Goal: Task Accomplishment & Management: Manage account settings

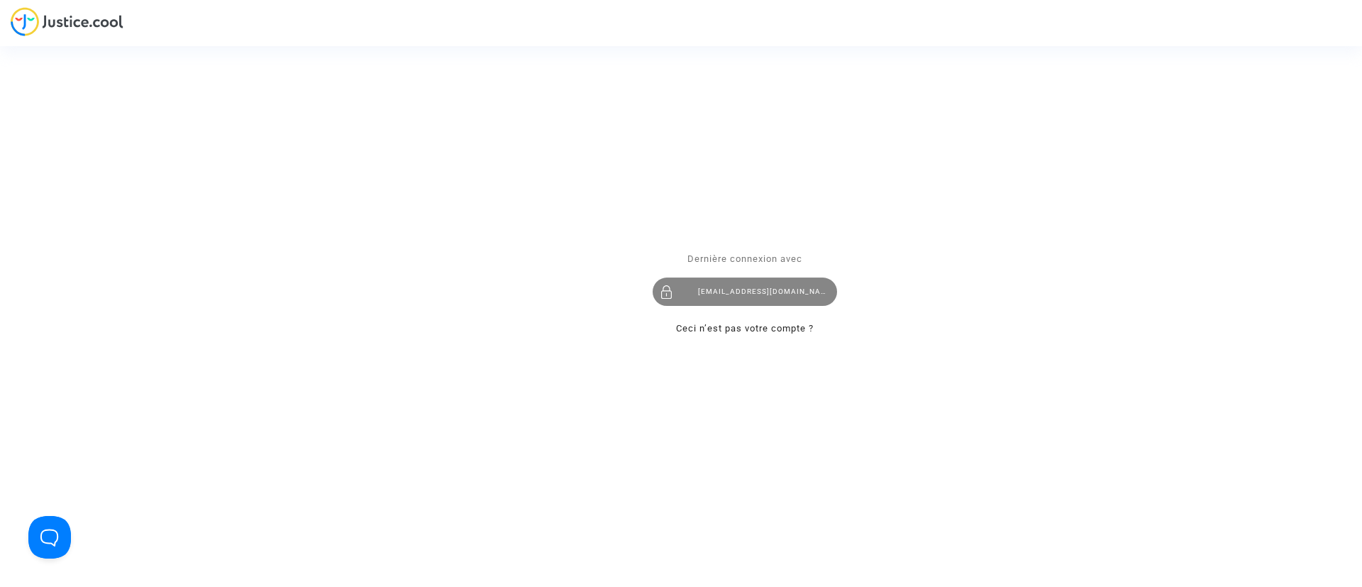
click at [769, 292] on div "claracoulon.pitcher@gmail.com" at bounding box center [745, 291] width 184 height 28
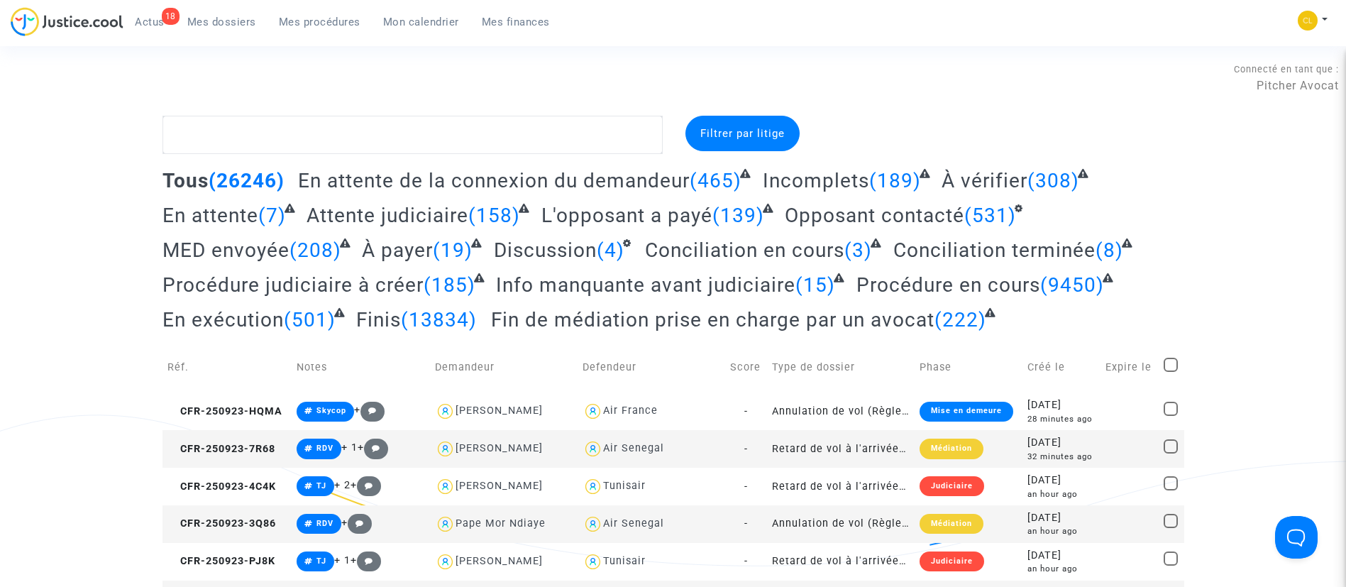
click at [424, 26] on span "Mon calendrier" at bounding box center [421, 22] width 76 height 13
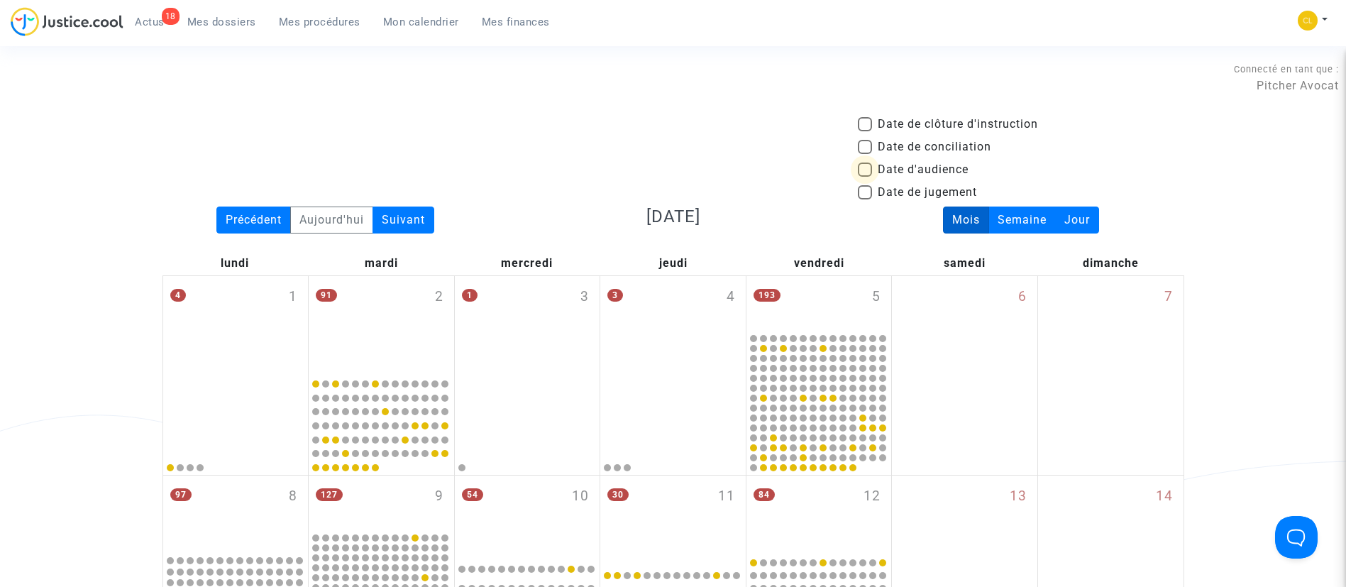
click at [894, 167] on span "Date d'audience" at bounding box center [923, 169] width 91 height 17
click at [865, 177] on input "Date d'audience" at bounding box center [864, 177] width 1 height 1
checkbox input "true"
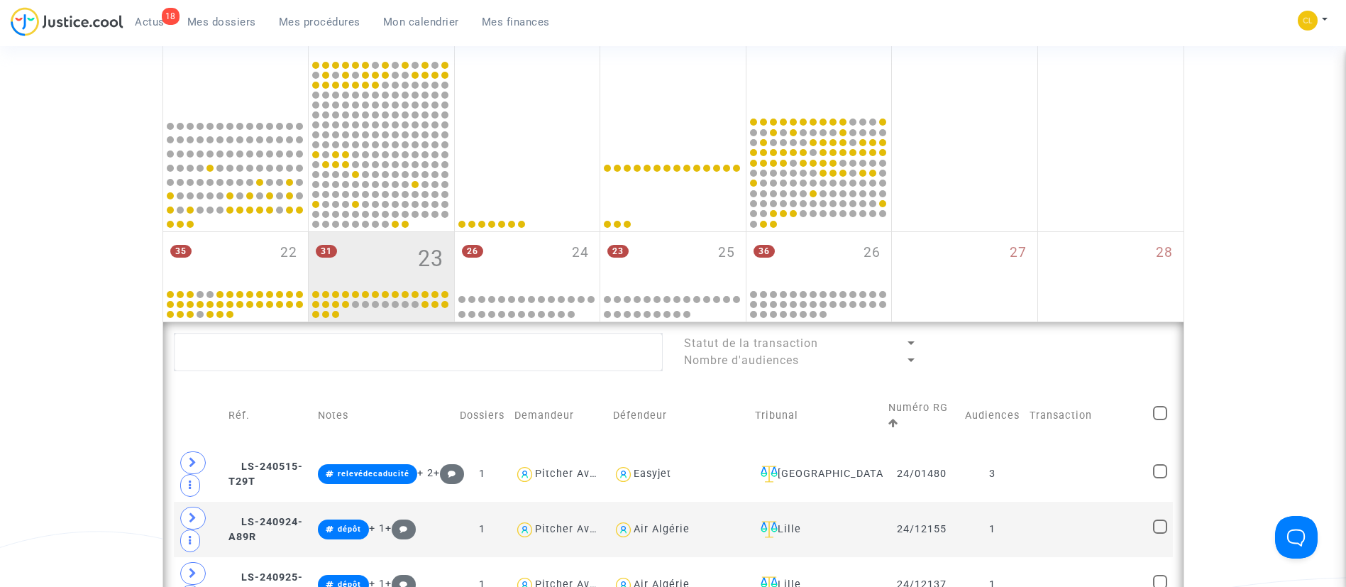
scroll to position [644, 0]
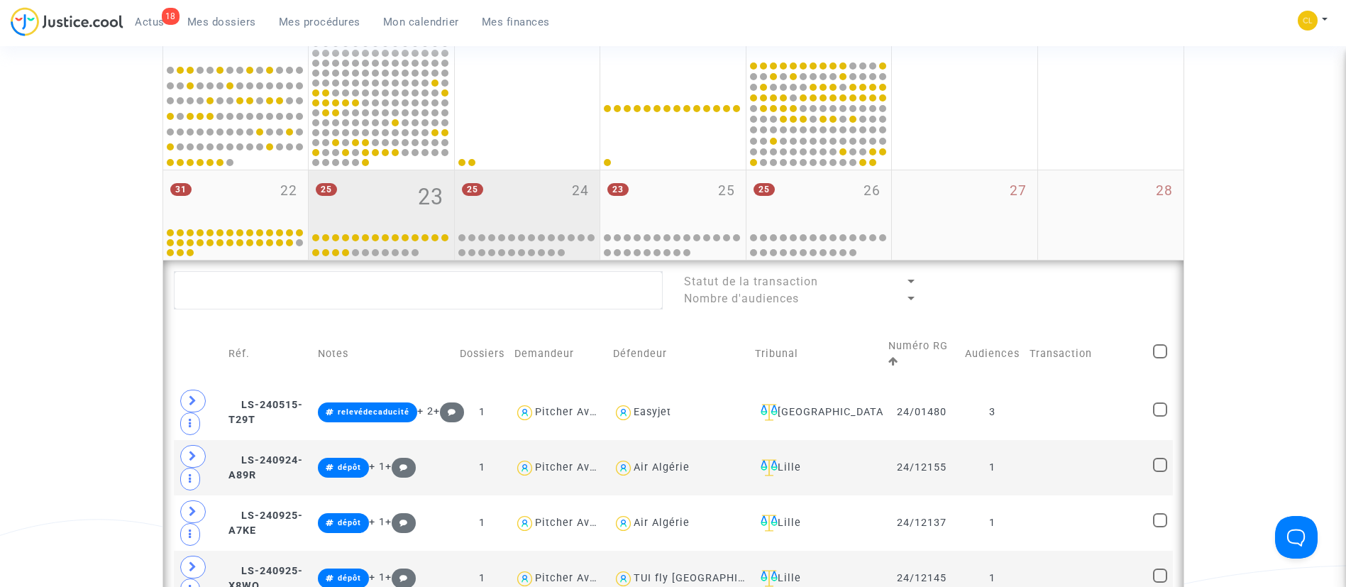
click at [522, 195] on div "25 24" at bounding box center [527, 197] width 145 height 55
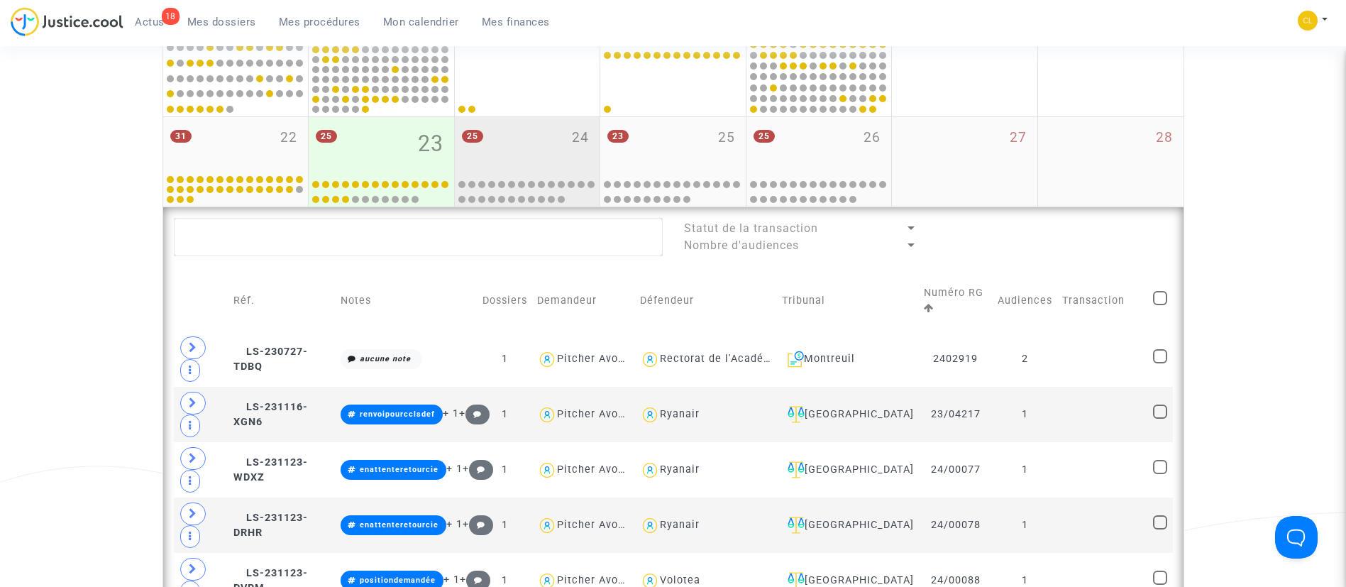
scroll to position [700, 0]
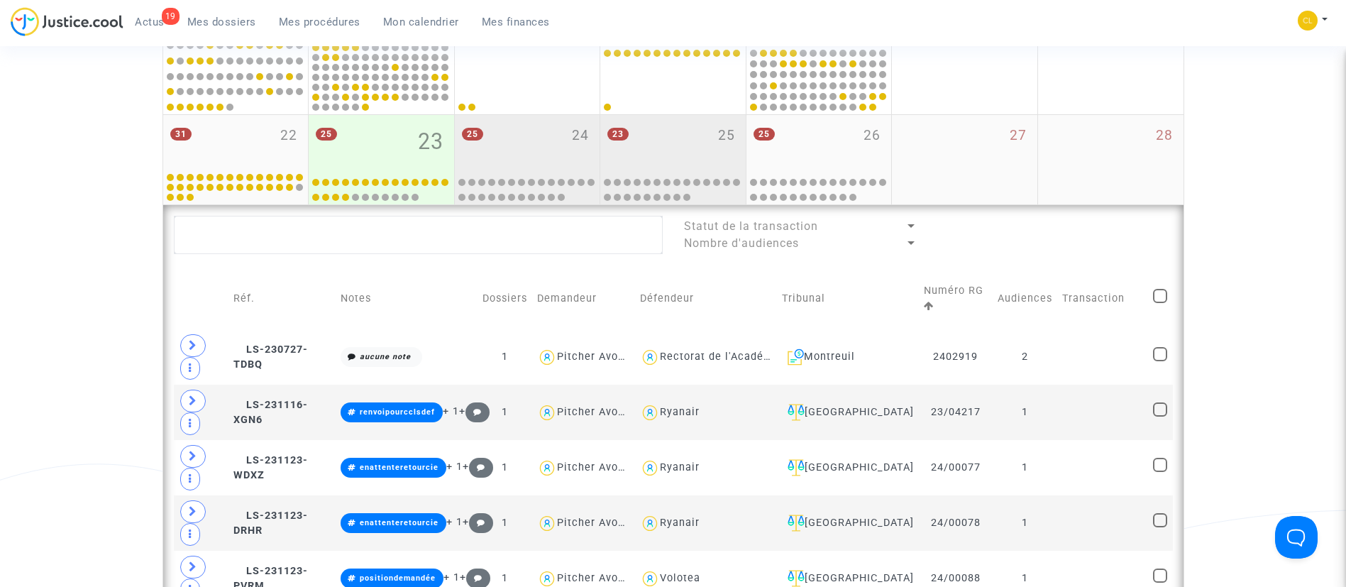
click at [666, 137] on div "23 25" at bounding box center [672, 142] width 145 height 55
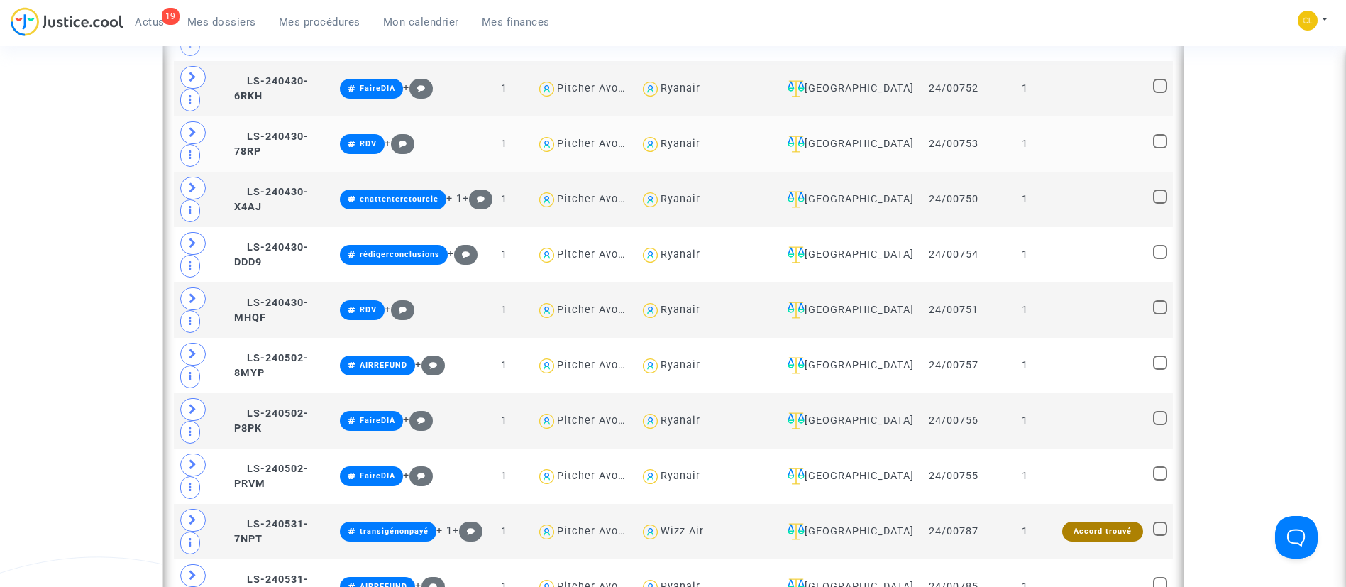
scroll to position [1357, 0]
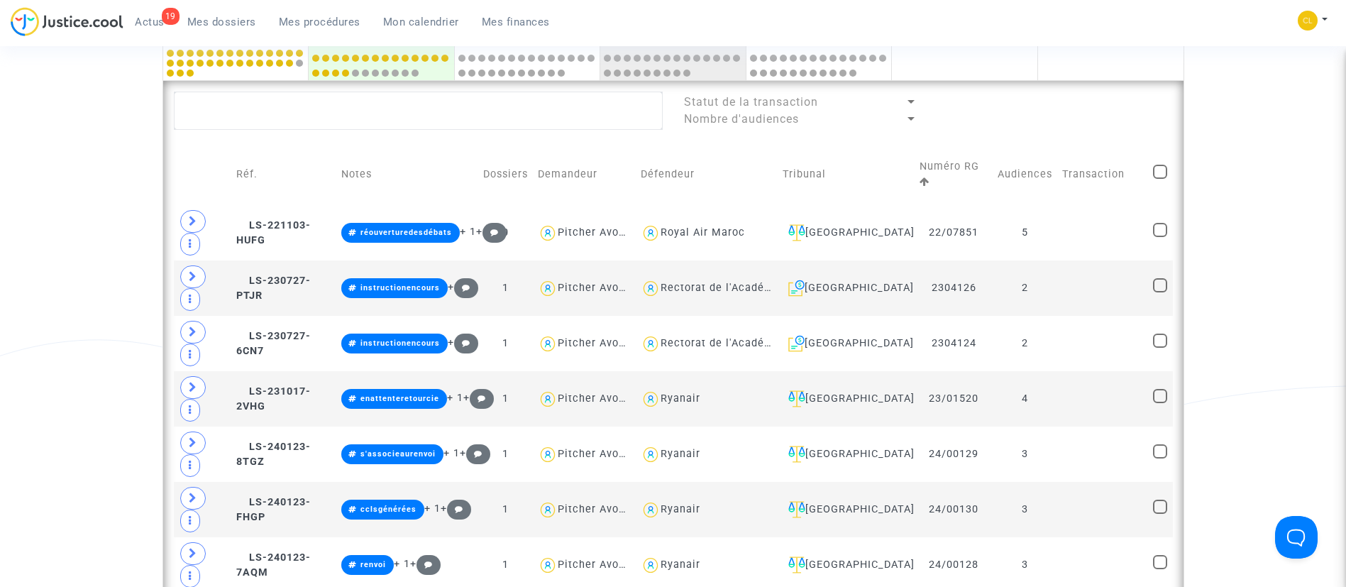
scroll to position [823, 0]
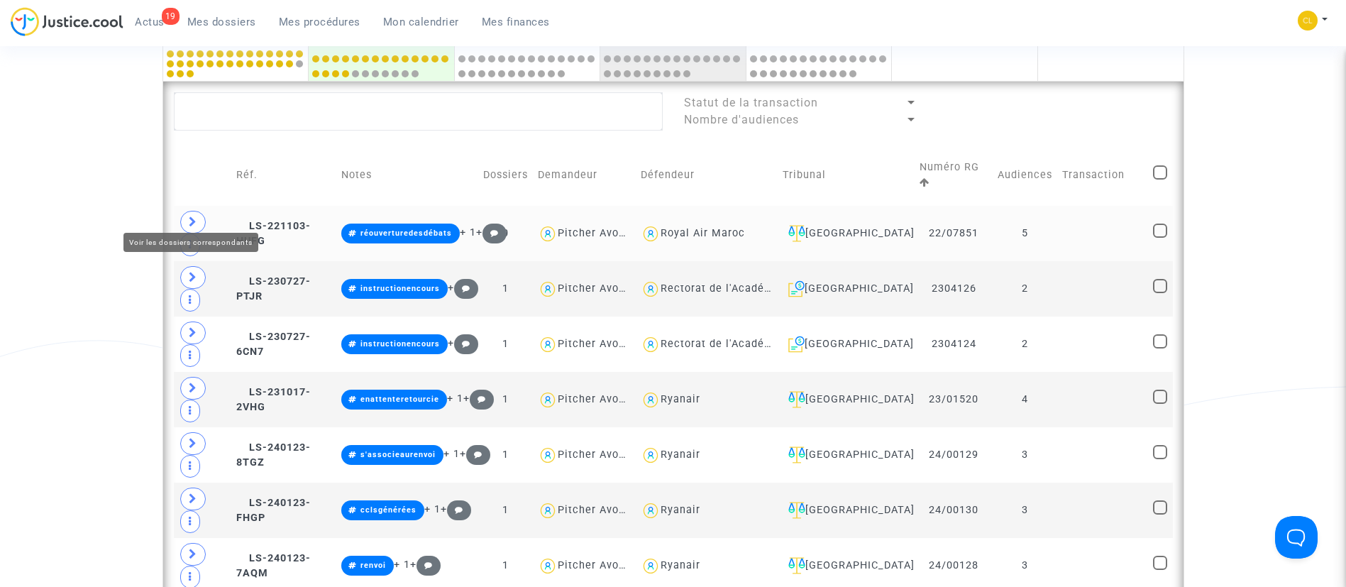
click at [189, 216] on icon at bounding box center [193, 221] width 9 height 11
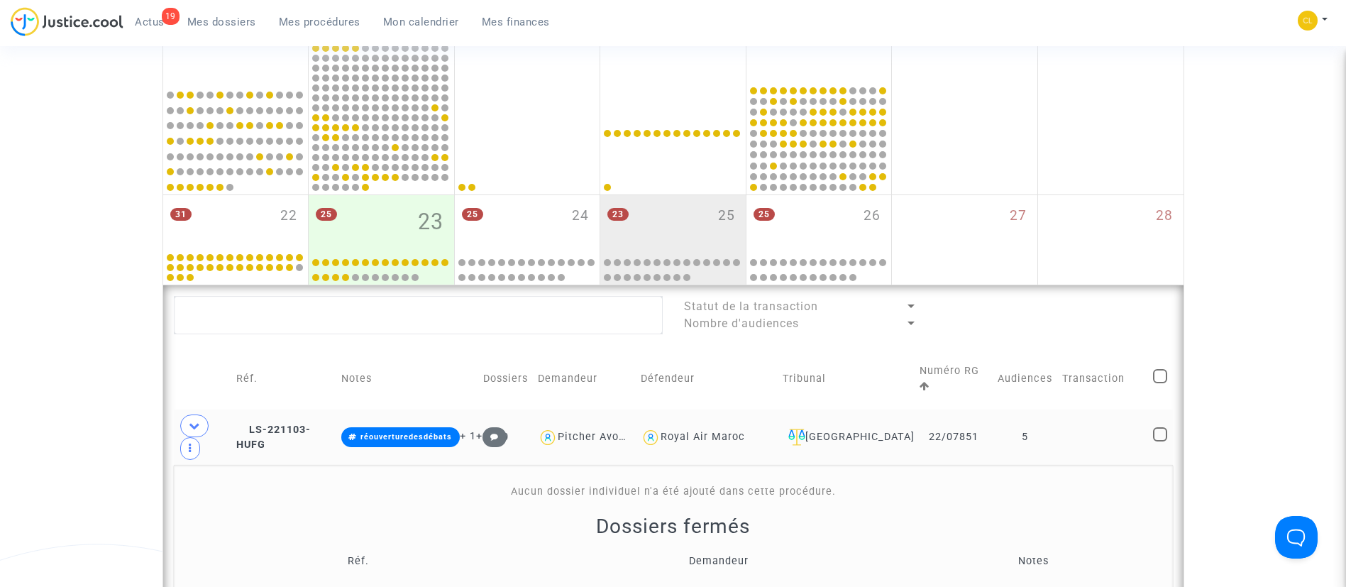
scroll to position [623, 0]
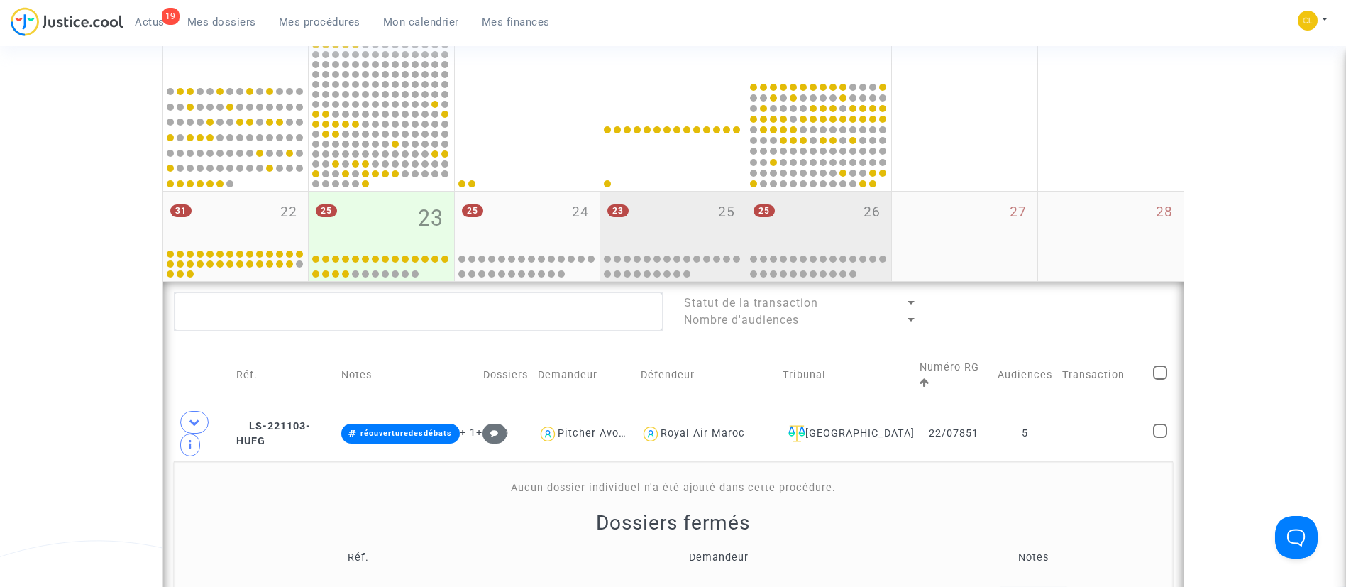
click at [802, 224] on div "25 26" at bounding box center [819, 219] width 145 height 55
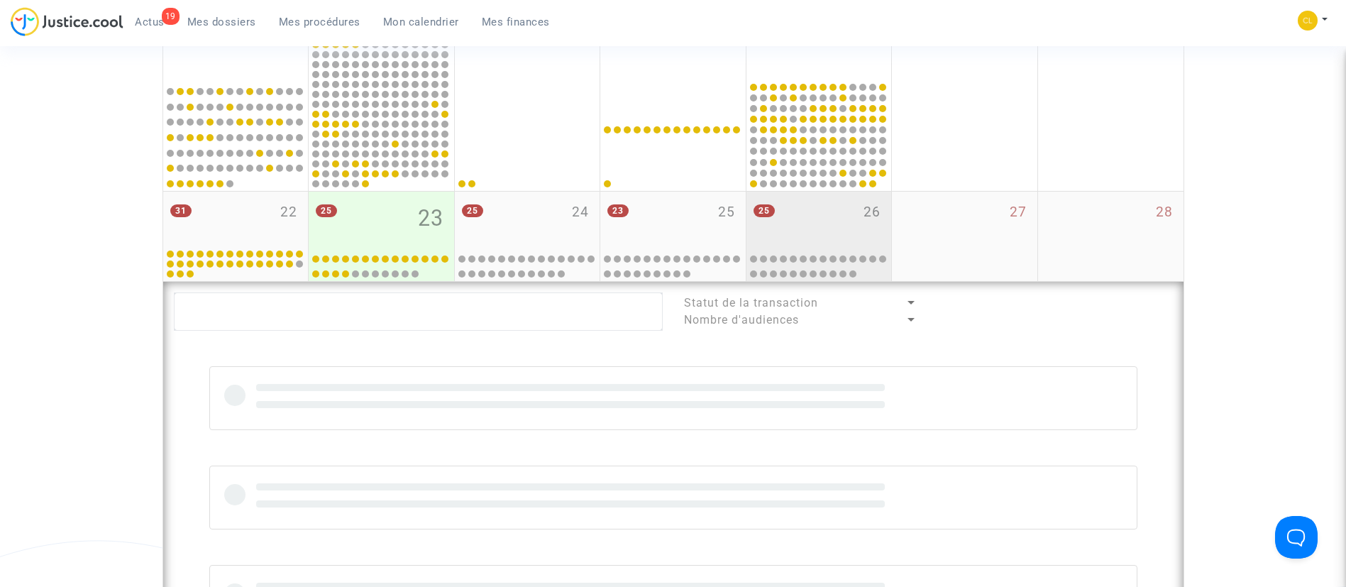
click at [802, 224] on div "25 26" at bounding box center [819, 219] width 145 height 55
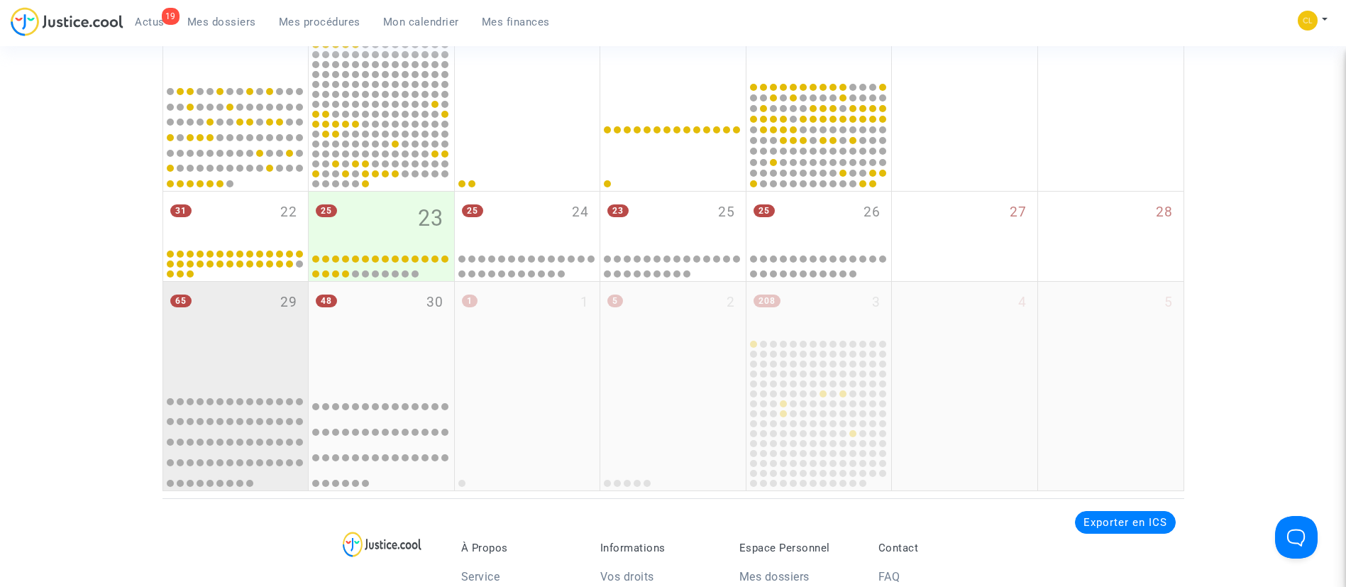
click at [231, 333] on div "65 29" at bounding box center [235, 333] width 145 height 102
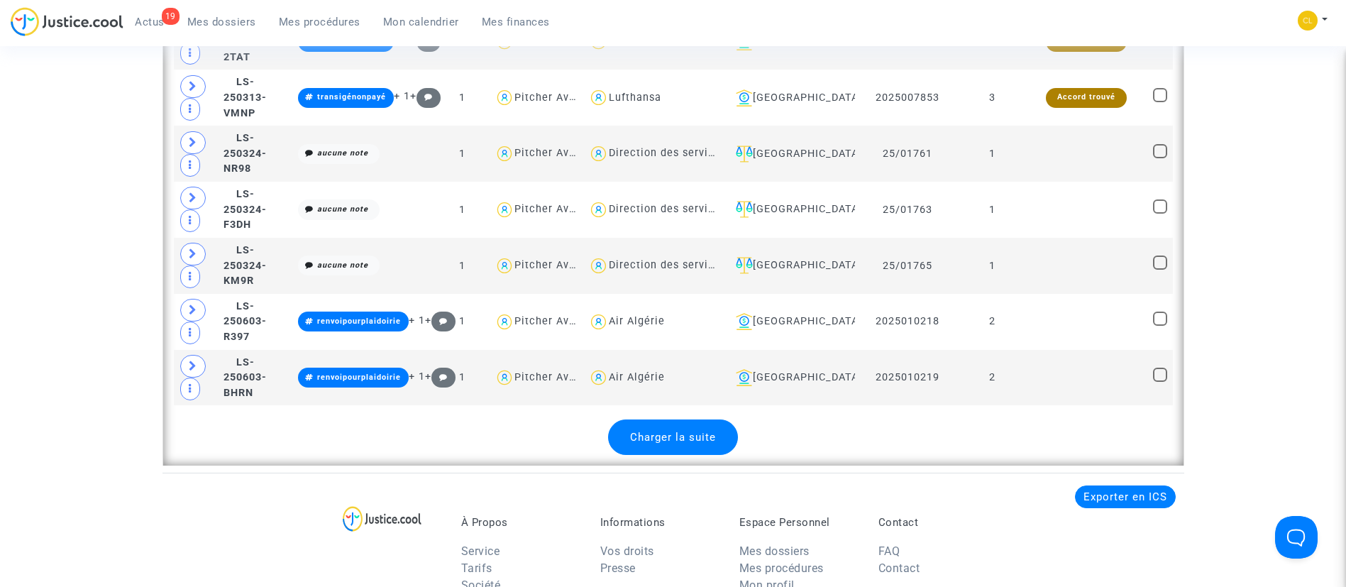
scroll to position [3631, 0]
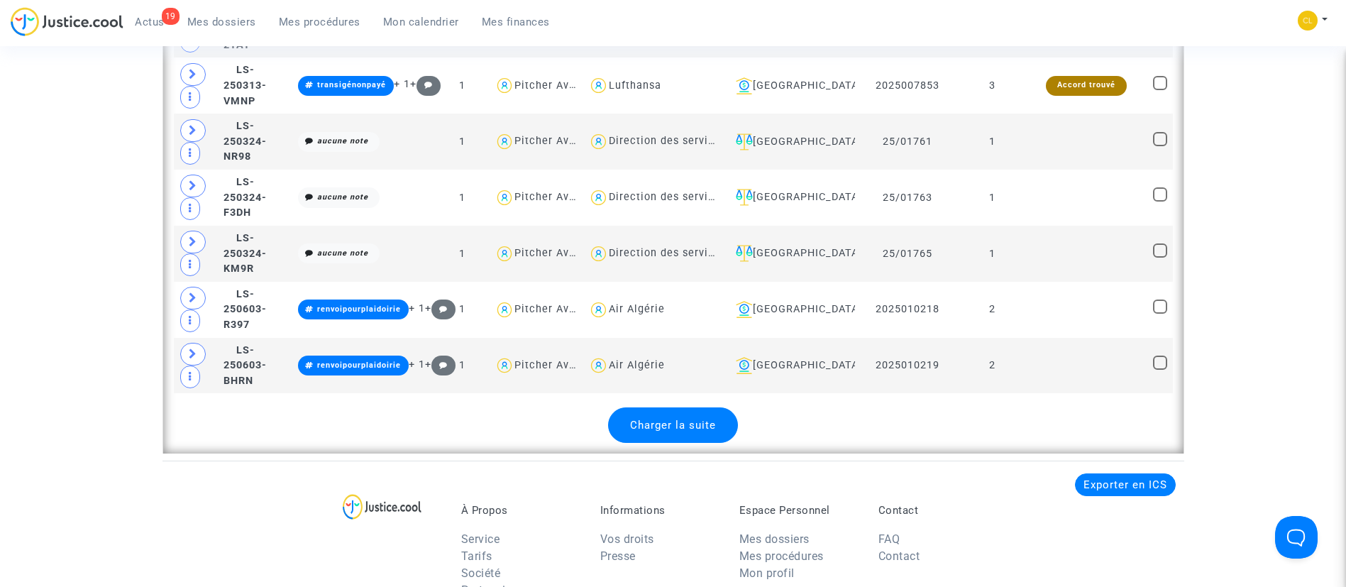
click at [720, 411] on div "Charger la suite" at bounding box center [673, 424] width 130 height 35
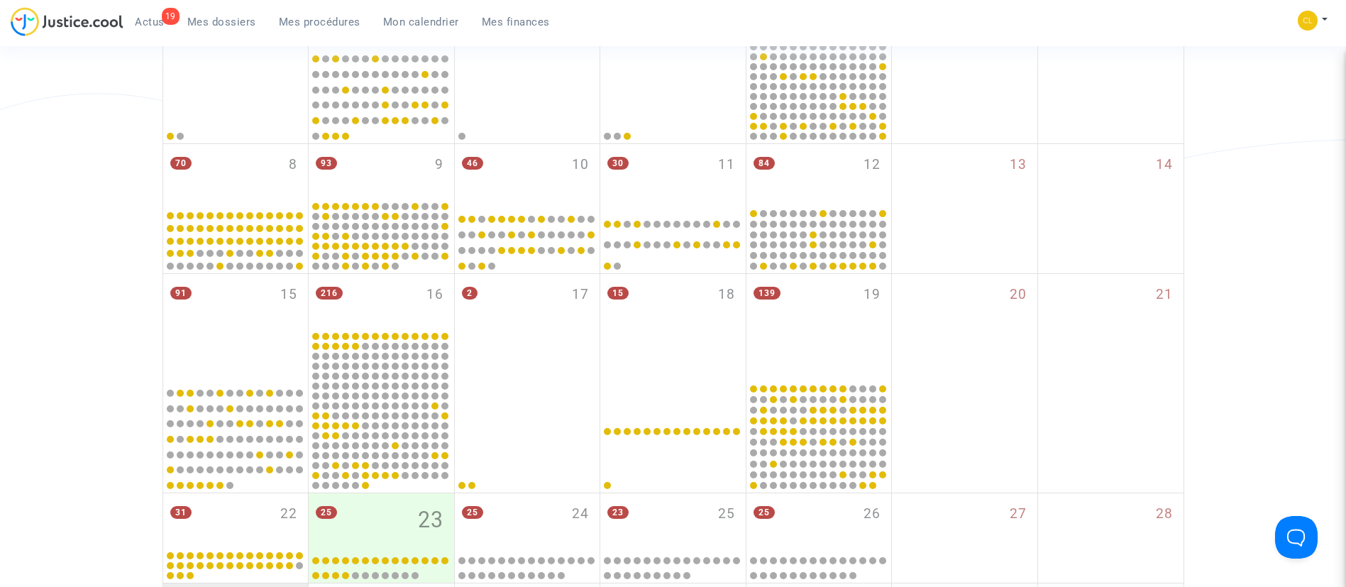
scroll to position [0, 0]
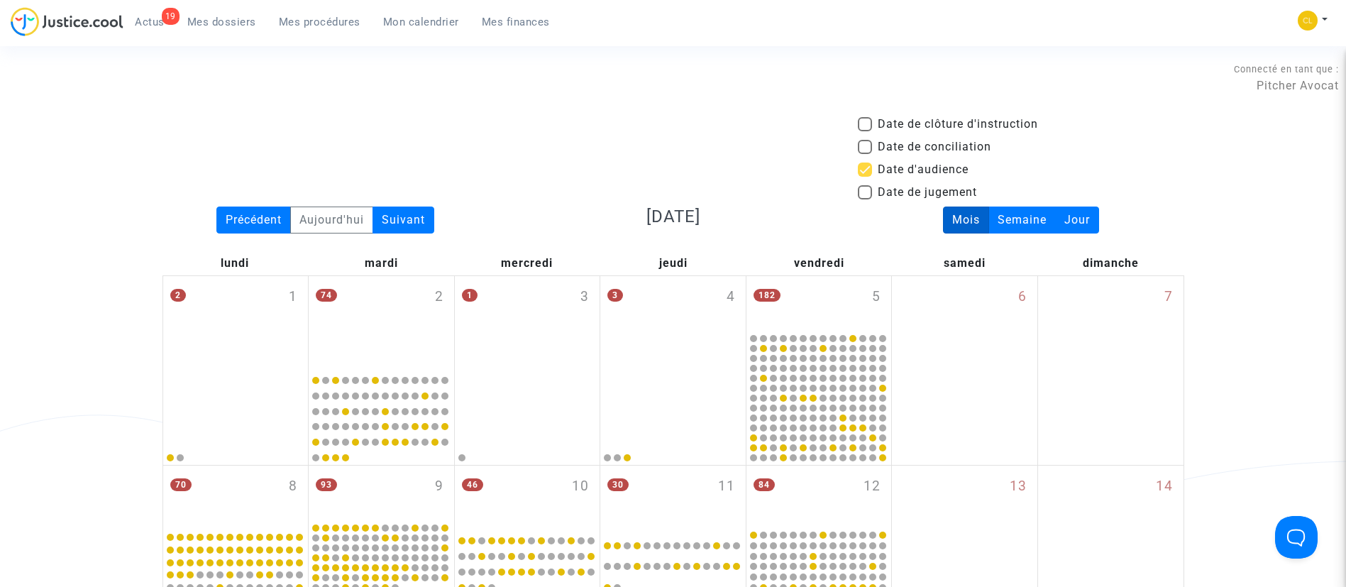
click at [290, 18] on span "Mes procédures" at bounding box center [320, 22] width 82 height 13
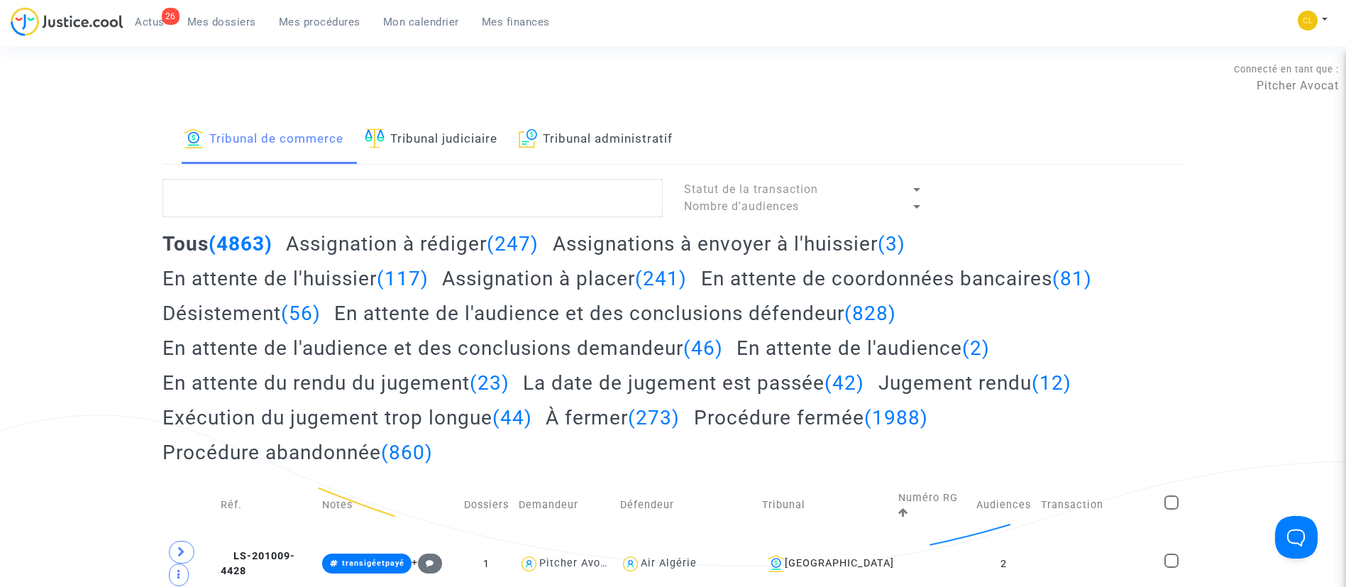
click at [223, 10] on ul "26 Actus Mes dossiers Mes procédures Mon calendrier Mes finances" at bounding box center [342, 20] width 438 height 26
click at [216, 26] on span "Mes dossiers" at bounding box center [221, 22] width 69 height 13
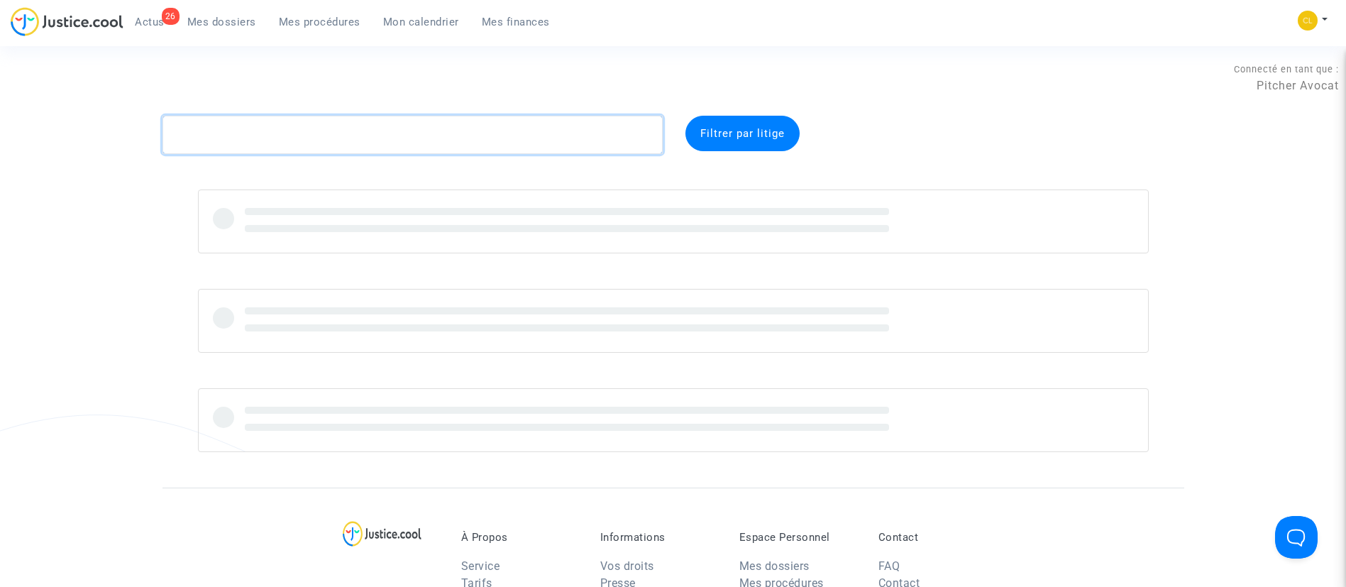
click at [327, 130] on textarea at bounding box center [413, 135] width 500 height 38
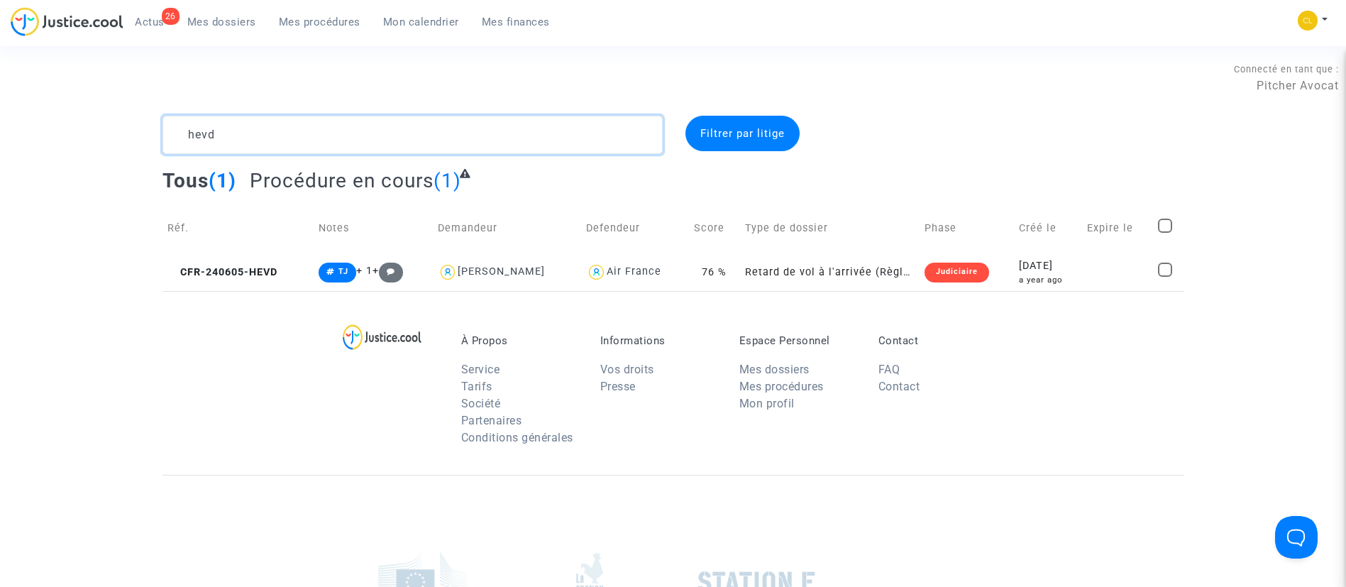
type textarea "hevd"
click at [1103, 267] on td at bounding box center [1117, 272] width 71 height 38
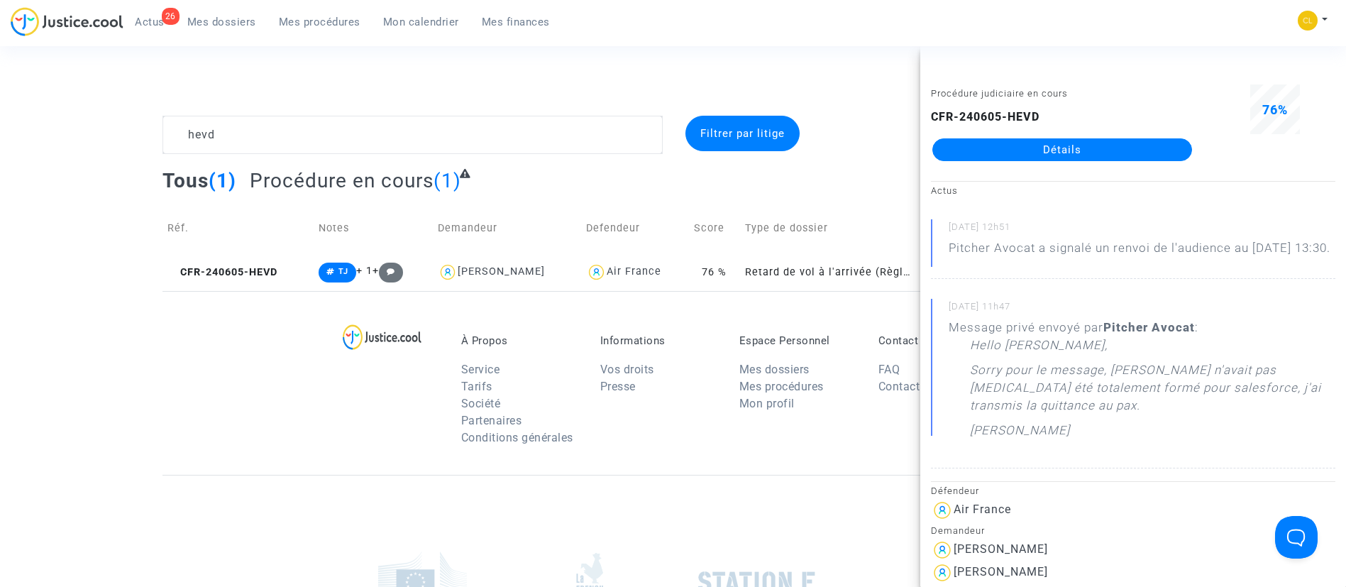
click at [1032, 145] on link "Détails" at bounding box center [1062, 149] width 260 height 23
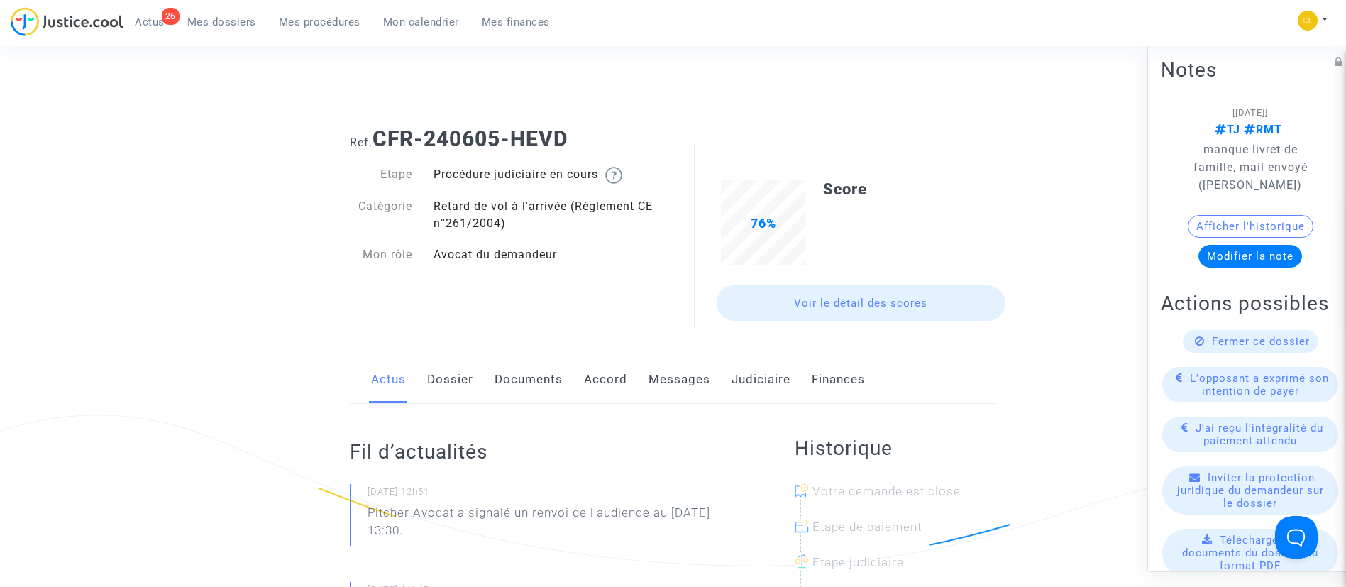
click at [453, 377] on link "Dossier" at bounding box center [450, 379] width 46 height 47
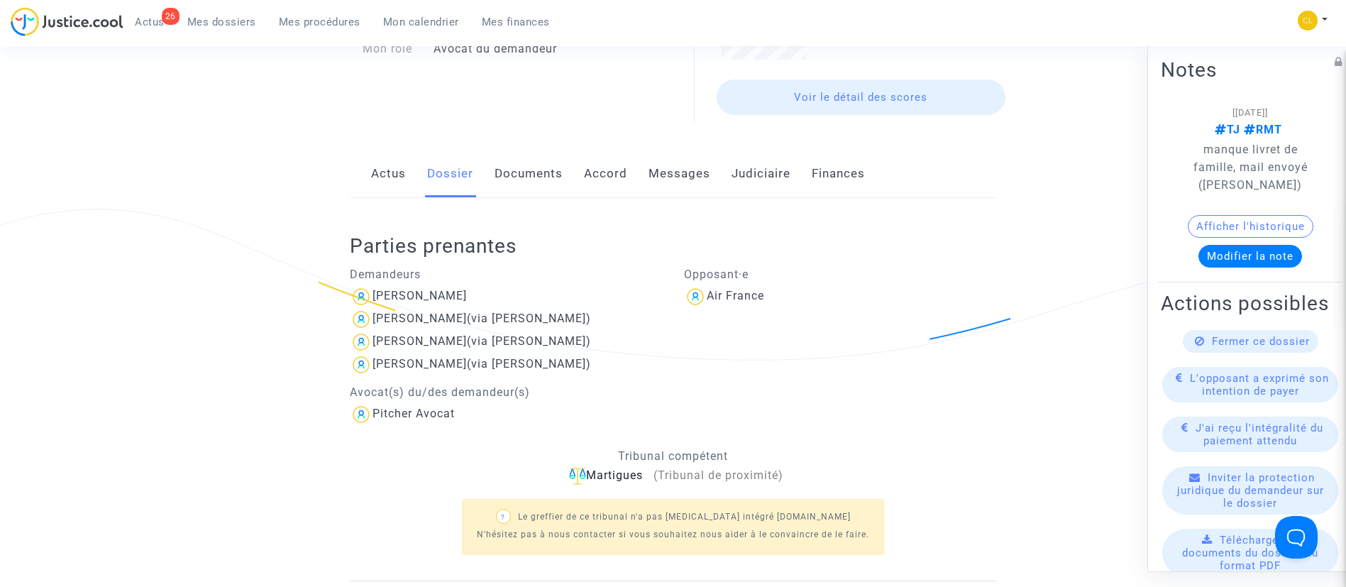
scroll to position [170, 0]
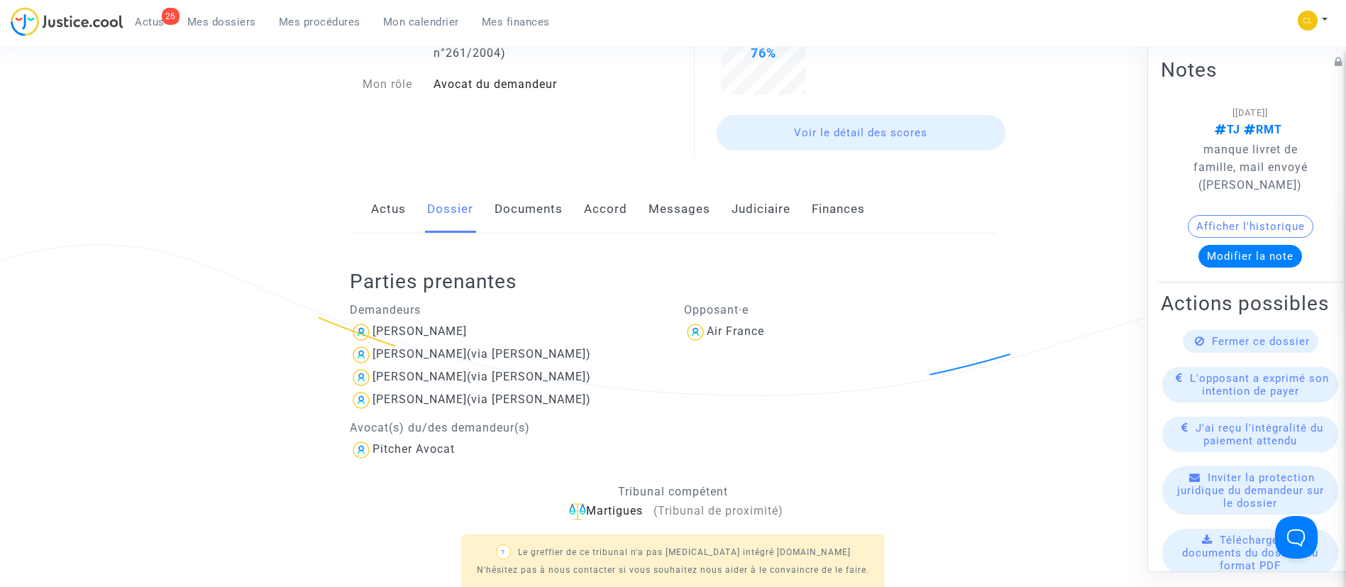
click at [519, 211] on link "Documents" at bounding box center [529, 209] width 68 height 47
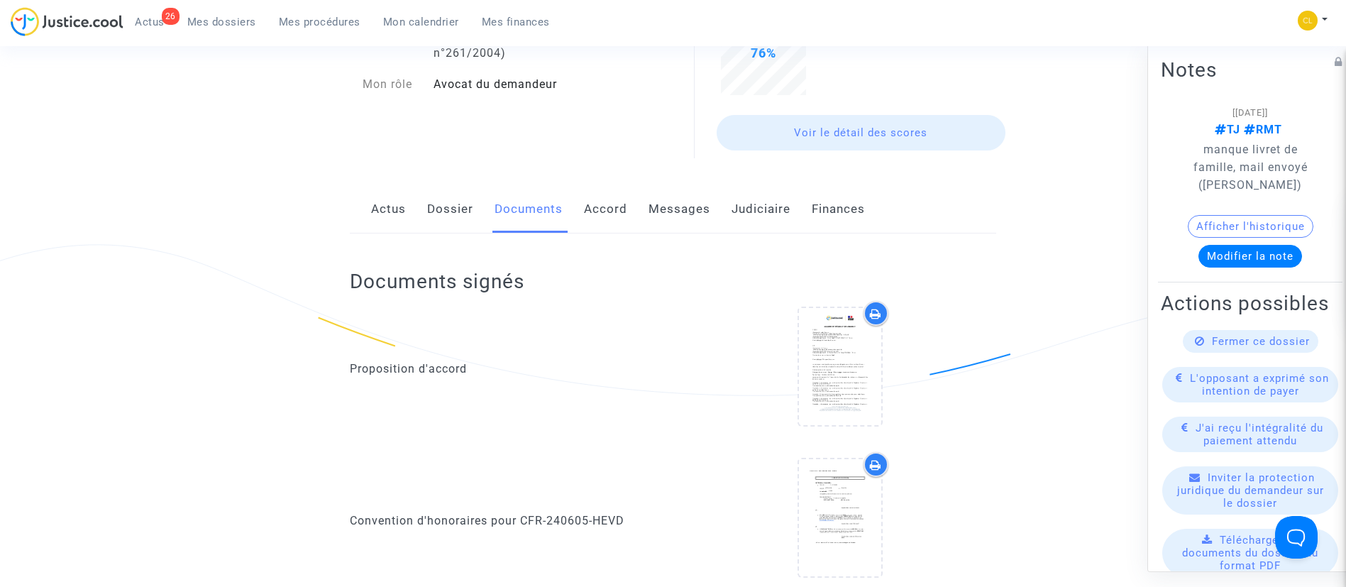
click at [774, 209] on link "Judiciaire" at bounding box center [761, 209] width 59 height 47
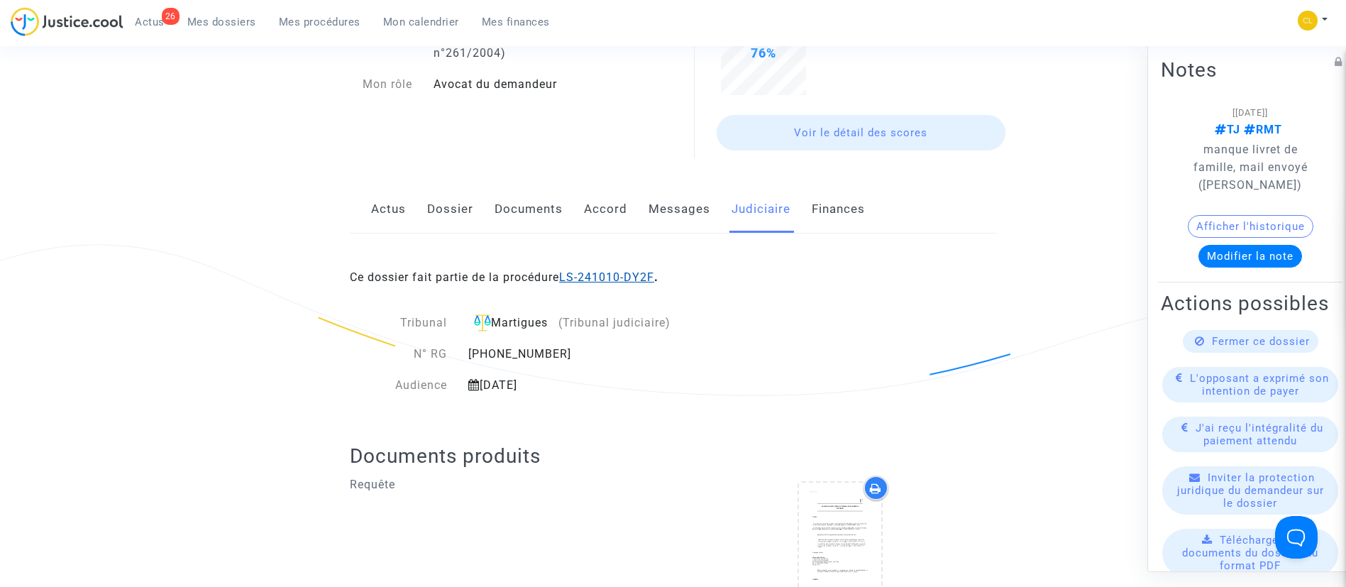
click at [610, 275] on link "LS-241010-DY2F" at bounding box center [606, 276] width 95 height 13
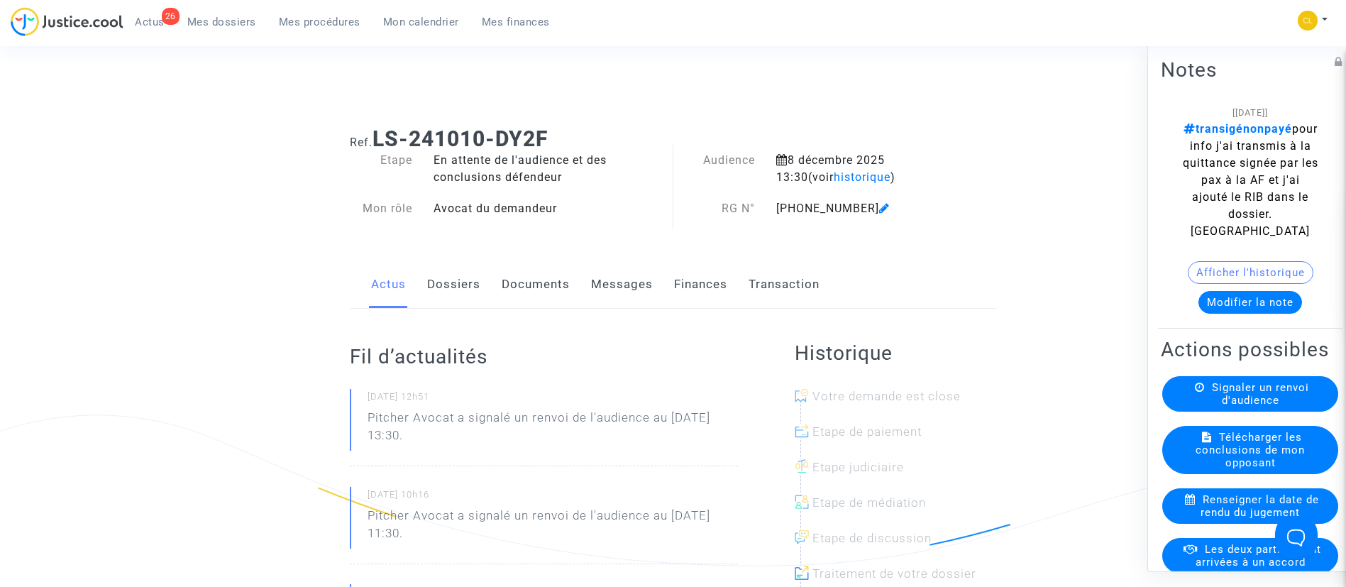
click at [436, 280] on link "Dossiers" at bounding box center [453, 284] width 53 height 47
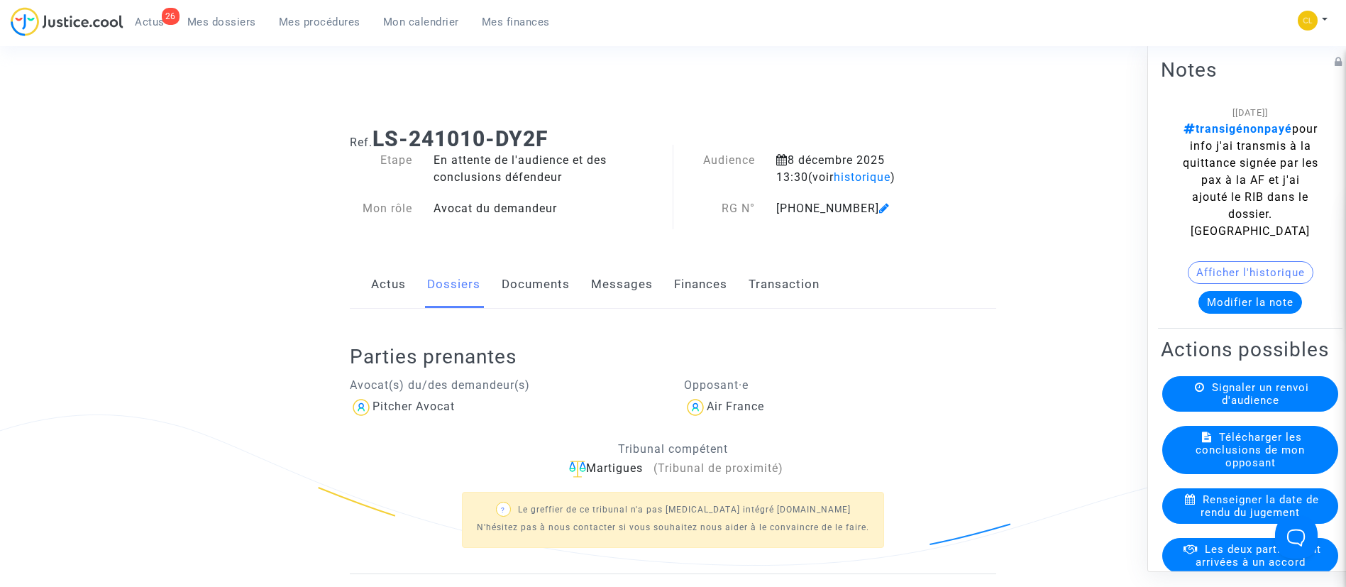
click at [808, 294] on link "Transaction" at bounding box center [784, 284] width 71 height 47
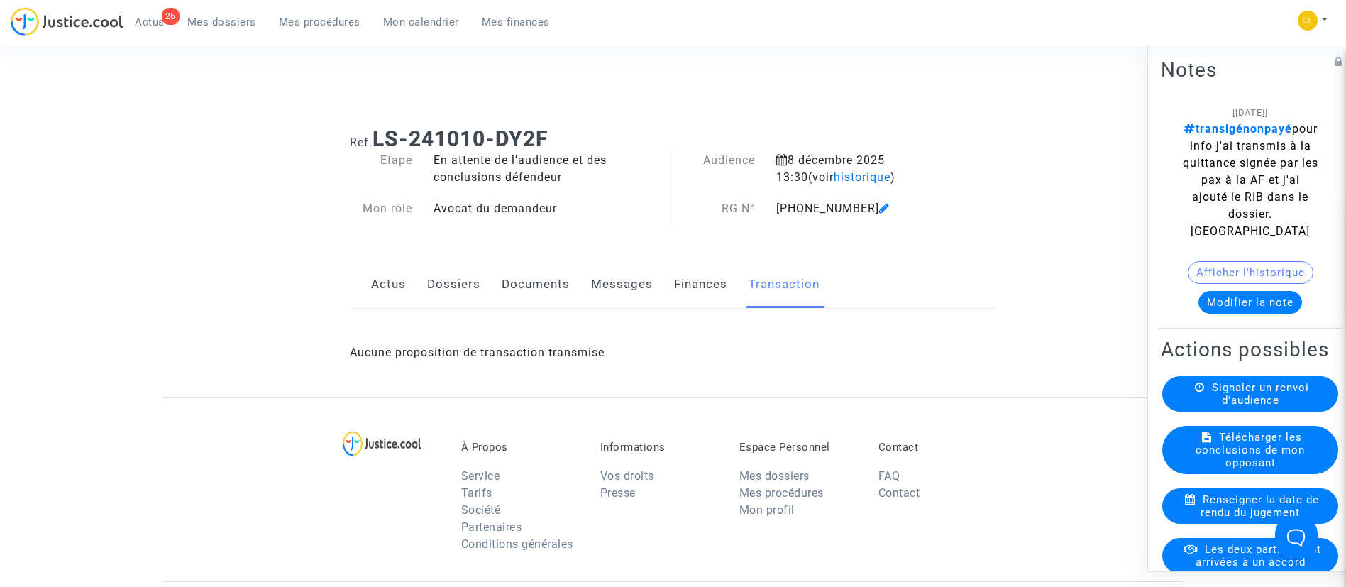
click at [700, 295] on link "Finances" at bounding box center [700, 284] width 53 height 47
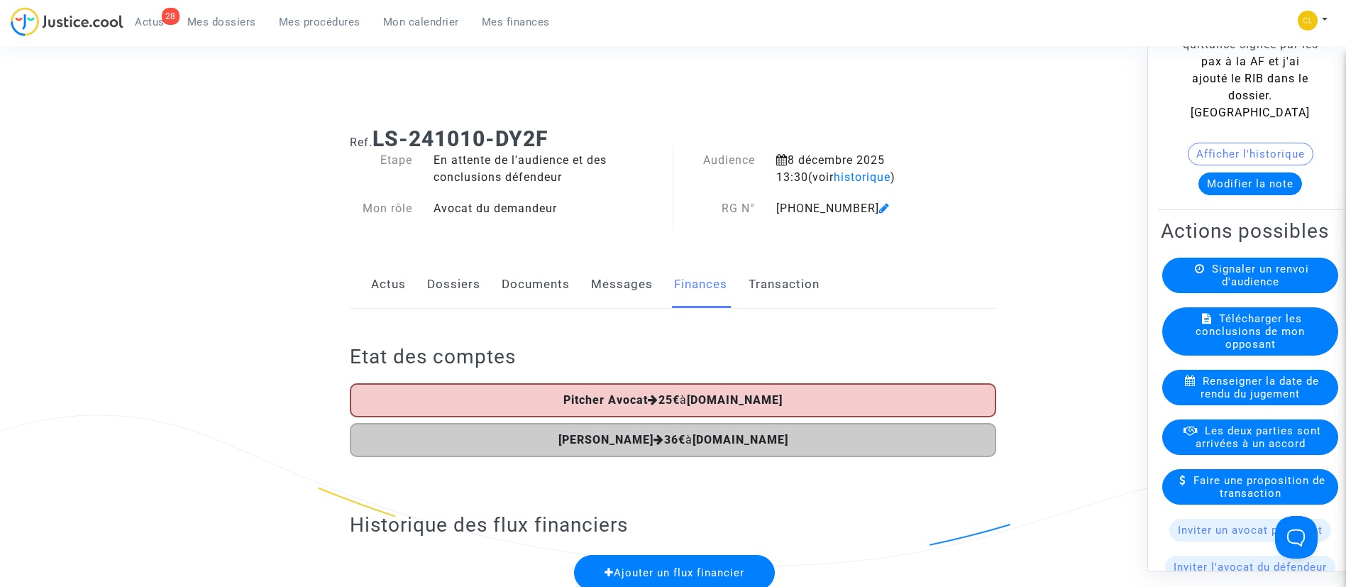
scroll to position [121, 0]
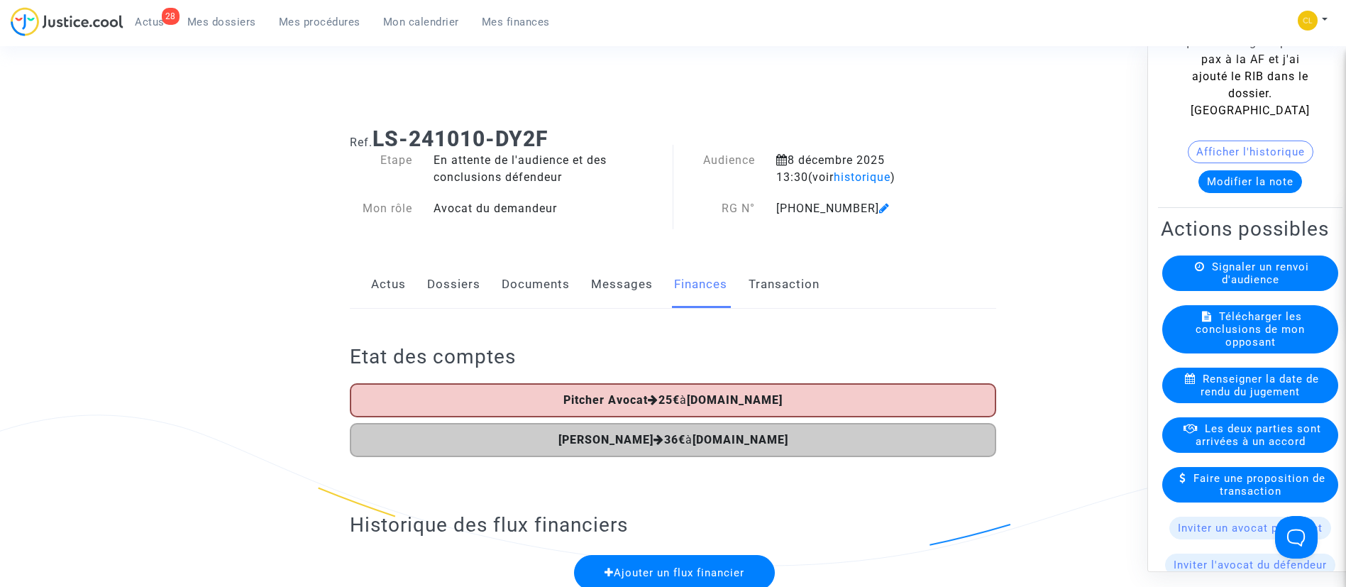
click at [1291, 180] on button "Modifier la note" at bounding box center [1251, 181] width 104 height 23
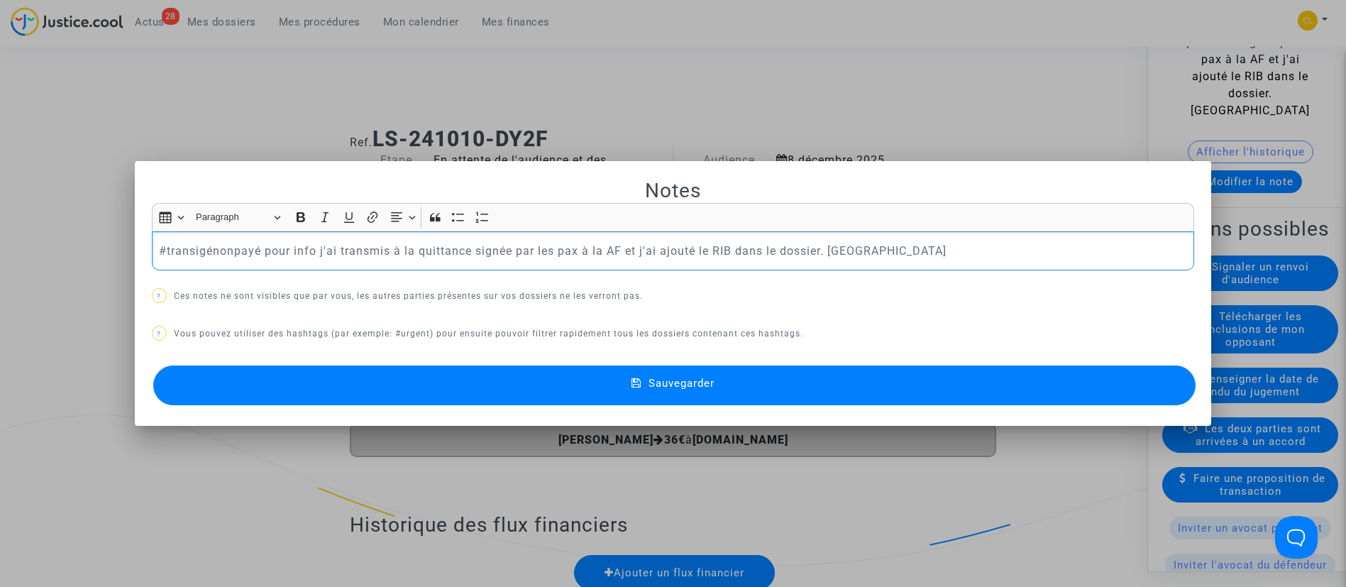
click at [260, 248] on p "#transigénonpayé pour info j'ai transmis à la quittance signée par les pax à la…" at bounding box center [673, 251] width 1028 height 18
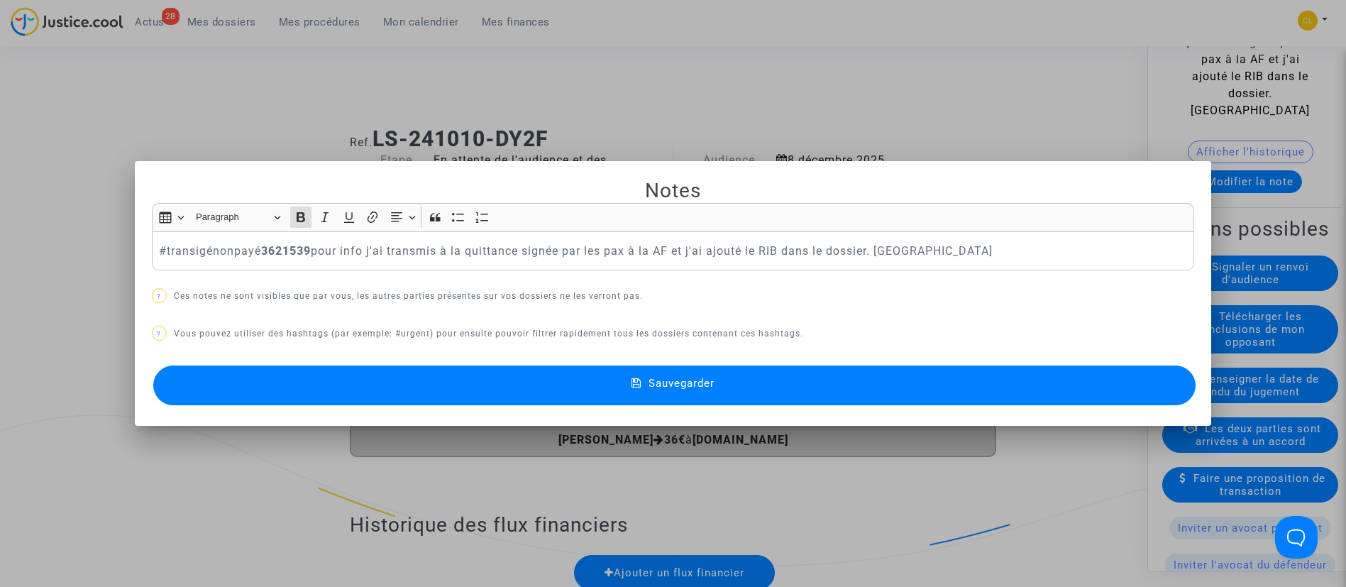
click at [703, 381] on span "Sauvegarder" at bounding box center [682, 383] width 66 height 13
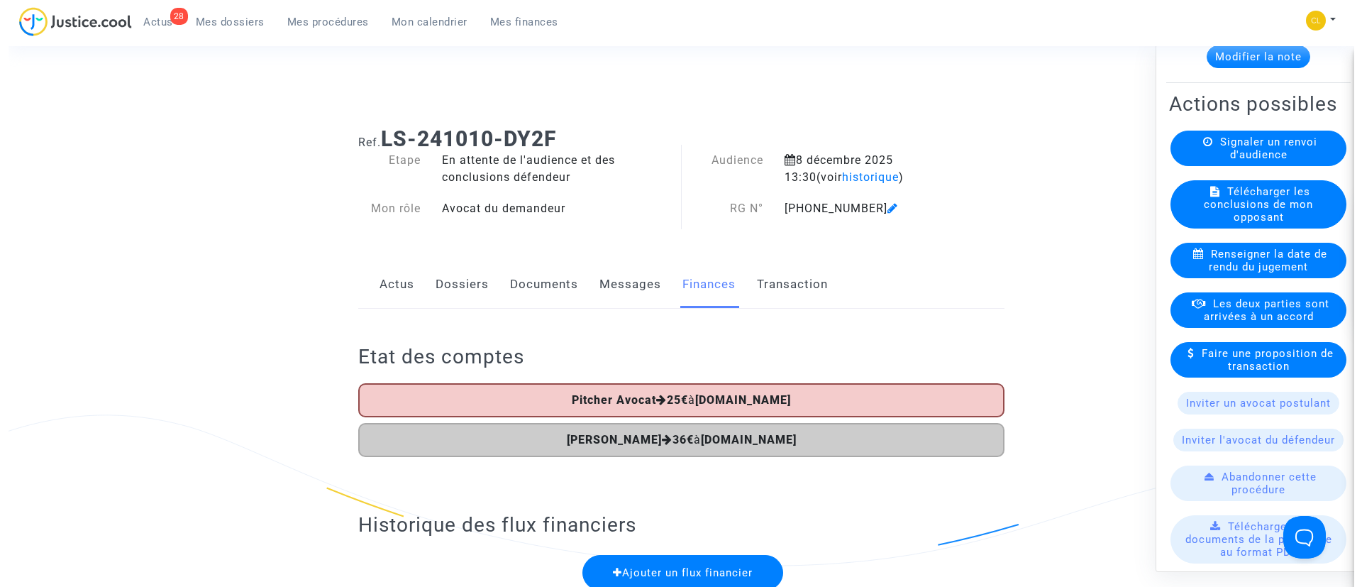
scroll to position [259, 0]
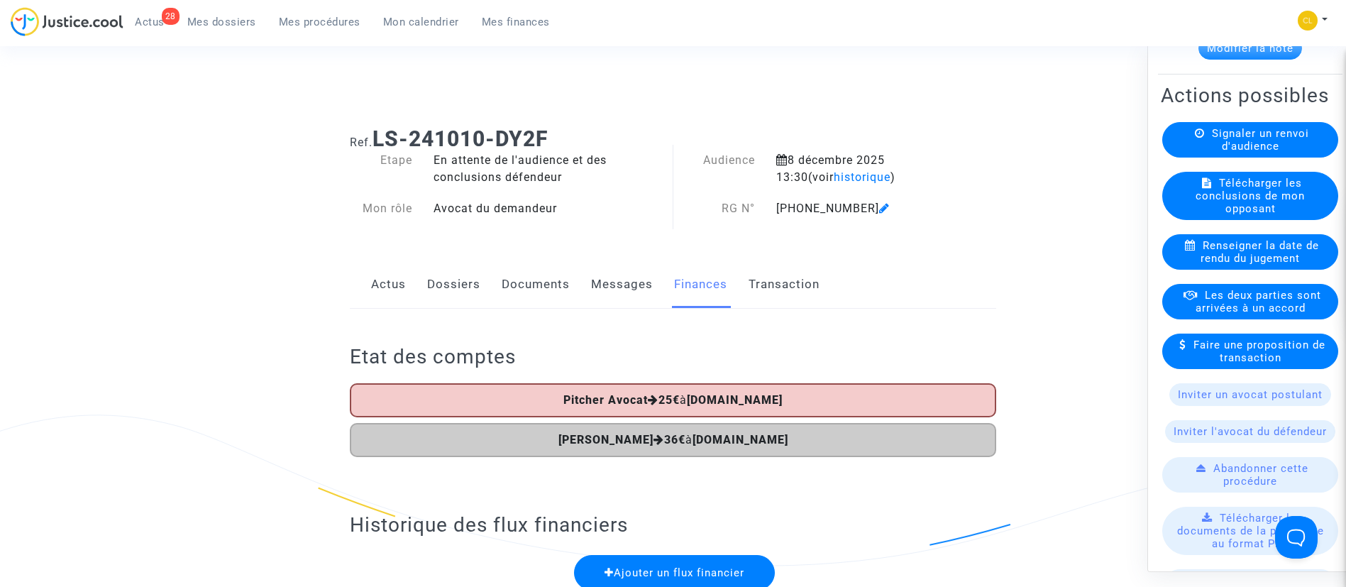
click at [1208, 314] on span "Les deux parties sont arrivées à un accord" at bounding box center [1259, 301] width 126 height 26
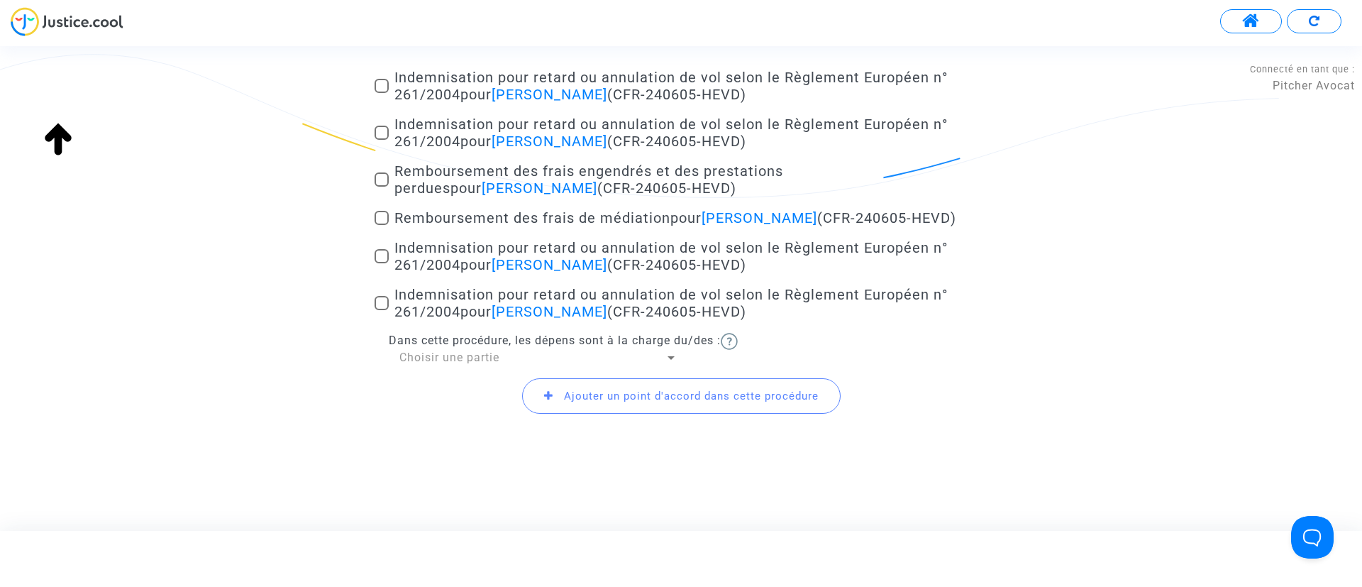
scroll to position [253, 0]
click at [569, 170] on span "Remboursement des frais engendrés et des prestations perdues pour [PERSON_NAME]…" at bounding box center [589, 178] width 389 height 34
click at [382, 185] on input "Remboursement des frais engendrés et des prestations perdues pour [PERSON_NAME]…" at bounding box center [381, 185] width 1 height 1
checkbox input "true"
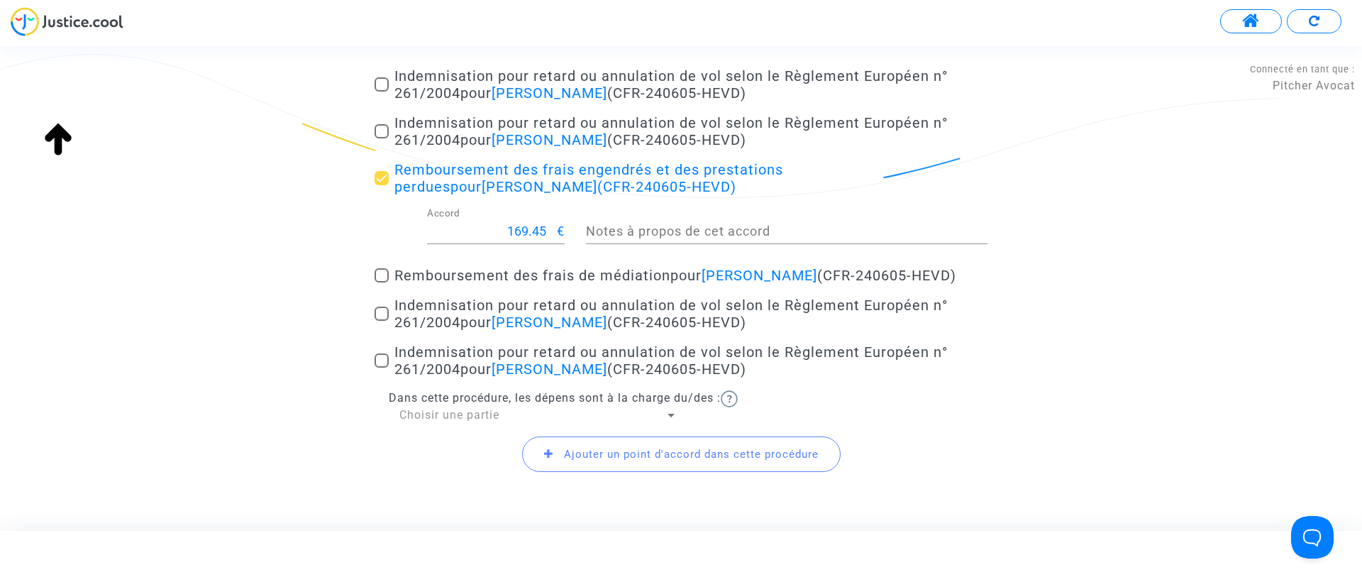
drag, startPoint x: 443, startPoint y: 402, endPoint x: 461, endPoint y: 416, distance: 22.3
click at [461, 416] on div "Dans cette procédure, les dépens sont à la charge du/des : Choisir une partie" at bounding box center [681, 406] width 613 height 33
click at [461, 416] on span "Choisir une partie" at bounding box center [450, 414] width 100 height 13
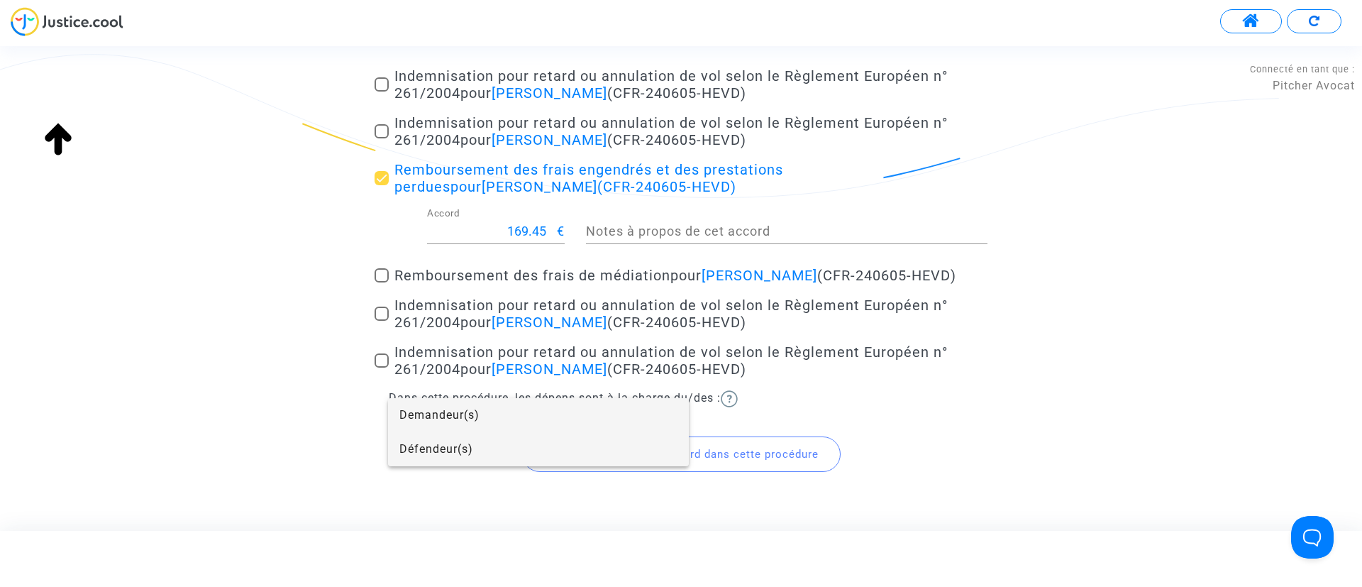
click at [505, 435] on span "Défendeur(s)" at bounding box center [539, 449] width 278 height 34
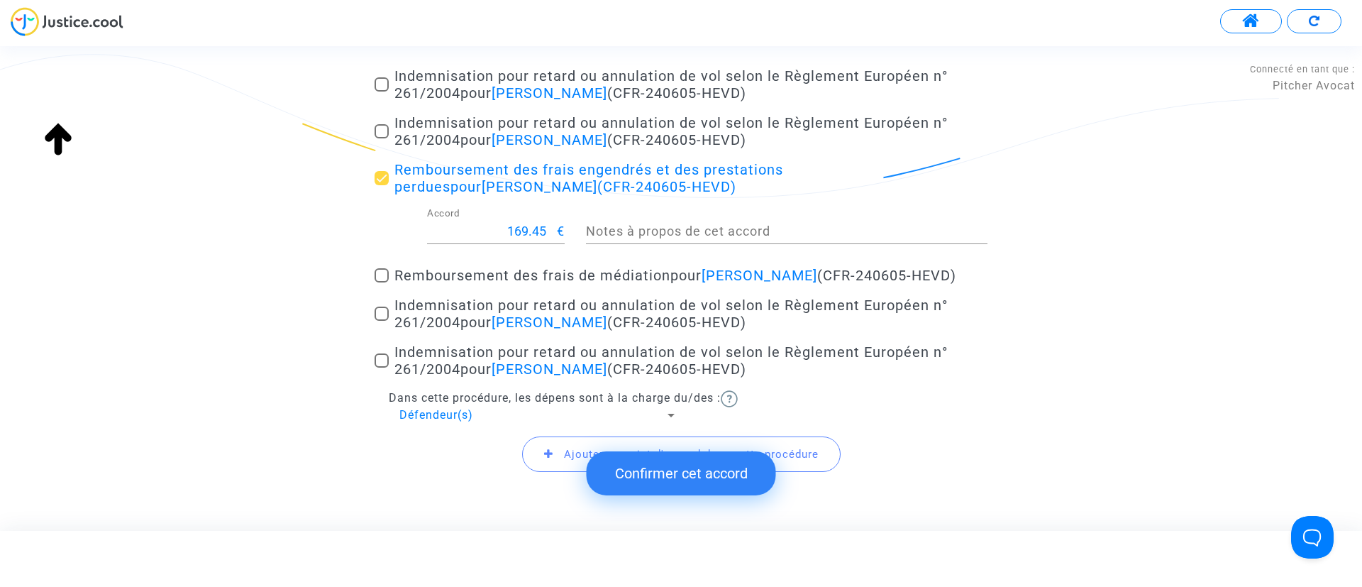
click at [568, 444] on span "Ajouter un point d'accord dans cette procédure" at bounding box center [681, 453] width 319 height 35
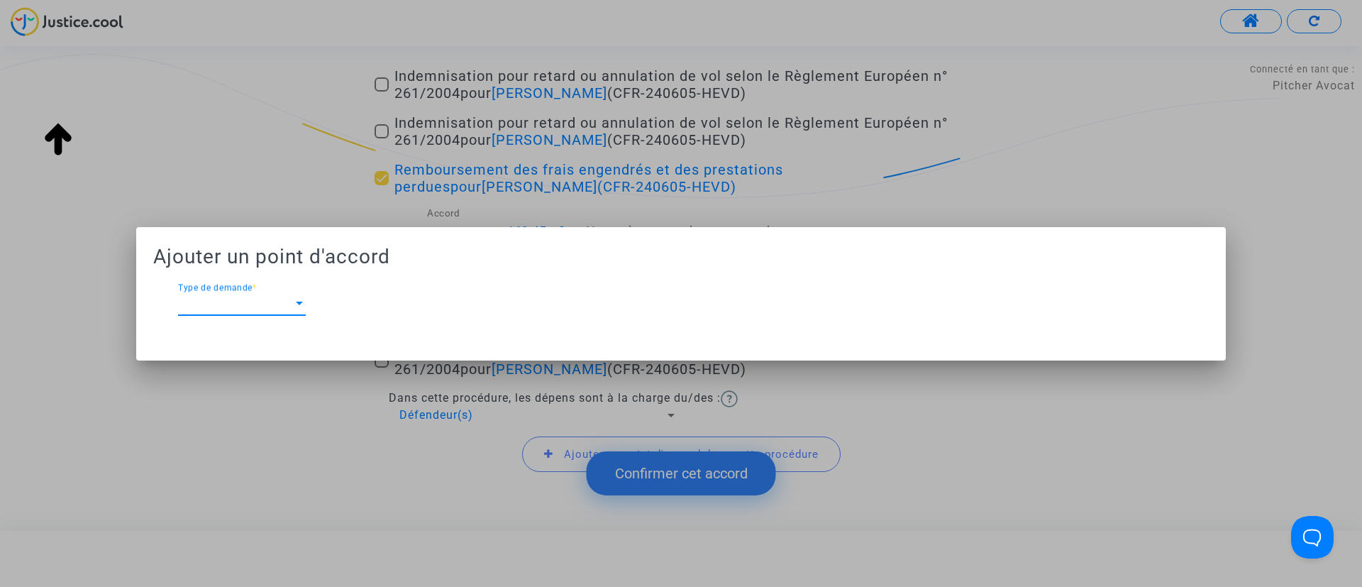
click at [271, 299] on span "Type de demande" at bounding box center [235, 303] width 115 height 13
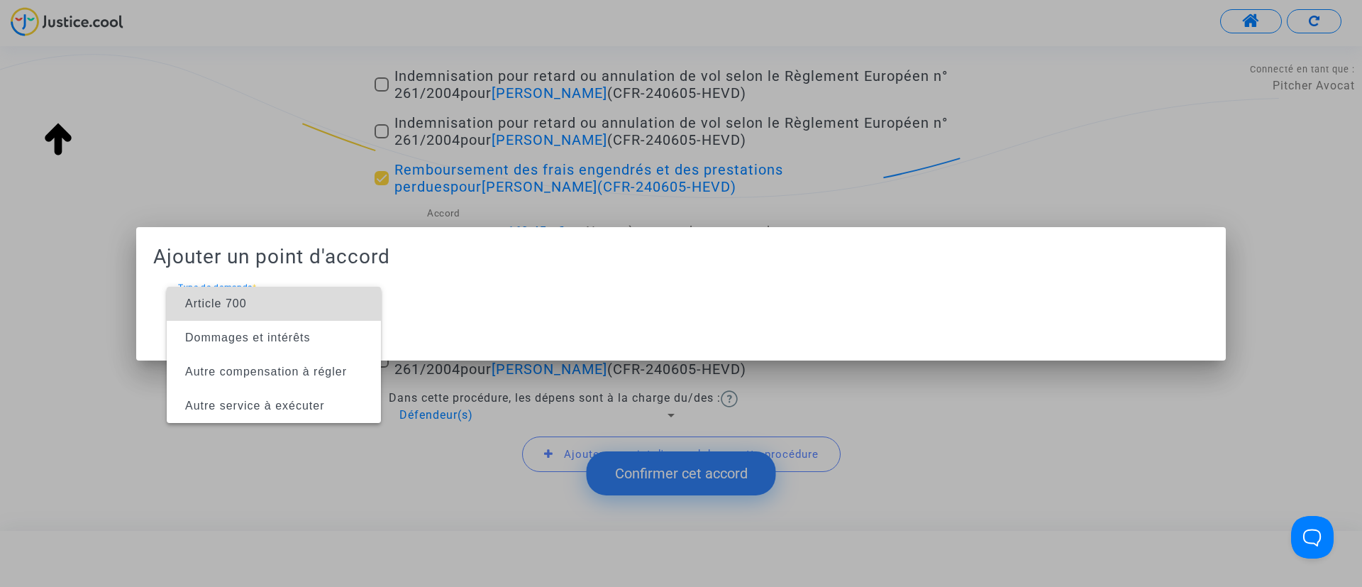
click at [250, 302] on span "Article 700" at bounding box center [274, 304] width 192 height 34
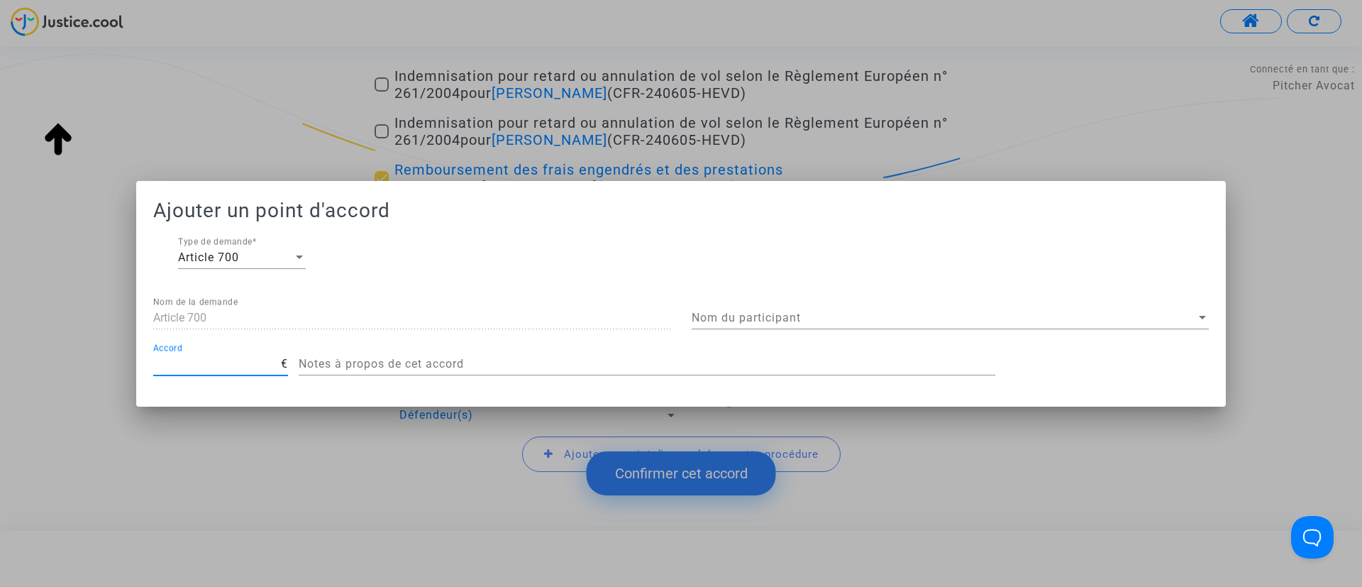
click at [226, 366] on input "Accord" at bounding box center [217, 364] width 128 height 13
type input "200"
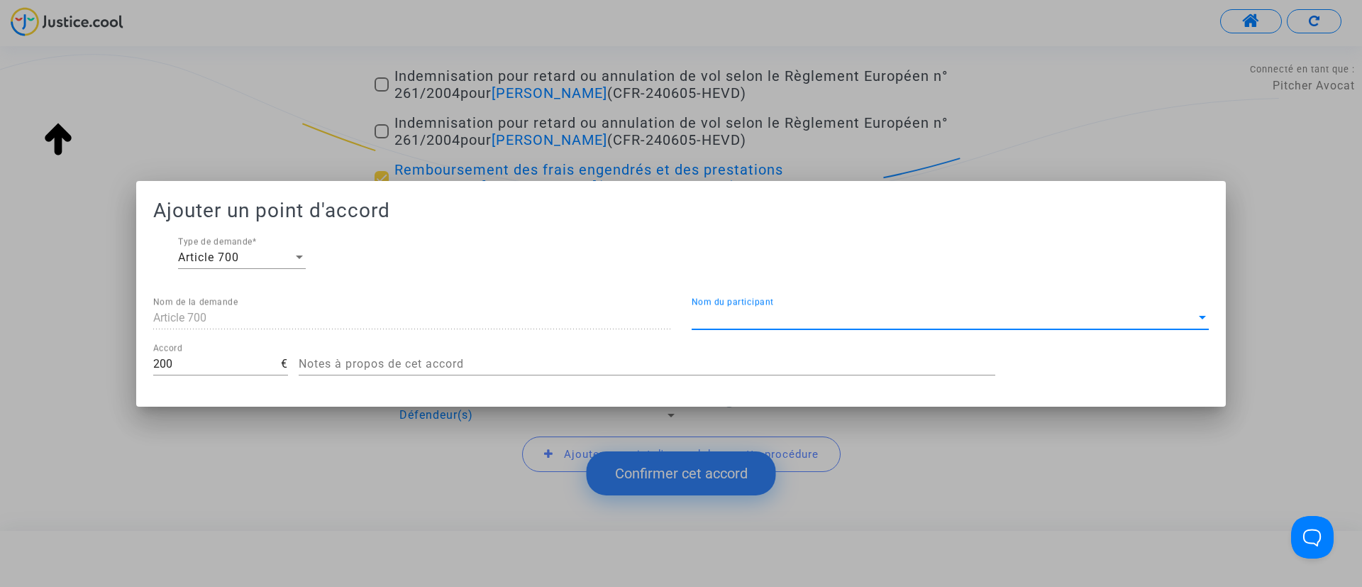
click at [737, 312] on span "Nom du participant" at bounding box center [944, 318] width 505 height 13
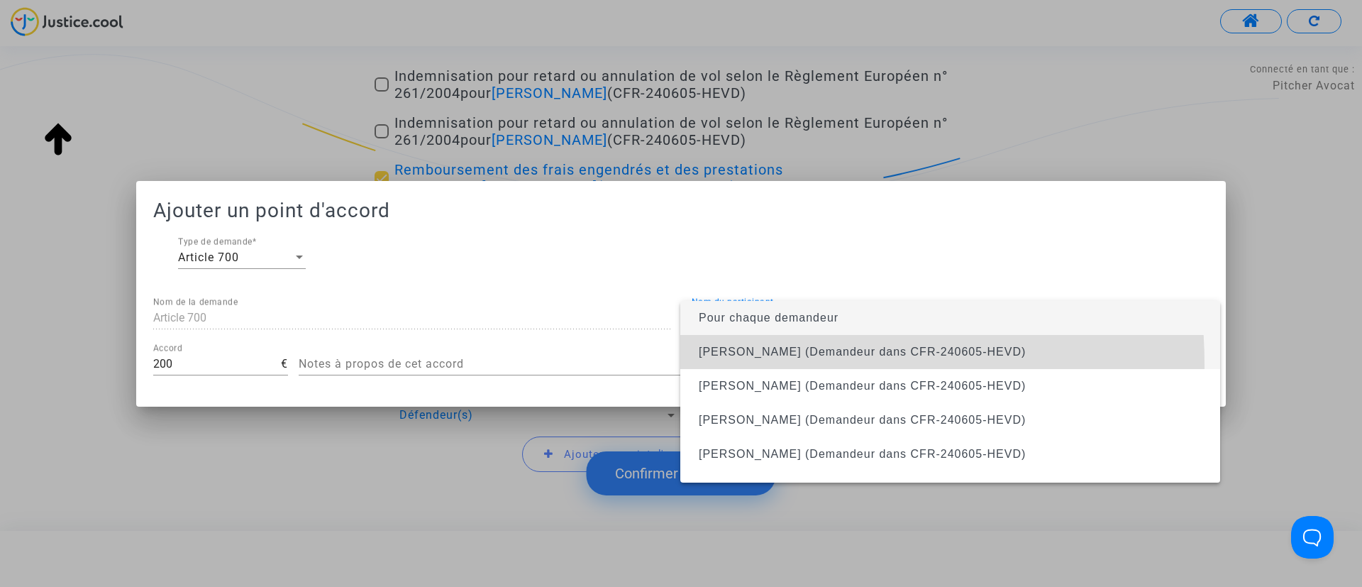
click at [710, 365] on span "[PERSON_NAME] (Demandeur dans CFR-240605-HEVD)" at bounding box center [950, 352] width 517 height 34
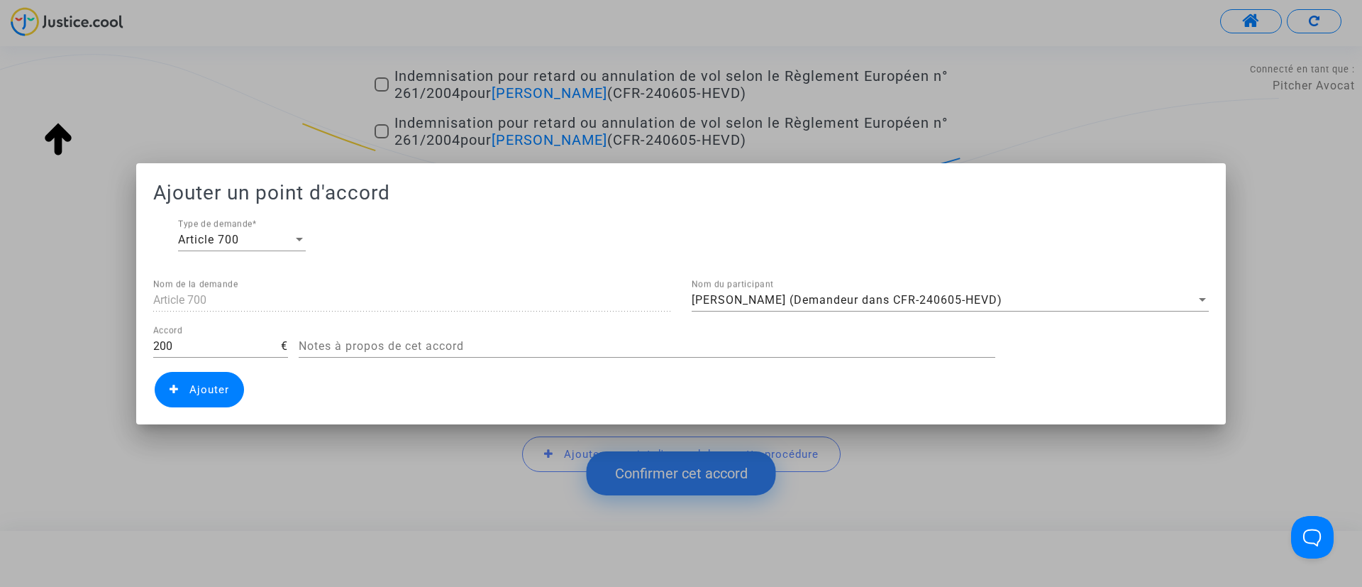
click at [194, 383] on span "Ajouter" at bounding box center [209, 389] width 40 height 13
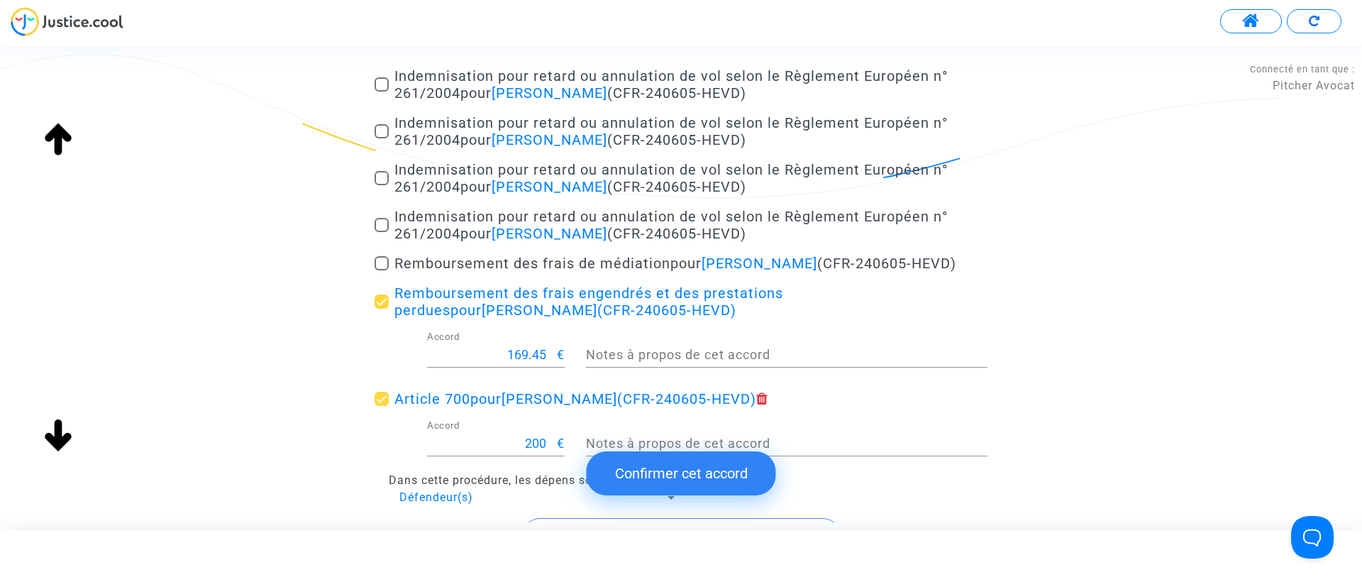
click at [697, 461] on button "Confirmer cet accord" at bounding box center [681, 473] width 189 height 44
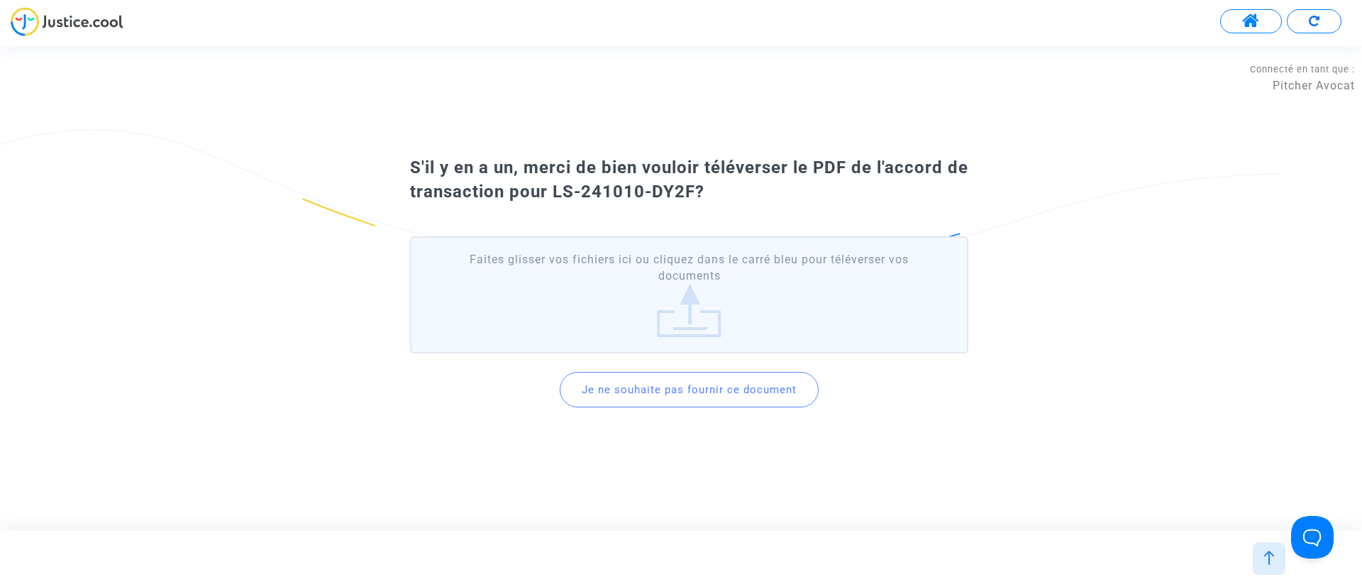
click at [663, 385] on button "Je ne souhaite pas fournir ce document" at bounding box center [689, 389] width 259 height 35
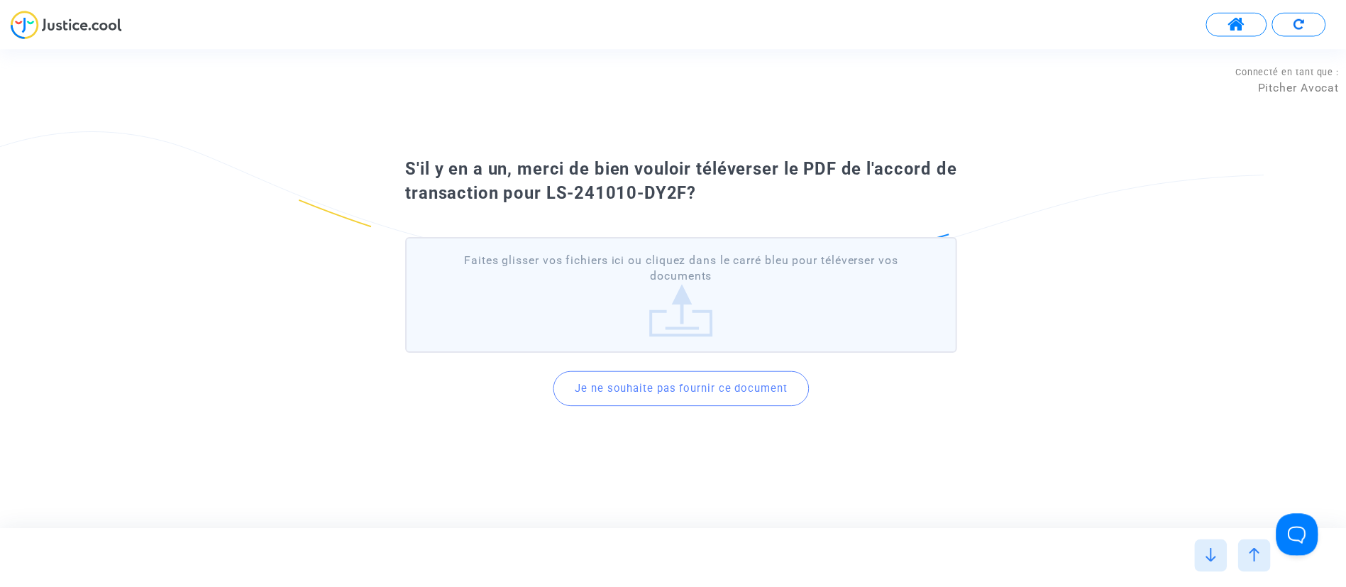
scroll to position [0, 0]
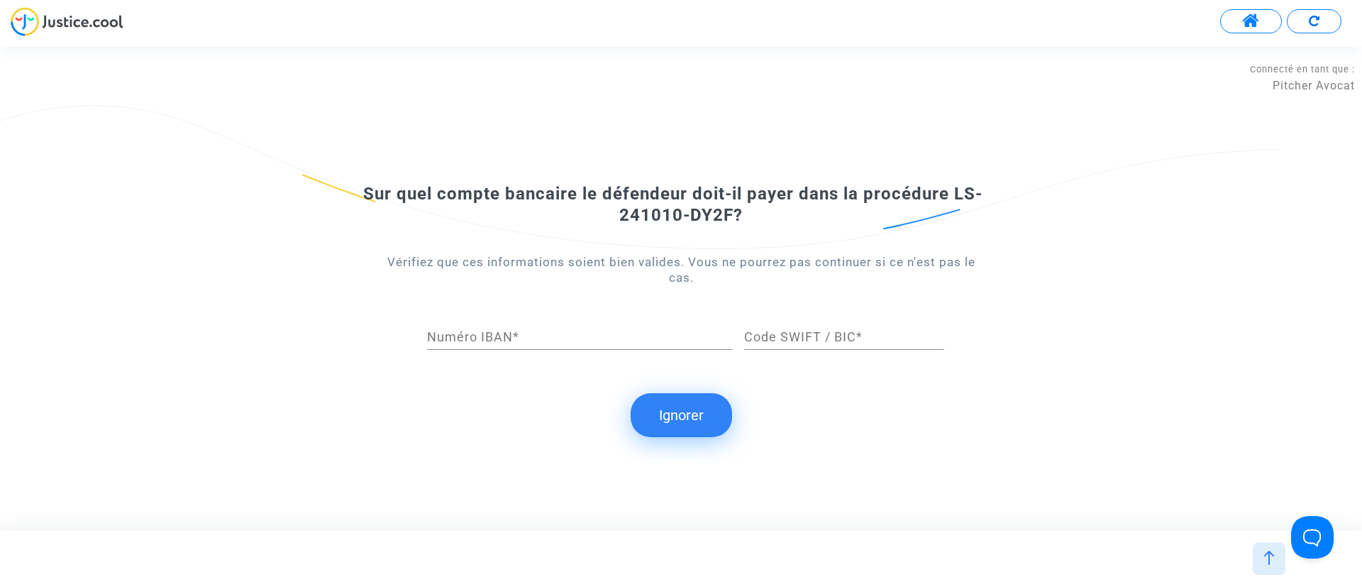
click at [669, 421] on button "Ignorer" at bounding box center [681, 415] width 101 height 44
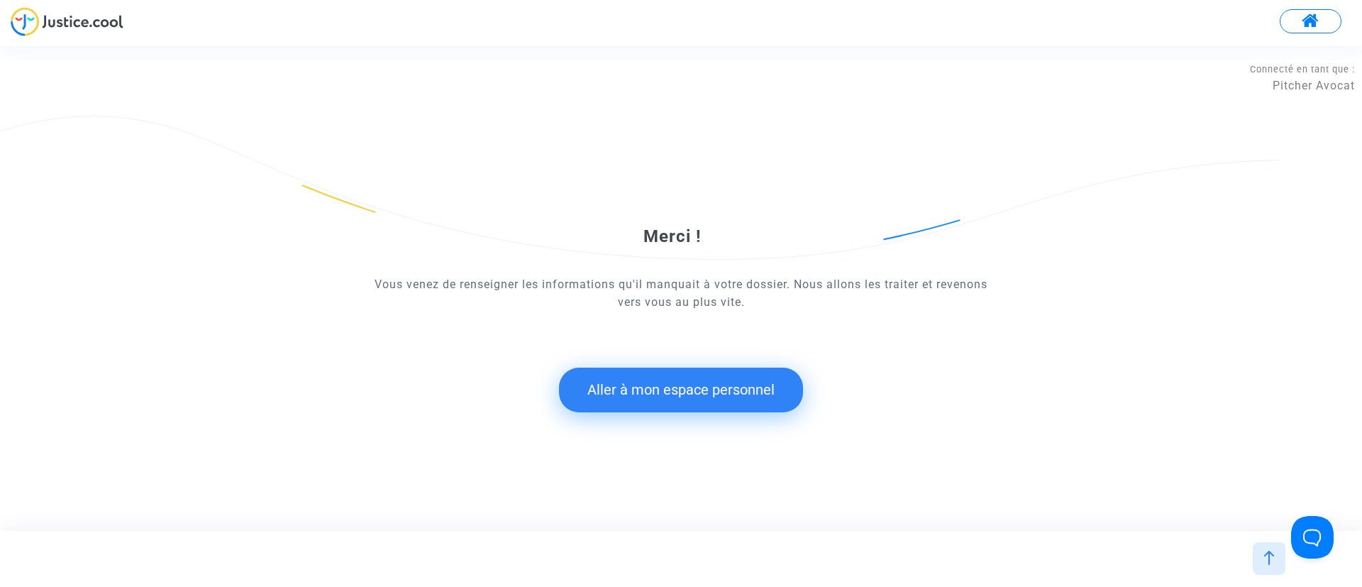
click at [685, 389] on button "Aller à mon espace personnel" at bounding box center [681, 390] width 244 height 44
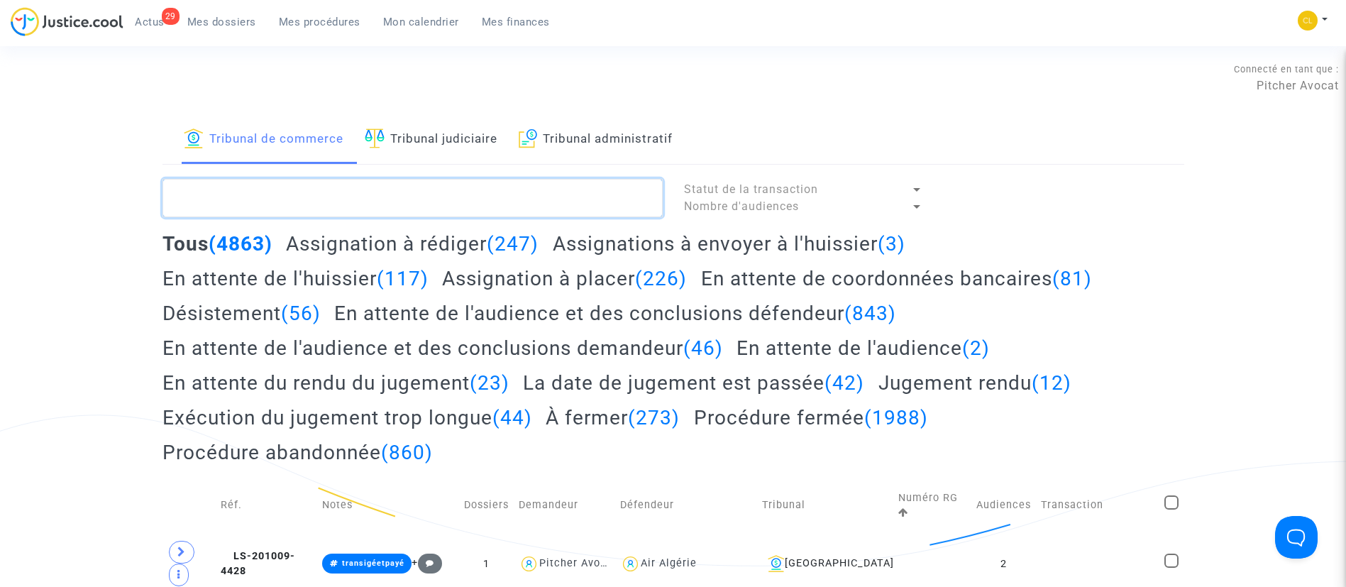
click at [301, 200] on textarea at bounding box center [413, 198] width 500 height 38
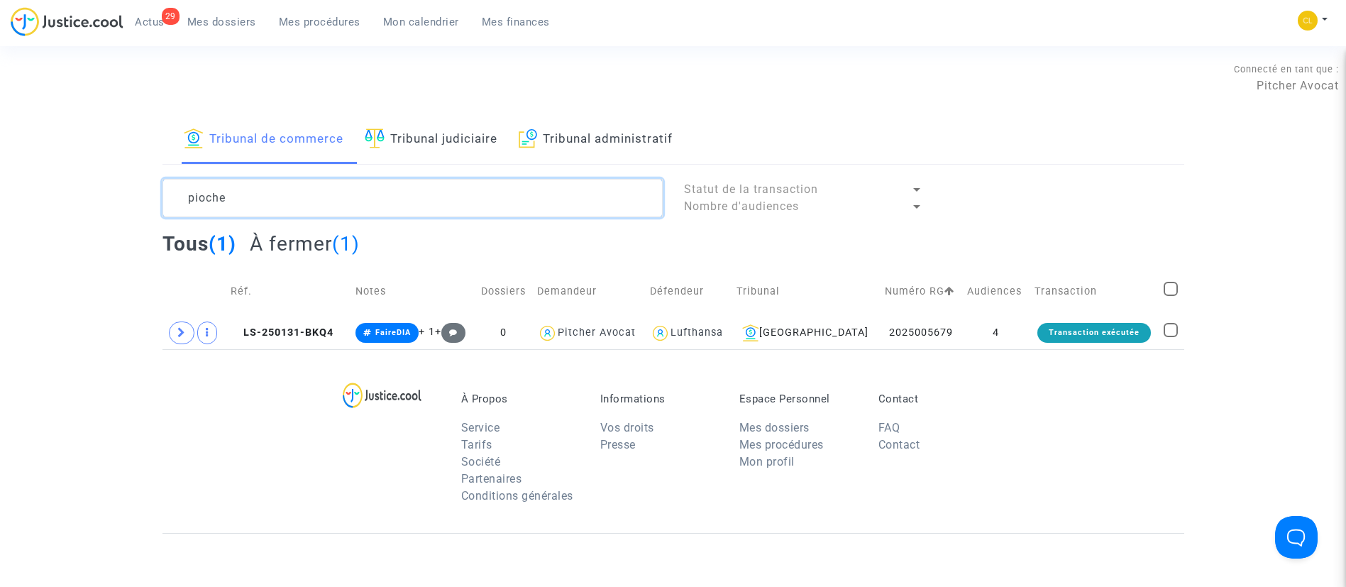
type textarea "pioche"
click at [219, 23] on span "Mes dossiers" at bounding box center [221, 22] width 69 height 13
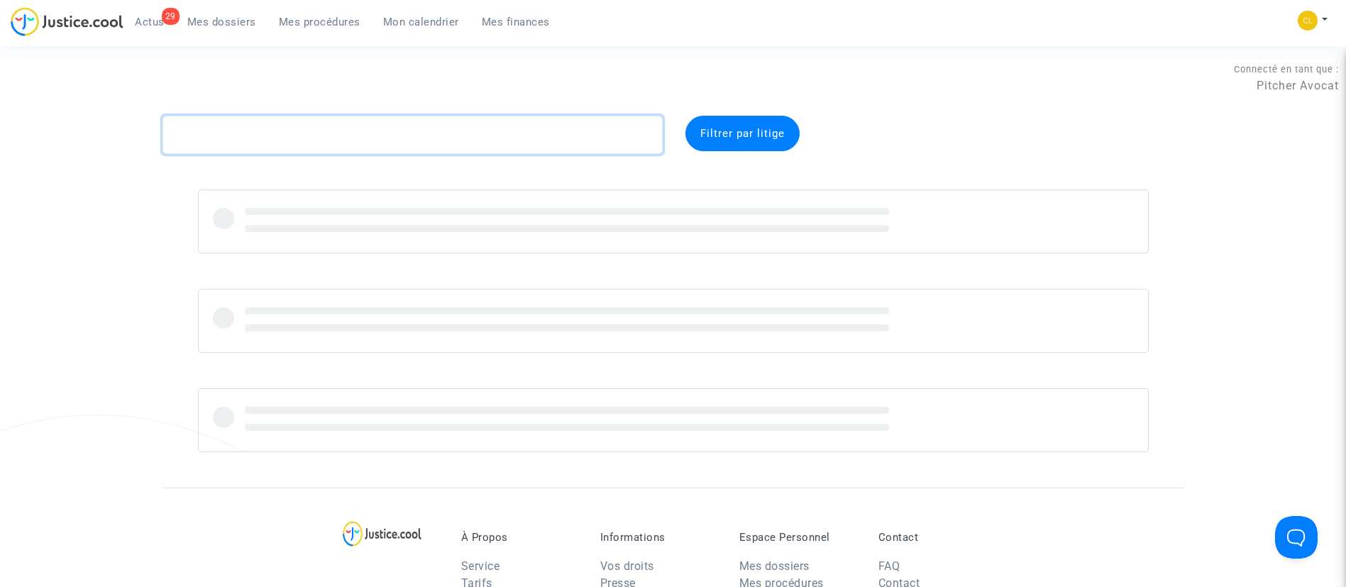
click at [312, 130] on textarea at bounding box center [413, 135] width 500 height 38
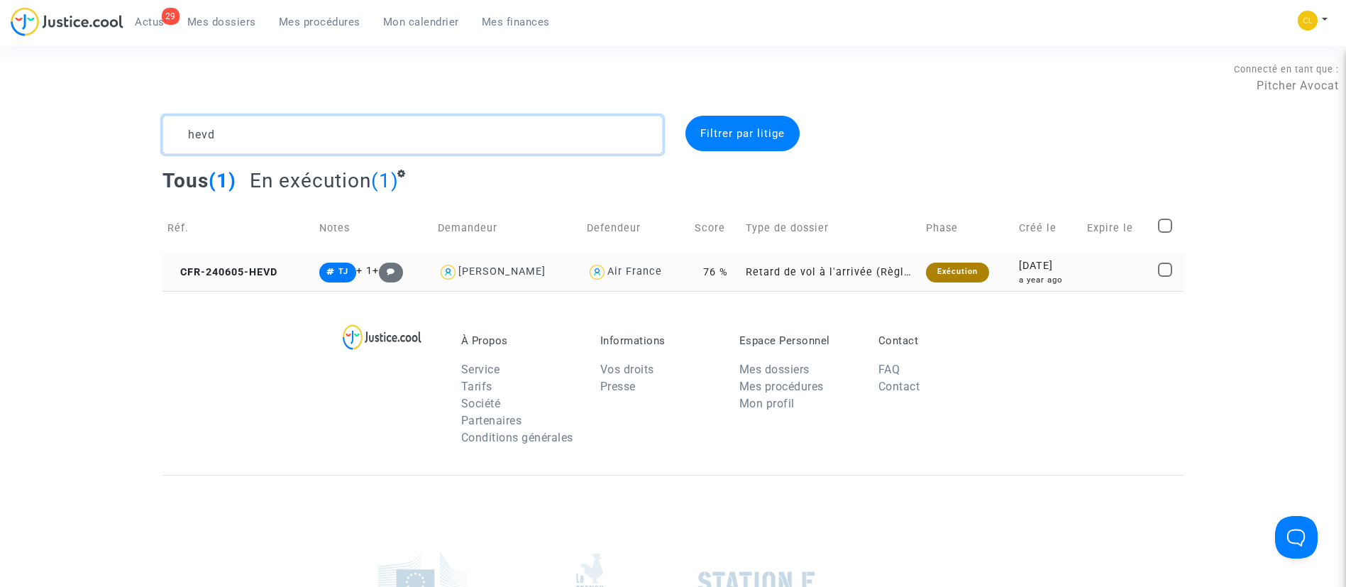
type textarea "hevd"
click at [1052, 274] on div "a year ago" at bounding box center [1048, 280] width 58 height 12
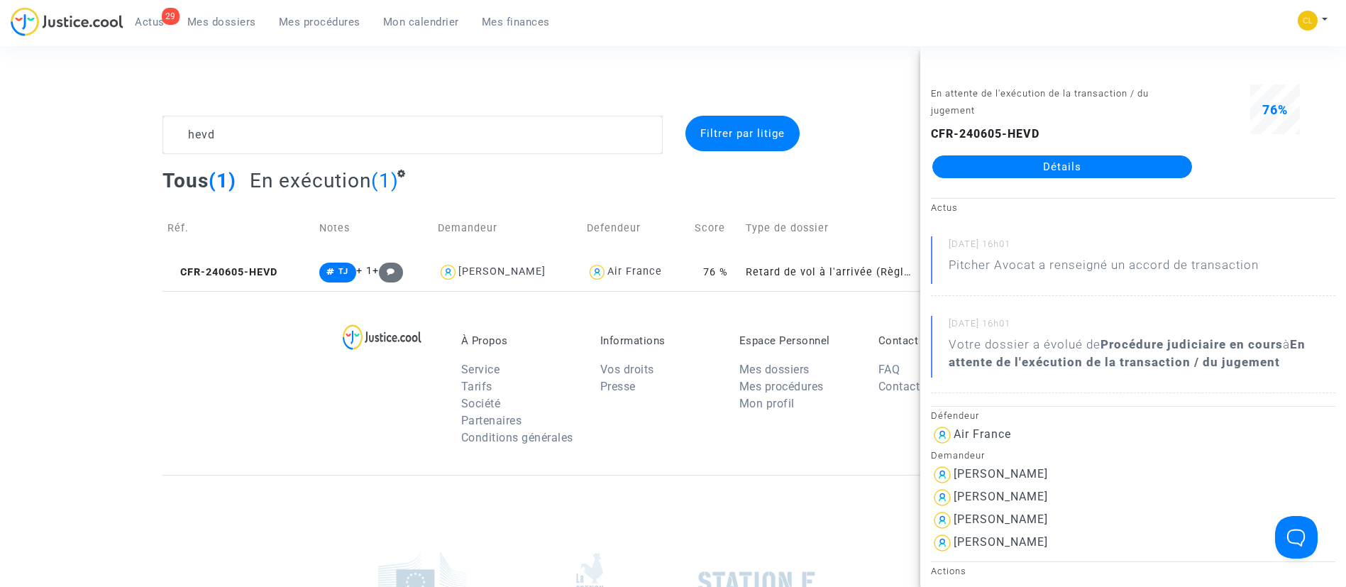
click at [1042, 165] on link "Détails" at bounding box center [1062, 166] width 260 height 23
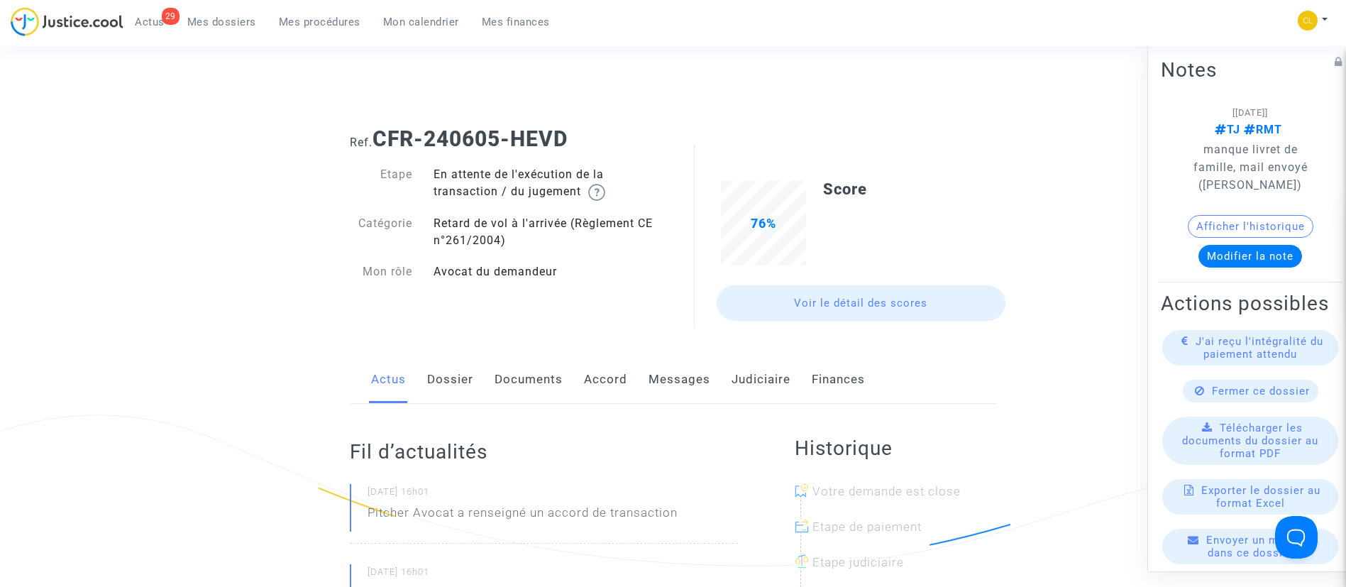
click at [759, 381] on link "Judiciaire" at bounding box center [761, 379] width 59 height 47
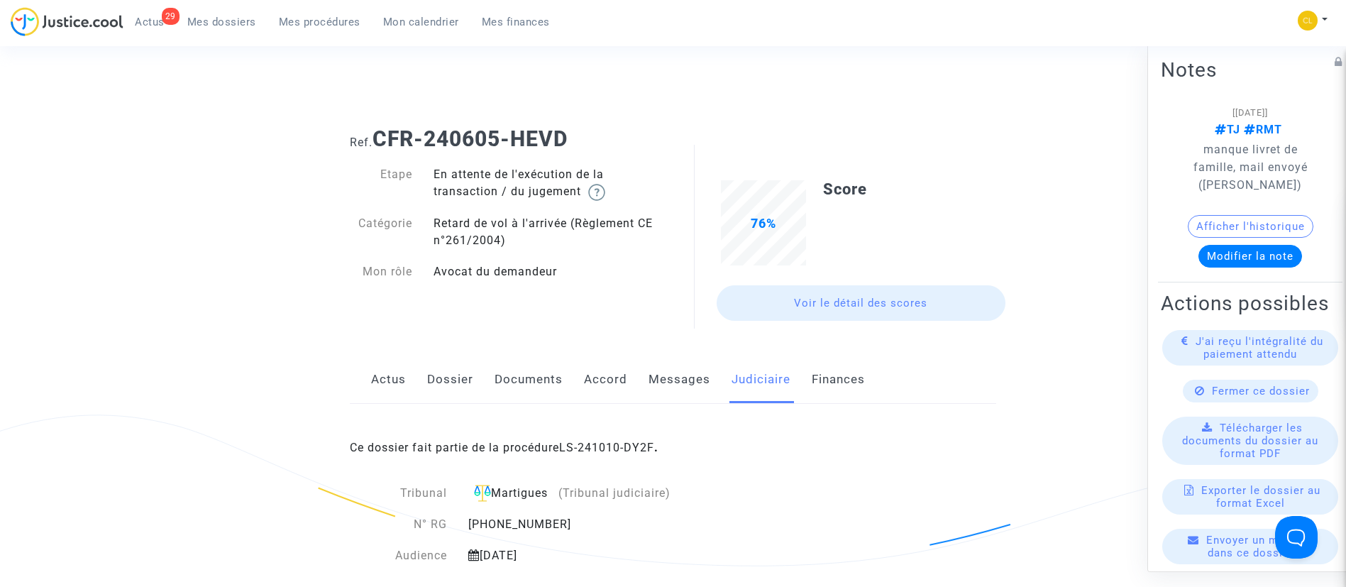
click at [680, 380] on link "Messages" at bounding box center [680, 379] width 62 height 47
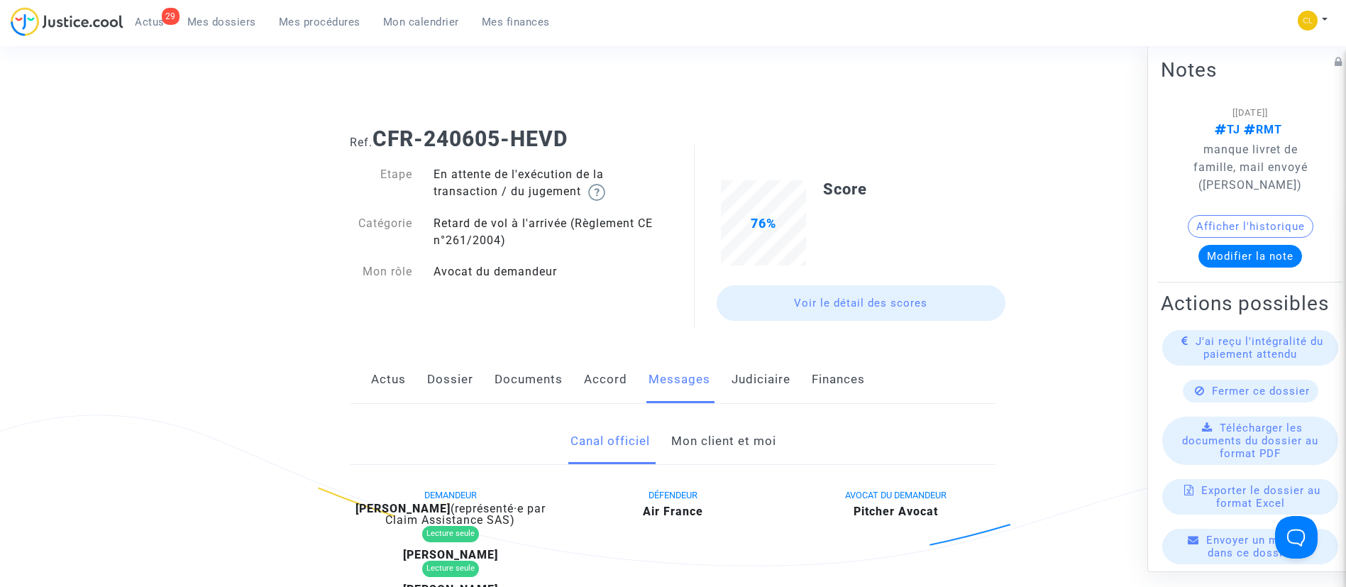
click at [772, 380] on link "Judiciaire" at bounding box center [761, 379] width 59 height 47
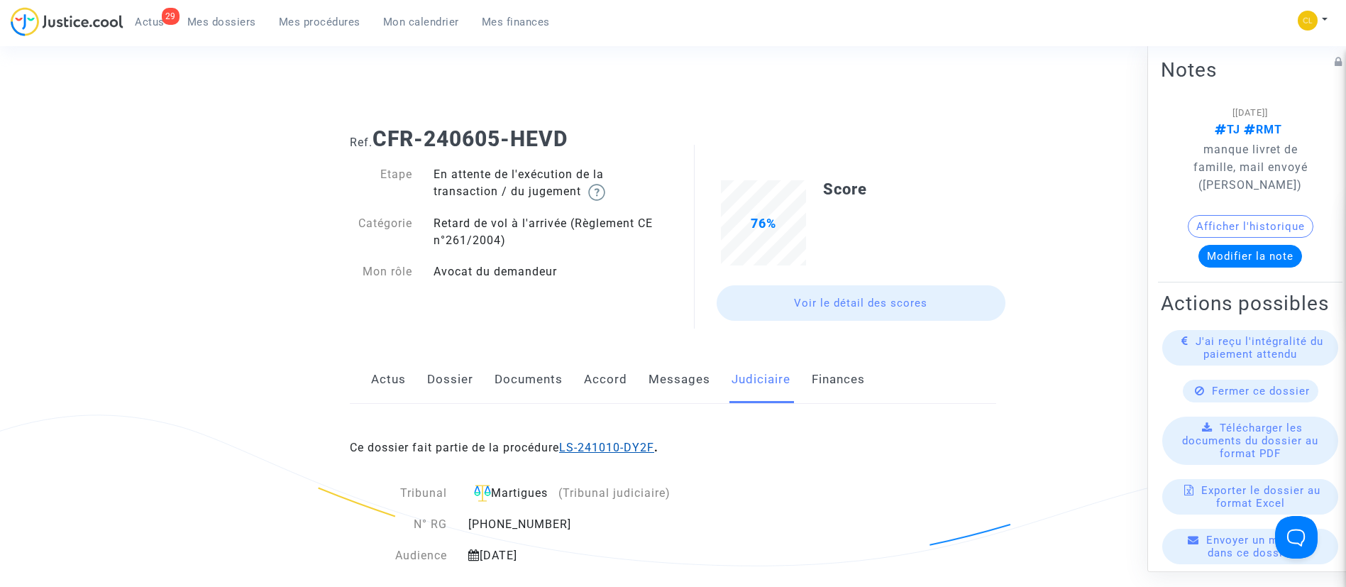
click at [625, 446] on link "LS-241010-DY2F" at bounding box center [606, 447] width 95 height 13
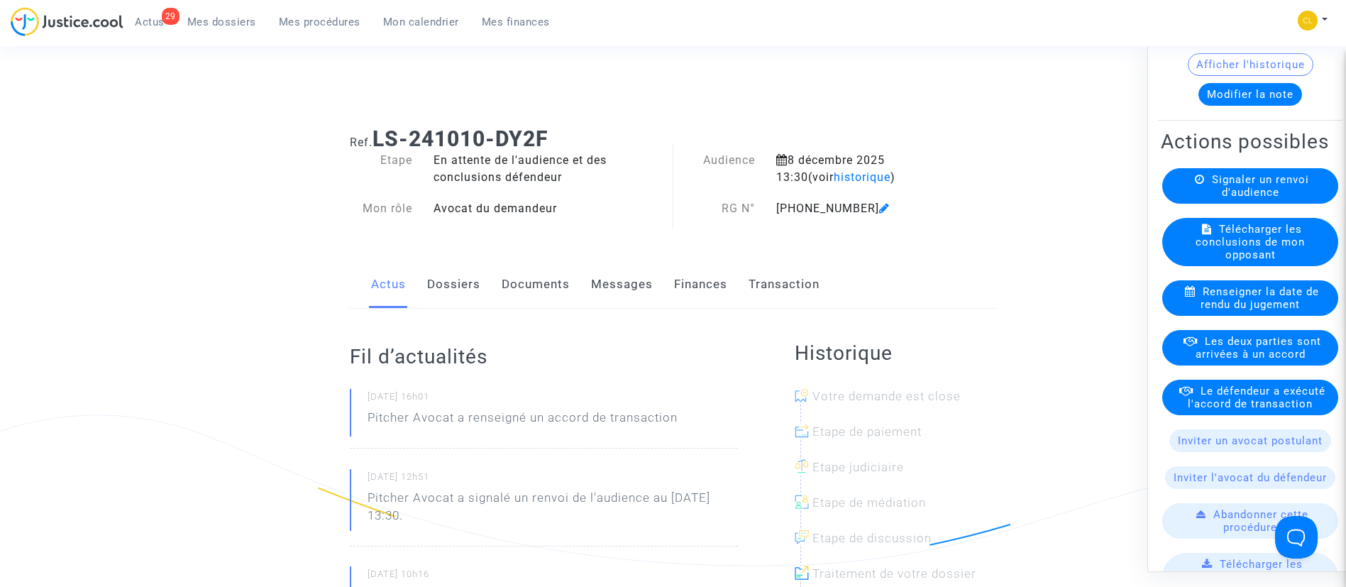
scroll to position [211, 0]
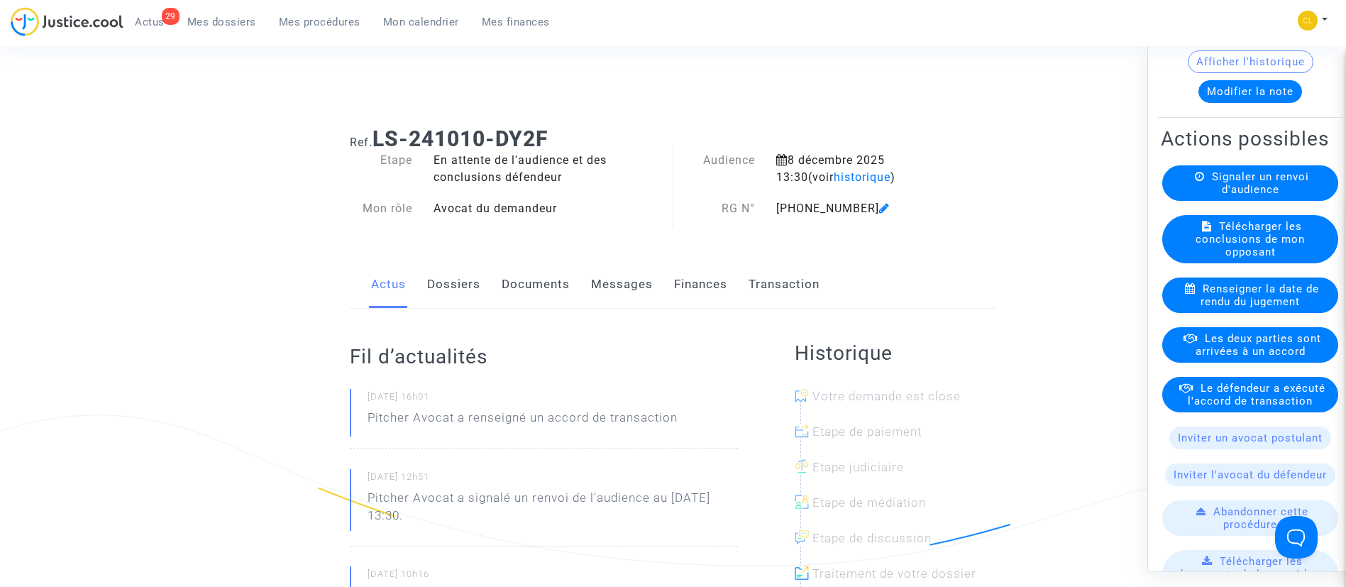
click at [1233, 407] on span "Le défendeur a exécuté l'accord de transaction" at bounding box center [1257, 394] width 138 height 26
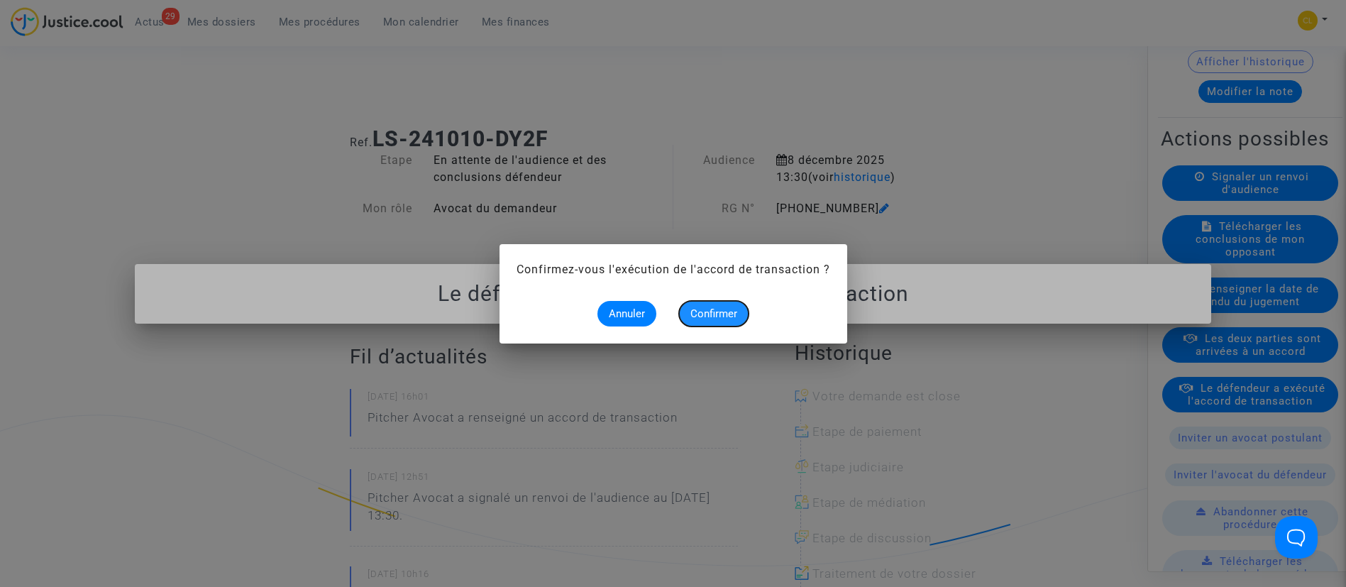
click at [714, 304] on button "Confirmer" at bounding box center [714, 314] width 70 height 26
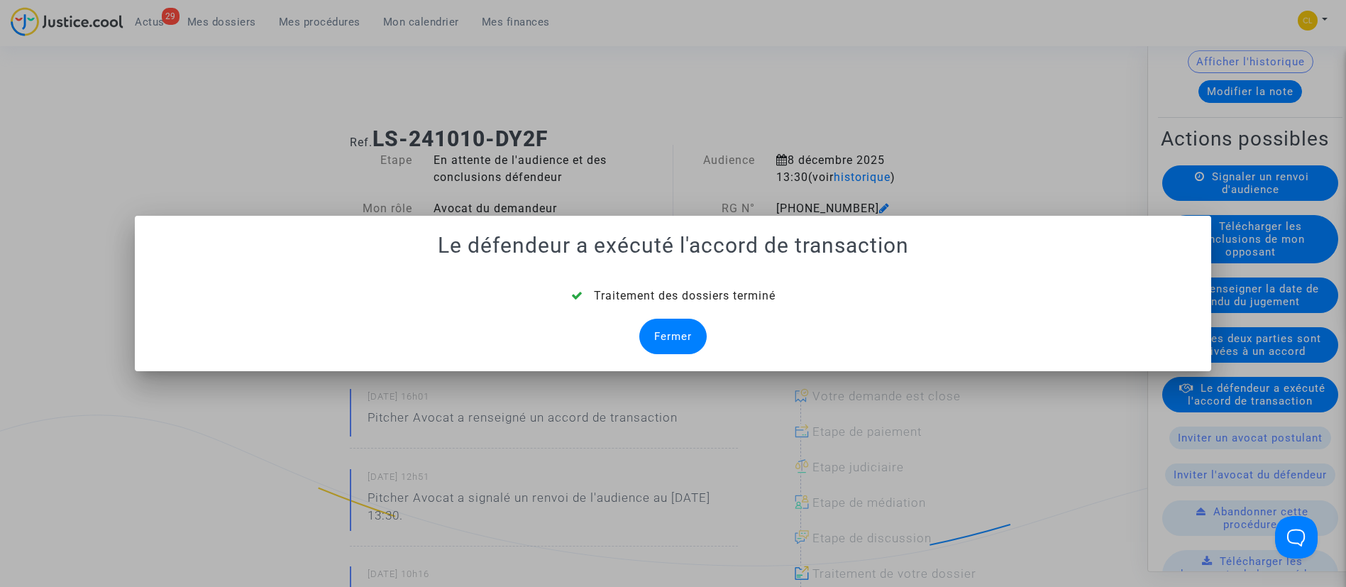
click at [663, 331] on div "Fermer" at bounding box center [672, 336] width 67 height 35
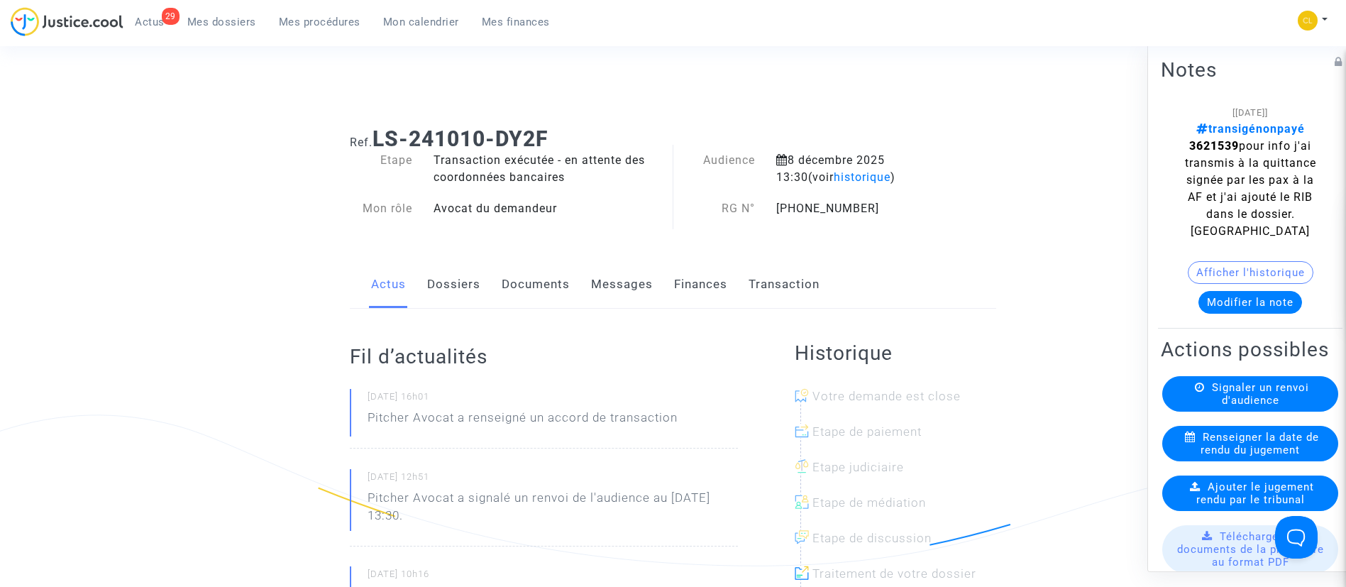
click at [466, 288] on link "Dossiers" at bounding box center [453, 284] width 53 height 47
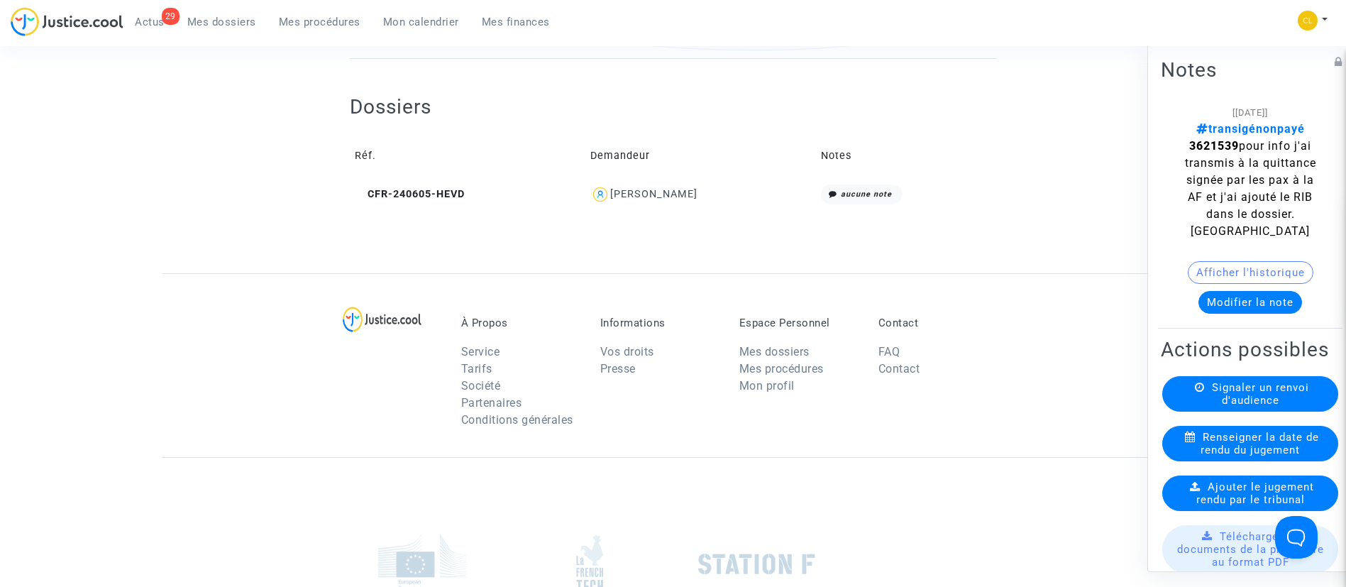
scroll to position [536, 0]
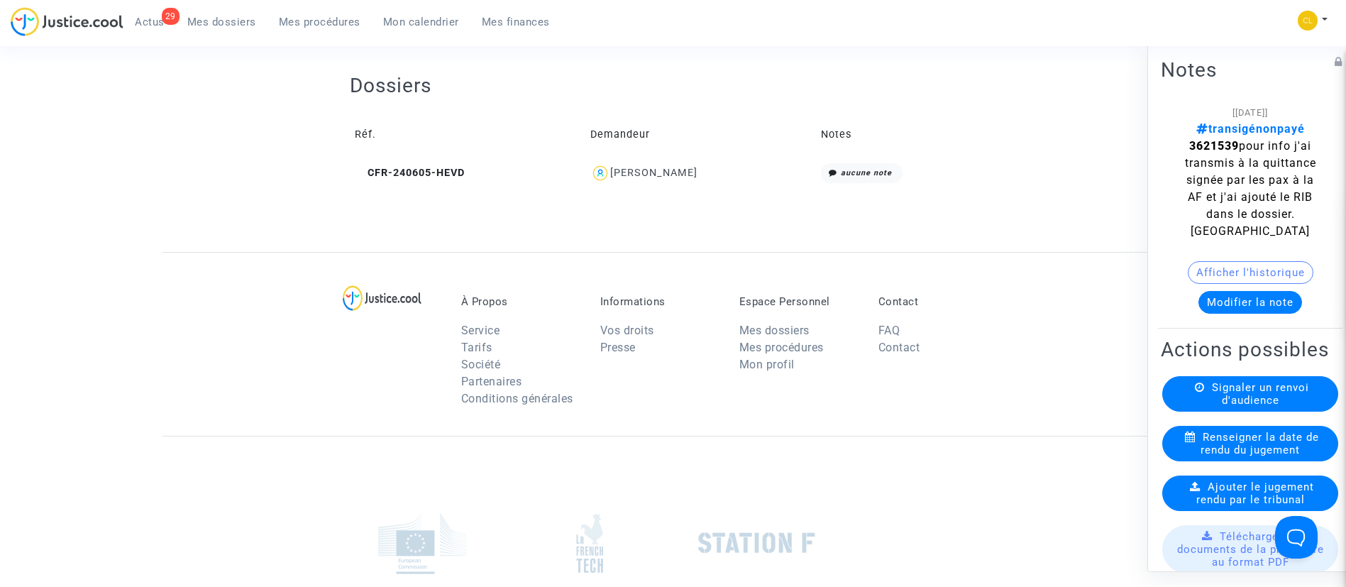
click at [646, 172] on div "[PERSON_NAME]" at bounding box center [653, 173] width 87 height 12
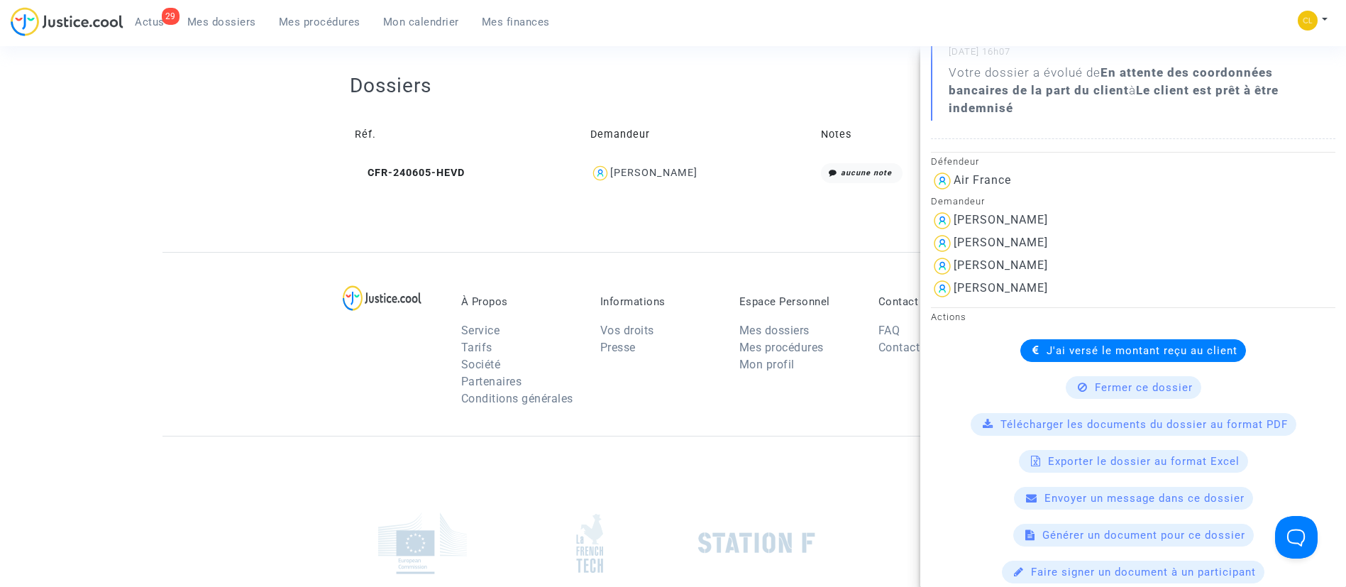
scroll to position [314, 0]
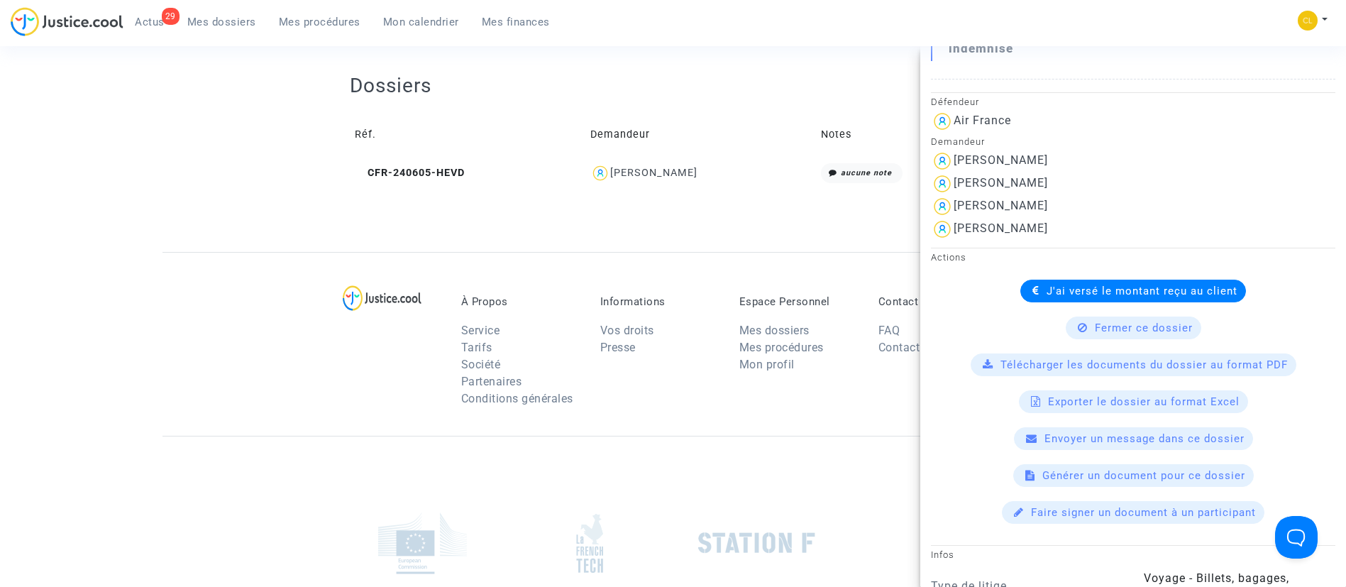
click at [770, 240] on div at bounding box center [673, 227] width 646 height 50
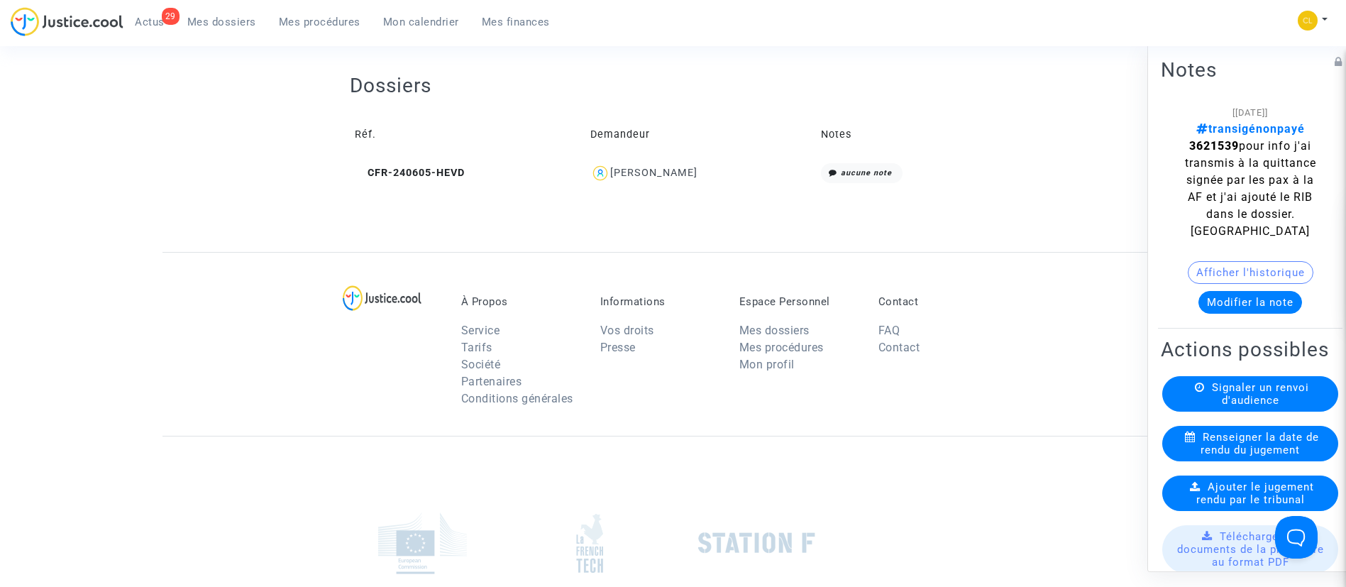
click at [1228, 300] on button "Modifier la note" at bounding box center [1251, 301] width 104 height 23
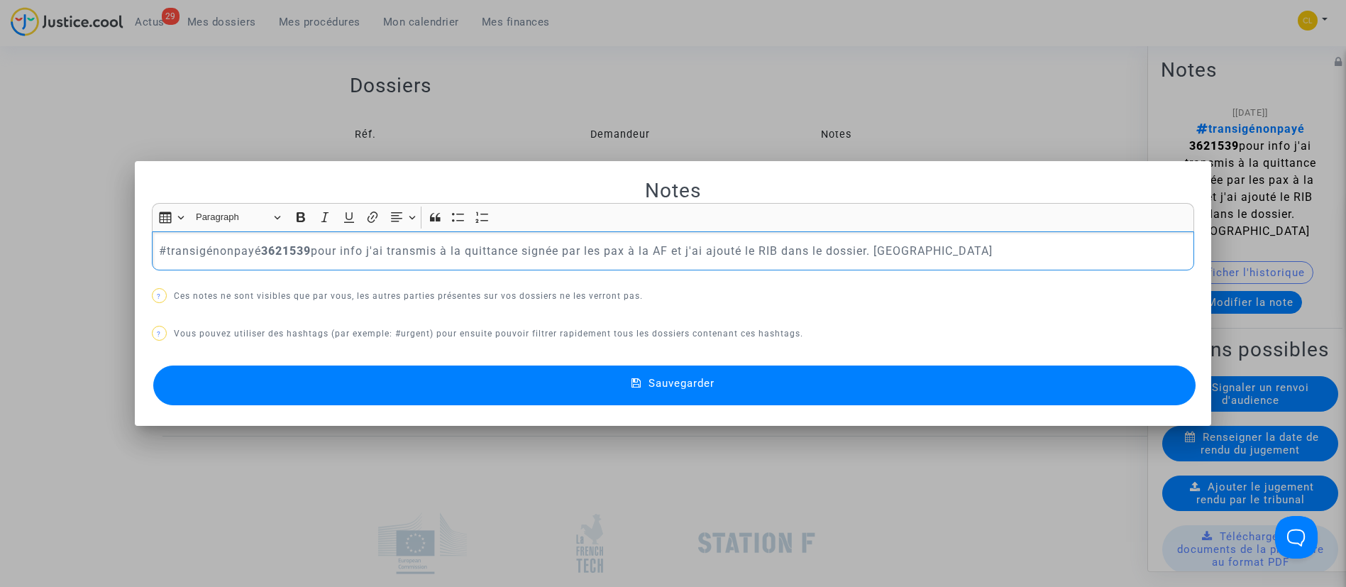
click at [227, 248] on p "#transigénonpayé 3621539 pour info j'ai transmis à la quittance signée par les …" at bounding box center [673, 251] width 1028 height 18
click at [578, 380] on button "Sauvegarder" at bounding box center [674, 385] width 1043 height 40
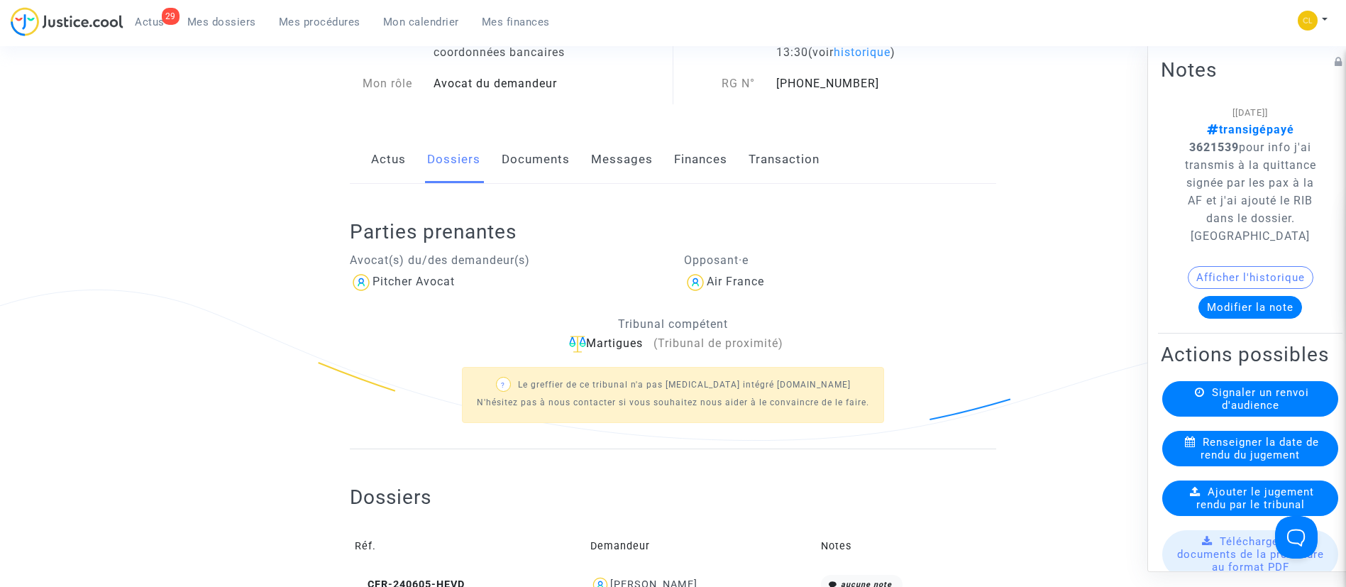
scroll to position [126, 0]
click at [219, 22] on span "Mes dossiers" at bounding box center [221, 22] width 69 height 13
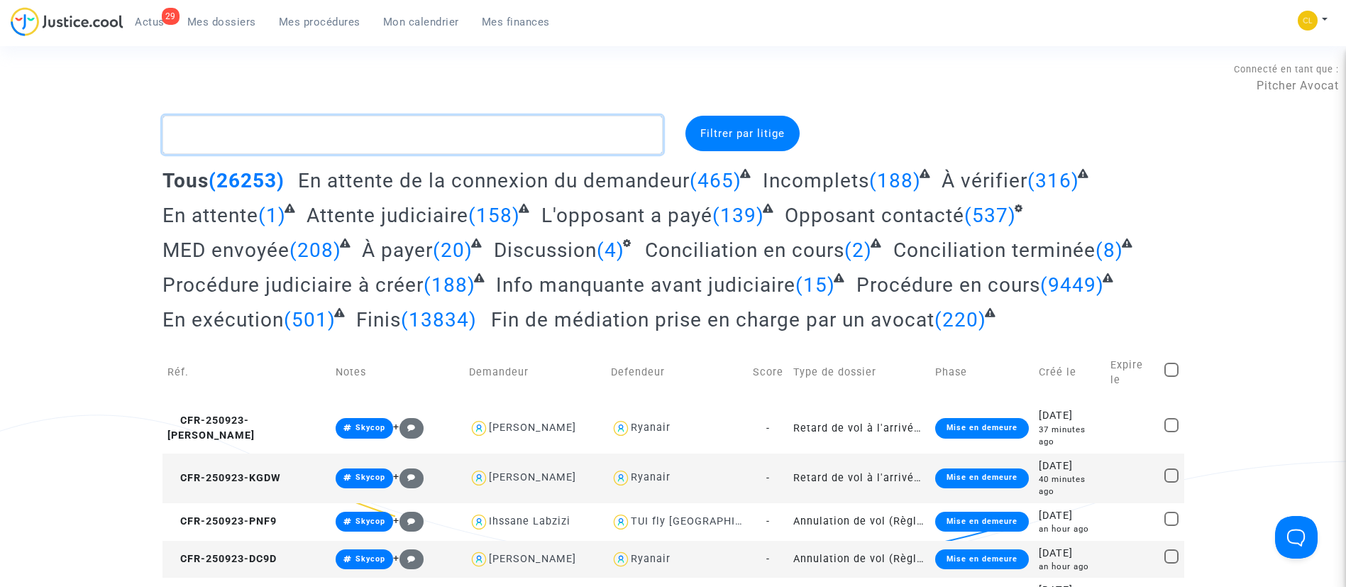
click at [368, 128] on textarea at bounding box center [413, 135] width 500 height 38
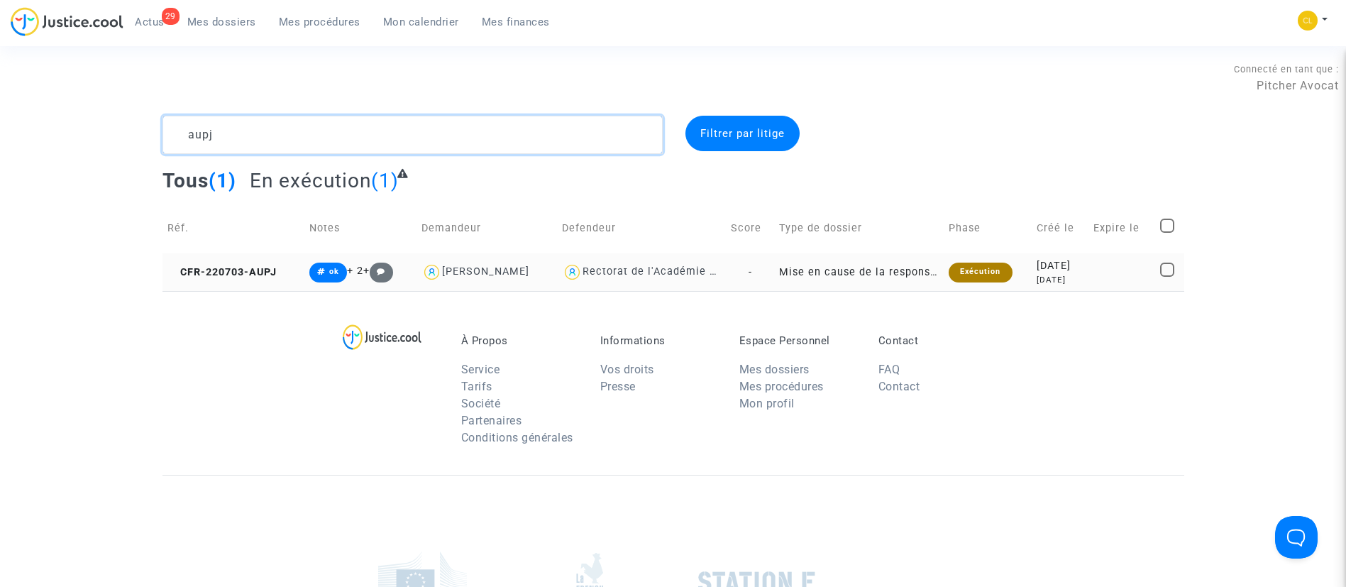
type textarea "aupj"
click at [1066, 272] on div "[DATE]" at bounding box center [1060, 266] width 47 height 16
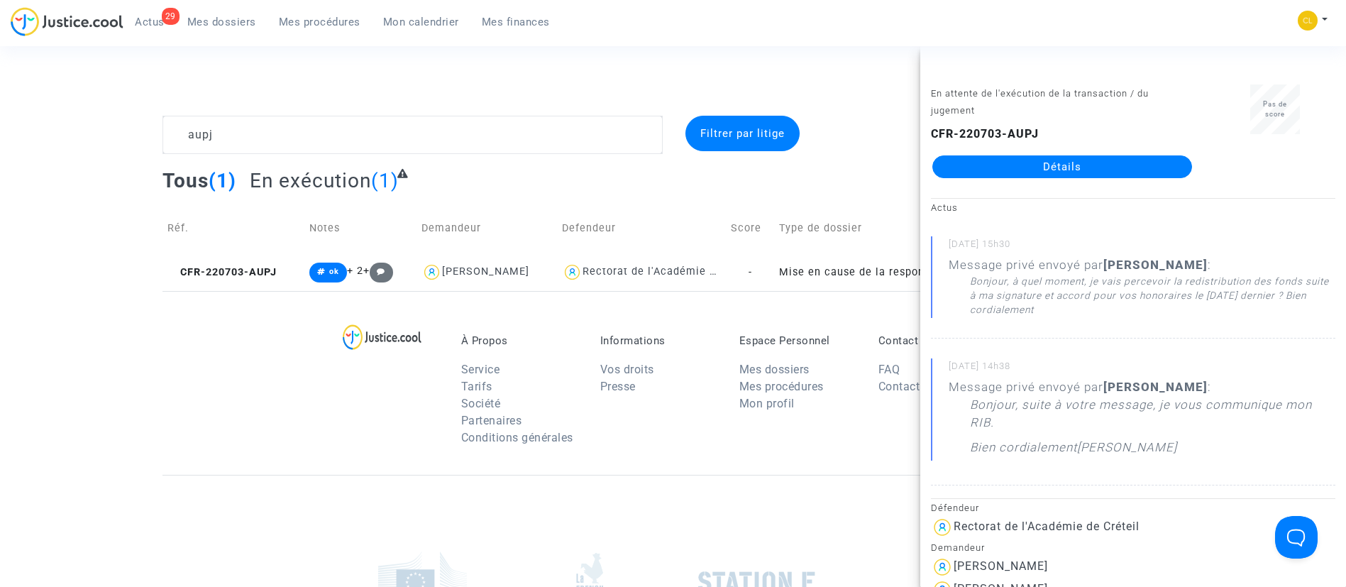
click at [1020, 165] on link "Détails" at bounding box center [1062, 166] width 260 height 23
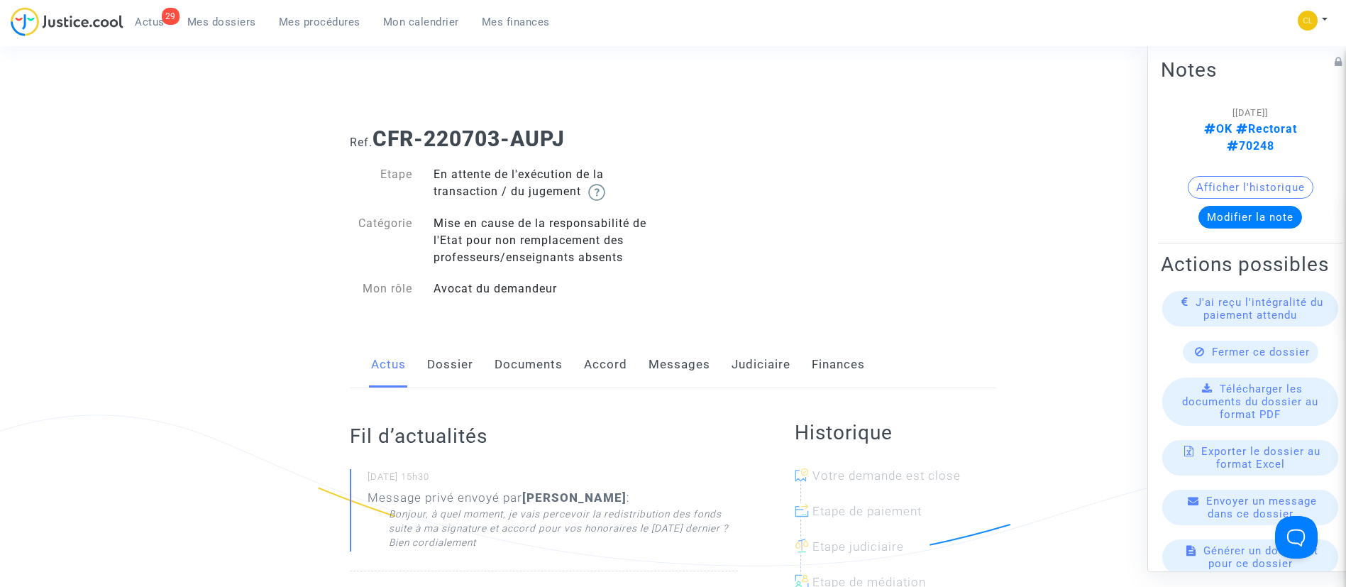
click at [740, 356] on link "Judiciaire" at bounding box center [761, 364] width 59 height 47
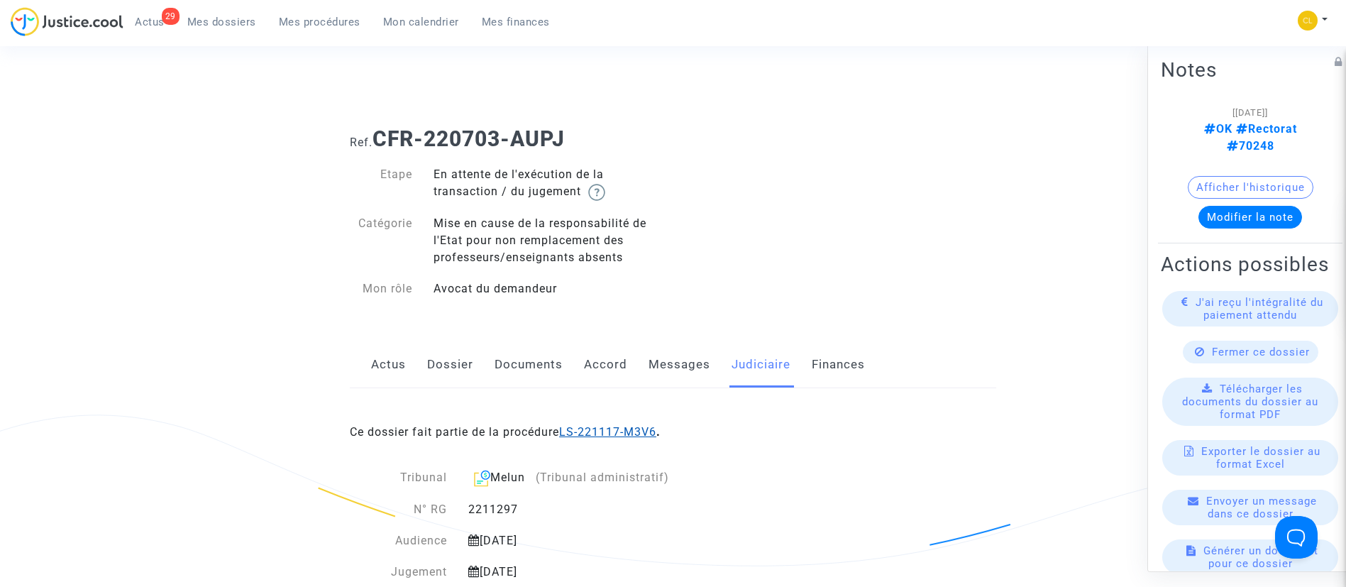
click at [620, 430] on link "LS-221117-M3V6" at bounding box center [607, 431] width 97 height 13
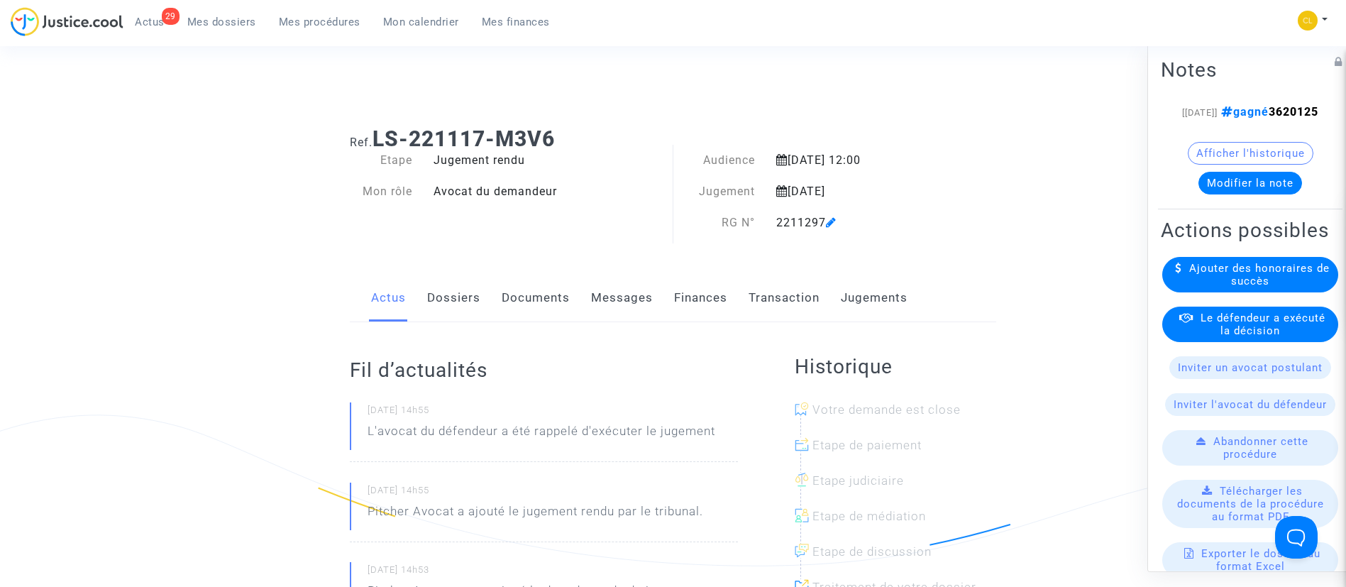
click at [1231, 336] on span "Le défendeur a exécuté la décision" at bounding box center [1263, 324] width 125 height 26
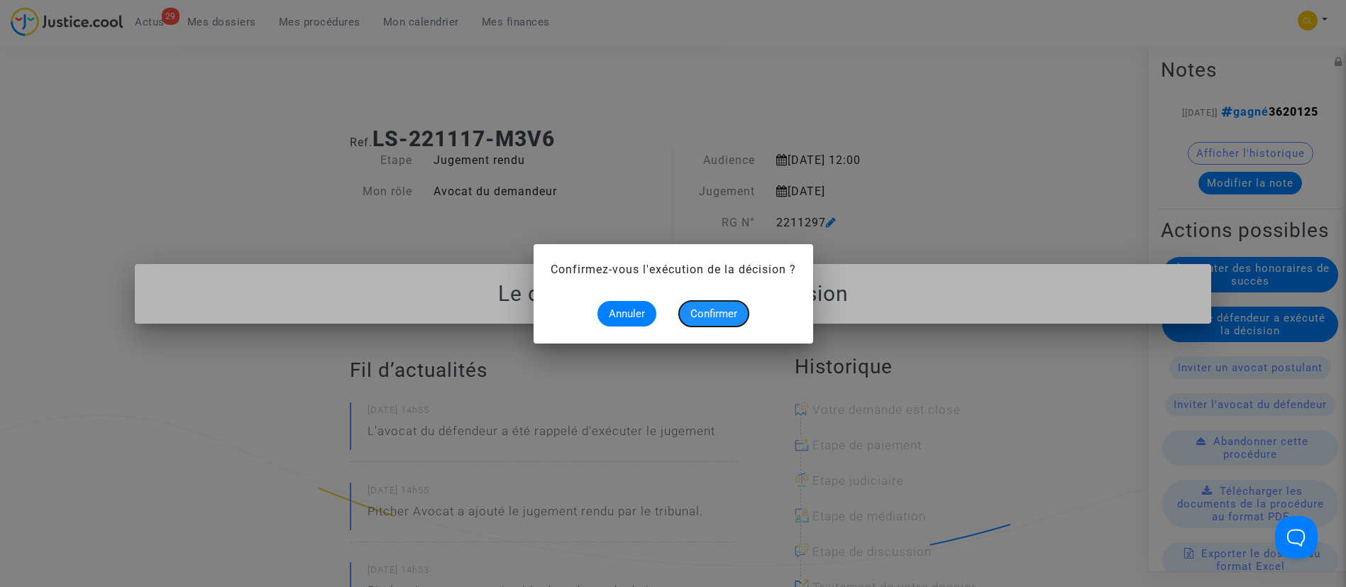
click at [718, 319] on span "Confirmer" at bounding box center [713, 313] width 47 height 13
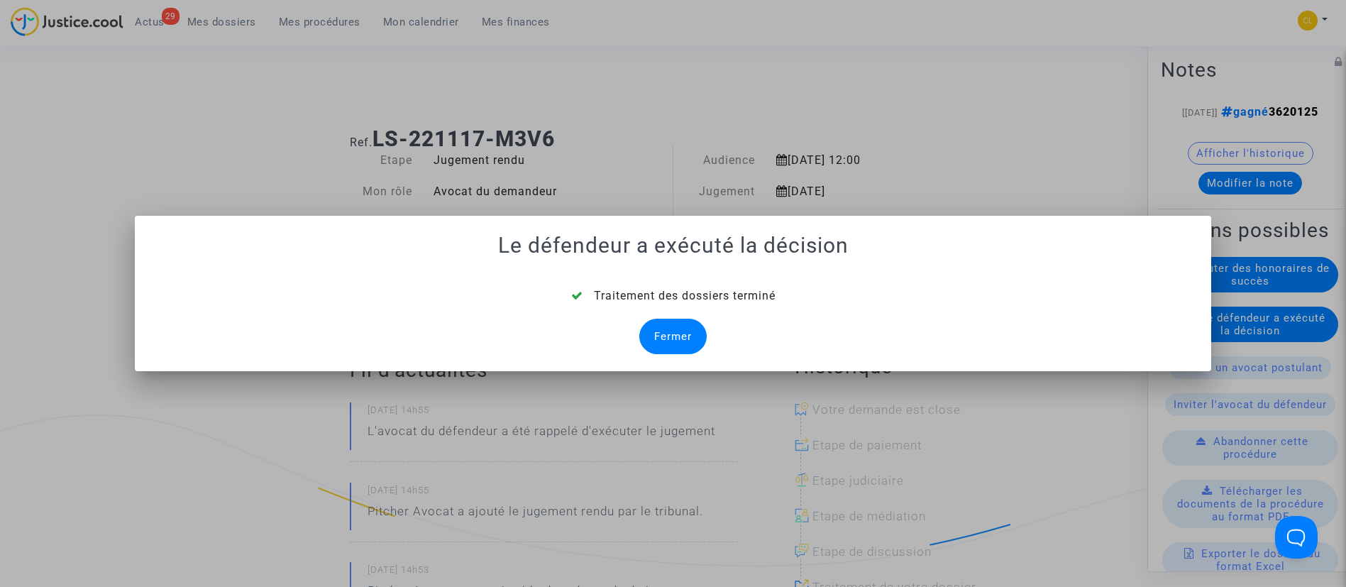
click at [663, 340] on div "Fermer" at bounding box center [672, 336] width 67 height 35
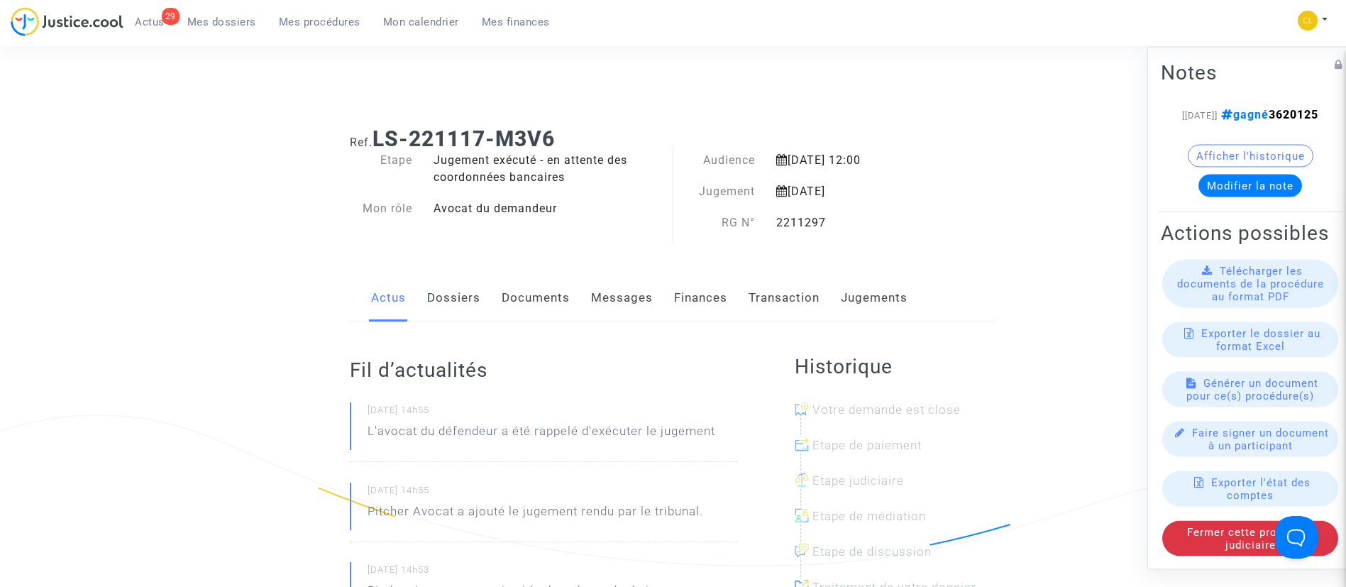
click at [470, 303] on link "Dossiers" at bounding box center [453, 298] width 53 height 47
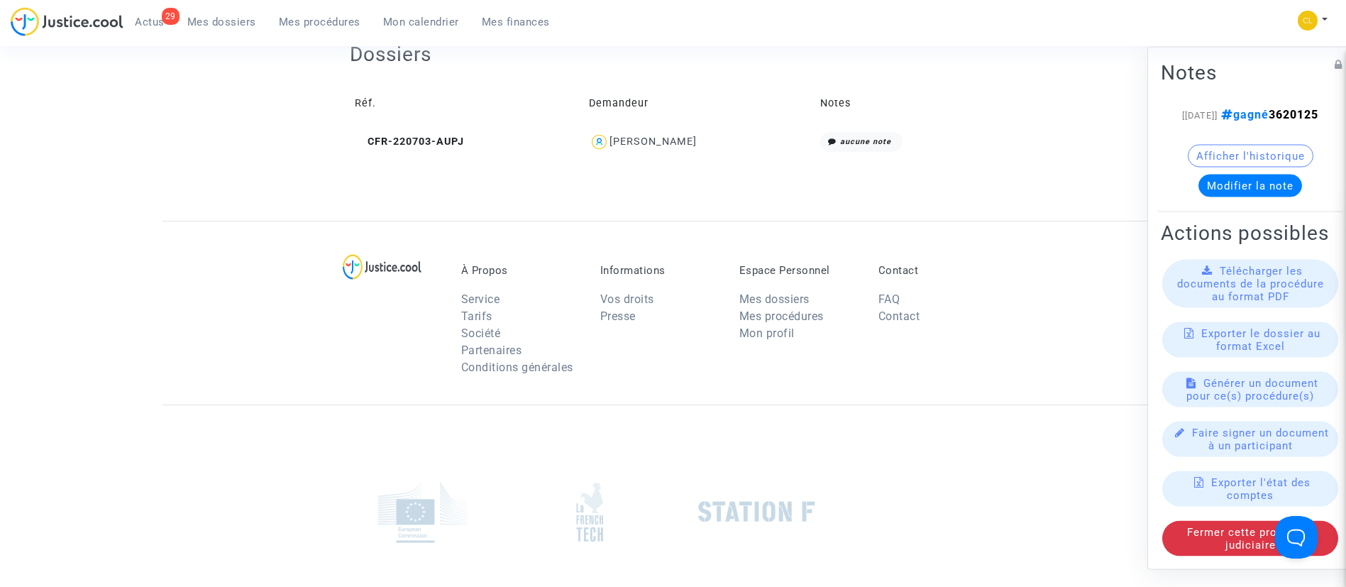
scroll to position [436, 0]
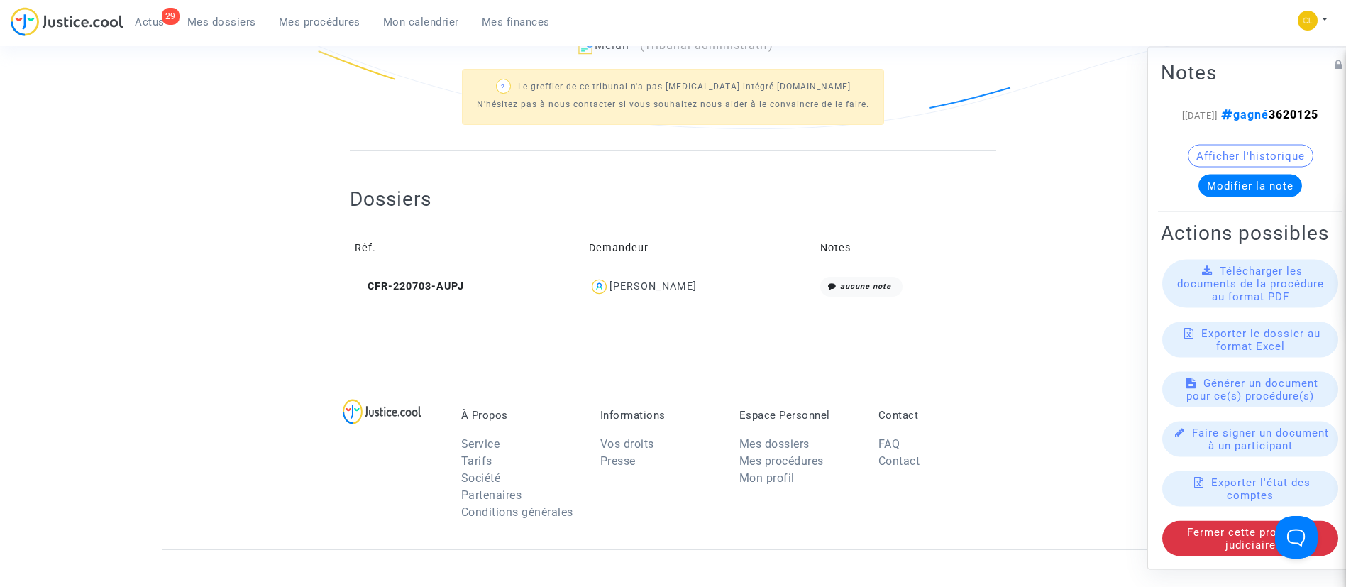
click at [674, 287] on div "[PERSON_NAME]" at bounding box center [653, 286] width 87 height 12
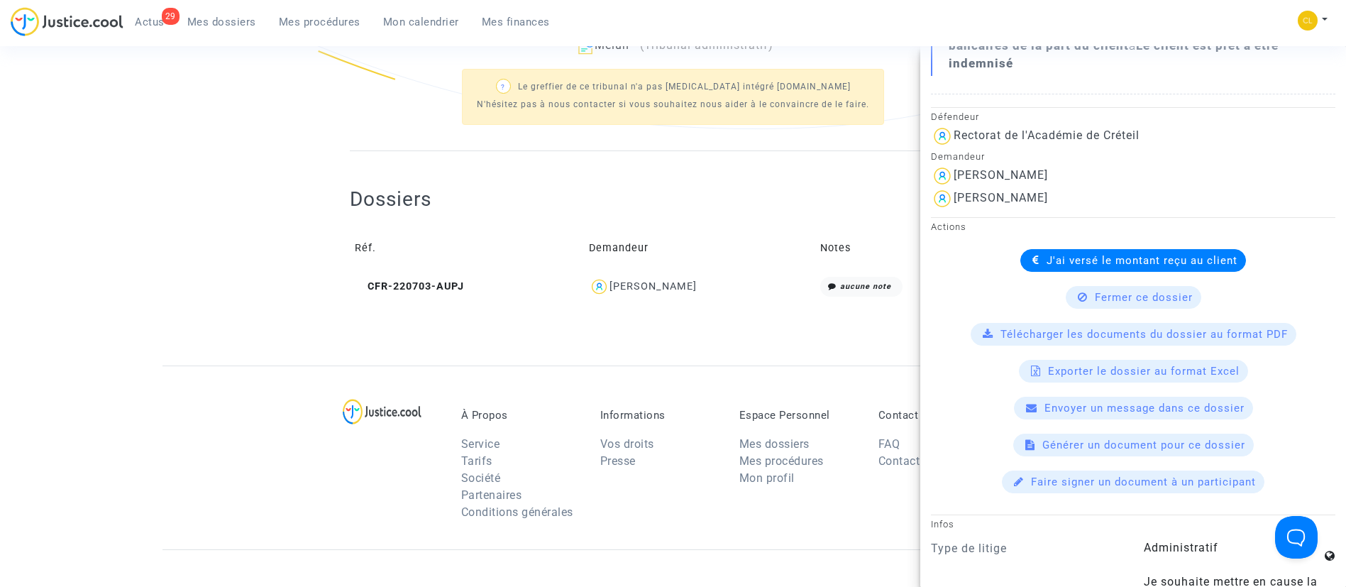
scroll to position [300, 0]
click at [296, 141] on ng-component "Ref. LS-221117-M3V6 Etape Jugement exécuté - en attente des coordonnées bancair…" at bounding box center [674, 22] width 1022 height 686
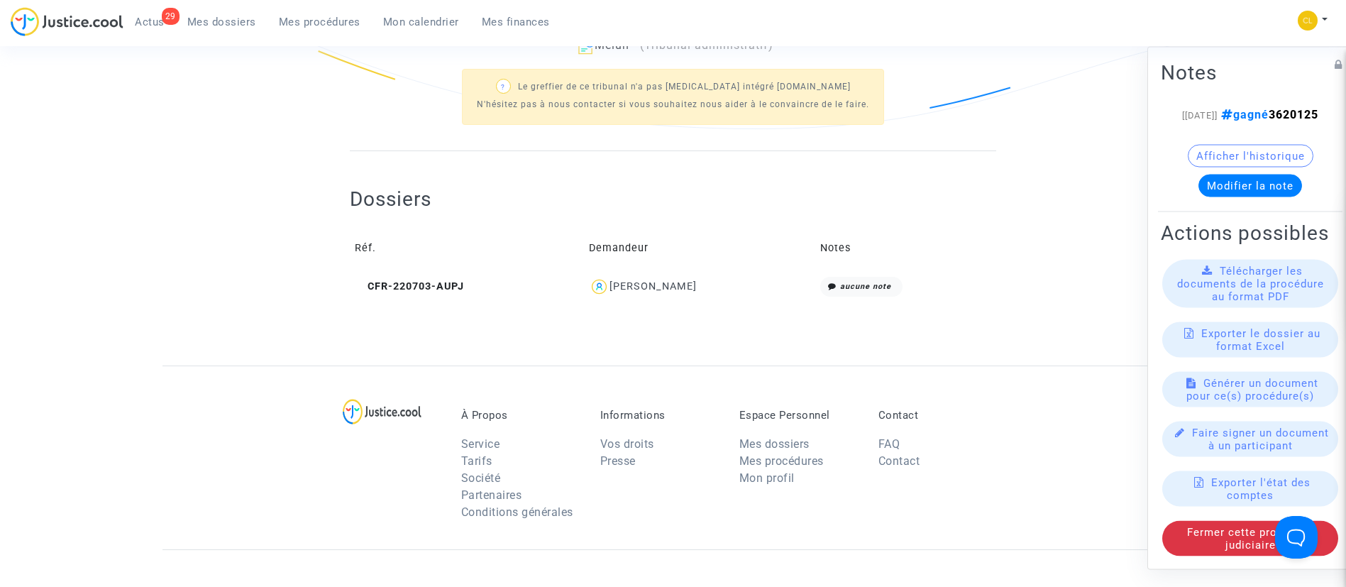
scroll to position [0, 0]
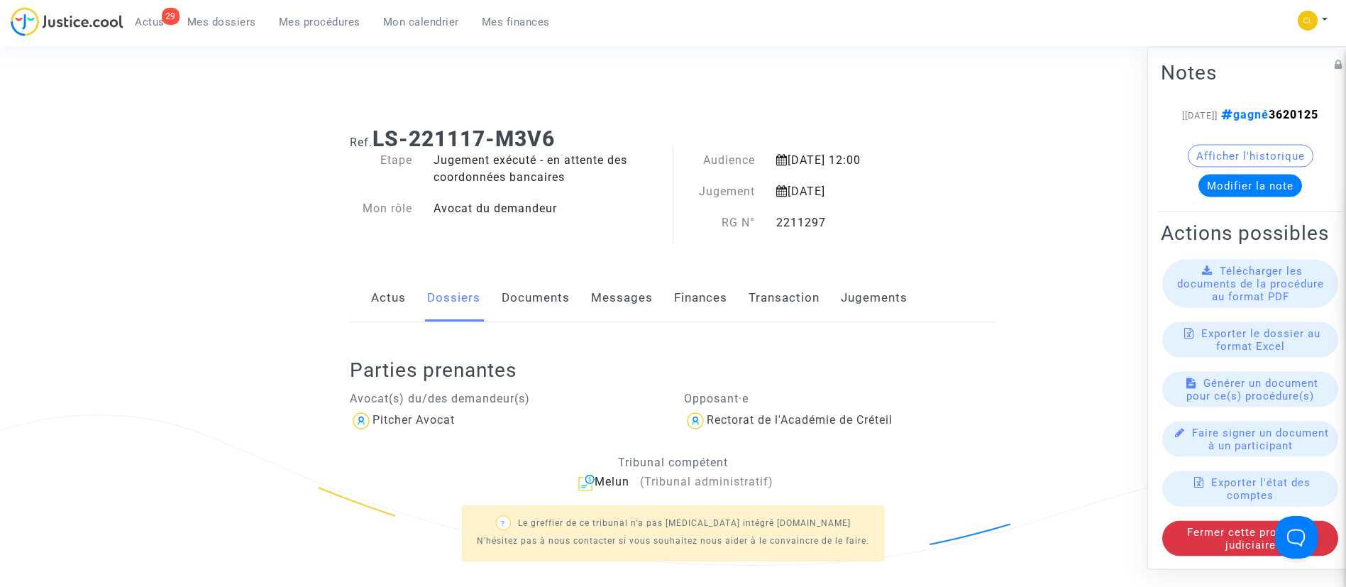
click at [240, 26] on span "Mes dossiers" at bounding box center [221, 22] width 69 height 13
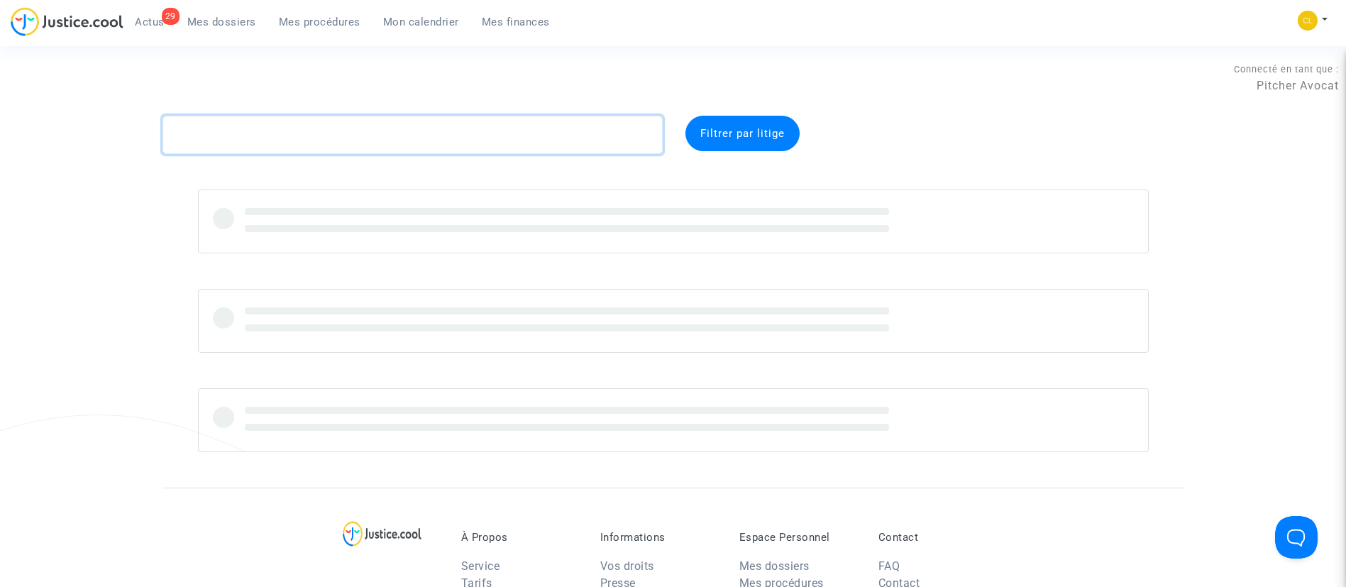
click at [351, 141] on textarea at bounding box center [413, 135] width 500 height 38
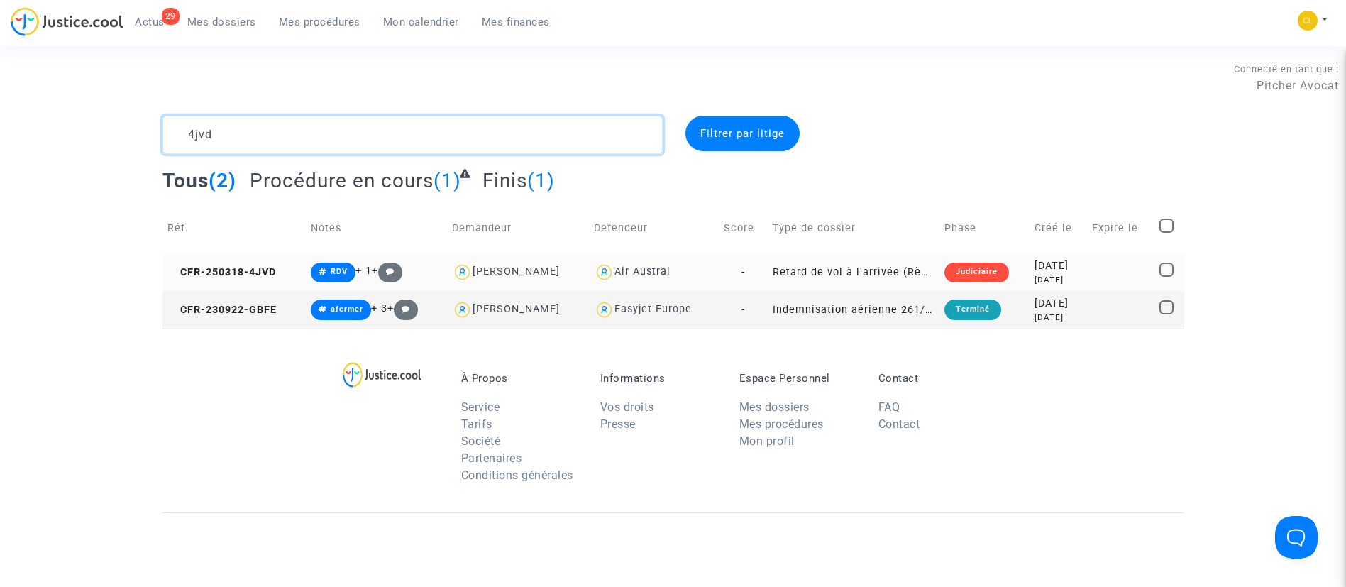
type textarea "4jvd"
click at [1105, 265] on td at bounding box center [1120, 272] width 67 height 38
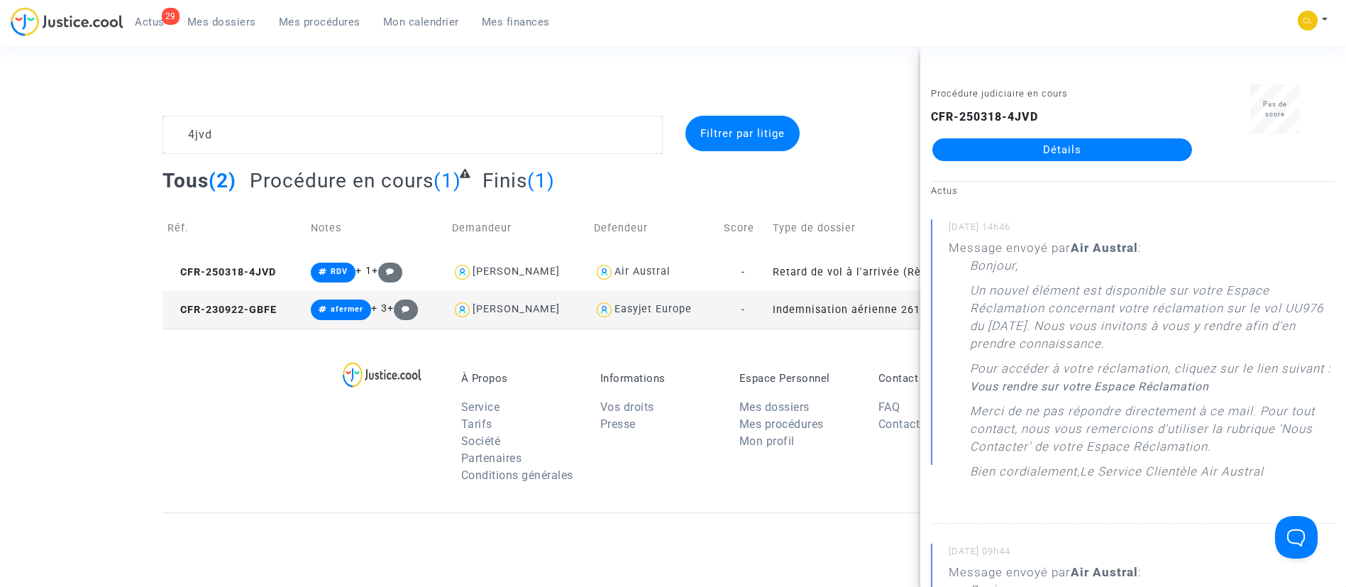
click at [1056, 145] on link "Détails" at bounding box center [1062, 149] width 260 height 23
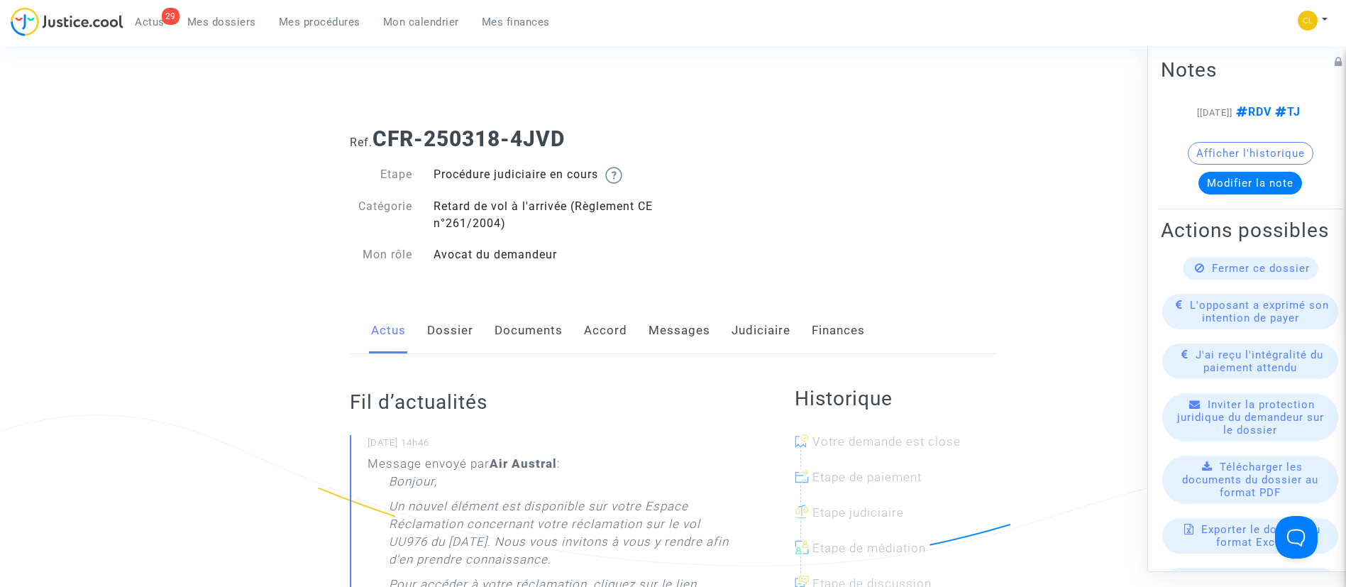
click at [455, 336] on link "Dossier" at bounding box center [450, 330] width 46 height 47
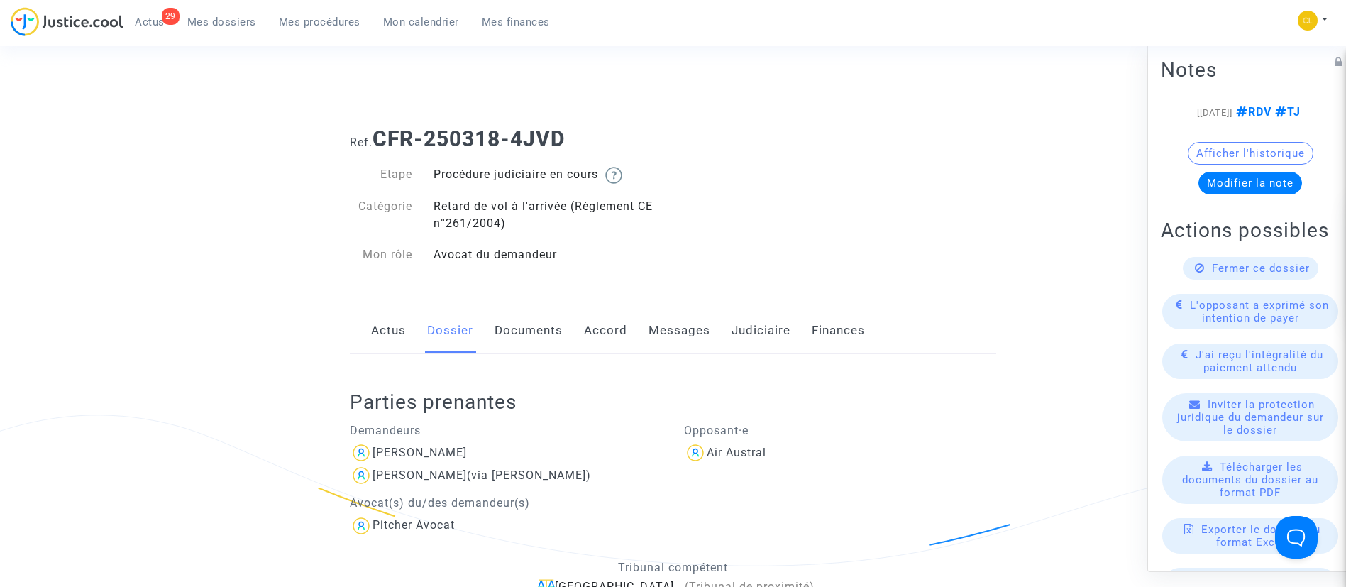
click at [691, 332] on link "Messages" at bounding box center [680, 330] width 62 height 47
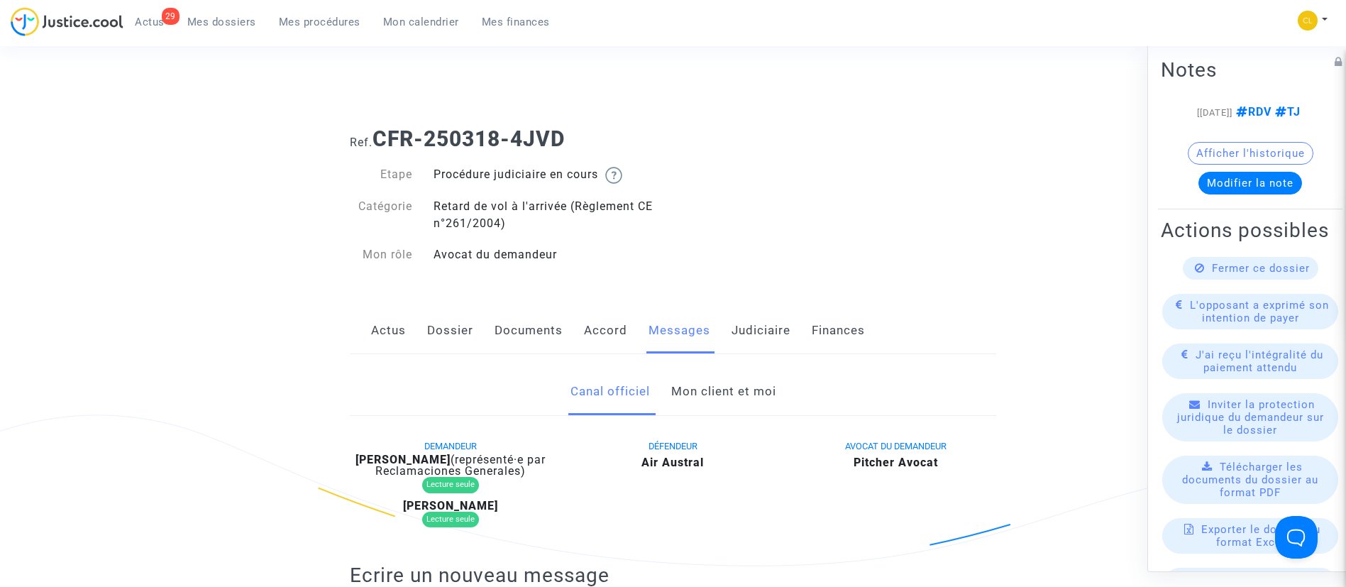
click at [768, 322] on link "Judiciaire" at bounding box center [761, 330] width 59 height 47
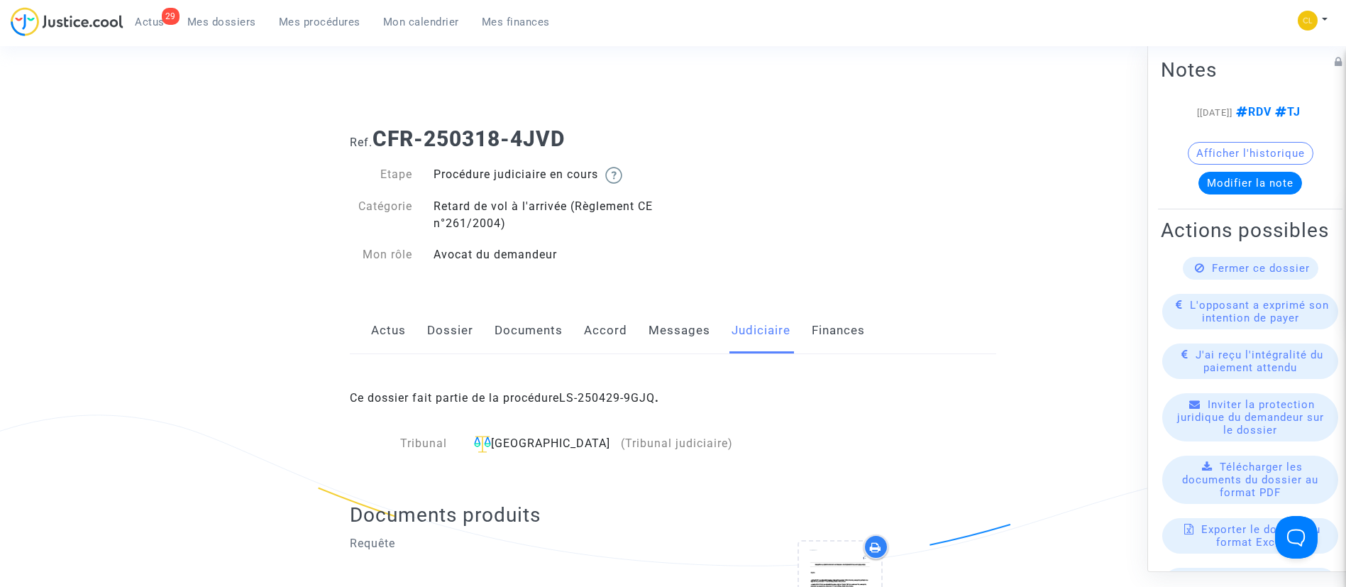
click at [600, 327] on link "Accord" at bounding box center [605, 330] width 43 height 47
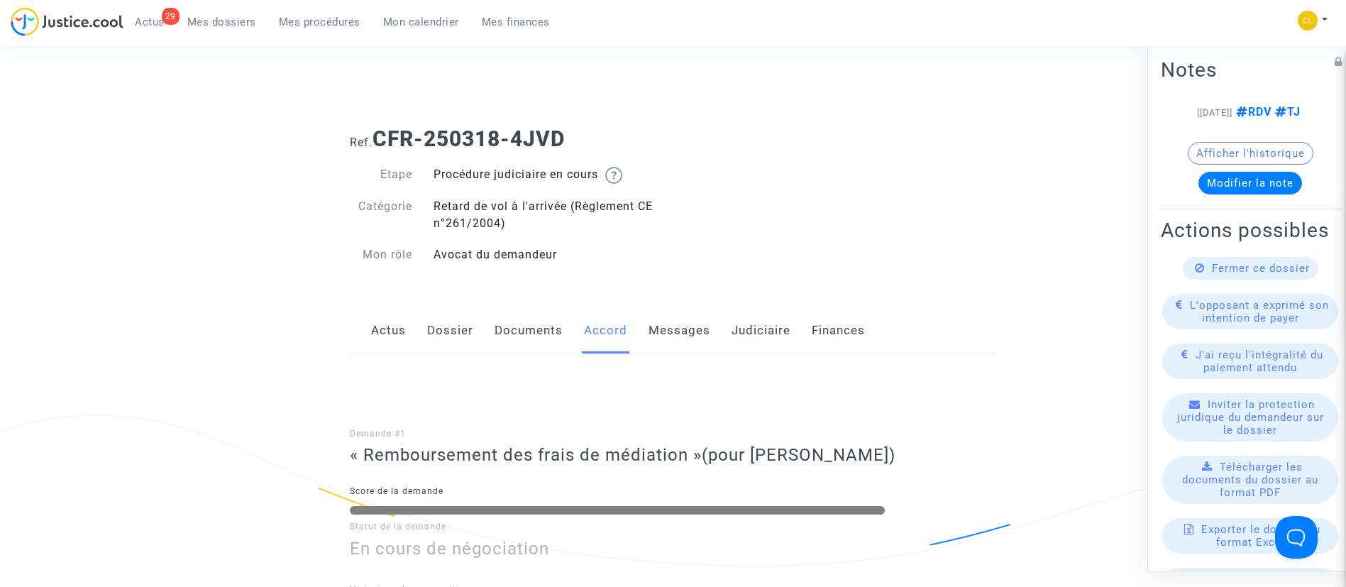
click at [770, 313] on link "Judiciaire" at bounding box center [761, 330] width 59 height 47
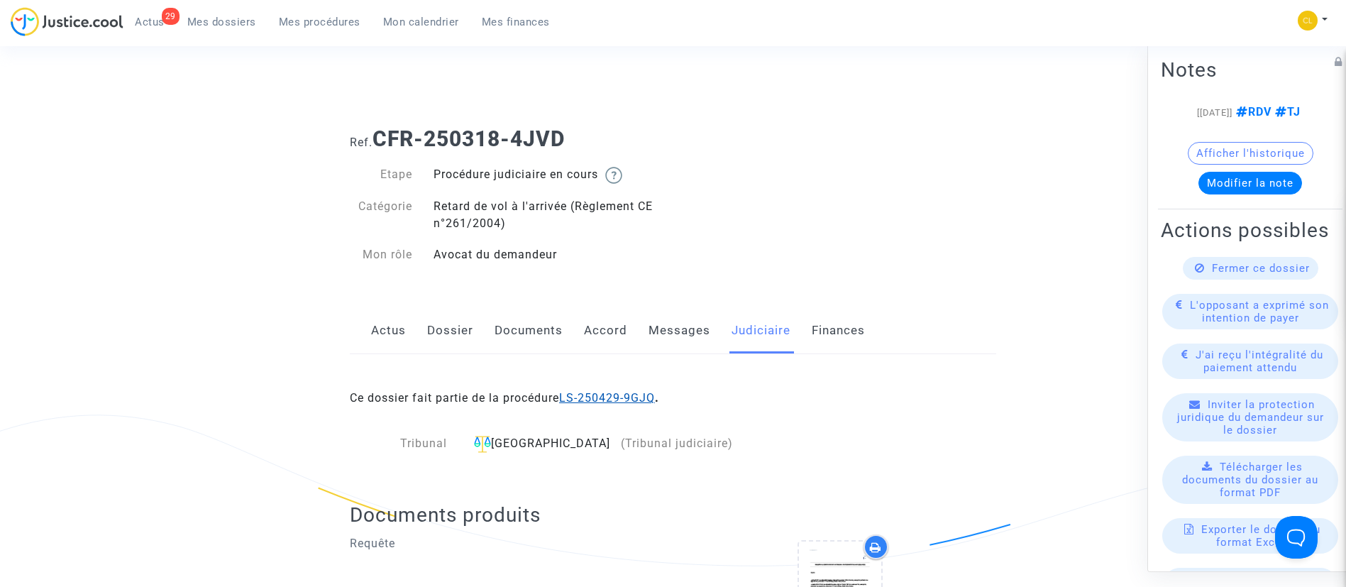
drag, startPoint x: 617, startPoint y: 387, endPoint x: 615, endPoint y: 397, distance: 9.5
click at [615, 397] on div "Ce dossier fait partie de la procédure LS-250429-9GJQ ." at bounding box center [673, 387] width 646 height 67
click at [615, 397] on link "LS-250429-9GJQ" at bounding box center [607, 397] width 96 height 13
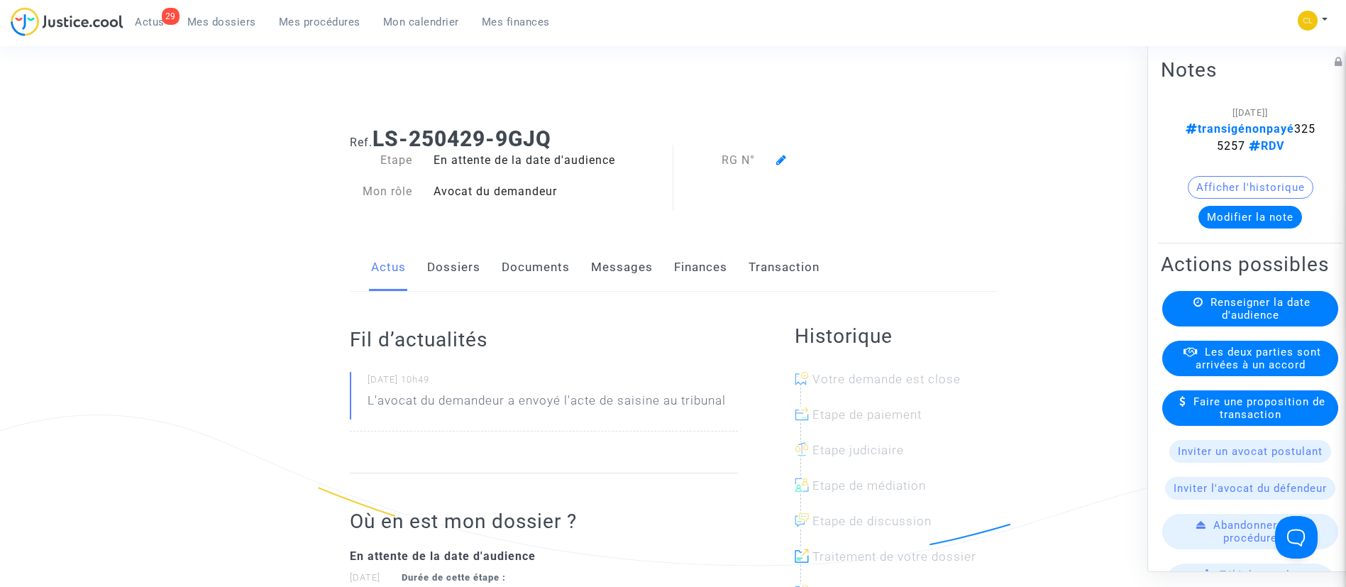
click at [541, 269] on link "Documents" at bounding box center [536, 267] width 68 height 47
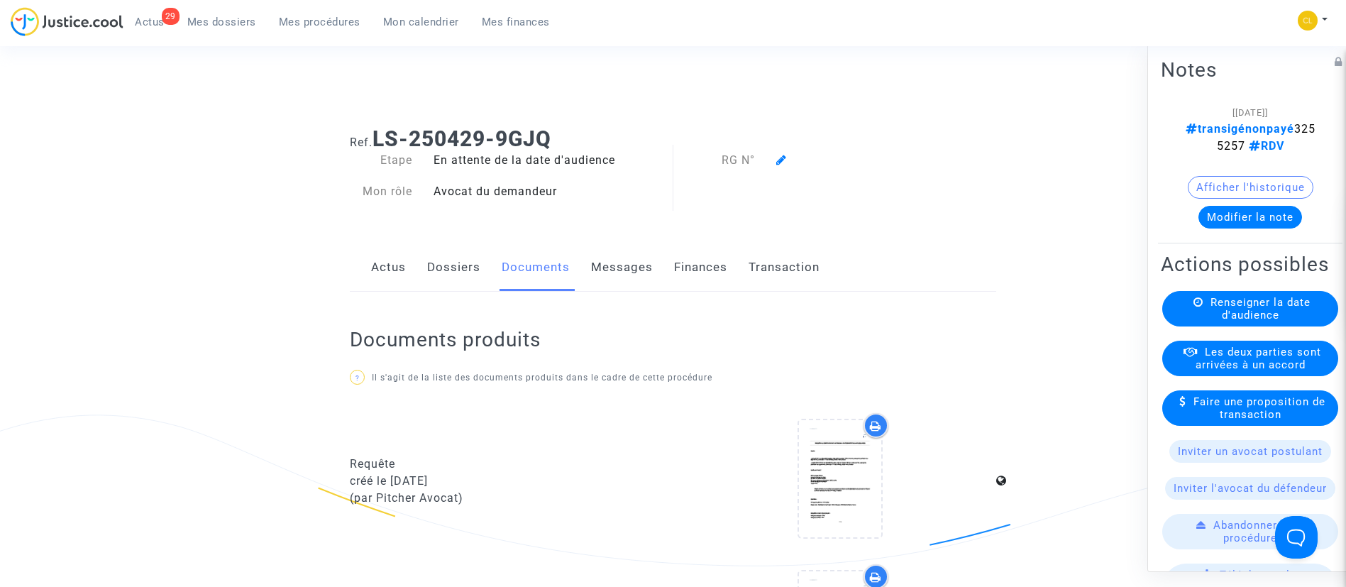
click at [472, 266] on link "Dossiers" at bounding box center [453, 267] width 53 height 47
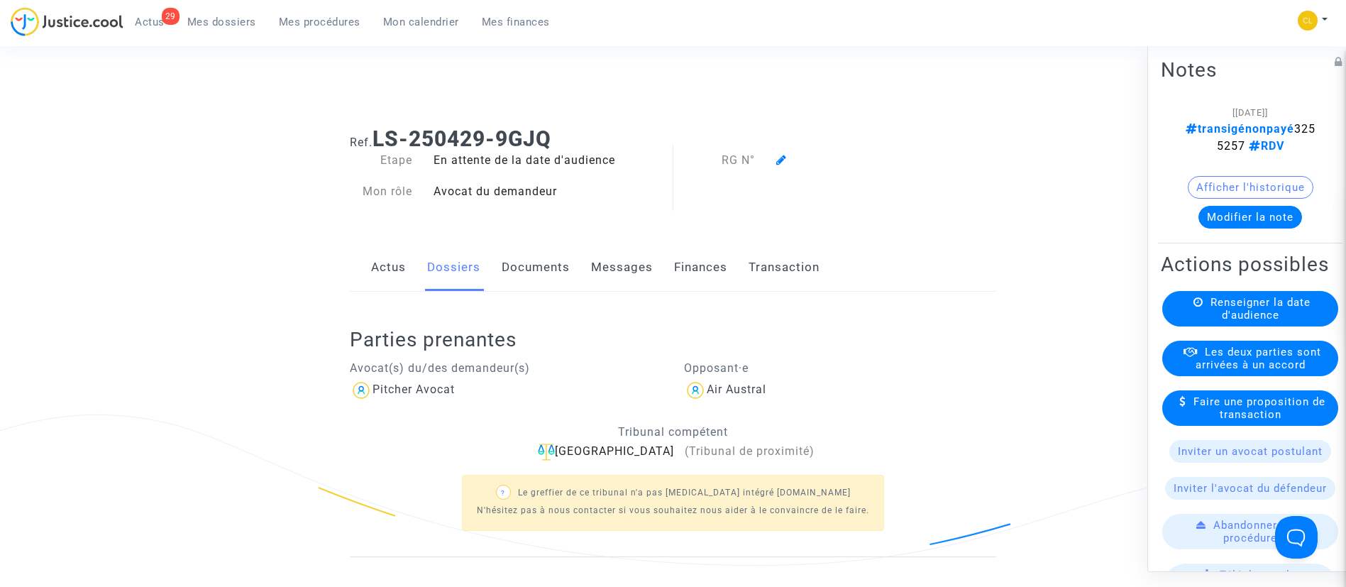
scroll to position [345, 0]
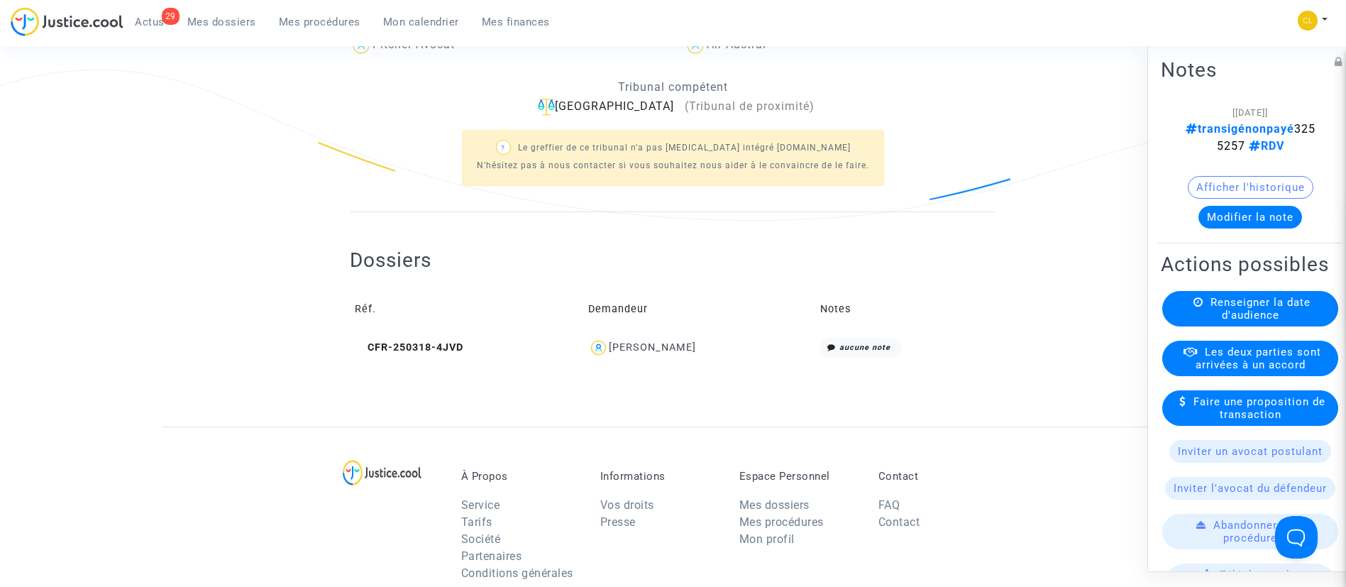
click at [693, 339] on div "[PERSON_NAME]" at bounding box center [699, 348] width 222 height 21
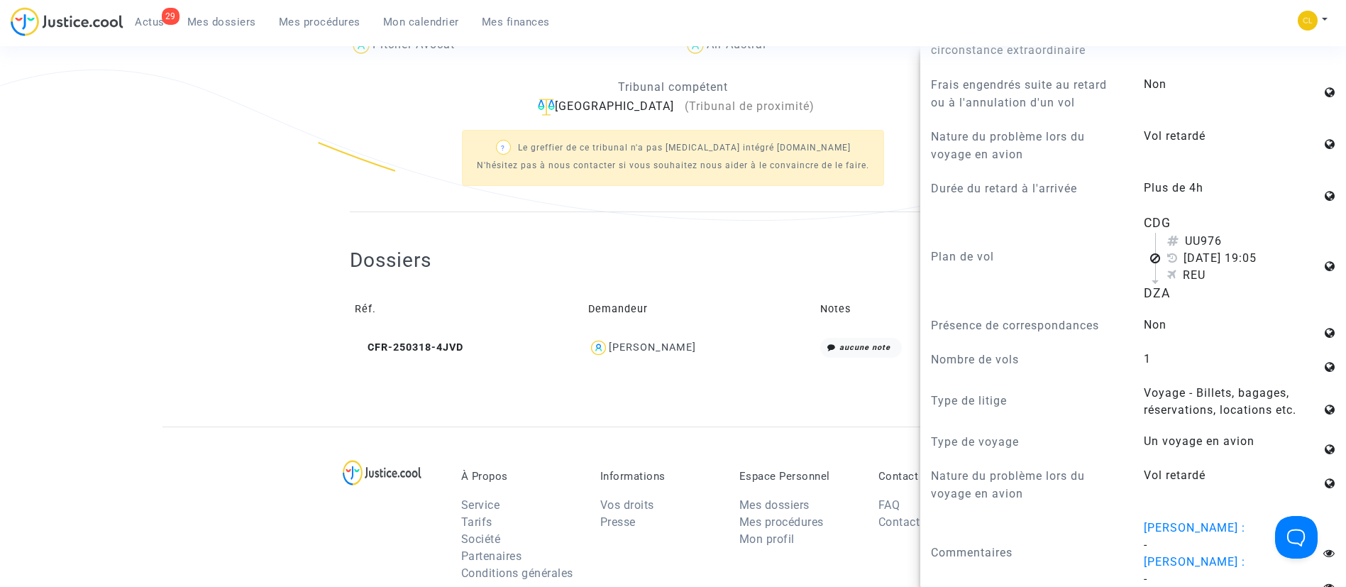
scroll to position [1441, 0]
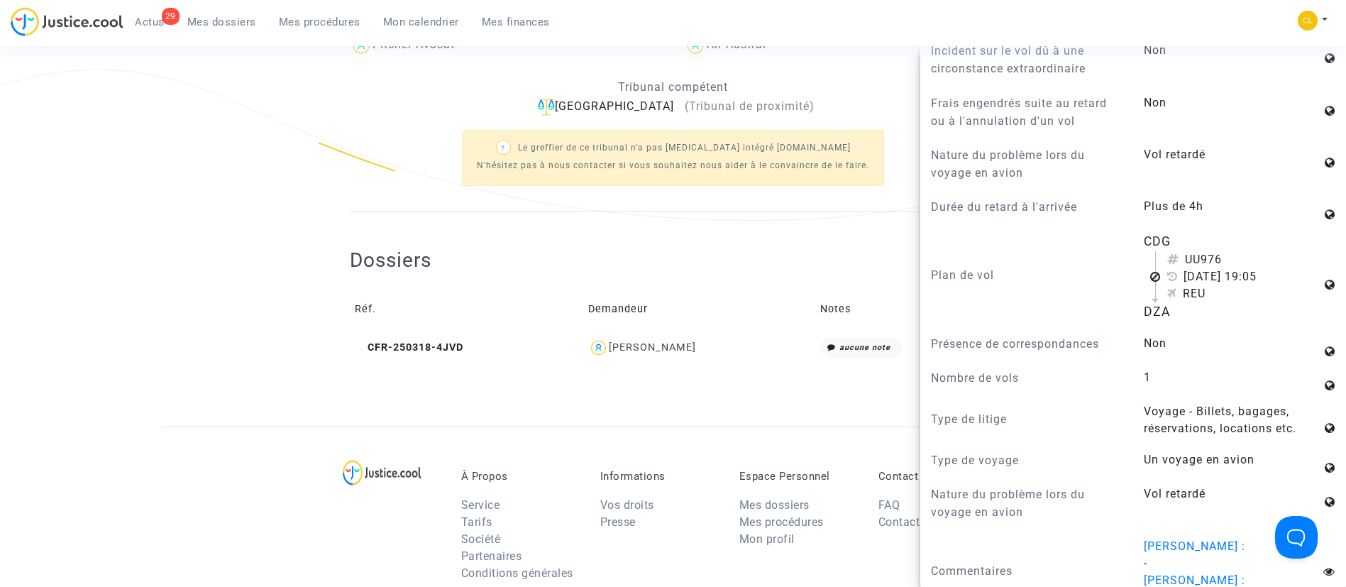
drag, startPoint x: 751, startPoint y: 344, endPoint x: 674, endPoint y: 228, distance: 139.1
click at [674, 228] on div "Dossiers Réf. Demandeur Notes CFR-250318-4JVD [PERSON_NAME] aucune note" at bounding box center [673, 294] width 646 height 165
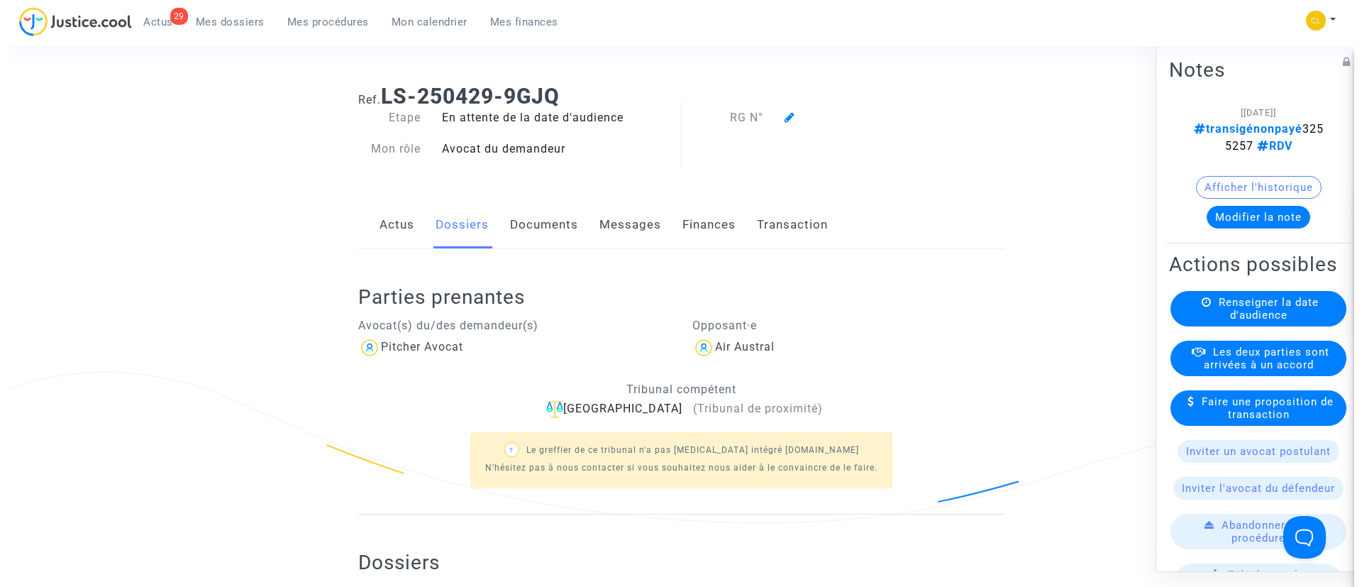
scroll to position [0, 0]
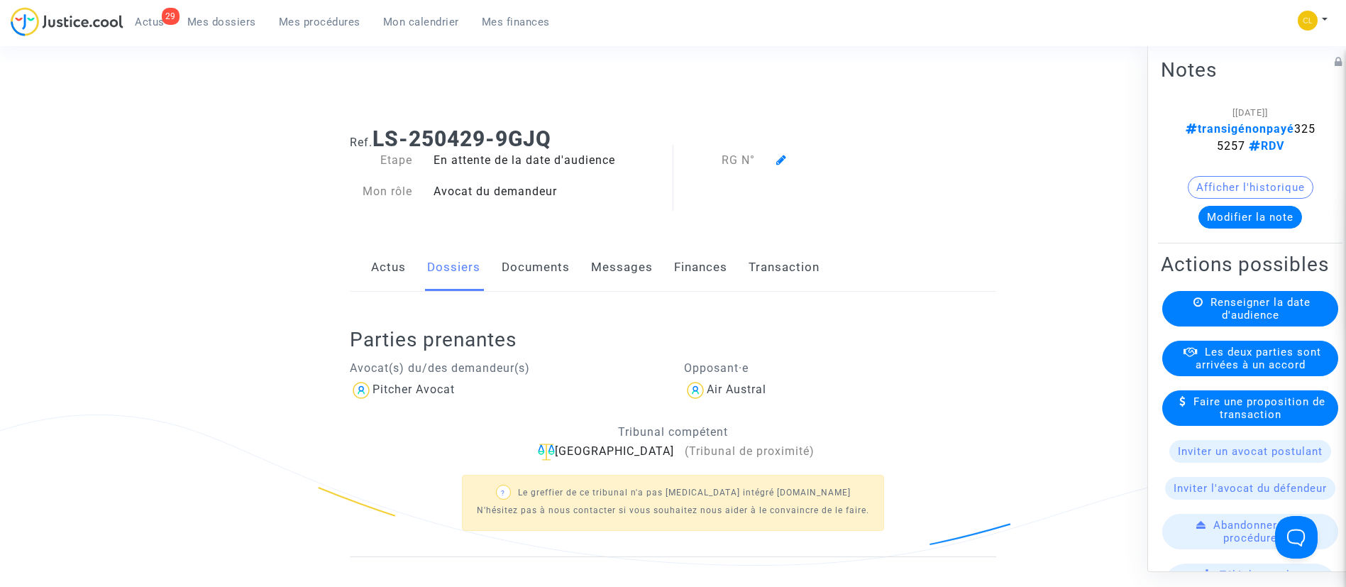
click at [1235, 370] on span "Les deux parties sont arrivées à un accord" at bounding box center [1259, 358] width 126 height 26
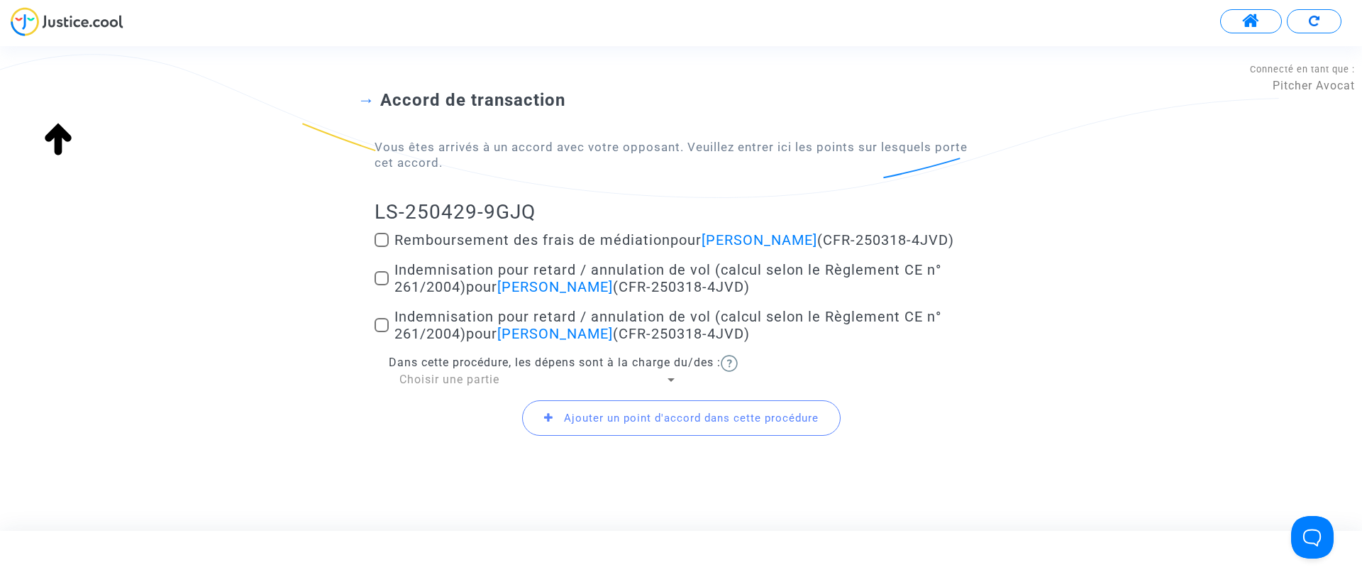
scroll to position [89, 0]
click at [456, 278] on span "Indemnisation pour retard / annulation de vol (calcul selon le Règlement CE n° …" at bounding box center [668, 277] width 547 height 34
click at [382, 285] on input "Indemnisation pour retard / annulation de vol (calcul selon le Règlement CE n° …" at bounding box center [381, 285] width 1 height 1
checkbox input "true"
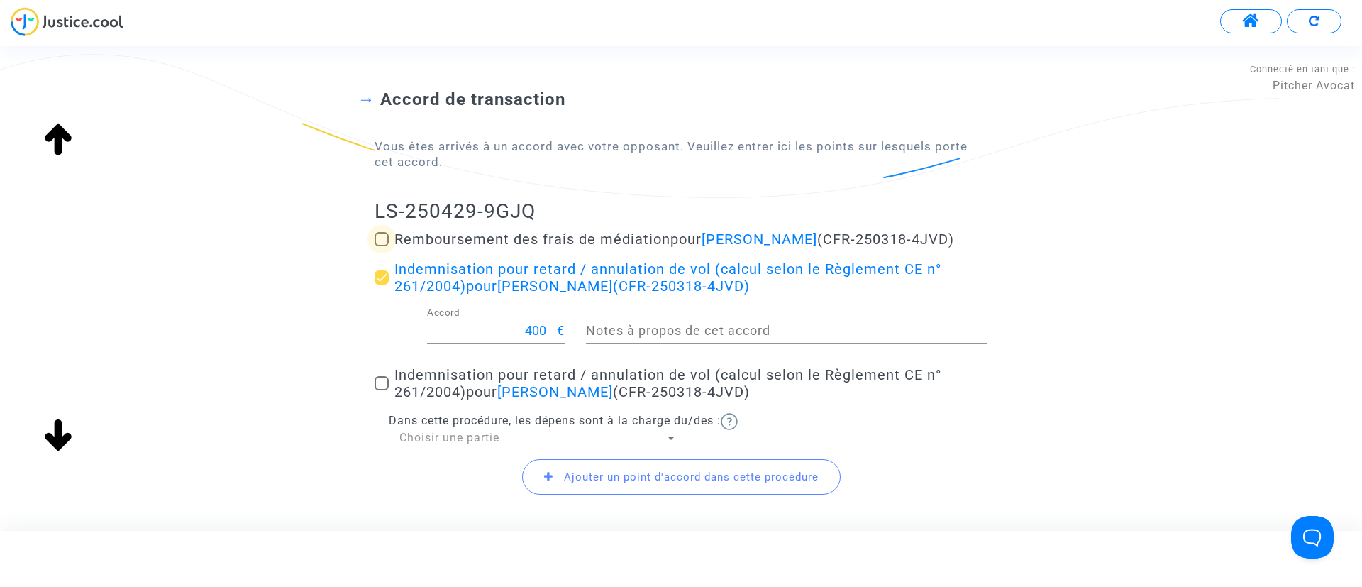
click at [480, 234] on span "Remboursement des frais de médiation pour [PERSON_NAME] (CFR-250318-4JVD)" at bounding box center [675, 239] width 560 height 17
click at [382, 246] on input "Remboursement des frais de médiation pour [PERSON_NAME] (CFR-250318-4JVD)" at bounding box center [381, 246] width 1 height 1
checkbox input "true"
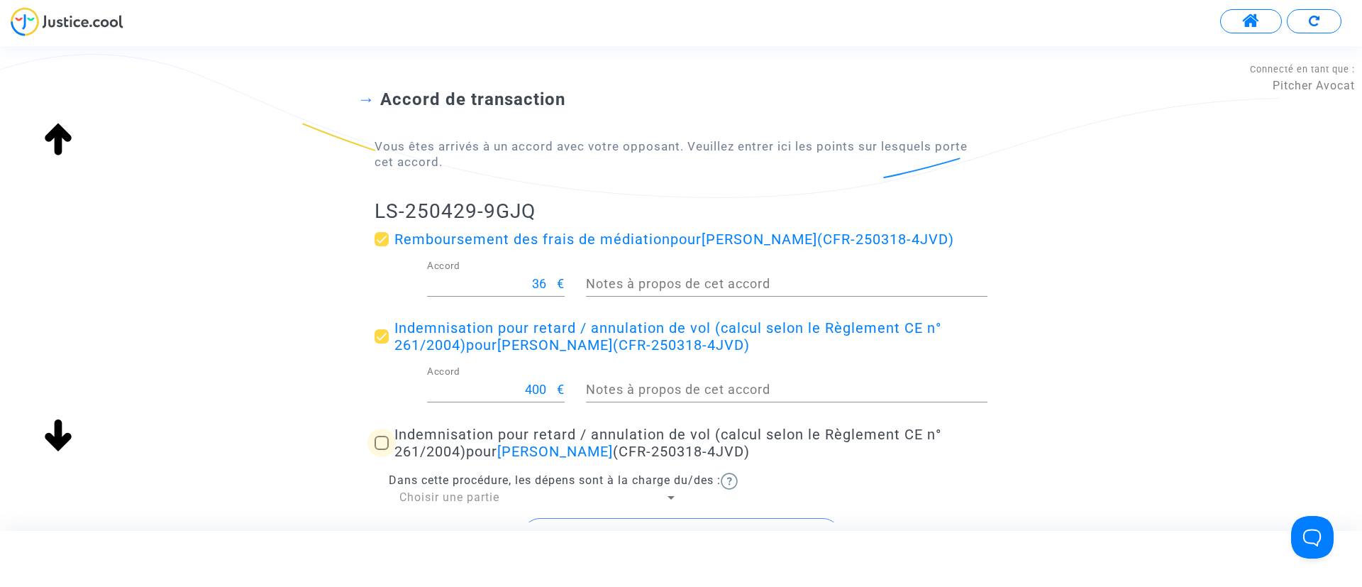
click at [480, 446] on span "pour [PERSON_NAME]" at bounding box center [539, 451] width 147 height 17
click at [382, 450] on input "Indemnisation pour retard / annulation de vol (calcul selon le Règlement CE n° …" at bounding box center [381, 450] width 1 height 1
checkbox input "true"
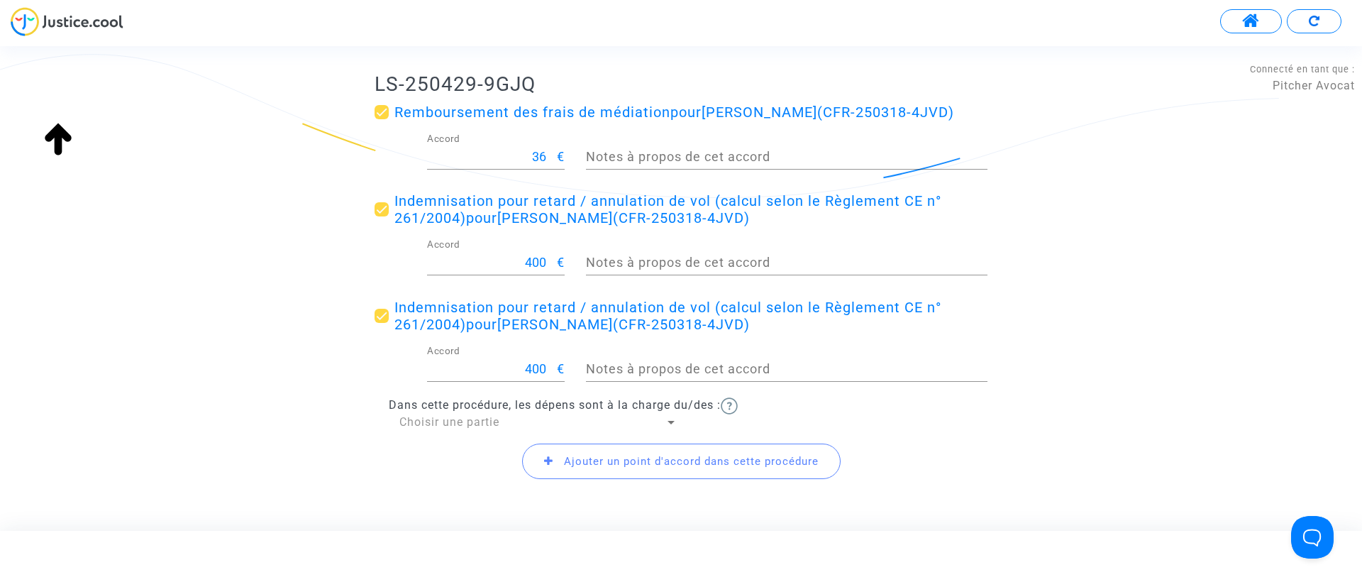
scroll to position [285, 0]
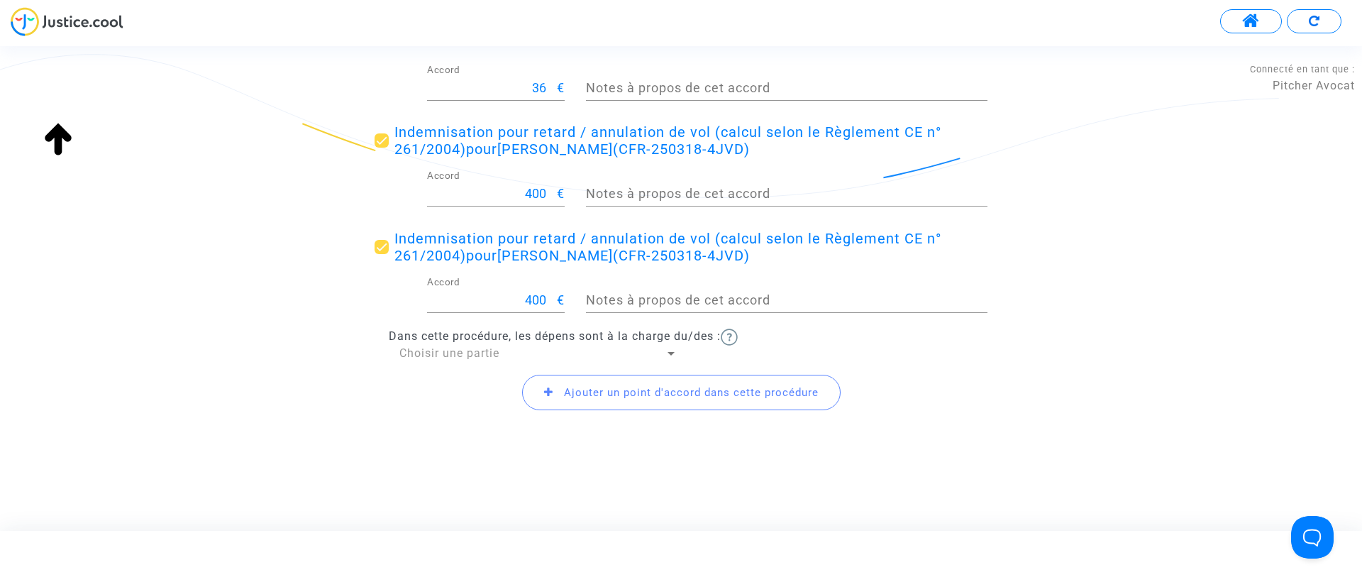
click at [462, 354] on span "Choisir une partie" at bounding box center [450, 352] width 100 height 13
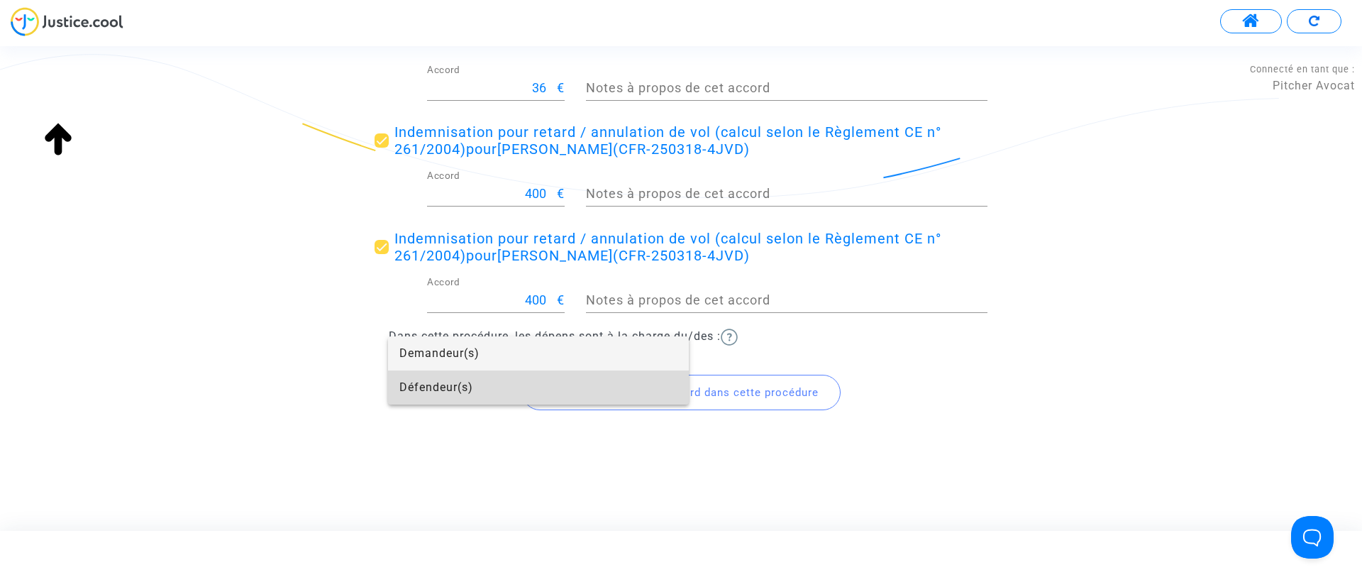
click at [479, 387] on span "Défendeur(s)" at bounding box center [539, 387] width 278 height 34
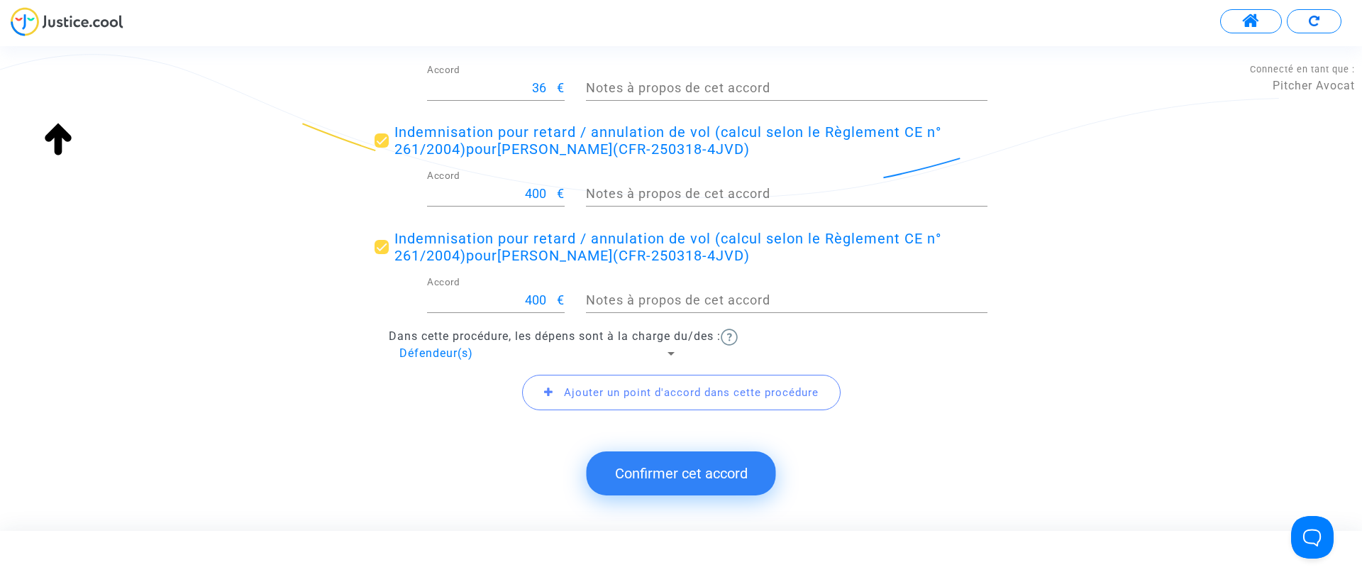
click at [548, 390] on icon at bounding box center [548, 392] width 9 height 11
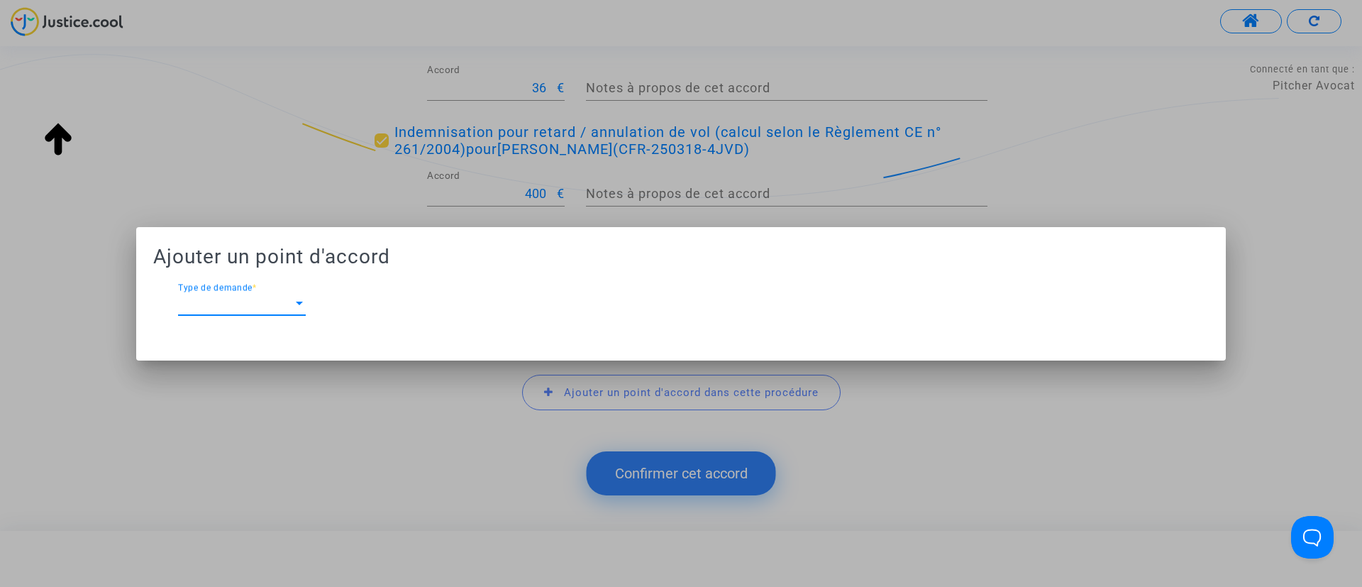
click at [269, 306] on span "Type de demande" at bounding box center [235, 303] width 115 height 13
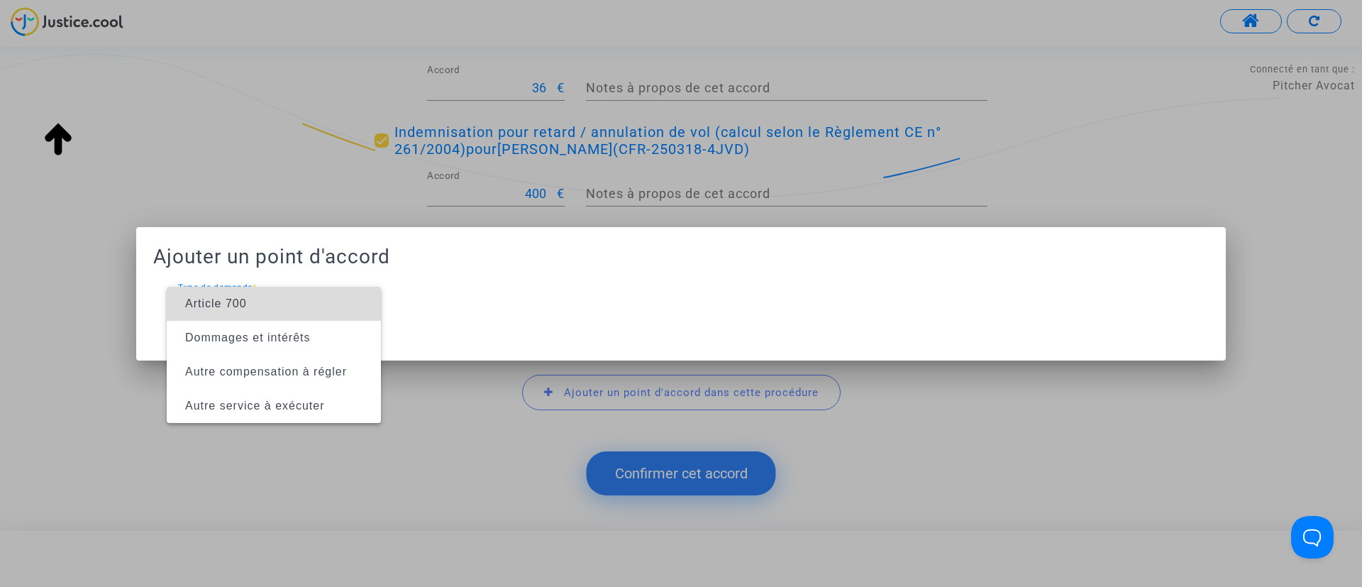
click at [269, 306] on span "Article 700" at bounding box center [274, 304] width 192 height 34
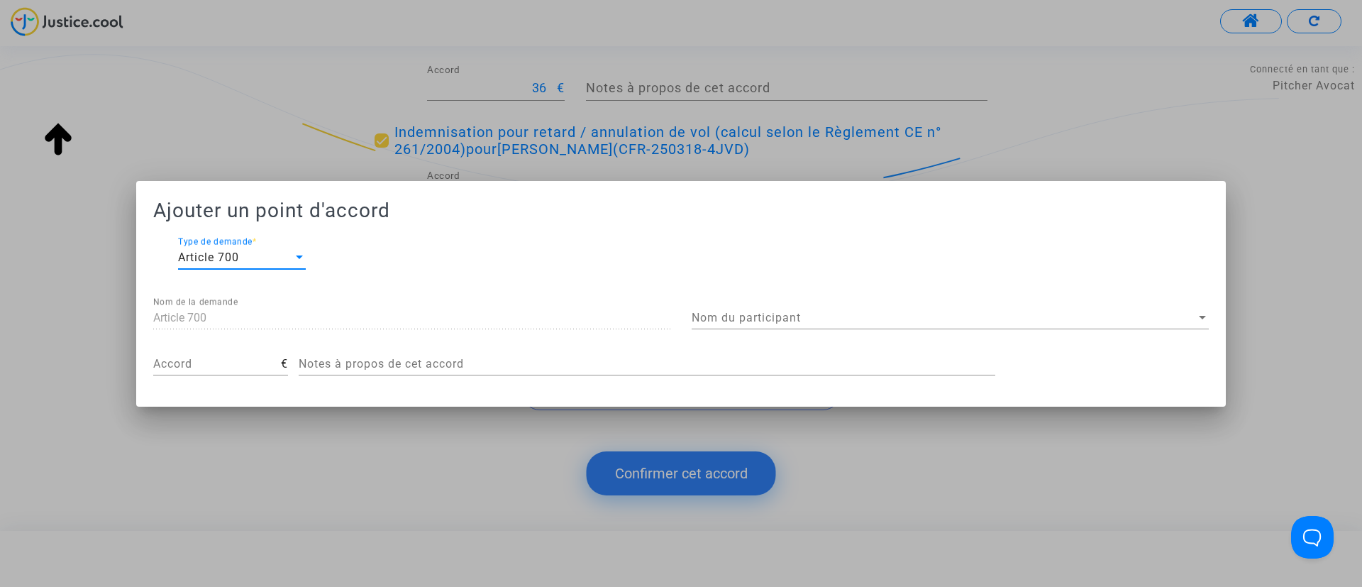
click at [262, 364] on input "Accord" at bounding box center [217, 364] width 128 height 13
type input "200"
click at [827, 310] on div "Nom du participant Nom du participant" at bounding box center [950, 313] width 517 height 32
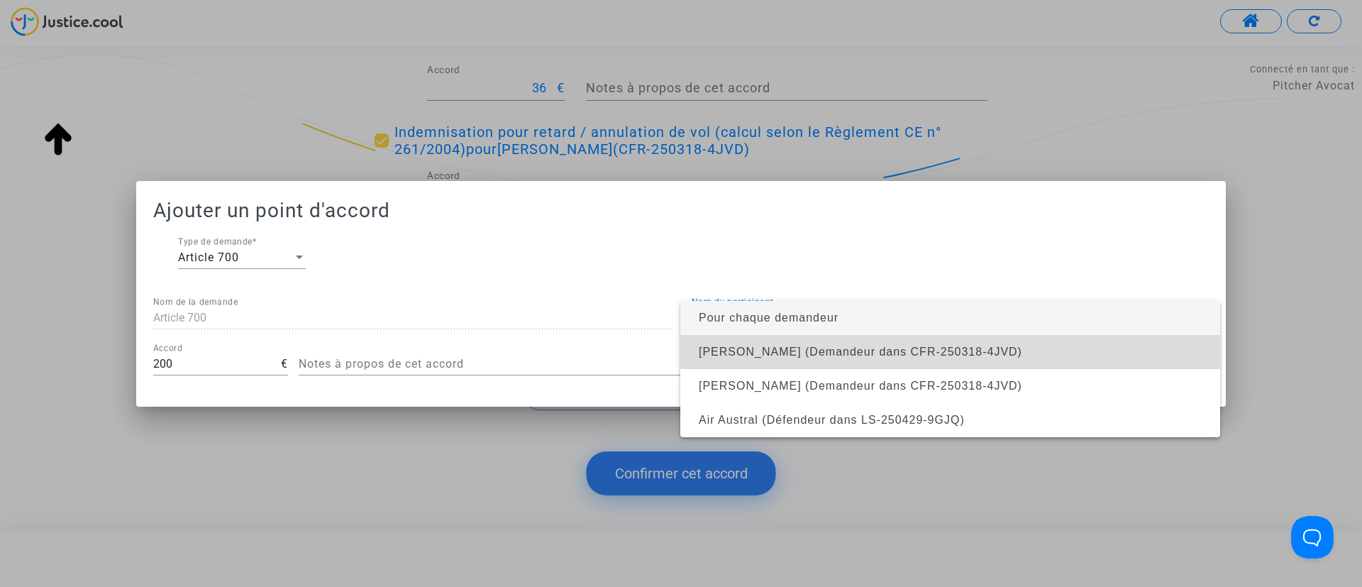
click at [773, 348] on span "[PERSON_NAME] (Demandeur dans CFR-250318-4JVD)" at bounding box center [861, 352] width 324 height 12
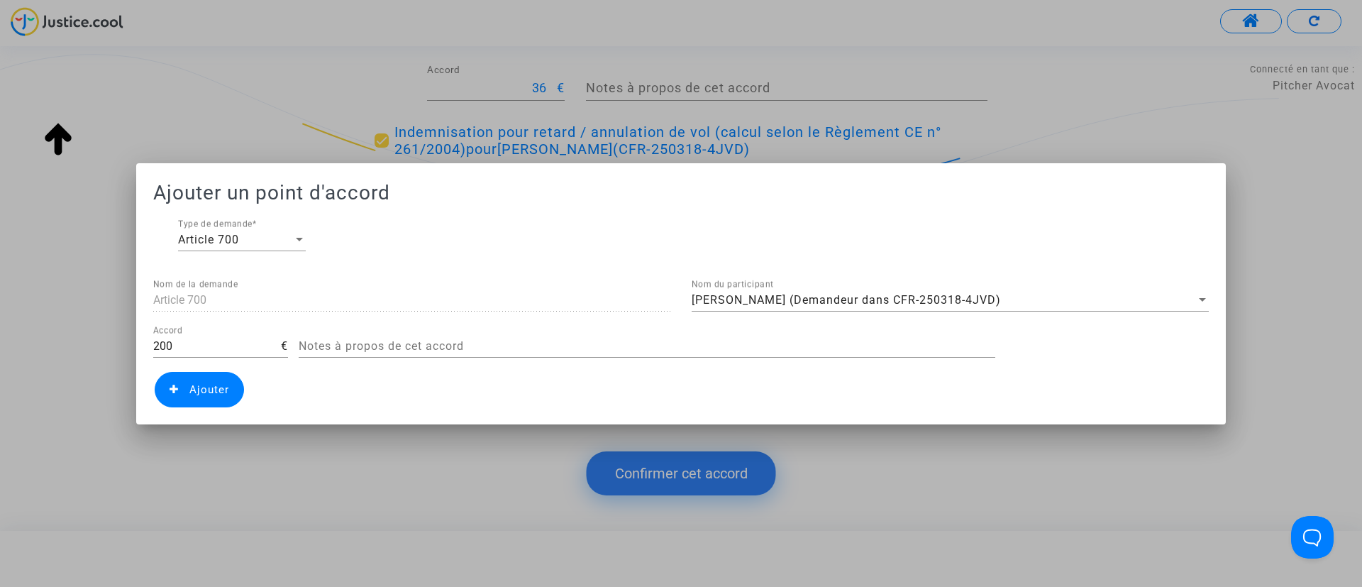
click at [206, 395] on span "Ajouter" at bounding box center [199, 389] width 89 height 35
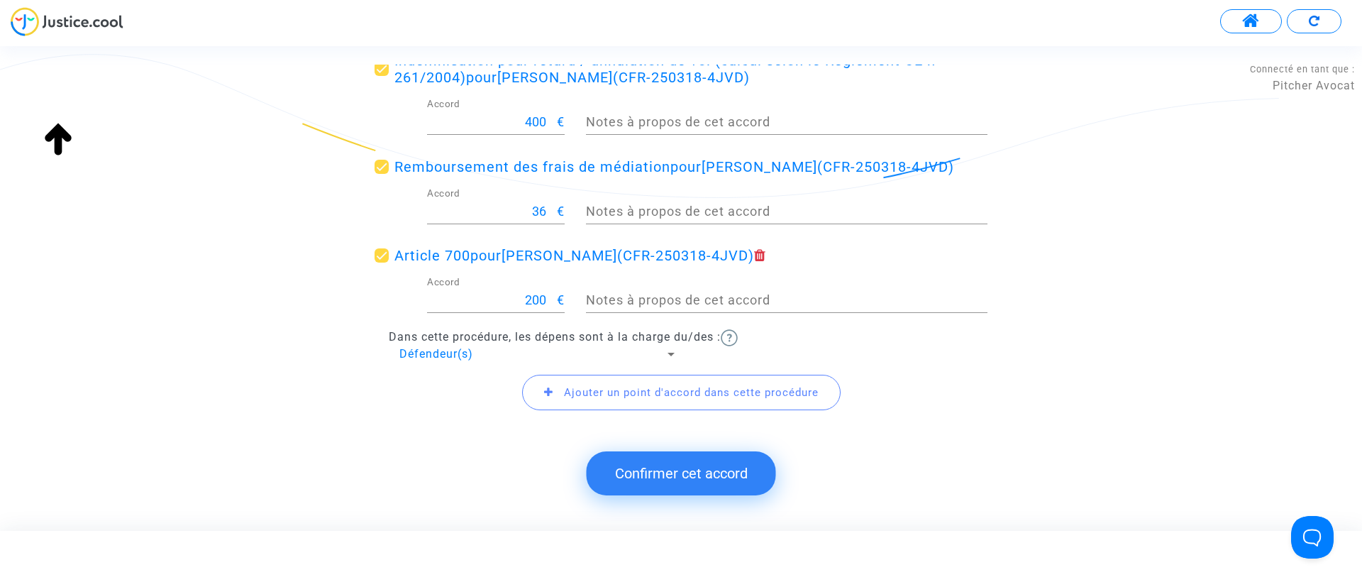
click at [626, 472] on button "Confirmer cet accord" at bounding box center [681, 473] width 189 height 44
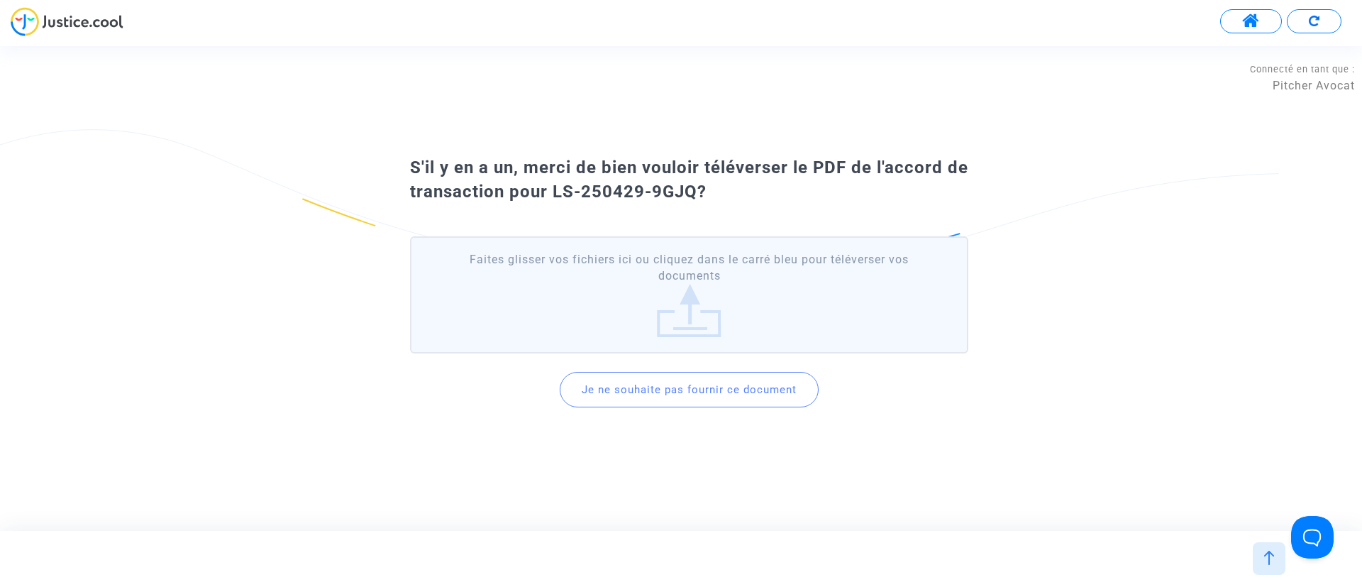
click at [627, 382] on button "Je ne souhaite pas fournir ce document" at bounding box center [689, 389] width 259 height 35
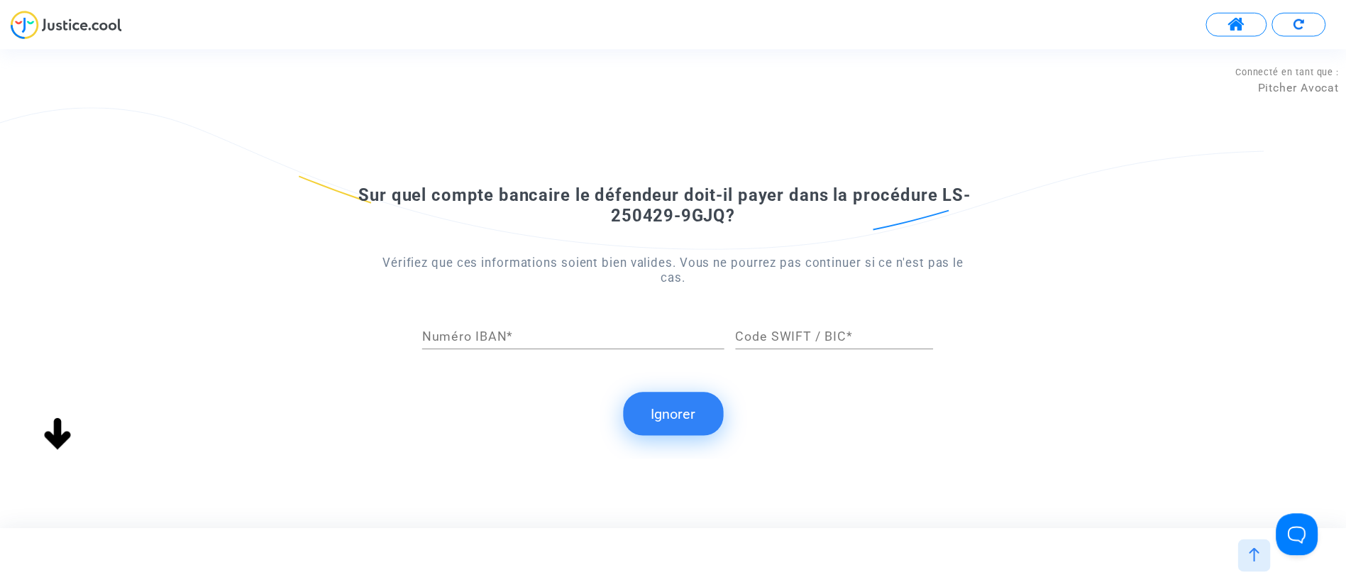
scroll to position [0, 0]
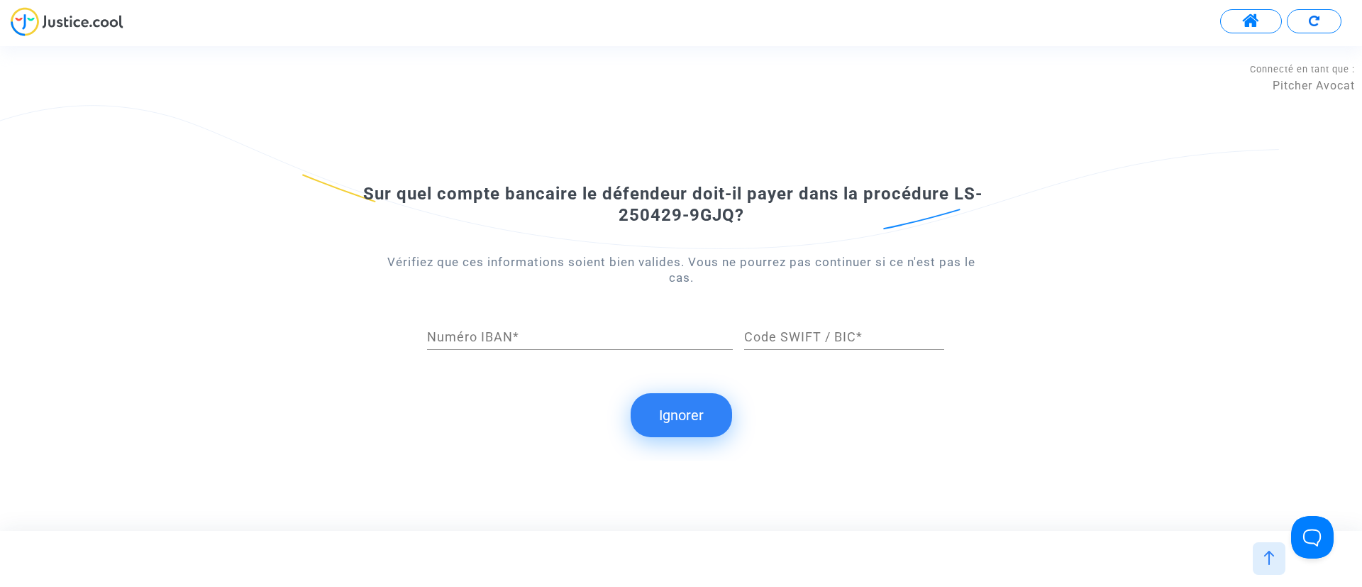
click at [688, 411] on button "Ignorer" at bounding box center [681, 415] width 101 height 44
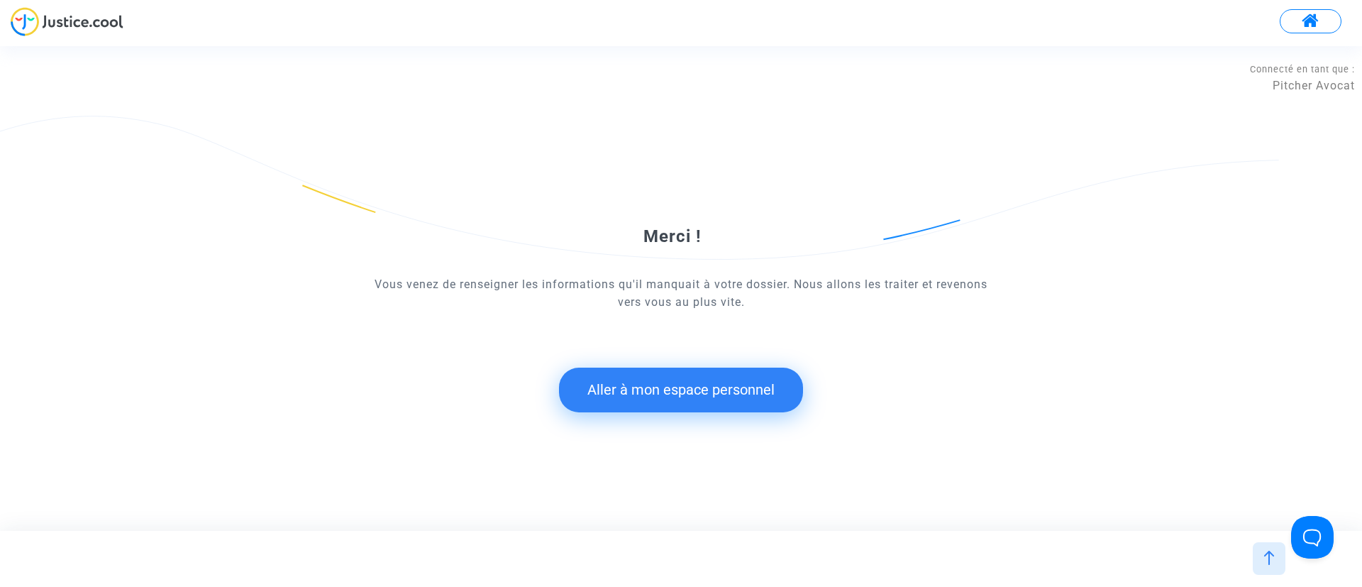
click at [667, 385] on button "Aller à mon espace personnel" at bounding box center [681, 390] width 244 height 44
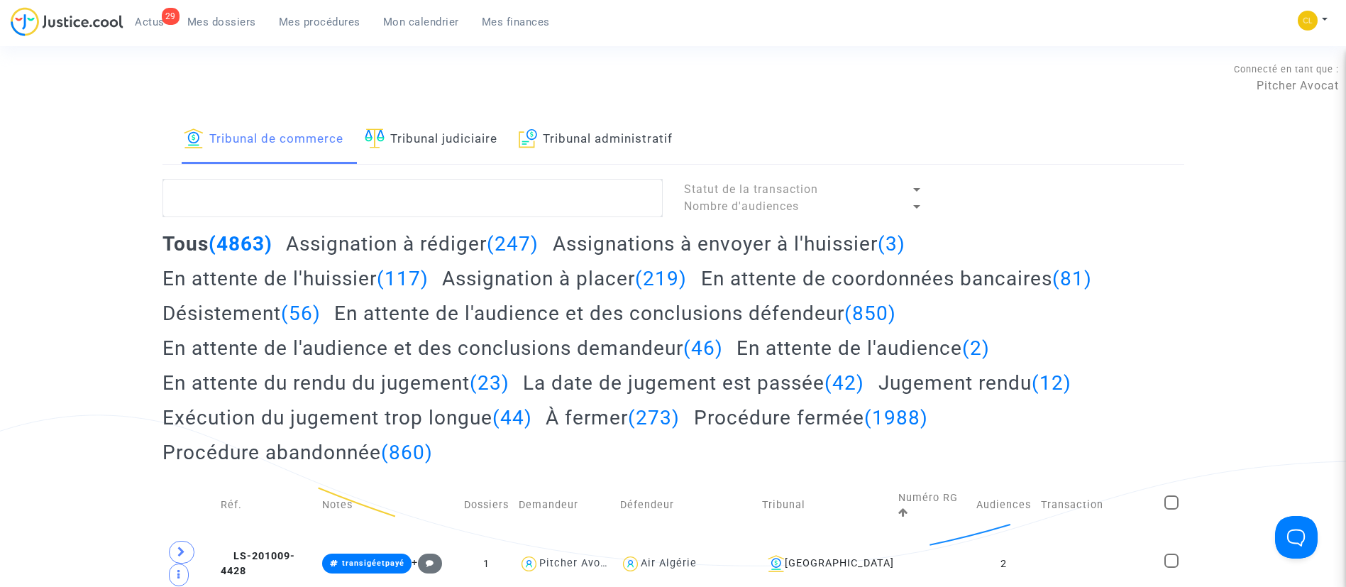
click at [234, 26] on span "Mes dossiers" at bounding box center [221, 22] width 69 height 13
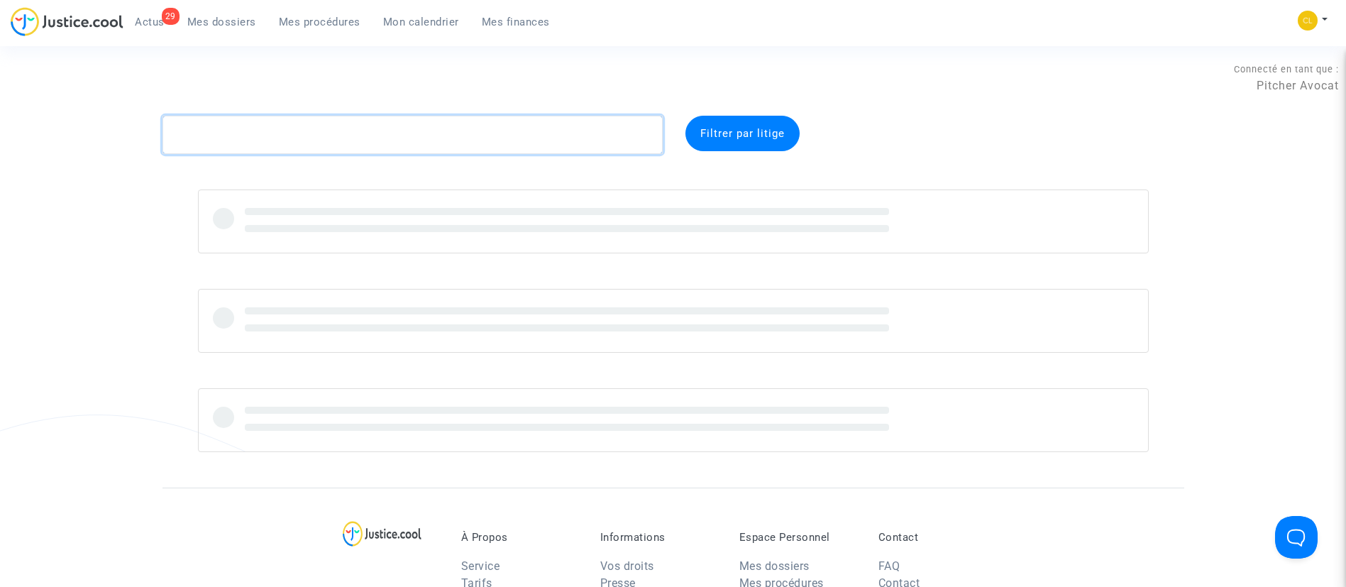
click at [340, 127] on textarea at bounding box center [413, 135] width 500 height 38
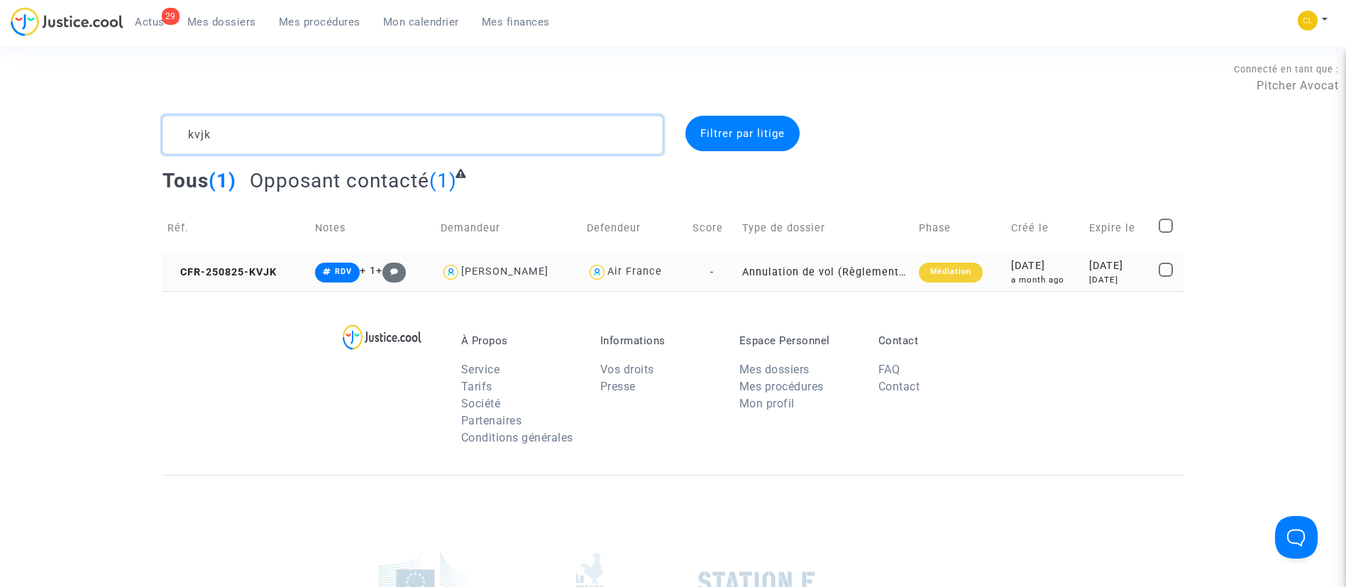
type textarea "kvjk"
click at [1138, 274] on div "[DATE]" at bounding box center [1119, 280] width 60 height 12
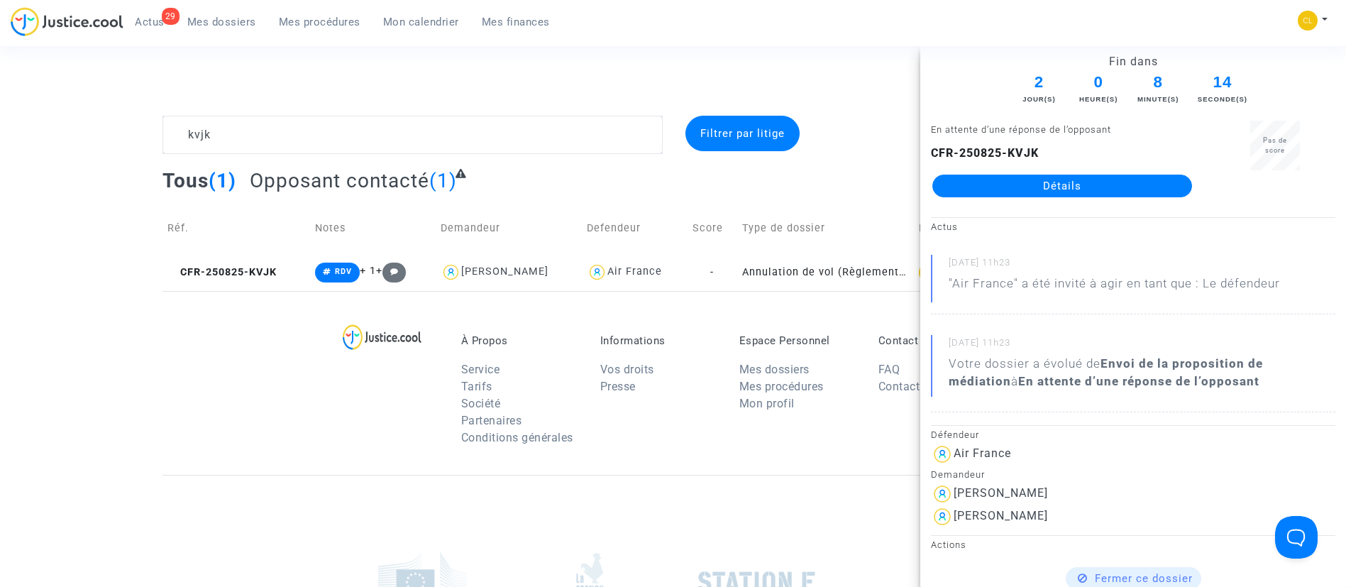
click at [1002, 180] on link "Détails" at bounding box center [1062, 186] width 260 height 23
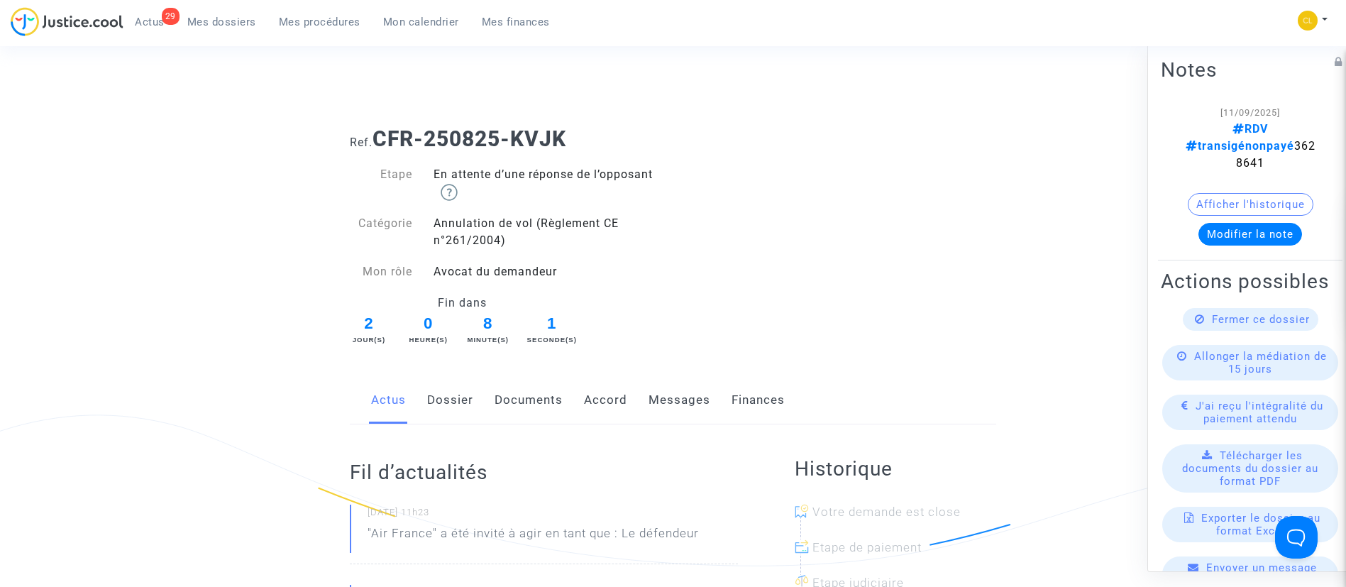
click at [610, 416] on link "Accord" at bounding box center [605, 400] width 43 height 47
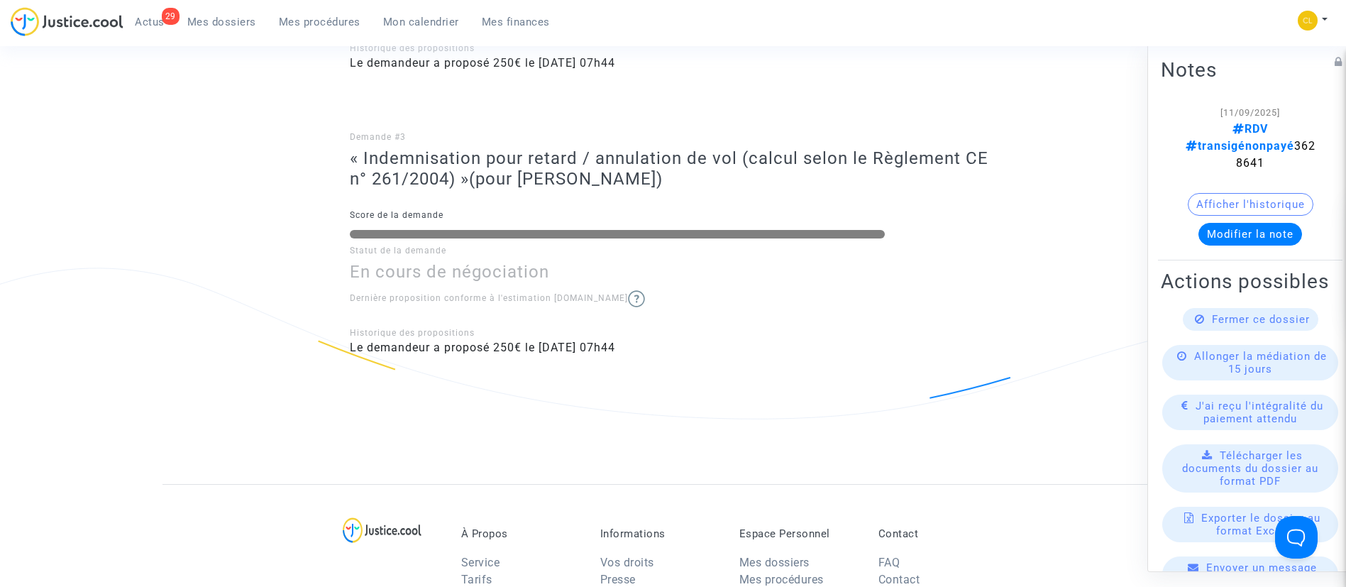
scroll to position [898, 0]
click at [1227, 416] on span "J'ai reçu l'intégralité du paiement attendu" at bounding box center [1260, 412] width 128 height 26
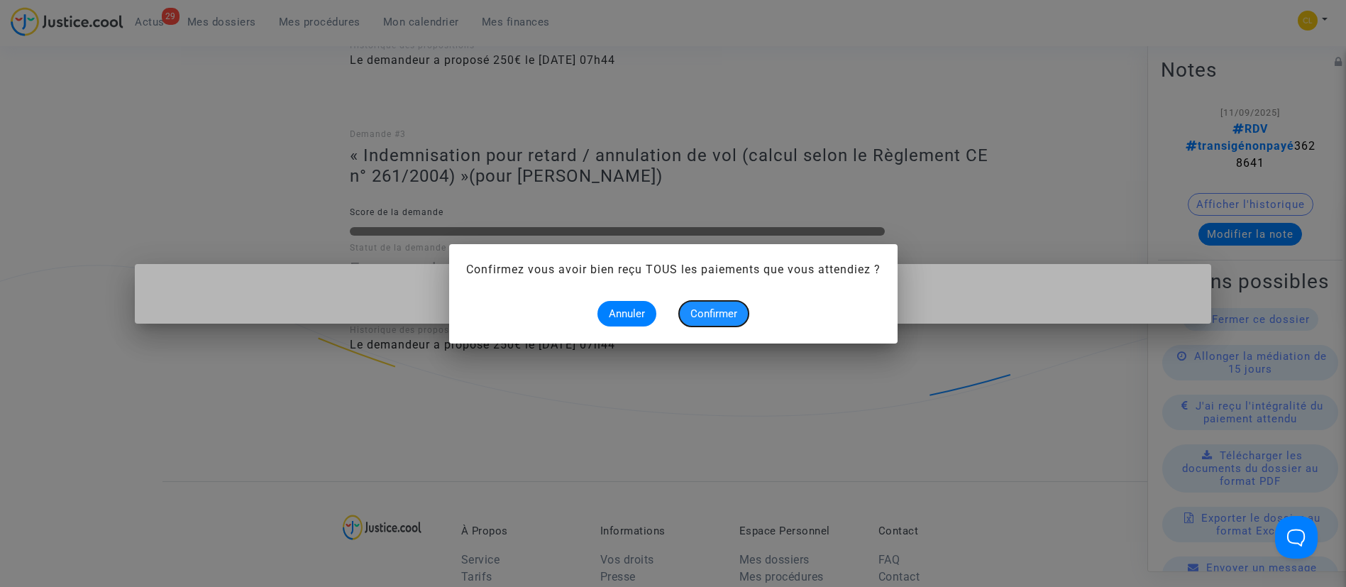
click at [727, 312] on span "Confirmer" at bounding box center [713, 313] width 47 height 13
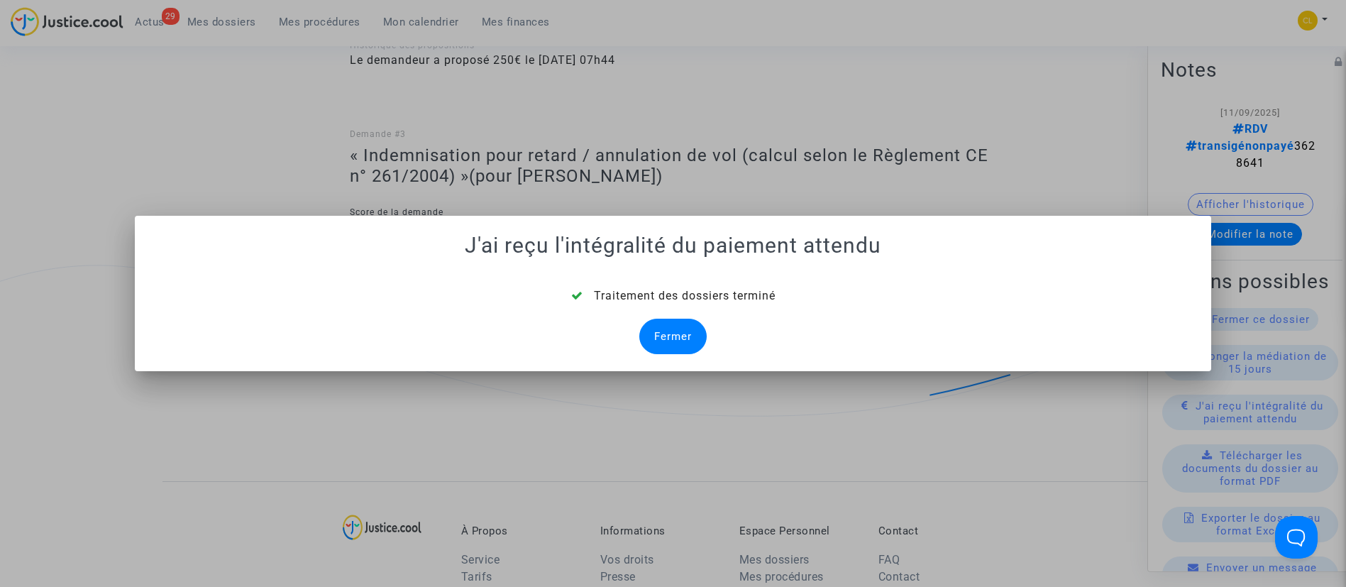
click at [654, 344] on div "Fermer" at bounding box center [672, 336] width 67 height 35
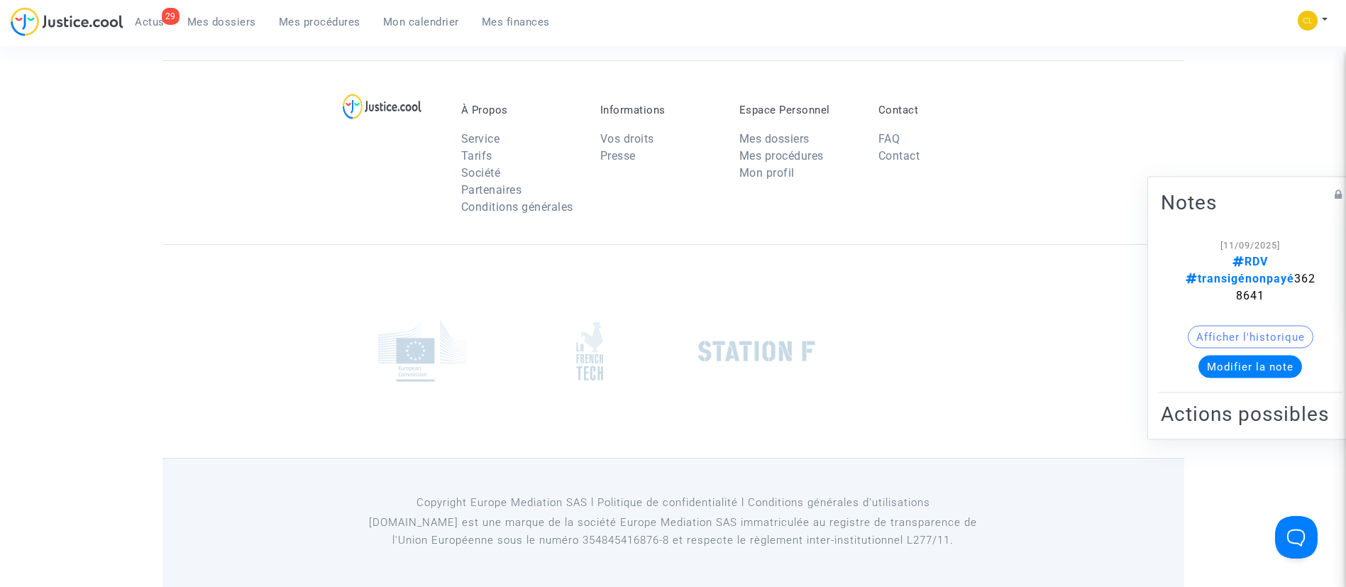
scroll to position [898, 0]
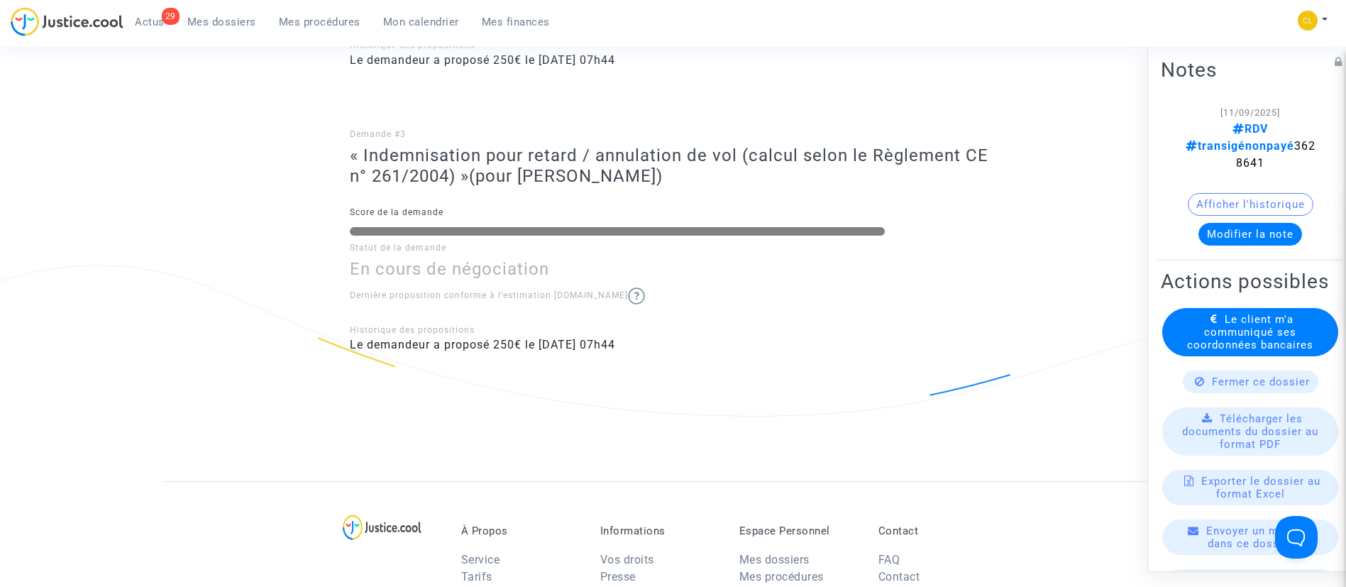
click at [1279, 329] on span "Le client m'a communiqué ses coordonnées bancaires" at bounding box center [1250, 331] width 126 height 38
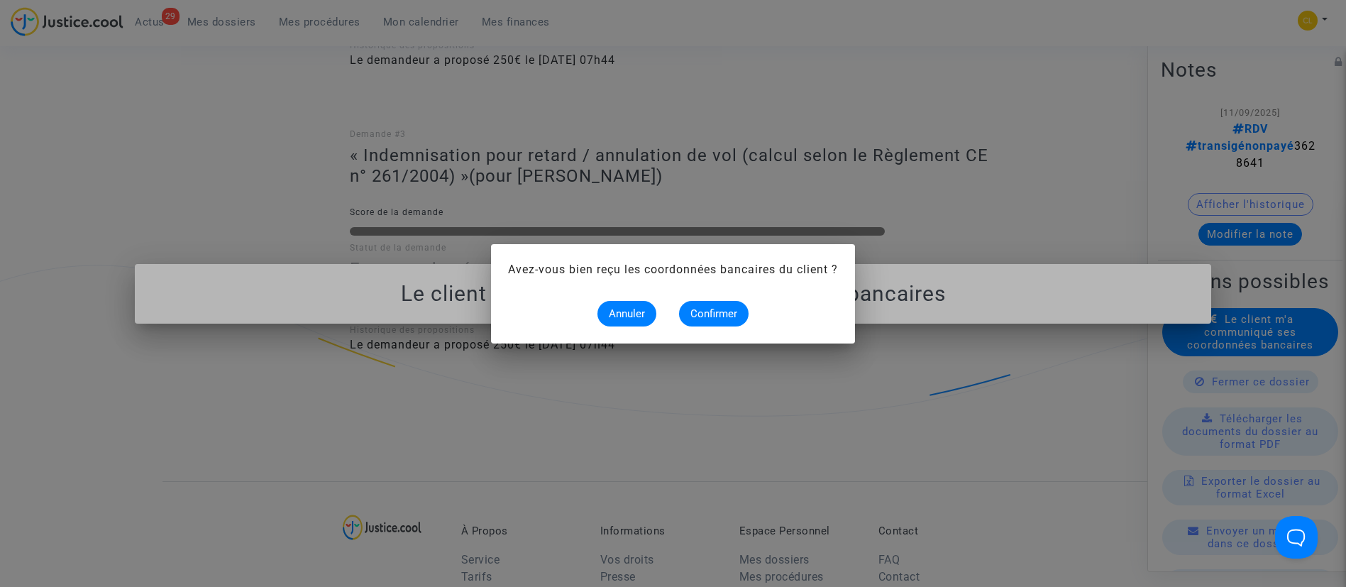
scroll to position [0, 0]
click at [711, 307] on span "Confirmer" at bounding box center [713, 313] width 47 height 13
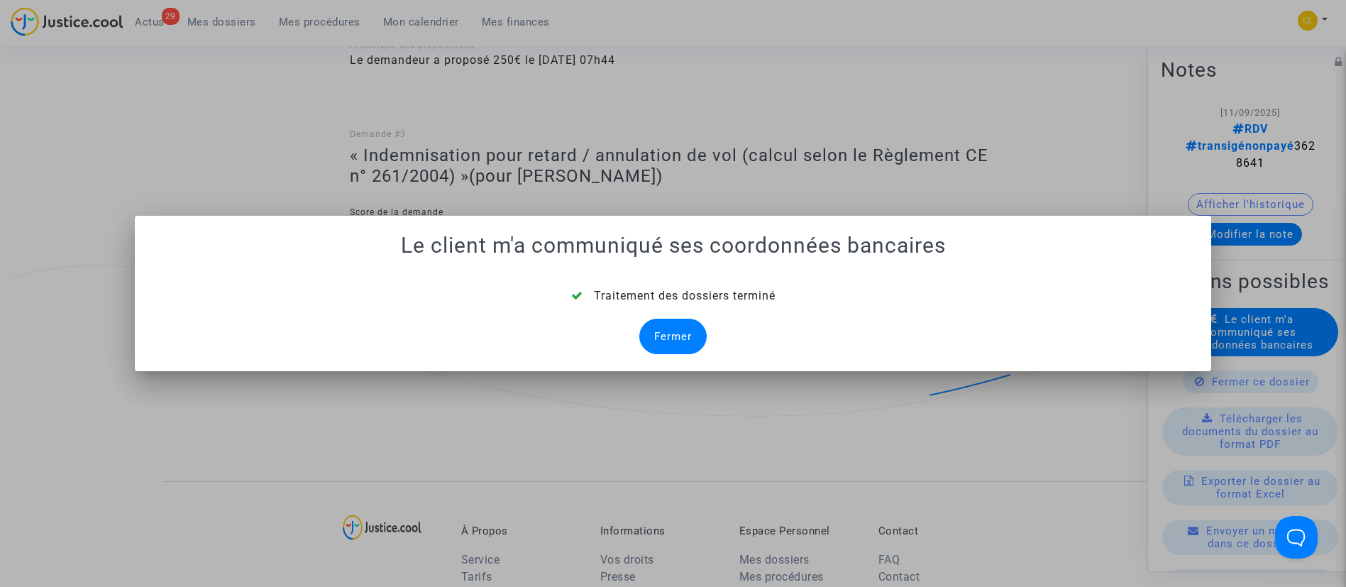
click at [676, 326] on div "Fermer" at bounding box center [672, 336] width 67 height 35
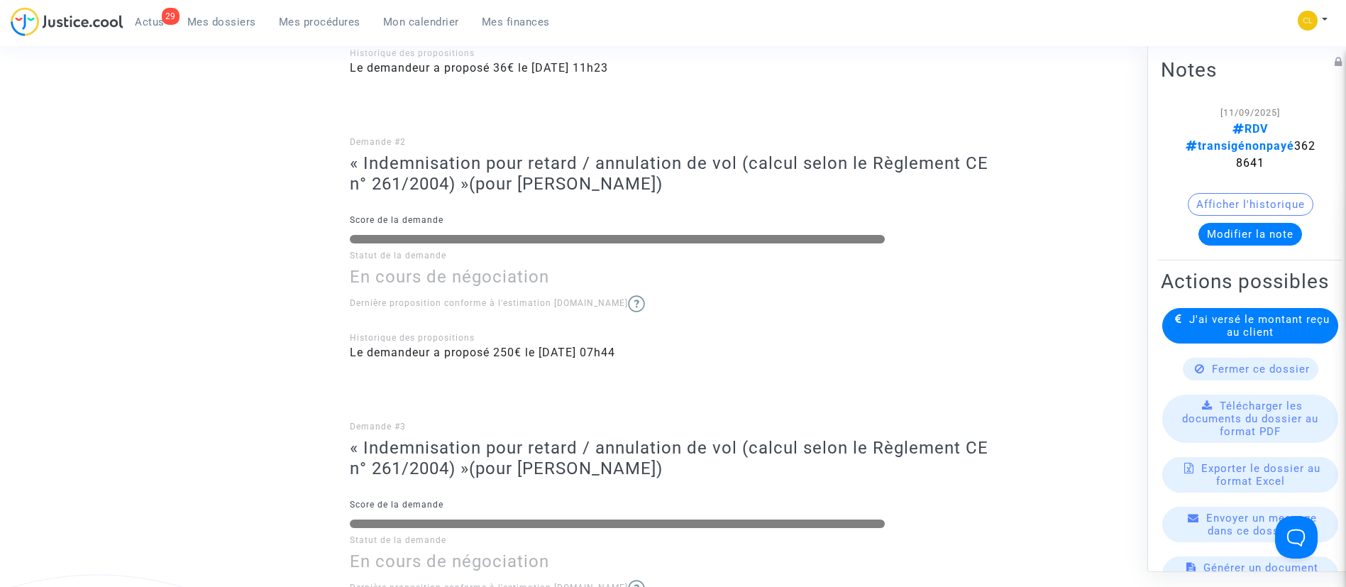
scroll to position [577, 0]
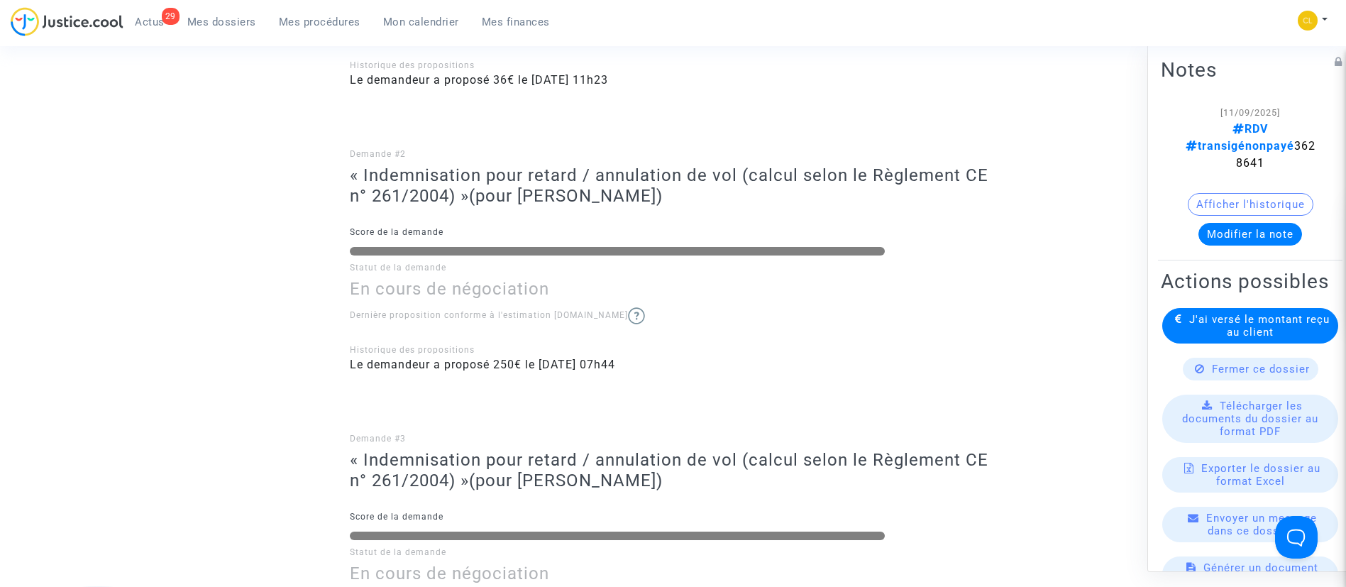
click at [1210, 222] on button "Modifier la note" at bounding box center [1251, 233] width 104 height 23
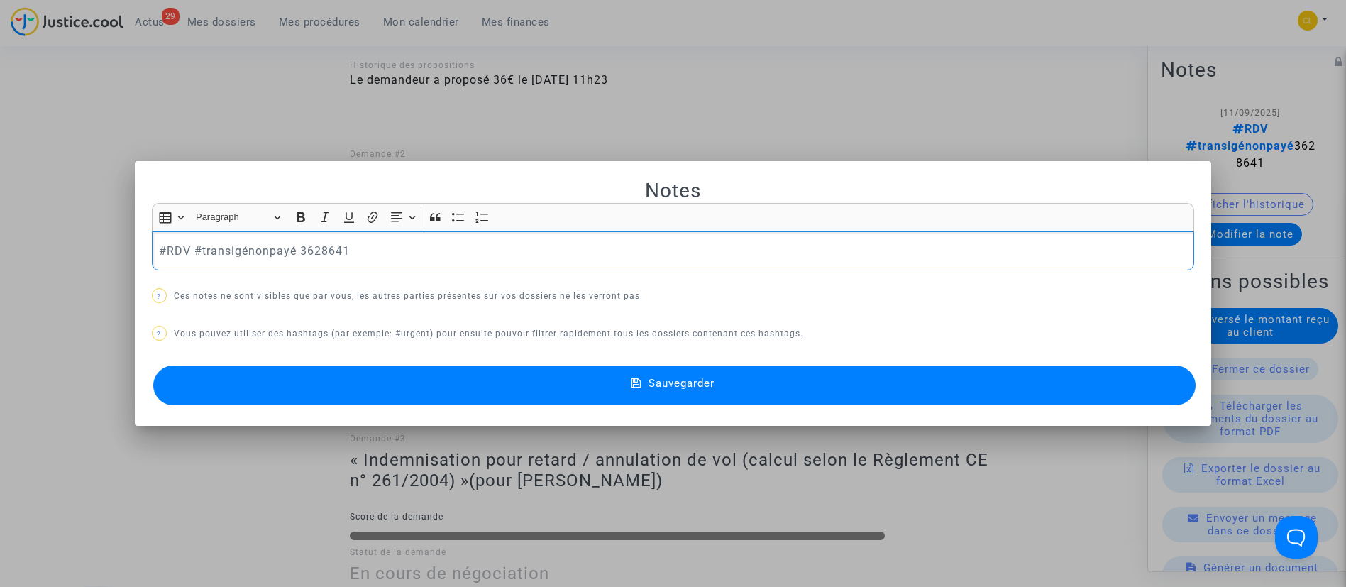
scroll to position [0, 0]
click at [271, 250] on p "#RDV #transigénonpayé 3628641" at bounding box center [673, 251] width 1028 height 18
click at [439, 380] on button "Sauvegarder" at bounding box center [674, 385] width 1043 height 40
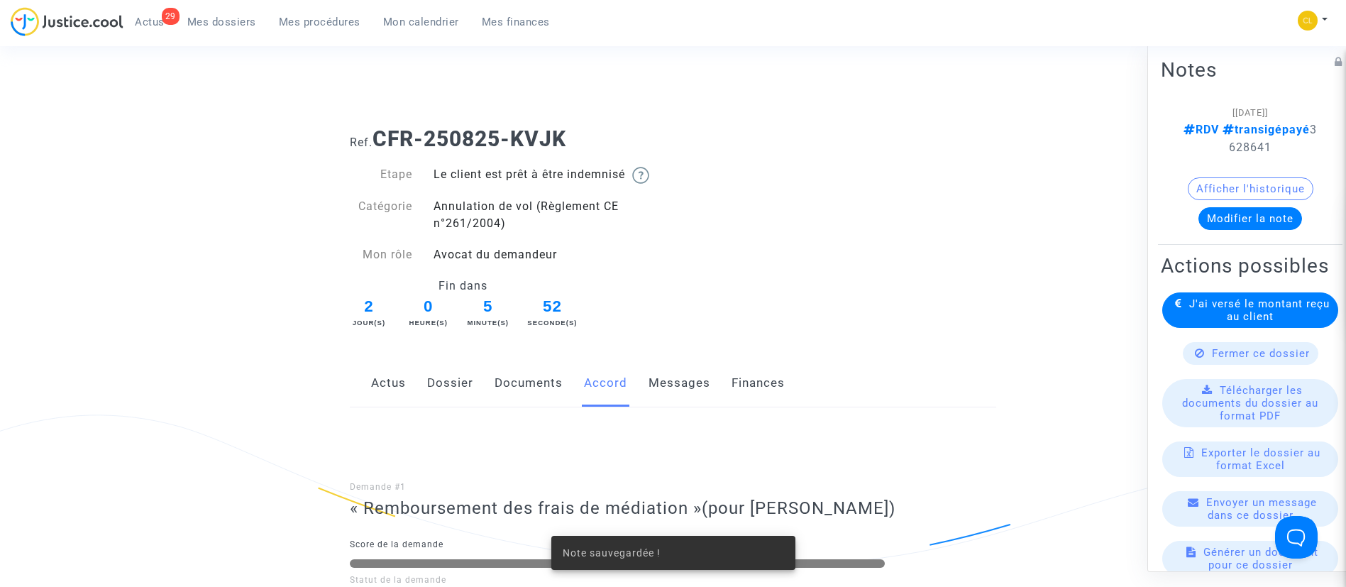
scroll to position [577, 0]
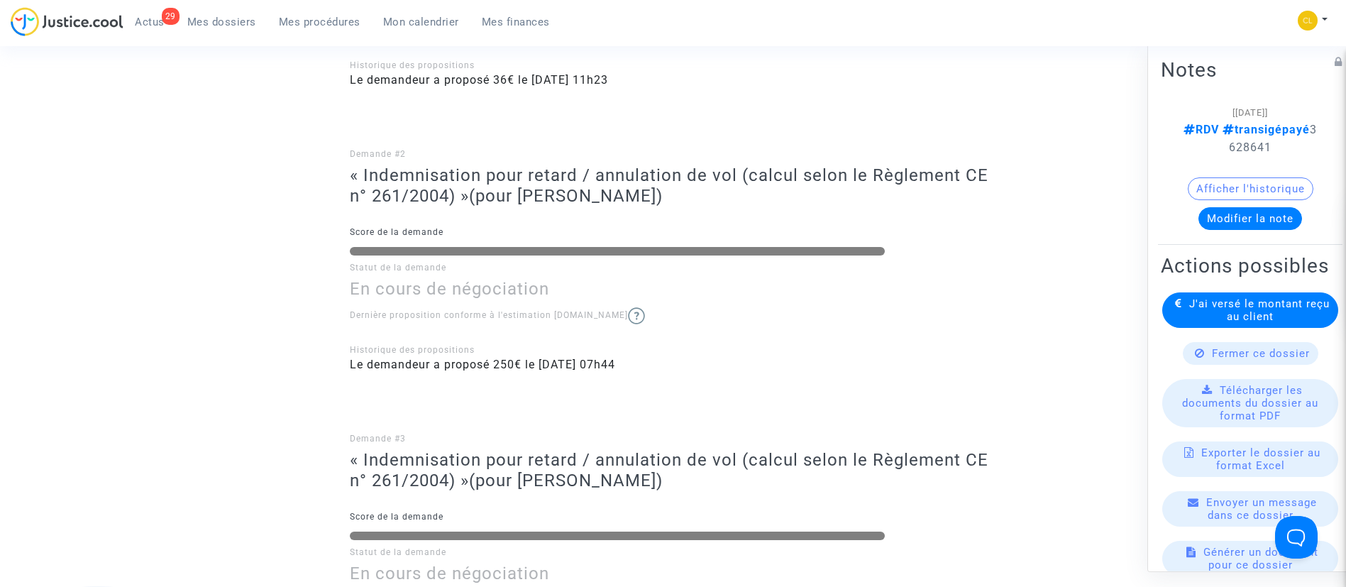
click at [221, 20] on span "Mes dossiers" at bounding box center [221, 22] width 69 height 13
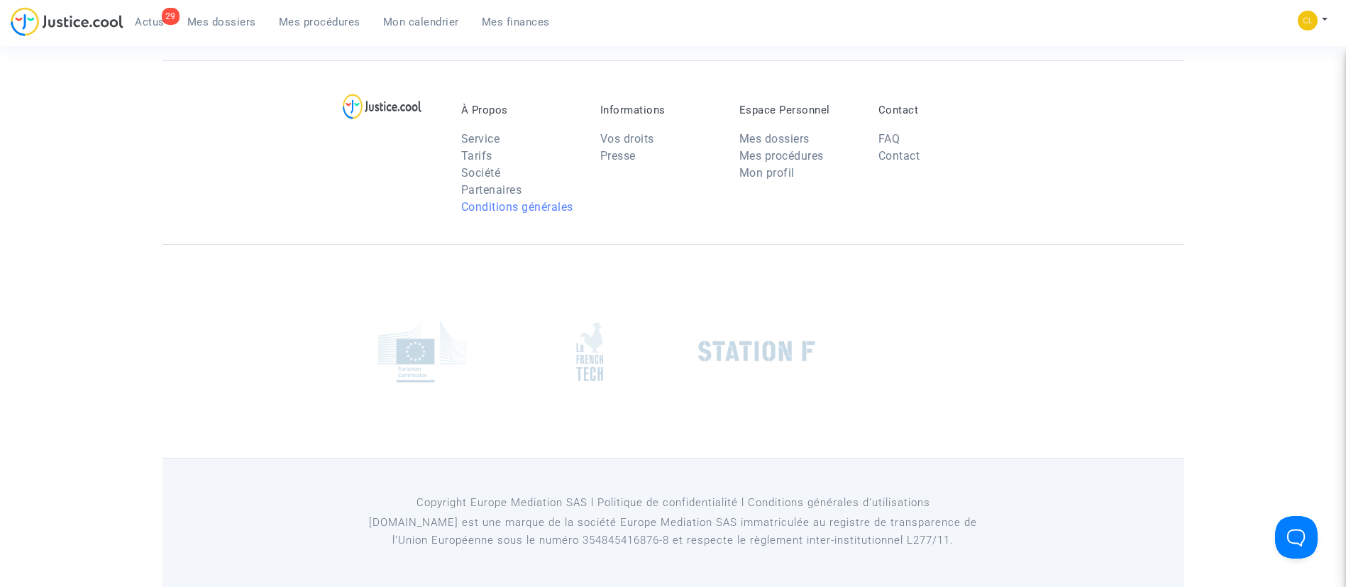
scroll to position [108, 0]
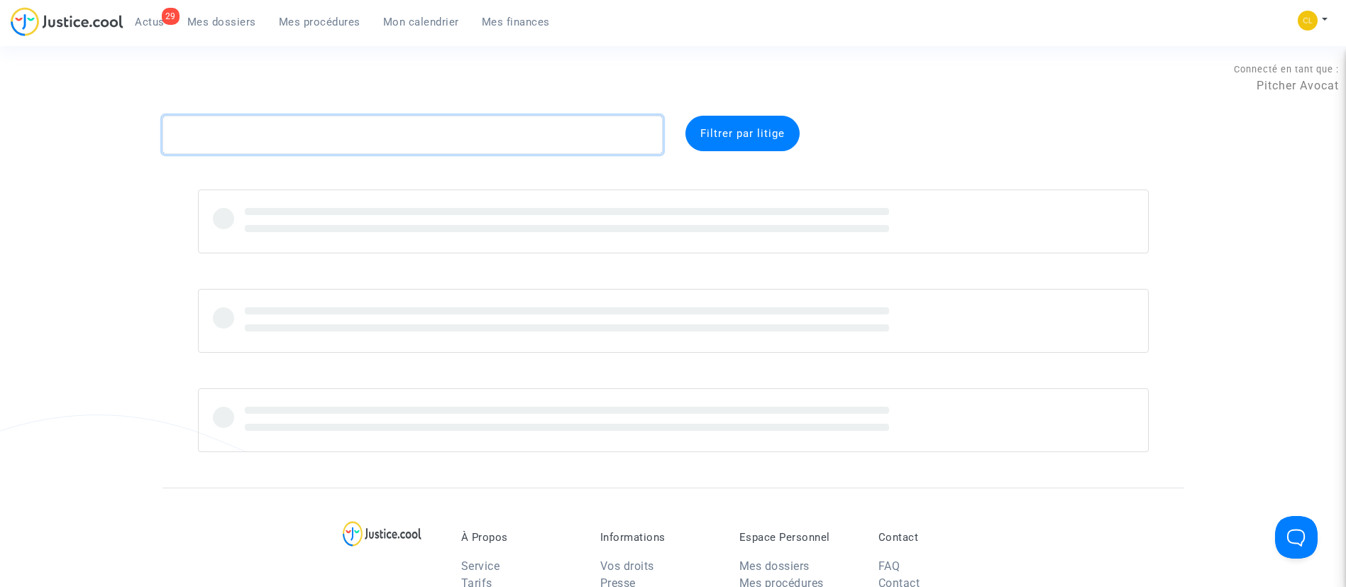
click at [481, 139] on textarea at bounding box center [413, 135] width 500 height 38
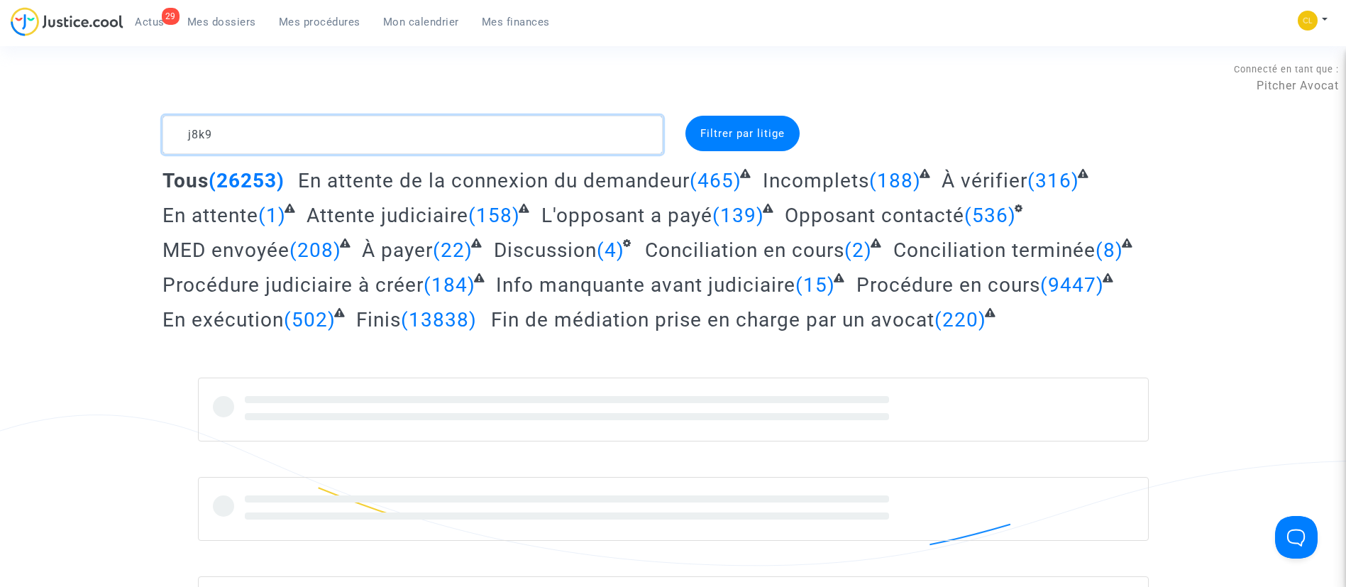
type textarea "j8k9"
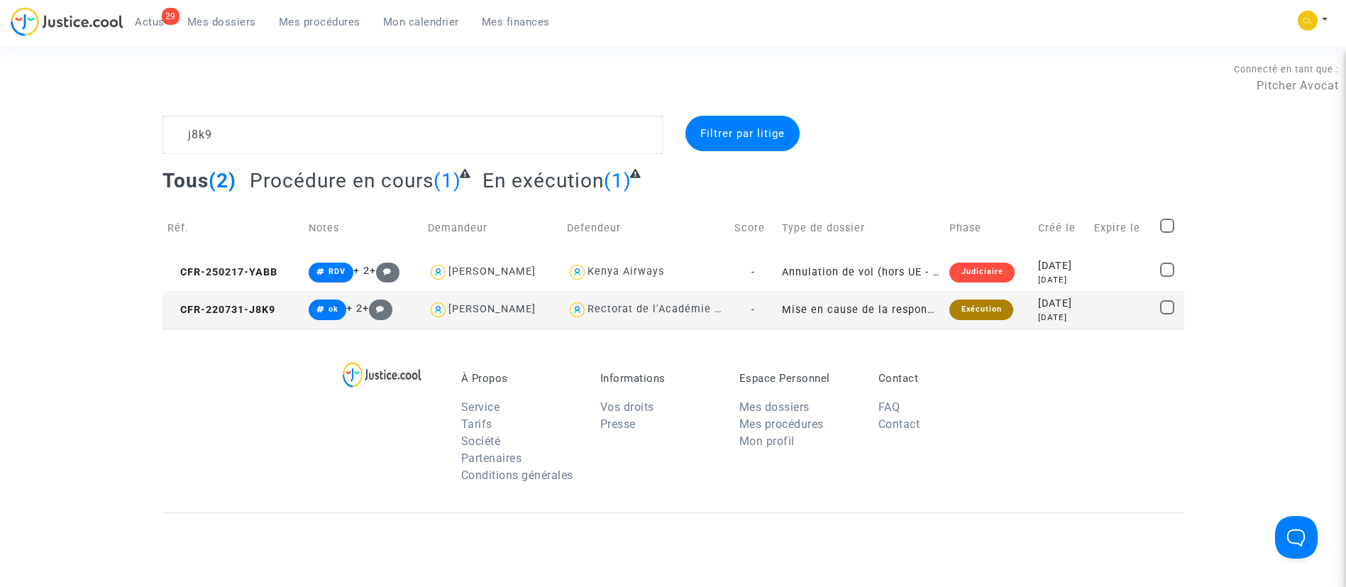
click at [1038, 301] on div "[DATE]" at bounding box center [1061, 304] width 46 height 16
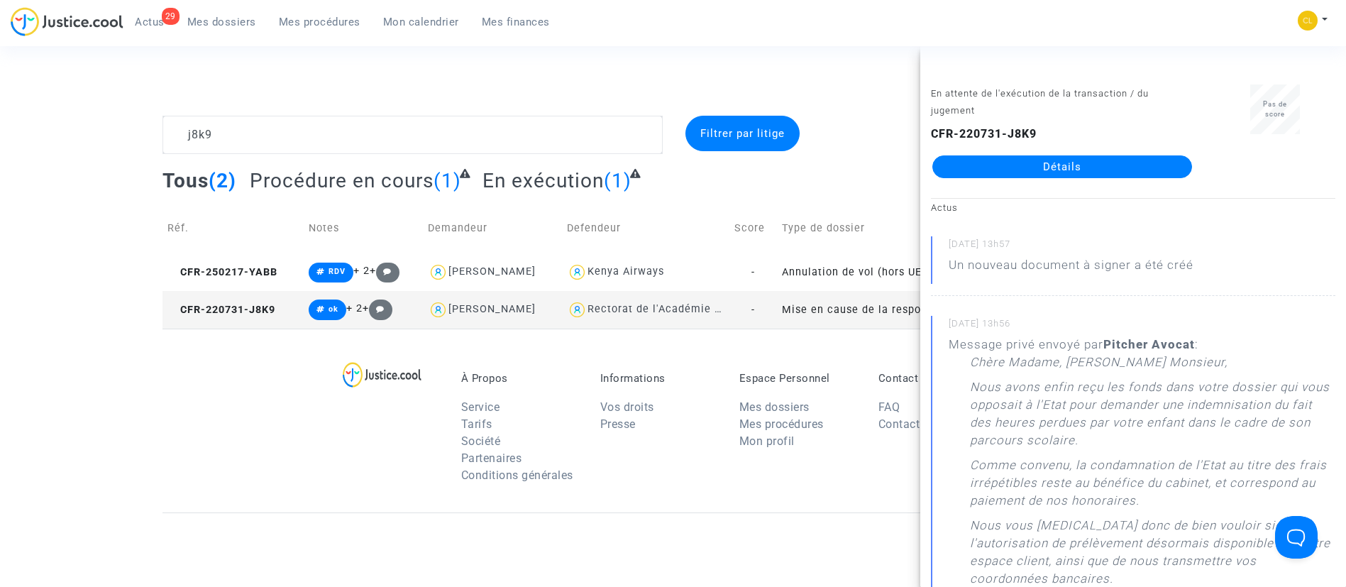
click at [1011, 164] on link "Détails" at bounding box center [1062, 166] width 260 height 23
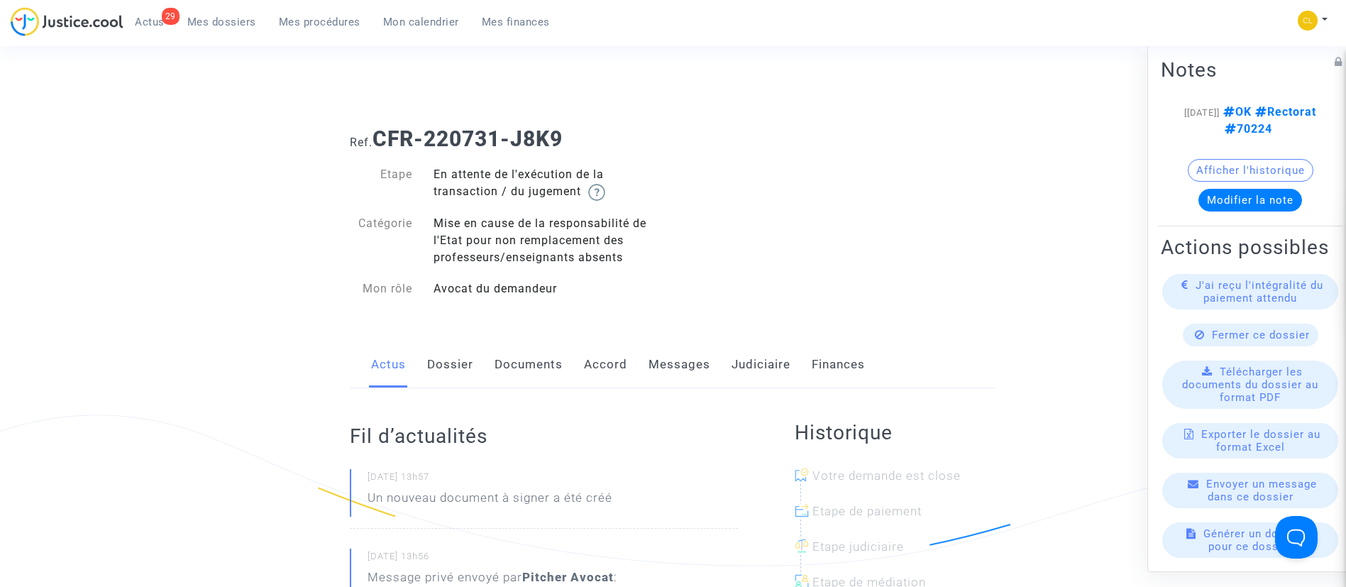
click at [472, 360] on link "Dossier" at bounding box center [450, 364] width 46 height 47
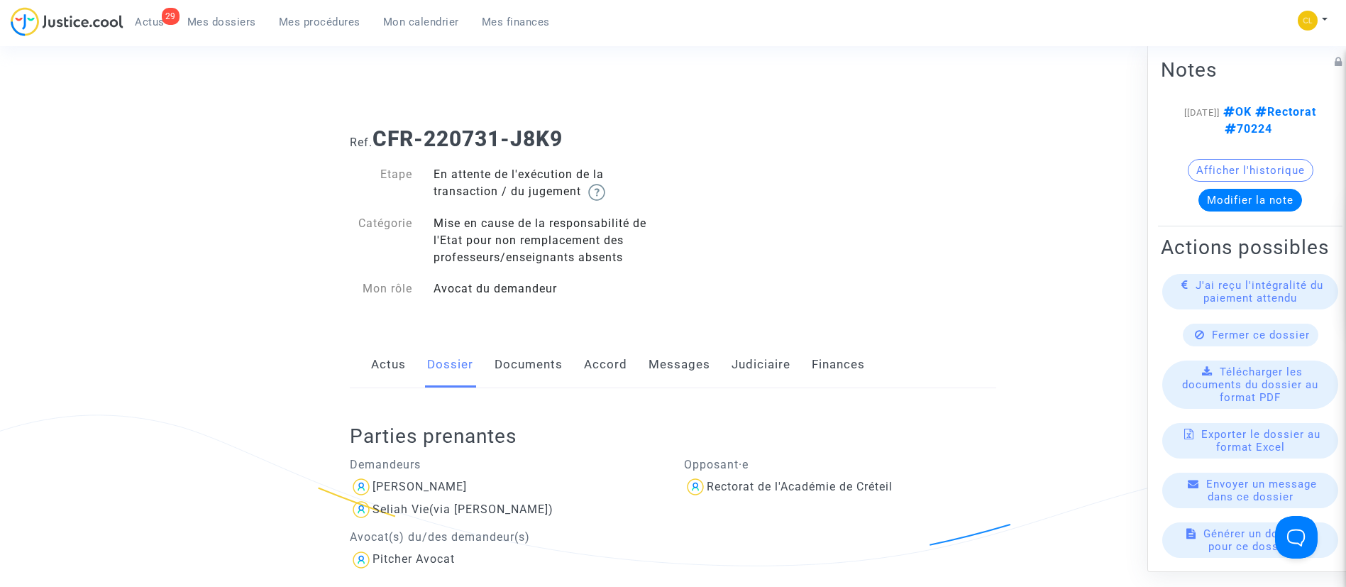
click at [537, 373] on link "Documents" at bounding box center [529, 364] width 68 height 47
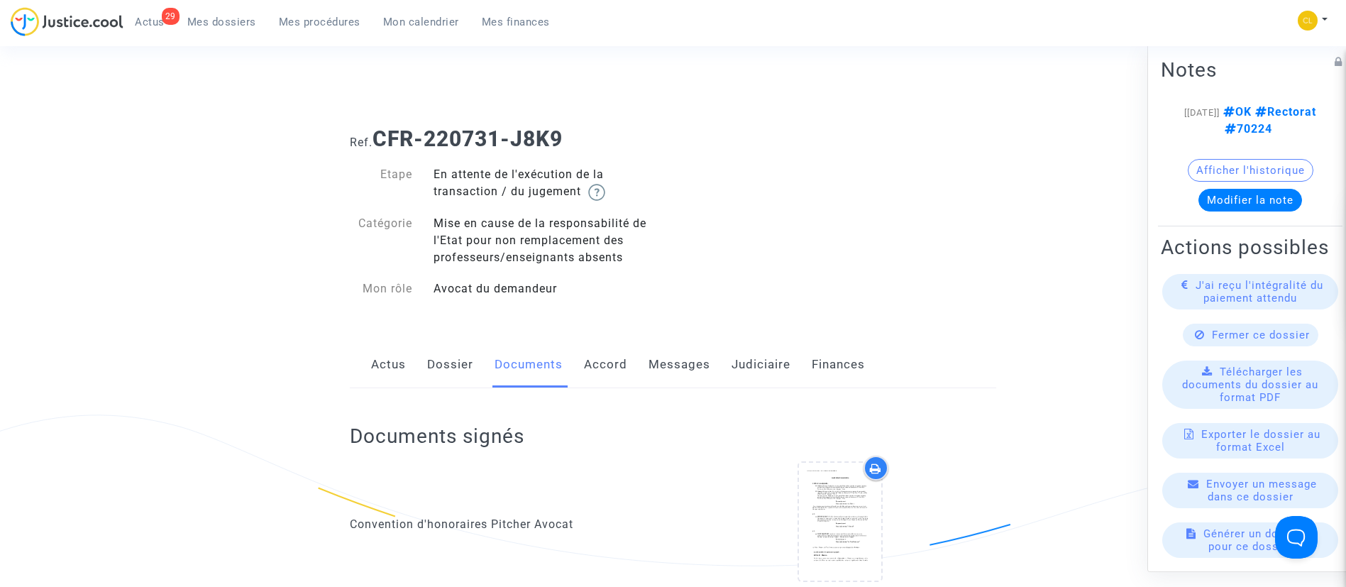
click at [740, 353] on link "Judiciaire" at bounding box center [761, 364] width 59 height 47
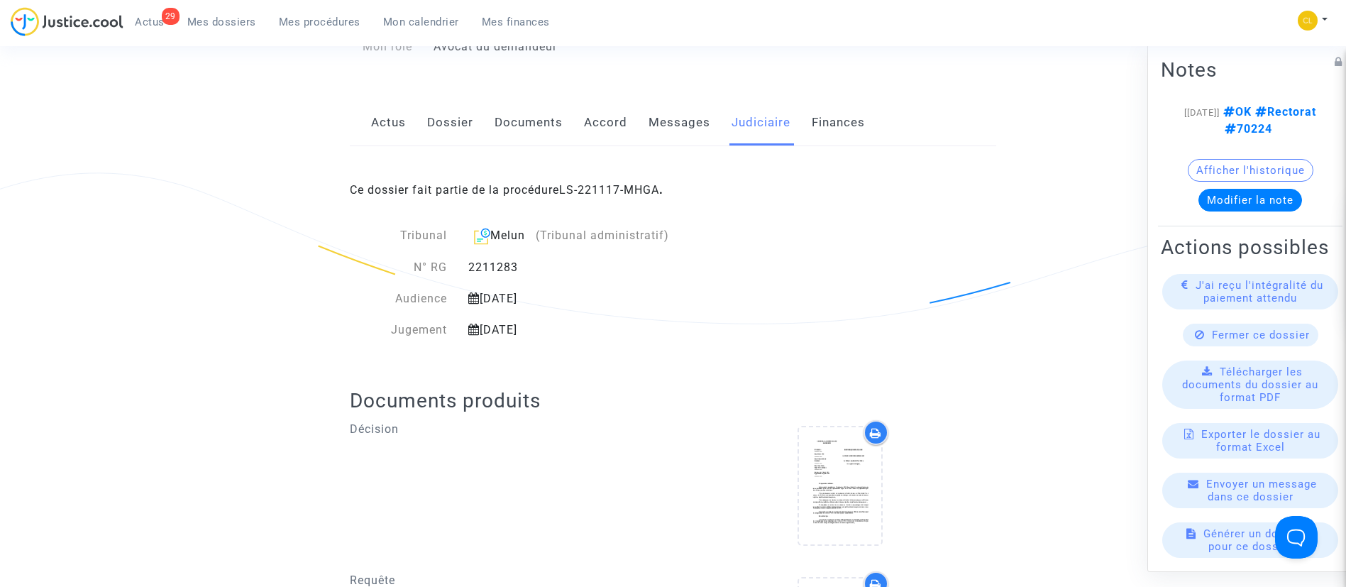
scroll to position [281, 0]
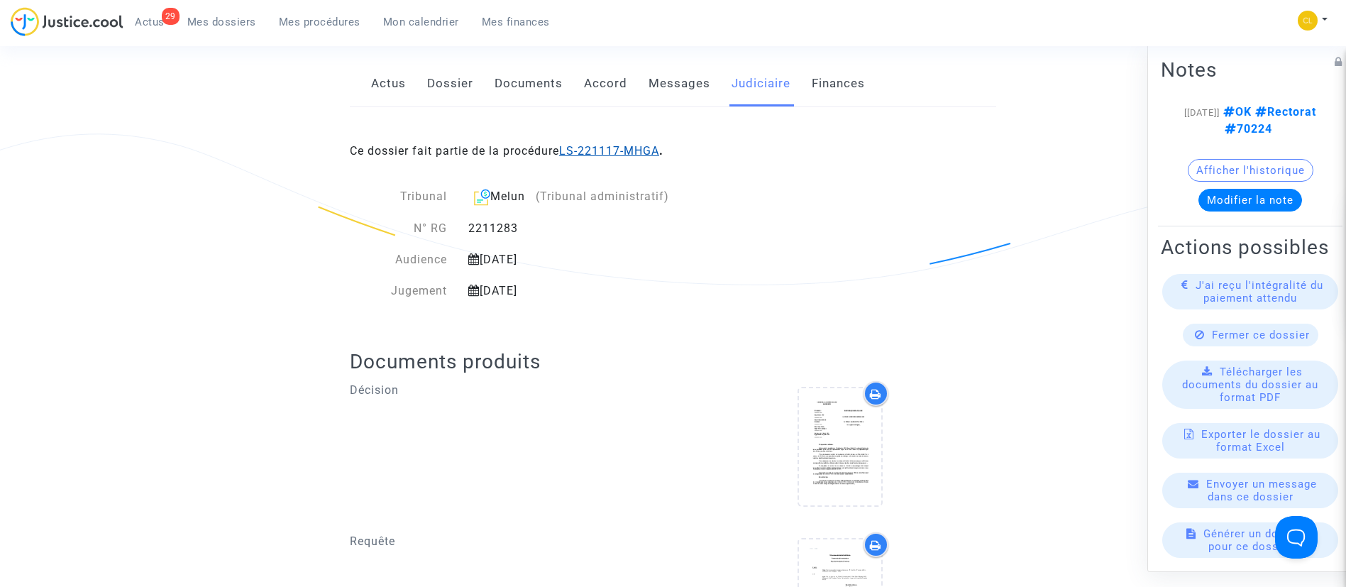
click at [614, 151] on link "LS-221117-MHGA" at bounding box center [609, 150] width 100 height 13
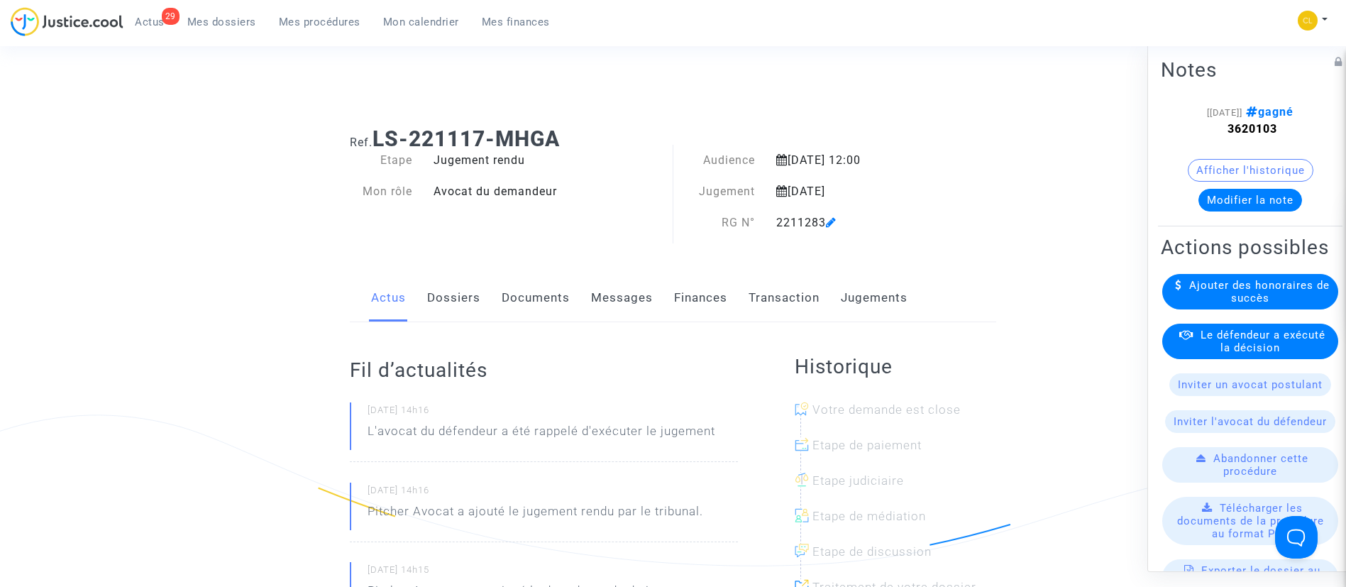
click at [1242, 353] on span "Le défendeur a exécuté la décision" at bounding box center [1263, 341] width 125 height 26
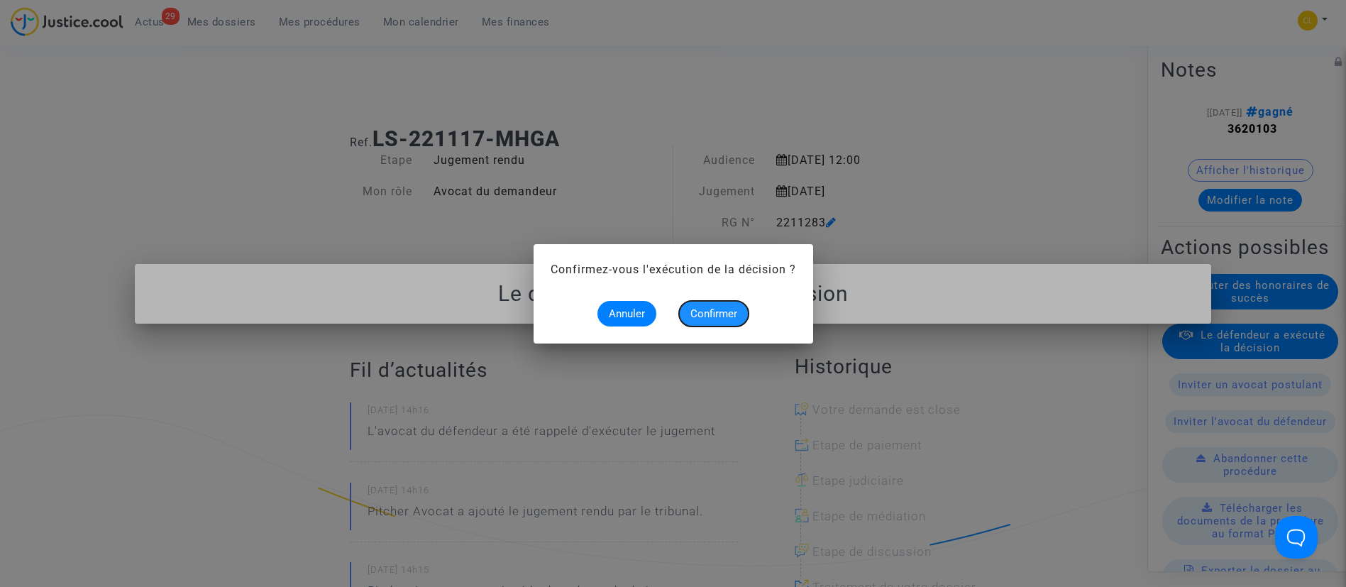
click at [705, 311] on span "Confirmer" at bounding box center [713, 313] width 47 height 13
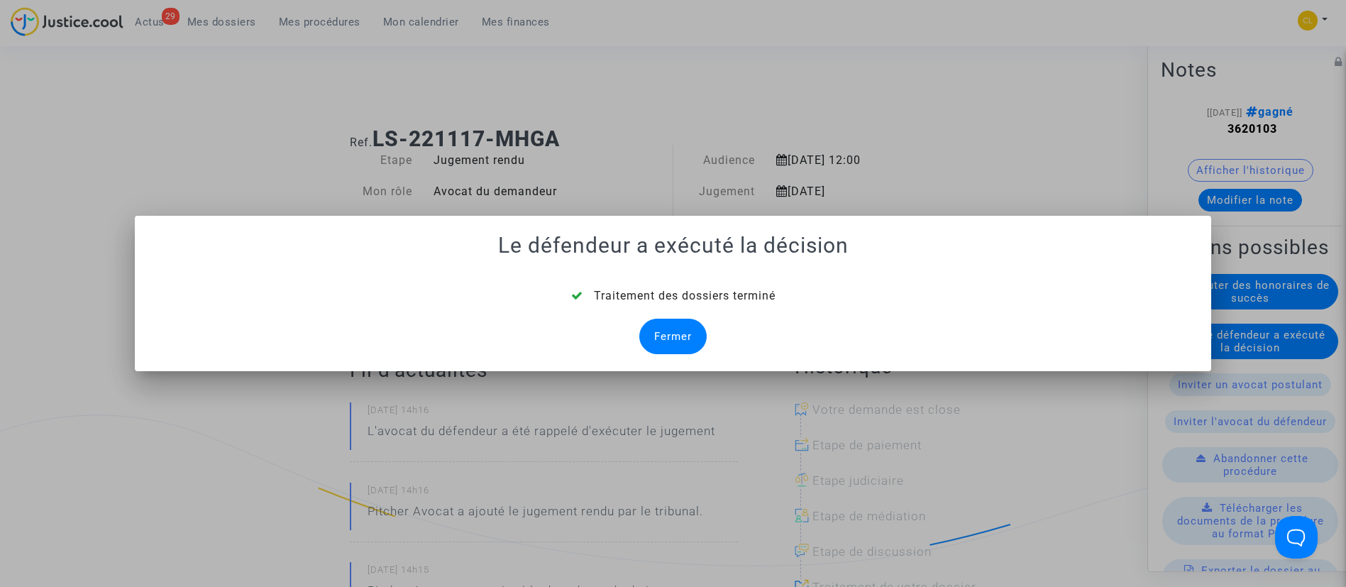
click at [682, 327] on div "Fermer" at bounding box center [672, 336] width 67 height 35
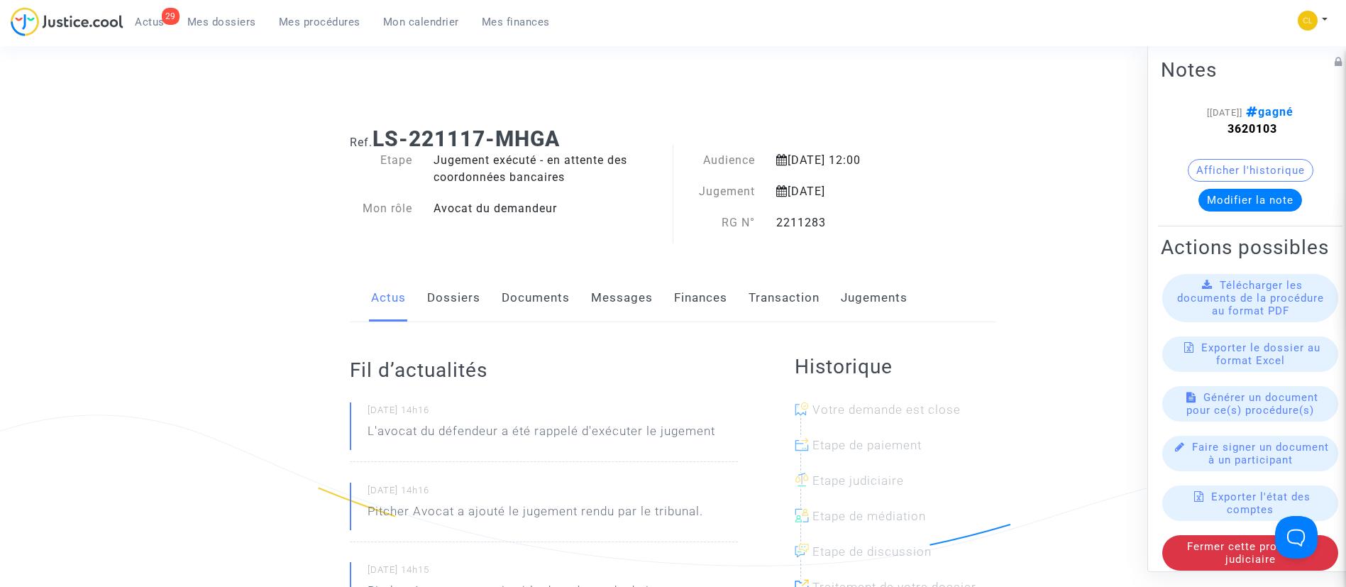
click at [463, 292] on link "Dossiers" at bounding box center [453, 298] width 53 height 47
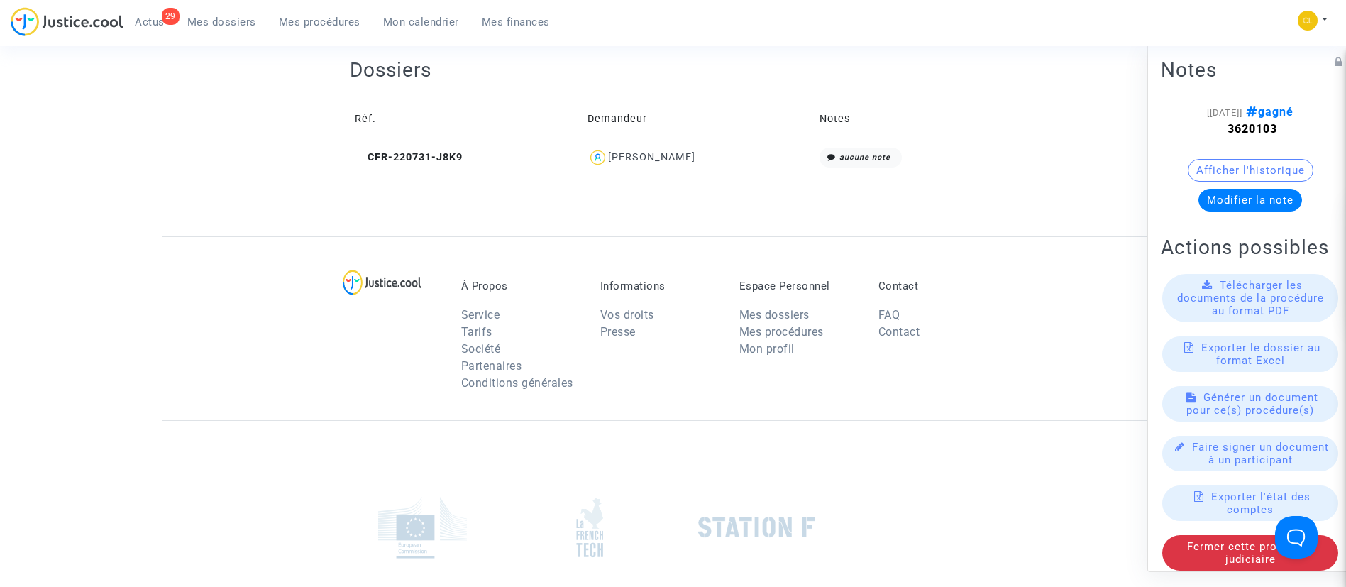
scroll to position [566, 0]
click at [678, 155] on div "[PERSON_NAME]" at bounding box center [651, 156] width 87 height 12
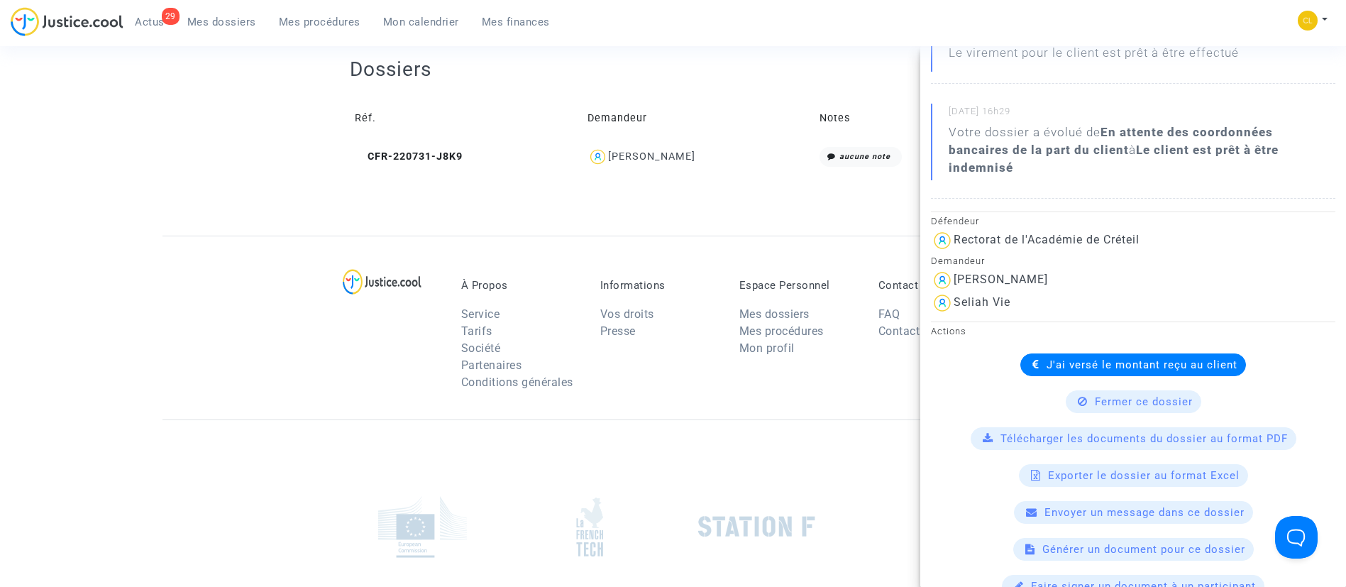
scroll to position [196, 0]
click at [681, 246] on div "À Propos Service Tarifs Société Partenaires Conditions générales Informations V…" at bounding box center [674, 328] width 1022 height 184
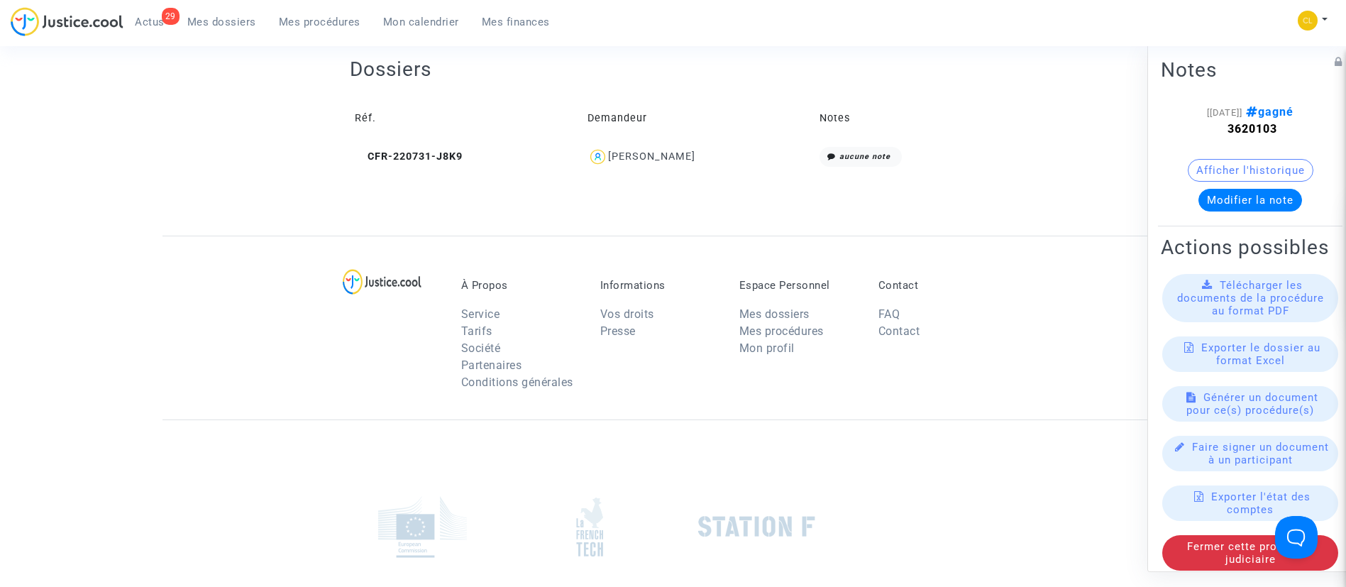
scroll to position [0, 0]
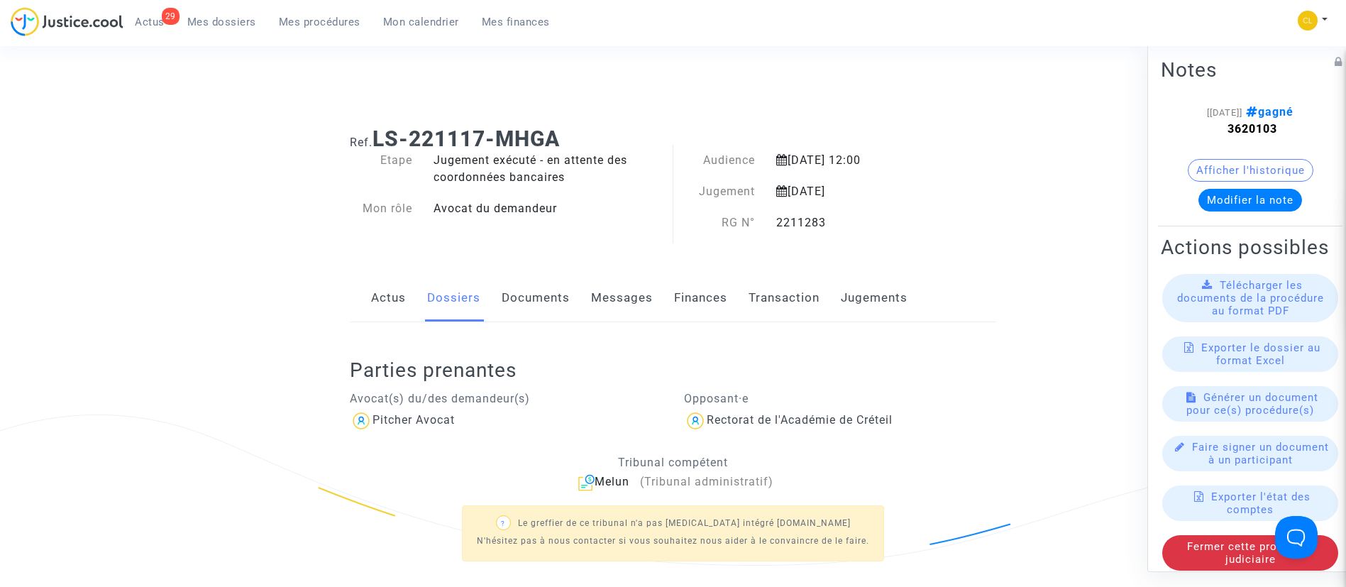
click at [236, 8] on ul "29 Actus Mes dossiers Mes procédures Mon calendrier Mes finances" at bounding box center [342, 20] width 438 height 26
click at [236, 23] on span "Mes dossiers" at bounding box center [221, 22] width 69 height 13
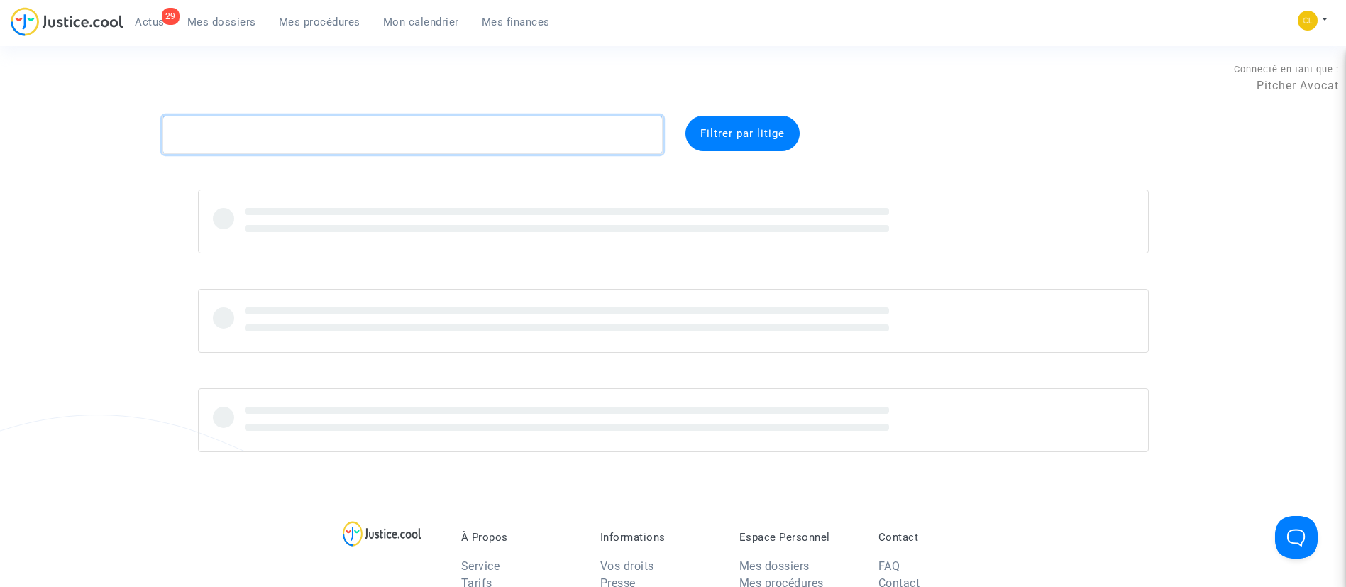
click at [367, 134] on textarea at bounding box center [413, 135] width 500 height 38
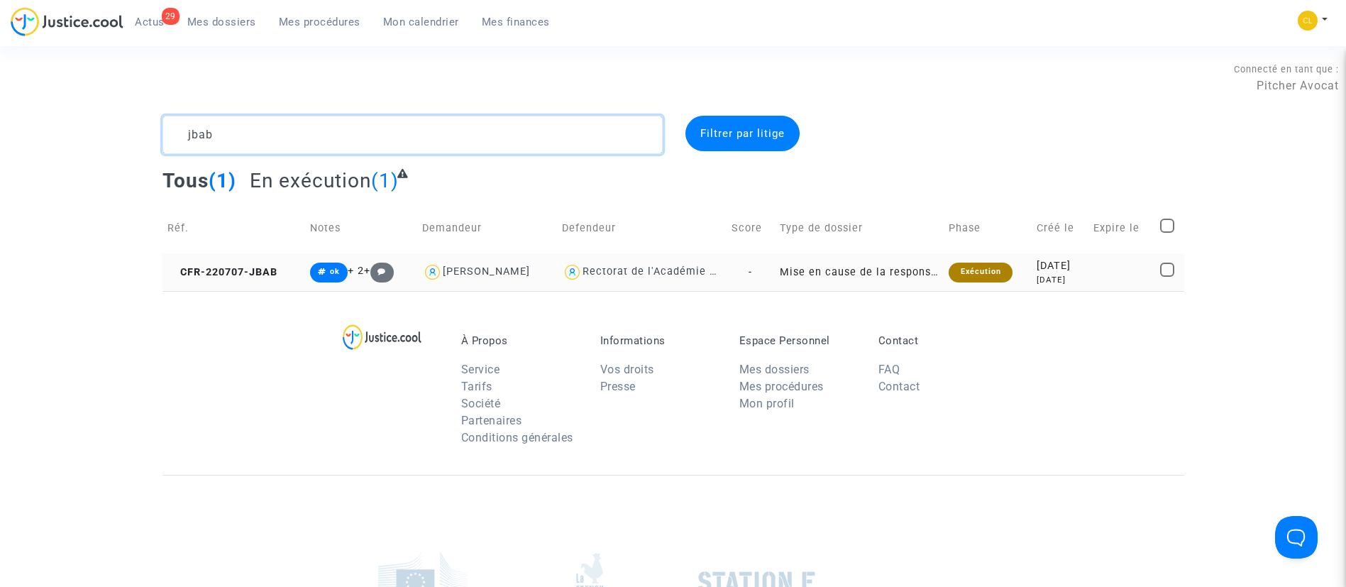
type textarea "jbab"
click at [1101, 278] on td at bounding box center [1122, 272] width 67 height 38
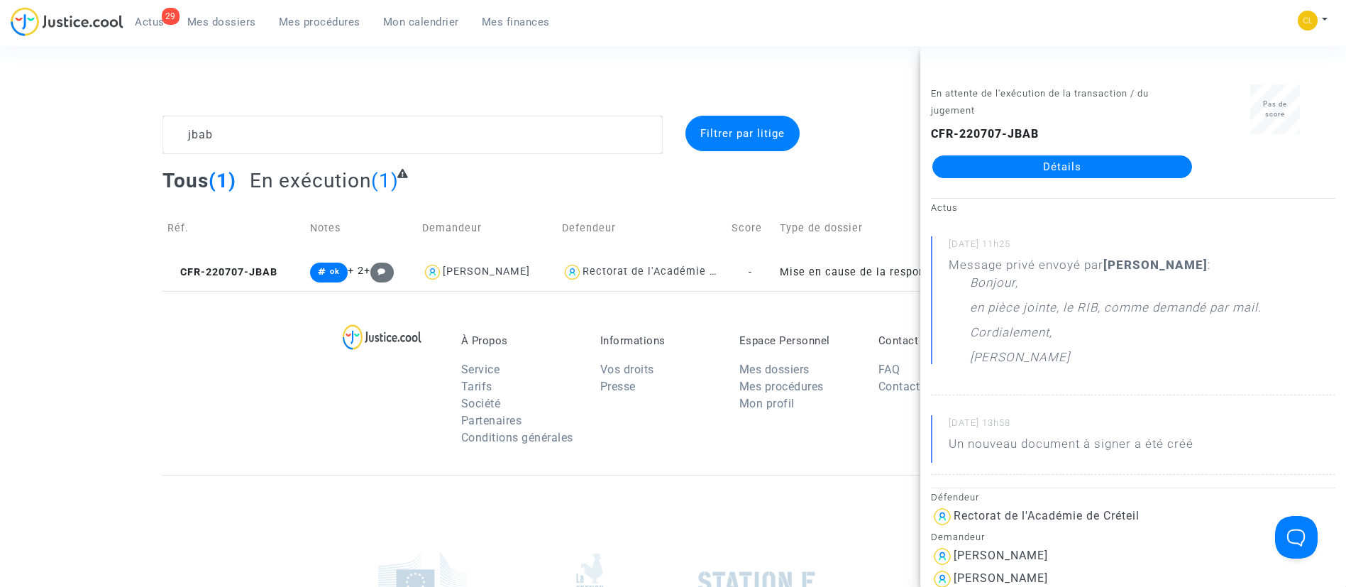
click at [1044, 165] on link "Détails" at bounding box center [1062, 166] width 260 height 23
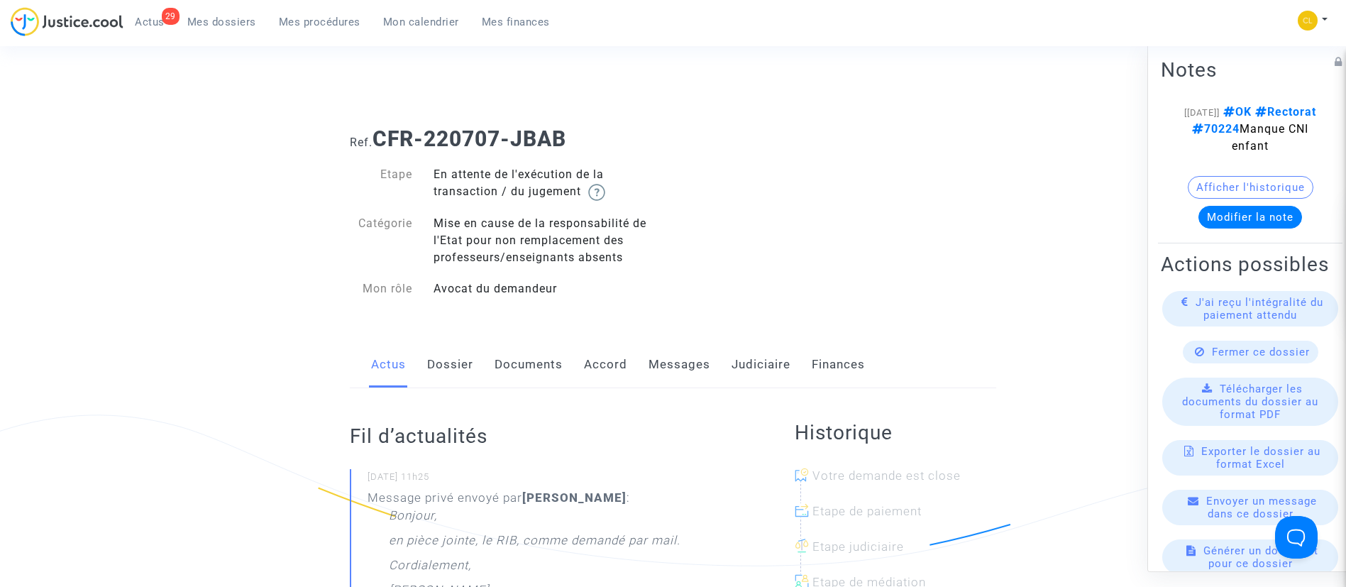
click at [767, 367] on link "Judiciaire" at bounding box center [761, 364] width 59 height 47
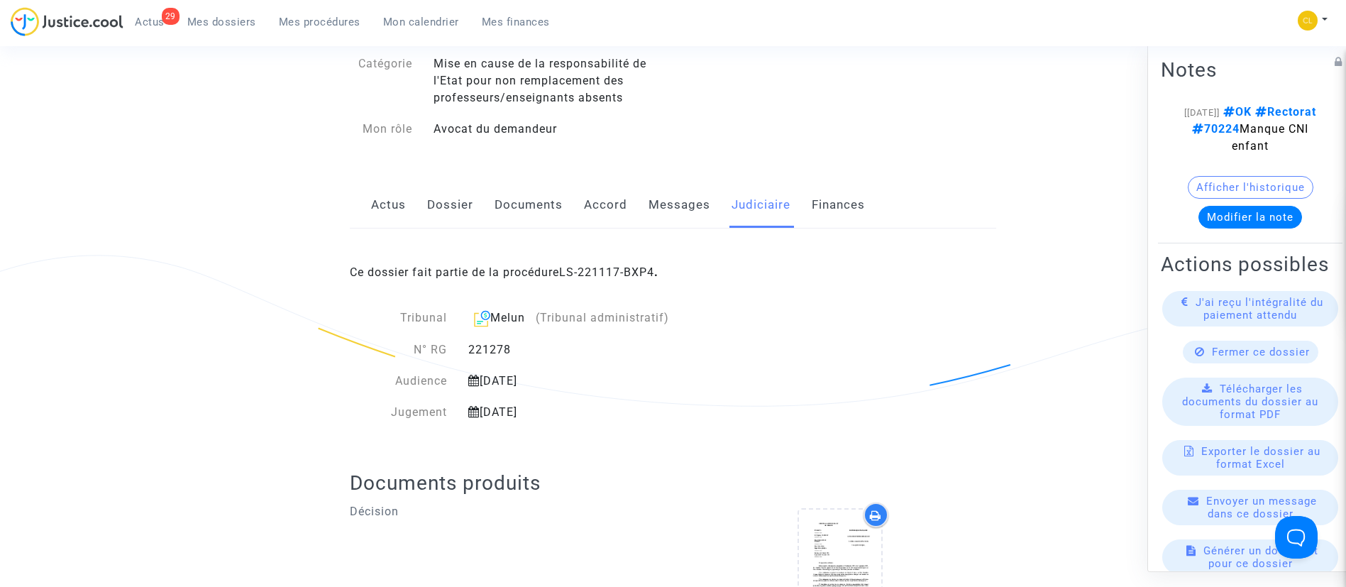
scroll to position [168, 0]
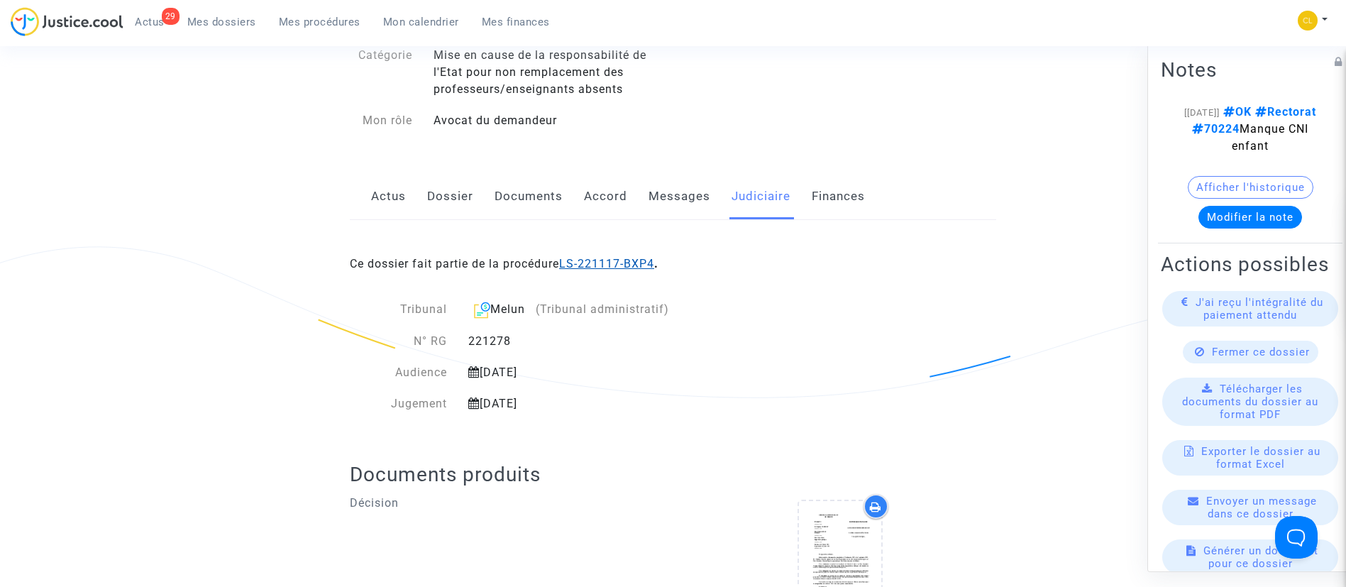
click at [617, 261] on link "LS-221117-BXP4" at bounding box center [606, 263] width 95 height 13
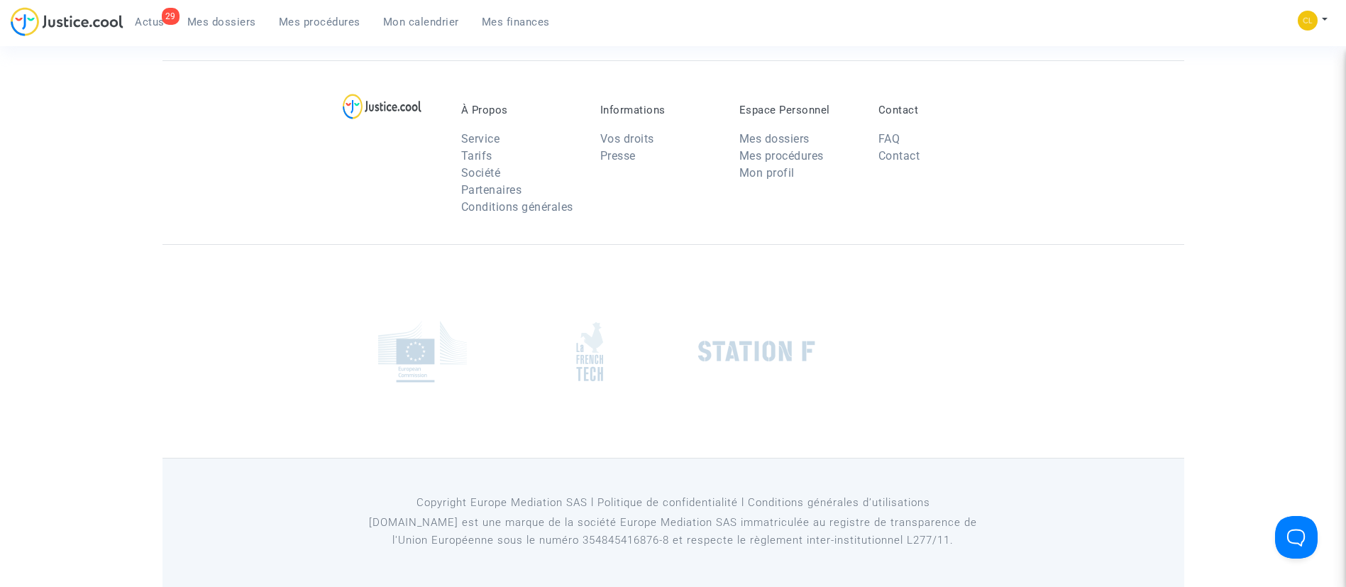
scroll to position [168, 0]
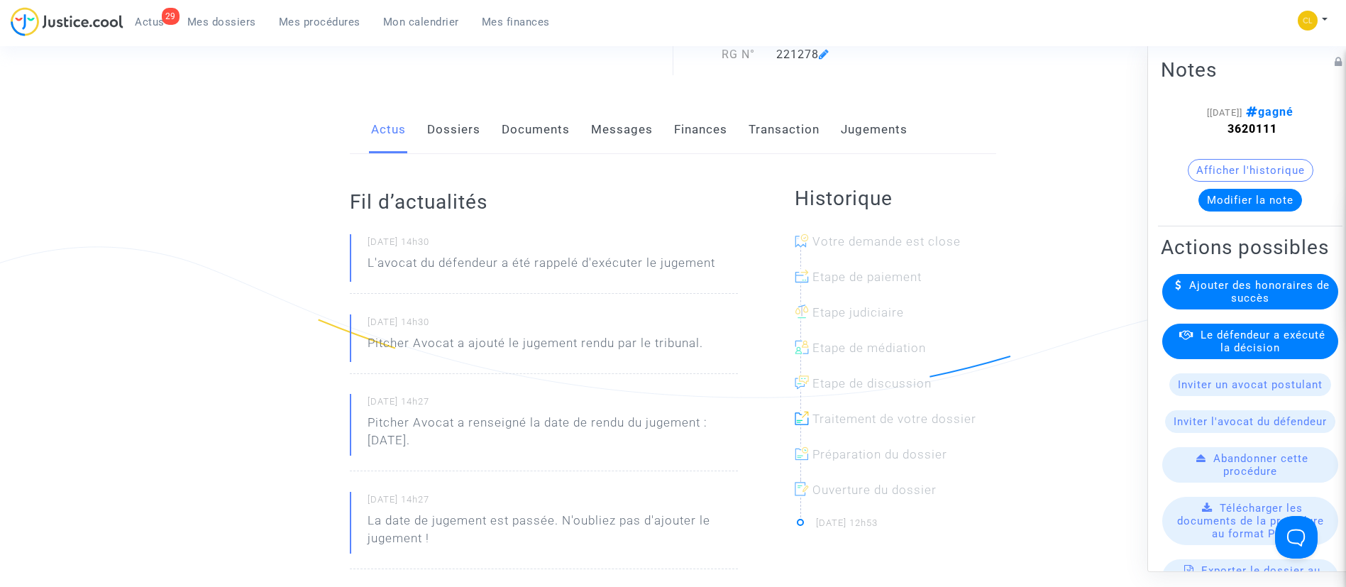
click at [442, 132] on link "Dossiers" at bounding box center [453, 129] width 53 height 47
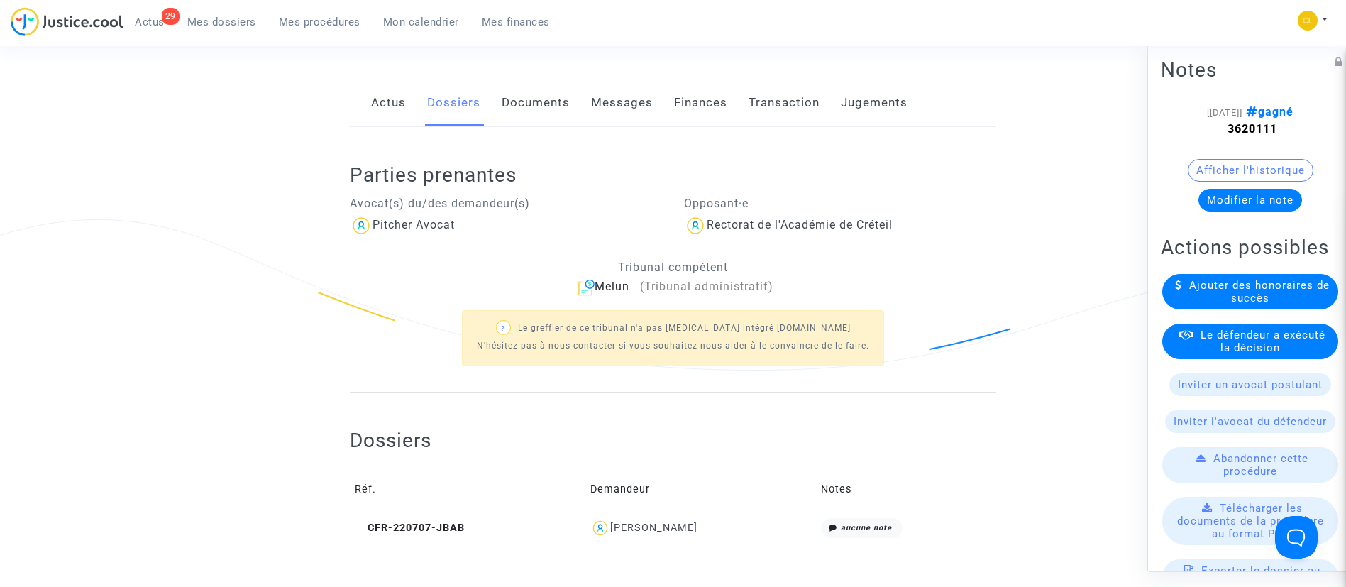
scroll to position [196, 0]
click at [785, 107] on link "Transaction" at bounding box center [784, 102] width 71 height 47
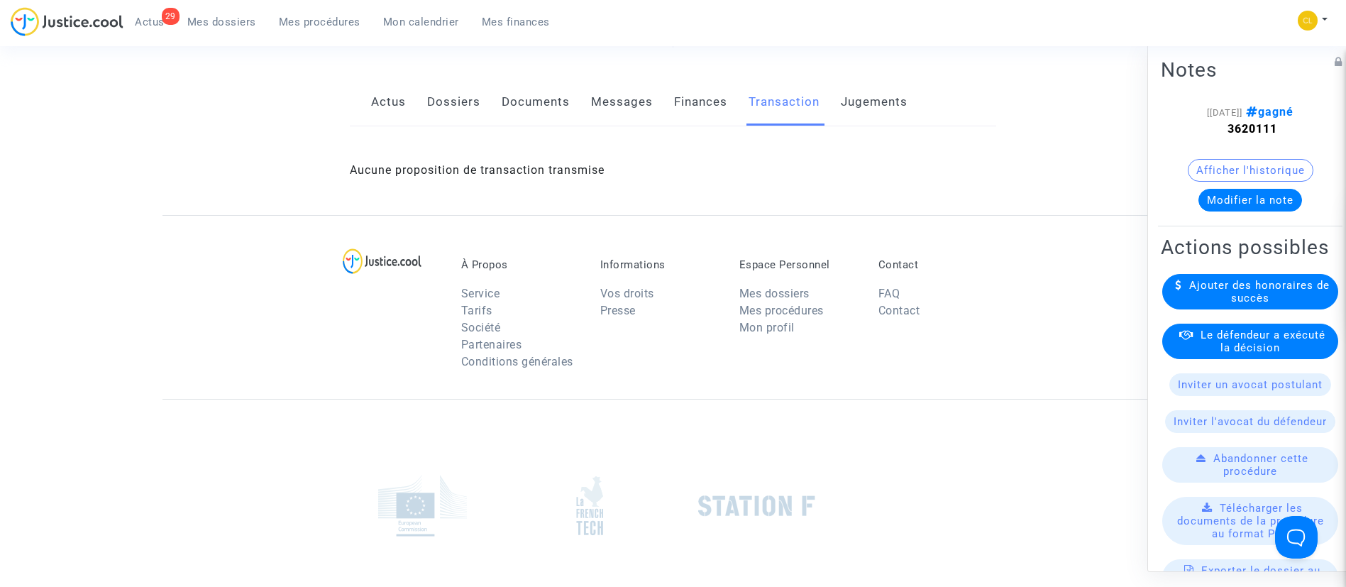
click at [879, 103] on link "Jugements" at bounding box center [874, 102] width 67 height 47
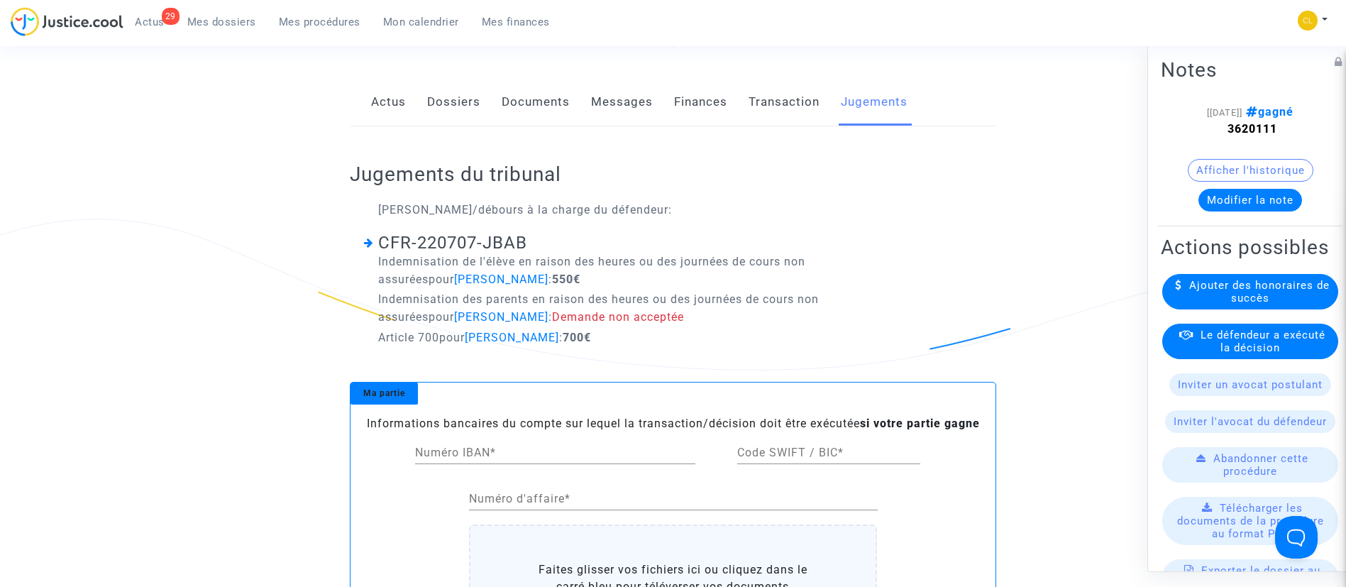
click at [1216, 353] on span "Le défendeur a exécuté la décision" at bounding box center [1263, 341] width 125 height 26
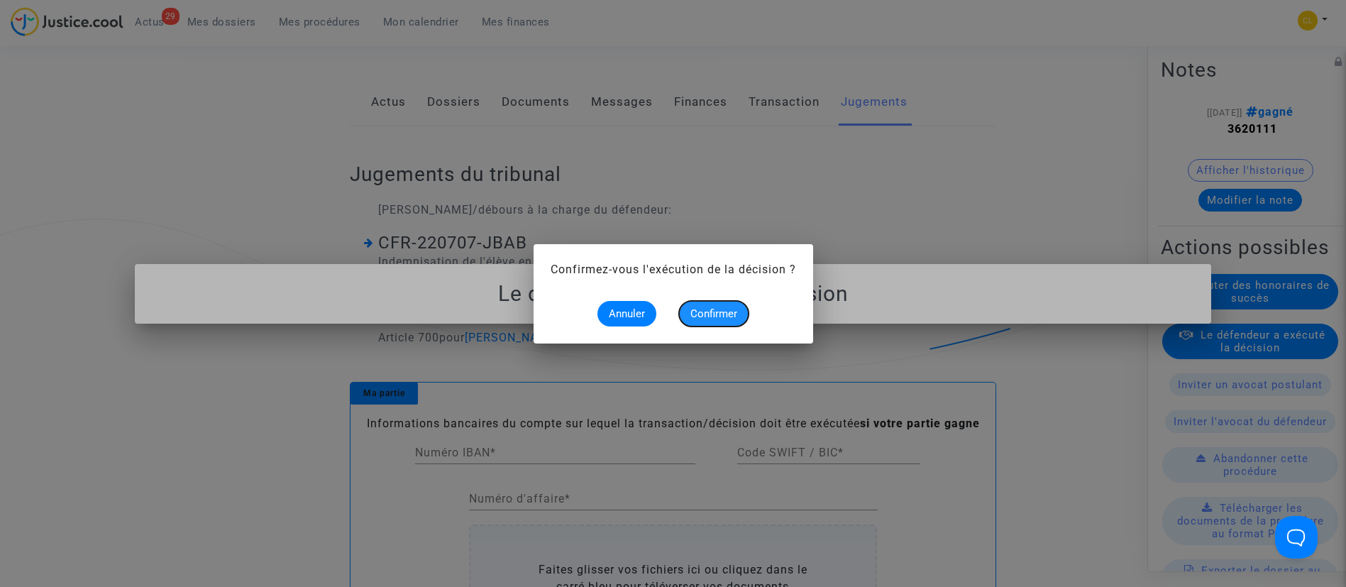
click at [703, 309] on span "Confirmer" at bounding box center [713, 313] width 47 height 13
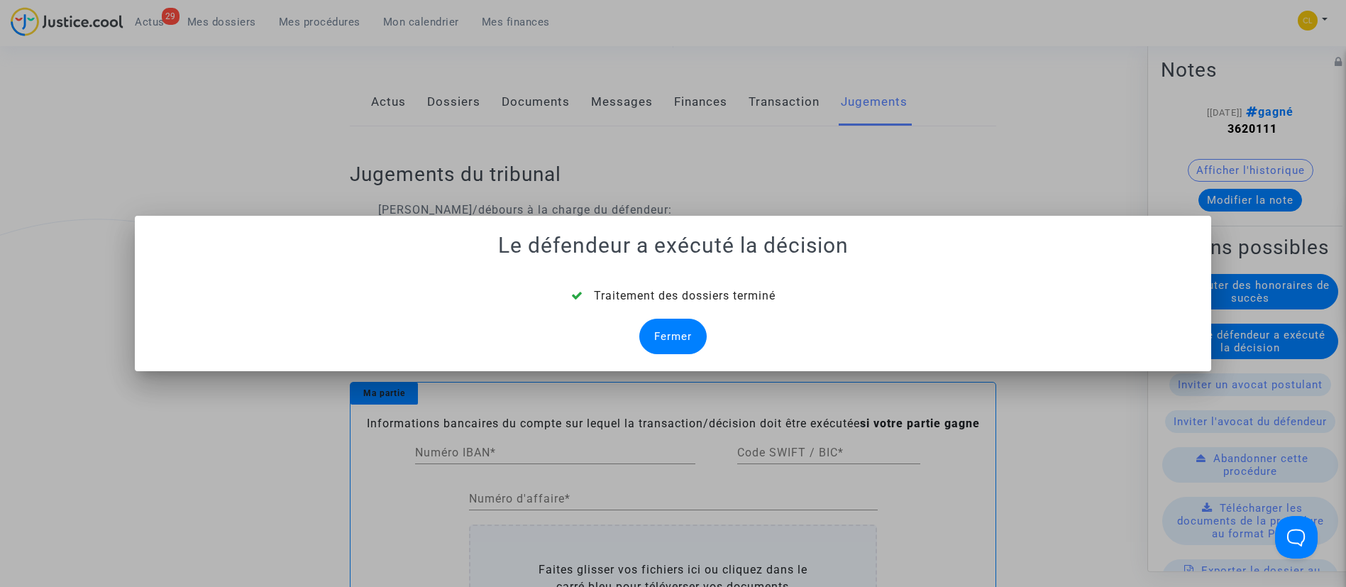
click at [676, 342] on div "Fermer" at bounding box center [672, 336] width 67 height 35
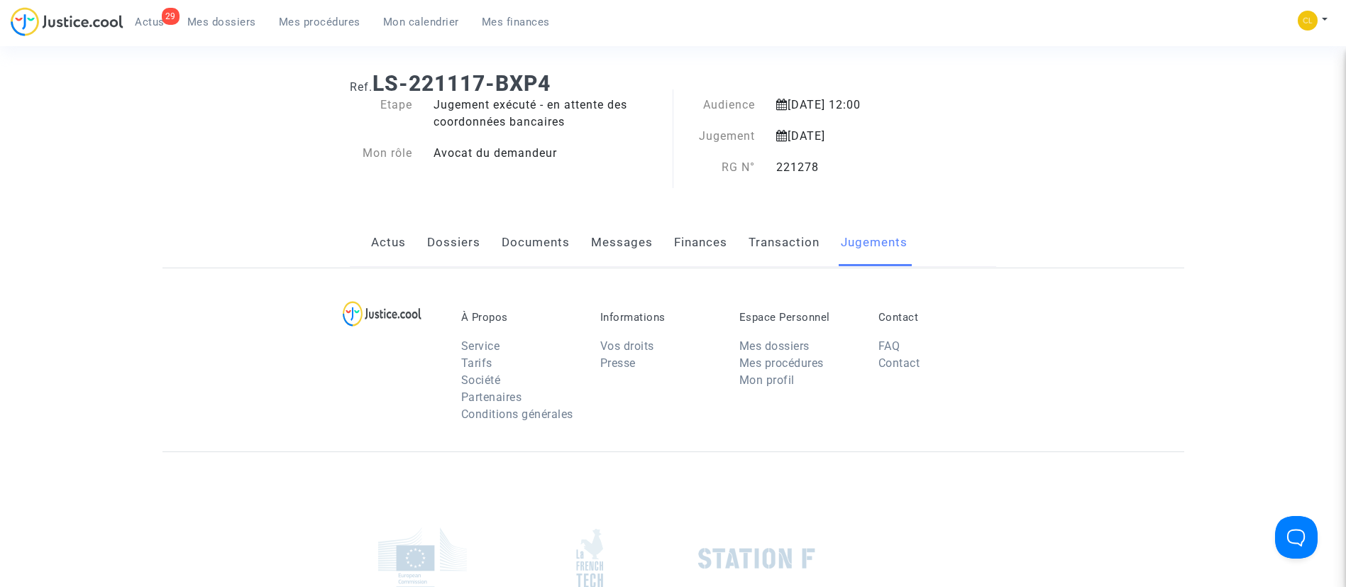
scroll to position [196, 0]
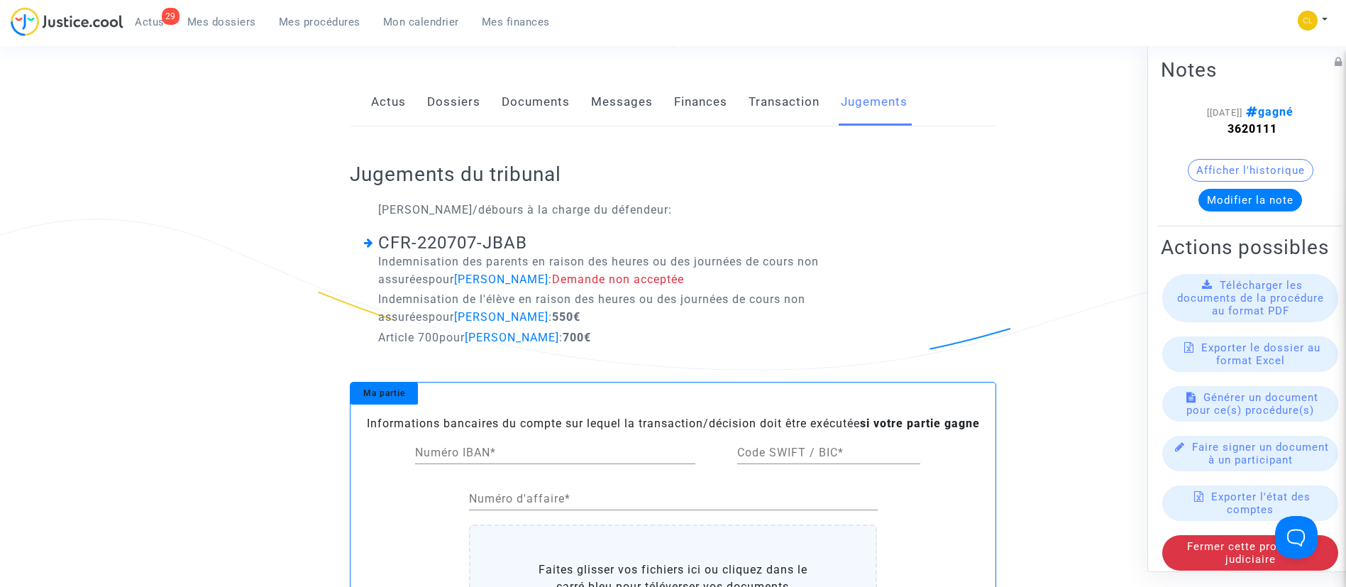
click at [448, 107] on link "Dossiers" at bounding box center [453, 102] width 53 height 47
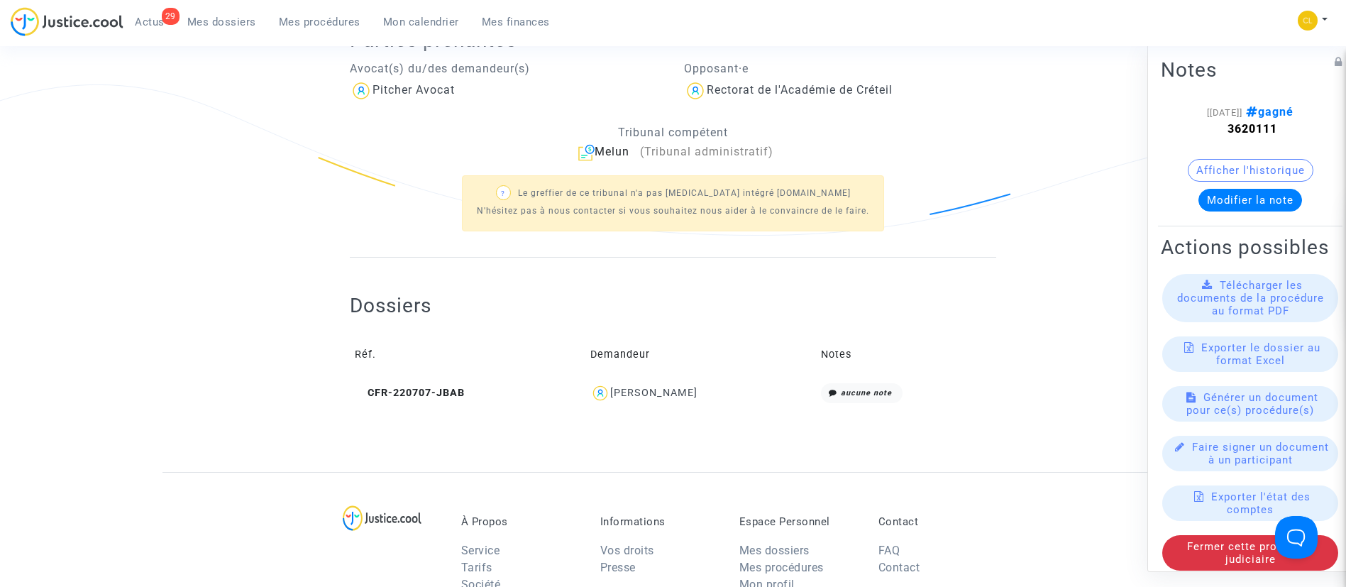
scroll to position [331, 0]
click at [629, 390] on div "[PERSON_NAME]" at bounding box center [653, 391] width 87 height 12
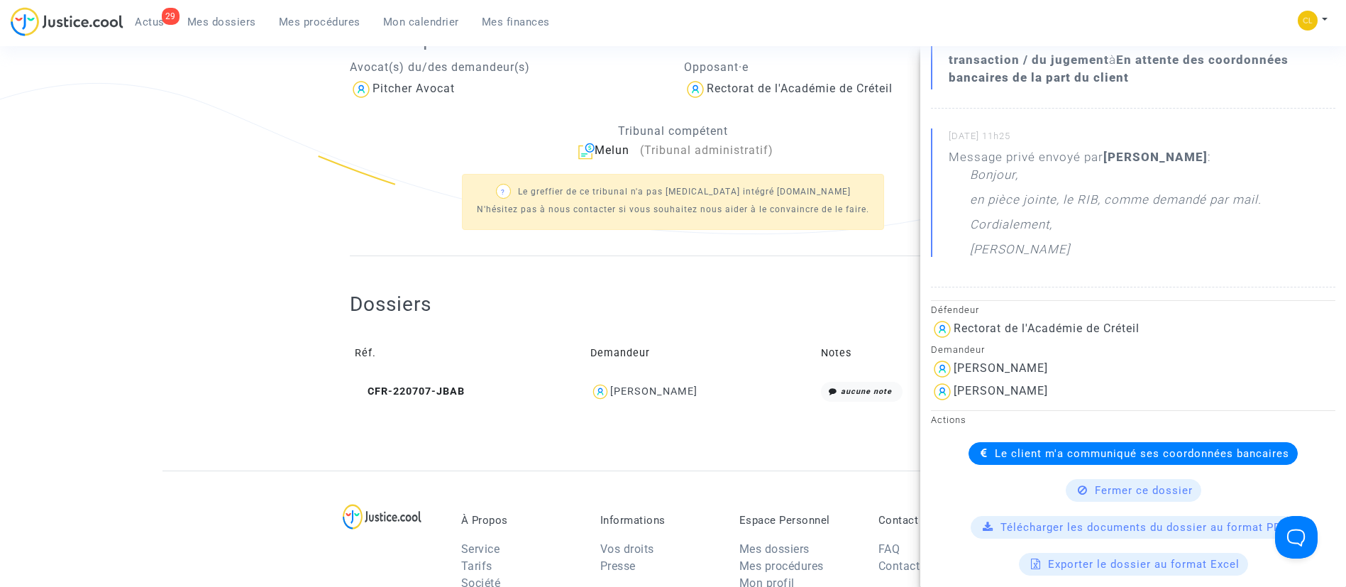
scroll to position [302, 0]
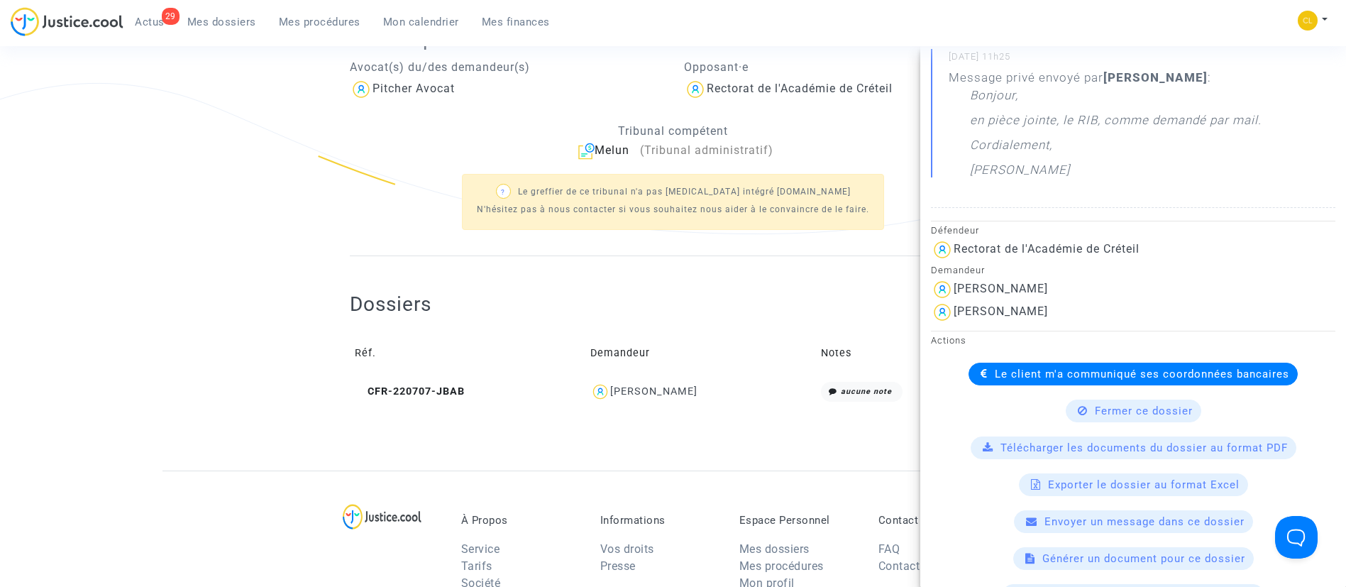
click at [696, 339] on td "Demandeur" at bounding box center [700, 354] width 231 height 46
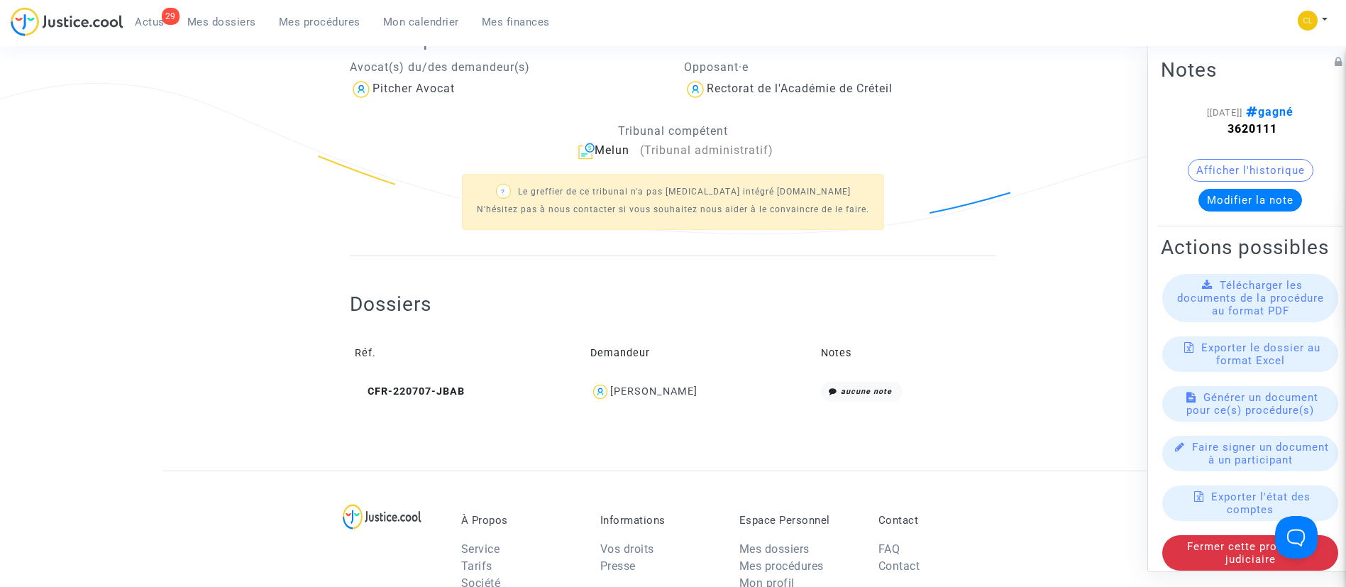
scroll to position [0, 0]
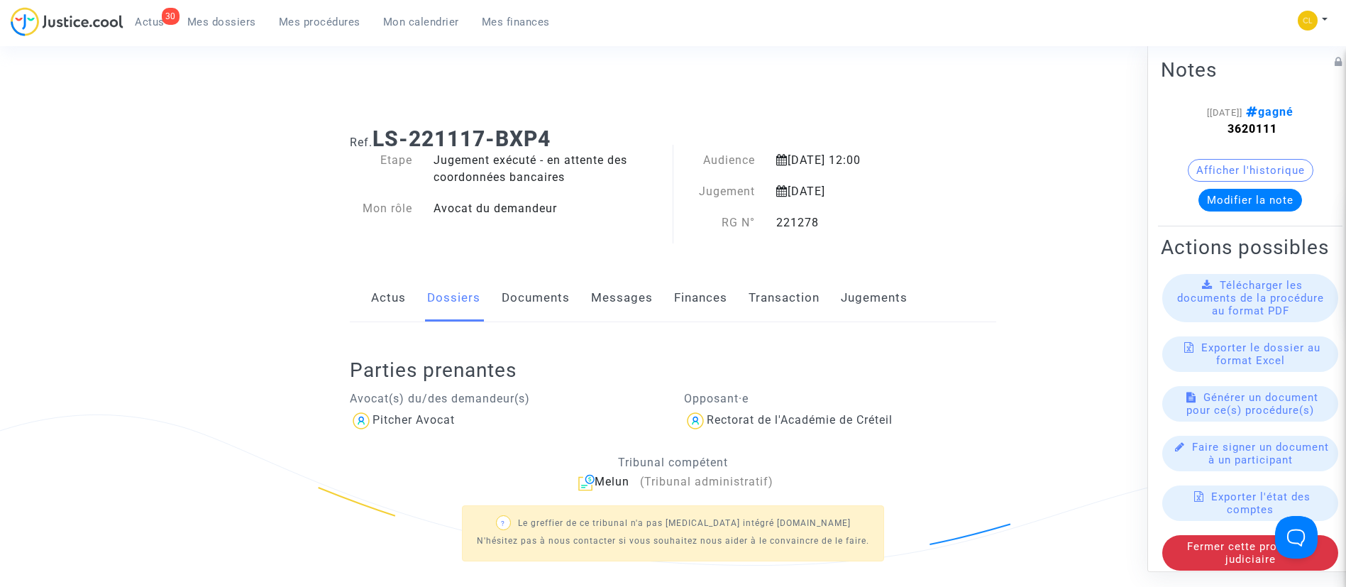
click at [214, 19] on span "Mes dossiers" at bounding box center [221, 22] width 69 height 13
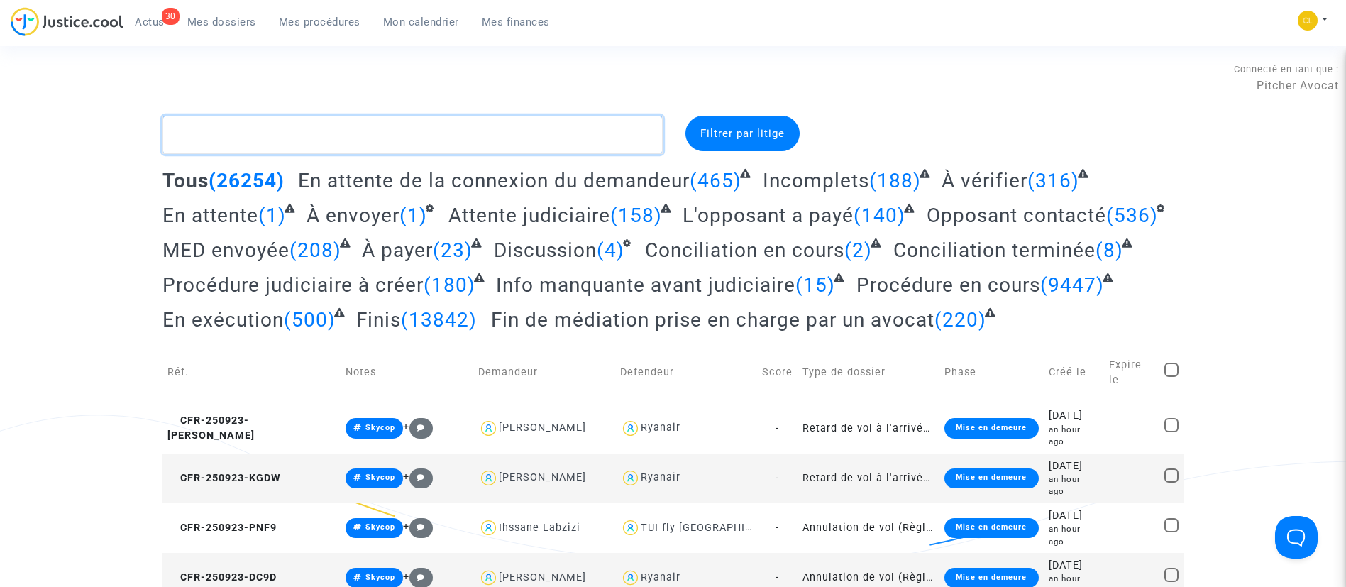
click at [256, 123] on textarea at bounding box center [413, 135] width 500 height 38
paste textarea "QXH8"
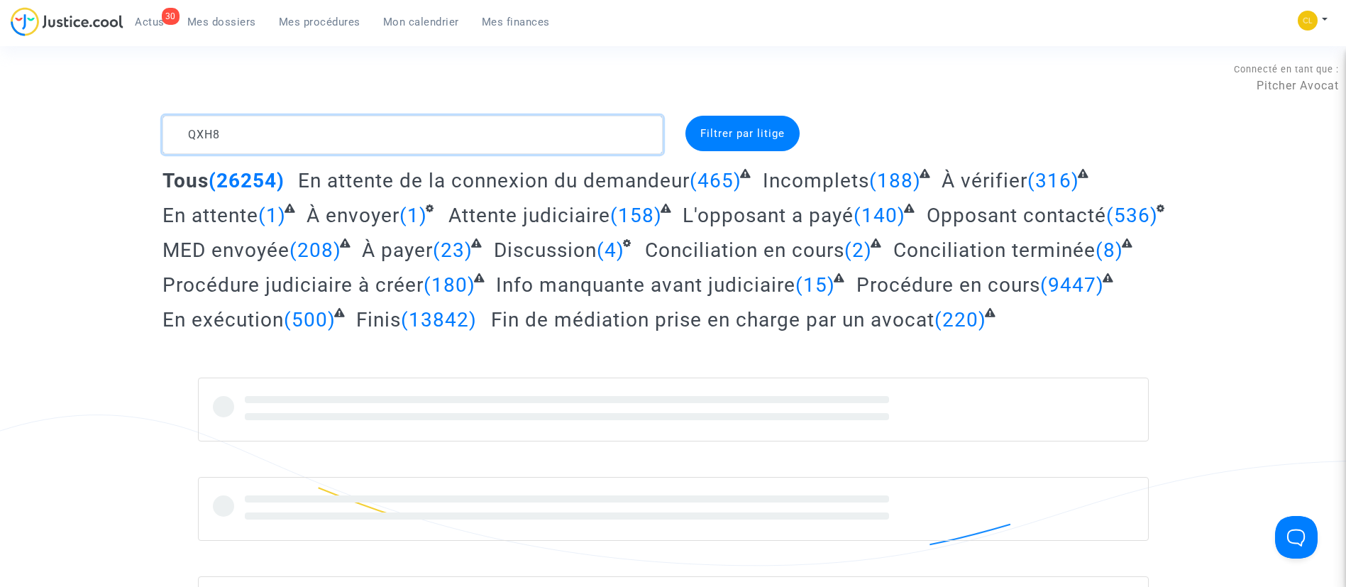
type textarea "QXH8"
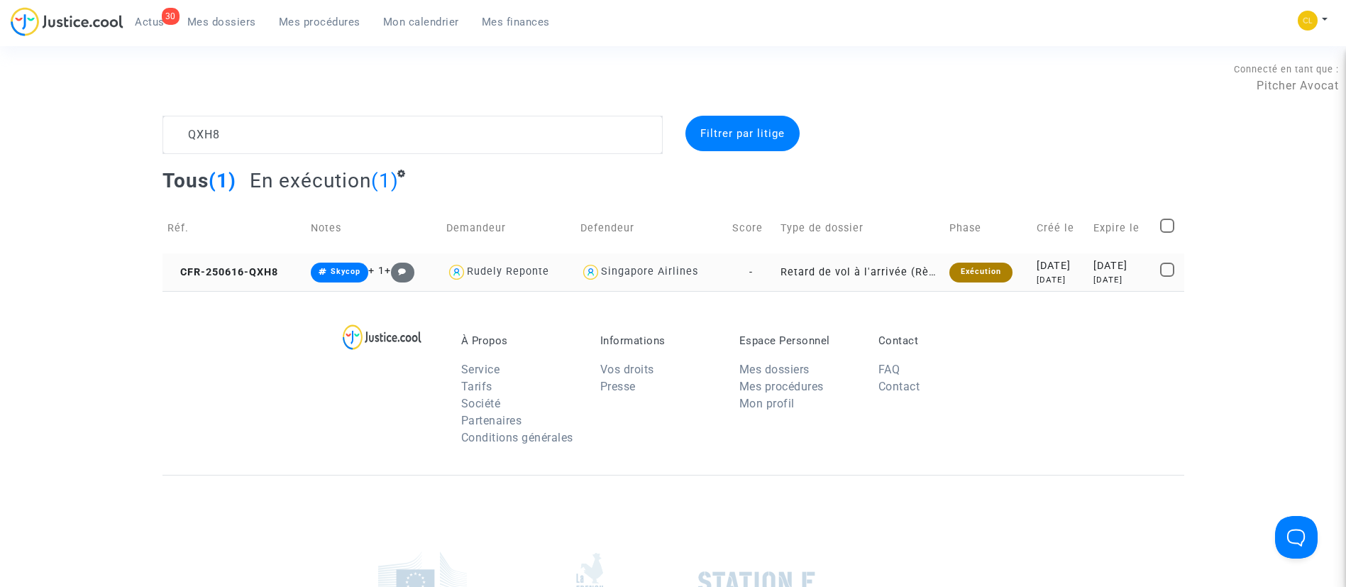
click at [1062, 267] on div "[DATE]" at bounding box center [1060, 266] width 47 height 16
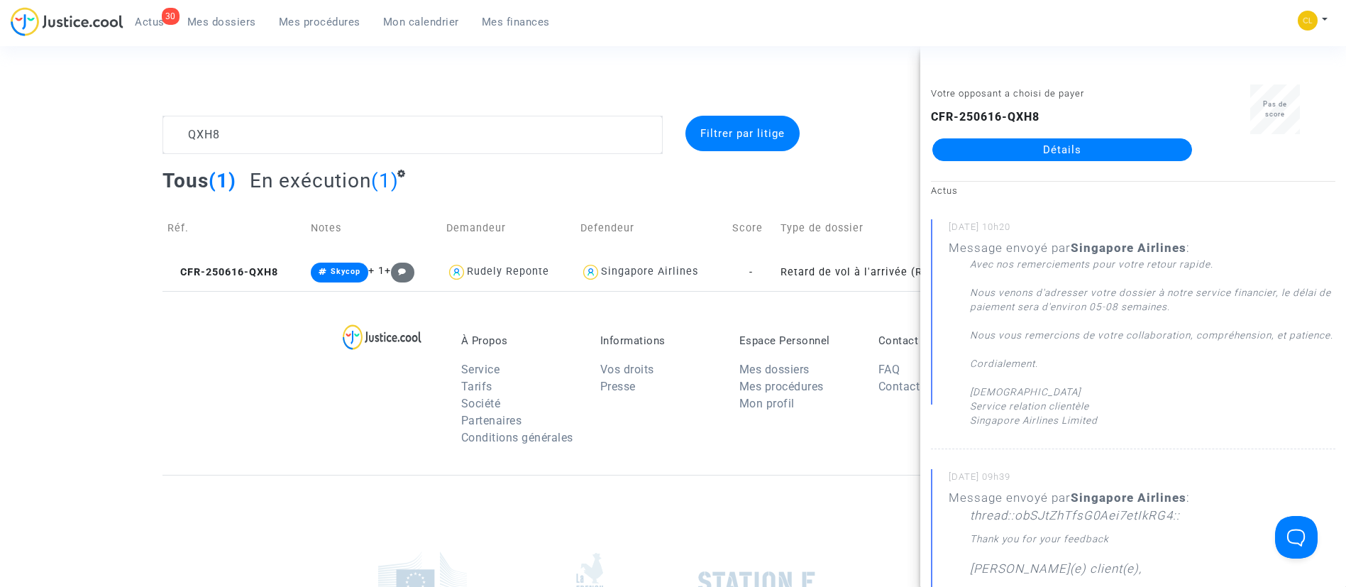
click at [1009, 143] on link "Détails" at bounding box center [1062, 149] width 260 height 23
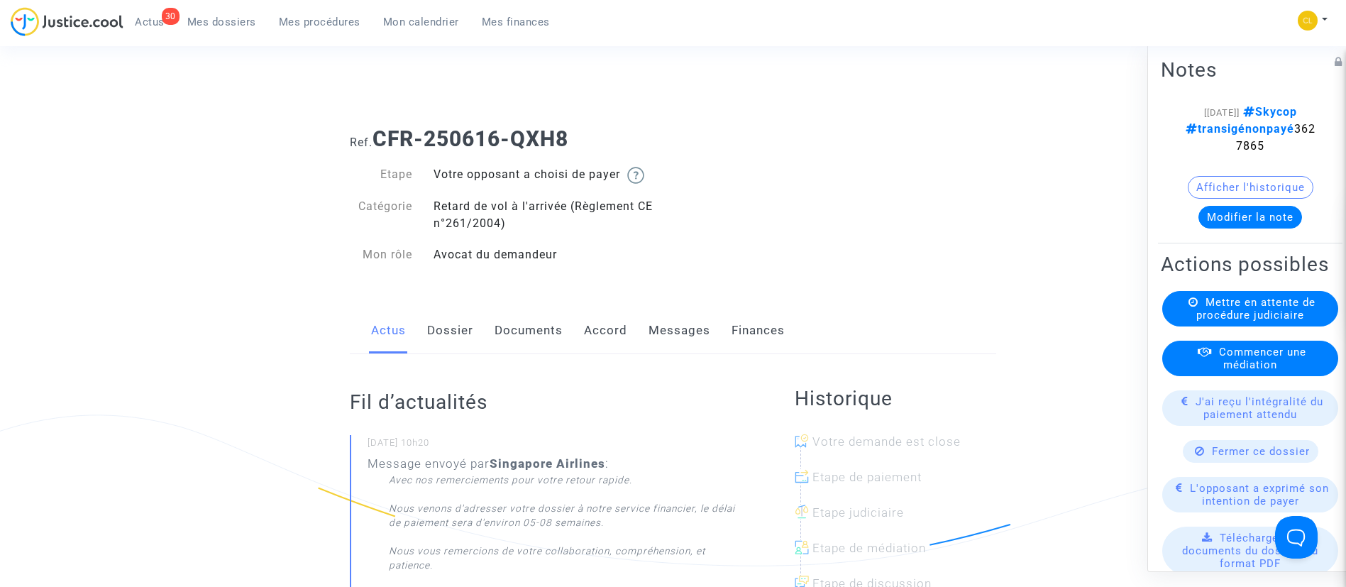
click at [597, 331] on link "Accord" at bounding box center [605, 330] width 43 height 47
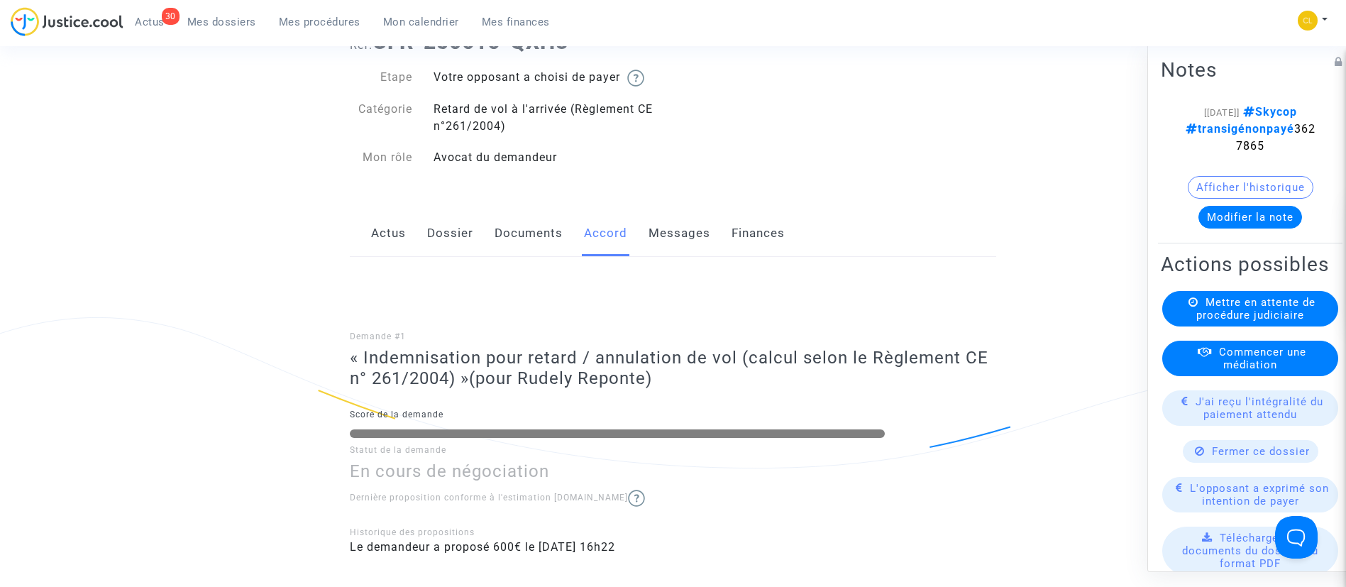
scroll to position [47, 0]
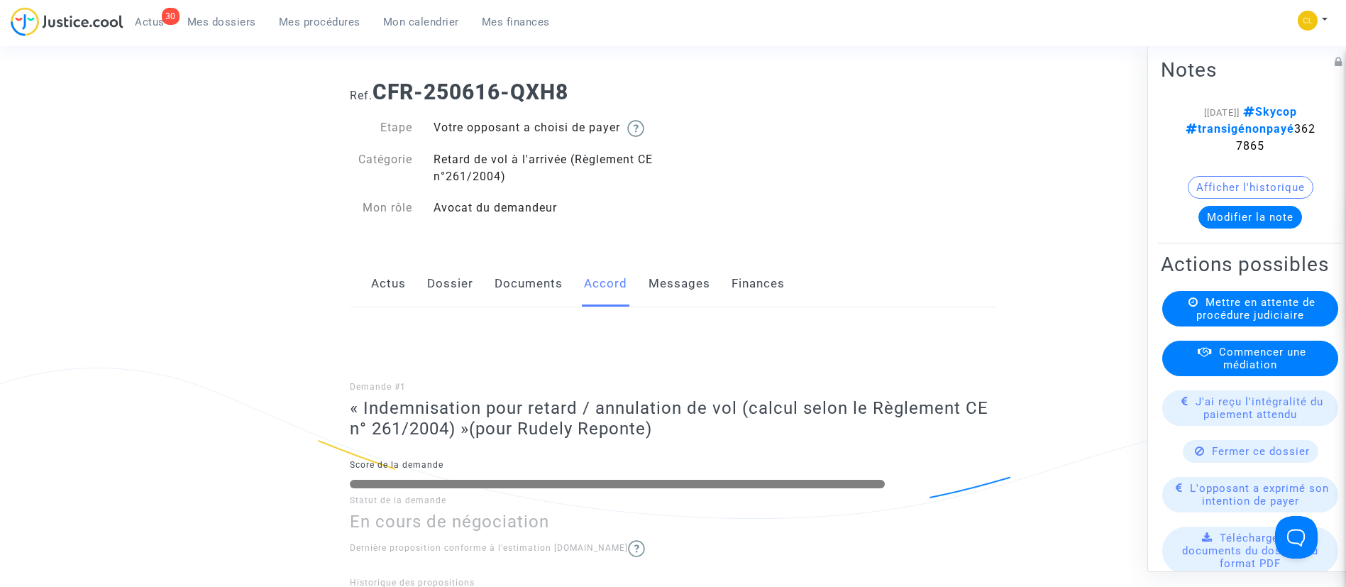
click at [1265, 228] on button "Modifier la note" at bounding box center [1251, 216] width 104 height 23
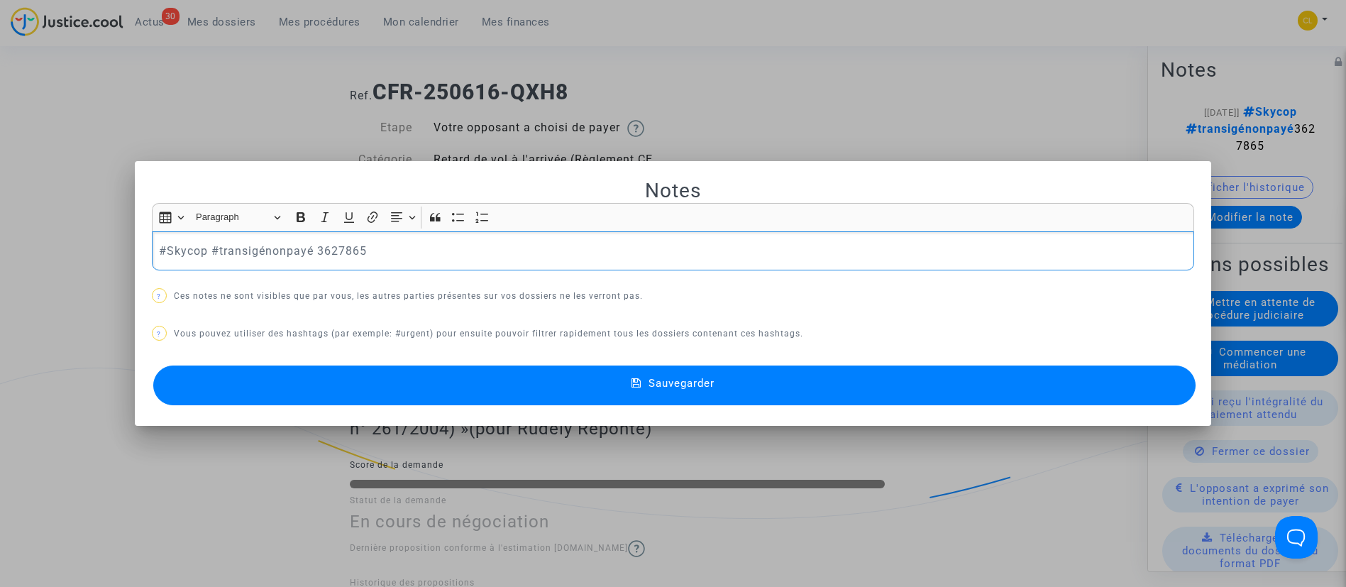
scroll to position [0, 0]
click at [429, 260] on div "#Skycop #transigépayé 3627865" at bounding box center [673, 251] width 1043 height 40
click at [751, 382] on button "Sauvegarder" at bounding box center [674, 385] width 1043 height 40
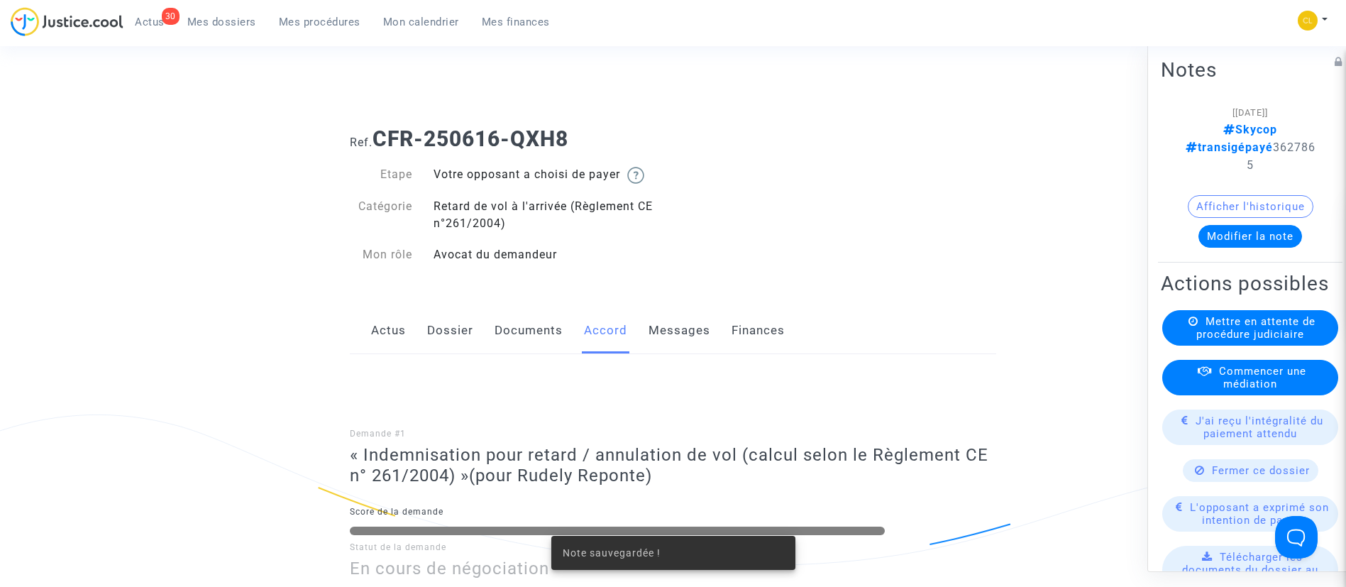
scroll to position [47, 0]
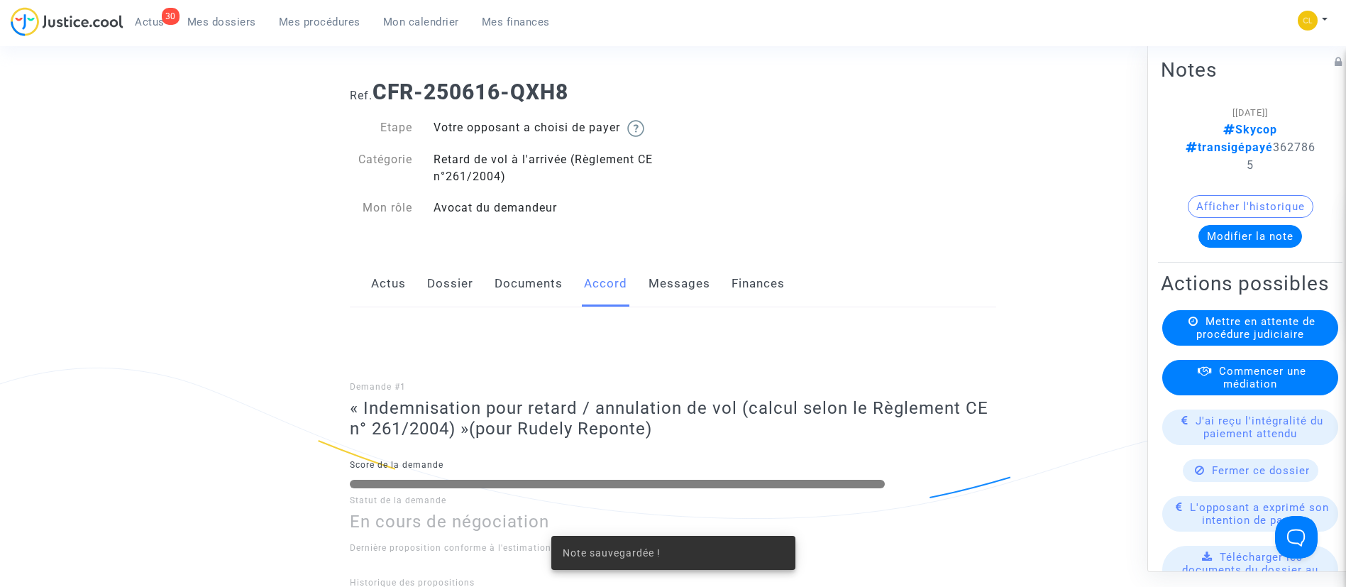
click at [1224, 428] on span "J'ai reçu l'intégralité du paiement attendu" at bounding box center [1260, 427] width 128 height 26
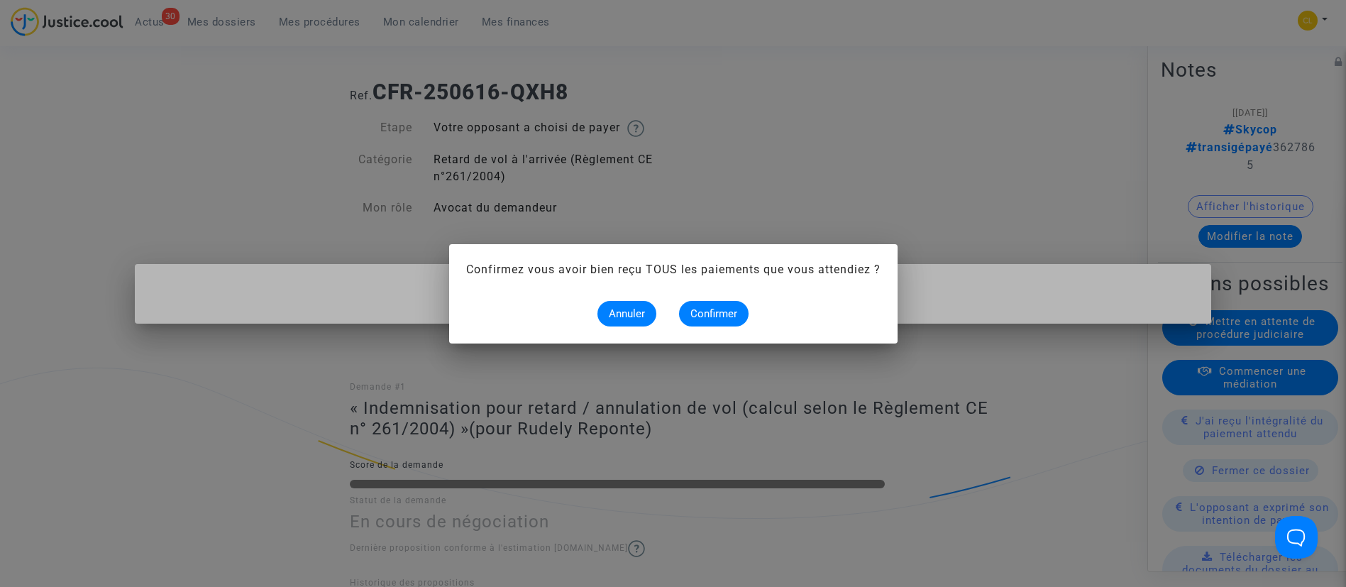
scroll to position [0, 0]
click at [718, 313] on span "Confirmer" at bounding box center [713, 313] width 47 height 13
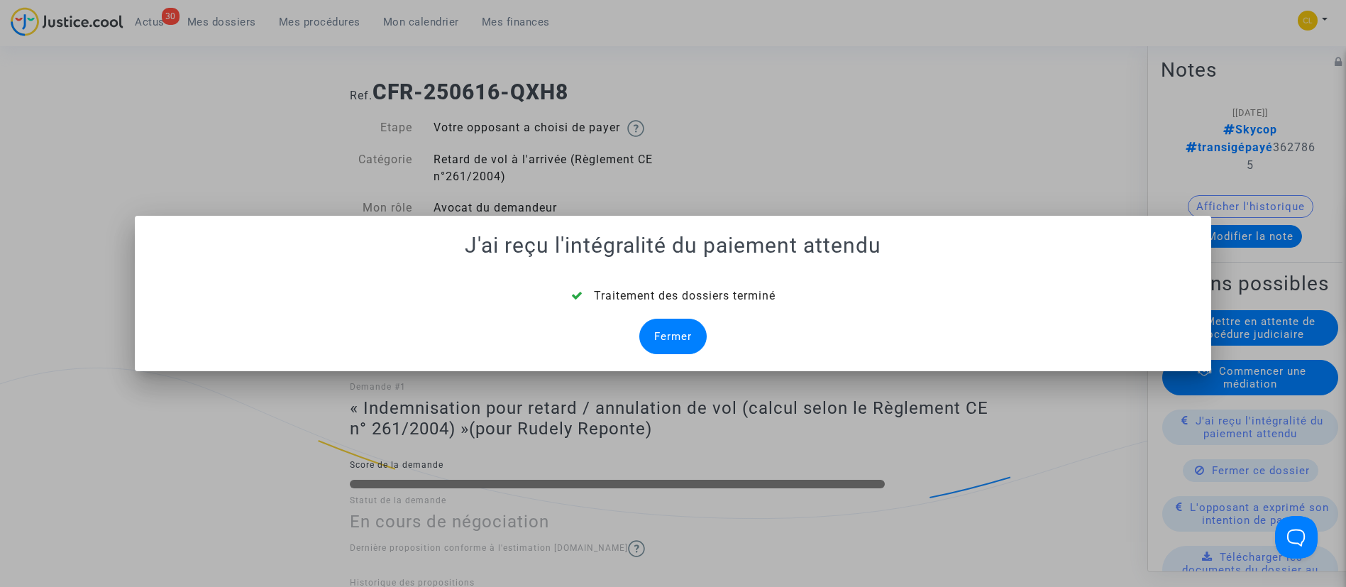
click at [662, 343] on div "Fermer" at bounding box center [672, 336] width 67 height 35
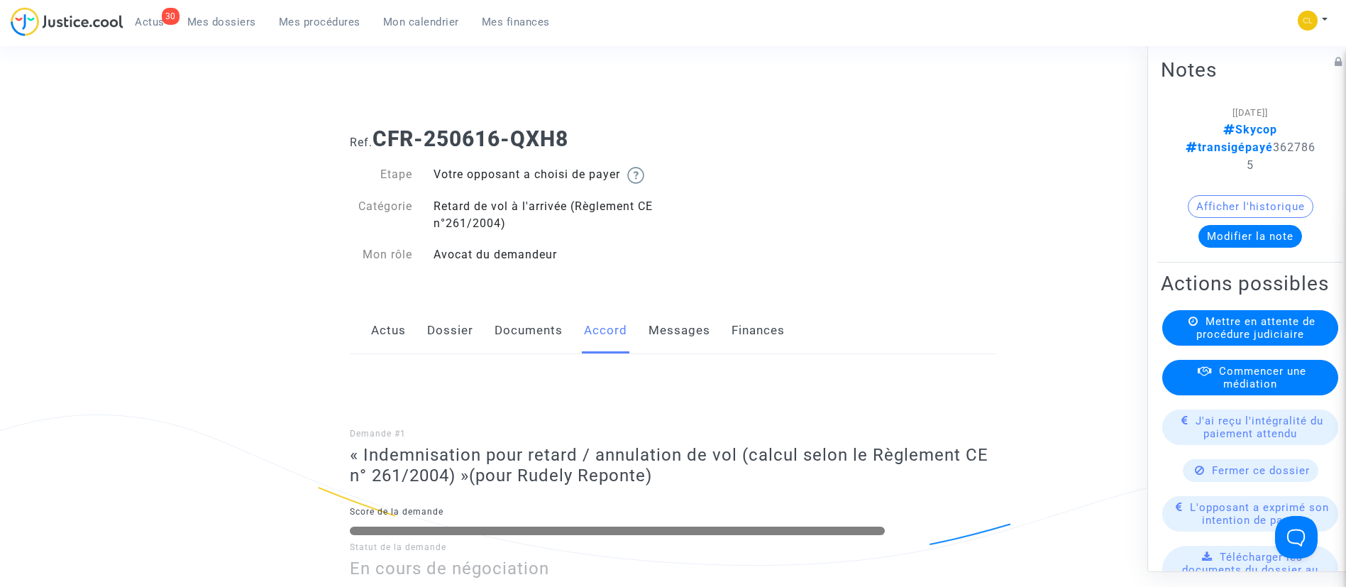
scroll to position [47, 0]
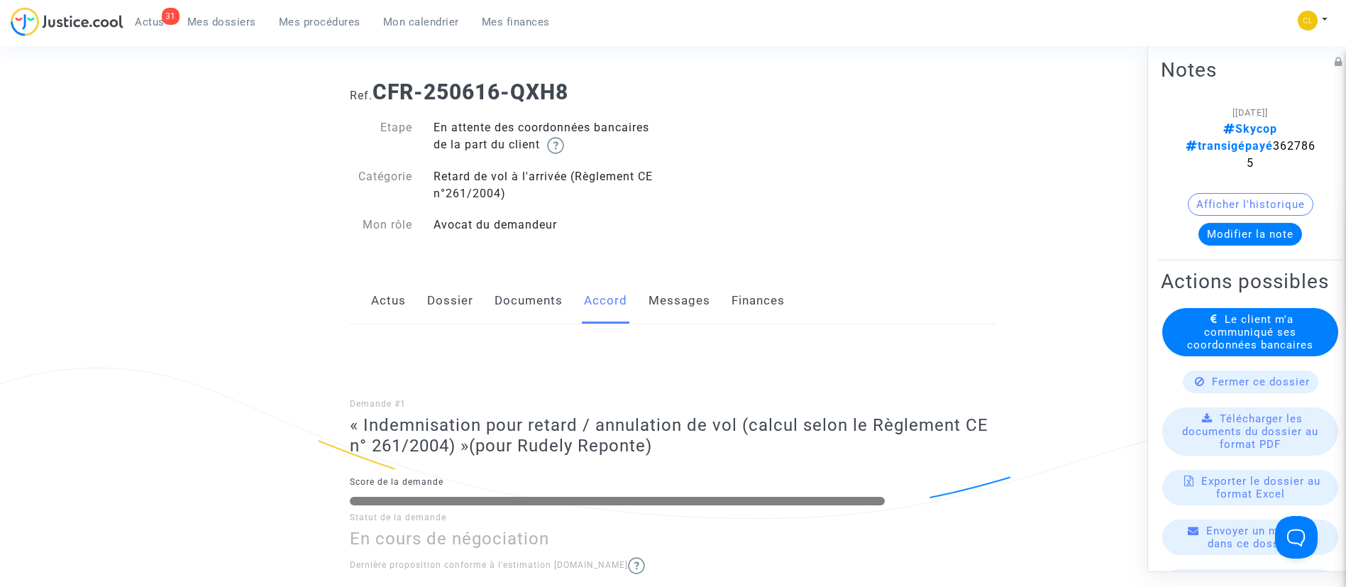
click at [1235, 324] on span "Le client m'a communiqué ses coordonnées bancaires" at bounding box center [1250, 331] width 126 height 38
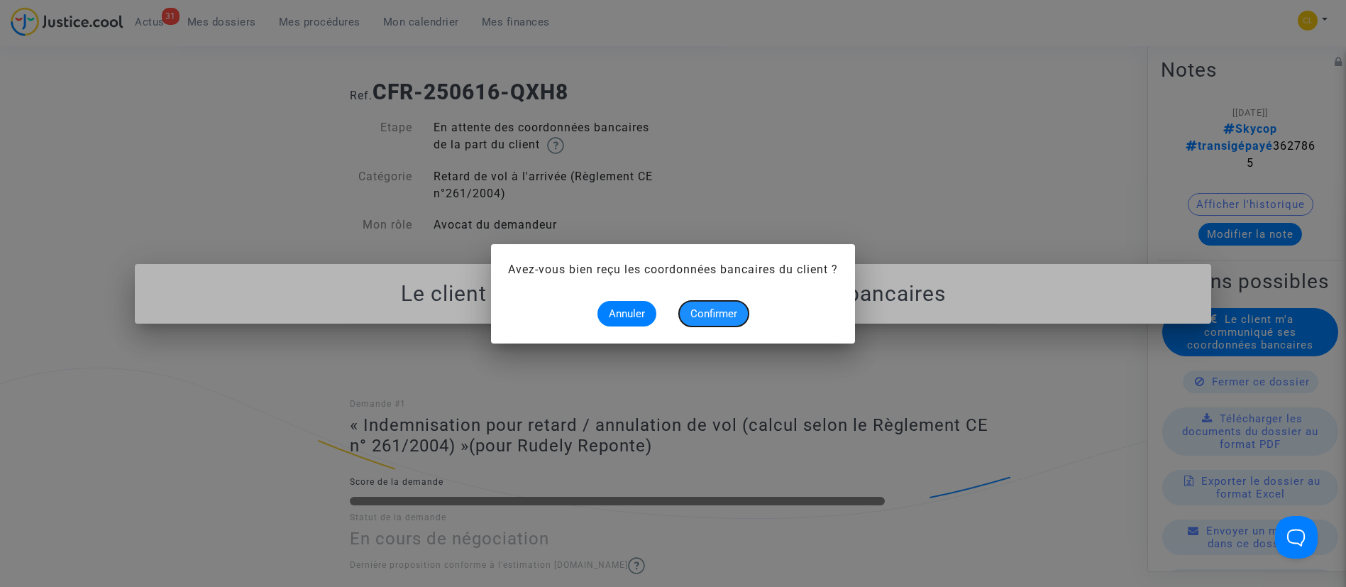
click at [712, 319] on span "Confirmer" at bounding box center [713, 313] width 47 height 13
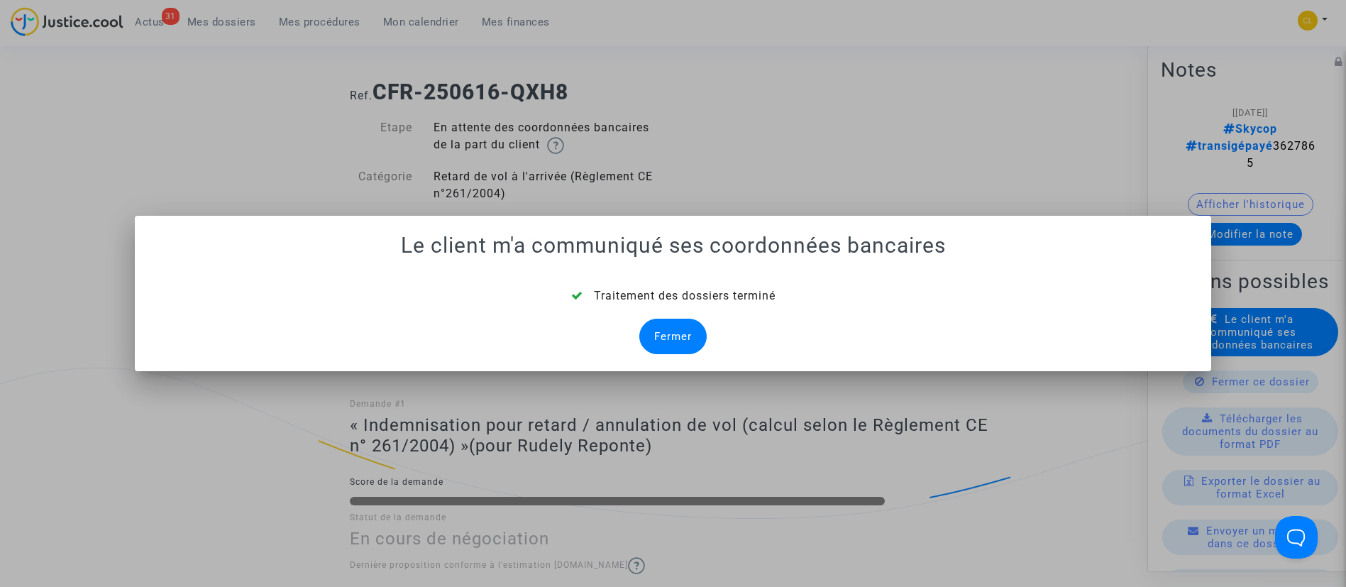
click at [656, 331] on div "Fermer" at bounding box center [672, 336] width 67 height 35
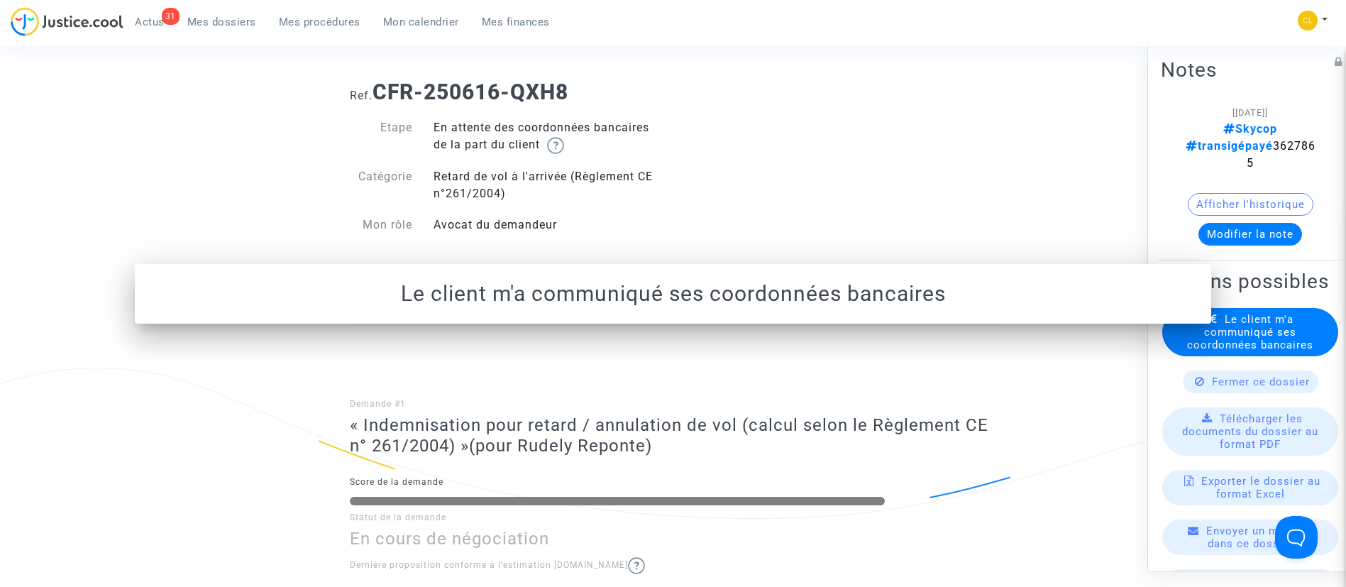
scroll to position [47, 0]
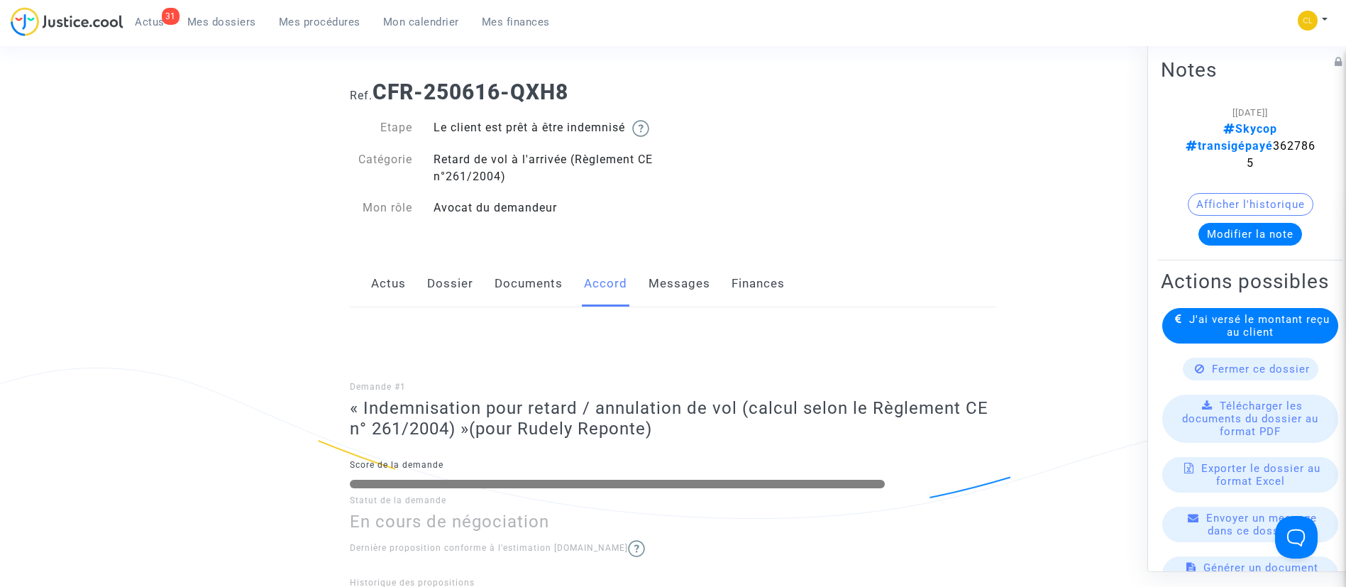
click at [234, 32] on link "Mes dossiers" at bounding box center [222, 21] width 92 height 21
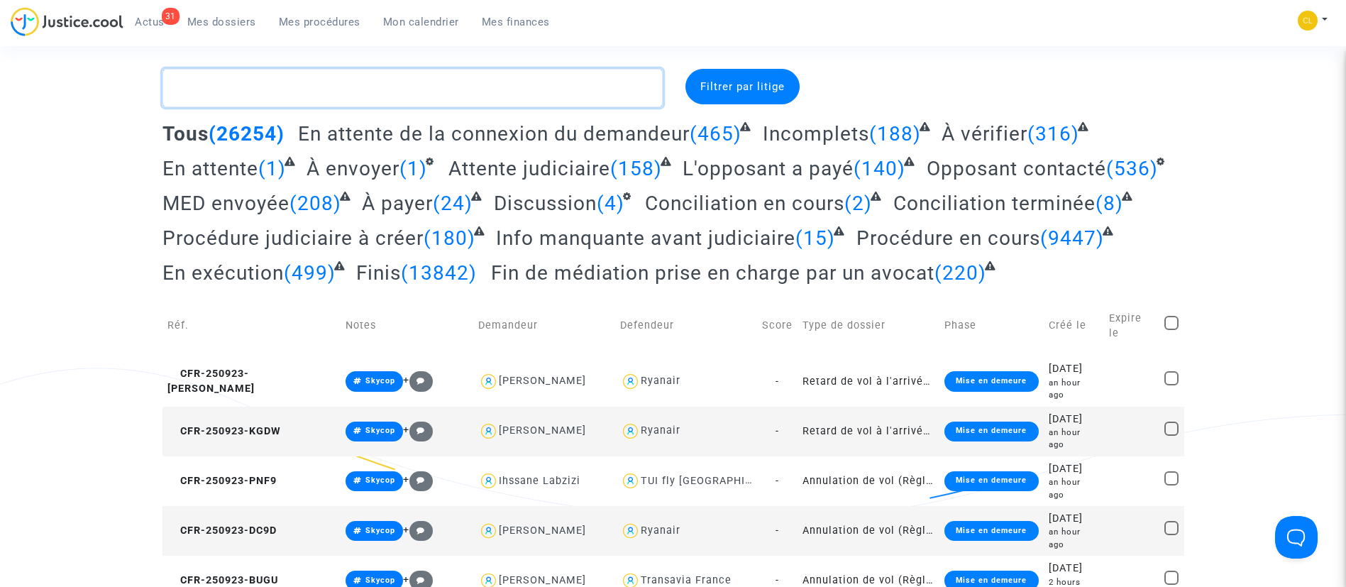
click at [356, 97] on textarea at bounding box center [413, 88] width 500 height 38
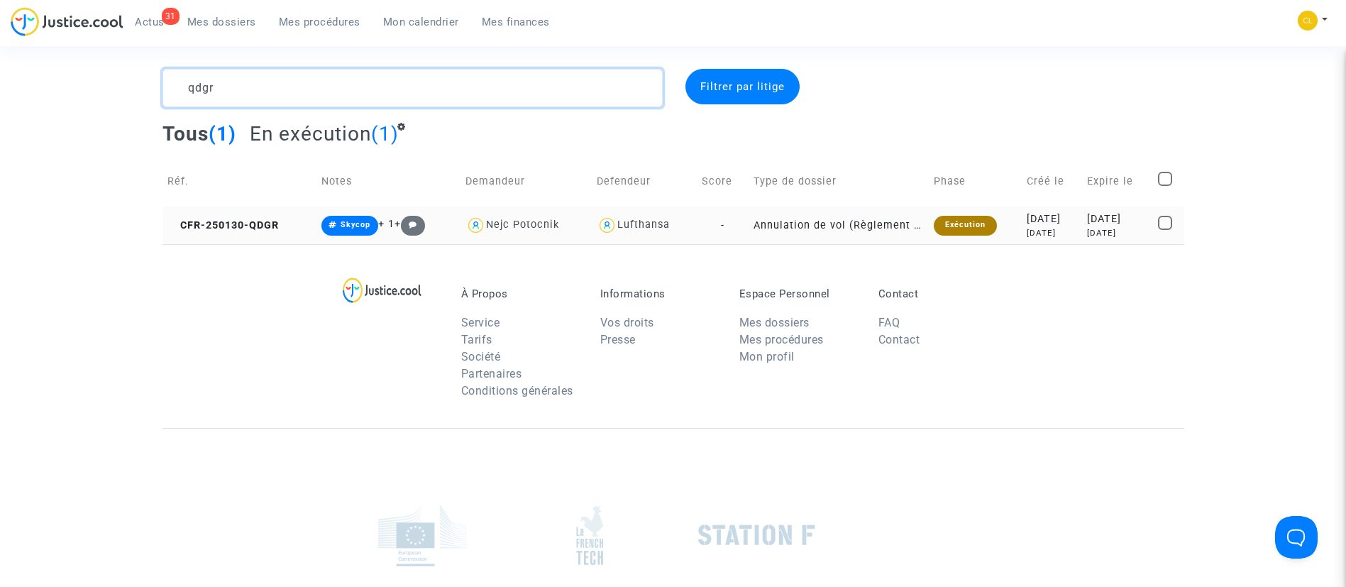
type textarea "qdgr"
click at [1094, 224] on div "[DATE]" at bounding box center [1117, 219] width 61 height 16
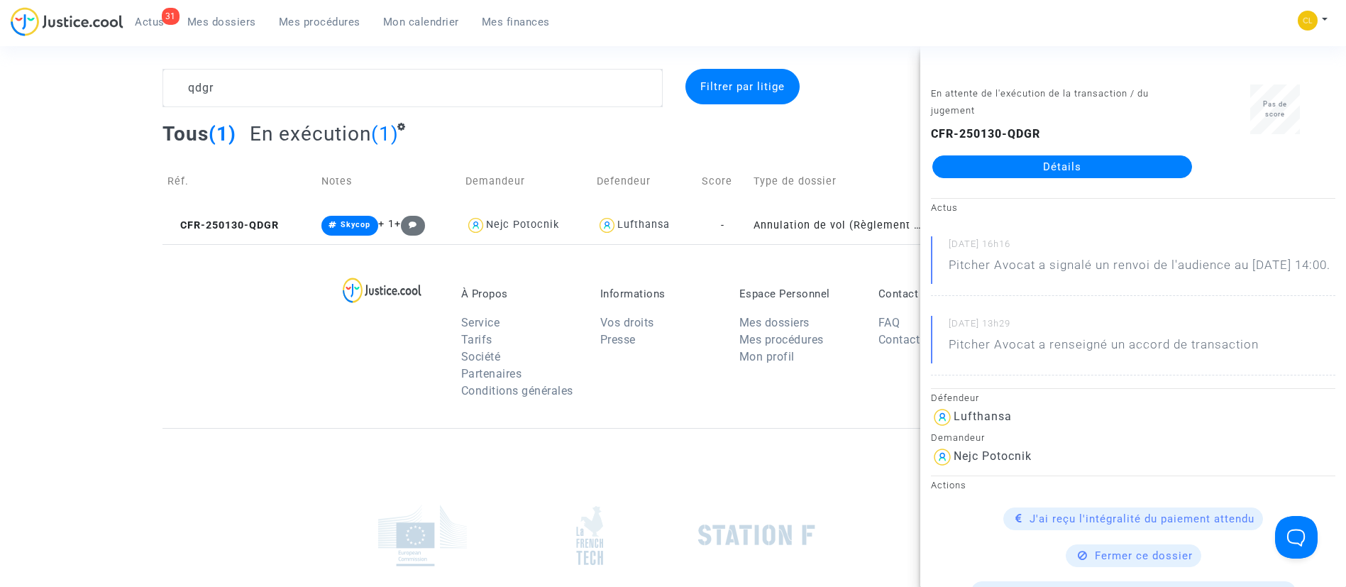
click at [1038, 165] on link "Détails" at bounding box center [1062, 166] width 260 height 23
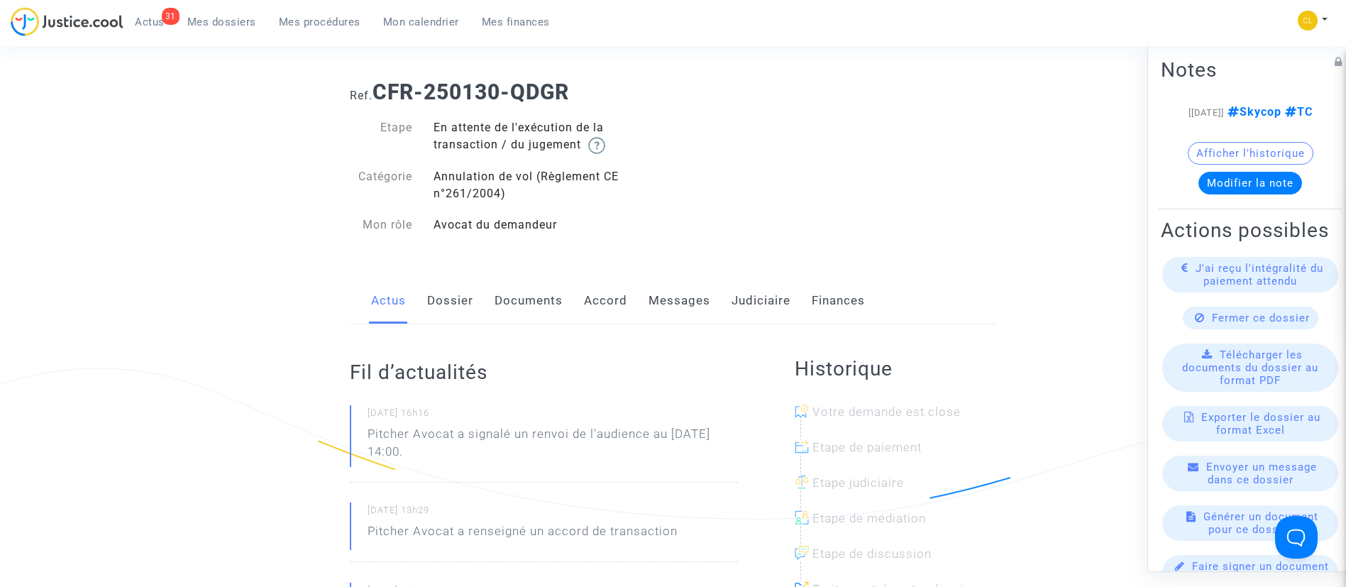
click at [762, 295] on link "Judiciaire" at bounding box center [761, 300] width 59 height 47
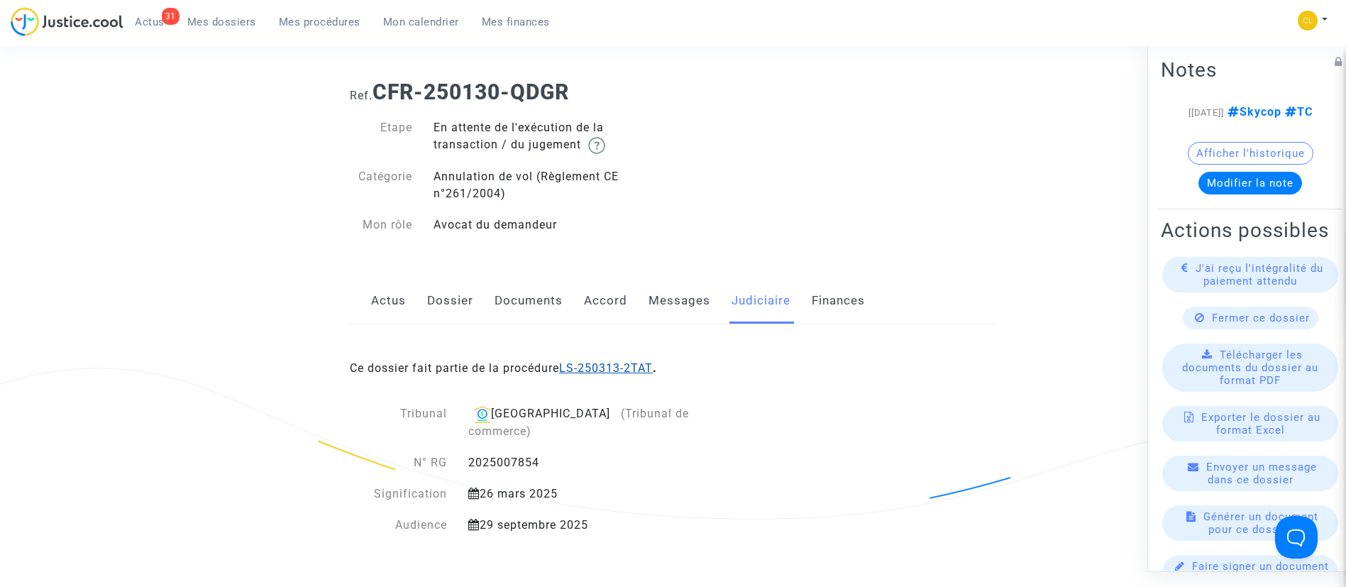
click at [624, 372] on link "LS-250313-2TAT" at bounding box center [606, 367] width 94 height 13
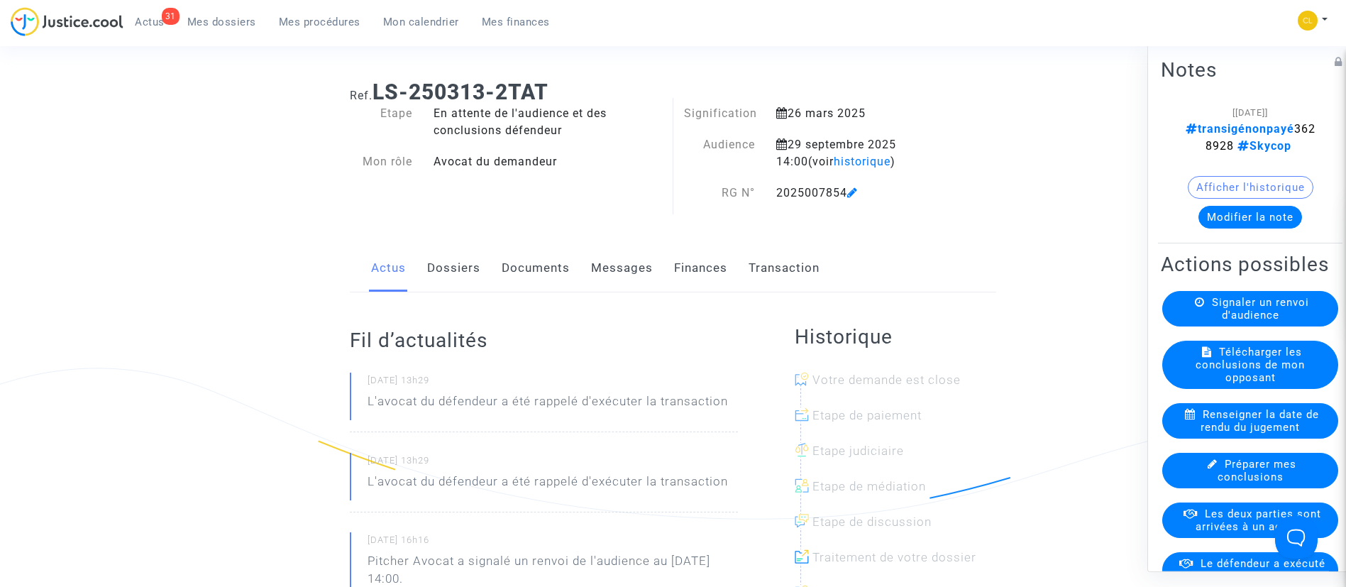
click at [793, 279] on link "Transaction" at bounding box center [784, 268] width 71 height 47
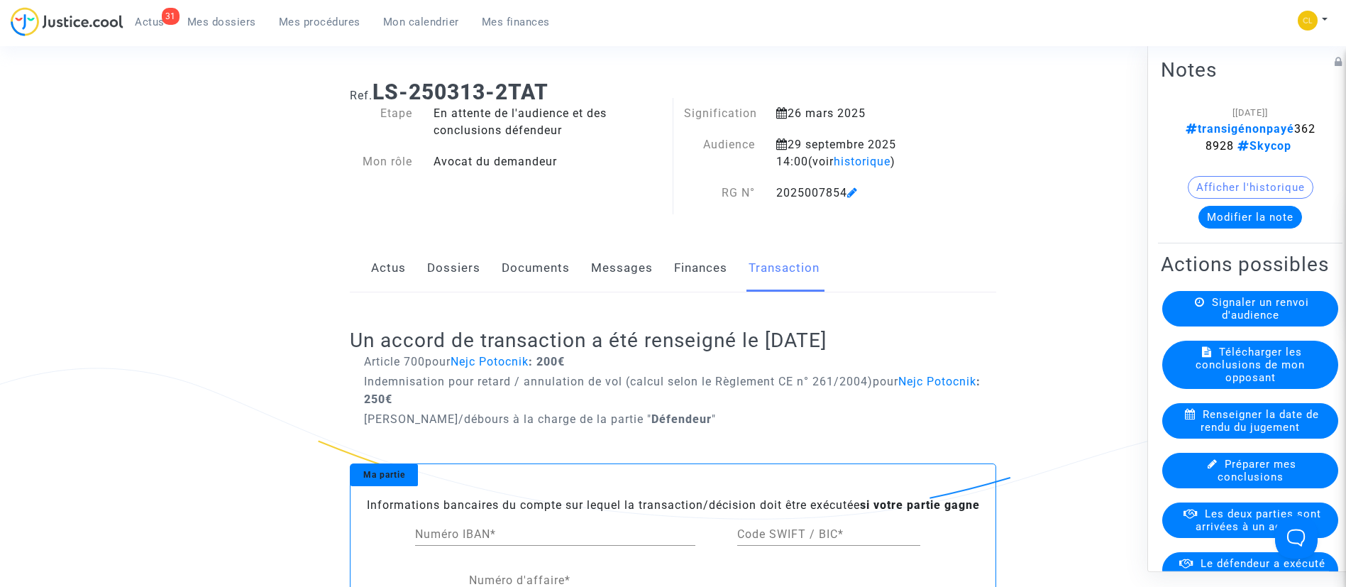
click at [1221, 216] on button "Modifier la note" at bounding box center [1251, 216] width 104 height 23
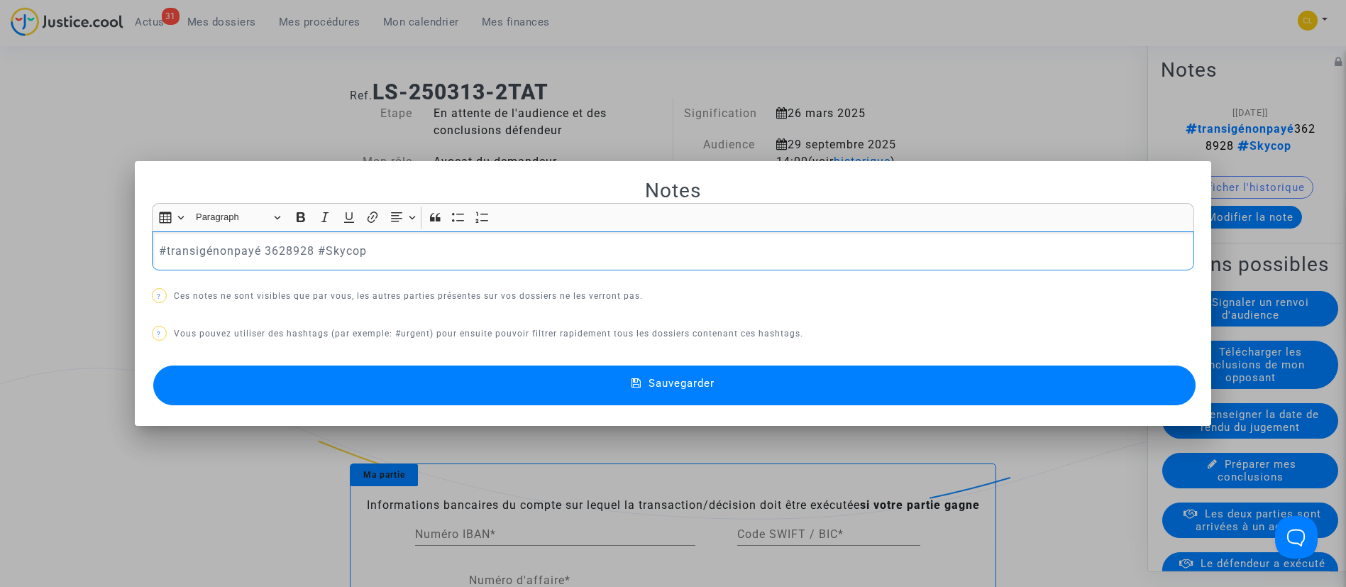
click at [396, 256] on p "#transigépayé 3628928 #Skycop" at bounding box center [673, 251] width 1028 height 18
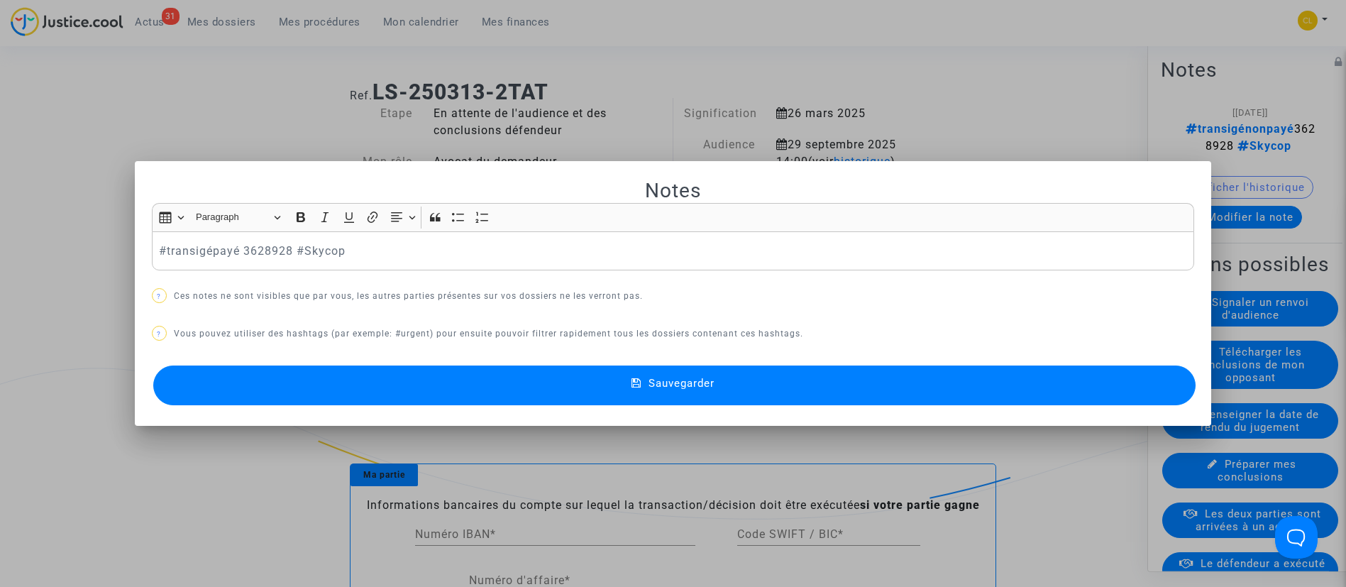
click at [710, 370] on button "Sauvegarder" at bounding box center [674, 385] width 1043 height 40
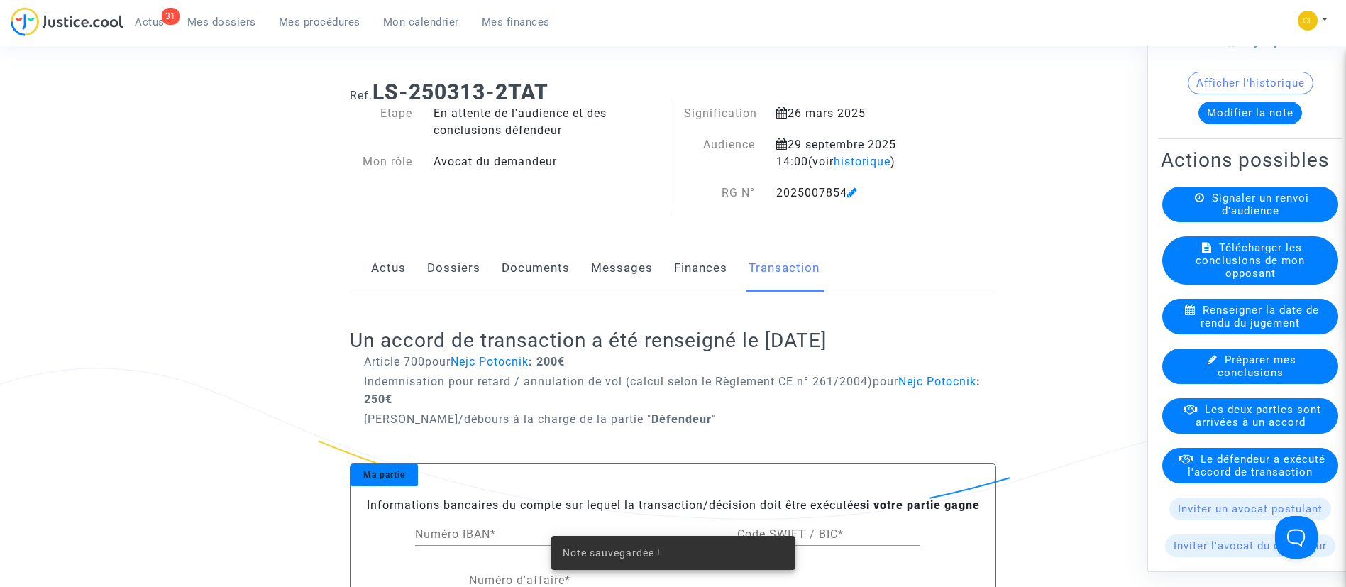
scroll to position [109, 0]
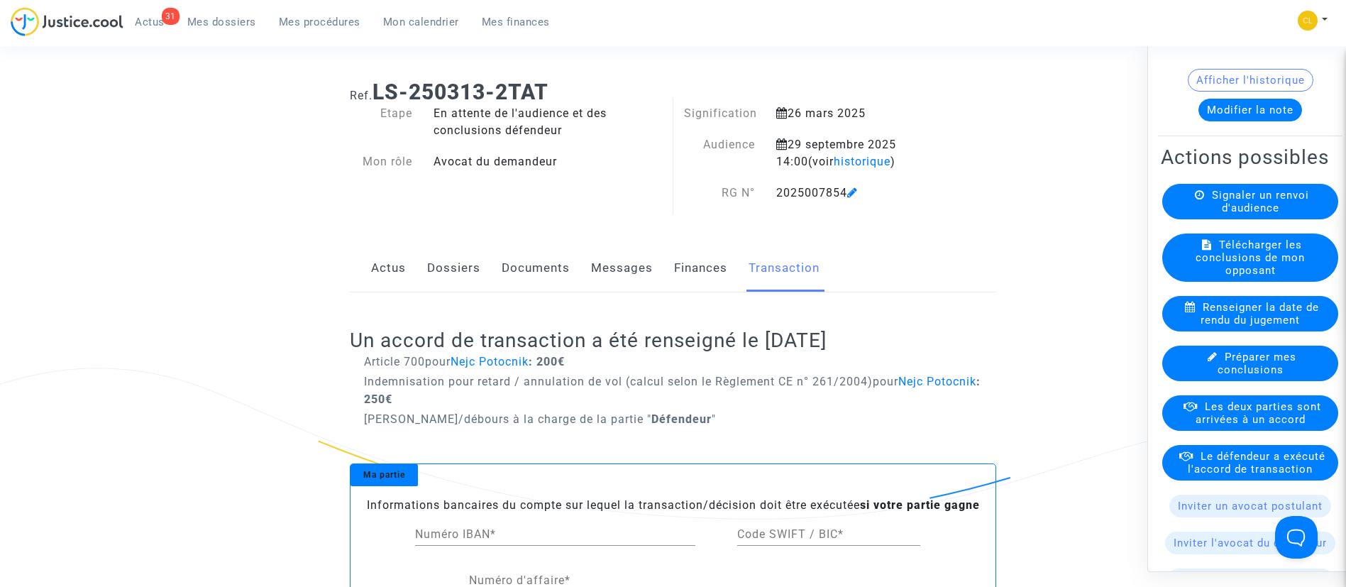
click at [1227, 475] on span "Le défendeur a exécuté l'accord de transaction" at bounding box center [1257, 462] width 138 height 26
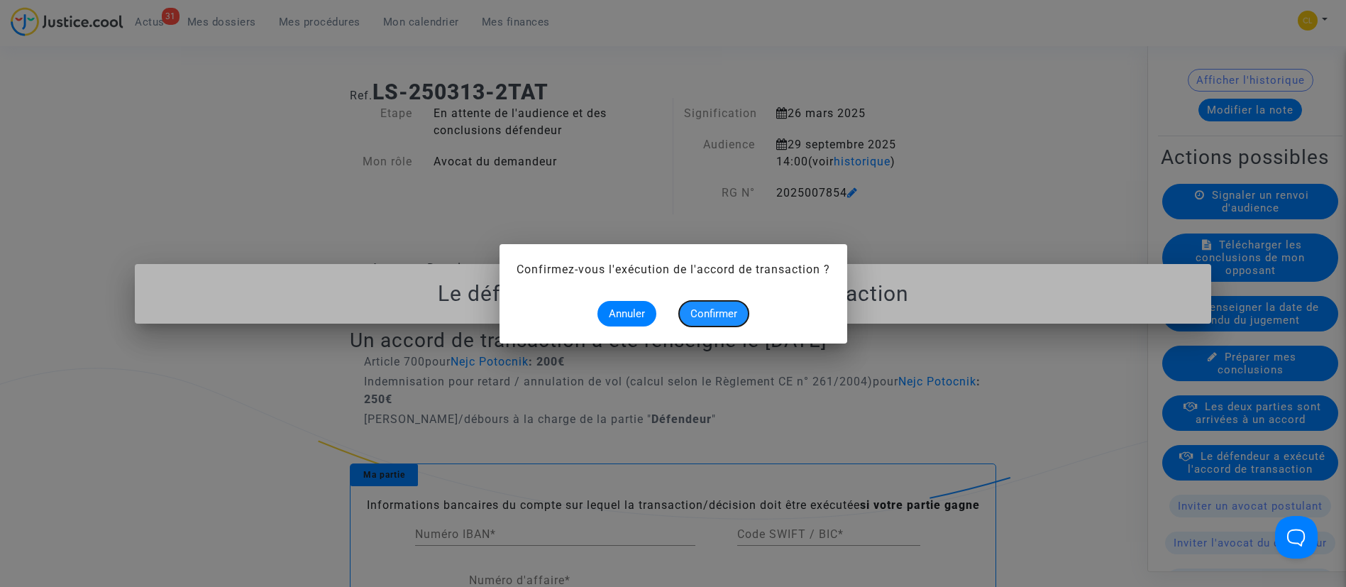
click at [716, 313] on span "Confirmer" at bounding box center [713, 313] width 47 height 13
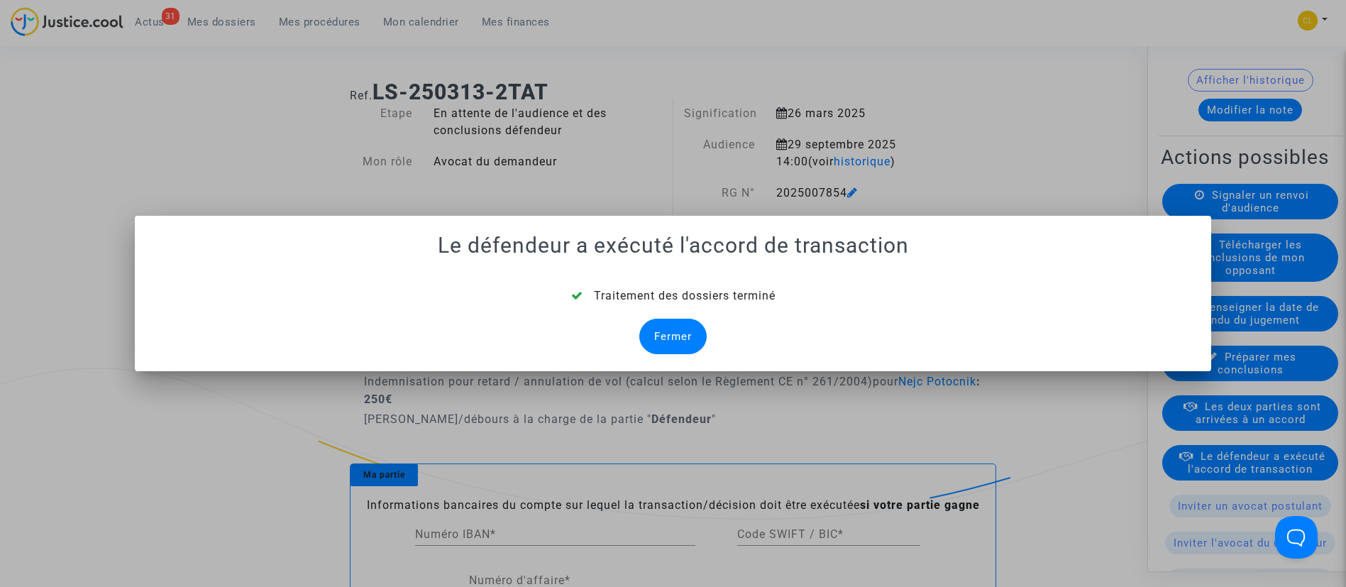
click at [688, 341] on div "Fermer" at bounding box center [672, 336] width 67 height 35
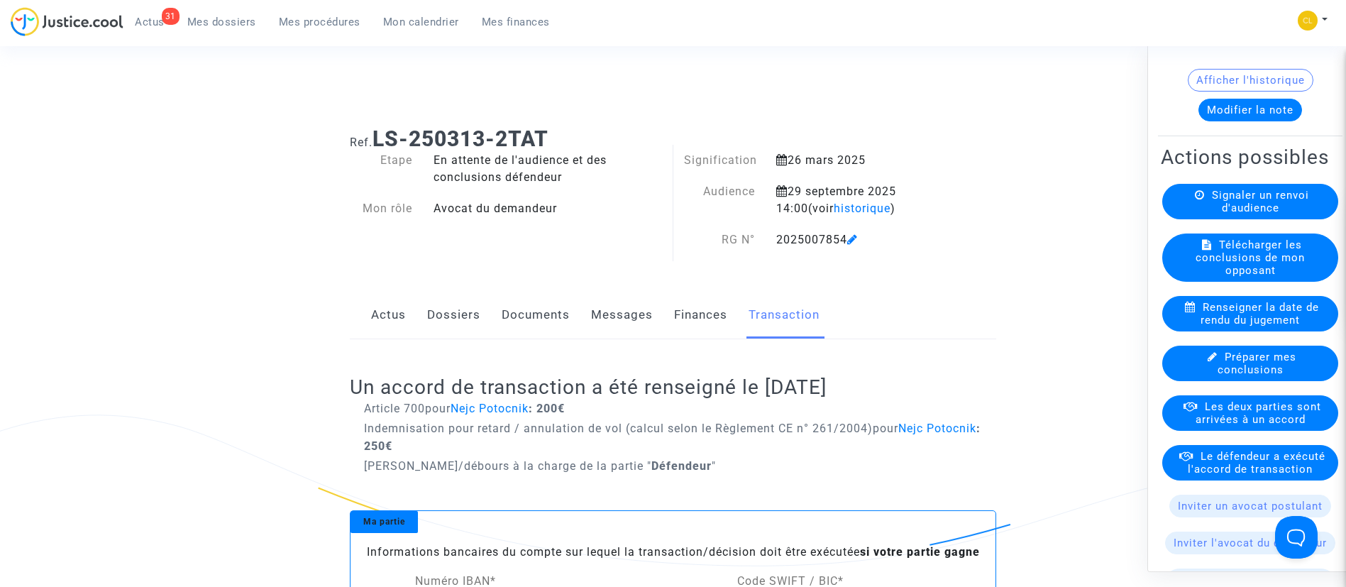
scroll to position [47, 0]
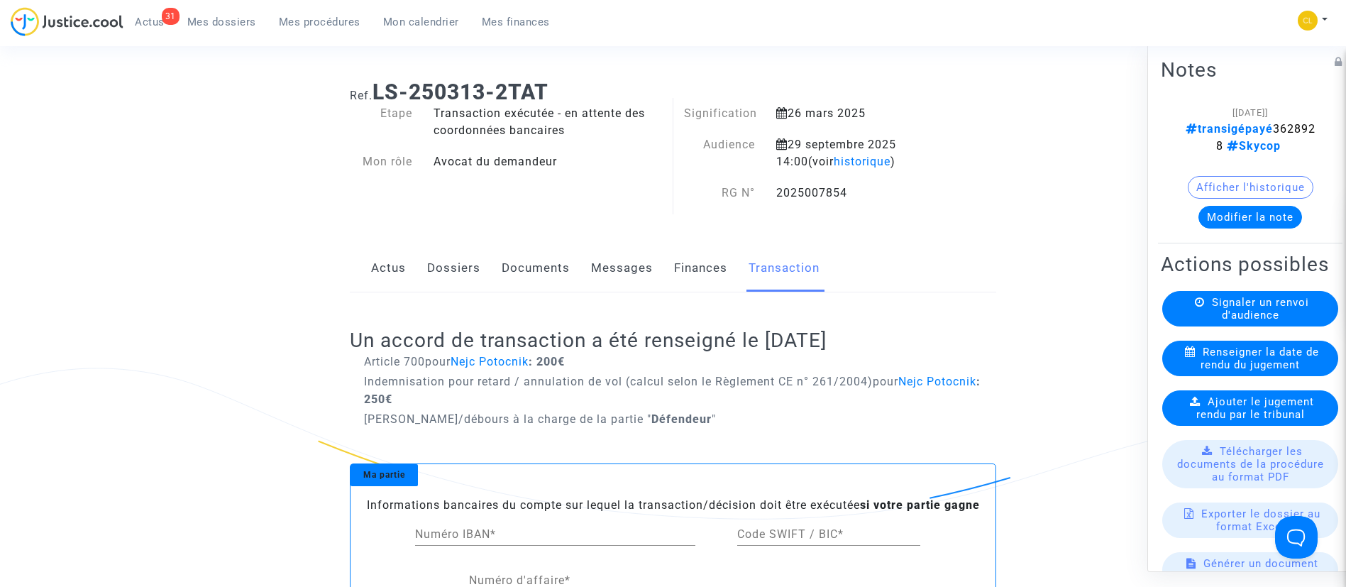
click at [451, 274] on link "Dossiers" at bounding box center [453, 268] width 53 height 47
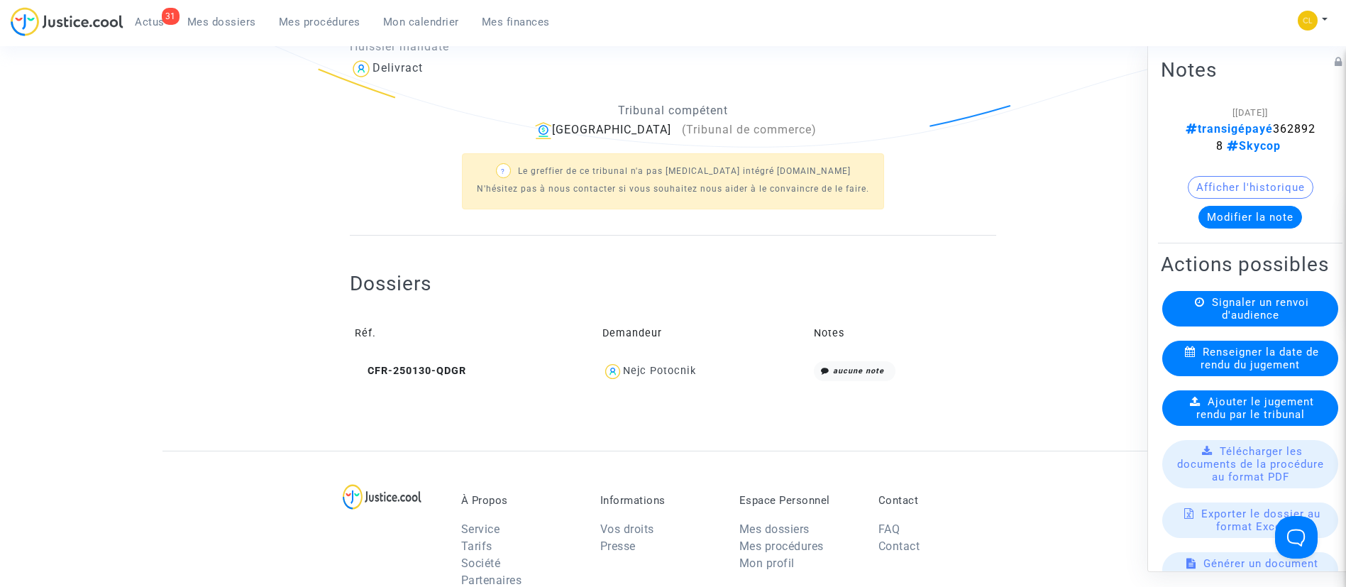
scroll to position [419, 0]
click at [666, 370] on div "Nejc Potocnik" at bounding box center [659, 370] width 73 height 12
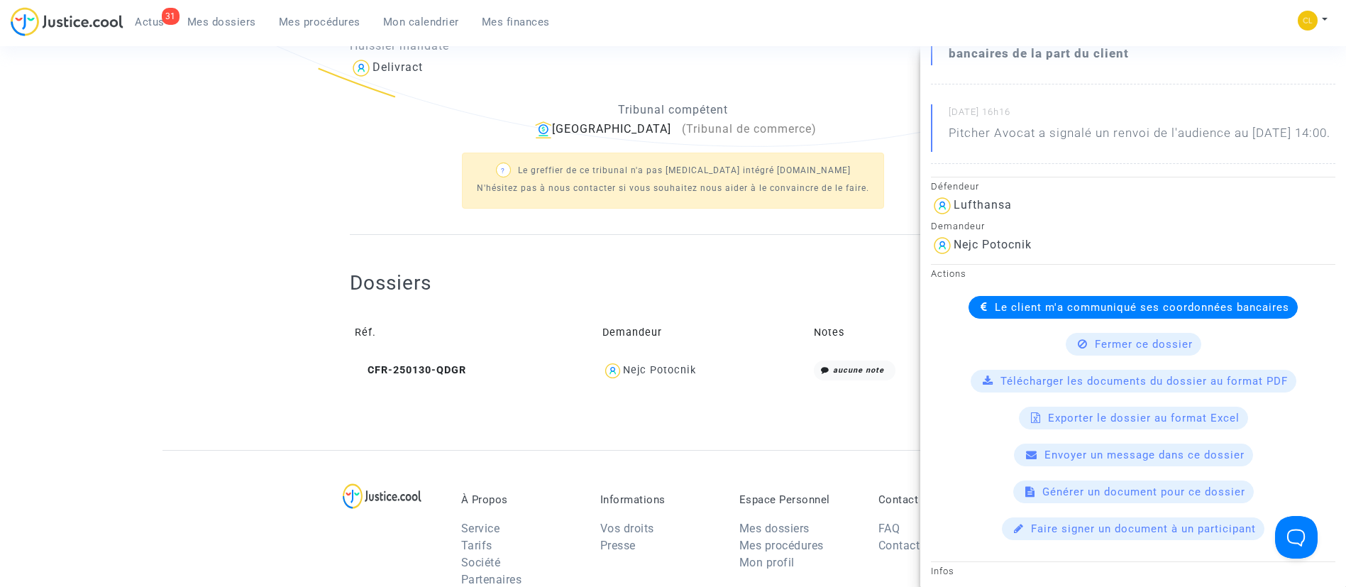
scroll to position [248, 0]
click at [765, 283] on div "Dossiers Réf. Demandeur Notes CFR-250130-QDGR Nejc Potocnik aucune note" at bounding box center [673, 328] width 646 height 116
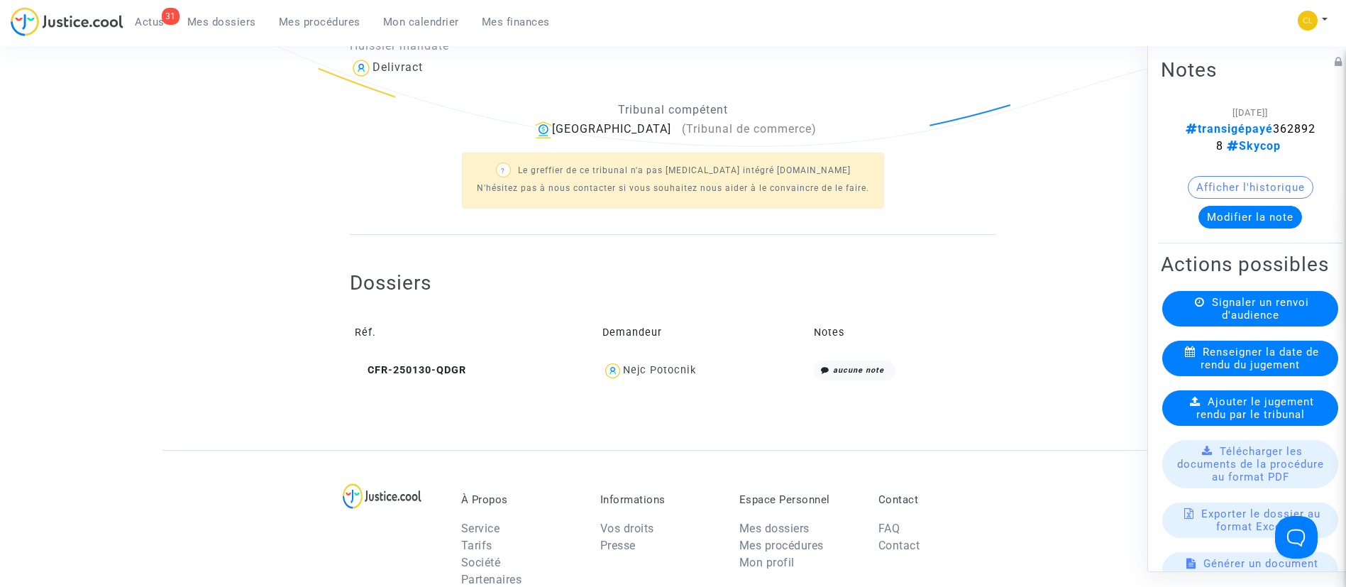
scroll to position [0, 0]
click at [671, 373] on div "Nejc Potocnik" at bounding box center [659, 370] width 73 height 12
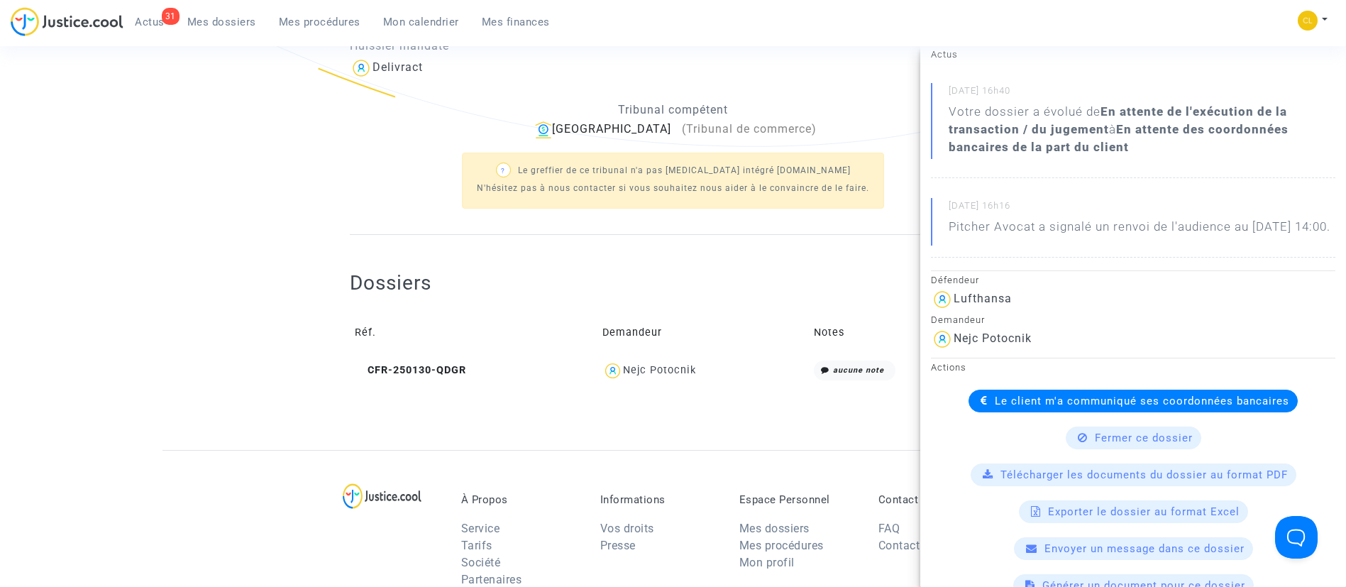
scroll to position [160, 0]
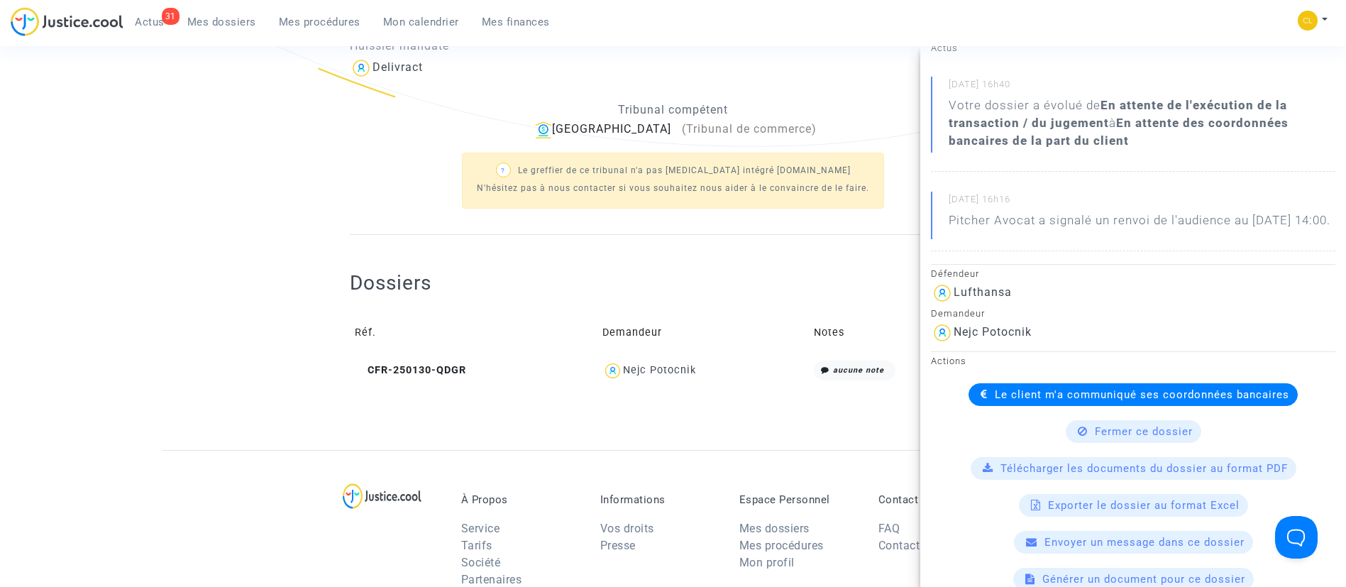
click at [1024, 401] on span "Le client m'a communiqué ses coordonnées bancaires" at bounding box center [1142, 394] width 294 height 13
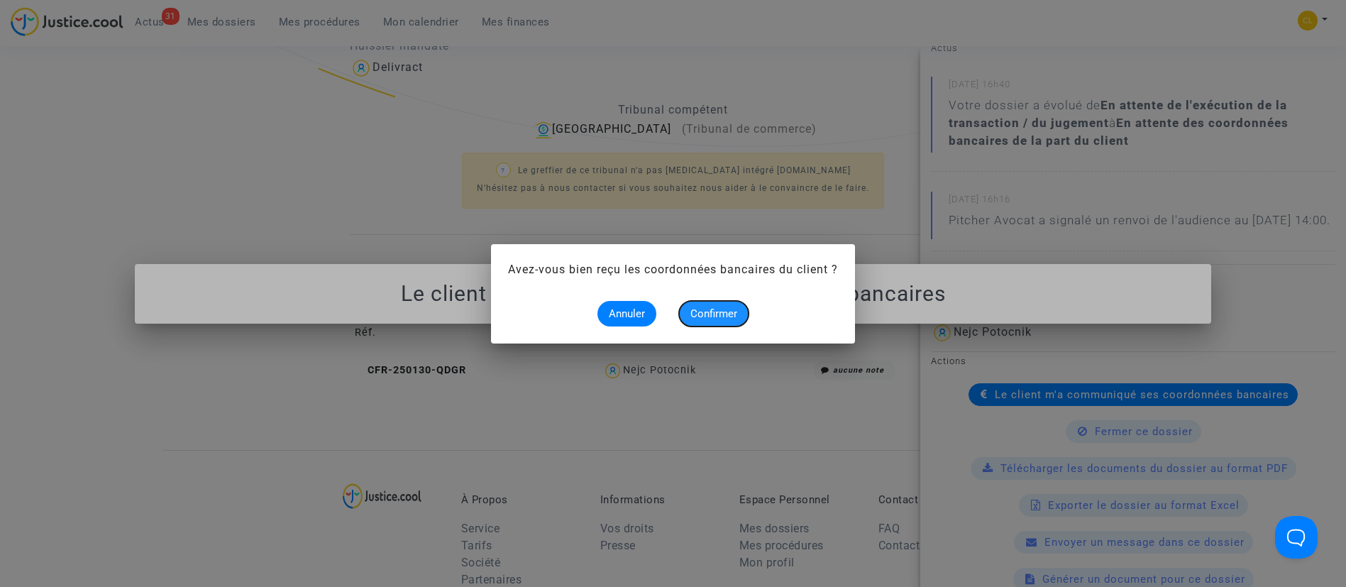
click at [709, 309] on span "Confirmer" at bounding box center [713, 313] width 47 height 13
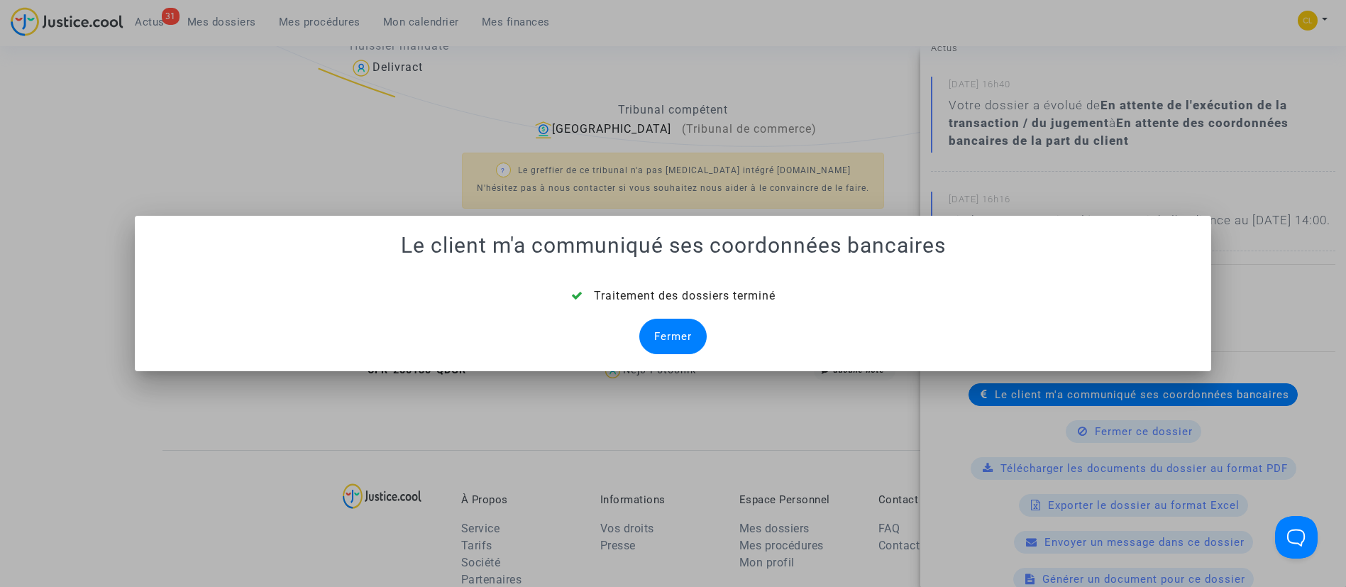
click at [673, 331] on div "Fermer" at bounding box center [672, 336] width 67 height 35
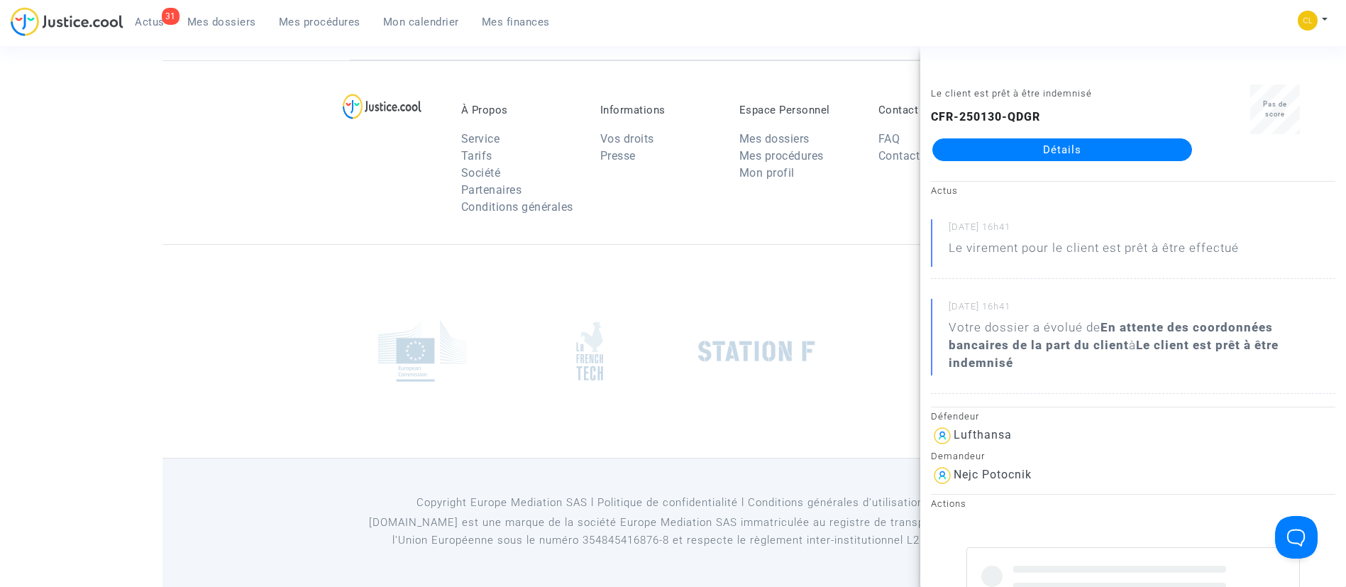
scroll to position [419, 0]
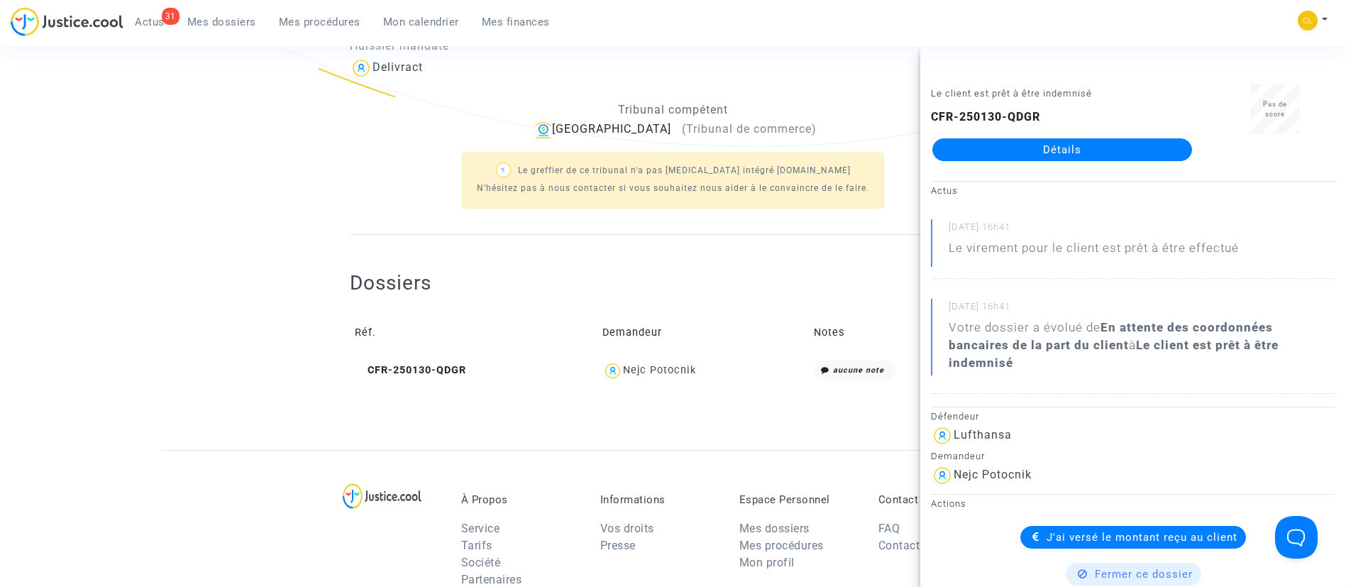
click at [374, 257] on div "Dossiers Réf. Demandeur Notes CFR-250130-QDGR Nejc Potocnik aucune note" at bounding box center [673, 317] width 646 height 165
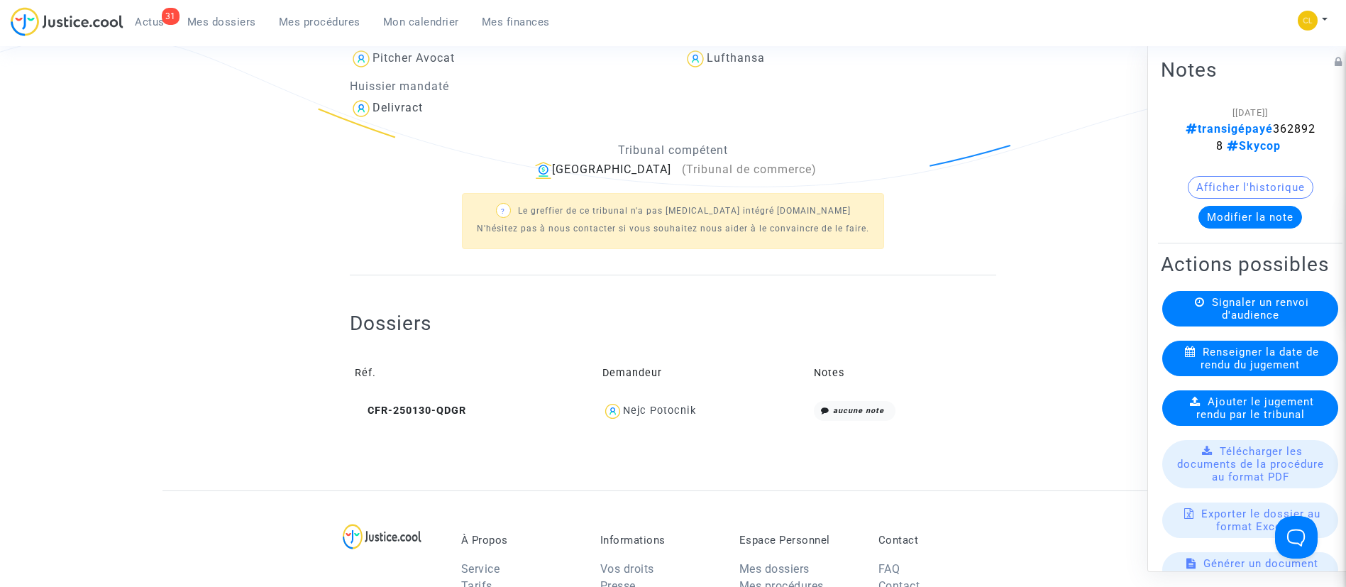
scroll to position [380, 0]
click at [661, 407] on div "Nejc Potocnik" at bounding box center [659, 409] width 73 height 12
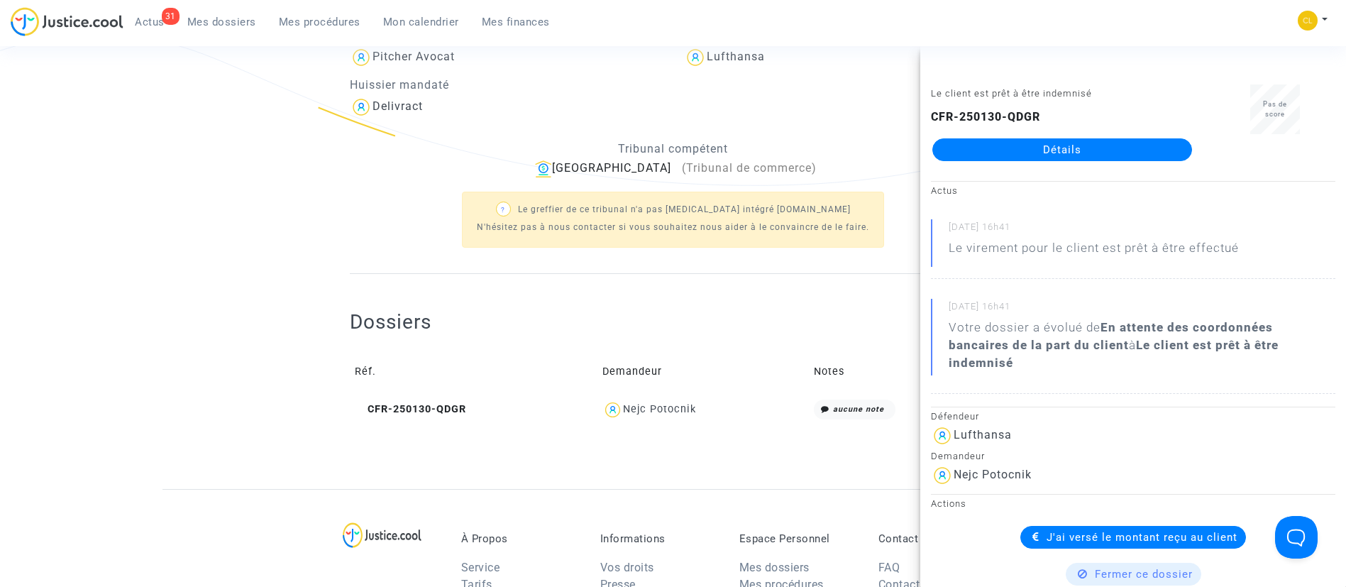
click at [450, 241] on div "? Le greffier de ce tribunal n'a pas [MEDICAL_DATA] intégré [DOMAIN_NAME] N'hés…" at bounding box center [673, 218] width 646 height 82
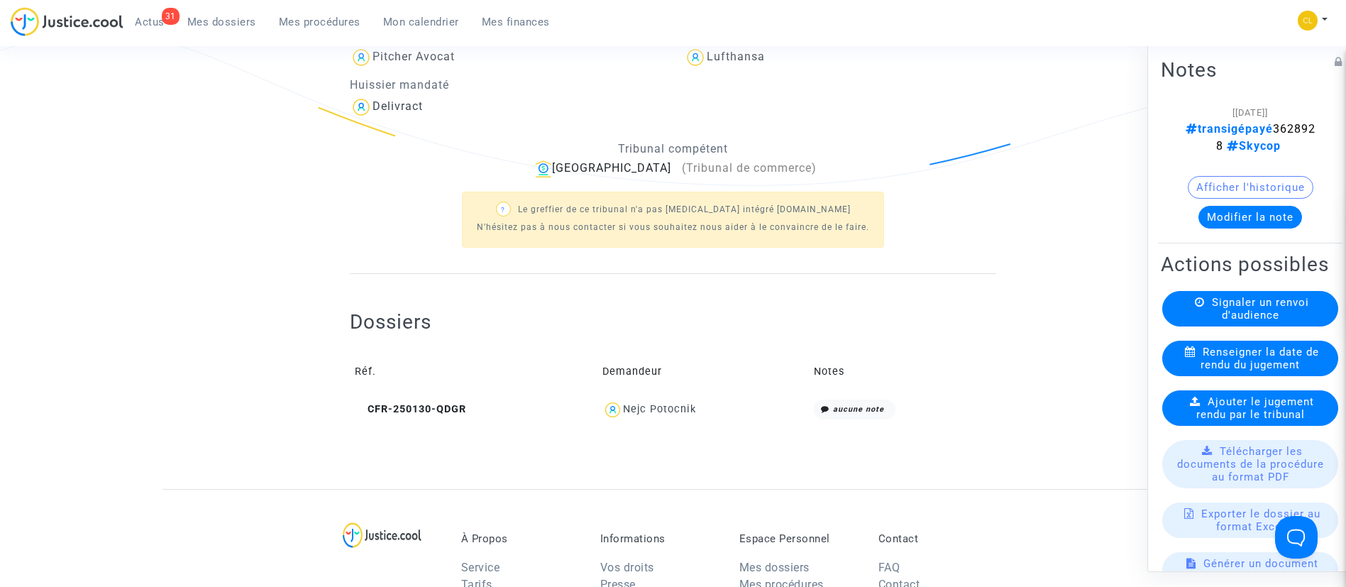
click at [245, 26] on span "Mes dossiers" at bounding box center [221, 22] width 69 height 13
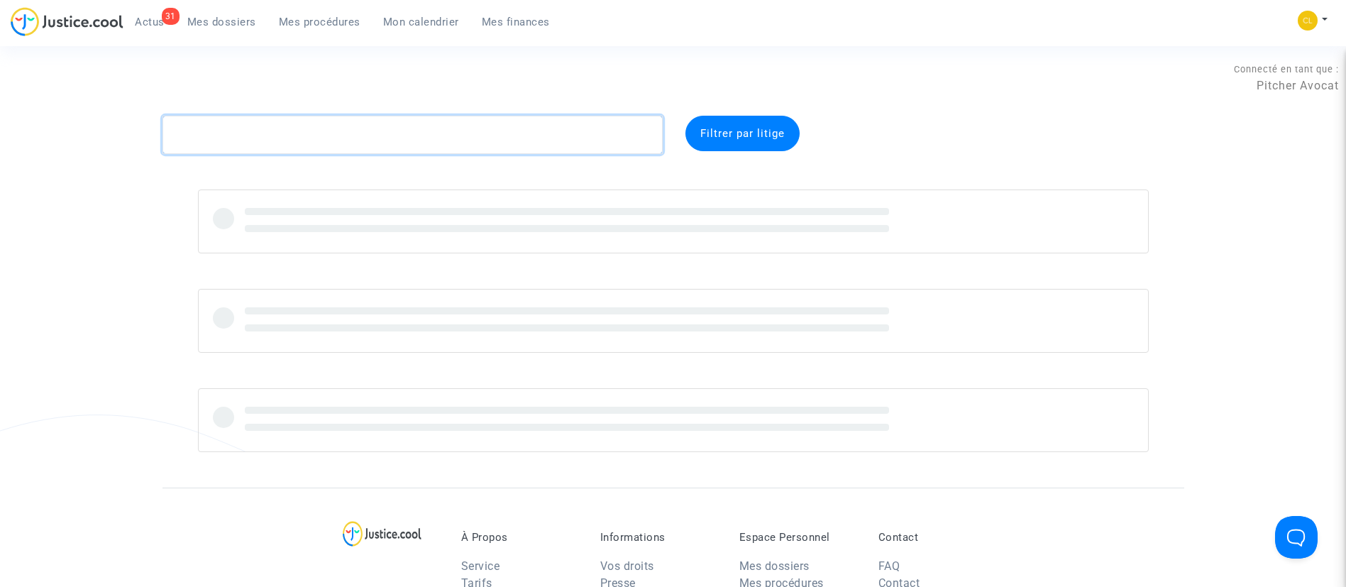
click at [255, 131] on textarea at bounding box center [413, 135] width 500 height 38
paste textarea "8MAD"
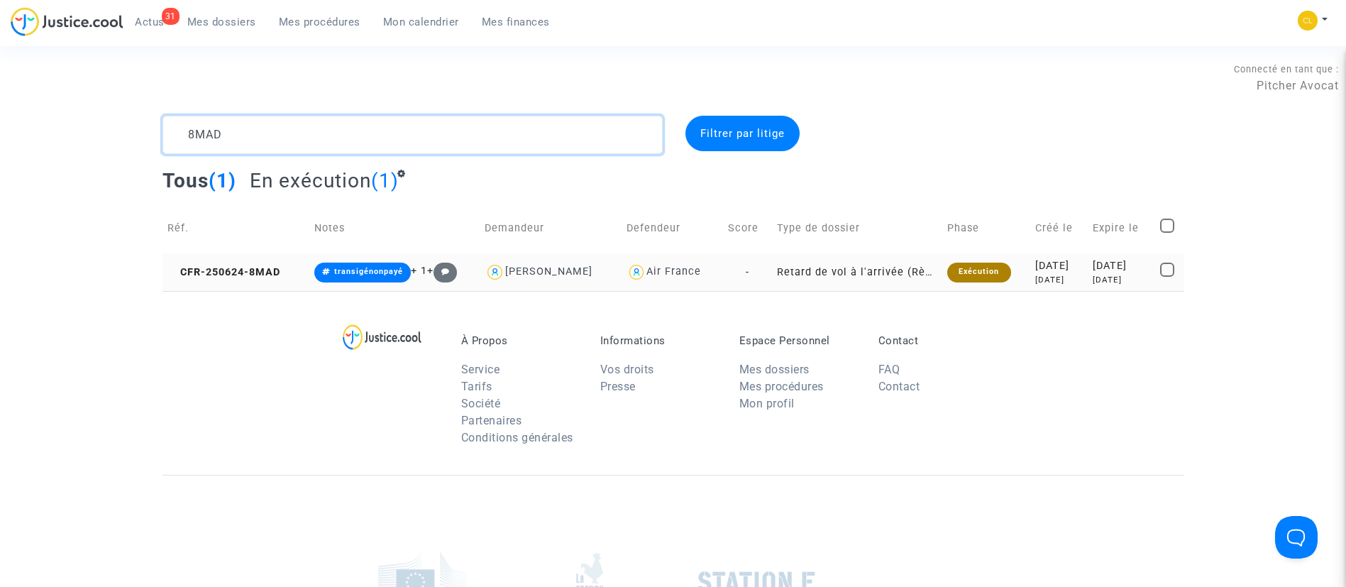
type textarea "8MAD"
click at [1057, 268] on div "[DATE]" at bounding box center [1058, 266] width 47 height 16
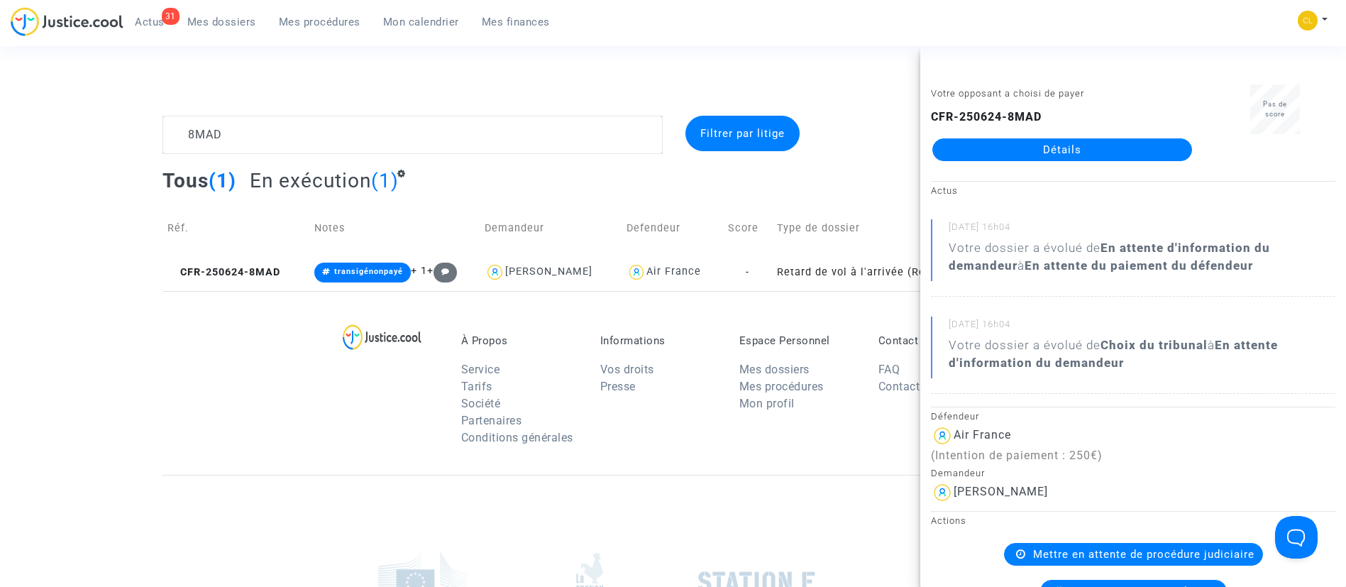
click at [996, 149] on link "Détails" at bounding box center [1062, 149] width 260 height 23
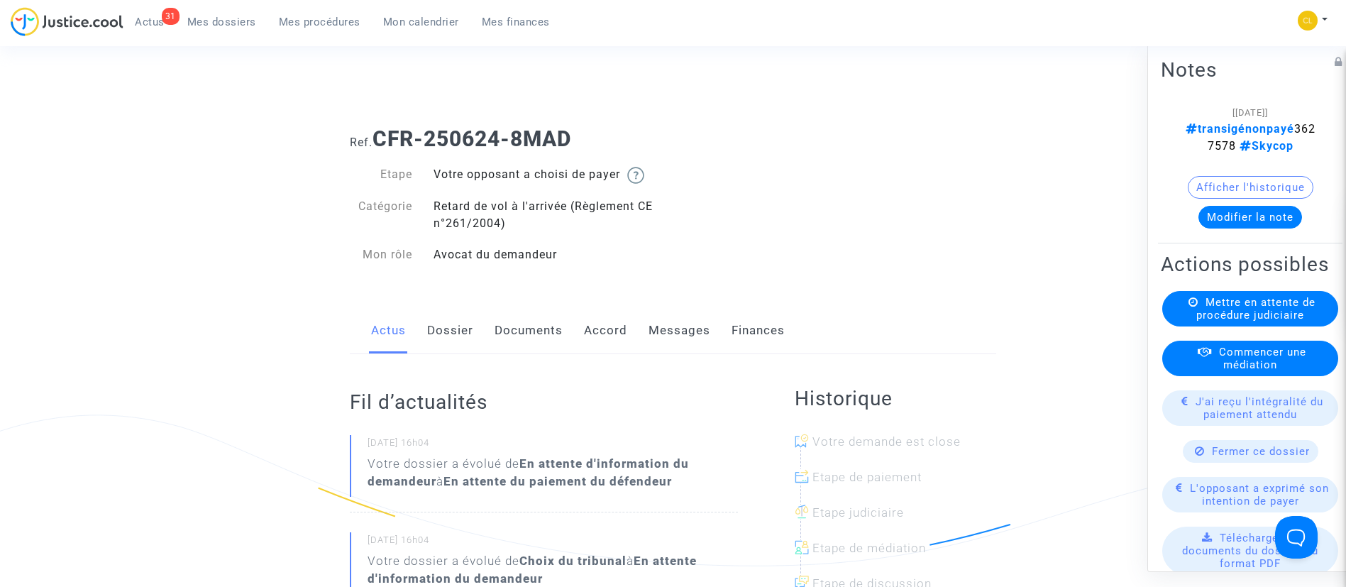
click at [1216, 215] on button "Modifier la note" at bounding box center [1251, 216] width 104 height 23
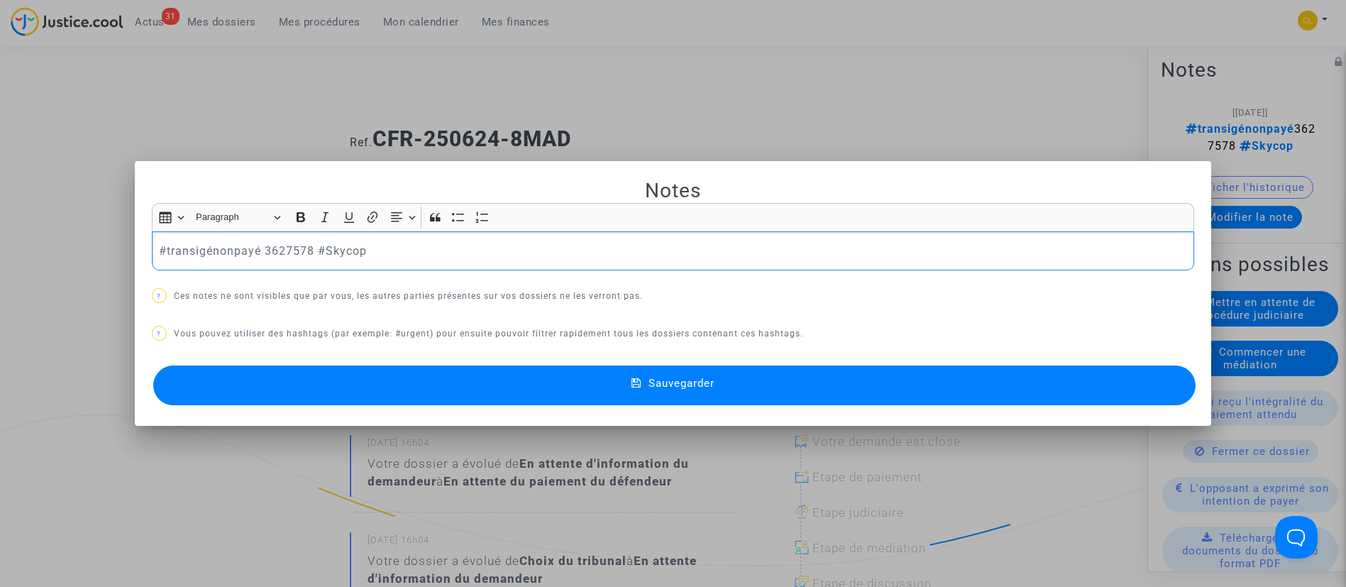
click at [228, 249] on p "#transigénonpayé 3627578 #Skycop" at bounding box center [673, 251] width 1028 height 18
click at [434, 257] on p "#transigépayé 3627578 #Skycop" at bounding box center [673, 251] width 1028 height 18
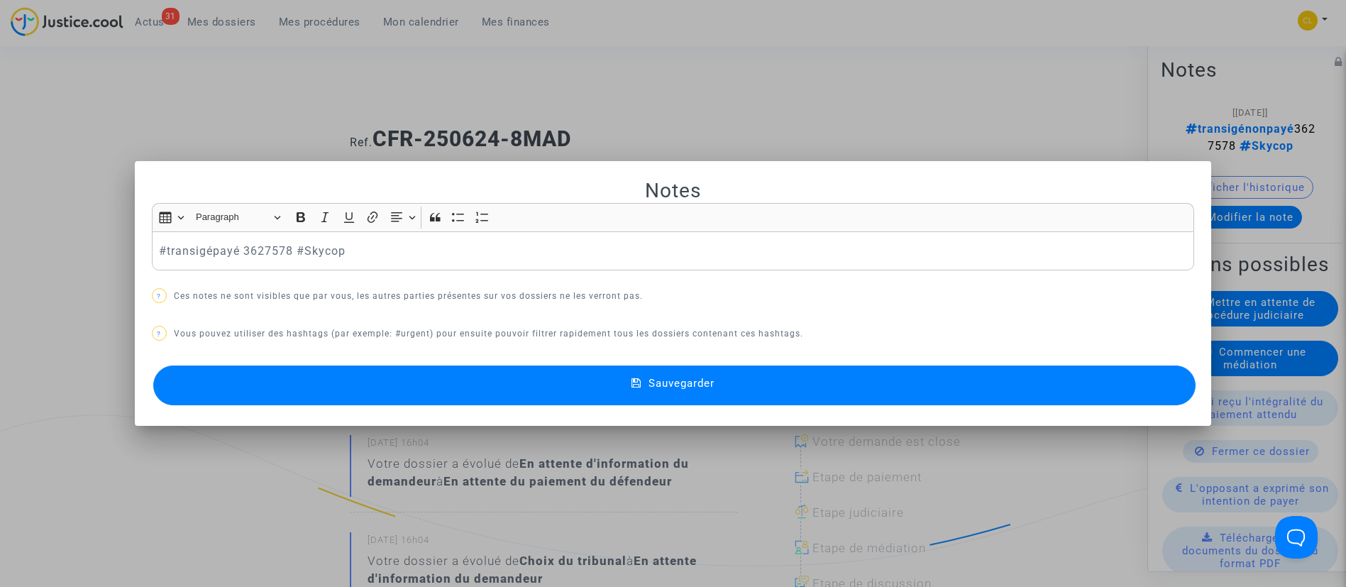
click at [771, 383] on button "Sauvegarder" at bounding box center [674, 385] width 1043 height 40
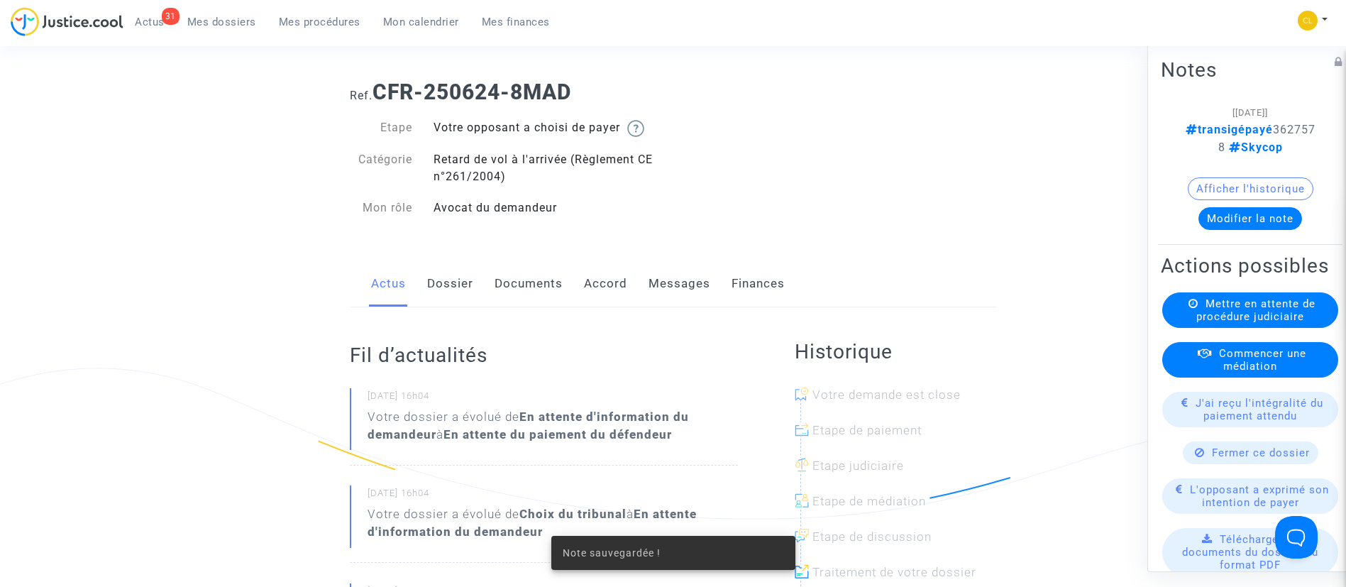
scroll to position [48, 0]
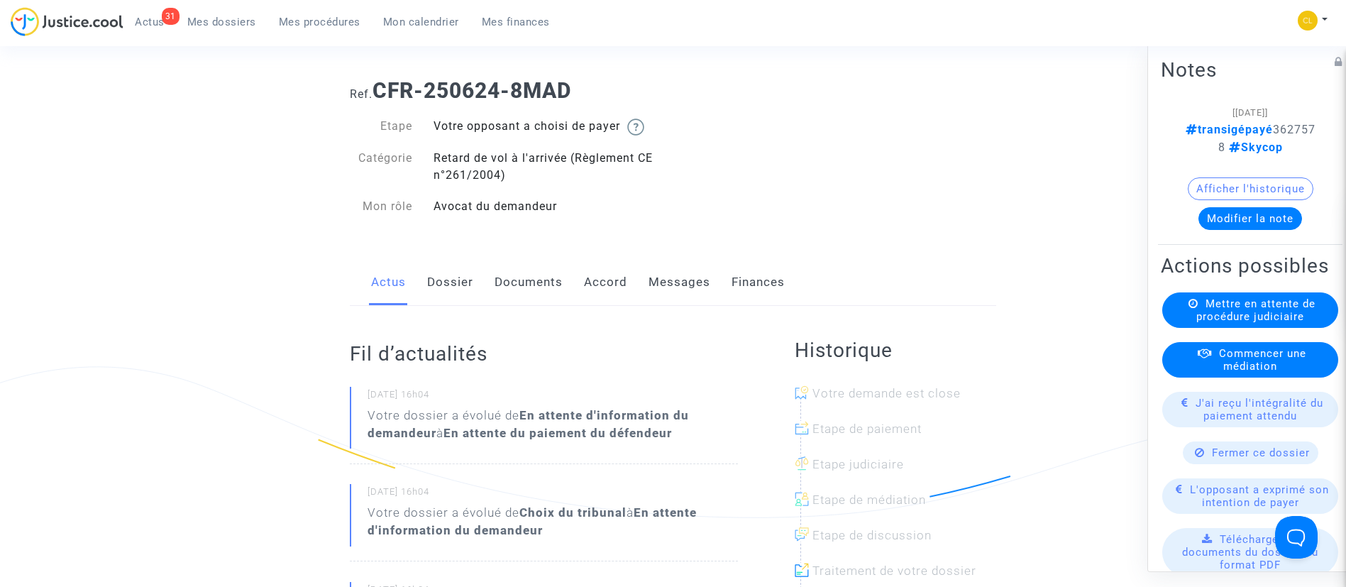
click at [615, 279] on link "Accord" at bounding box center [605, 282] width 43 height 47
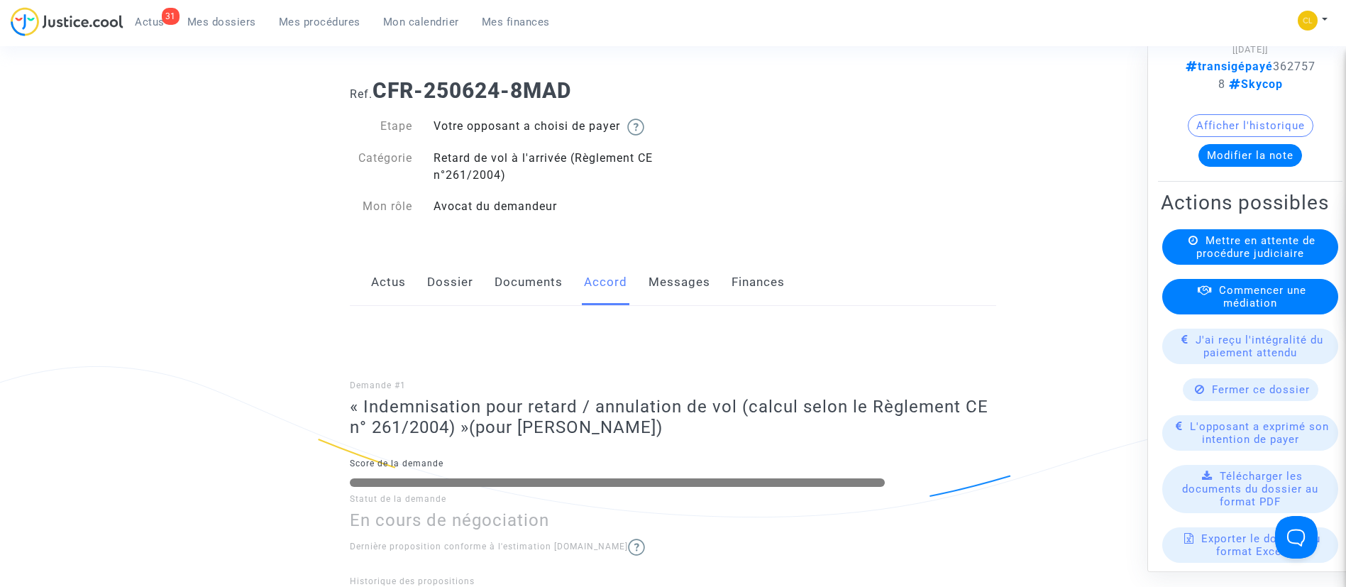
scroll to position [64, 0]
click at [1211, 358] on span "J'ai reçu l'intégralité du paiement attendu" at bounding box center [1260, 345] width 128 height 26
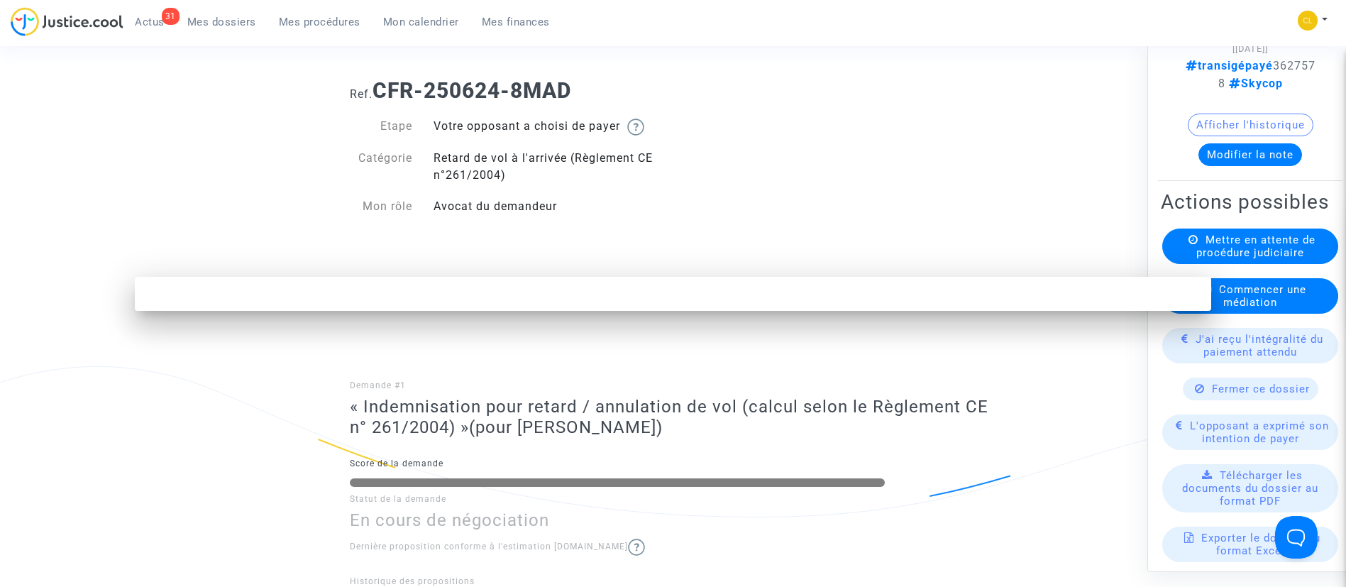
scroll to position [0, 0]
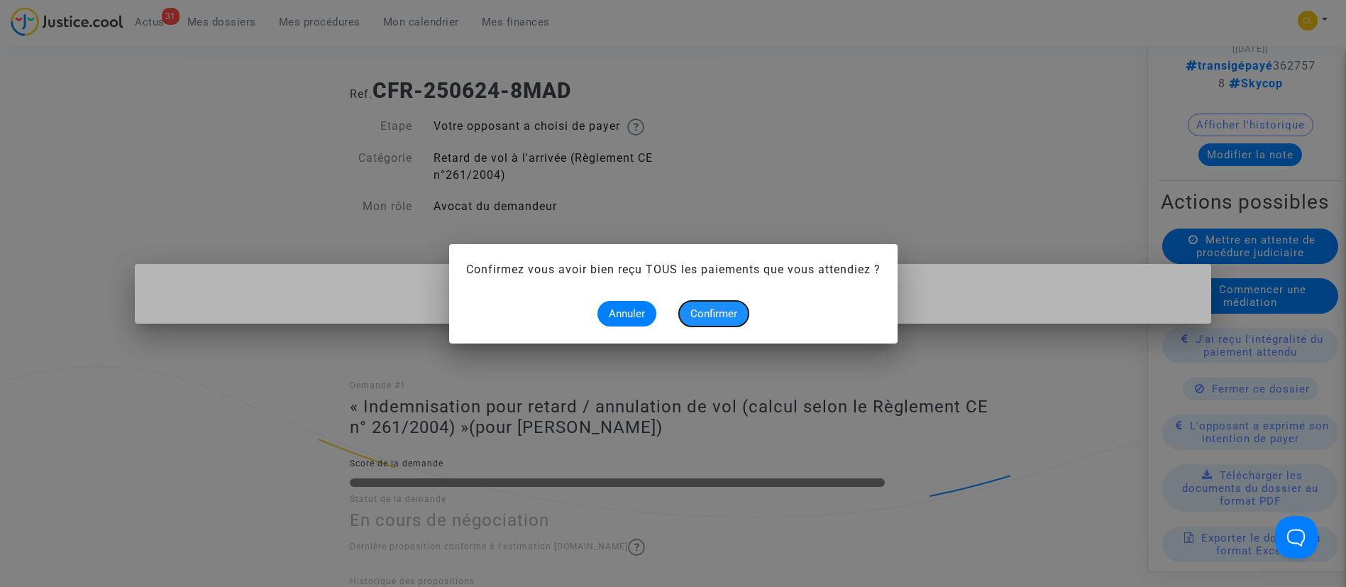
click at [715, 314] on span "Confirmer" at bounding box center [713, 313] width 47 height 13
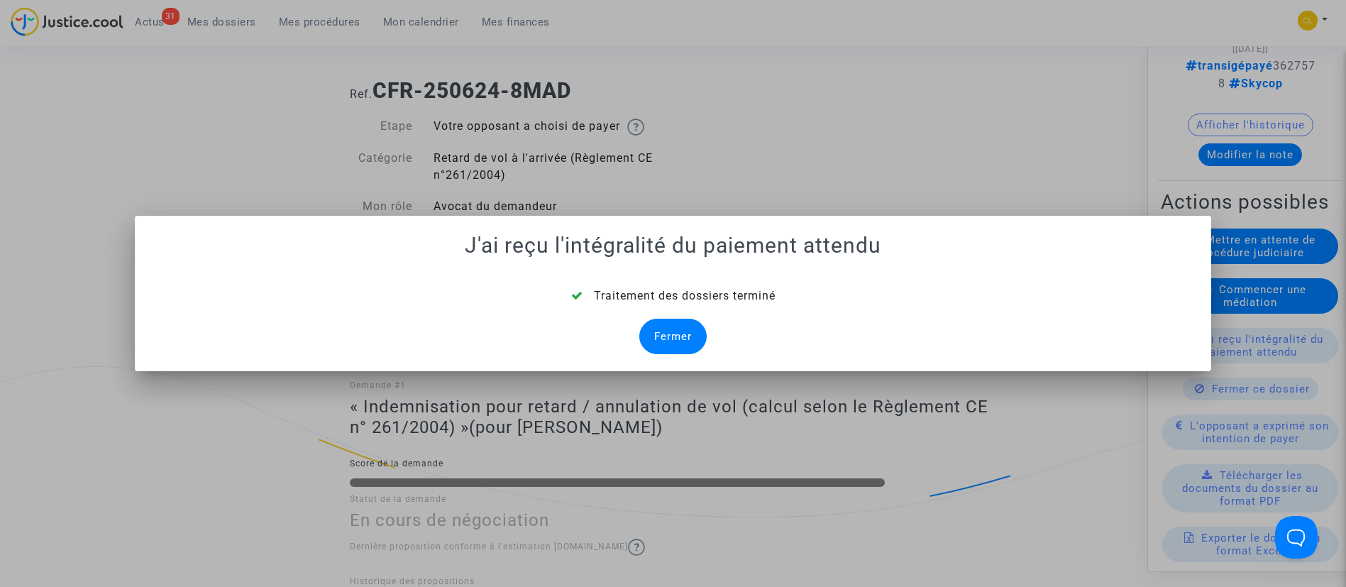
click at [664, 335] on div "Fermer" at bounding box center [672, 336] width 67 height 35
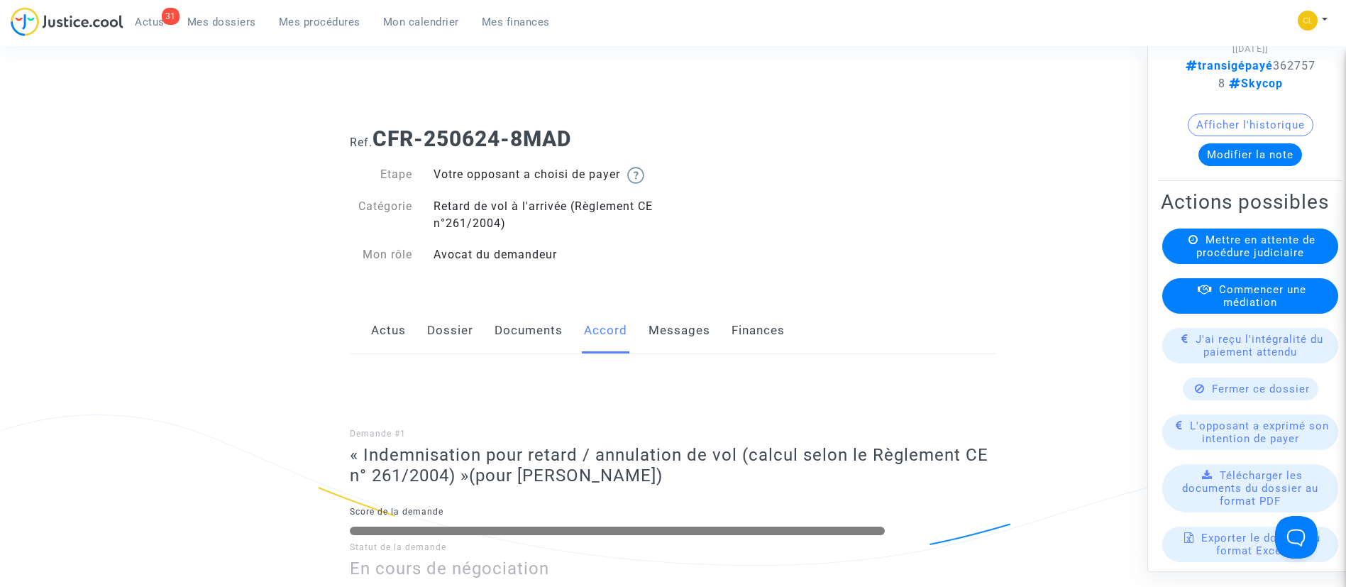
scroll to position [48, 0]
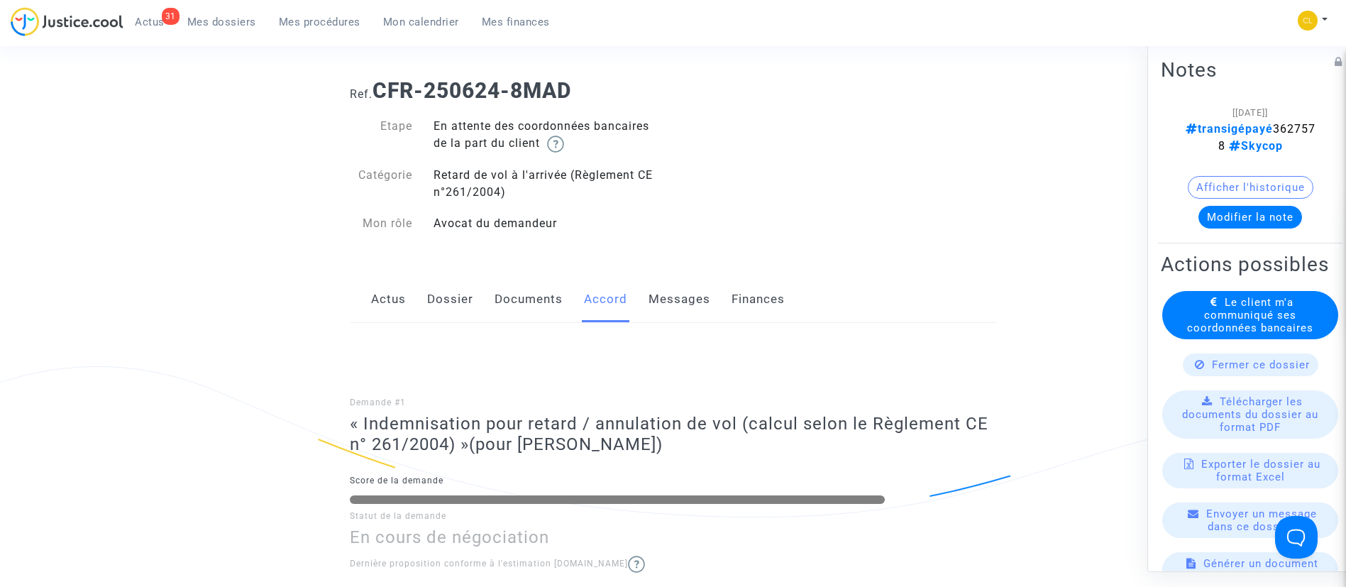
click at [1275, 334] on span "Le client m'a communiqué ses coordonnées bancaires" at bounding box center [1250, 314] width 126 height 38
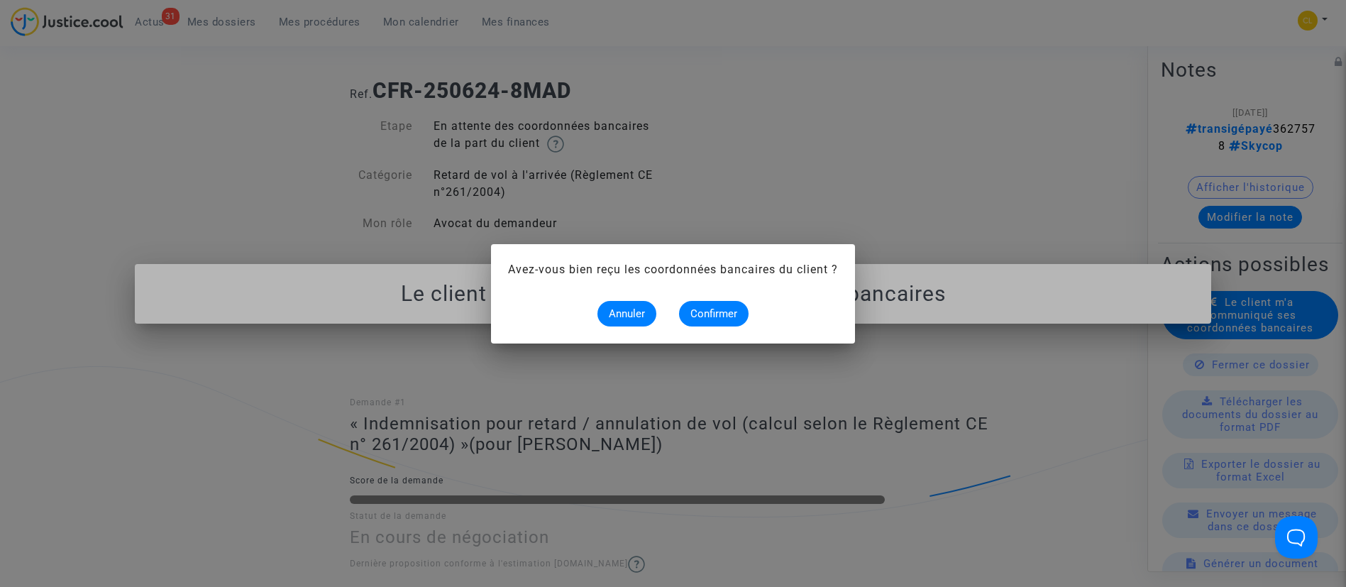
scroll to position [0, 0]
click at [732, 311] on span "Confirmer" at bounding box center [713, 313] width 47 height 13
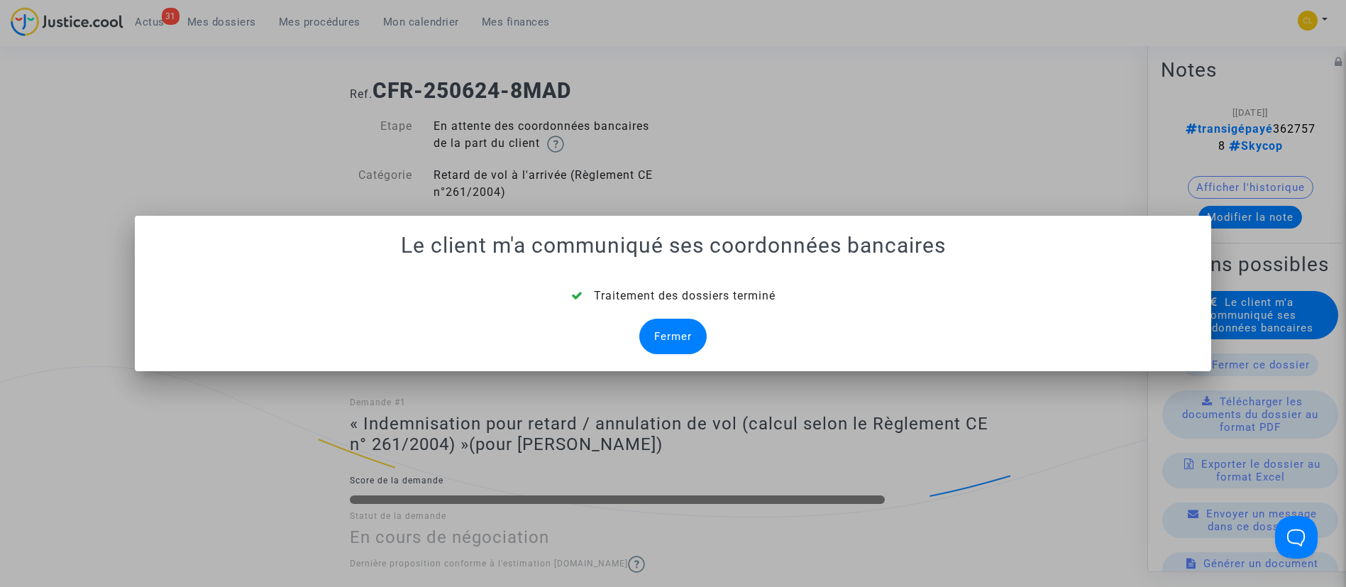
click at [679, 334] on div "Fermer" at bounding box center [672, 336] width 67 height 35
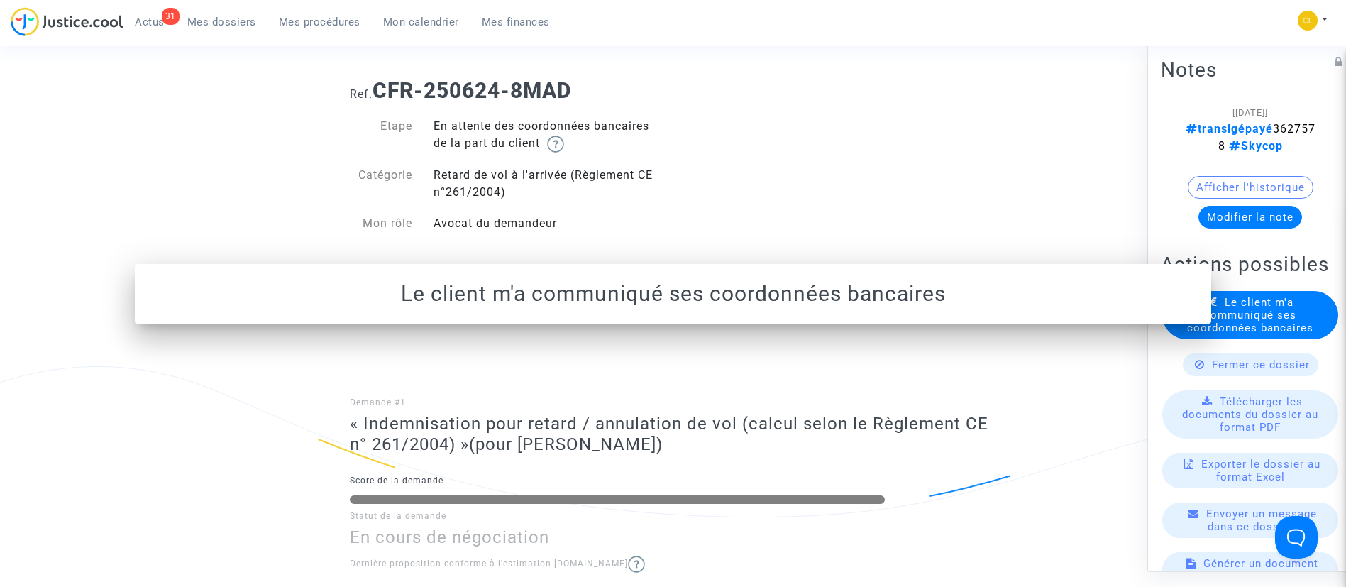
scroll to position [48, 0]
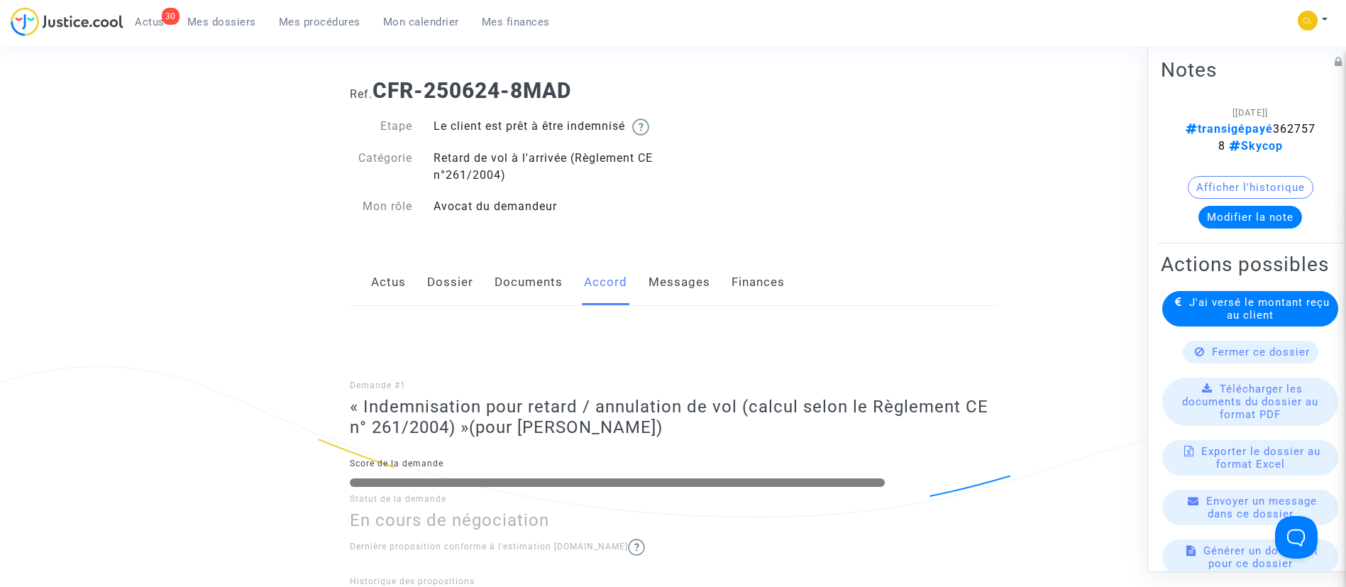
click at [230, 24] on span "Mes dossiers" at bounding box center [221, 22] width 69 height 13
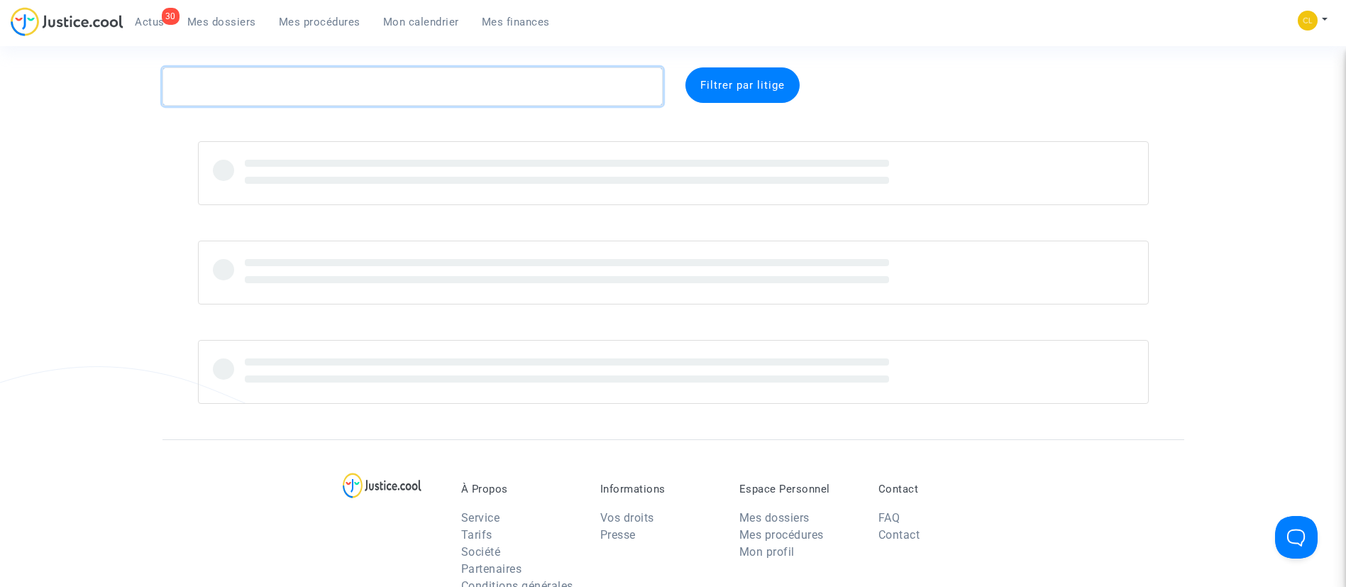
click at [334, 85] on textarea at bounding box center [413, 86] width 500 height 38
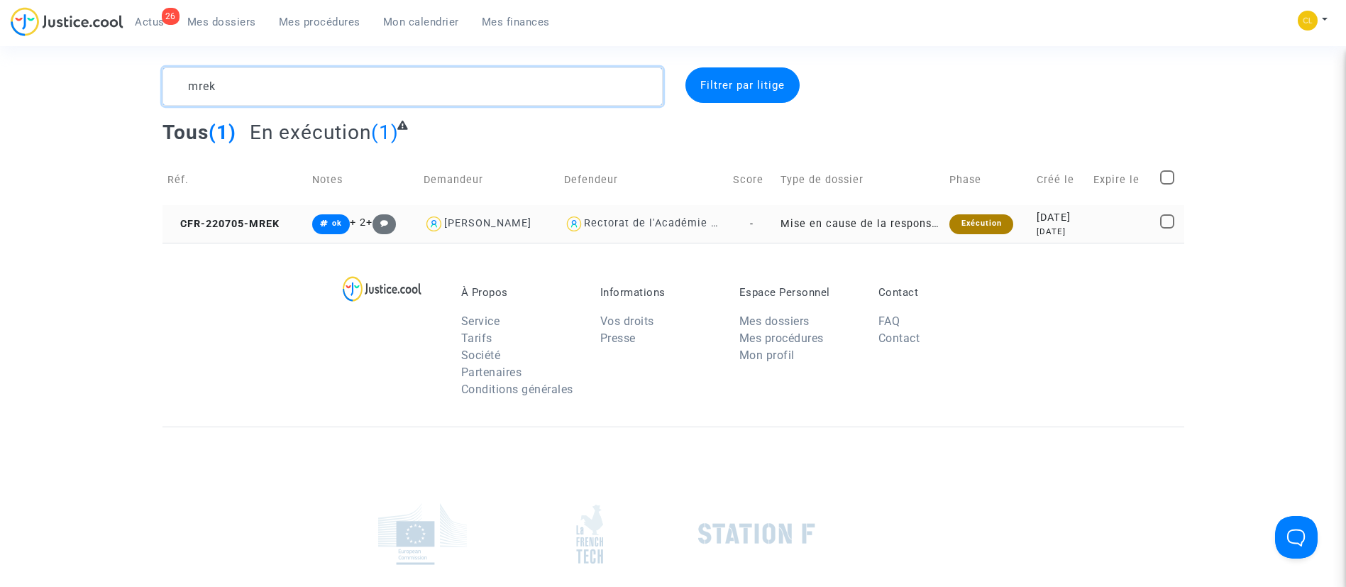
type textarea "mrek"
click at [1096, 225] on td at bounding box center [1122, 224] width 67 height 38
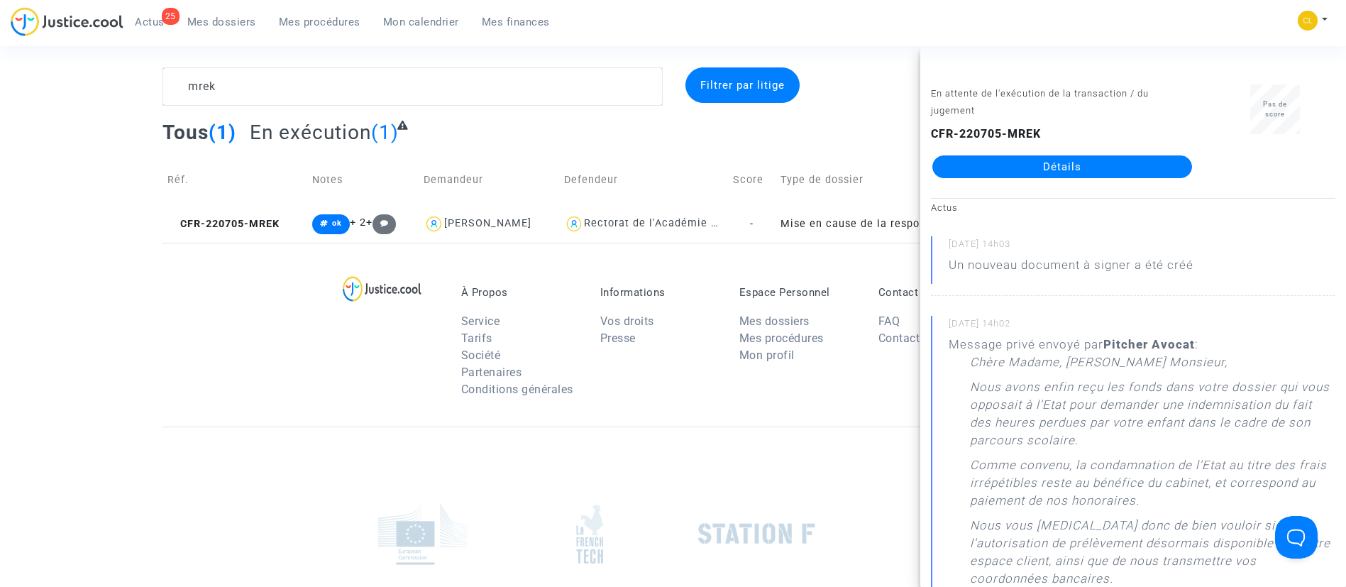
click at [1042, 165] on link "Détails" at bounding box center [1062, 166] width 260 height 23
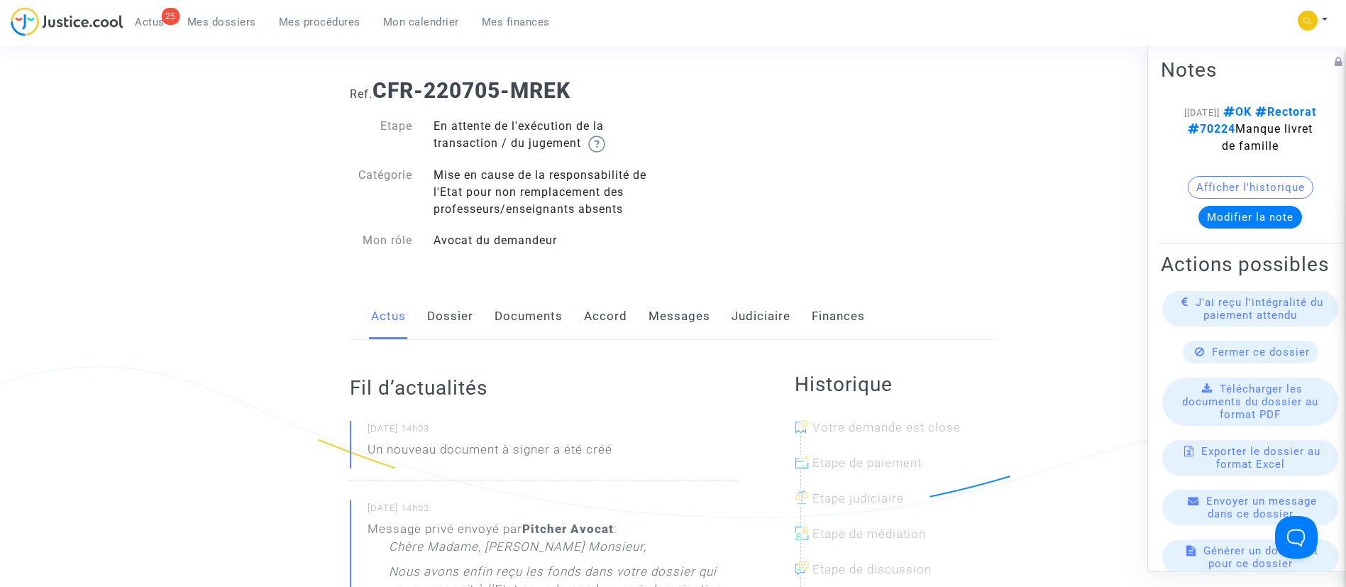
click at [752, 319] on link "Judiciaire" at bounding box center [761, 316] width 59 height 47
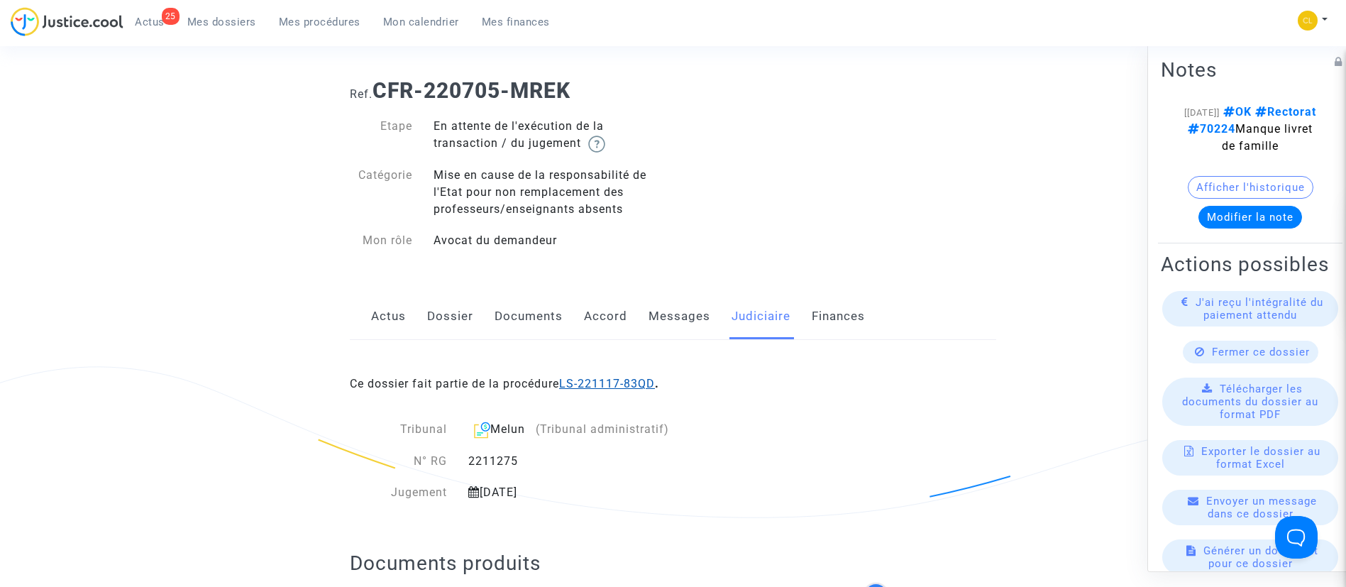
click at [641, 378] on link "LS-221117-83QD" at bounding box center [607, 383] width 96 height 13
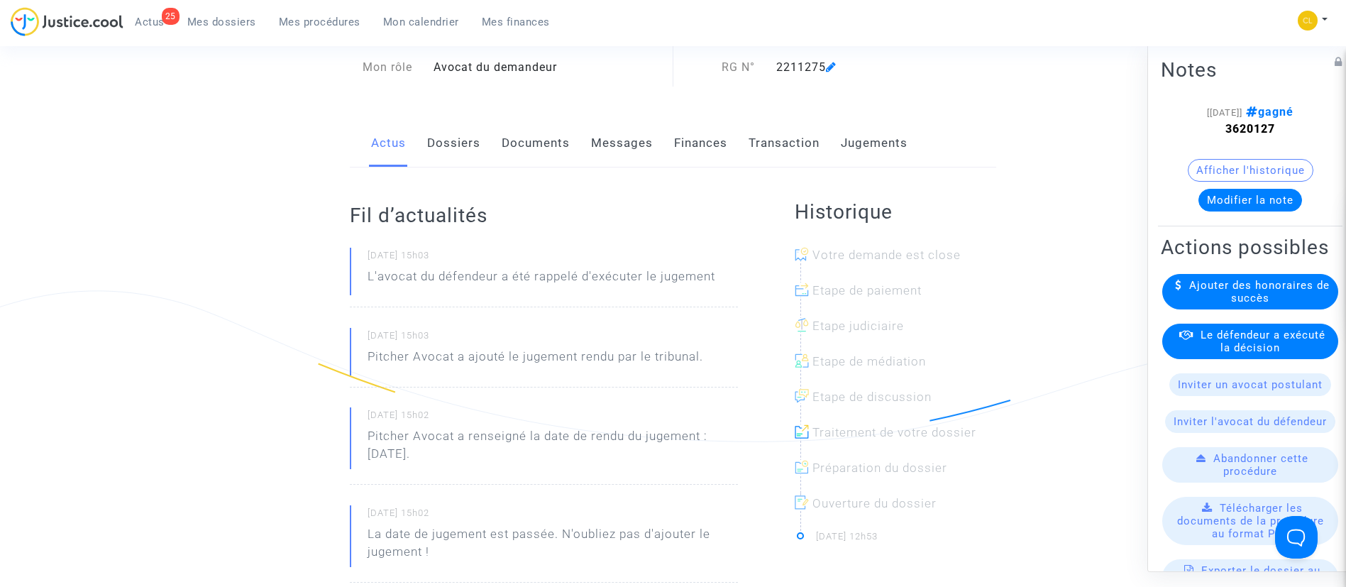
scroll to position [125, 0]
click at [871, 136] on link "Jugements" at bounding box center [874, 142] width 67 height 47
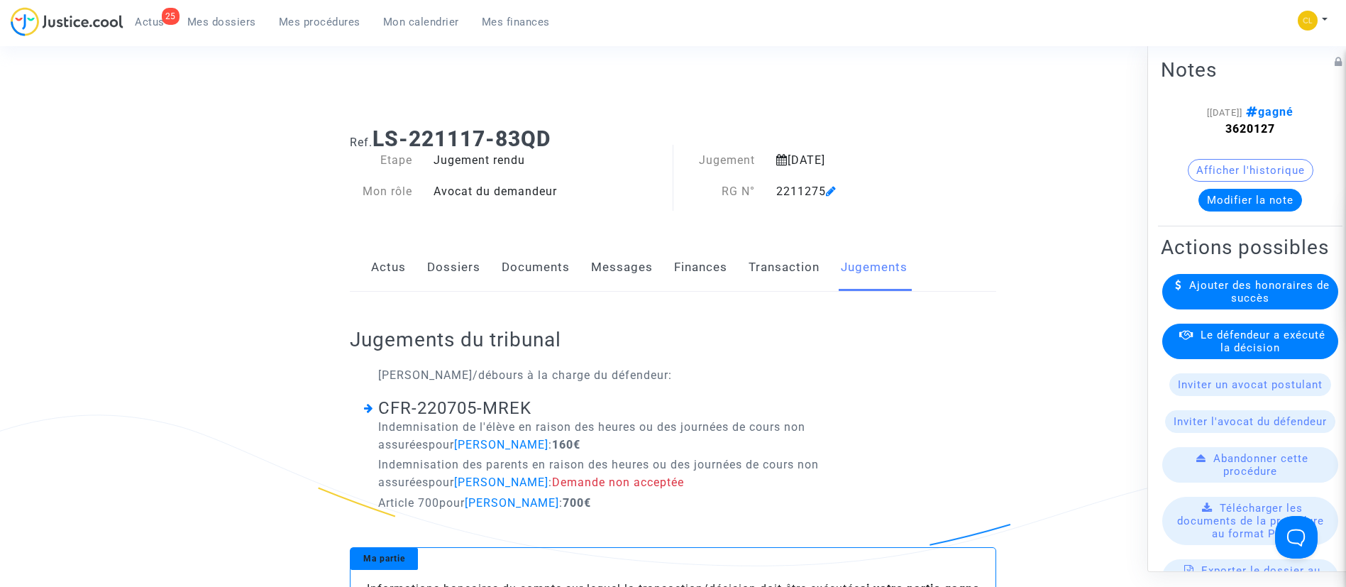
click at [1267, 353] on span "Le défendeur a exécuté la décision" at bounding box center [1263, 341] width 125 height 26
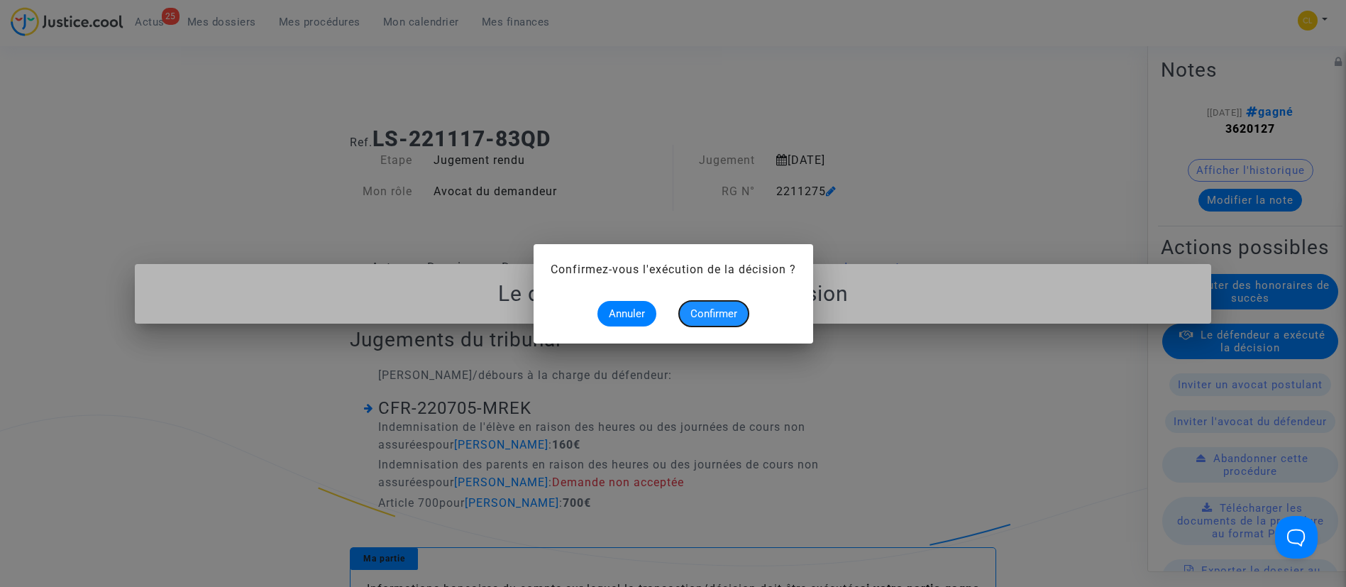
click at [713, 318] on span "Confirmer" at bounding box center [713, 313] width 47 height 13
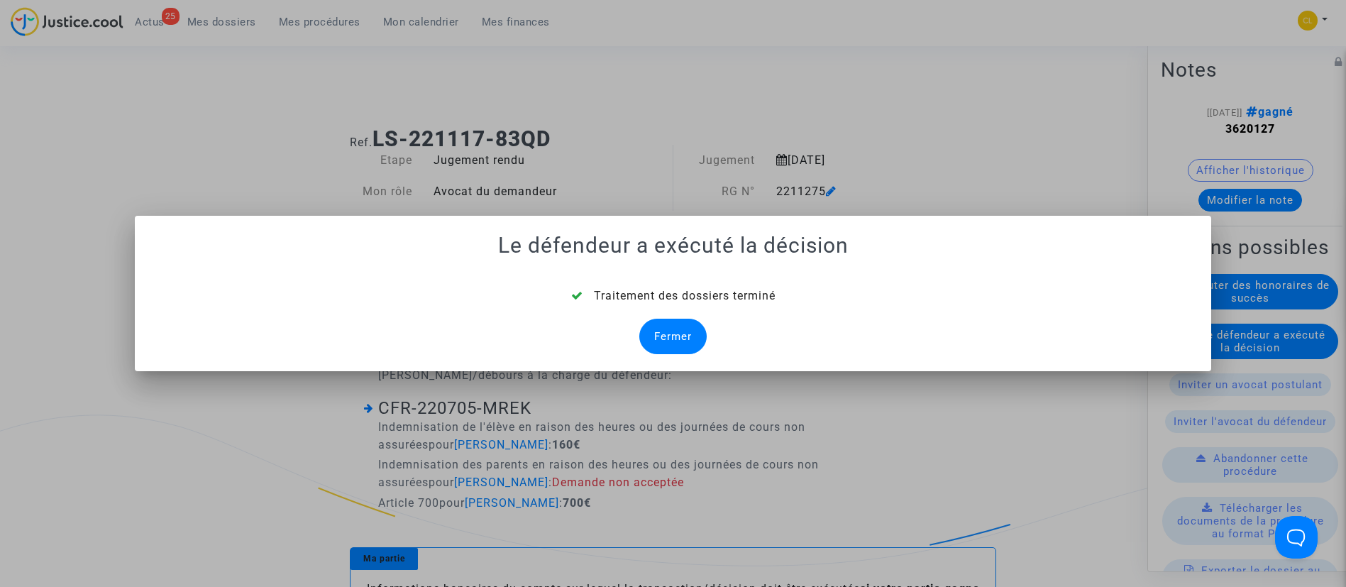
click at [679, 329] on div "Fermer" at bounding box center [672, 336] width 67 height 35
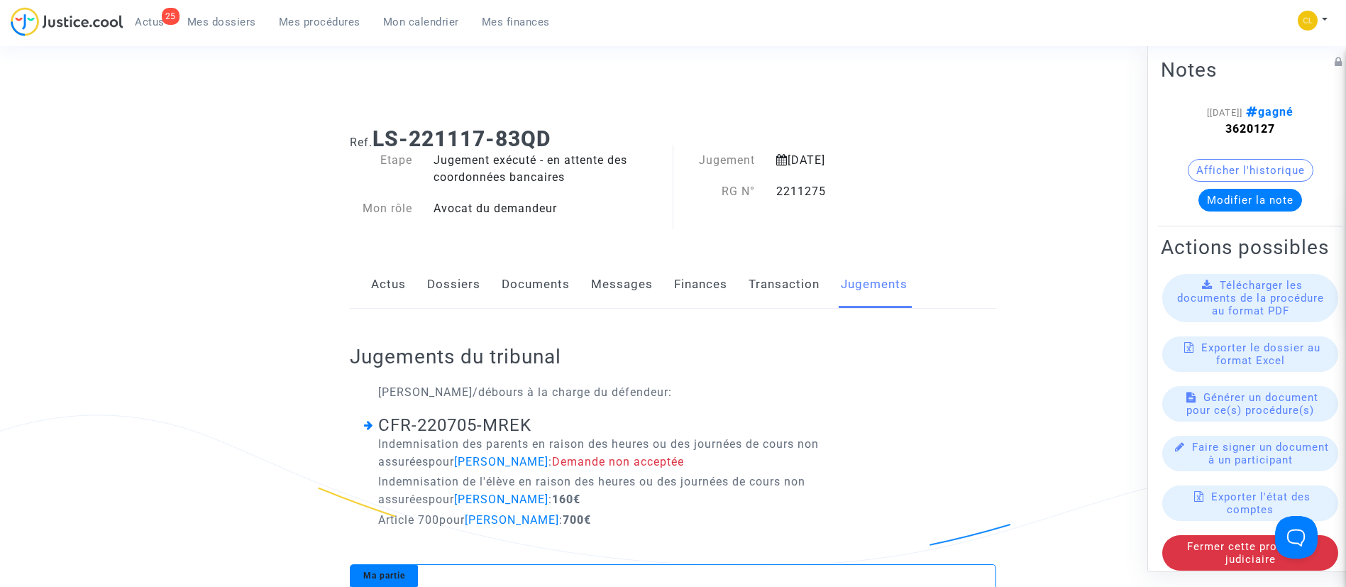
click at [451, 282] on link "Dossiers" at bounding box center [453, 284] width 53 height 47
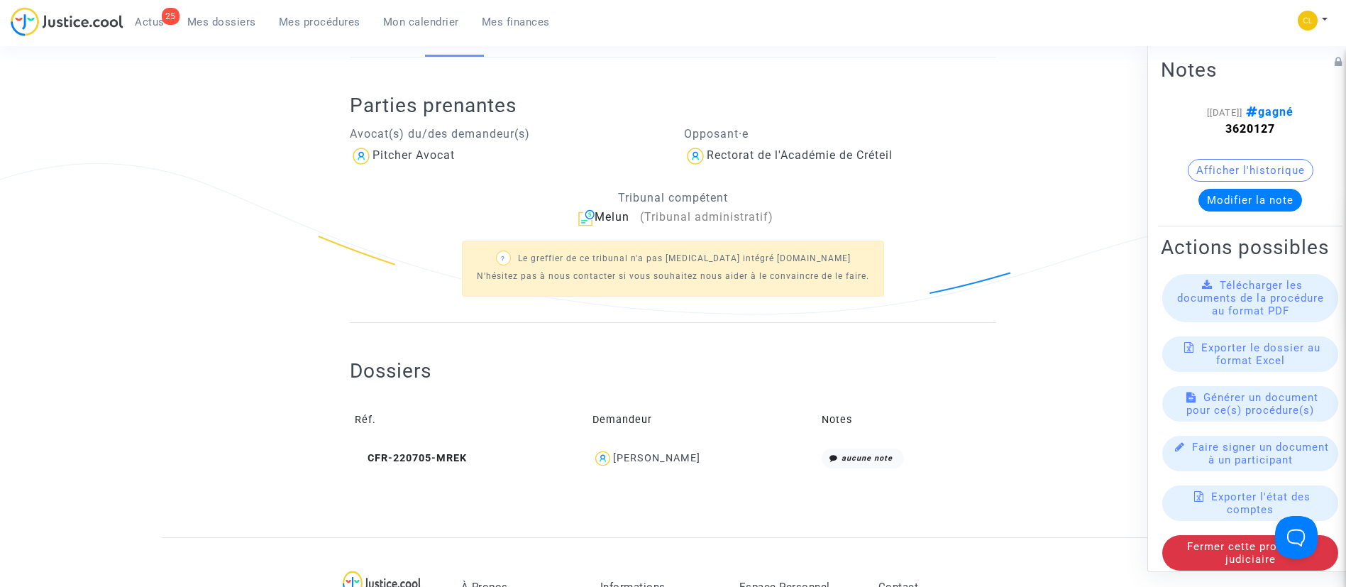
scroll to position [268, 0]
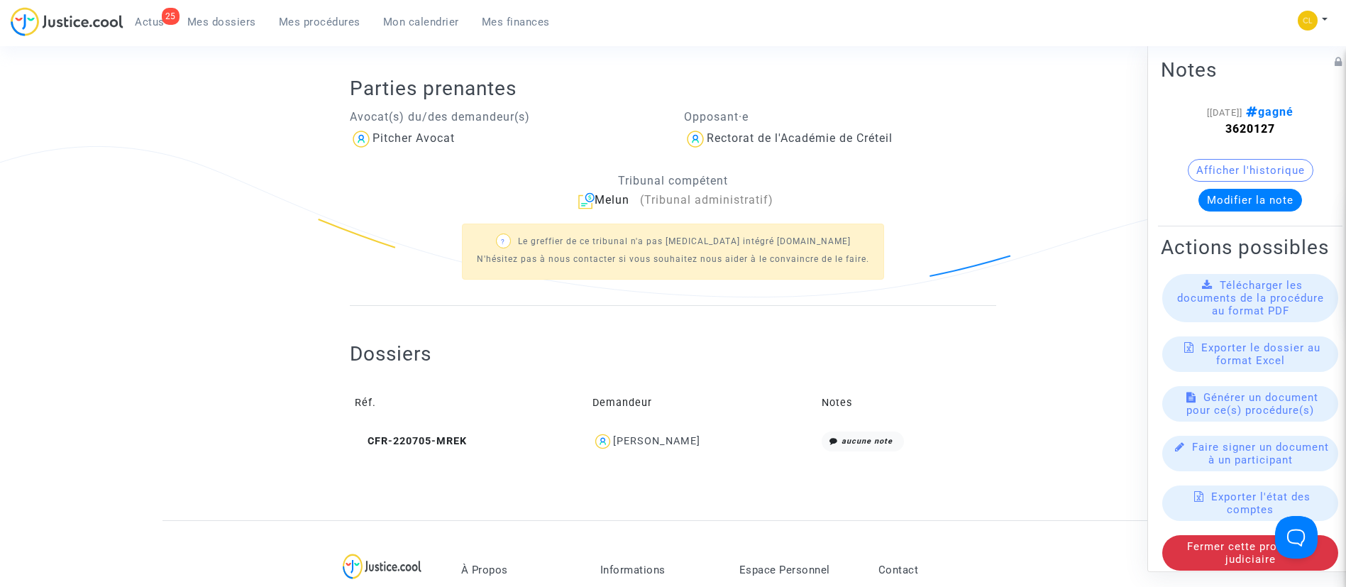
click at [665, 436] on div "[PERSON_NAME]" at bounding box center [656, 441] width 87 height 12
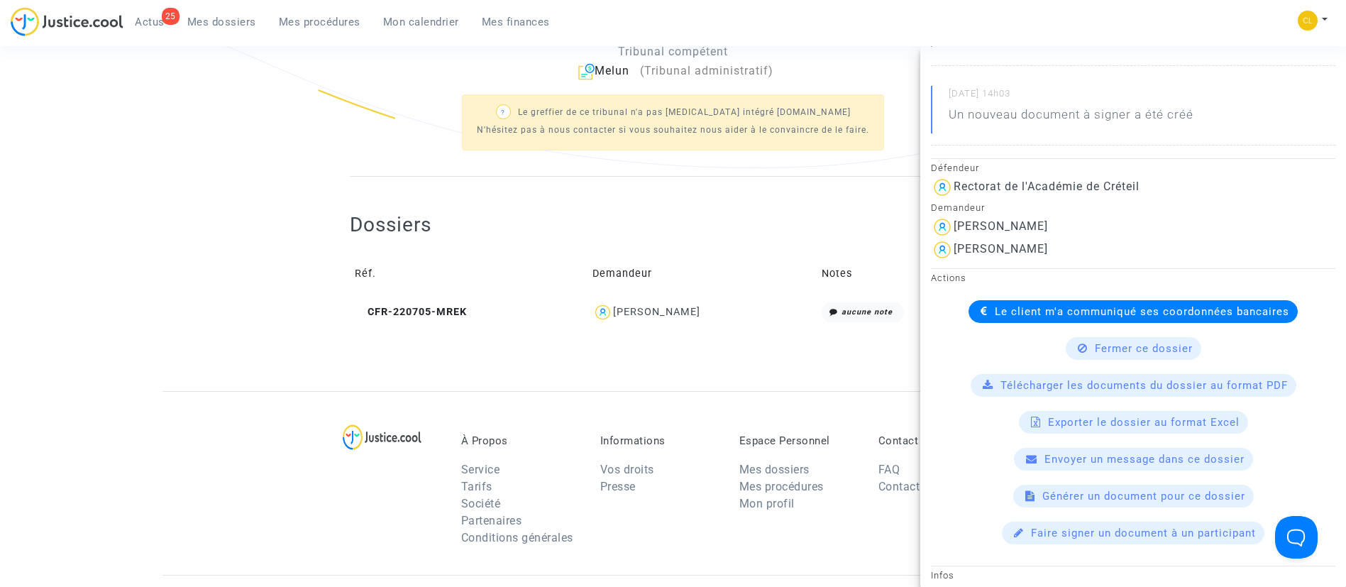
scroll to position [264, 0]
click at [1006, 302] on div "Le client m'a communiqué ses coordonnées bancaires" at bounding box center [1133, 313] width 329 height 23
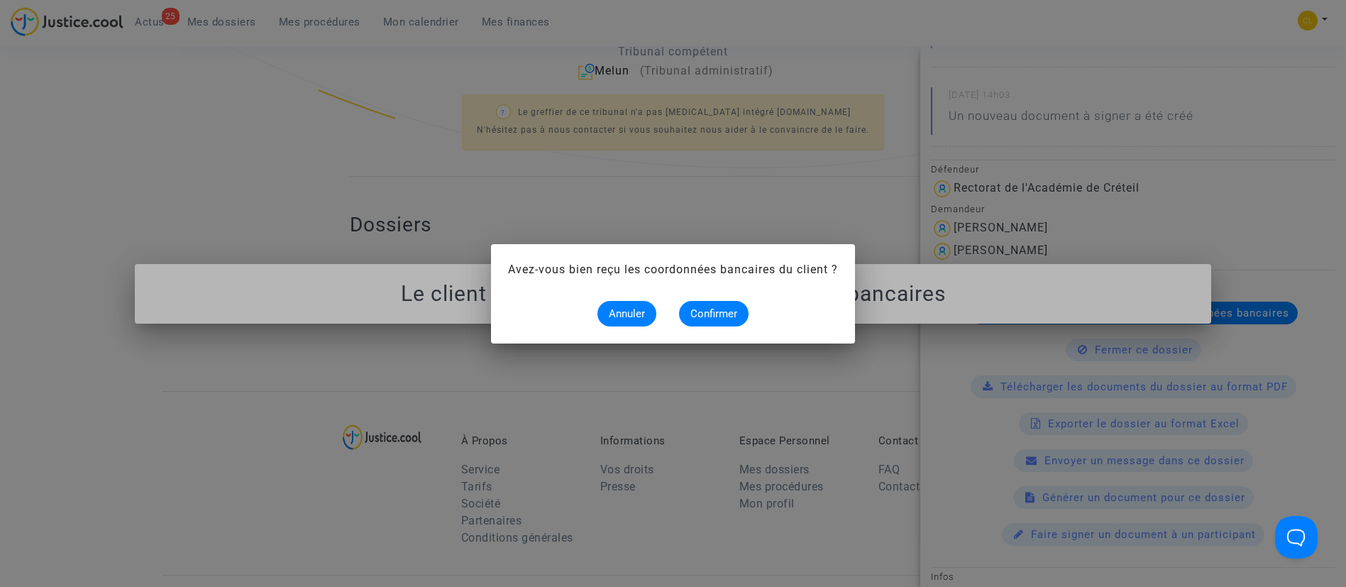
scroll to position [0, 0]
click at [713, 314] on span "Confirmer" at bounding box center [713, 313] width 47 height 13
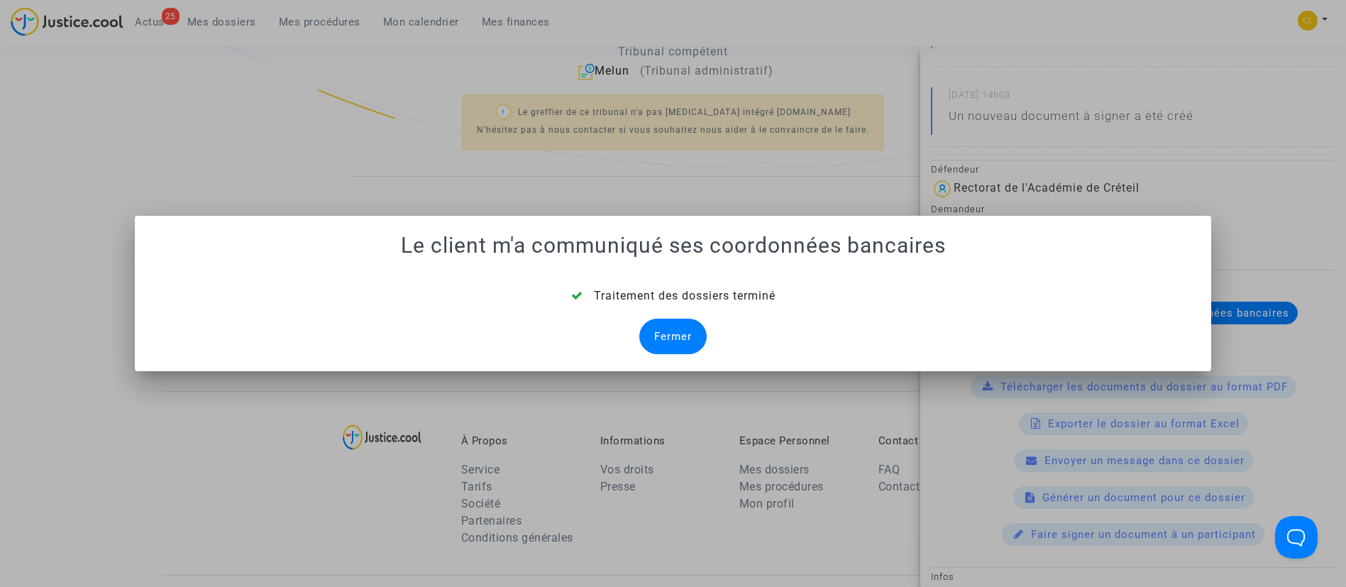
click at [662, 327] on div "Fermer" at bounding box center [672, 336] width 67 height 35
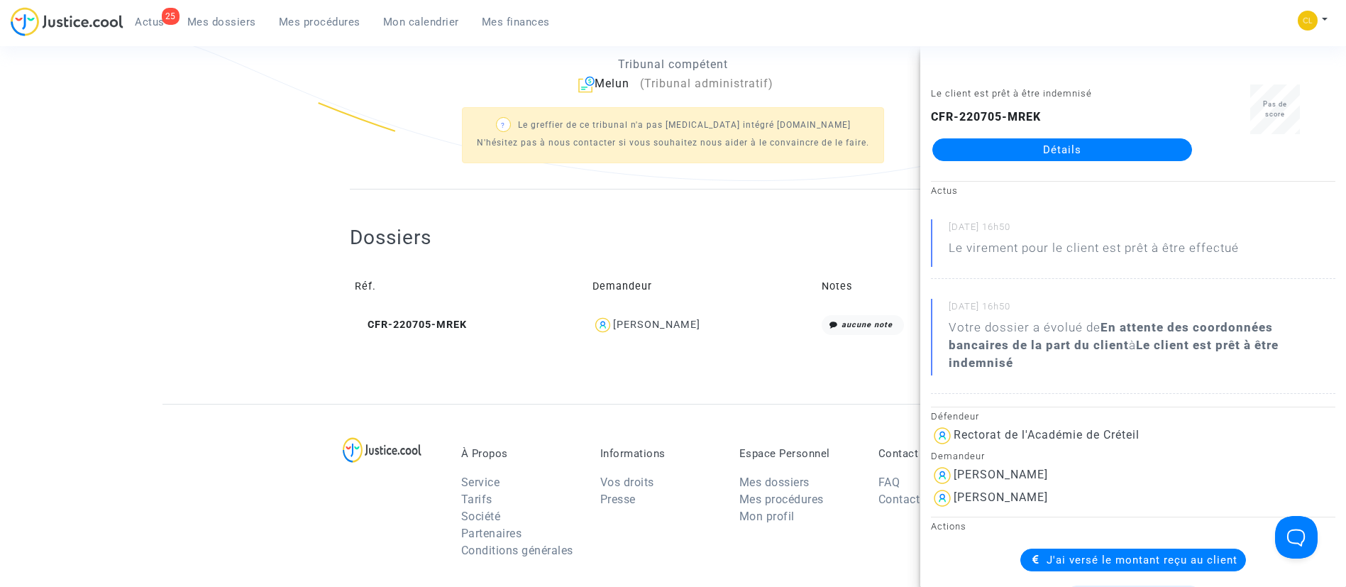
scroll to position [386, 0]
click at [484, 234] on div "Dossiers Réf. Demandeur Notes CFR-220705-MREK [PERSON_NAME] aucune note" at bounding box center [673, 282] width 646 height 116
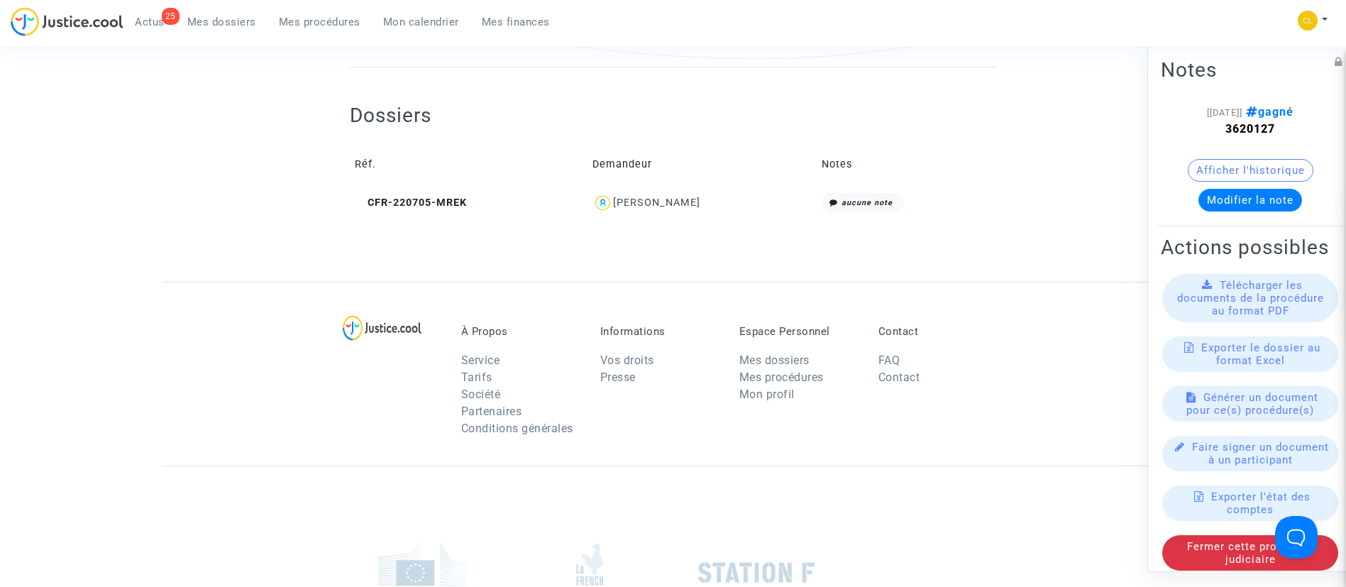
scroll to position [542, 0]
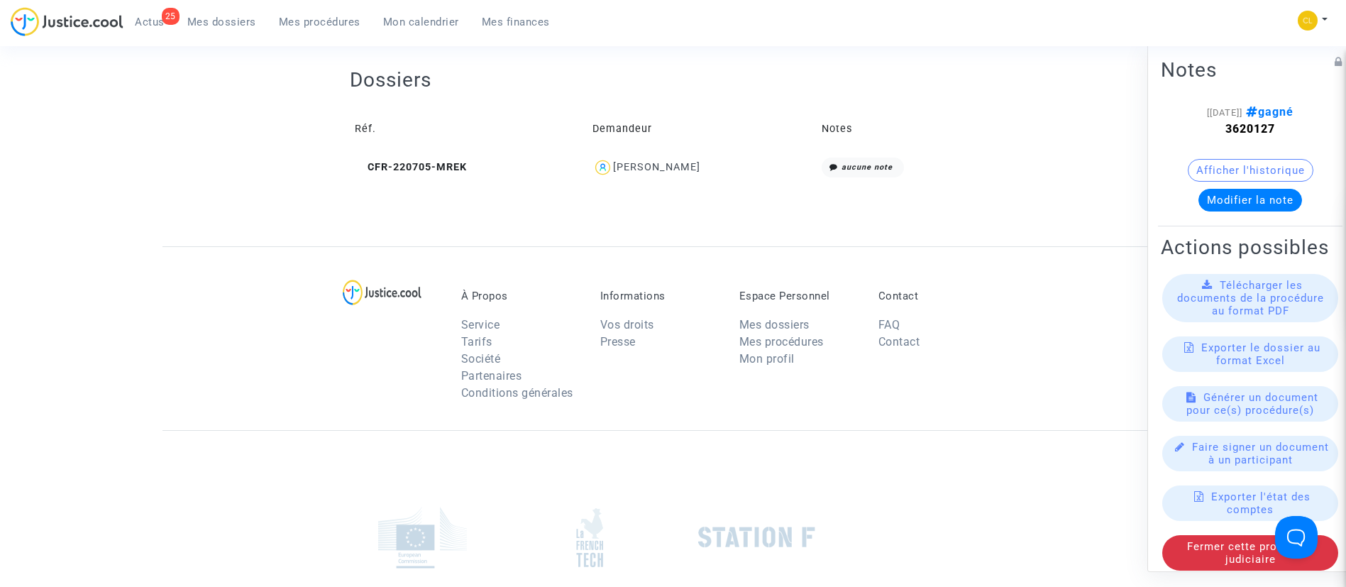
click at [642, 168] on div "[PERSON_NAME]" at bounding box center [656, 167] width 87 height 12
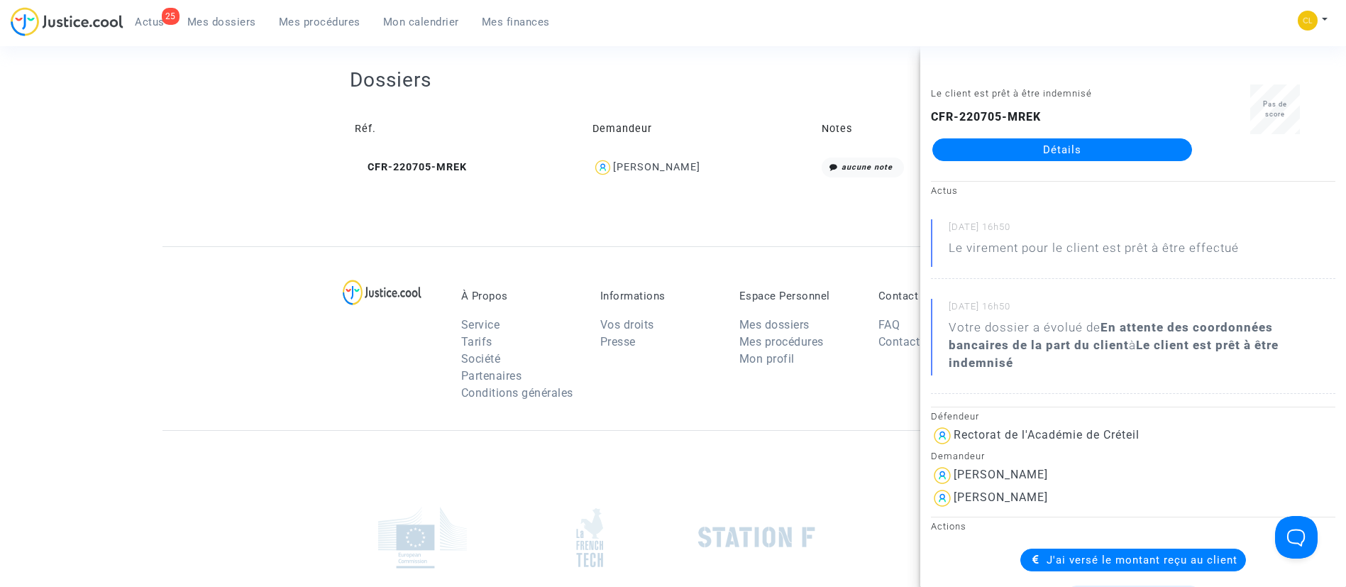
click at [217, 22] on span "Mes dossiers" at bounding box center [221, 22] width 69 height 13
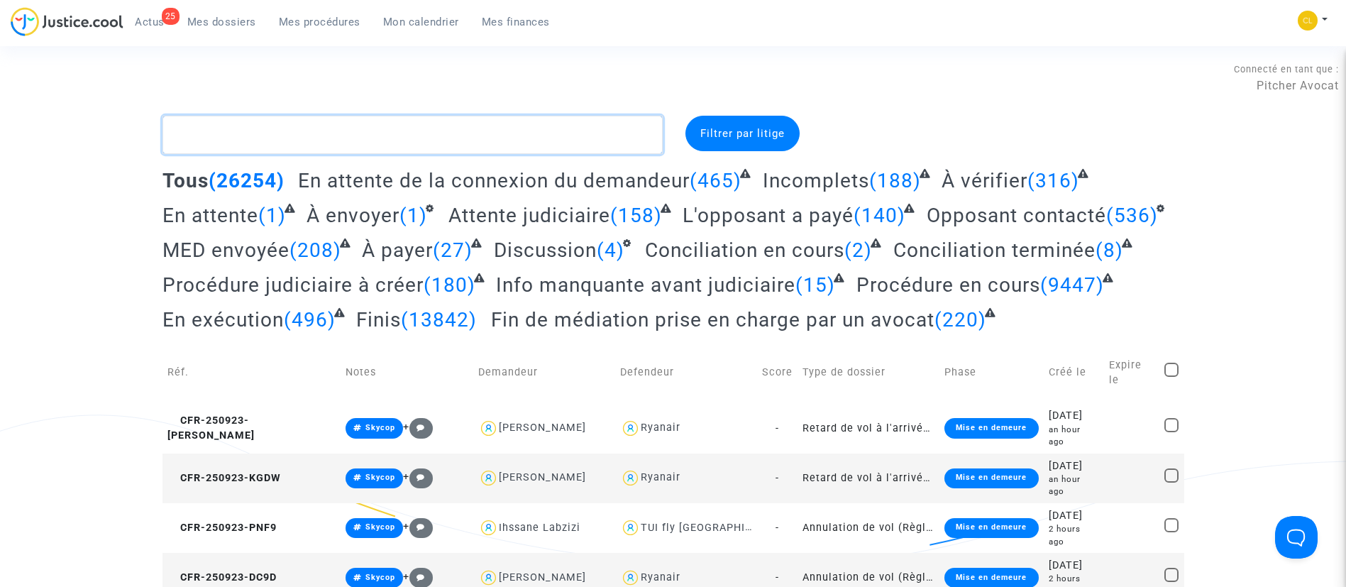
click at [307, 124] on textarea at bounding box center [413, 135] width 500 height 38
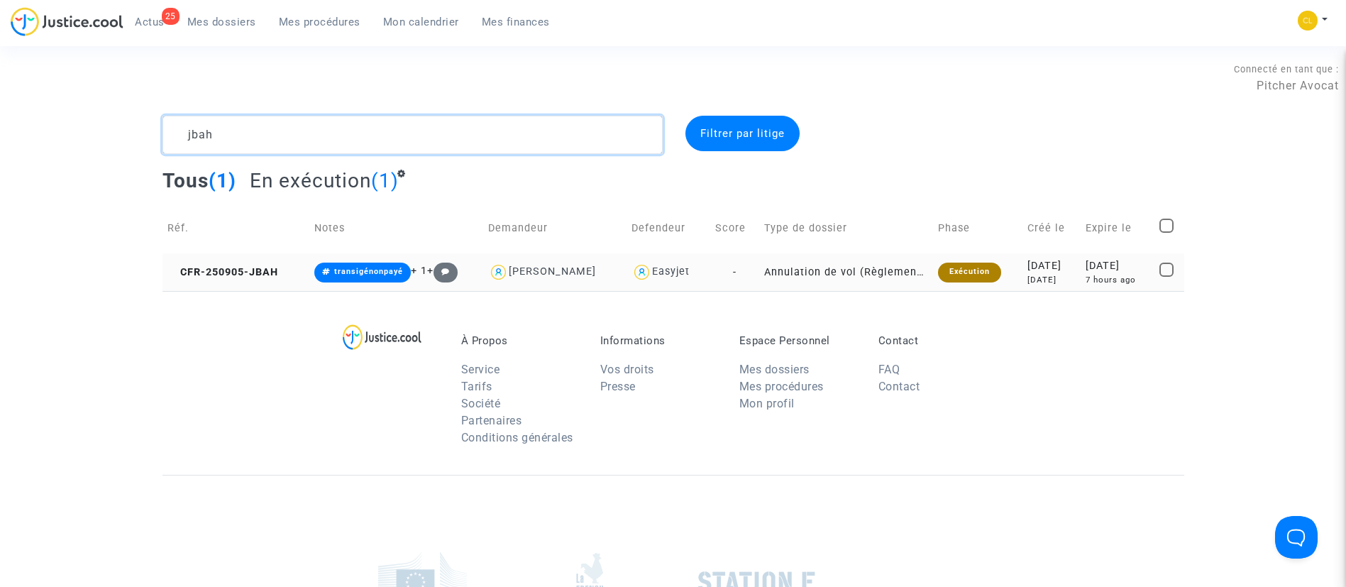
type textarea "jbah"
click at [1117, 274] on div "7 hours ago" at bounding box center [1118, 280] width 64 height 12
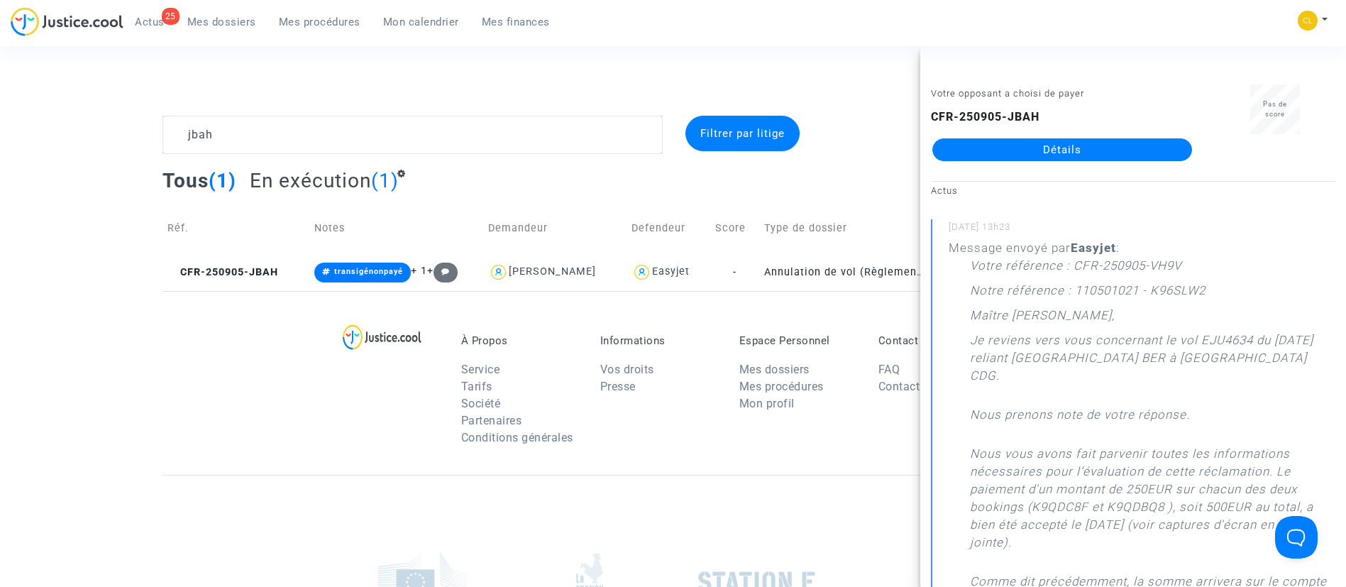
click at [995, 155] on link "Détails" at bounding box center [1062, 149] width 260 height 23
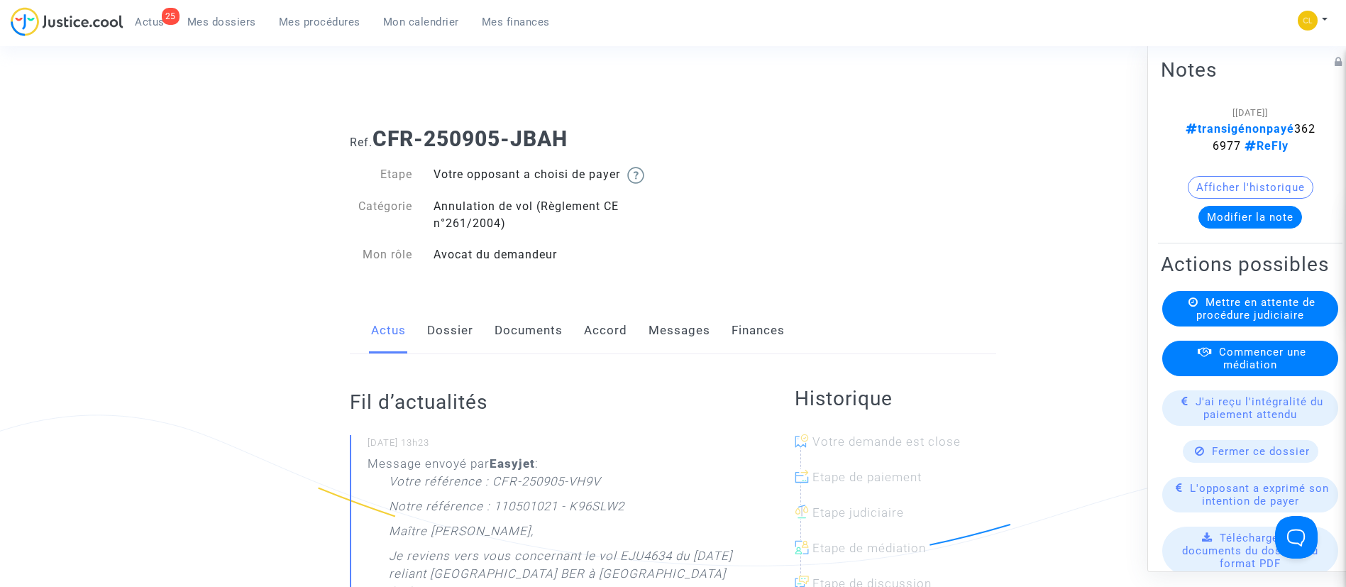
click at [607, 329] on link "Accord" at bounding box center [605, 330] width 43 height 47
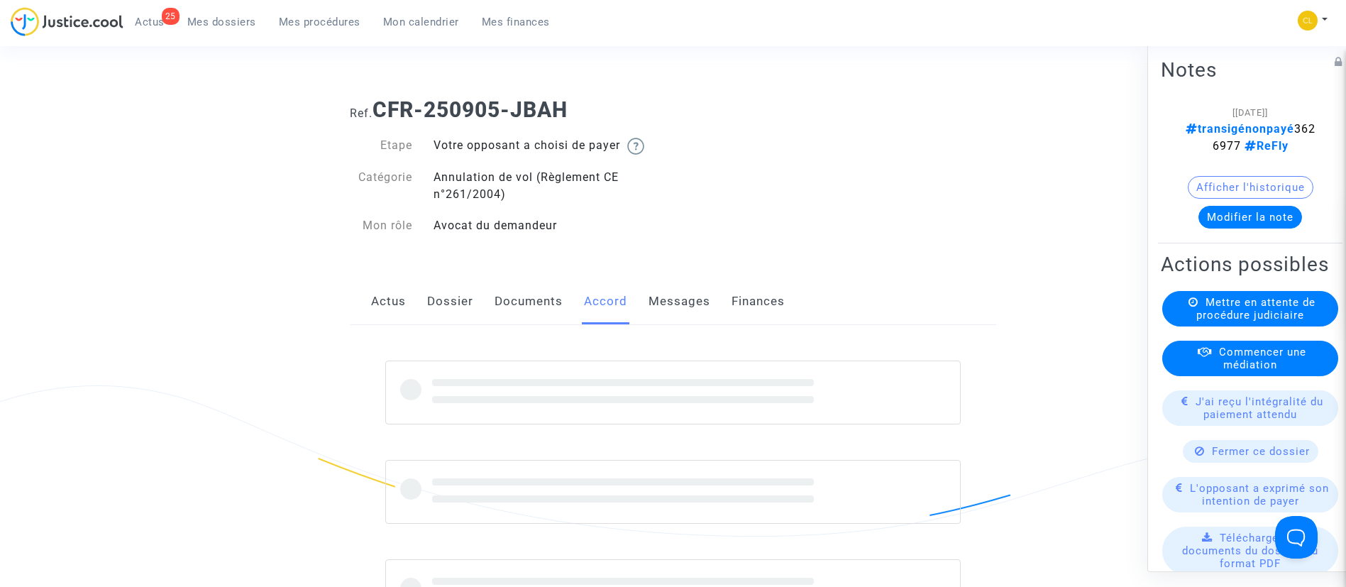
scroll to position [31, 0]
click at [1255, 213] on button "Modifier la note" at bounding box center [1251, 216] width 104 height 23
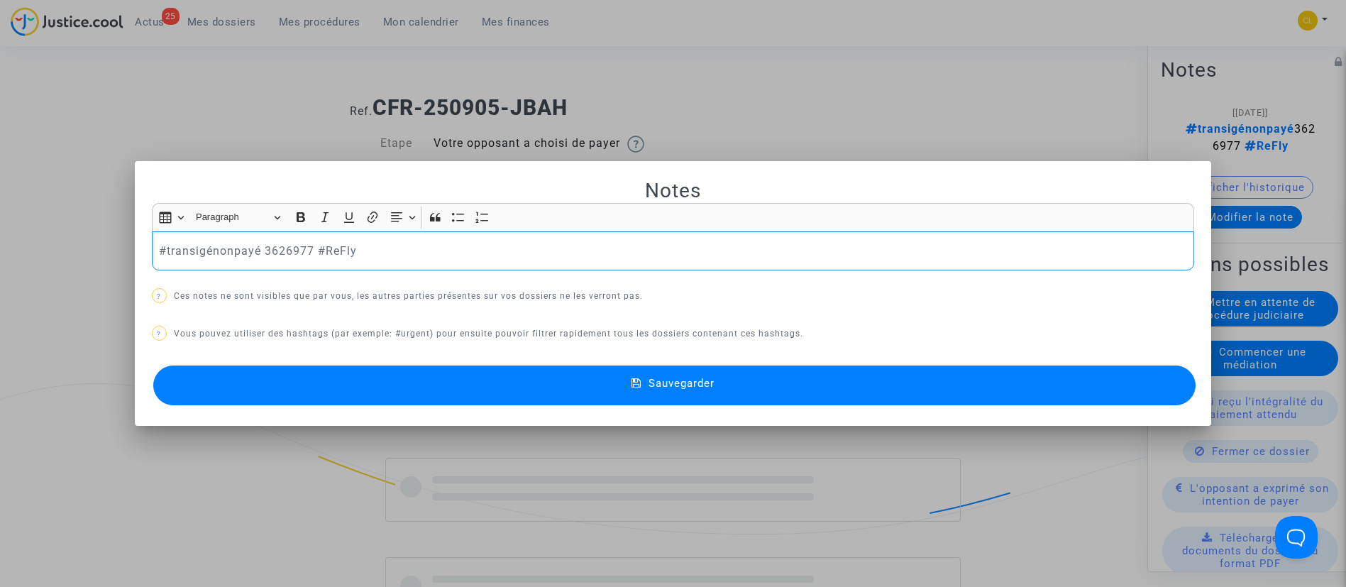
click at [231, 248] on p "#transigénonpayé 3626977 #ReFly" at bounding box center [673, 251] width 1028 height 18
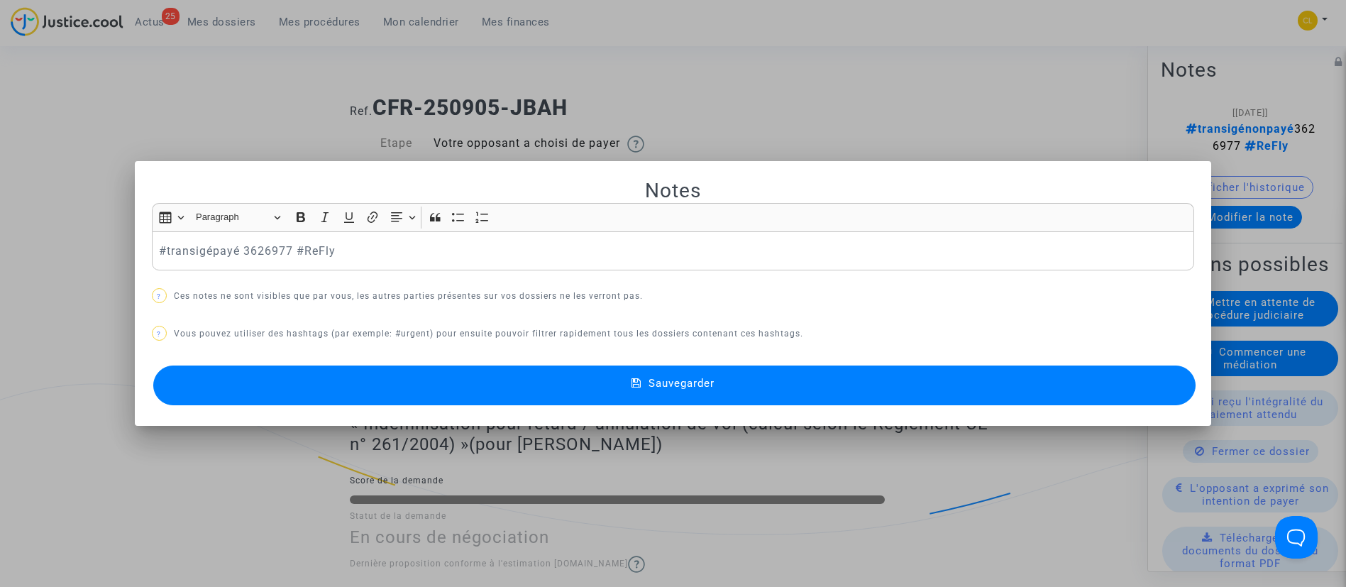
click at [678, 381] on span "Sauvegarder" at bounding box center [682, 383] width 66 height 13
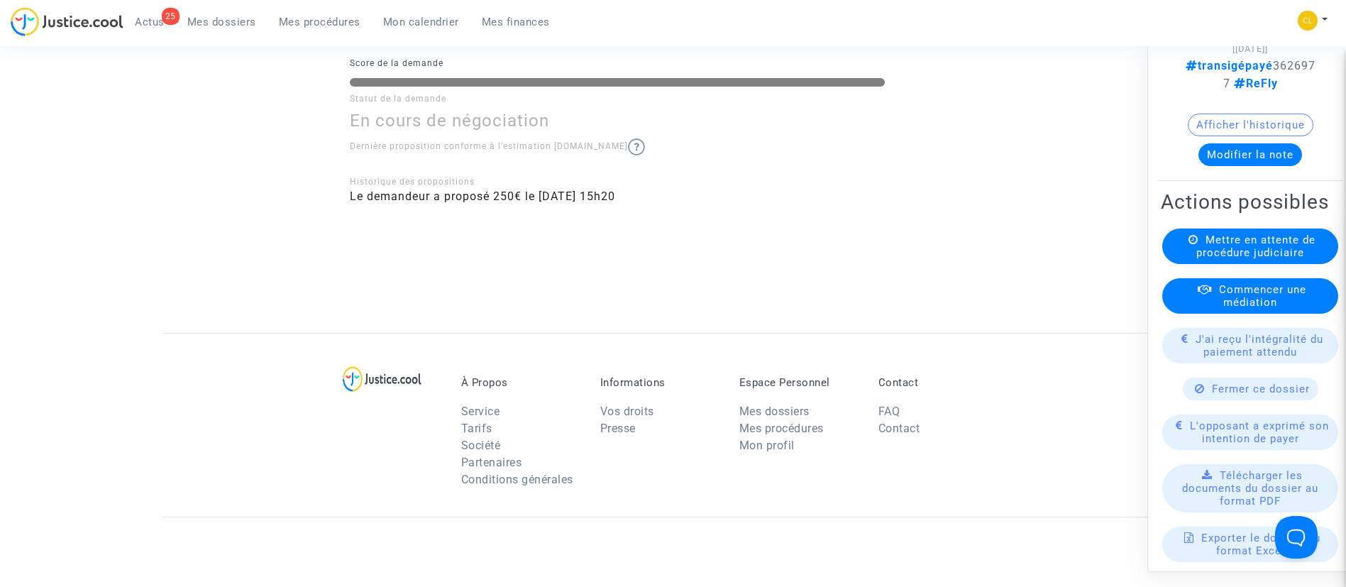
scroll to position [738, 0]
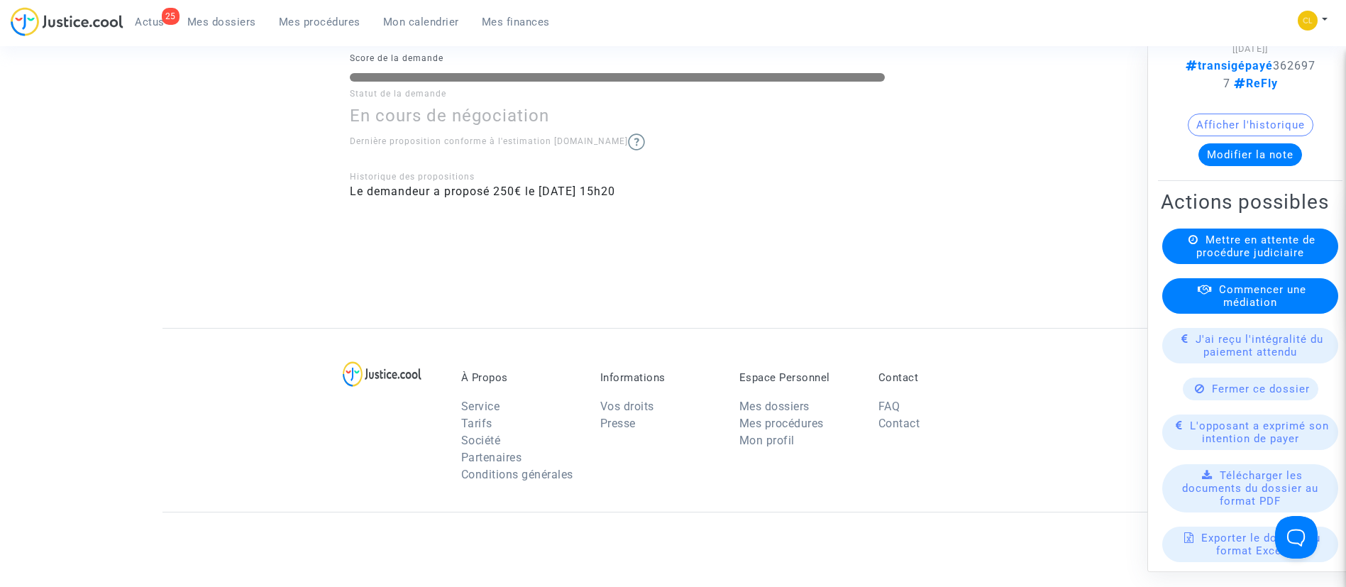
click at [1272, 358] on span "J'ai reçu l'intégralité du paiement attendu" at bounding box center [1260, 345] width 128 height 26
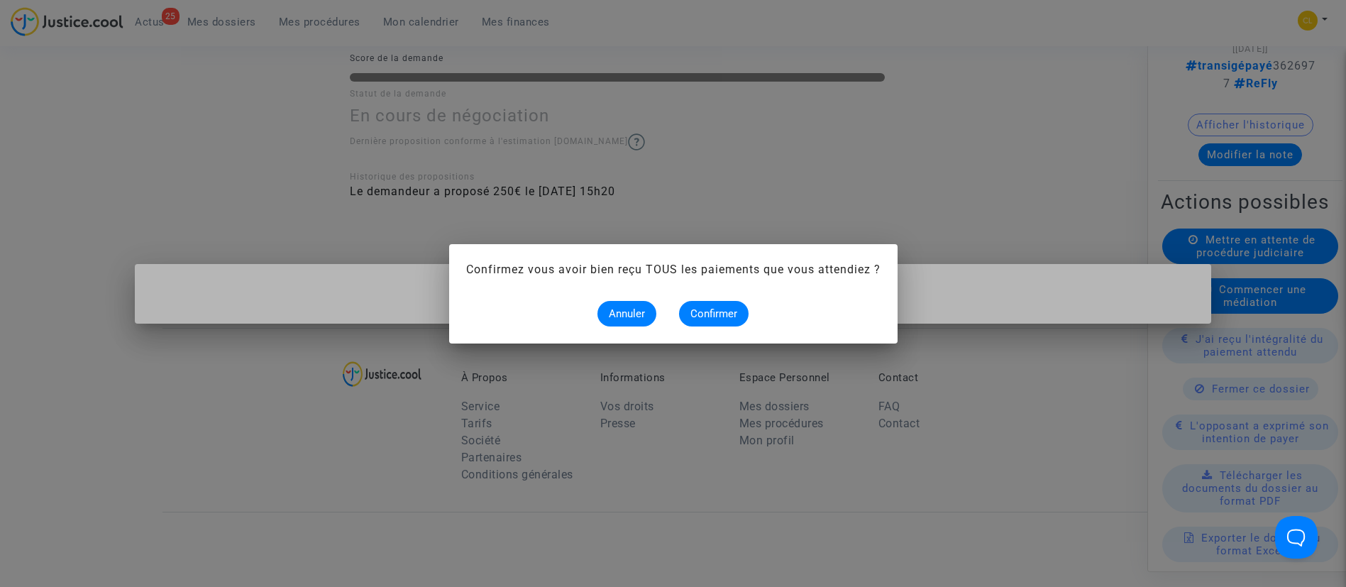
scroll to position [0, 0]
click at [716, 312] on span "Confirmer" at bounding box center [713, 313] width 47 height 13
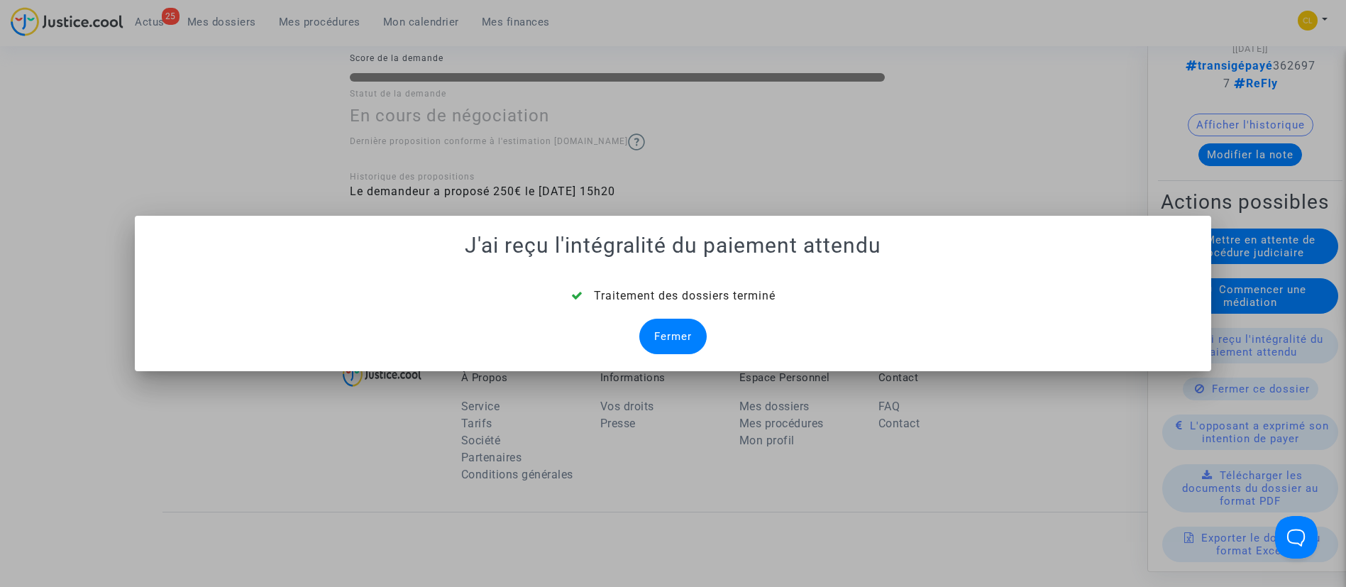
click at [657, 335] on div "Fermer" at bounding box center [672, 336] width 67 height 35
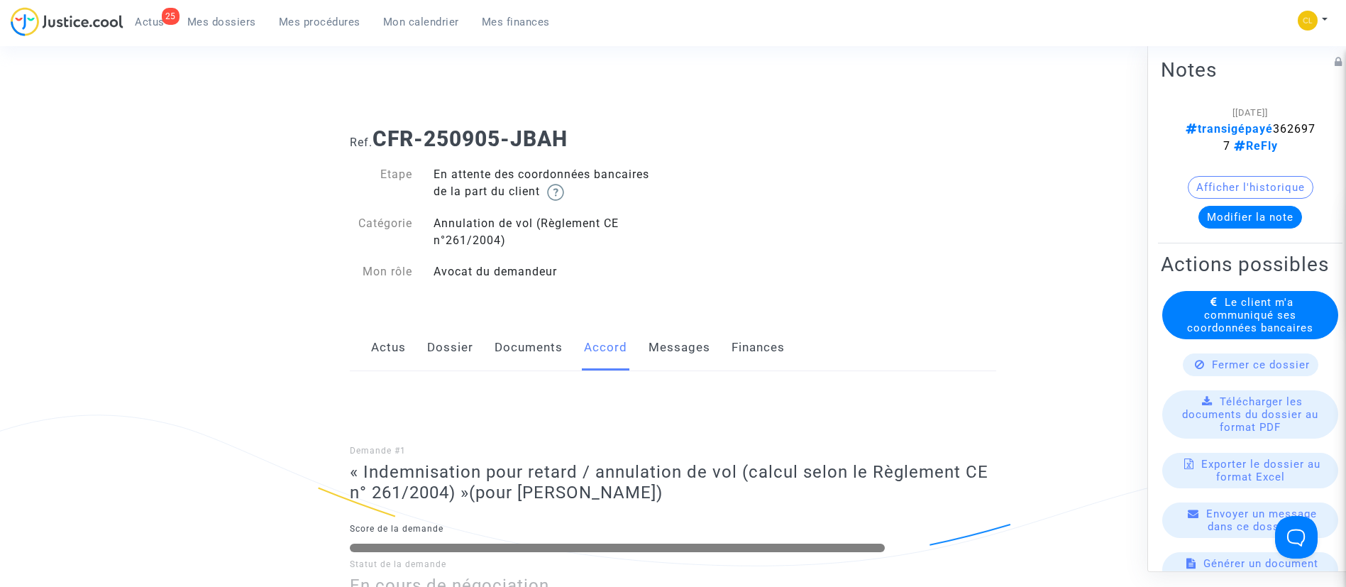
click at [1220, 334] on span "Le client m'a communiqué ses coordonnées bancaires" at bounding box center [1250, 314] width 126 height 38
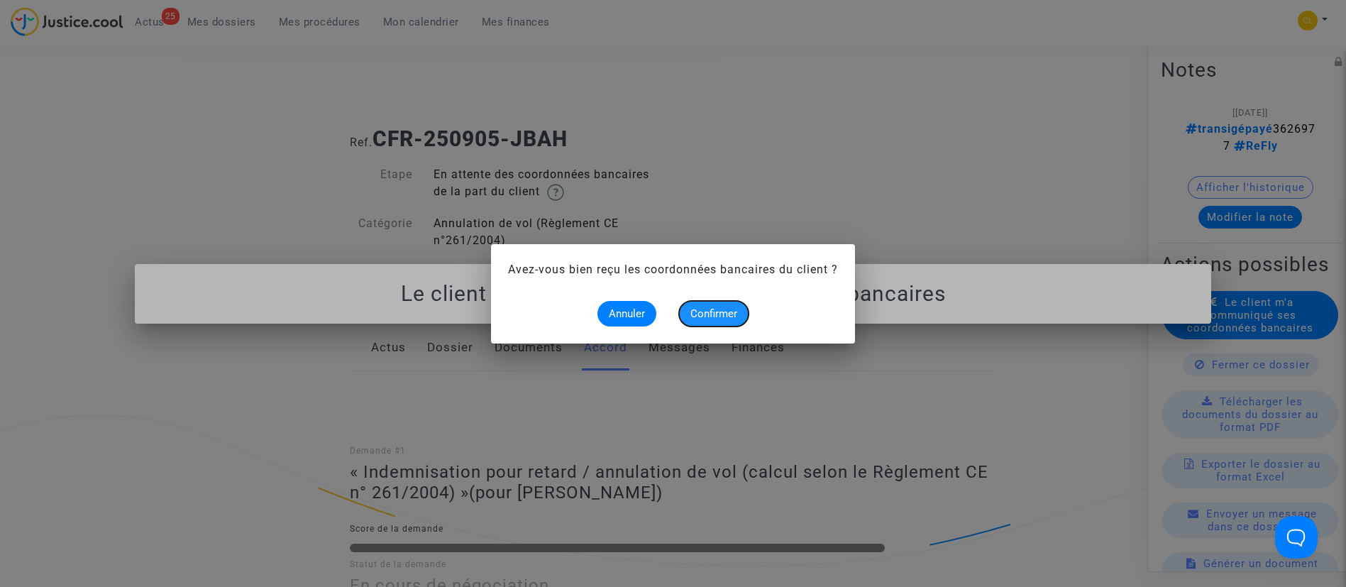
click at [703, 314] on span "Confirmer" at bounding box center [713, 313] width 47 height 13
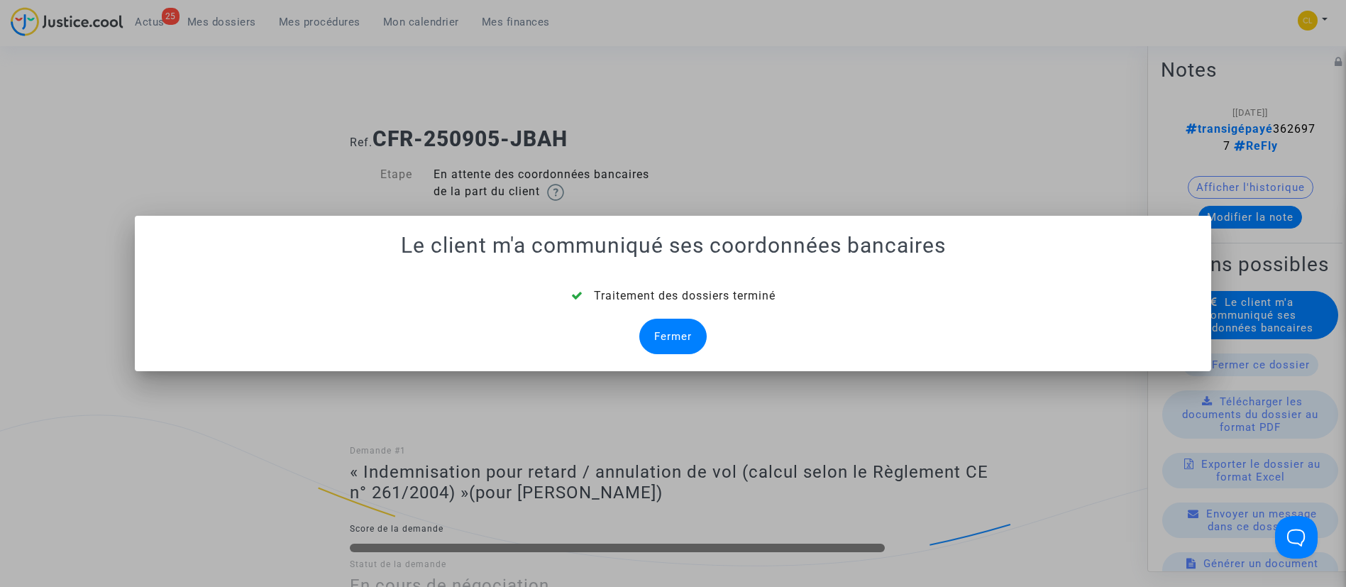
click at [696, 335] on div "Fermer" at bounding box center [672, 336] width 67 height 35
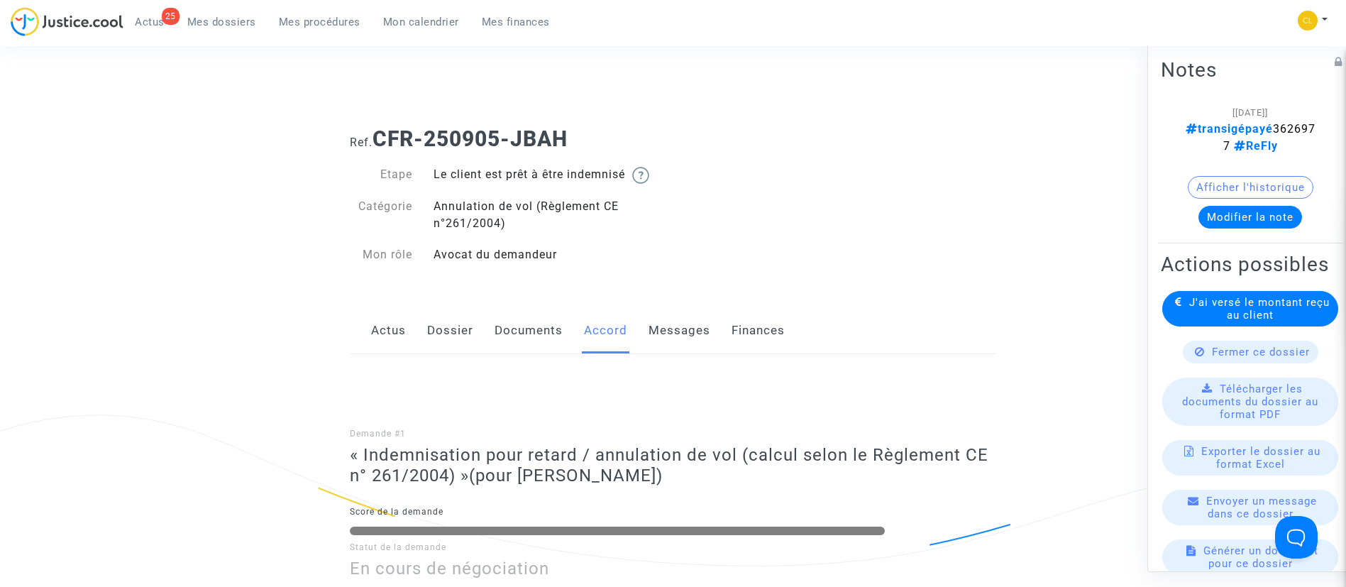
click at [239, 26] on span "Mes dossiers" at bounding box center [221, 22] width 69 height 13
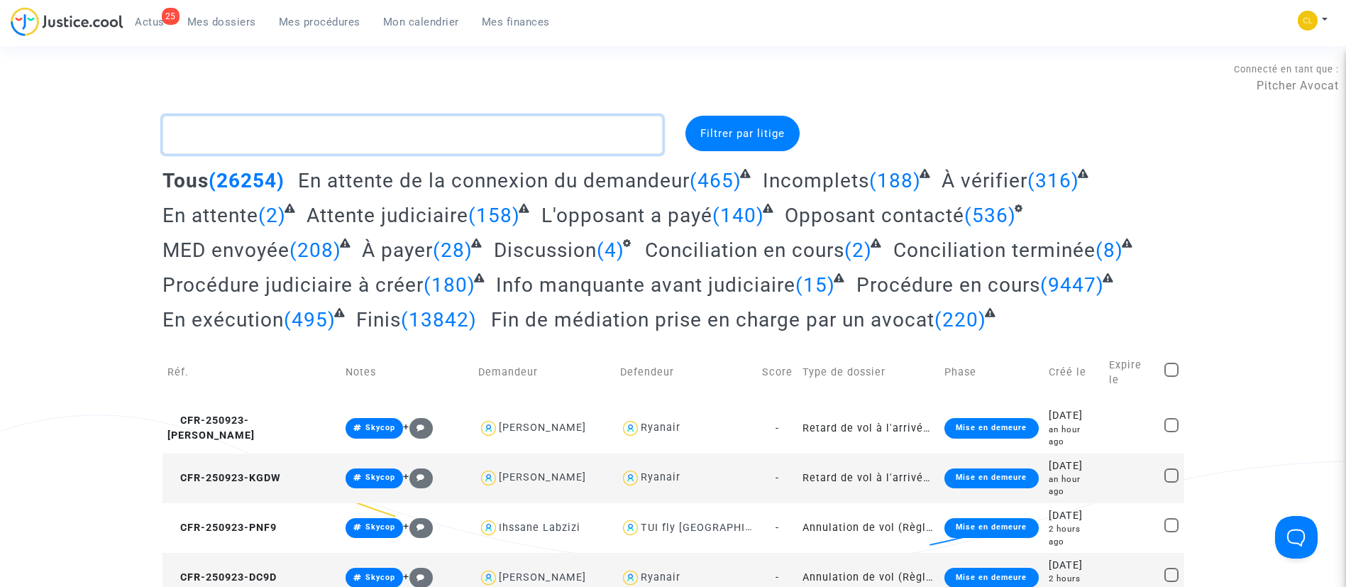
click at [377, 127] on textarea at bounding box center [413, 135] width 500 height 38
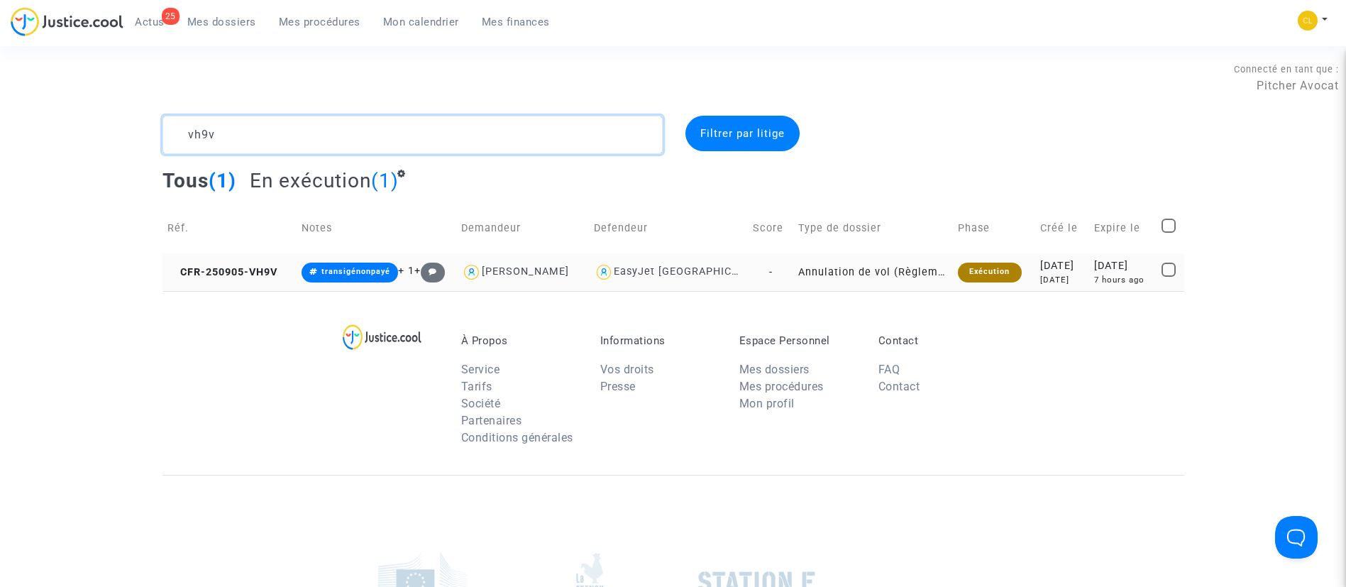
type textarea "vh9v"
click at [1094, 259] on div "[DATE]" at bounding box center [1123, 266] width 58 height 16
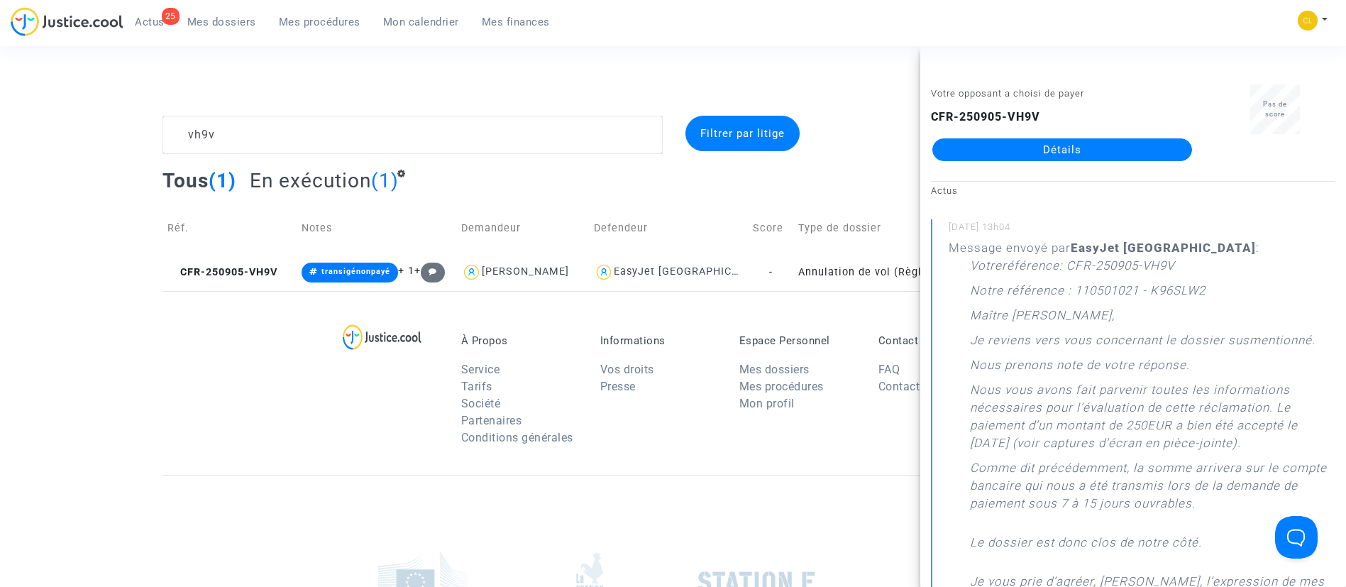
click at [1052, 150] on link "Détails" at bounding box center [1062, 149] width 260 height 23
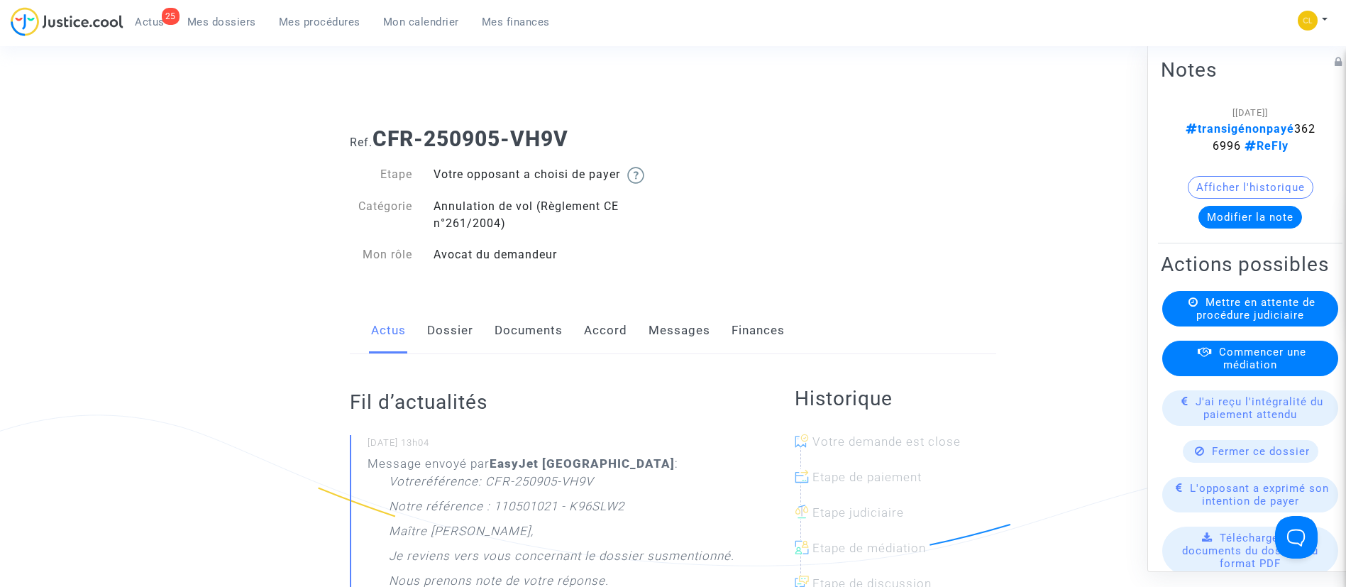
click at [591, 338] on link "Accord" at bounding box center [605, 330] width 43 height 47
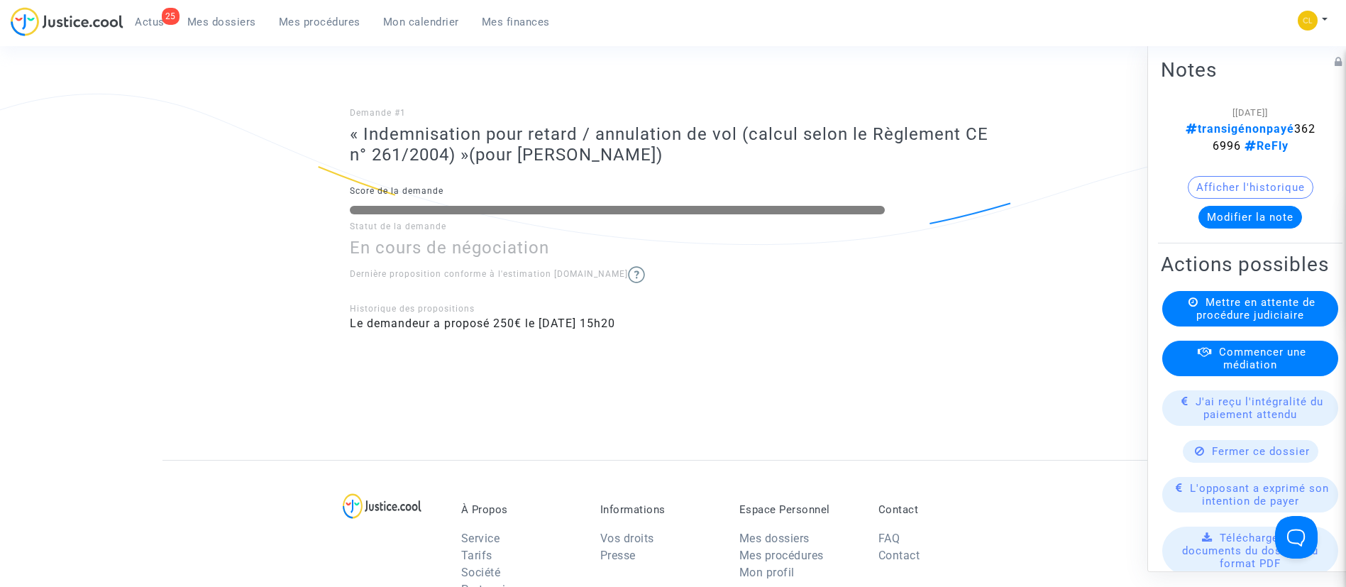
scroll to position [321, 0]
click at [1254, 225] on button "Modifier la note" at bounding box center [1251, 216] width 104 height 23
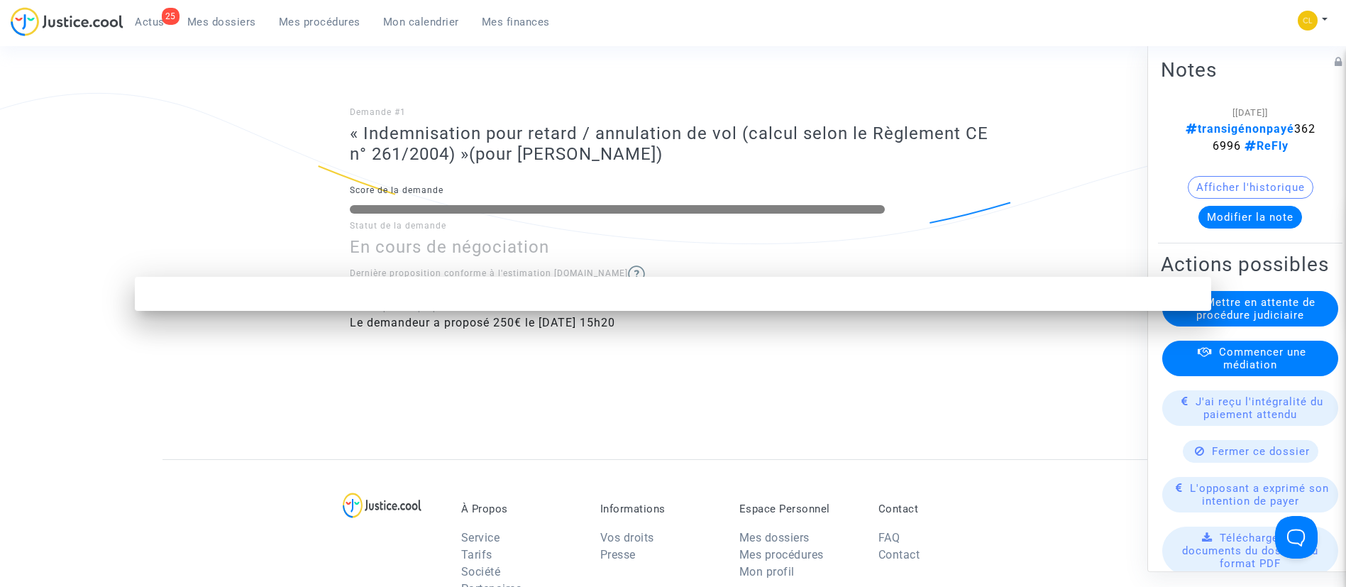
scroll to position [0, 0]
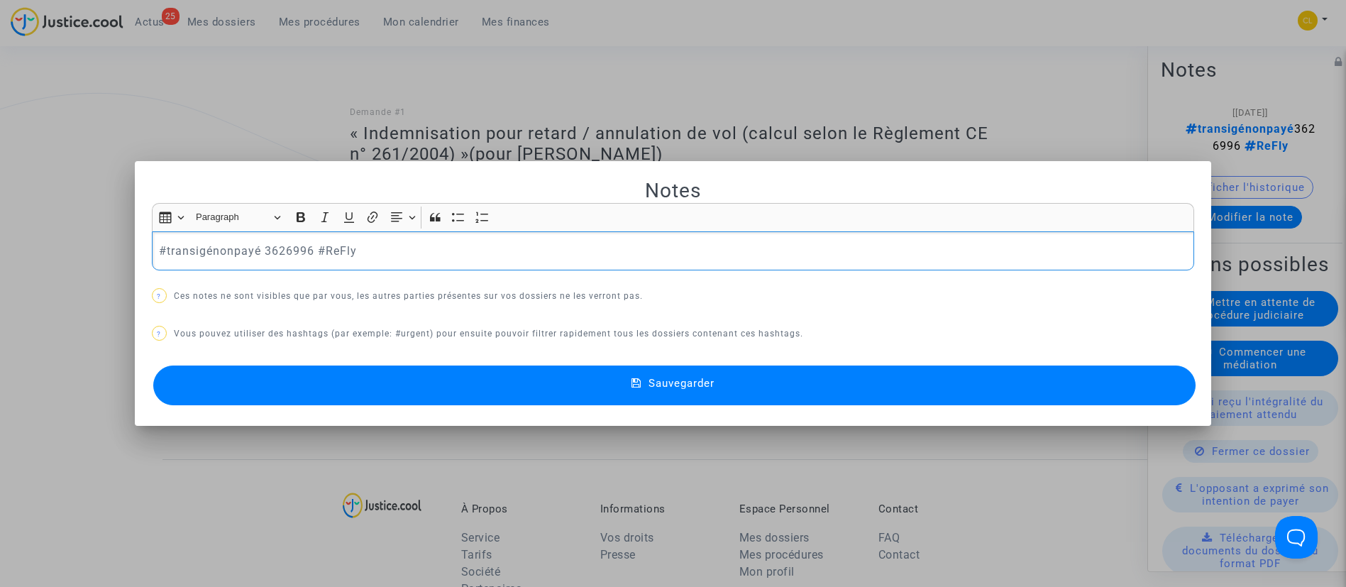
click at [230, 252] on p "#transigénonpayé 3626996 #ReFly" at bounding box center [673, 251] width 1028 height 18
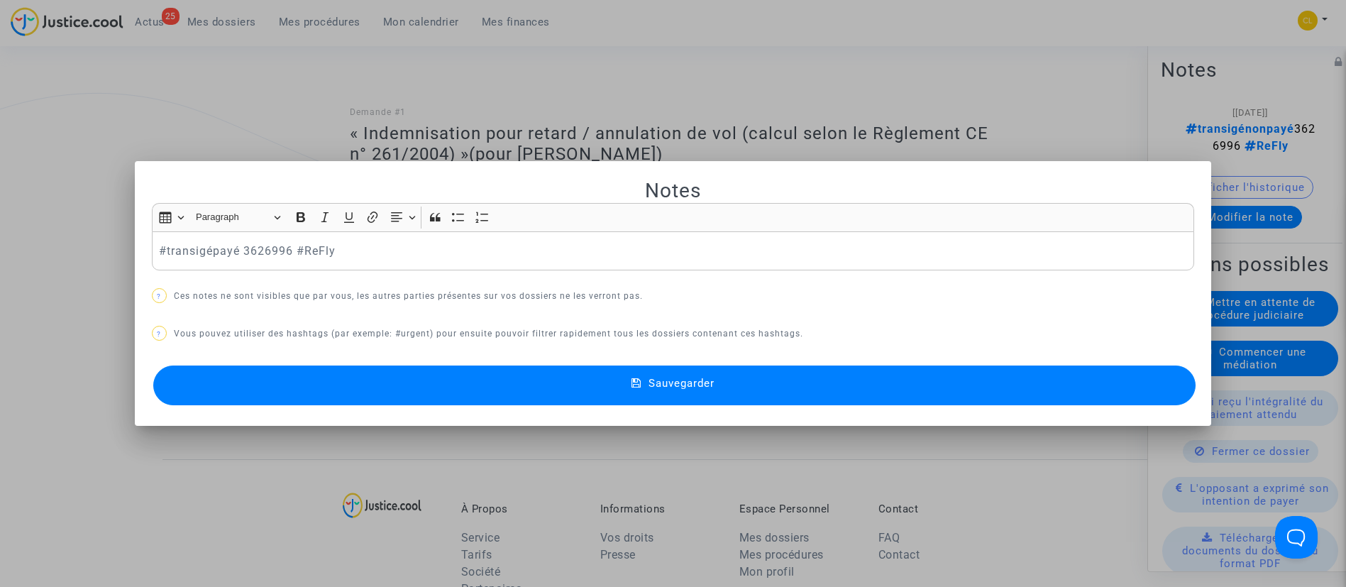
click at [661, 378] on span "Sauvegarder" at bounding box center [682, 383] width 66 height 13
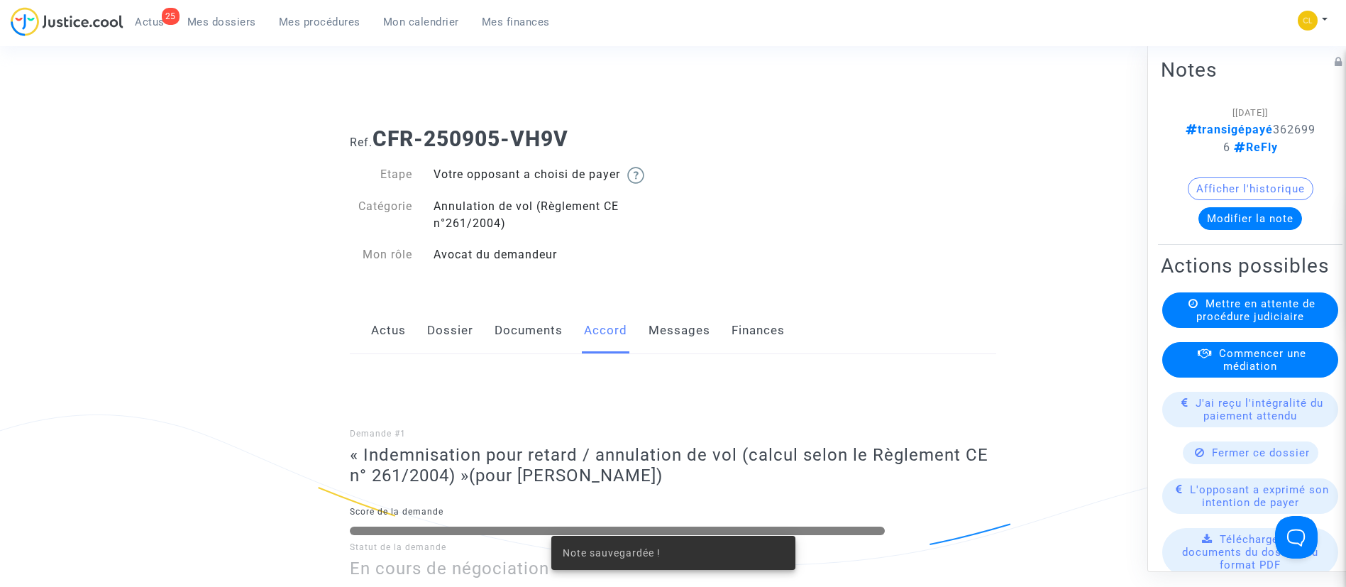
scroll to position [321, 0]
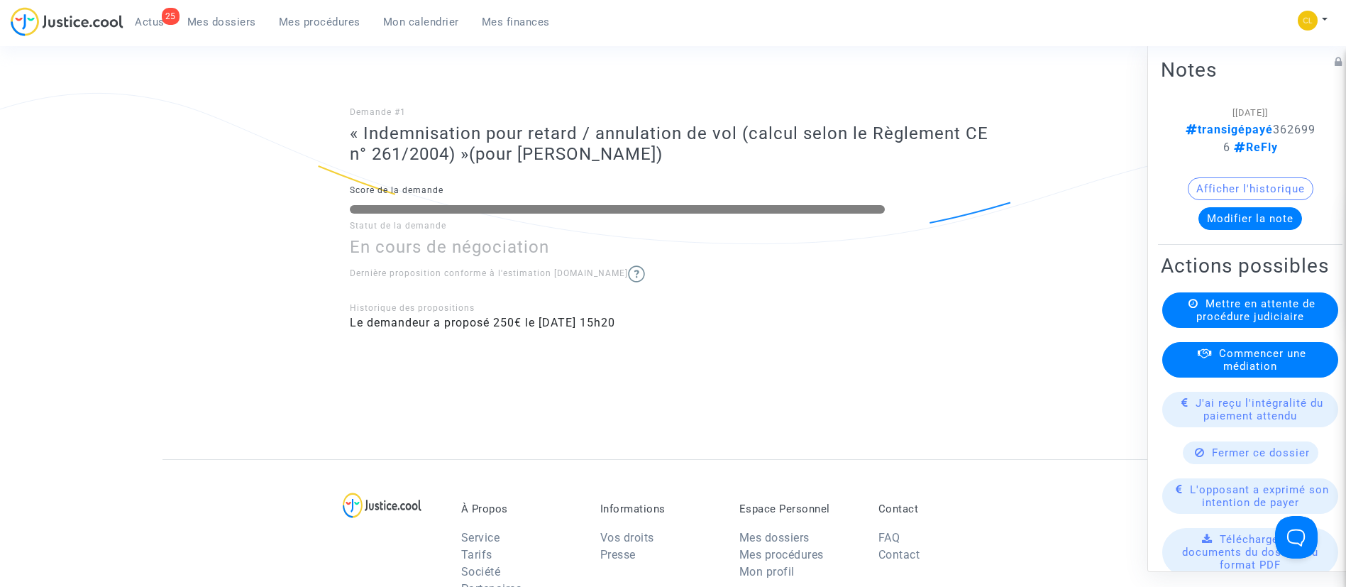
click at [1275, 422] on span "J'ai reçu l'intégralité du paiement attendu" at bounding box center [1260, 409] width 128 height 26
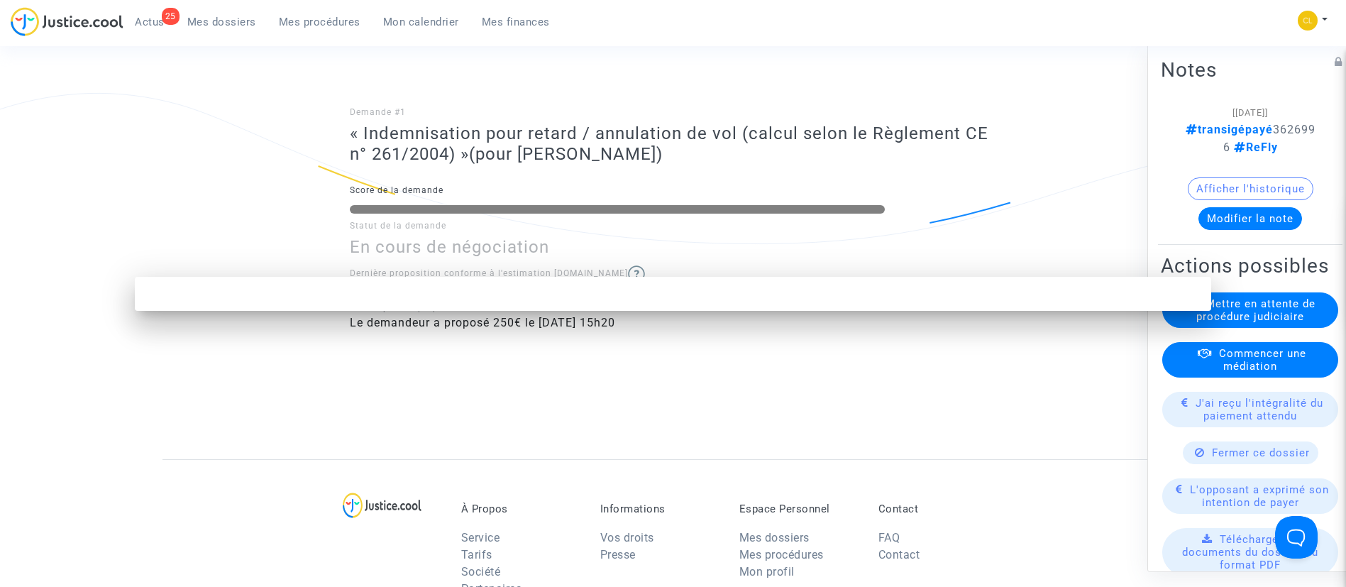
scroll to position [0, 0]
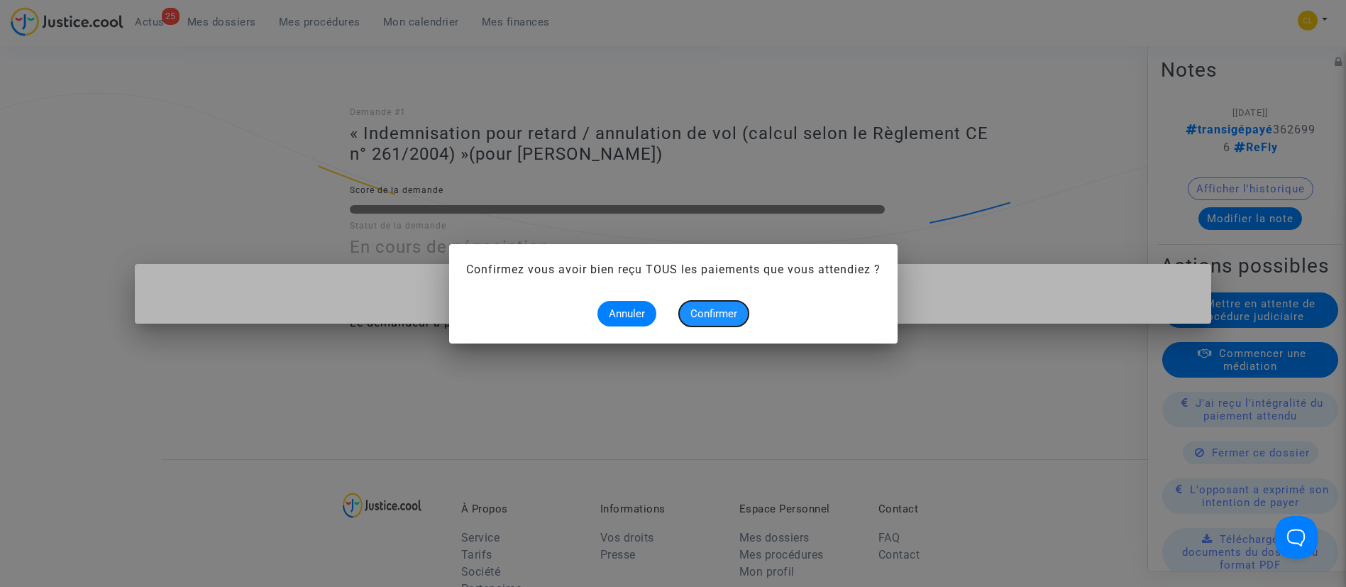
click at [699, 316] on span "Confirmer" at bounding box center [713, 313] width 47 height 13
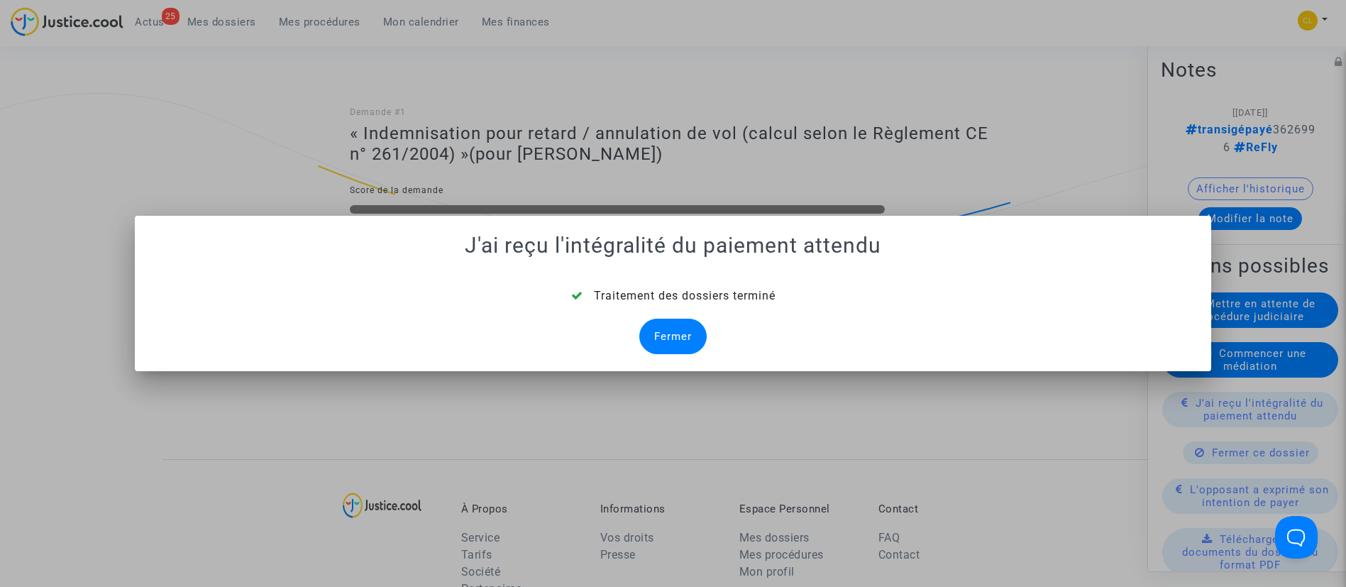
click at [693, 334] on div "Fermer" at bounding box center [672, 336] width 67 height 35
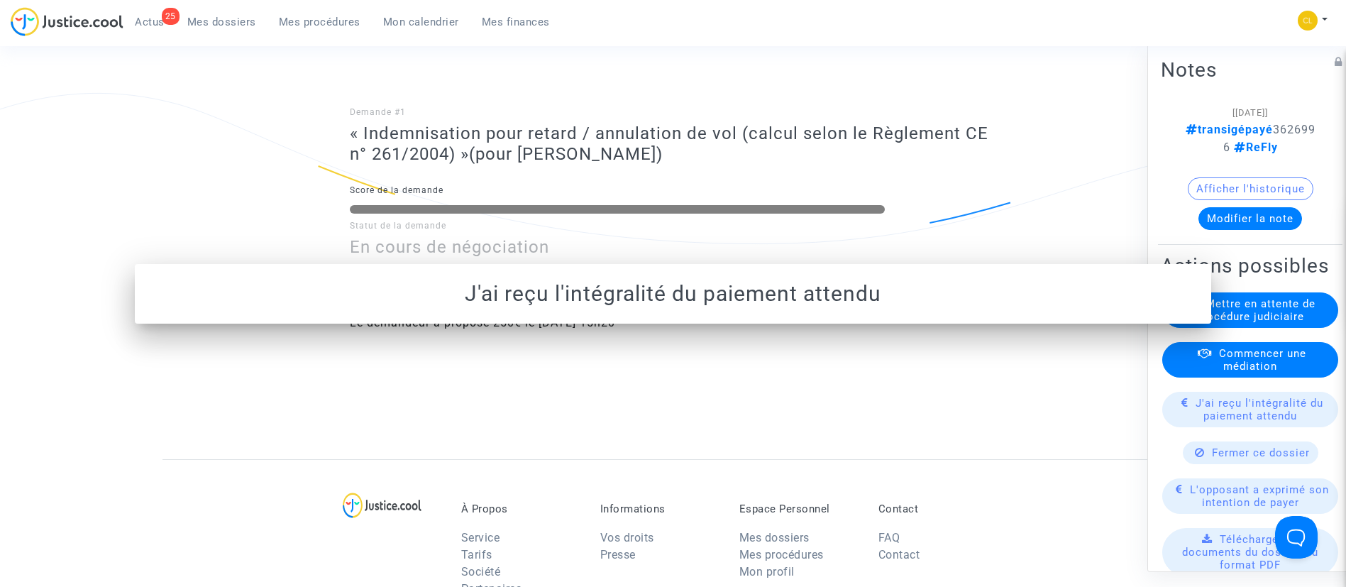
scroll to position [321, 0]
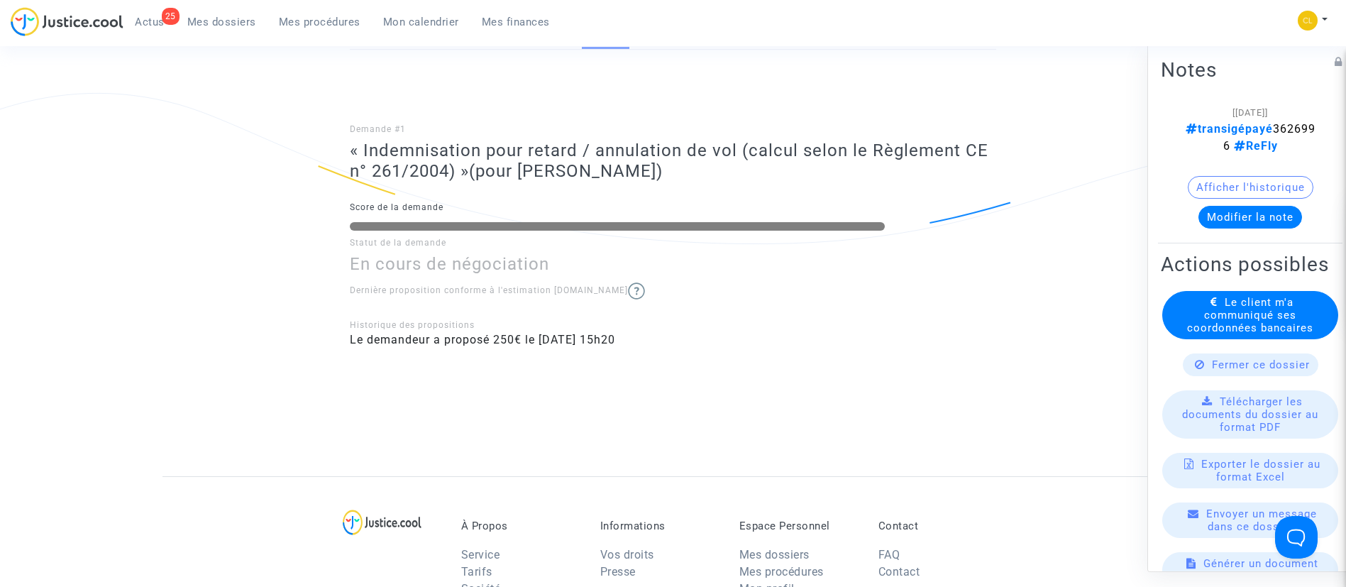
click at [1283, 325] on span "Le client m'a communiqué ses coordonnées bancaires" at bounding box center [1250, 314] width 126 height 38
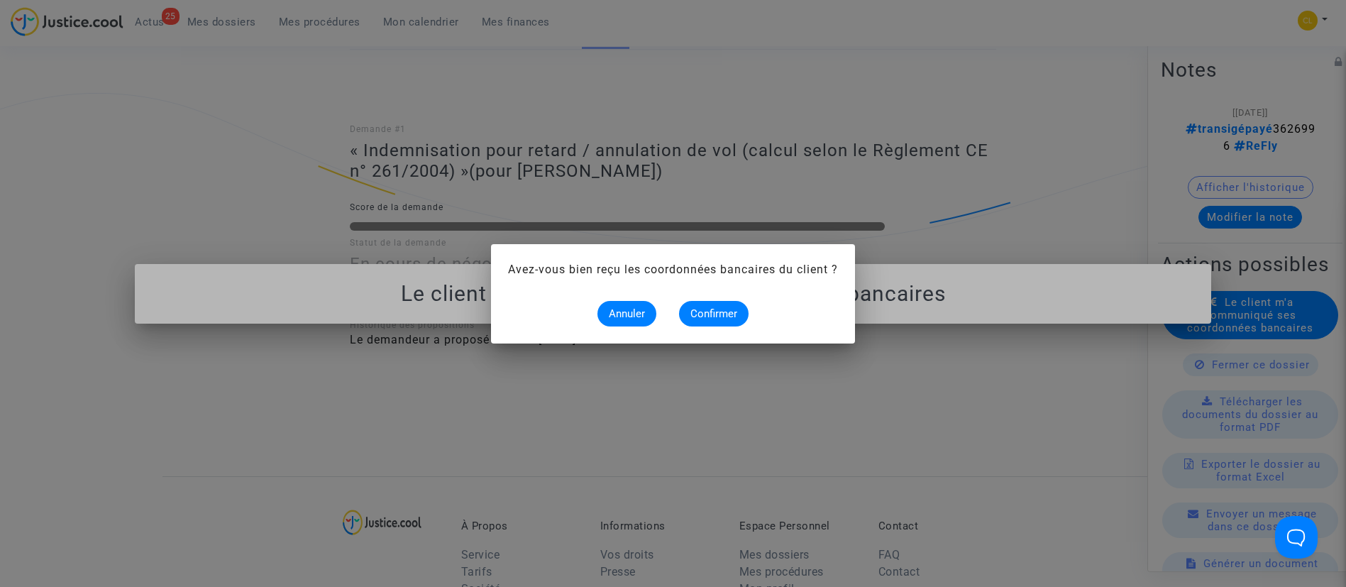
scroll to position [0, 0]
click at [712, 309] on span "Confirmer" at bounding box center [713, 313] width 47 height 13
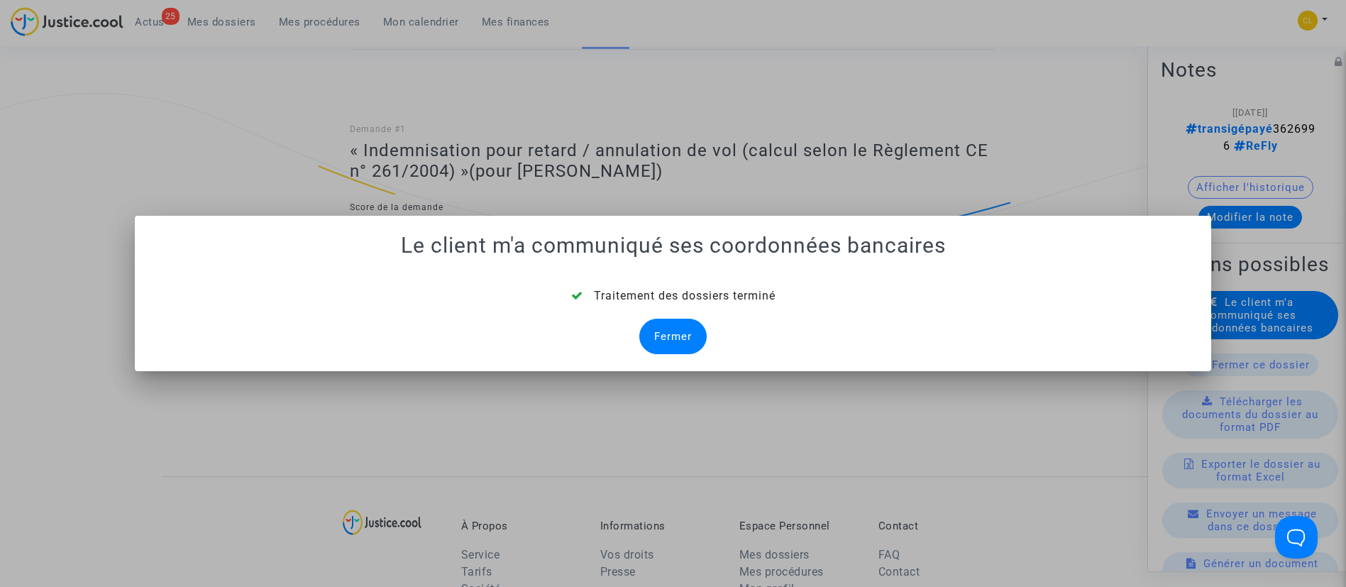
click at [677, 329] on div "Fermer" at bounding box center [672, 336] width 67 height 35
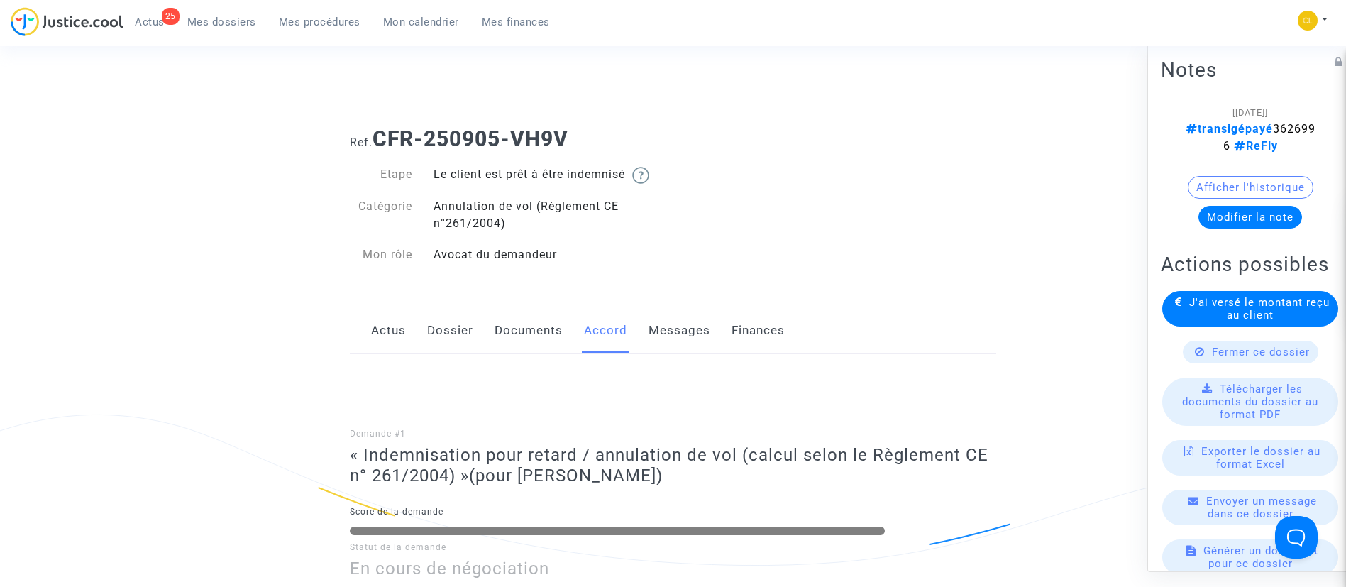
click at [232, 21] on span "Mes dossiers" at bounding box center [221, 22] width 69 height 13
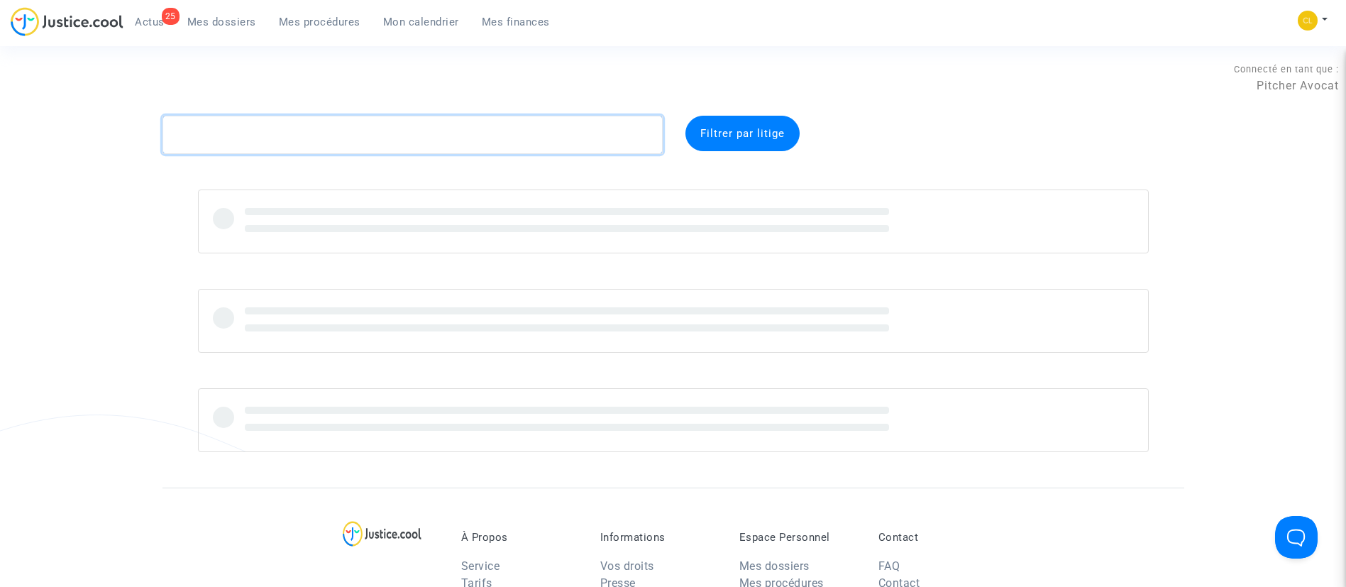
click at [496, 136] on textarea at bounding box center [413, 135] width 500 height 38
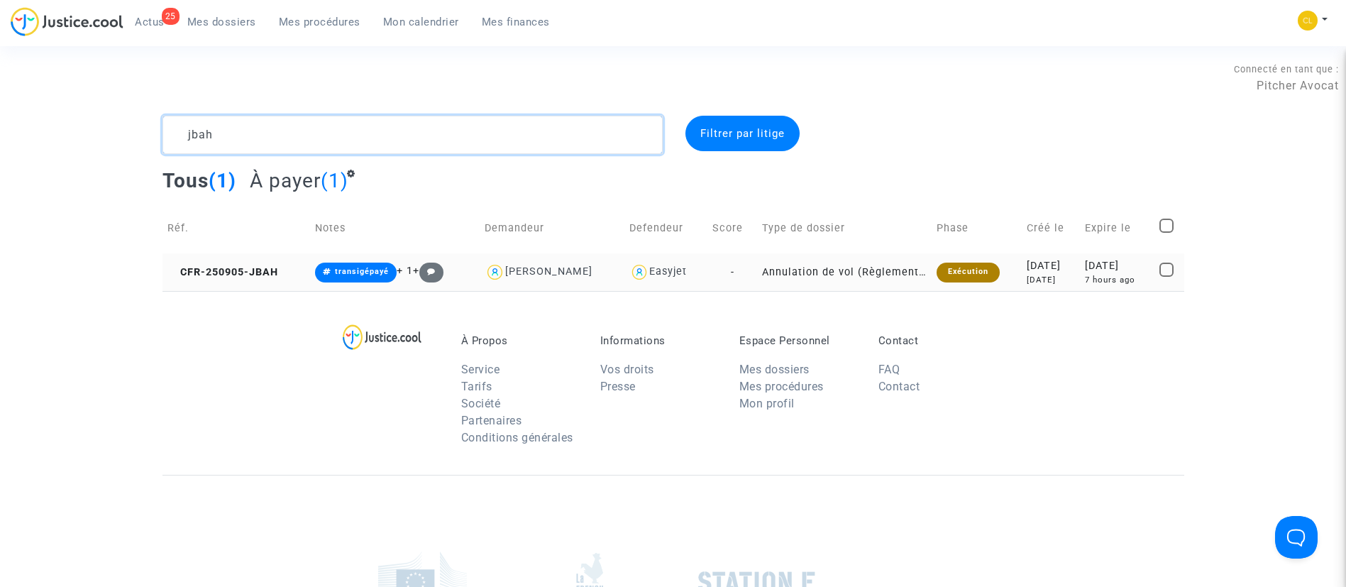
type textarea "jbah"
click at [1066, 279] on div "[DATE]" at bounding box center [1051, 280] width 48 height 12
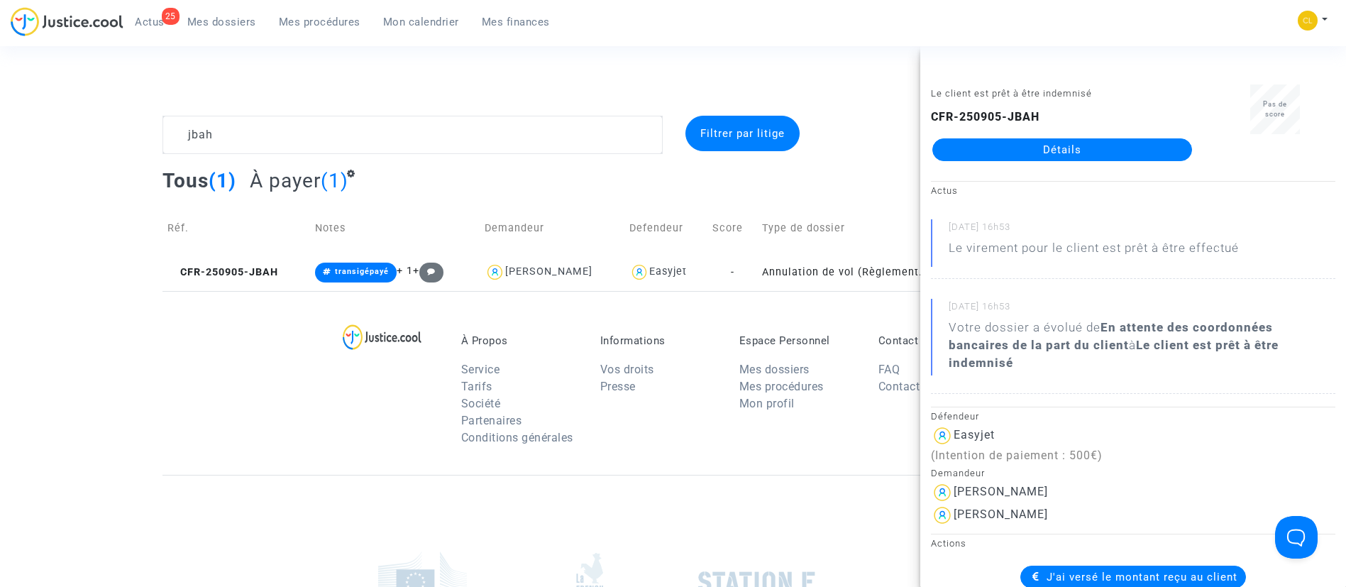
click at [1065, 153] on link "Détails" at bounding box center [1062, 149] width 260 height 23
click at [1065, 153] on div "Le client est prêt à être indemnisé CFR-250905-JBAH Détails Pas de score Actus …" at bounding box center [1133, 316] width 426 height 541
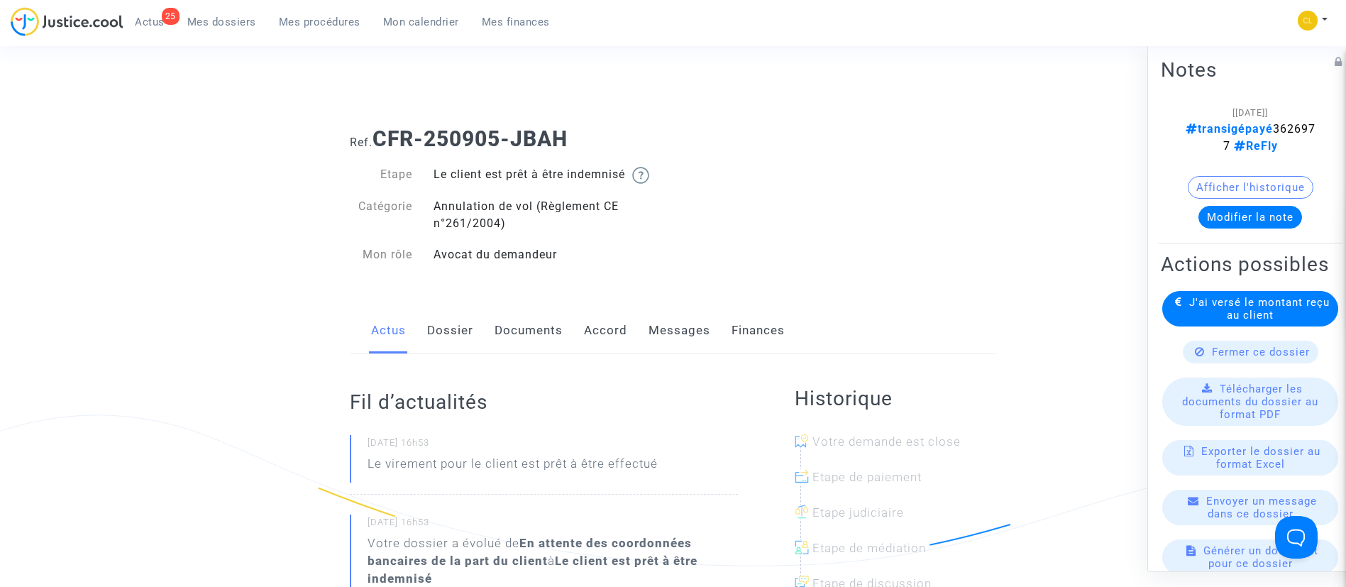
click at [238, 18] on span "Mes dossiers" at bounding box center [221, 22] width 69 height 13
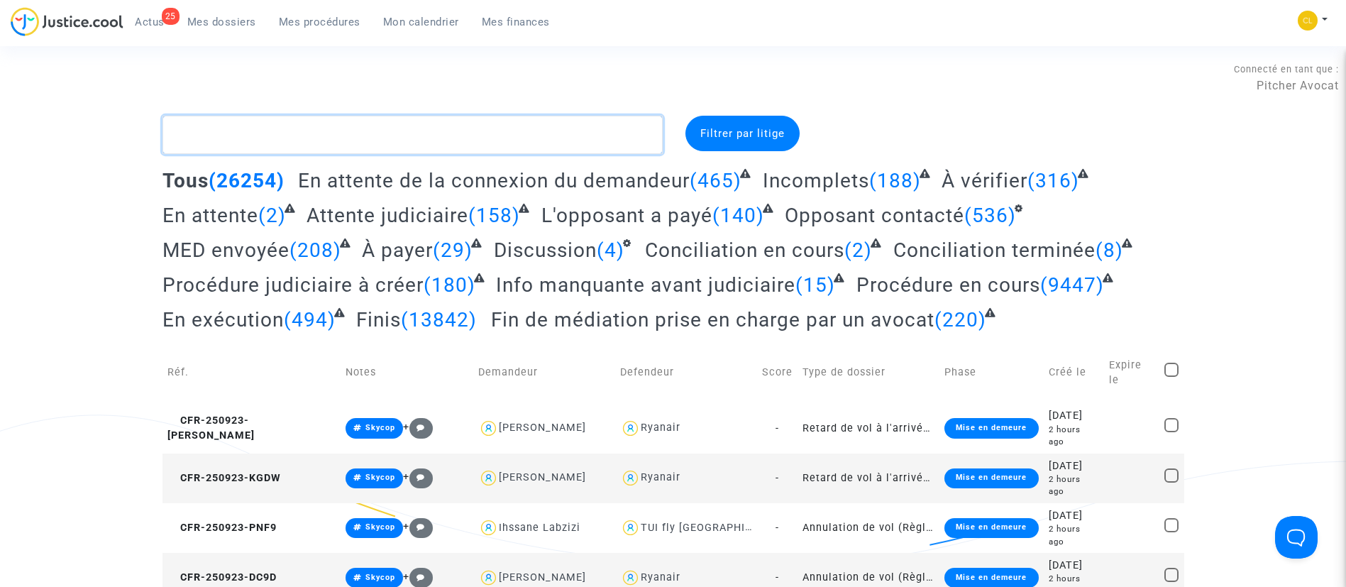
click at [337, 131] on textarea at bounding box center [413, 135] width 500 height 38
paste textarea "WRZK"
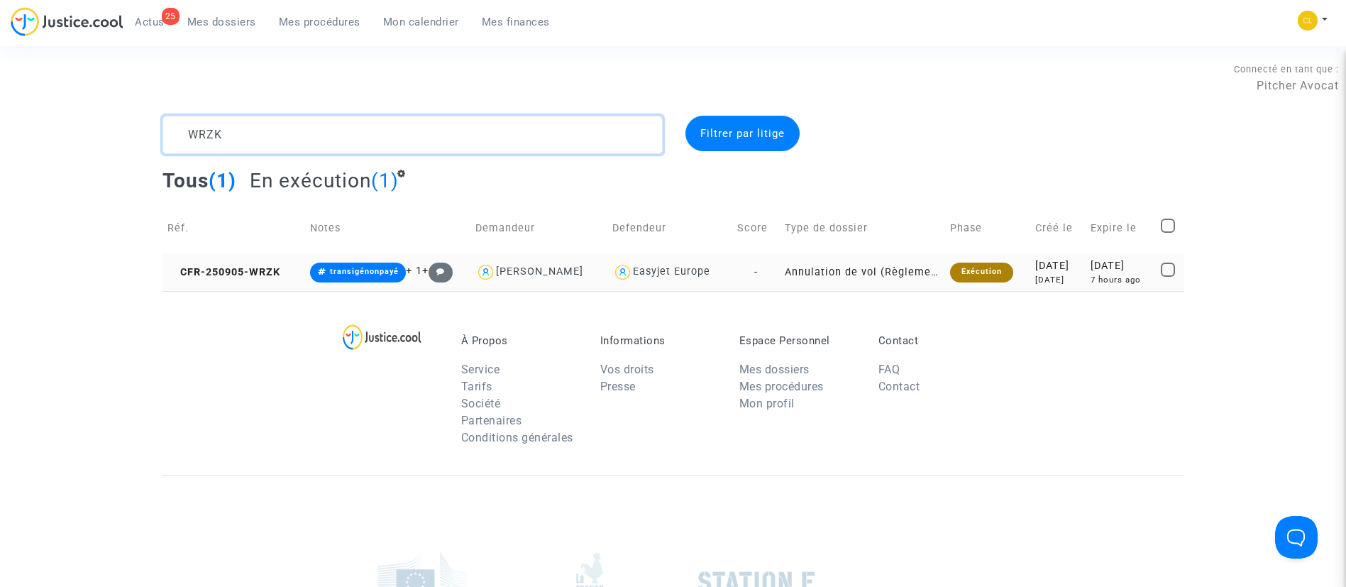
type textarea "WRZK"
click at [1091, 263] on div "[DATE]" at bounding box center [1121, 266] width 60 height 16
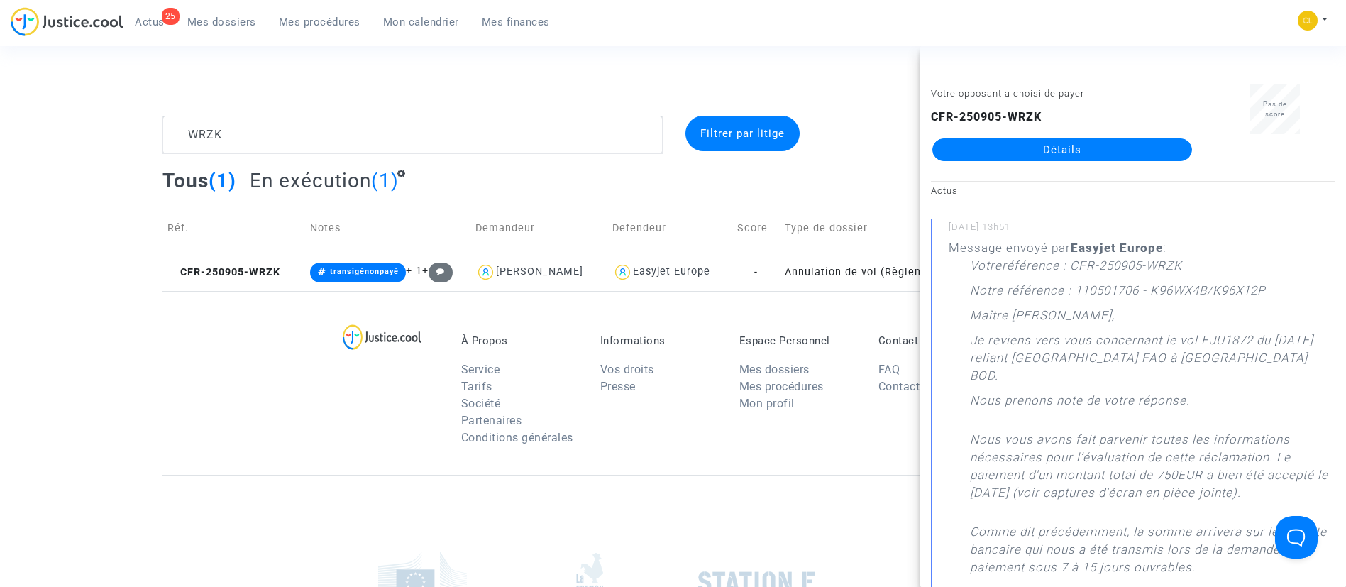
click at [1036, 144] on link "Détails" at bounding box center [1062, 149] width 260 height 23
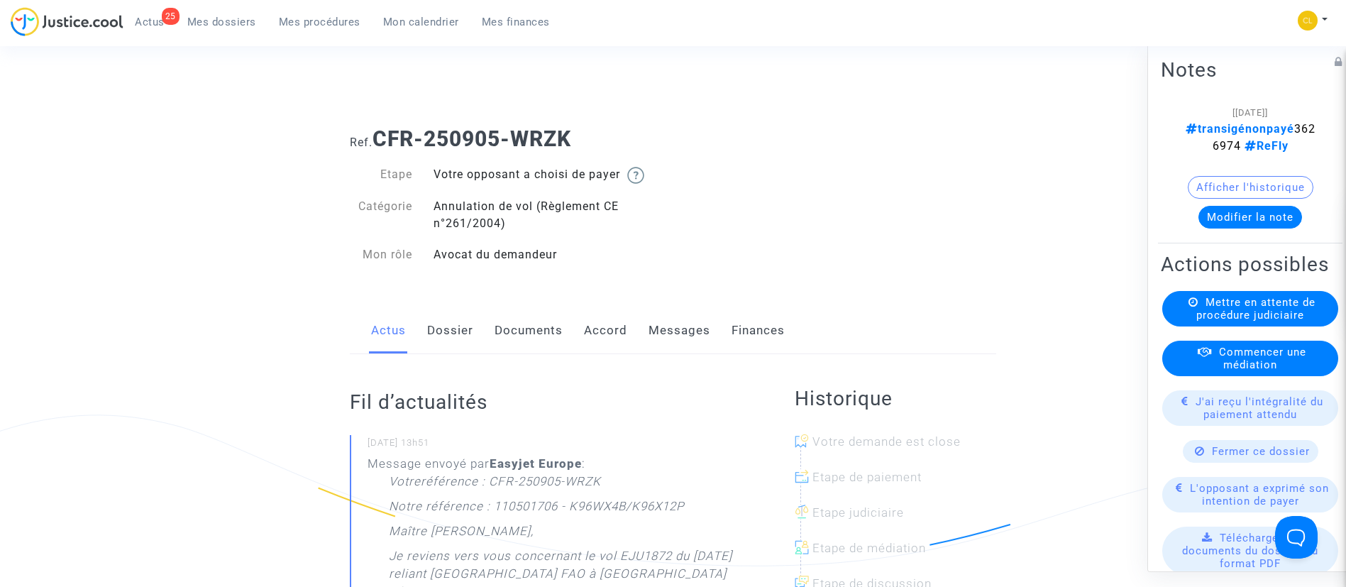
click at [607, 321] on link "Accord" at bounding box center [605, 330] width 43 height 47
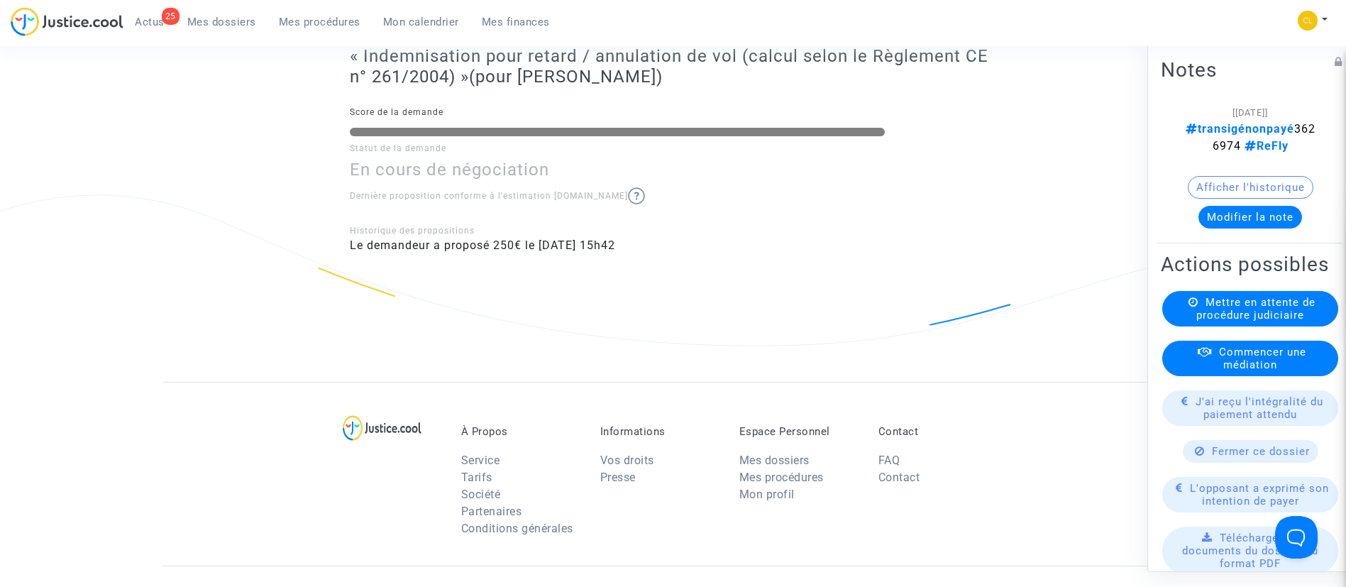
scroll to position [984, 0]
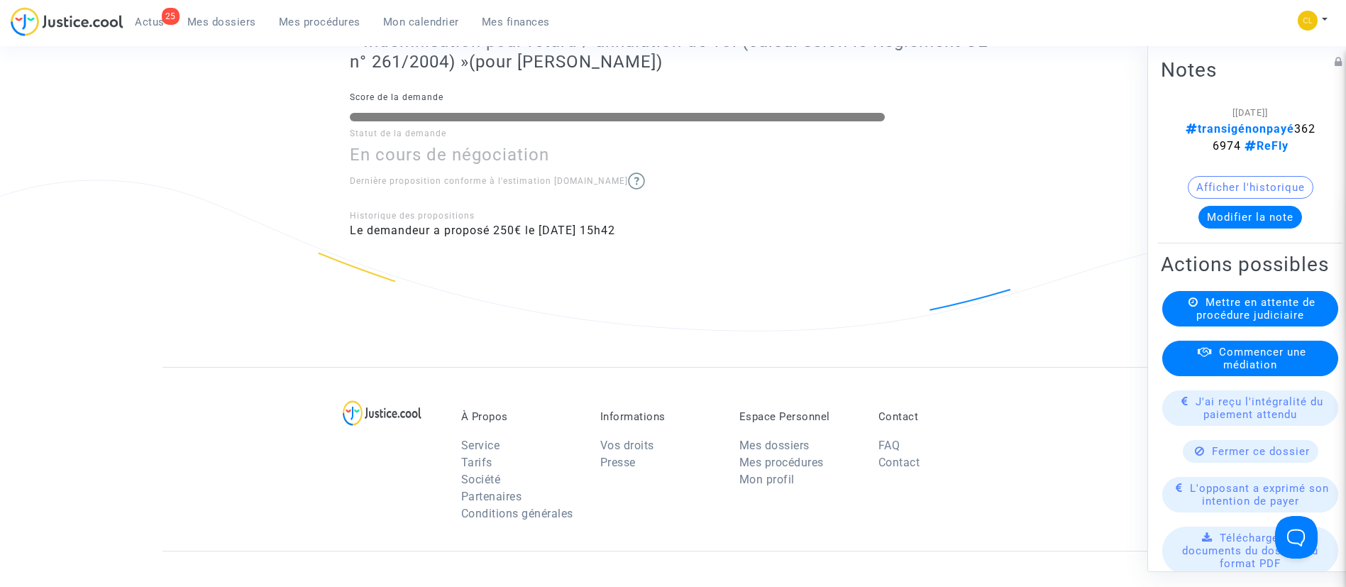
click at [1234, 420] on span "J'ai reçu l'intégralité du paiement attendu" at bounding box center [1260, 408] width 128 height 26
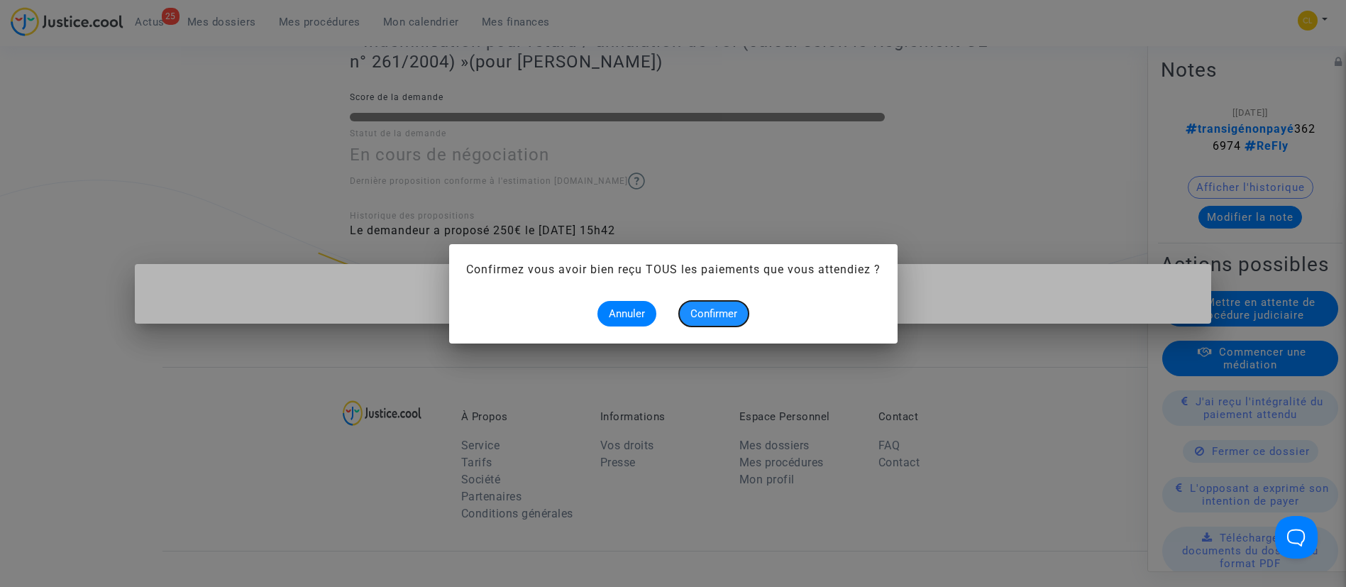
click at [712, 312] on span "Confirmer" at bounding box center [713, 313] width 47 height 13
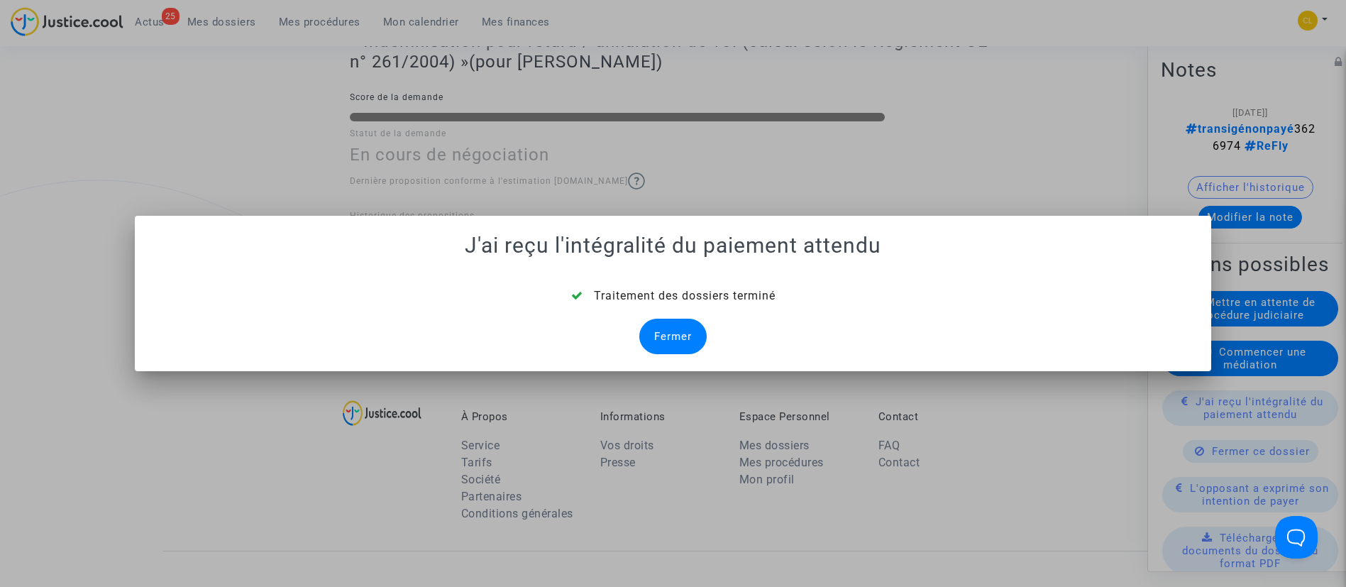
click at [676, 334] on div "Fermer" at bounding box center [672, 336] width 67 height 35
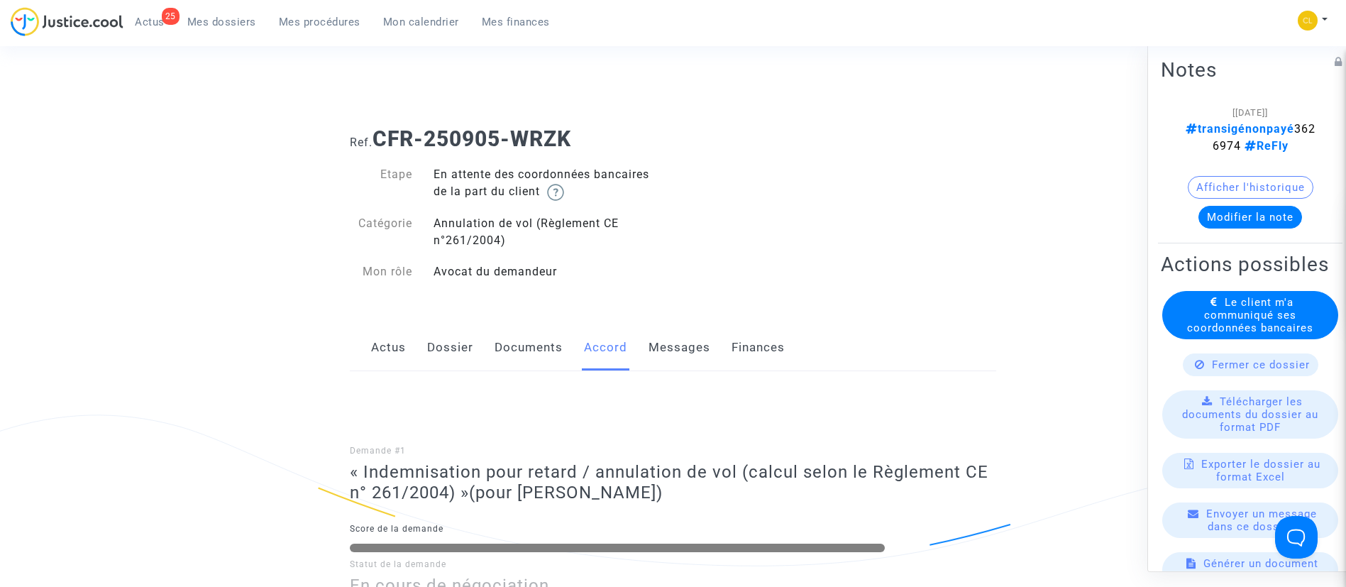
click at [1232, 321] on span "Le client m'a communiqué ses coordonnées bancaires" at bounding box center [1250, 314] width 126 height 38
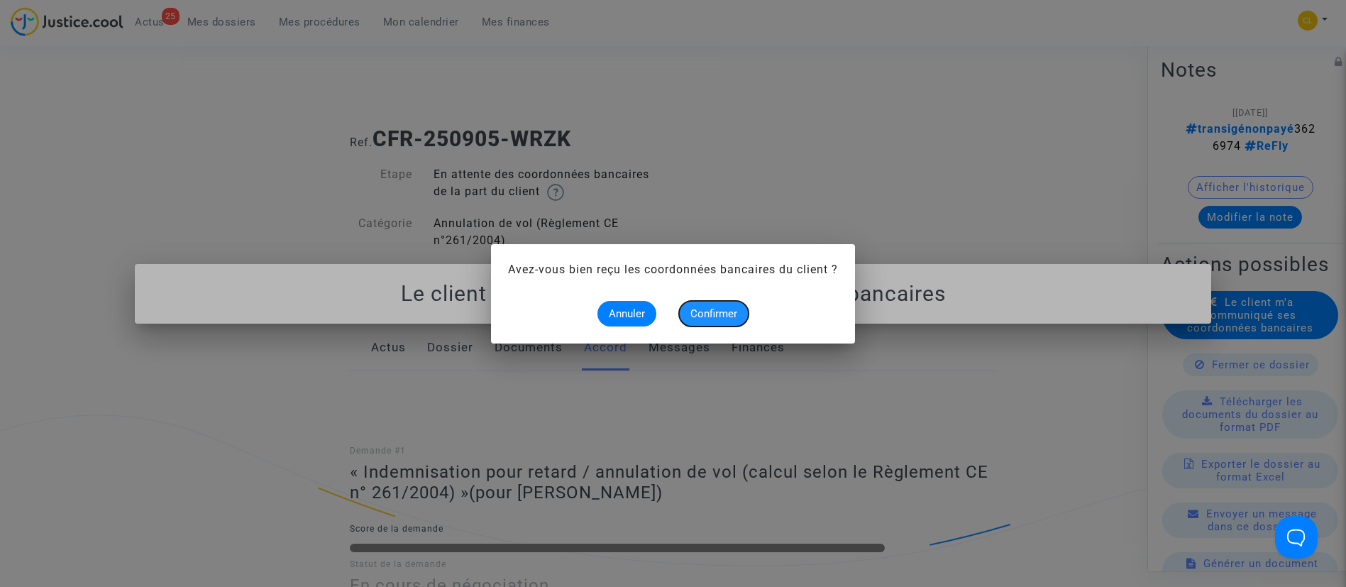
click at [709, 309] on span "Confirmer" at bounding box center [713, 313] width 47 height 13
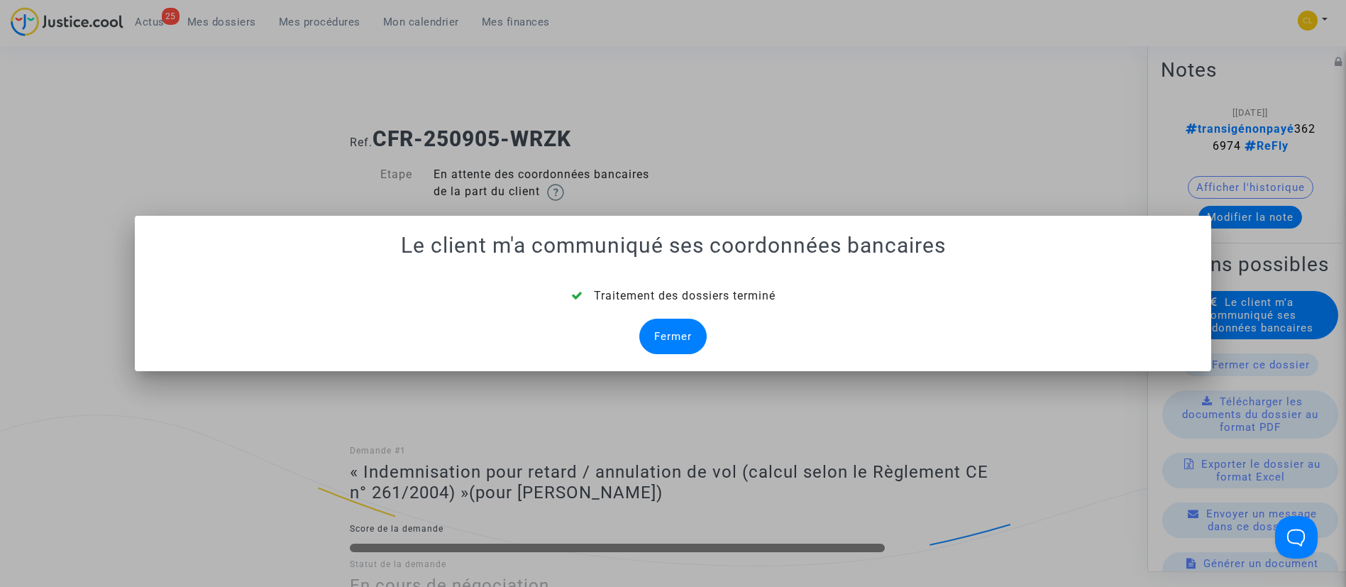
click at [659, 332] on div "Fermer" at bounding box center [672, 336] width 67 height 35
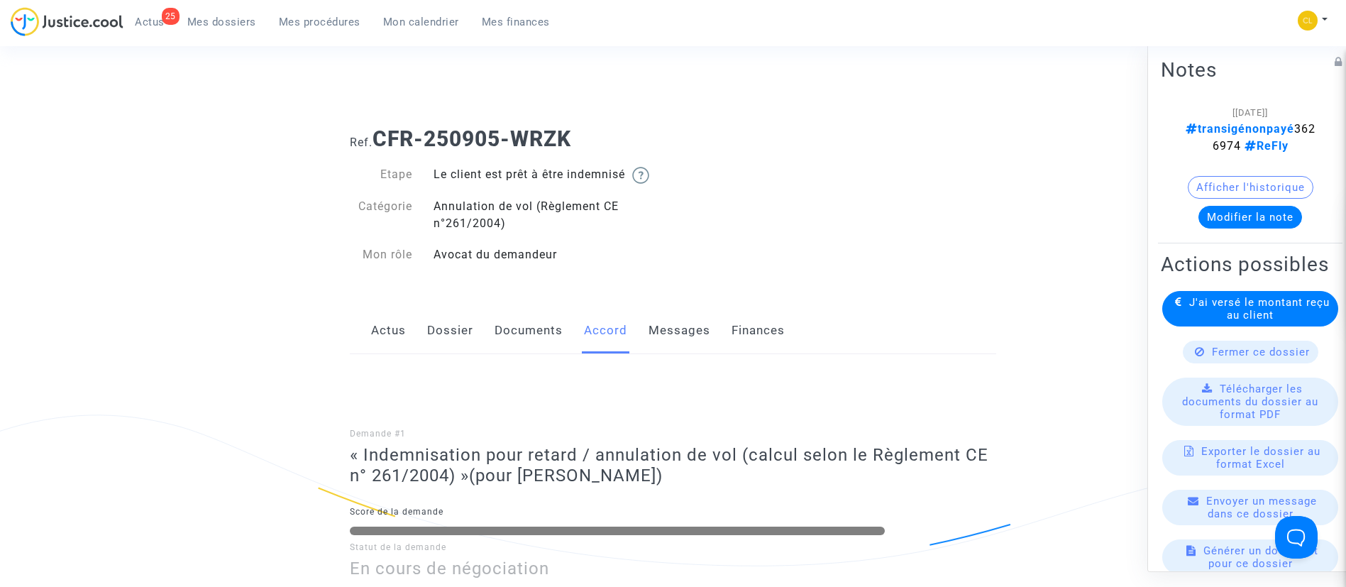
click at [1252, 214] on button "Modifier la note" at bounding box center [1251, 216] width 104 height 23
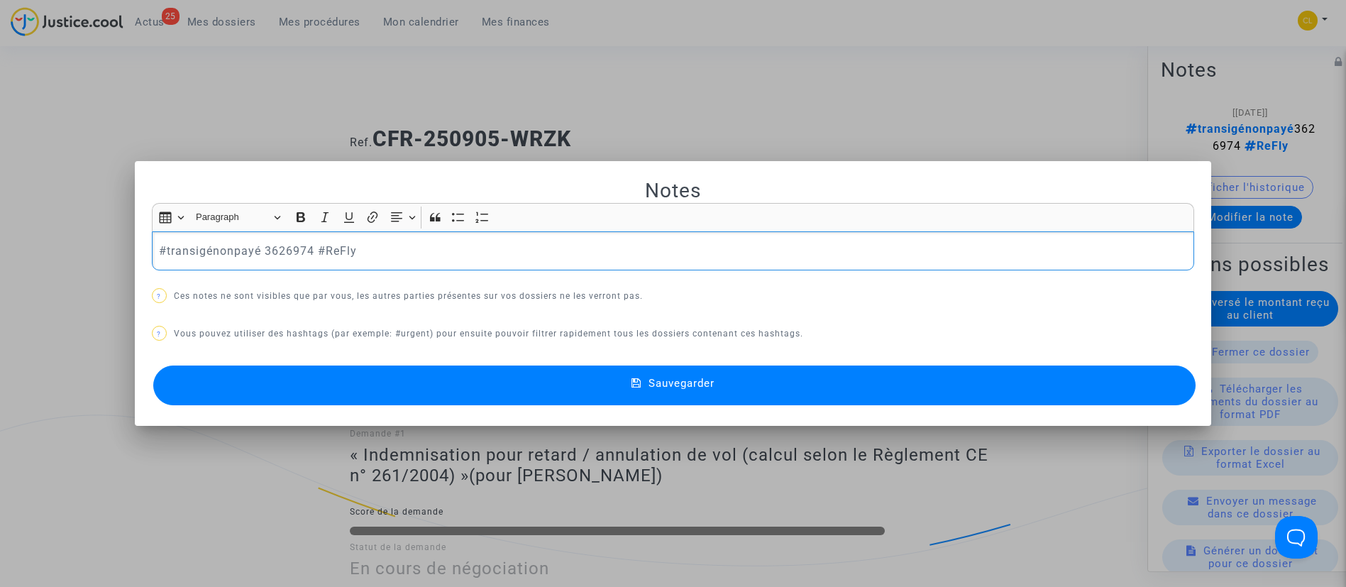
click at [228, 249] on p "#transigénonpayé 3626974 #ReFly" at bounding box center [673, 251] width 1028 height 18
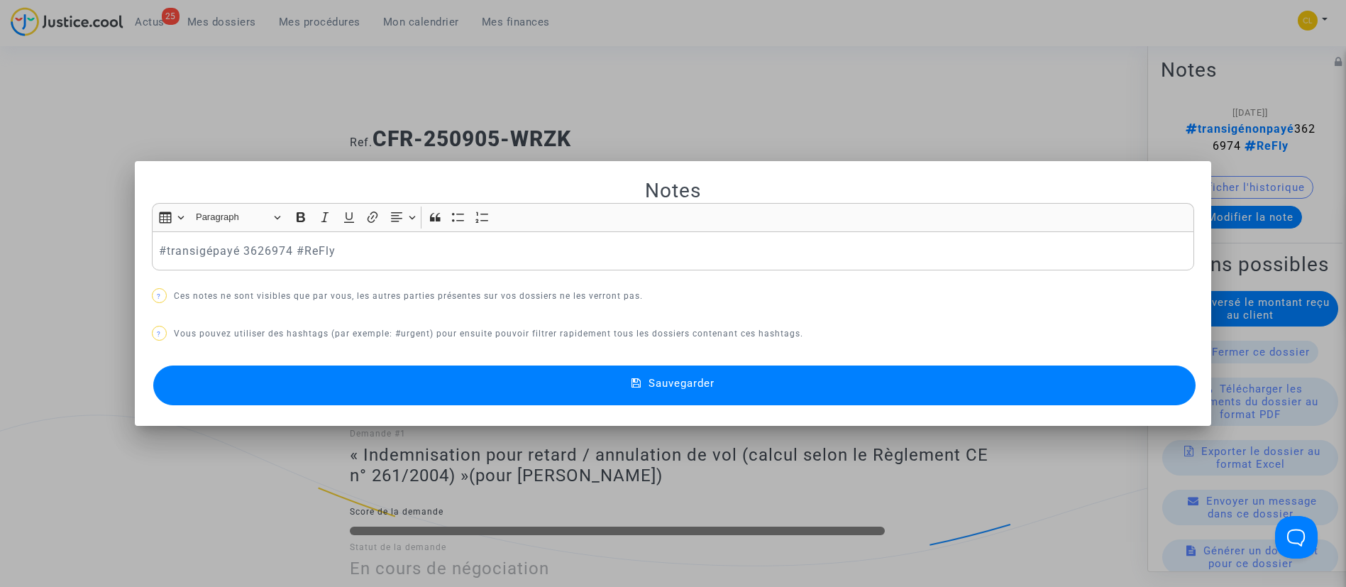
click at [634, 377] on mat-icon at bounding box center [640, 385] width 17 height 17
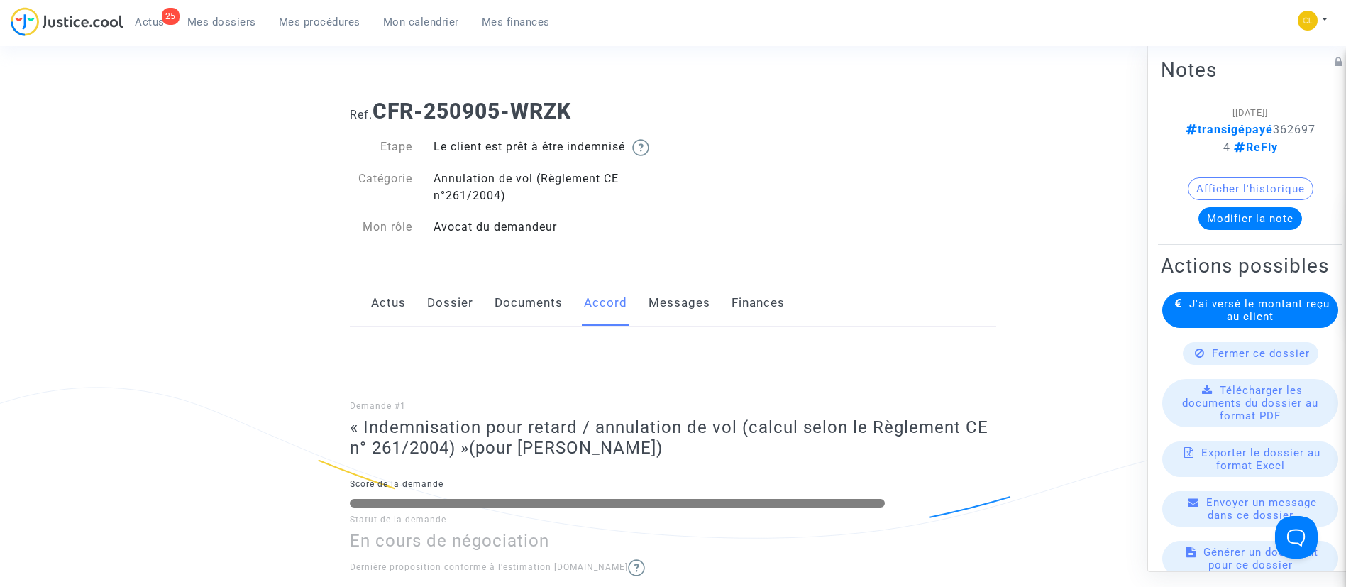
scroll to position [62, 0]
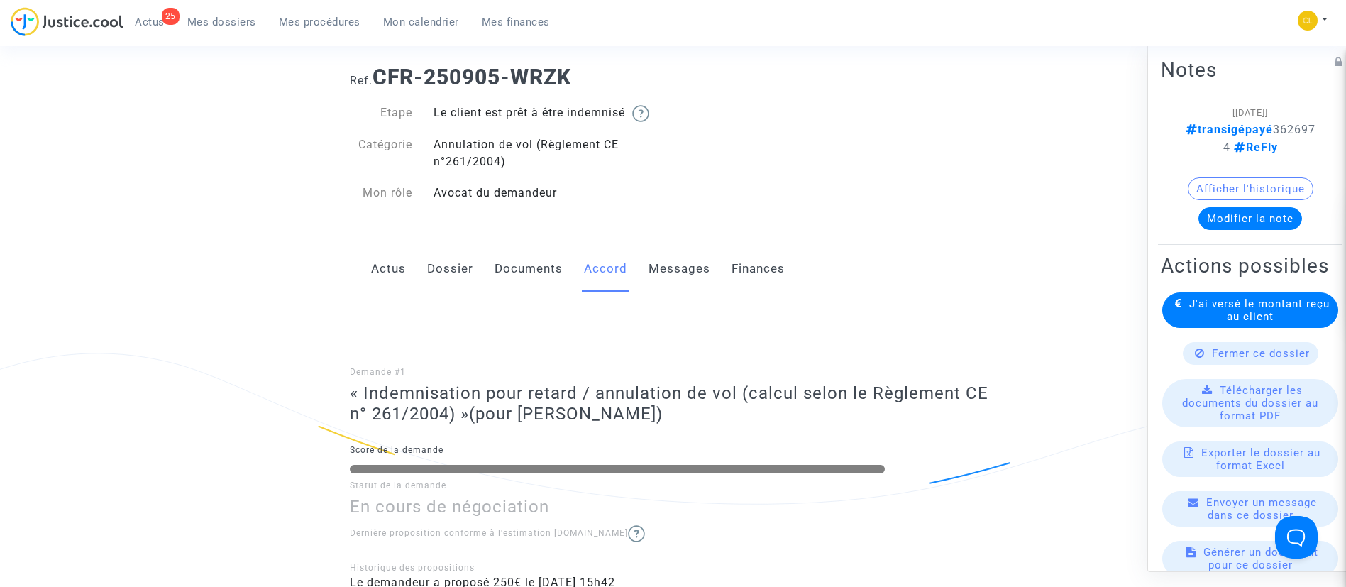
click at [212, 19] on span "Mes dossiers" at bounding box center [221, 22] width 69 height 13
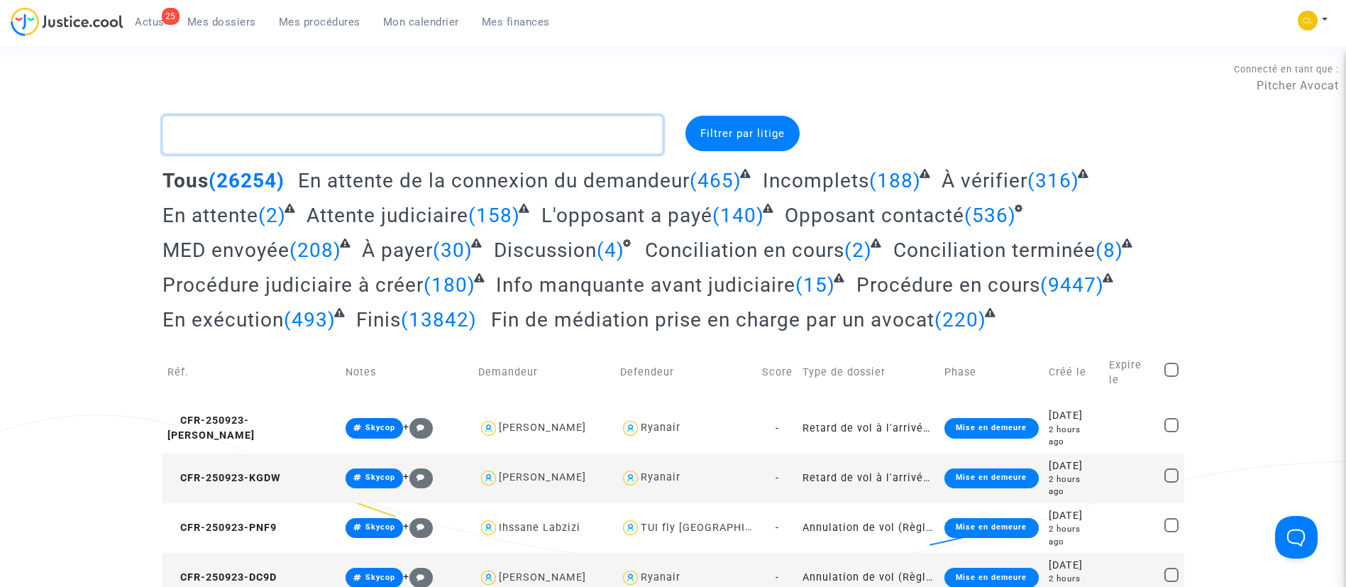
click at [354, 133] on textarea at bounding box center [413, 135] width 500 height 38
paste textarea "D6TP"
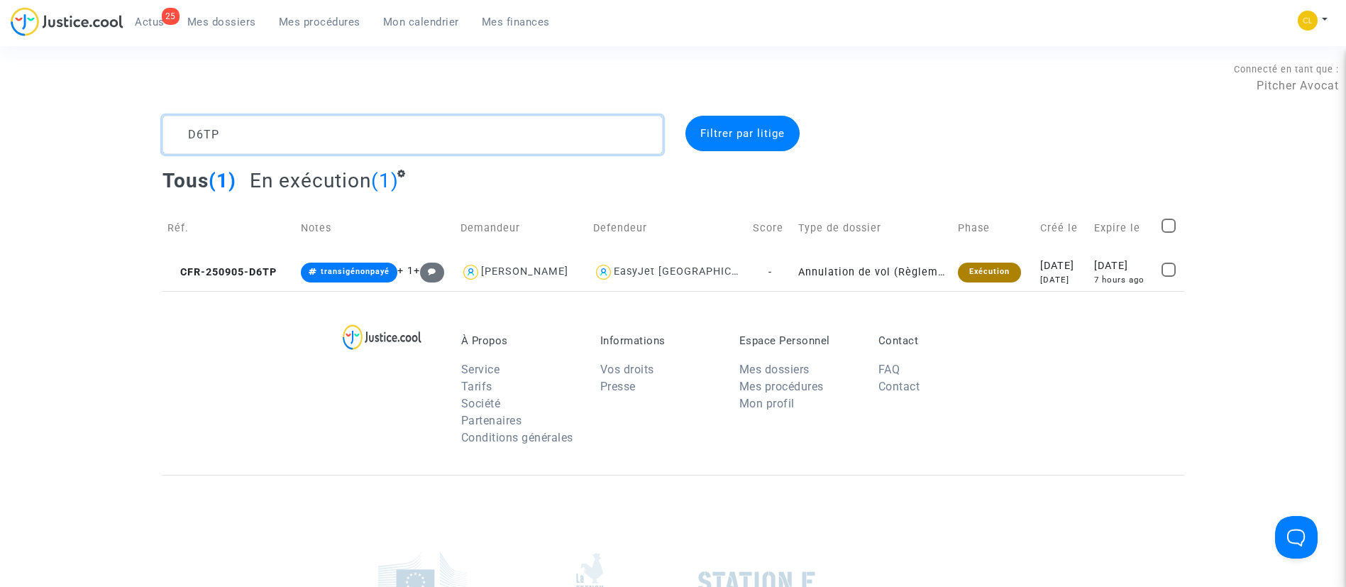
type textarea "D6TP"
click at [1089, 272] on td "[DATE] 7 hours ago" at bounding box center [1123, 272] width 68 height 38
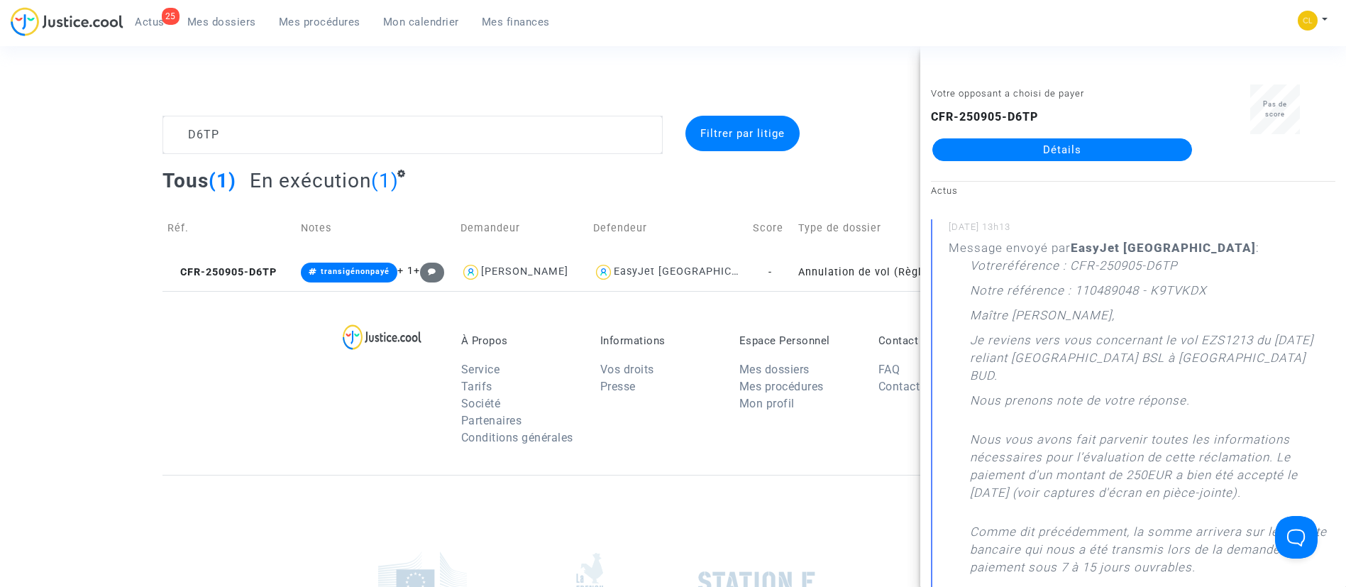
click at [1020, 138] on link "Détails" at bounding box center [1062, 149] width 260 height 23
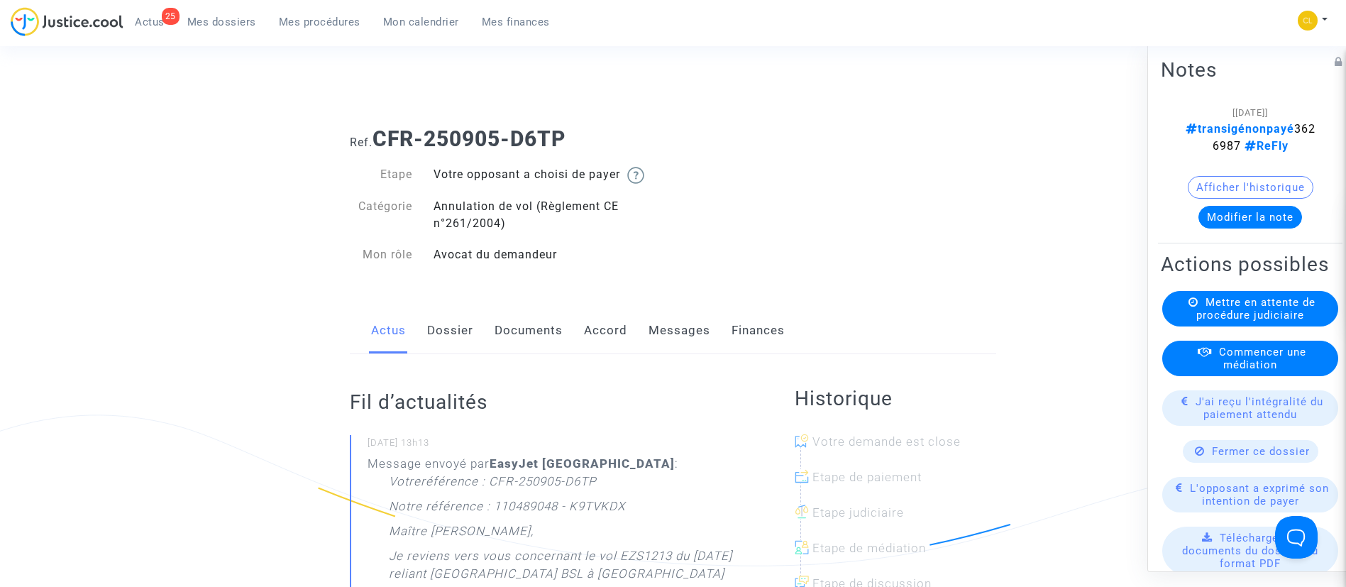
click at [624, 325] on link "Accord" at bounding box center [605, 330] width 43 height 47
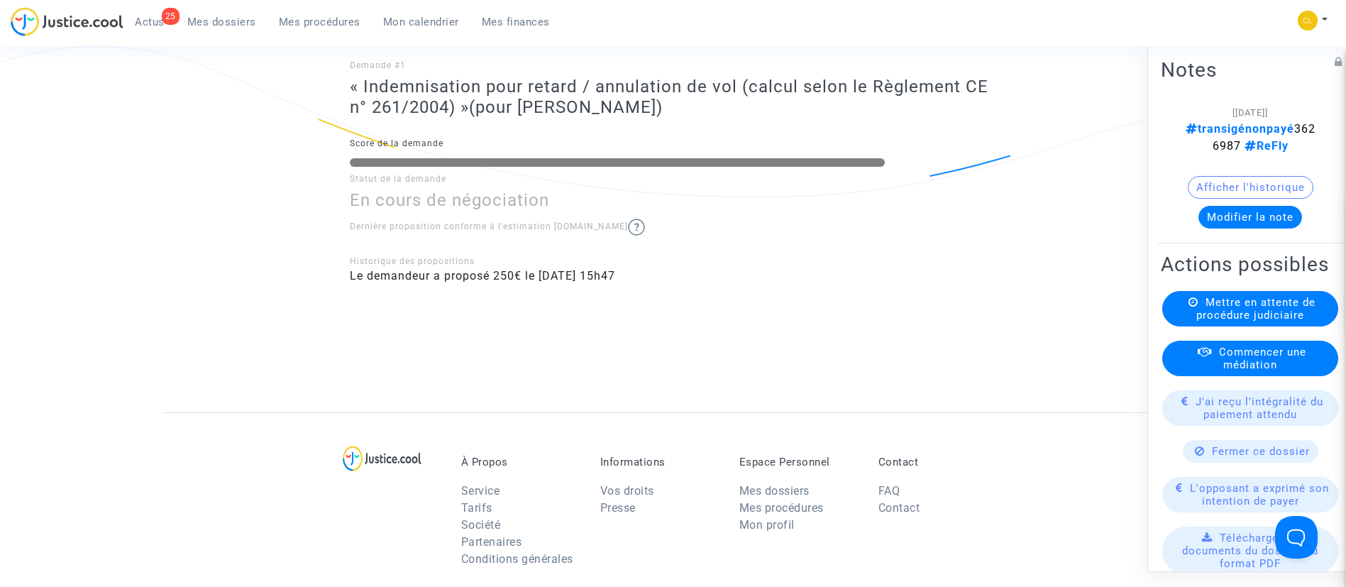
scroll to position [370, 0]
click at [1259, 219] on button "Modifier la note" at bounding box center [1251, 216] width 104 height 23
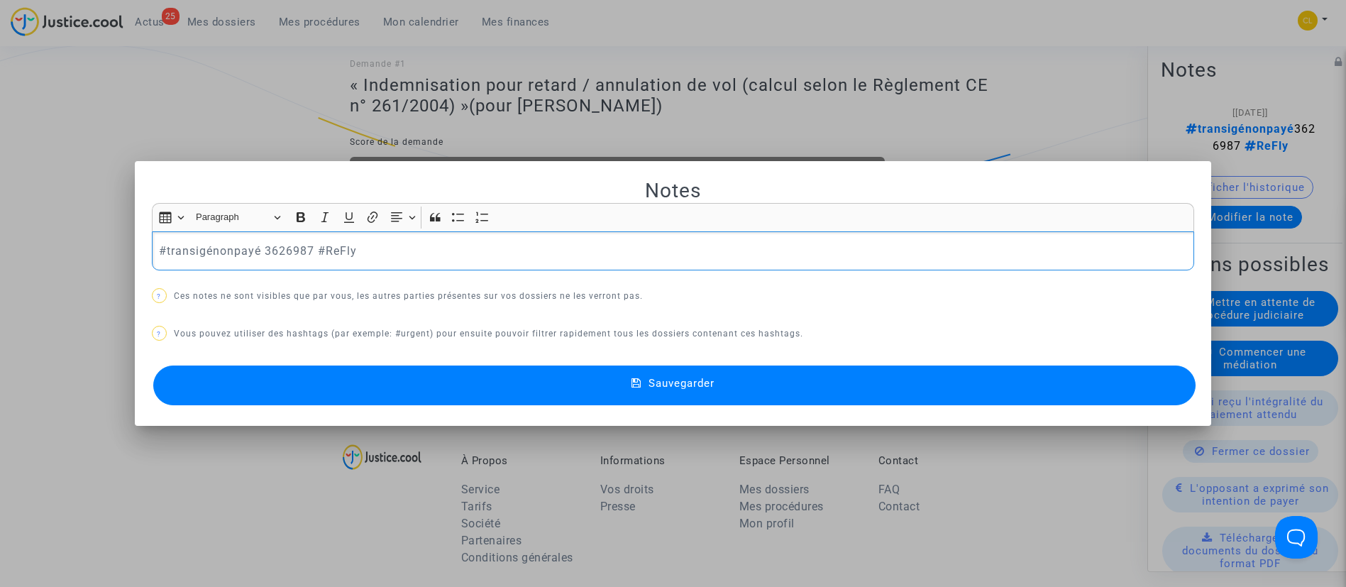
scroll to position [0, 0]
click at [224, 250] on p "#transigénonpayé 3626987 #ReFly" at bounding box center [673, 251] width 1028 height 18
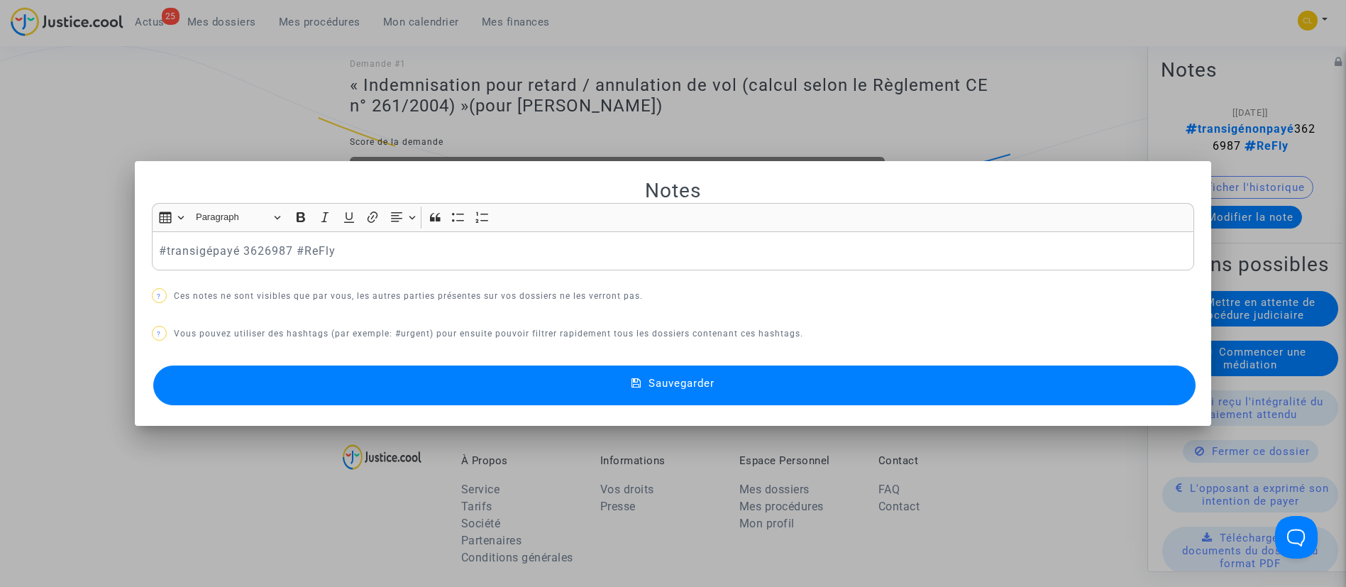
click at [715, 382] on button "Sauvegarder" at bounding box center [674, 385] width 1043 height 40
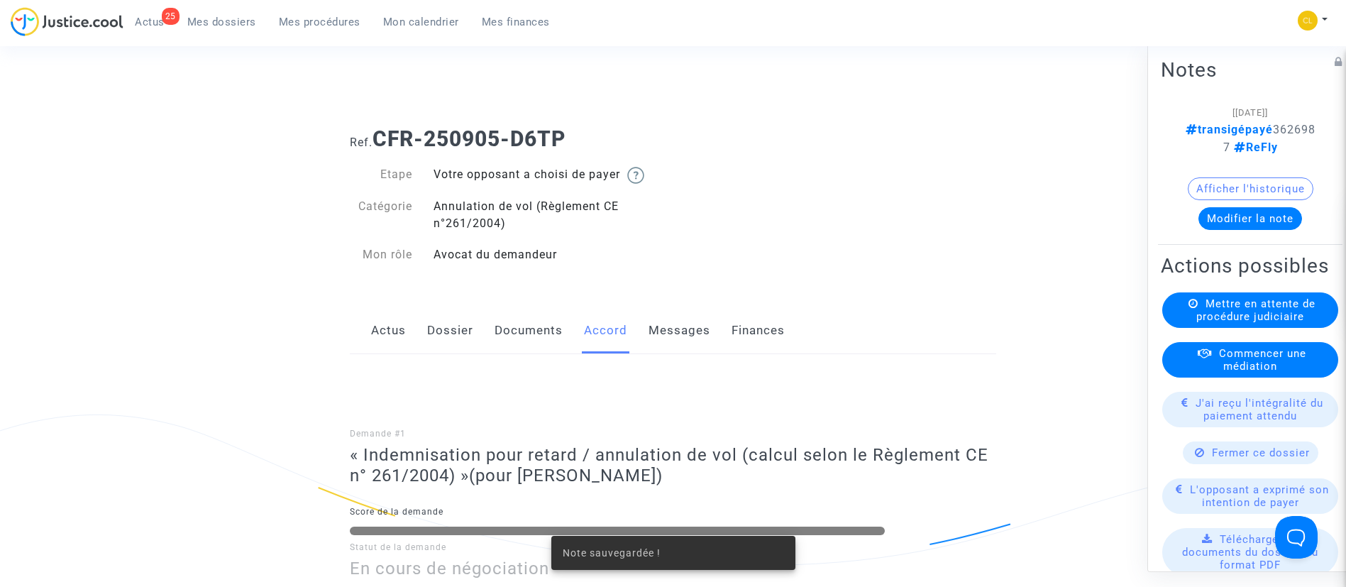
scroll to position [370, 0]
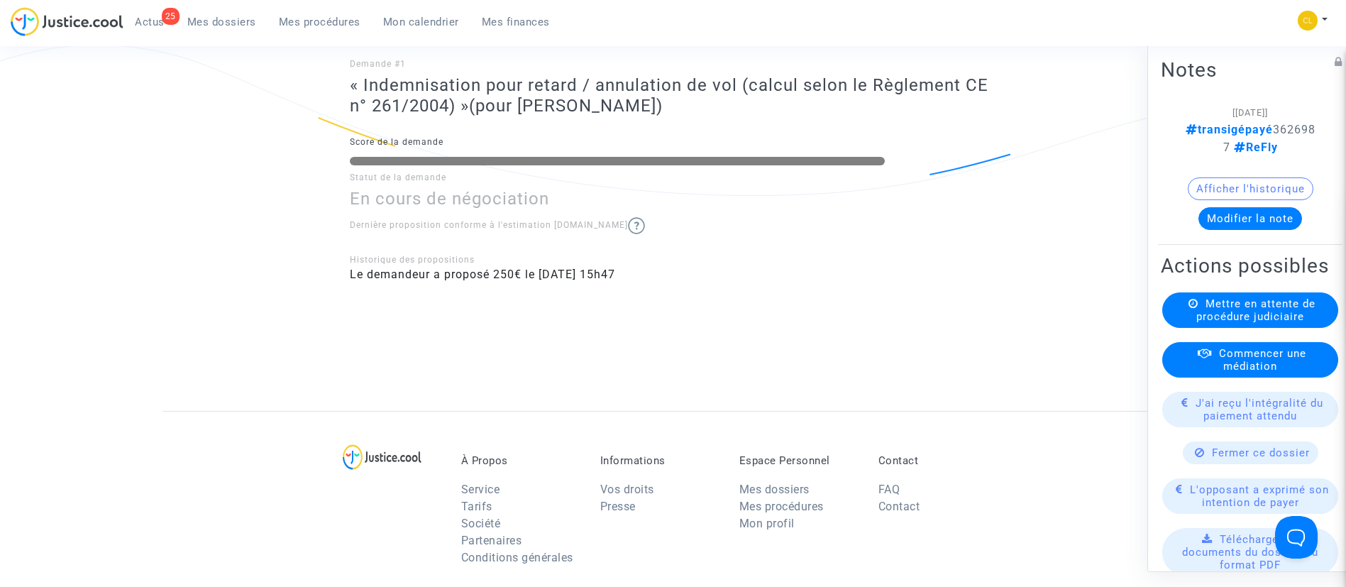
click at [1279, 422] on span "J'ai reçu l'intégralité du paiement attendu" at bounding box center [1260, 409] width 128 height 26
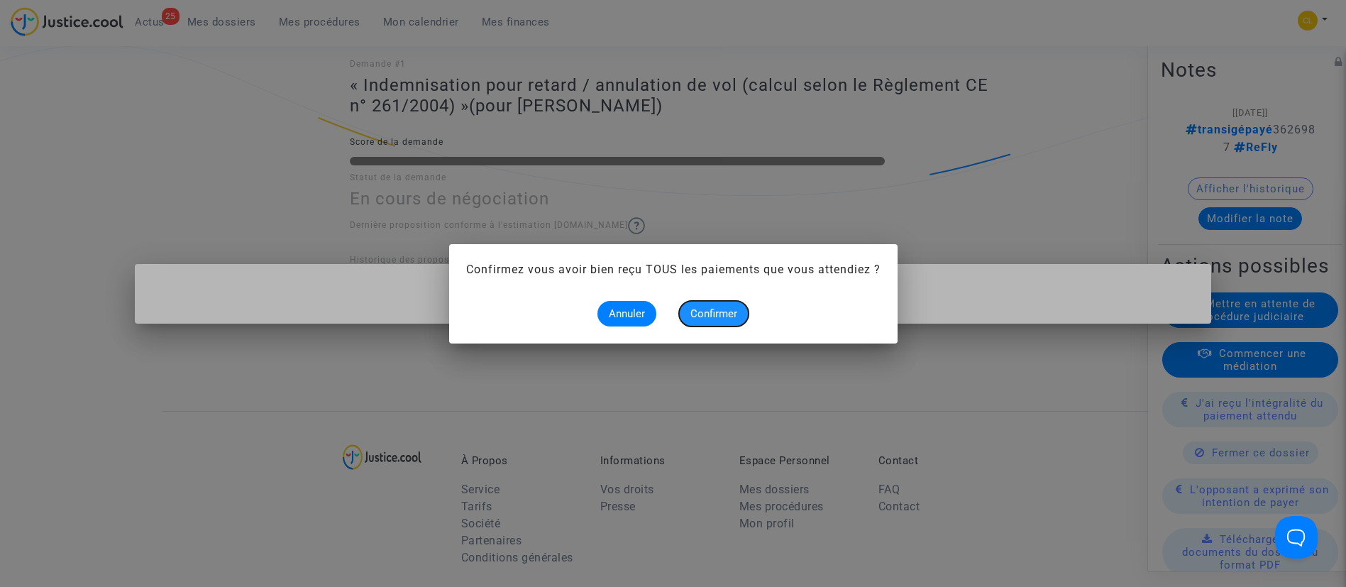
click at [709, 320] on button "Confirmer" at bounding box center [714, 314] width 70 height 26
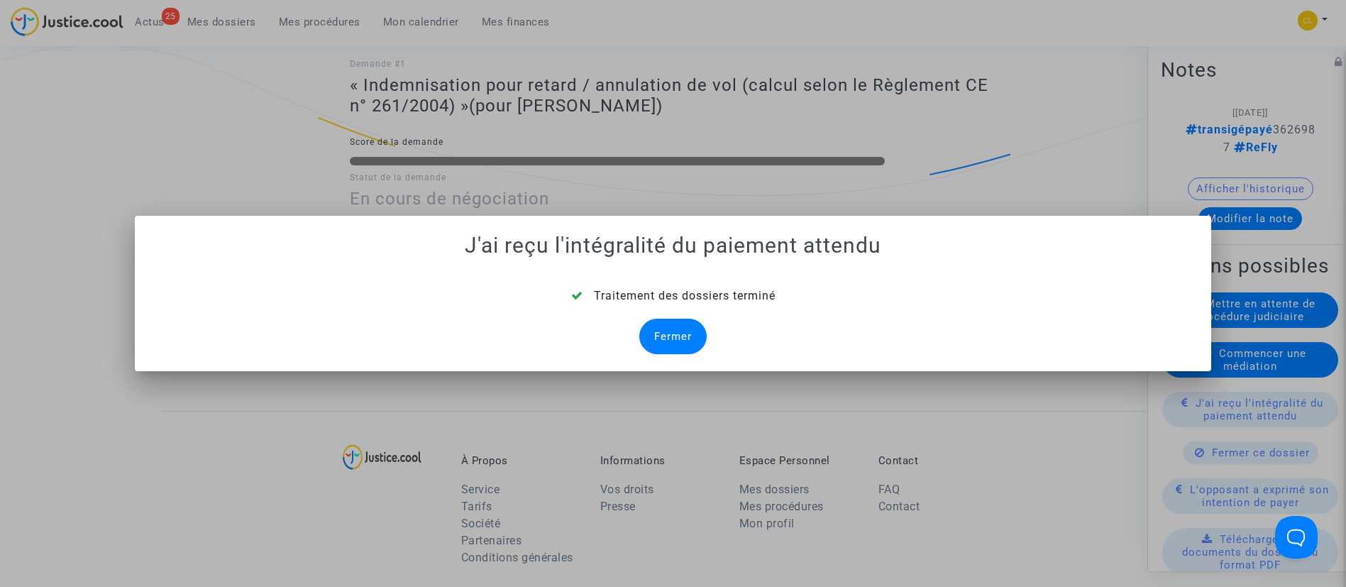
click at [651, 332] on div "Fermer" at bounding box center [672, 336] width 67 height 35
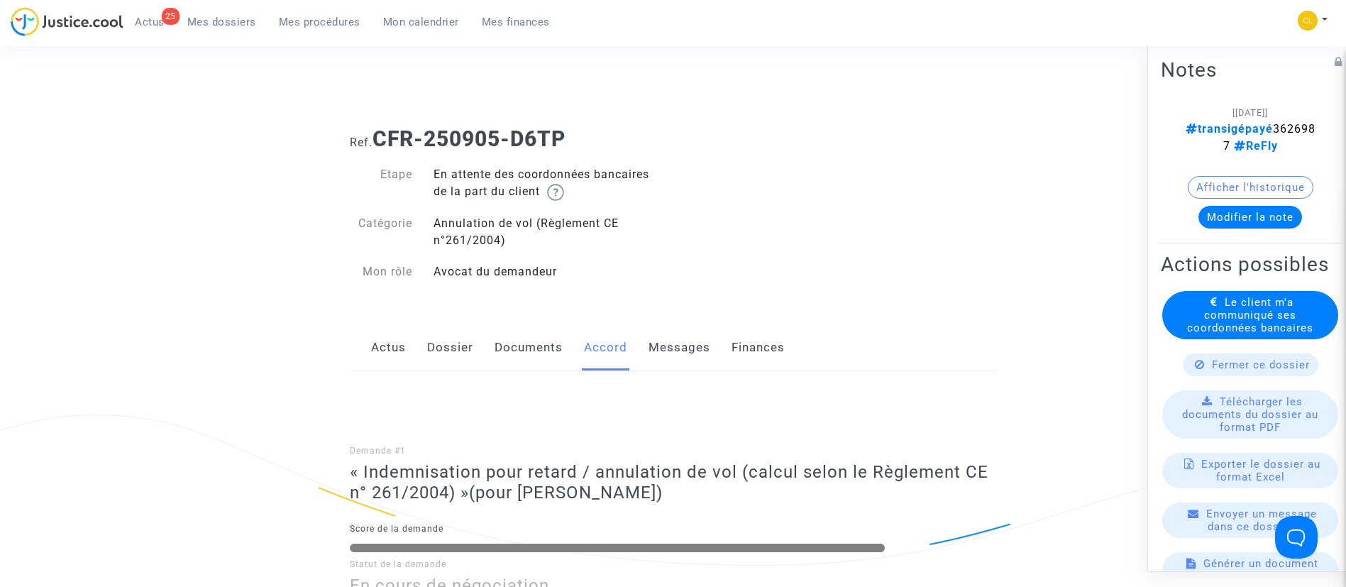
click at [1264, 333] on span "Le client m'a communiqué ses coordonnées bancaires" at bounding box center [1250, 314] width 126 height 38
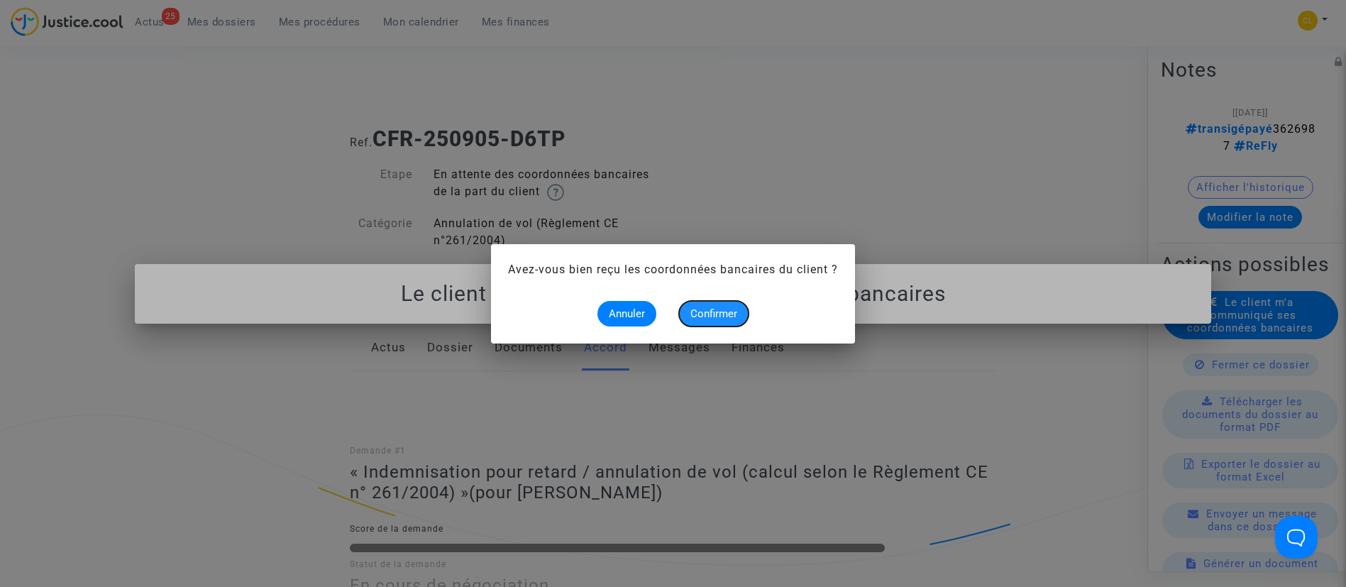
click at [699, 316] on span "Confirmer" at bounding box center [713, 313] width 47 height 13
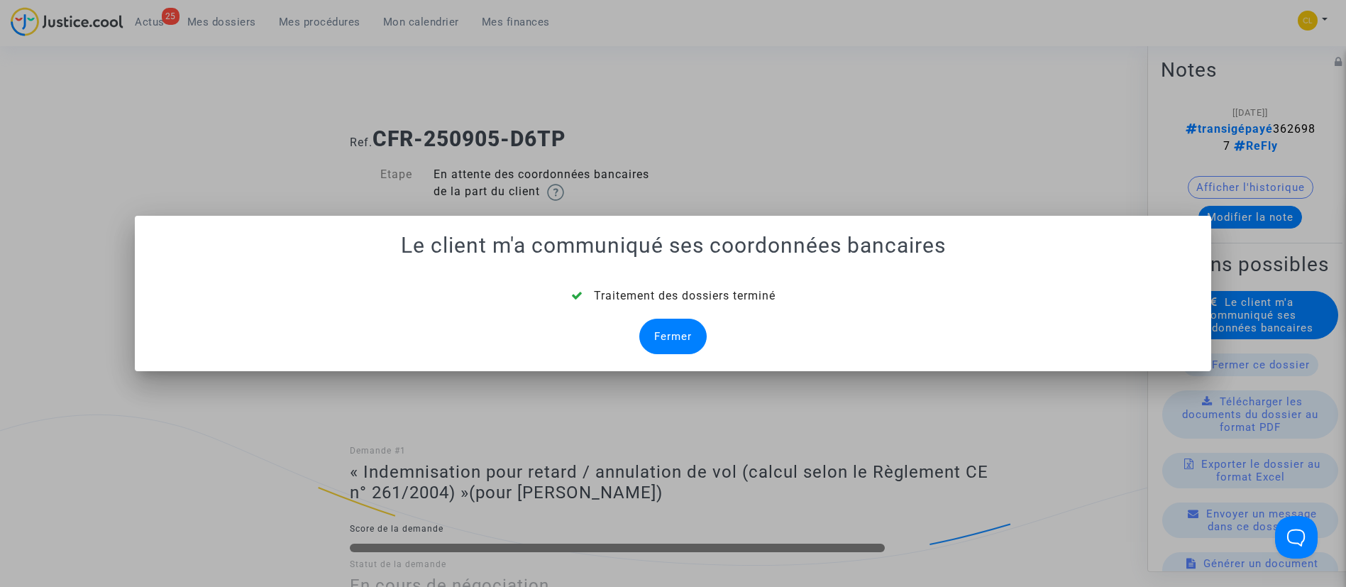
click at [687, 326] on div "Fermer" at bounding box center [672, 336] width 67 height 35
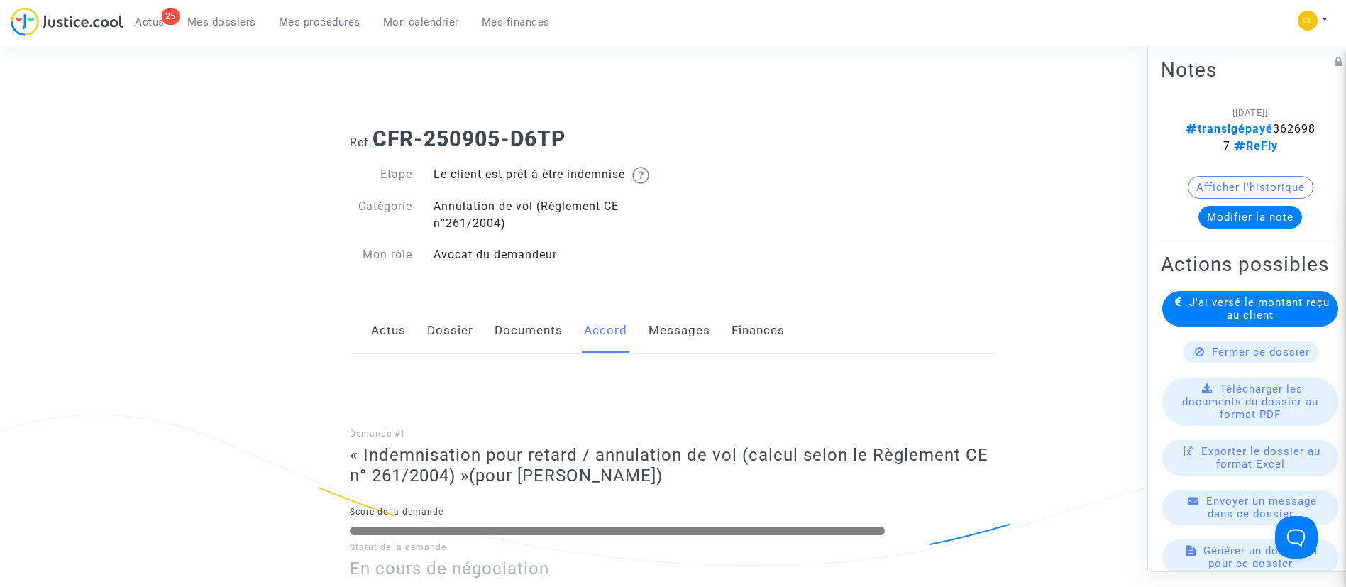
click at [220, 22] on span "Mes dossiers" at bounding box center [221, 22] width 69 height 13
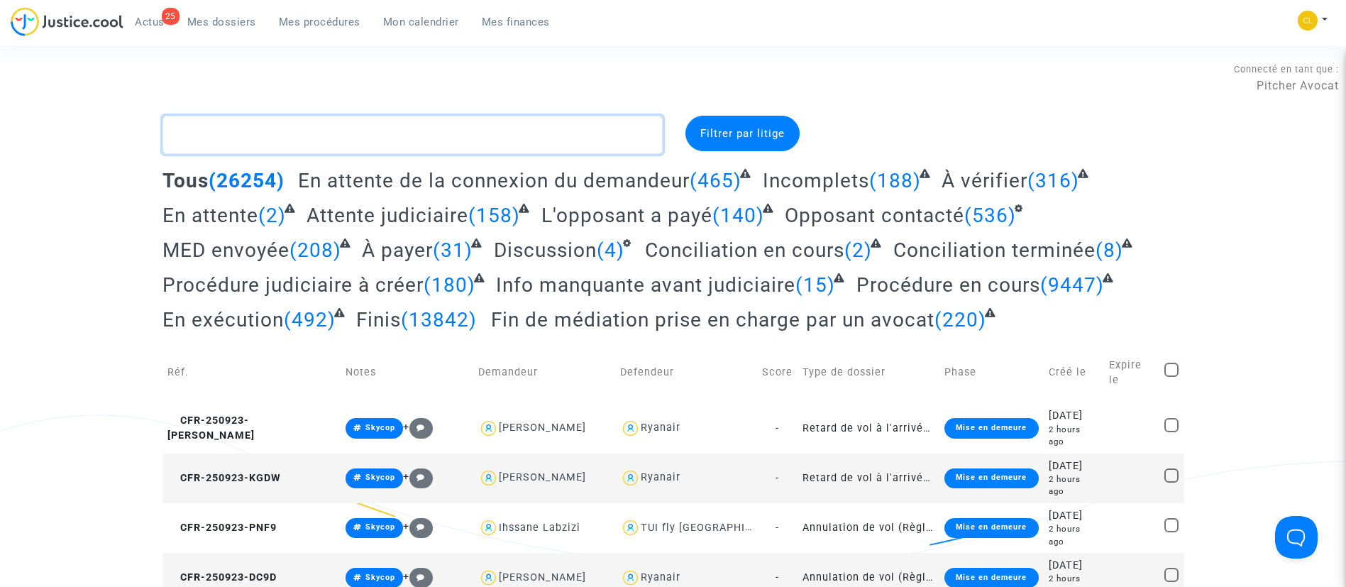
click at [365, 124] on textarea at bounding box center [413, 135] width 500 height 38
paste textarea "V84C"
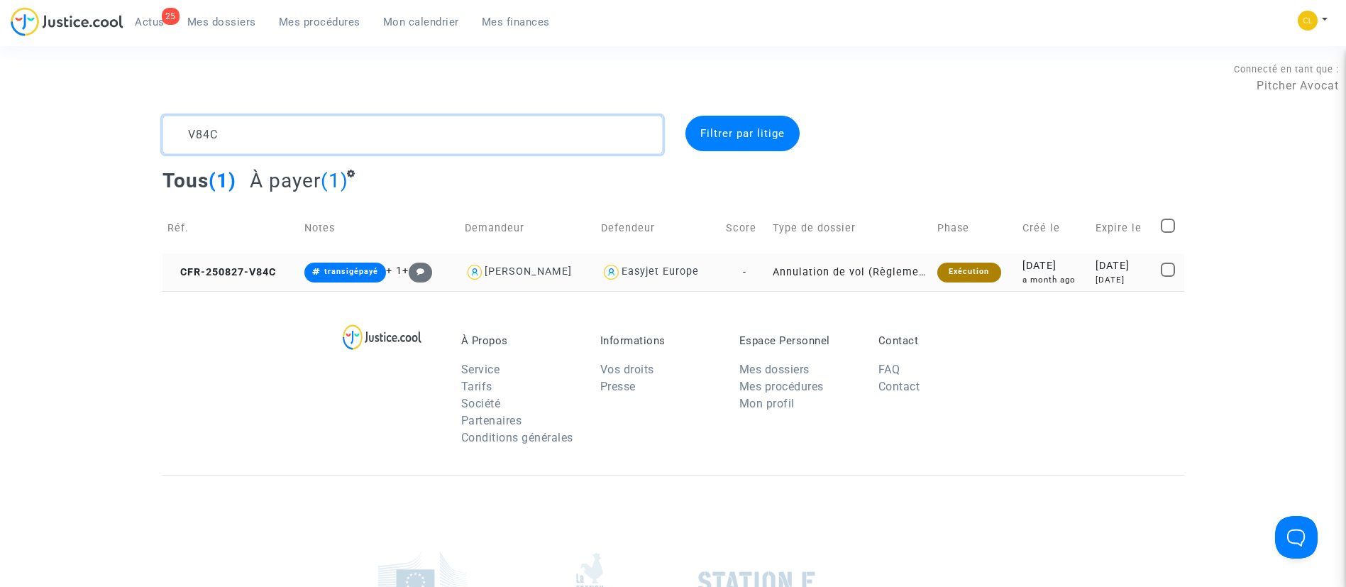
type textarea "V84C"
click at [1096, 272] on div "[DATE]" at bounding box center [1123, 266] width 55 height 16
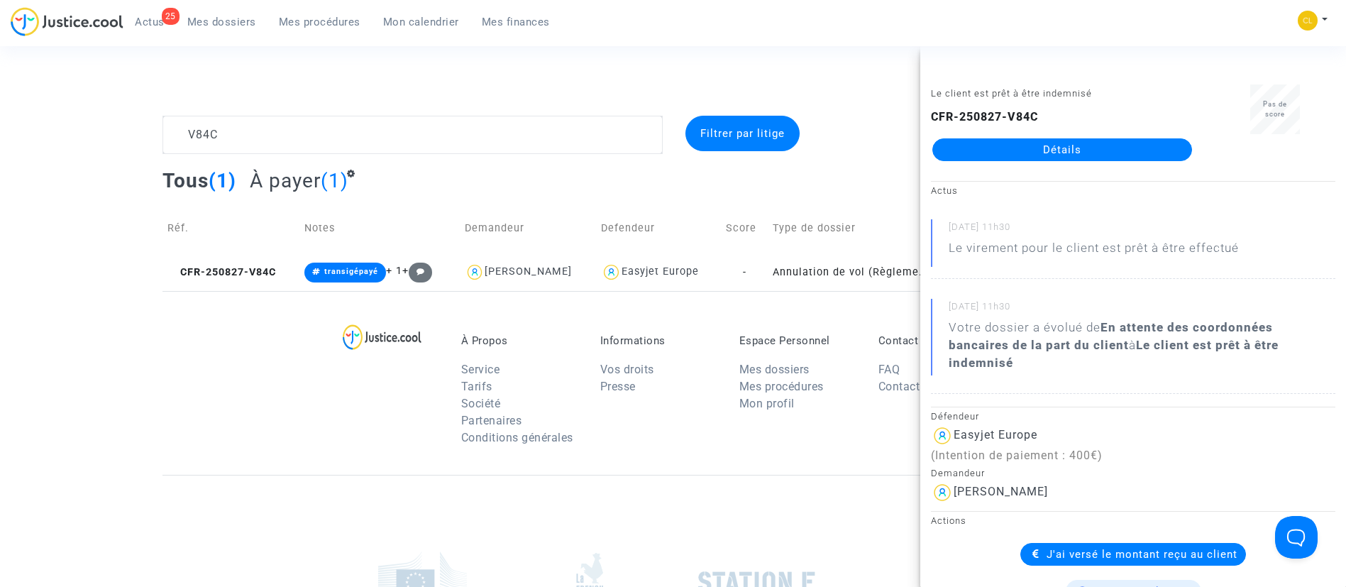
click at [1010, 153] on link "Détails" at bounding box center [1062, 149] width 260 height 23
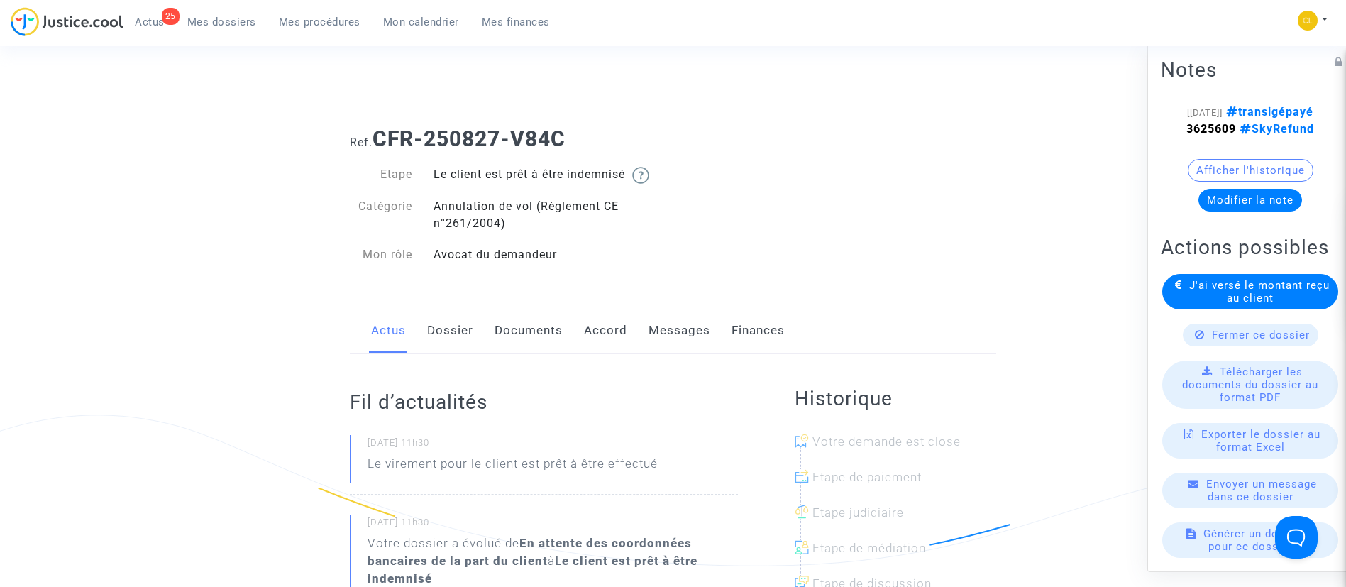
click at [612, 324] on link "Accord" at bounding box center [605, 330] width 43 height 47
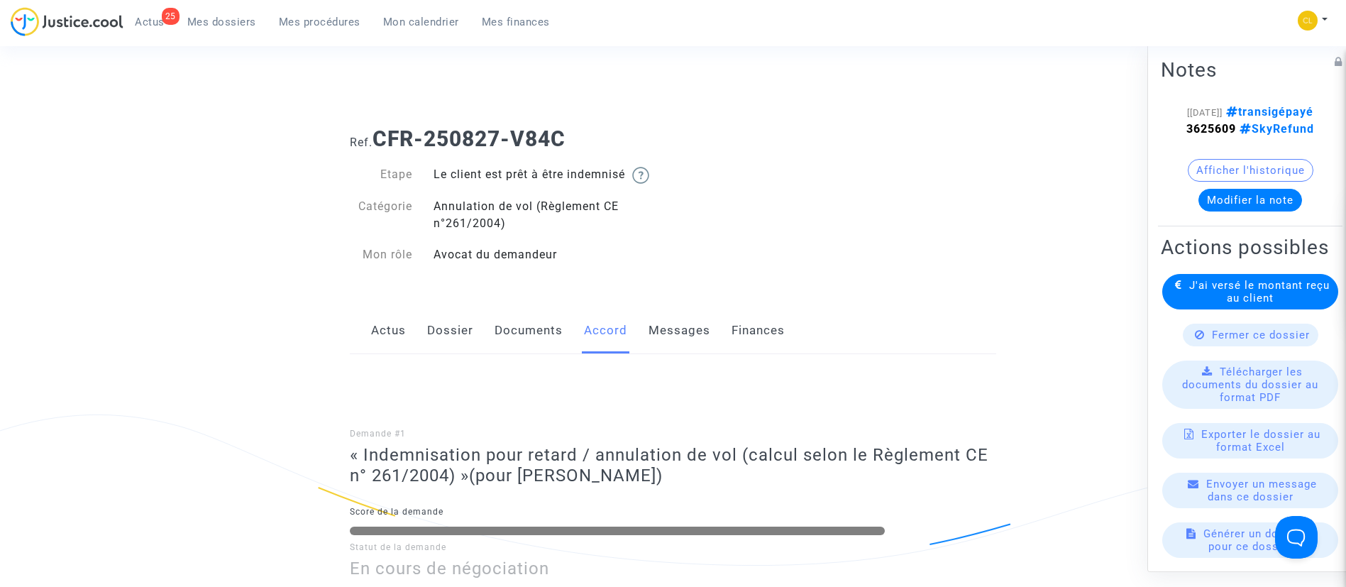
click at [224, 18] on span "Mes dossiers" at bounding box center [221, 22] width 69 height 13
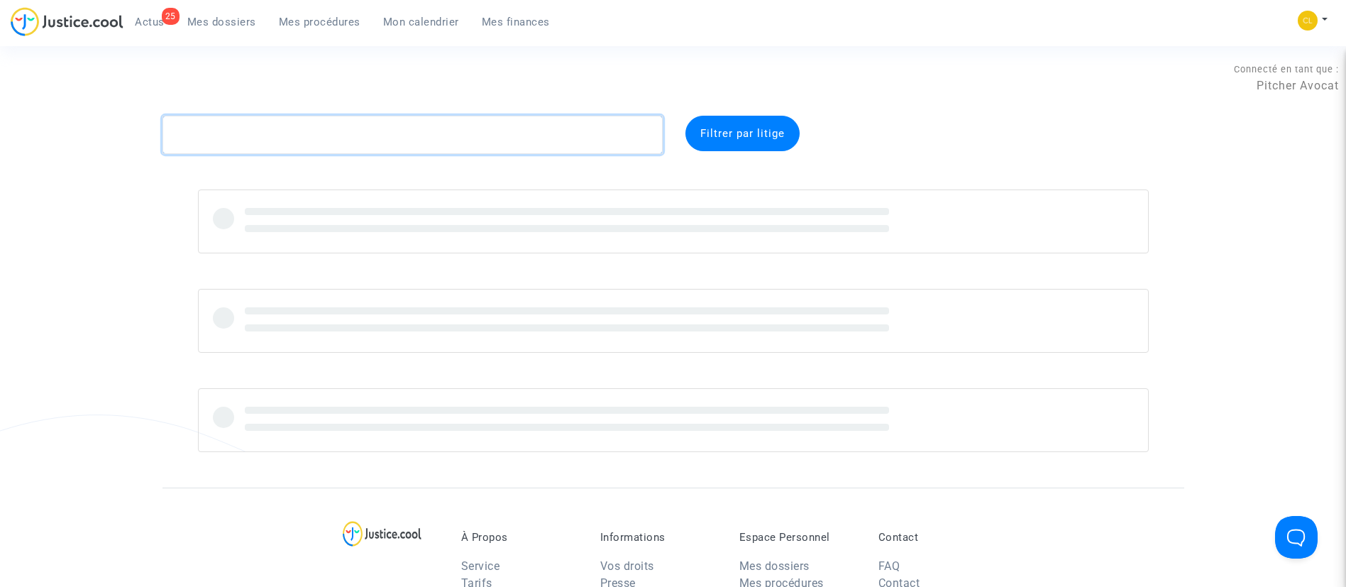
click at [385, 132] on textarea at bounding box center [413, 135] width 500 height 38
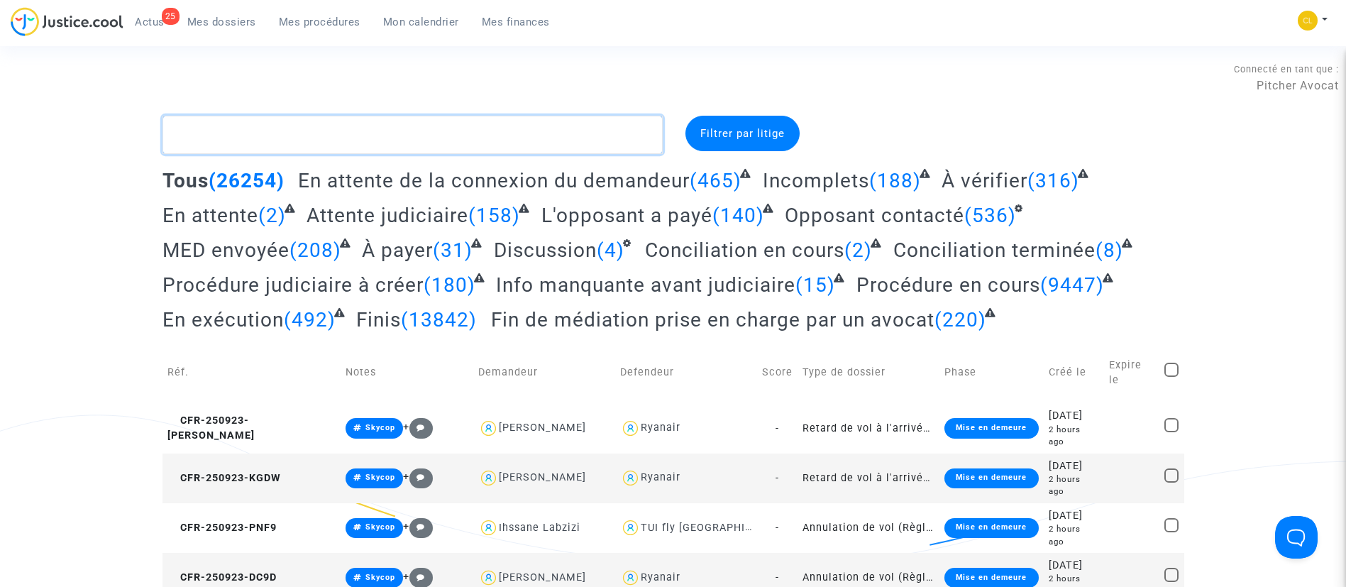
paste textarea "WRZK"
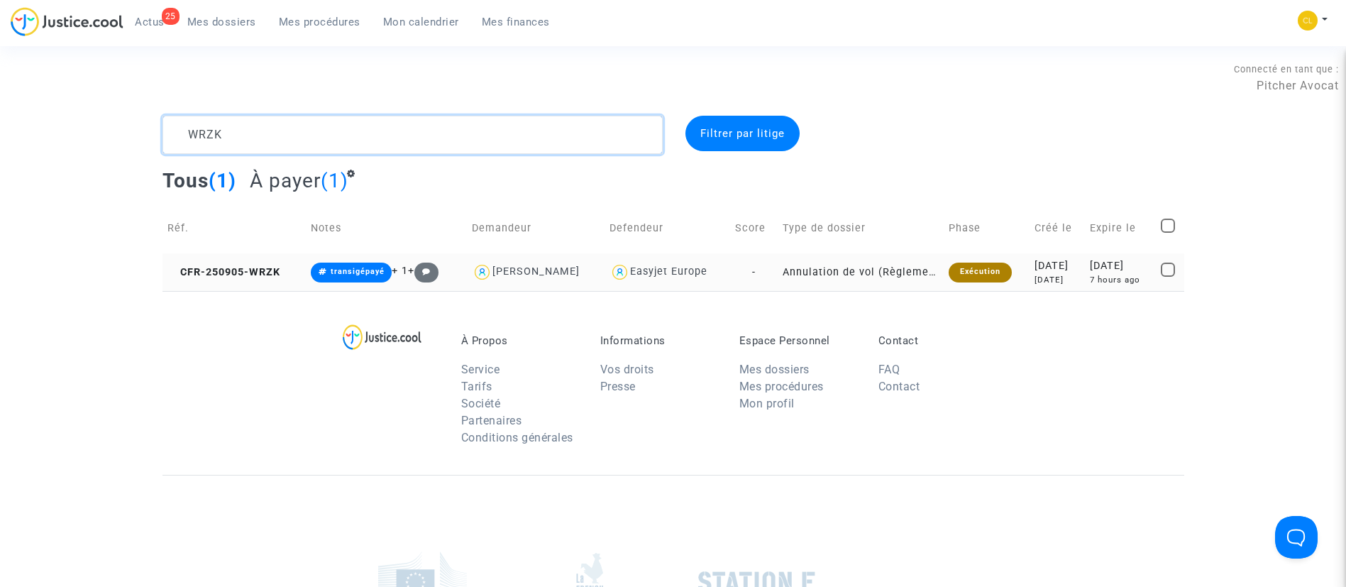
type textarea "WRZK"
click at [1085, 268] on td "[DATE] 7 hours ago" at bounding box center [1120, 272] width 70 height 38
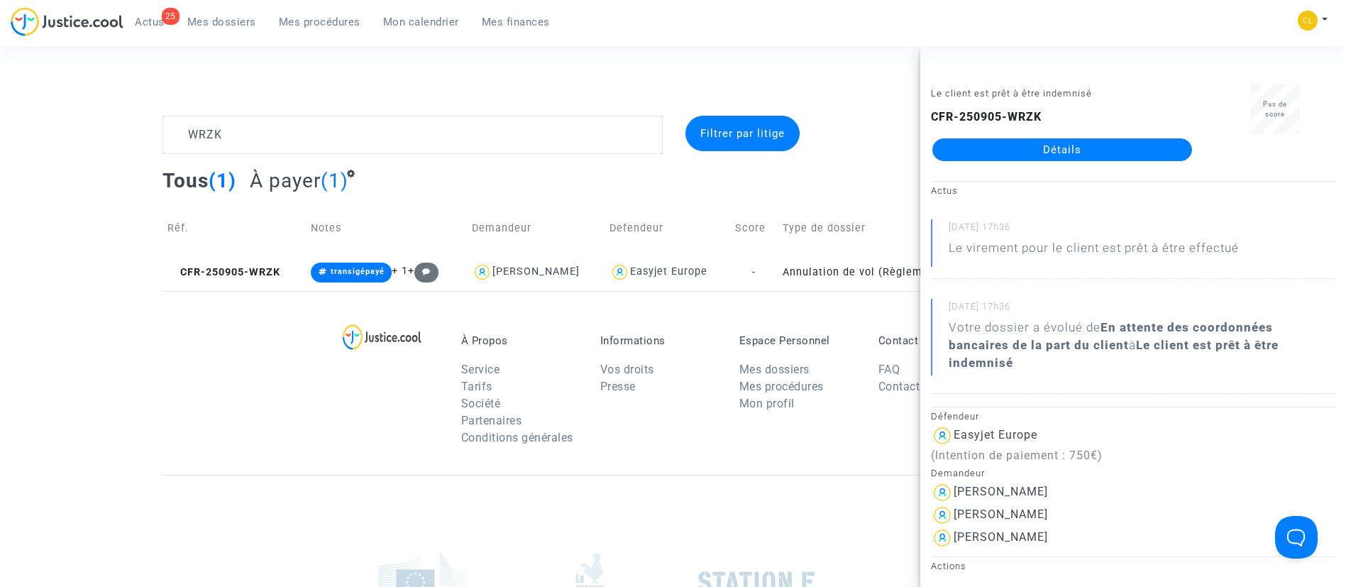
click at [1069, 153] on link "Détails" at bounding box center [1062, 149] width 260 height 23
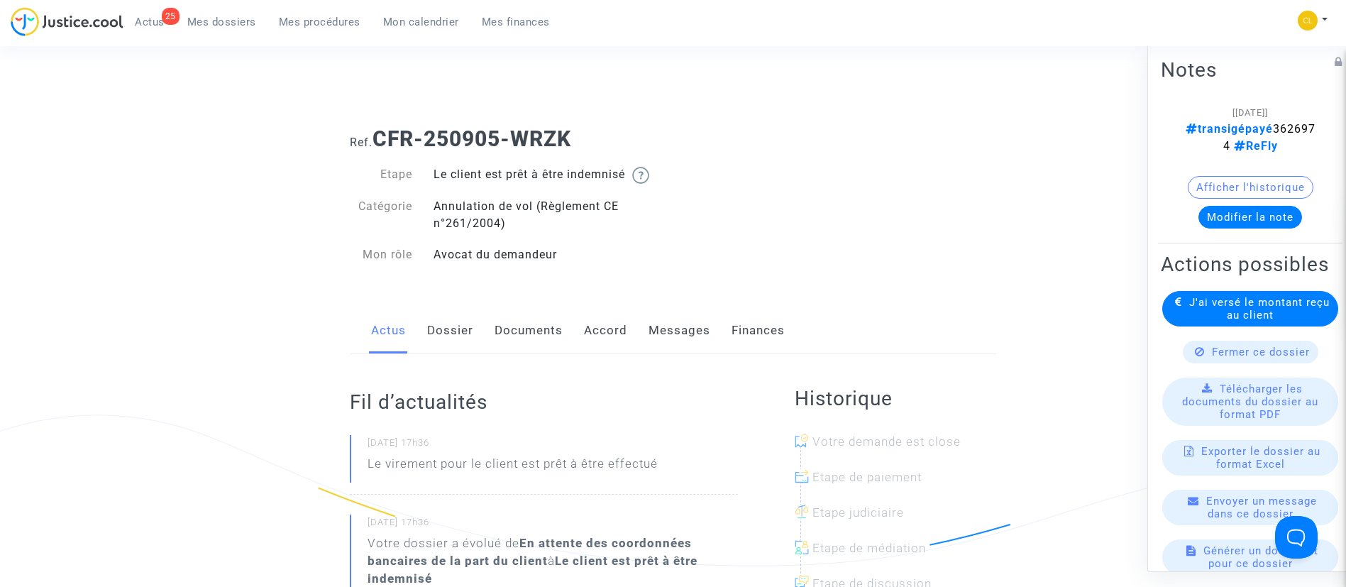
click at [604, 331] on link "Accord" at bounding box center [605, 330] width 43 height 47
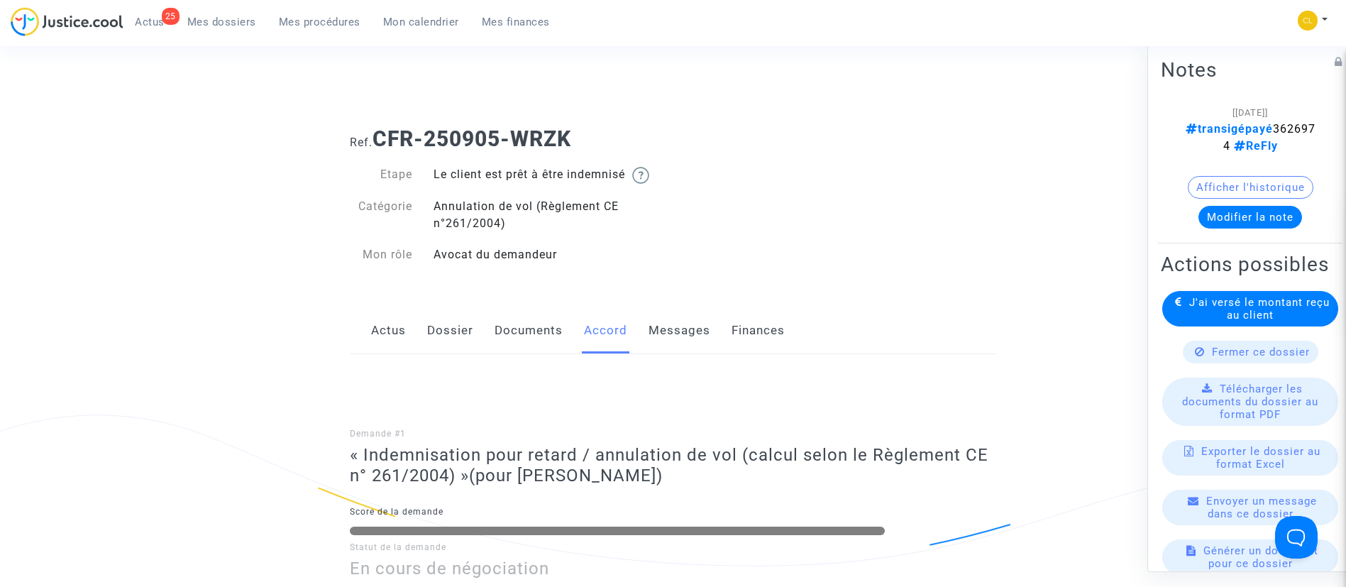
click at [214, 20] on span "Mes dossiers" at bounding box center [221, 22] width 69 height 13
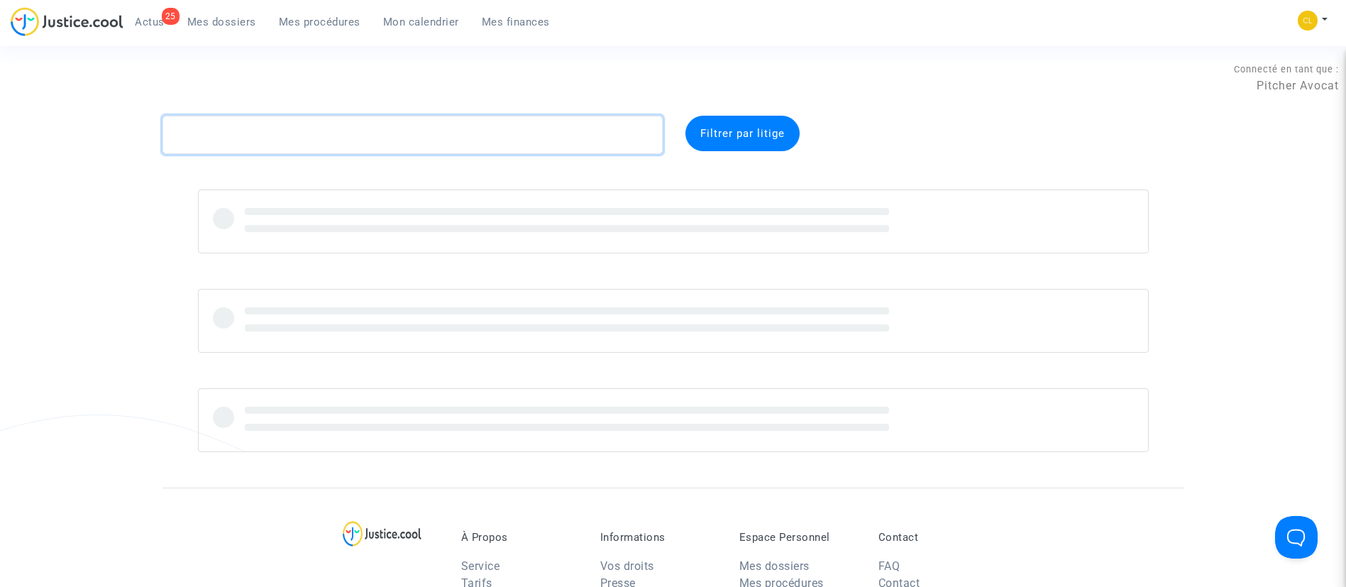
click at [349, 138] on textarea at bounding box center [413, 135] width 500 height 38
paste textarea "JVJK"
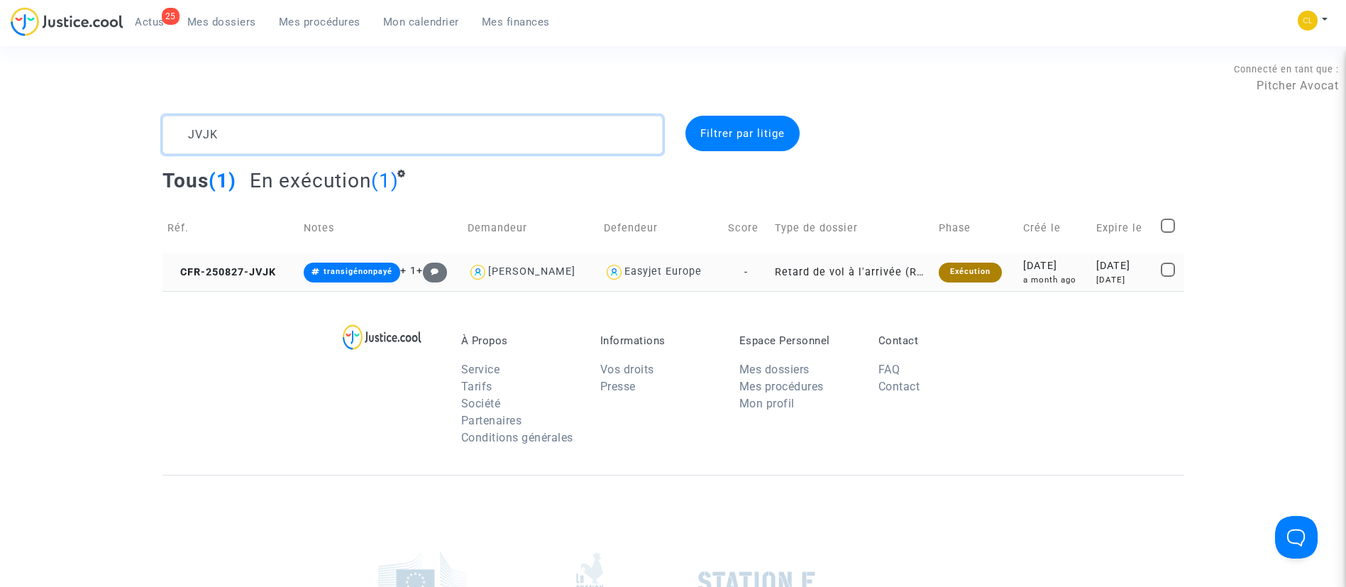
type textarea "JVJK"
click at [1096, 279] on div "[DATE]" at bounding box center [1123, 280] width 55 height 12
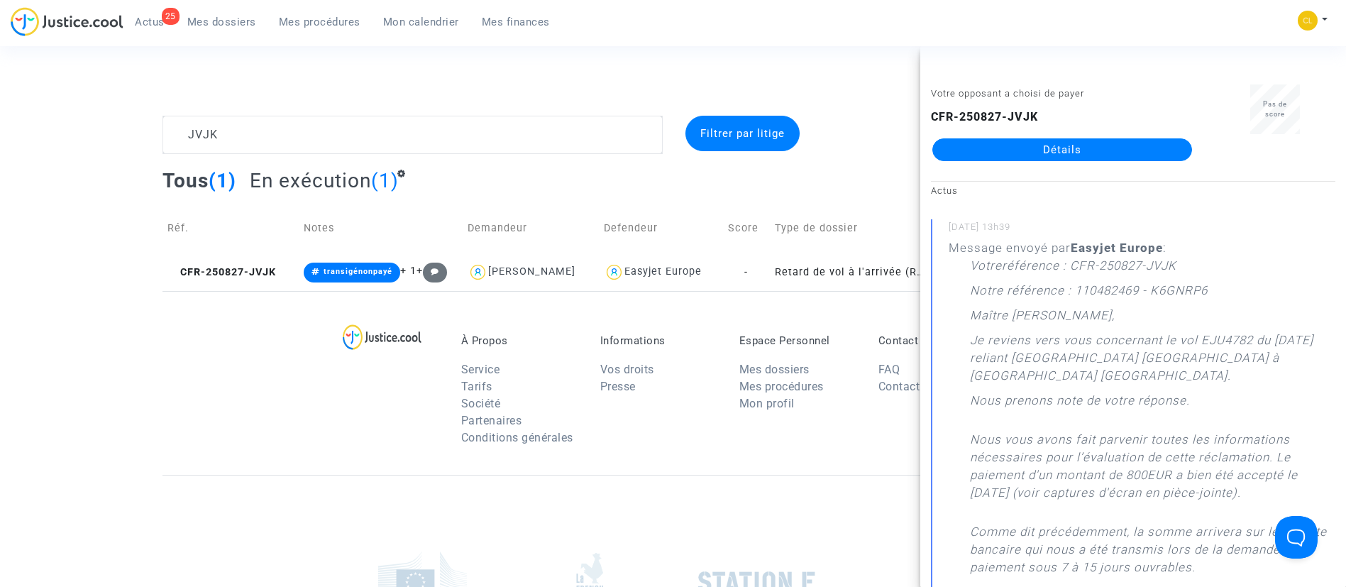
click at [1047, 156] on link "Détails" at bounding box center [1062, 149] width 260 height 23
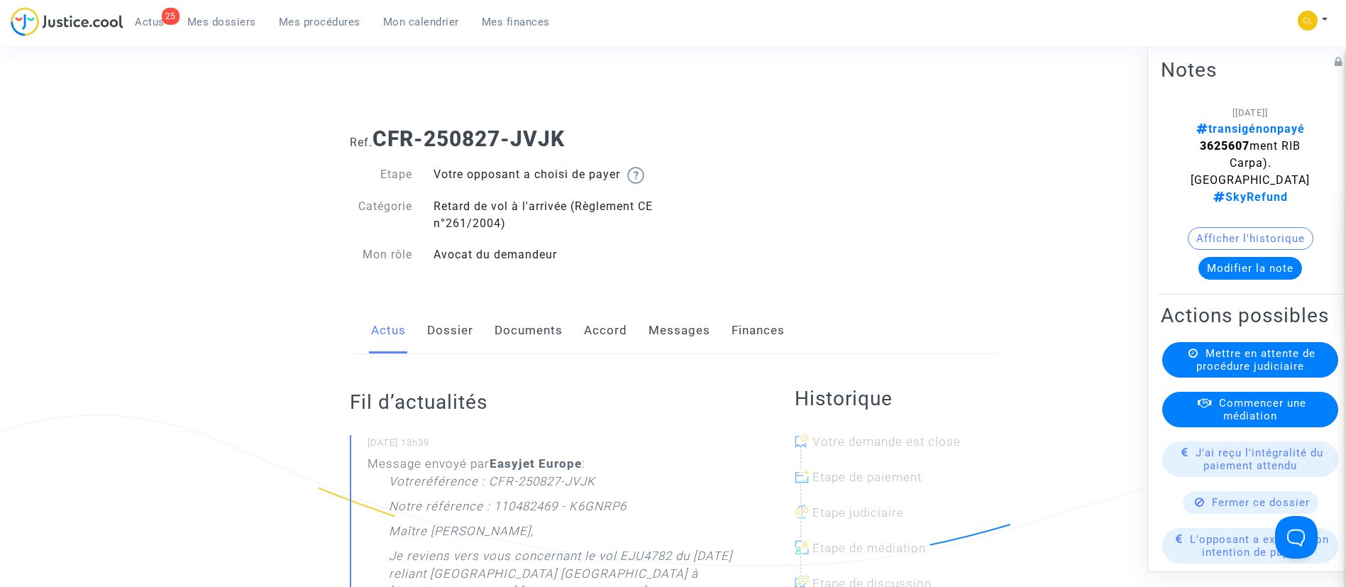
click at [601, 329] on link "Accord" at bounding box center [605, 330] width 43 height 47
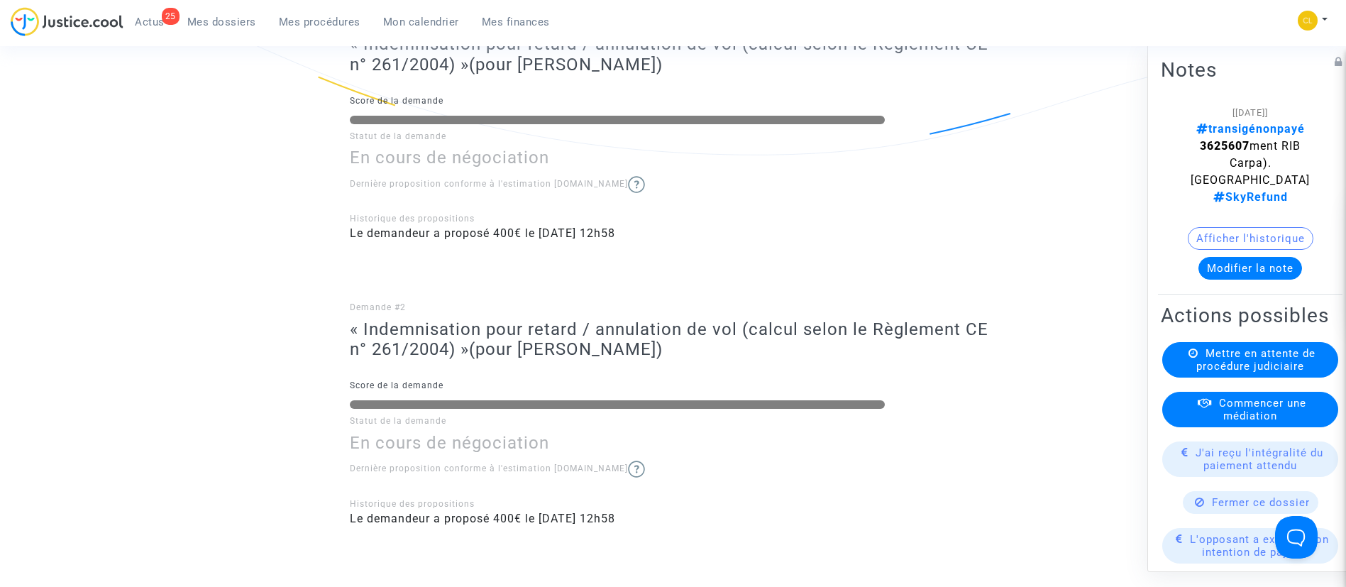
scroll to position [408, 0]
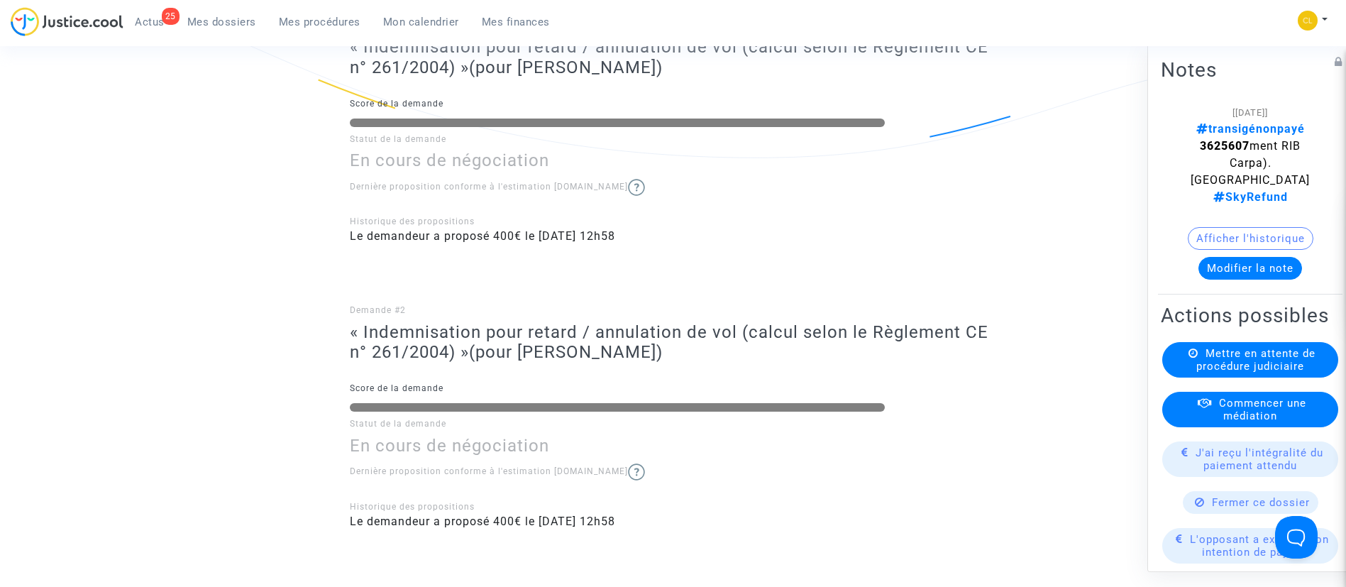
click at [1257, 272] on button "Modifier la note" at bounding box center [1251, 267] width 104 height 23
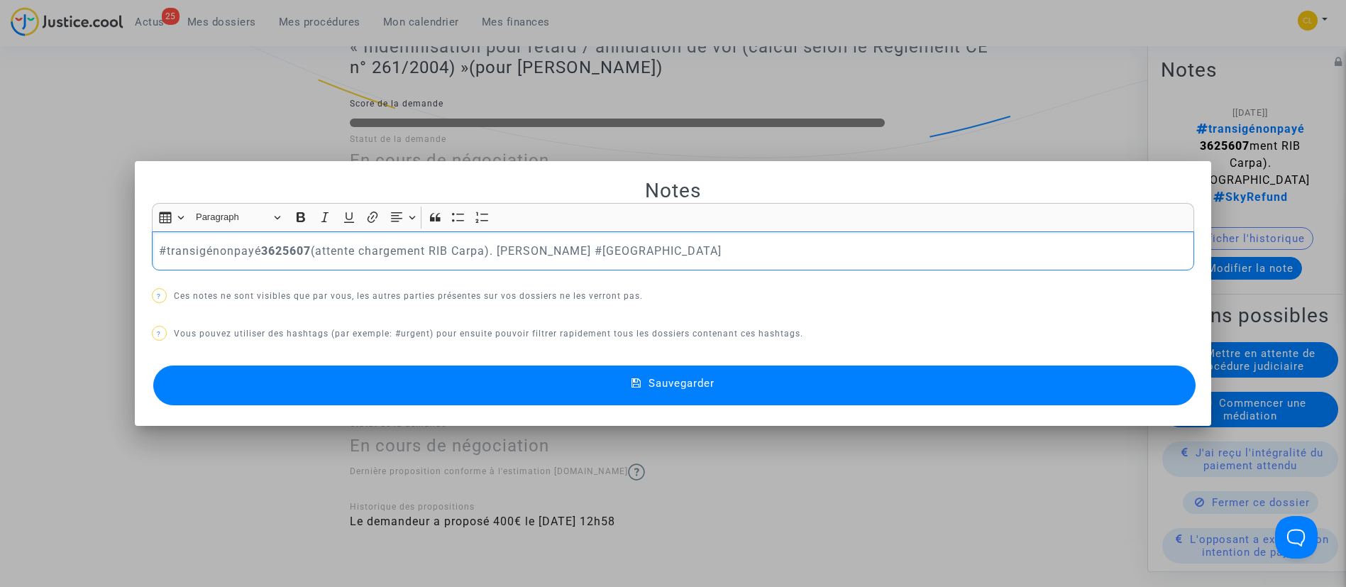
scroll to position [0, 0]
click at [228, 249] on p "#transigénonpayé 3625607 (attente chargement RIB Carpa). [PERSON_NAME] #[GEOGRA…" at bounding box center [673, 251] width 1028 height 18
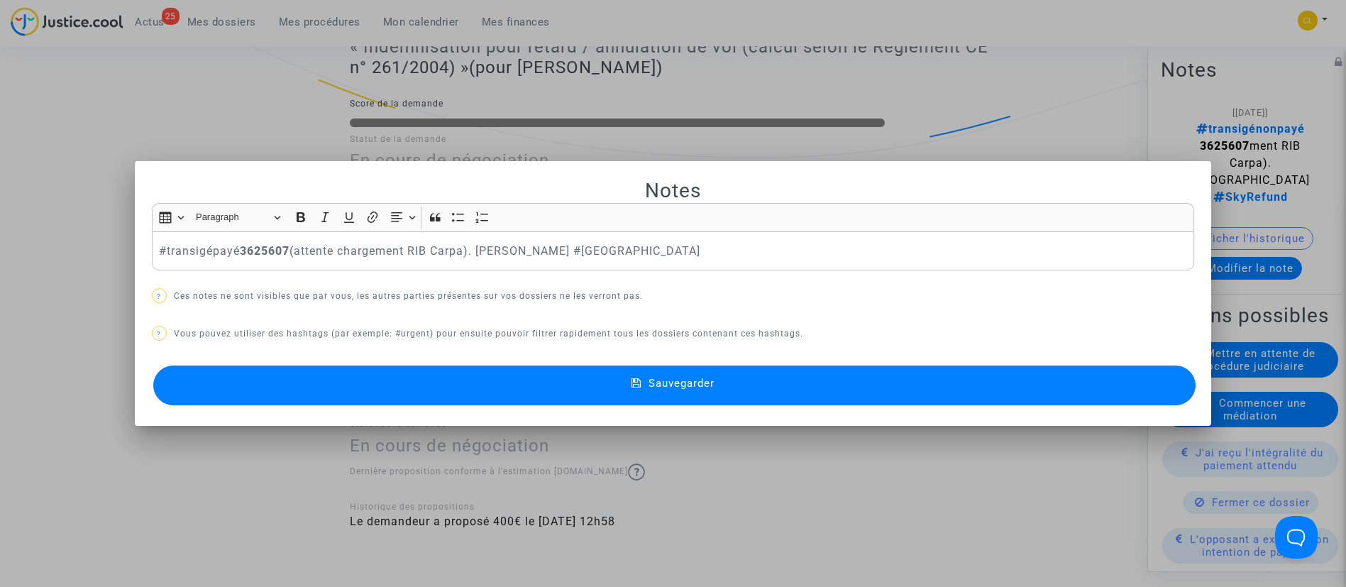
click at [786, 390] on button "Sauvegarder" at bounding box center [674, 385] width 1043 height 40
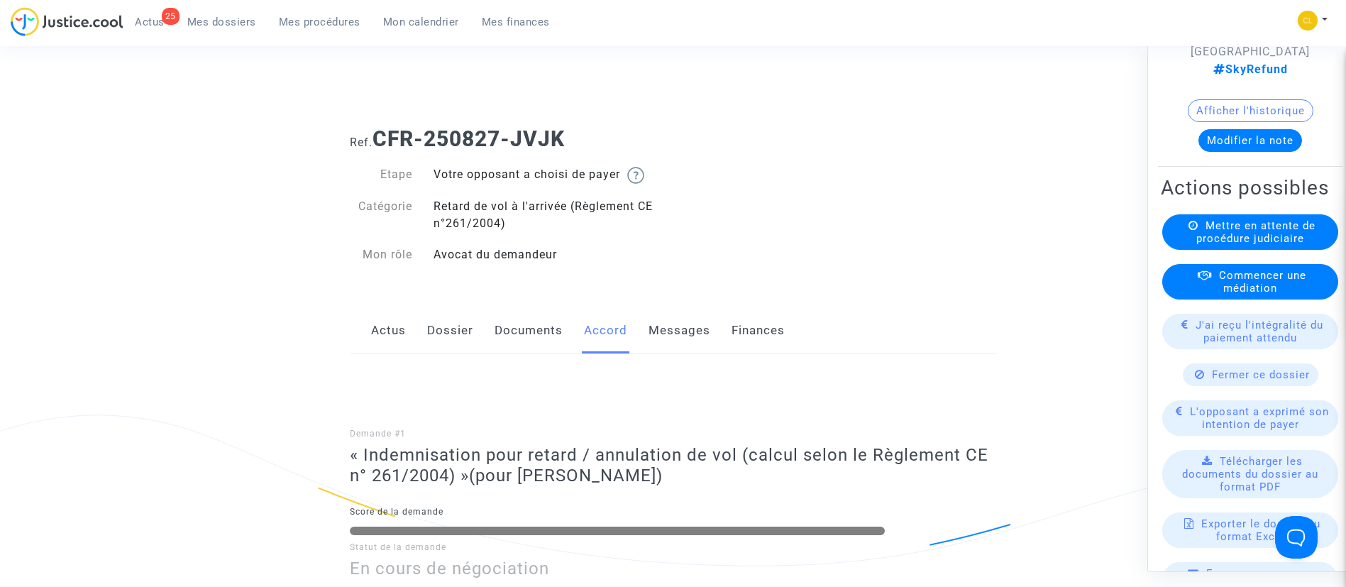
click at [1215, 343] on span "J'ai reçu l'intégralité du paiement attendu" at bounding box center [1260, 331] width 128 height 26
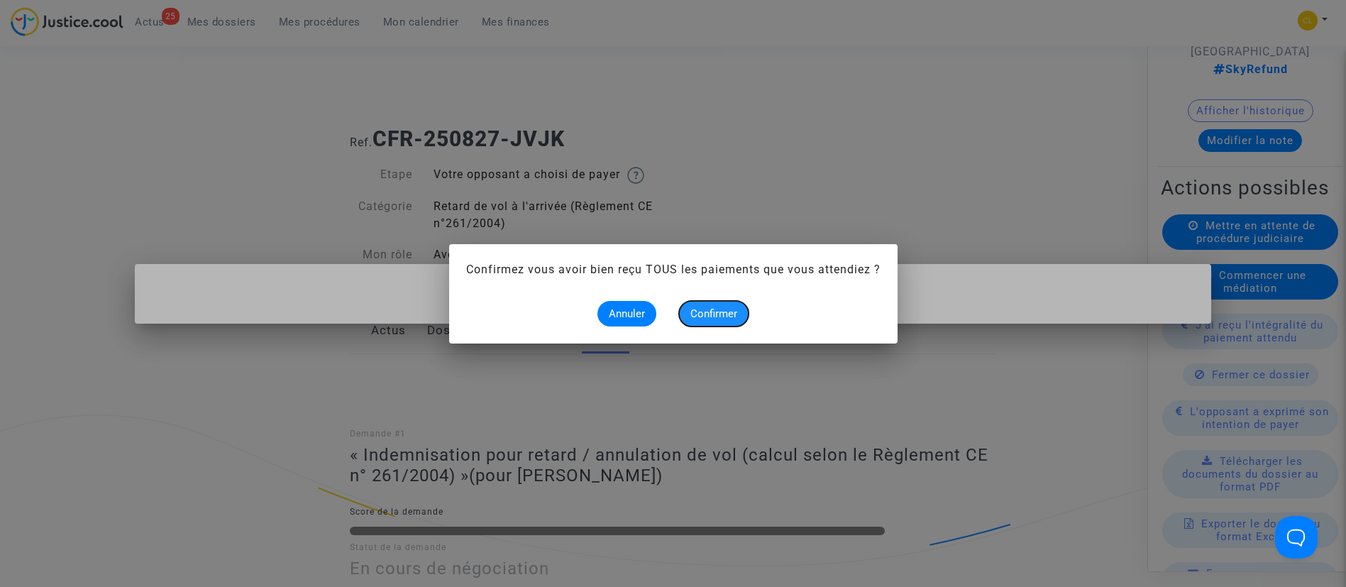
click at [717, 312] on span "Confirmer" at bounding box center [713, 313] width 47 height 13
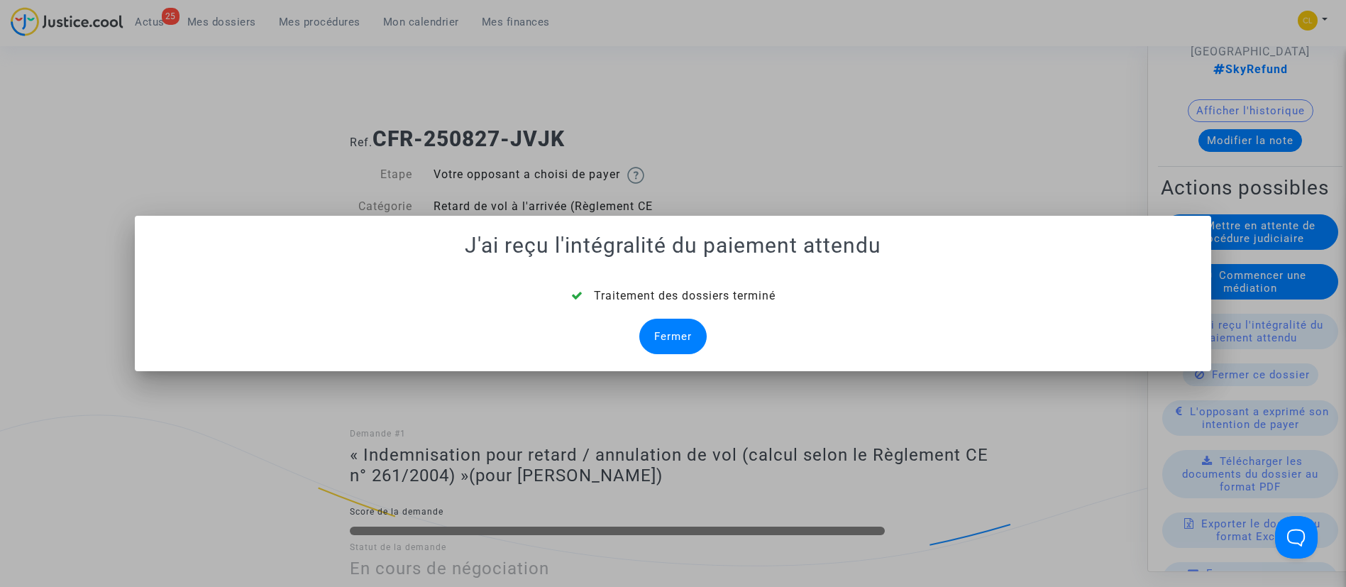
click at [685, 331] on div "Fermer" at bounding box center [672, 336] width 67 height 35
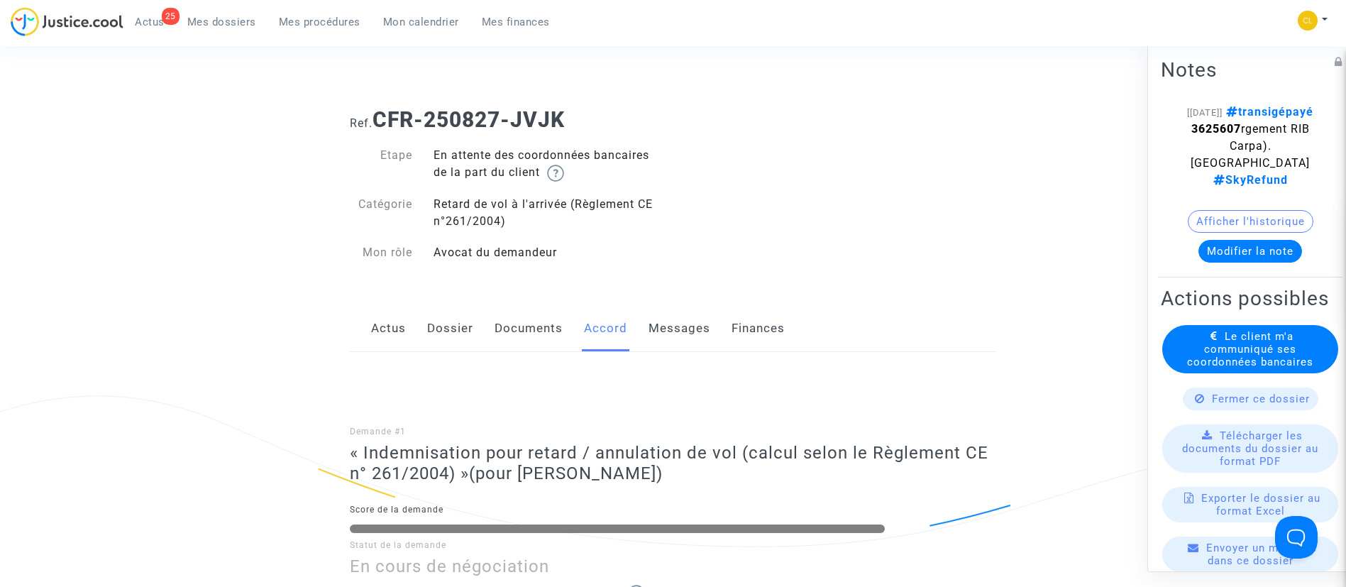
scroll to position [21, 0]
click at [1269, 368] on span "Le client m'a communiqué ses coordonnées bancaires" at bounding box center [1250, 348] width 126 height 38
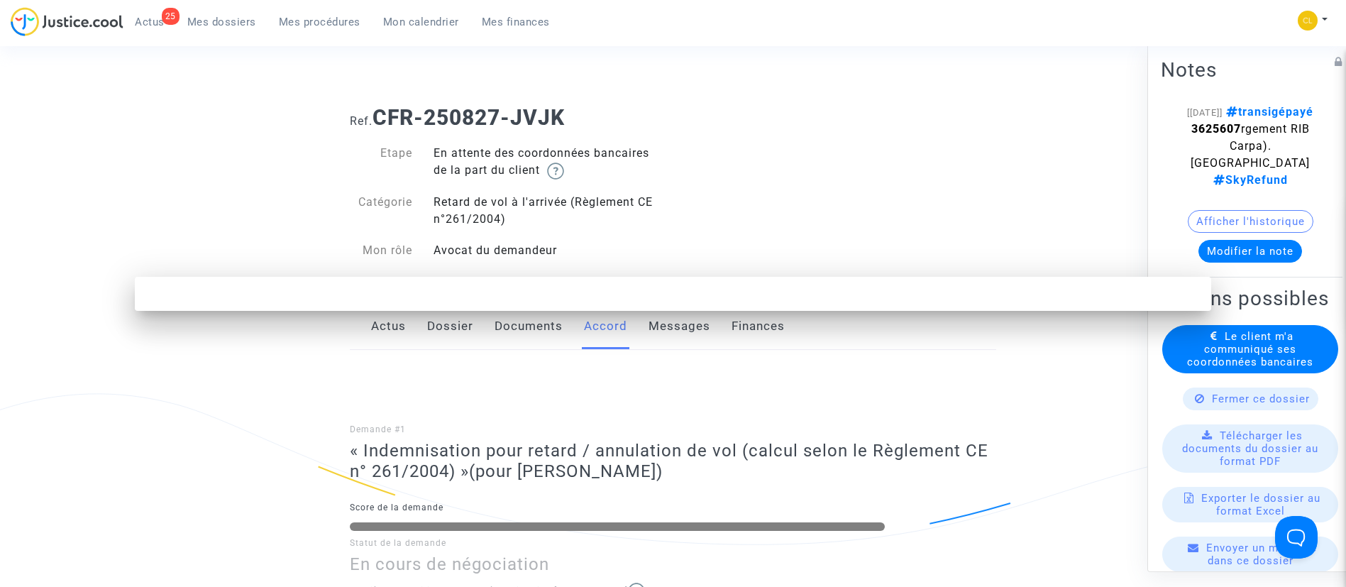
scroll to position [0, 0]
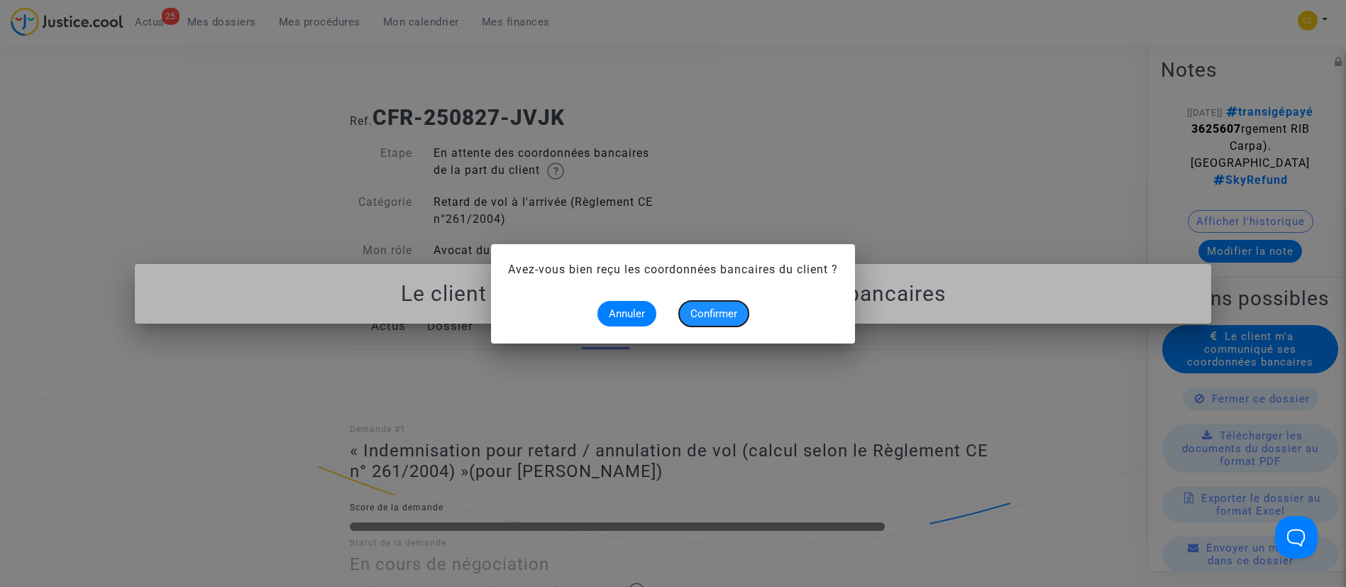
click at [727, 315] on span "Confirmer" at bounding box center [713, 313] width 47 height 13
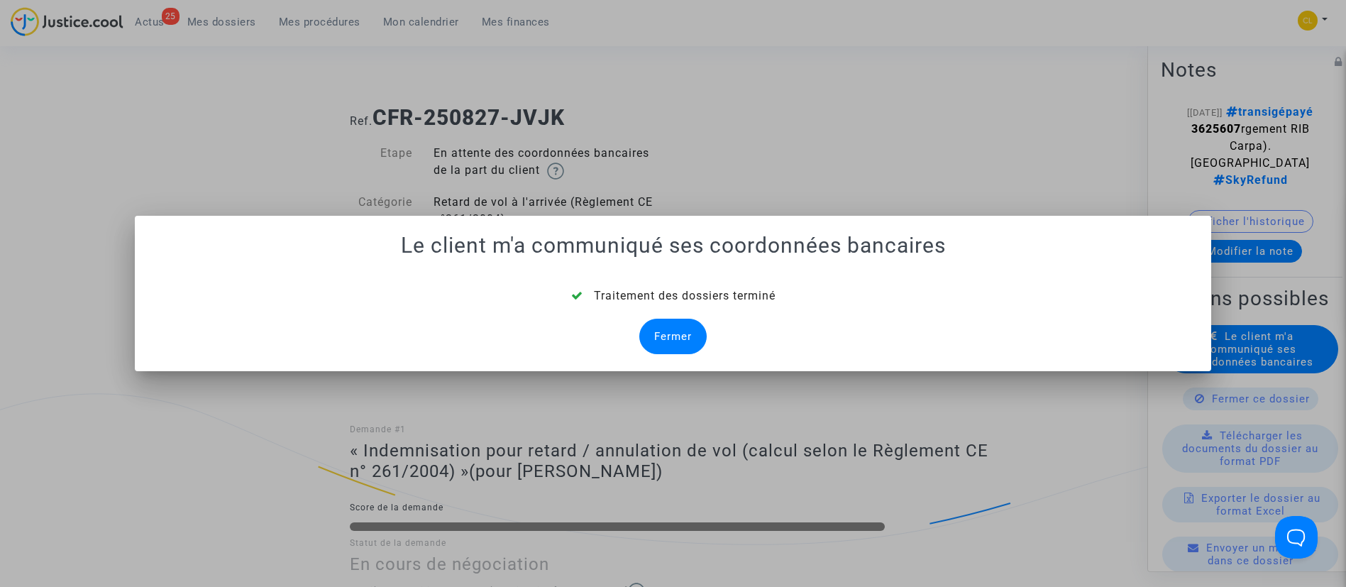
click at [692, 334] on div "Fermer" at bounding box center [672, 336] width 67 height 35
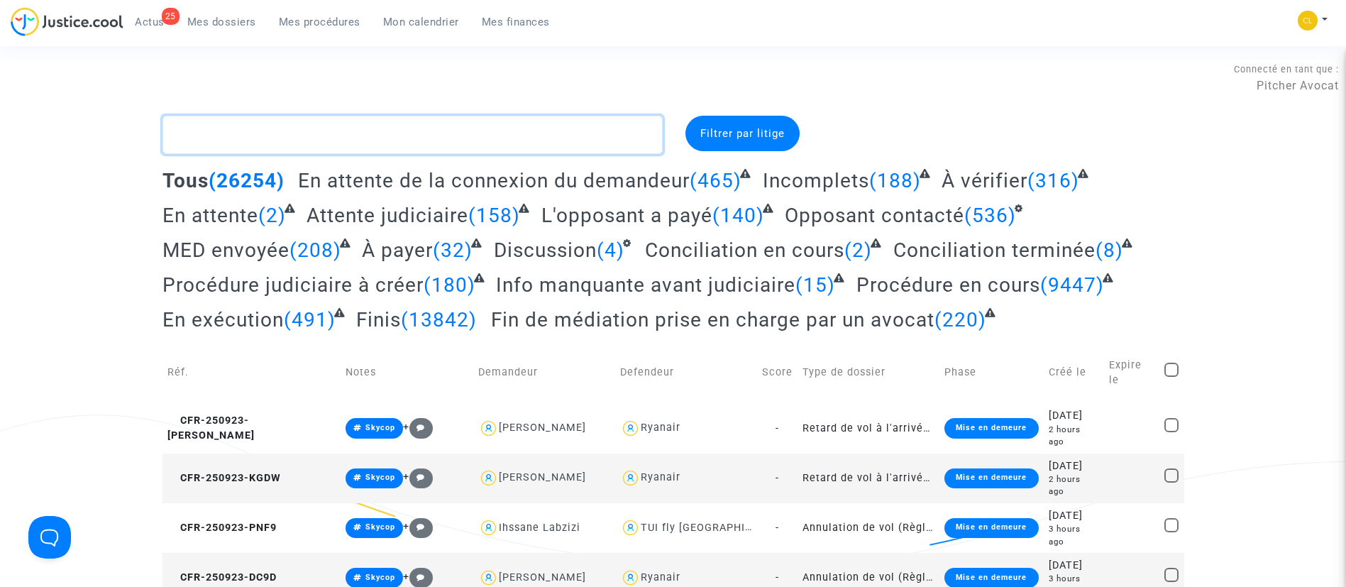
click at [427, 139] on textarea at bounding box center [413, 135] width 500 height 38
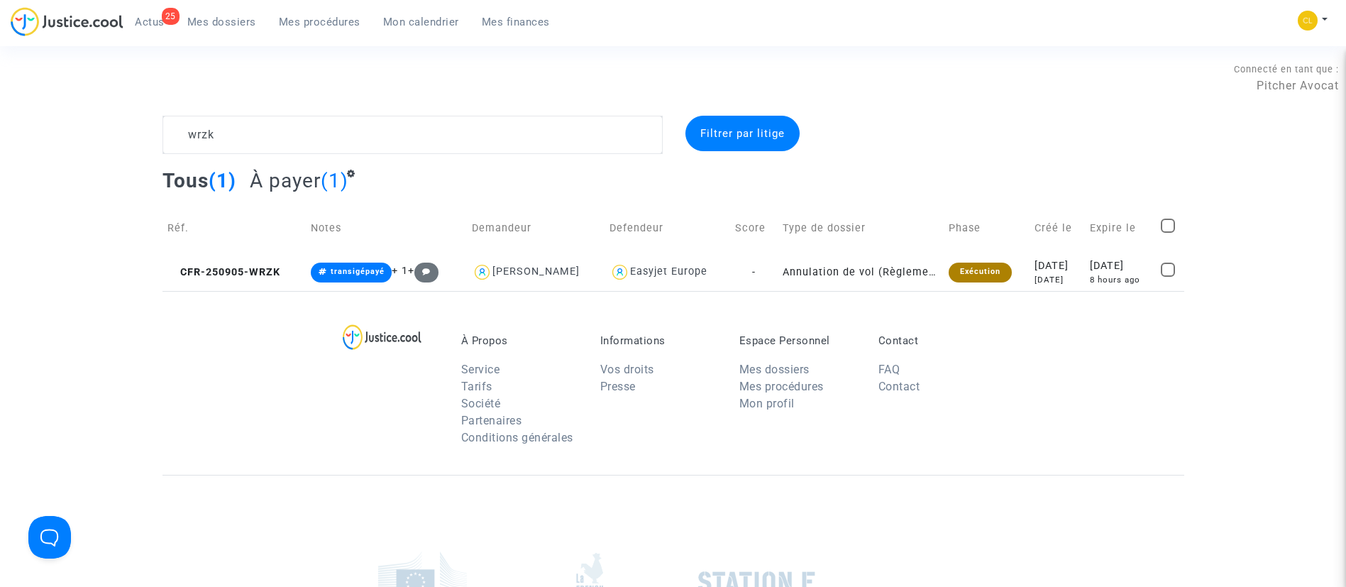
click at [114, 216] on div "wrzk Filtrer par litige Tous (1) À payer (1) Réf. Notes Demandeur Defendeur Sco…" at bounding box center [673, 203] width 1346 height 175
click at [343, 131] on textarea at bounding box center [413, 135] width 500 height 38
paste textarea "JVJK"
type textarea "JVJK"
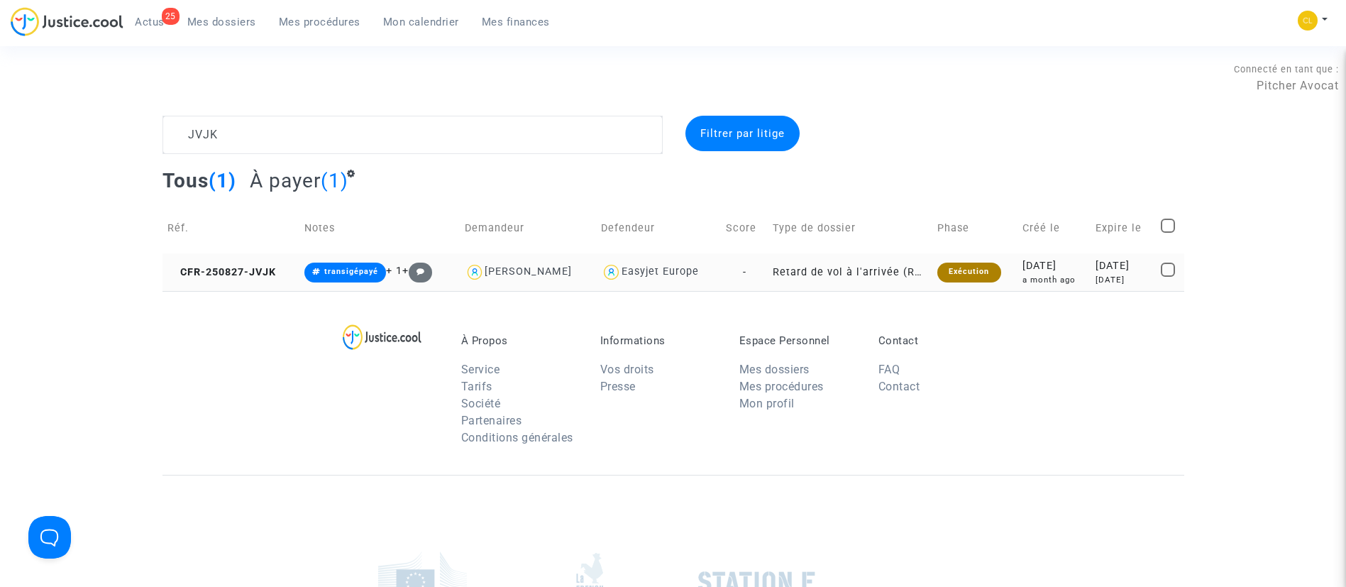
click at [1099, 288] on td "[DATE] [DATE]" at bounding box center [1123, 272] width 65 height 38
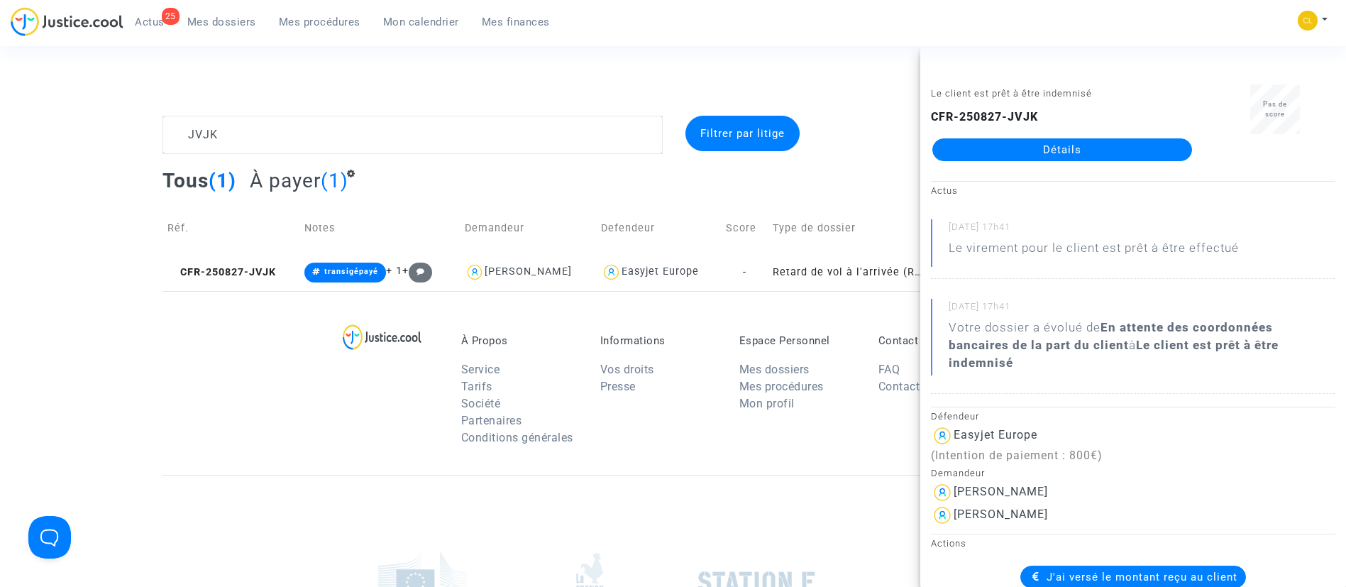
click at [1005, 150] on link "Détails" at bounding box center [1062, 149] width 260 height 23
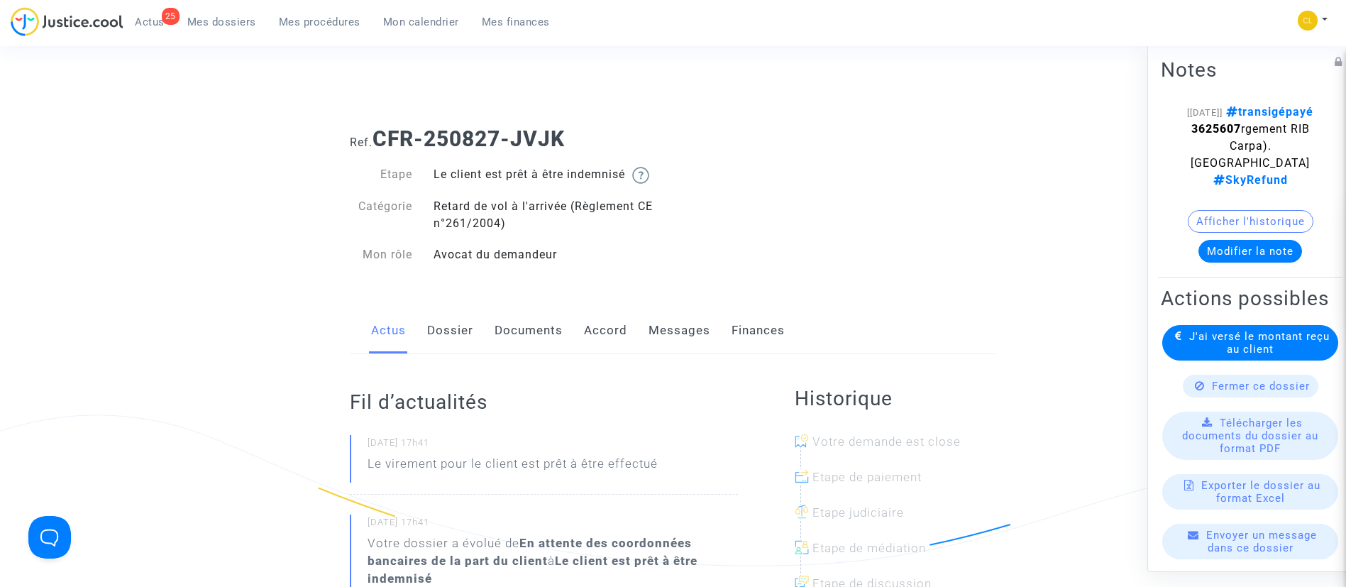
click at [598, 332] on link "Accord" at bounding box center [605, 330] width 43 height 47
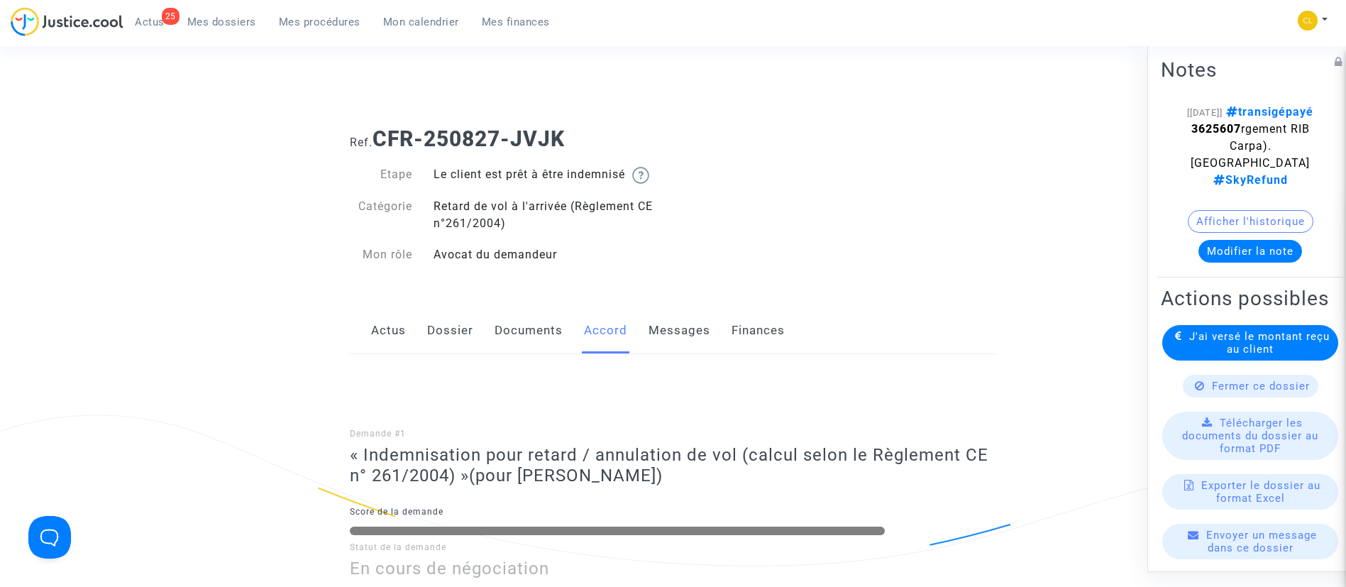
click at [231, 23] on span "Mes dossiers" at bounding box center [221, 22] width 69 height 13
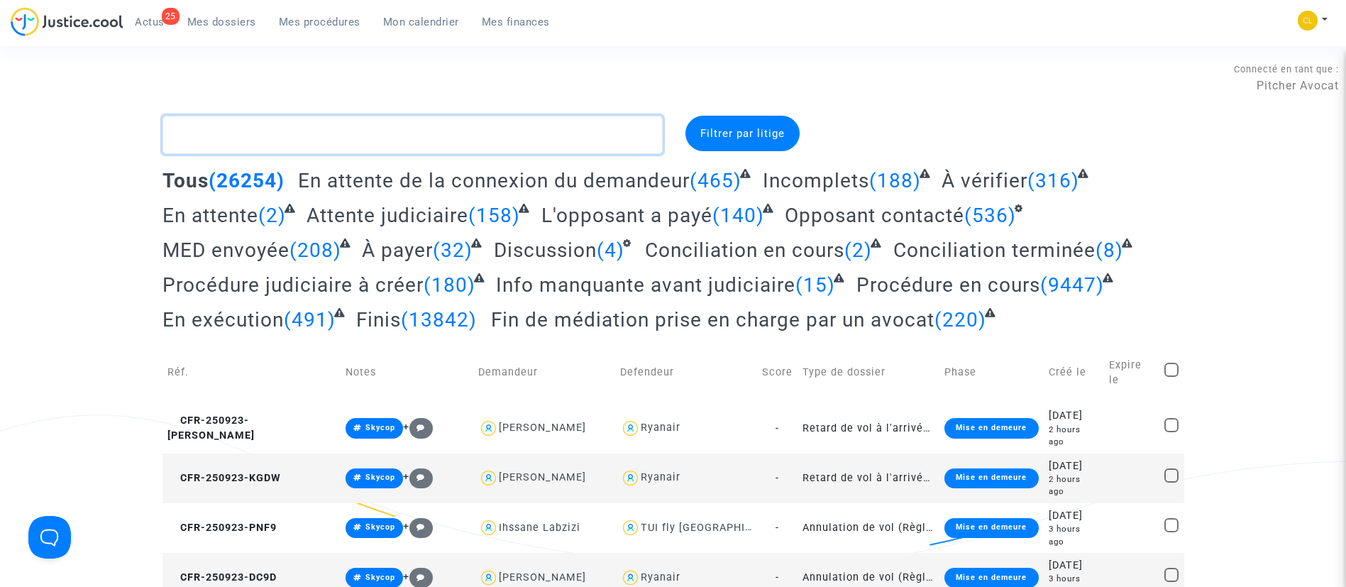
click at [328, 126] on textarea at bounding box center [413, 135] width 500 height 38
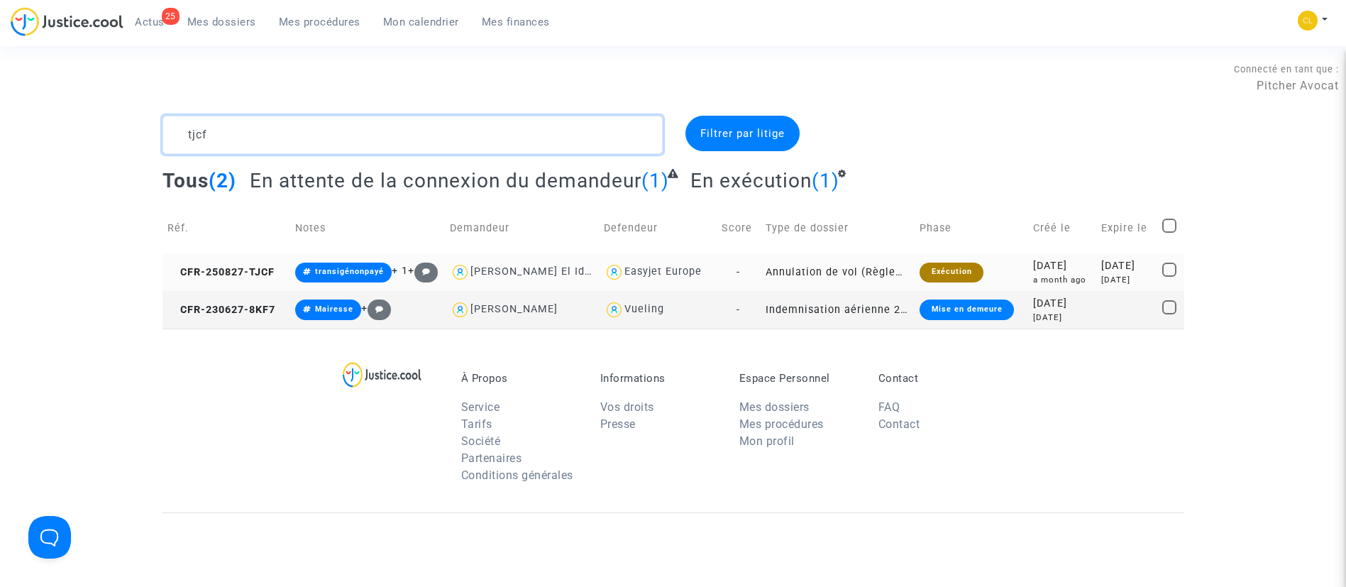
type textarea "tjcf"
click at [1113, 265] on div "[DATE]" at bounding box center [1126, 266] width 51 height 16
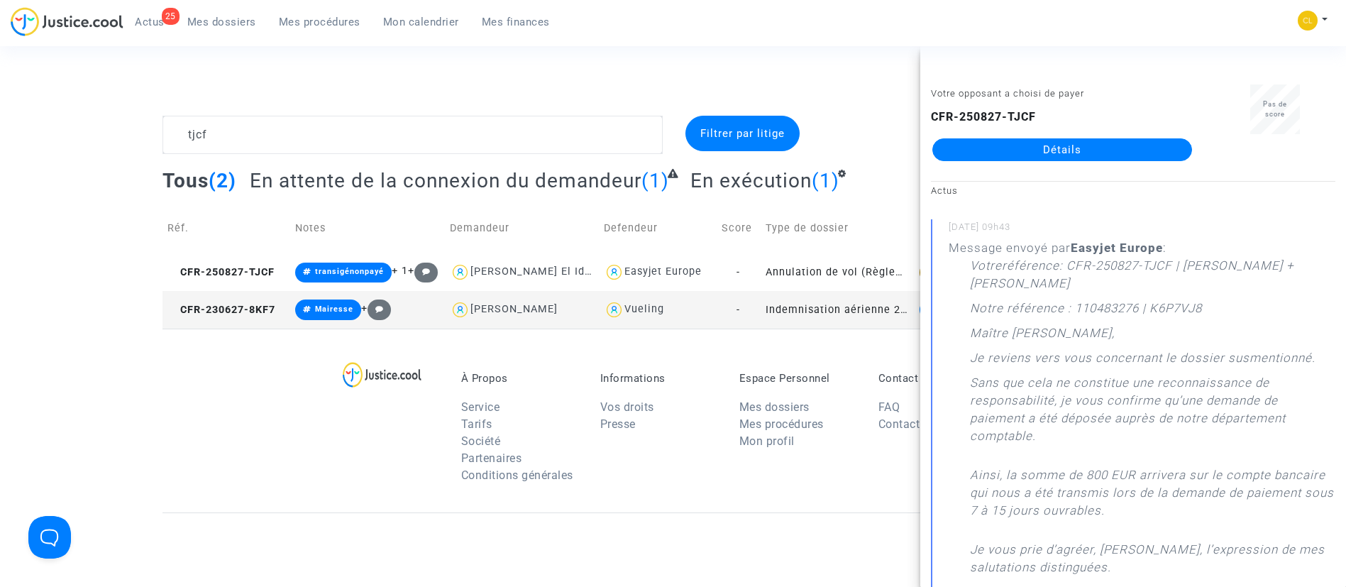
click at [1042, 160] on link "Détails" at bounding box center [1062, 149] width 260 height 23
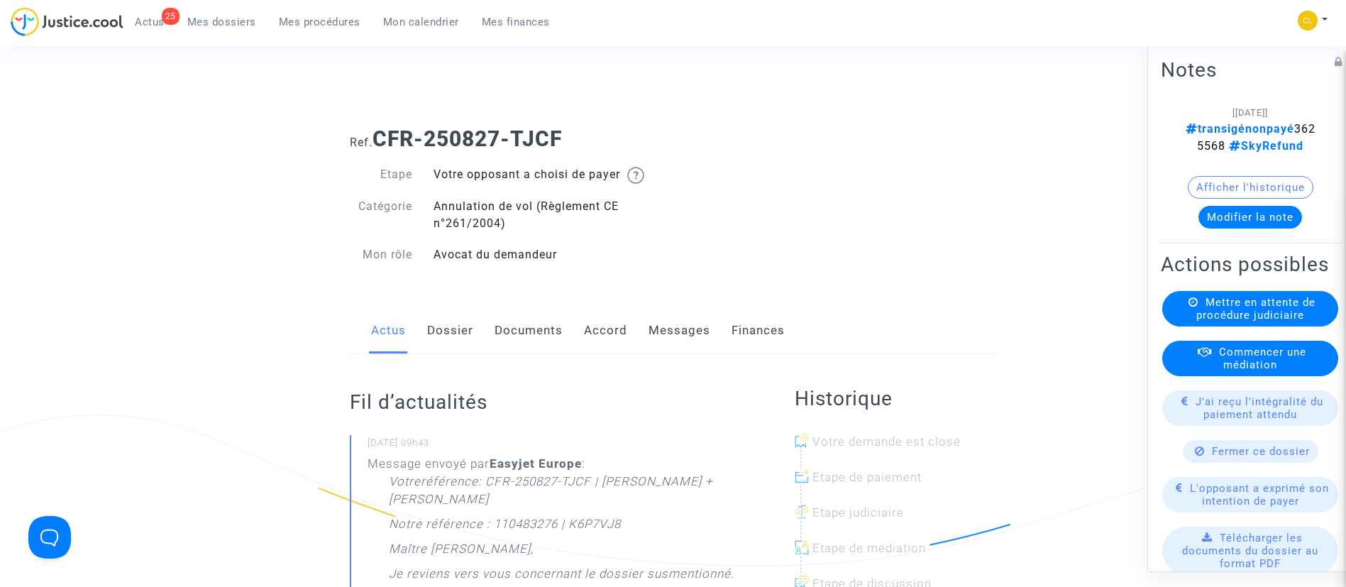
click at [605, 328] on link "Accord" at bounding box center [605, 330] width 43 height 47
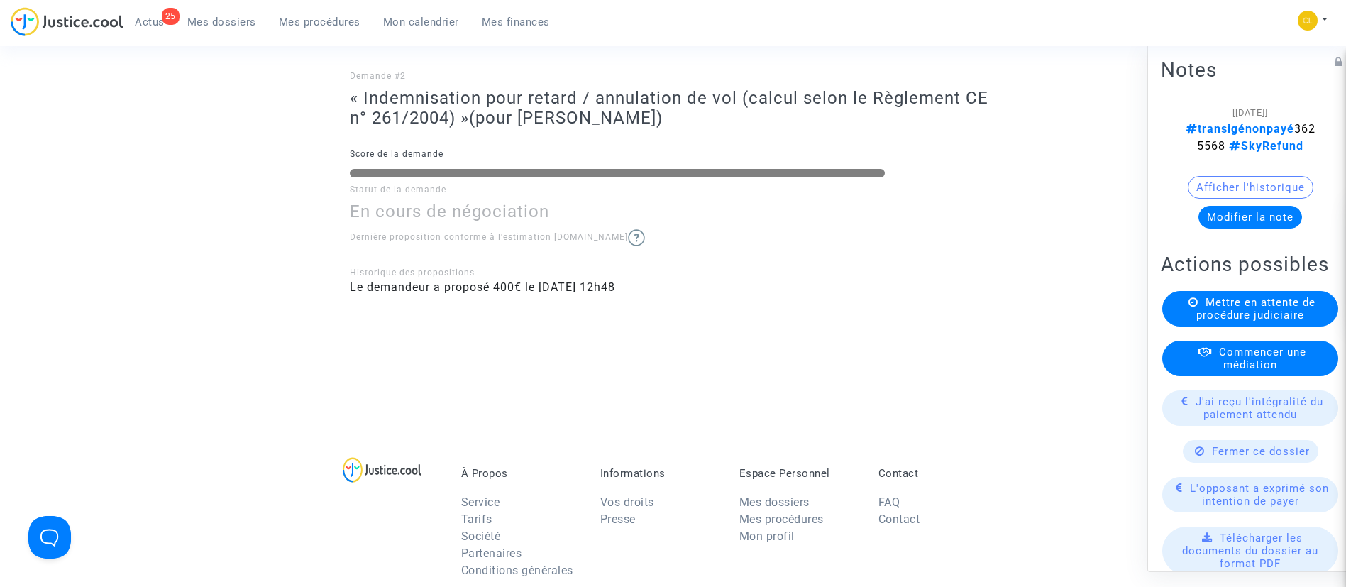
scroll to position [643, 0]
click at [1233, 228] on button "Modifier la note" at bounding box center [1251, 216] width 104 height 23
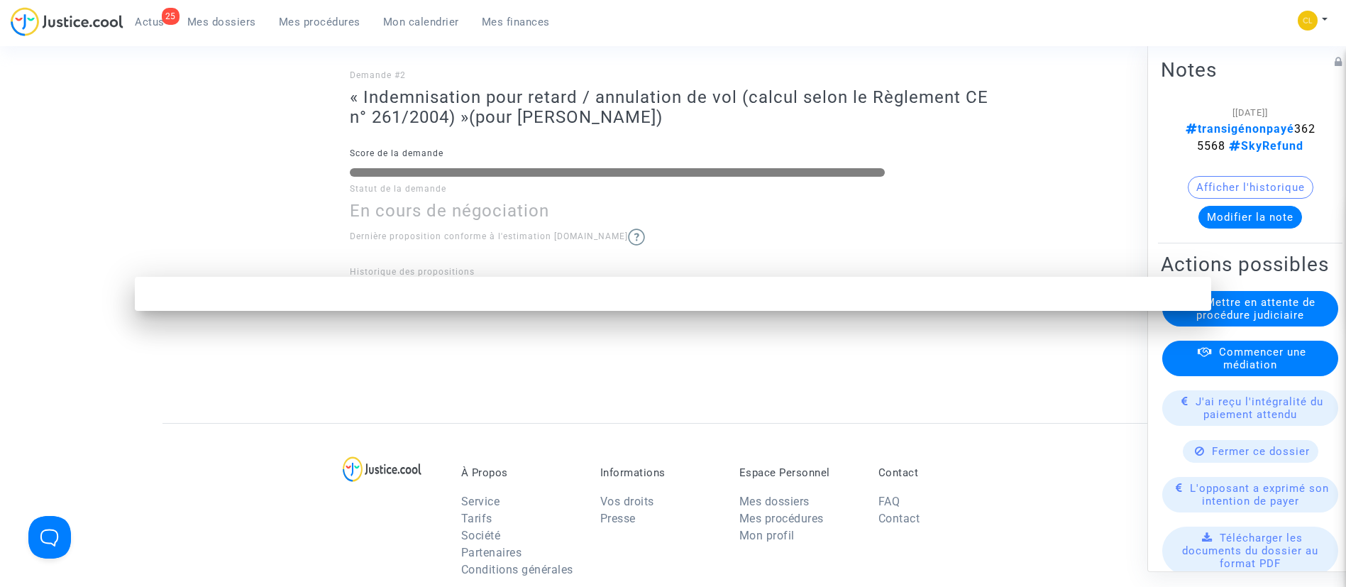
scroll to position [0, 0]
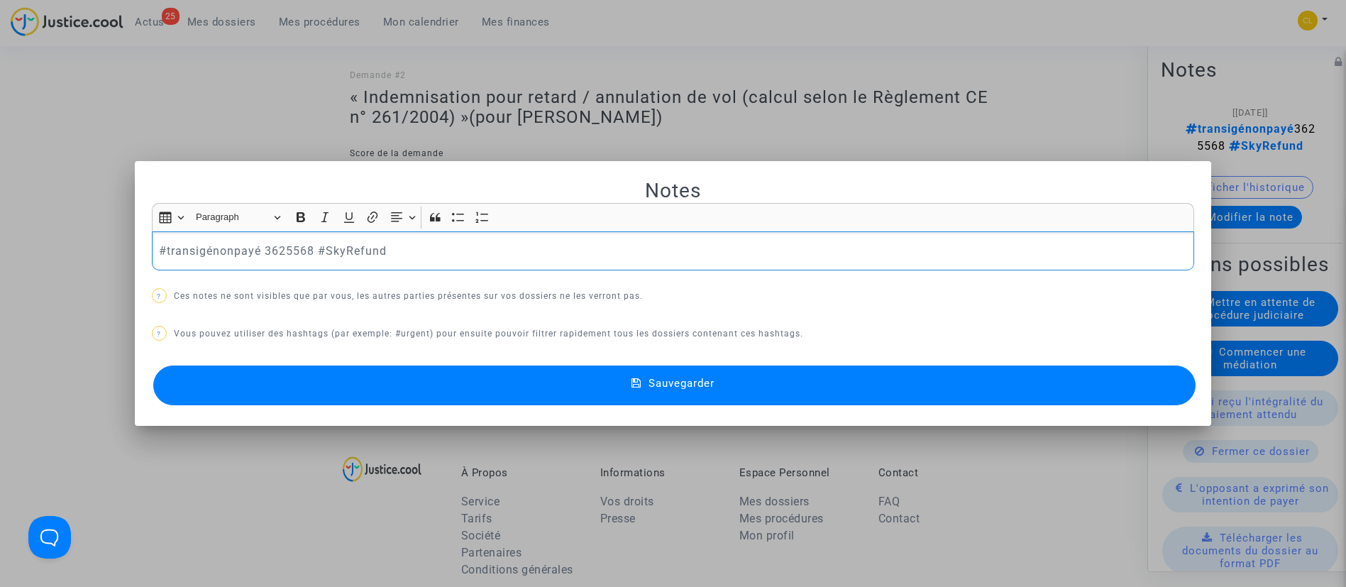
click at [228, 248] on p "#transigénonpayé 3625568 #SkyRefund" at bounding box center [673, 251] width 1028 height 18
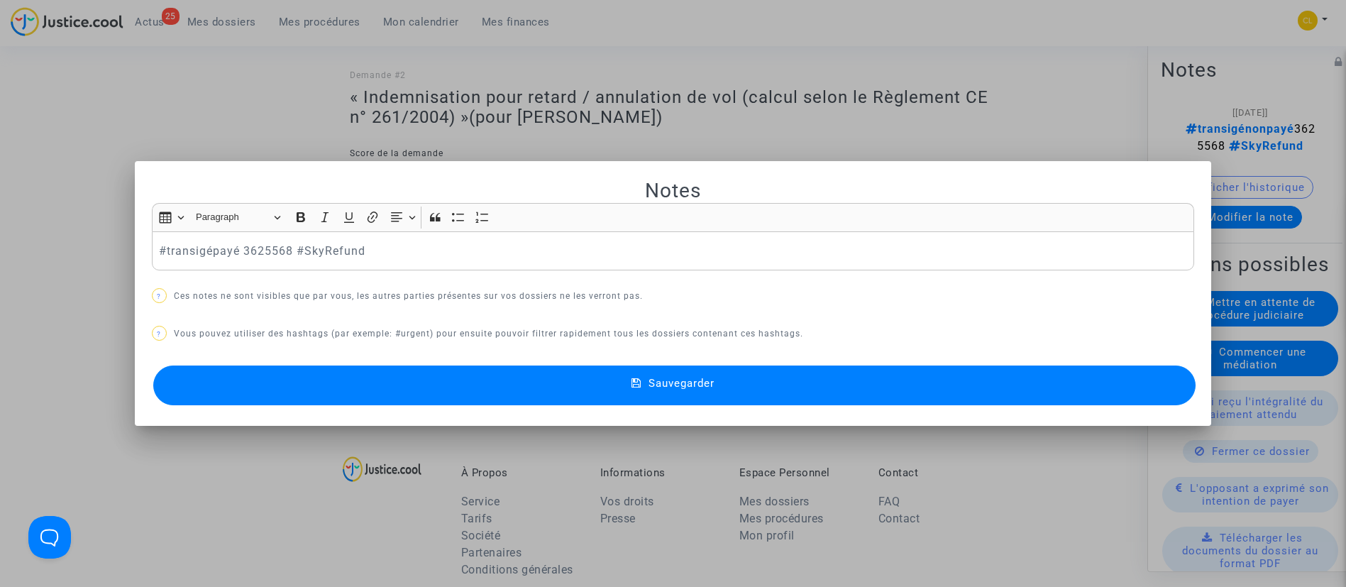
click at [779, 388] on button "Sauvegarder" at bounding box center [674, 385] width 1043 height 40
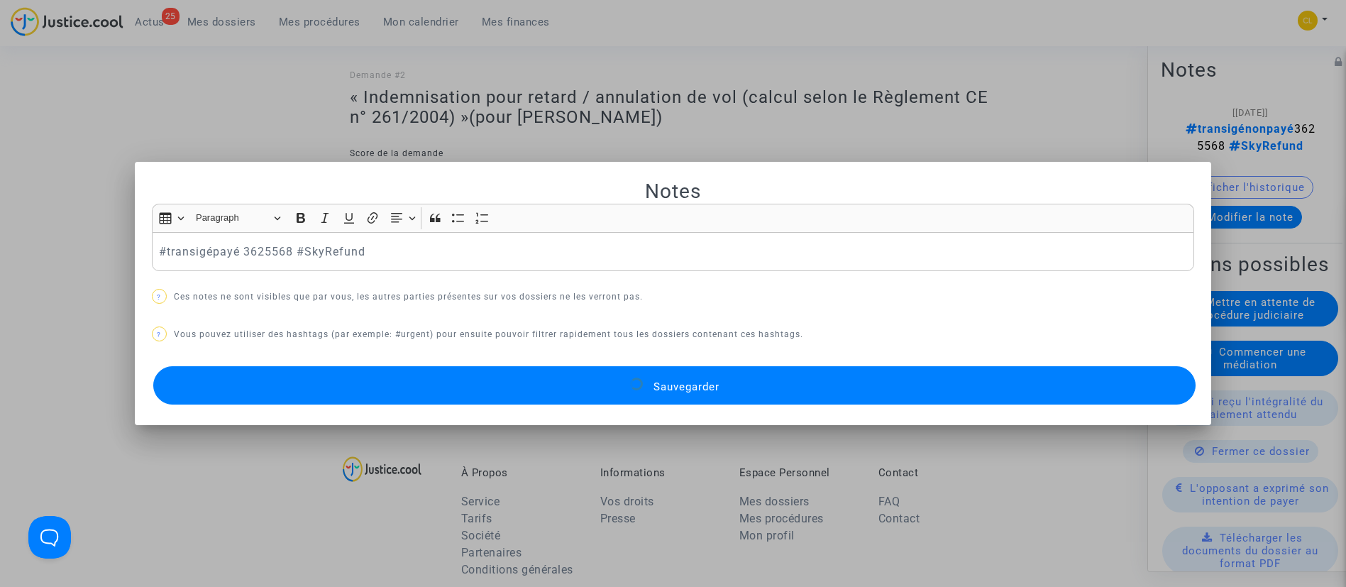
scroll to position [643, 0]
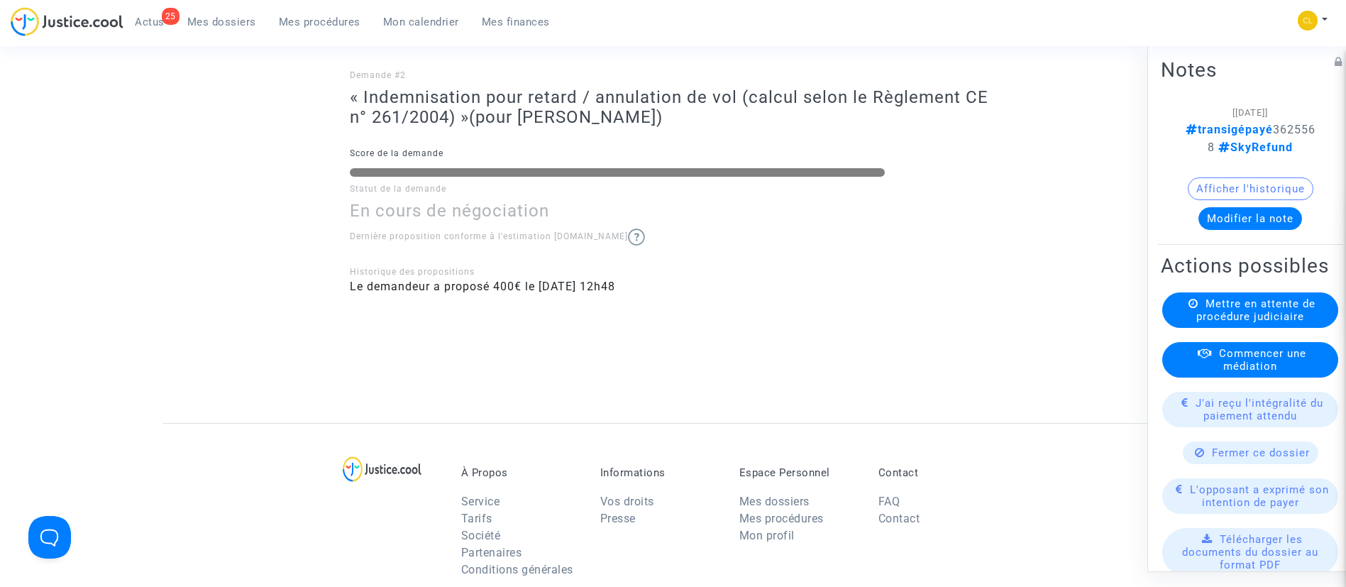
click at [1244, 422] on span "J'ai reçu l'intégralité du paiement attendu" at bounding box center [1260, 409] width 128 height 26
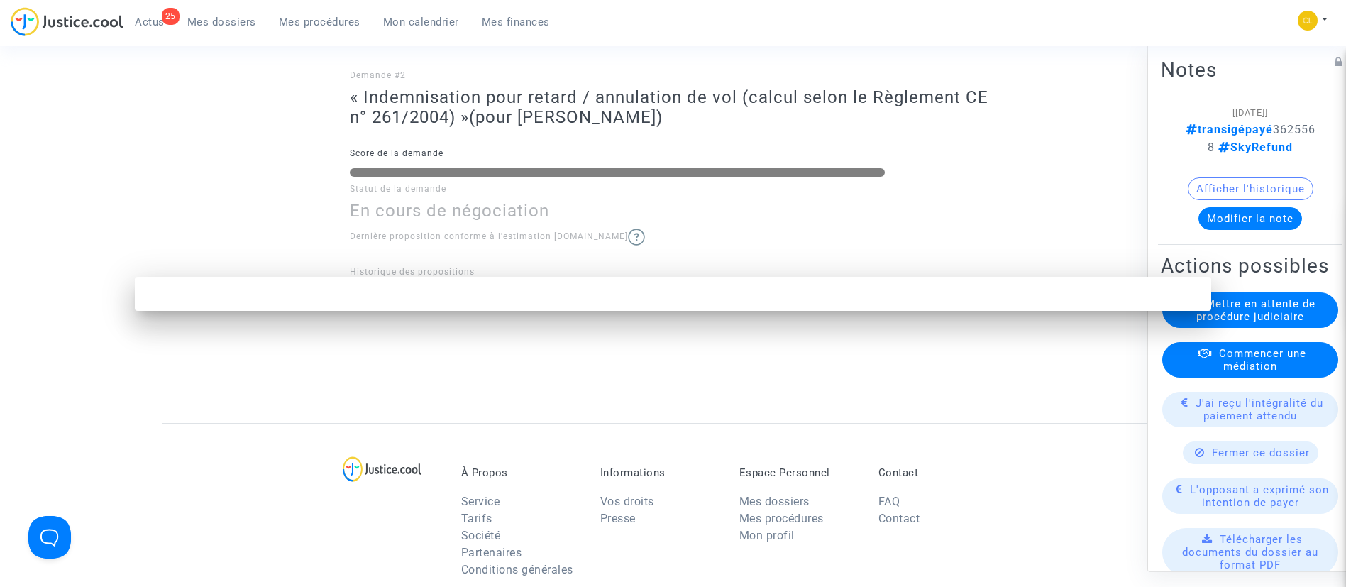
scroll to position [0, 0]
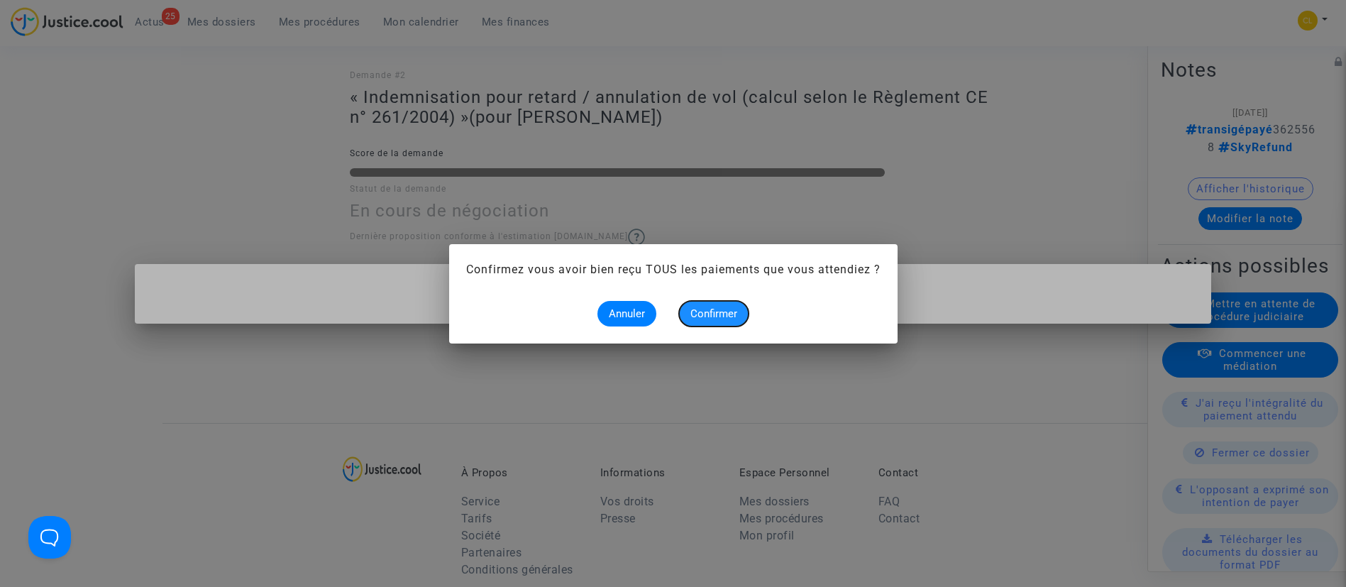
click at [720, 311] on span "Confirmer" at bounding box center [713, 313] width 47 height 13
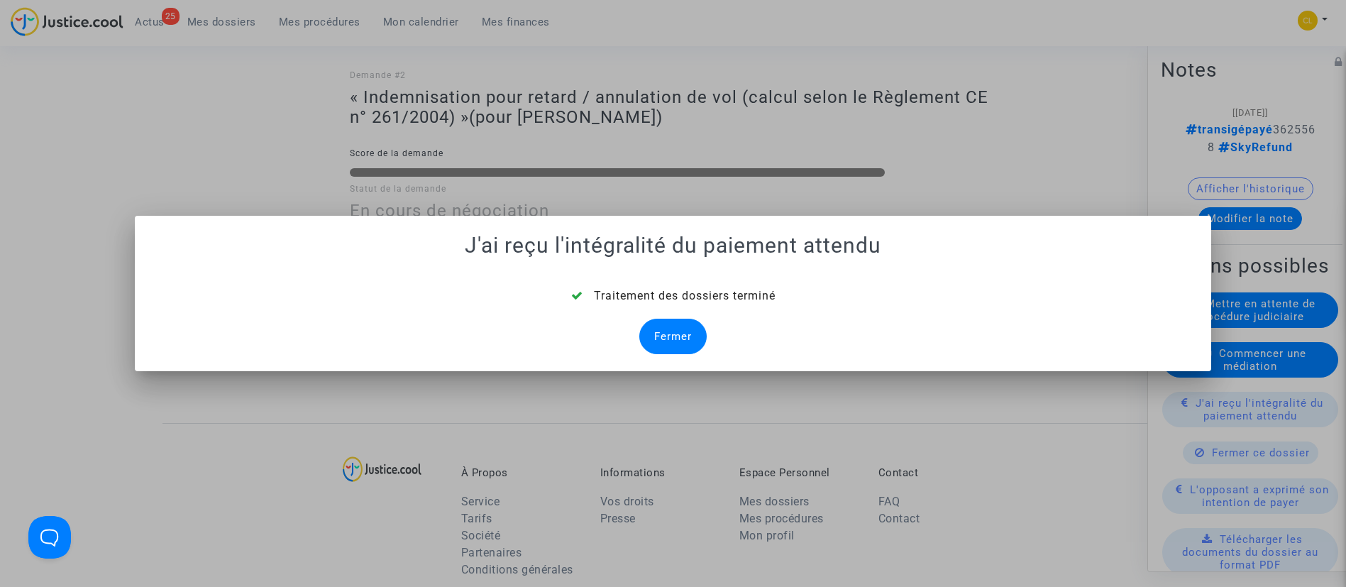
click at [662, 329] on div "Fermer" at bounding box center [672, 336] width 67 height 35
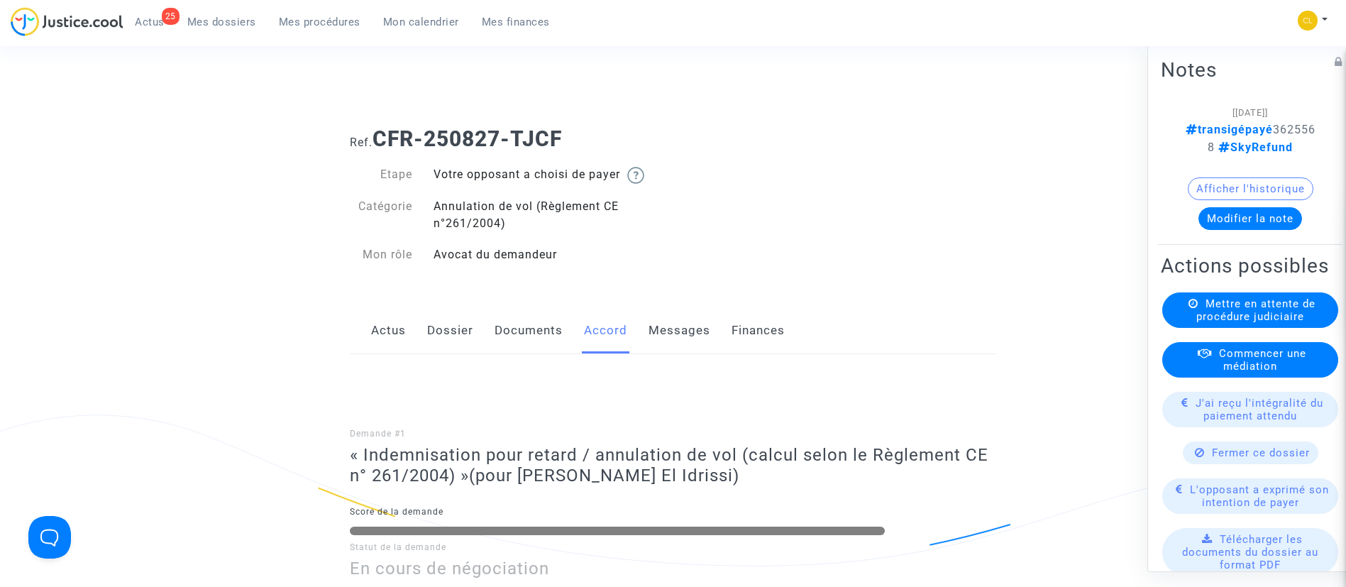
scroll to position [643, 0]
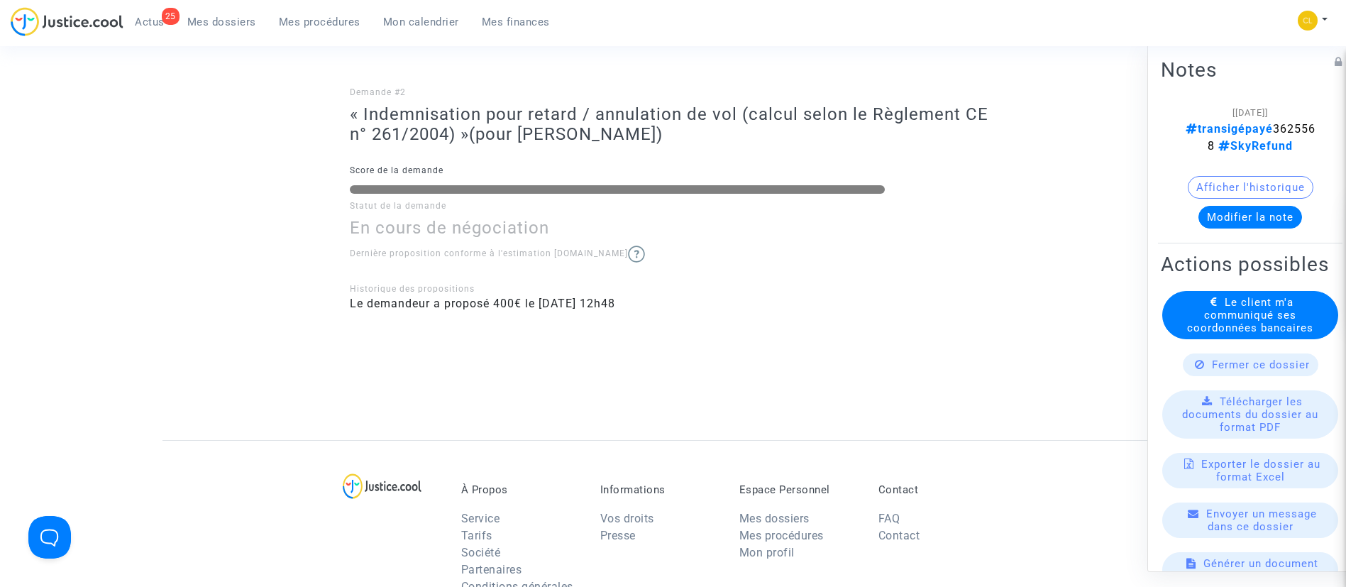
click at [1282, 334] on span "Le client m'a communiqué ses coordonnées bancaires" at bounding box center [1250, 314] width 126 height 38
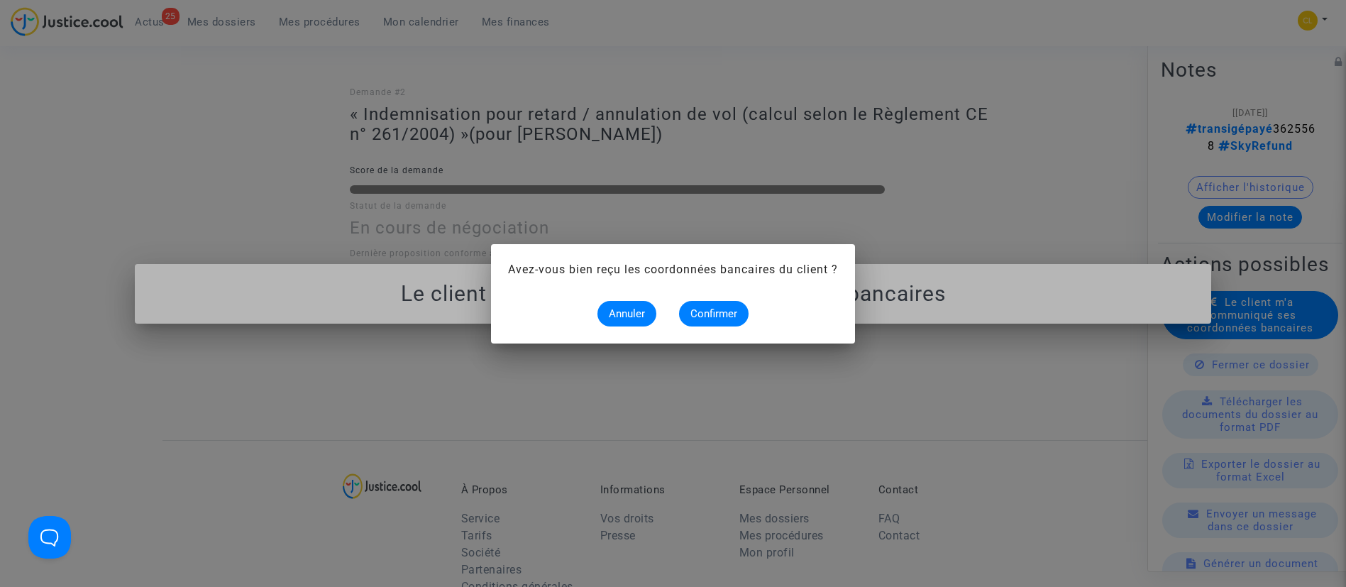
scroll to position [0, 0]
click at [718, 306] on button "Confirmer" at bounding box center [714, 314] width 70 height 26
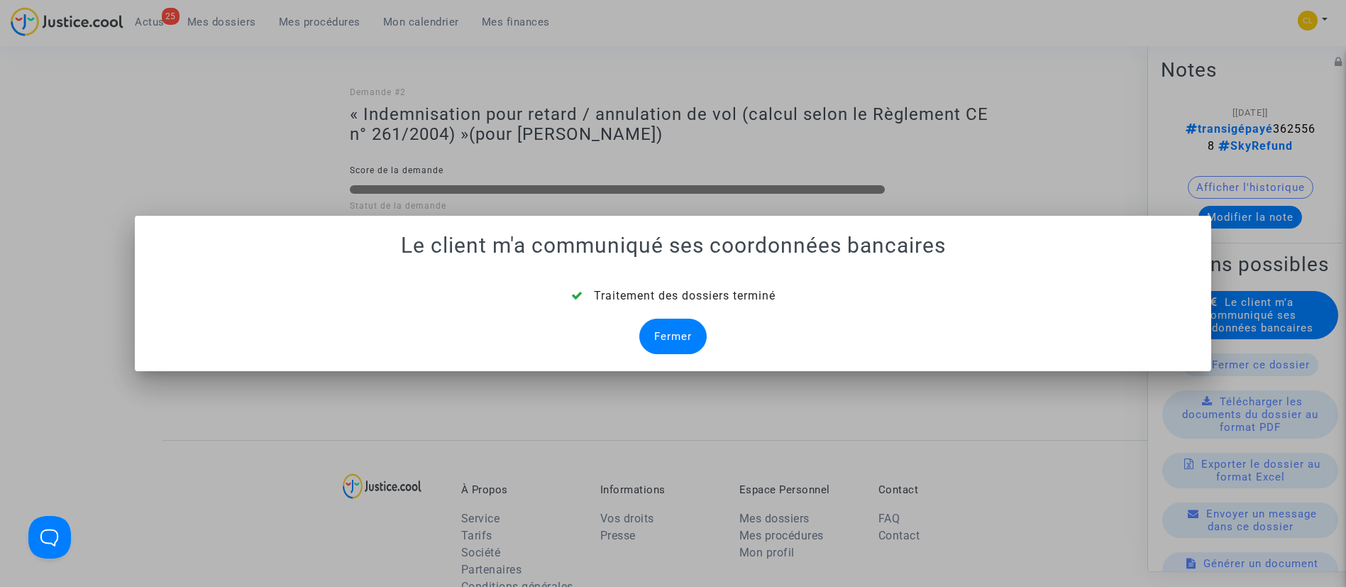
click at [669, 326] on div "Fermer" at bounding box center [672, 336] width 67 height 35
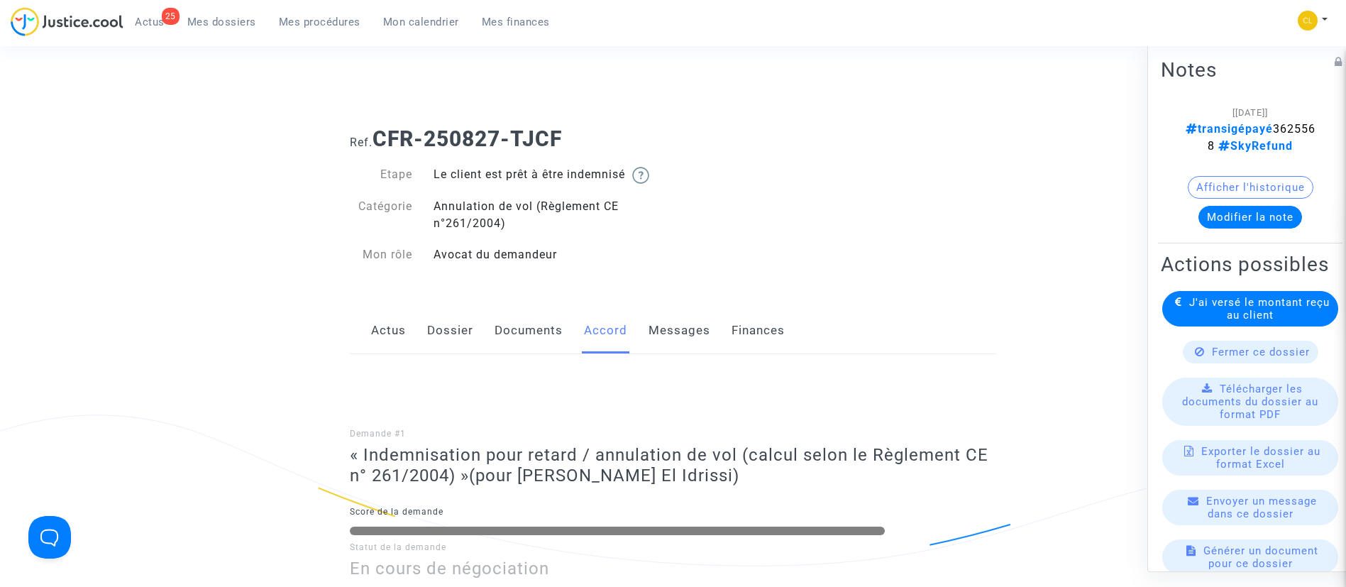
click at [218, 21] on span "Mes dossiers" at bounding box center [221, 22] width 69 height 13
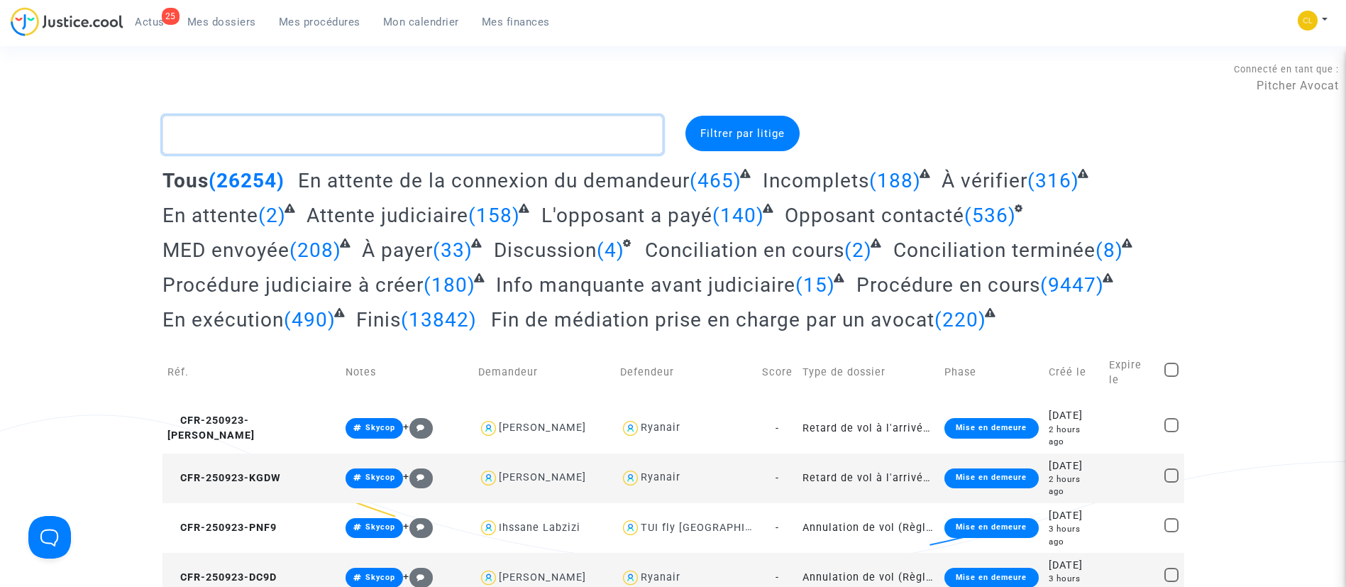
click at [366, 137] on textarea at bounding box center [413, 135] width 500 height 38
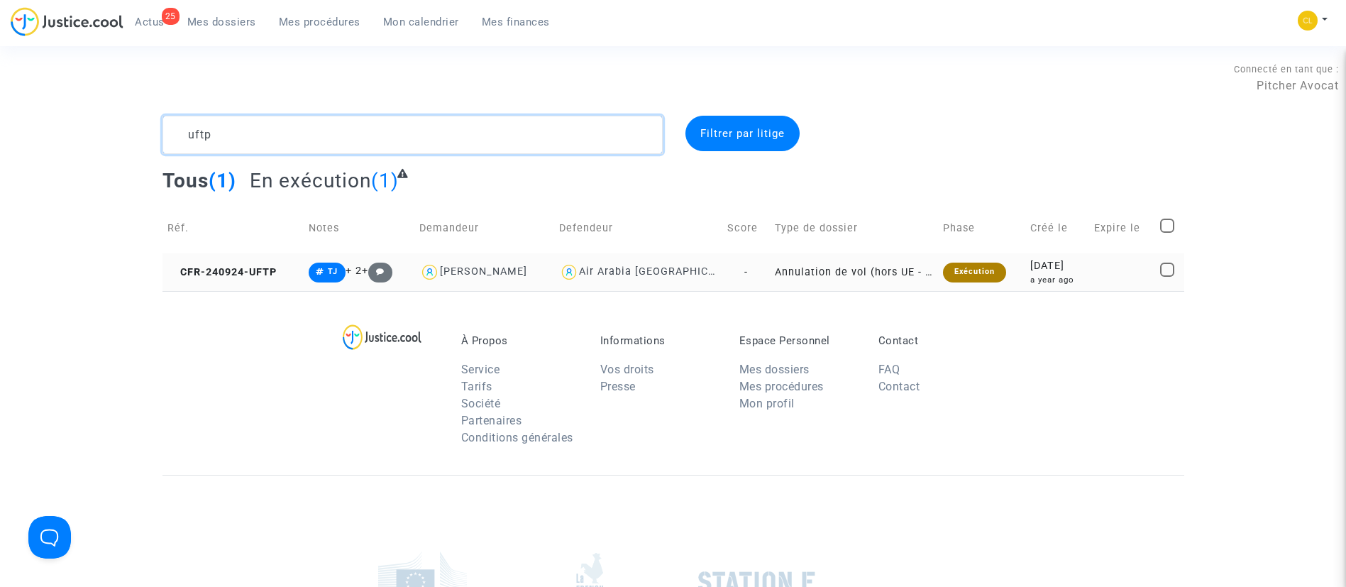
type textarea "uftp"
click at [1107, 265] on td at bounding box center [1122, 272] width 67 height 38
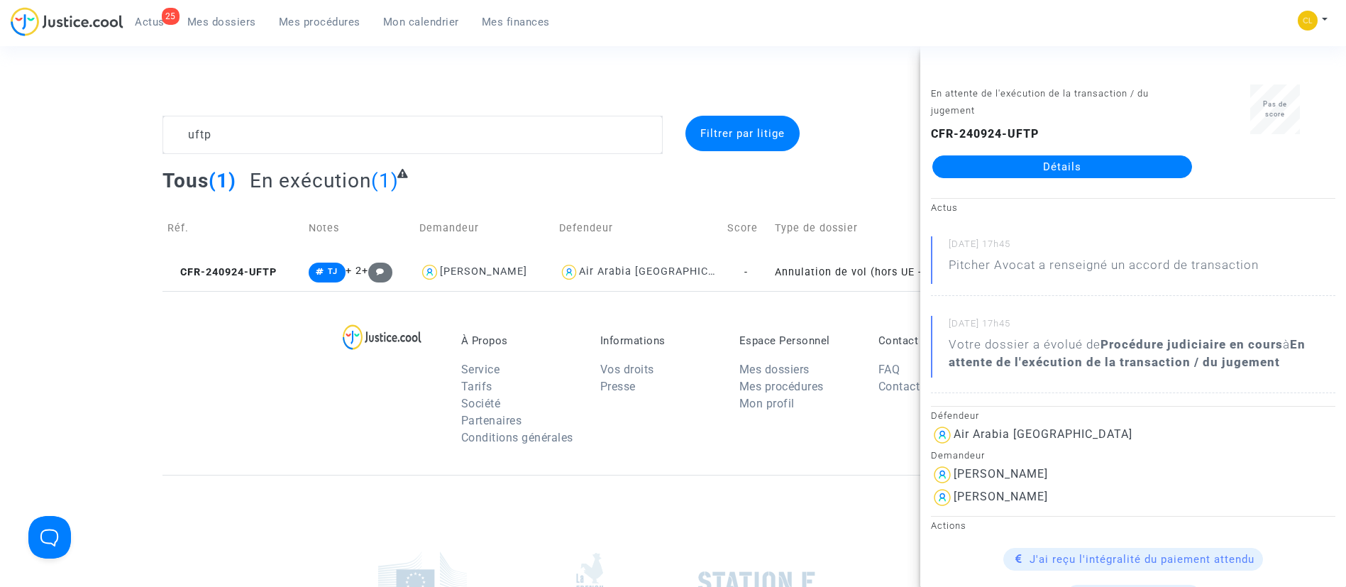
click at [1042, 160] on link "Détails" at bounding box center [1062, 166] width 260 height 23
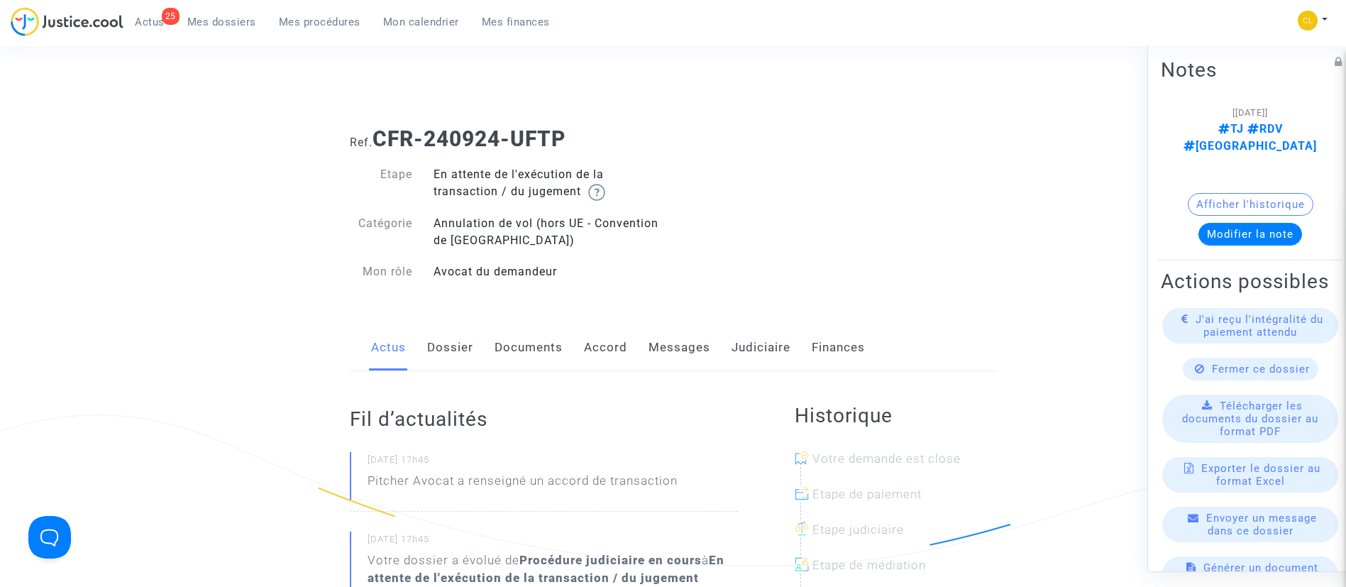
click at [764, 343] on link "Judiciaire" at bounding box center [761, 347] width 59 height 47
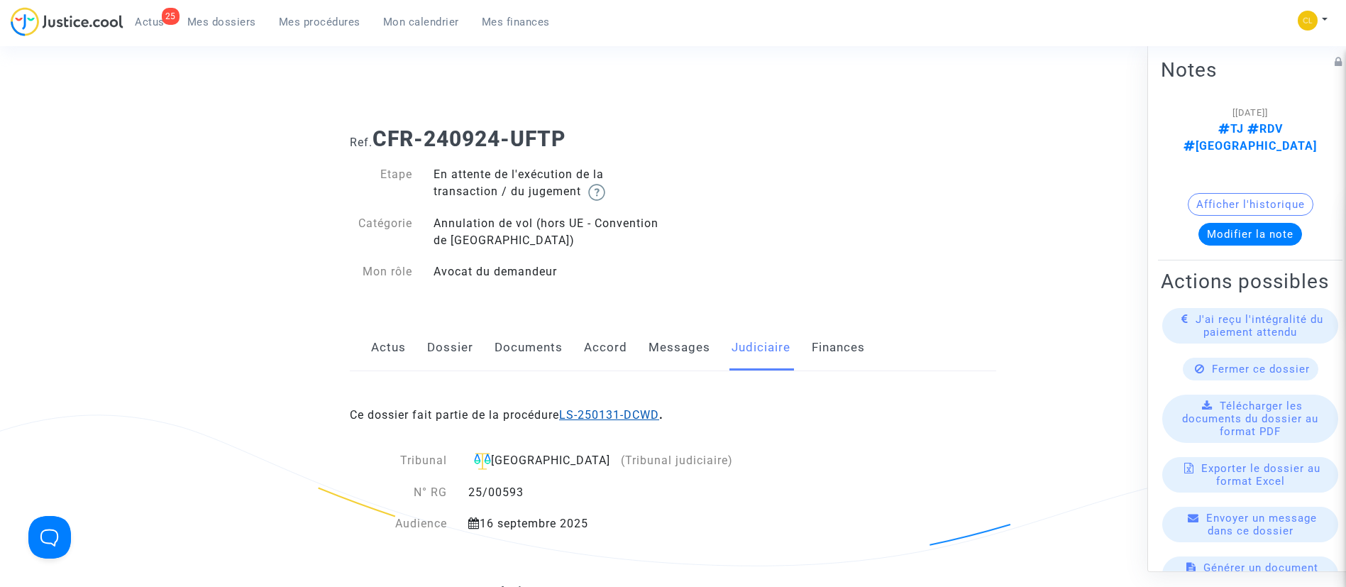
click at [644, 415] on link "LS-250131-DCWD" at bounding box center [609, 414] width 100 height 13
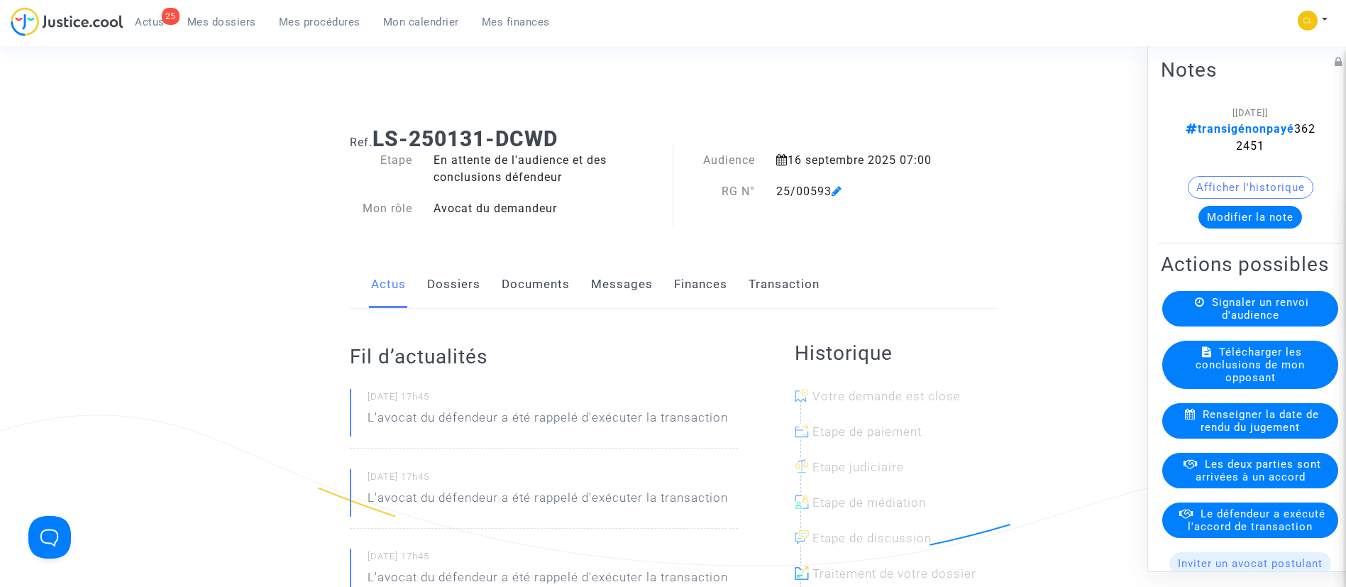
click at [772, 282] on link "Transaction" at bounding box center [784, 284] width 71 height 47
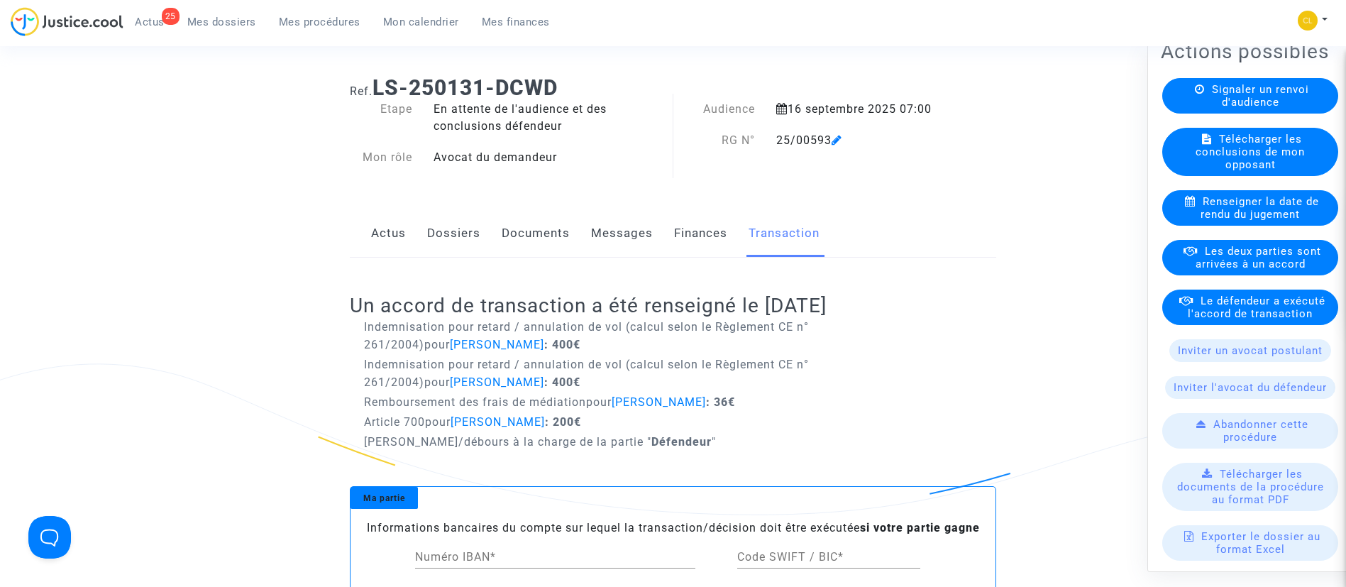
scroll to position [219, 0]
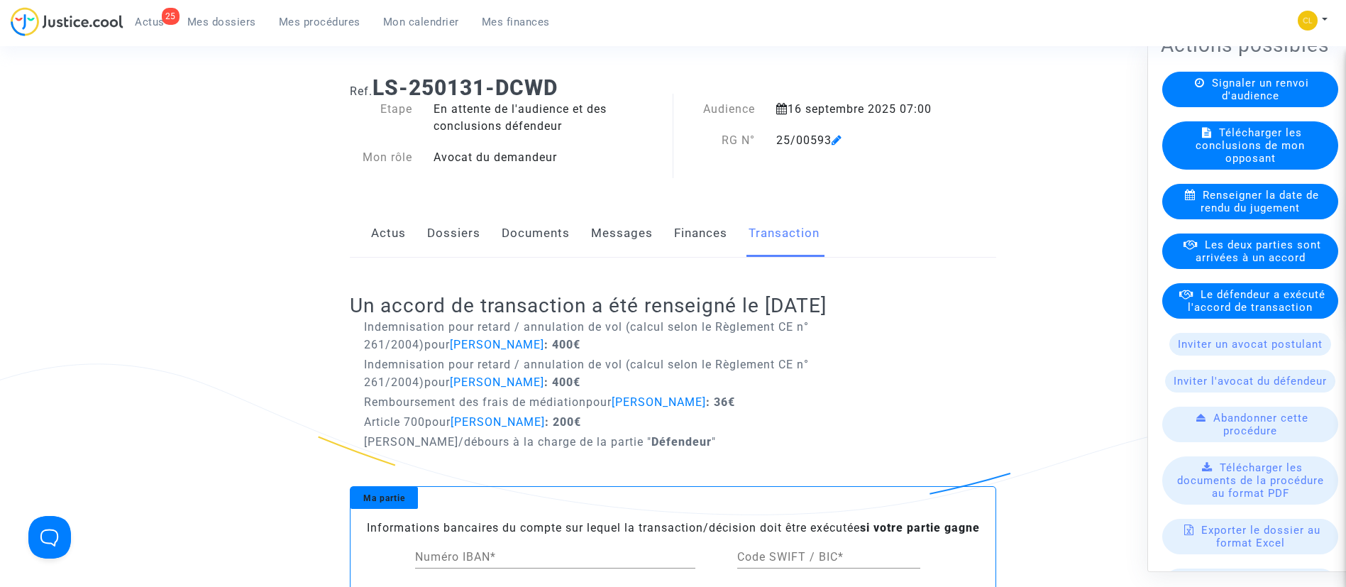
click at [1255, 313] on span "Le défendeur a exécuté l'accord de transaction" at bounding box center [1257, 300] width 138 height 26
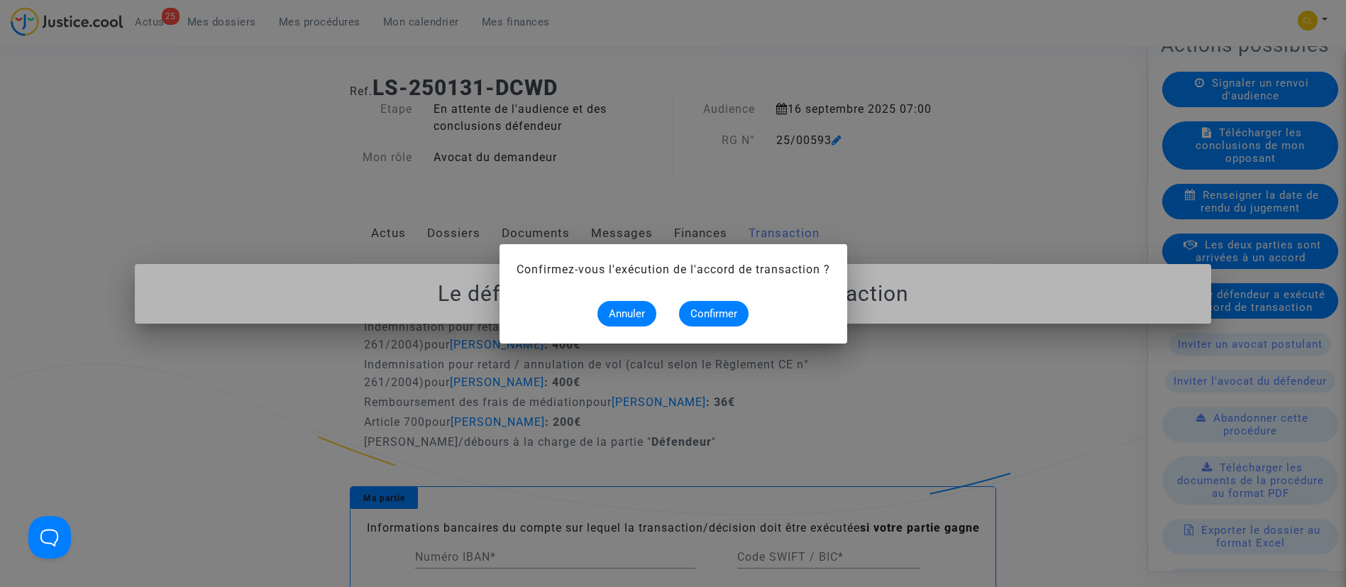
scroll to position [0, 0]
click at [737, 313] on span "Confirmer" at bounding box center [713, 313] width 47 height 13
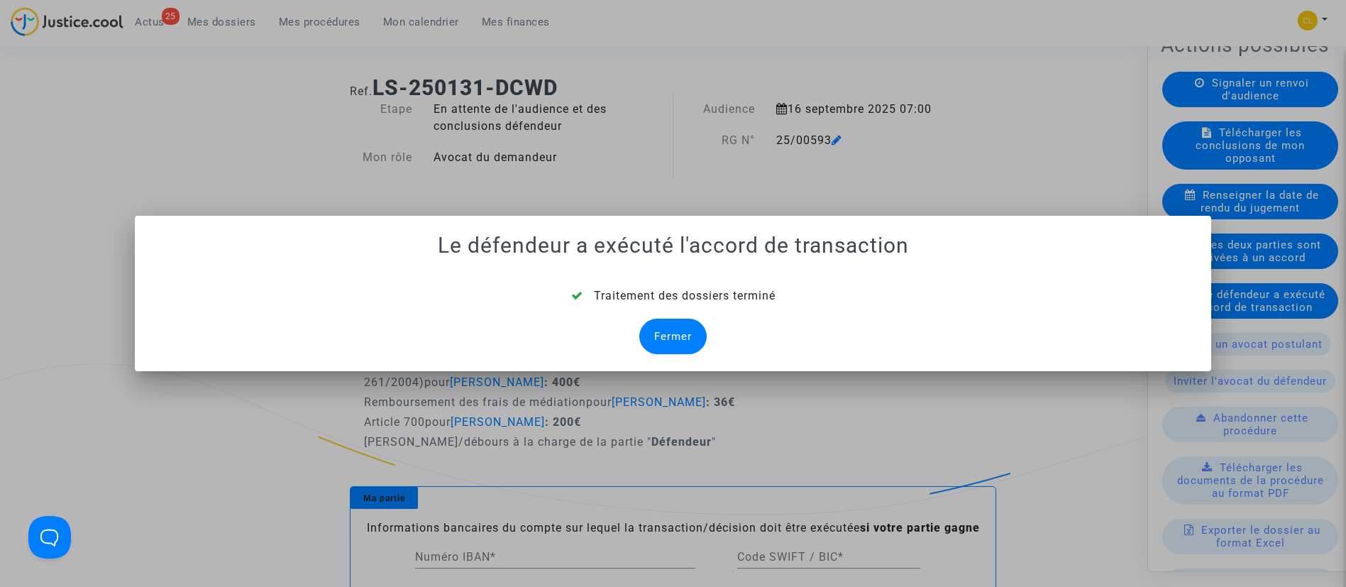
click at [651, 333] on div "Fermer" at bounding box center [672, 336] width 67 height 35
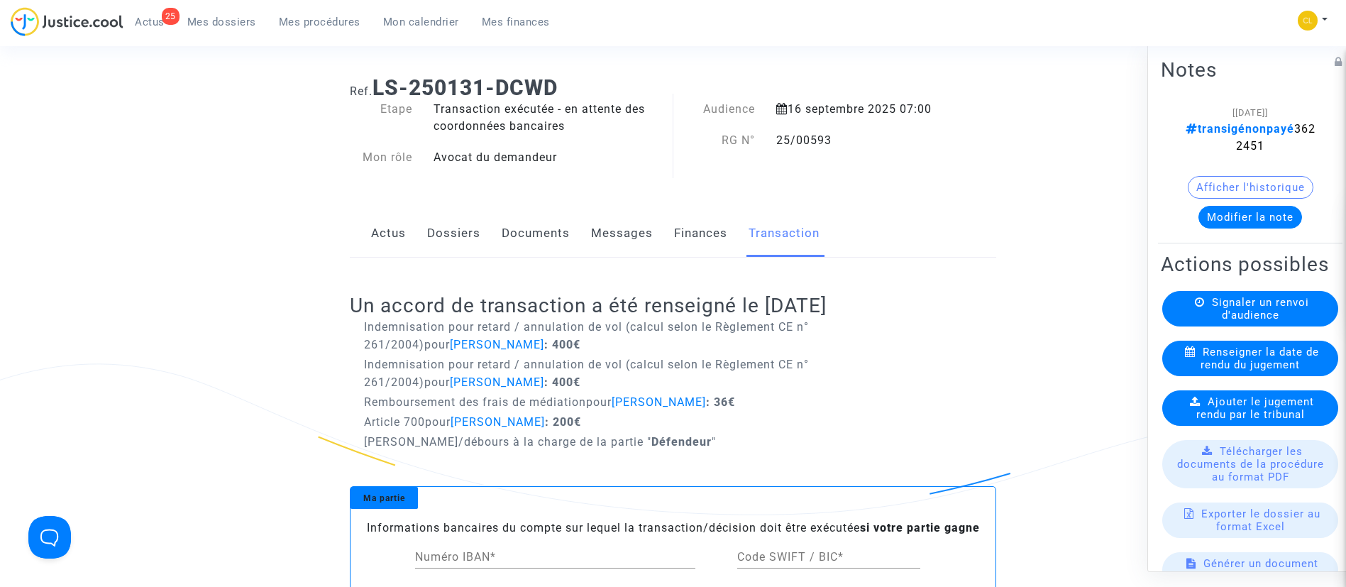
click at [451, 232] on link "Dossiers" at bounding box center [453, 233] width 53 height 47
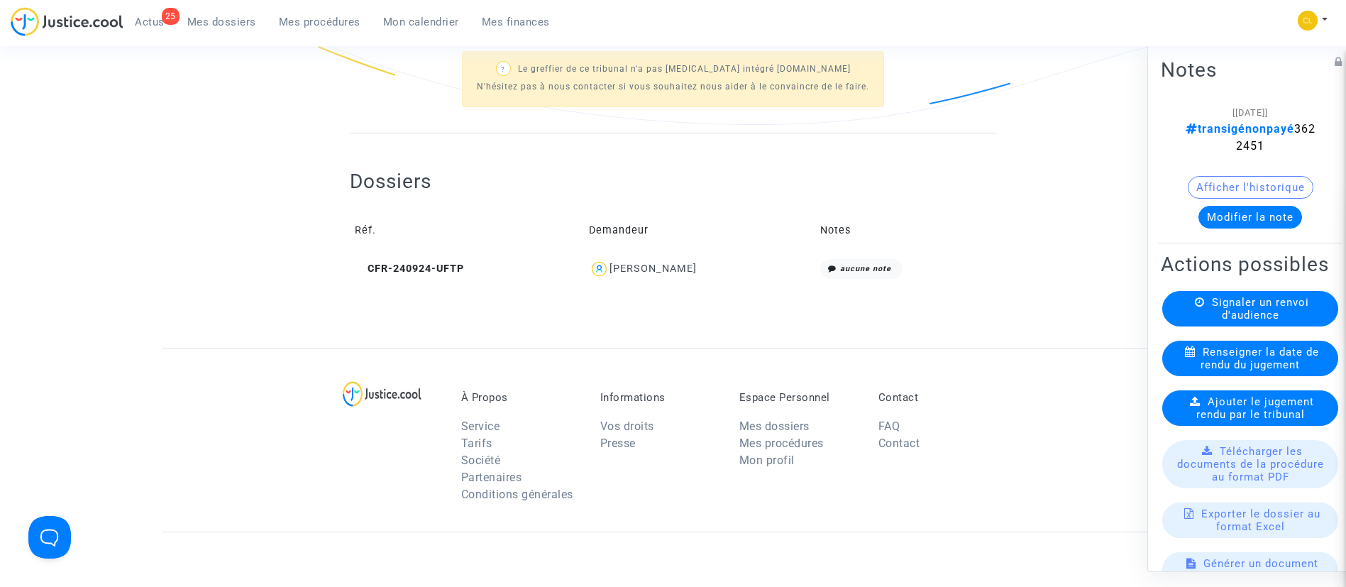
scroll to position [445, 0]
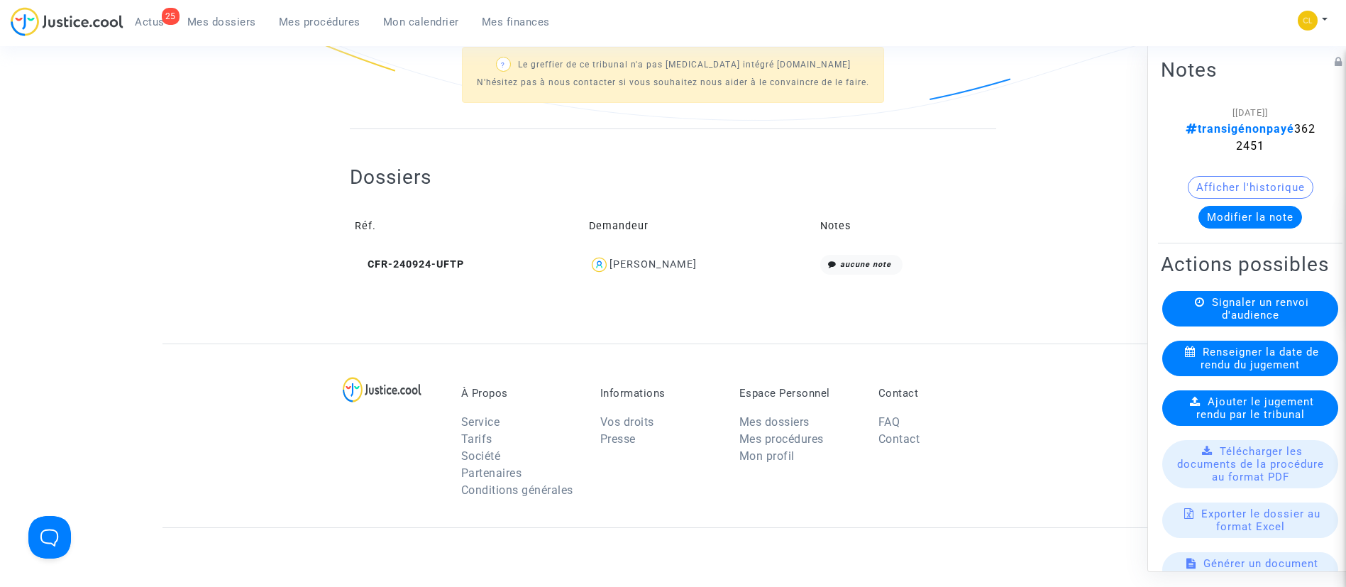
click at [660, 270] on div "Abdesselam Nesfane" at bounding box center [653, 264] width 87 height 12
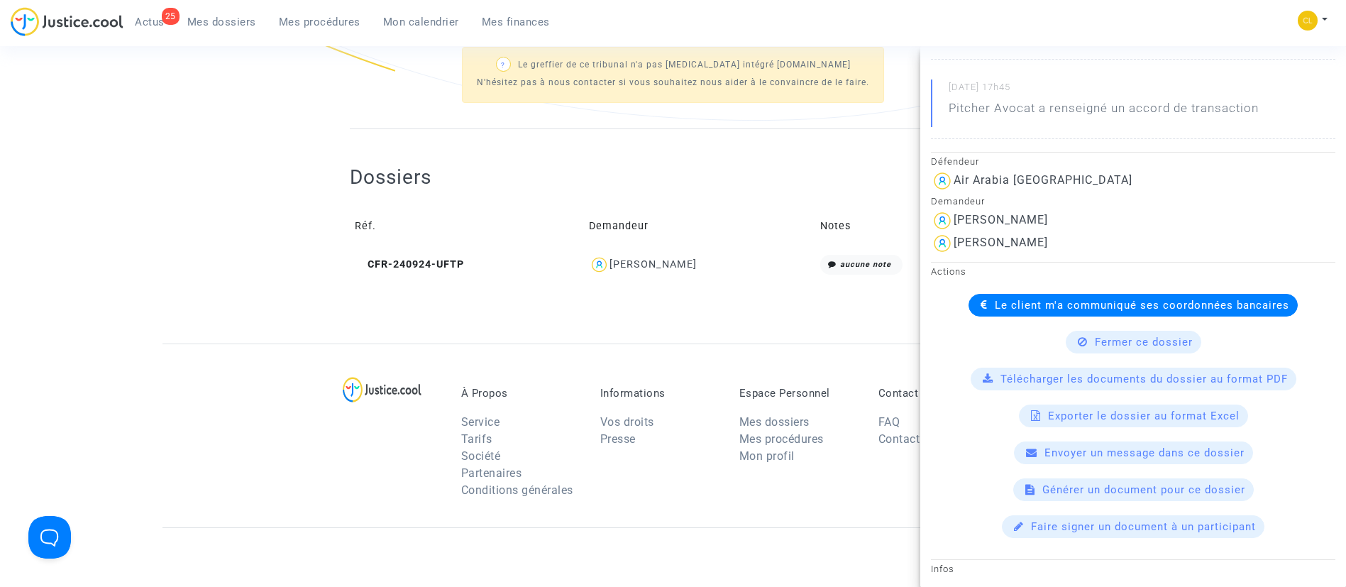
scroll to position [274, 0]
click at [805, 166] on div "Dossiers Réf. Demandeur Notes CFR-240924-UFTP Abdesselam Nesfane aucune note" at bounding box center [673, 223] width 646 height 116
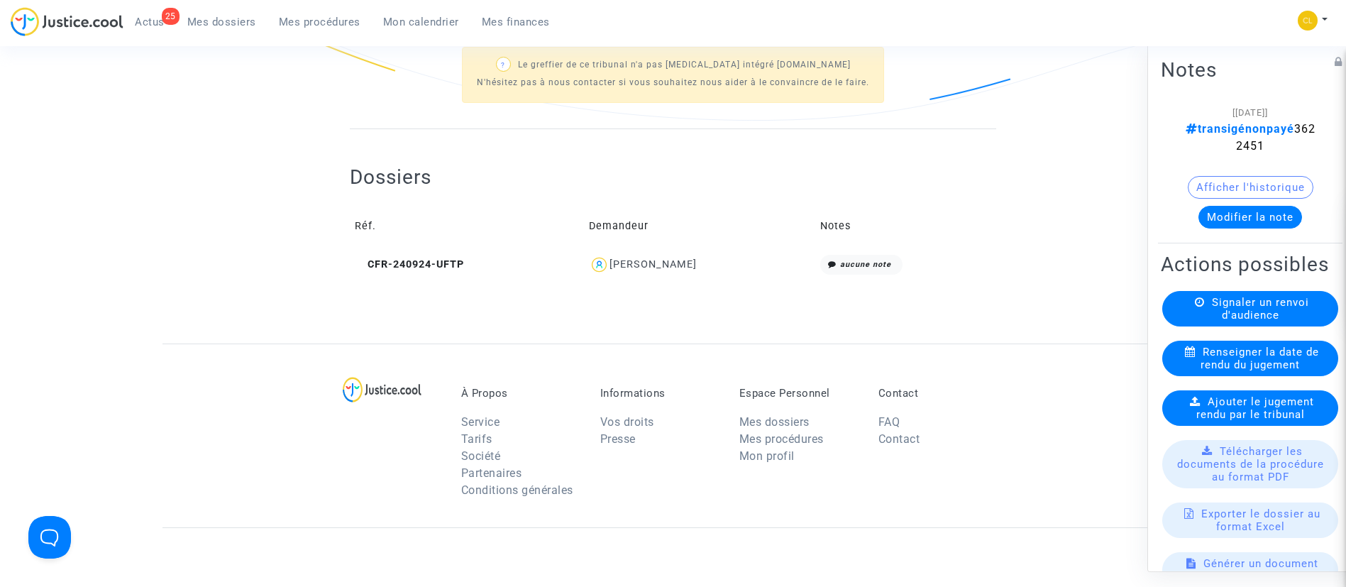
click at [644, 267] on div "Abdesselam Nesfane" at bounding box center [653, 264] width 87 height 12
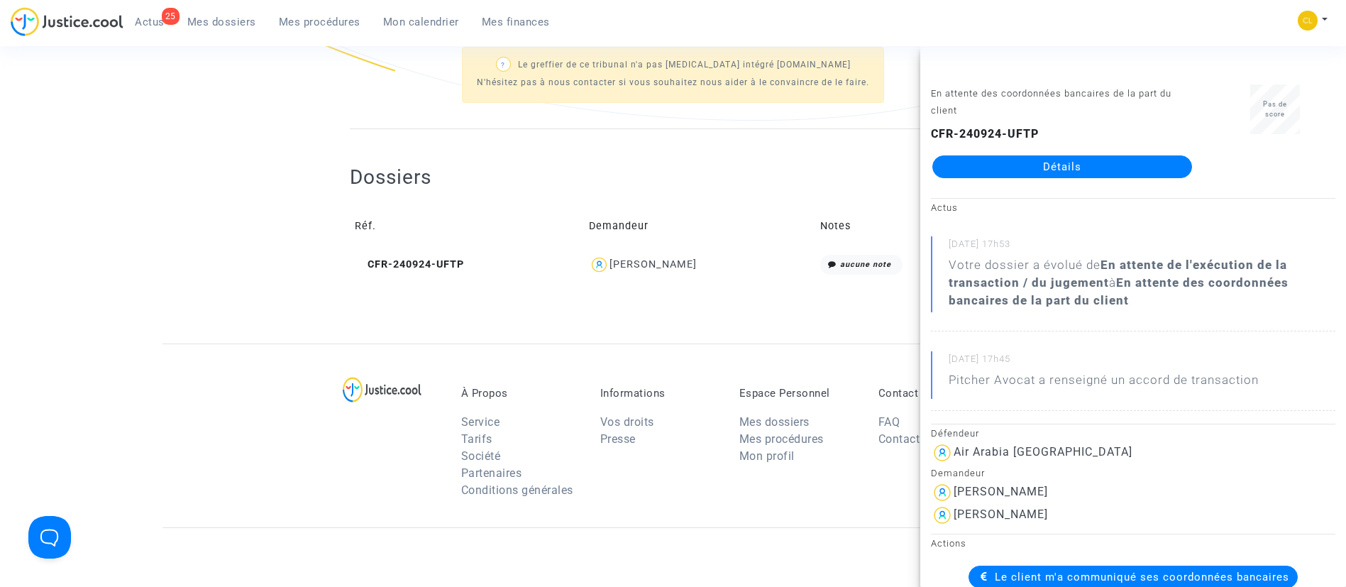
scroll to position [194, 0]
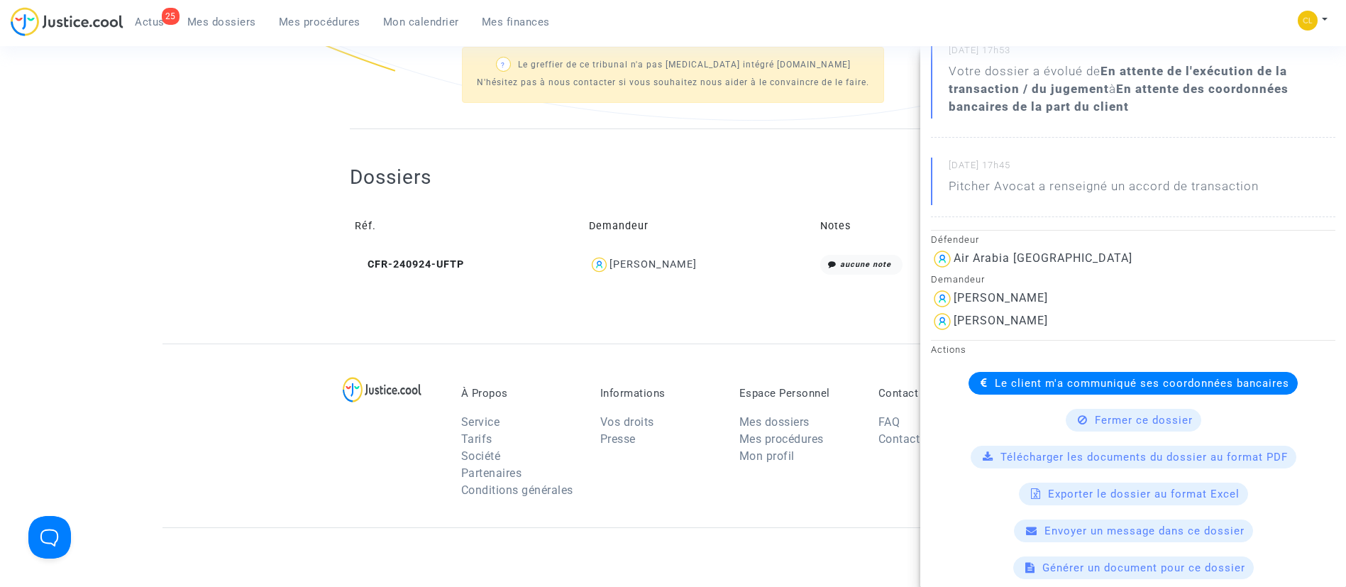
click at [1002, 391] on div "Le client m'a communiqué ses coordonnées bancaires" at bounding box center [1133, 383] width 329 height 23
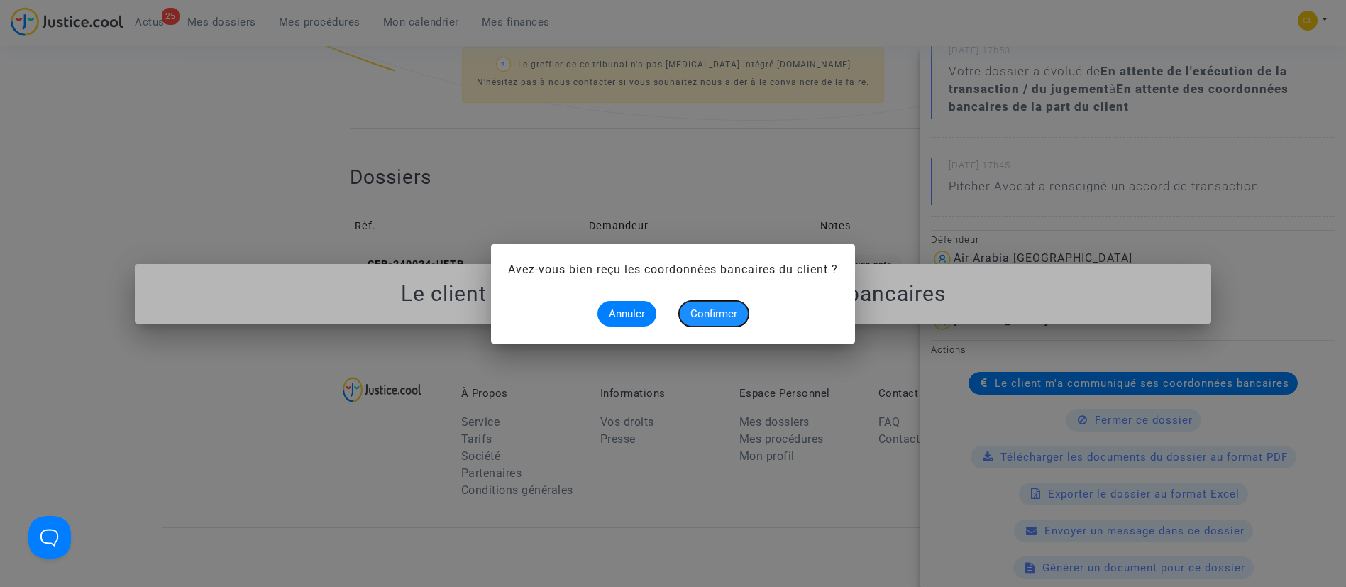
click at [717, 314] on span "Confirmer" at bounding box center [713, 313] width 47 height 13
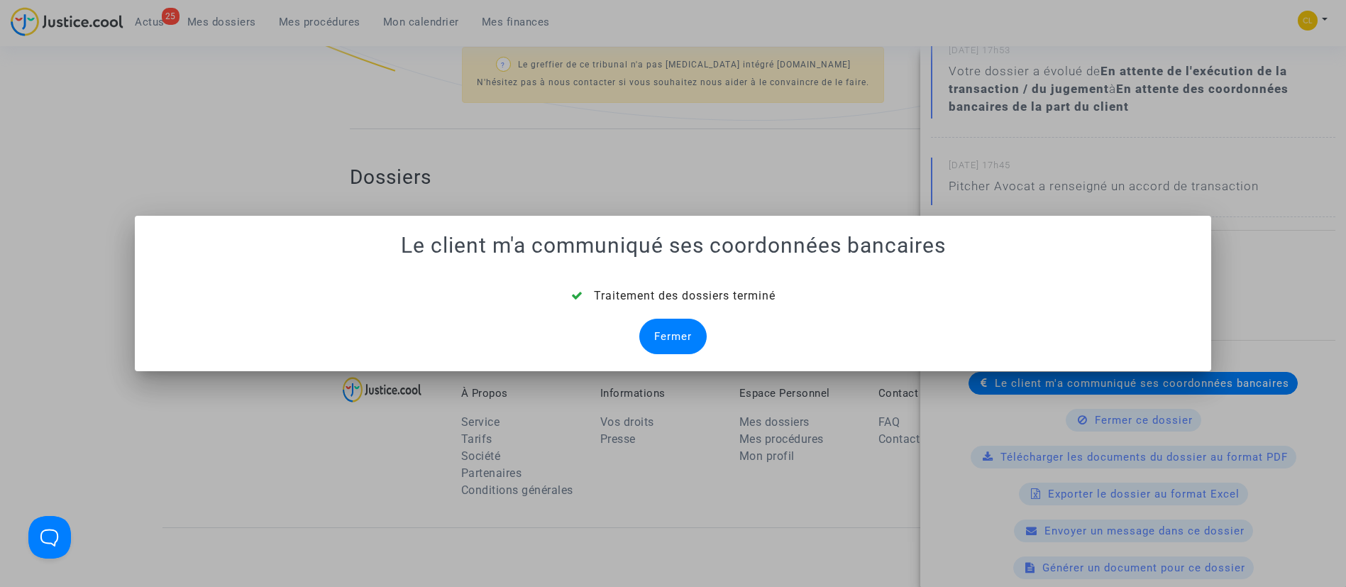
click at [672, 335] on div "Fermer" at bounding box center [672, 336] width 67 height 35
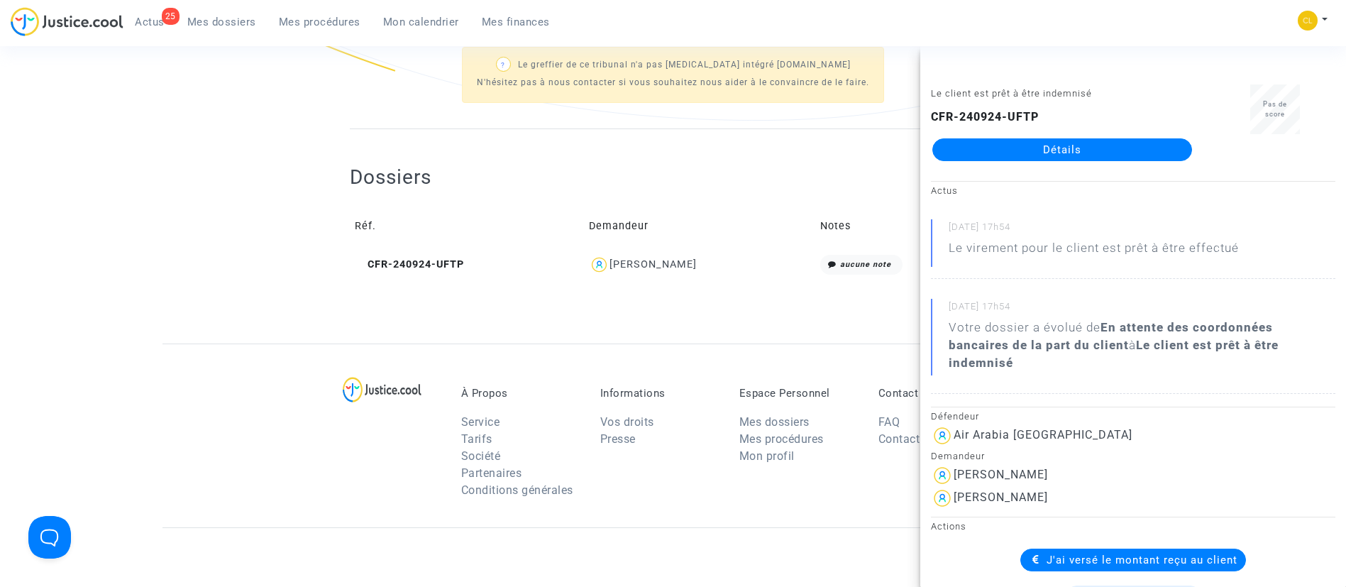
click at [803, 173] on div "Dossiers Réf. Demandeur Notes CFR-240924-UFTP Abdesselam Nesfane aucune note" at bounding box center [673, 223] width 646 height 116
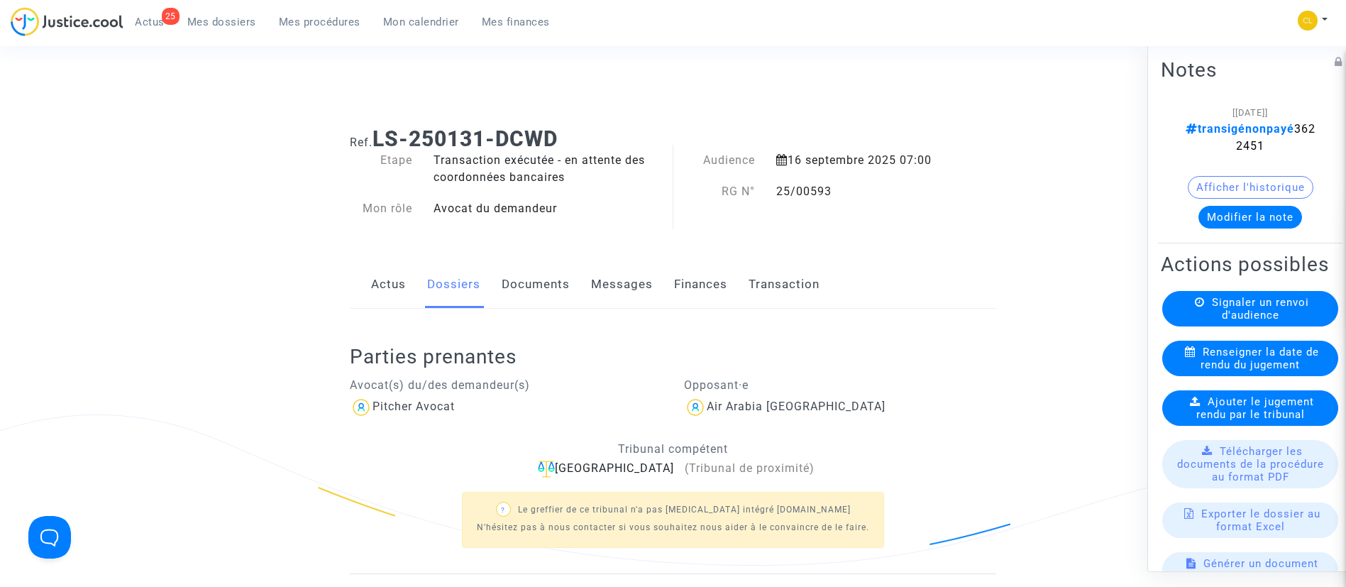
click at [1245, 218] on button "Modifier la note" at bounding box center [1251, 216] width 104 height 23
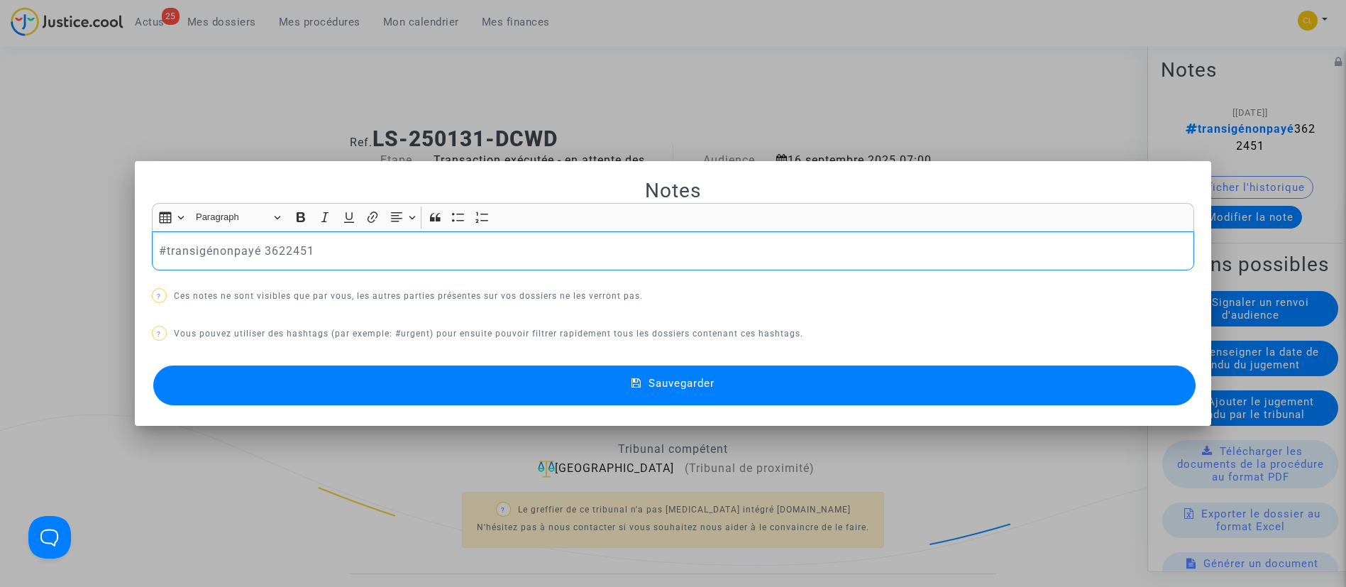
click at [231, 252] on p "#transigénonpayé 3622451" at bounding box center [673, 251] width 1028 height 18
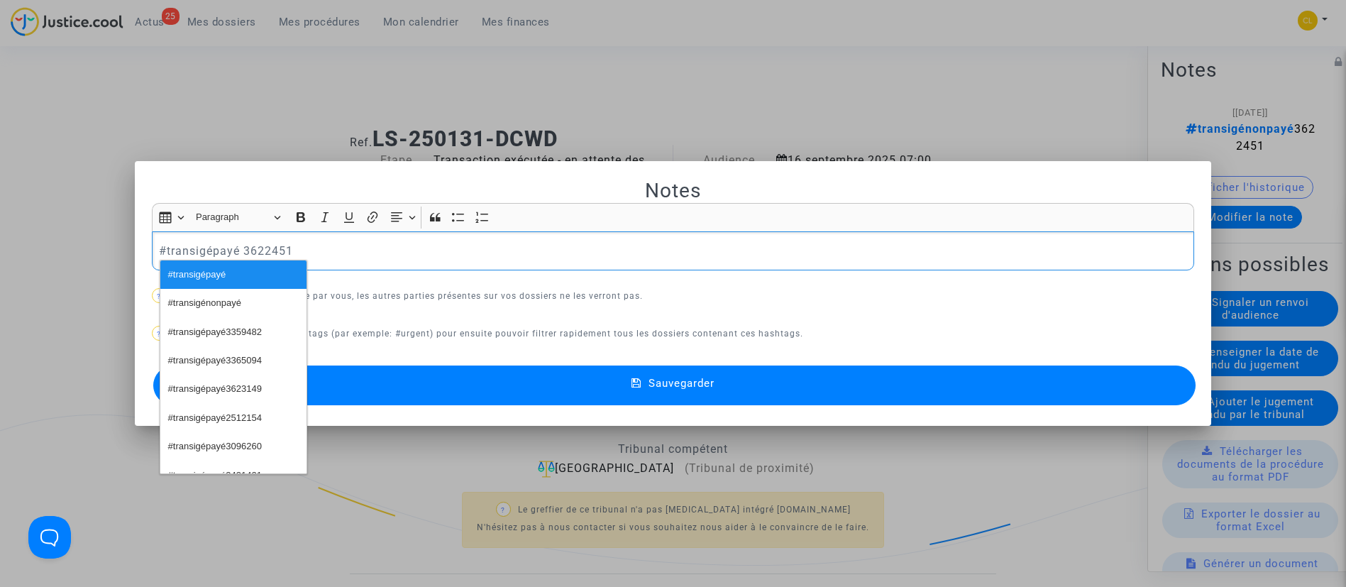
click at [766, 388] on button "Sauvegarder" at bounding box center [674, 385] width 1043 height 40
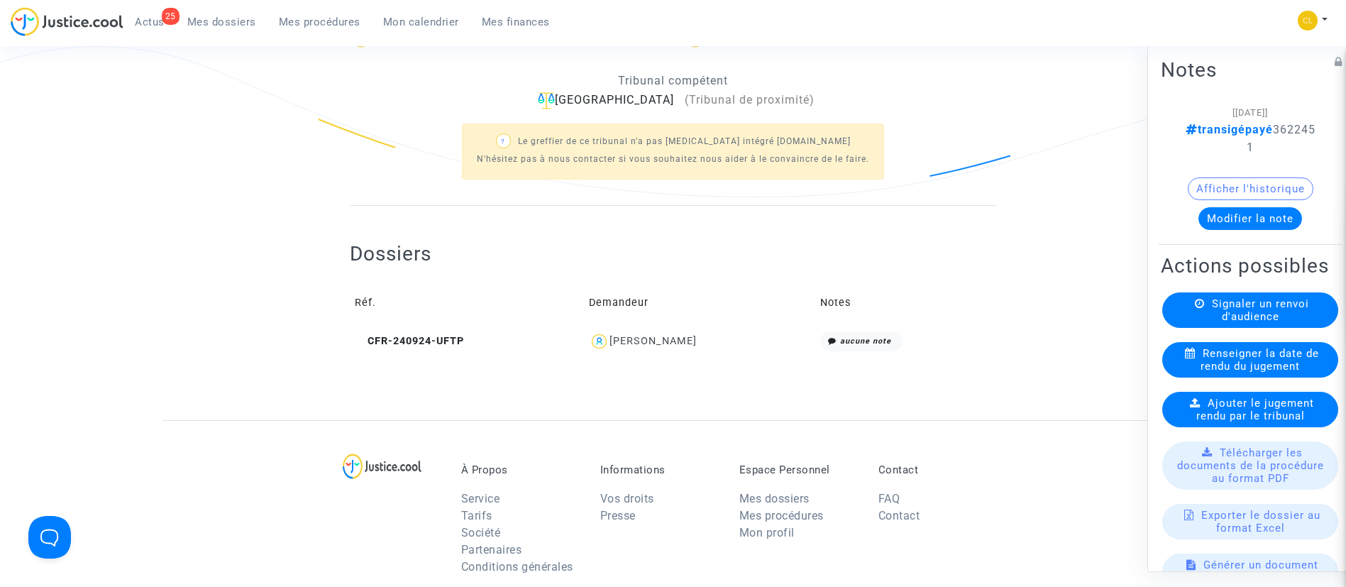
scroll to position [370, 0]
click at [664, 340] on div "Abdesselam Nesfane" at bounding box center [653, 340] width 87 height 12
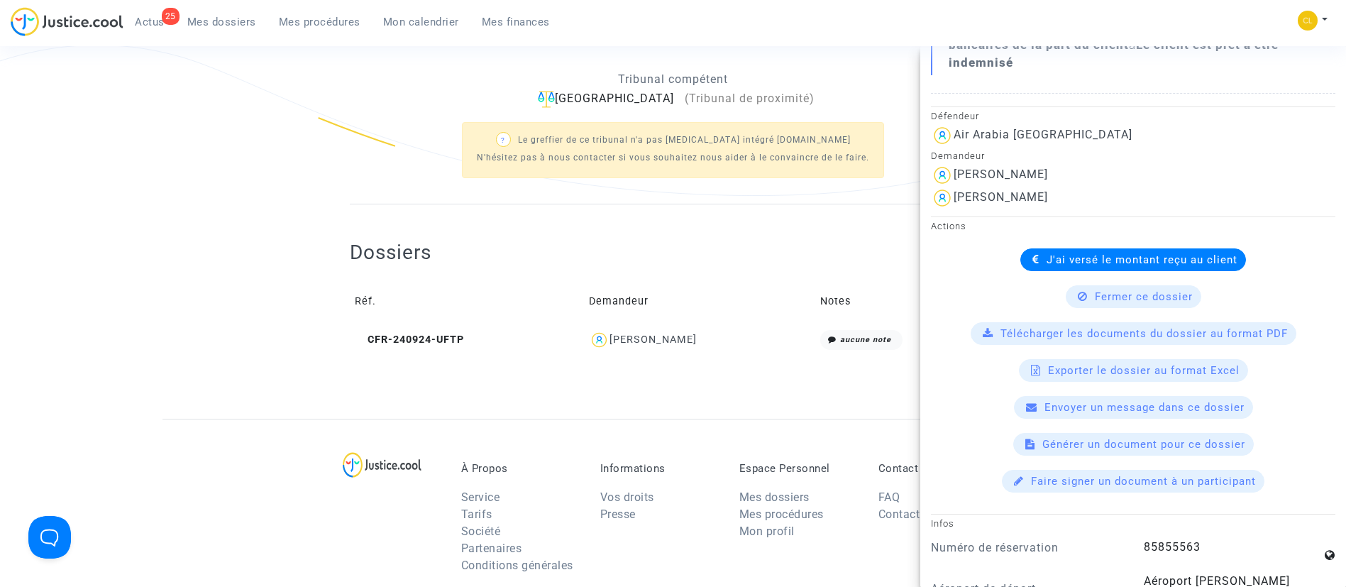
scroll to position [302, 0]
click at [500, 240] on div "Dossiers Réf. Demandeur Notes CFR-240924-UFTP Abdesselam Nesfane aucune note" at bounding box center [673, 298] width 646 height 116
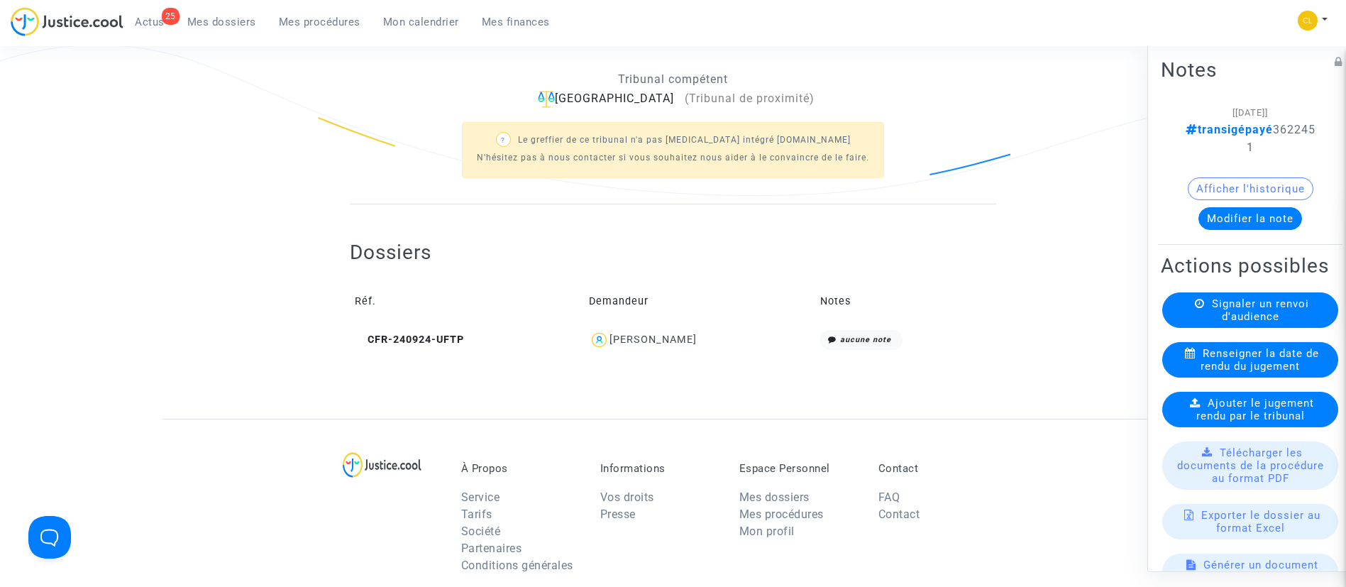
scroll to position [0, 0]
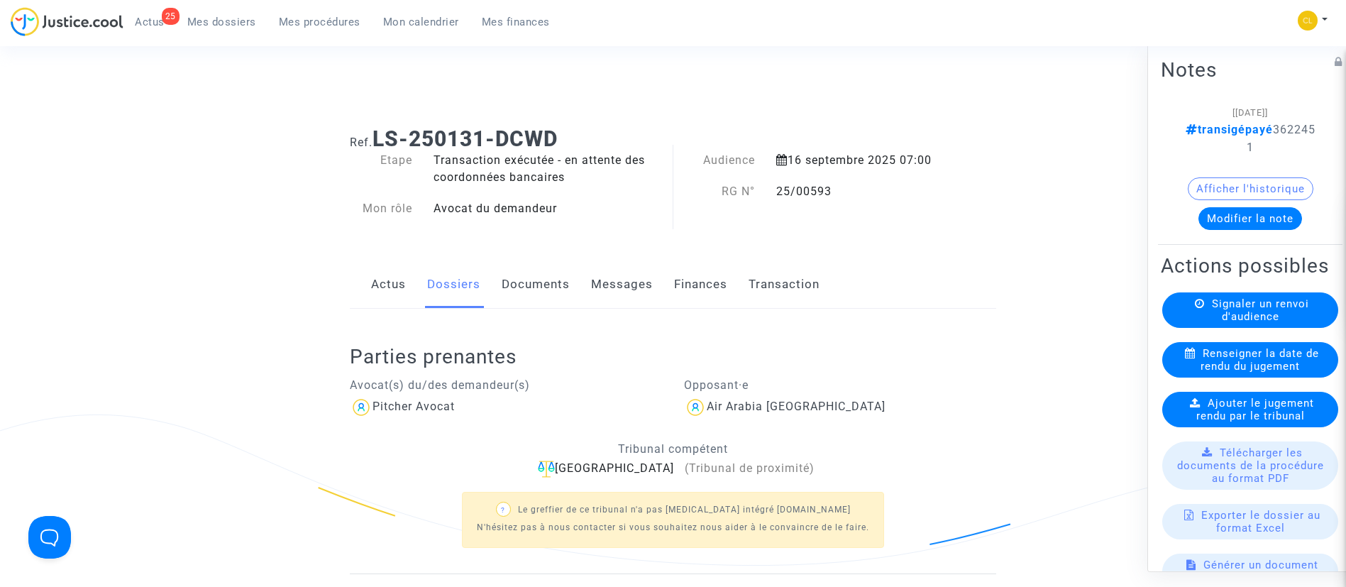
click at [221, 26] on span "Mes dossiers" at bounding box center [221, 22] width 69 height 13
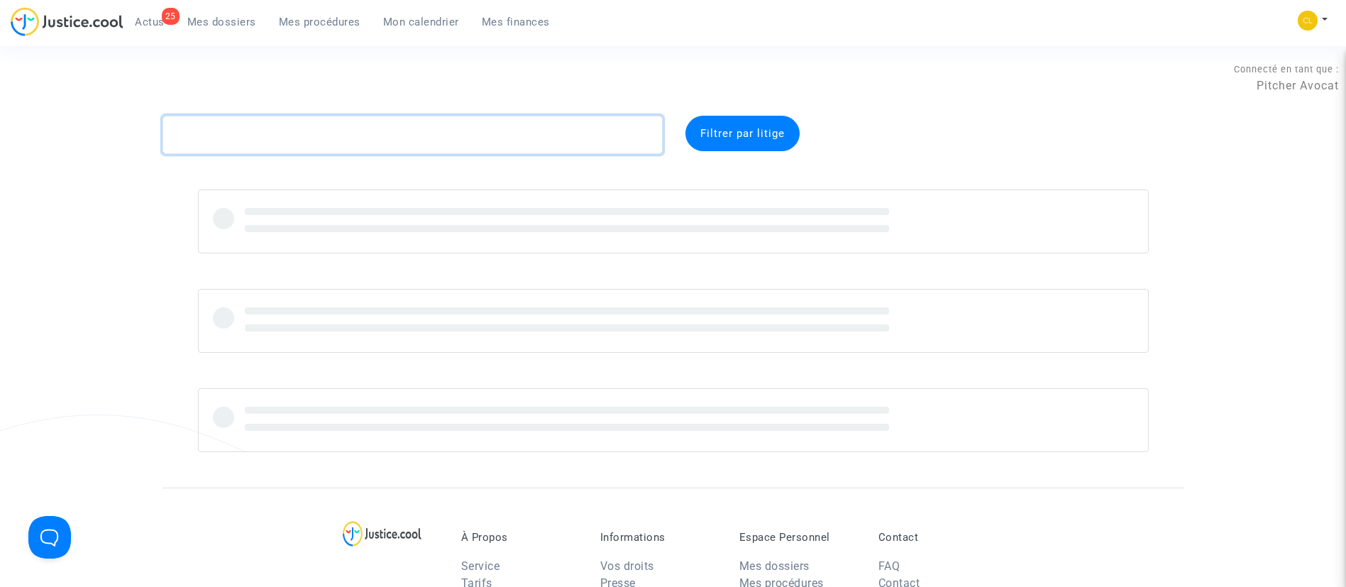
click at [265, 120] on textarea at bounding box center [413, 135] width 500 height 38
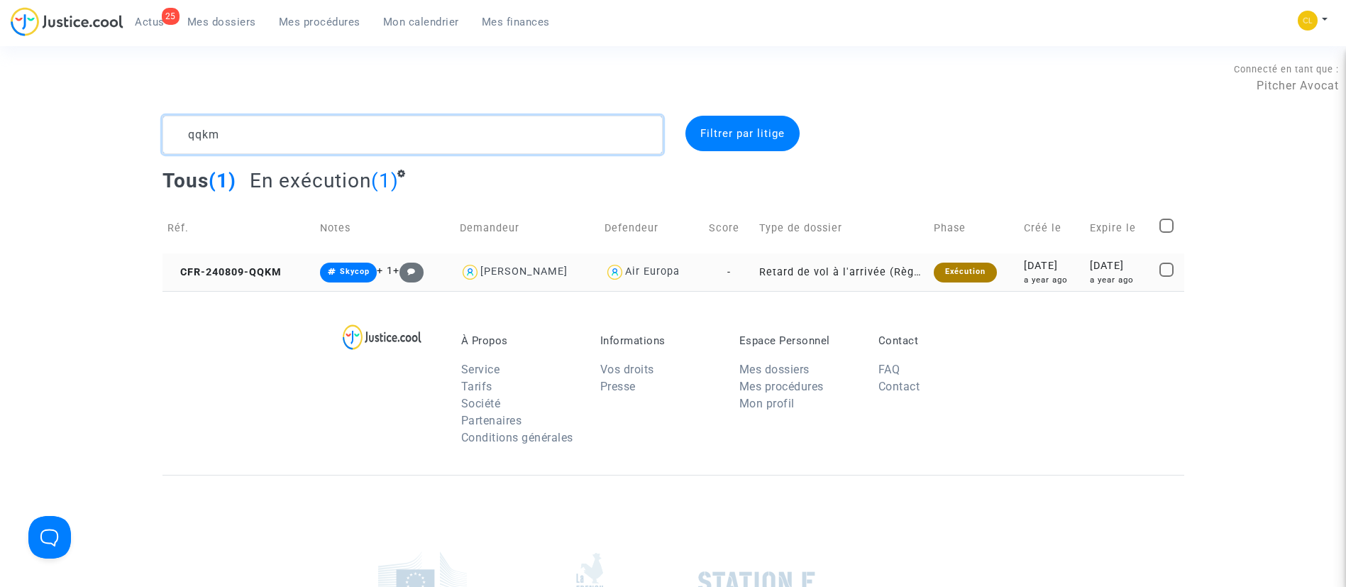
type textarea "qqkm"
click at [1090, 276] on div "a year ago" at bounding box center [1119, 280] width 59 height 12
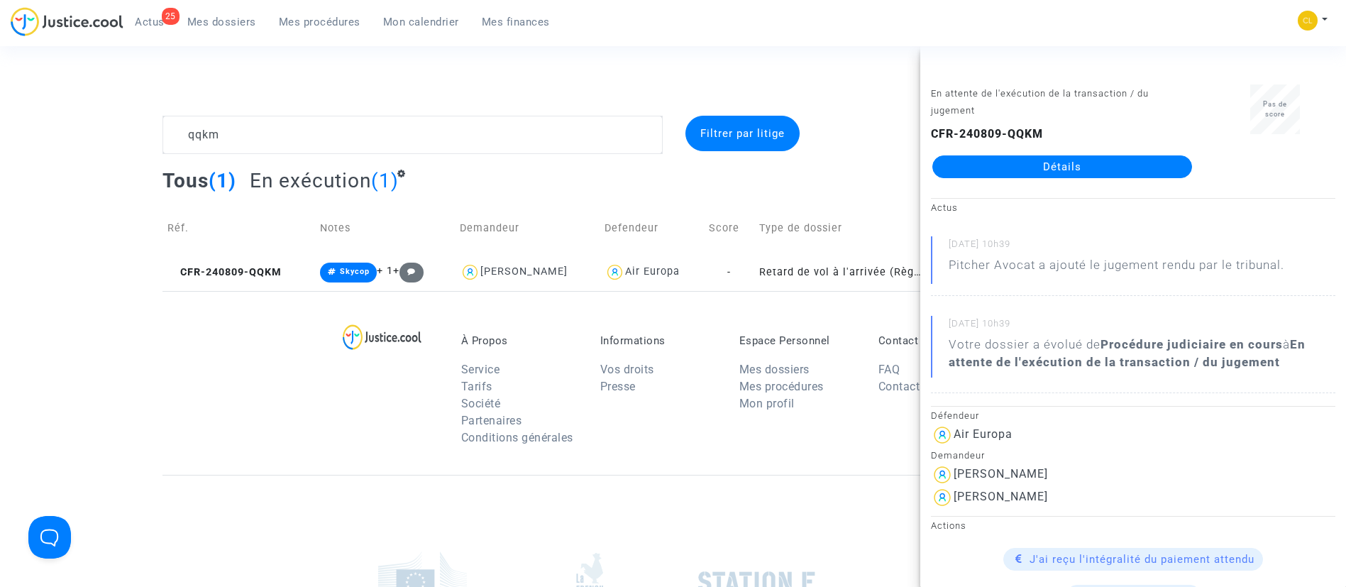
click at [993, 166] on link "Détails" at bounding box center [1062, 166] width 260 height 23
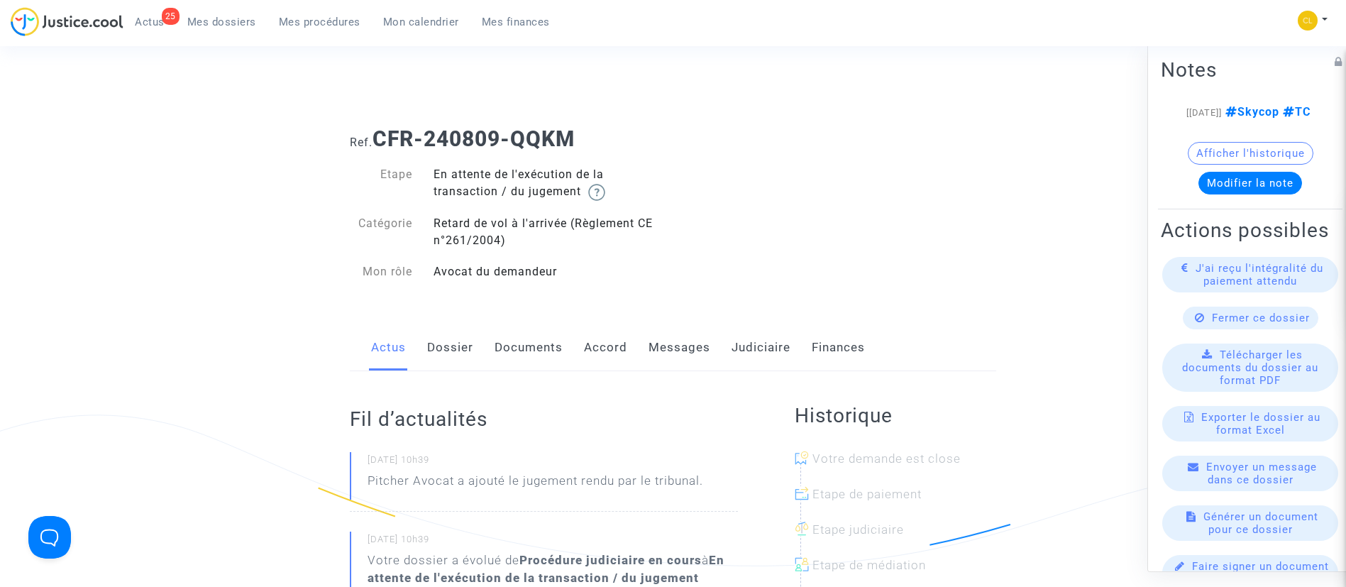
click at [756, 343] on link "Judiciaire" at bounding box center [761, 347] width 59 height 47
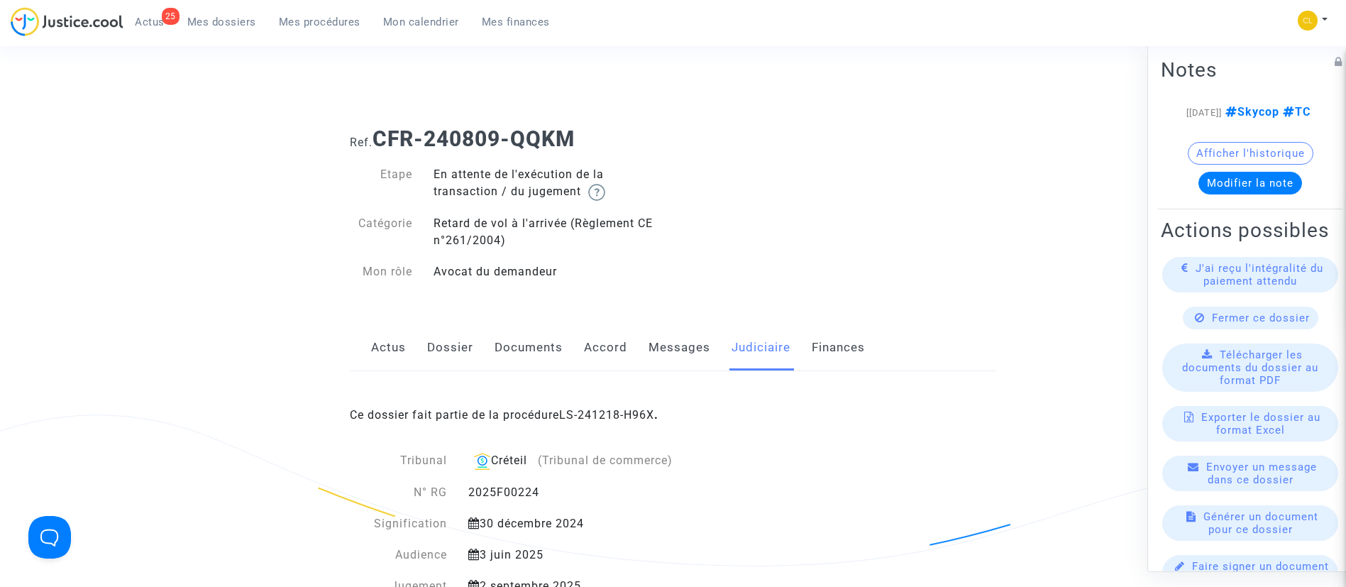
click at [635, 404] on div "Ce dossier fait partie de la procédure LS-241218-H96X ." at bounding box center [673, 404] width 646 height 67
click at [634, 413] on link "LS-241218-H96X" at bounding box center [606, 414] width 95 height 13
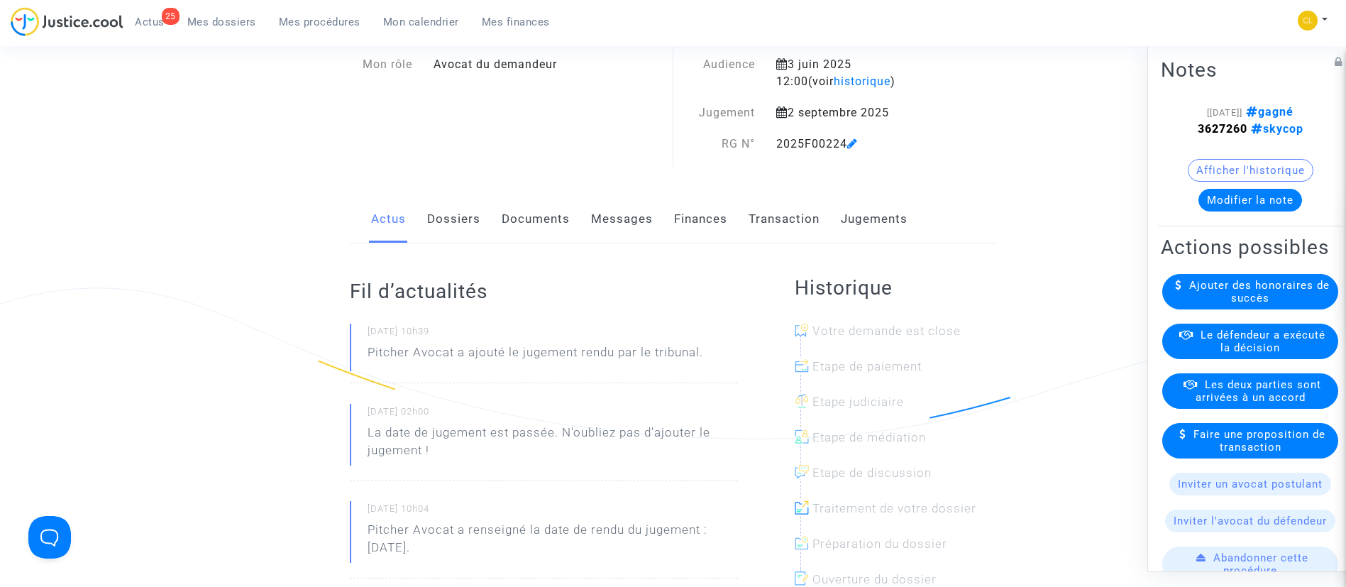
scroll to position [128, 0]
click at [889, 216] on link "Jugements" at bounding box center [874, 218] width 67 height 47
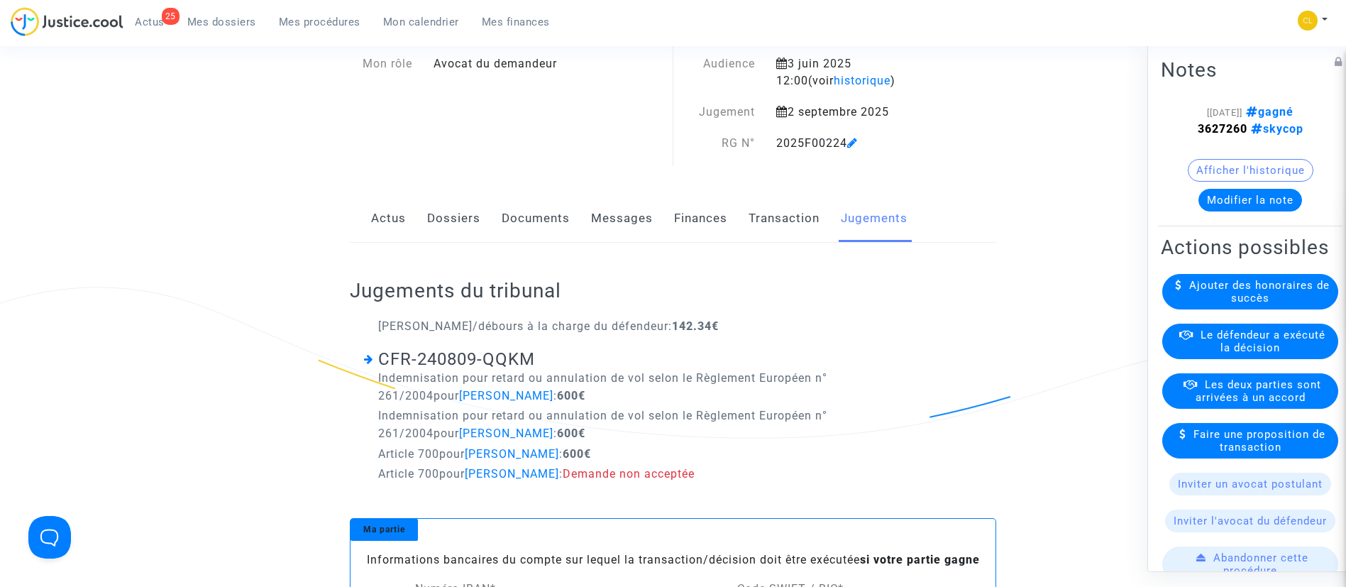
scroll to position [70, 0]
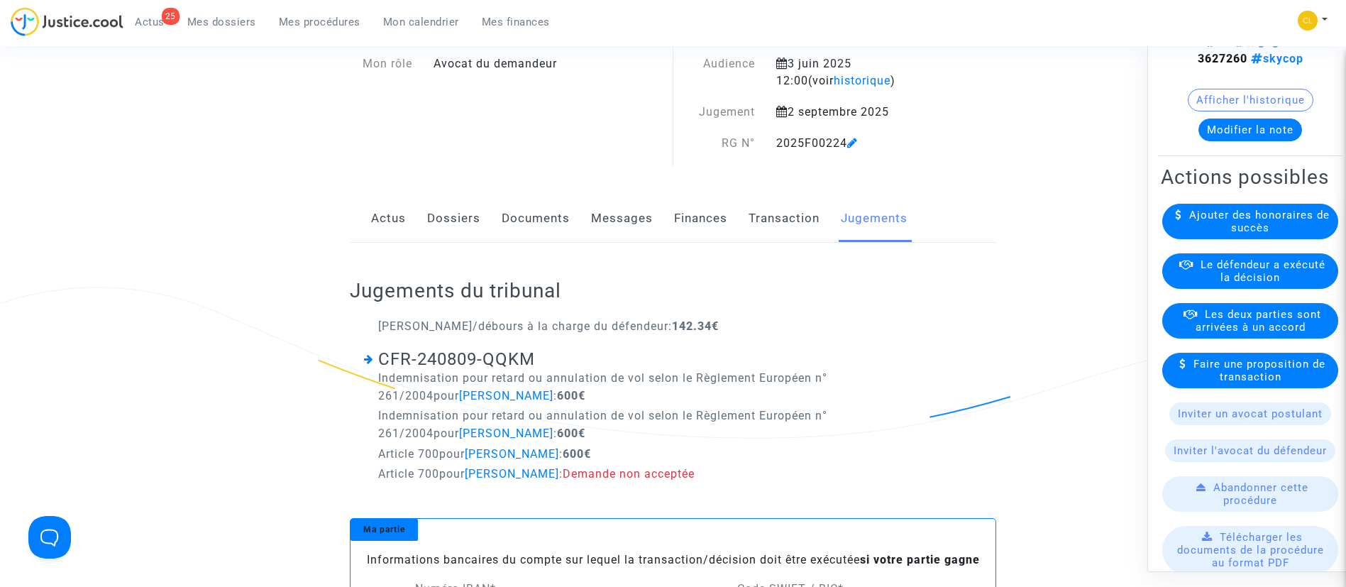
click at [1216, 283] on span "Le défendeur a exécuté la décision" at bounding box center [1263, 271] width 125 height 26
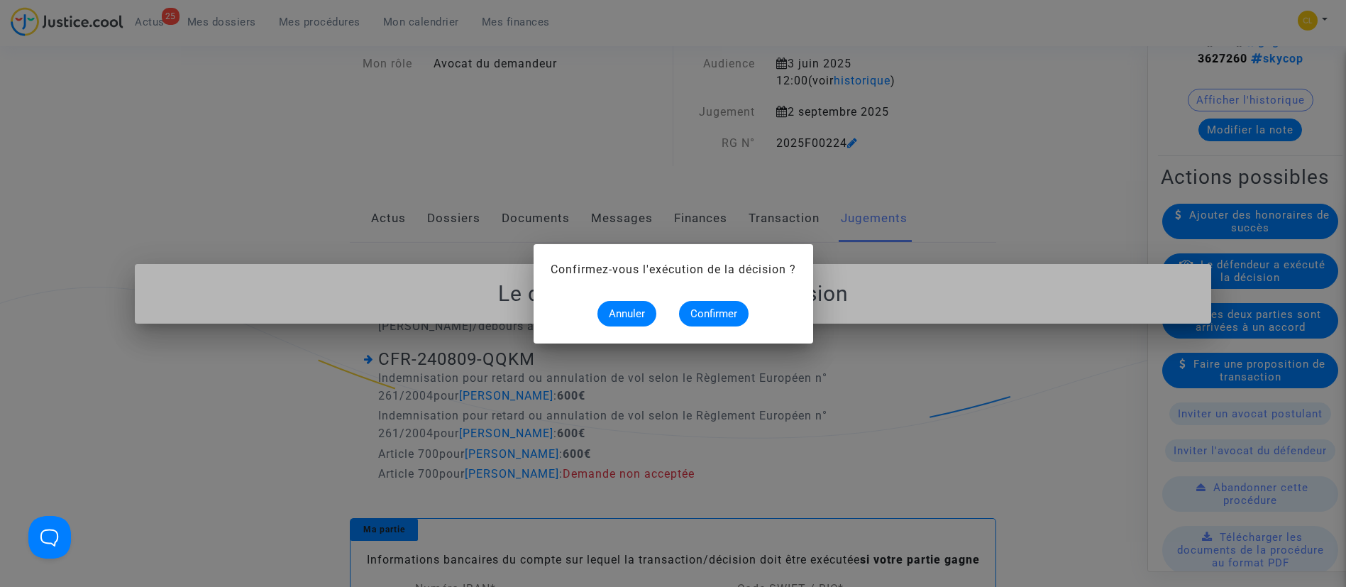
scroll to position [0, 0]
click at [723, 309] on span "Confirmer" at bounding box center [713, 313] width 47 height 13
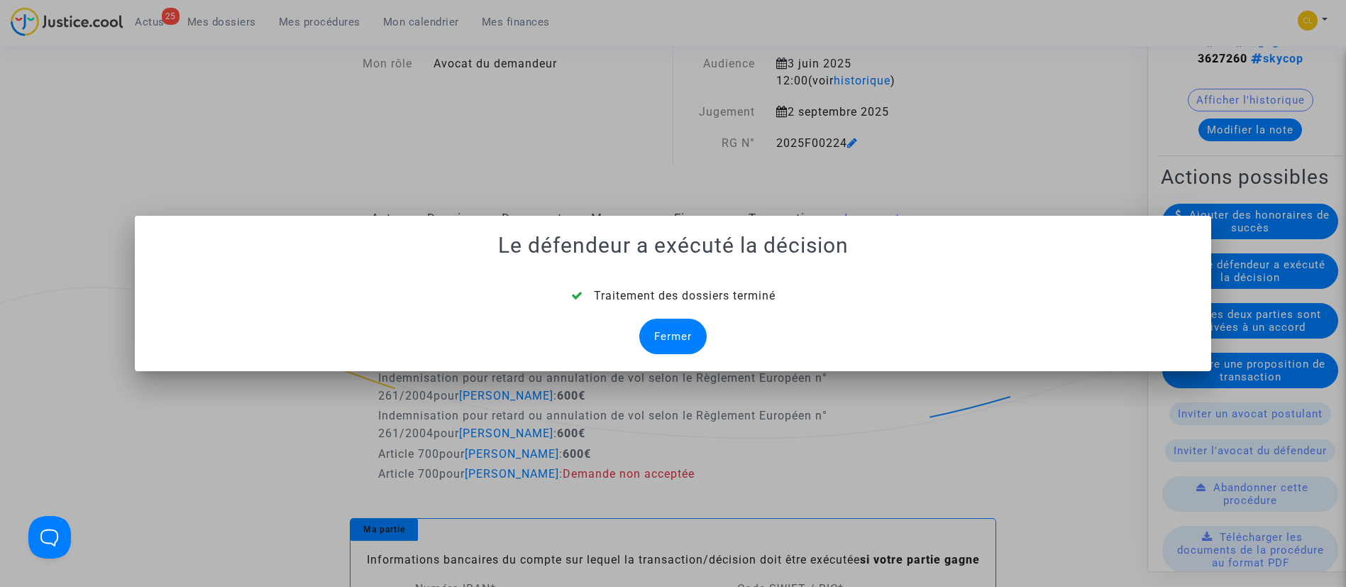
click at [663, 334] on div "Fermer" at bounding box center [672, 336] width 67 height 35
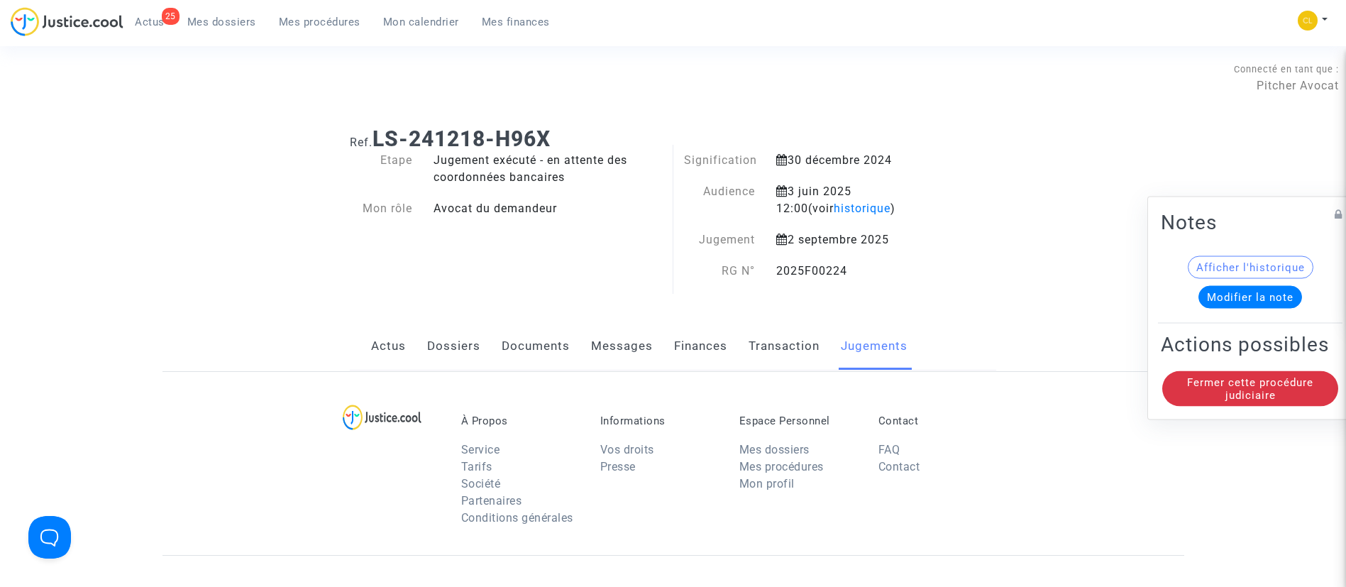
scroll to position [128, 0]
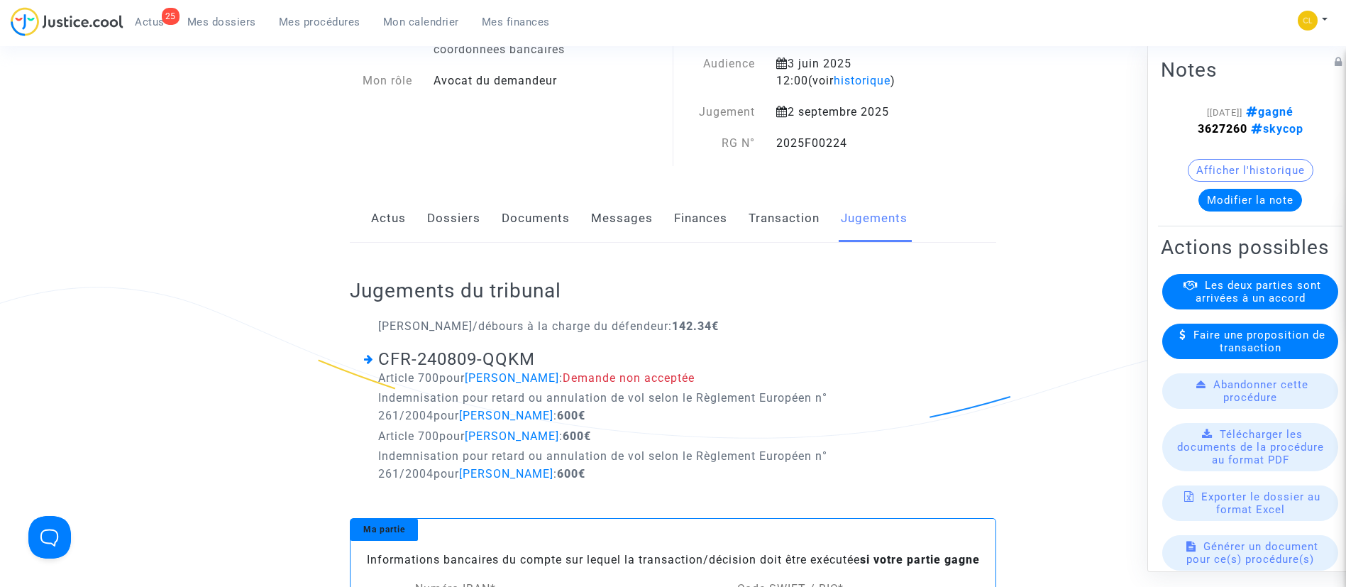
click at [463, 228] on link "Dossiers" at bounding box center [453, 218] width 53 height 47
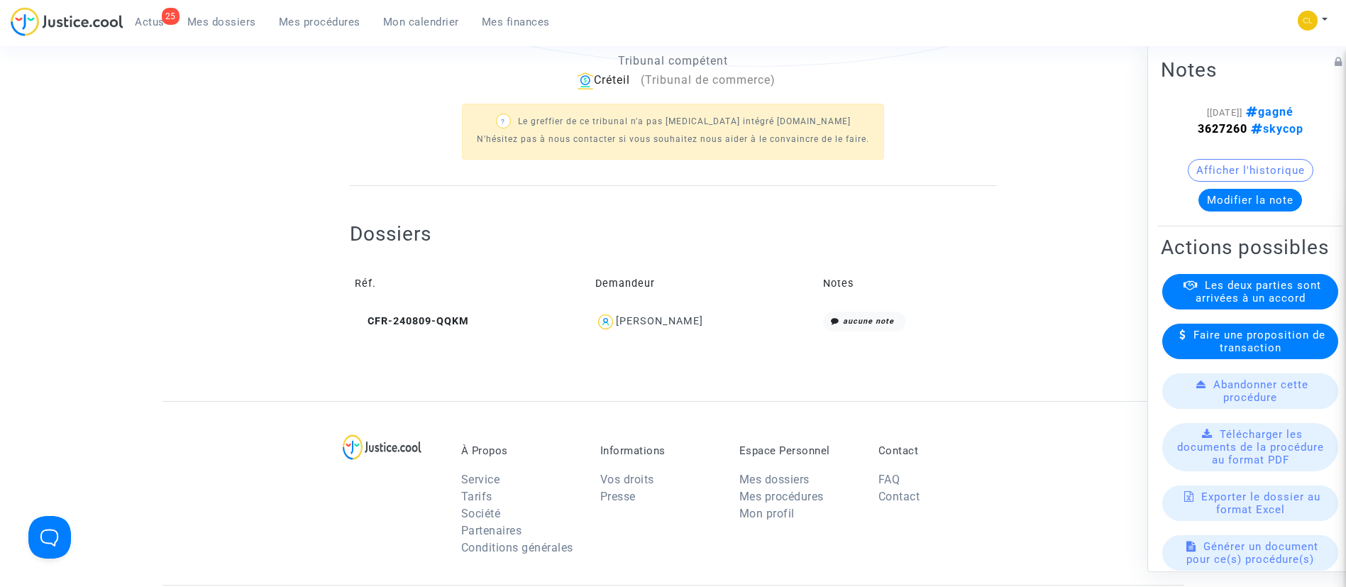
scroll to position [500, 0]
click at [690, 316] on div "Anthony LAPORTE" at bounding box center [659, 320] width 87 height 12
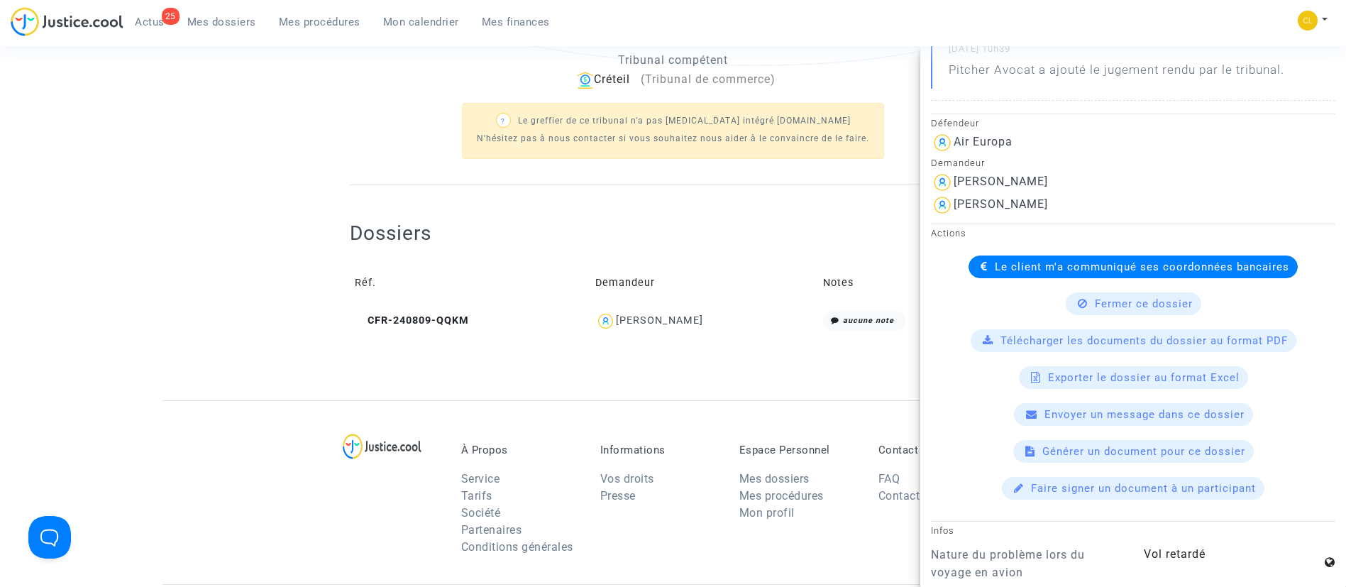
scroll to position [314, 0]
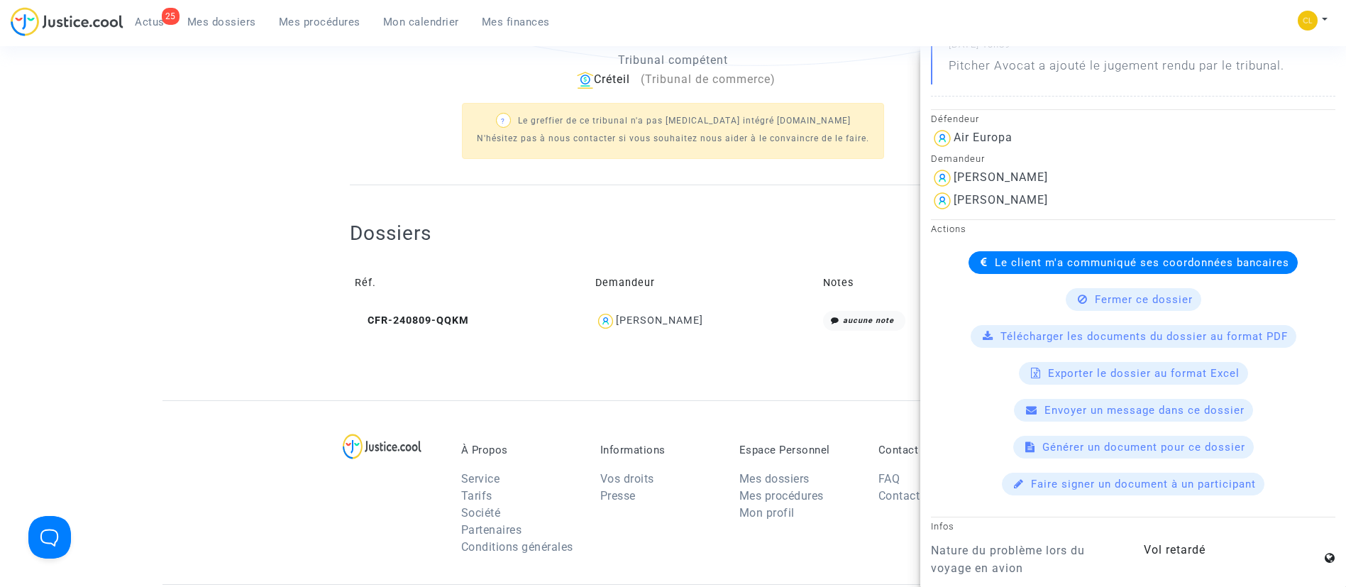
click at [995, 266] on span "Le client m'a communiqué ses coordonnées bancaires" at bounding box center [1142, 262] width 294 height 13
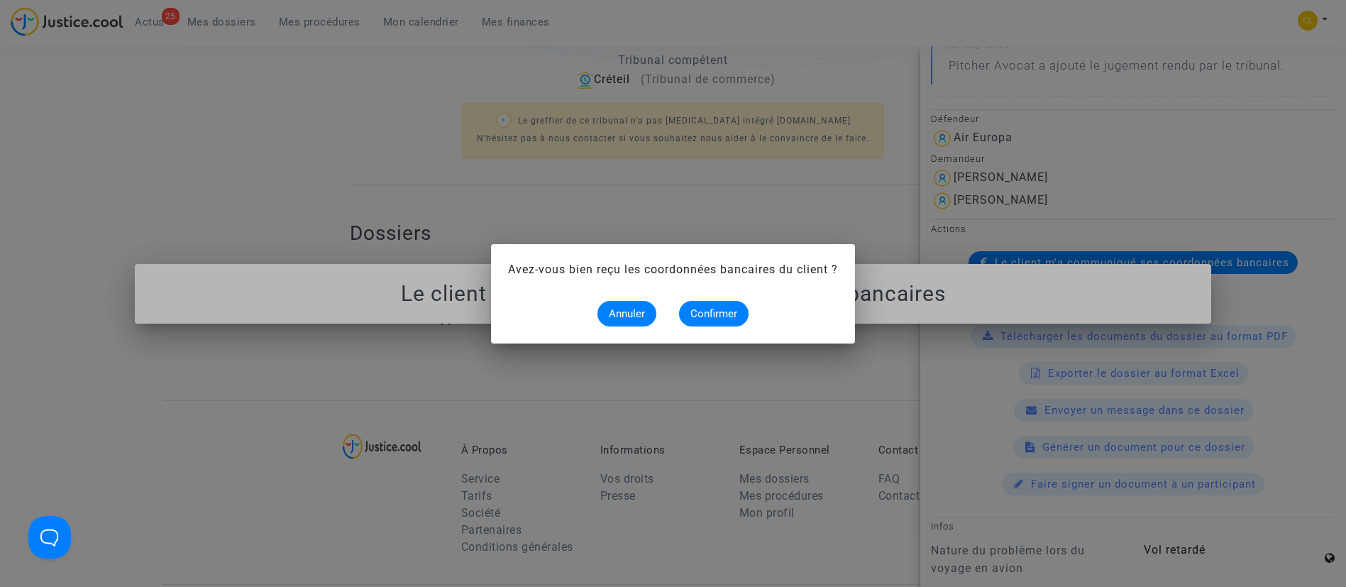
scroll to position [0, 0]
click at [702, 310] on span "Confirmer" at bounding box center [713, 313] width 47 height 13
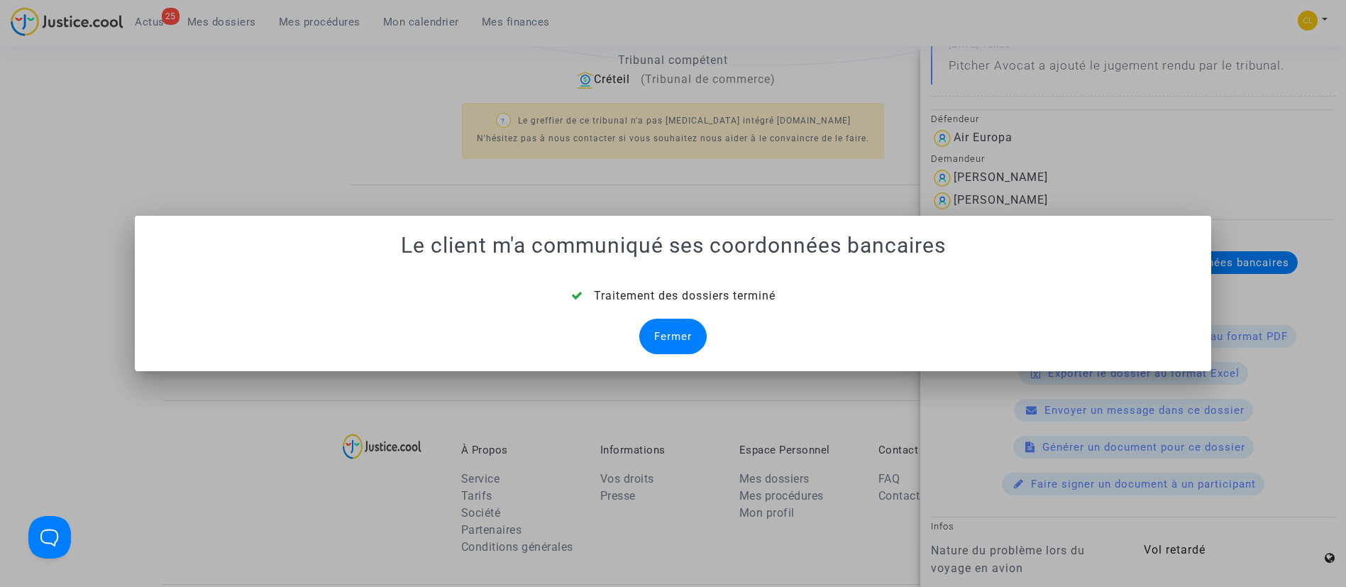
click at [682, 334] on div "Fermer" at bounding box center [672, 336] width 67 height 35
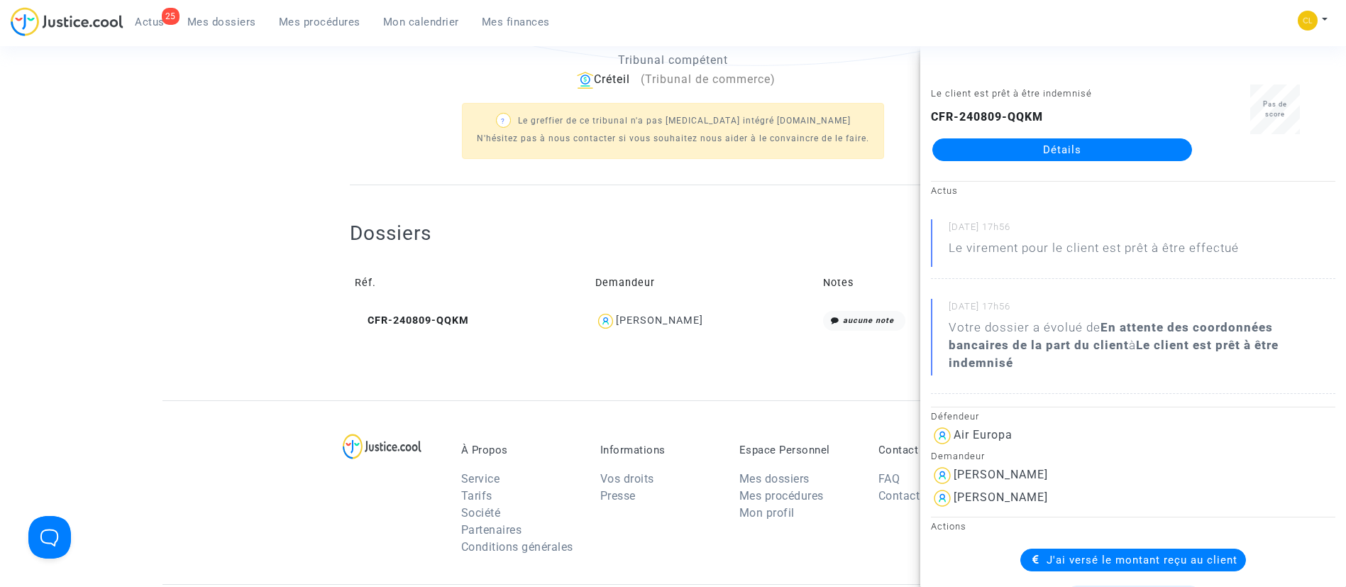
click at [682, 334] on td "Anthony LAPORTE" at bounding box center [704, 321] width 228 height 31
click at [617, 193] on div "Dossiers Réf. Demandeur Notes CFR-240809-QQKM Anthony LAPORTE aucune note" at bounding box center [673, 267] width 646 height 165
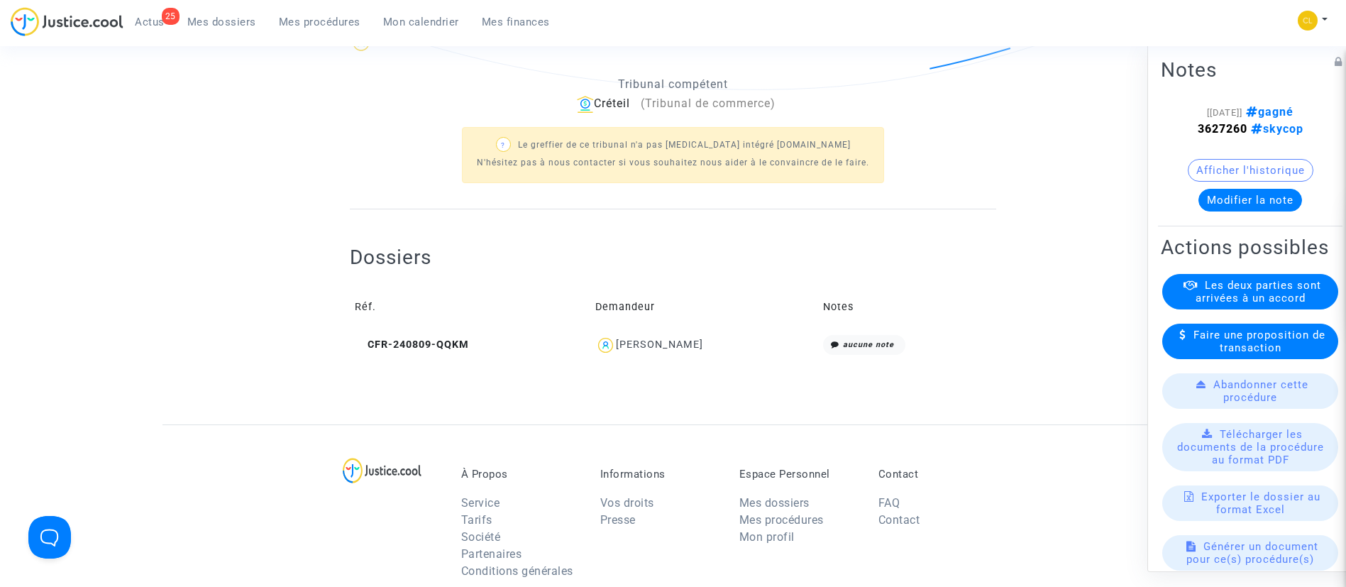
scroll to position [475, 0]
click at [239, 26] on span "Mes dossiers" at bounding box center [221, 22] width 69 height 13
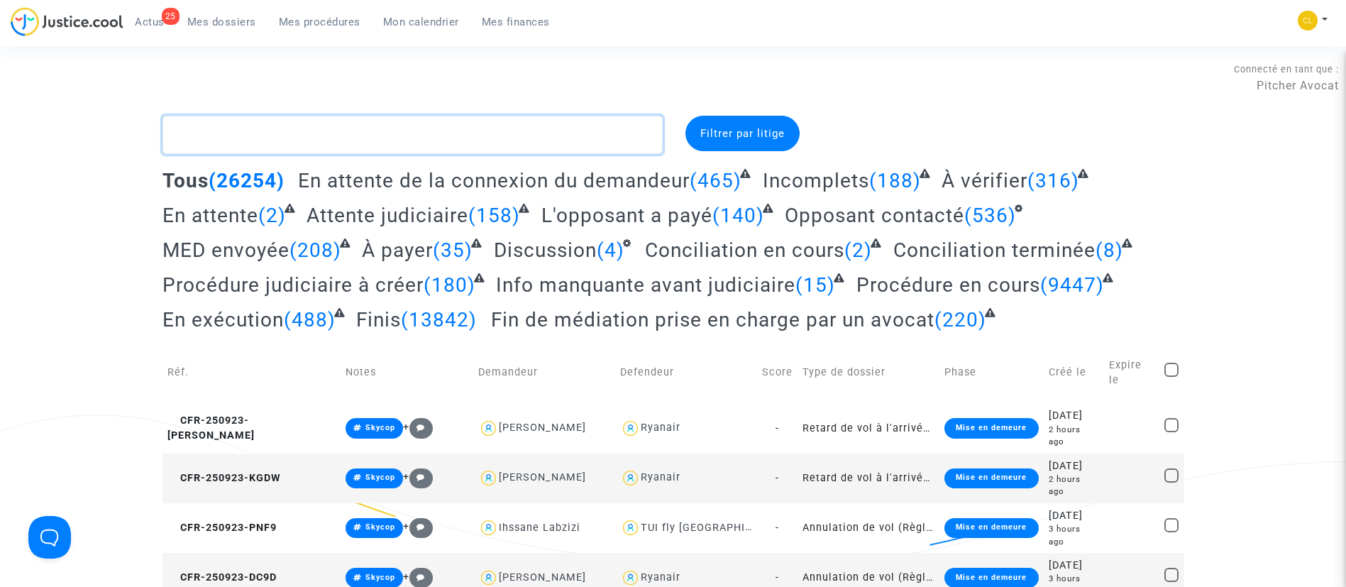
click at [250, 136] on textarea at bounding box center [413, 135] width 500 height 38
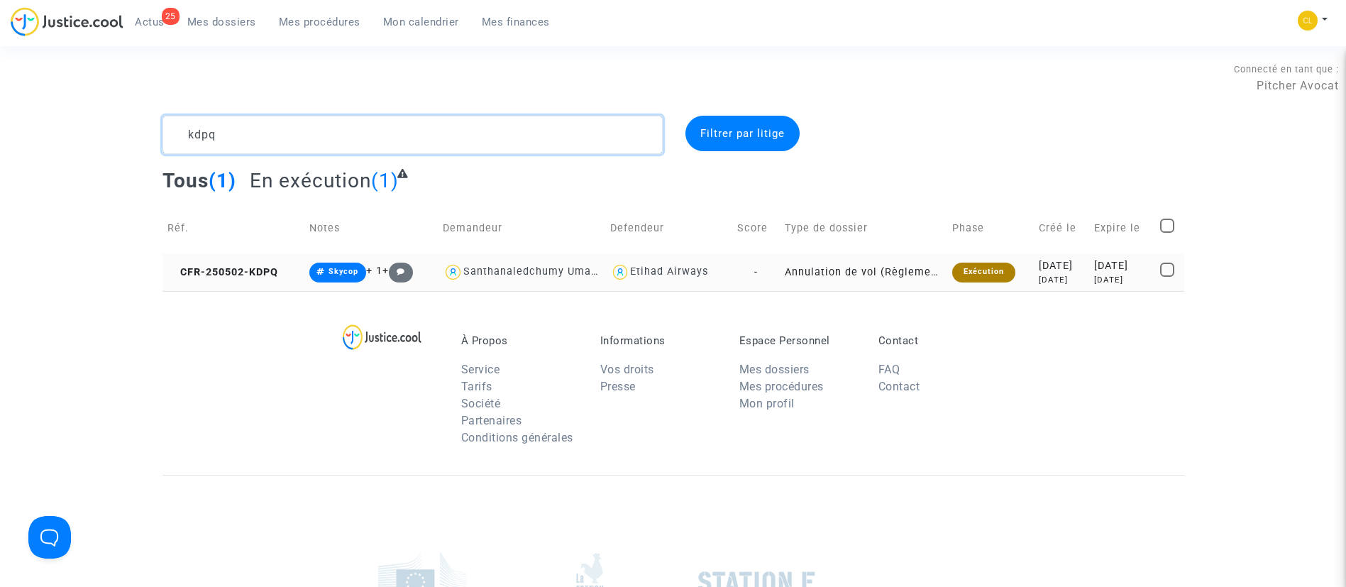
type textarea "kdpq"
click at [1094, 276] on div "4 months ago" at bounding box center [1122, 280] width 56 height 12
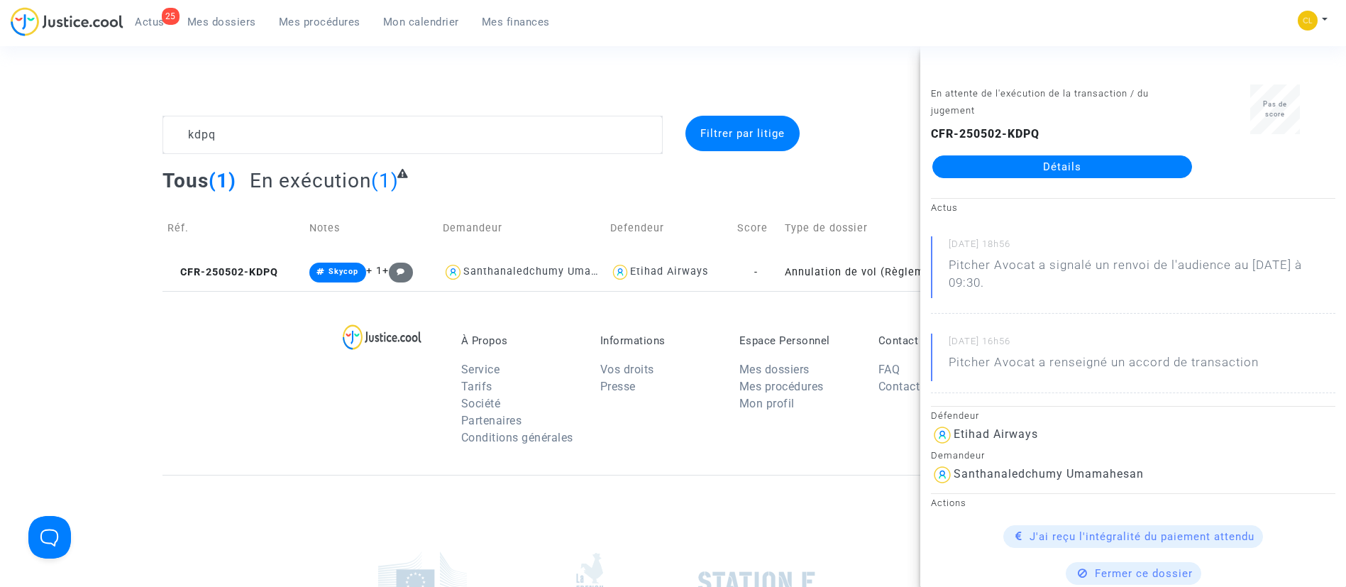
click at [1019, 167] on link "Détails" at bounding box center [1062, 166] width 260 height 23
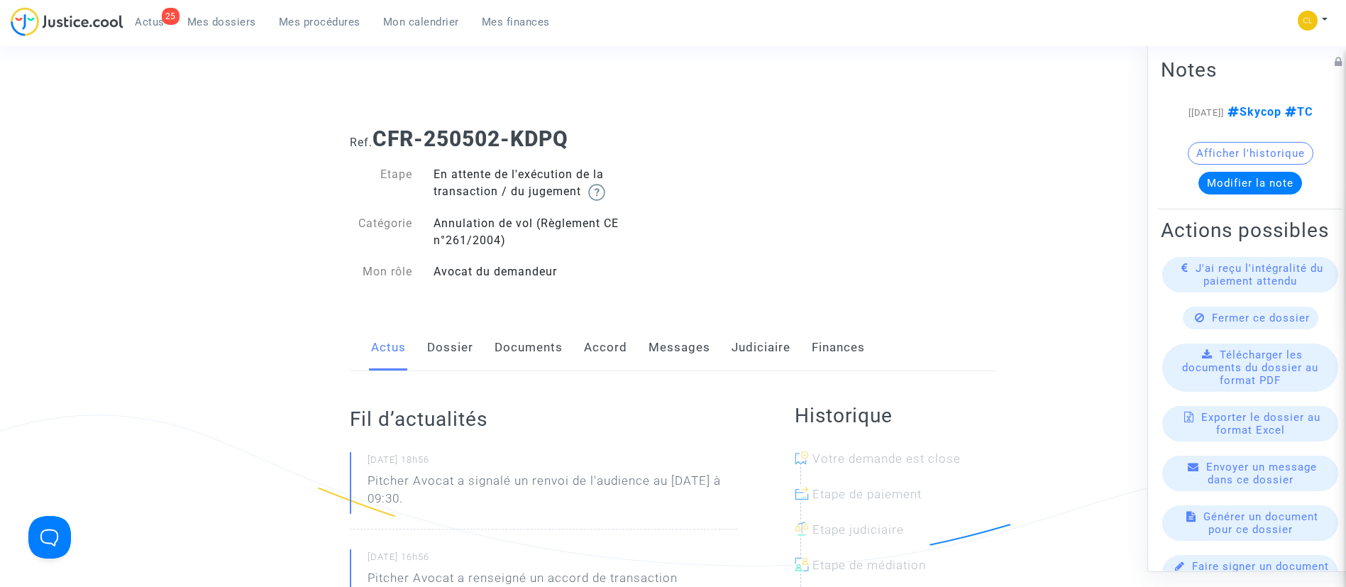
click at [751, 352] on link "Judiciaire" at bounding box center [761, 347] width 59 height 47
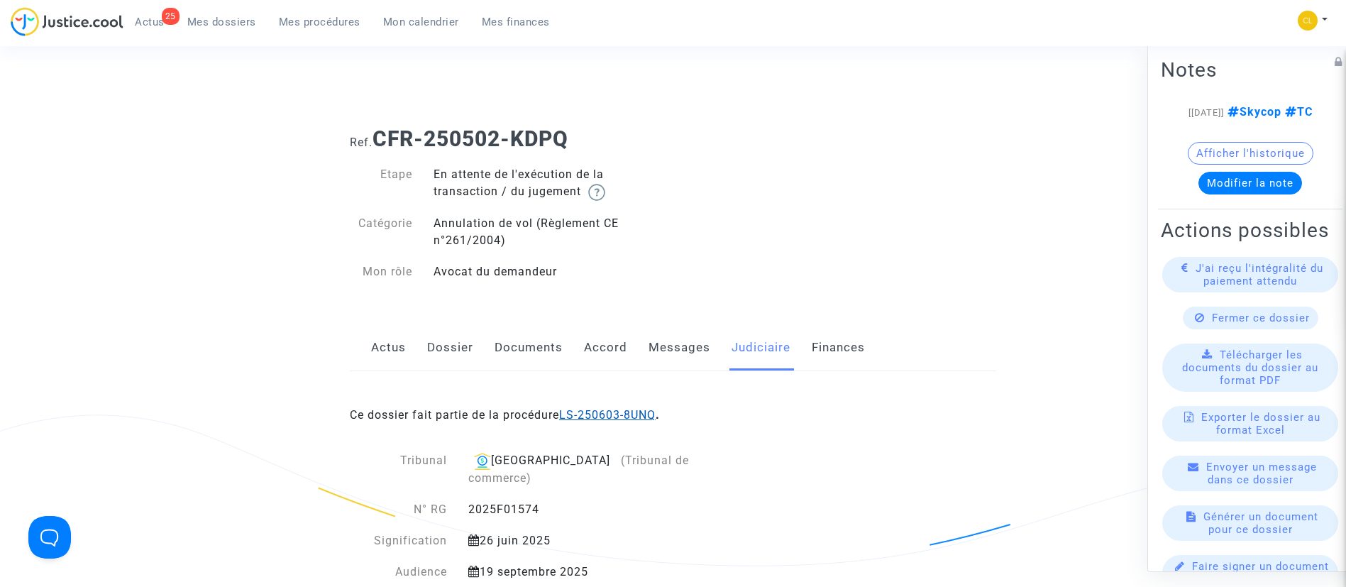
click at [590, 415] on link "LS-250603-8UNQ" at bounding box center [607, 414] width 97 height 13
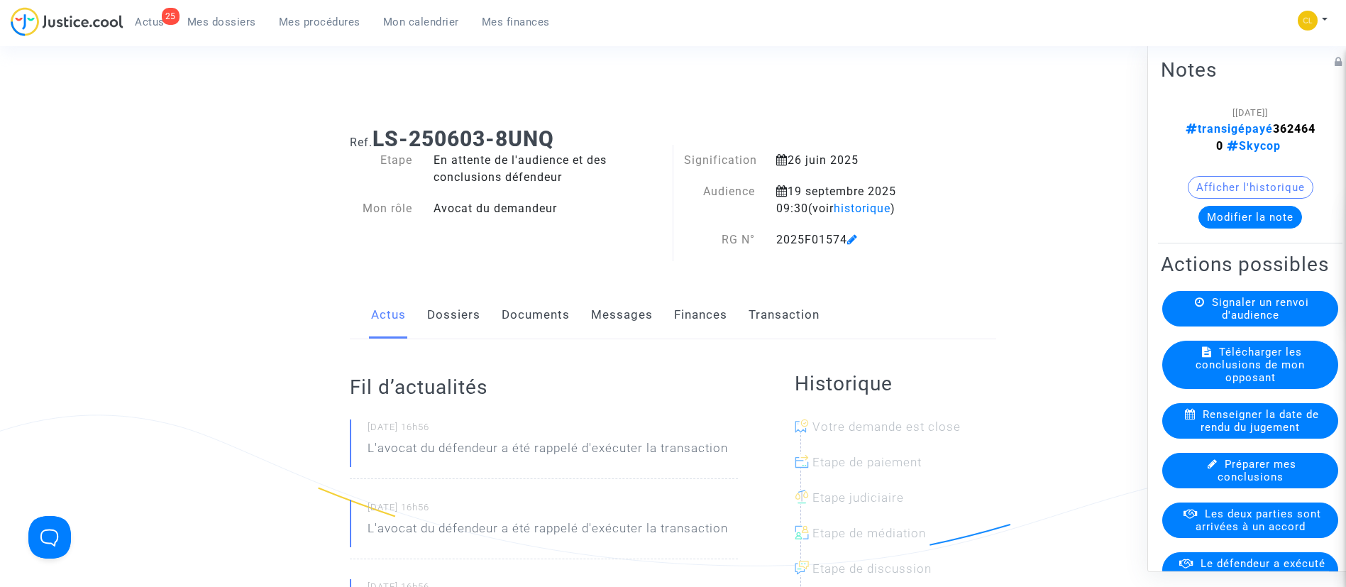
click at [812, 309] on link "Transaction" at bounding box center [784, 315] width 71 height 47
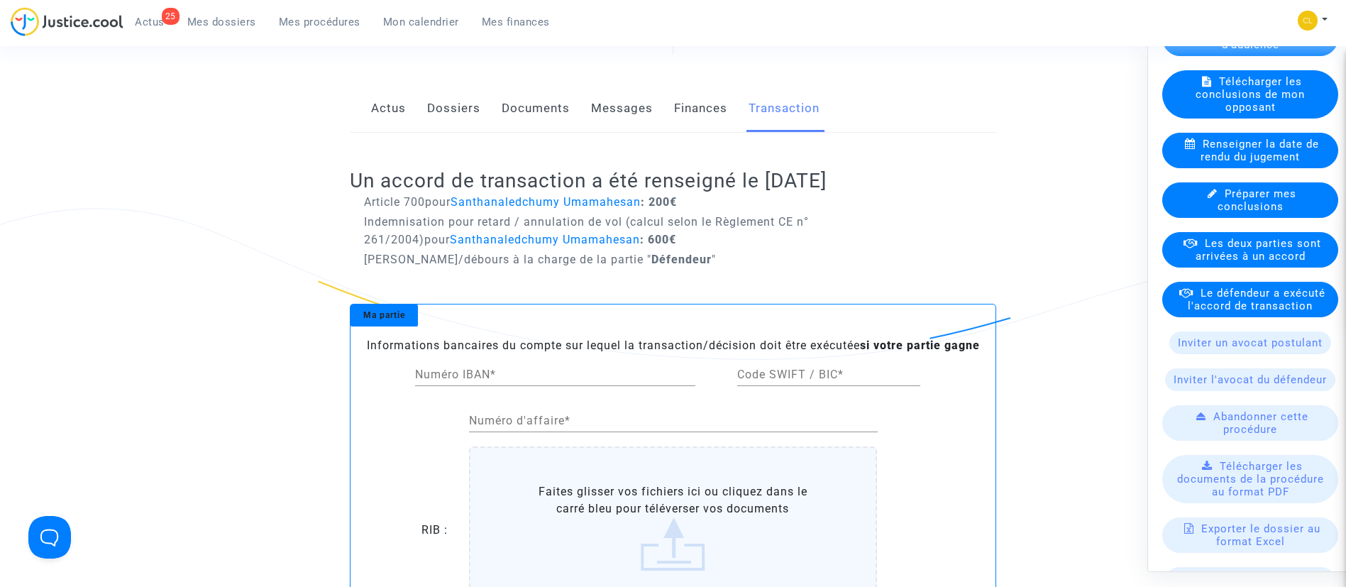
scroll to position [276, 0]
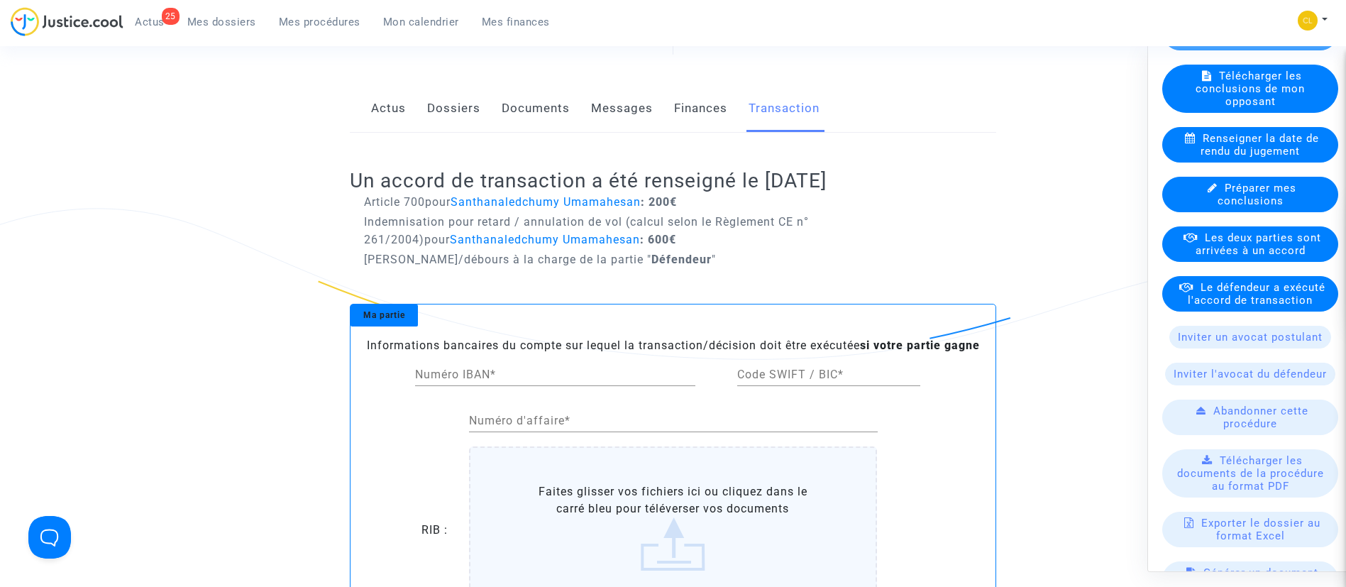
click at [1228, 306] on span "Le défendeur a exécuté l'accord de transaction" at bounding box center [1257, 293] width 138 height 26
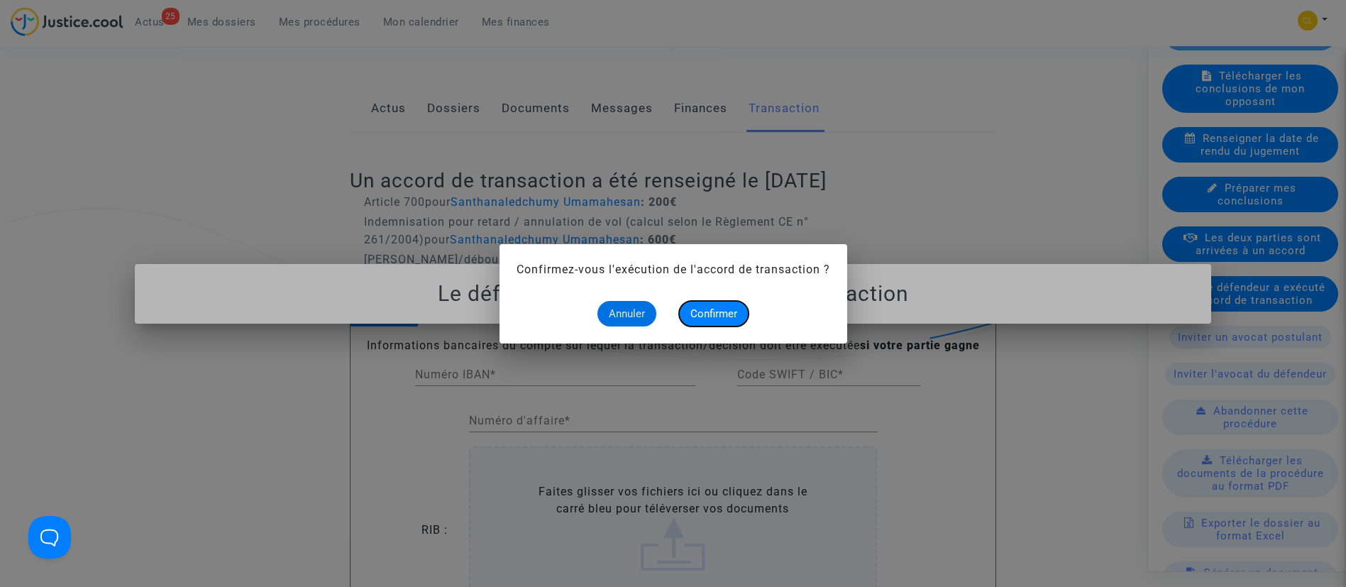
click at [703, 319] on button "Confirmer" at bounding box center [714, 314] width 70 height 26
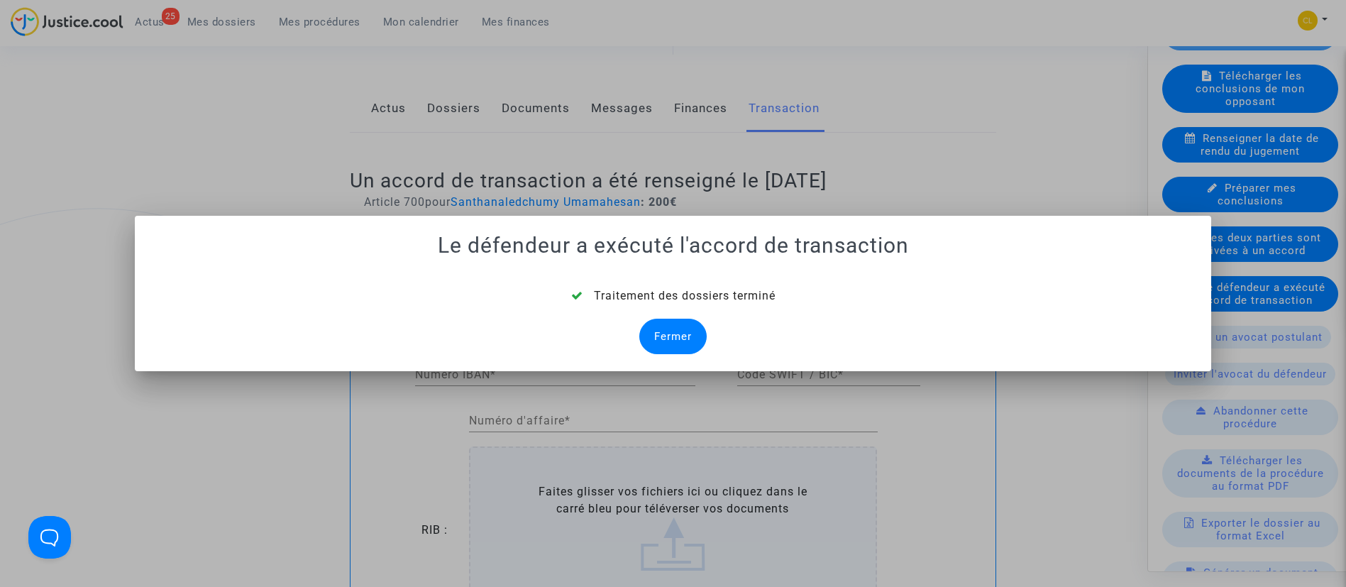
click at [692, 331] on div "Fermer" at bounding box center [672, 336] width 67 height 35
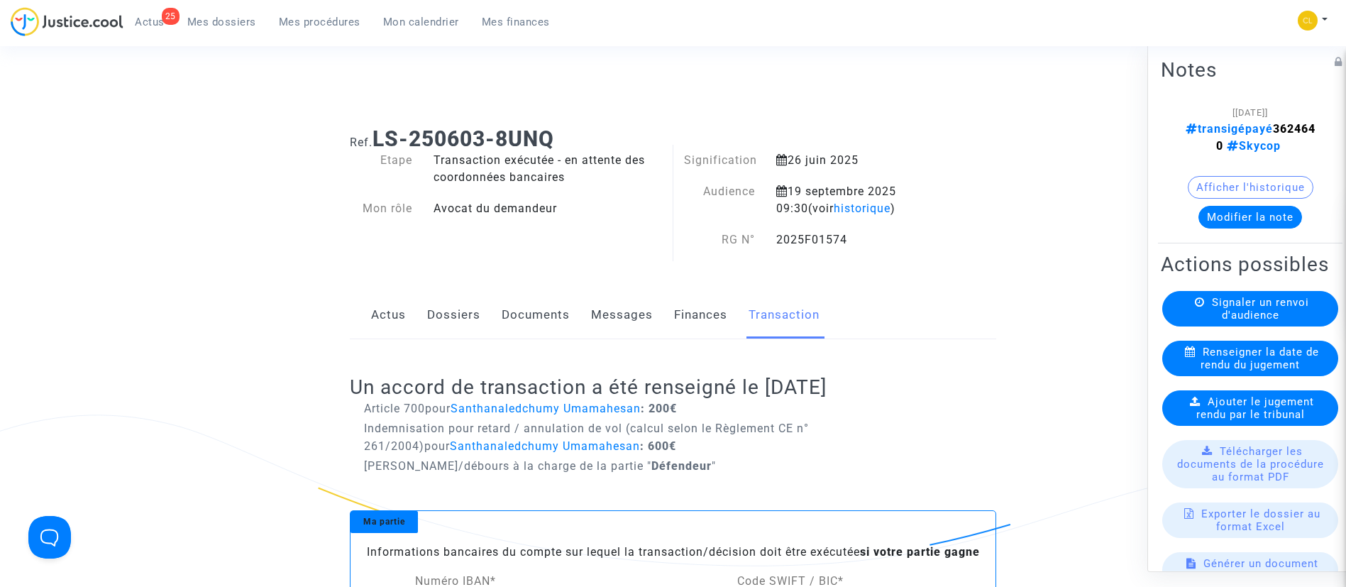
scroll to position [1, 0]
click at [459, 321] on link "Dossiers" at bounding box center [453, 313] width 53 height 47
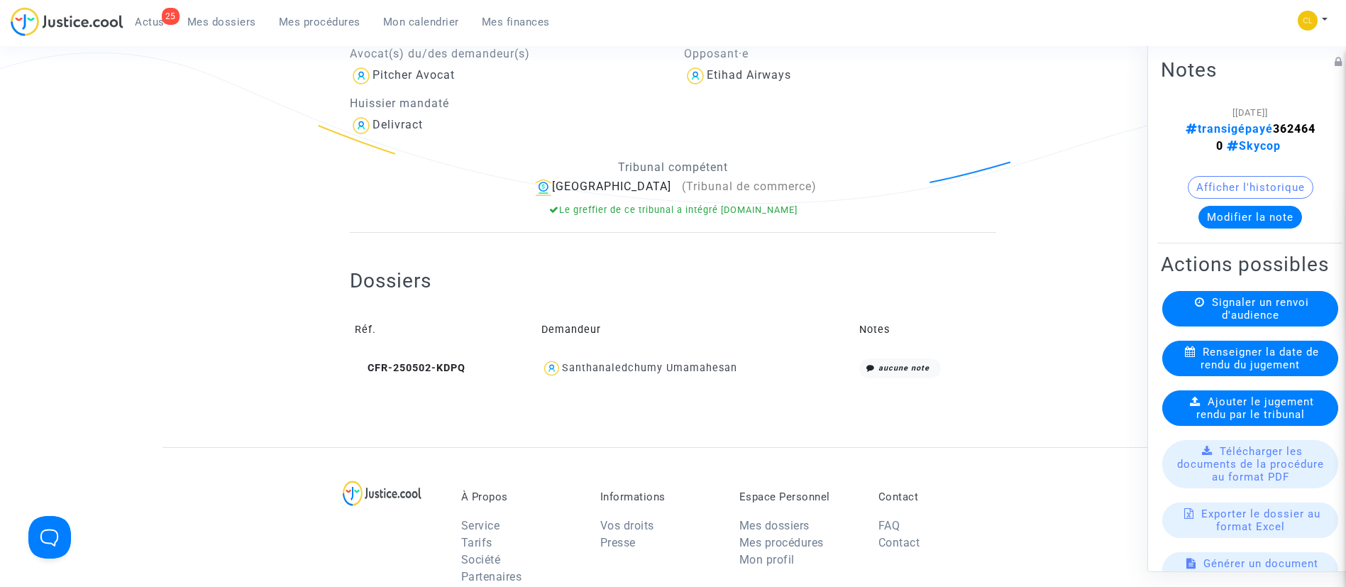
scroll to position [363, 0]
click at [668, 368] on div "Santhanaledchumy Umamahesan" at bounding box center [649, 366] width 175 height 12
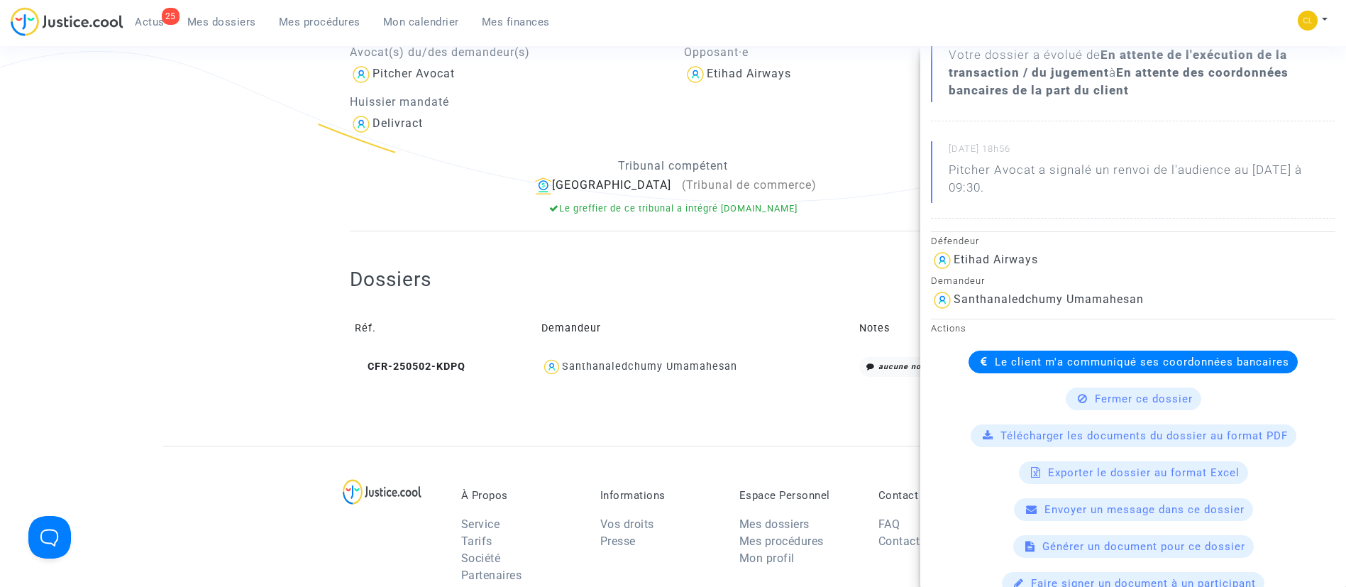
scroll to position [211, 0]
click at [998, 367] on span "Le client m'a communiqué ses coordonnées bancaires" at bounding box center [1142, 361] width 294 height 13
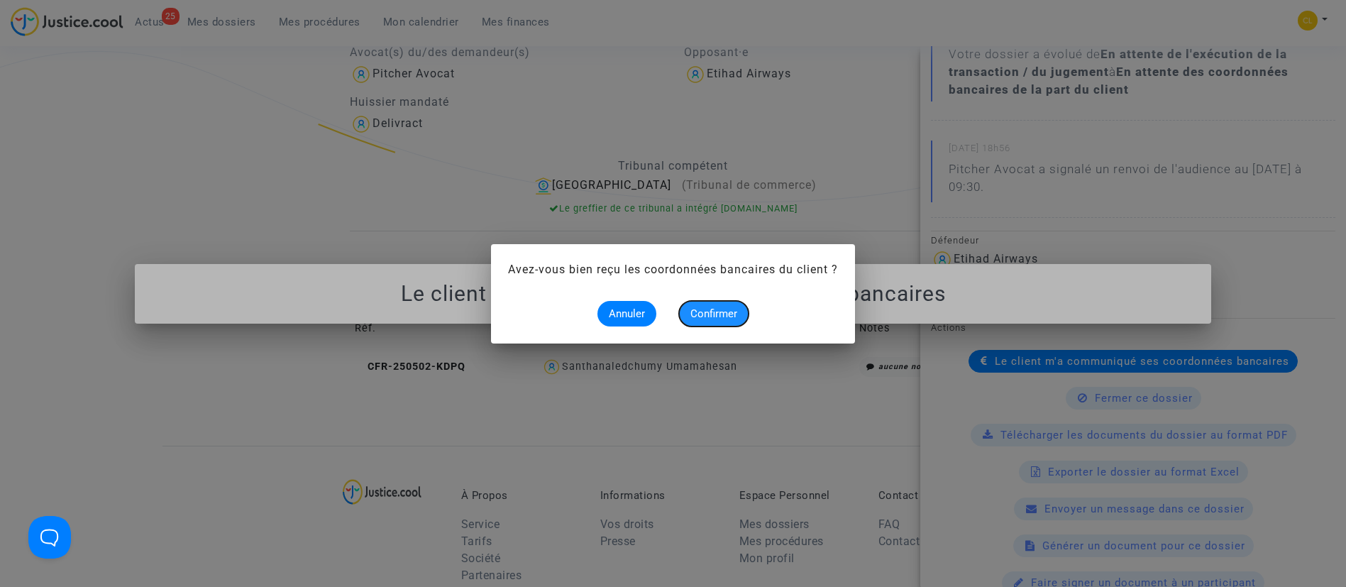
click at [720, 314] on span "Confirmer" at bounding box center [713, 313] width 47 height 13
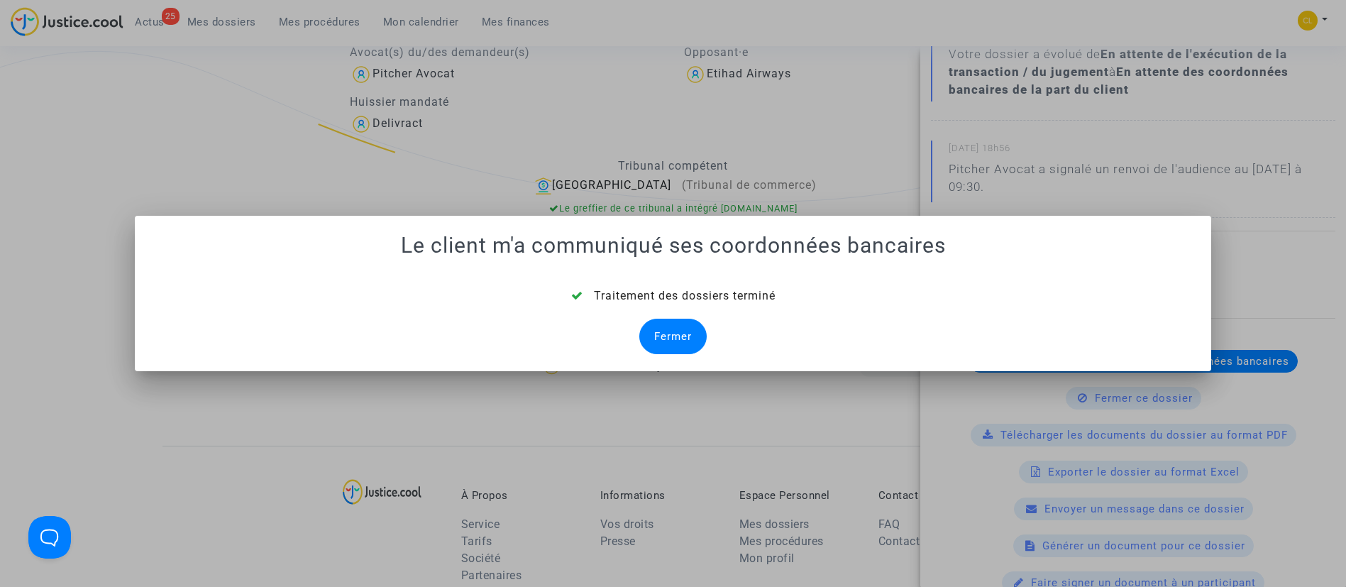
click at [643, 324] on div "Traitement des dossiers terminé Fermer" at bounding box center [673, 320] width 1043 height 67
click at [675, 329] on div "Fermer" at bounding box center [672, 336] width 67 height 35
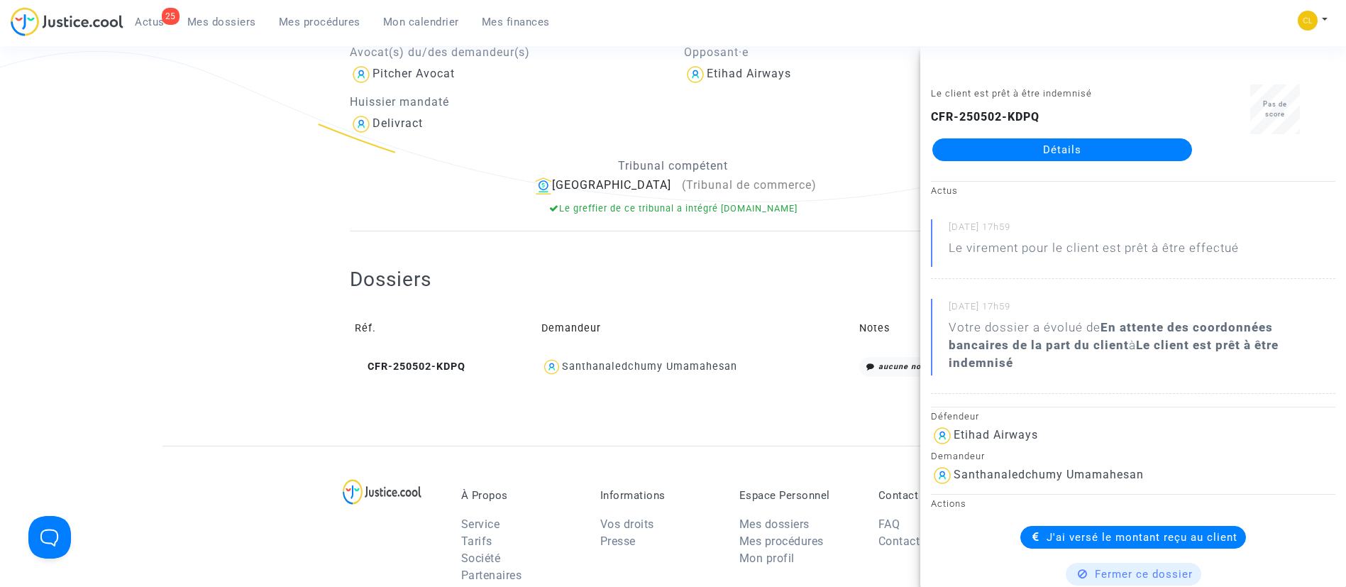
click at [675, 329] on td "Demandeur" at bounding box center [695, 329] width 318 height 46
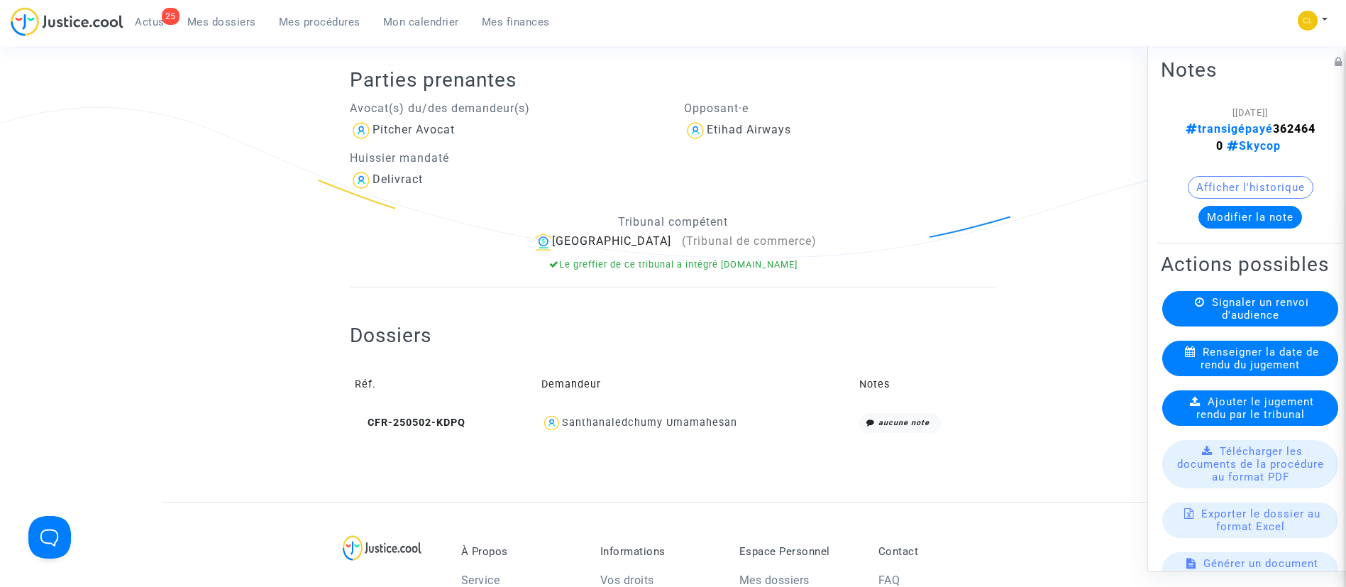
scroll to position [322, 0]
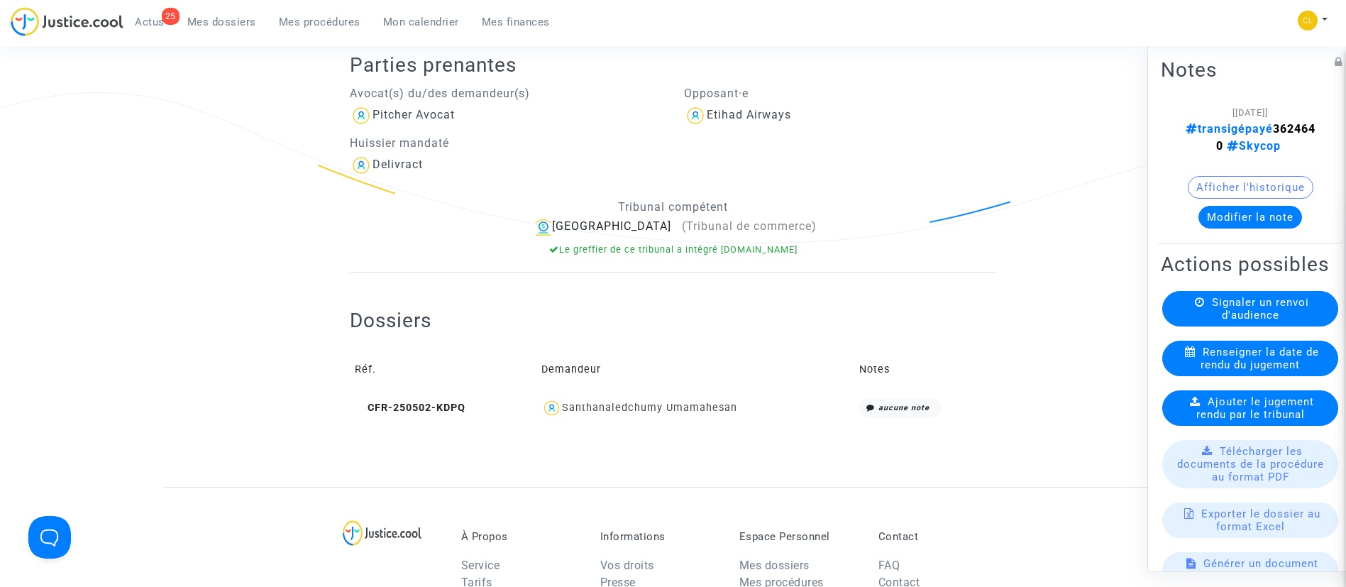
click at [722, 415] on div "Santhanaledchumy Umamahesan" at bounding box center [695, 408] width 308 height 21
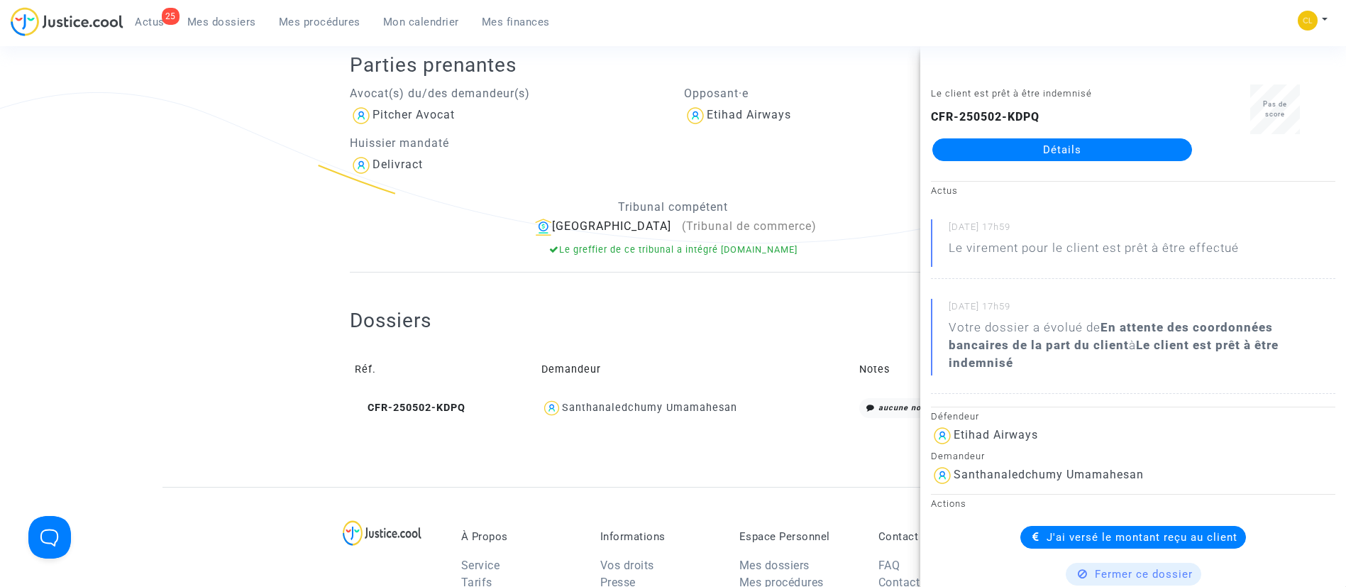
click at [219, 21] on span "Mes dossiers" at bounding box center [221, 22] width 69 height 13
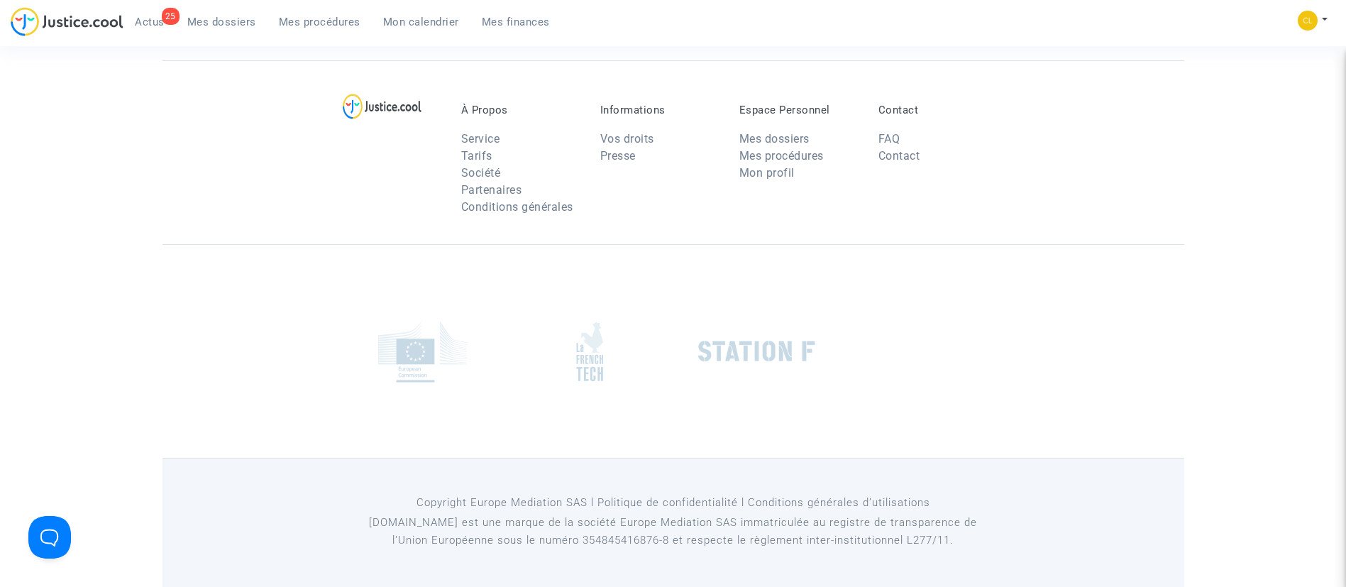
scroll to position [108, 0]
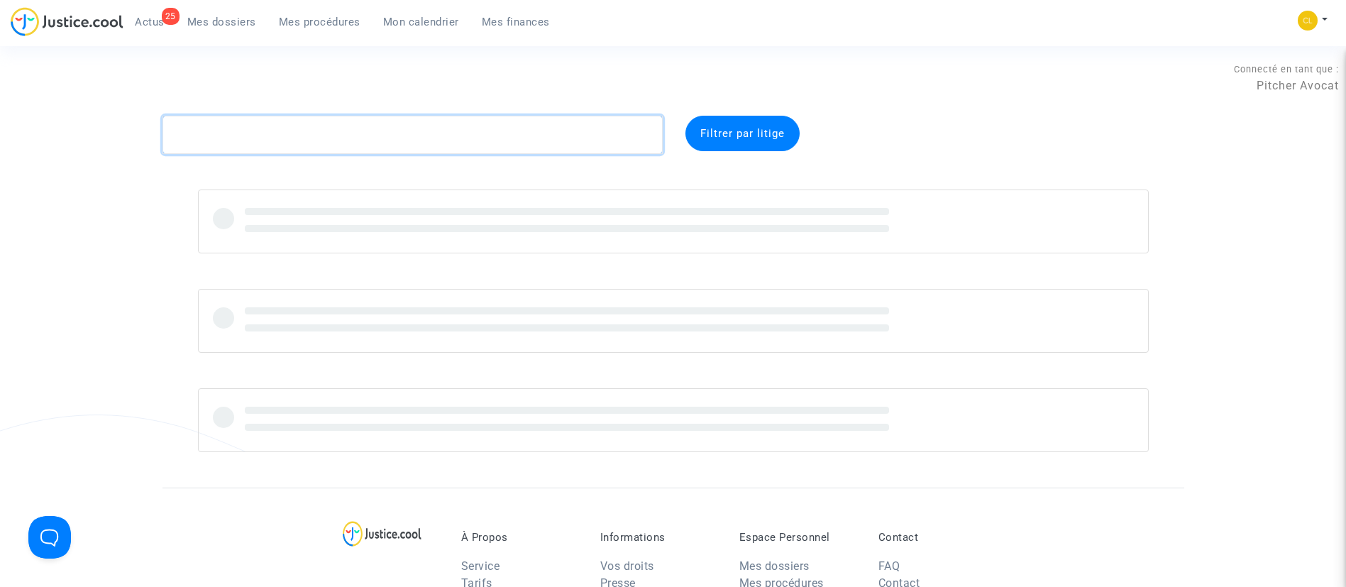
click at [225, 135] on textarea at bounding box center [413, 135] width 500 height 38
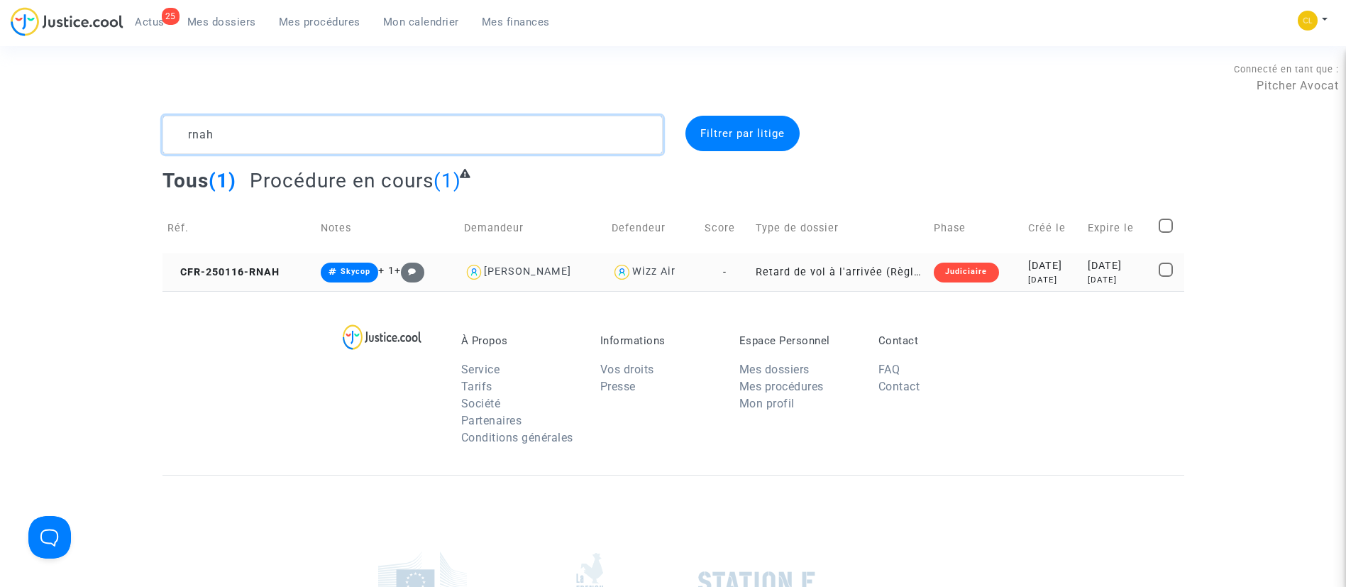
type textarea "rnah"
click at [1095, 268] on div "2025-02-04" at bounding box center [1118, 266] width 60 height 16
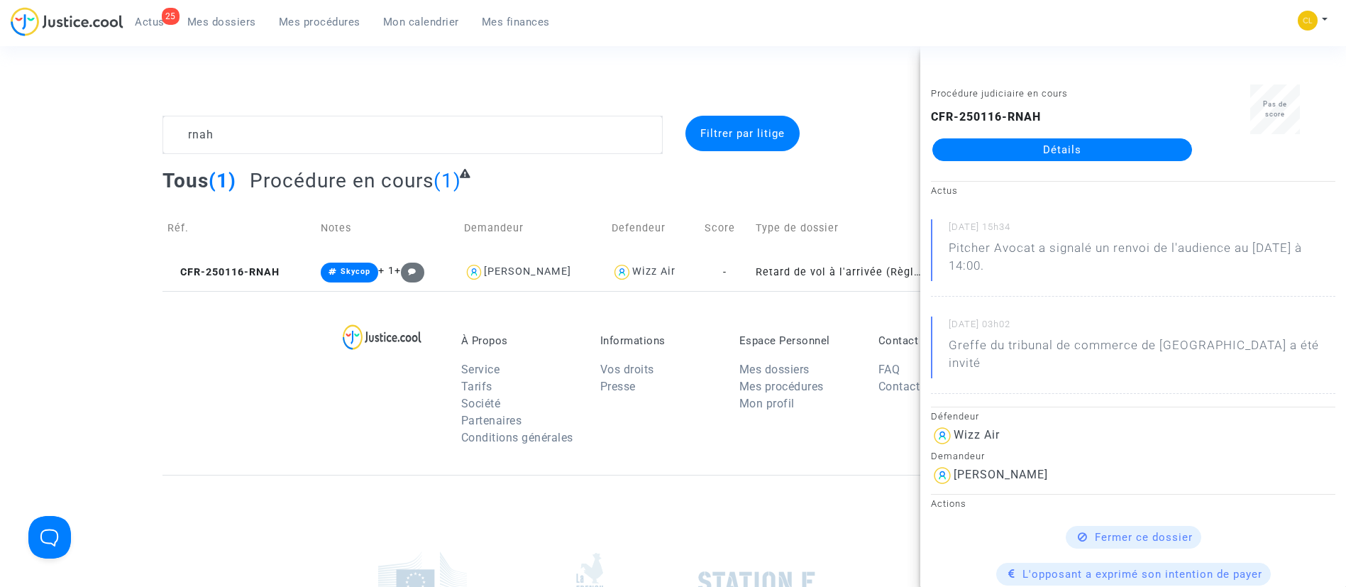
click at [1010, 153] on link "Détails" at bounding box center [1062, 149] width 260 height 23
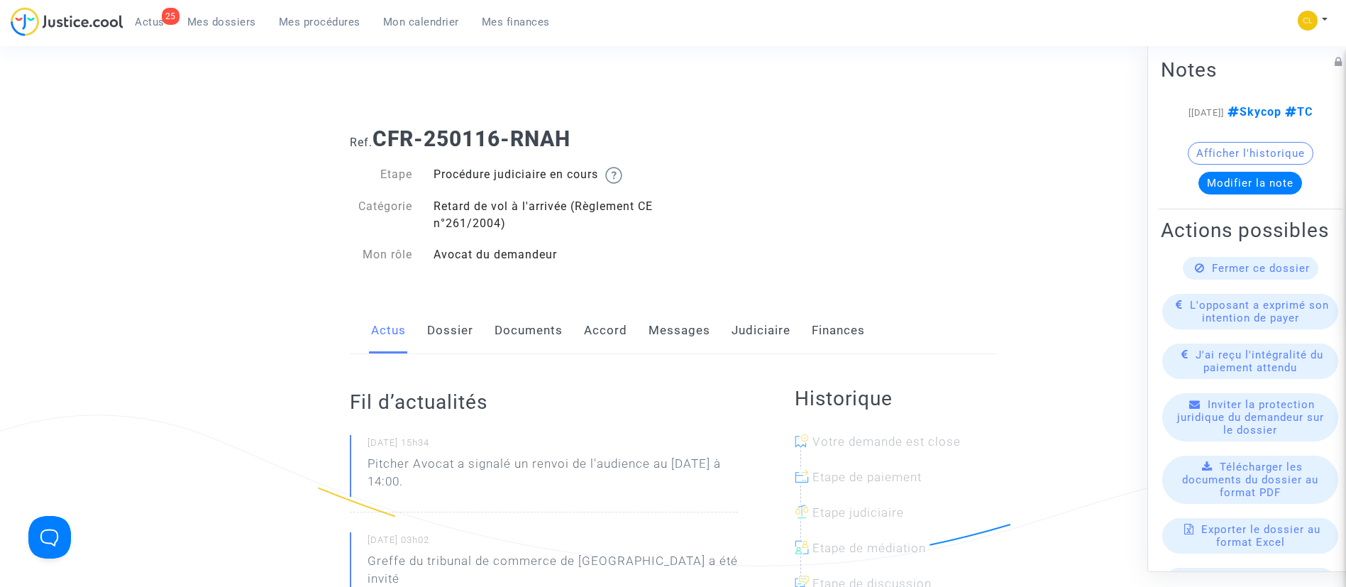
click at [761, 329] on link "Judiciaire" at bounding box center [761, 330] width 59 height 47
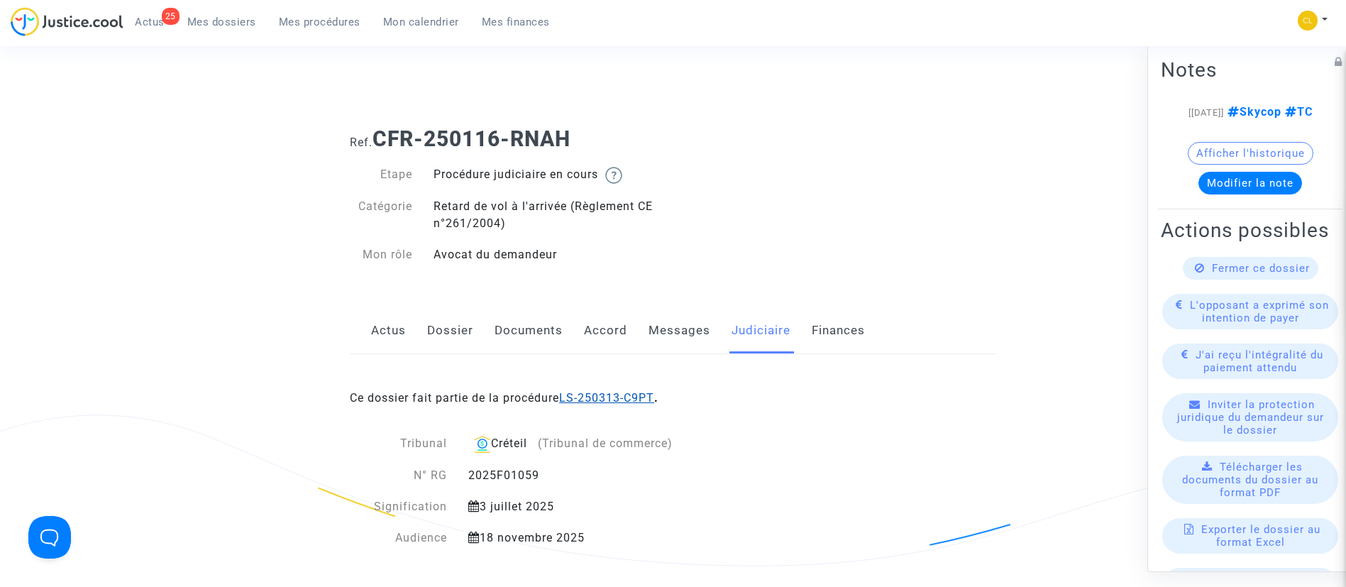
click at [594, 401] on link "LS-250313-C9PT" at bounding box center [606, 397] width 95 height 13
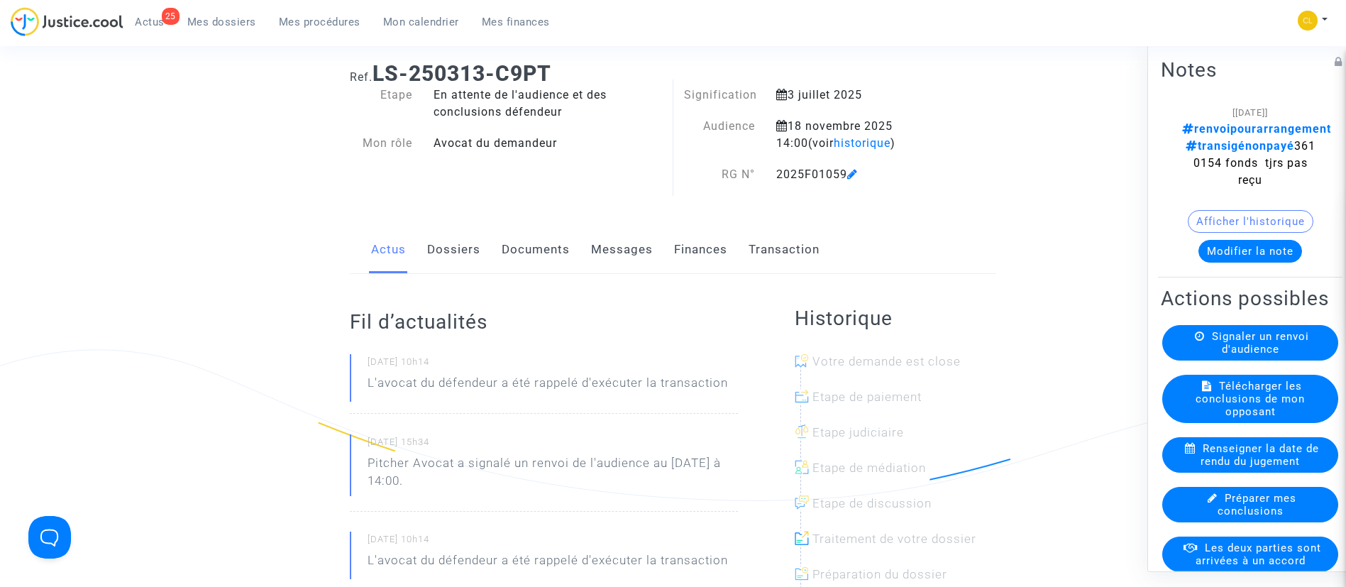
scroll to position [77, 0]
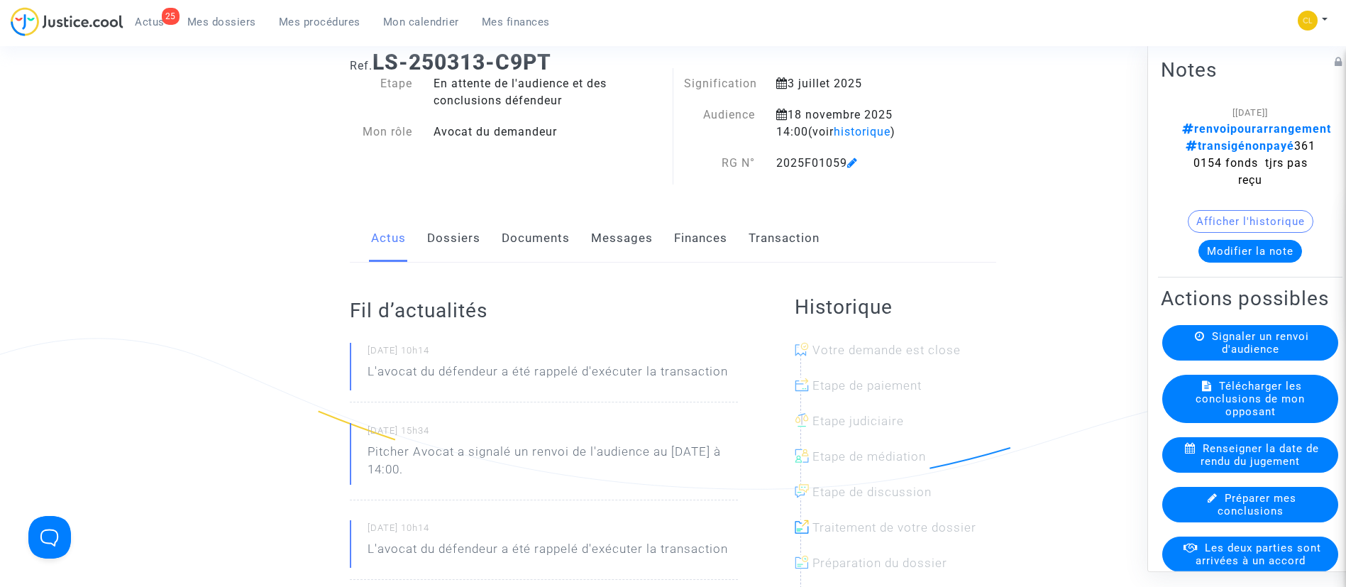
click at [768, 232] on link "Transaction" at bounding box center [784, 238] width 71 height 47
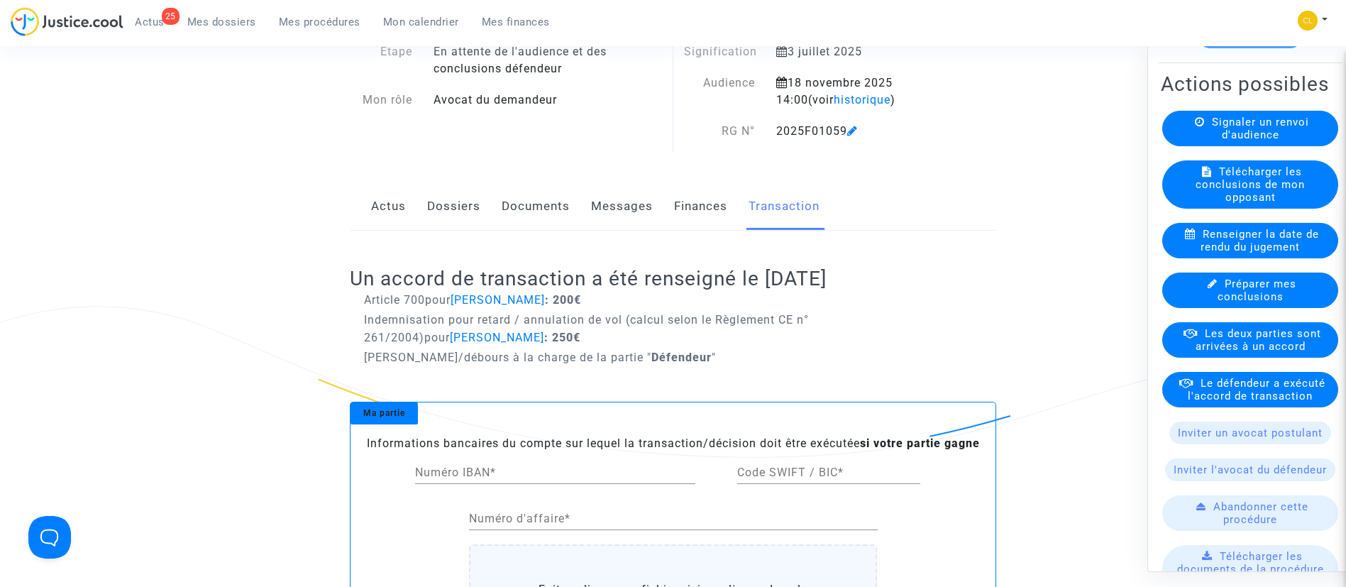
scroll to position [224, 0]
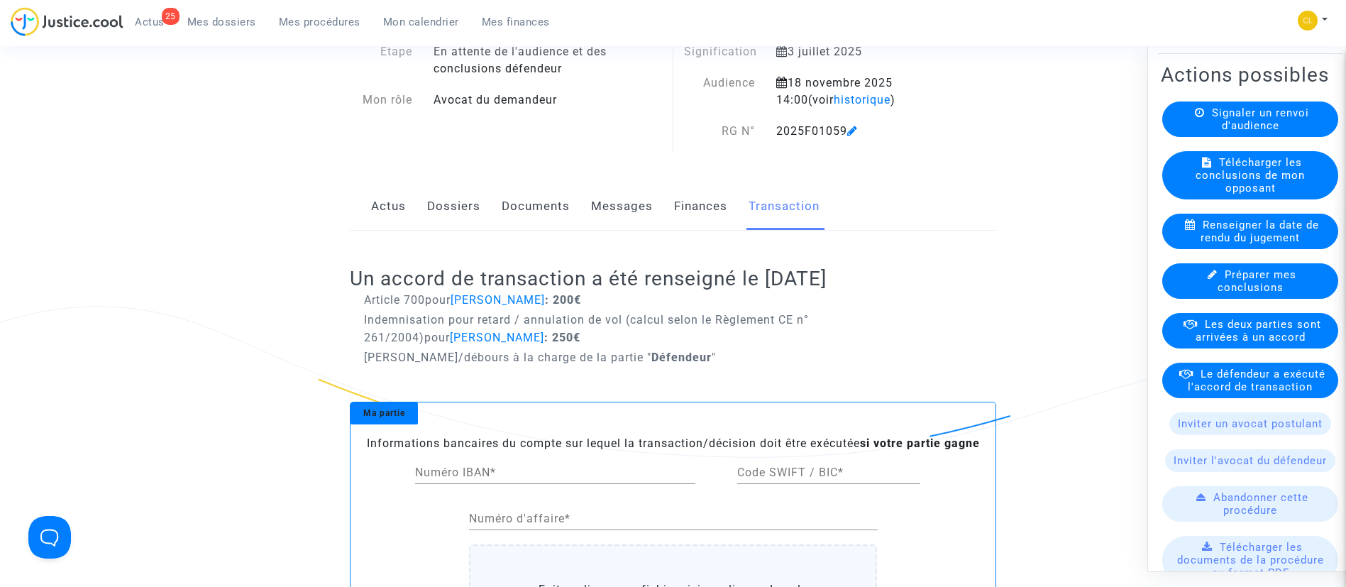
click at [1220, 381] on span "Le défendeur a exécuté l'accord de transaction" at bounding box center [1257, 380] width 138 height 26
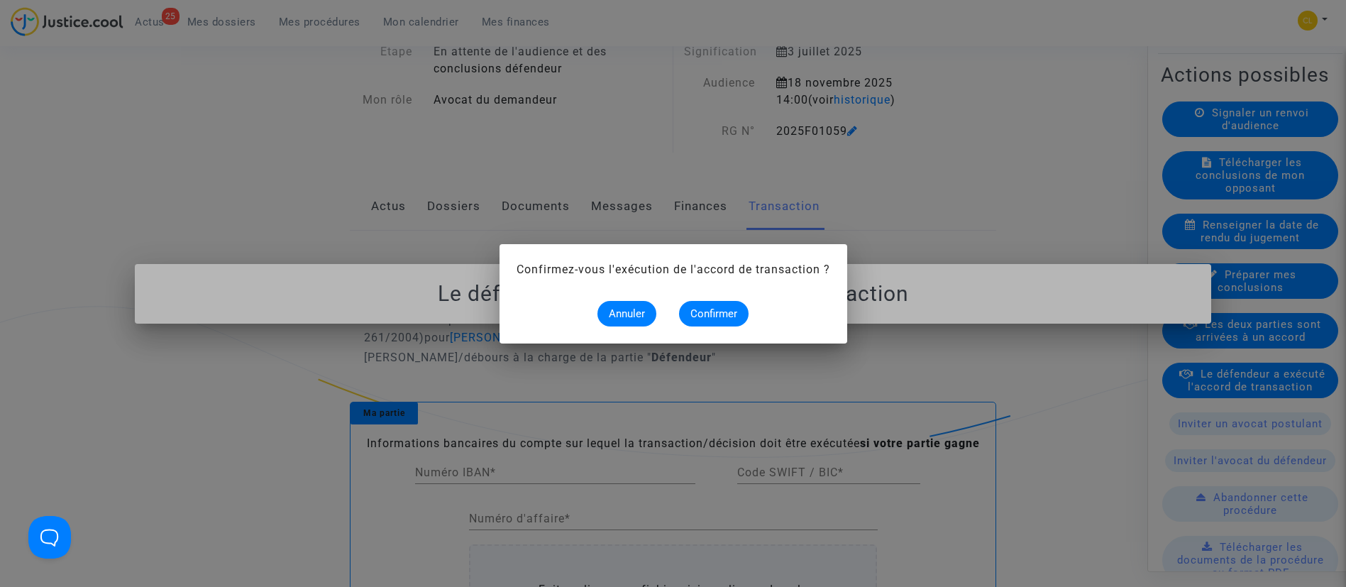
scroll to position [0, 0]
click at [689, 308] on button "Confirmer" at bounding box center [714, 314] width 70 height 26
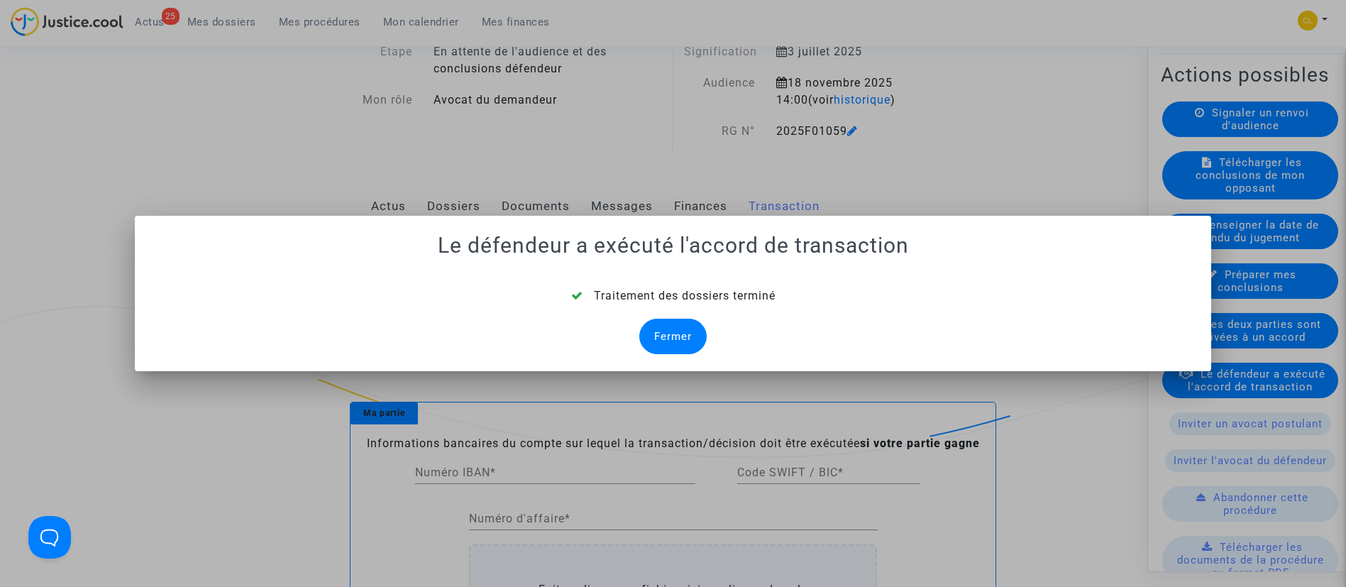
click at [681, 337] on div "Fermer" at bounding box center [672, 336] width 67 height 35
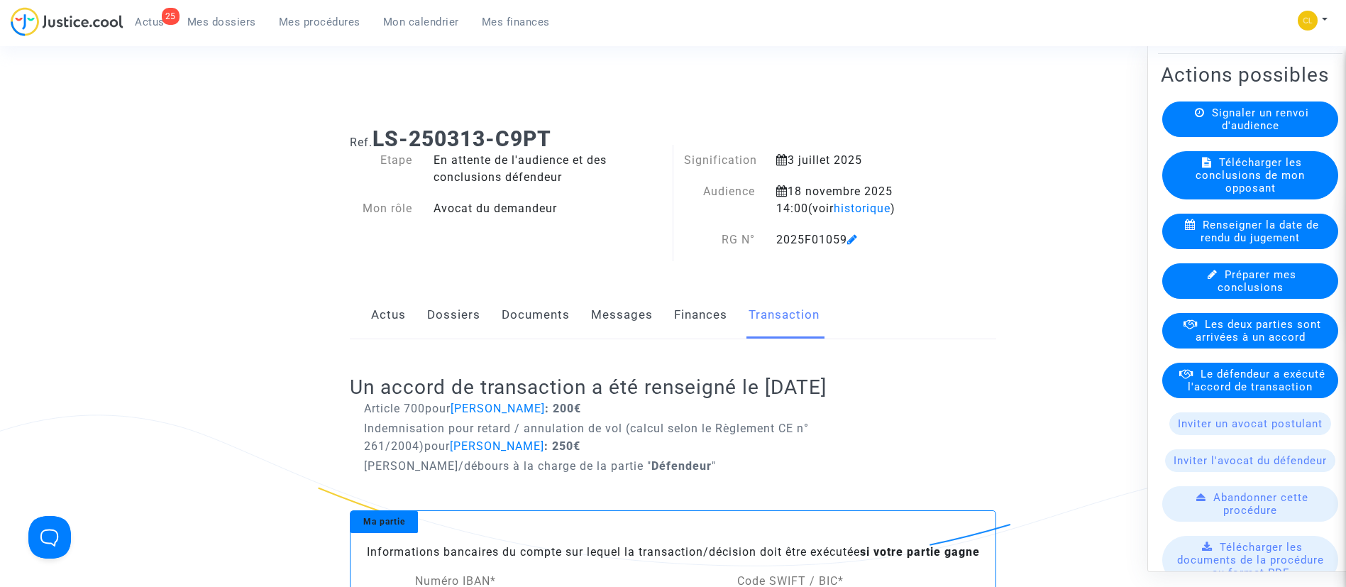
scroll to position [109, 0]
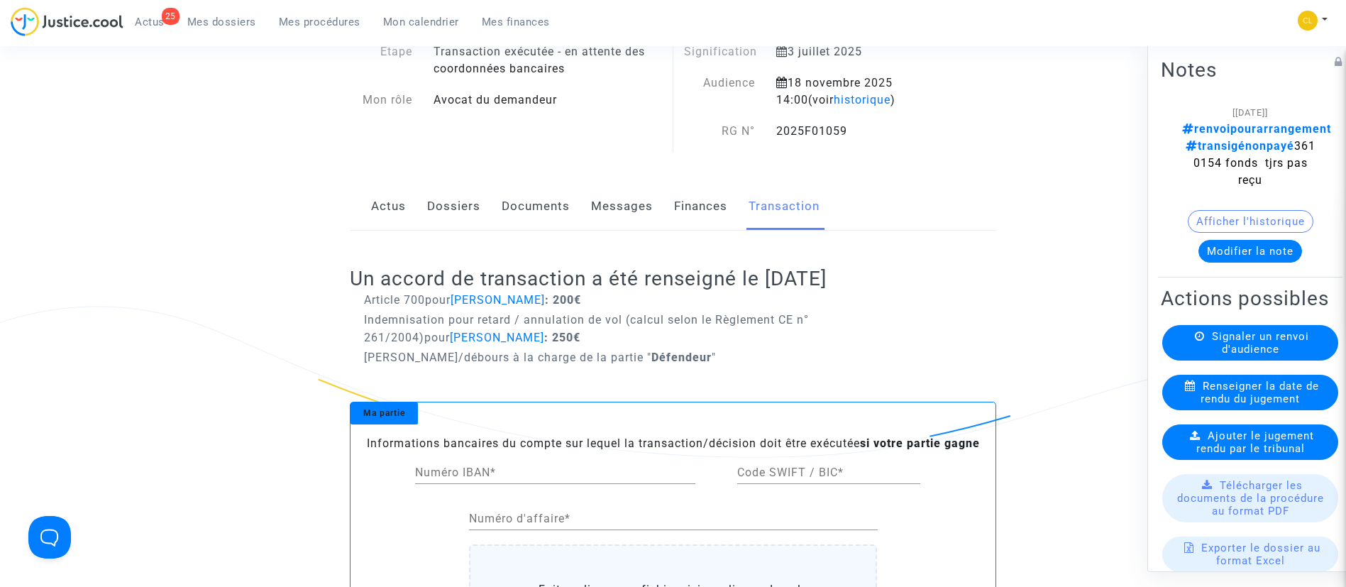
click at [456, 216] on link "Dossiers" at bounding box center [453, 206] width 53 height 47
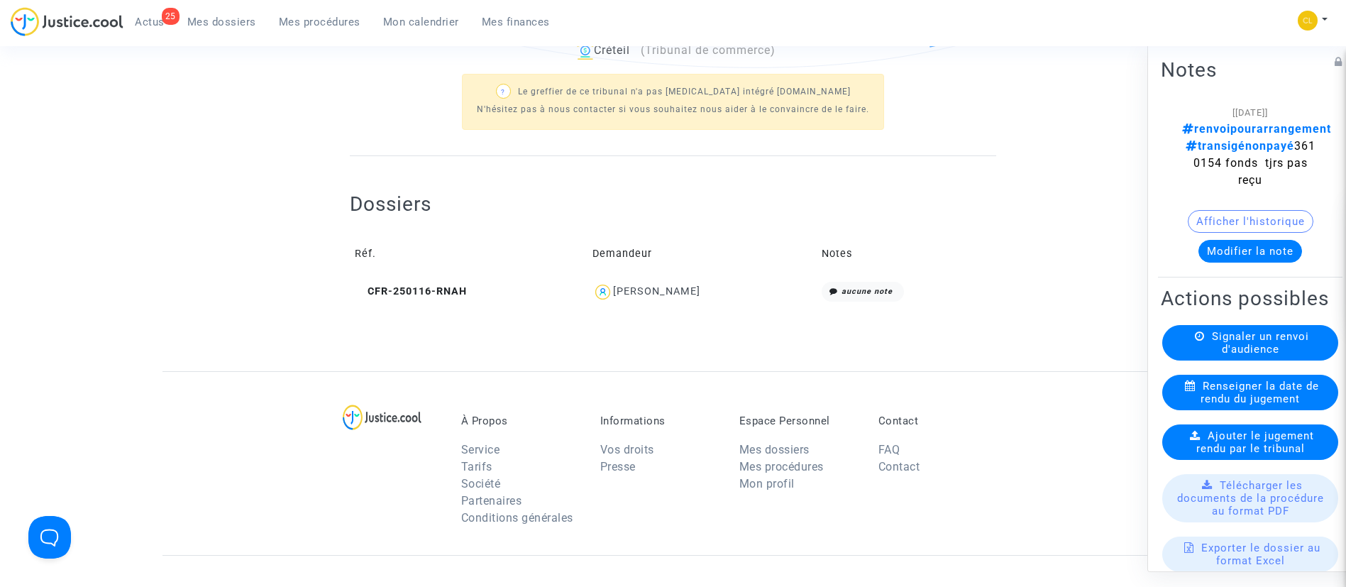
scroll to position [517, 0]
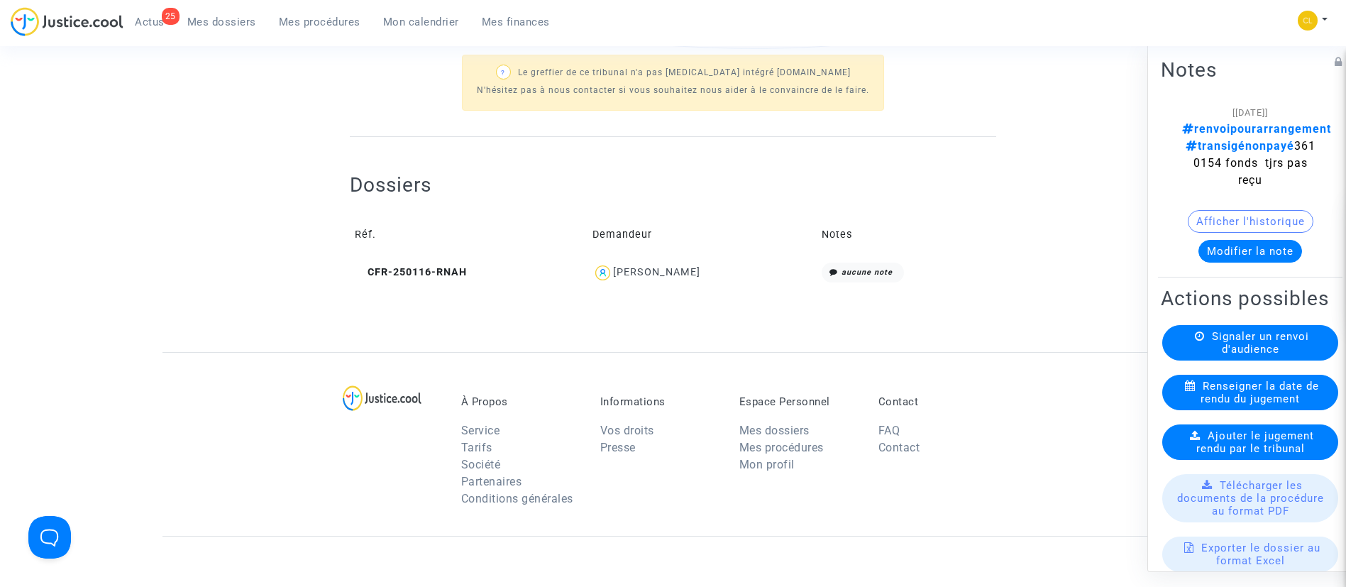
click at [679, 272] on div "Ines Moret" at bounding box center [656, 272] width 87 height 12
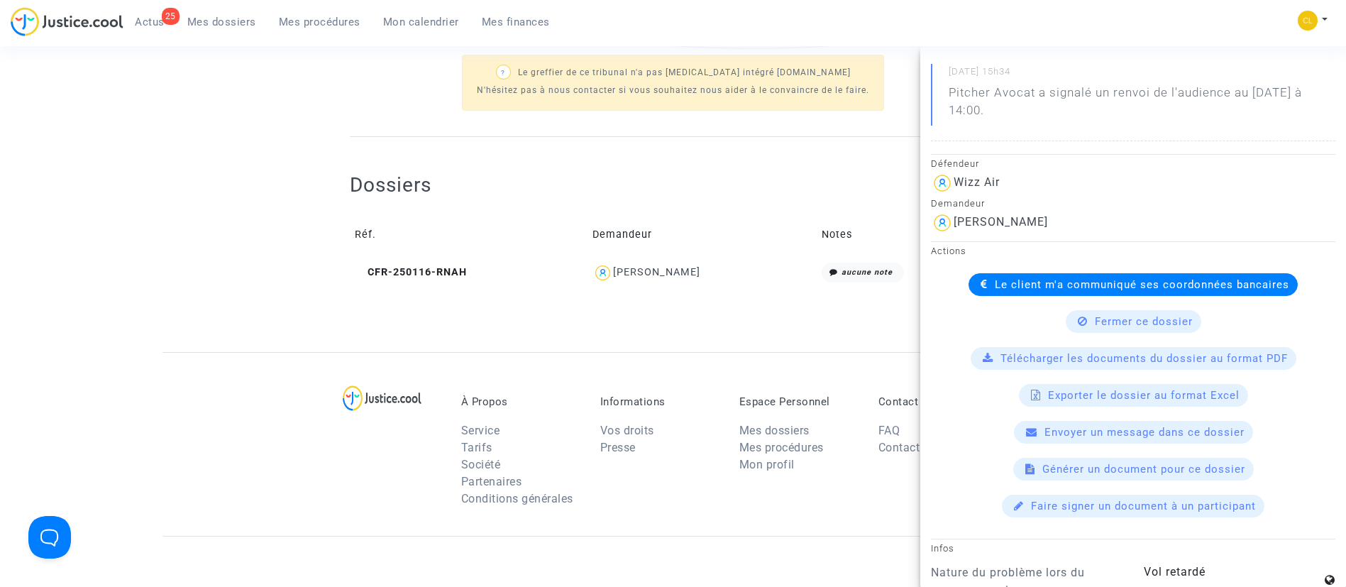
scroll to position [290, 0]
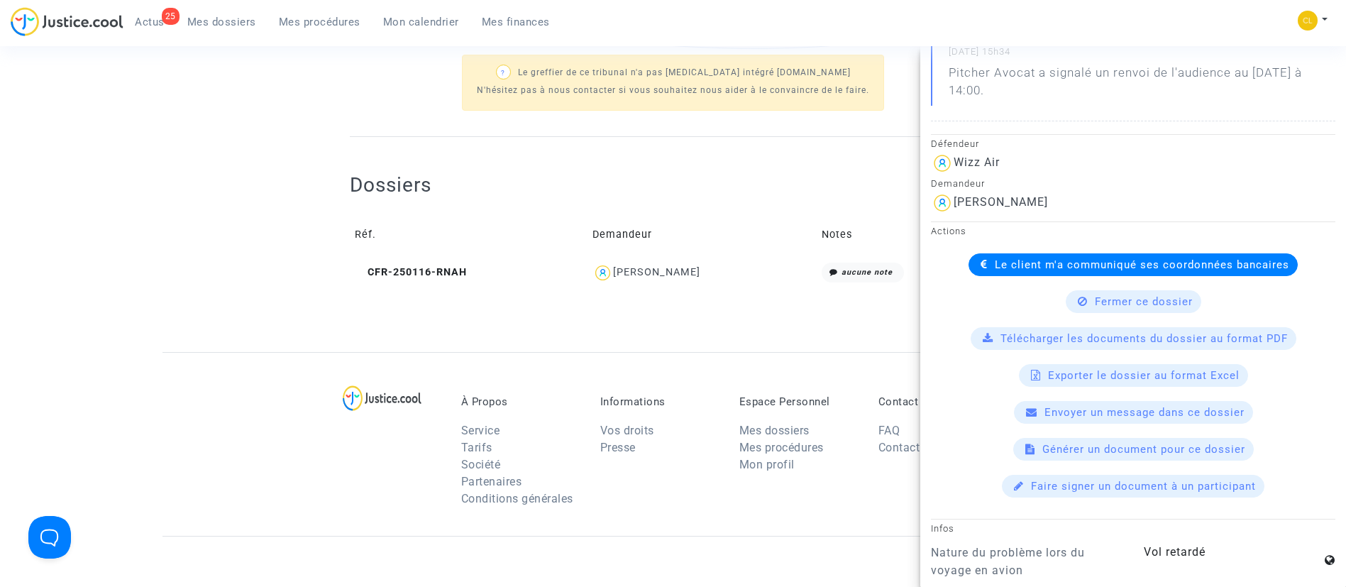
click at [1032, 272] on div "Le client m'a communiqué ses coordonnées bancaires" at bounding box center [1133, 264] width 329 height 23
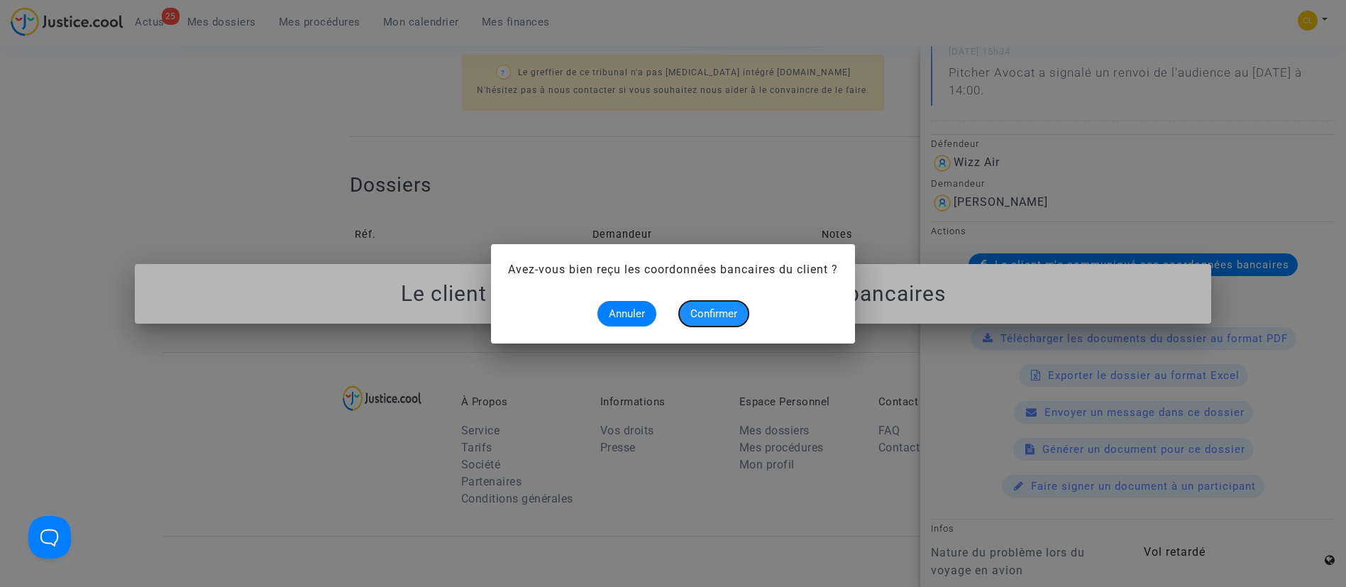
click at [728, 316] on span "Confirmer" at bounding box center [713, 313] width 47 height 13
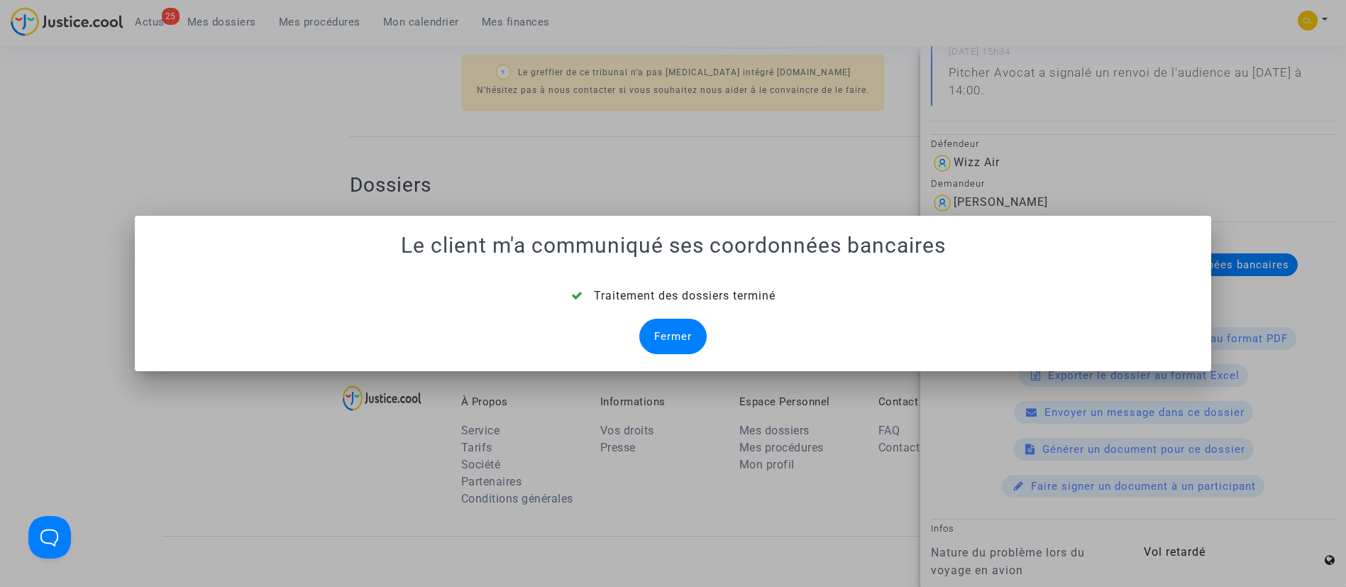
click at [672, 330] on div "Fermer" at bounding box center [672, 336] width 67 height 35
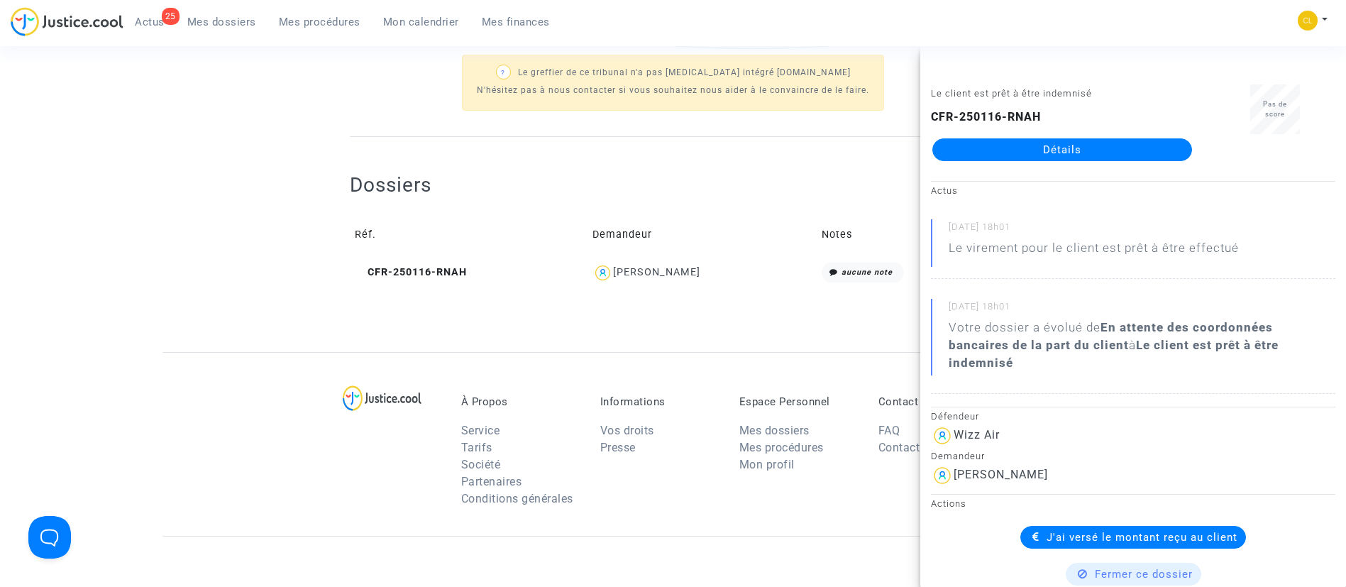
click at [547, 294] on div "Dossiers Réf. Demandeur Notes CFR-250116-RNAH Ines Moret aucune note" at bounding box center [673, 219] width 646 height 165
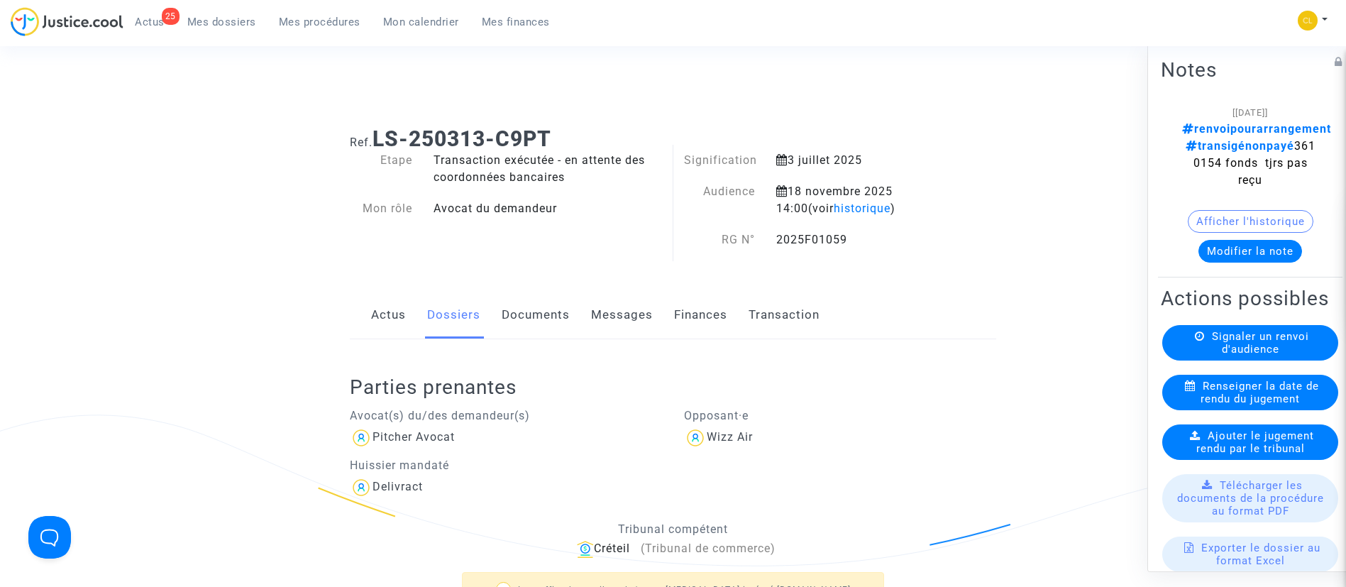
click at [1240, 239] on button "Modifier la note" at bounding box center [1251, 250] width 104 height 23
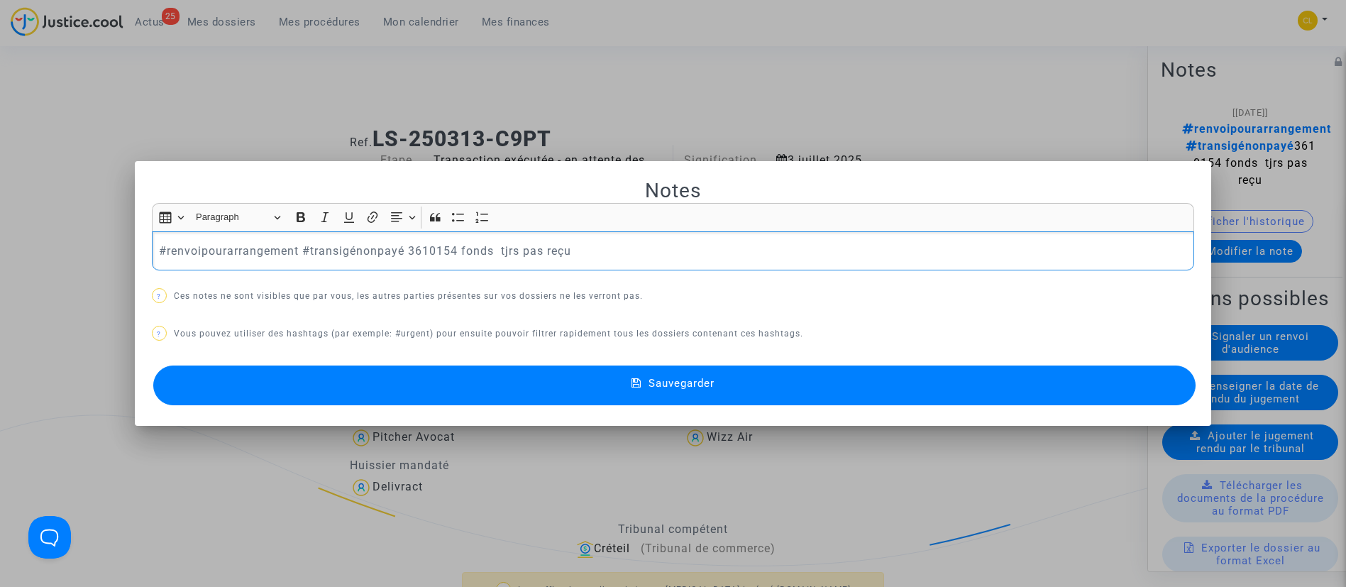
click at [619, 253] on p "#renvoipourarrangement #transigénonpayé 3610154 fonds tjrs pas reçu" at bounding box center [673, 251] width 1028 height 18
click at [212, 250] on p "#renvoipourarrangement #transigénonpayé 3610154" at bounding box center [673, 251] width 1028 height 18
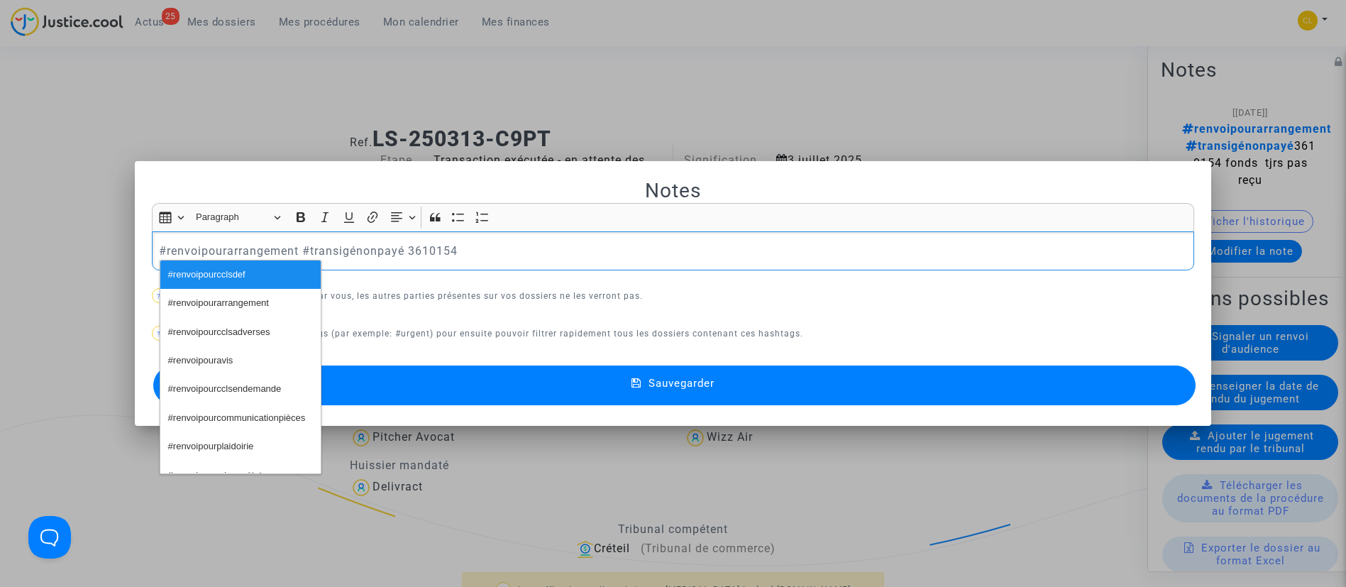
click at [212, 250] on p "#renvoipourarrangement #transigénonpayé 3610154" at bounding box center [673, 251] width 1028 height 18
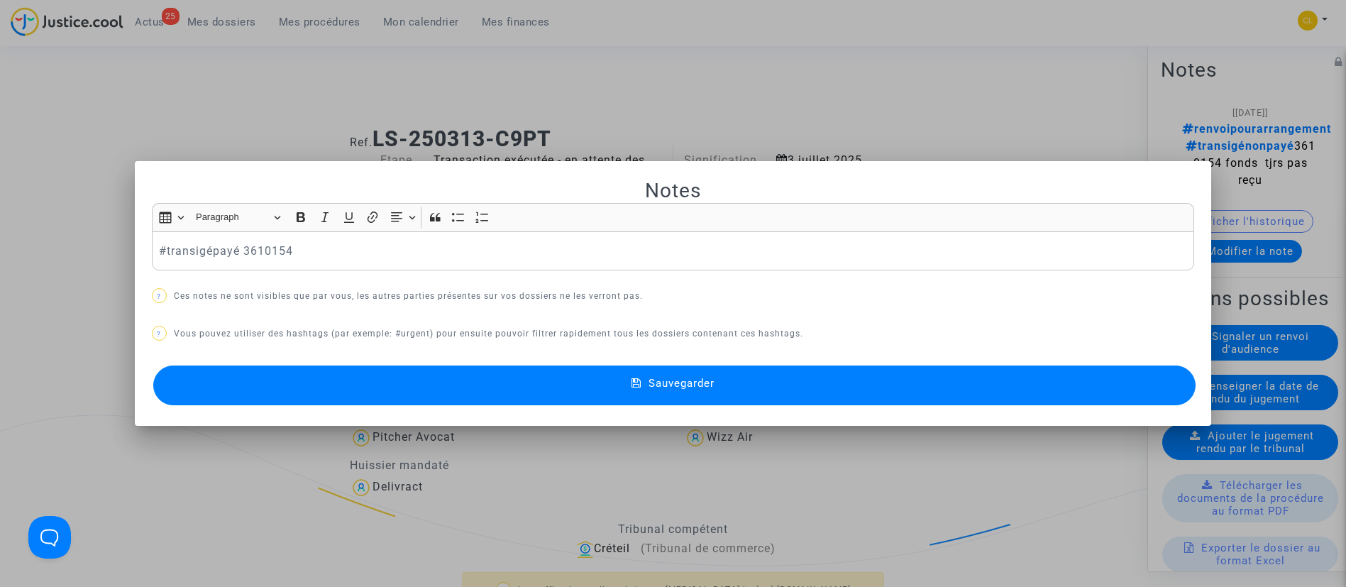
click at [708, 395] on button "Sauvegarder" at bounding box center [674, 385] width 1043 height 40
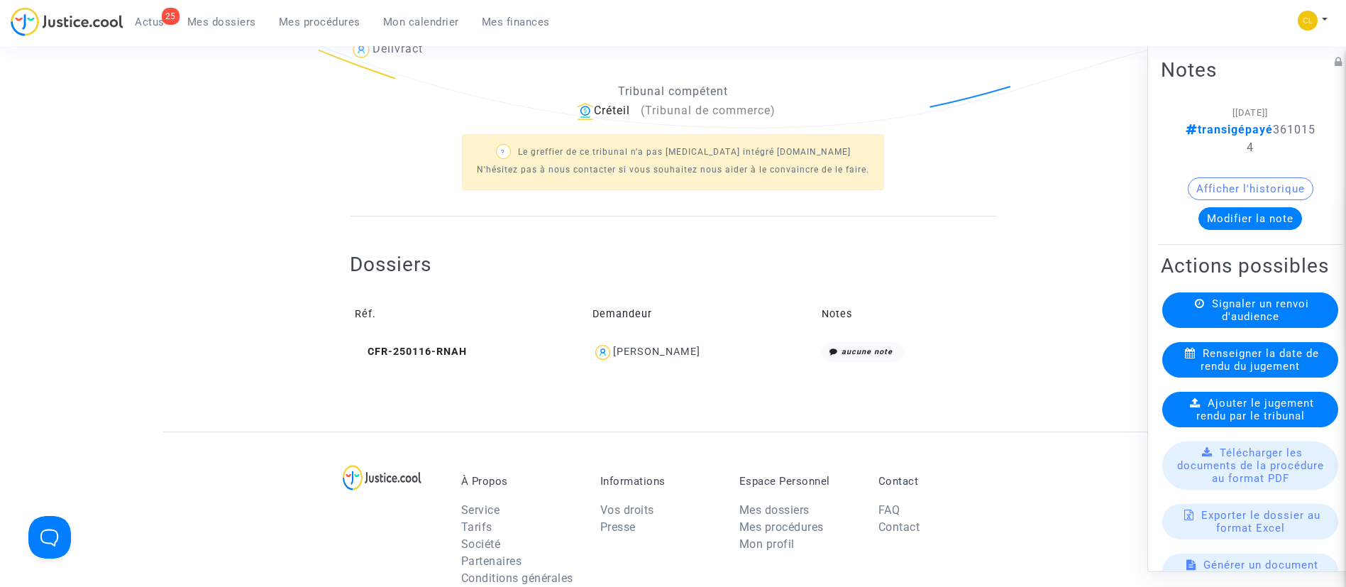
scroll to position [461, 0]
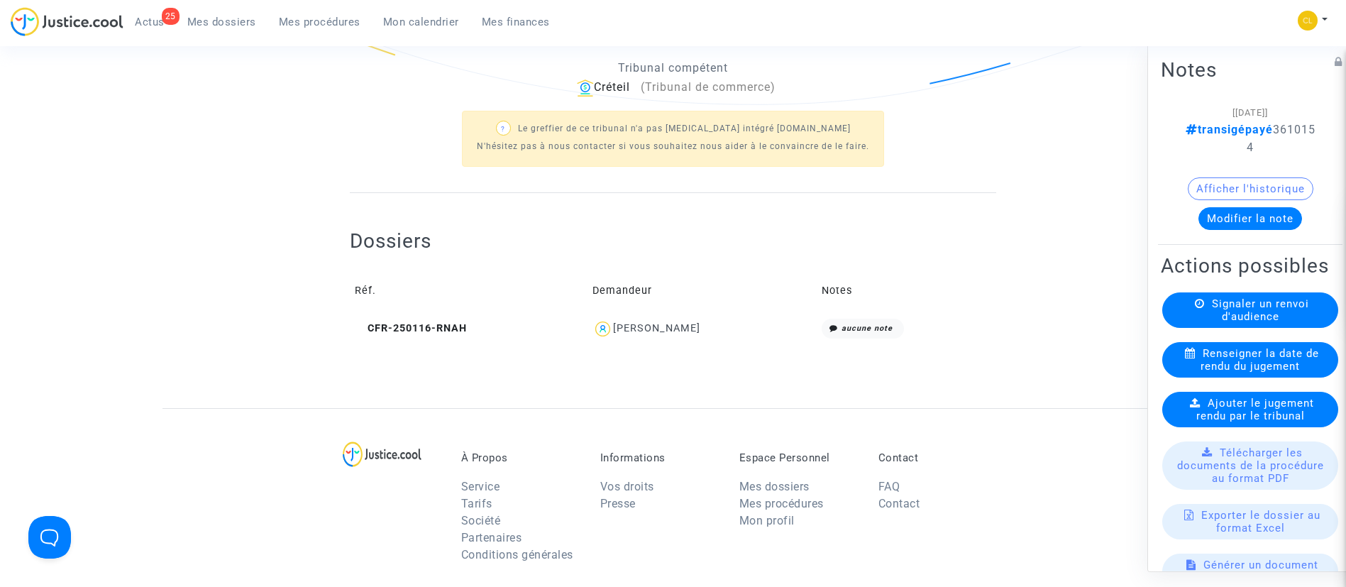
click at [660, 330] on div "Ines Moret" at bounding box center [656, 328] width 87 height 12
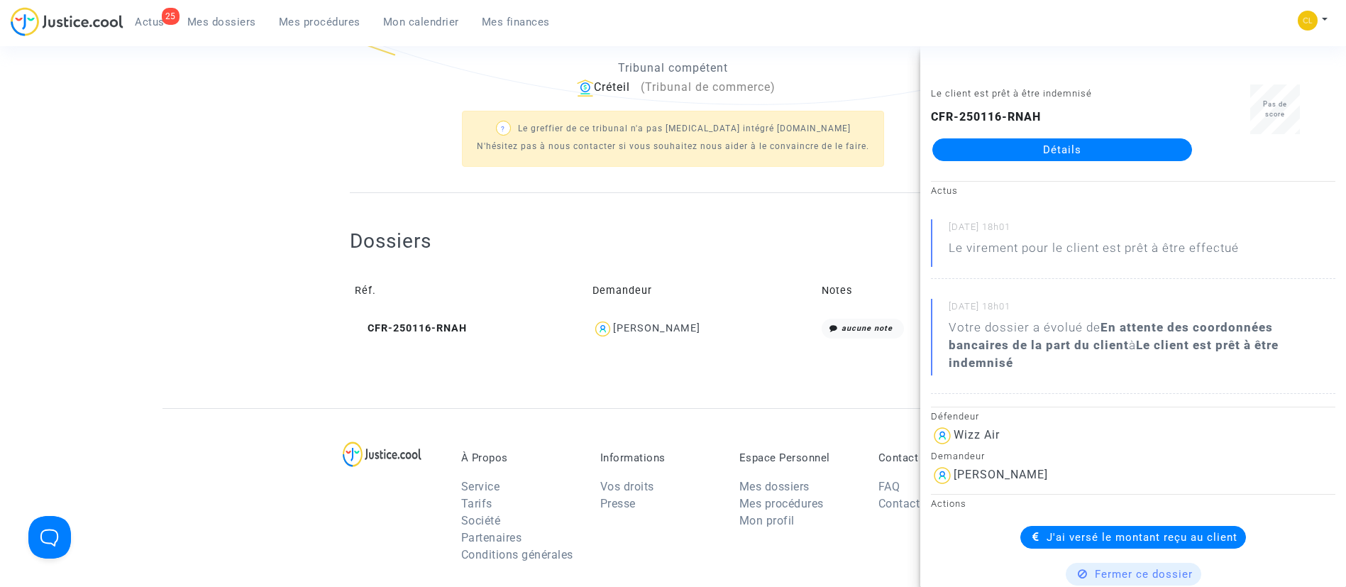
click at [461, 205] on div "Dossiers Réf. Demandeur Notes CFR-250116-RNAH Ines Moret aucune note" at bounding box center [673, 275] width 646 height 165
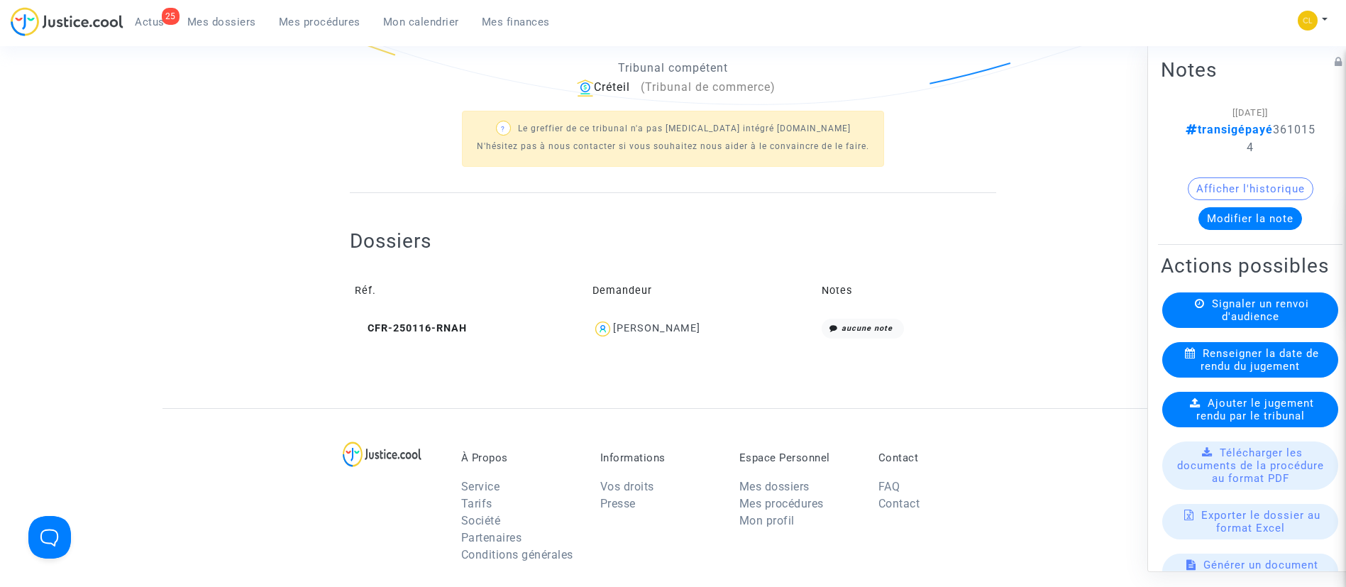
click at [230, 26] on span "Mes dossiers" at bounding box center [221, 22] width 69 height 13
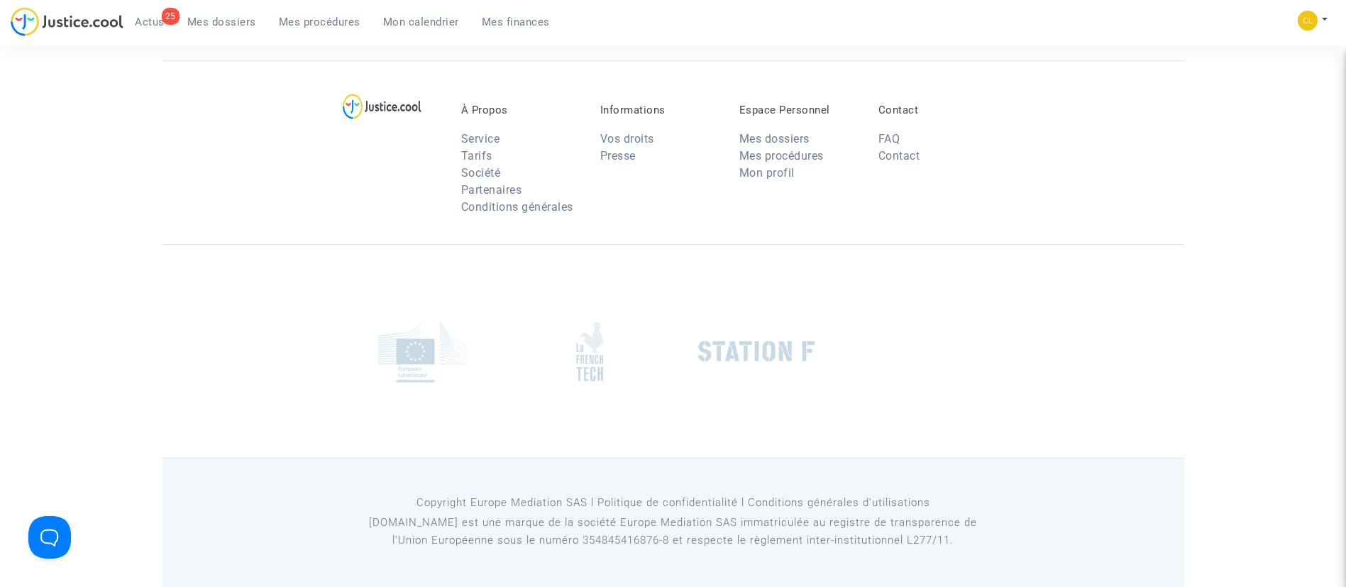
scroll to position [108, 0]
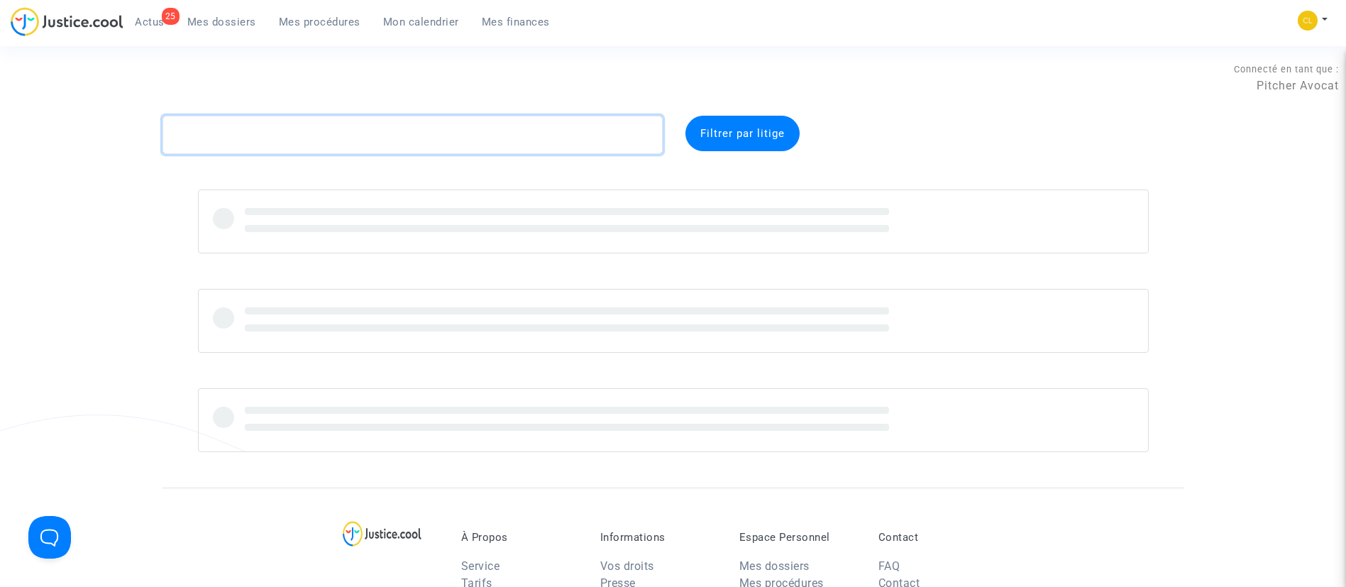
click at [349, 128] on textarea at bounding box center [413, 135] width 500 height 38
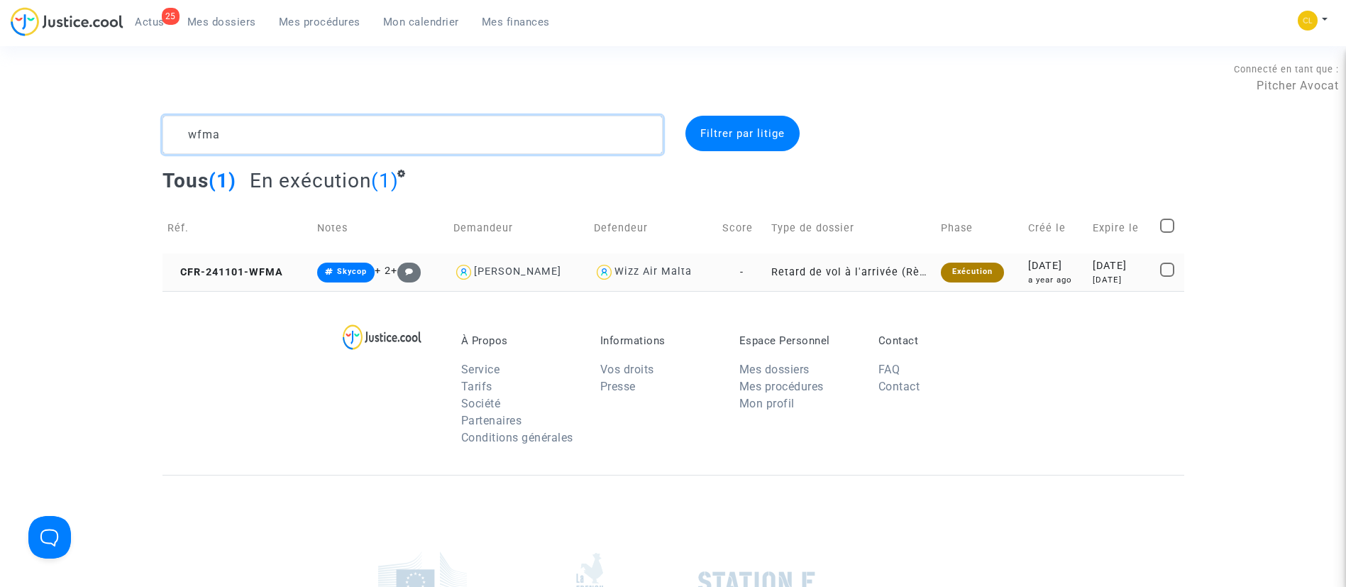
type textarea "wfma"
click at [1030, 283] on div "a year ago" at bounding box center [1055, 280] width 55 height 12
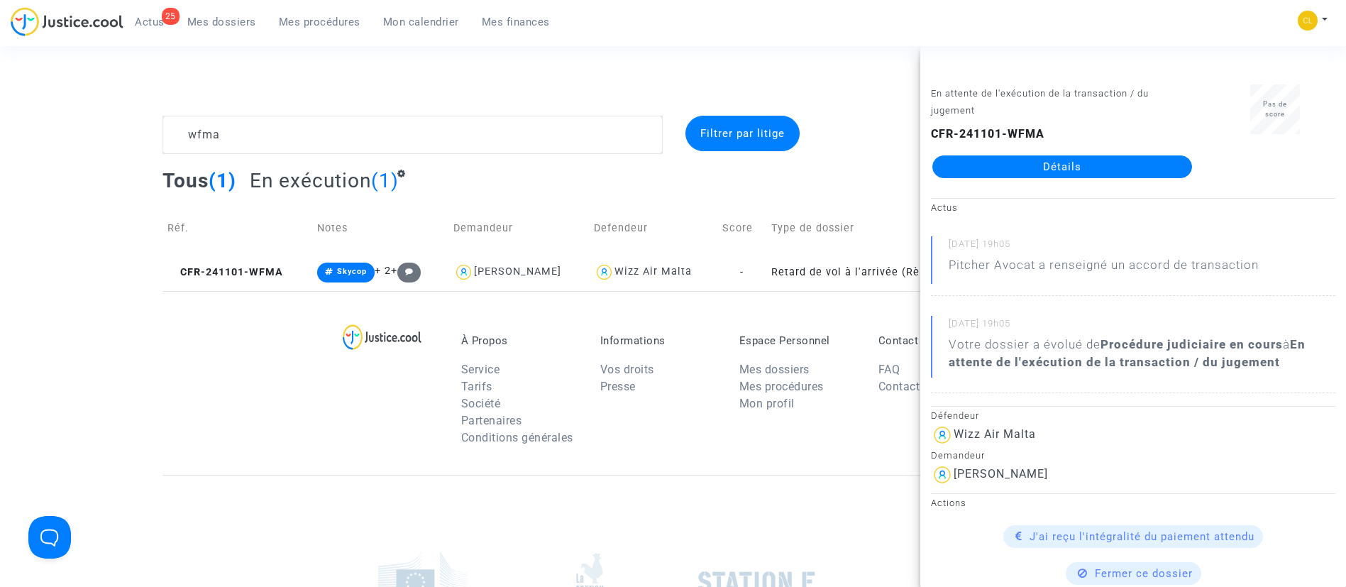
click at [1008, 163] on link "Détails" at bounding box center [1062, 166] width 260 height 23
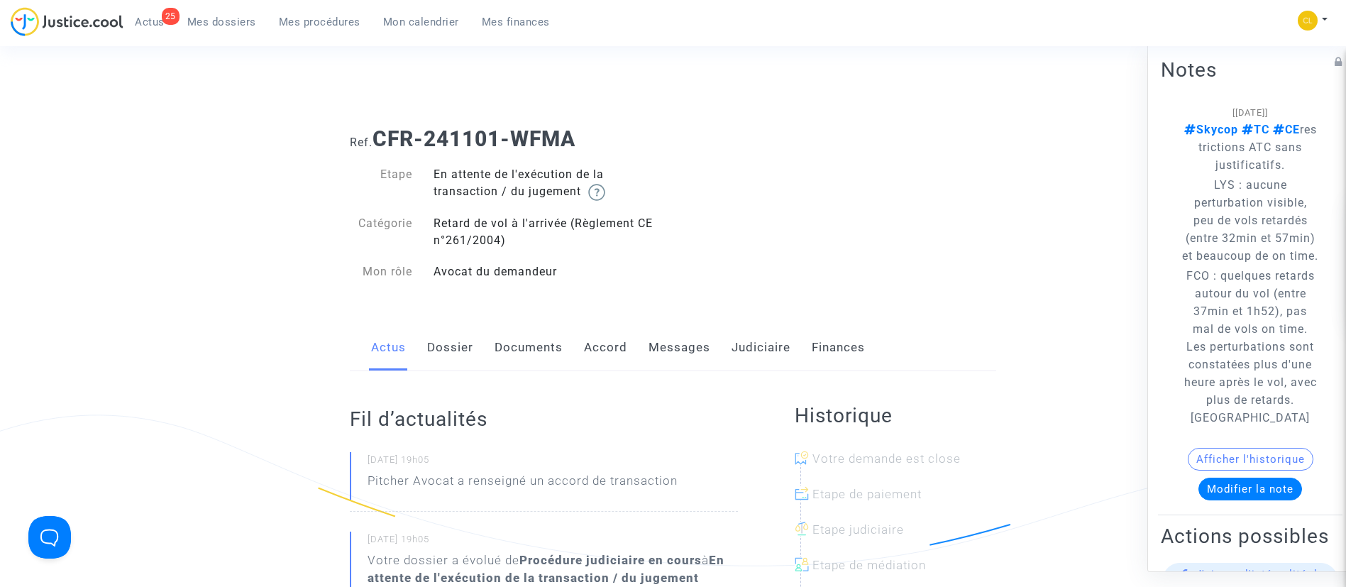
click at [610, 351] on link "Accord" at bounding box center [605, 347] width 43 height 47
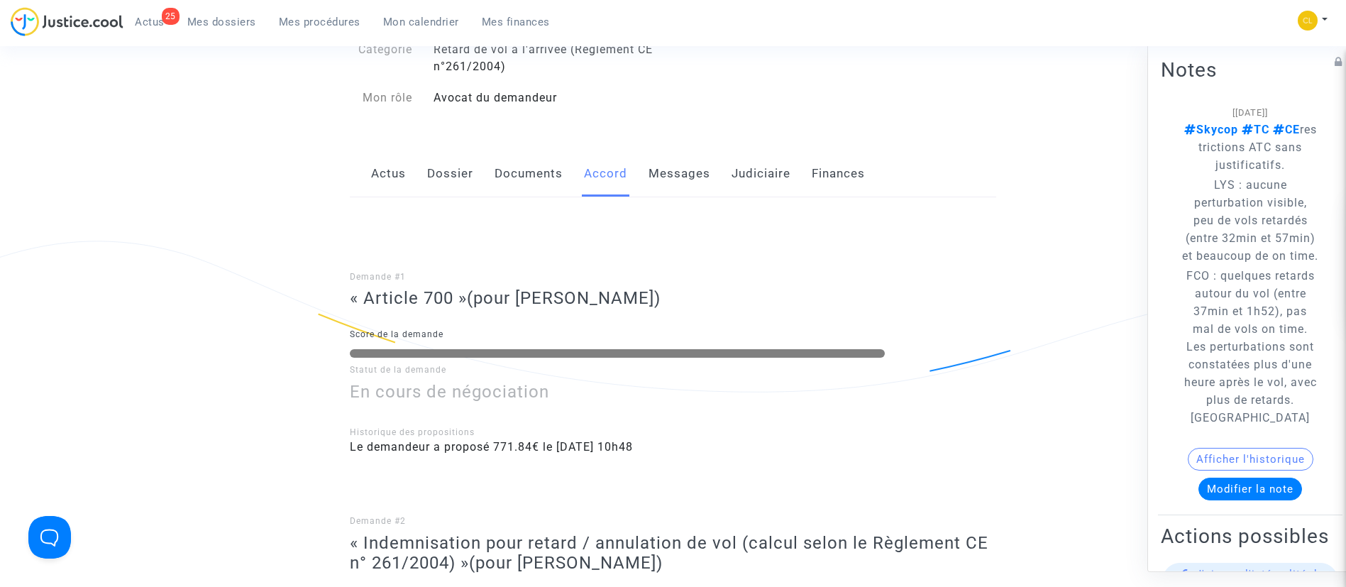
scroll to position [175, 0]
click at [756, 172] on link "Judiciaire" at bounding box center [761, 173] width 59 height 47
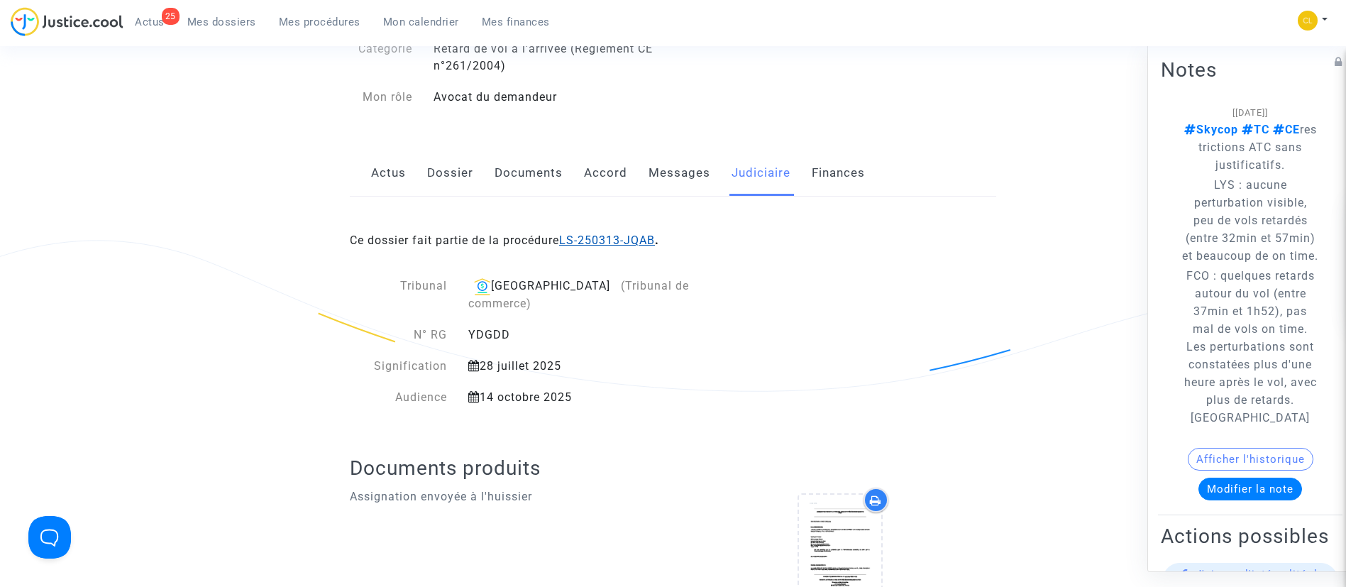
click at [597, 245] on link "LS-250313-JQAB" at bounding box center [607, 239] width 96 height 13
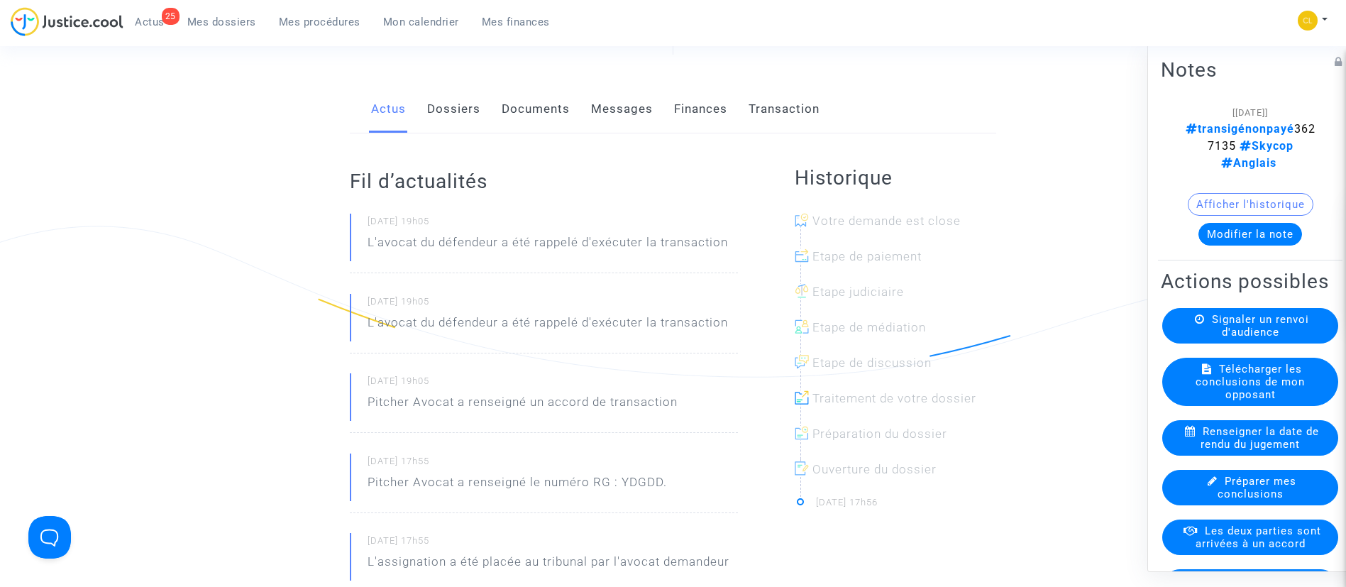
scroll to position [189, 0]
click at [791, 104] on link "Transaction" at bounding box center [784, 108] width 71 height 47
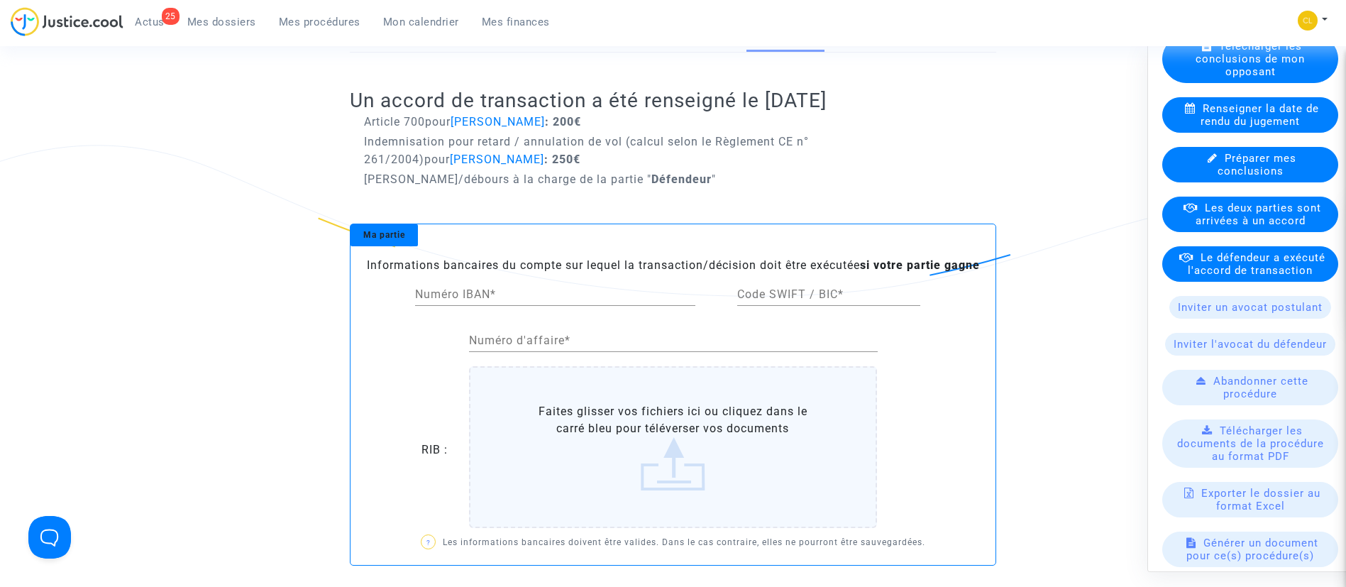
scroll to position [324, 0]
click at [1250, 275] on span "Le défendeur a exécuté l'accord de transaction" at bounding box center [1257, 263] width 138 height 26
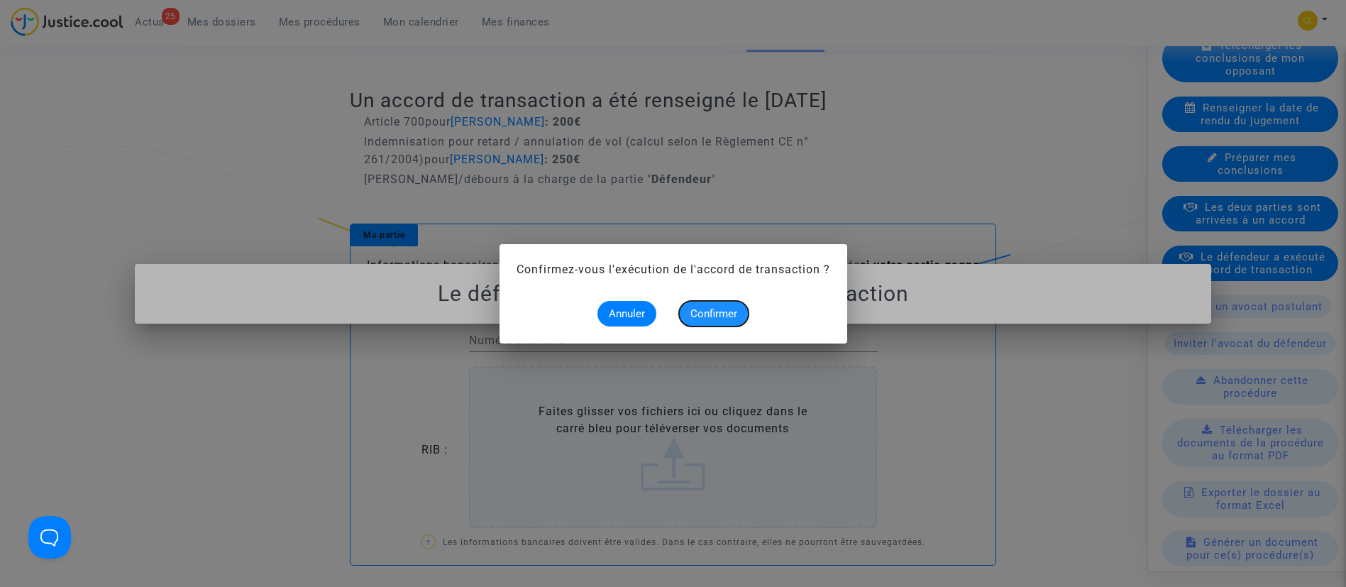
click at [718, 318] on span "Confirmer" at bounding box center [713, 313] width 47 height 13
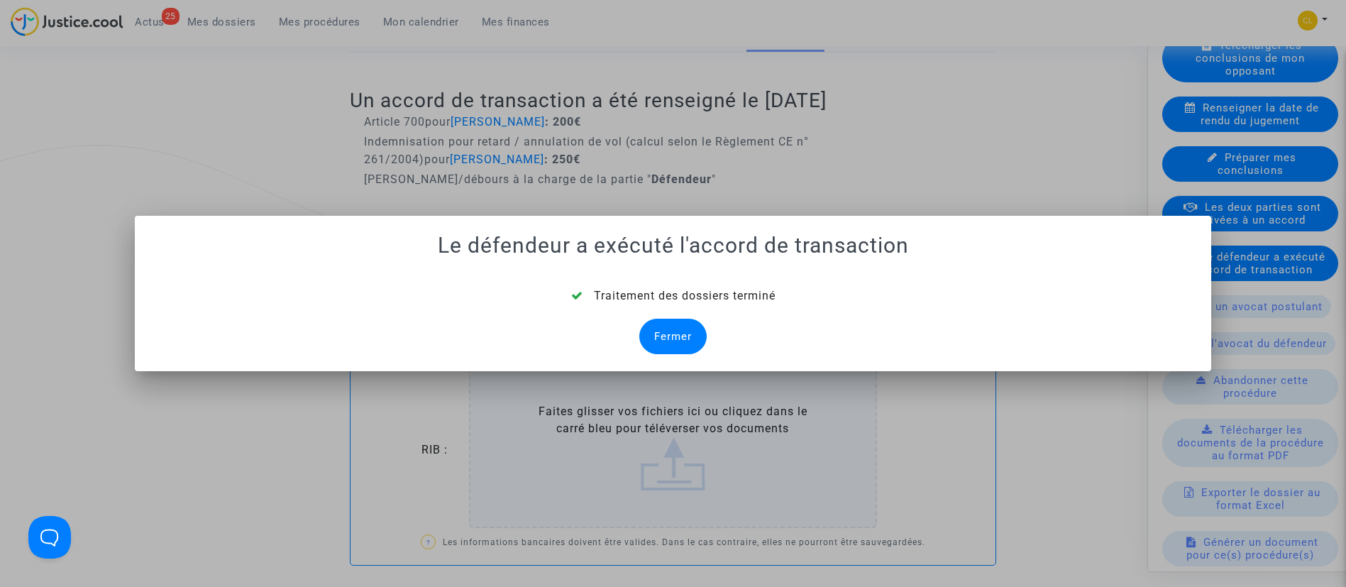
click at [683, 330] on div "Fermer" at bounding box center [672, 336] width 67 height 35
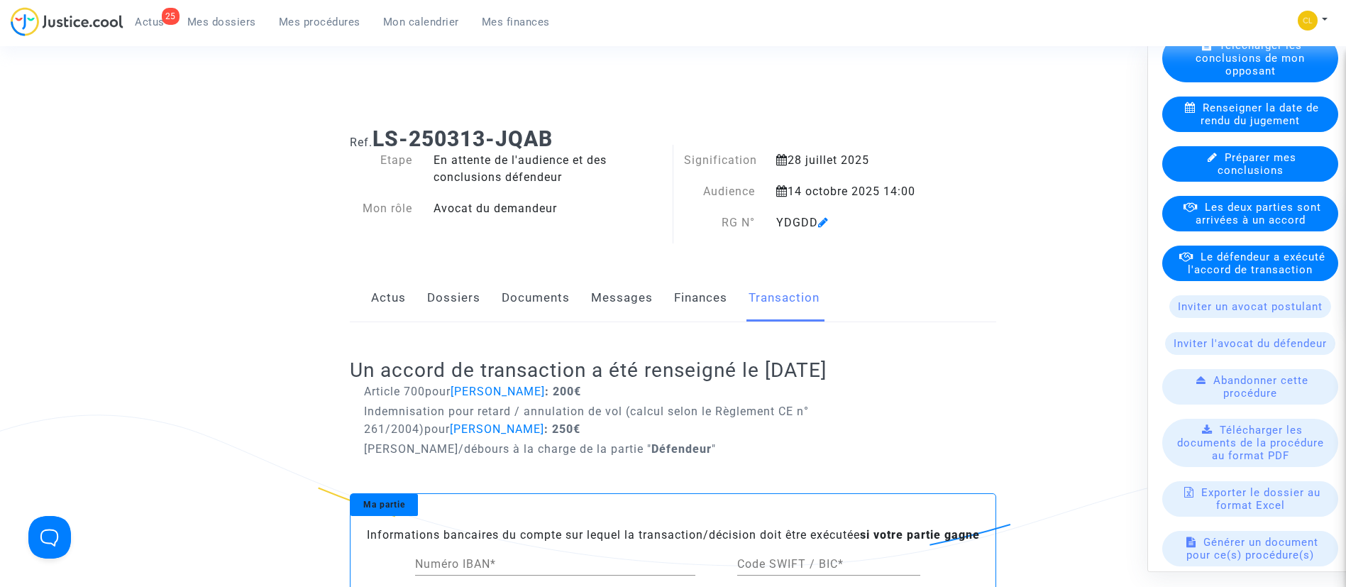
scroll to position [270, 0]
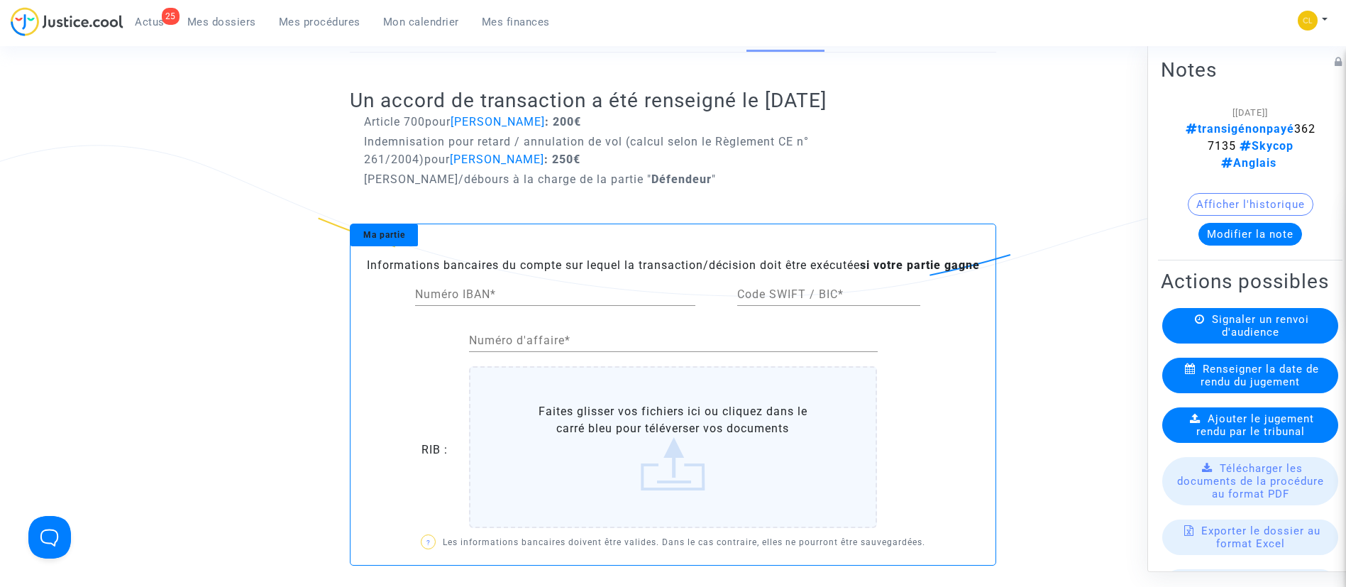
click at [1247, 238] on button "Modifier la note" at bounding box center [1251, 233] width 104 height 23
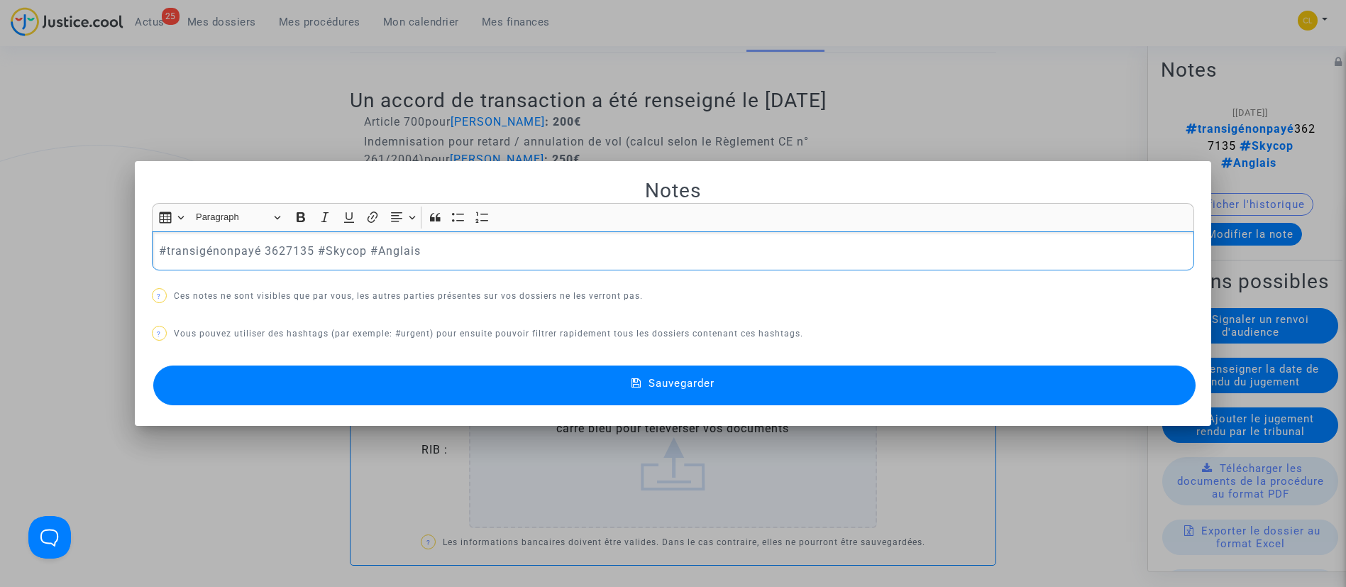
click at [226, 251] on p "#transigénonpayé 3627135 #Skycop #Anglais" at bounding box center [673, 251] width 1028 height 18
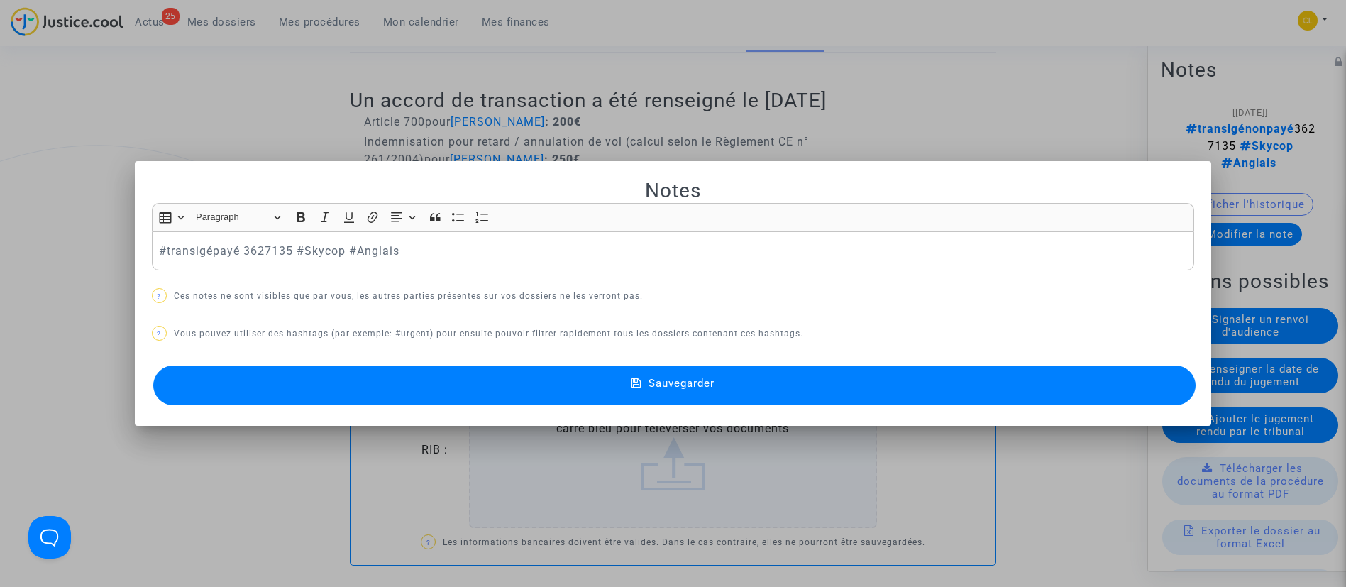
click at [654, 377] on span "Sauvegarder" at bounding box center [682, 383] width 66 height 13
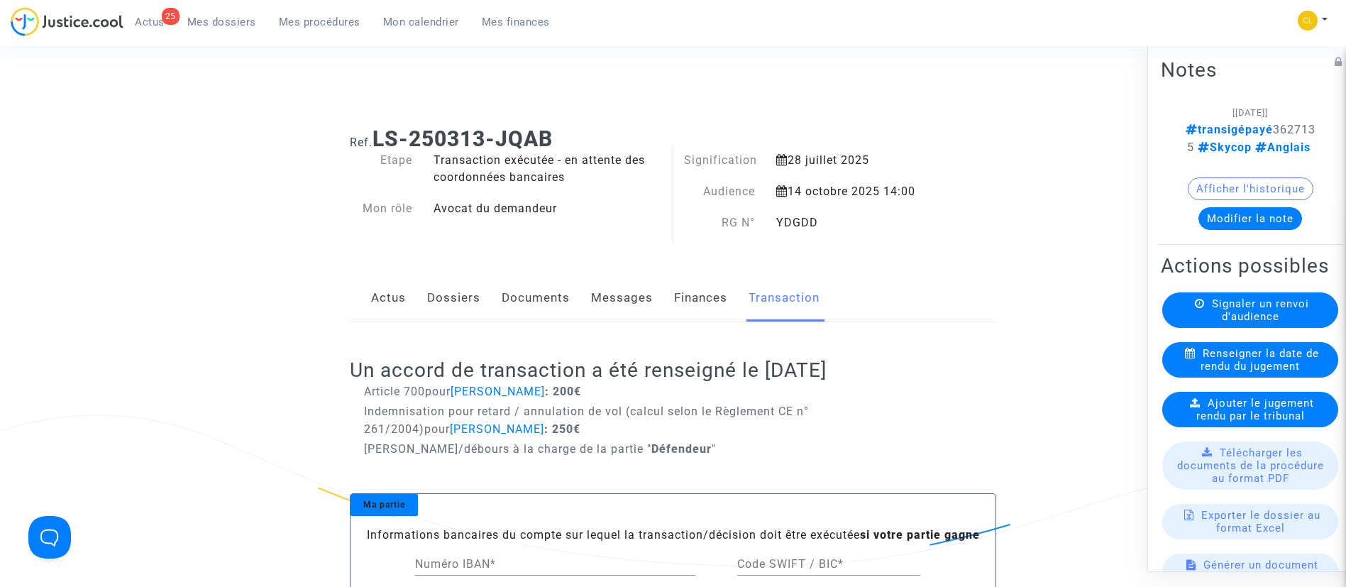
click at [443, 294] on link "Dossiers" at bounding box center [453, 298] width 53 height 47
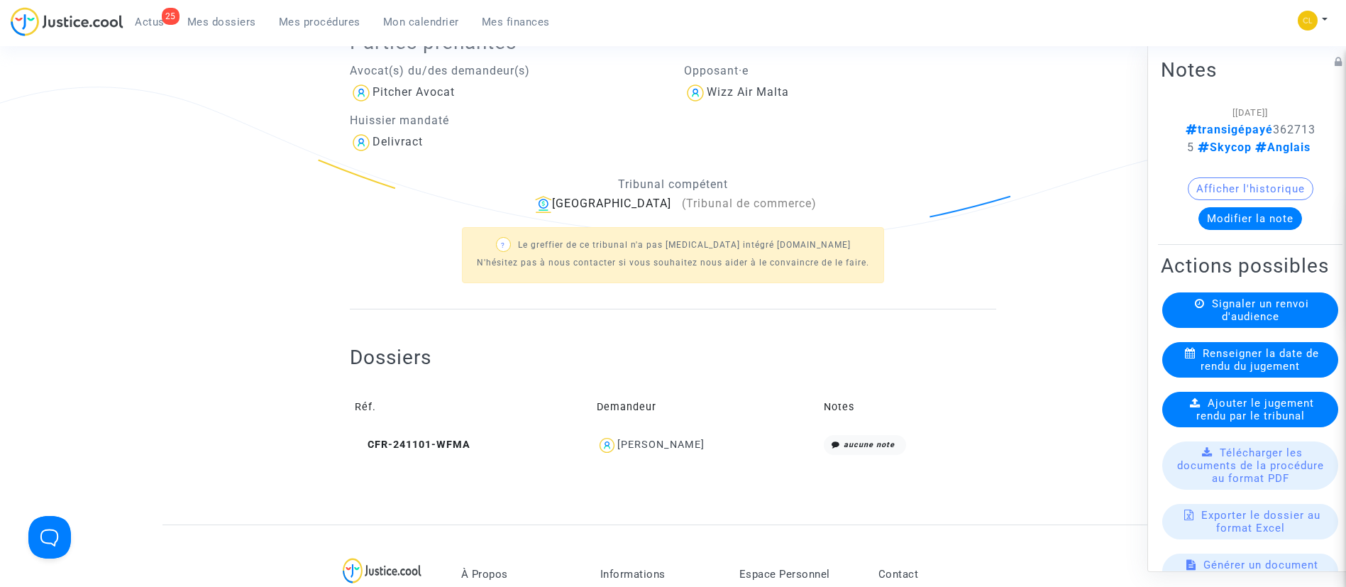
scroll to position [330, 0]
click at [650, 440] on div "LIANNAZ PASCAL" at bounding box center [660, 442] width 87 height 12
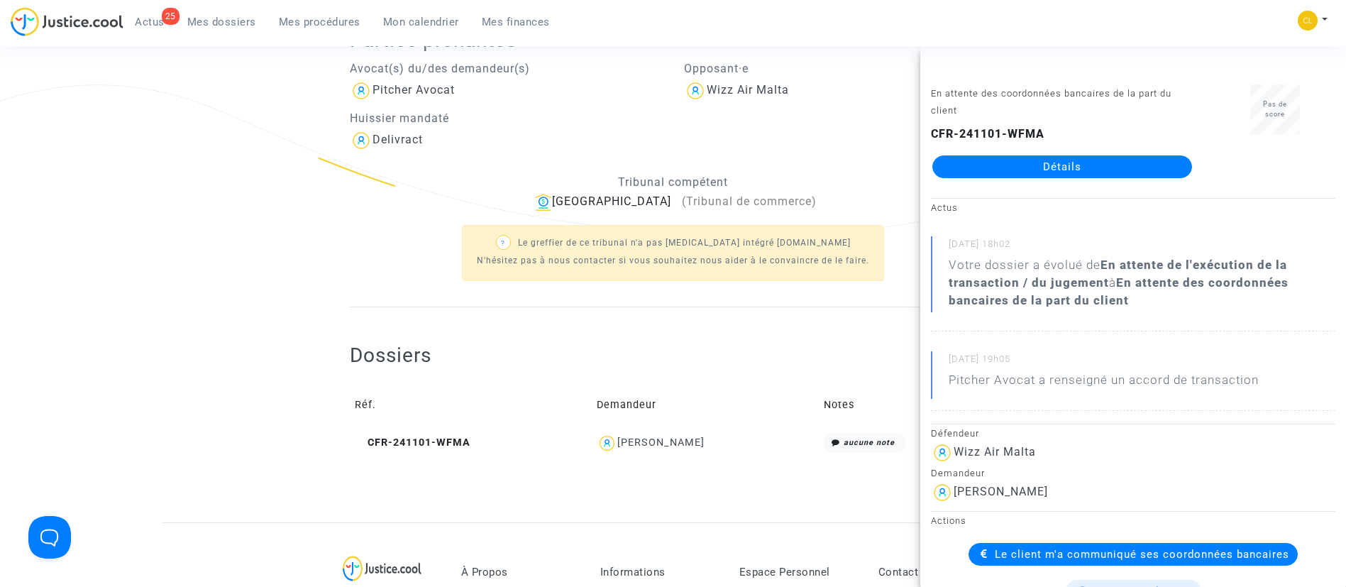
scroll to position [172, 0]
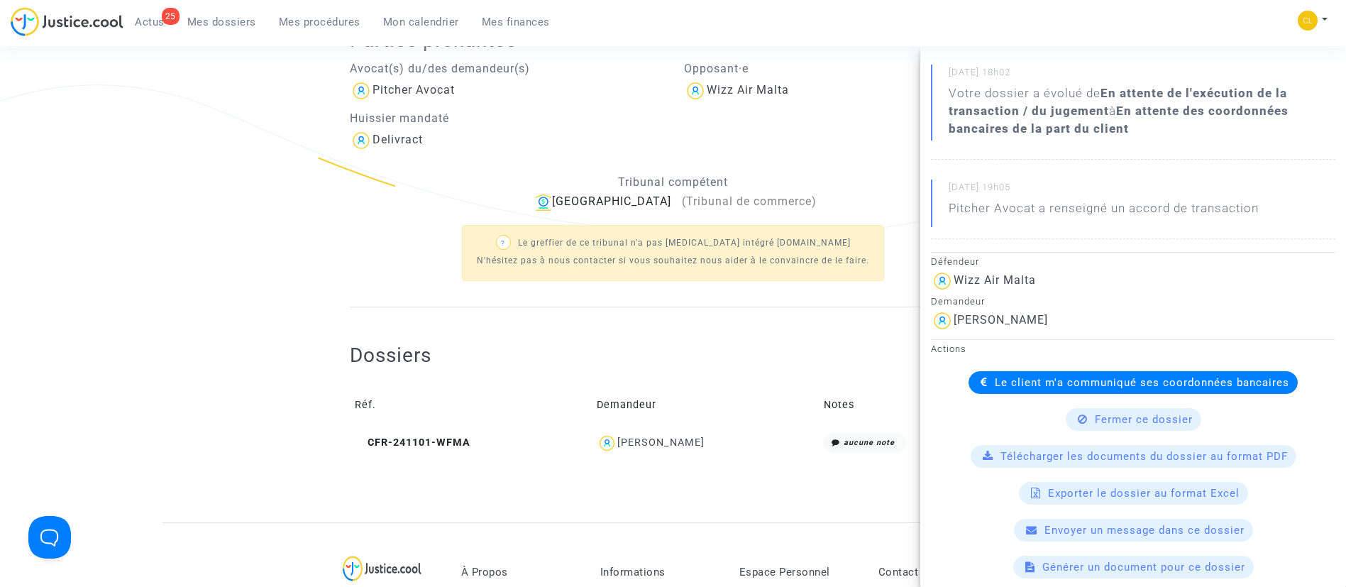
click at [997, 383] on span "Le client m'a communiqué ses coordonnées bancaires" at bounding box center [1142, 382] width 294 height 13
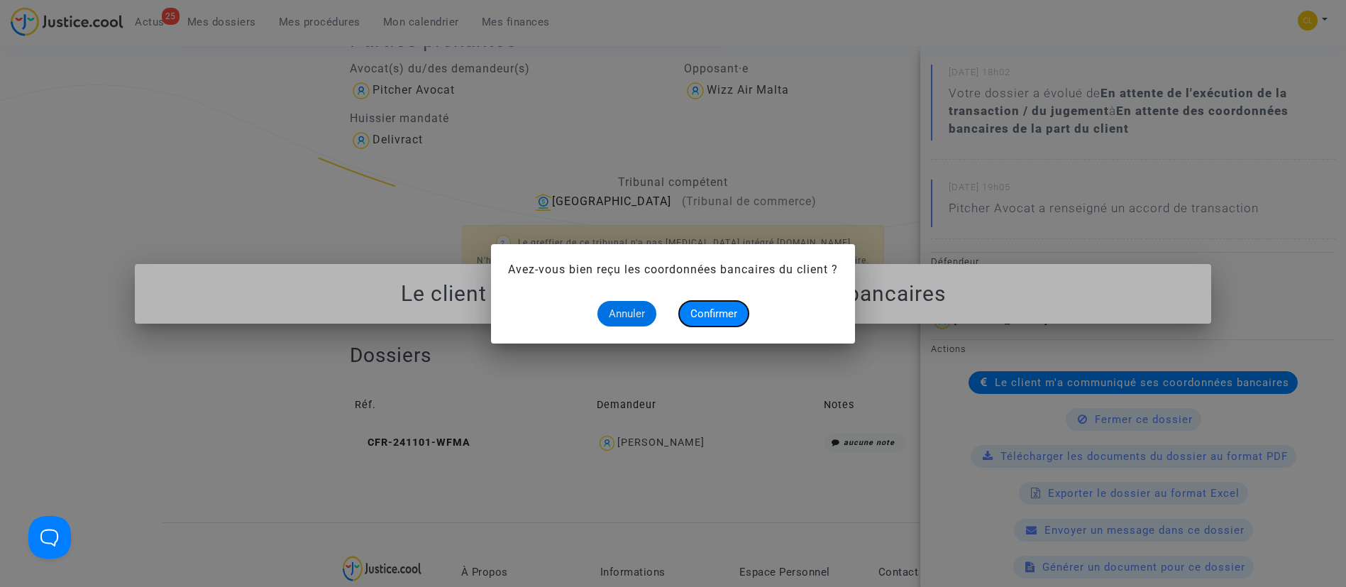
click at [710, 320] on button "Confirmer" at bounding box center [714, 314] width 70 height 26
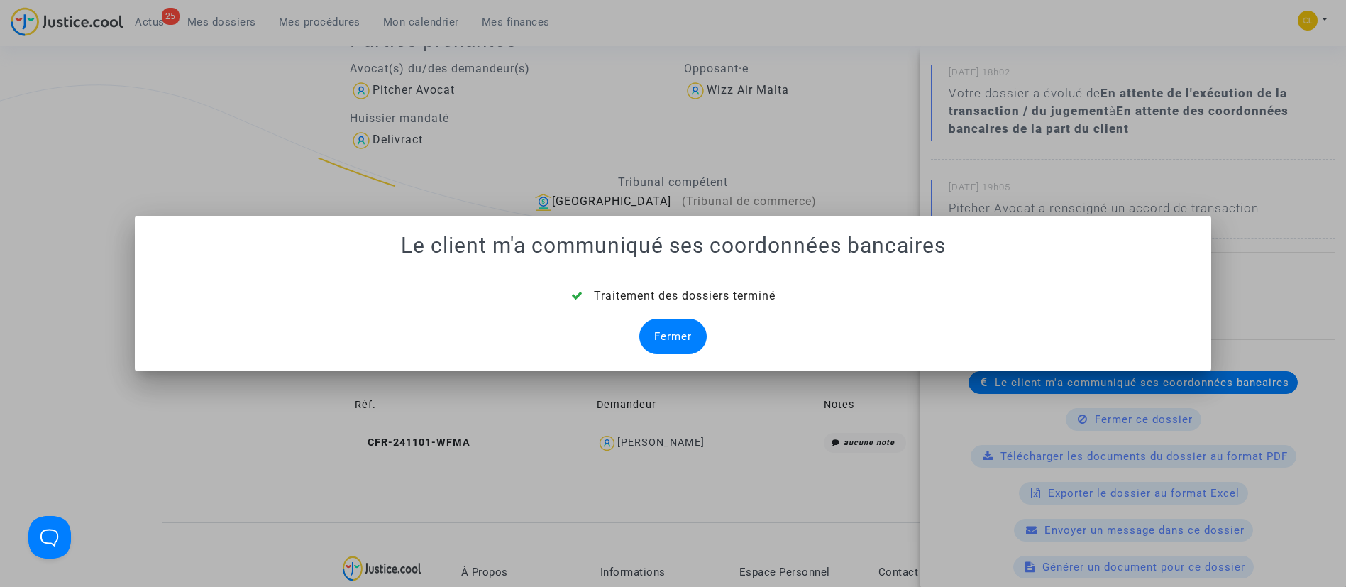
click at [661, 338] on div "Fermer" at bounding box center [672, 336] width 67 height 35
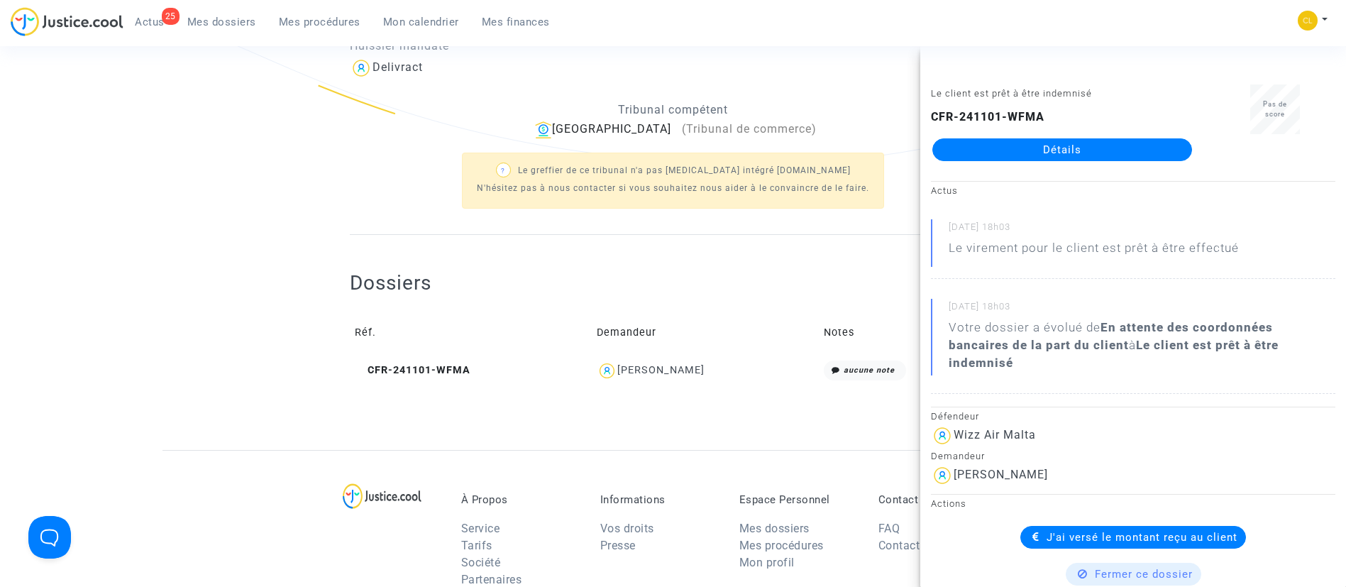
scroll to position [404, 0]
click at [320, 299] on ng-component "Ref. LS-250313-JQAB Etape Transaction exécutée - en attente des coordonnées ban…" at bounding box center [674, 80] width 1022 height 737
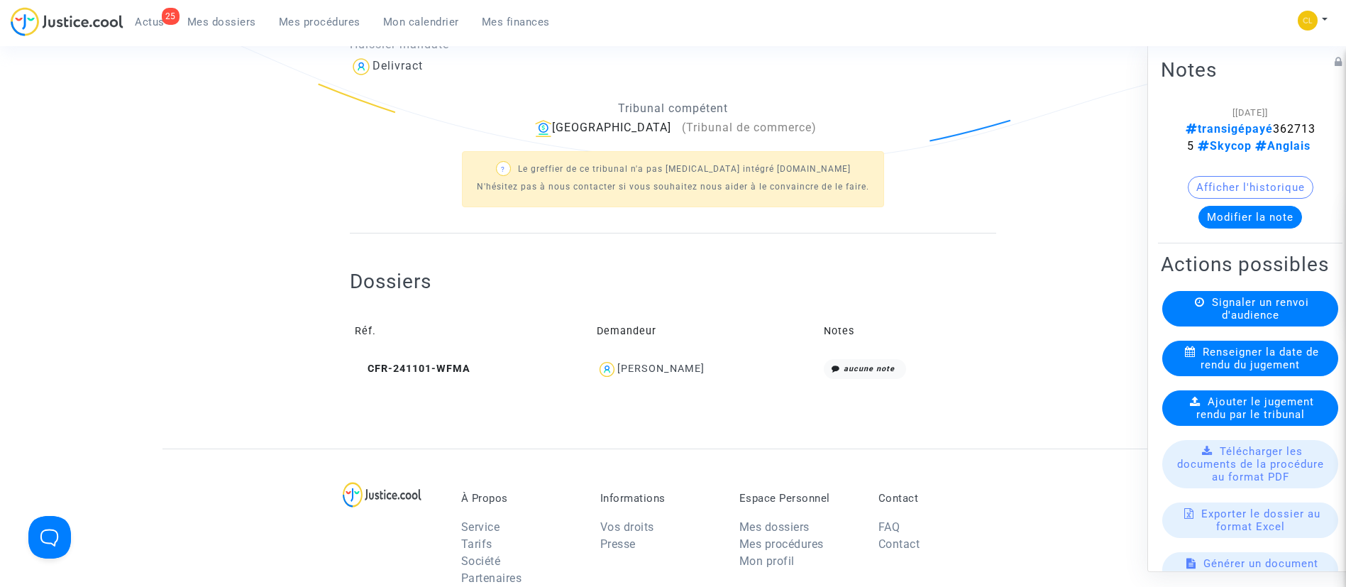
scroll to position [0, 0]
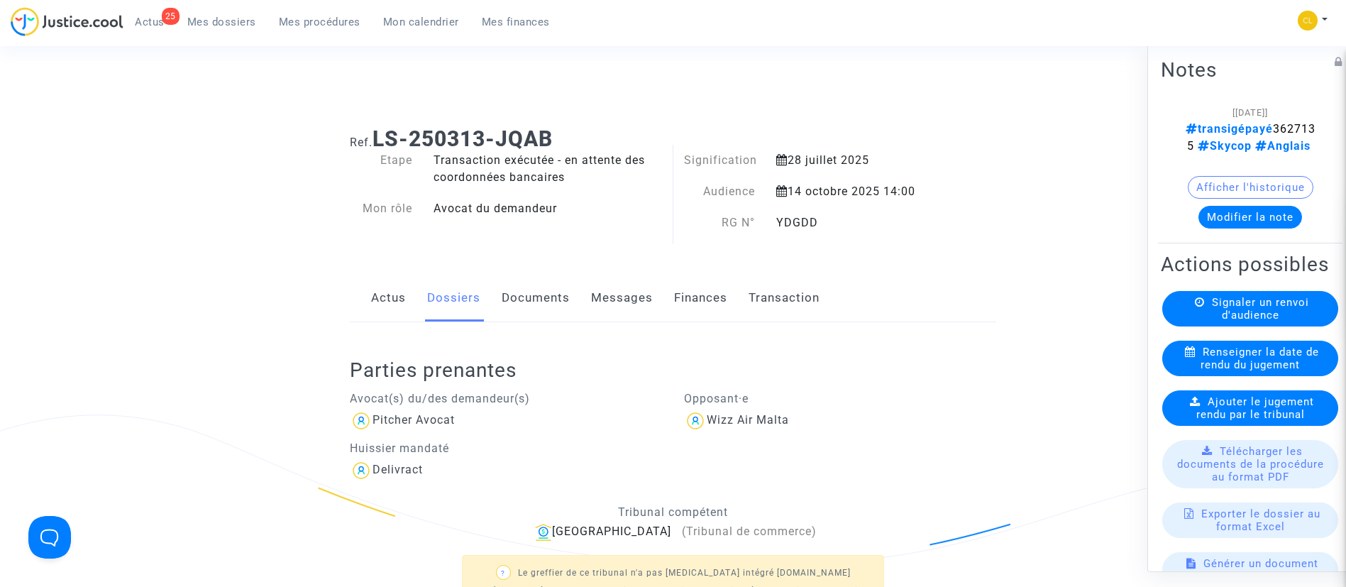
click at [231, 19] on span "Mes dossiers" at bounding box center [221, 22] width 69 height 13
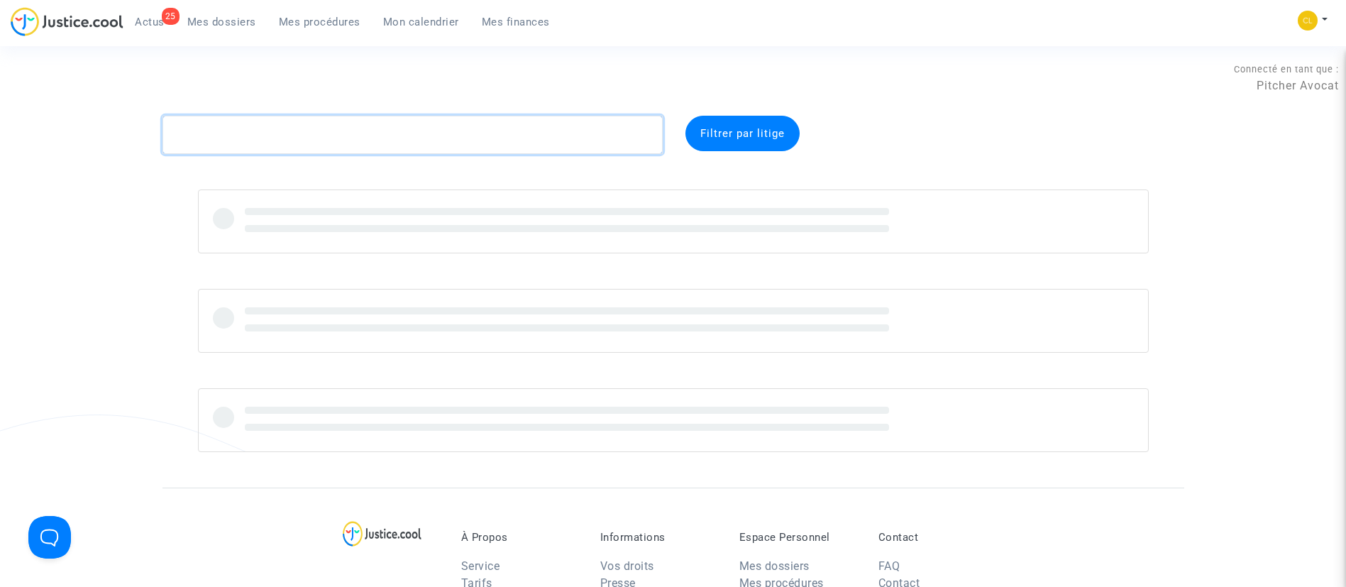
click at [310, 124] on textarea at bounding box center [413, 135] width 500 height 38
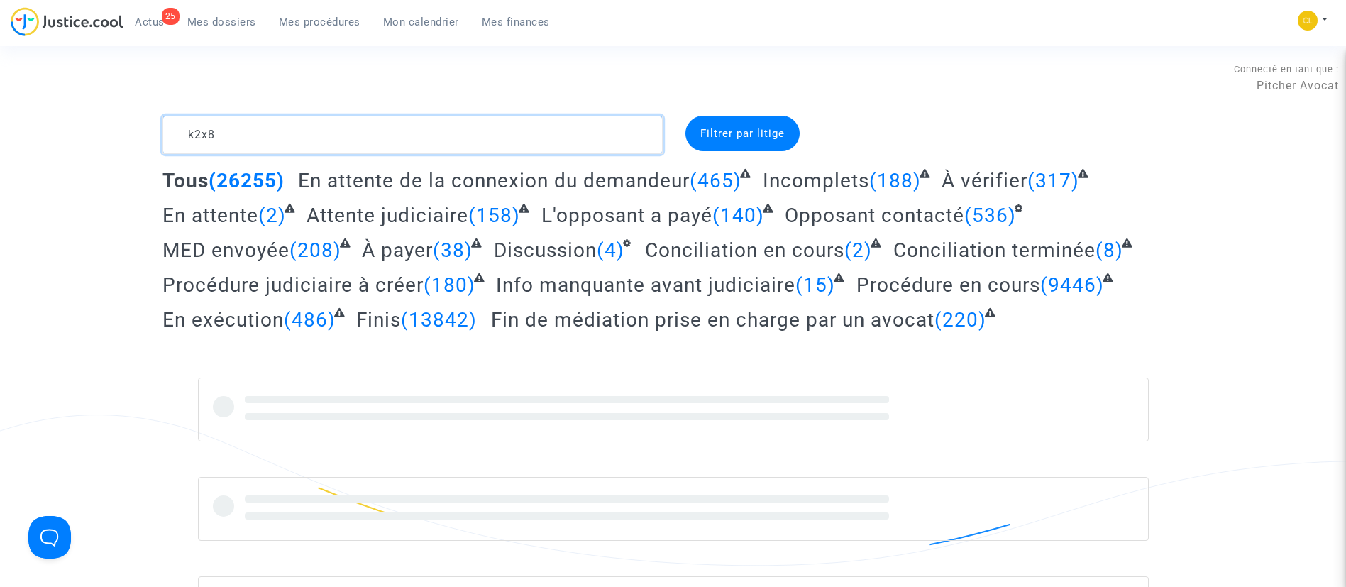
type textarea "k2x8"
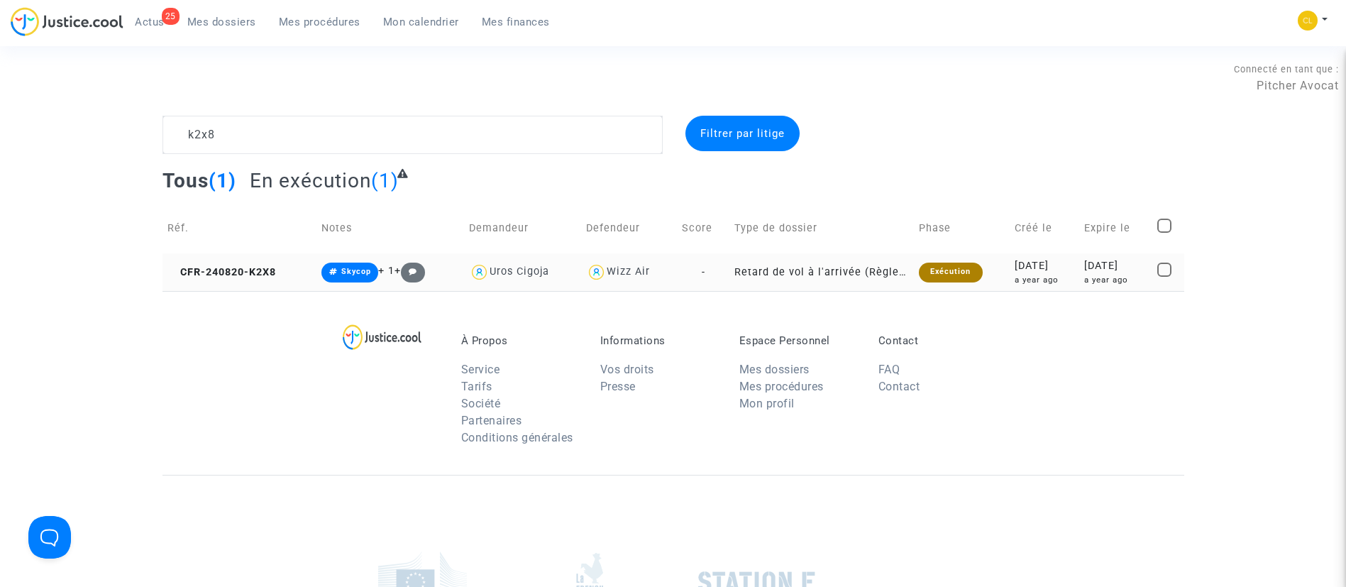
click at [1043, 274] on div "a year ago" at bounding box center [1045, 280] width 60 height 12
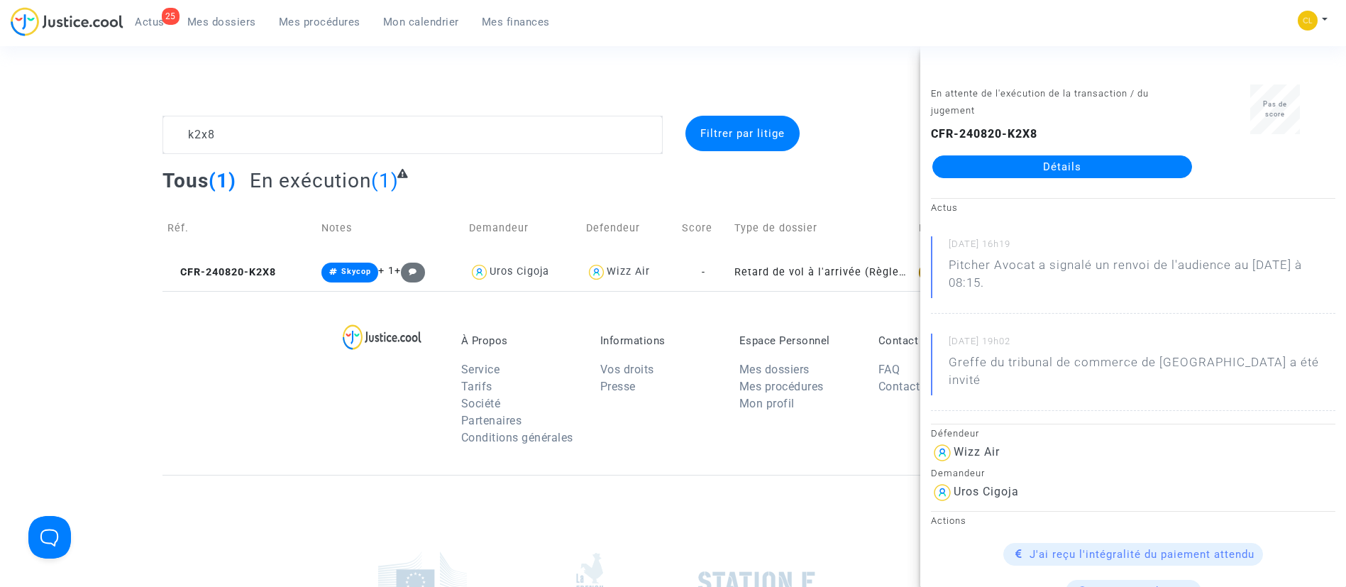
click at [995, 175] on link "Détails" at bounding box center [1062, 166] width 260 height 23
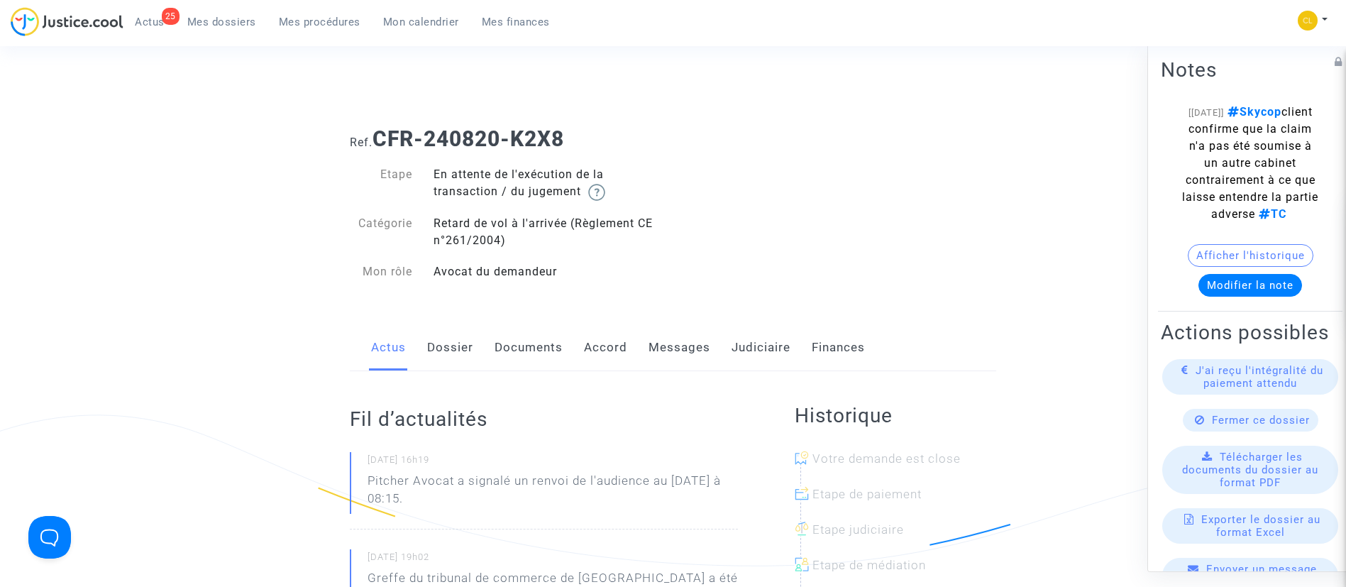
click at [746, 348] on link "Judiciaire" at bounding box center [761, 347] width 59 height 47
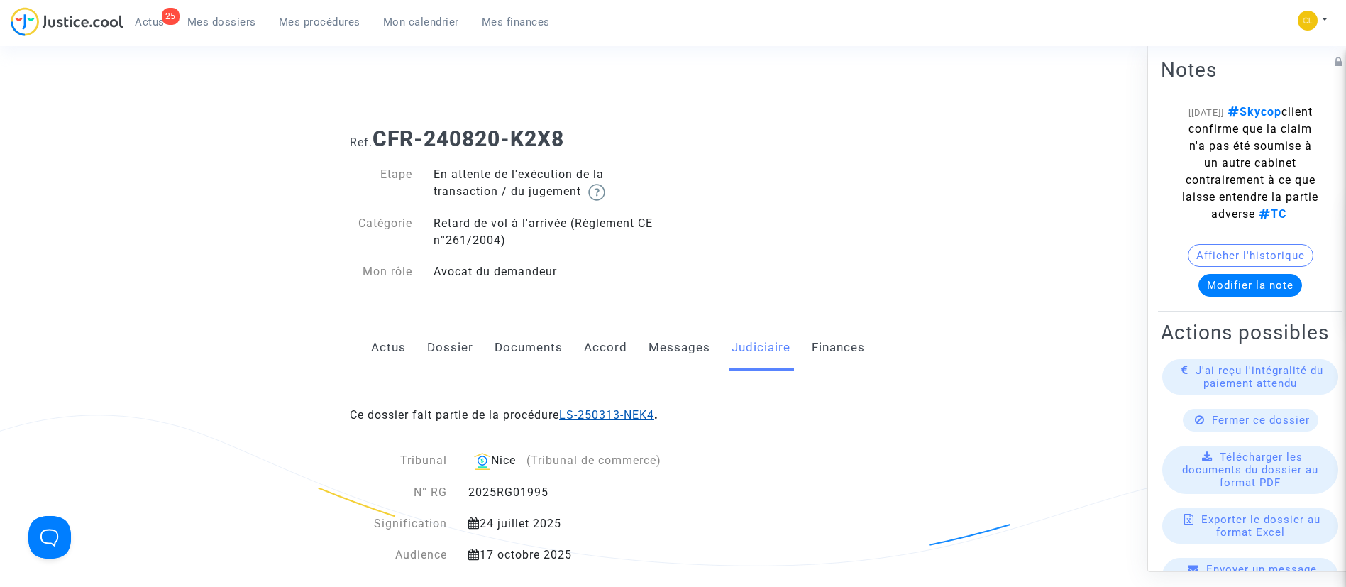
click at [625, 411] on link "LS-250313-NEK4" at bounding box center [606, 414] width 95 height 13
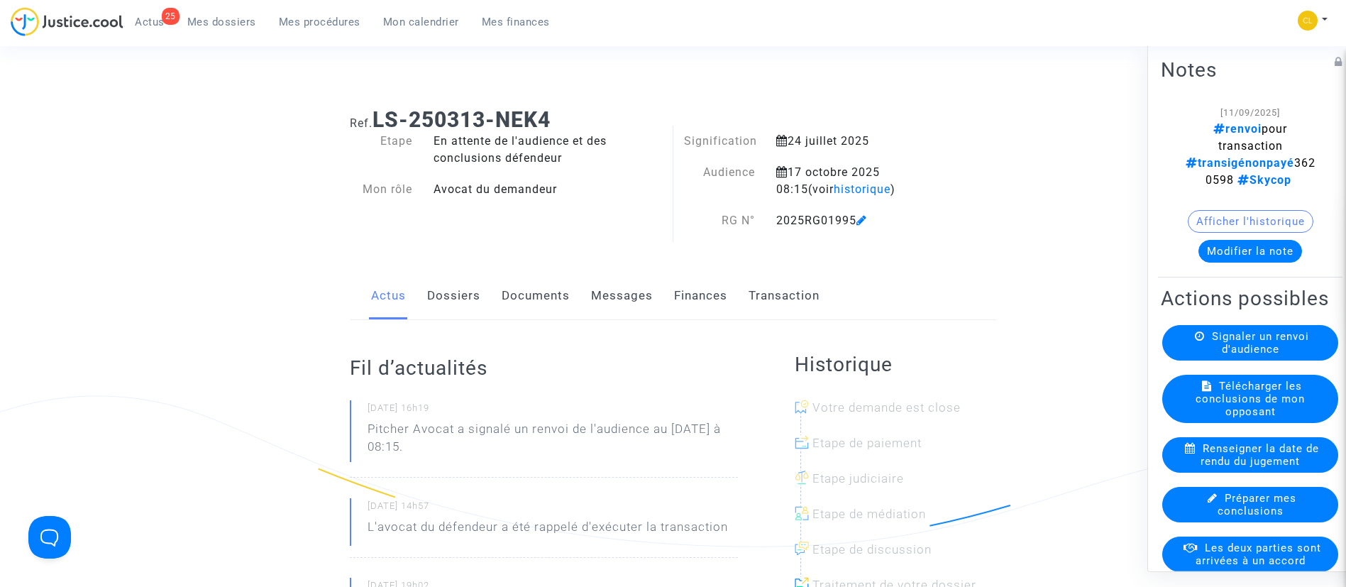
scroll to position [23, 0]
click at [1257, 255] on button "Modifier la note" at bounding box center [1251, 250] width 104 height 23
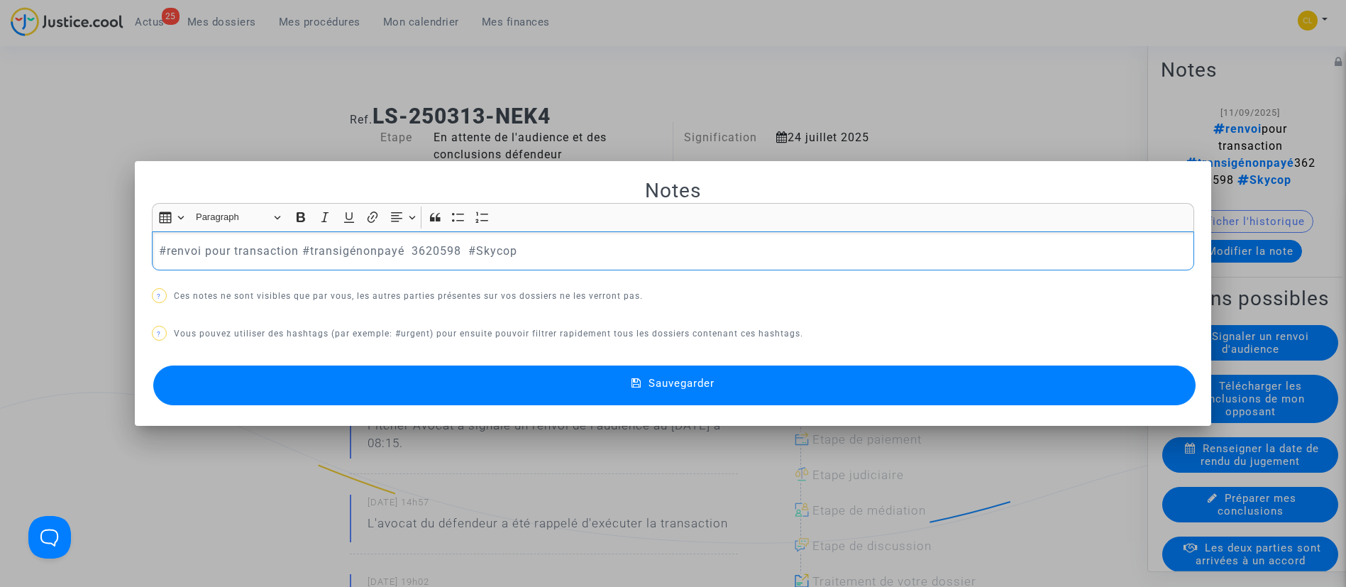
scroll to position [0, 0]
click at [297, 246] on p "#renvoi pour transaction #transigénonpayé 3620598 #Skycop" at bounding box center [673, 251] width 1028 height 18
click at [420, 251] on p "#transigépayé 3620598 #Skycop" at bounding box center [673, 251] width 1028 height 18
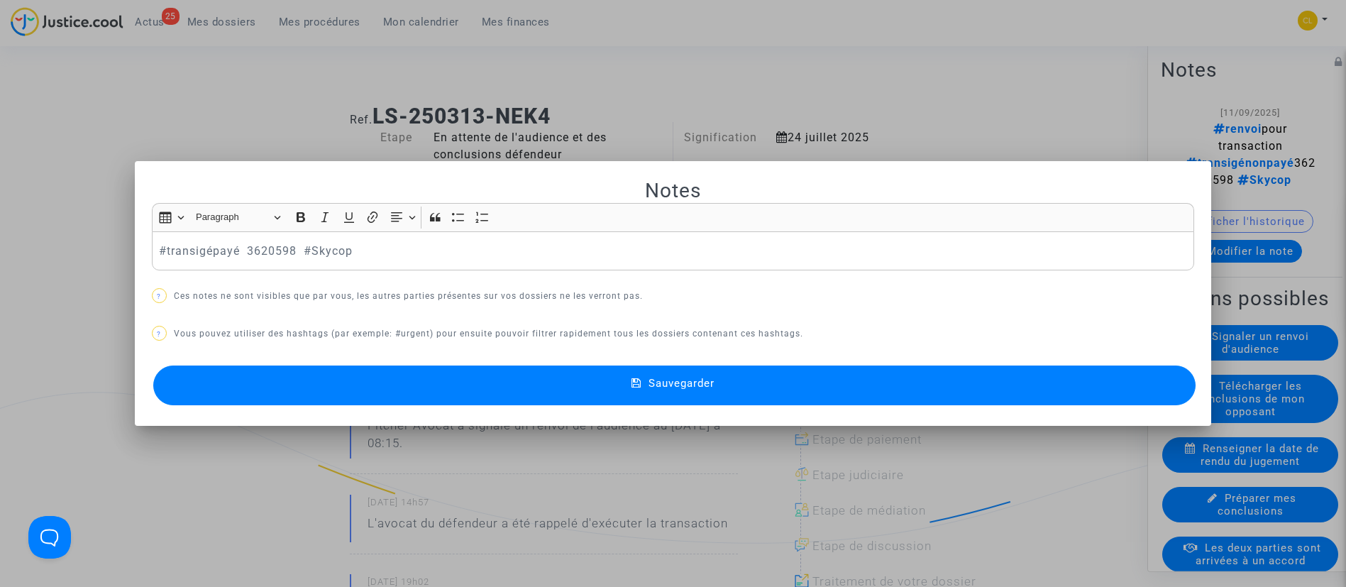
click at [651, 397] on button "Sauvegarder" at bounding box center [674, 385] width 1043 height 40
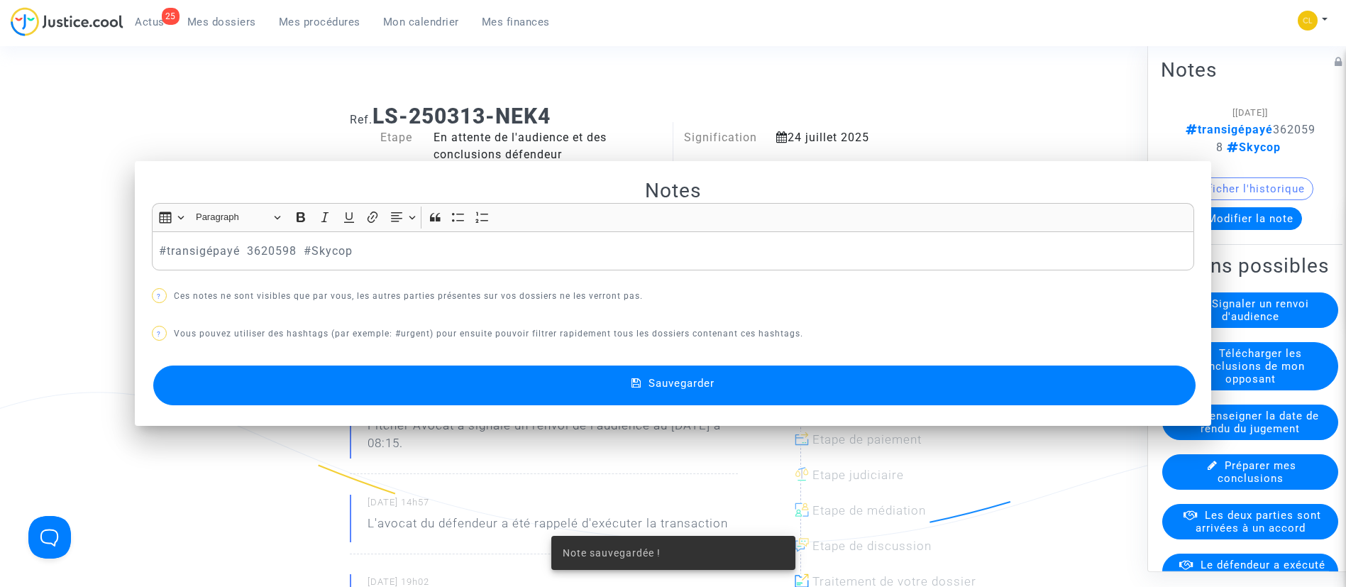
scroll to position [23, 0]
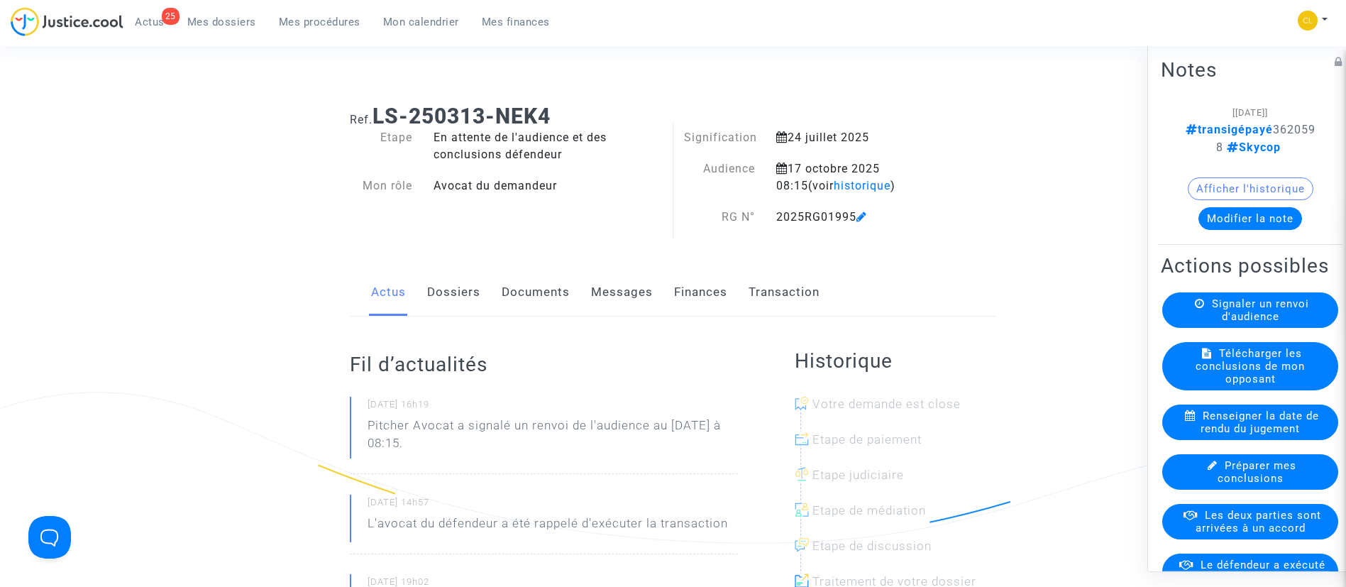
click at [792, 292] on link "Transaction" at bounding box center [784, 292] width 71 height 47
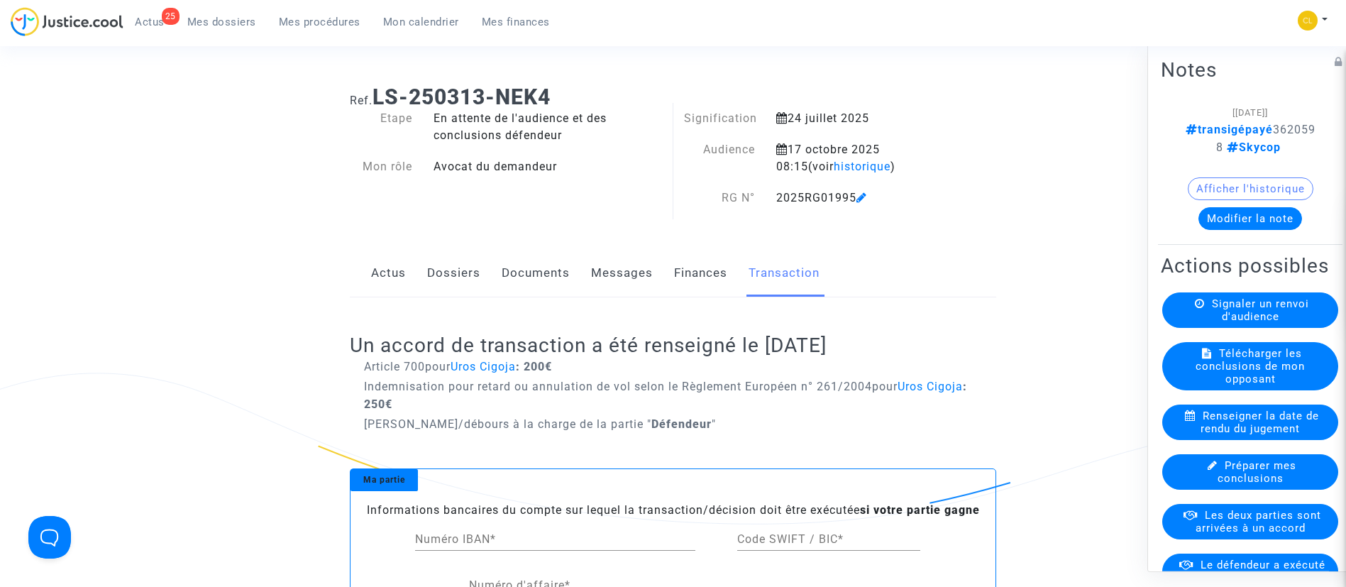
scroll to position [43, 0]
click at [466, 269] on link "Dossiers" at bounding box center [453, 271] width 53 height 47
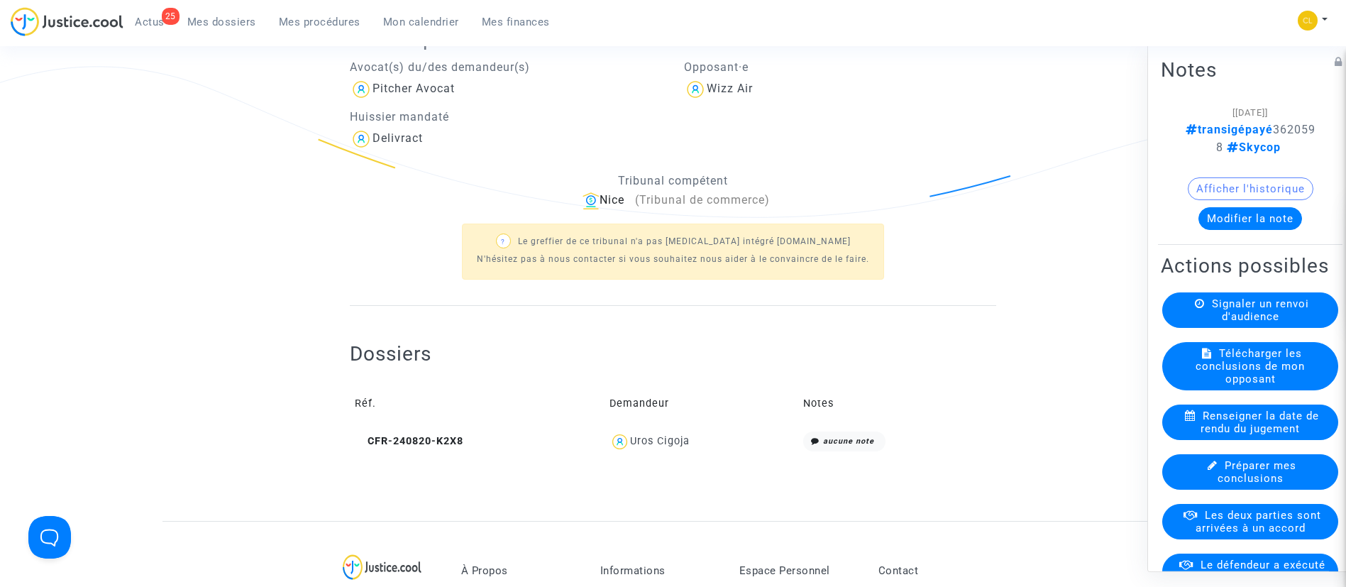
scroll to position [350, 0]
click at [678, 440] on div "Uros Cigoja" at bounding box center [660, 440] width 60 height 12
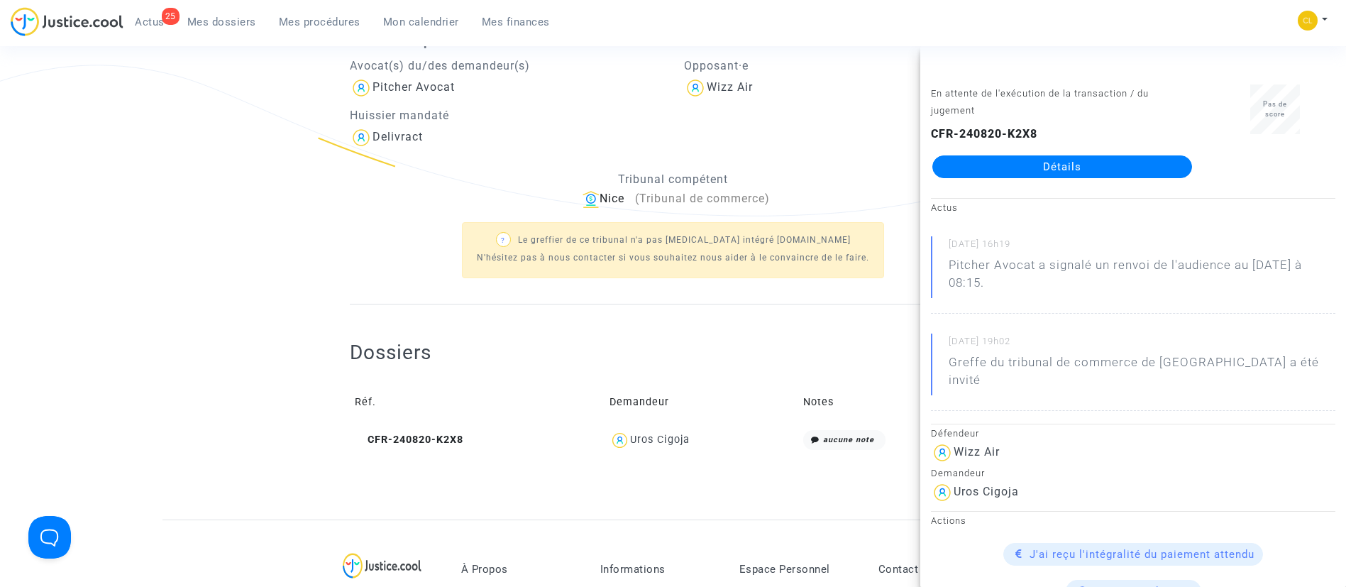
click at [671, 351] on div "Dossiers Réf. Demandeur Notes CFR-240820-K2X8 Uros Cigoja aucune note" at bounding box center [673, 398] width 646 height 116
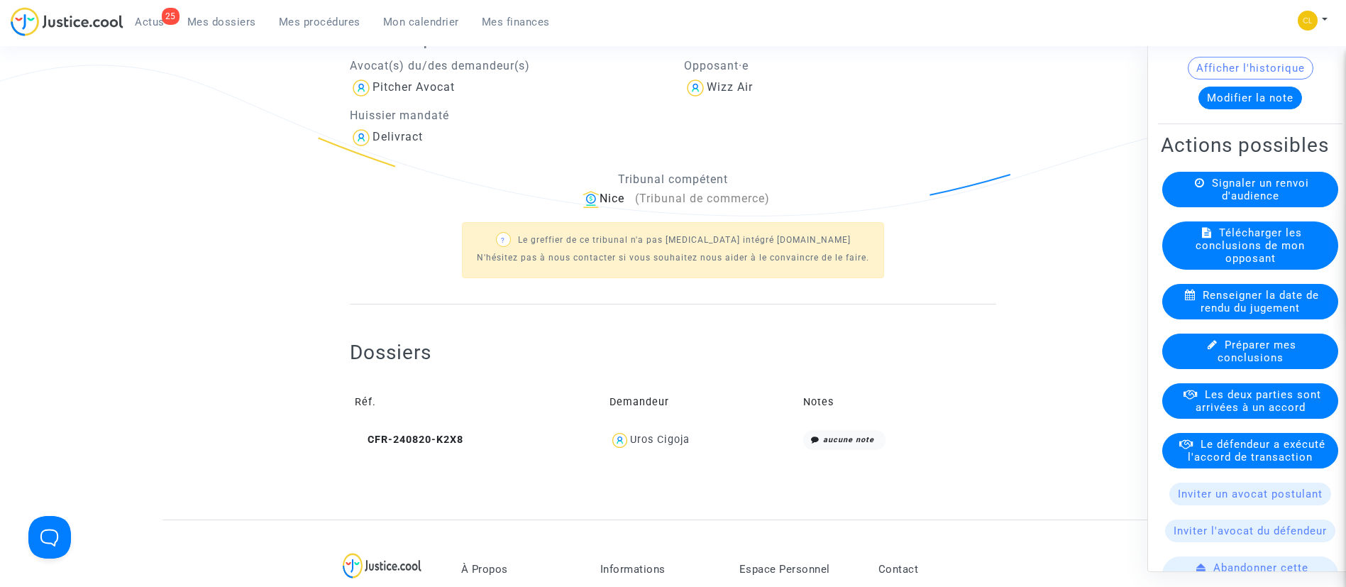
scroll to position [121, 0]
click at [1226, 462] on span "Le défendeur a exécuté l'accord de transaction" at bounding box center [1257, 449] width 138 height 26
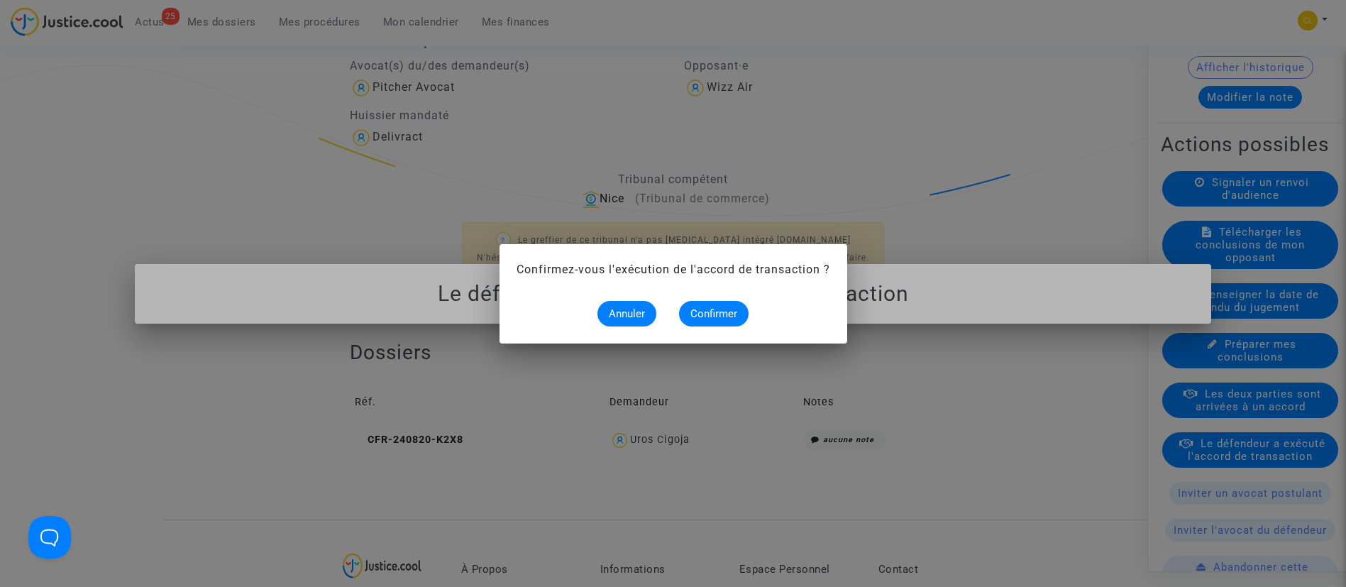
scroll to position [0, 0]
click at [710, 316] on span "Confirmer" at bounding box center [713, 313] width 47 height 13
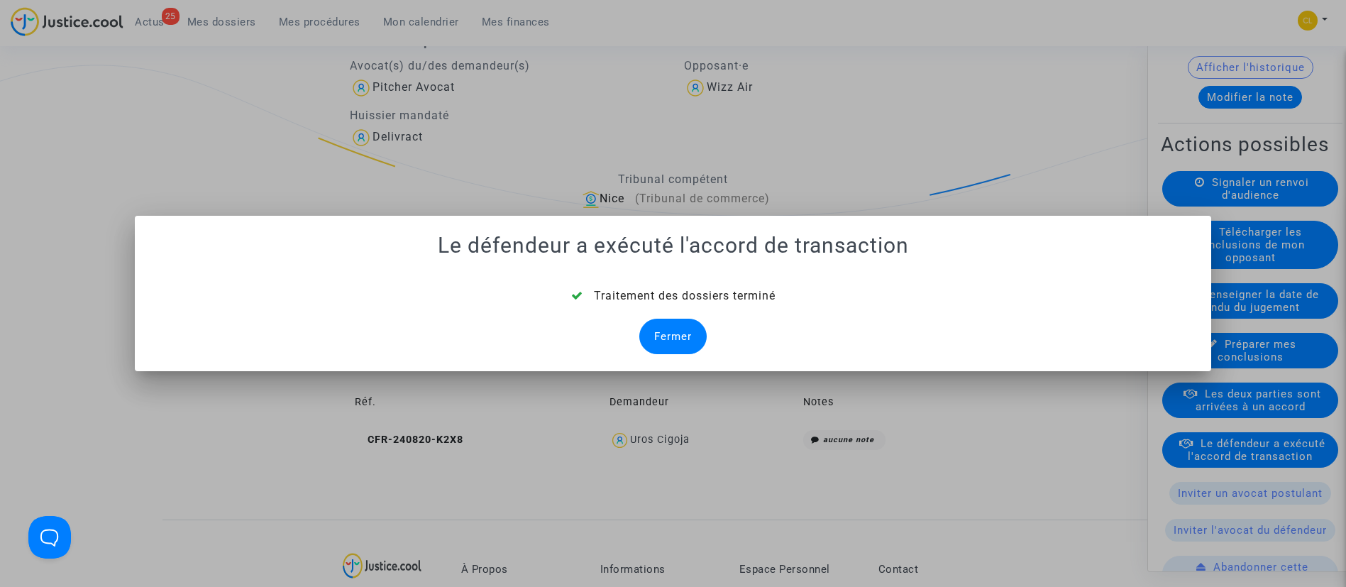
click at [657, 327] on div "Fermer" at bounding box center [672, 336] width 67 height 35
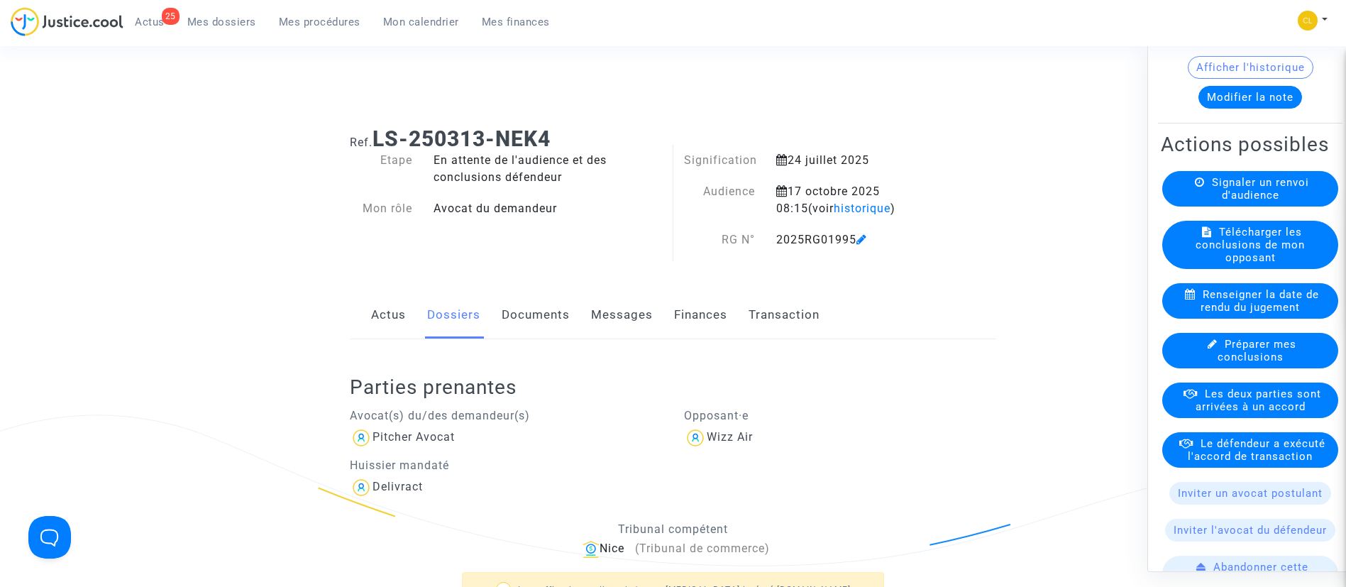
scroll to position [350, 0]
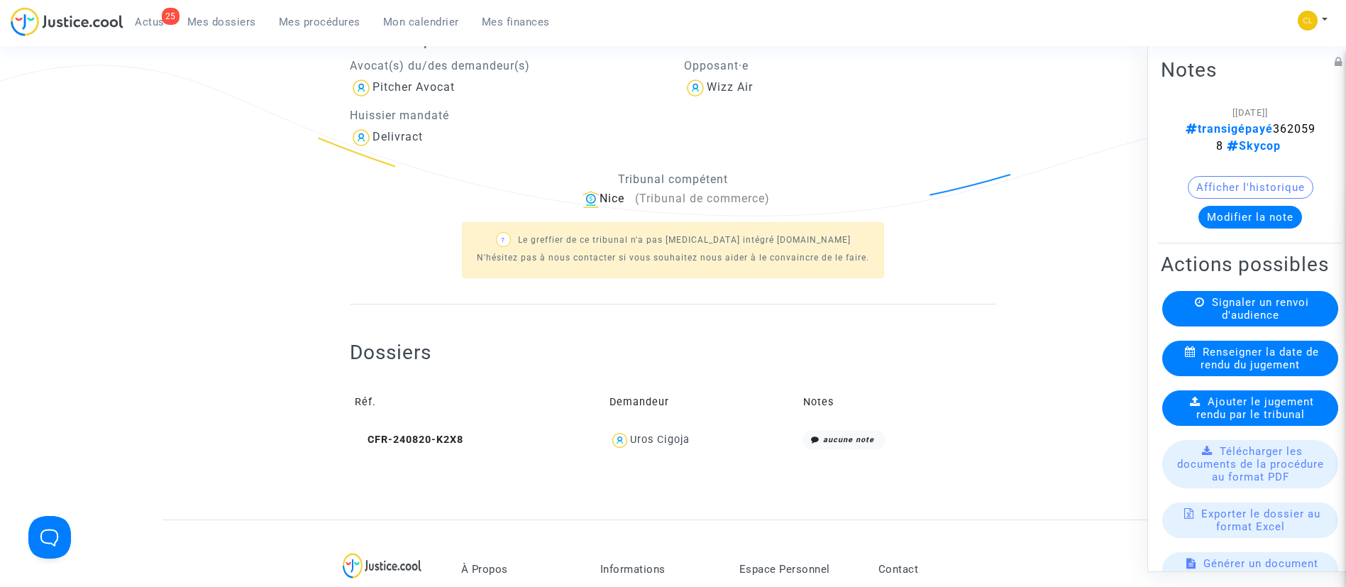
click at [680, 440] on div "Uros Cigoja" at bounding box center [660, 440] width 60 height 12
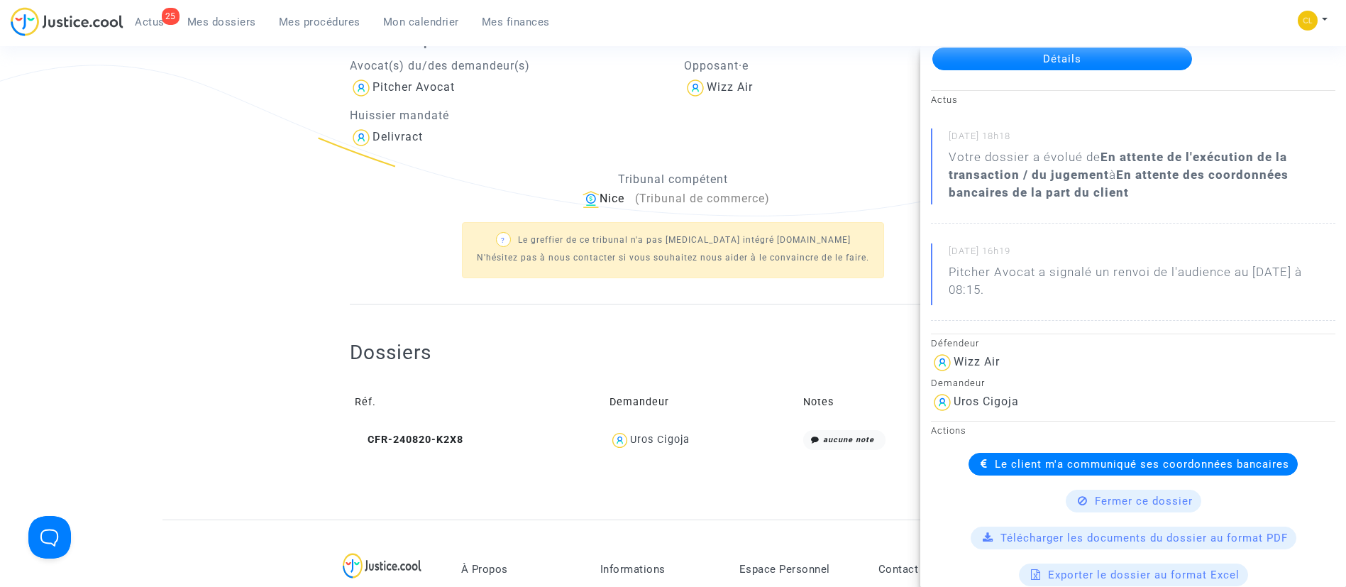
scroll to position [111, 0]
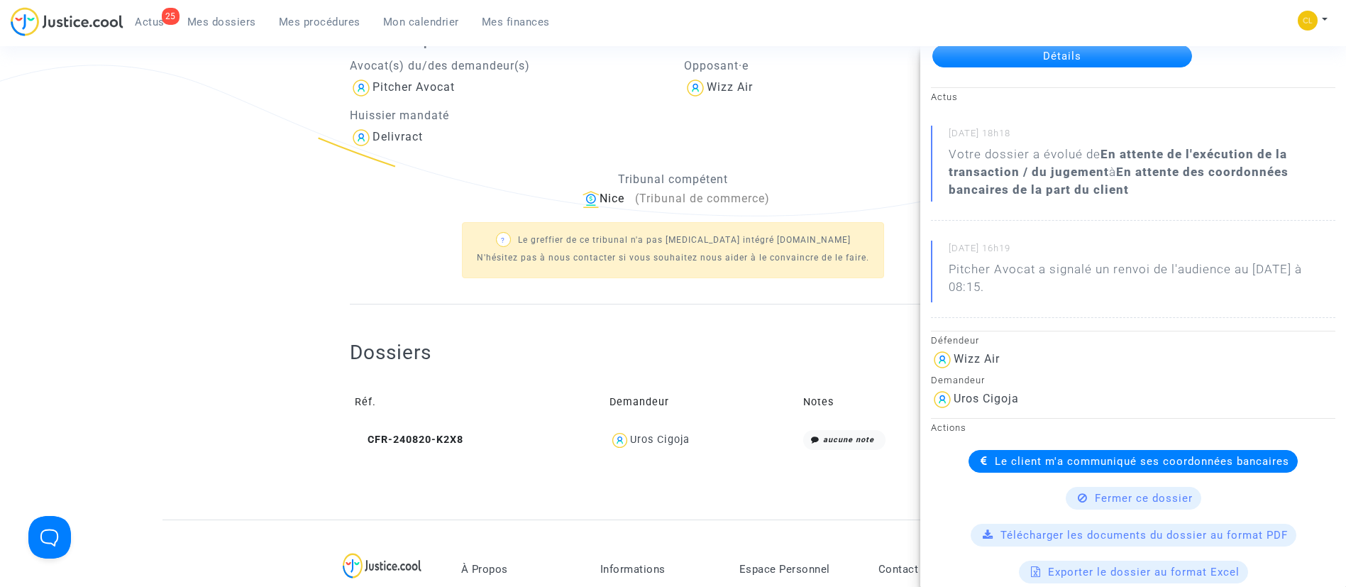
click at [1067, 453] on div "Le client m'a communiqué ses coordonnées bancaires" at bounding box center [1133, 461] width 329 height 23
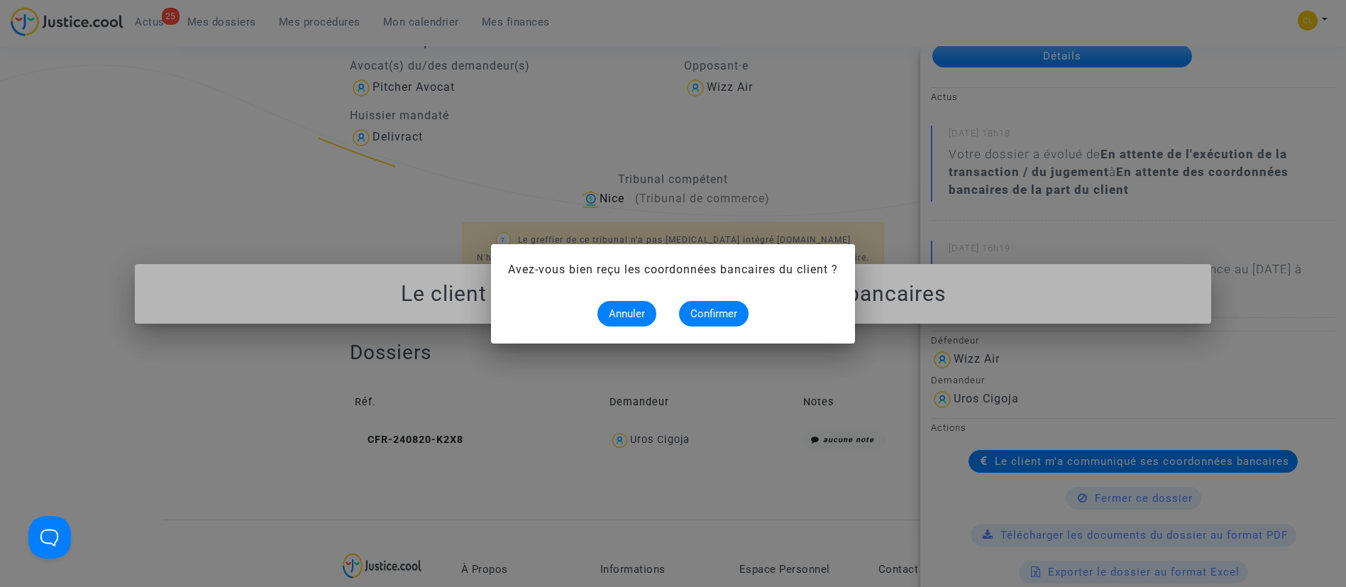
scroll to position [0, 0]
click at [704, 309] on span "Confirmer" at bounding box center [713, 313] width 47 height 13
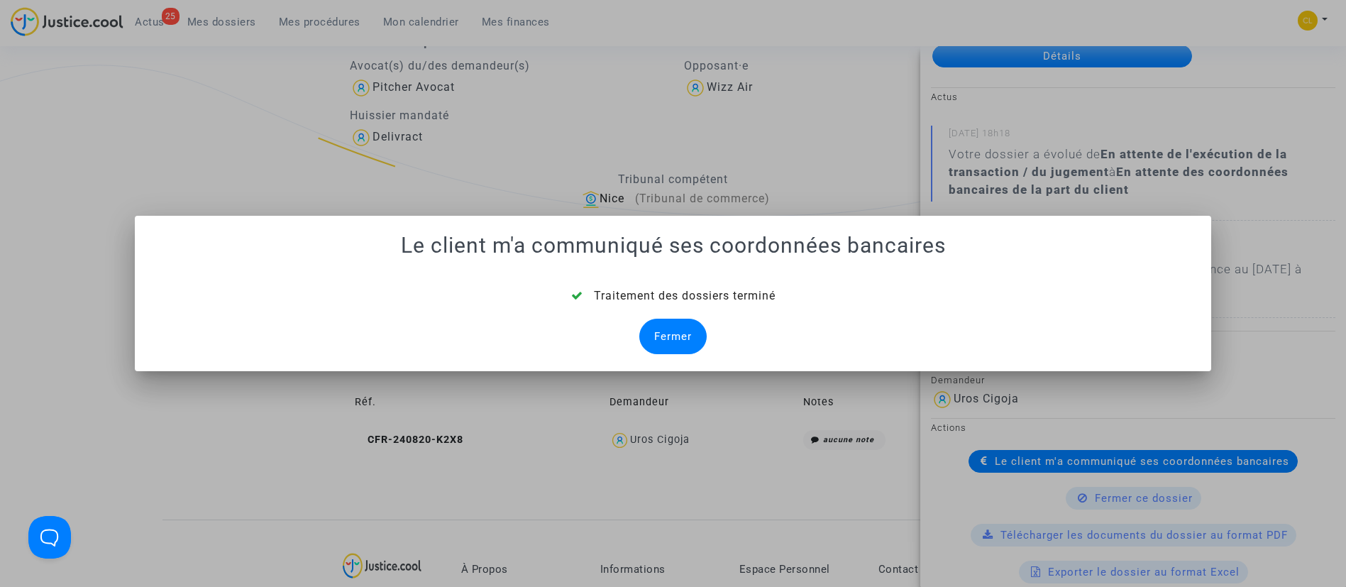
click at [676, 330] on div "Fermer" at bounding box center [672, 336] width 67 height 35
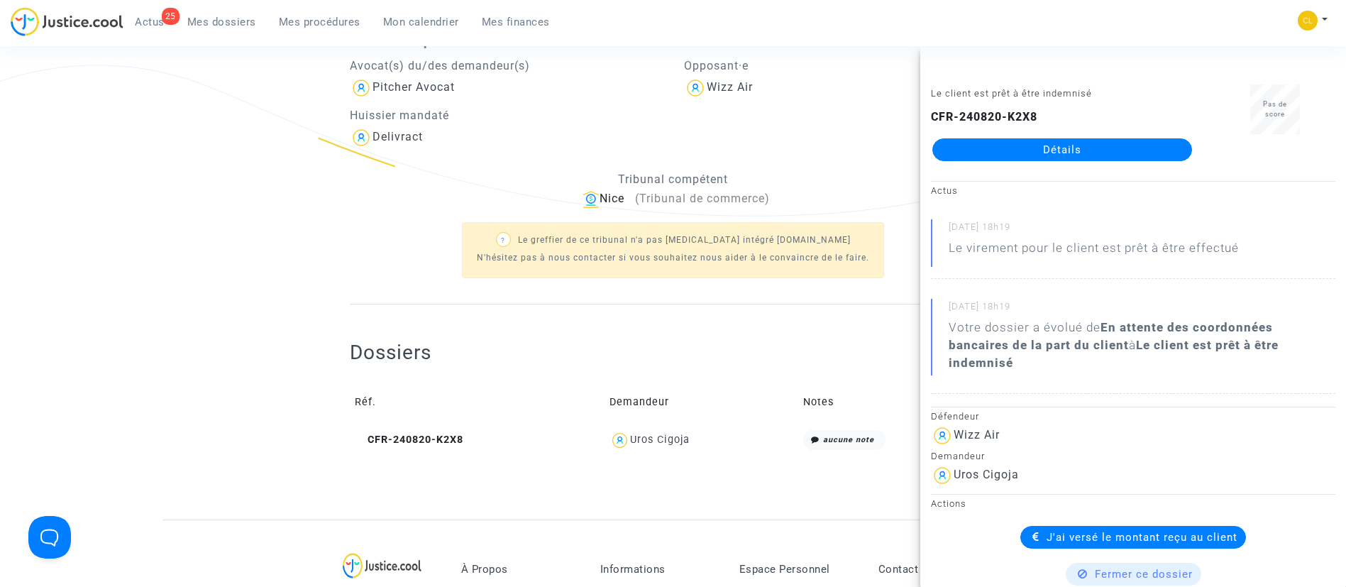
click at [676, 330] on div "Dossiers Réf. Demandeur Notes CFR-240820-K2X8 Uros Cigoja aucune note" at bounding box center [673, 386] width 646 height 165
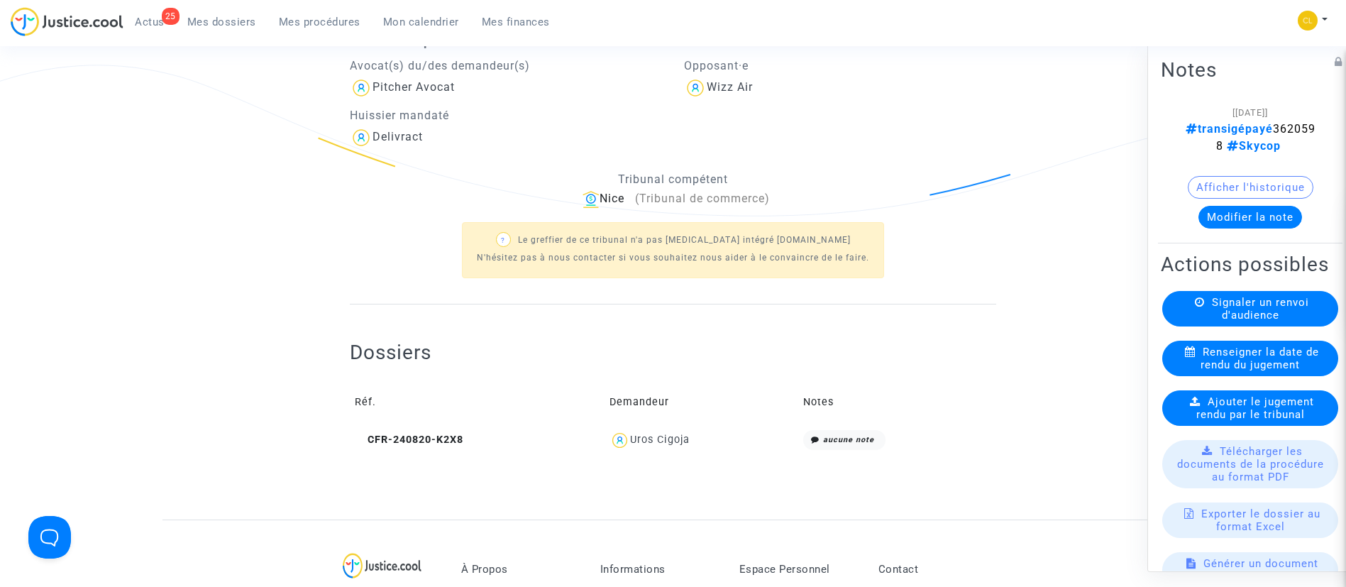
scroll to position [351, 0]
click at [227, 28] on span "Mes dossiers" at bounding box center [221, 22] width 69 height 13
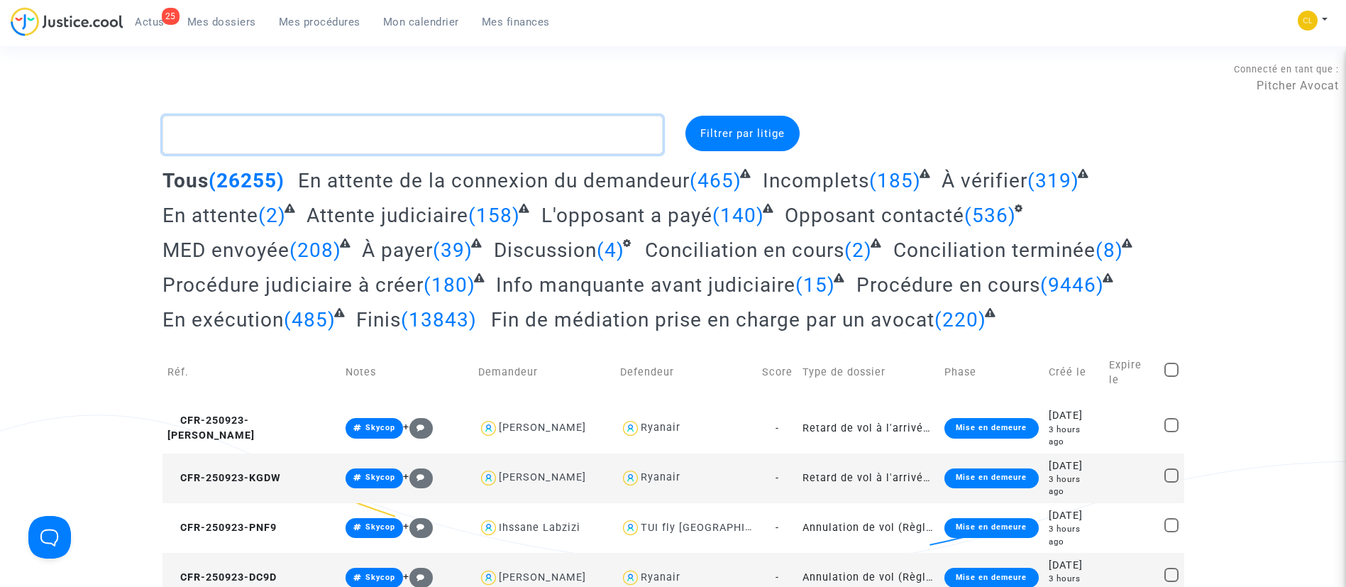
click at [395, 124] on textarea at bounding box center [413, 135] width 500 height 38
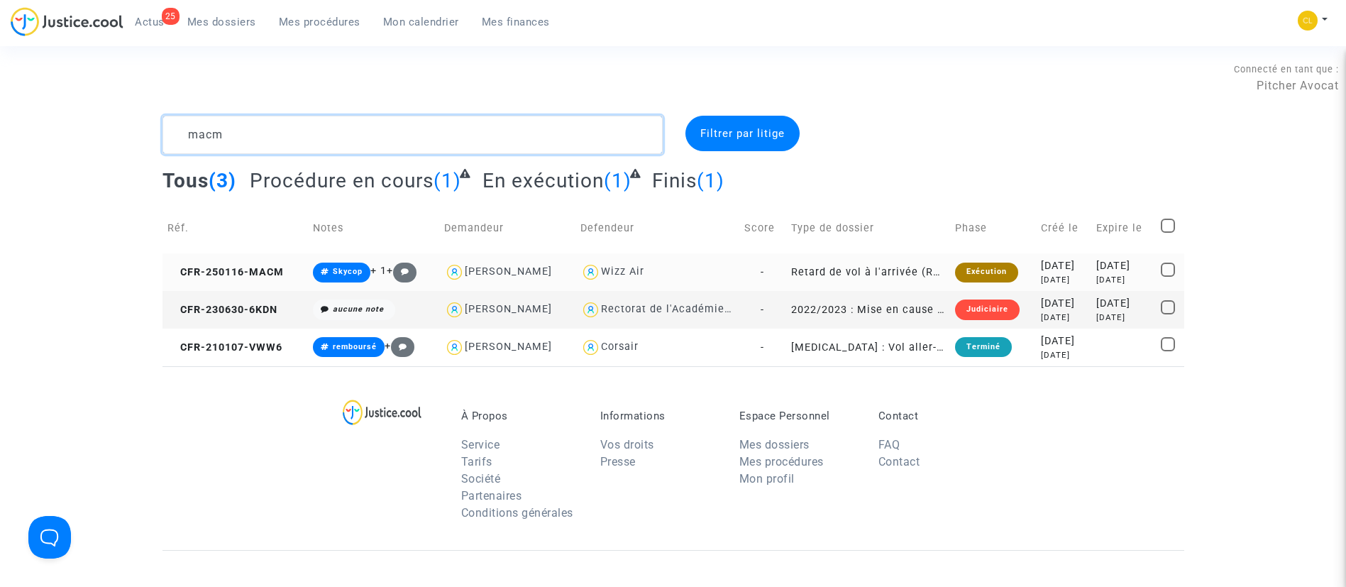
type textarea "macm"
click at [1096, 261] on div "2025-02-04" at bounding box center [1123, 266] width 55 height 16
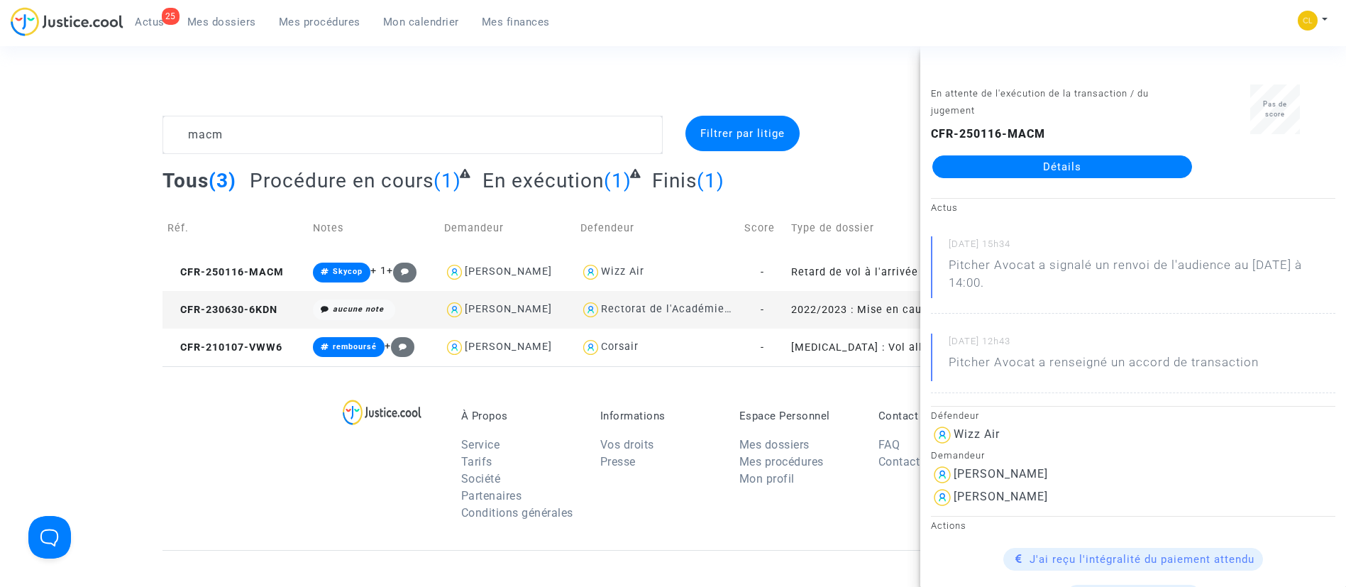
click at [1032, 168] on link "Détails" at bounding box center [1062, 166] width 260 height 23
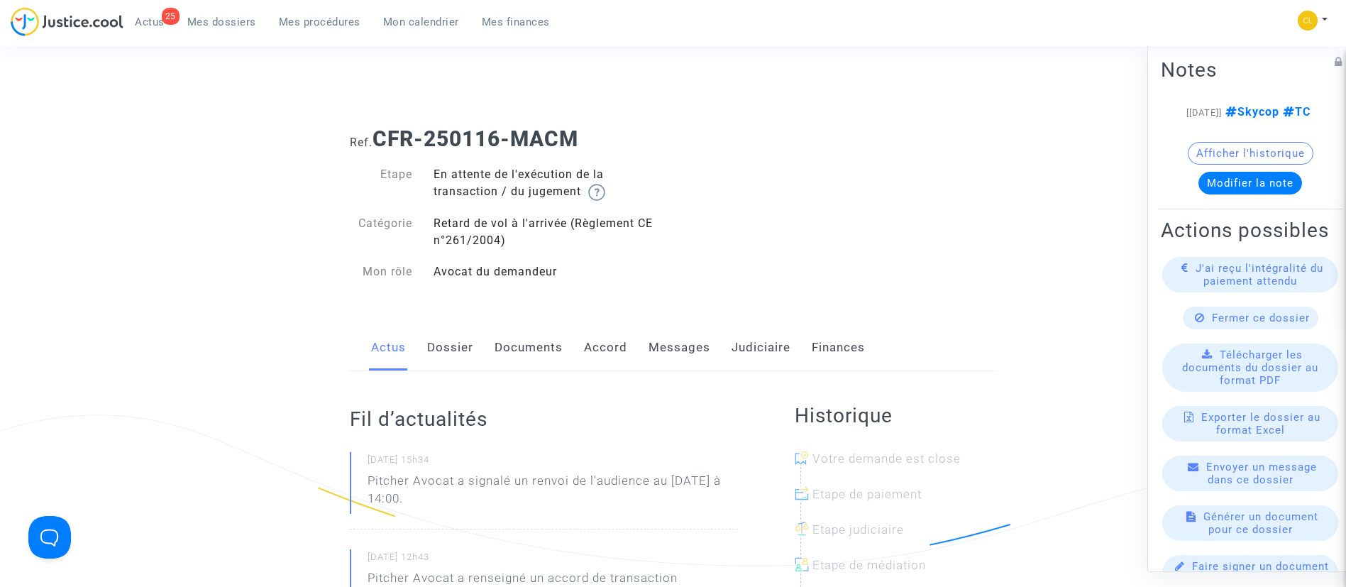
click at [761, 352] on link "Judiciaire" at bounding box center [761, 347] width 59 height 47
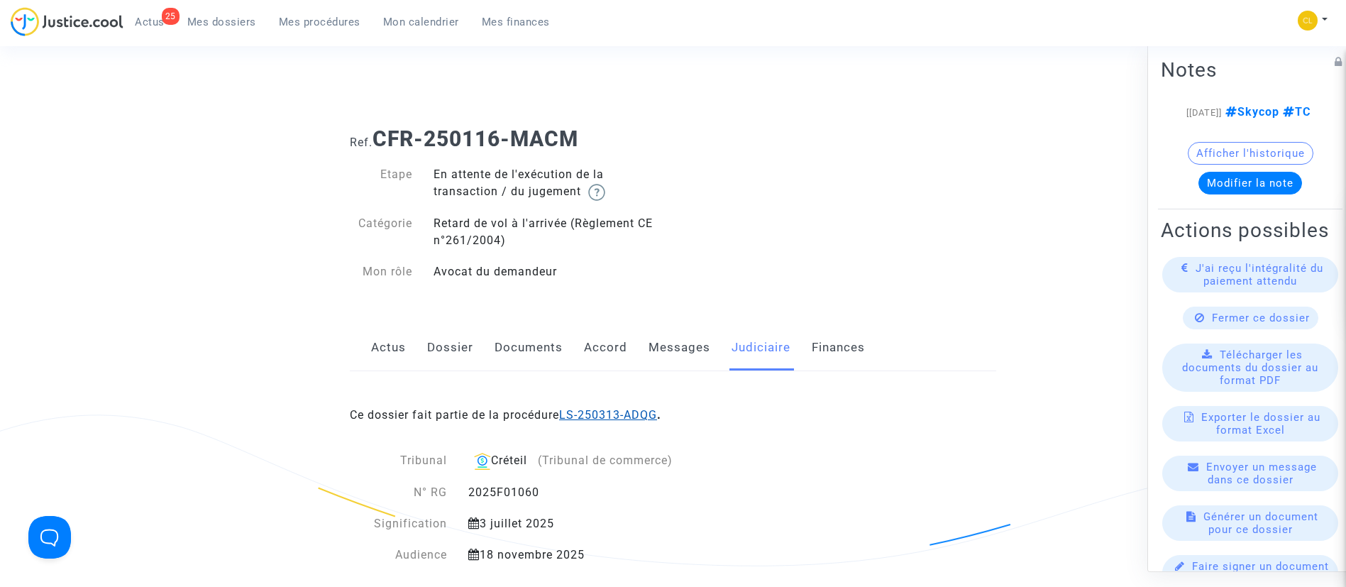
click at [639, 412] on link "LS-250313-ADQG" at bounding box center [608, 414] width 98 height 13
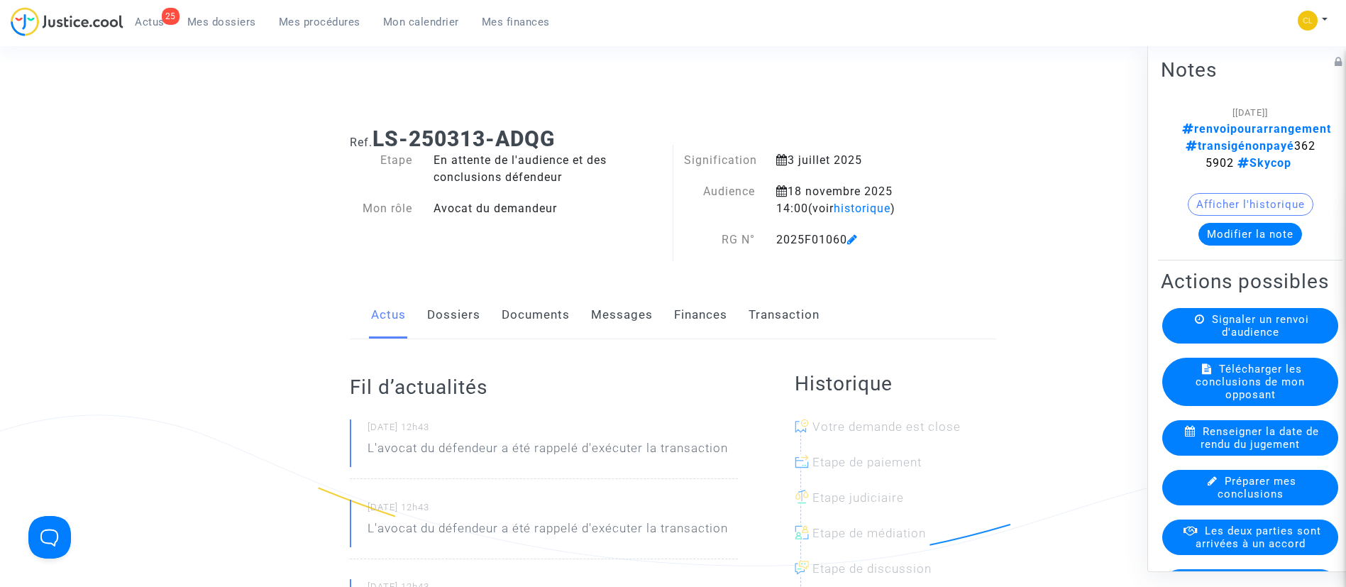
click at [785, 314] on link "Transaction" at bounding box center [784, 315] width 71 height 47
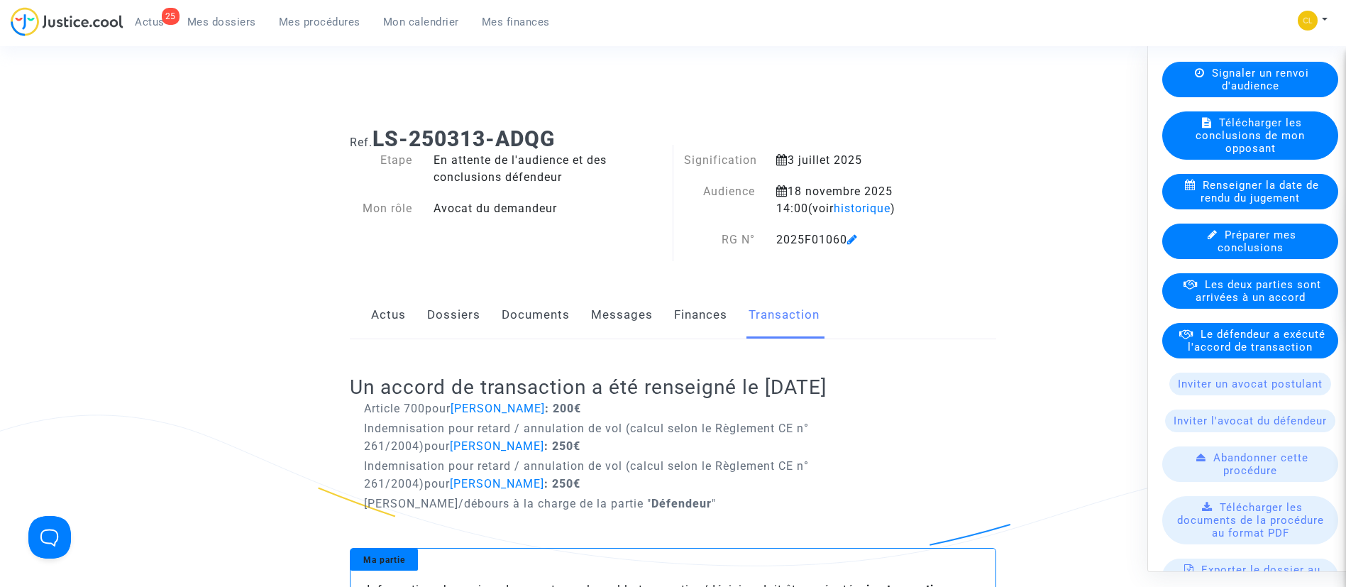
scroll to position [247, 0]
click at [1214, 352] on span "Le défendeur a exécuté l'accord de transaction" at bounding box center [1257, 339] width 138 height 26
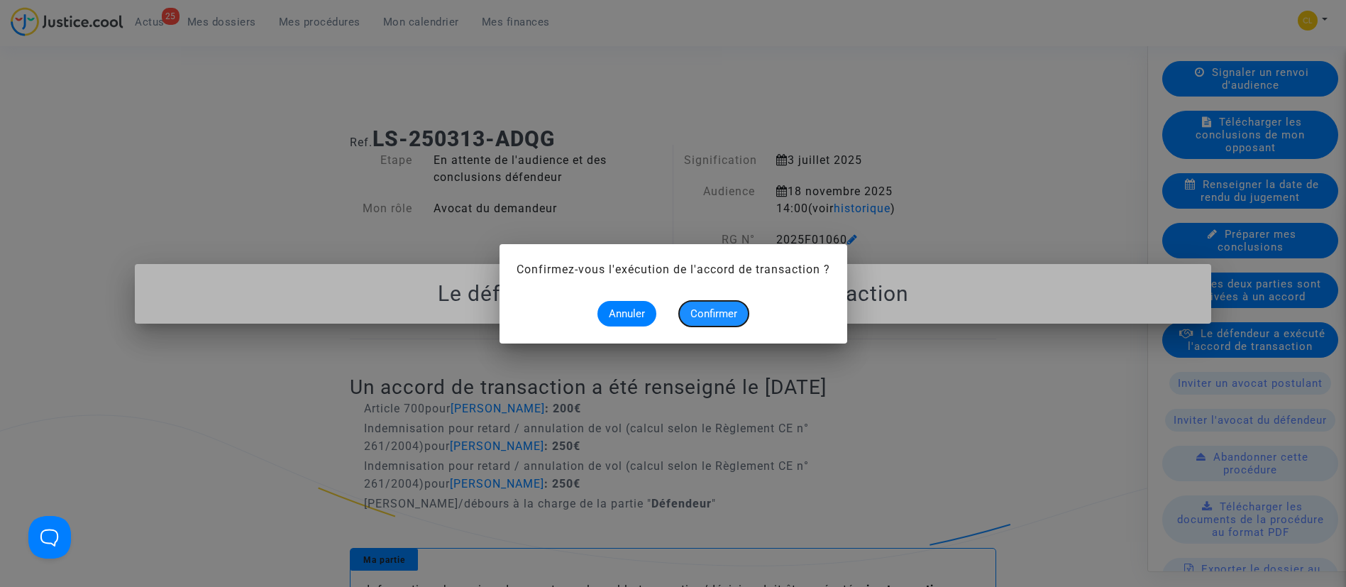
click at [704, 315] on span "Confirmer" at bounding box center [713, 313] width 47 height 13
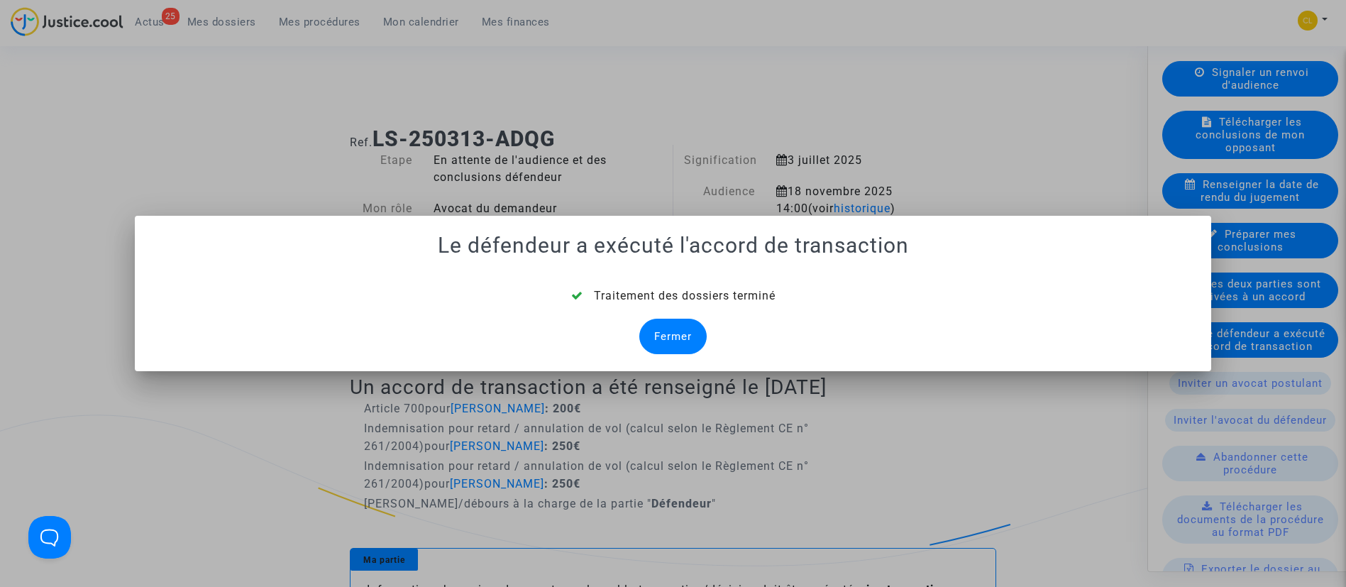
click at [672, 331] on div "Fermer" at bounding box center [672, 336] width 67 height 35
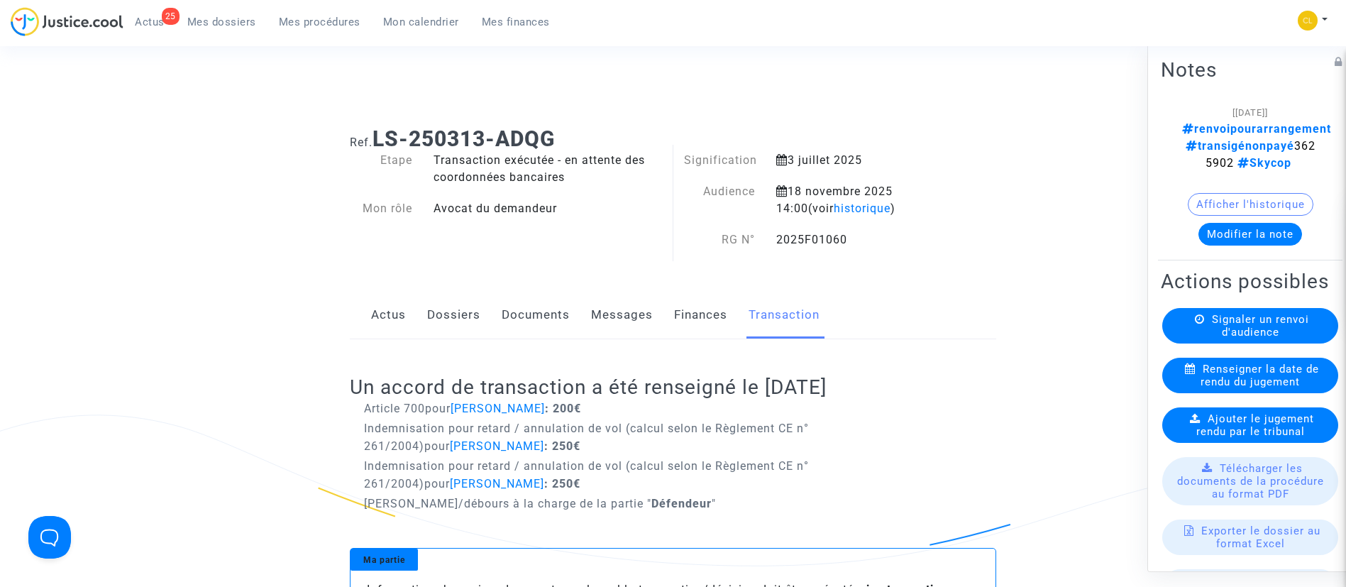
click at [1250, 222] on button "Modifier la note" at bounding box center [1251, 233] width 104 height 23
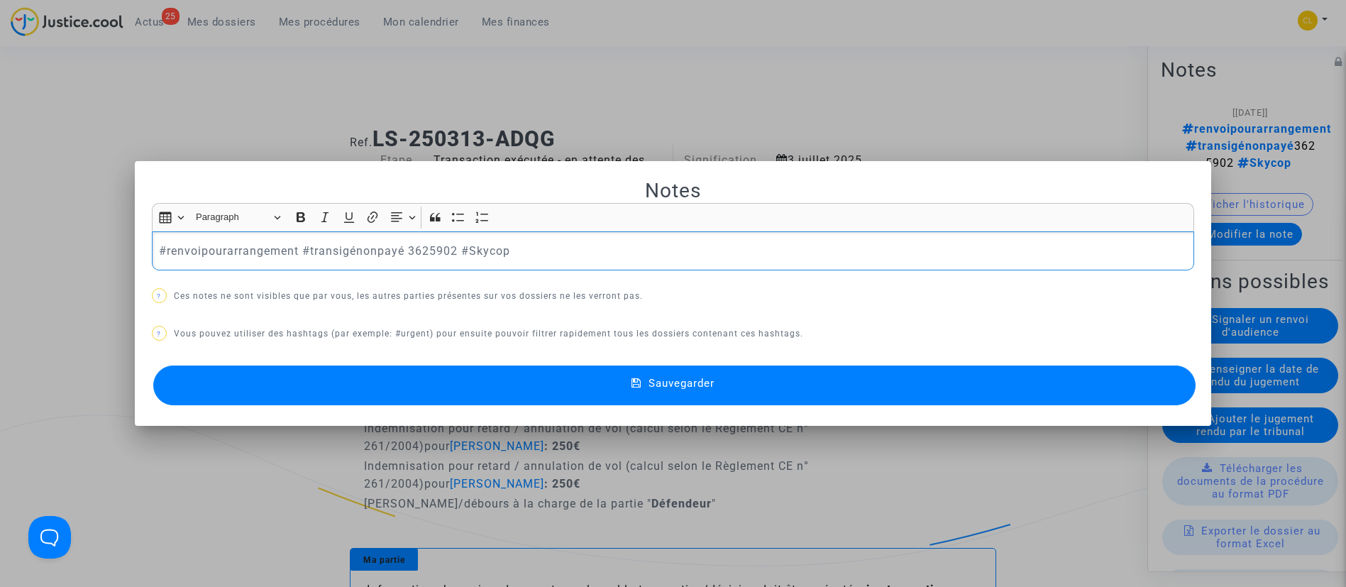
click at [374, 244] on p "#renvoipourarrangement #transigénonpayé 3625902 #Skycop" at bounding box center [673, 251] width 1028 height 18
click at [225, 251] on p "#renvoipourarrangement #transigépayé 3625902 #Skycop" at bounding box center [673, 251] width 1028 height 18
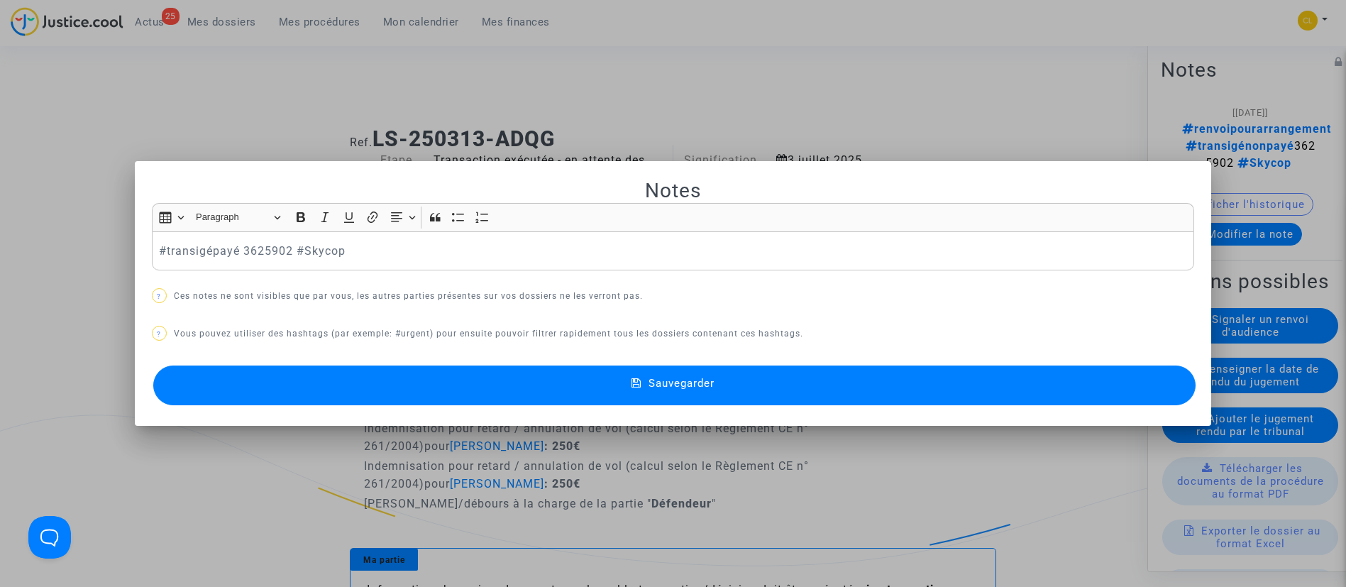
click at [694, 384] on span "Sauvegarder" at bounding box center [682, 383] width 66 height 13
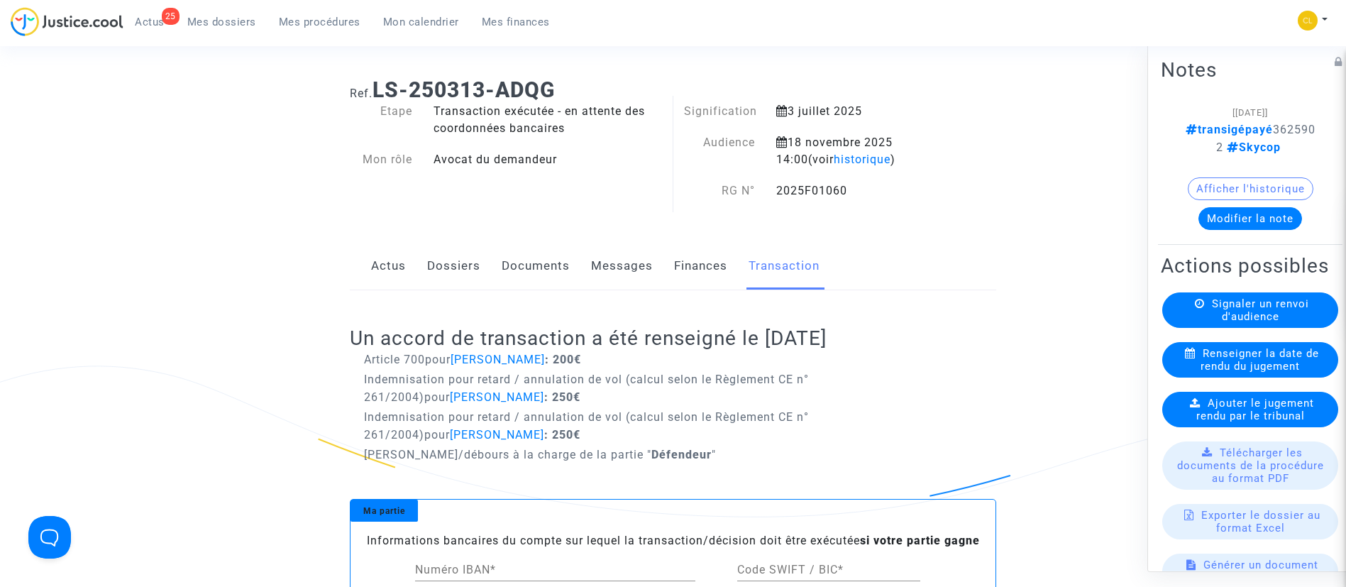
scroll to position [50, 0]
click at [444, 263] on link "Dossiers" at bounding box center [453, 264] width 53 height 47
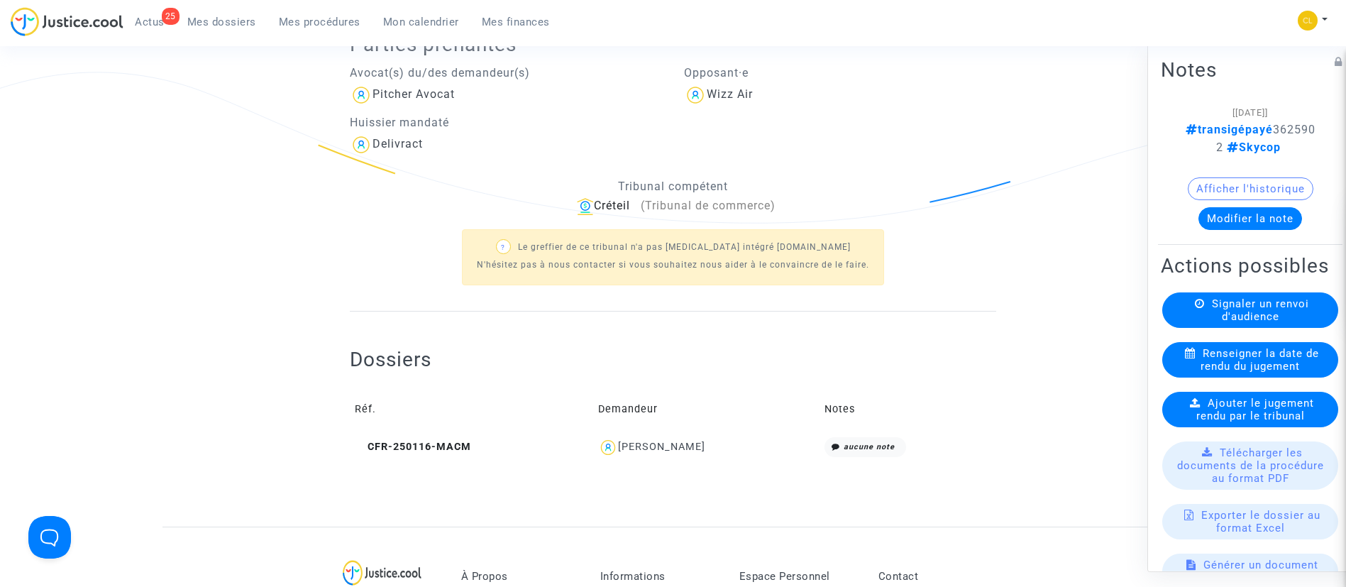
scroll to position [344, 0]
click at [690, 447] on div "Cristina Jarjoura" at bounding box center [661, 445] width 87 height 12
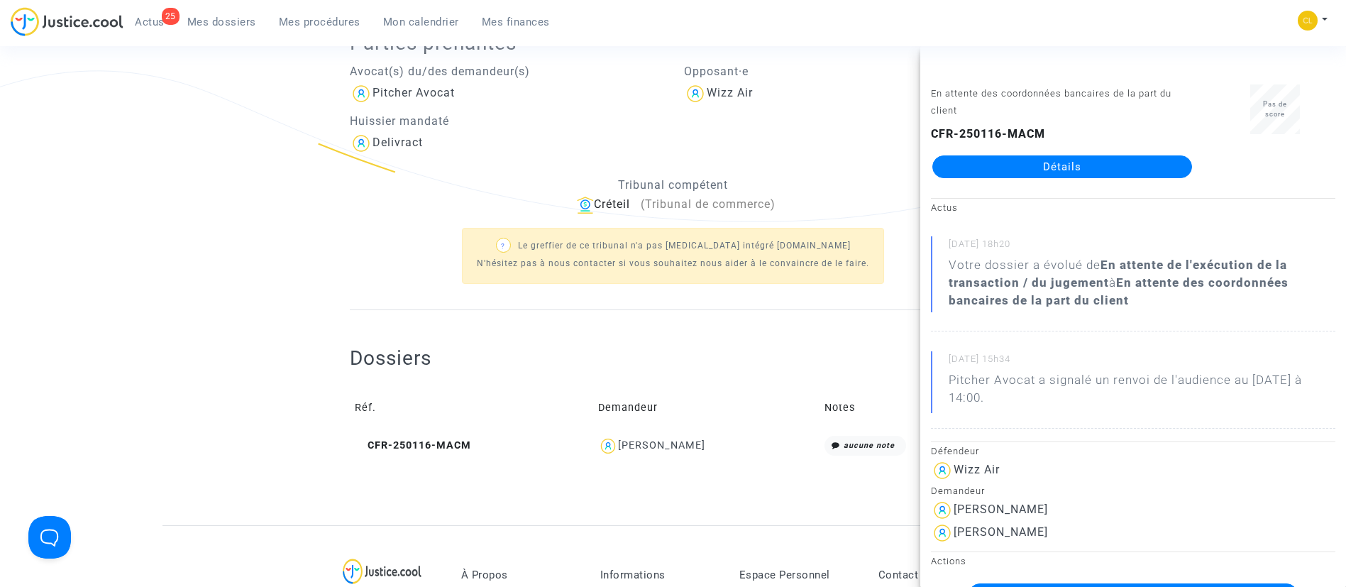
scroll to position [279, 0]
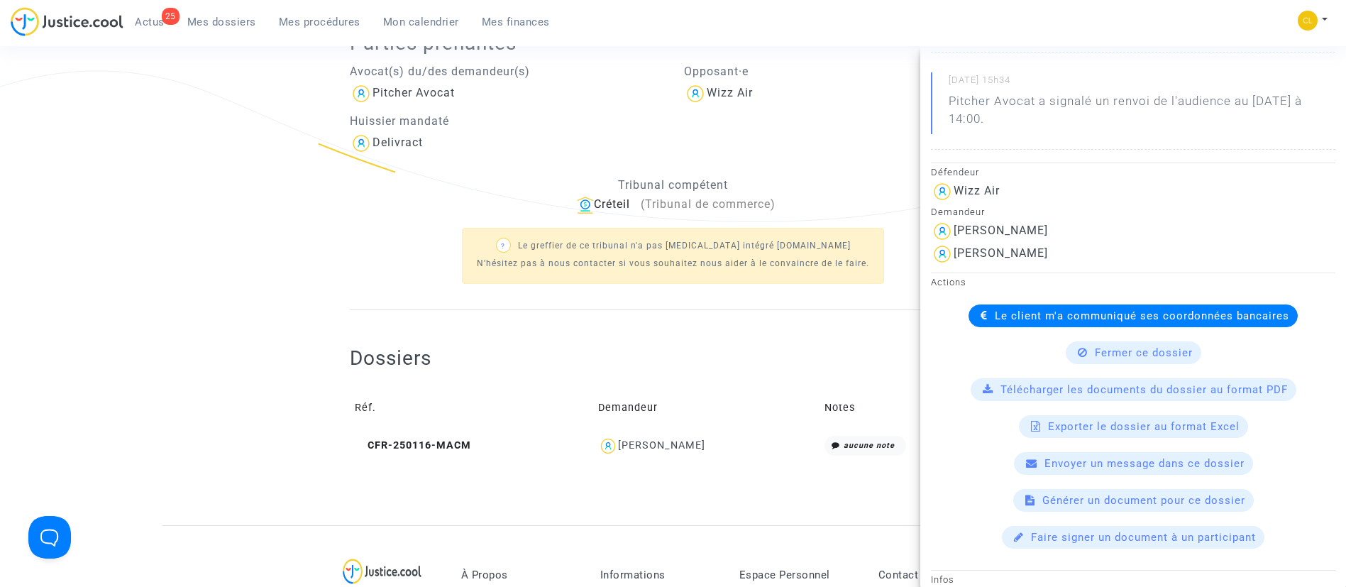
click at [1036, 309] on span "Le client m'a communiqué ses coordonnées bancaires" at bounding box center [1142, 315] width 294 height 13
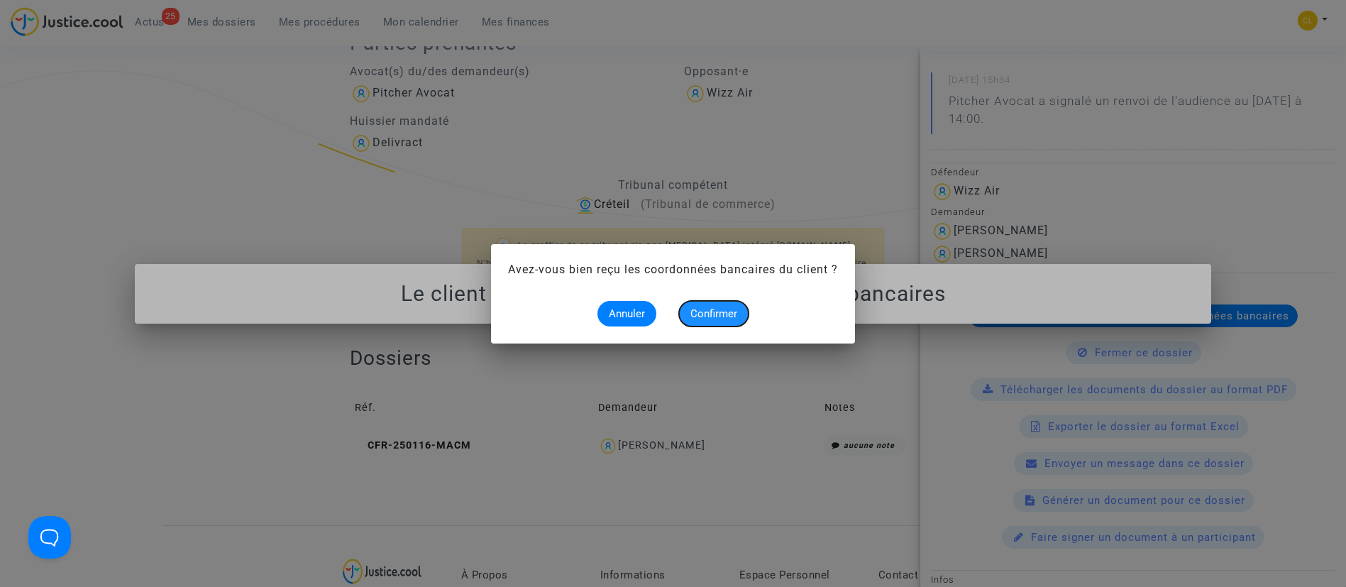
click at [729, 319] on span "Confirmer" at bounding box center [713, 313] width 47 height 13
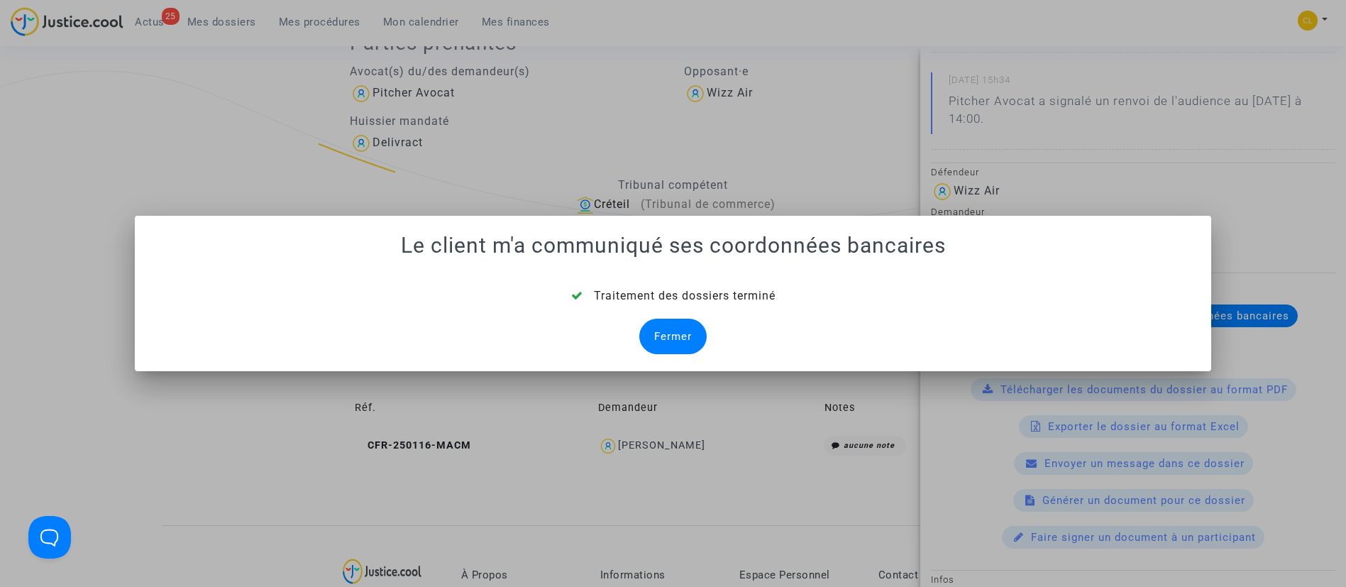
click at [667, 339] on div "Fermer" at bounding box center [672, 336] width 67 height 35
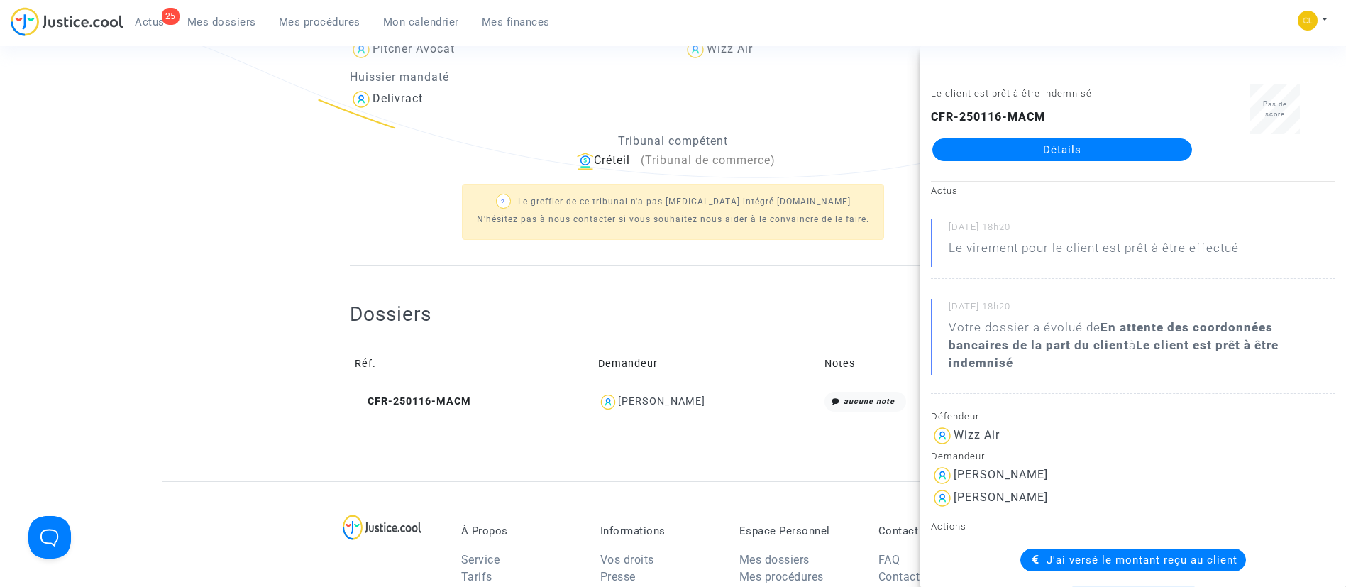
scroll to position [389, 0]
click at [222, 33] on div "25 Actus Mes dossiers Mes procédures Mon calendrier Mes finances" at bounding box center [286, 26] width 551 height 39
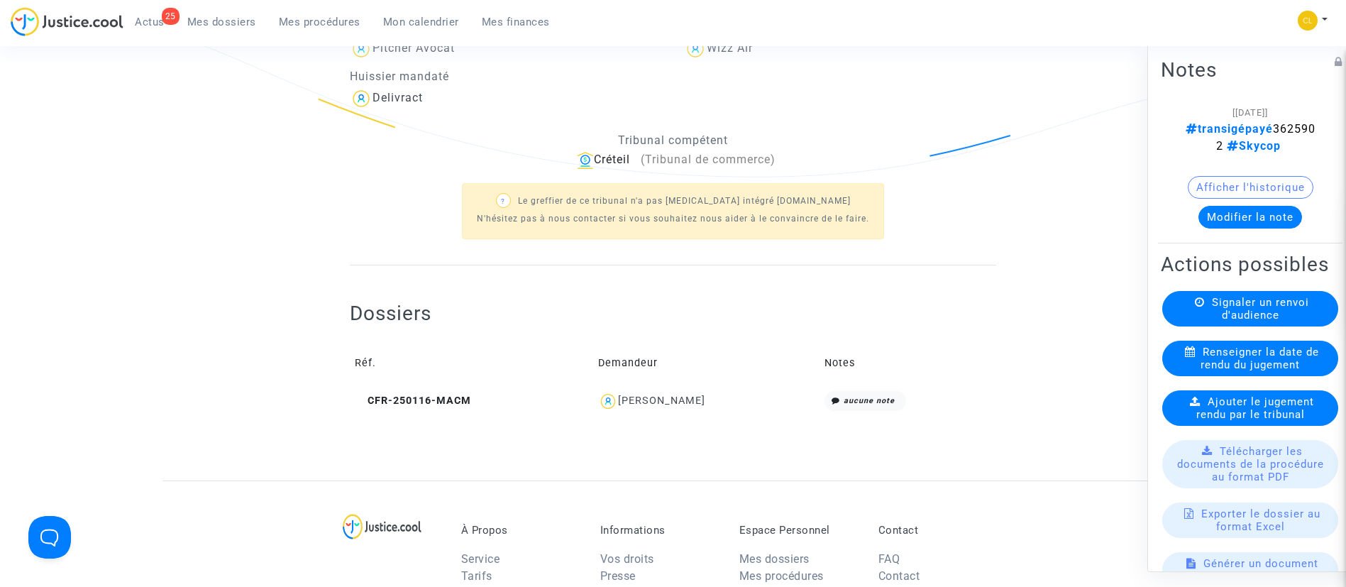
click at [229, 23] on span "Mes dossiers" at bounding box center [221, 22] width 69 height 13
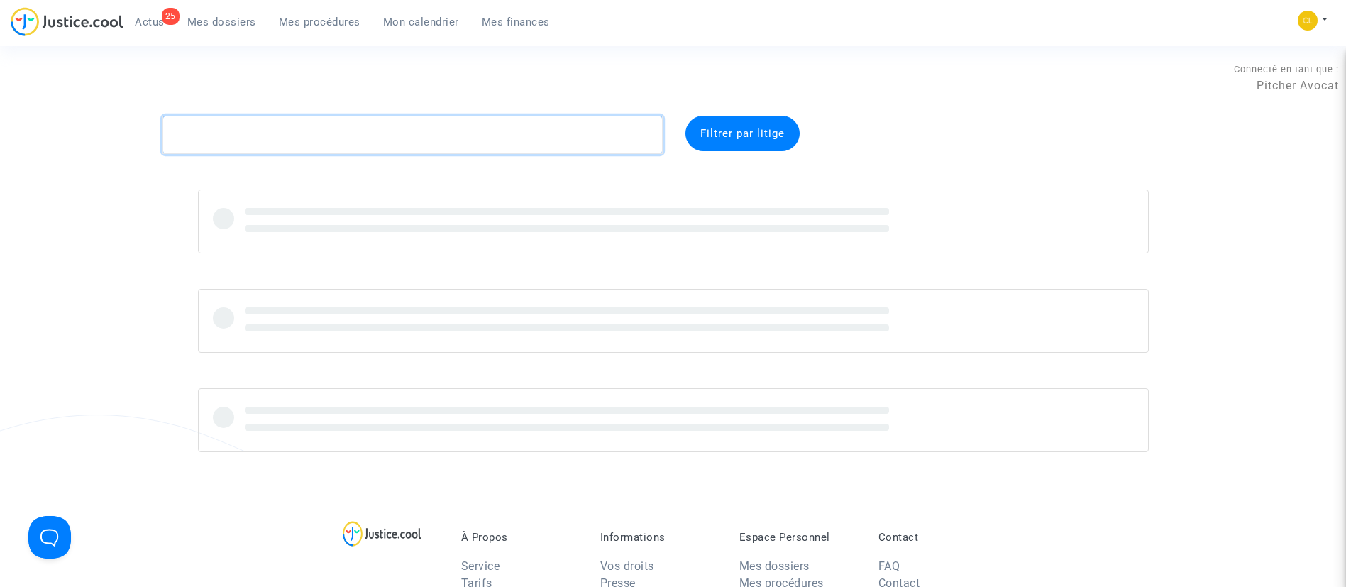
click at [319, 133] on textarea at bounding box center [413, 135] width 500 height 38
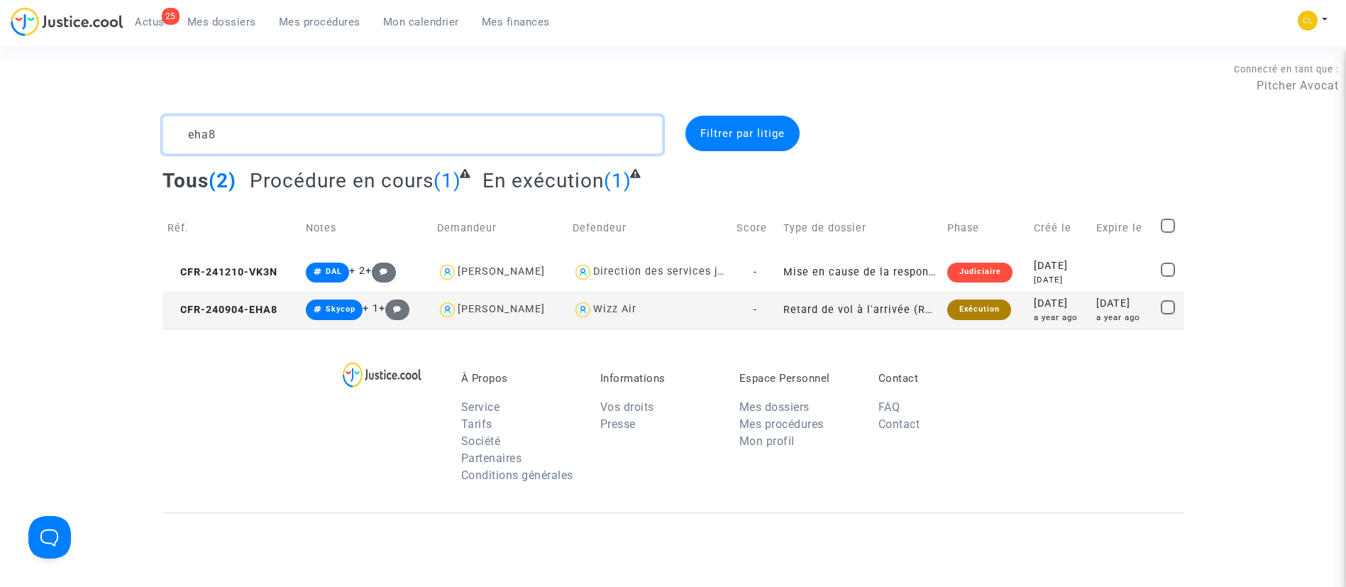
type textarea "eha8"
click at [1079, 307] on td "2024-09-04 a year ago" at bounding box center [1060, 310] width 62 height 38
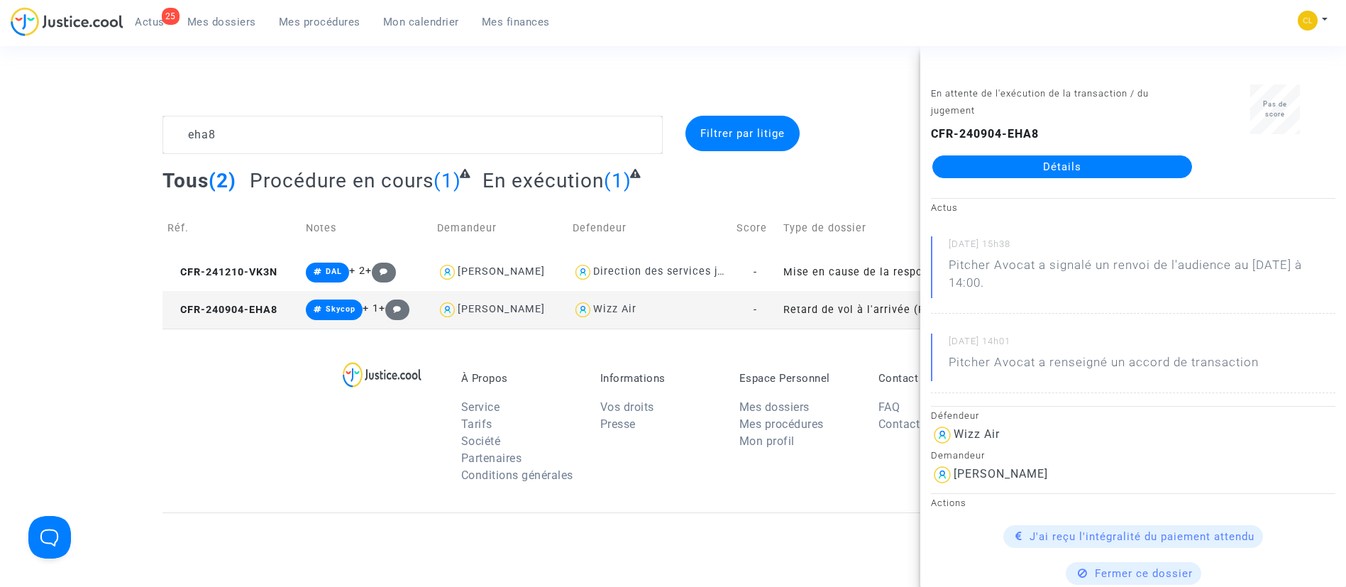
click at [971, 160] on link "Détails" at bounding box center [1062, 166] width 260 height 23
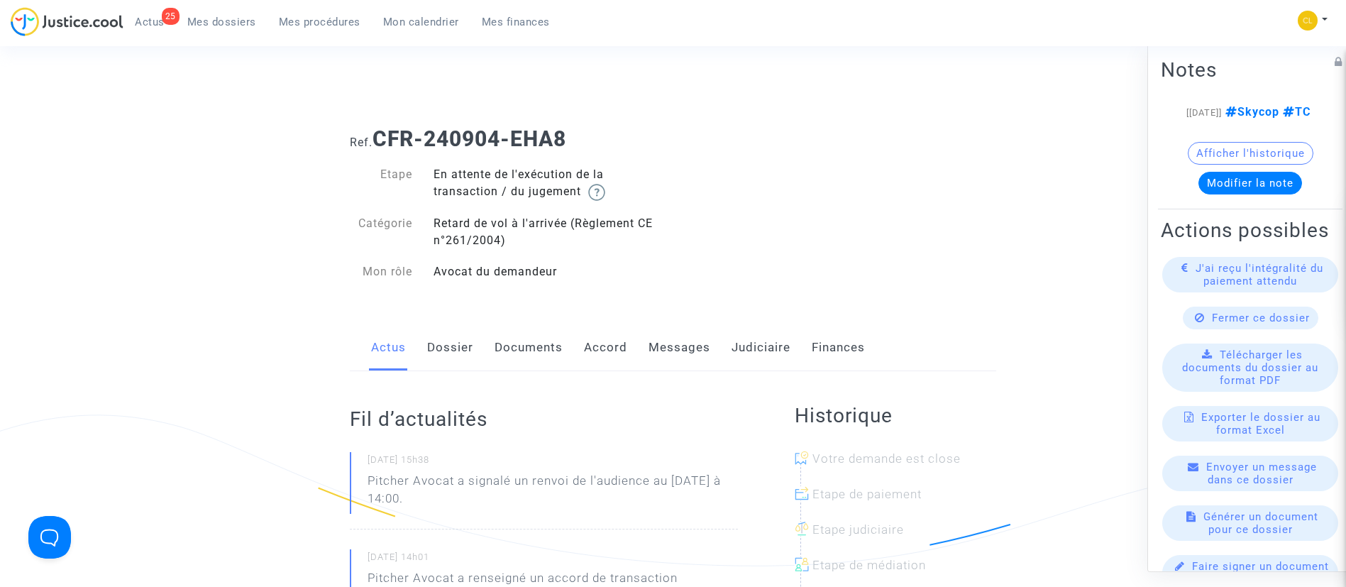
click at [776, 350] on link "Judiciaire" at bounding box center [761, 347] width 59 height 47
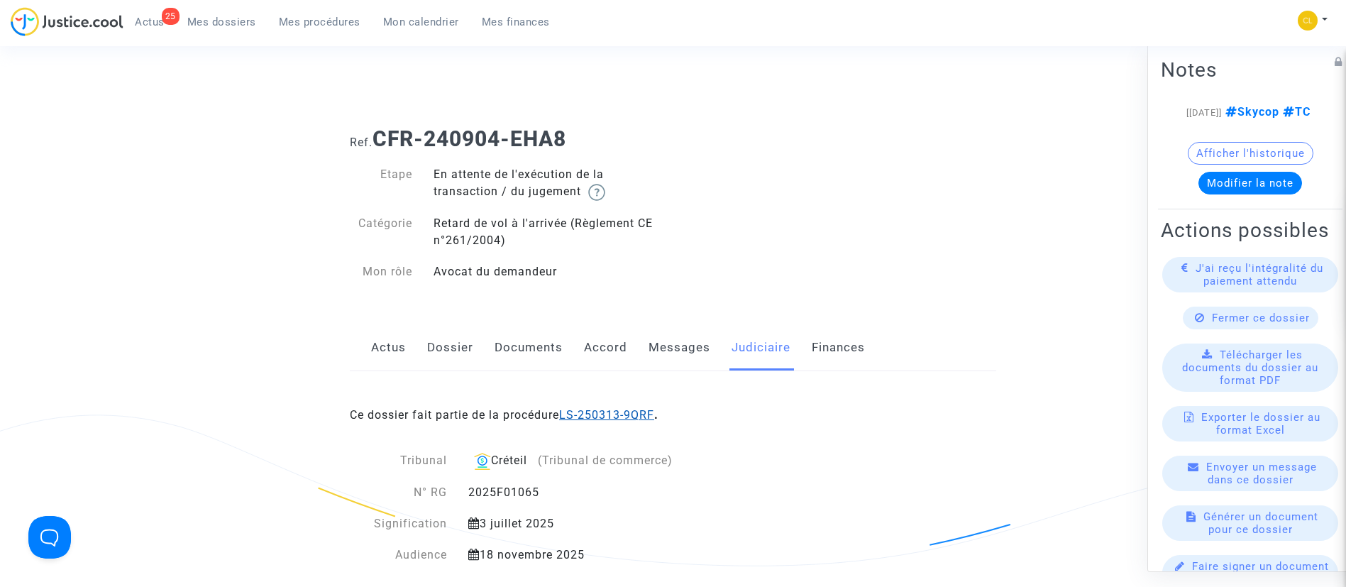
click at [634, 416] on link "LS-250313-9QRF" at bounding box center [606, 414] width 95 height 13
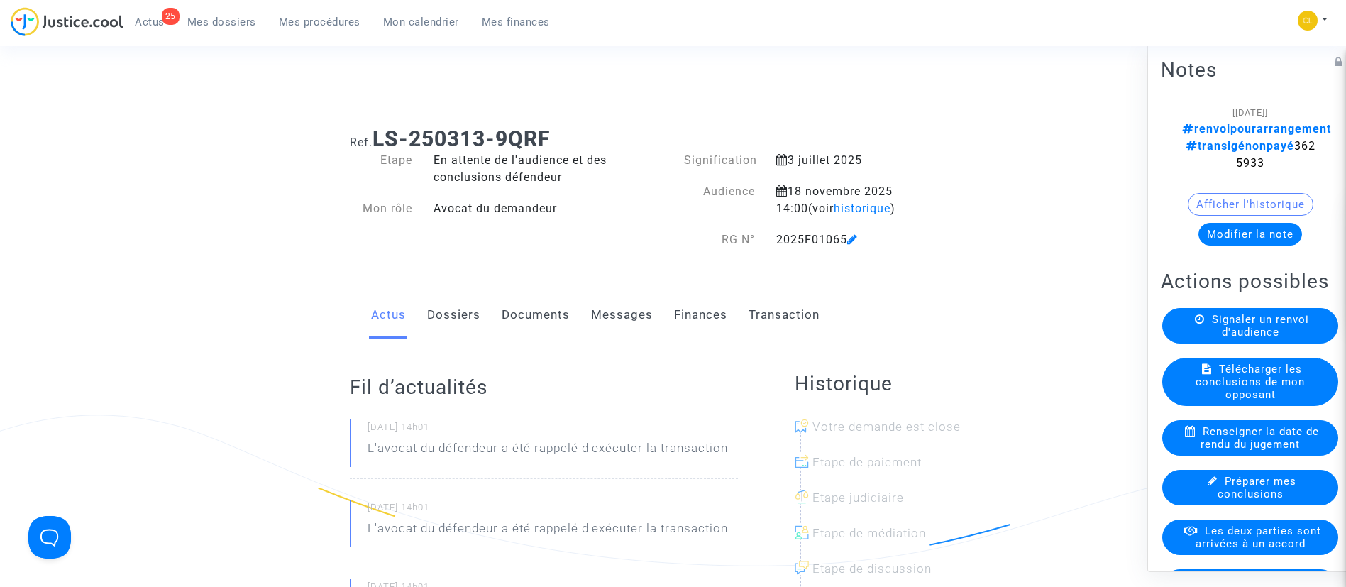
click at [1241, 222] on button "Modifier la note" at bounding box center [1251, 233] width 104 height 23
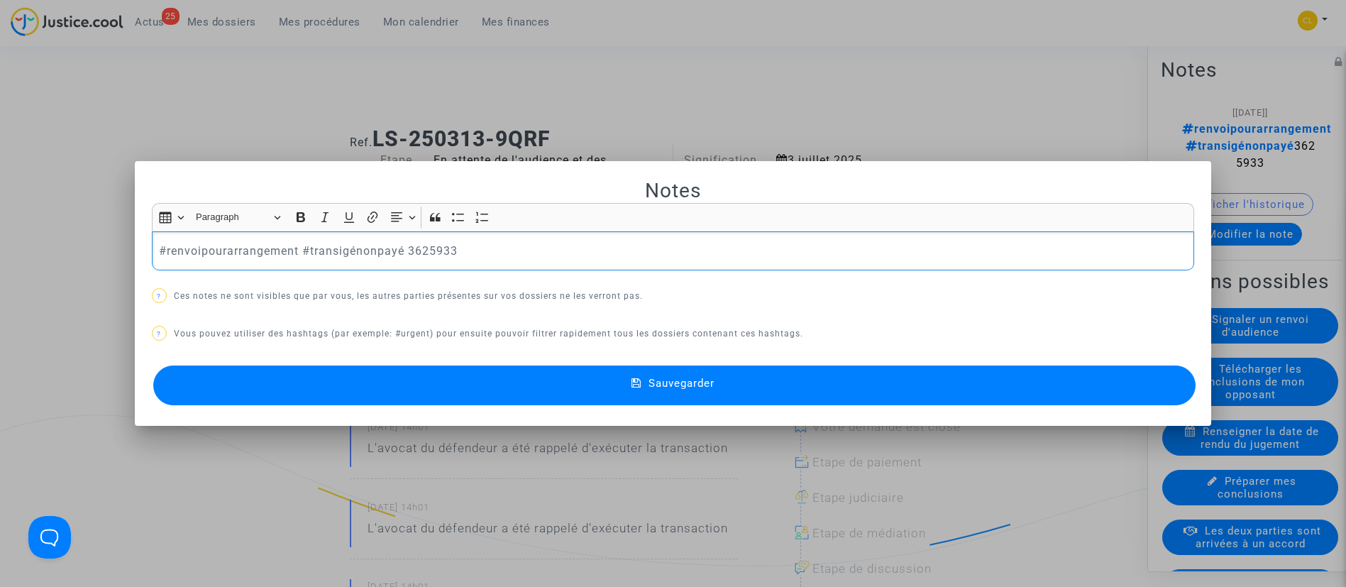
click at [228, 254] on p "#renvoipourarrangement #transigénonpayé 3625933" at bounding box center [673, 251] width 1028 height 18
click at [226, 253] on p "#transigénonpayé 3625933" at bounding box center [673, 251] width 1028 height 18
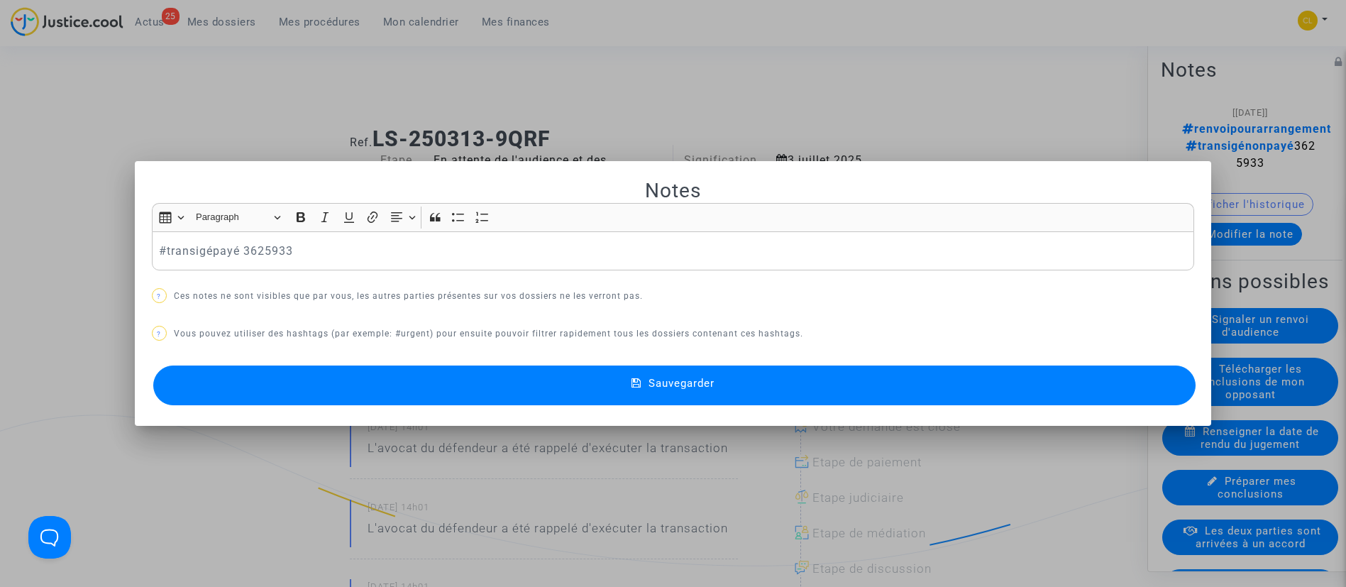
click at [677, 378] on span "Sauvegarder" at bounding box center [682, 383] width 66 height 13
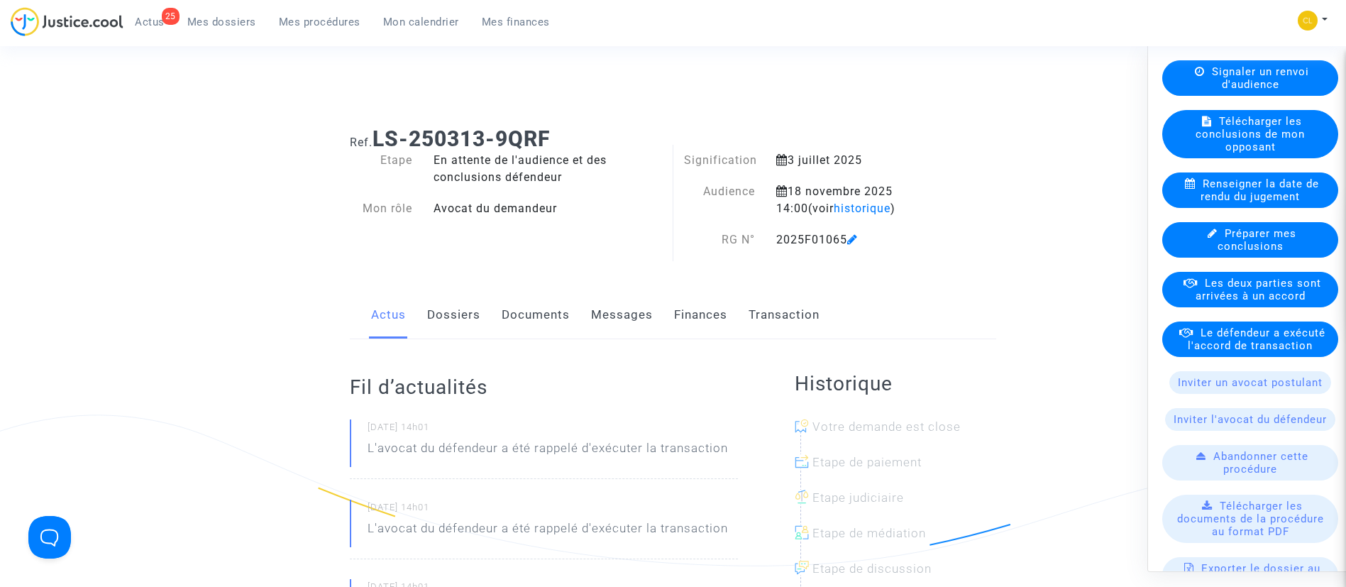
scroll to position [293, 0]
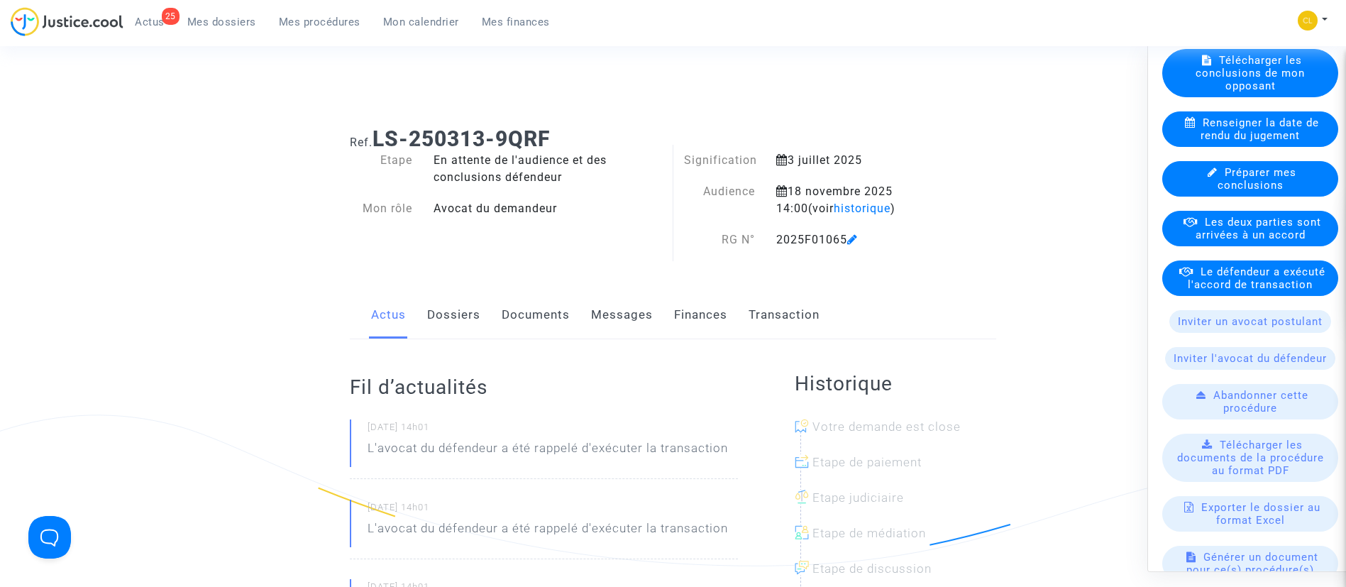
click at [1277, 295] on div "Le défendeur a exécuté l'accord de transaction" at bounding box center [1250, 277] width 176 height 35
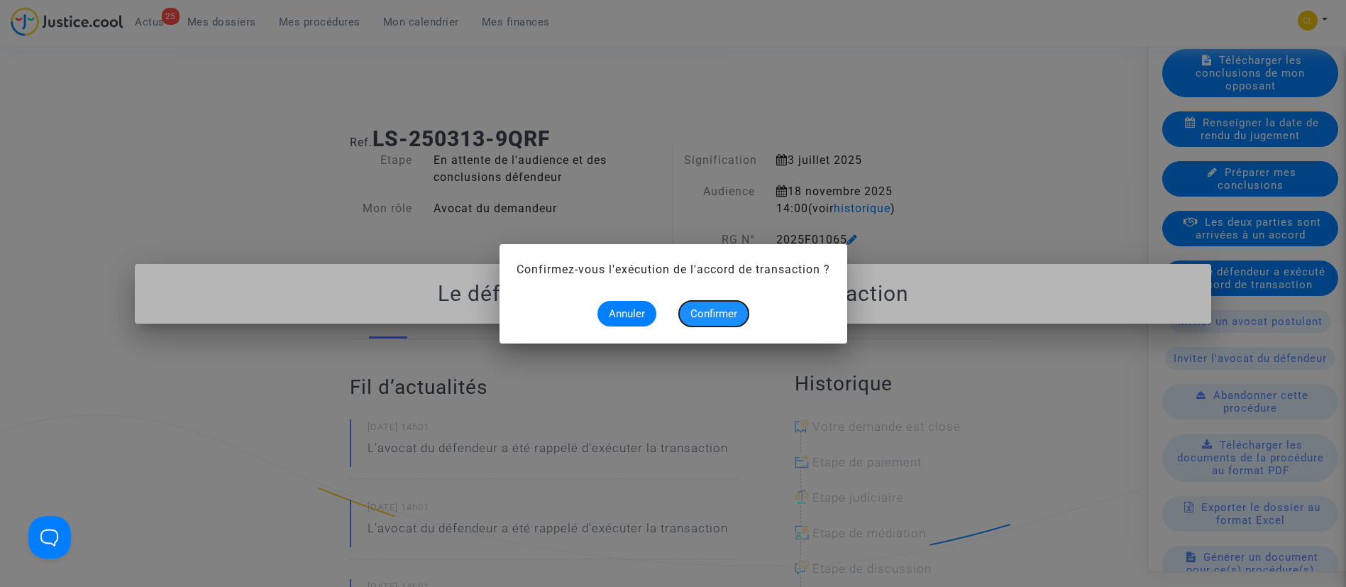
click at [717, 314] on span "Confirmer" at bounding box center [713, 313] width 47 height 13
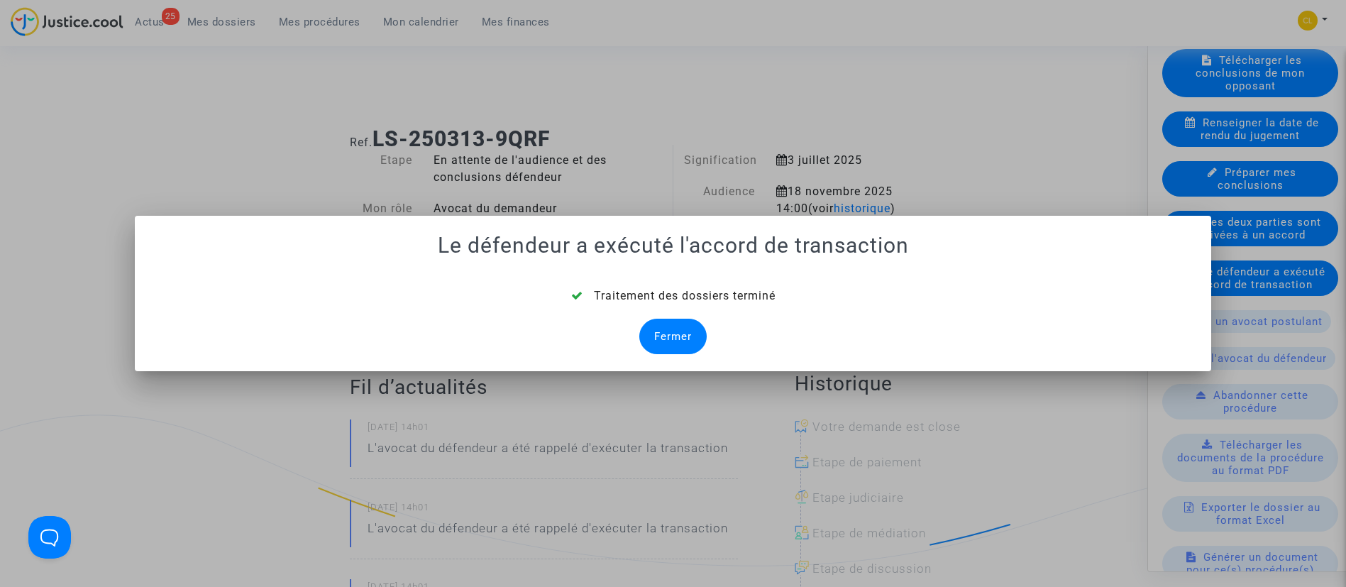
click at [671, 343] on div "Fermer" at bounding box center [672, 336] width 67 height 35
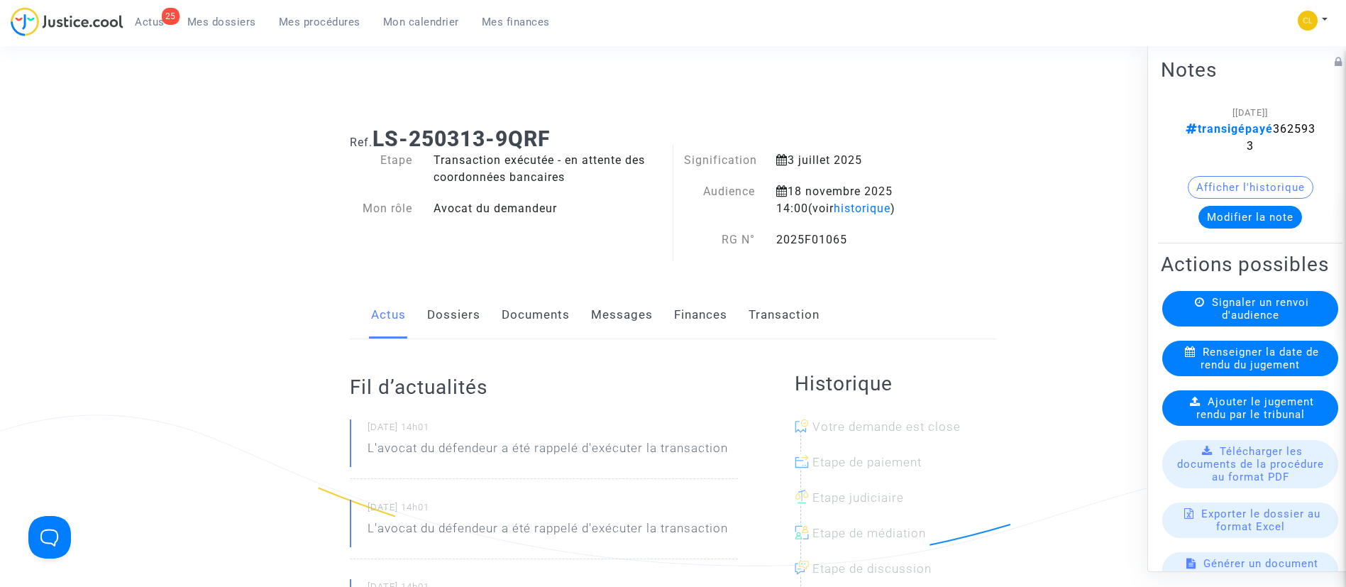
click at [775, 312] on link "Transaction" at bounding box center [784, 315] width 71 height 47
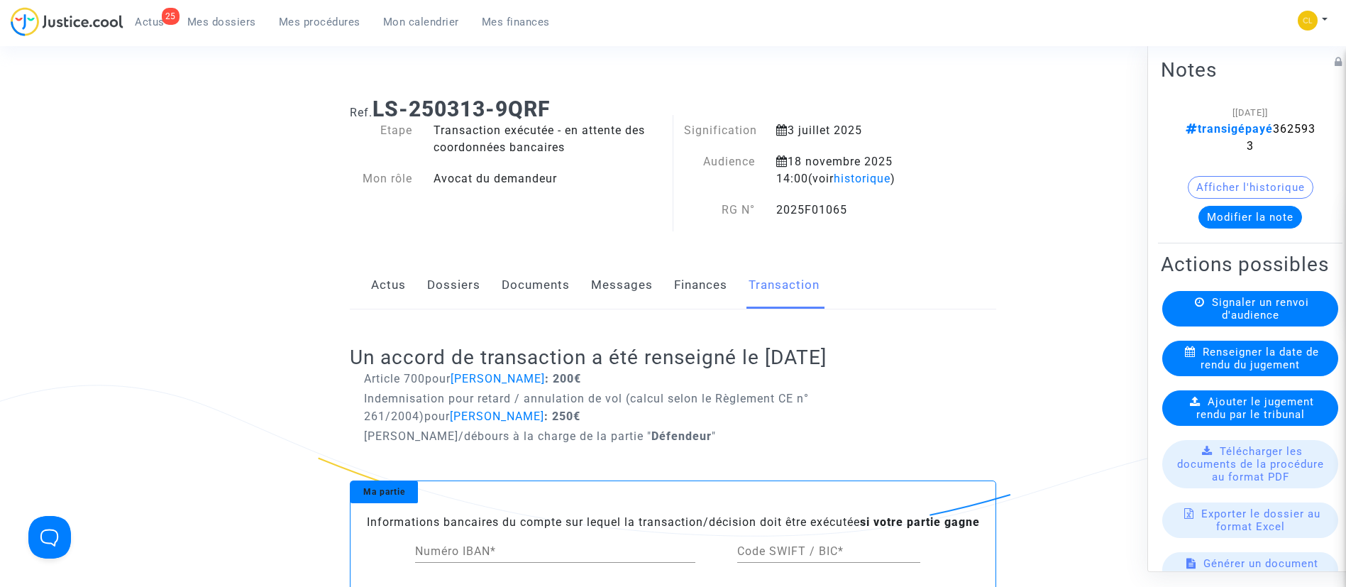
scroll to position [33, 0]
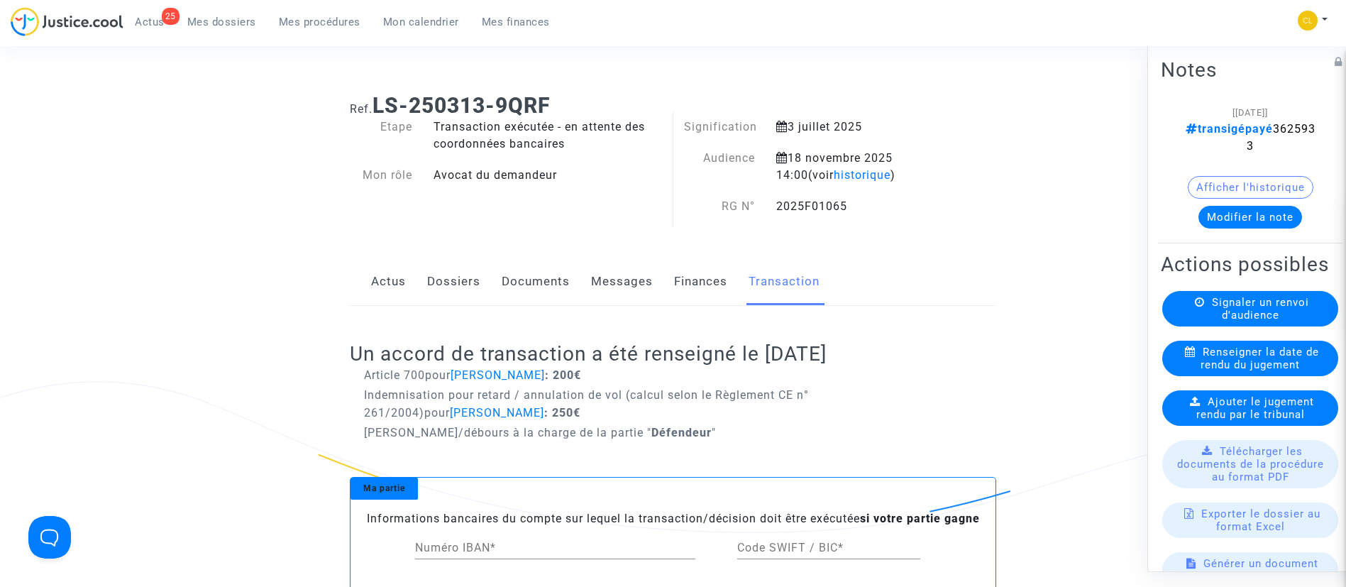
click at [439, 283] on link "Dossiers" at bounding box center [453, 281] width 53 height 47
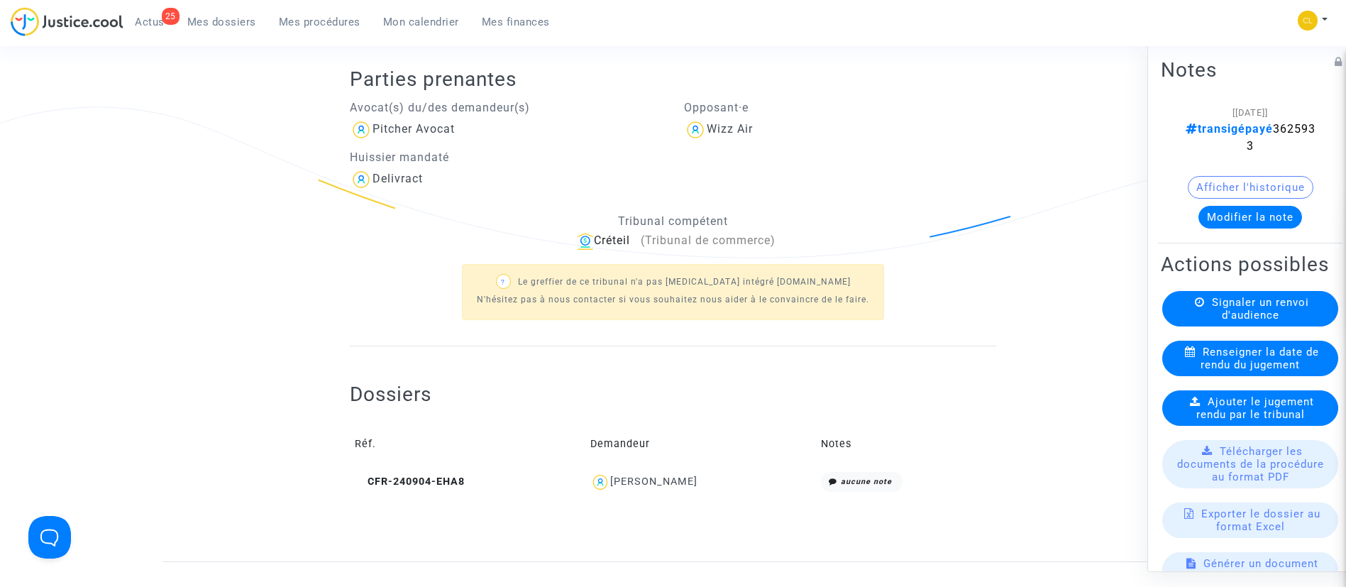
scroll to position [391, 0]
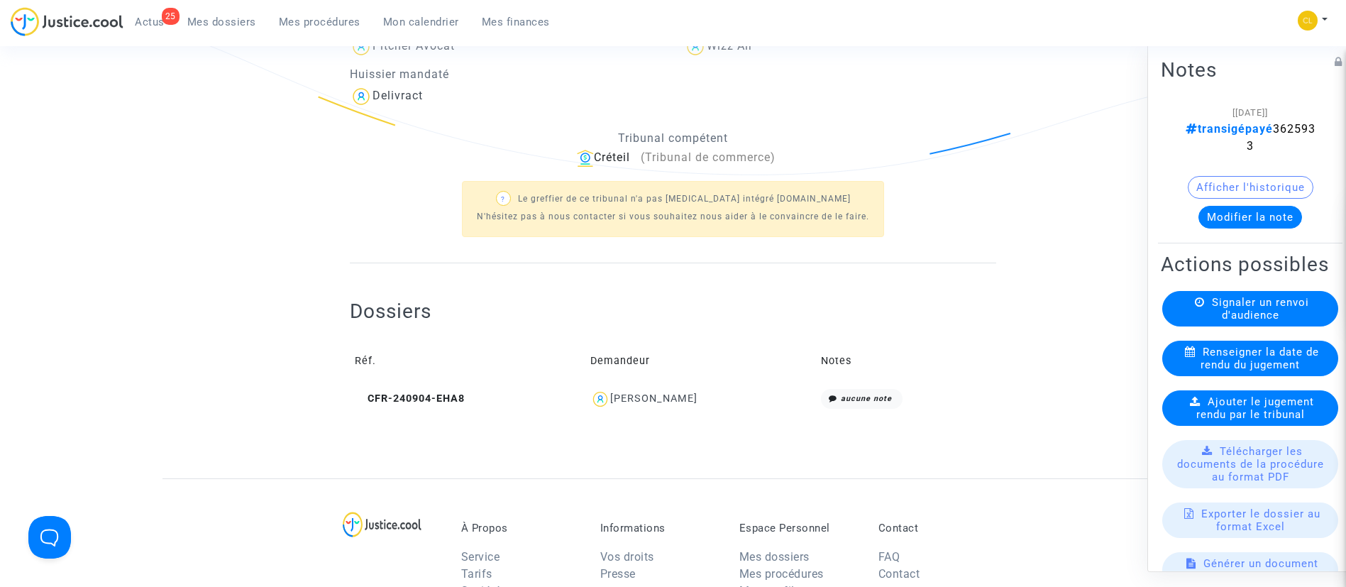
click at [660, 402] on div "Kateryna Kyrychenko" at bounding box center [653, 398] width 87 height 12
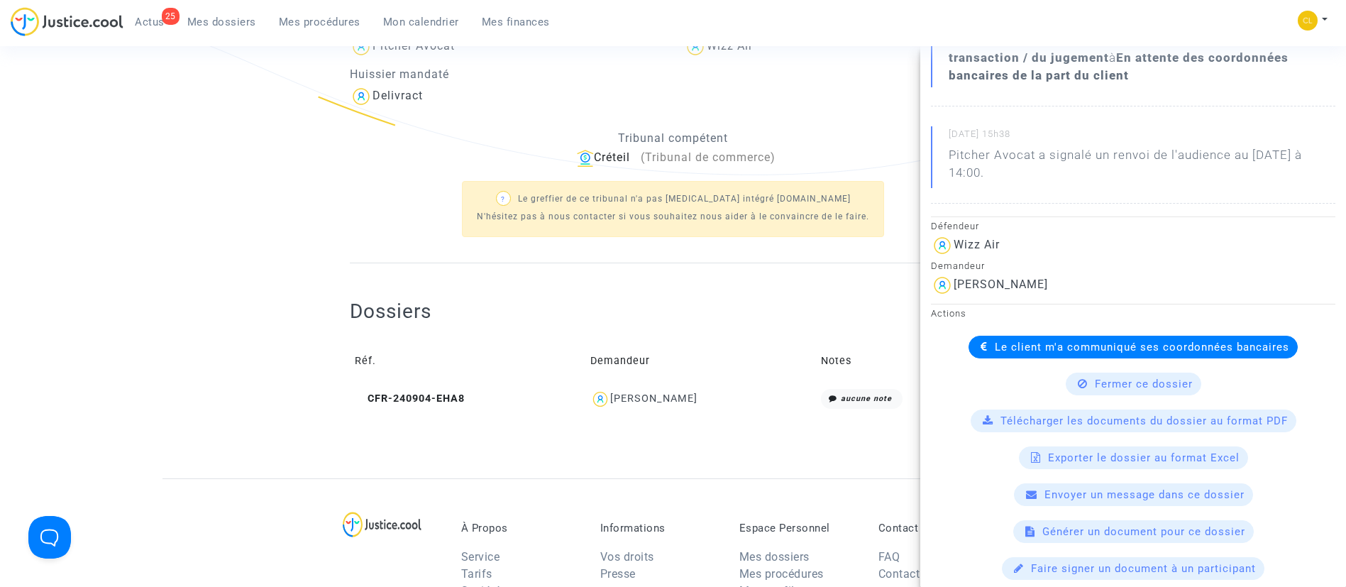
scroll to position [226, 0]
click at [995, 338] on div "Le client m'a communiqué ses coordonnées bancaires" at bounding box center [1133, 346] width 329 height 23
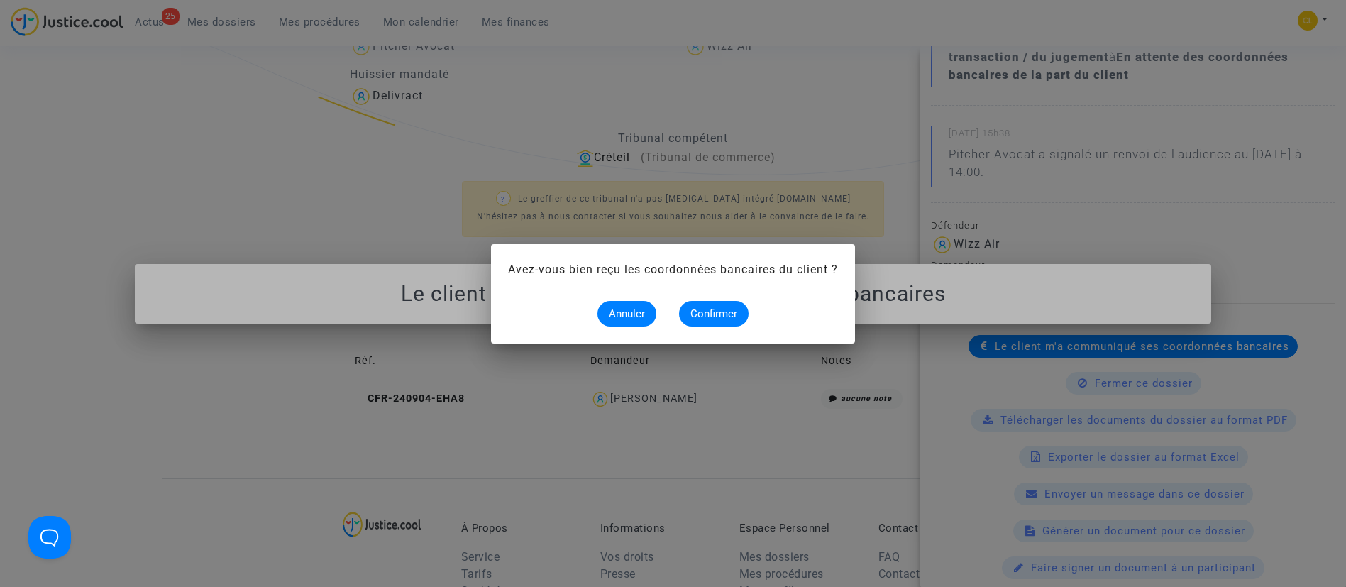
scroll to position [0, 0]
click at [700, 301] on button "Confirmer" at bounding box center [714, 314] width 70 height 26
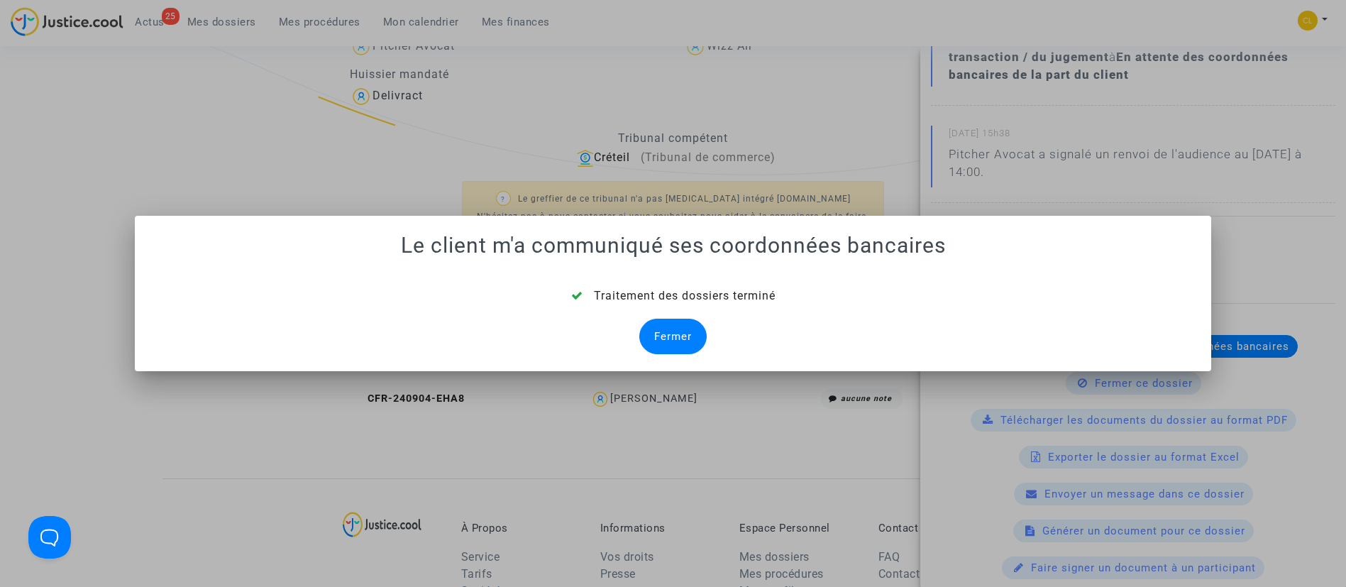
click at [666, 319] on div "Fermer" at bounding box center [672, 336] width 67 height 35
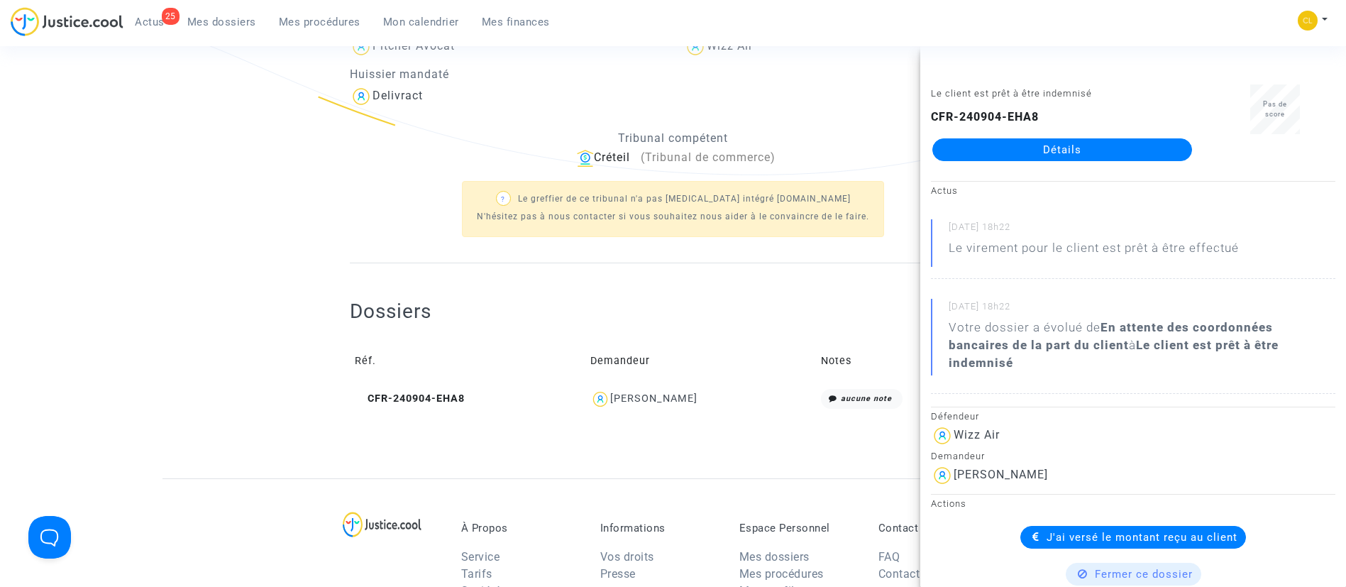
click at [385, 227] on div "? Le greffier de ce tribunal n'a pas [MEDICAL_DATA] intégré [DOMAIN_NAME] N'hés…" at bounding box center [673, 208] width 646 height 82
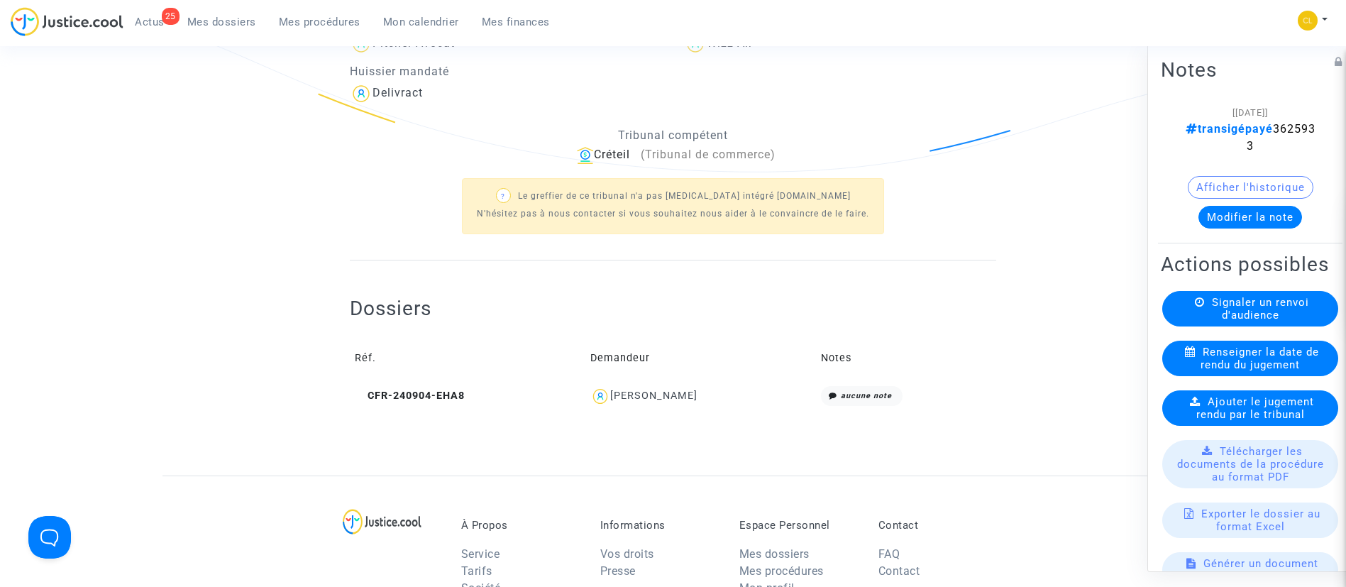
scroll to position [453, 0]
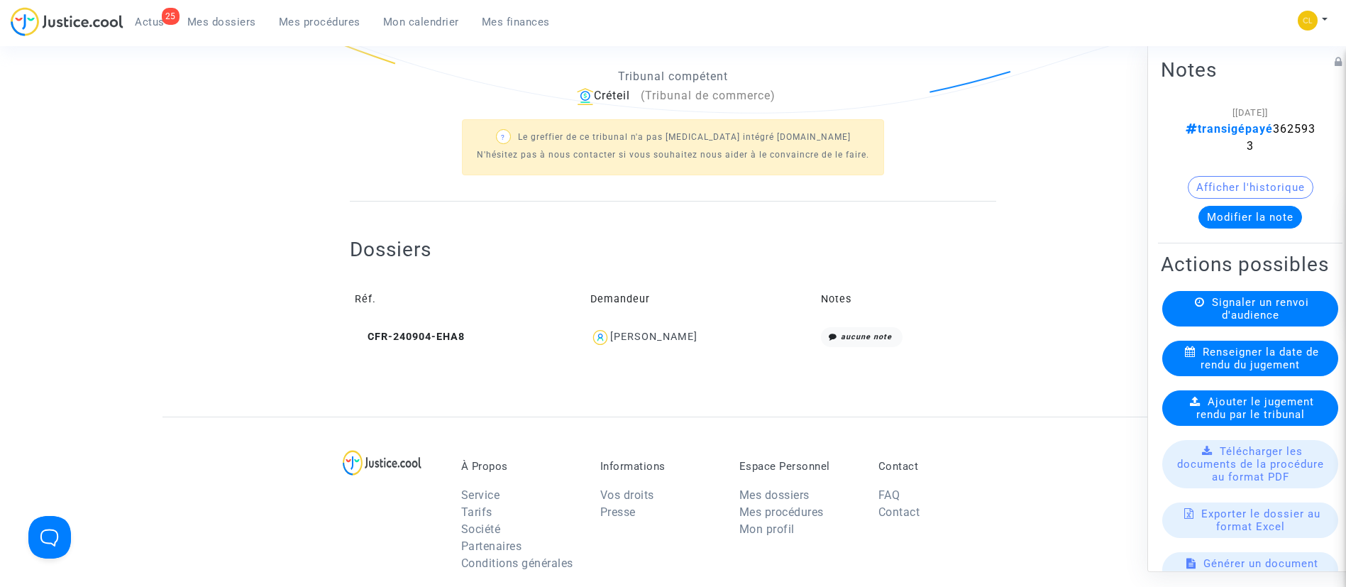
click at [674, 338] on div "Kateryna Kyrychenko" at bounding box center [653, 337] width 87 height 12
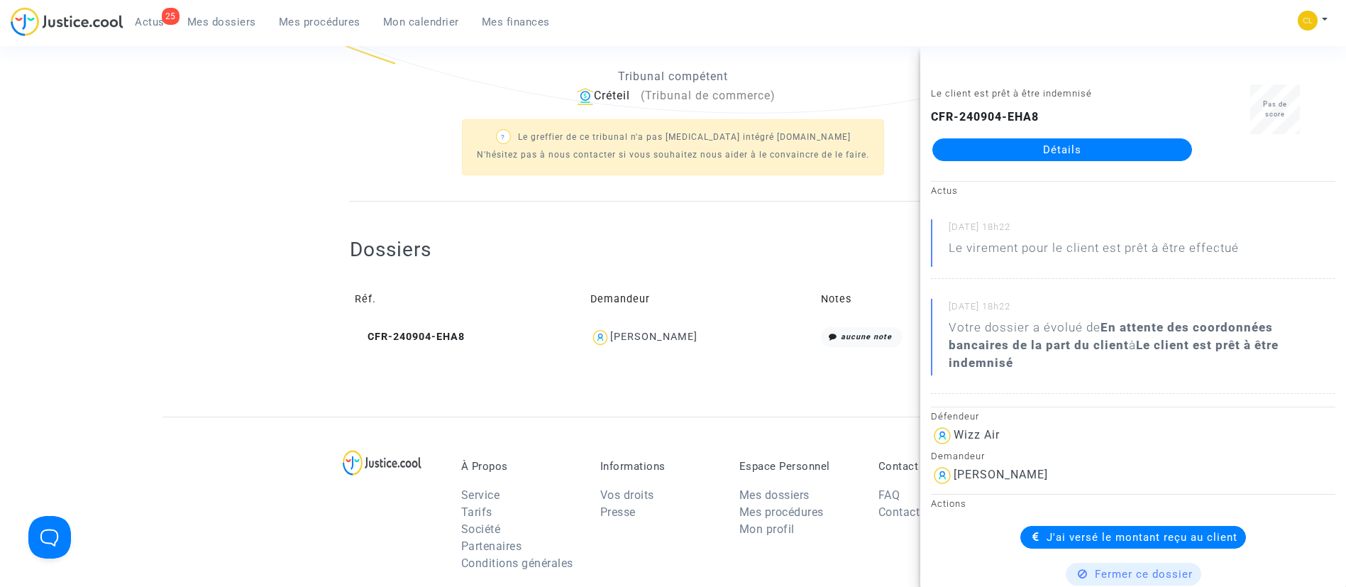
click at [215, 26] on span "Mes dossiers" at bounding box center [221, 22] width 69 height 13
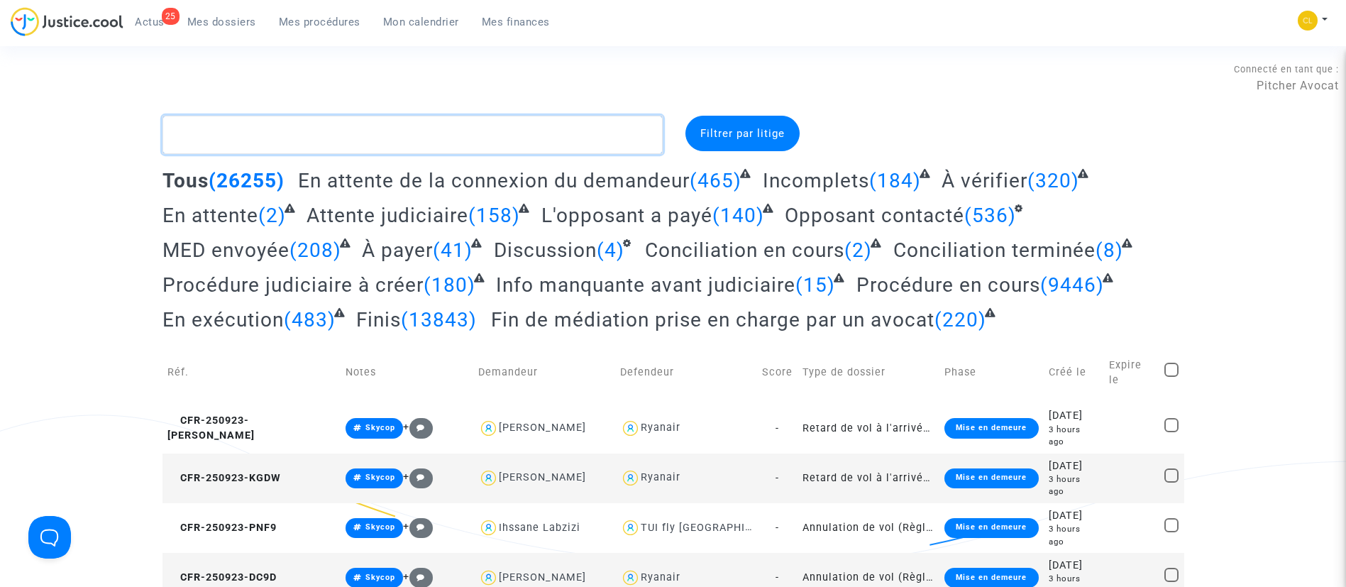
click at [294, 131] on textarea at bounding box center [413, 135] width 500 height 38
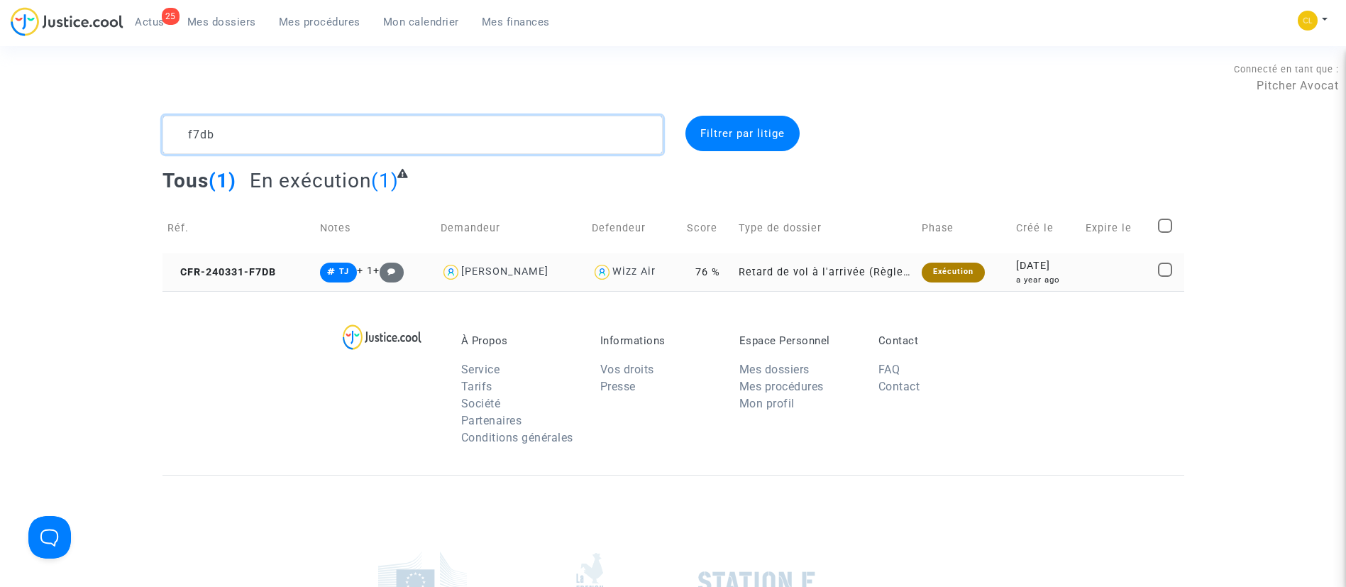
type textarea "f7db"
click at [1059, 283] on div "a year ago" at bounding box center [1046, 280] width 60 height 12
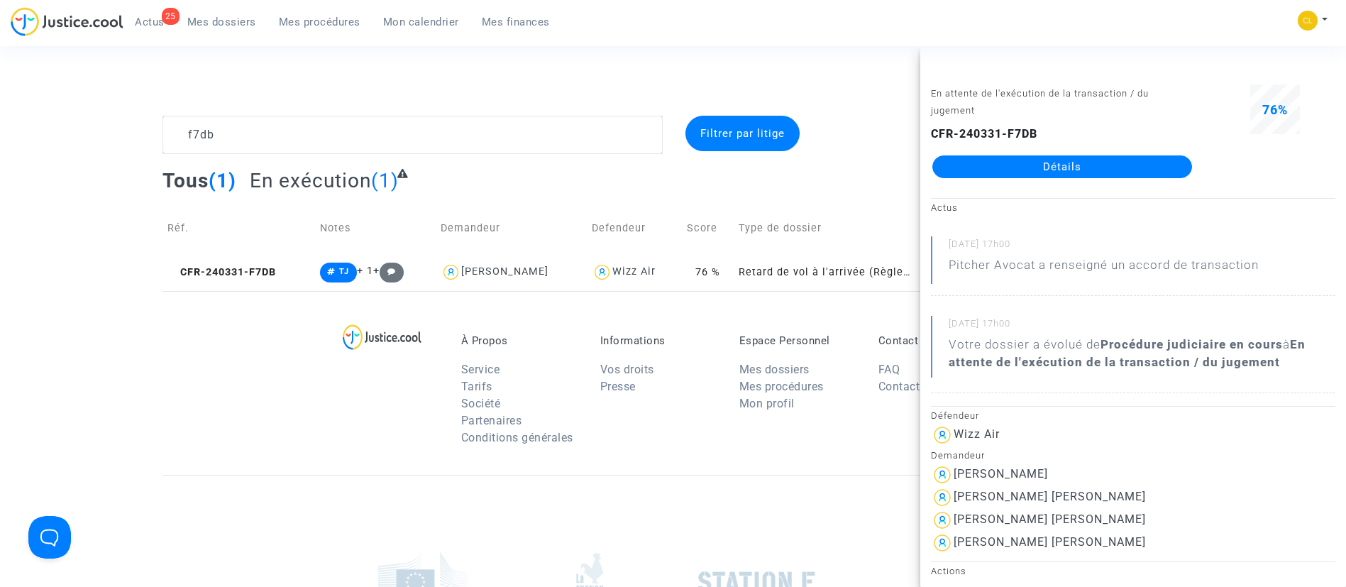
click at [1055, 163] on link "Détails" at bounding box center [1062, 166] width 260 height 23
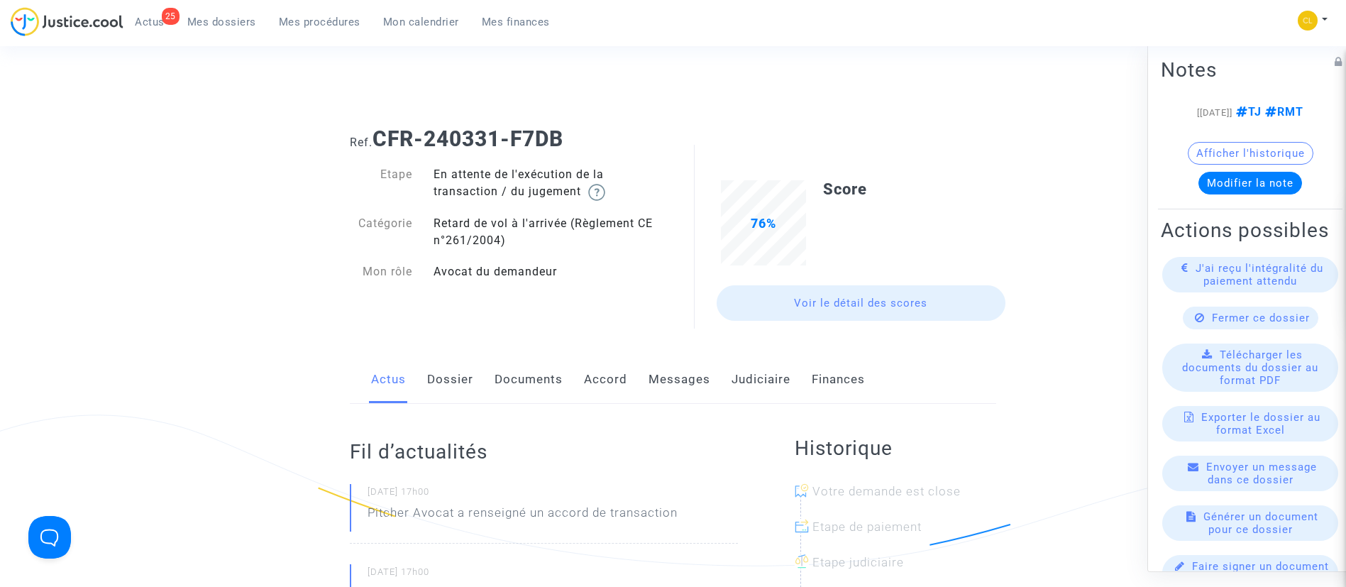
click at [755, 380] on link "Judiciaire" at bounding box center [761, 379] width 59 height 47
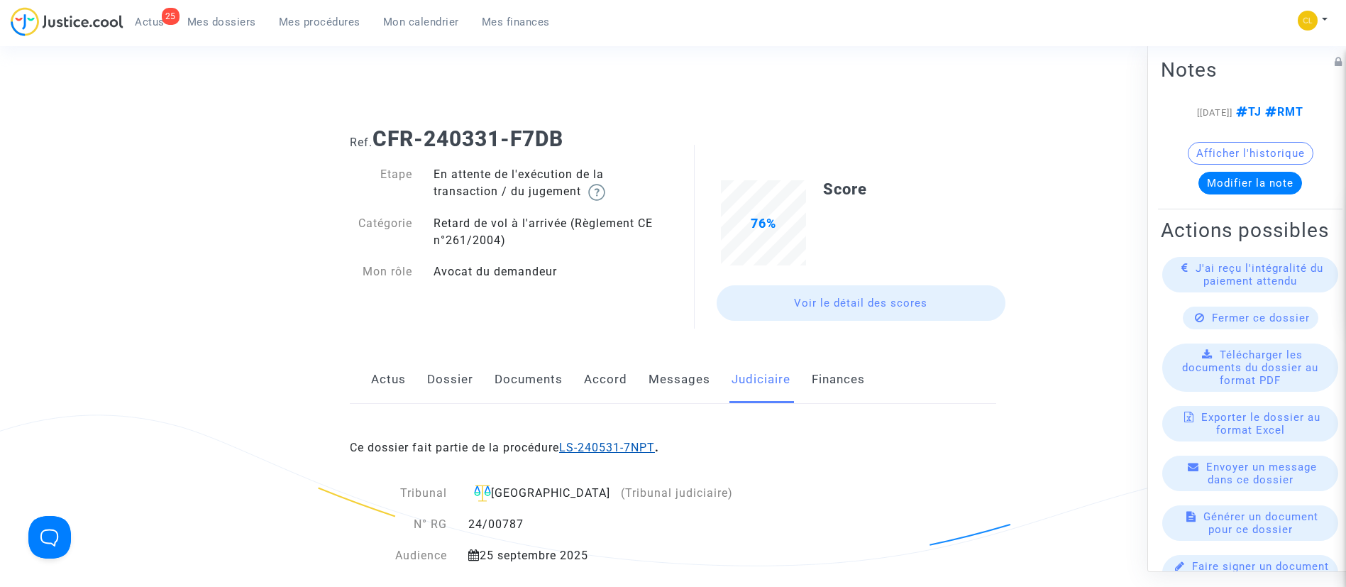
click at [623, 443] on link "LS-240531-7NPT" at bounding box center [607, 447] width 96 height 13
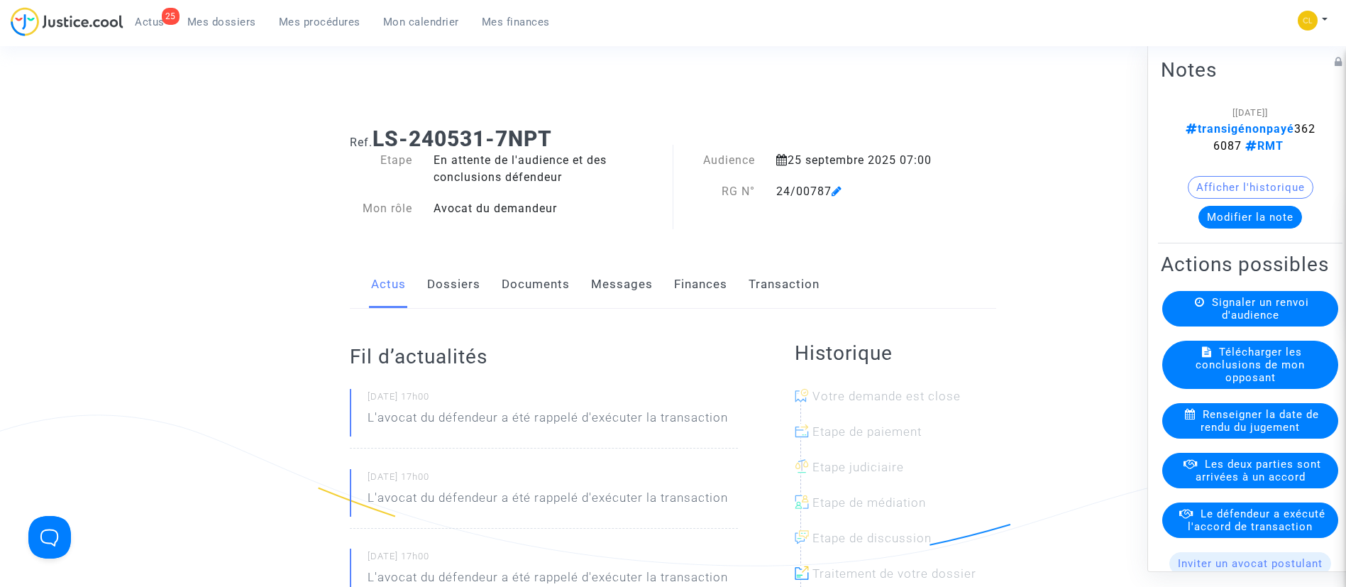
click at [761, 290] on link "Transaction" at bounding box center [784, 284] width 71 height 47
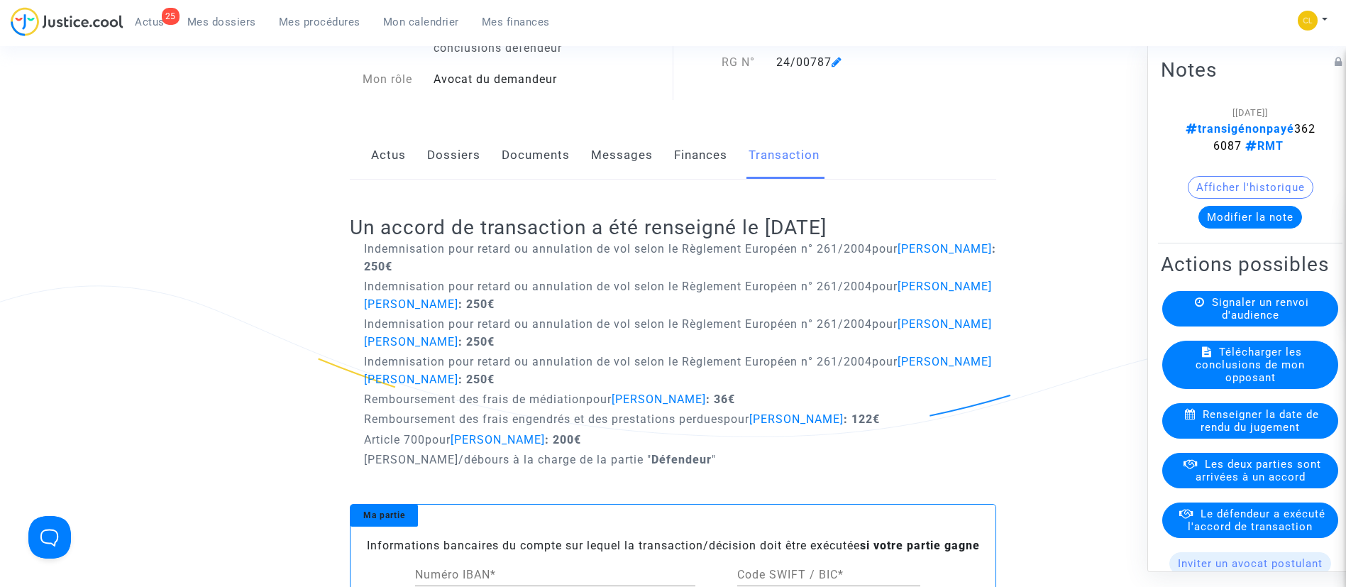
scroll to position [130, 0]
click at [1226, 220] on button "Modifier la note" at bounding box center [1251, 216] width 104 height 23
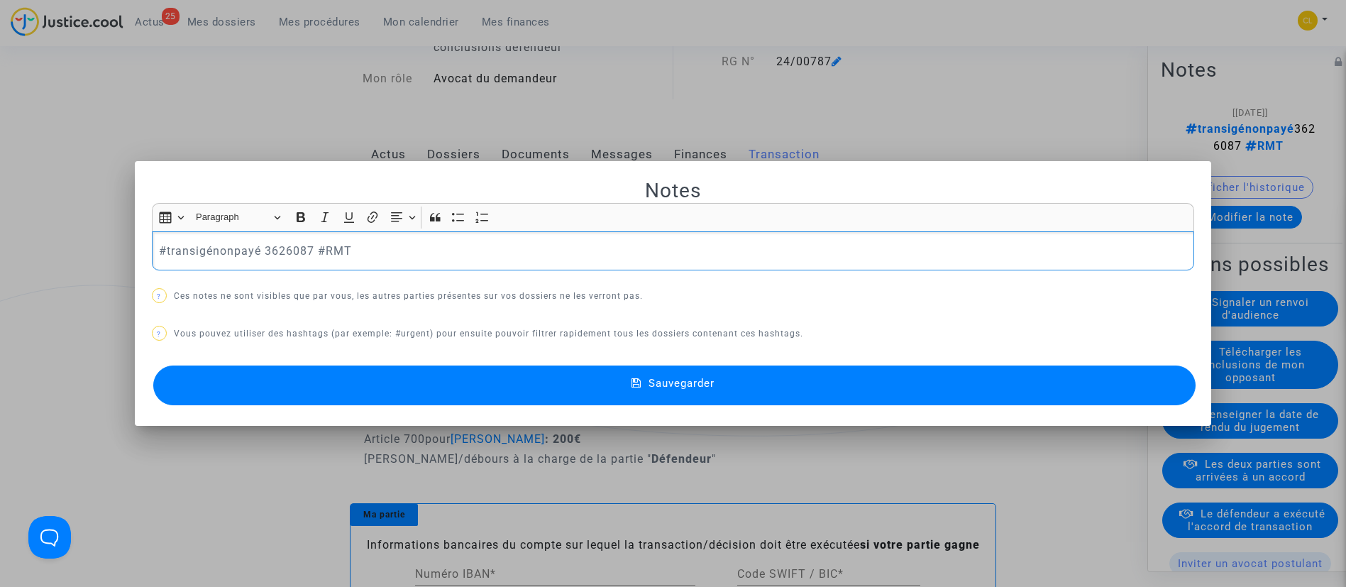
scroll to position [0, 0]
click at [230, 253] on p "#transigénonpayé 3626087 #RMT" at bounding box center [673, 251] width 1028 height 18
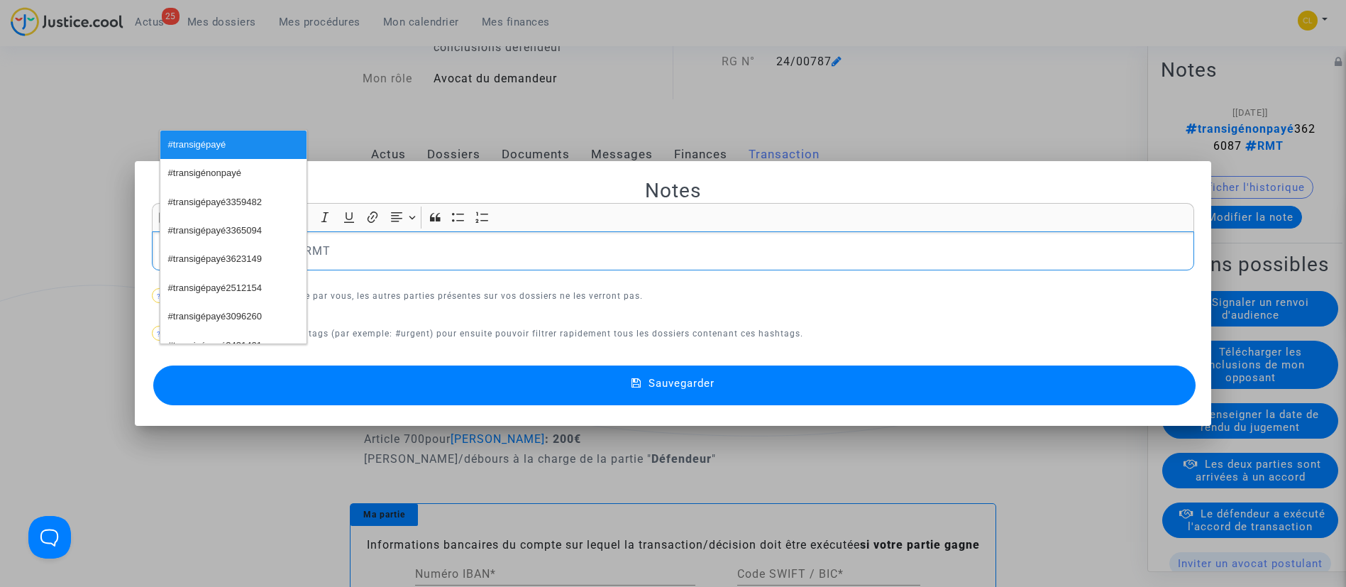
click at [755, 396] on button "Sauvegarder" at bounding box center [674, 385] width 1043 height 40
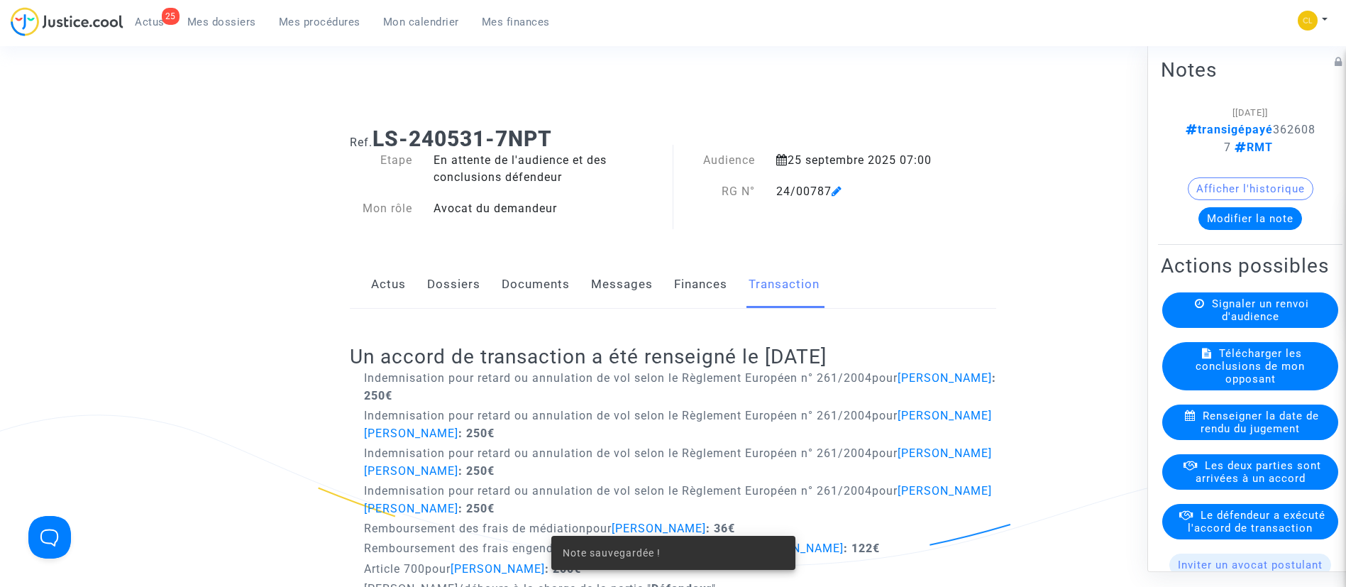
scroll to position [130, 0]
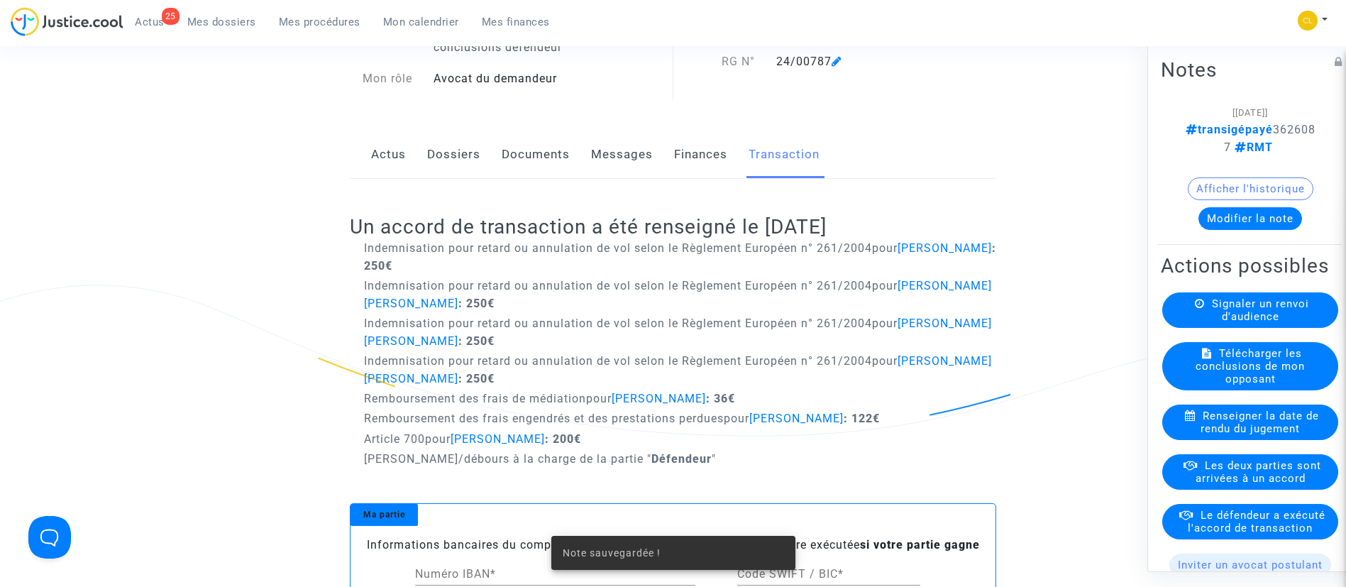
click at [1269, 534] on span "Le défendeur a exécuté l'accord de transaction" at bounding box center [1257, 521] width 138 height 26
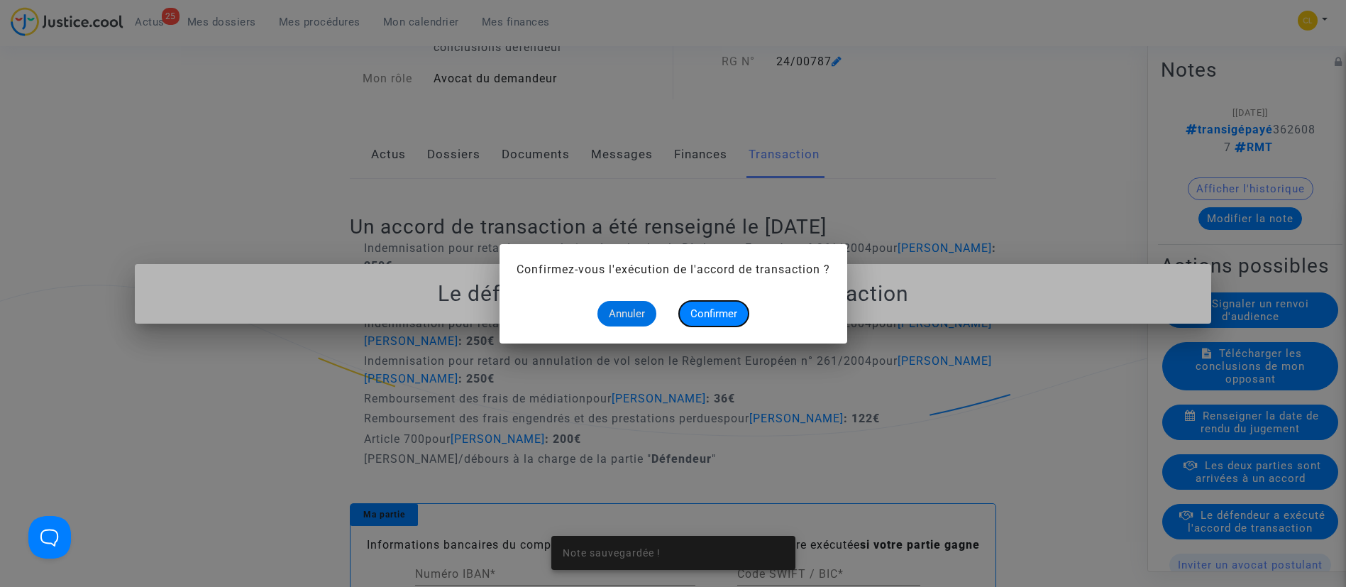
click at [732, 304] on button "Confirmer" at bounding box center [714, 314] width 70 height 26
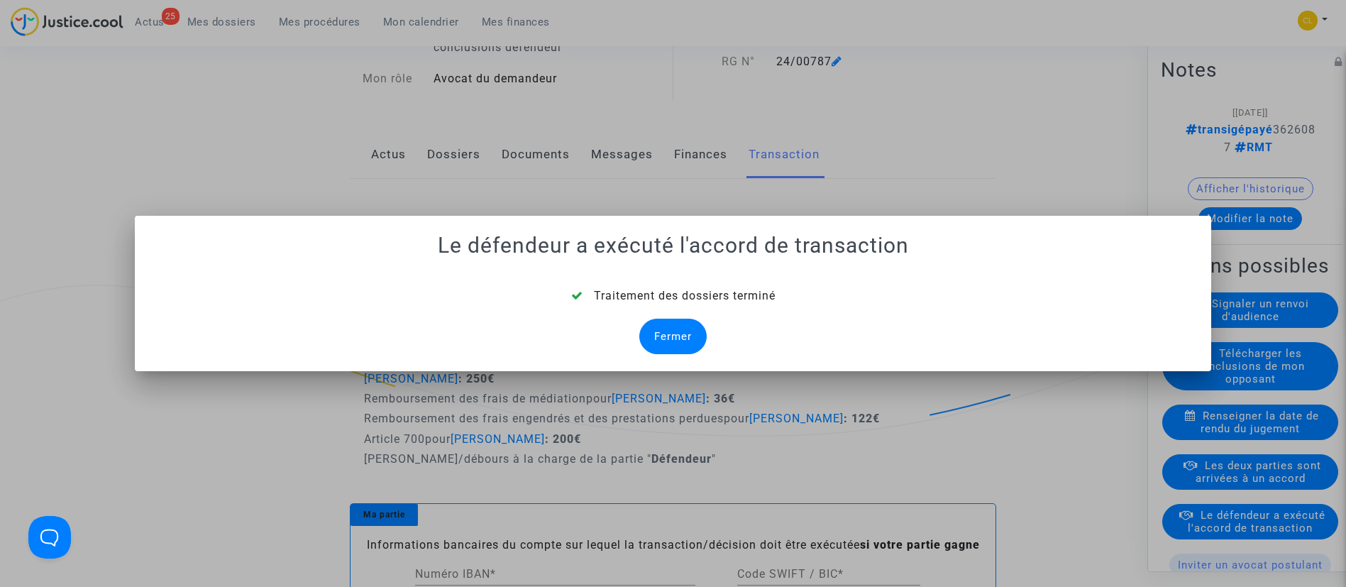
click at [685, 329] on div "Fermer" at bounding box center [672, 336] width 67 height 35
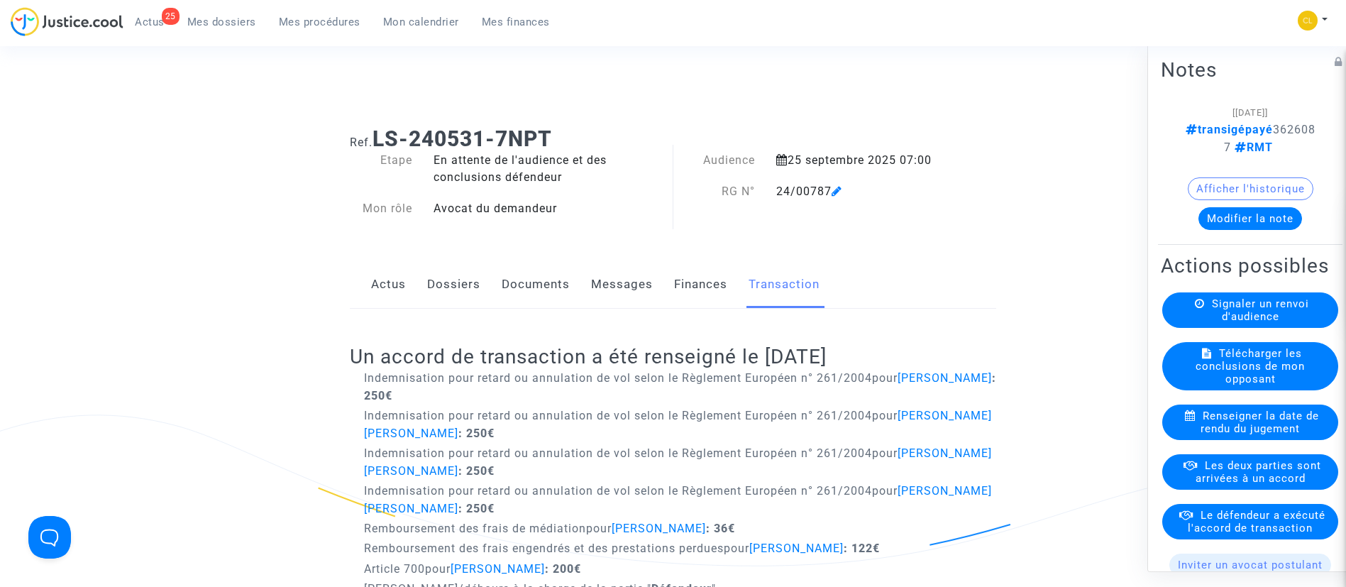
scroll to position [130, 0]
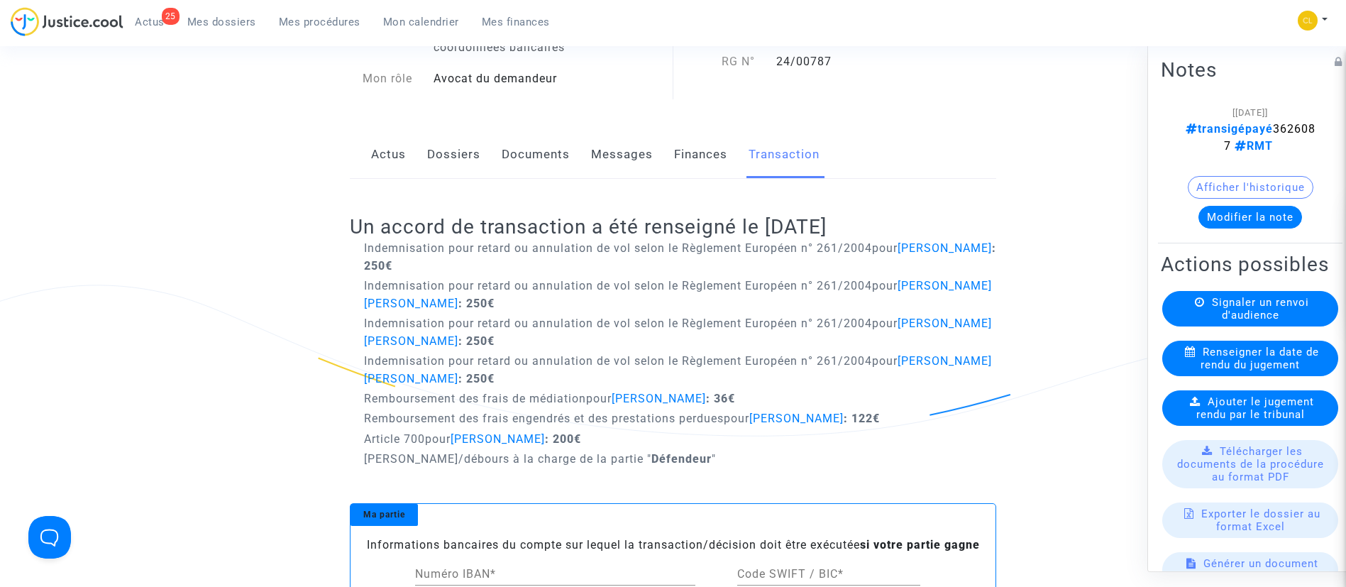
click at [452, 153] on link "Dossiers" at bounding box center [453, 154] width 53 height 47
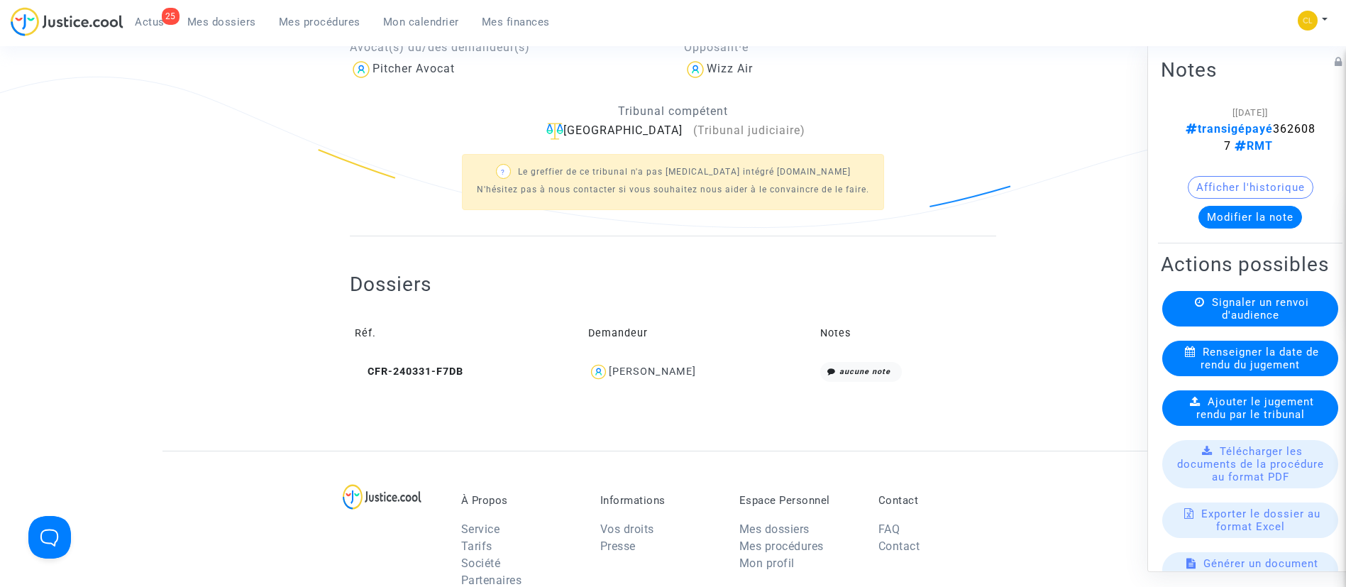
scroll to position [348, 0]
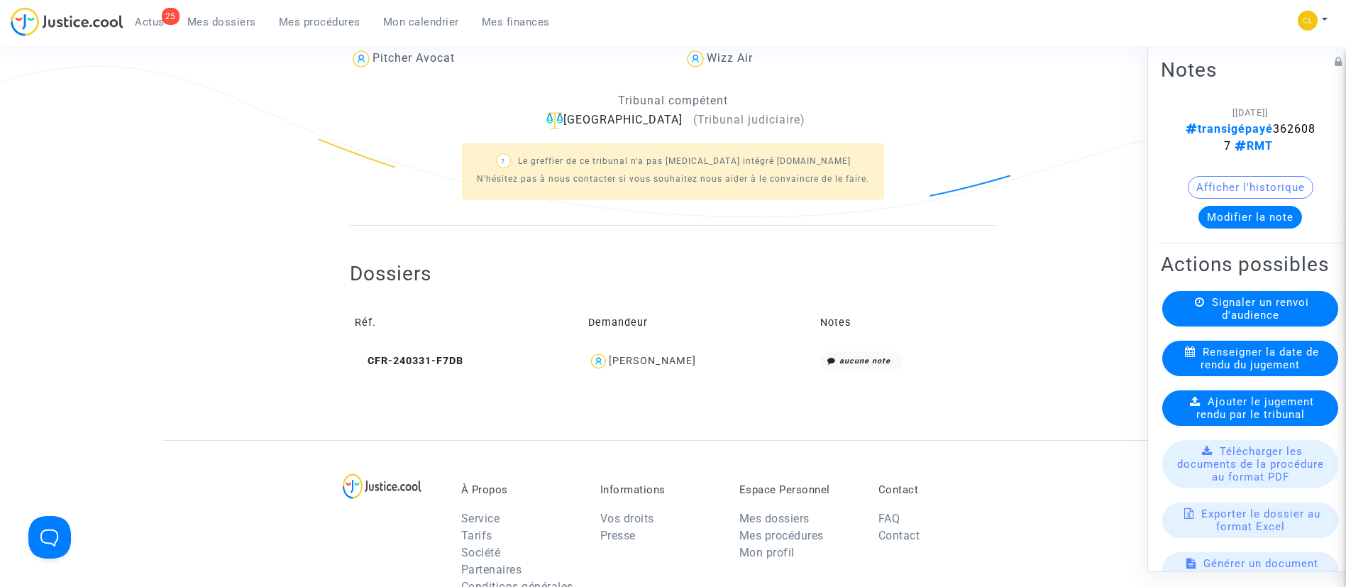
click at [650, 359] on div "Milena Scopulovic Keric" at bounding box center [652, 361] width 87 height 12
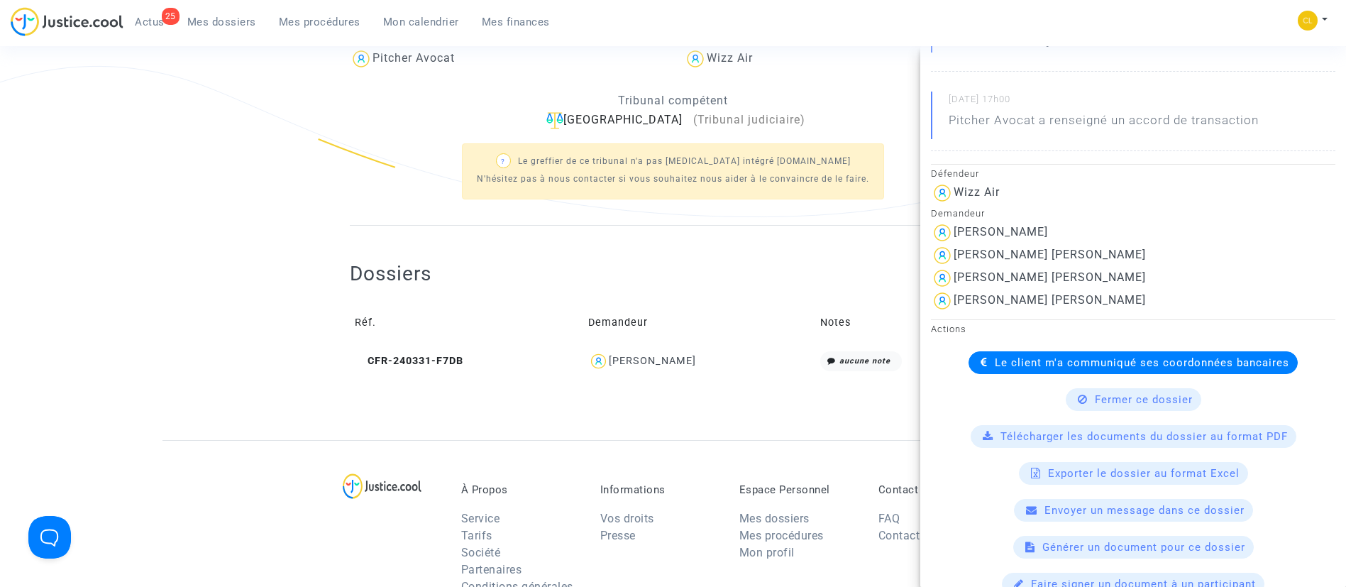
scroll to position [262, 0]
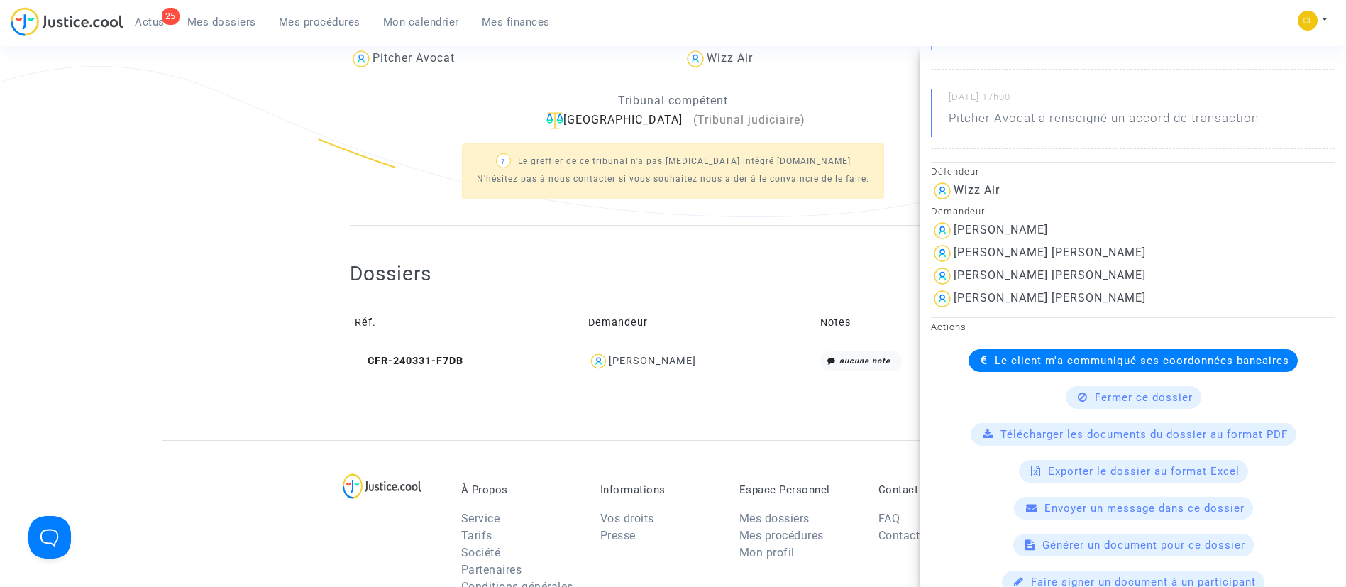
click at [993, 353] on div "Le client m'a communiqué ses coordonnées bancaires" at bounding box center [1133, 360] width 329 height 23
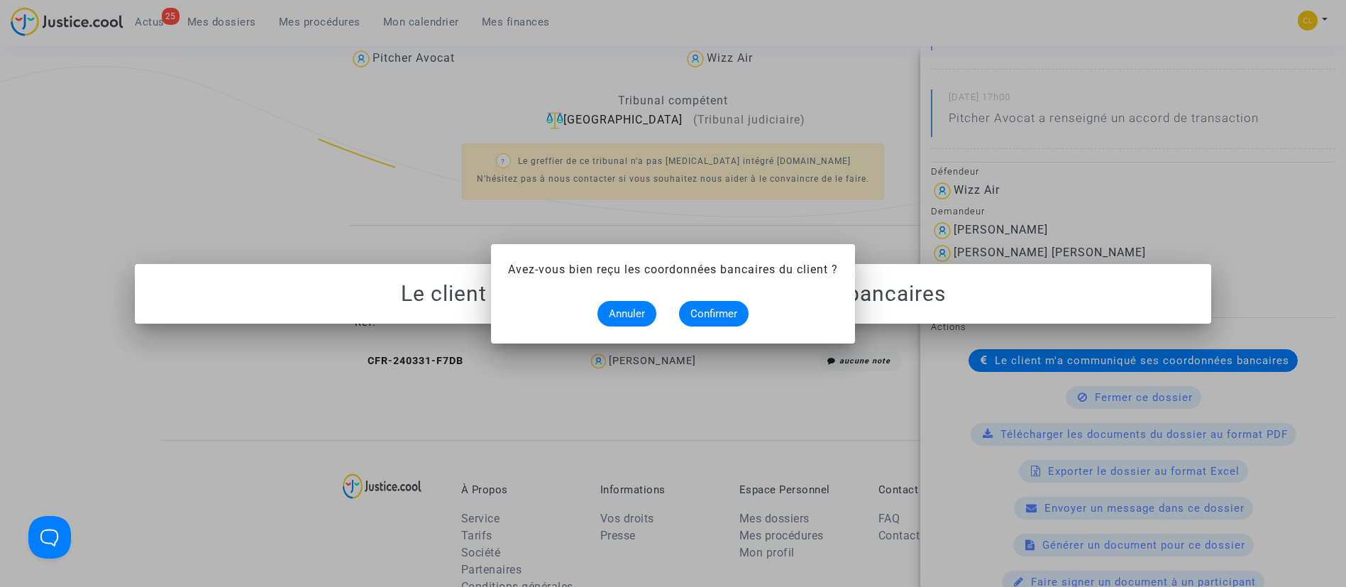
scroll to position [0, 0]
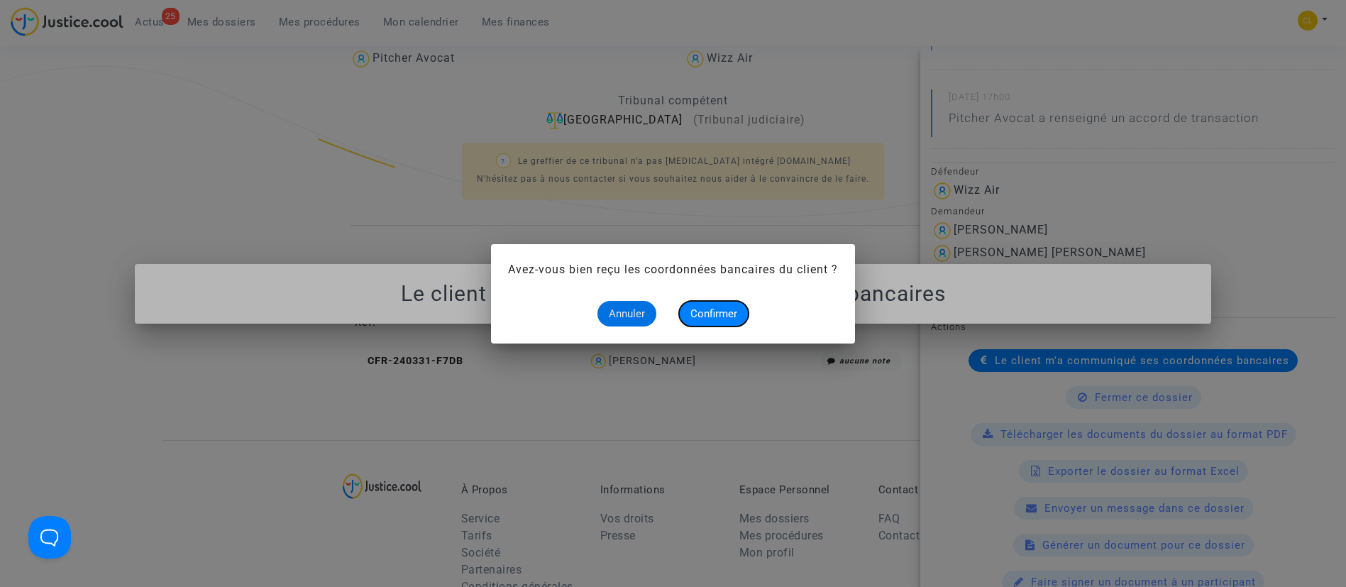
click at [711, 307] on span "Confirmer" at bounding box center [713, 313] width 47 height 13
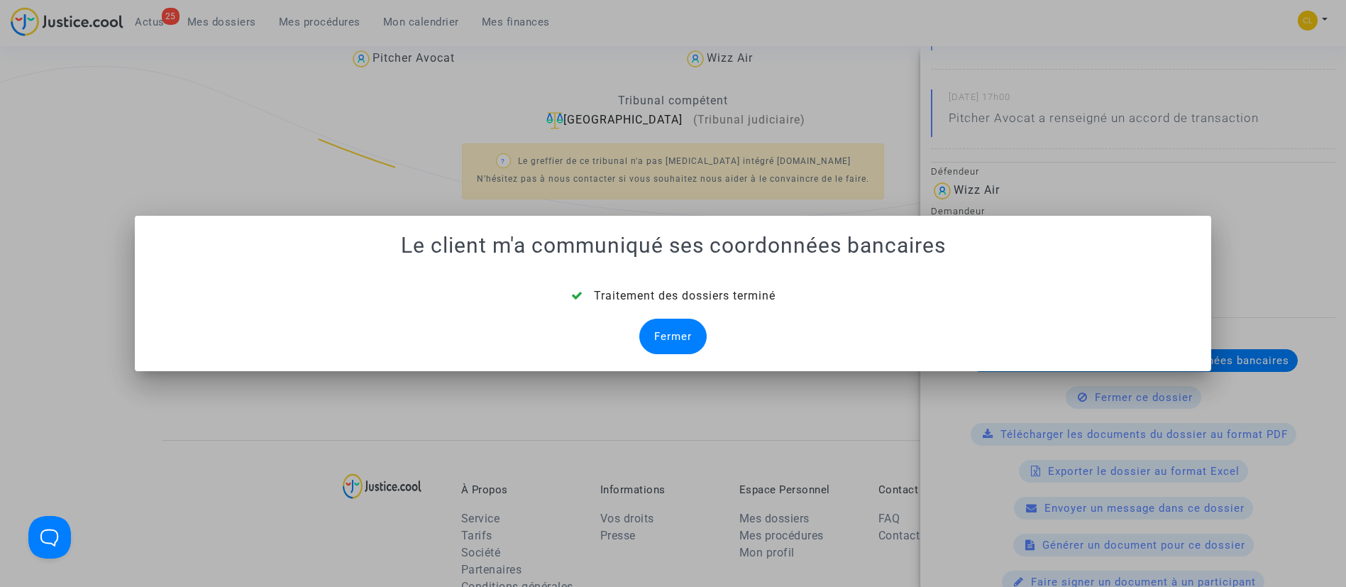
click at [683, 326] on div "Fermer" at bounding box center [672, 336] width 67 height 35
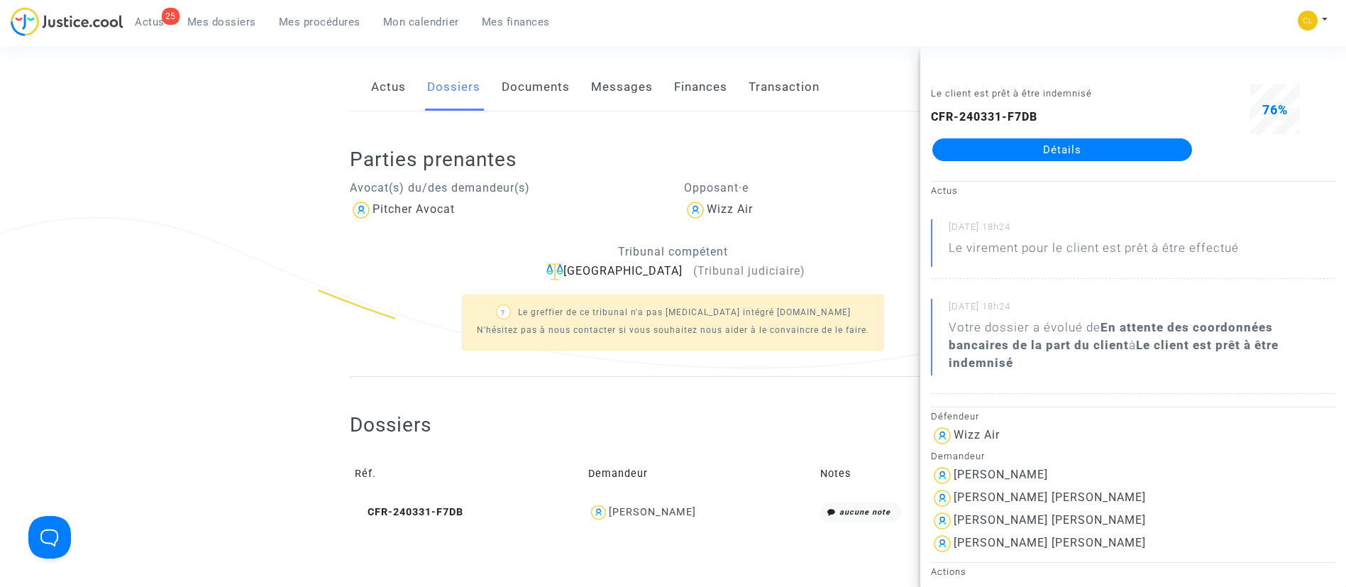
scroll to position [184, 0]
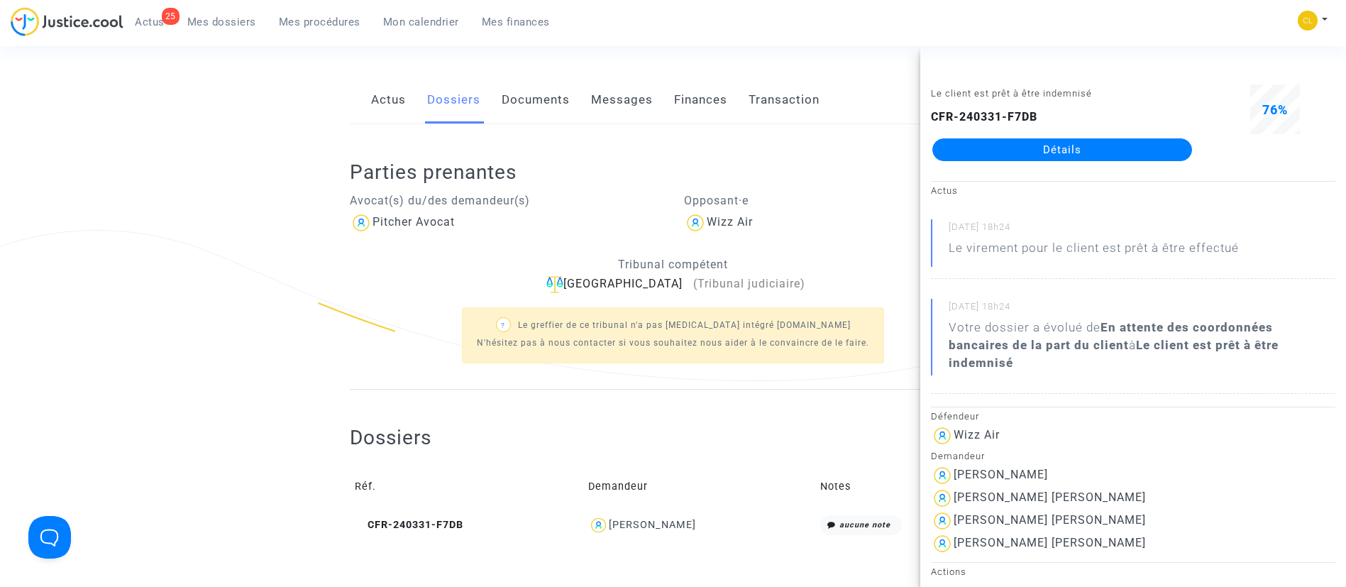
click at [228, 26] on span "Mes dossiers" at bounding box center [221, 22] width 69 height 13
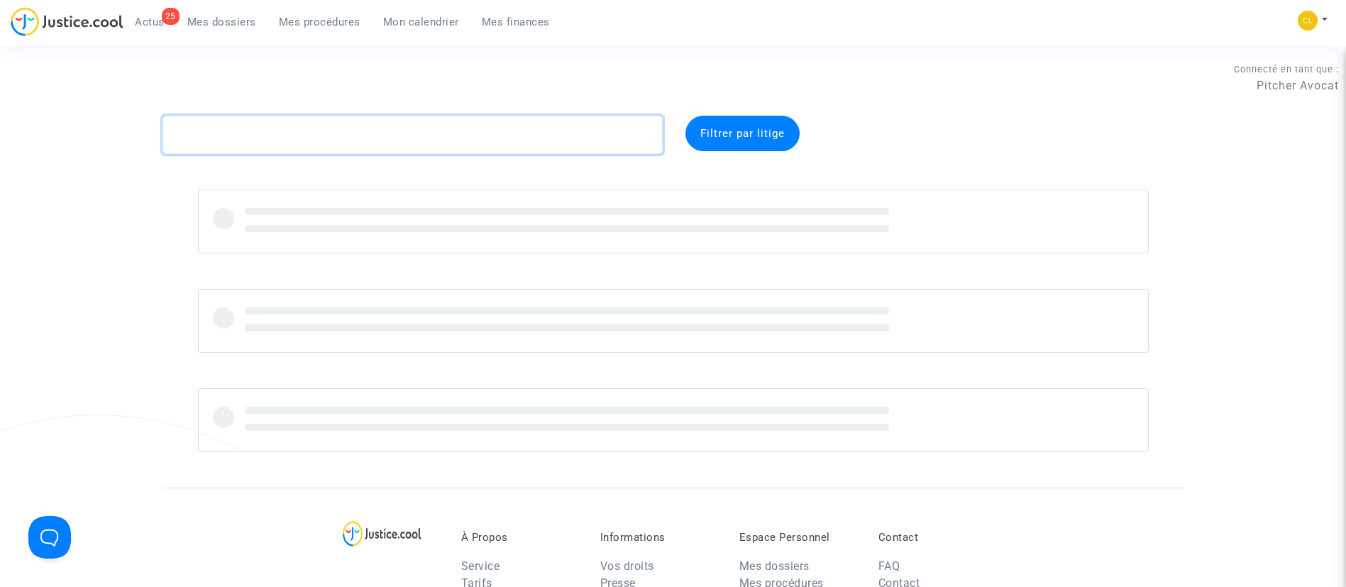
click at [329, 133] on textarea at bounding box center [413, 135] width 500 height 38
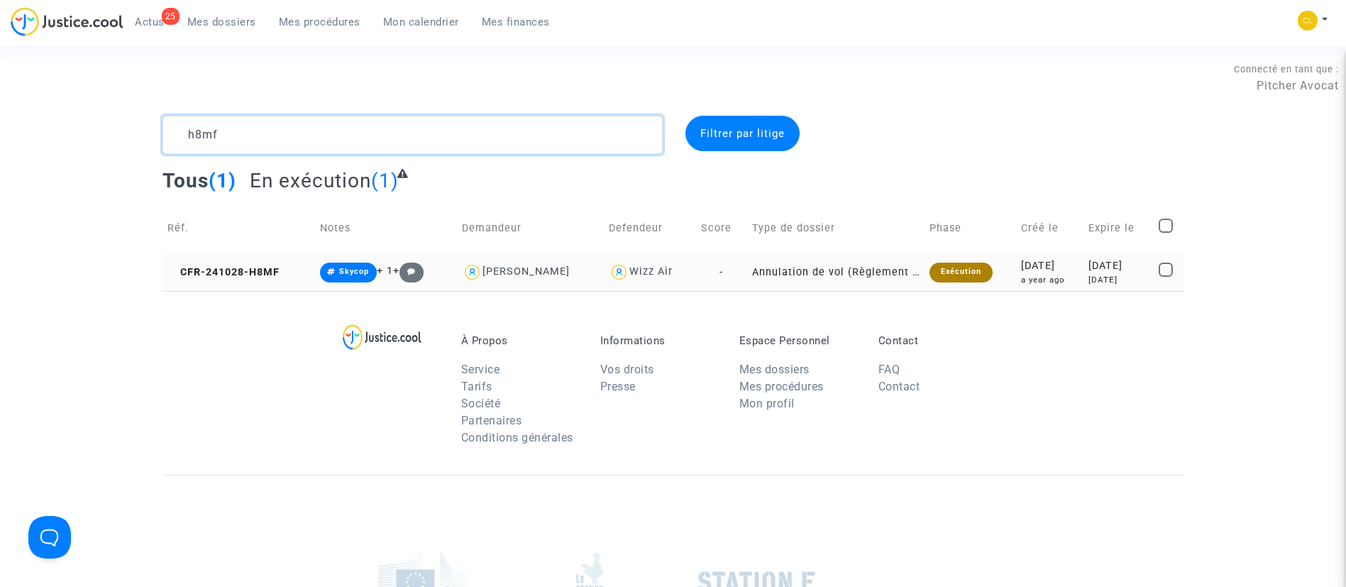
type textarea "h8mf"
click at [1089, 283] on div "10 months ago" at bounding box center [1119, 280] width 60 height 12
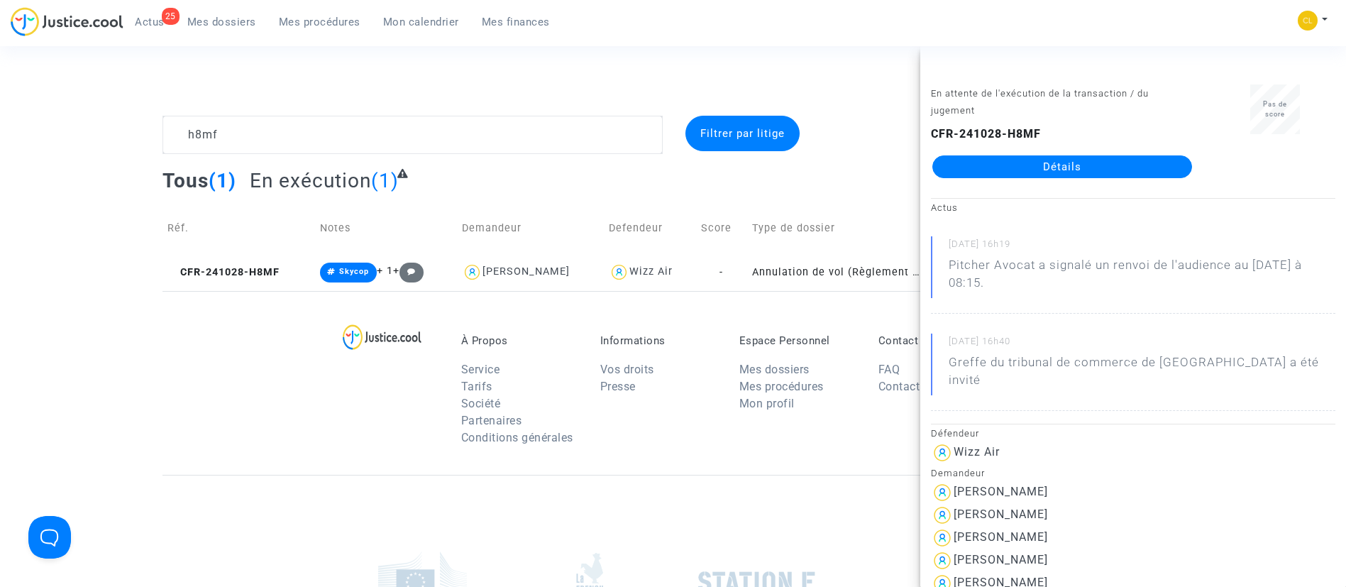
click at [1061, 169] on link "Détails" at bounding box center [1062, 166] width 260 height 23
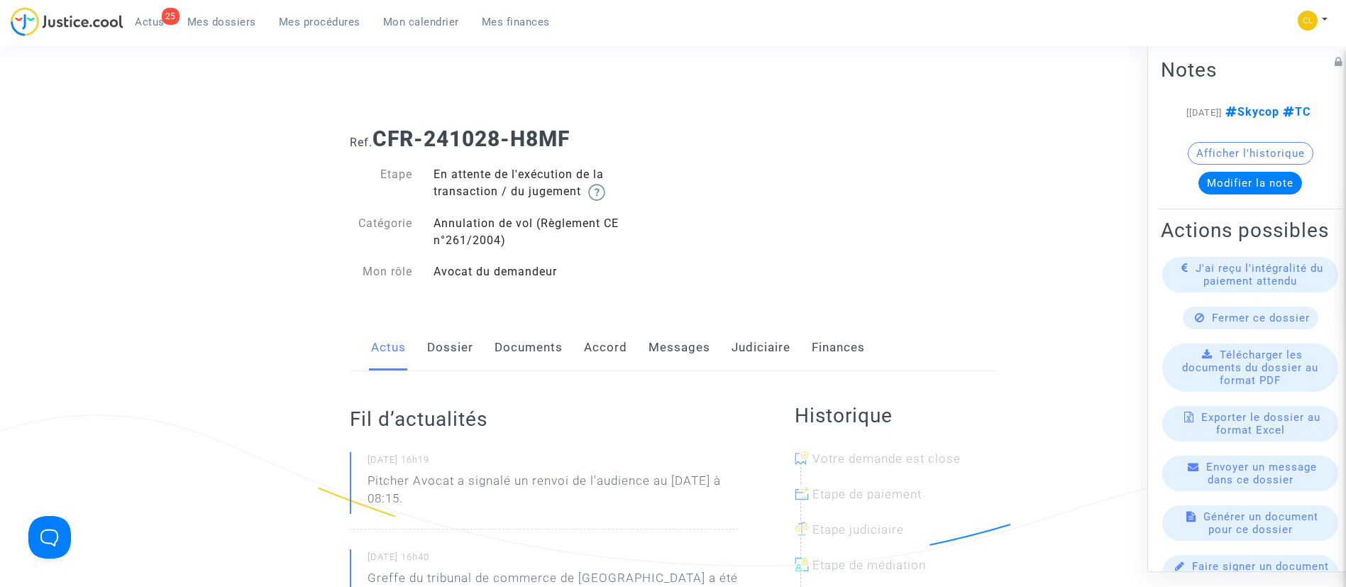
click at [737, 349] on link "Judiciaire" at bounding box center [761, 347] width 59 height 47
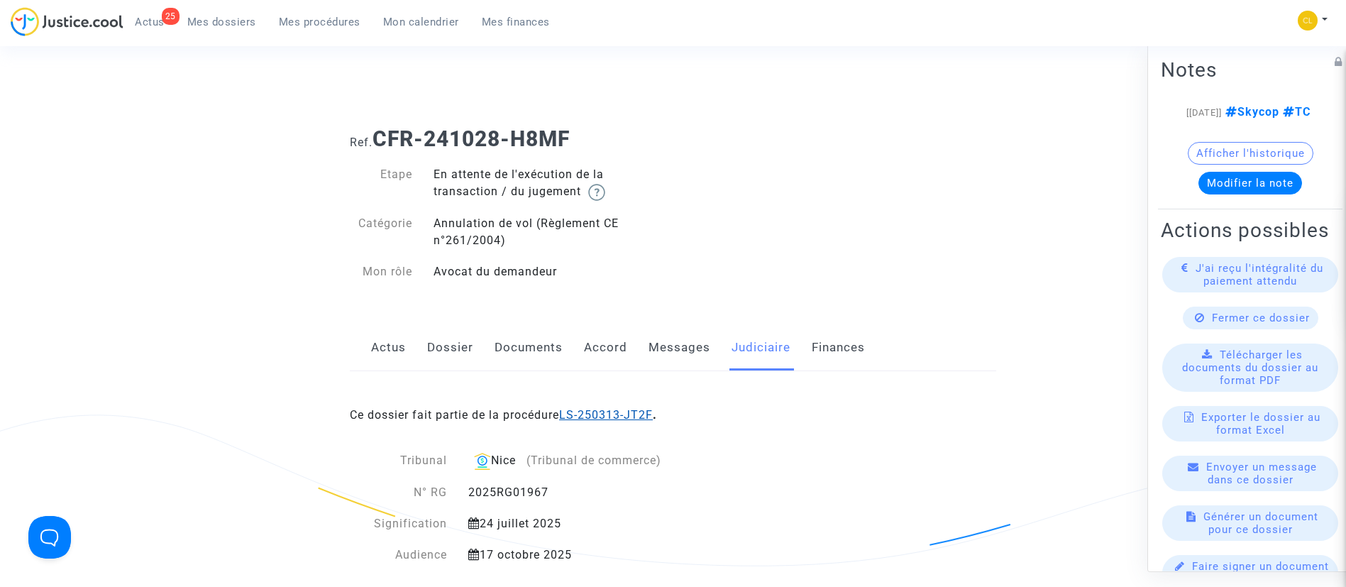
click at [627, 414] on link "LS-250313-JT2F" at bounding box center [606, 414] width 94 height 13
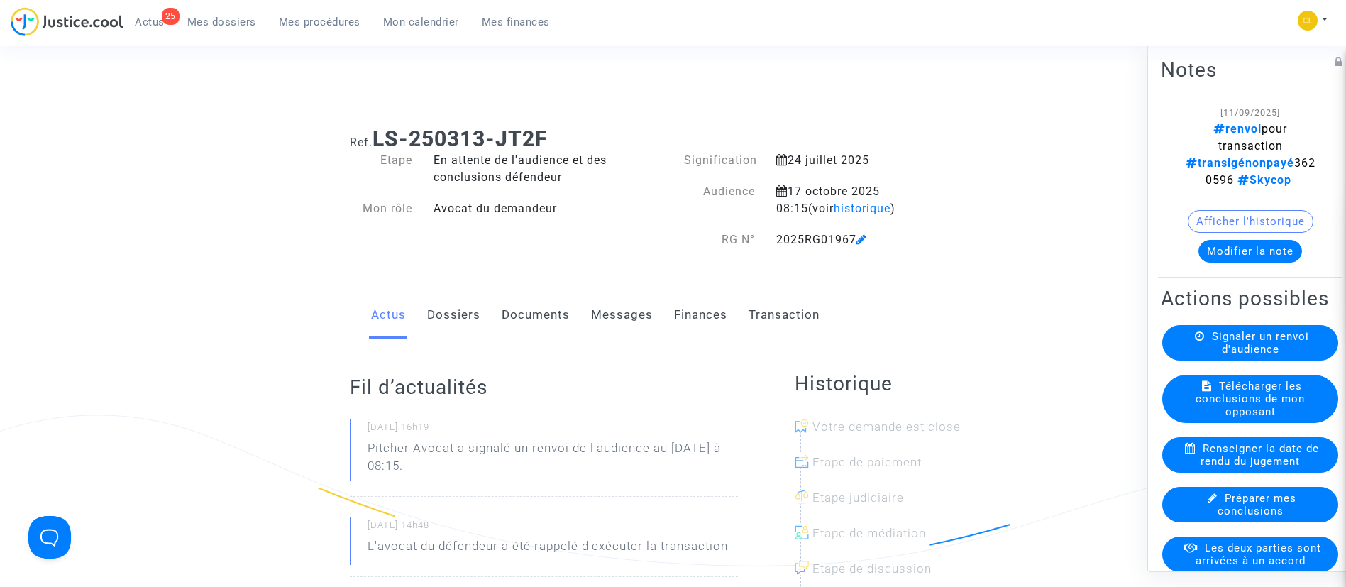
click at [798, 321] on link "Transaction" at bounding box center [784, 315] width 71 height 47
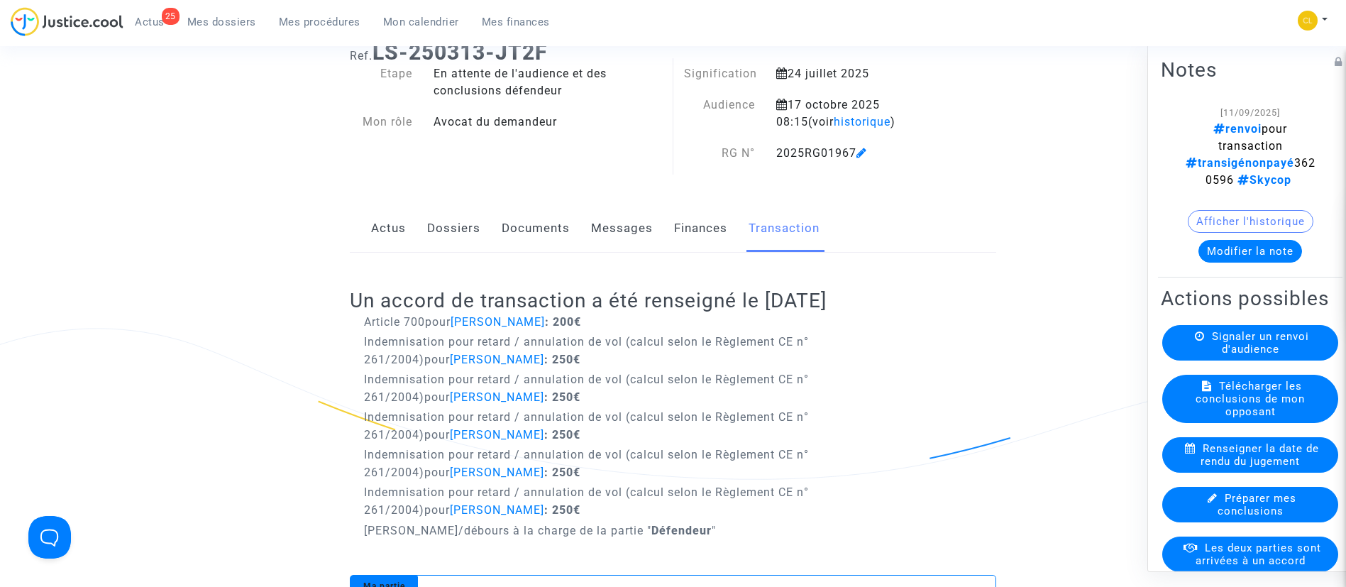
scroll to position [364, 0]
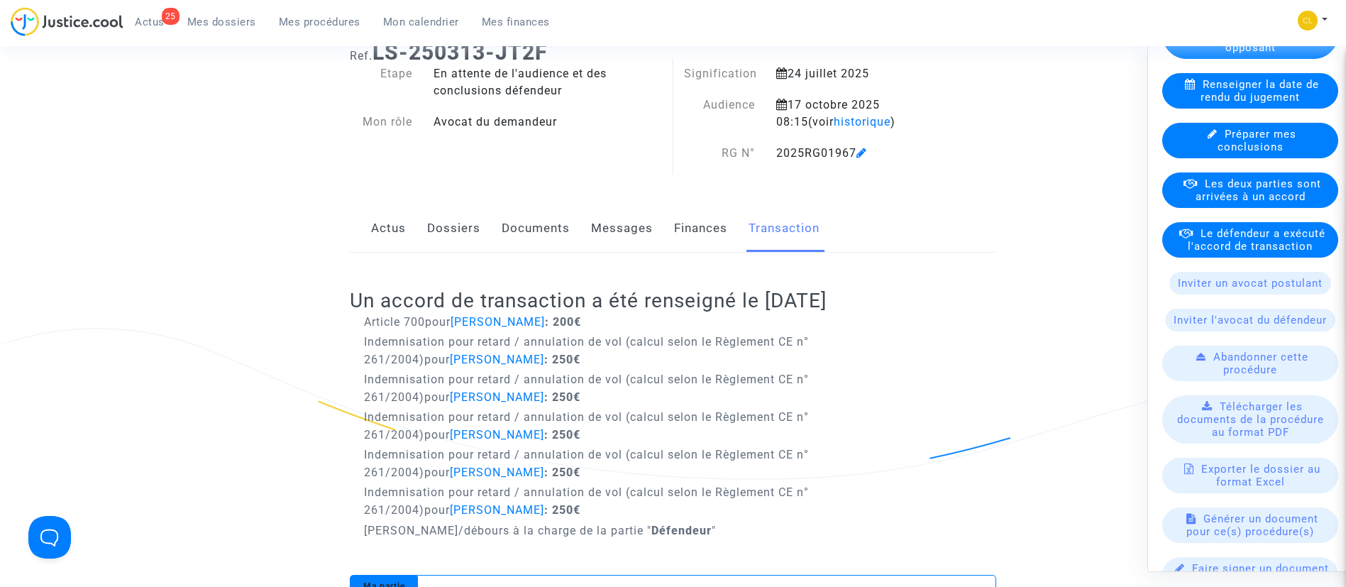
click at [1234, 252] on span "Le défendeur a exécuté l'accord de transaction" at bounding box center [1257, 239] width 138 height 26
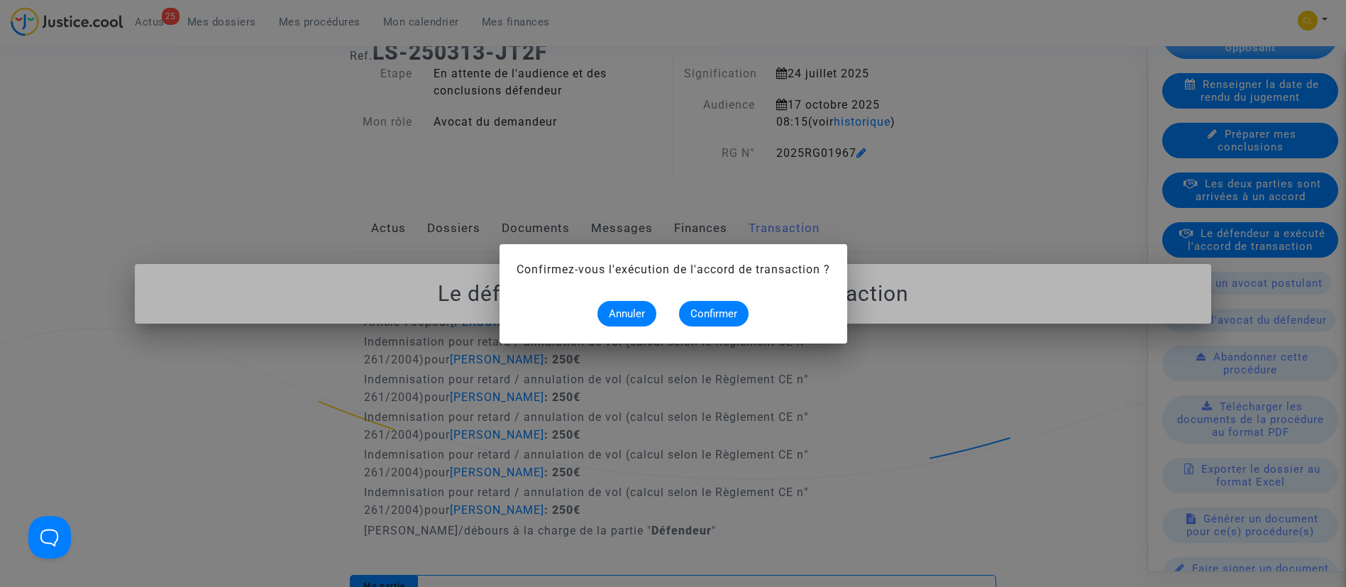
scroll to position [0, 0]
click at [726, 312] on span "Confirmer" at bounding box center [713, 313] width 47 height 13
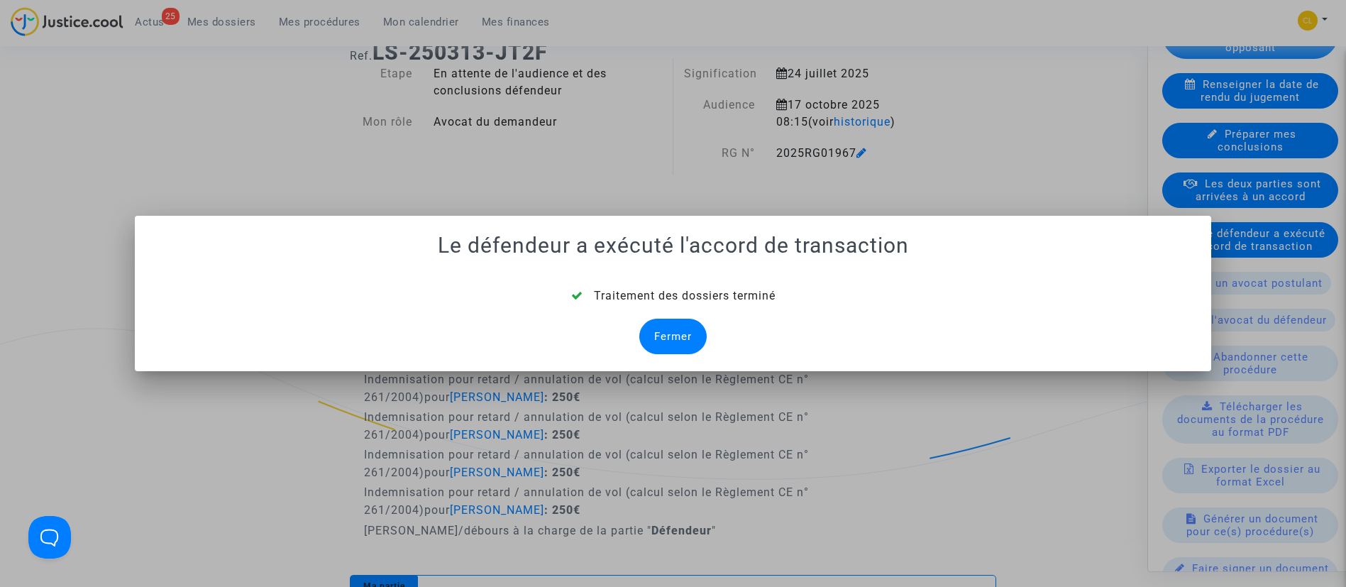
click at [683, 328] on div "Fermer" at bounding box center [672, 336] width 67 height 35
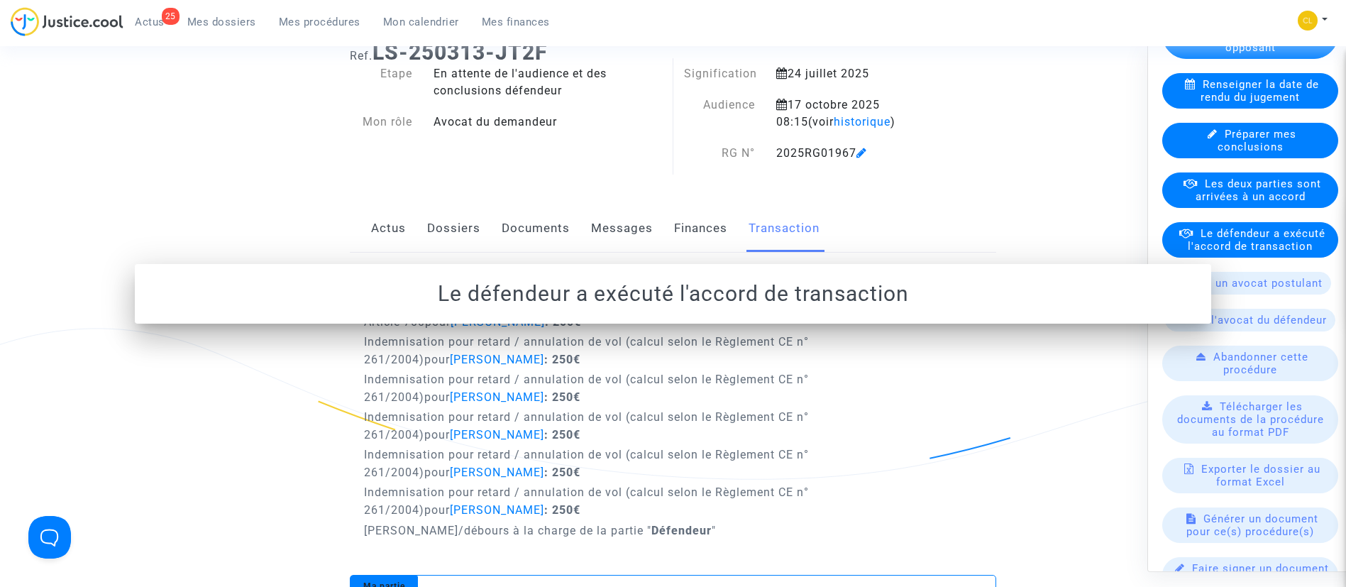
scroll to position [87, 0]
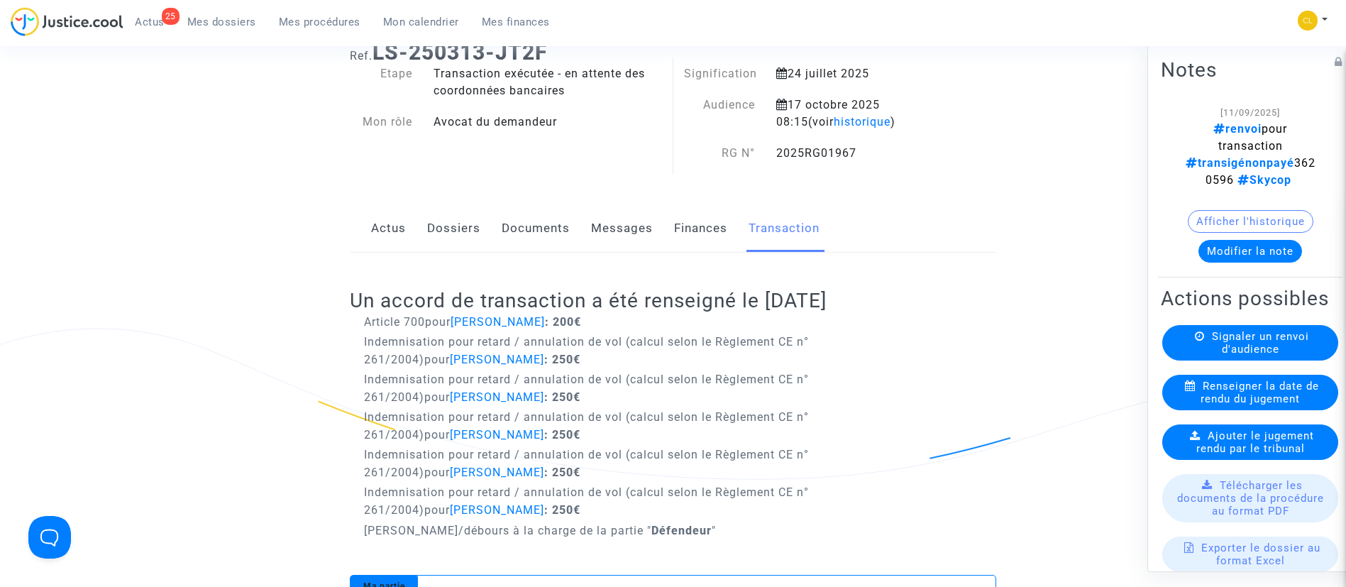
click at [450, 233] on link "Dossiers" at bounding box center [453, 228] width 53 height 47
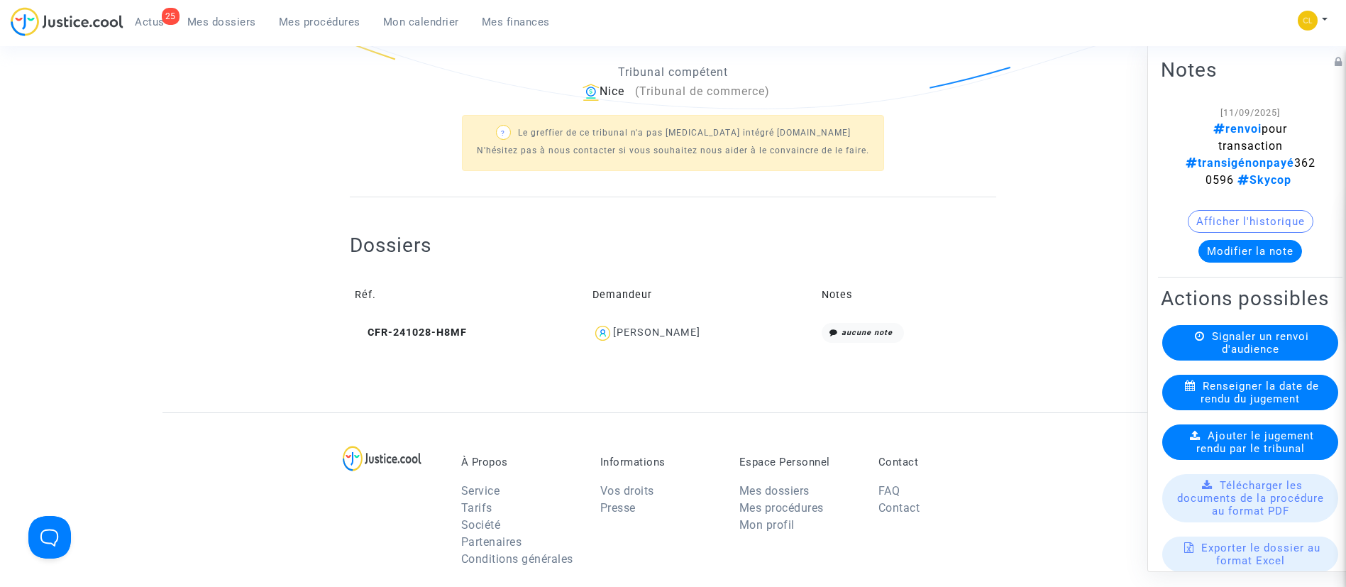
scroll to position [483, 0]
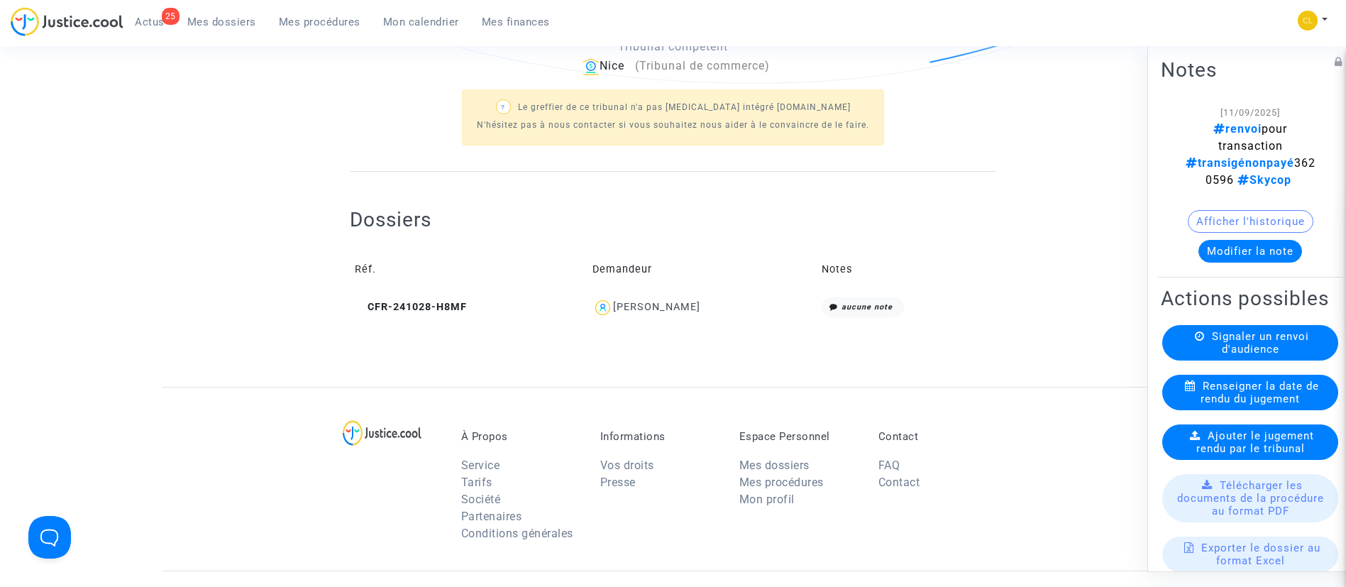
click at [686, 307] on div "Igor Bajovic" at bounding box center [656, 307] width 87 height 12
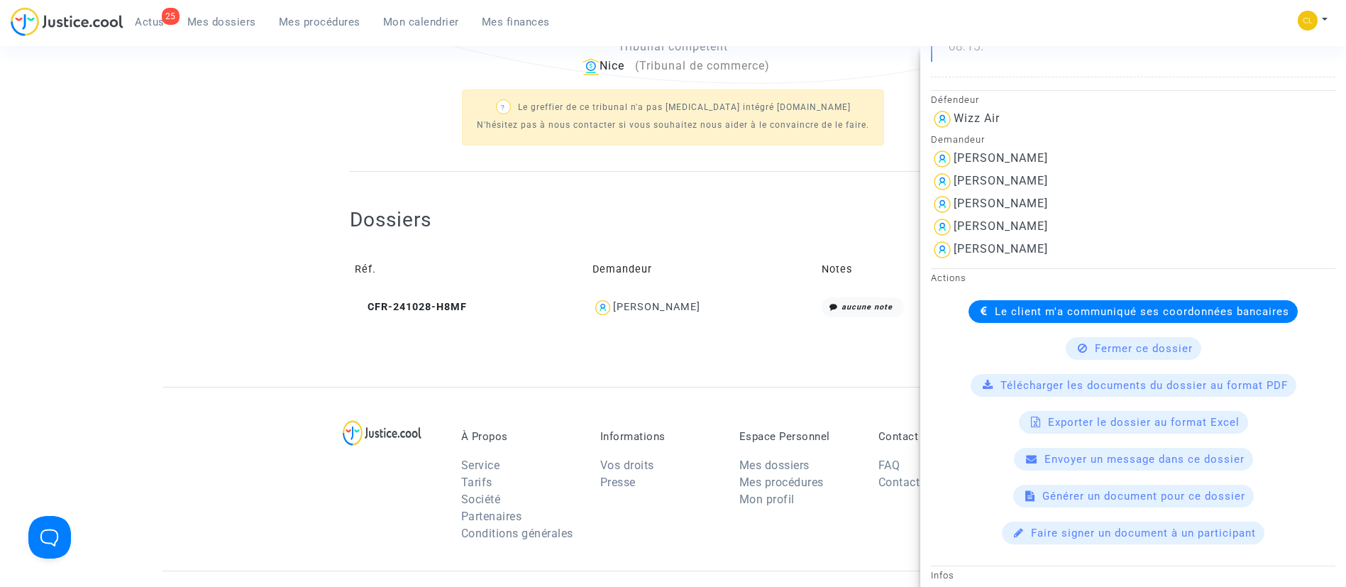
scroll to position [353, 0]
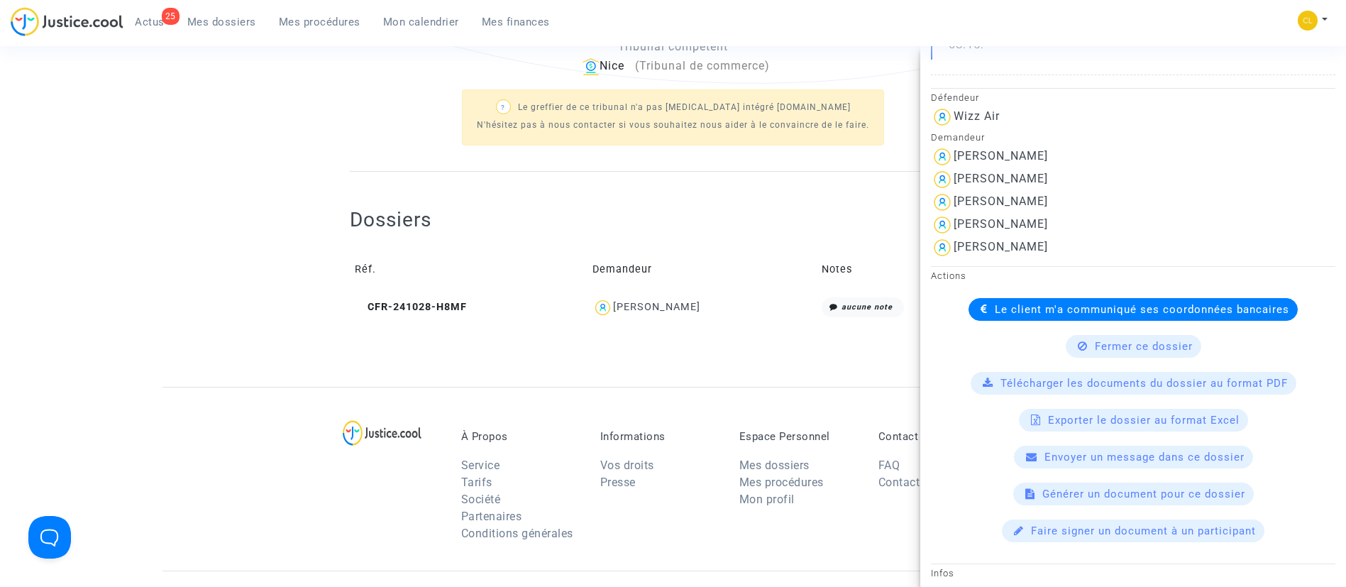
click at [1008, 311] on span "Le client m'a communiqué ses coordonnées bancaires" at bounding box center [1142, 309] width 294 height 13
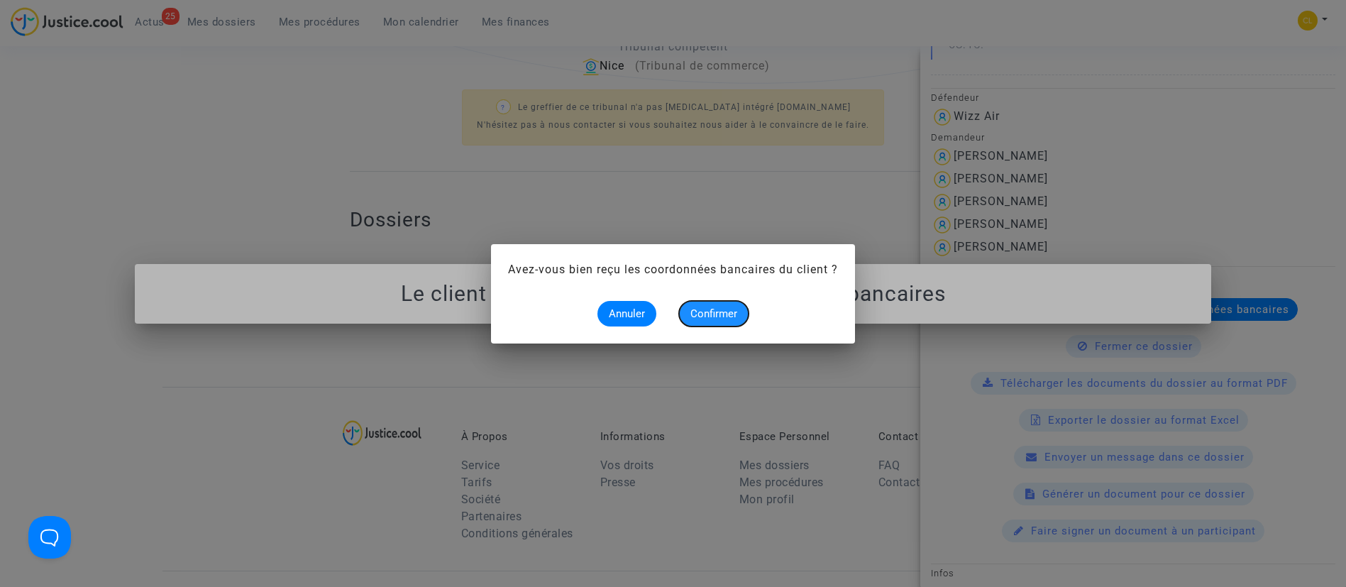
click at [711, 316] on span "Confirmer" at bounding box center [713, 313] width 47 height 13
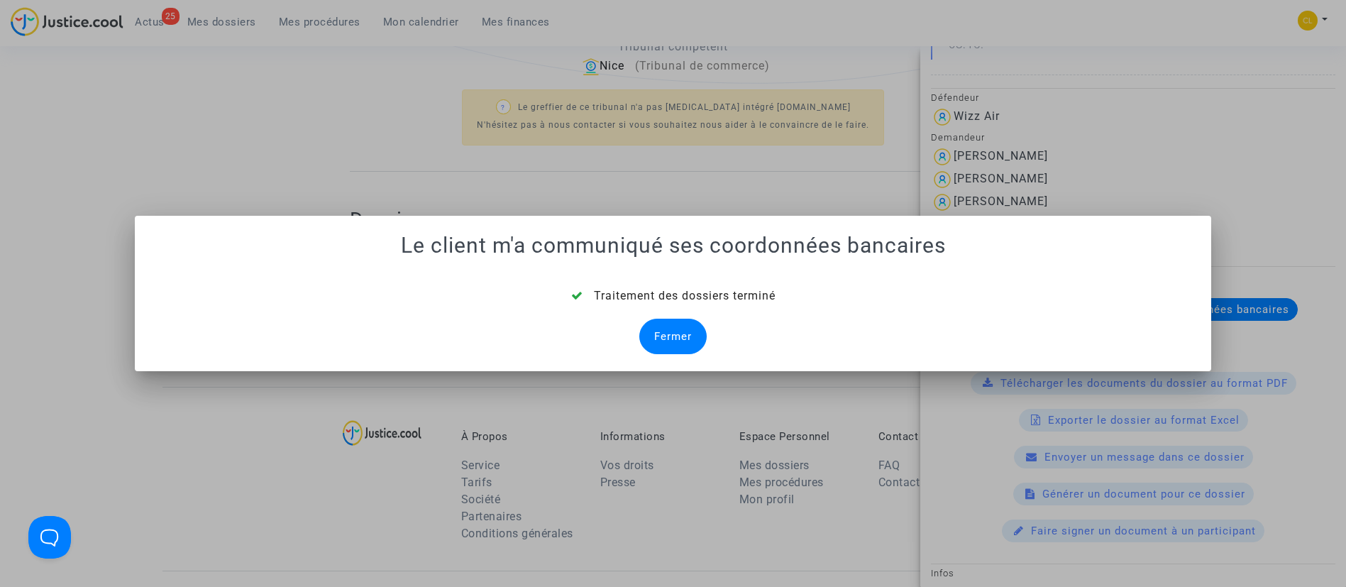
click at [672, 334] on div "Fermer" at bounding box center [672, 336] width 67 height 35
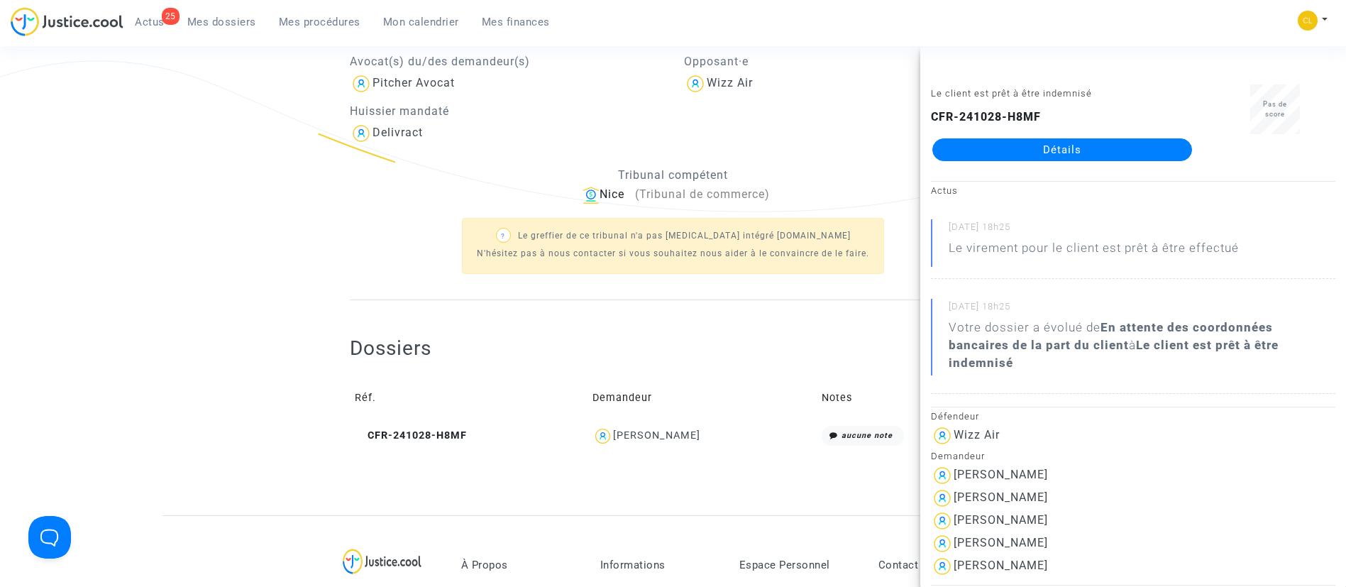
scroll to position [483, 0]
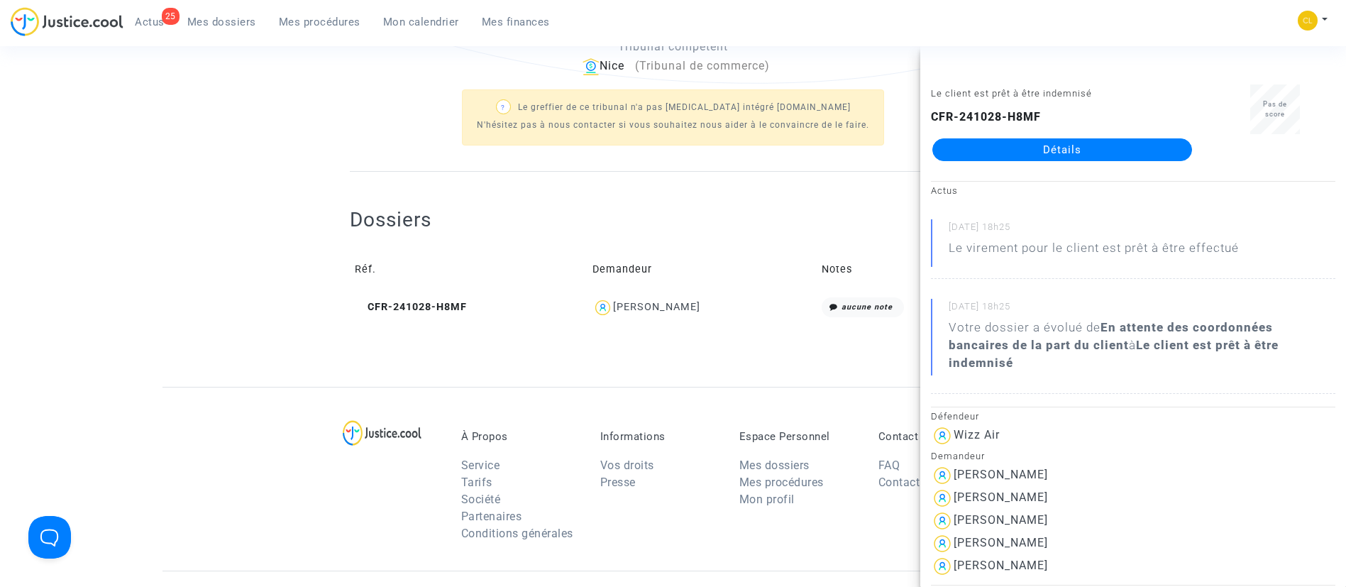
click at [478, 331] on div "Dossiers Réf. Demandeur Notes CFR-241028-H8MF Igor Bajovic aucune note" at bounding box center [673, 254] width 646 height 165
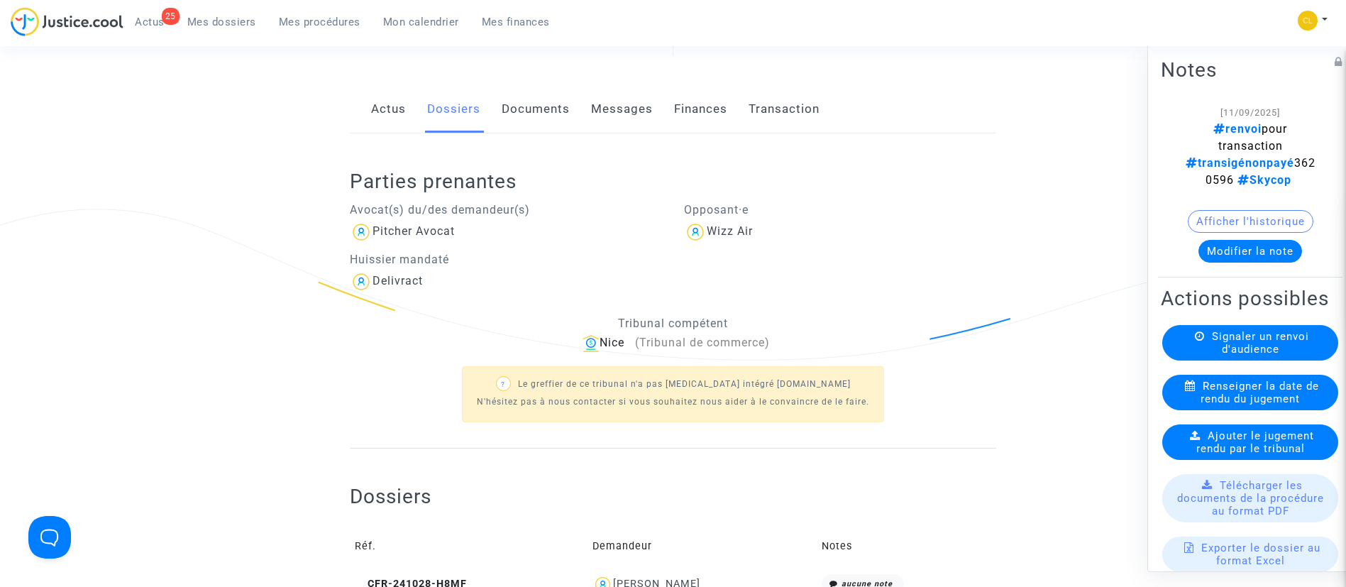
scroll to position [0, 0]
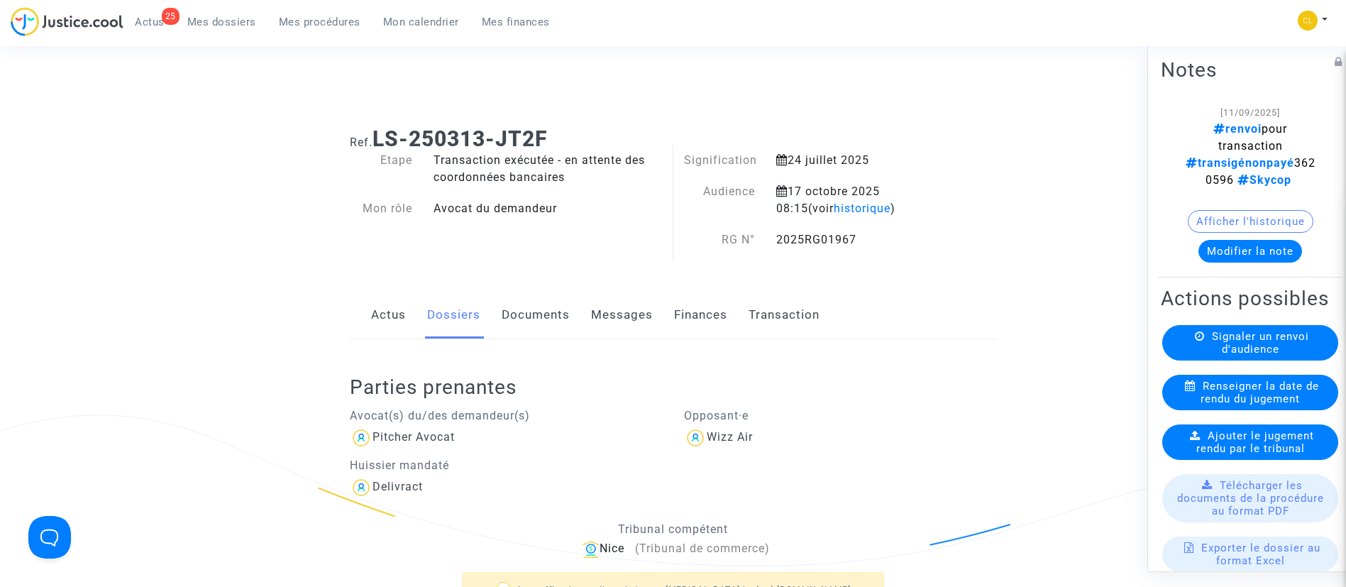
click at [1241, 250] on button "Modifier la note" at bounding box center [1251, 250] width 104 height 23
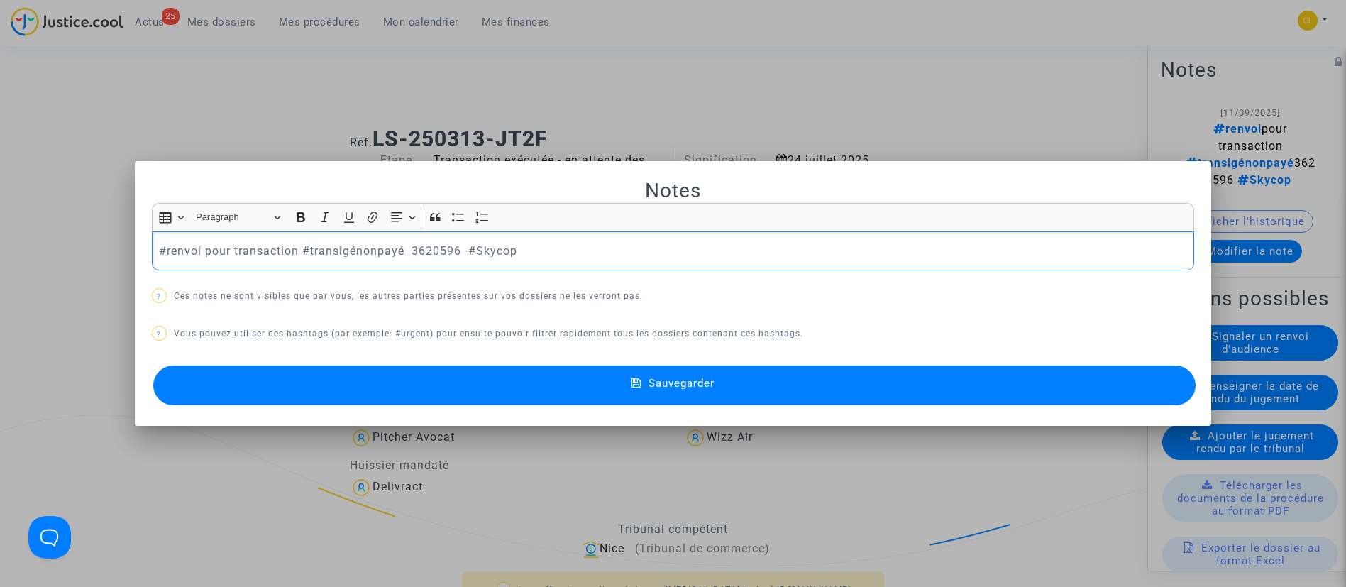
click at [374, 249] on p "#renvoi pour transaction #transigénonpayé 3620596 #Skycop" at bounding box center [673, 251] width 1028 height 18
click at [277, 247] on p "#renvoi pour transaction #transigépayé 3620596 #Skycop" at bounding box center [673, 251] width 1028 height 18
click at [710, 381] on span "Sauvegarder" at bounding box center [682, 383] width 66 height 13
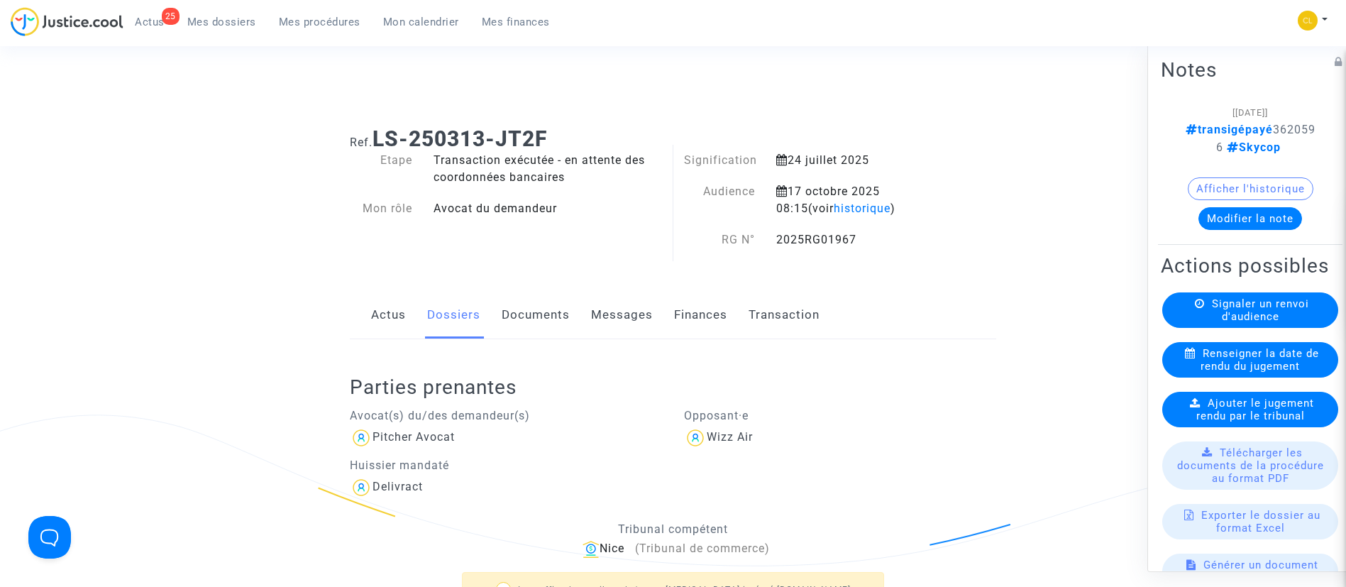
click at [222, 24] on span "Mes dossiers" at bounding box center [221, 22] width 69 height 13
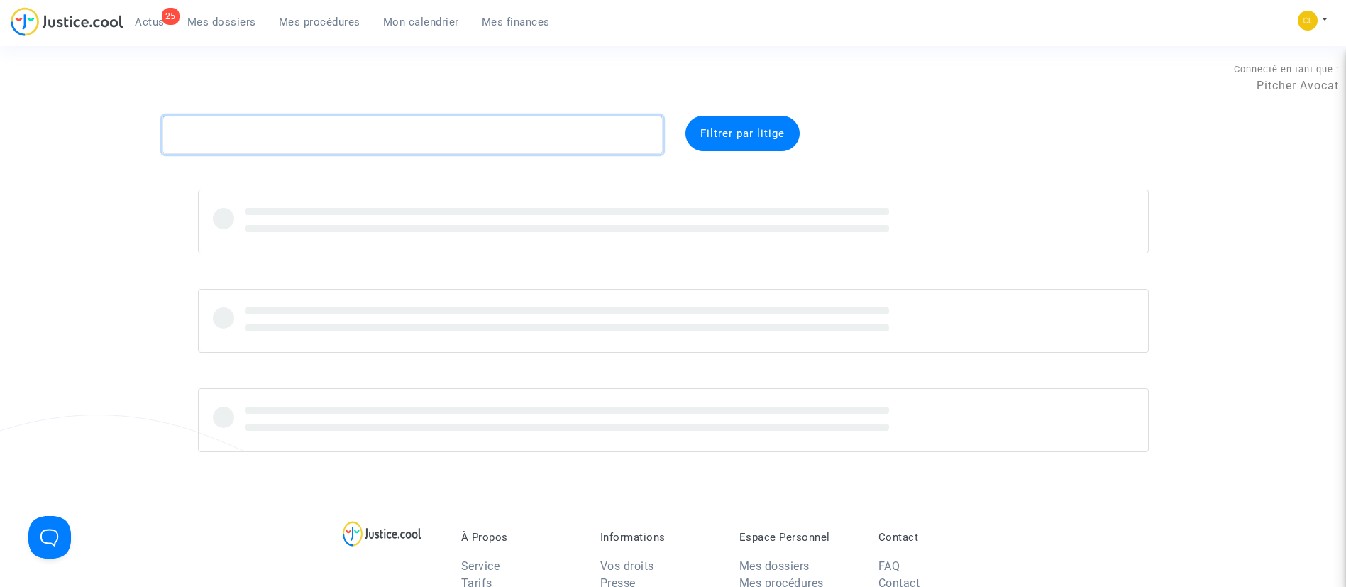
click at [255, 138] on textarea at bounding box center [413, 135] width 500 height 38
paste textarea "3UDT"
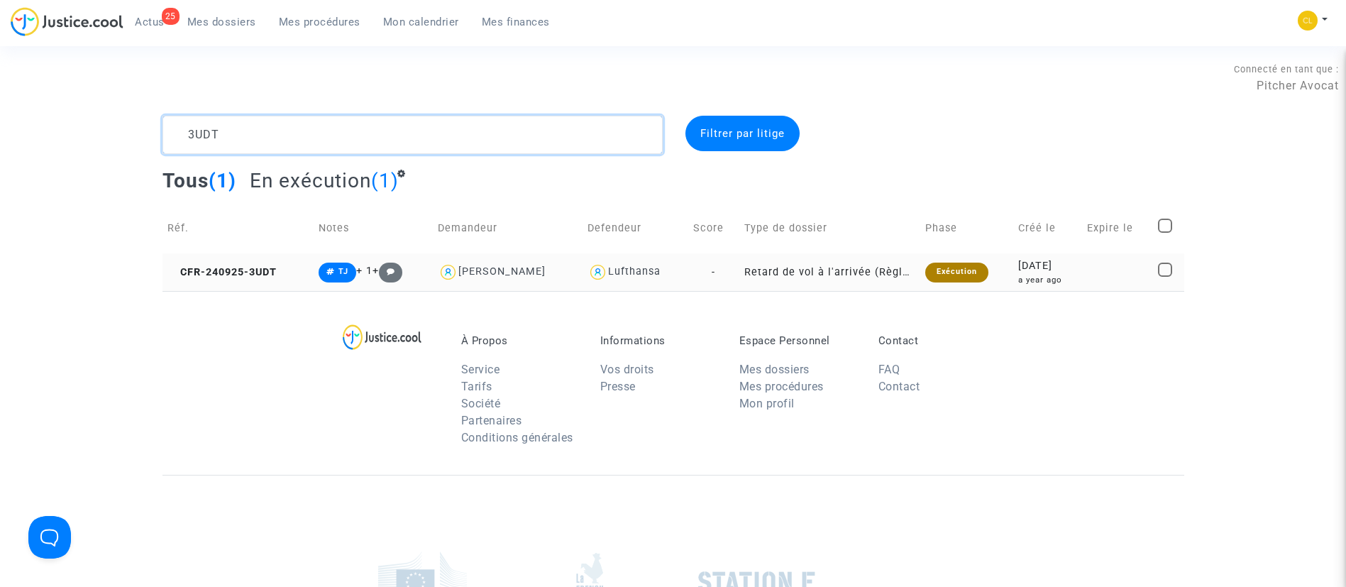
type textarea "3UDT"
click at [1050, 272] on div "2024-09-25" at bounding box center [1047, 266] width 59 height 16
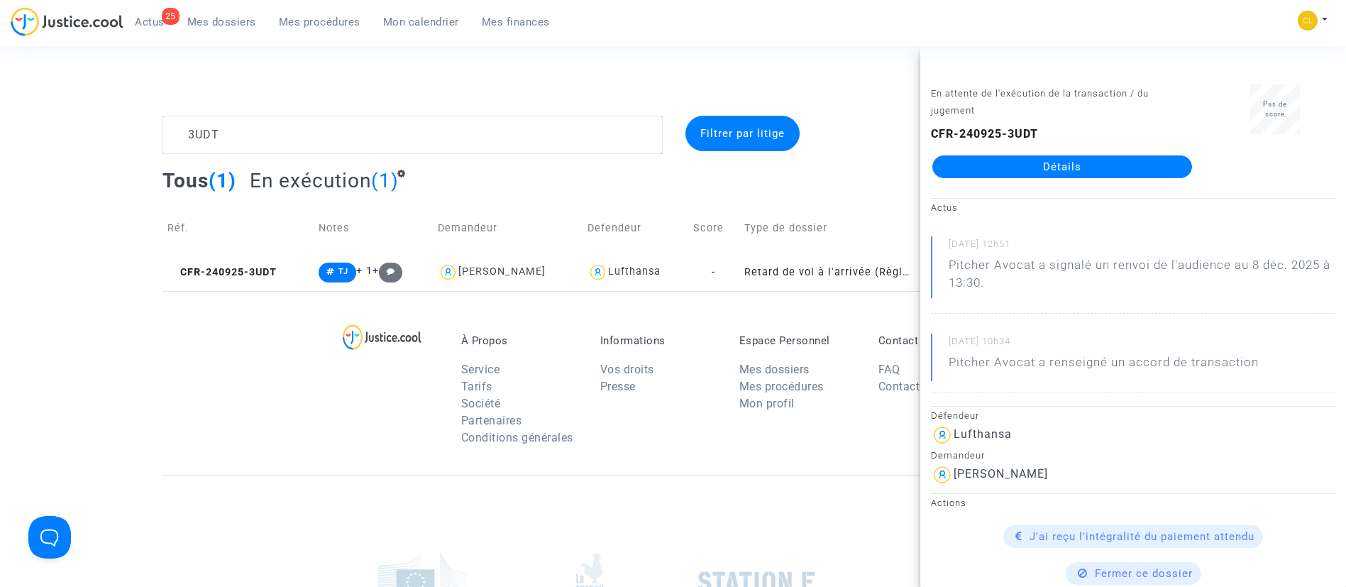
click at [992, 163] on link "Détails" at bounding box center [1062, 166] width 260 height 23
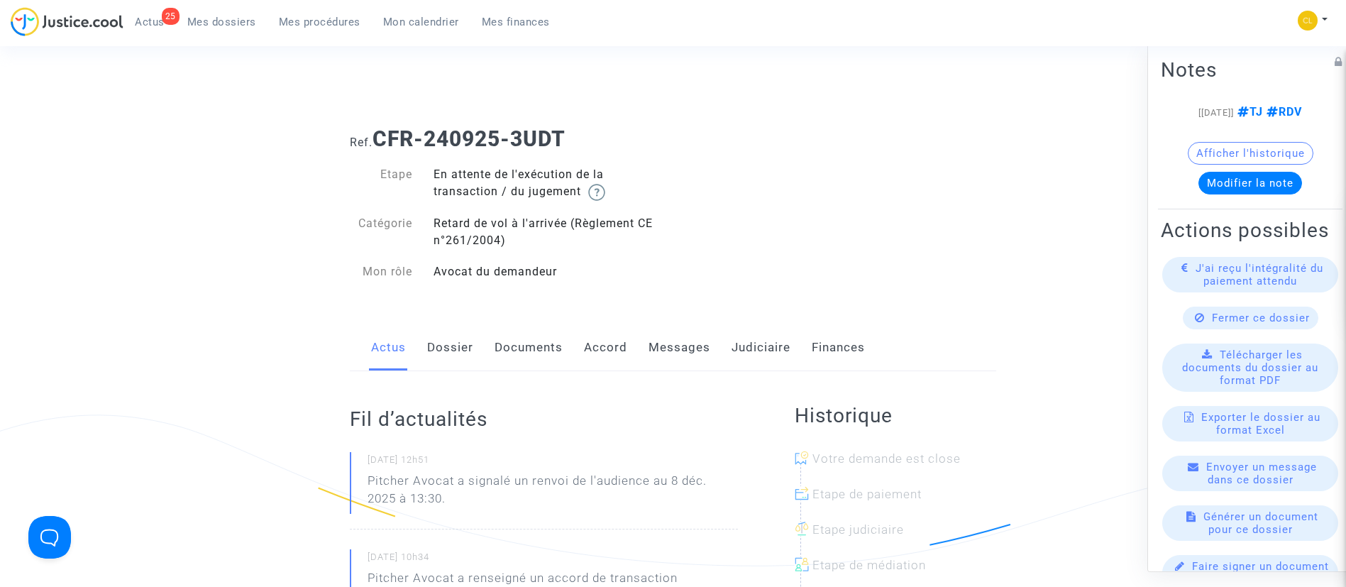
click at [751, 354] on link "Judiciaire" at bounding box center [761, 347] width 59 height 47
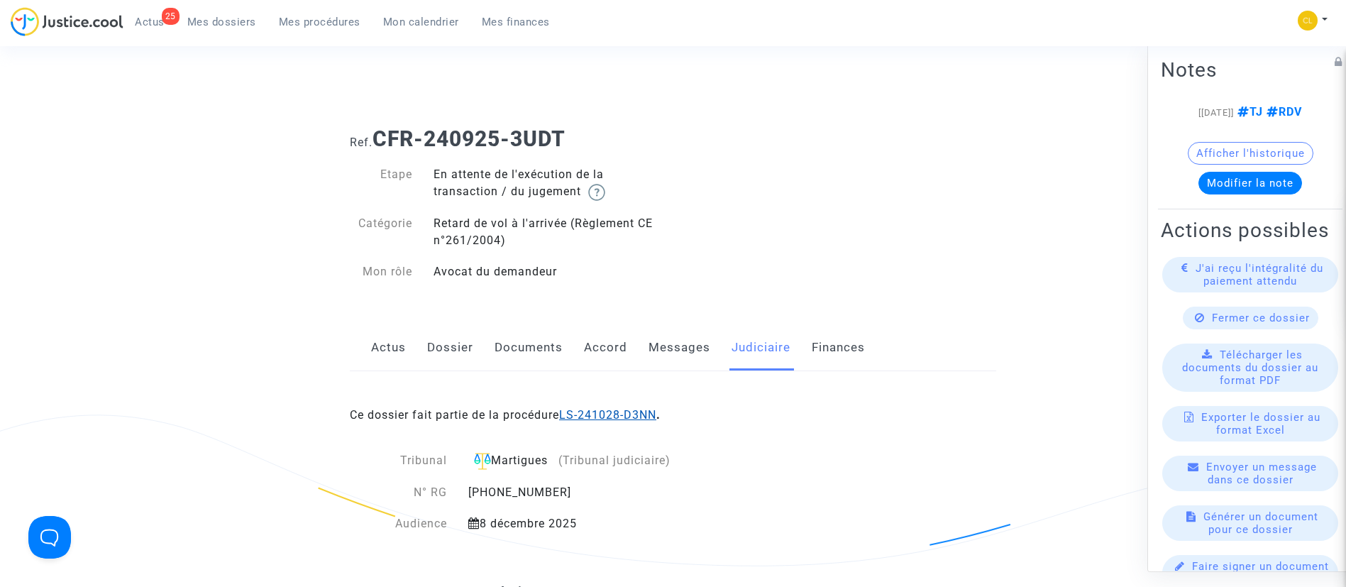
click at [607, 419] on link "LS-241028-D3NN" at bounding box center [607, 414] width 97 height 13
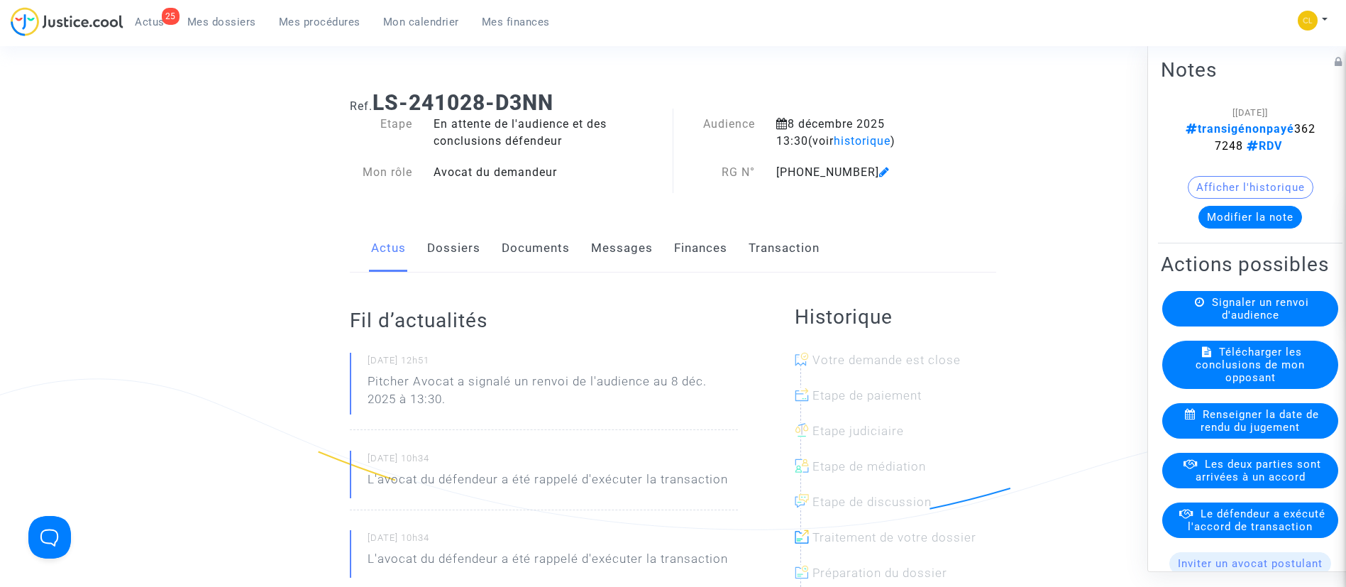
scroll to position [38, 0]
click at [761, 252] on link "Transaction" at bounding box center [784, 247] width 71 height 47
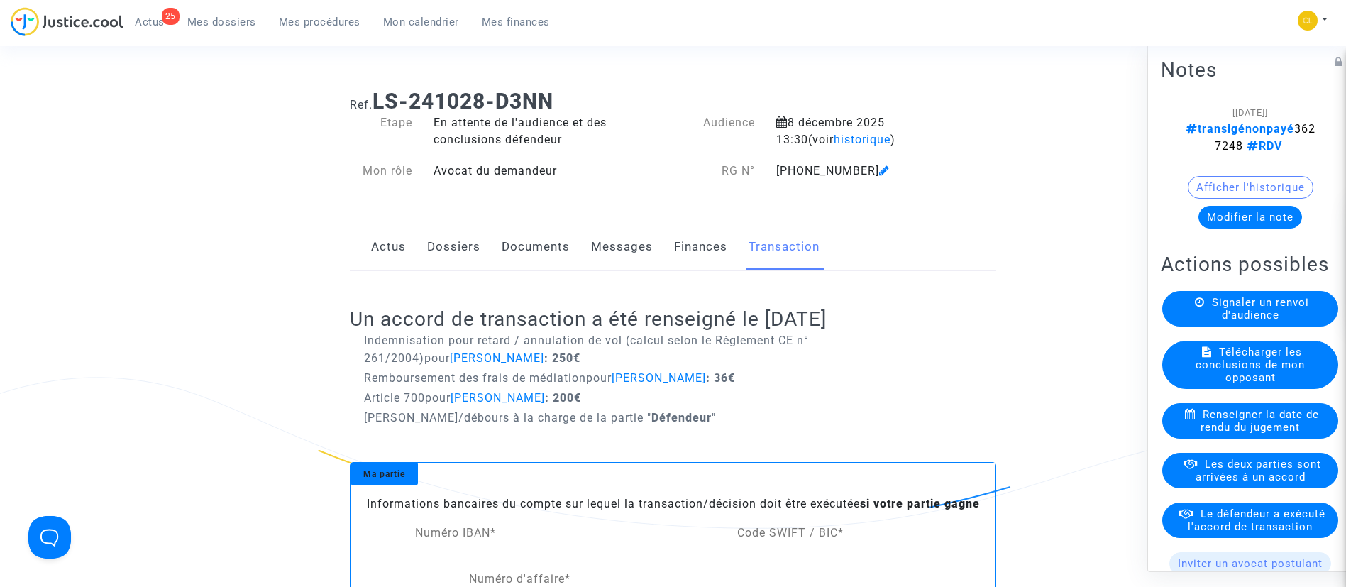
click at [1248, 214] on button "Modifier la note" at bounding box center [1251, 216] width 104 height 23
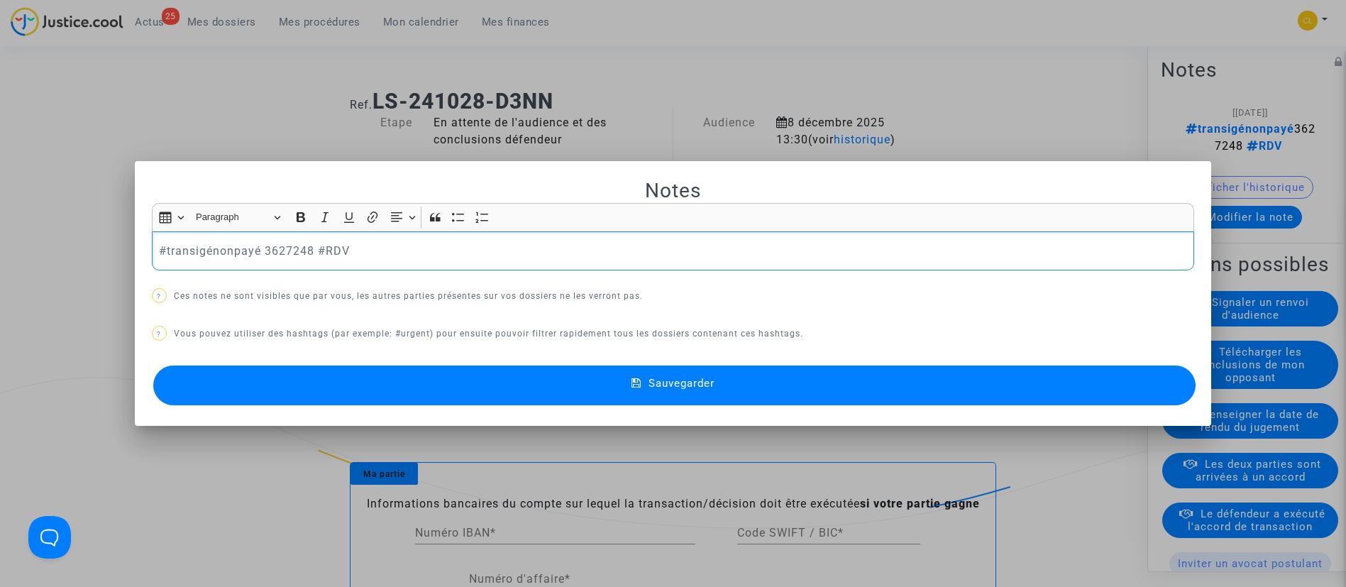
click at [426, 258] on p "#transigépayé 3627248 #RDV" at bounding box center [673, 251] width 1028 height 18
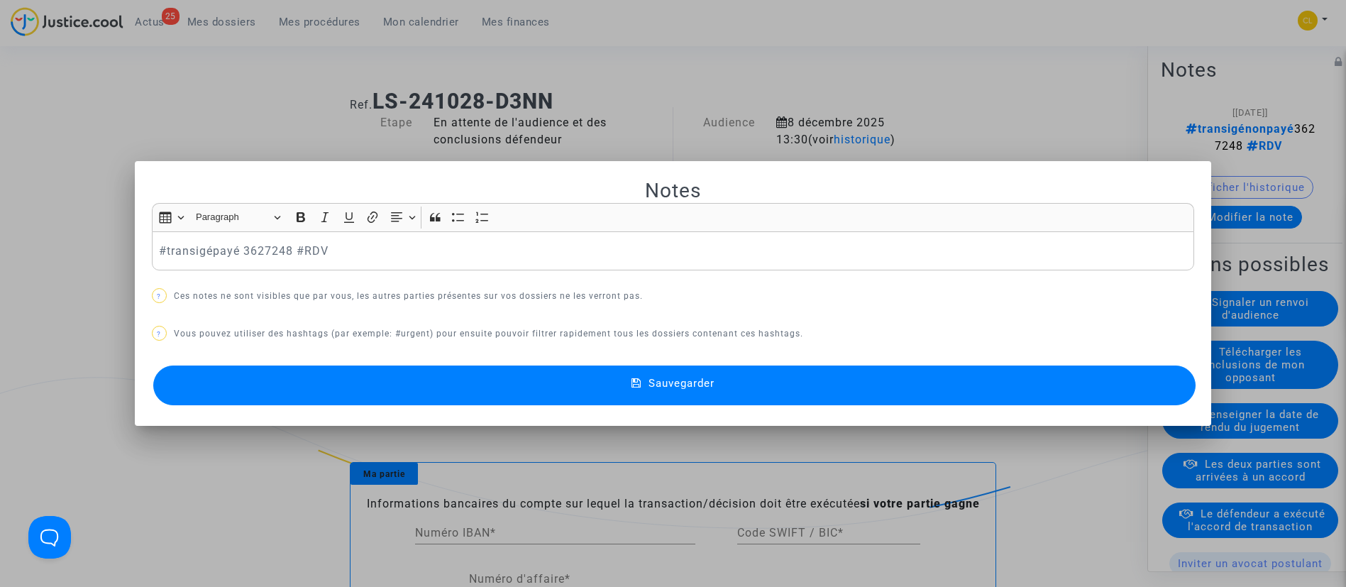
click at [735, 390] on button "Sauvegarder" at bounding box center [674, 385] width 1043 height 40
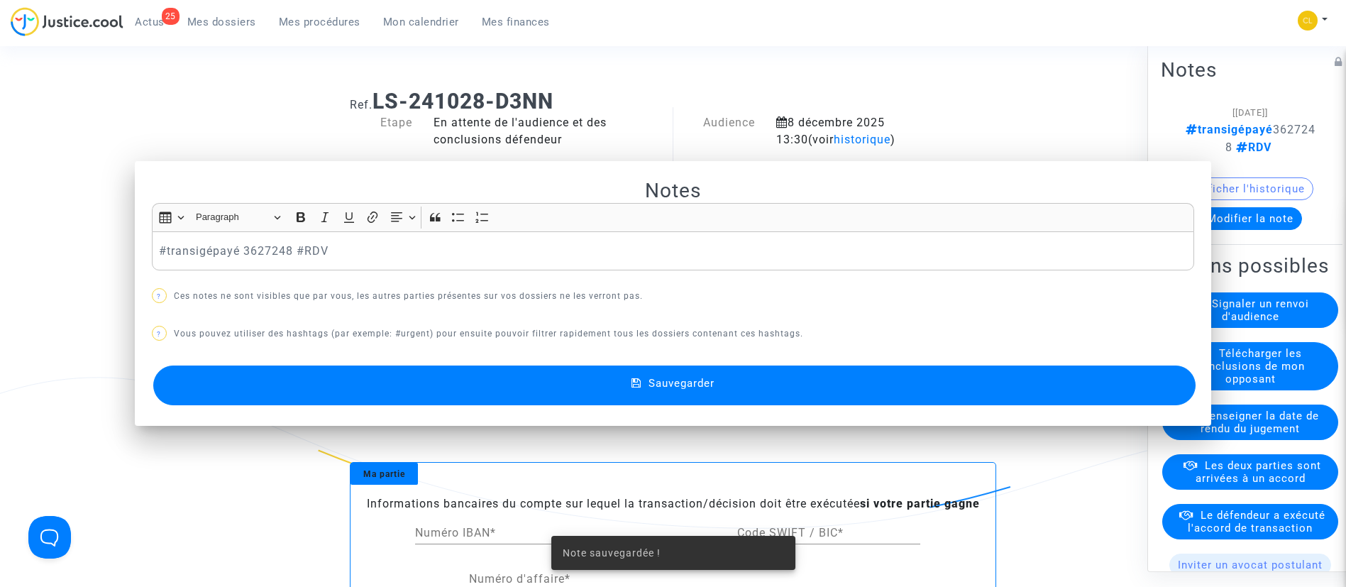
scroll to position [38, 0]
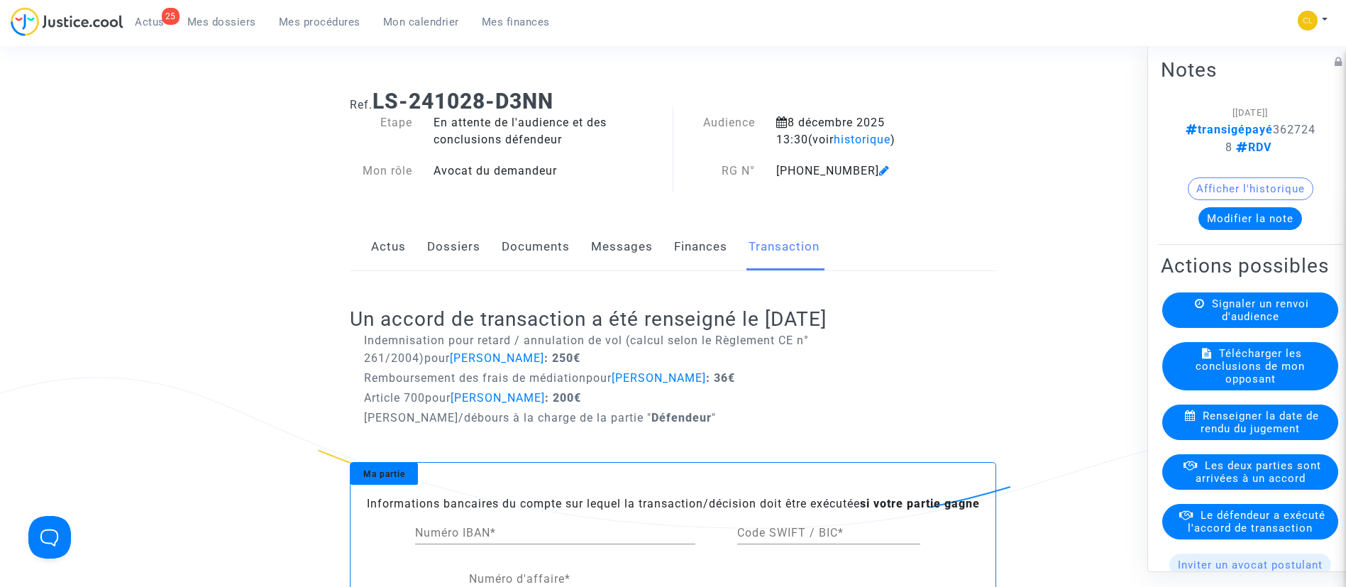
click at [1292, 534] on span "Le défendeur a exécuté l'accord de transaction" at bounding box center [1257, 521] width 138 height 26
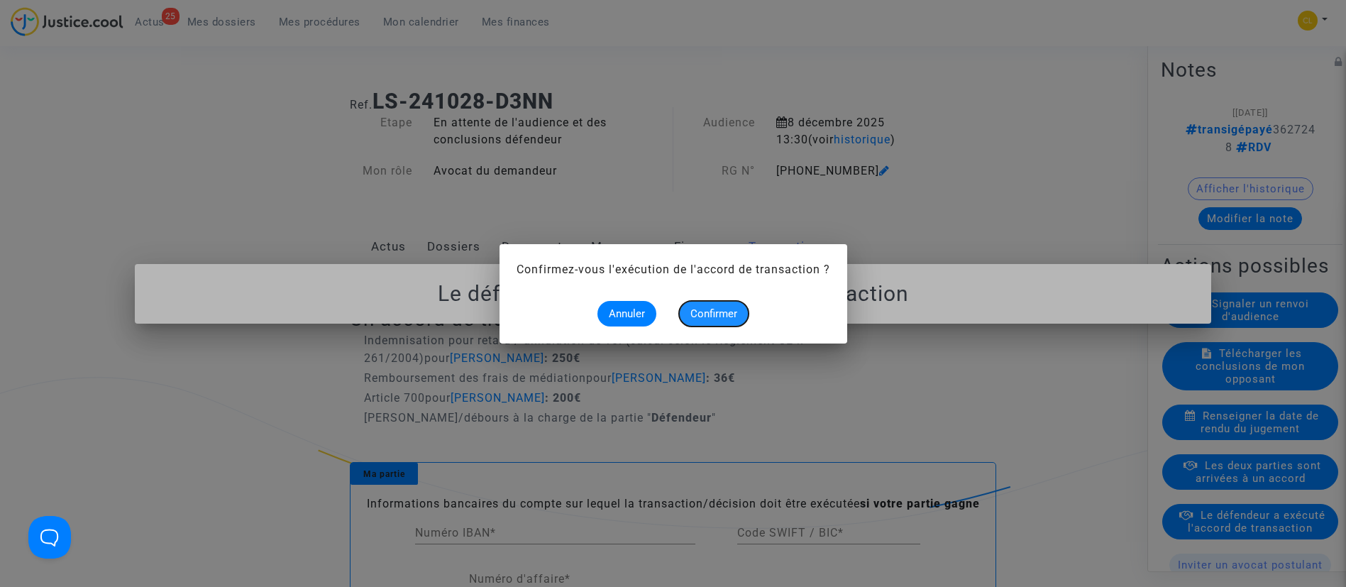
click at [743, 313] on button "Confirmer" at bounding box center [714, 314] width 70 height 26
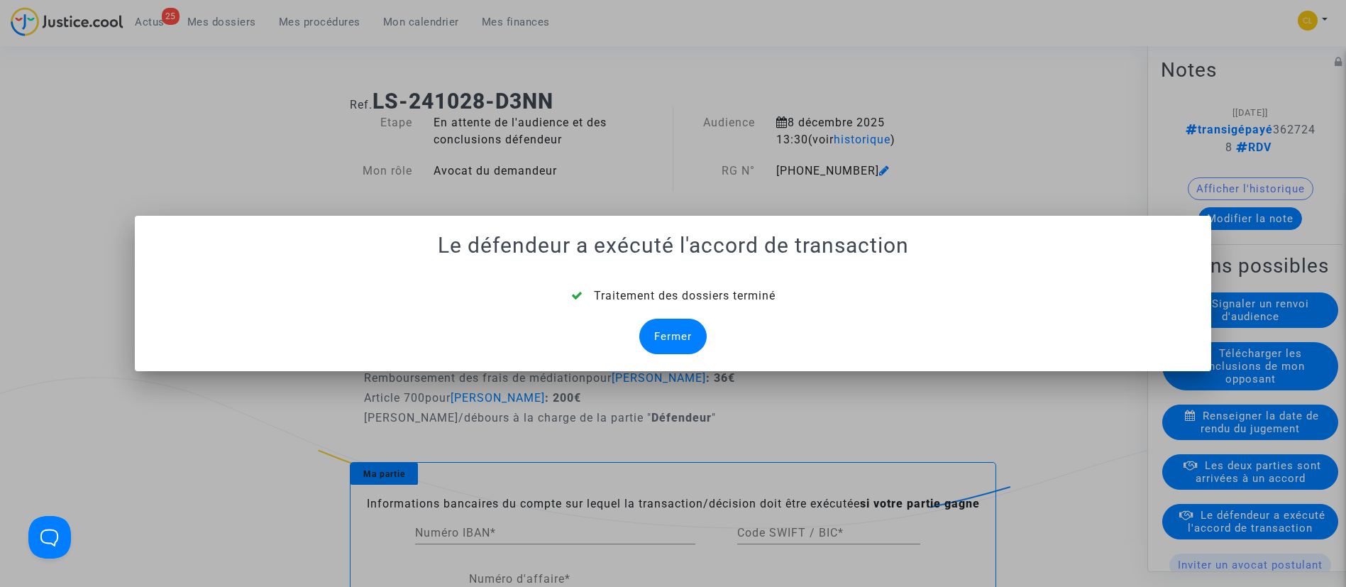
click at [667, 332] on div "Fermer" at bounding box center [672, 336] width 67 height 35
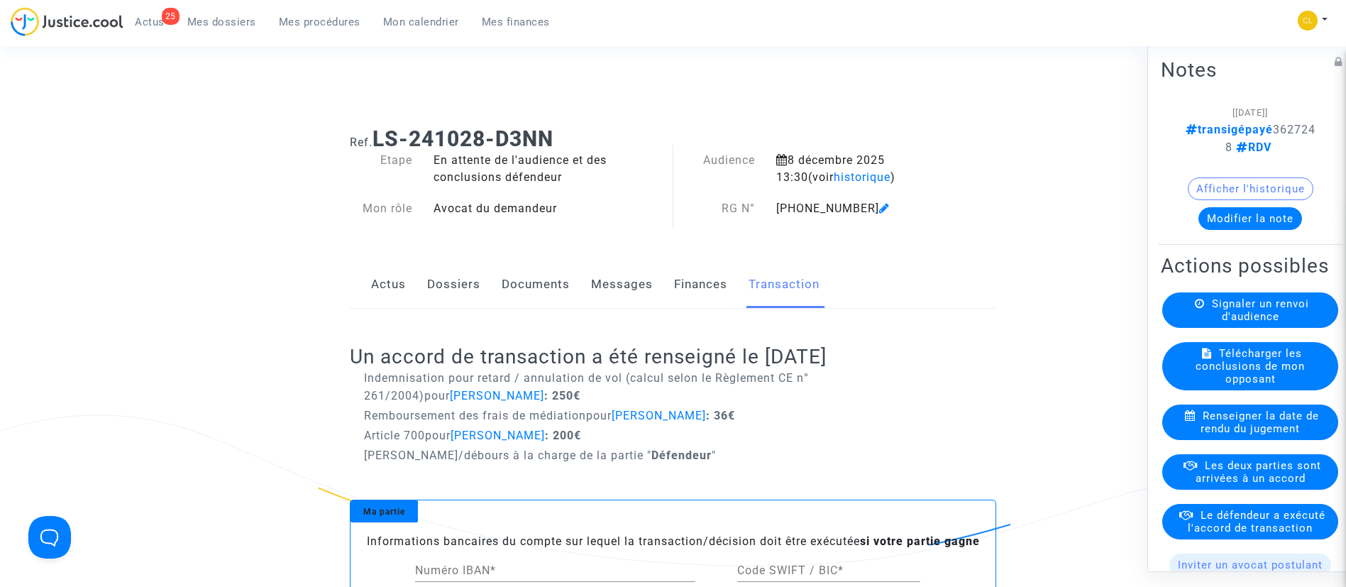
scroll to position [38, 0]
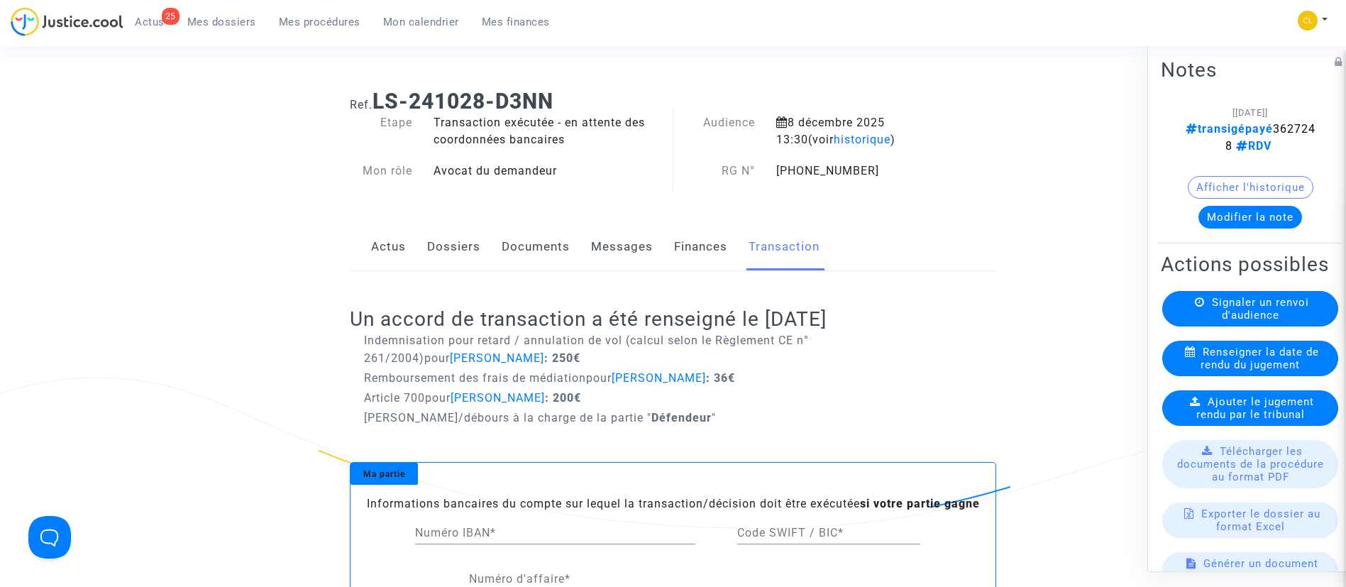
click at [446, 251] on link "Dossiers" at bounding box center [453, 247] width 53 height 47
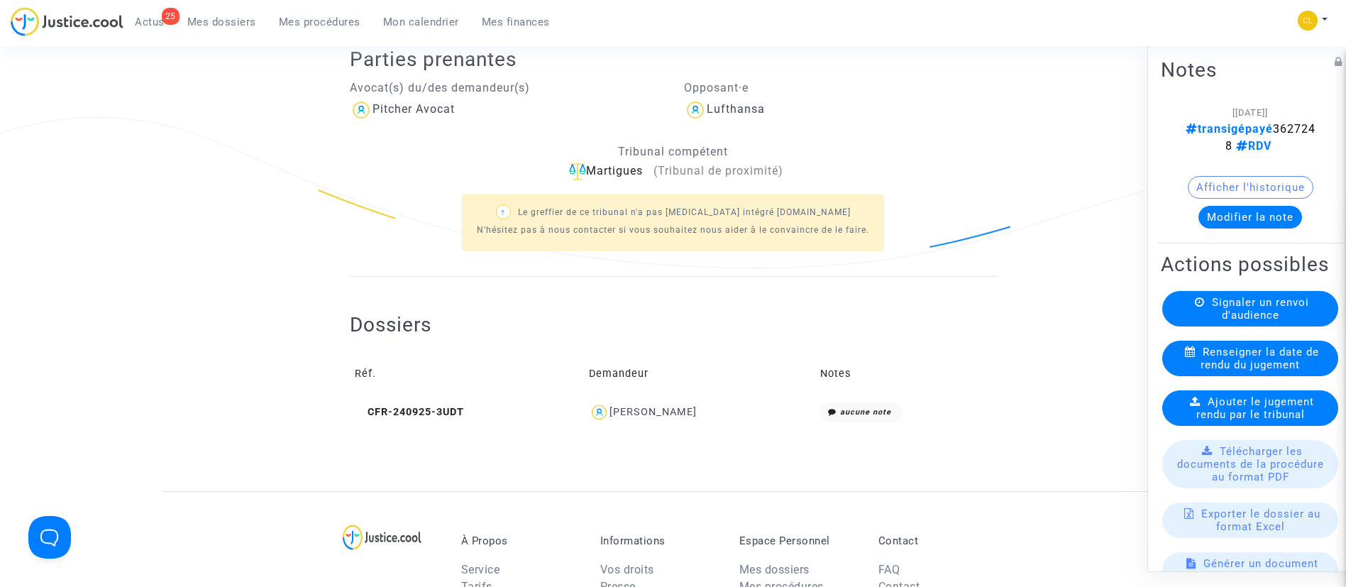
scroll to position [486, 0]
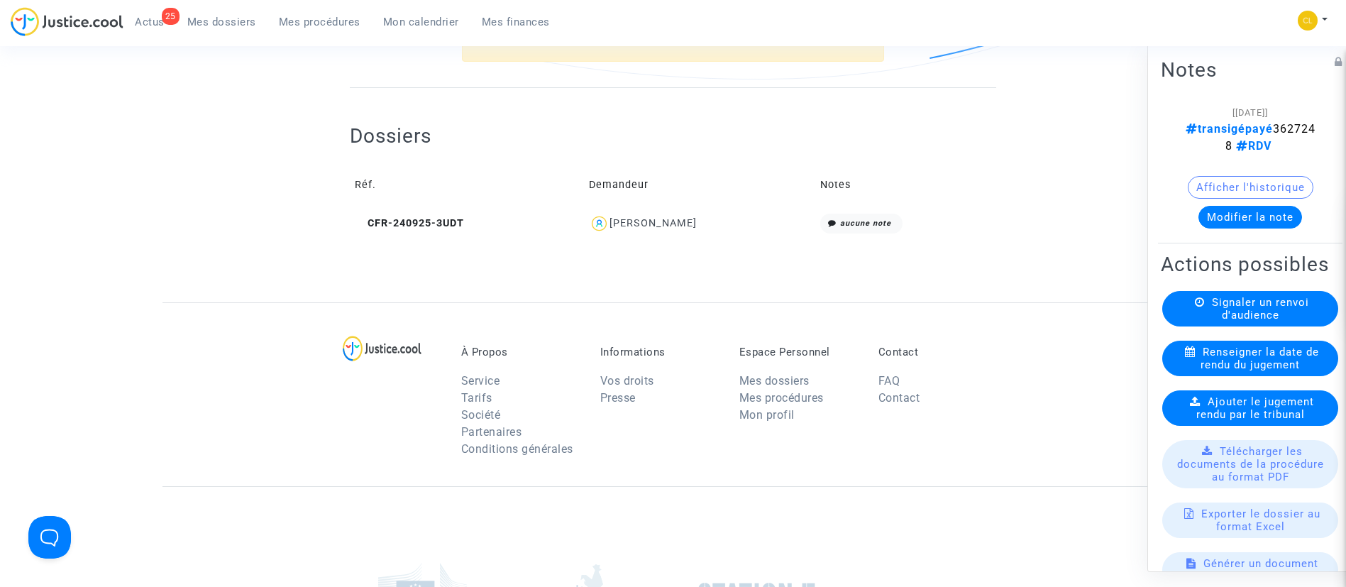
click at [686, 223] on div "Philippe Massiquet" at bounding box center [653, 223] width 87 height 12
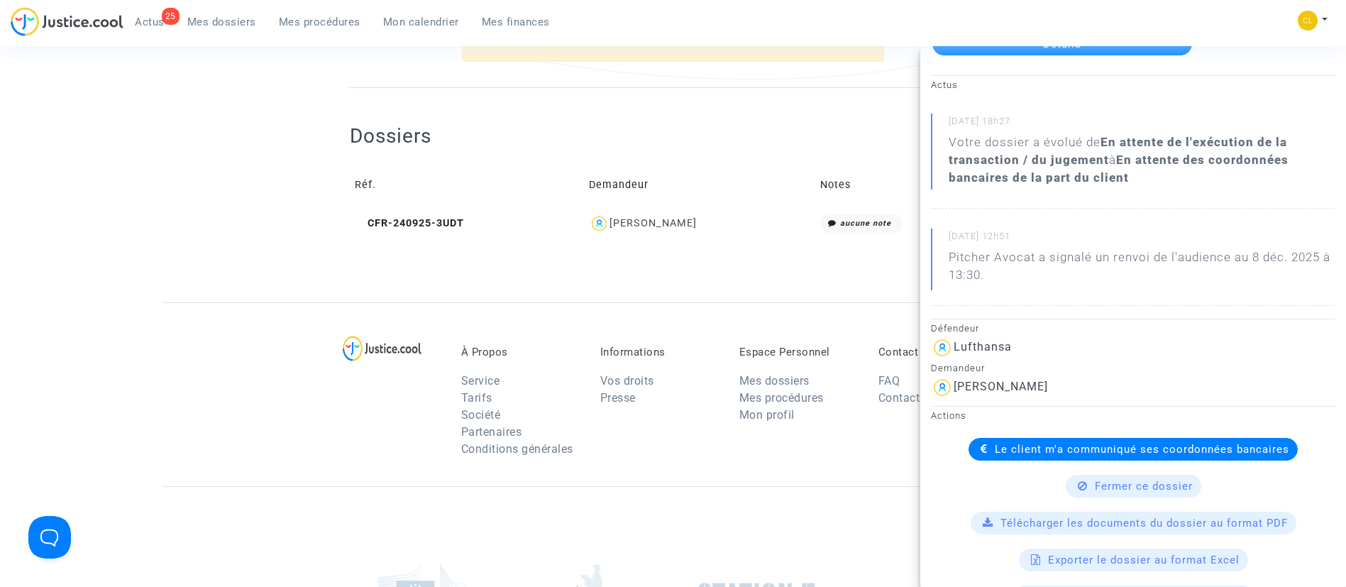
scroll to position [250, 0]
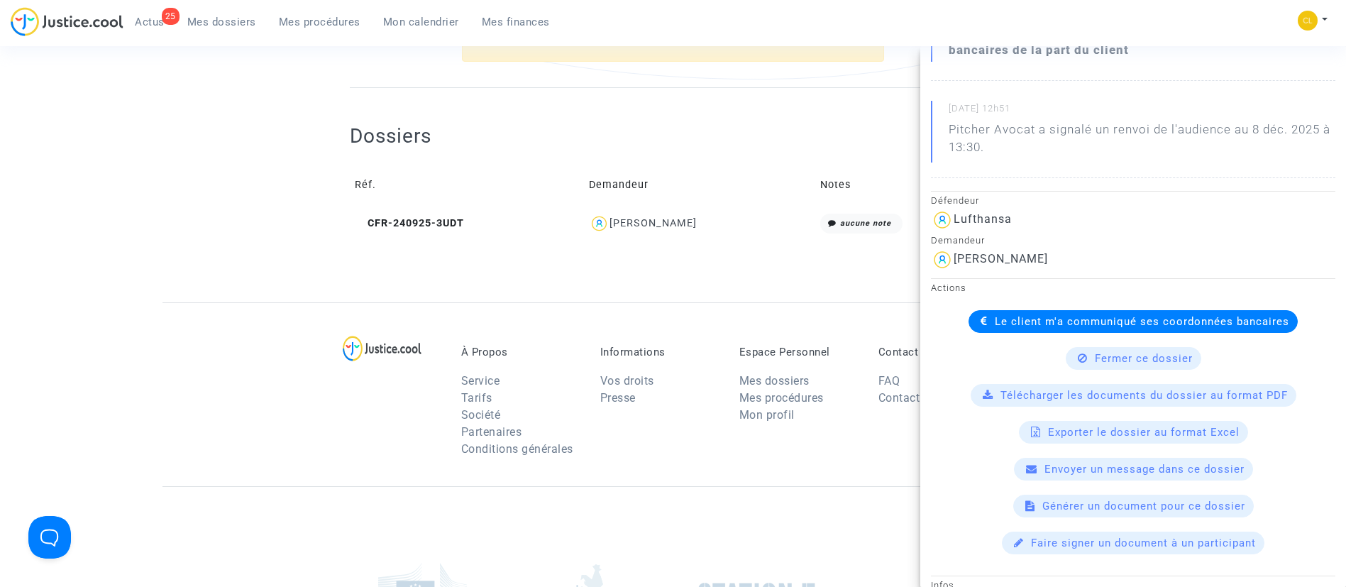
click at [1021, 323] on span "Le client m'a communiqué ses coordonnées bancaires" at bounding box center [1142, 321] width 294 height 13
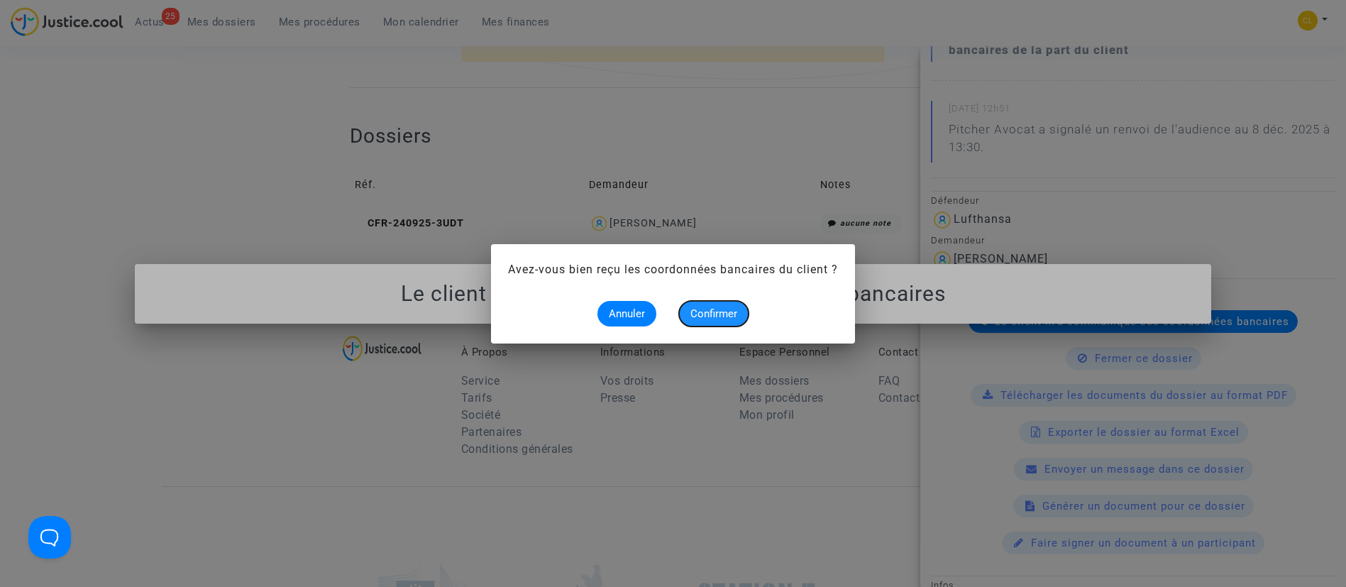
click at [711, 307] on span "Confirmer" at bounding box center [713, 313] width 47 height 13
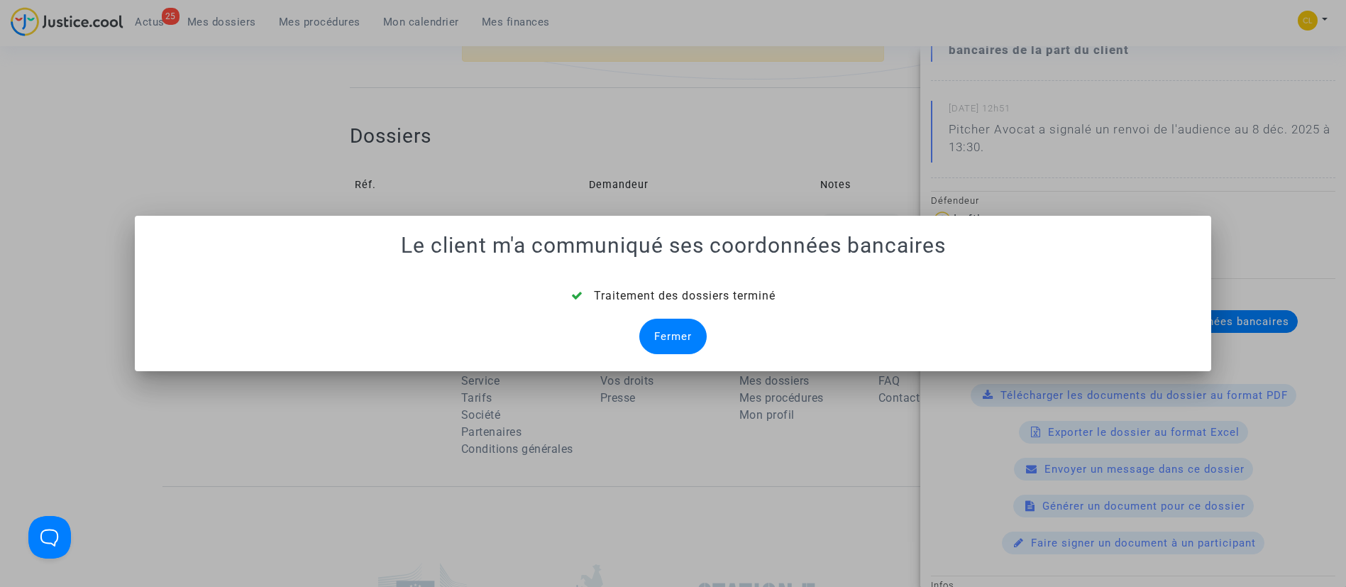
click at [682, 339] on div "Fermer" at bounding box center [672, 336] width 67 height 35
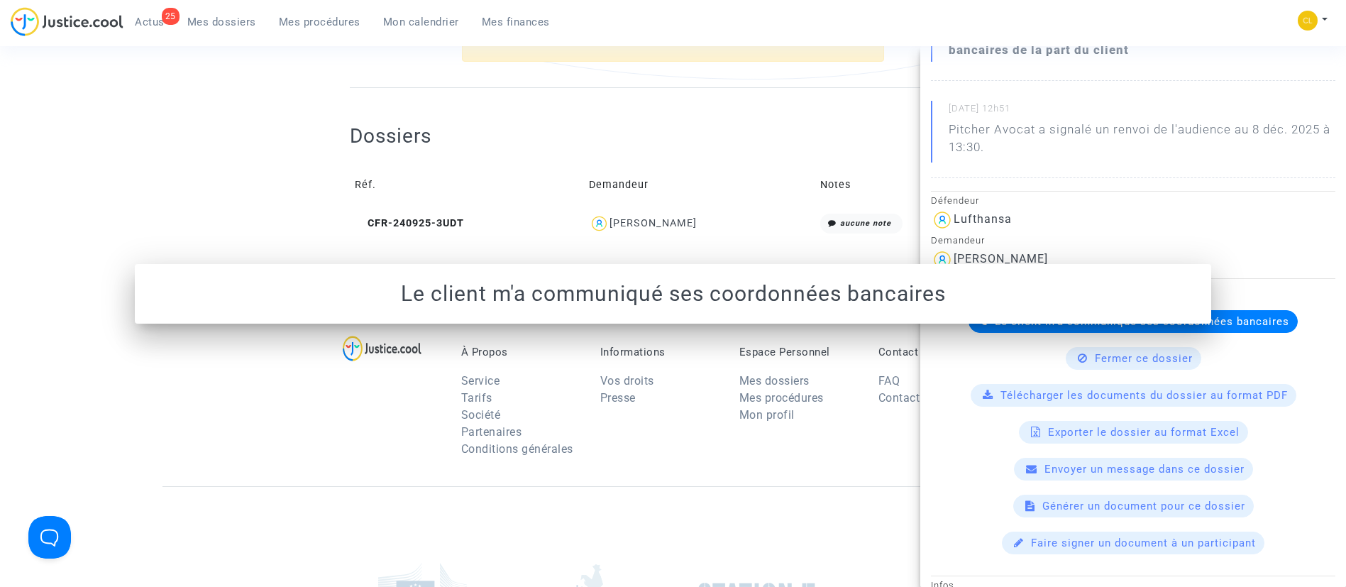
scroll to position [486, 0]
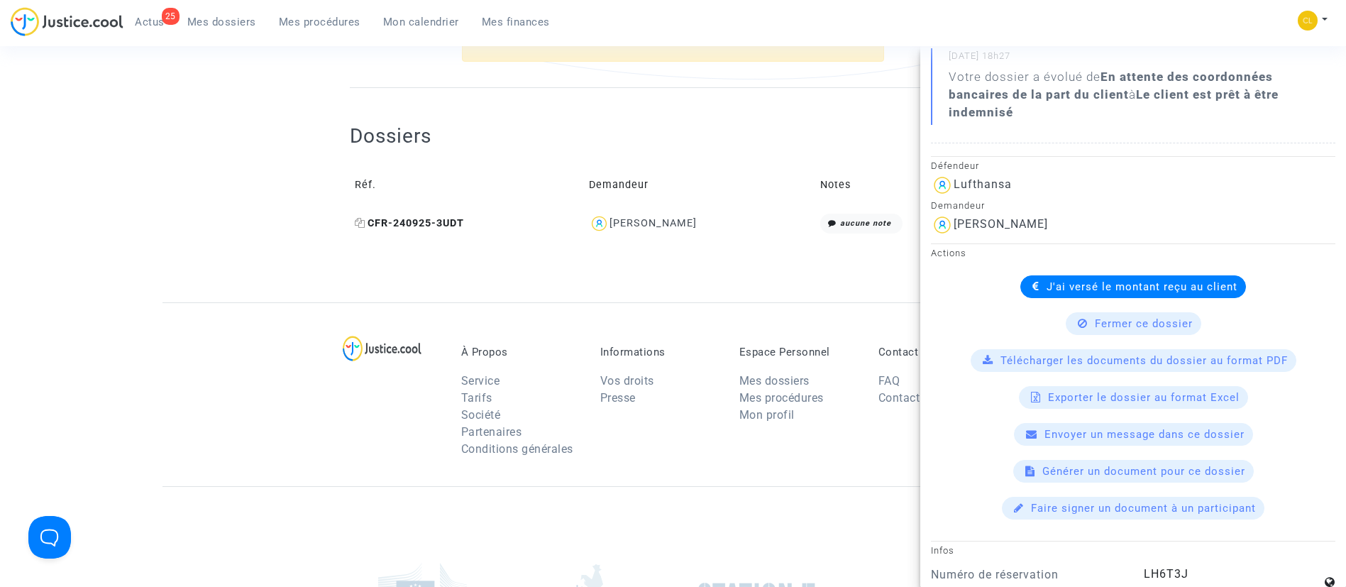
click at [418, 221] on span "CFR-240925-3UDT" at bounding box center [409, 223] width 109 height 12
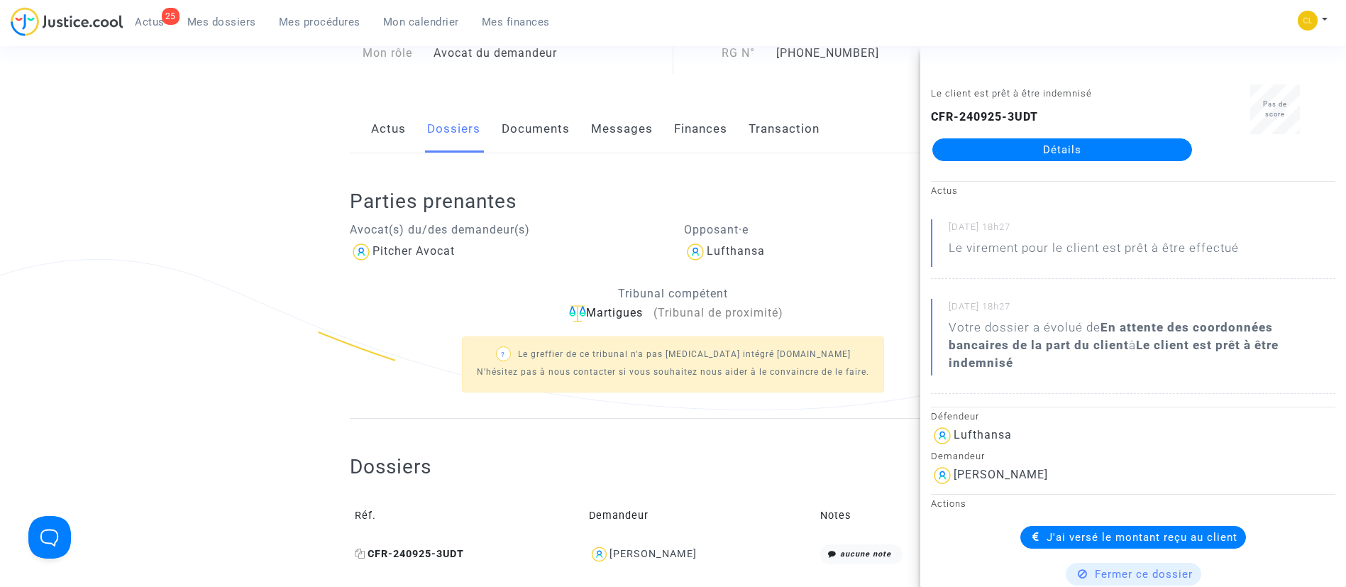
scroll to position [0, 0]
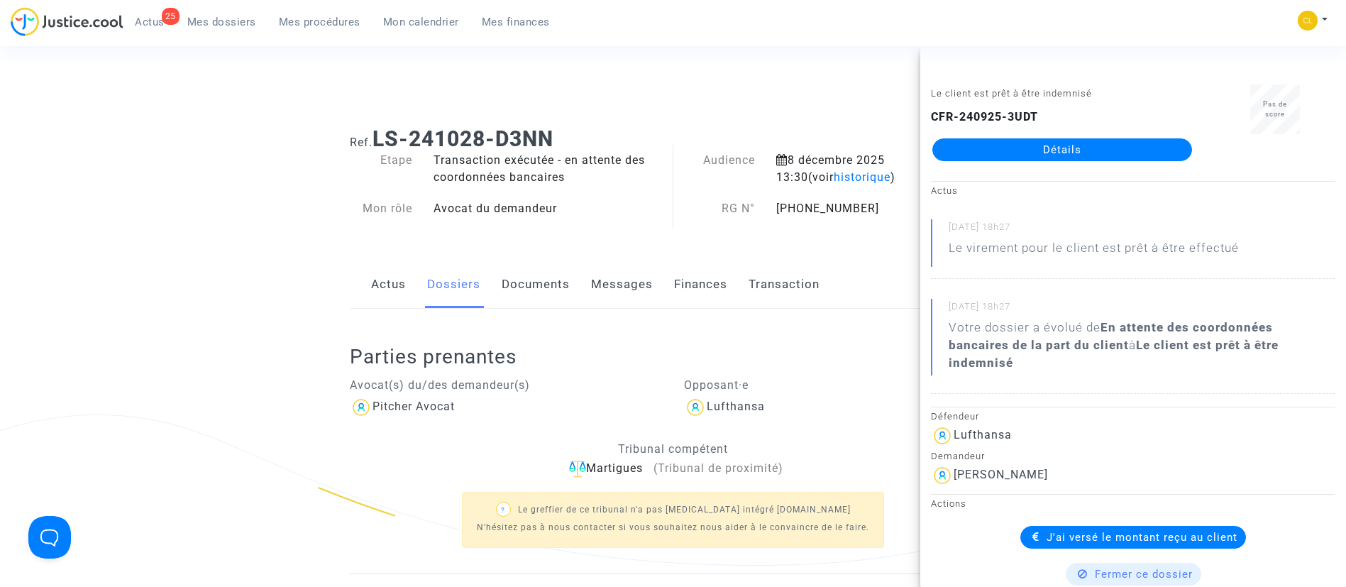
click at [215, 19] on span "Mes dossiers" at bounding box center [221, 22] width 69 height 13
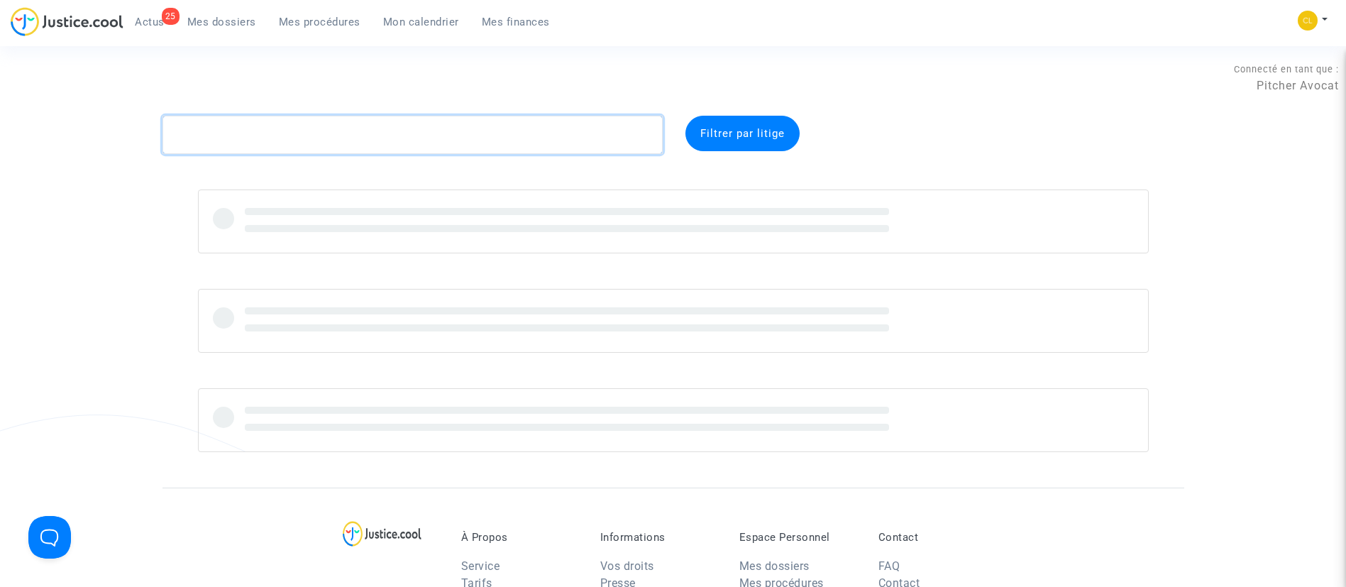
click at [294, 131] on textarea at bounding box center [413, 135] width 500 height 38
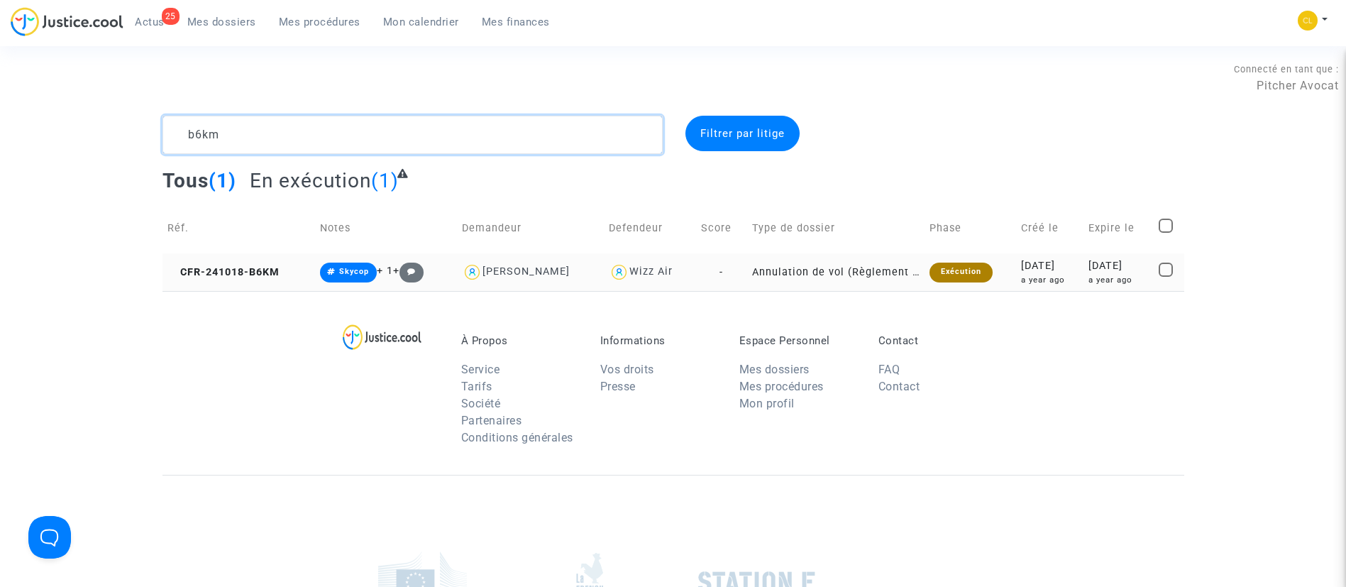
type textarea "b6km"
click at [1118, 258] on div "2024-11-07" at bounding box center [1119, 266] width 60 height 16
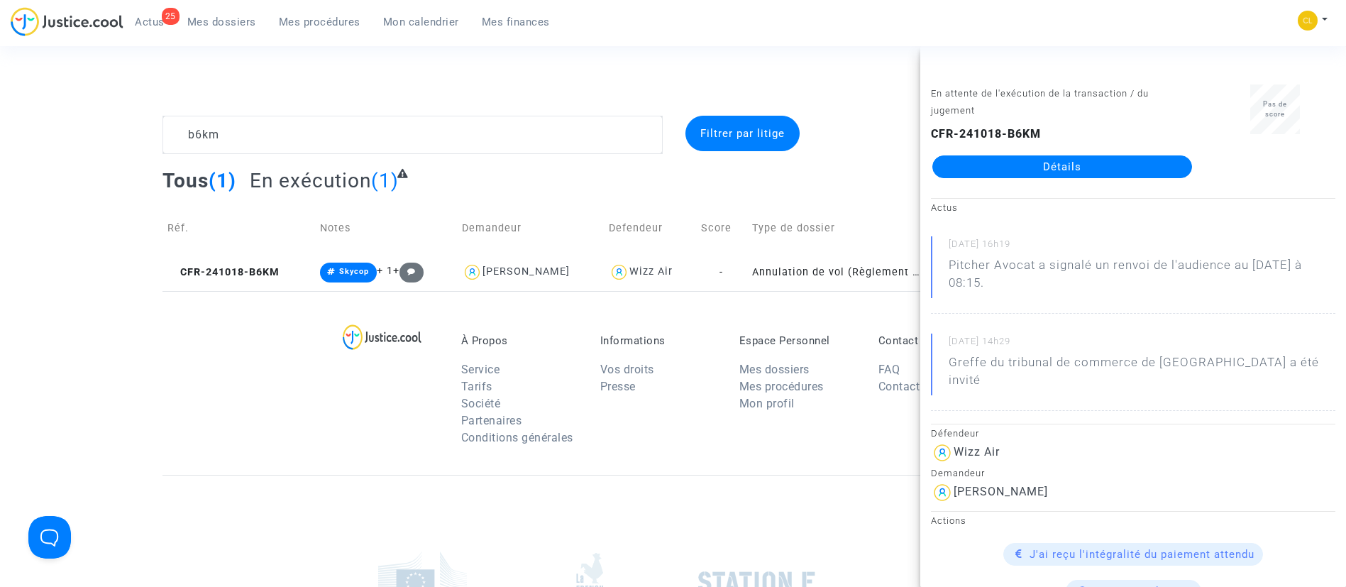
click at [1051, 160] on link "Détails" at bounding box center [1062, 166] width 260 height 23
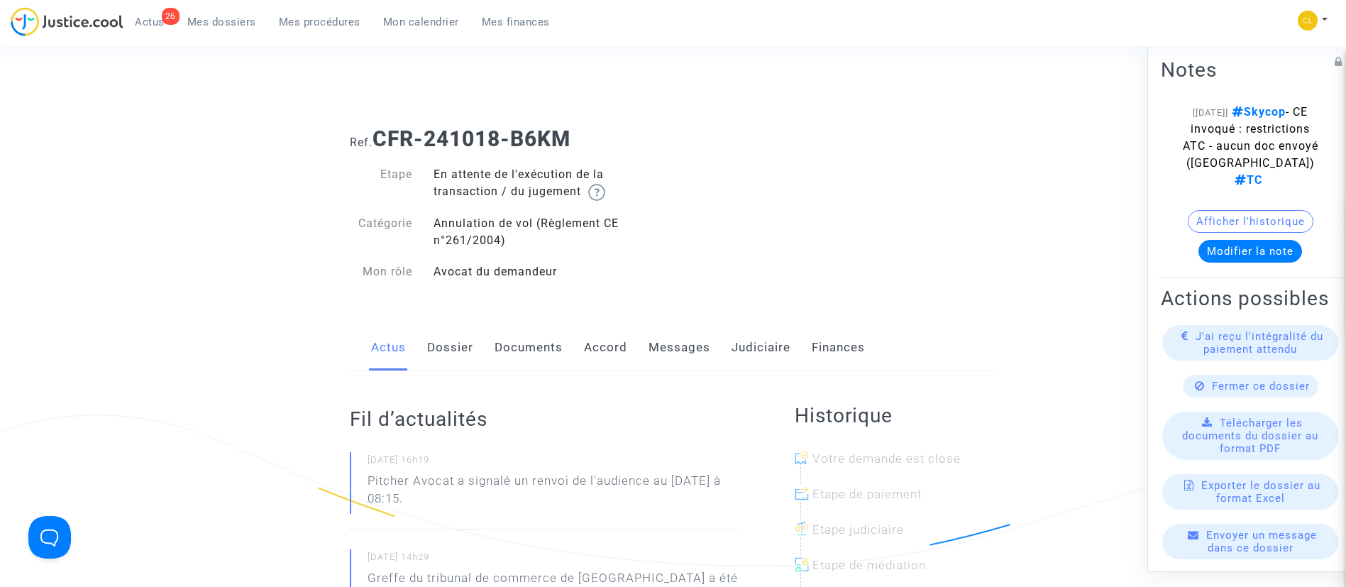
click at [744, 338] on link "Judiciaire" at bounding box center [761, 347] width 59 height 47
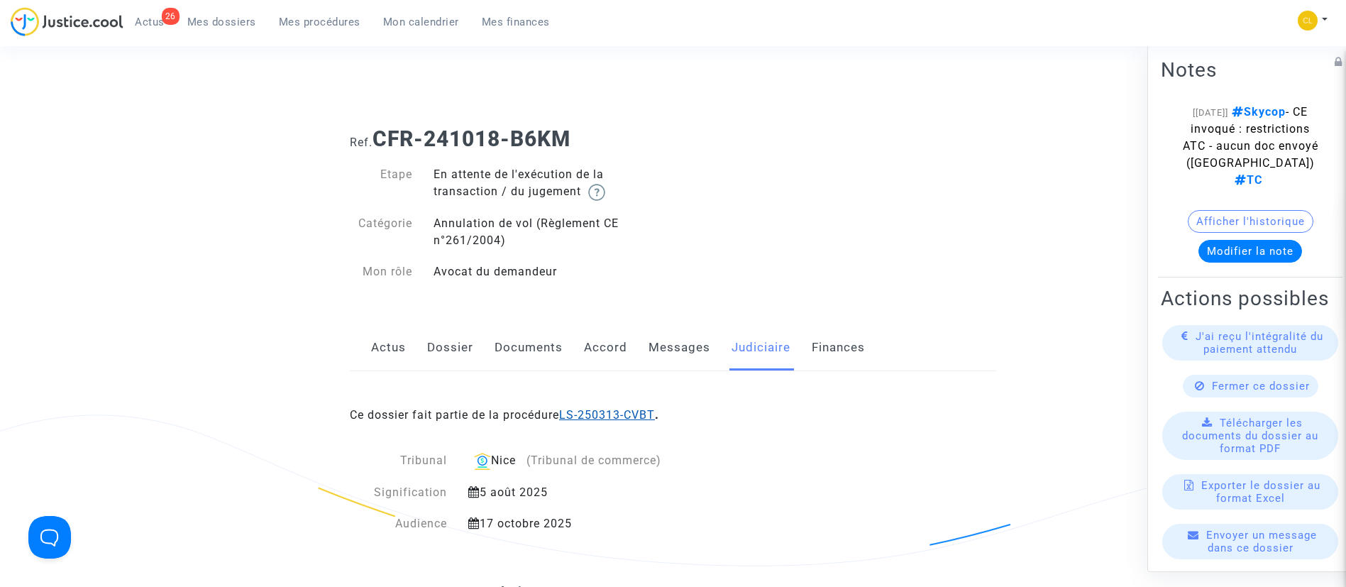
click at [623, 413] on link "LS-250313-CVBT" at bounding box center [607, 414] width 96 height 13
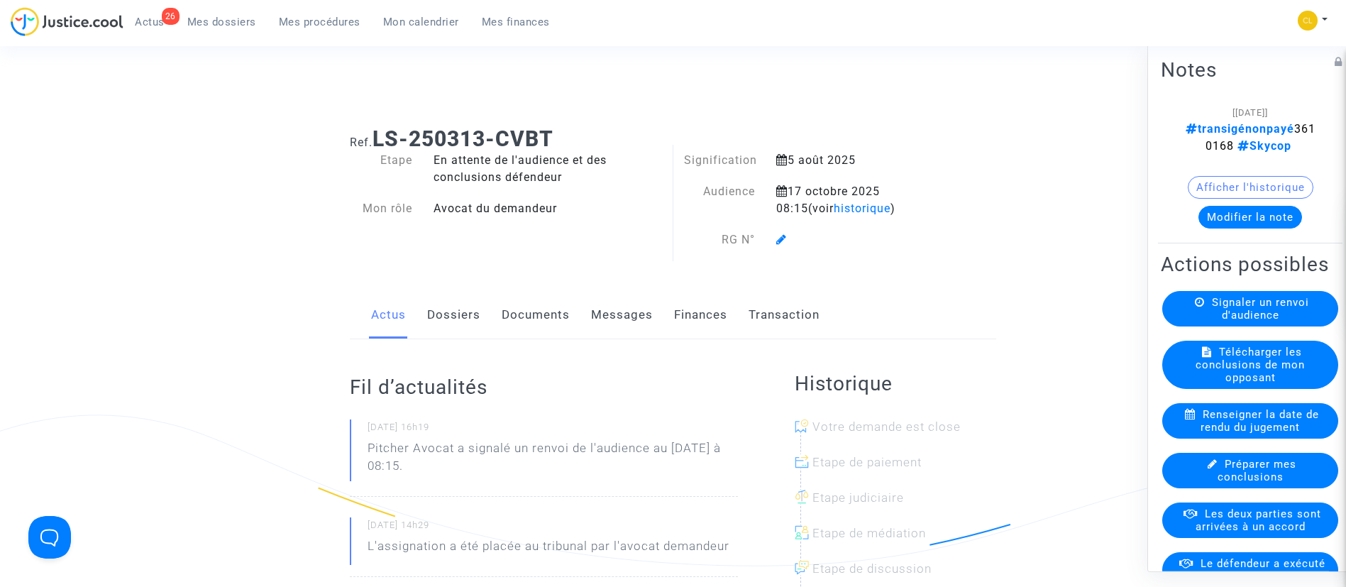
click at [461, 326] on link "Dossiers" at bounding box center [453, 315] width 53 height 47
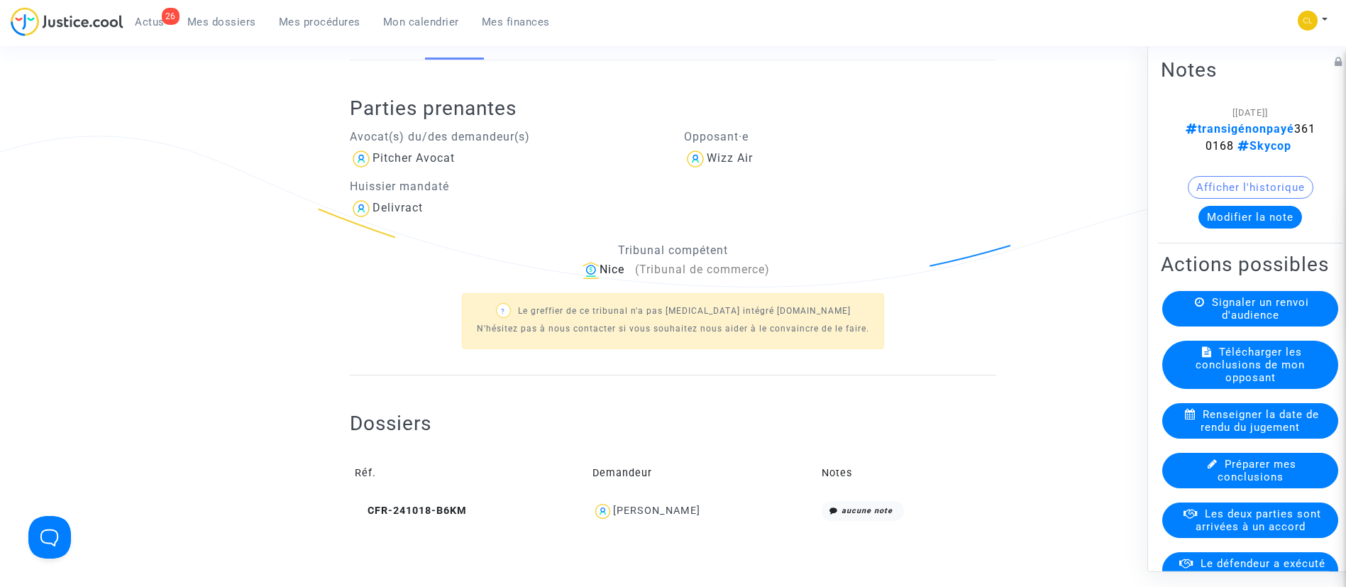
scroll to position [280, 0]
click at [1227, 213] on button "Modifier la note" at bounding box center [1251, 216] width 104 height 23
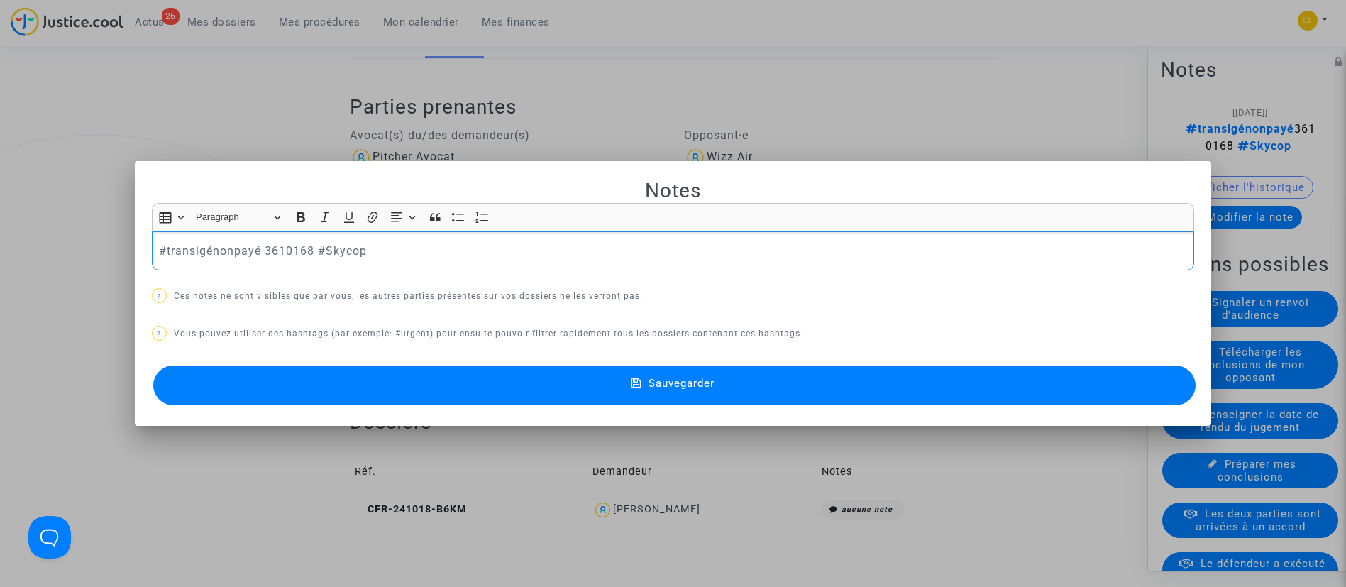
scroll to position [0, 0]
click at [228, 249] on p "#transigénonpayé 3610168 #Skycop" at bounding box center [673, 251] width 1028 height 18
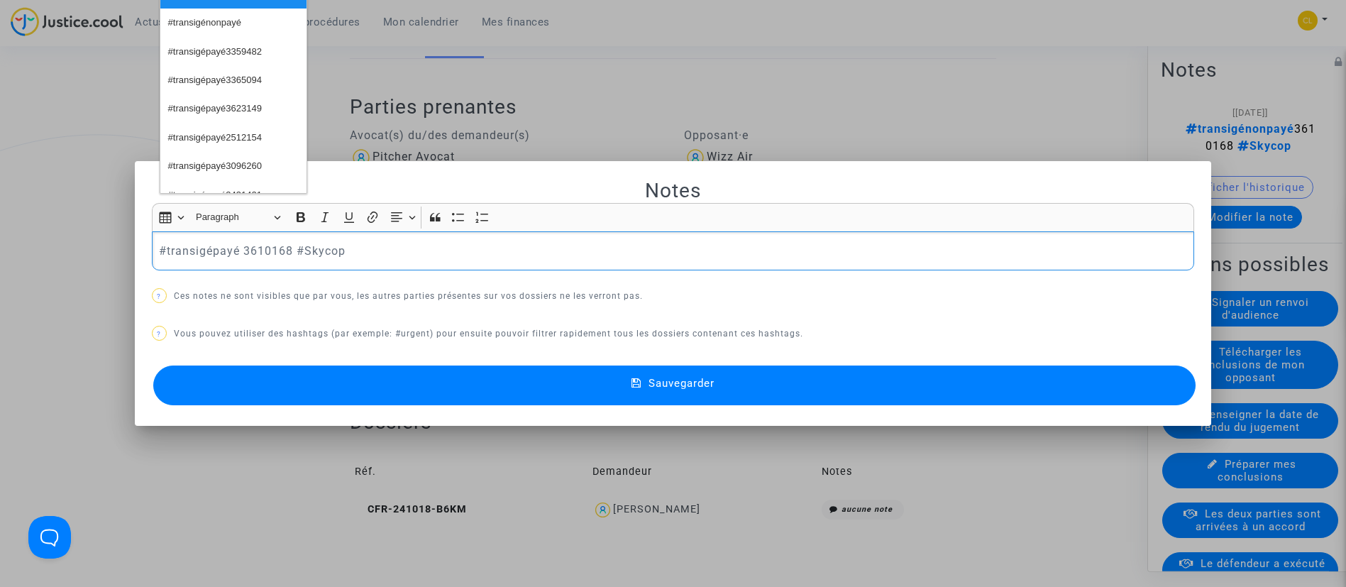
click at [692, 379] on span "Sauvegarder" at bounding box center [682, 383] width 66 height 13
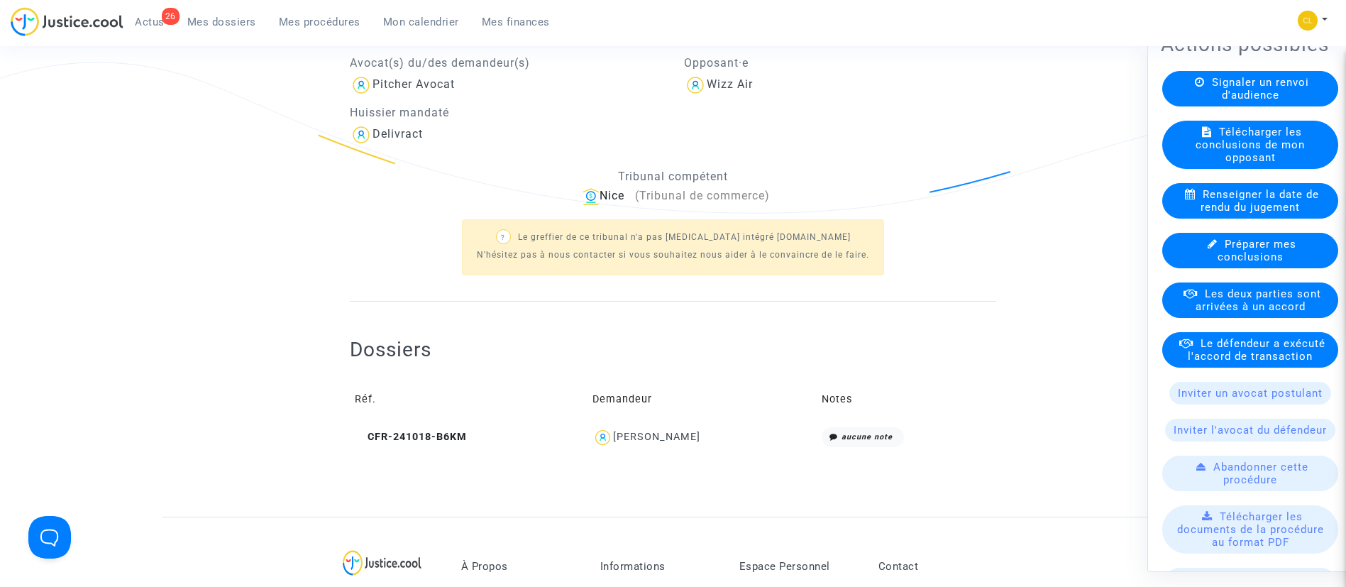
scroll to position [224, 0]
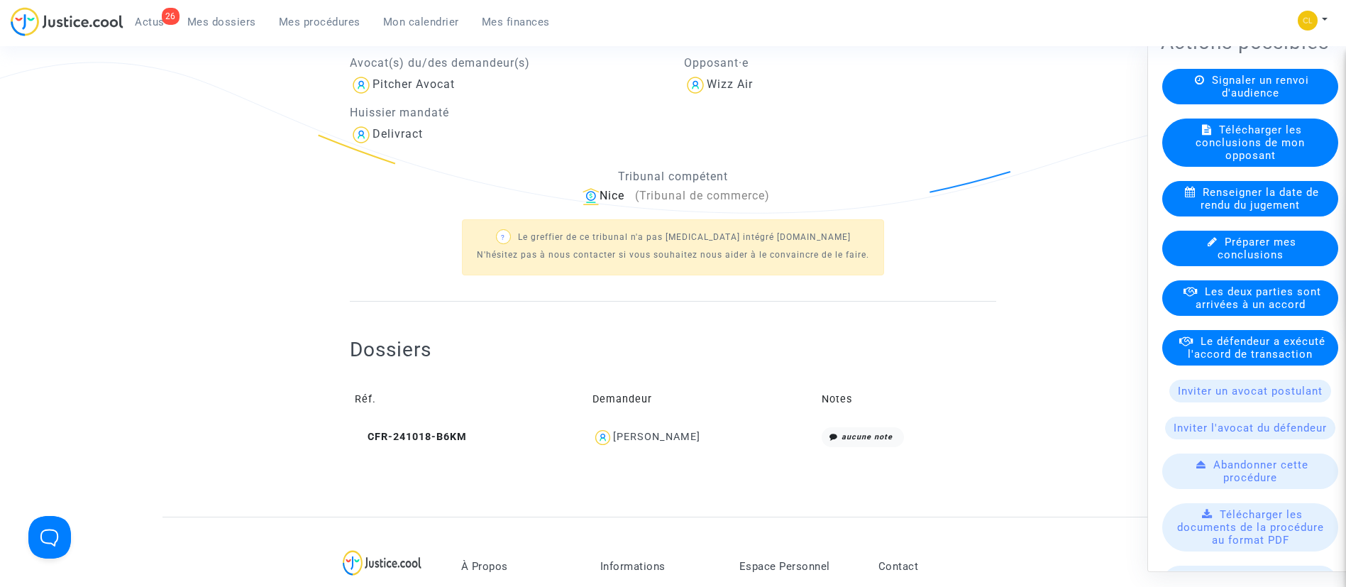
click at [1235, 360] on span "Le défendeur a exécuté l'accord de transaction" at bounding box center [1257, 347] width 138 height 26
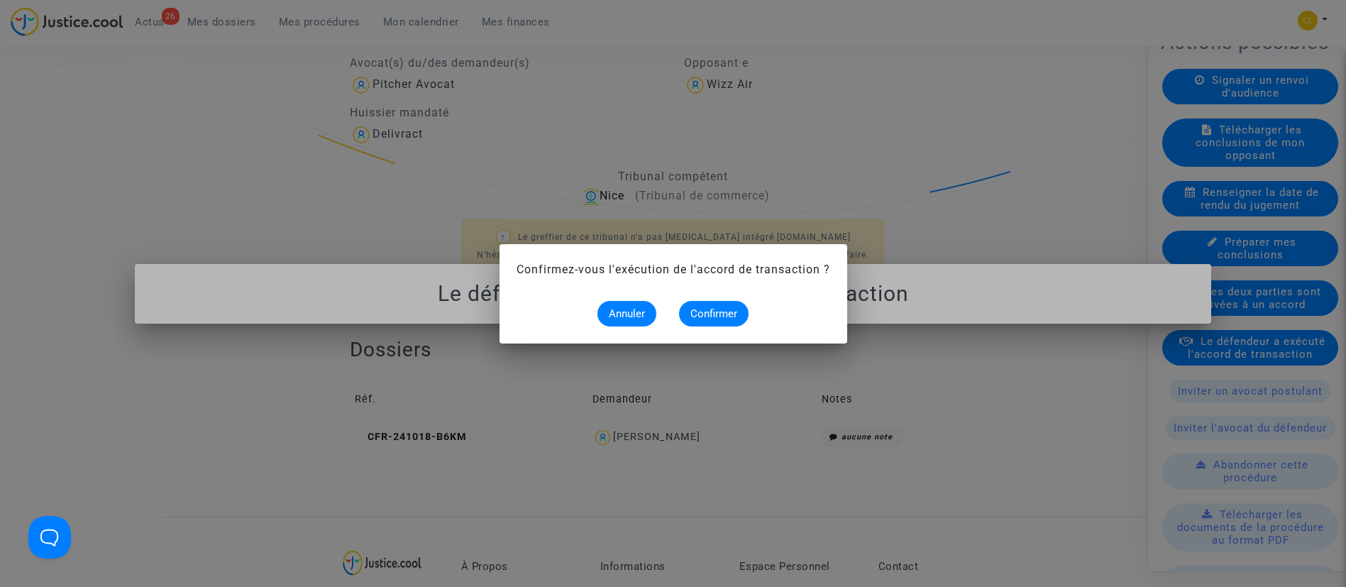
scroll to position [0, 0]
click at [698, 312] on span "Confirmer" at bounding box center [713, 313] width 47 height 13
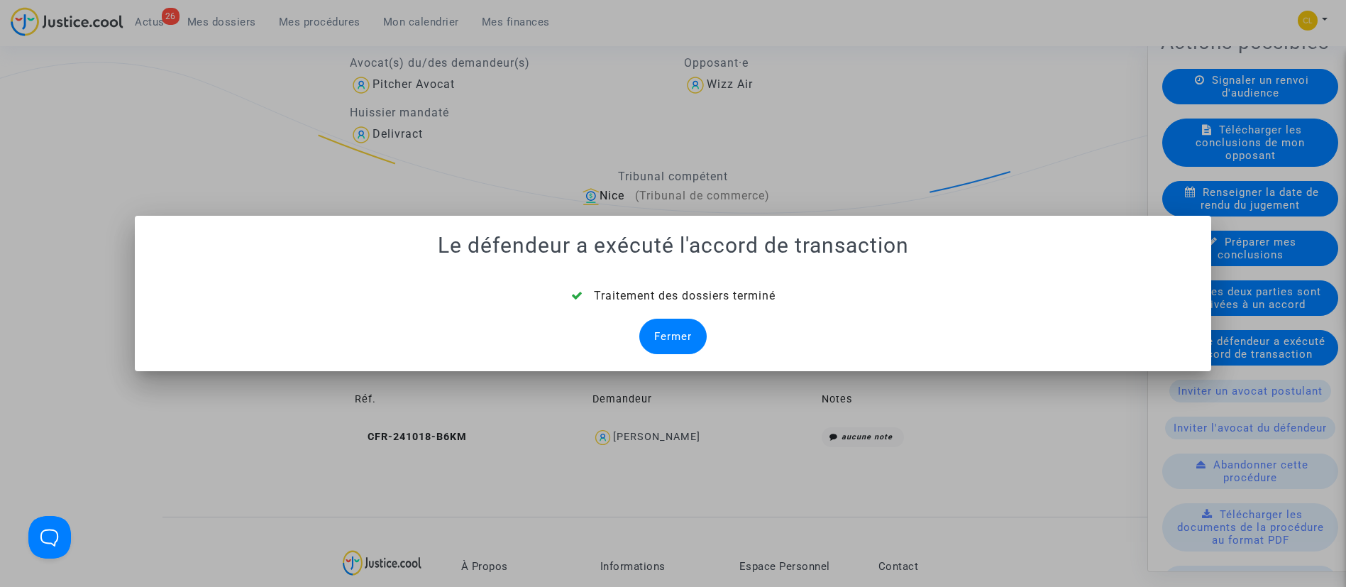
click at [677, 325] on div "Fermer" at bounding box center [672, 336] width 67 height 35
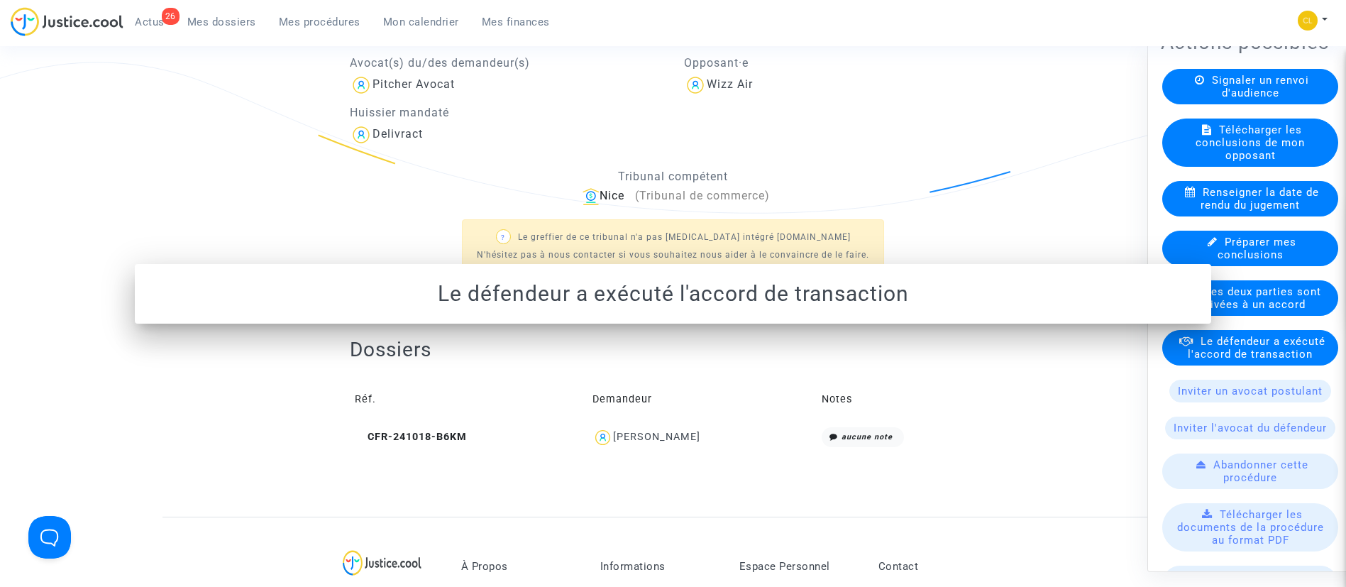
scroll to position [353, 0]
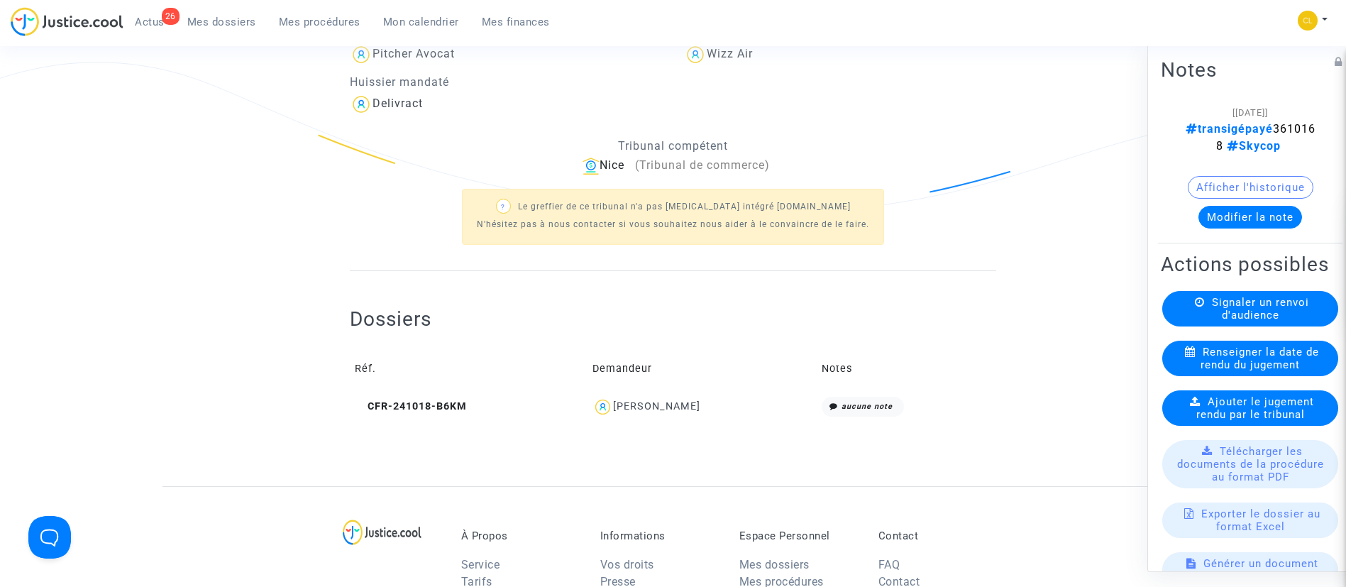
click at [640, 413] on div "Julliette Tehrani" at bounding box center [702, 407] width 219 height 21
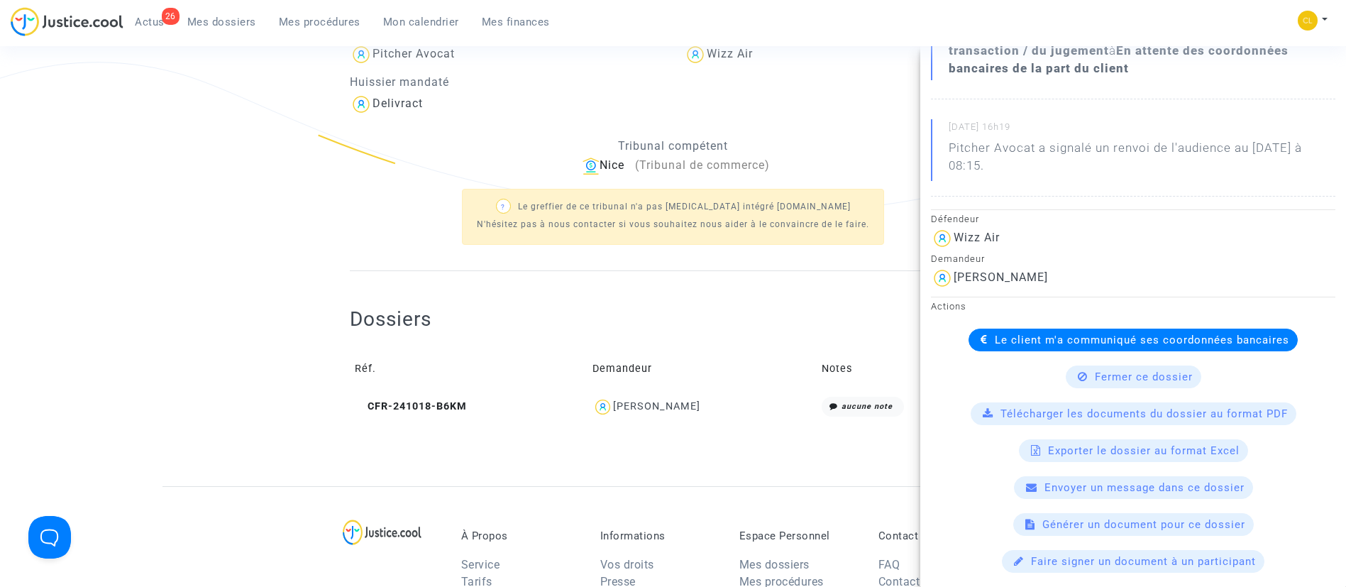
scroll to position [262, 0]
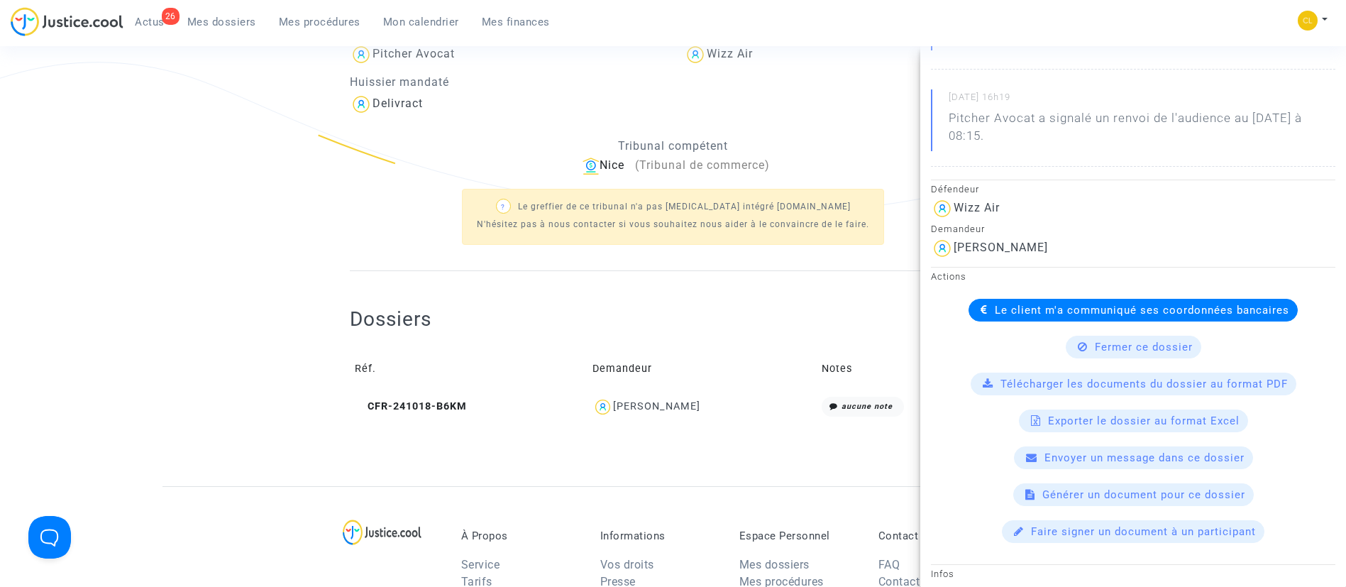
click at [996, 304] on span "Le client m'a communiqué ses coordonnées bancaires" at bounding box center [1142, 310] width 294 height 13
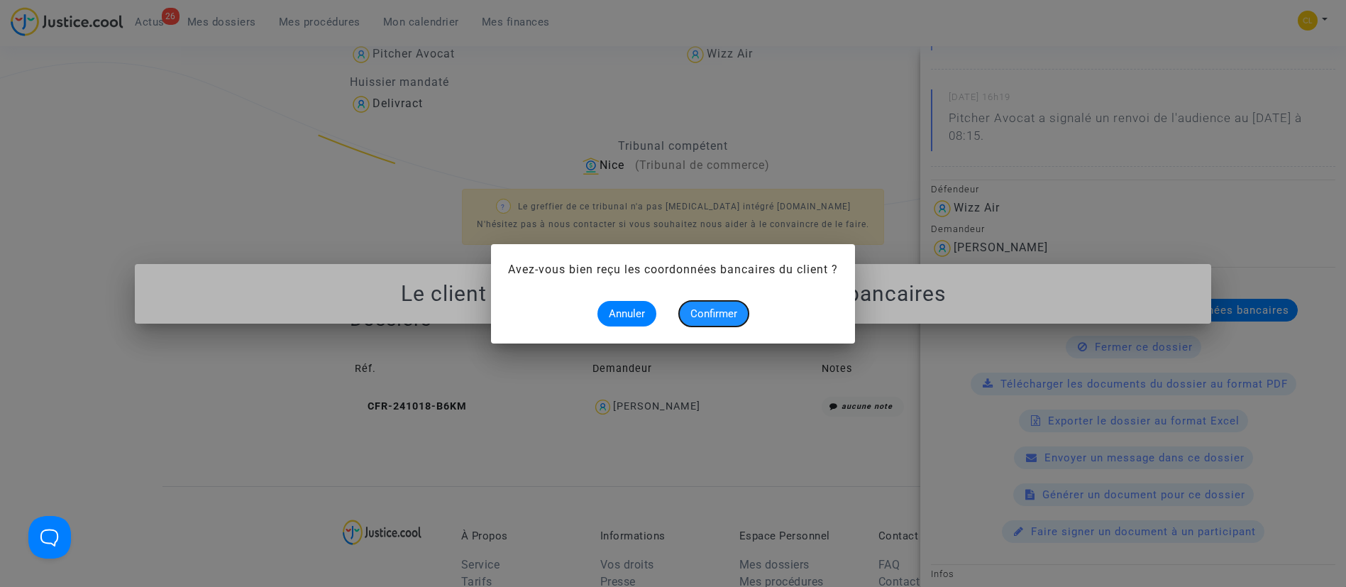
click at [693, 311] on span "Confirmer" at bounding box center [713, 313] width 47 height 13
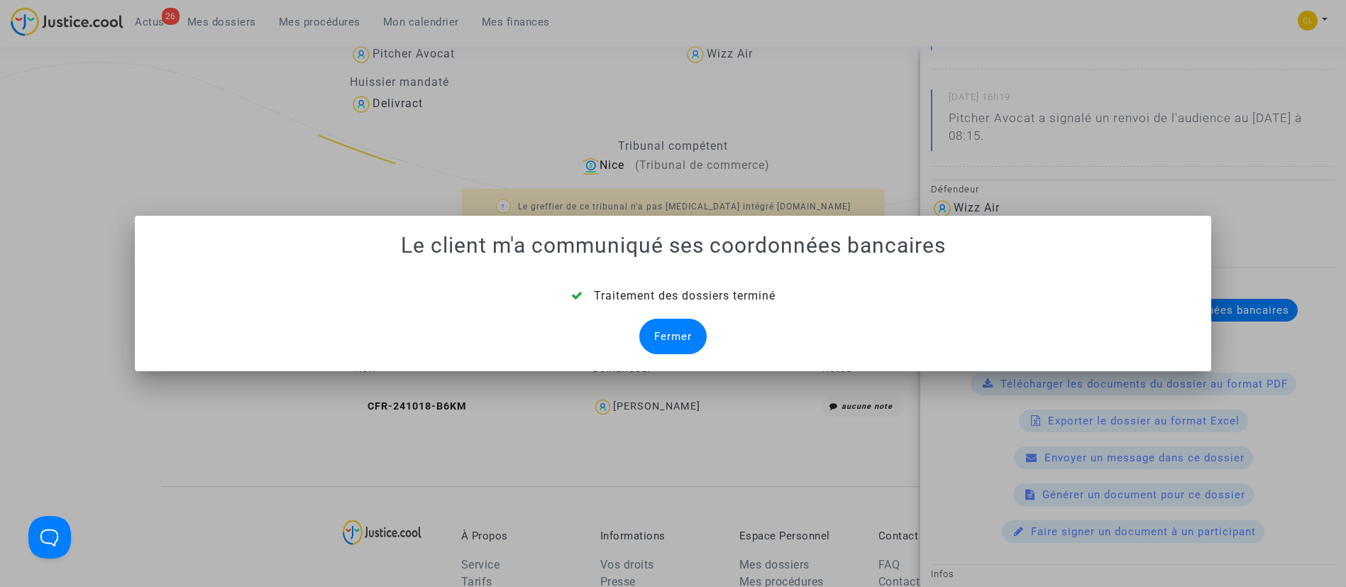
click at [679, 324] on div "Fermer" at bounding box center [672, 336] width 67 height 35
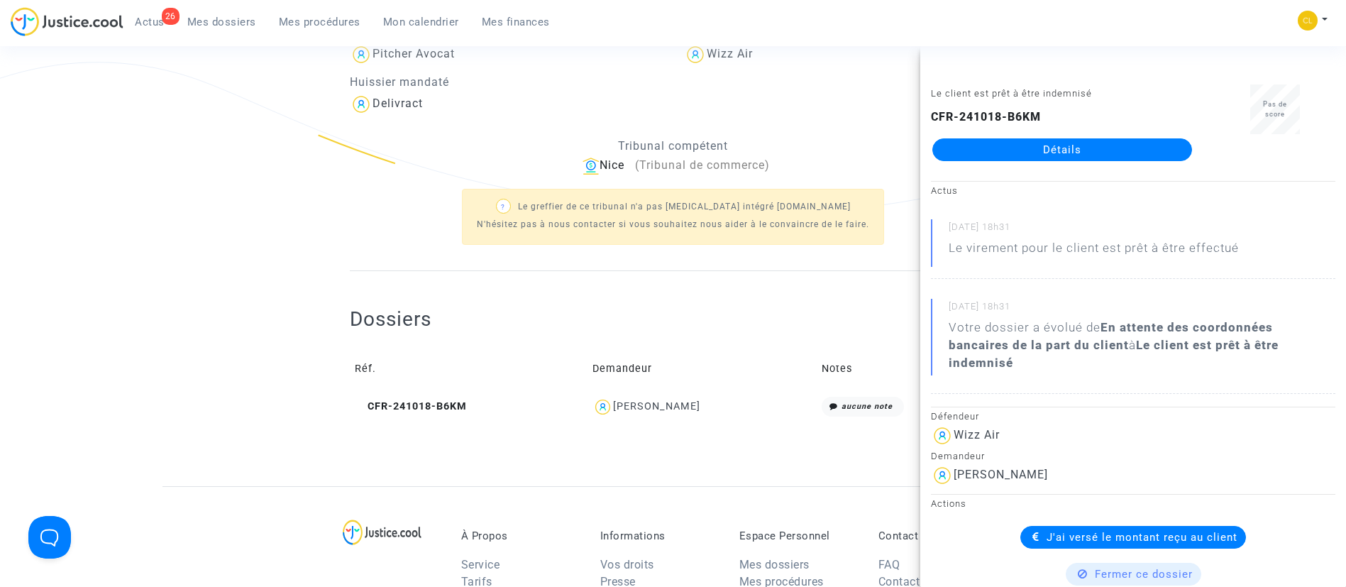
click at [634, 320] on div "Dossiers Réf. Demandeur Notes CFR-241018-B6KM Julliette Tehrani aucune note" at bounding box center [673, 365] width 646 height 116
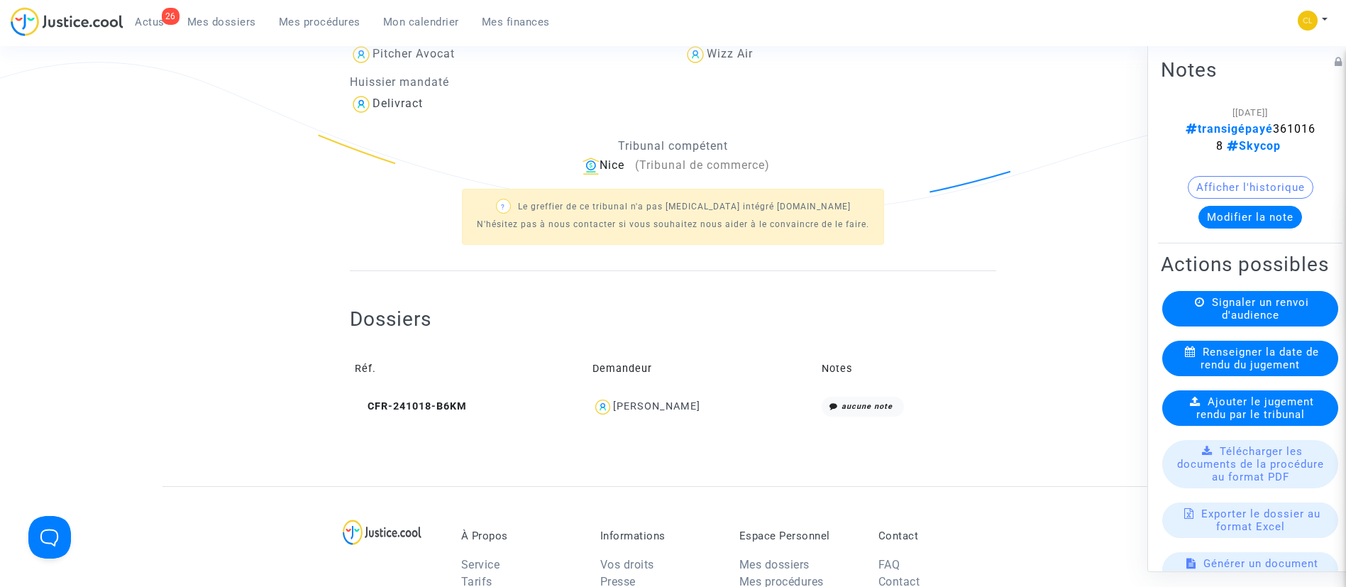
click at [649, 401] on div "Julliette Tehrani" at bounding box center [656, 406] width 87 height 12
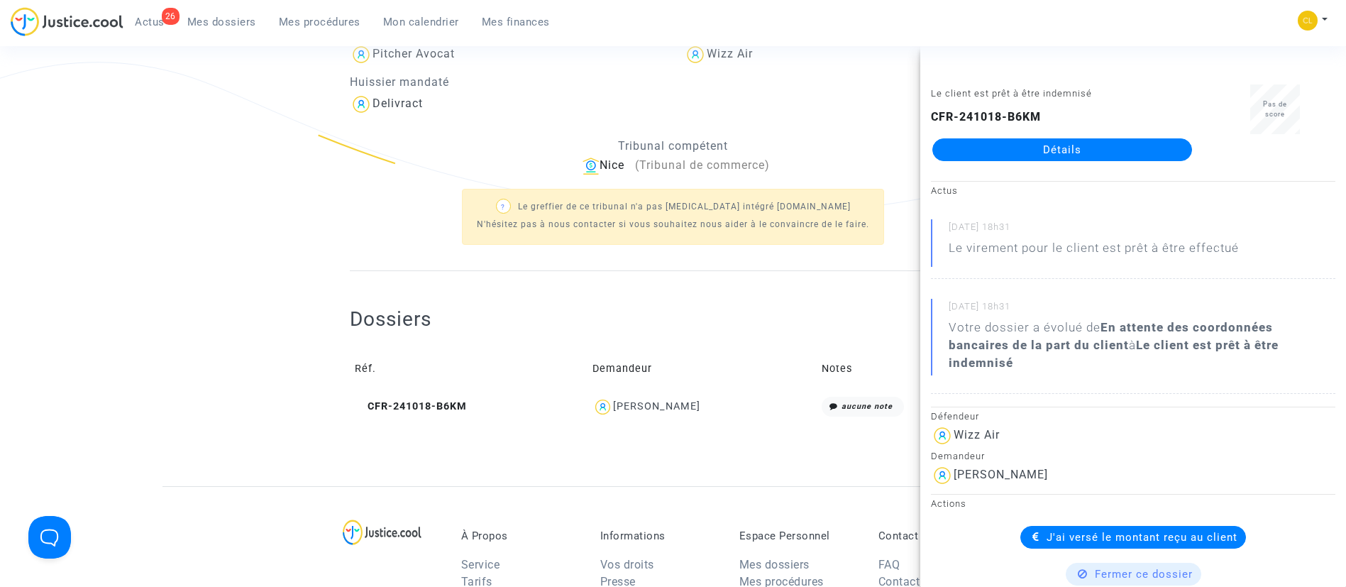
click at [228, 18] on span "Mes dossiers" at bounding box center [221, 22] width 69 height 13
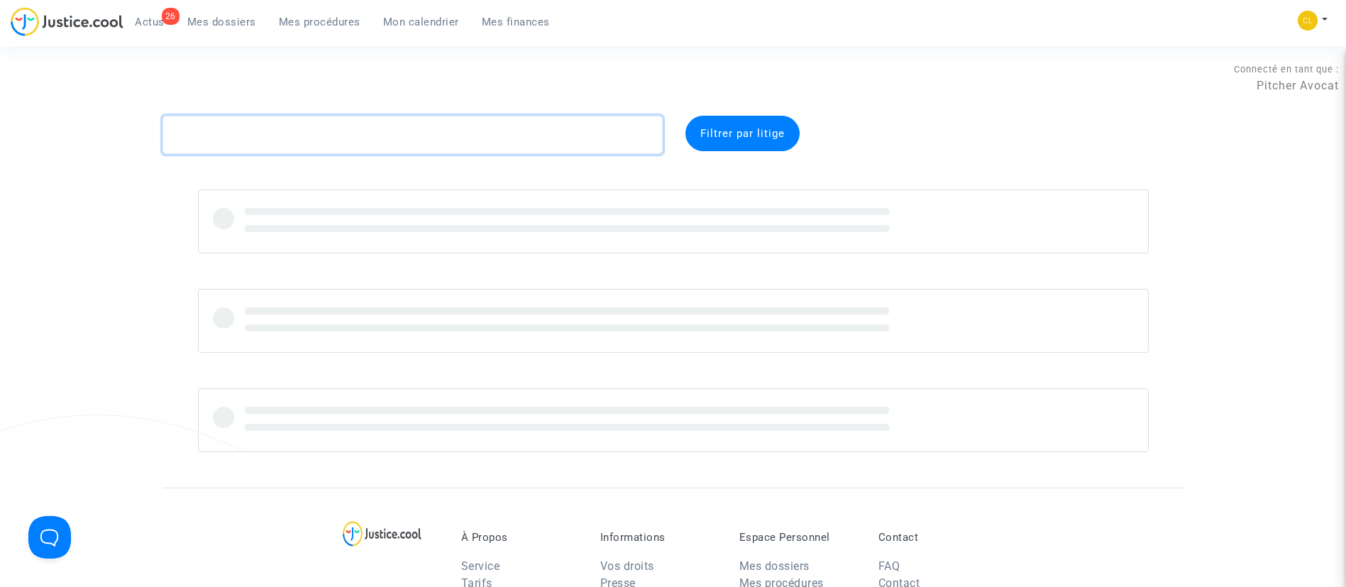
click at [294, 129] on textarea at bounding box center [413, 135] width 500 height 38
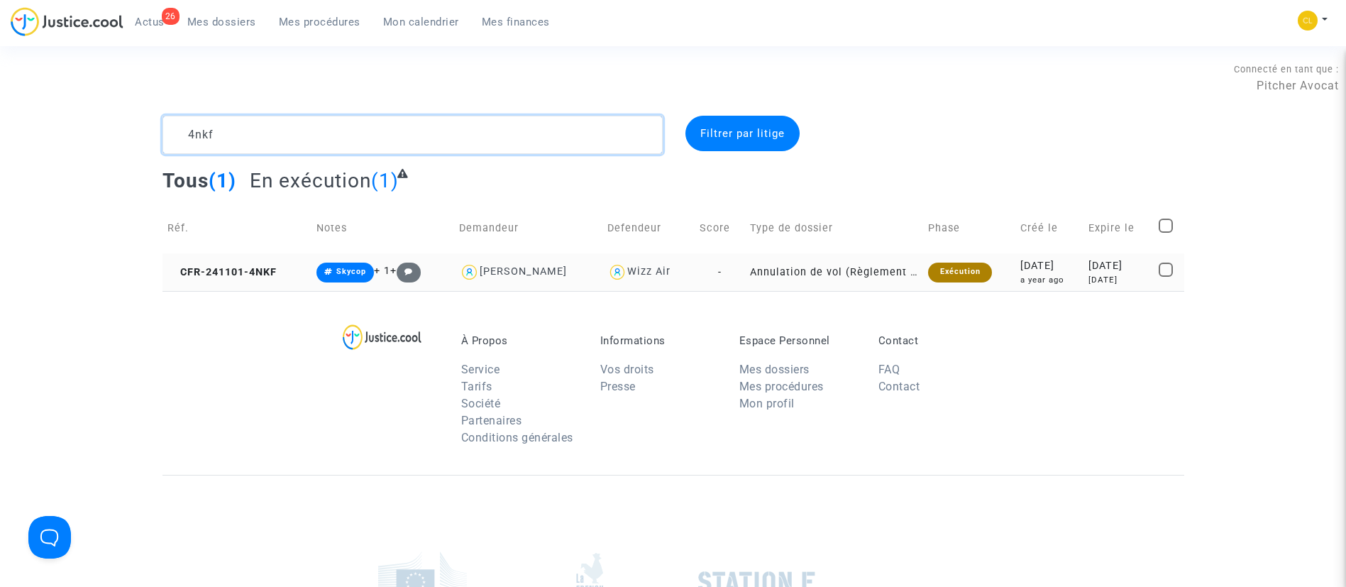
type textarea "4nkf"
click at [1084, 275] on td "2024-11-19 10 months ago" at bounding box center [1119, 272] width 70 height 38
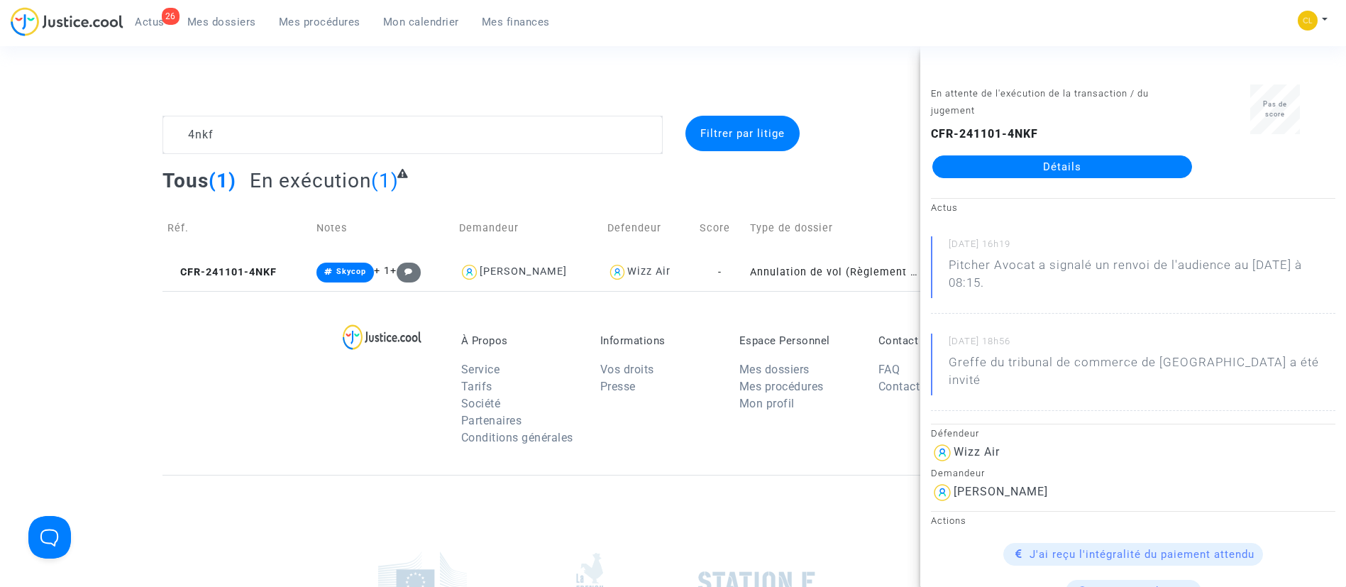
click at [1008, 167] on link "Détails" at bounding box center [1062, 166] width 260 height 23
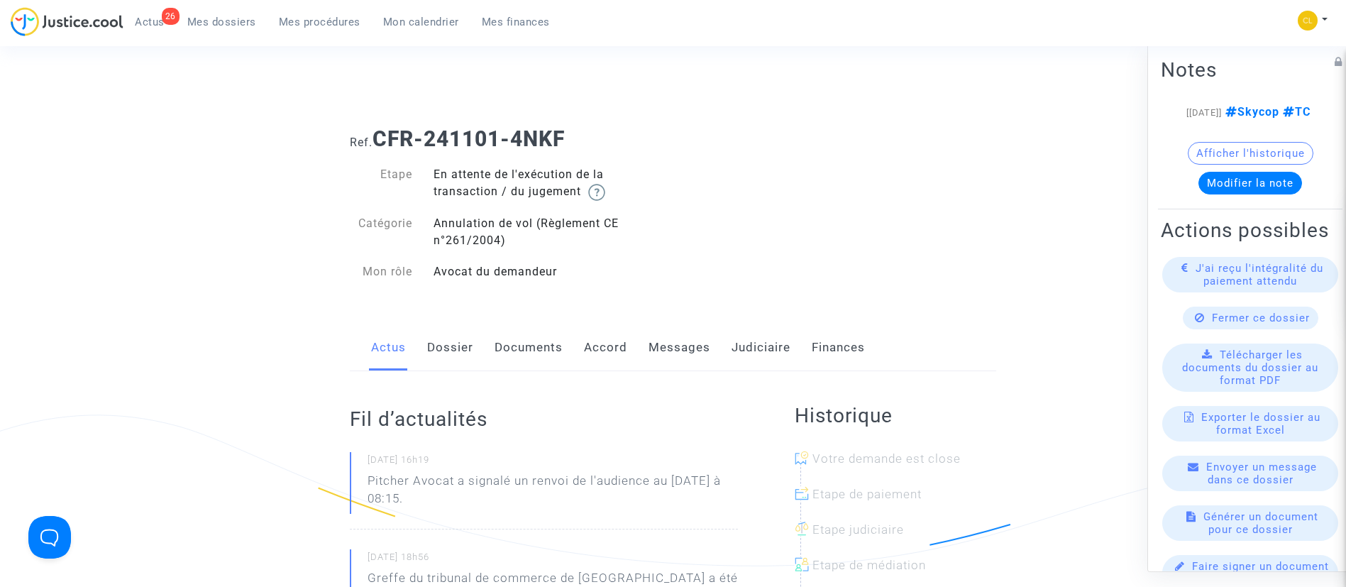
click at [747, 356] on link "Judiciaire" at bounding box center [761, 347] width 59 height 47
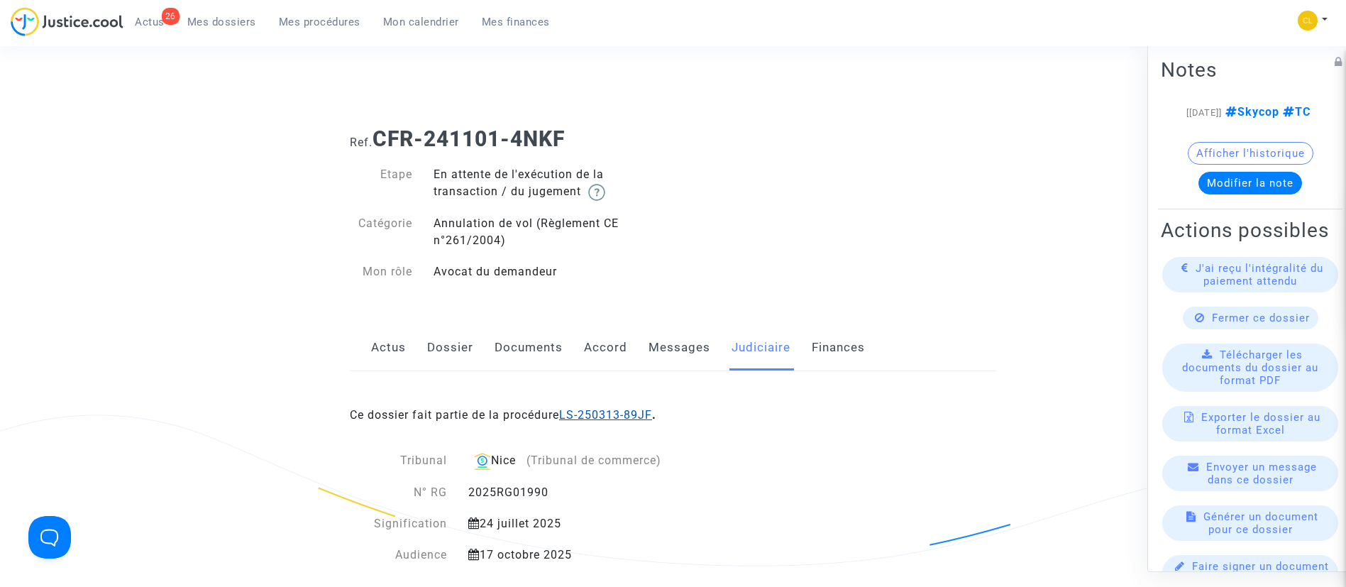
click at [626, 414] on link "LS-250313-89JF" at bounding box center [605, 414] width 93 height 13
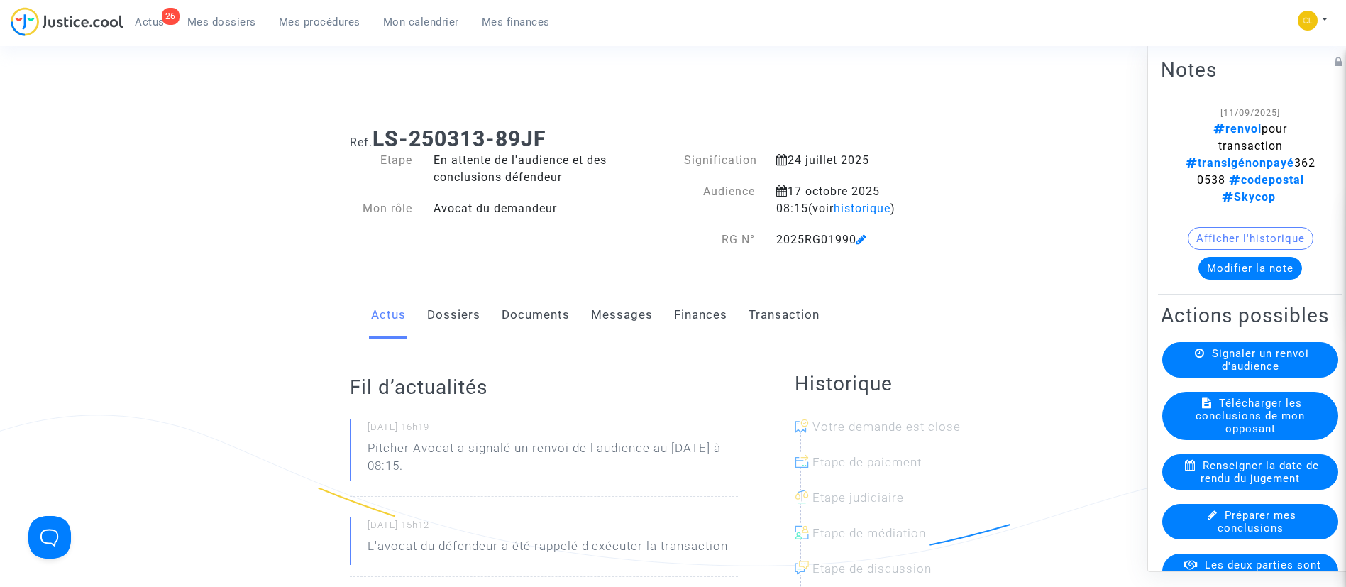
click at [766, 316] on link "Transaction" at bounding box center [784, 315] width 71 height 47
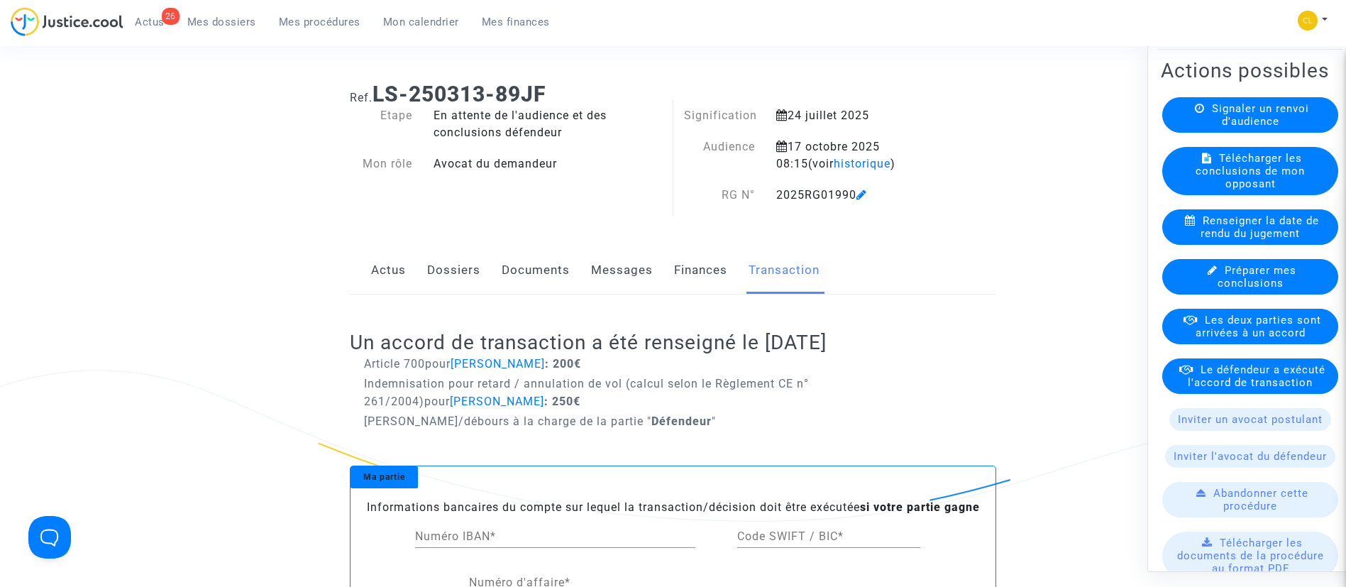
scroll to position [246, 0]
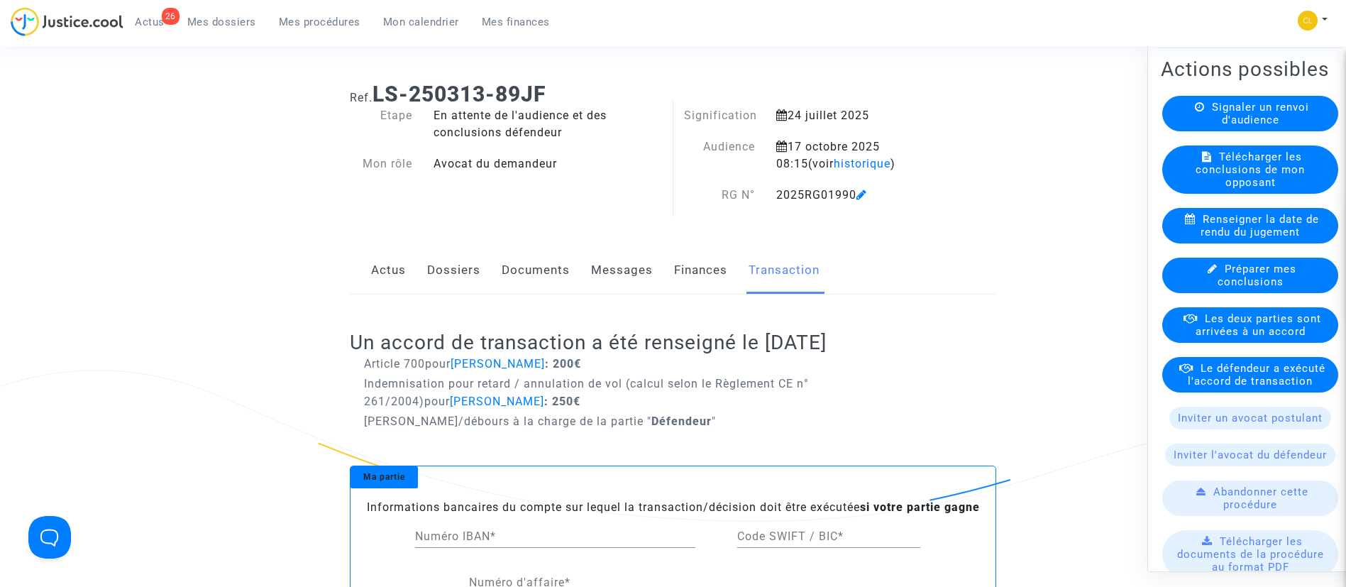
click at [1232, 387] on span "Le défendeur a exécuté l'accord de transaction" at bounding box center [1257, 374] width 138 height 26
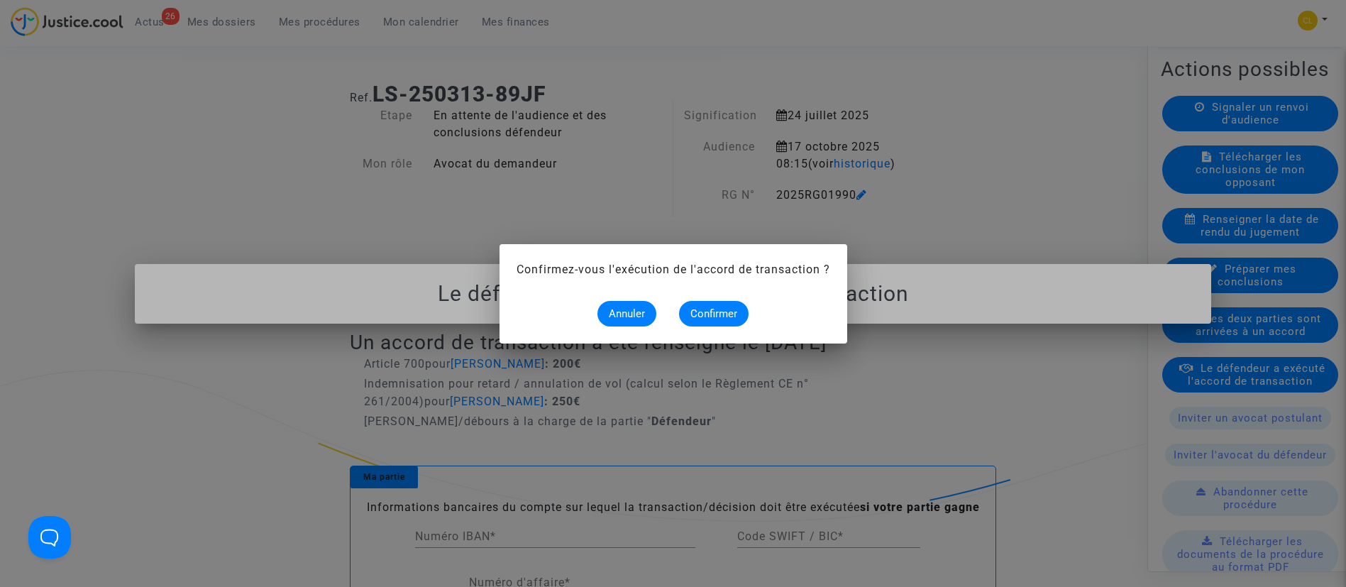
scroll to position [0, 0]
click at [717, 309] on span "Confirmer" at bounding box center [713, 313] width 47 height 13
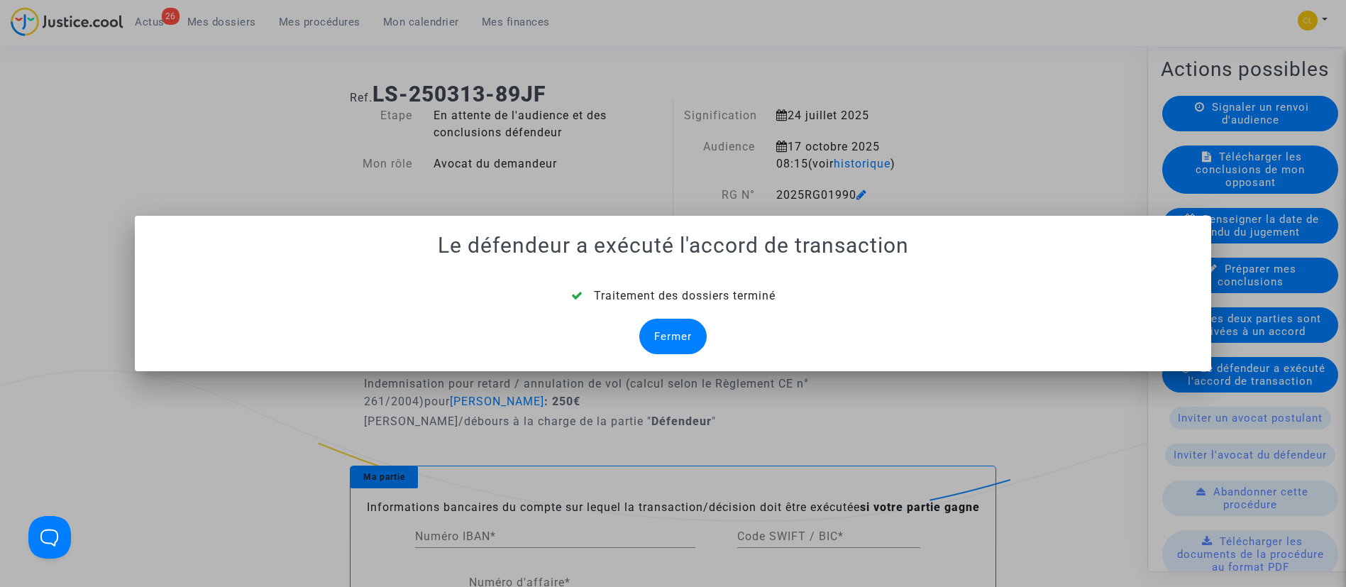
click at [677, 329] on div "Fermer" at bounding box center [672, 336] width 67 height 35
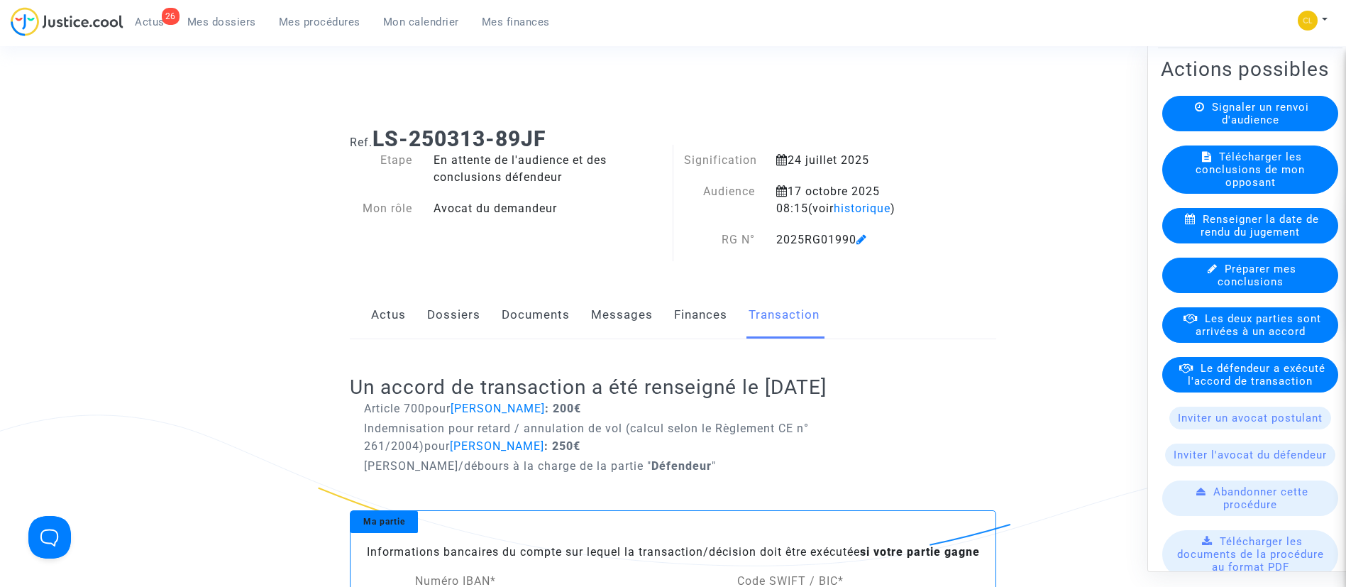
scroll to position [45, 0]
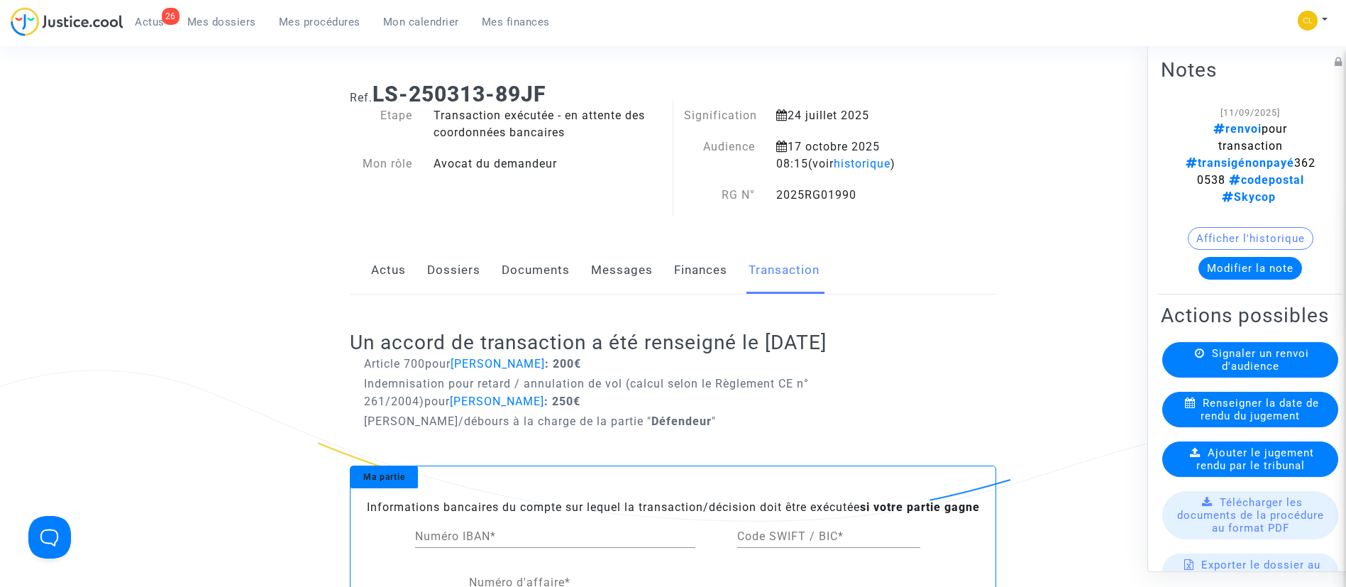
click at [1210, 259] on button "Modifier la note" at bounding box center [1251, 267] width 104 height 23
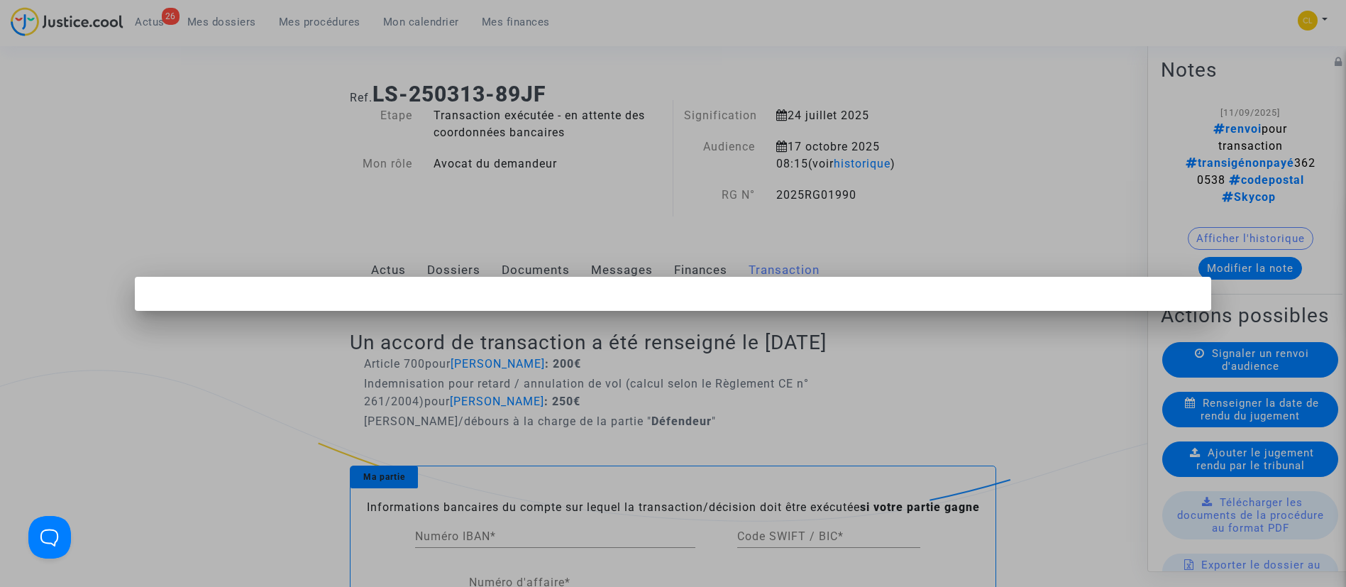
scroll to position [0, 0]
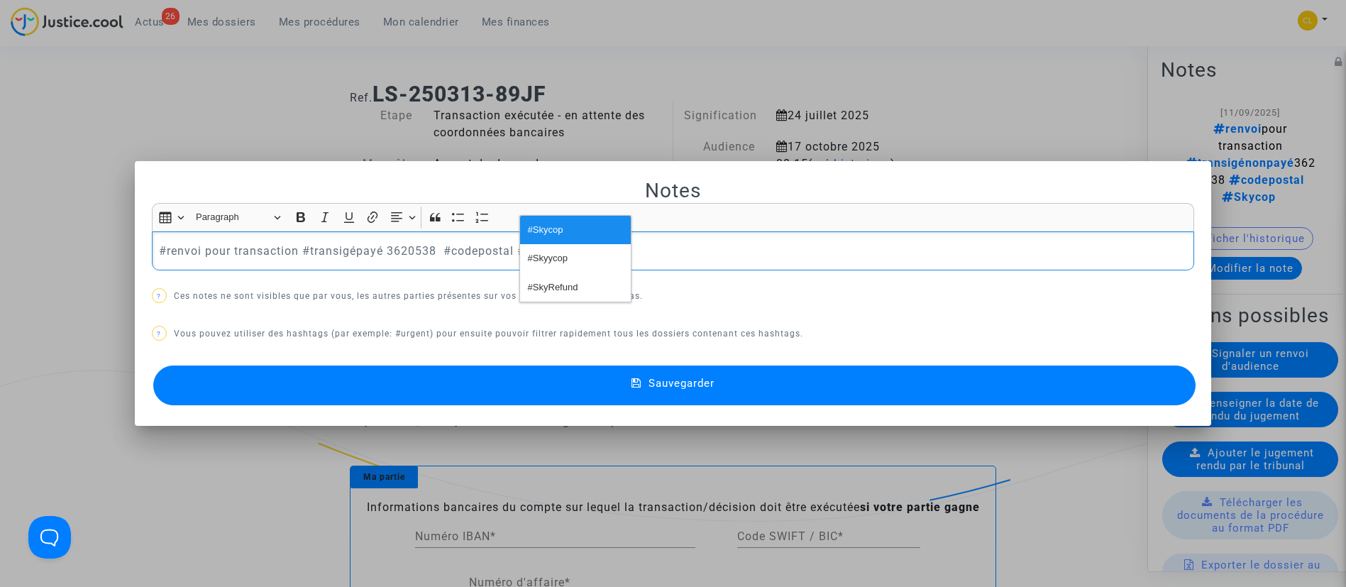
click at [260, 247] on p "#renvoi pour transaction #transigépayé 3620538 #codepostal #Skycop" at bounding box center [673, 251] width 1028 height 18
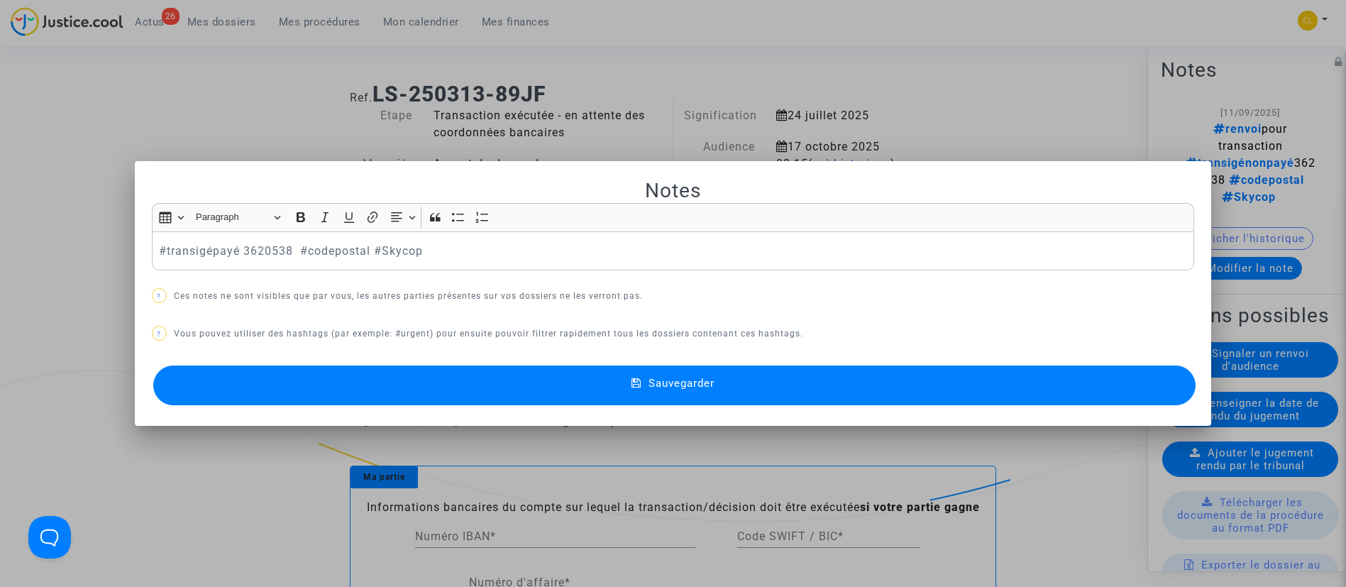
click at [705, 375] on button "Sauvegarder" at bounding box center [674, 385] width 1043 height 40
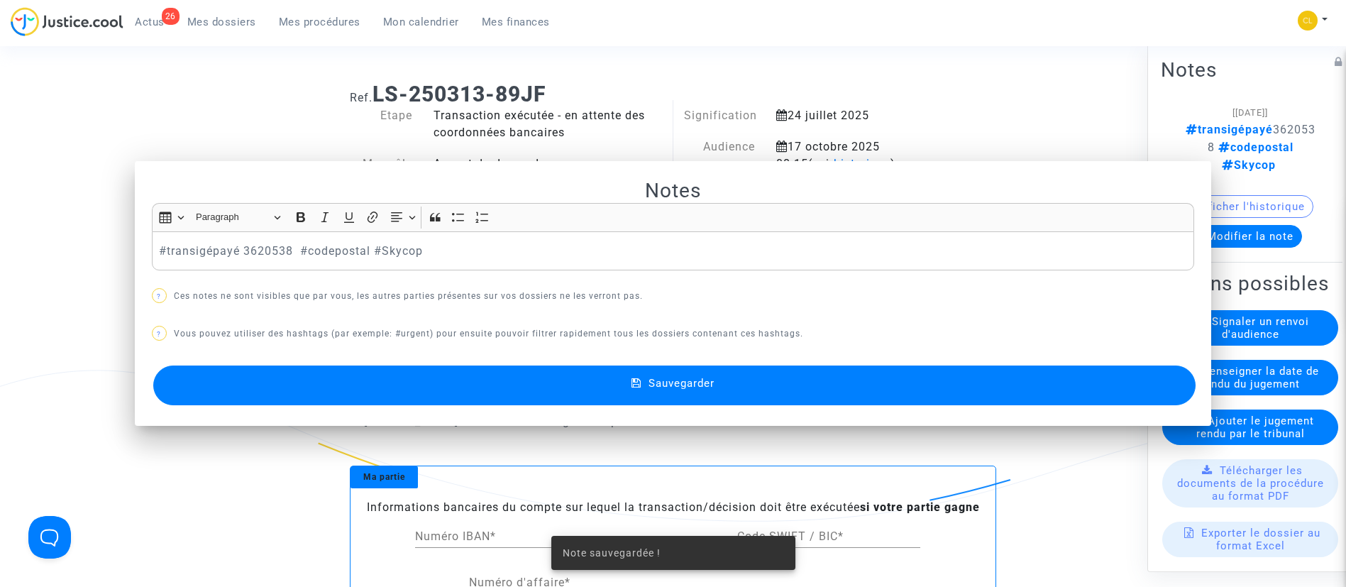
scroll to position [45, 0]
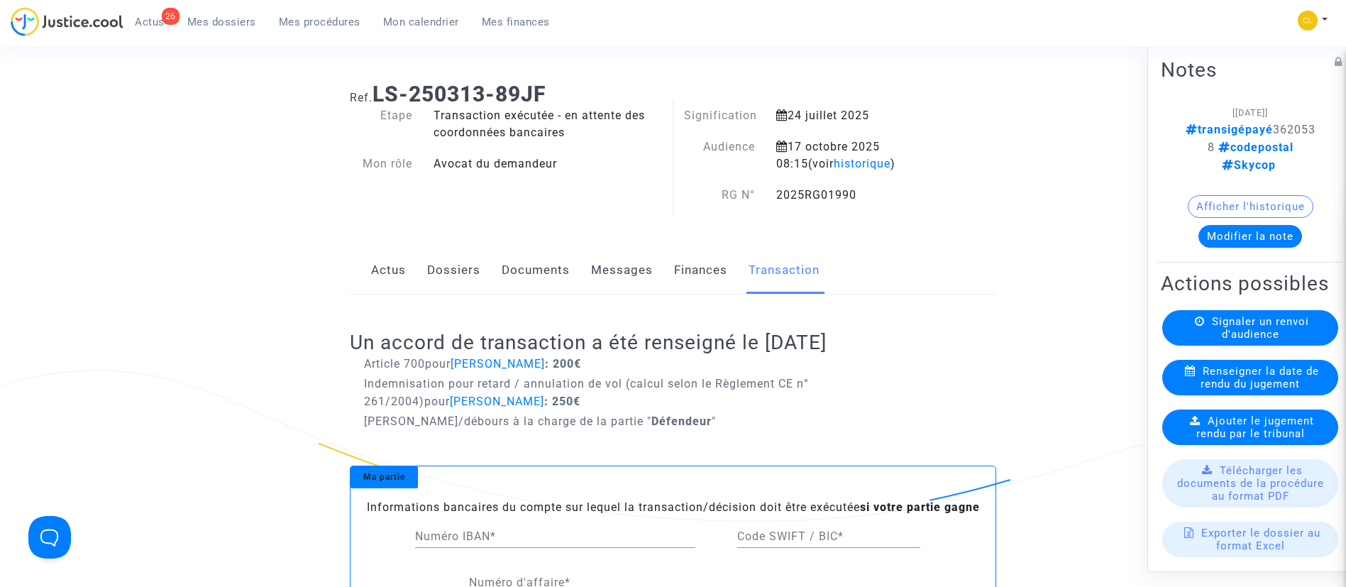
click at [430, 270] on link "Dossiers" at bounding box center [453, 270] width 53 height 47
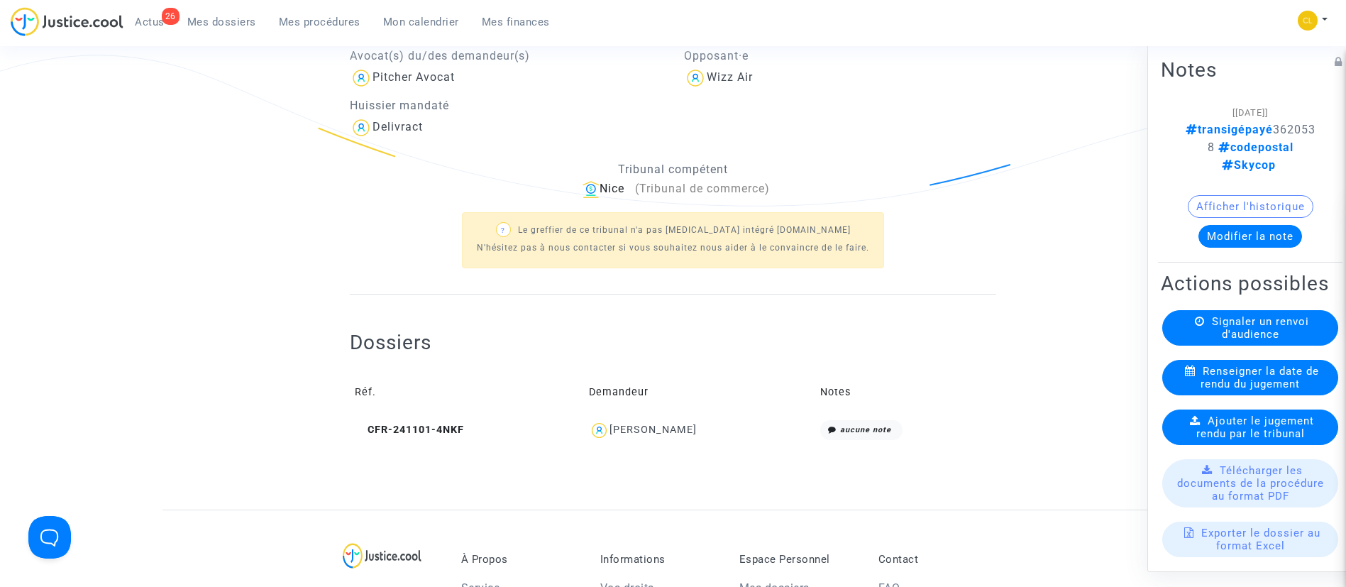
scroll to position [428, 0]
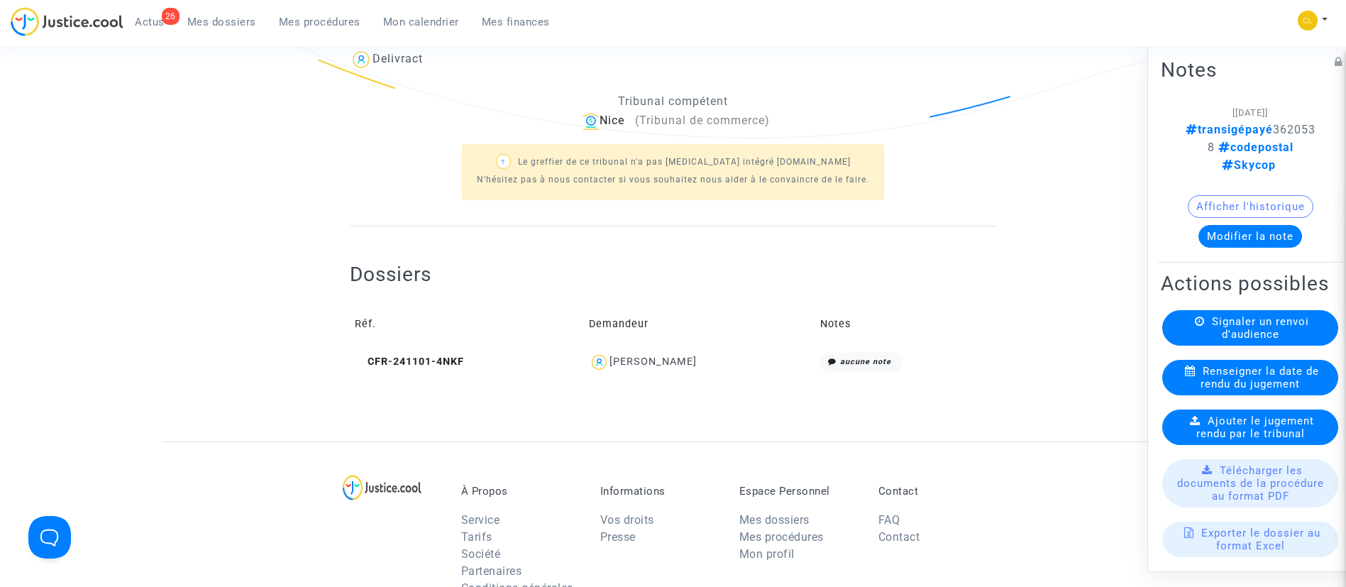
click at [662, 359] on div "Marija Djurdjevic" at bounding box center [653, 362] width 87 height 12
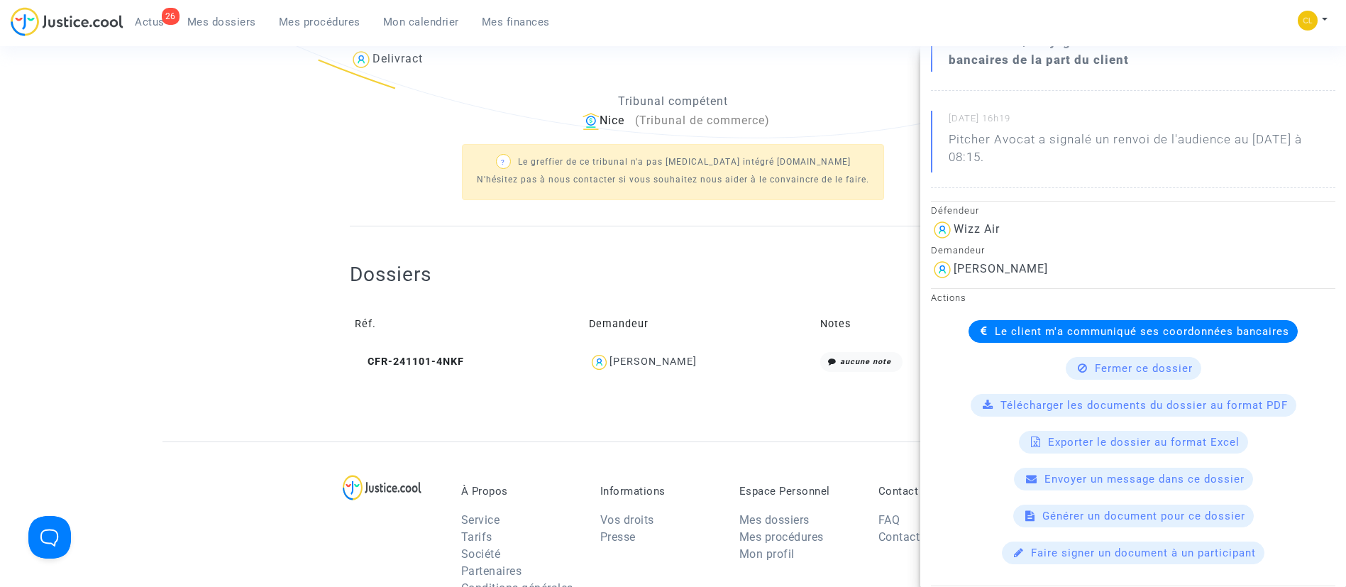
scroll to position [242, 0]
click at [1005, 331] on span "Le client m'a communiqué ses coordonnées bancaires" at bounding box center [1142, 330] width 294 height 13
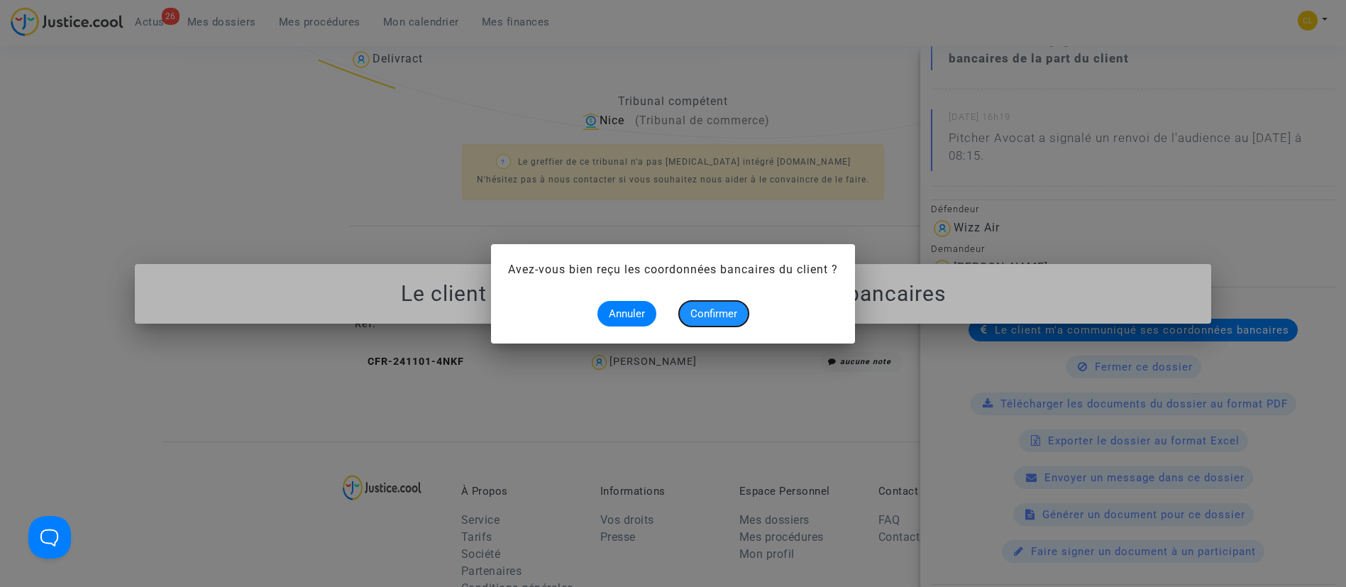
click at [727, 304] on button "Confirmer" at bounding box center [714, 314] width 70 height 26
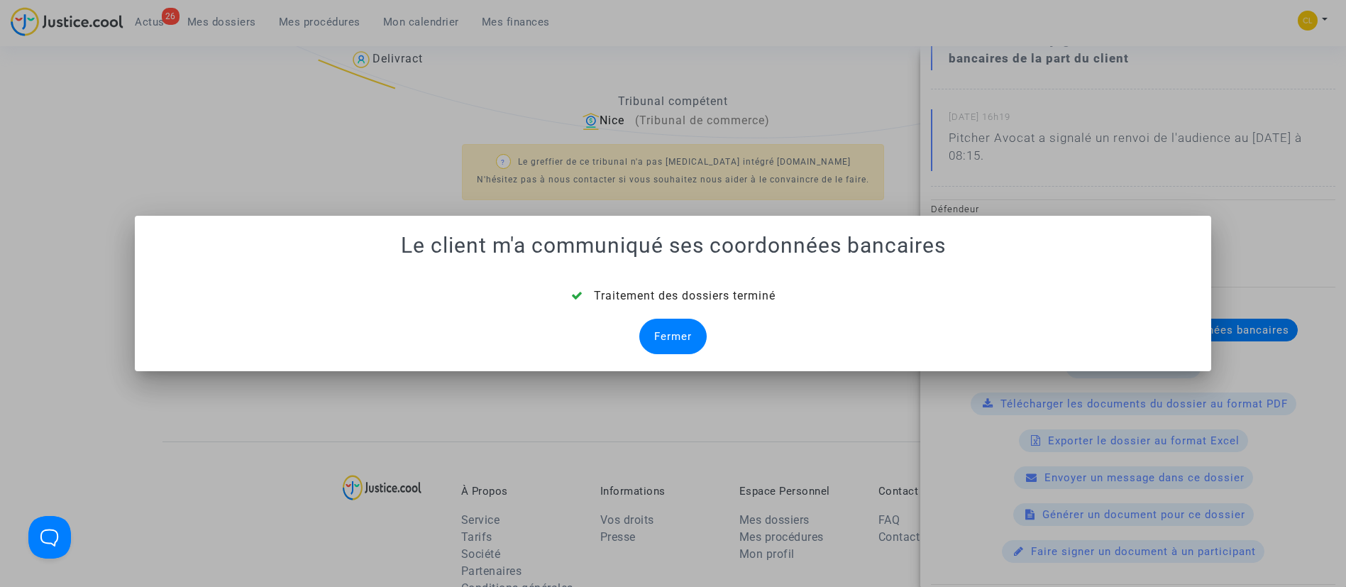
click at [688, 344] on div "Fermer" at bounding box center [672, 336] width 67 height 35
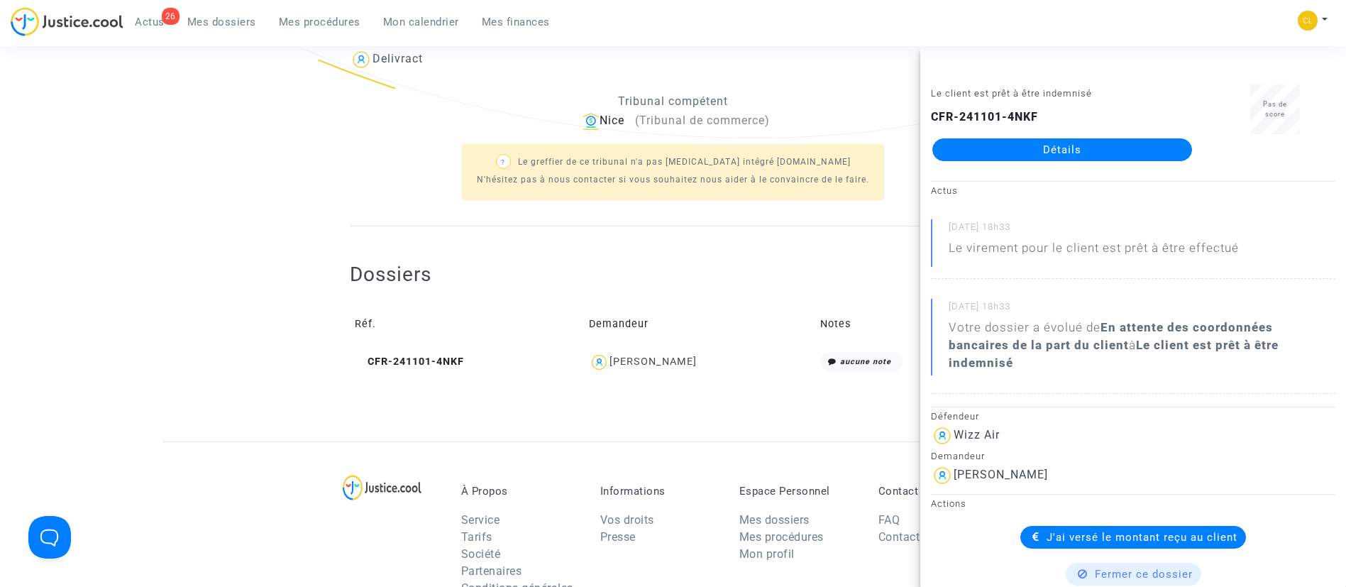
click at [544, 287] on div "Dossiers Réf. Demandeur Notes CFR-241101-4NKF Marija Djurdjevic aucune note" at bounding box center [673, 320] width 646 height 116
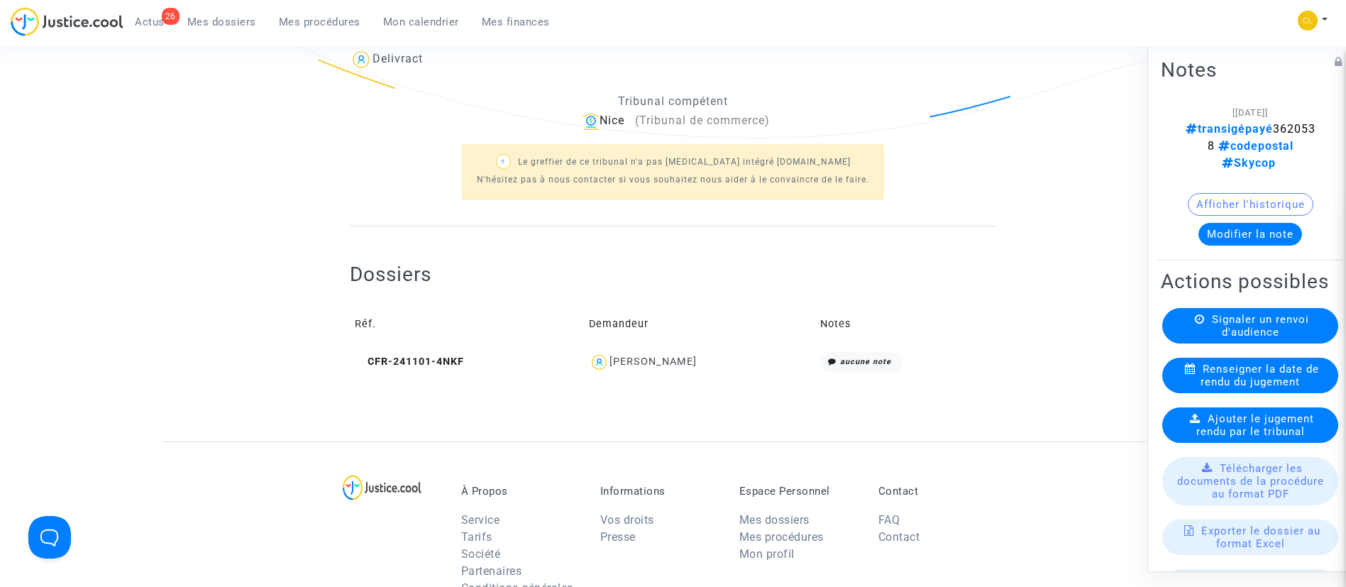
click at [241, 21] on span "Mes dossiers" at bounding box center [221, 22] width 69 height 13
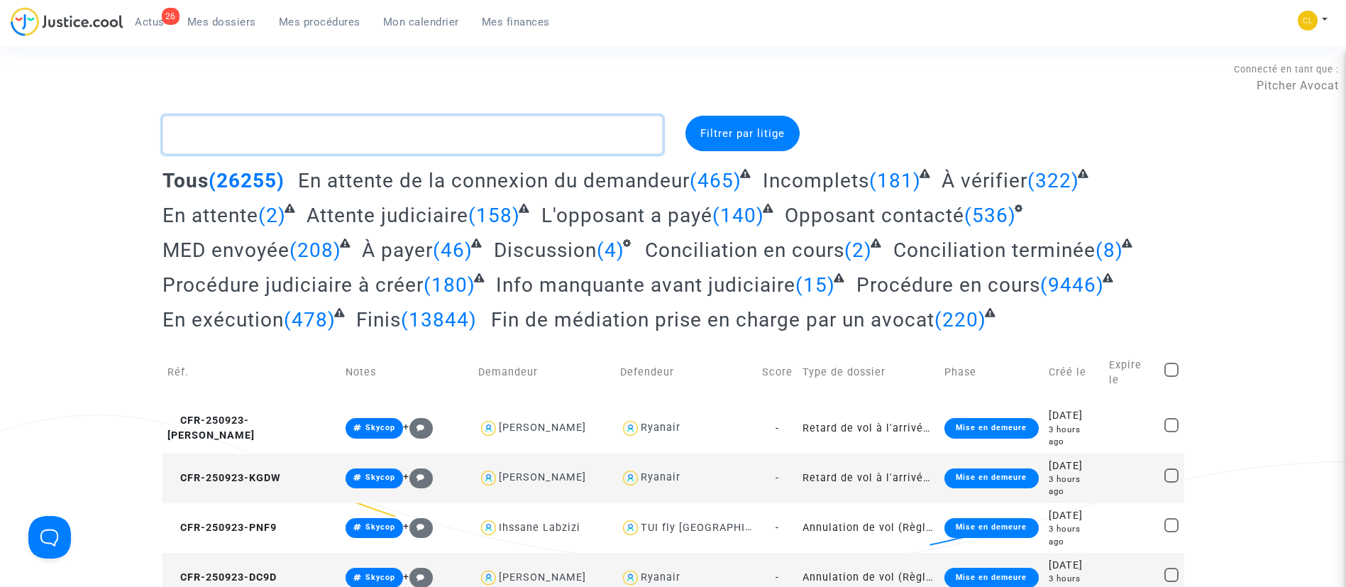
click at [451, 143] on textarea at bounding box center [413, 135] width 500 height 38
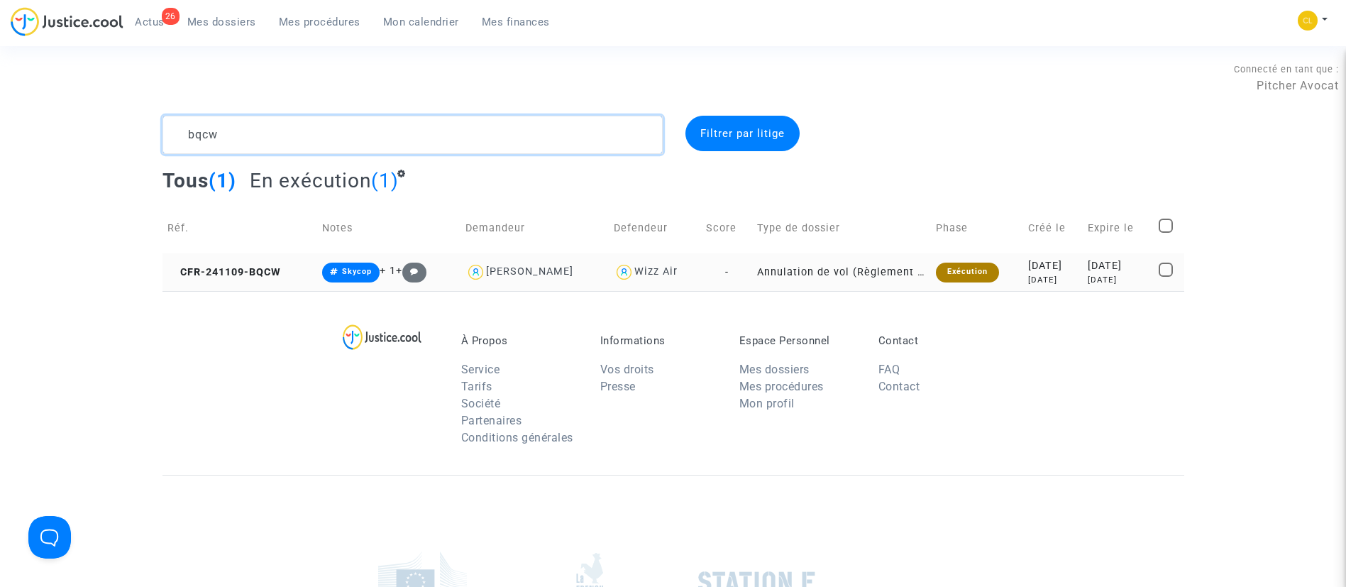
type textarea "bqcw"
click at [1088, 260] on div "2024-12-04" at bounding box center [1118, 266] width 60 height 16
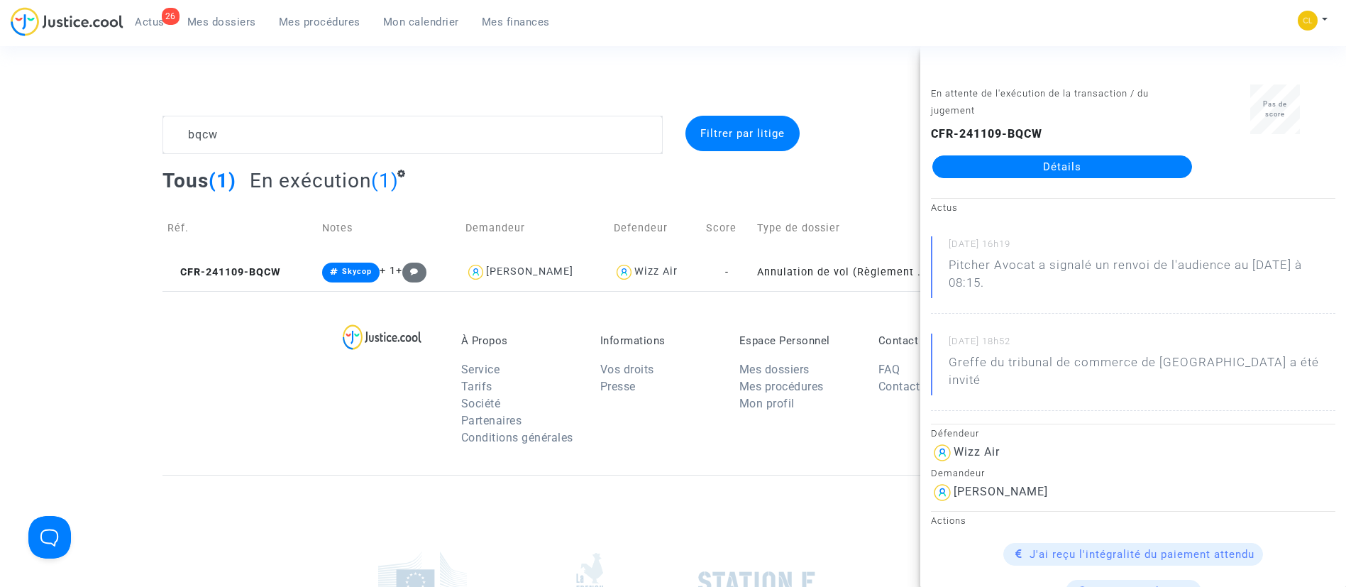
click at [1018, 165] on link "Détails" at bounding box center [1062, 166] width 260 height 23
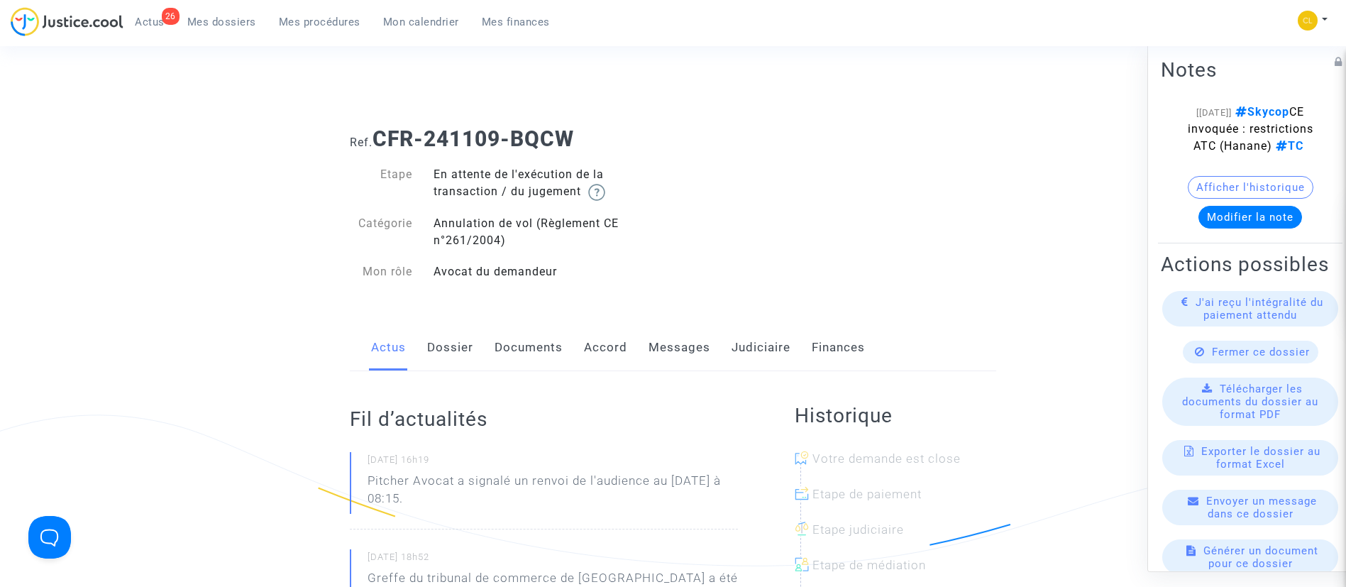
click at [750, 349] on link "Judiciaire" at bounding box center [761, 347] width 59 height 47
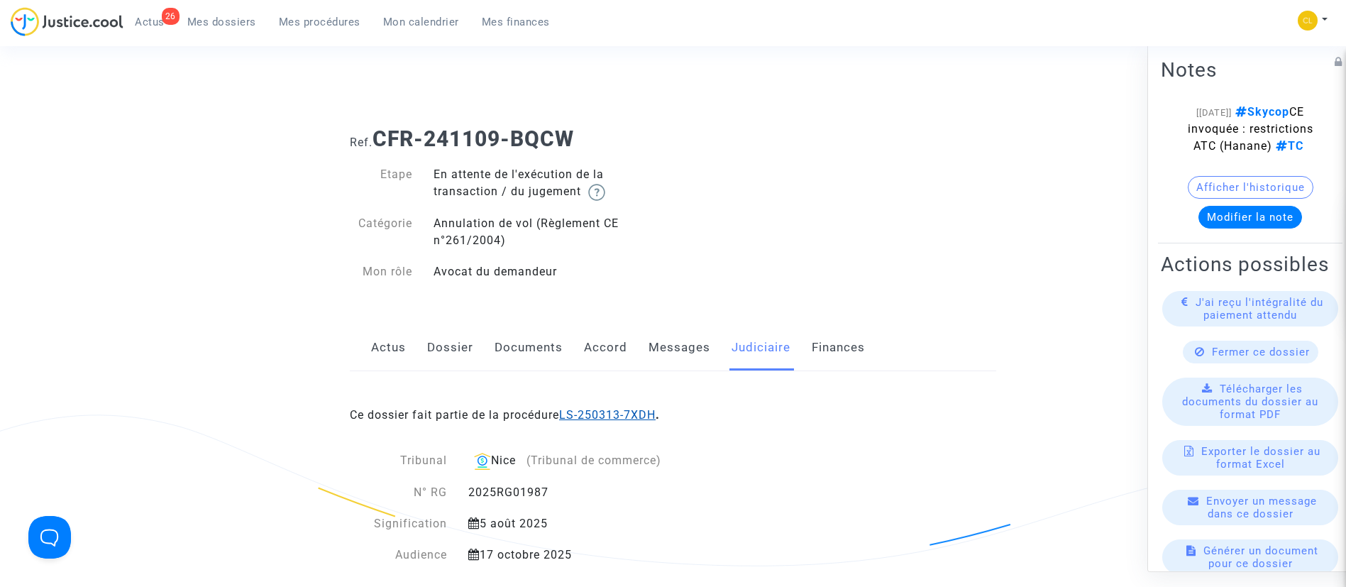
click at [592, 419] on link "LS-250313-7XDH" at bounding box center [607, 414] width 97 height 13
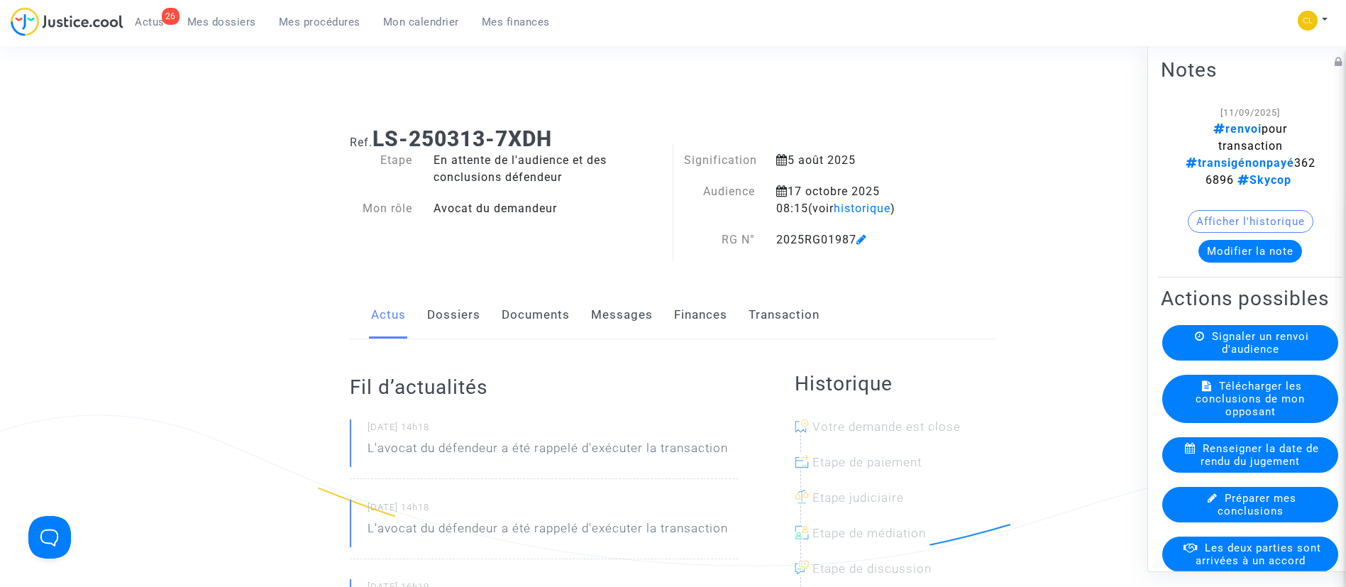
click at [1240, 250] on button "Modifier la note" at bounding box center [1251, 250] width 104 height 23
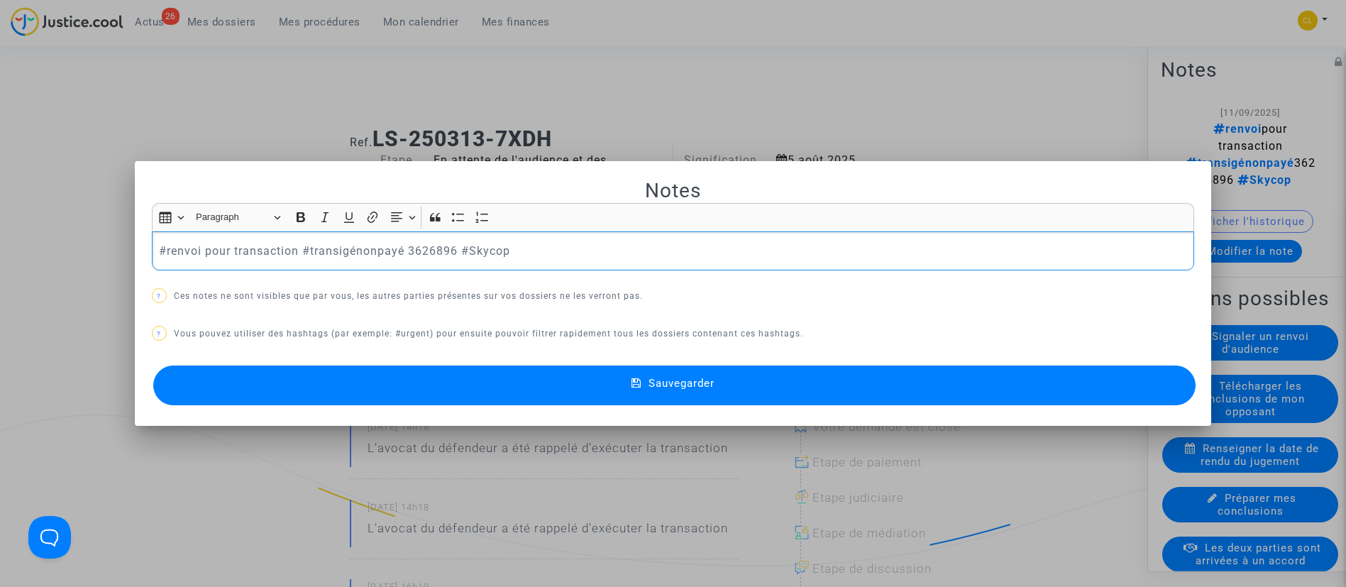
click at [374, 248] on p "#renvoi pour transaction #transigénonpayé 3626896 #Skycop" at bounding box center [673, 251] width 1028 height 18
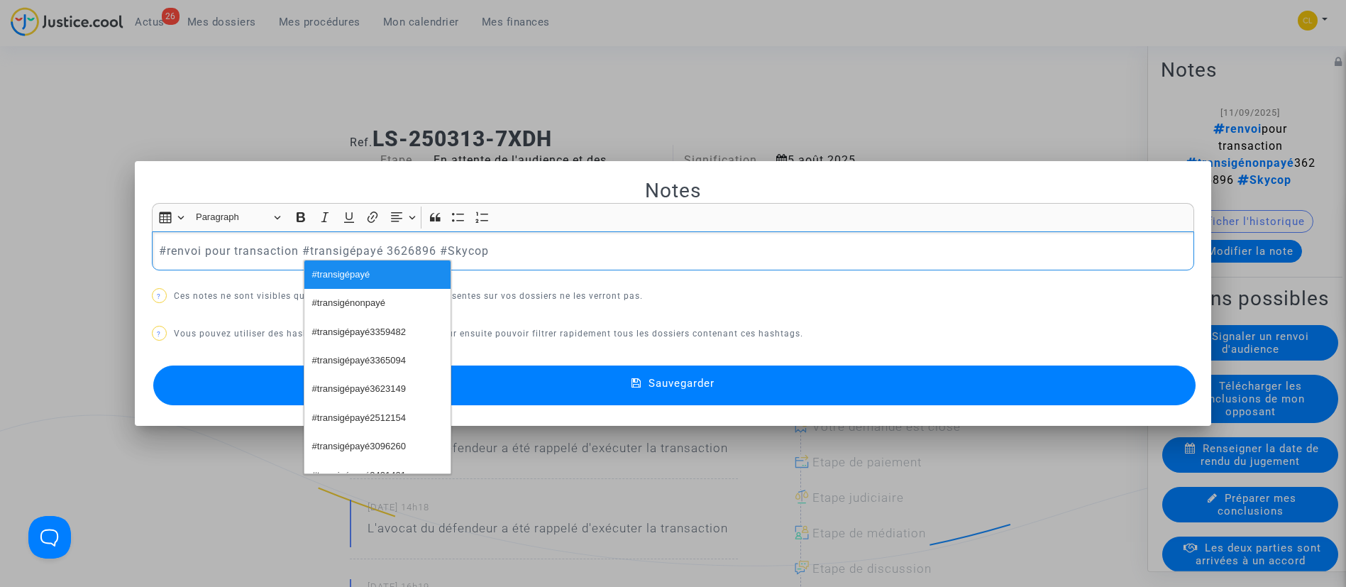
click at [246, 251] on p "#renvoi pour transaction #transigépayé 3626896 #Skycop" at bounding box center [673, 251] width 1028 height 18
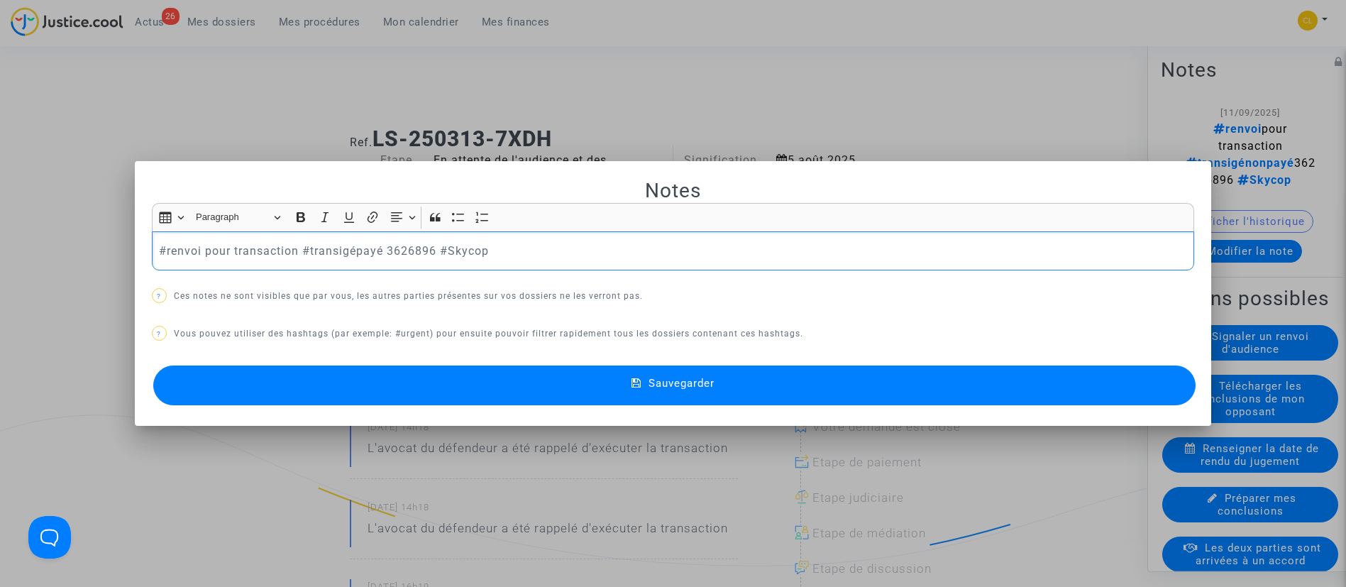
click at [246, 251] on p "#renvoi pour transaction #transigépayé 3626896 #Skycop" at bounding box center [673, 251] width 1028 height 18
click at [734, 387] on button "Sauvegarder" at bounding box center [674, 385] width 1043 height 40
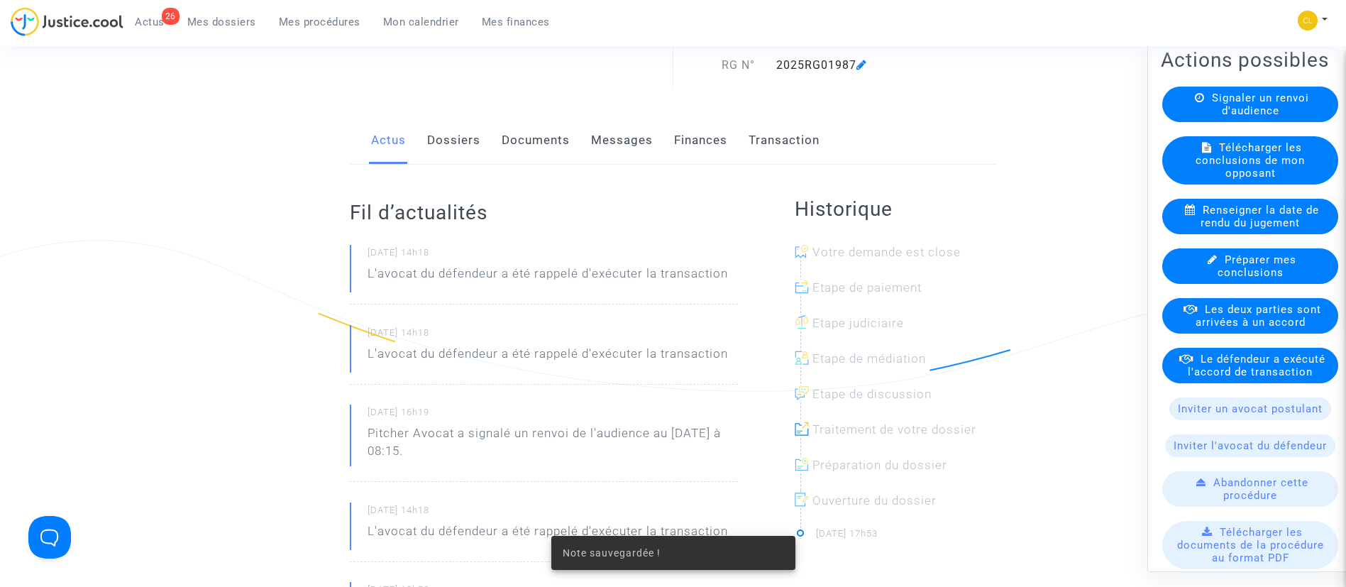
scroll to position [211, 0]
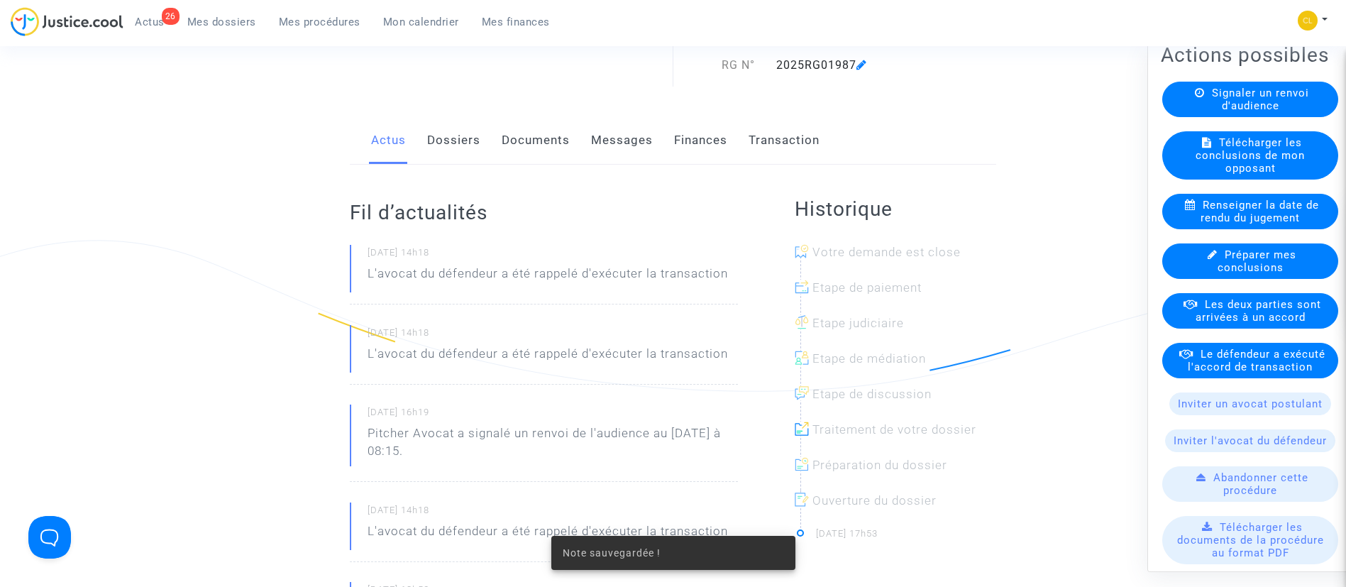
click at [1217, 373] on span "Le défendeur a exécuté l'accord de transaction" at bounding box center [1257, 360] width 138 height 26
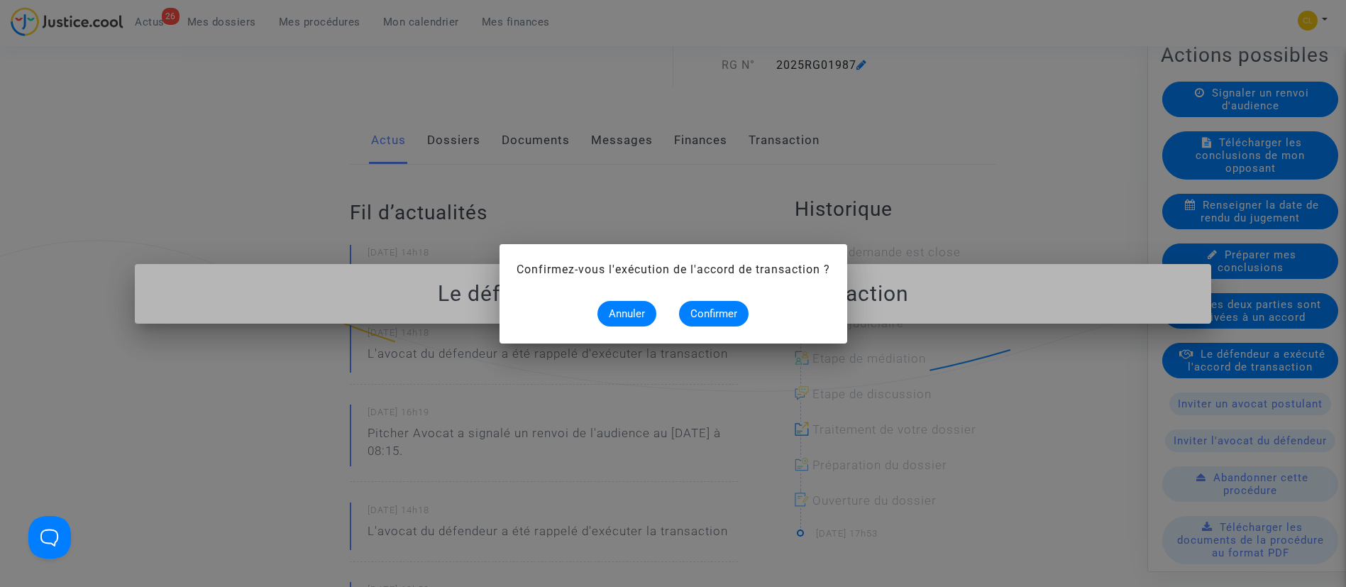
scroll to position [0, 0]
click at [712, 314] on span "Confirmer" at bounding box center [713, 313] width 47 height 13
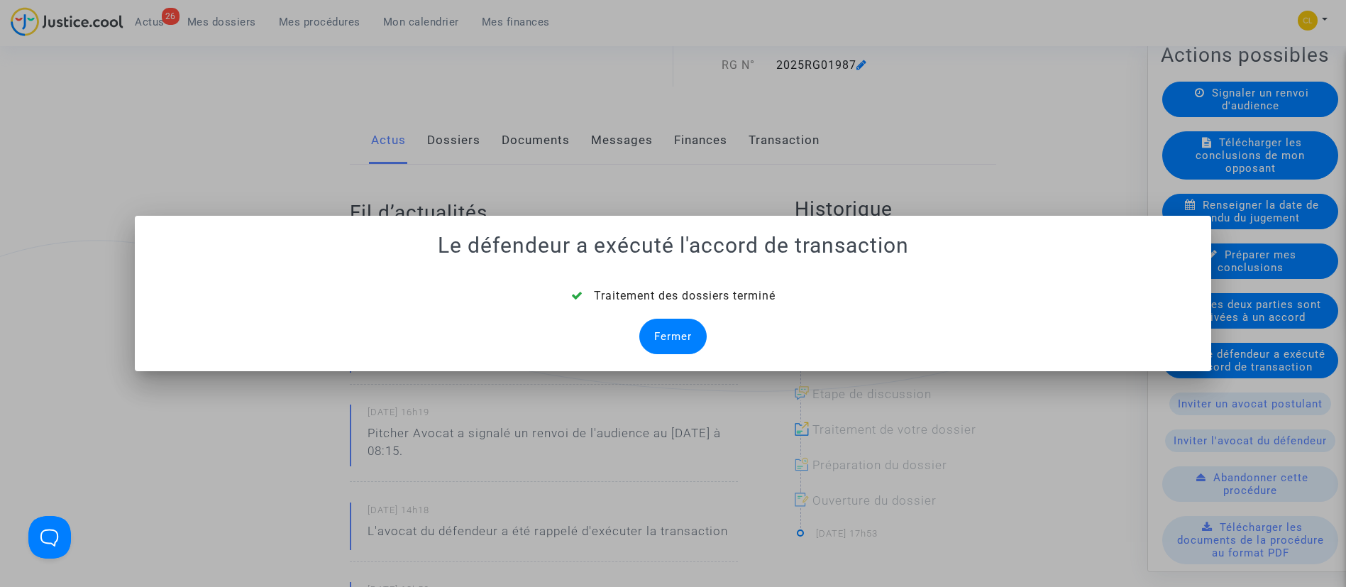
click at [678, 334] on div "Fermer" at bounding box center [672, 336] width 67 height 35
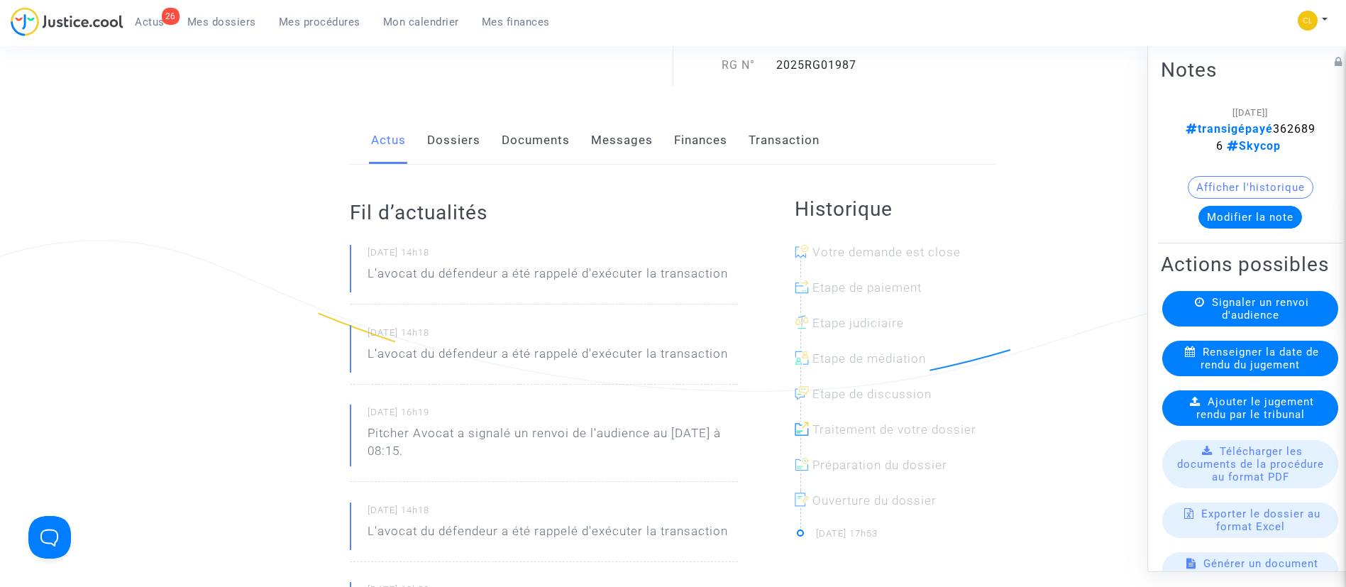
click at [458, 136] on link "Dossiers" at bounding box center [453, 140] width 53 height 47
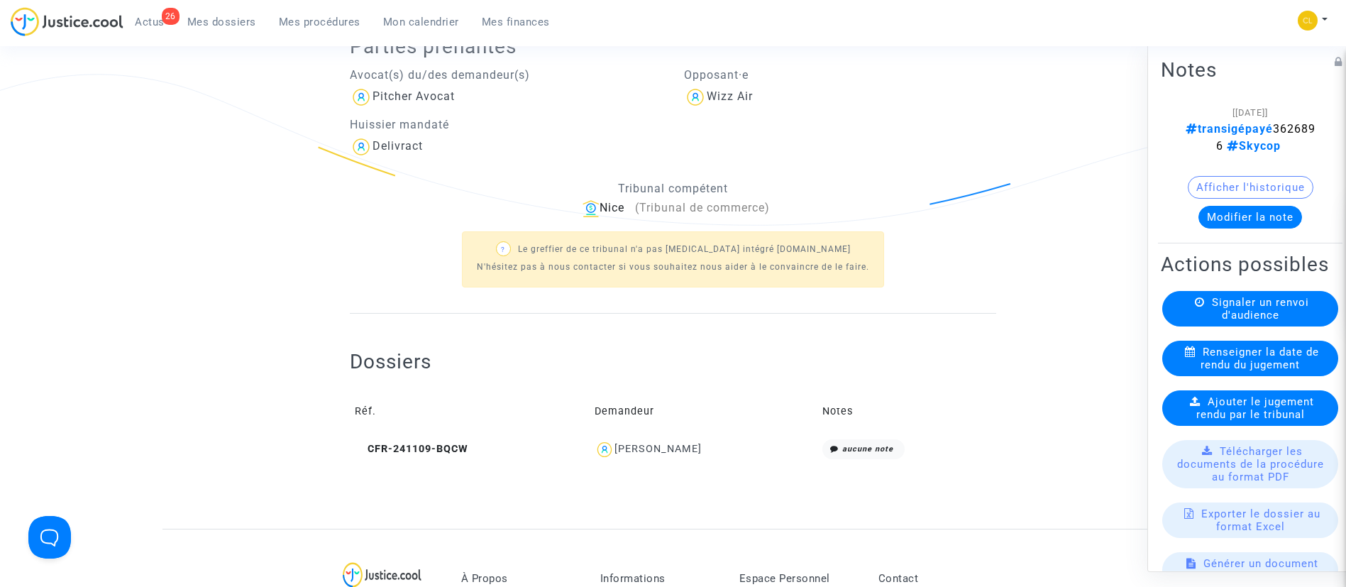
scroll to position [366, 0]
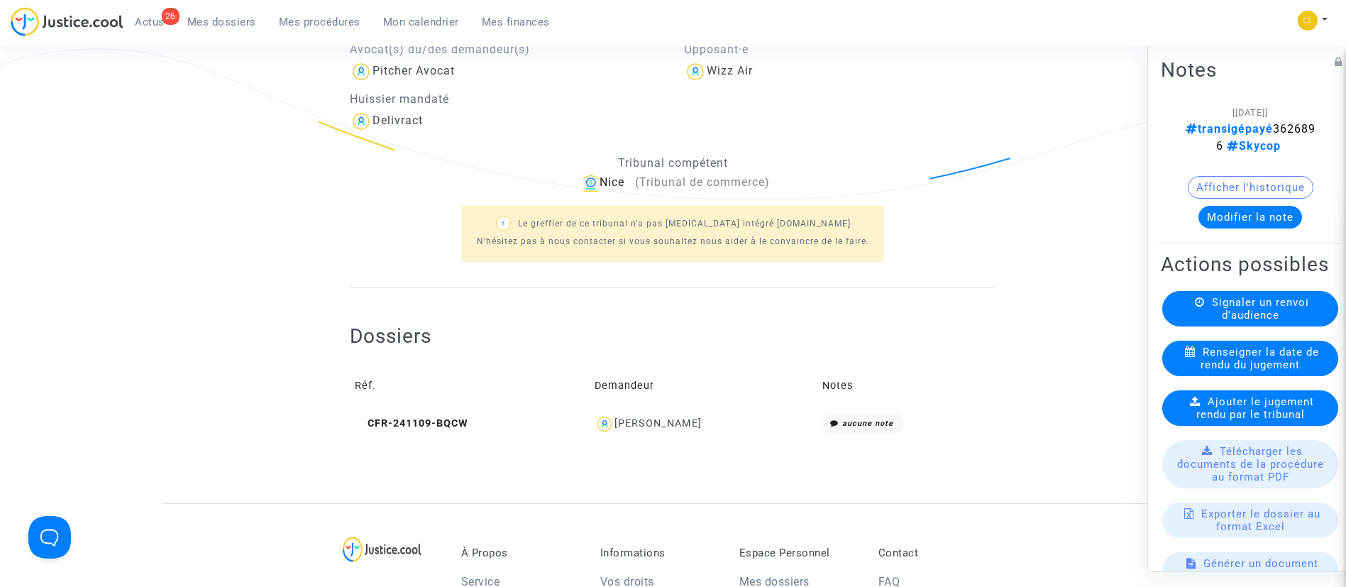
click at [668, 419] on div "Jana Lazarevic" at bounding box center [658, 423] width 87 height 12
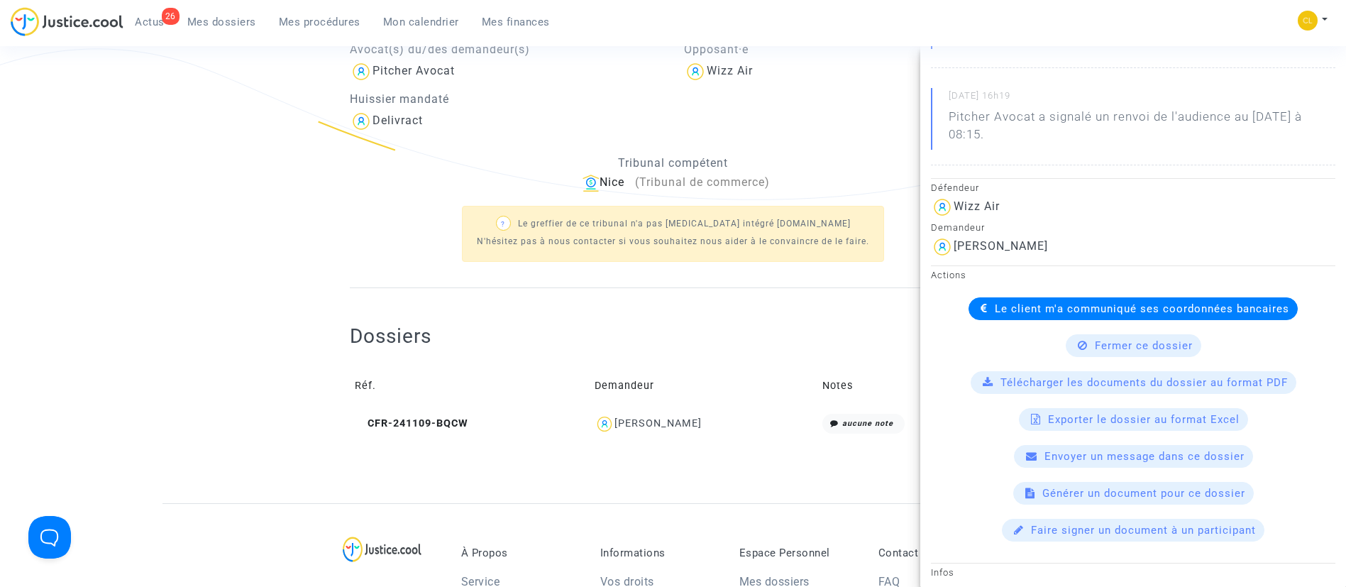
scroll to position [265, 0]
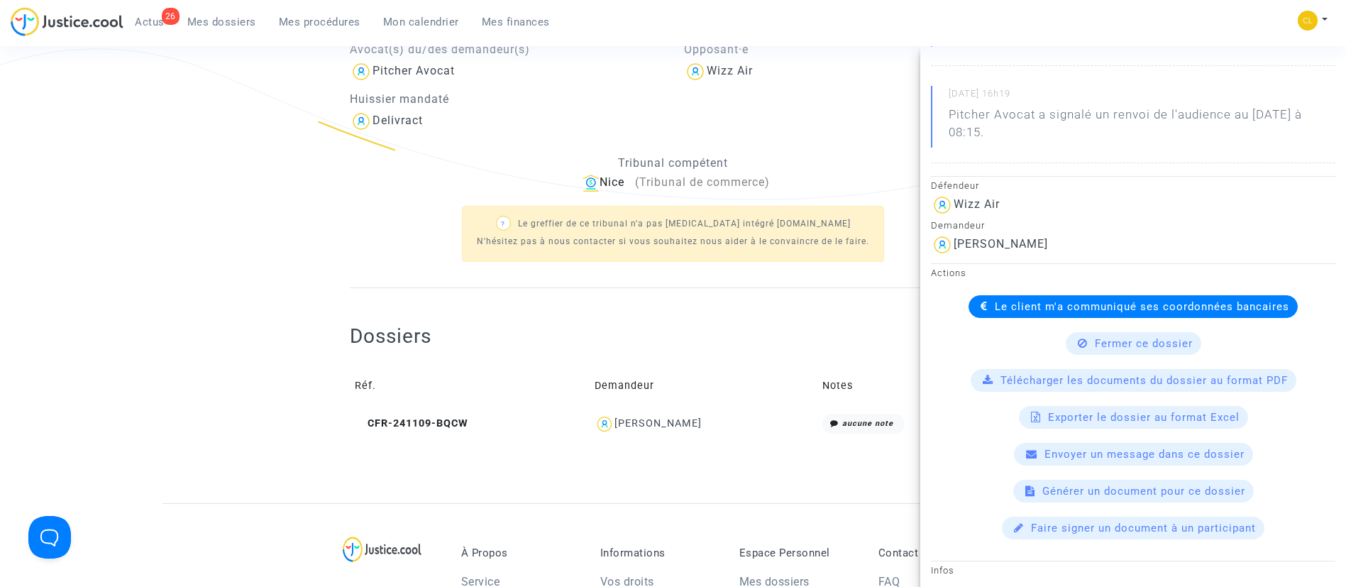
click at [1047, 302] on span "Le client m'a communiqué ses coordonnées bancaires" at bounding box center [1142, 306] width 294 height 13
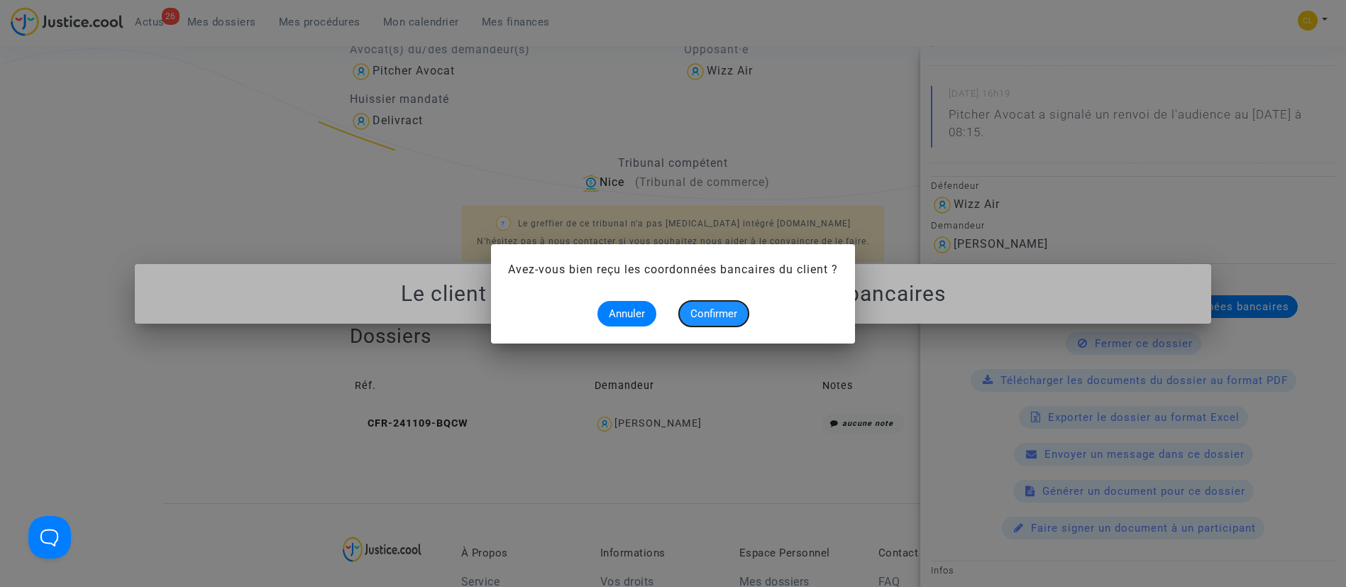
click at [715, 315] on span "Confirmer" at bounding box center [713, 313] width 47 height 13
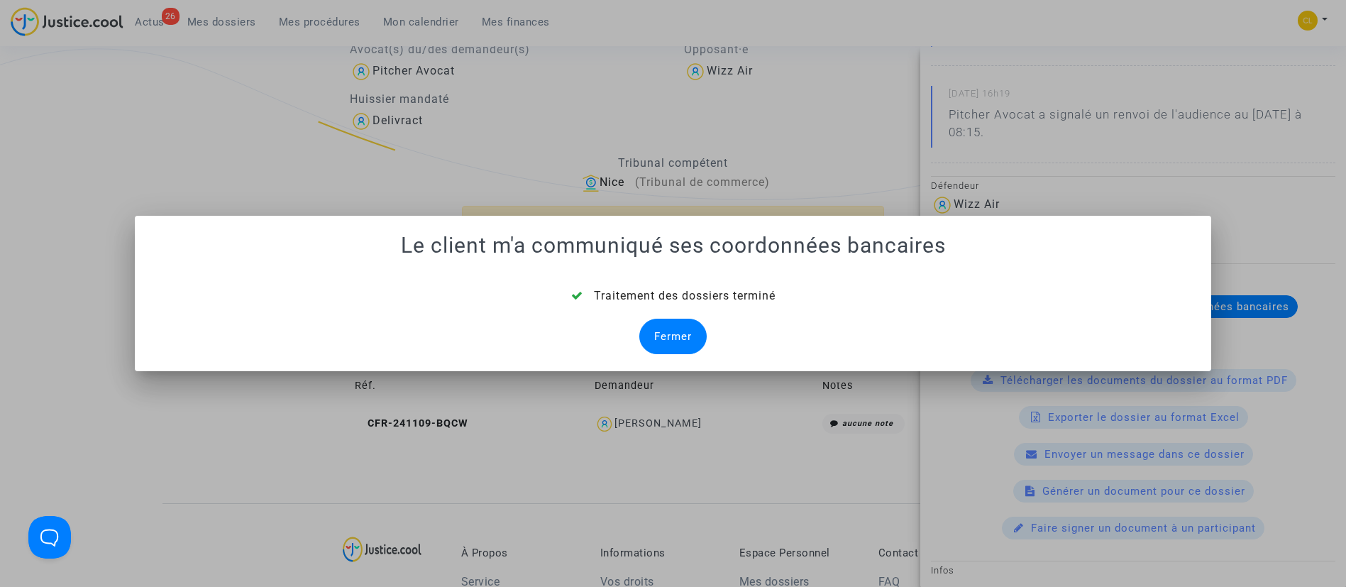
click at [677, 324] on div "Fermer" at bounding box center [672, 336] width 67 height 35
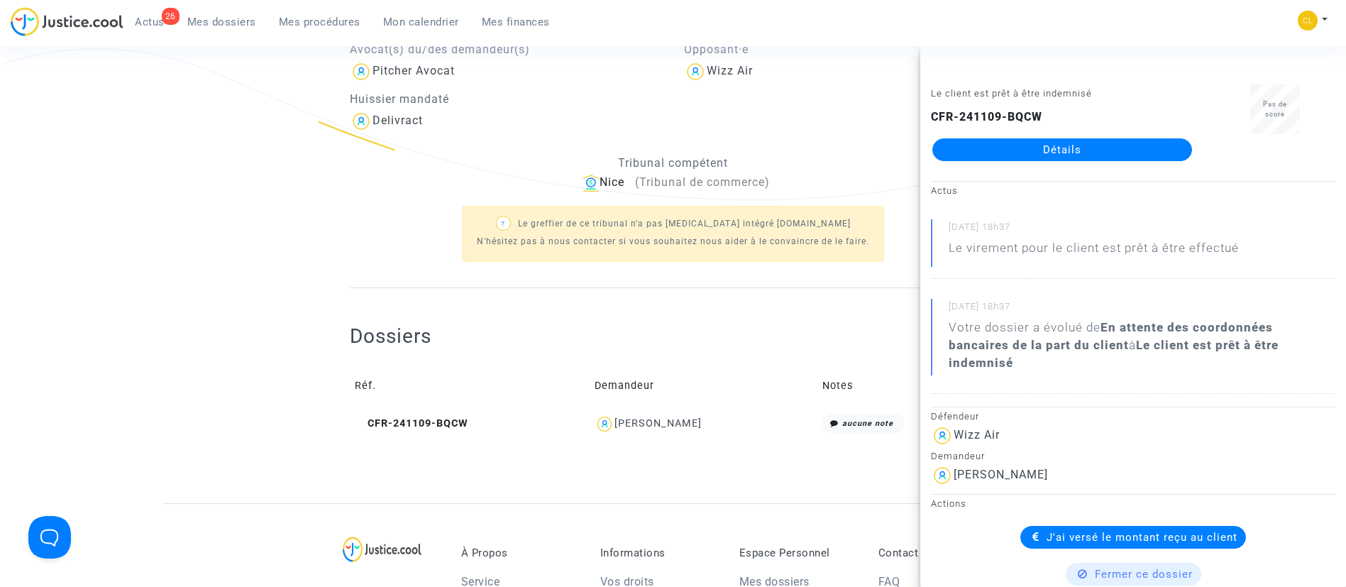
click at [448, 256] on div "? Le greffier de ce tribunal n'a pas [MEDICAL_DATA] intégré [DOMAIN_NAME] N'hés…" at bounding box center [673, 233] width 646 height 82
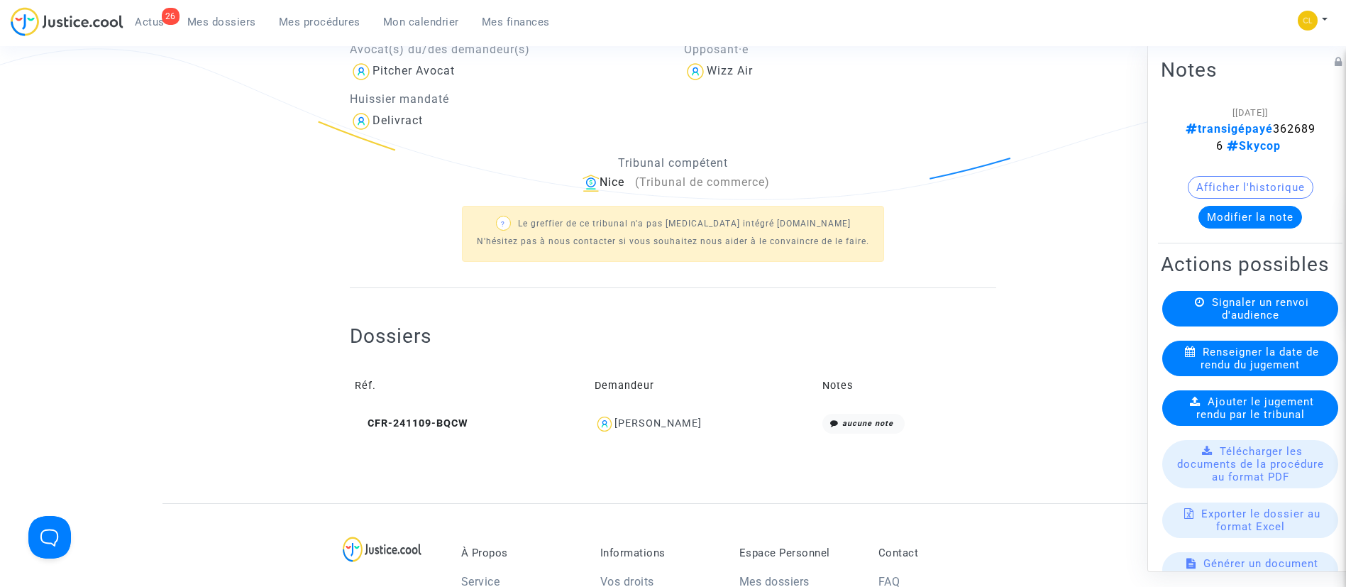
click at [665, 419] on div "Jana Lazarevic" at bounding box center [658, 423] width 87 height 12
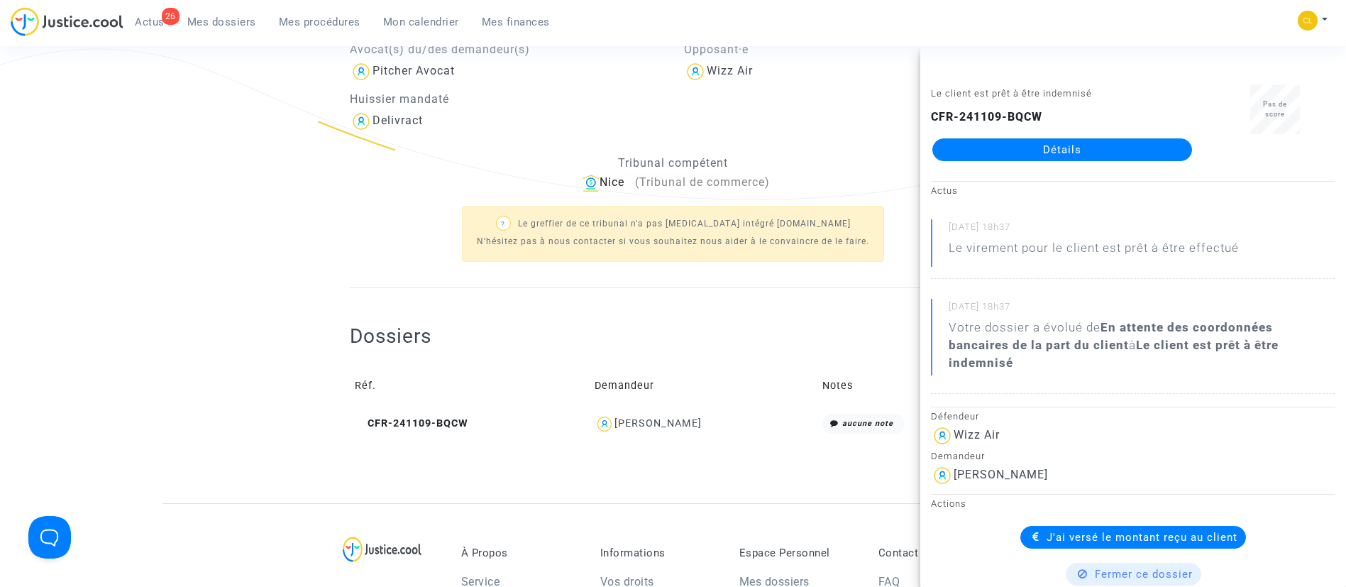
click at [202, 28] on link "Mes dossiers" at bounding box center [222, 21] width 92 height 21
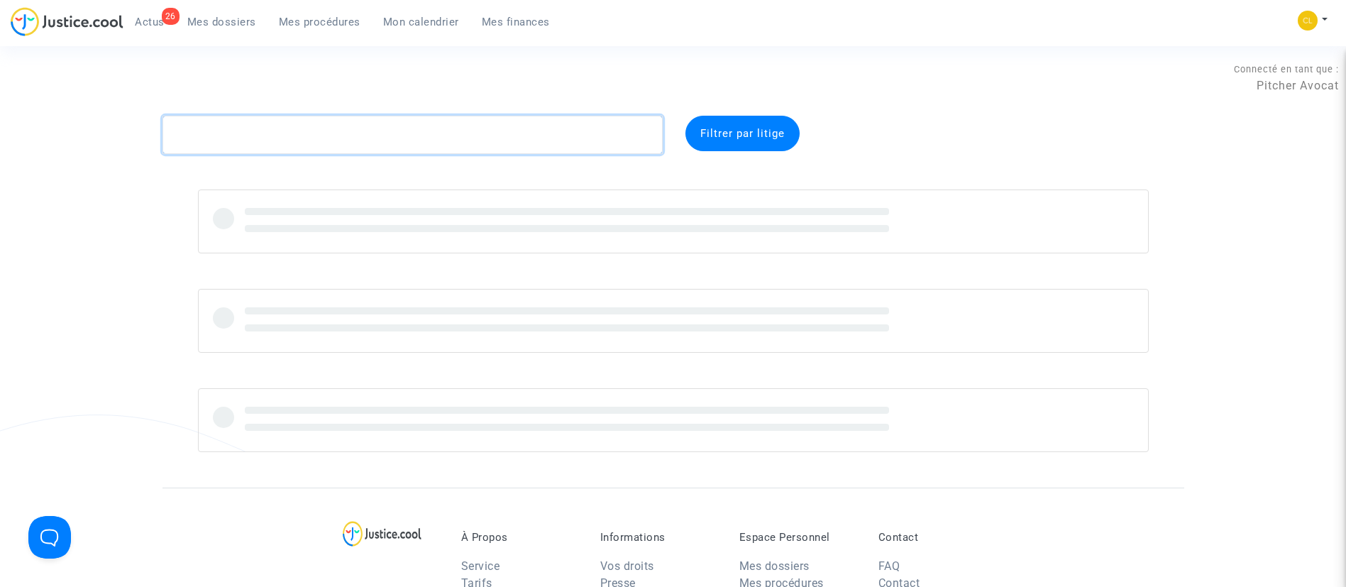
click at [321, 141] on textarea at bounding box center [413, 135] width 500 height 38
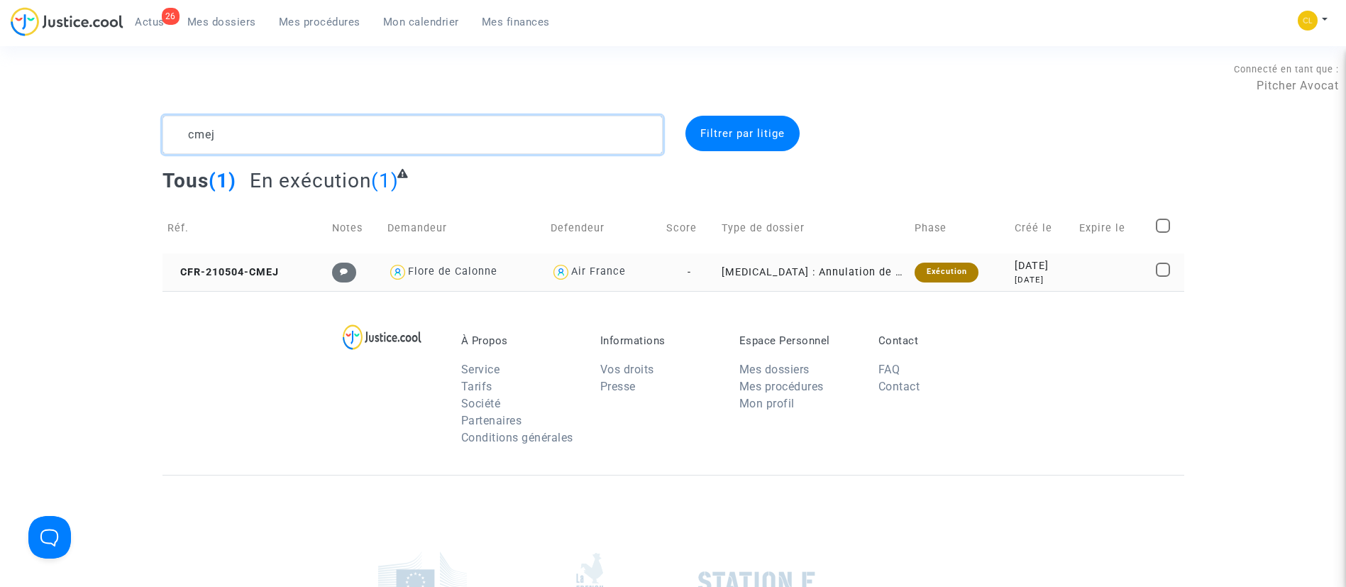
type textarea "cmej"
click at [1053, 274] on div "4 years ago" at bounding box center [1042, 280] width 55 height 12
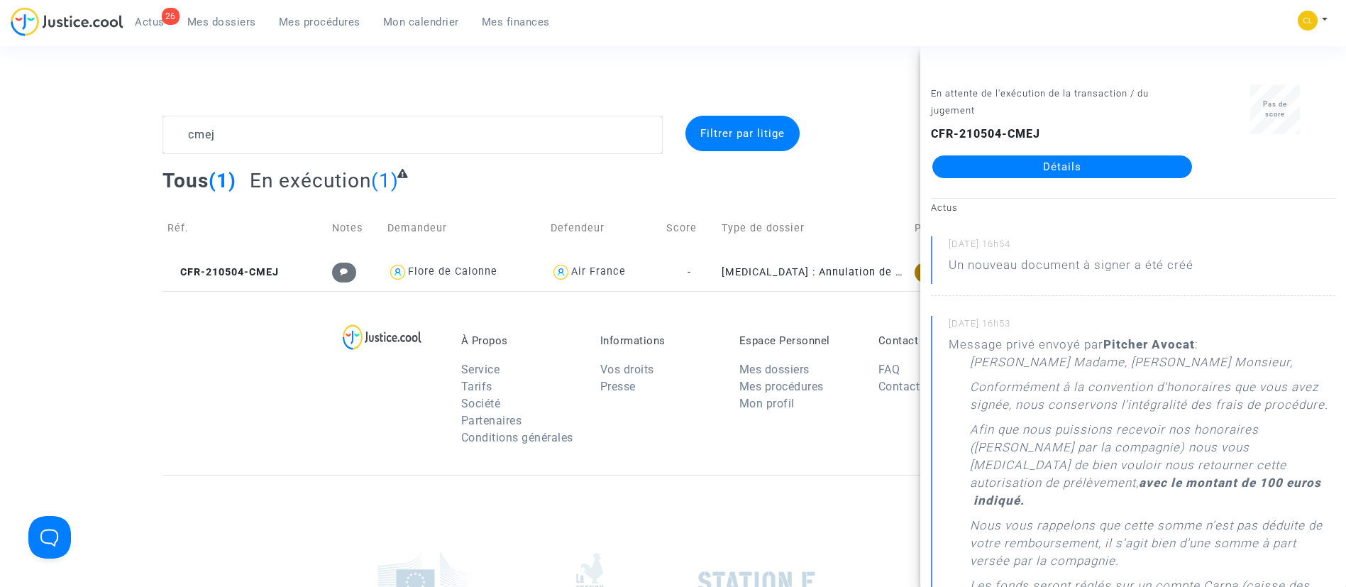
click at [992, 169] on link "Détails" at bounding box center [1062, 166] width 260 height 23
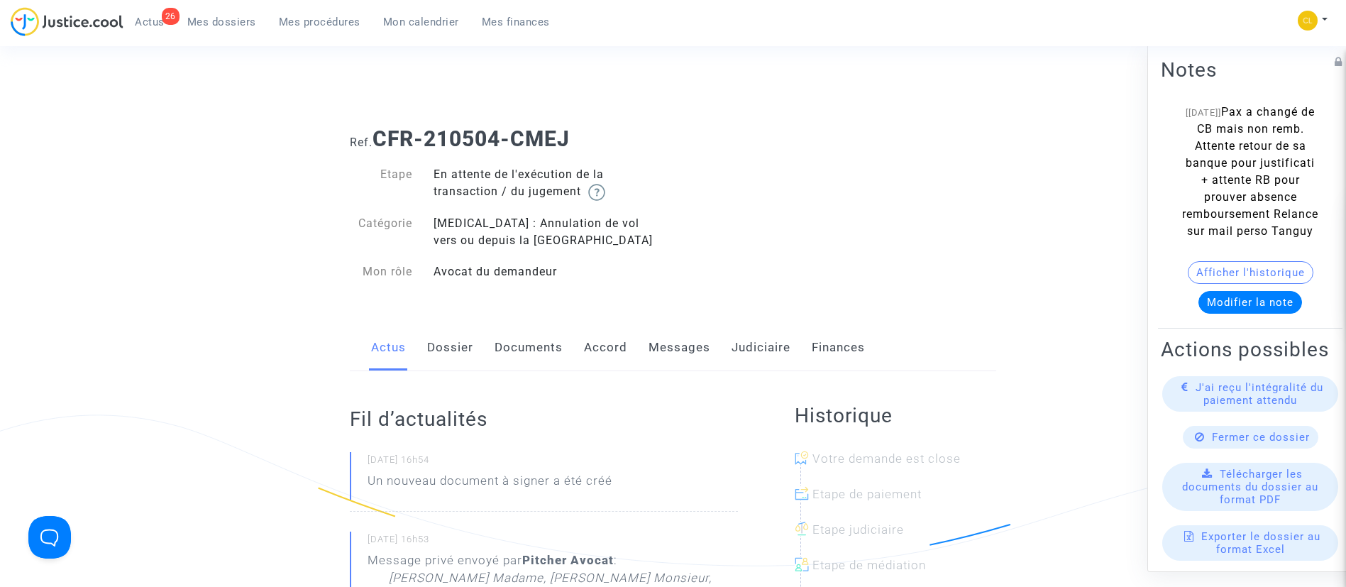
click at [746, 336] on link "Judiciaire" at bounding box center [761, 347] width 59 height 47
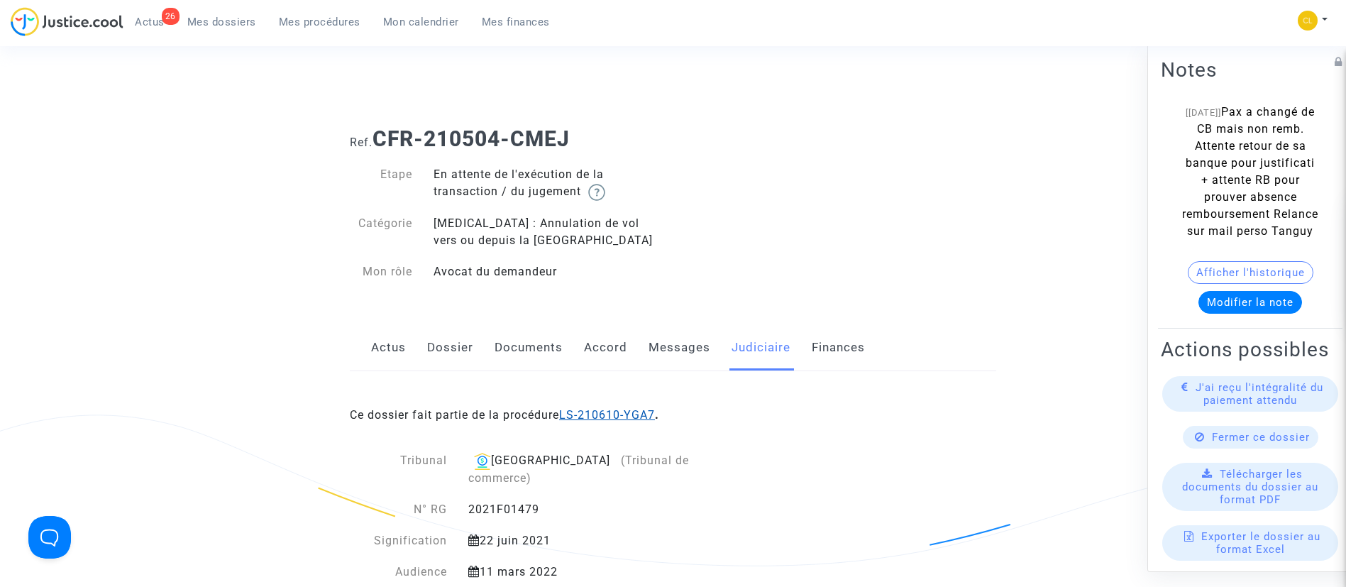
click at [632, 413] on link "LS-210610-YGA7" at bounding box center [607, 414] width 96 height 13
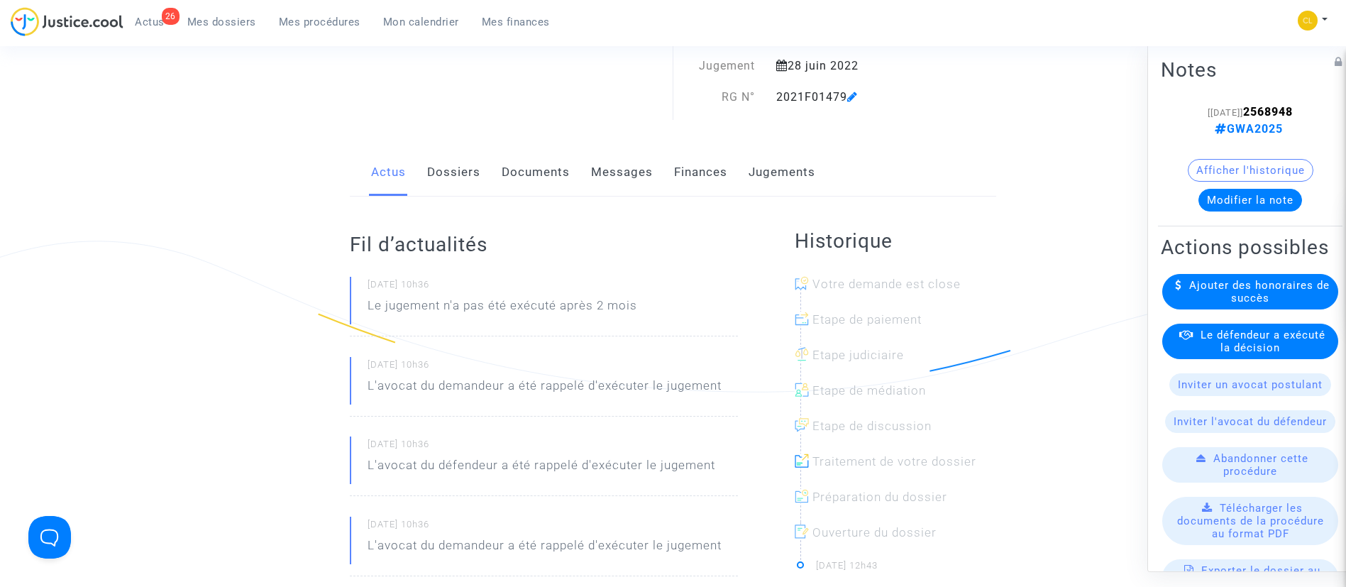
scroll to position [168, 0]
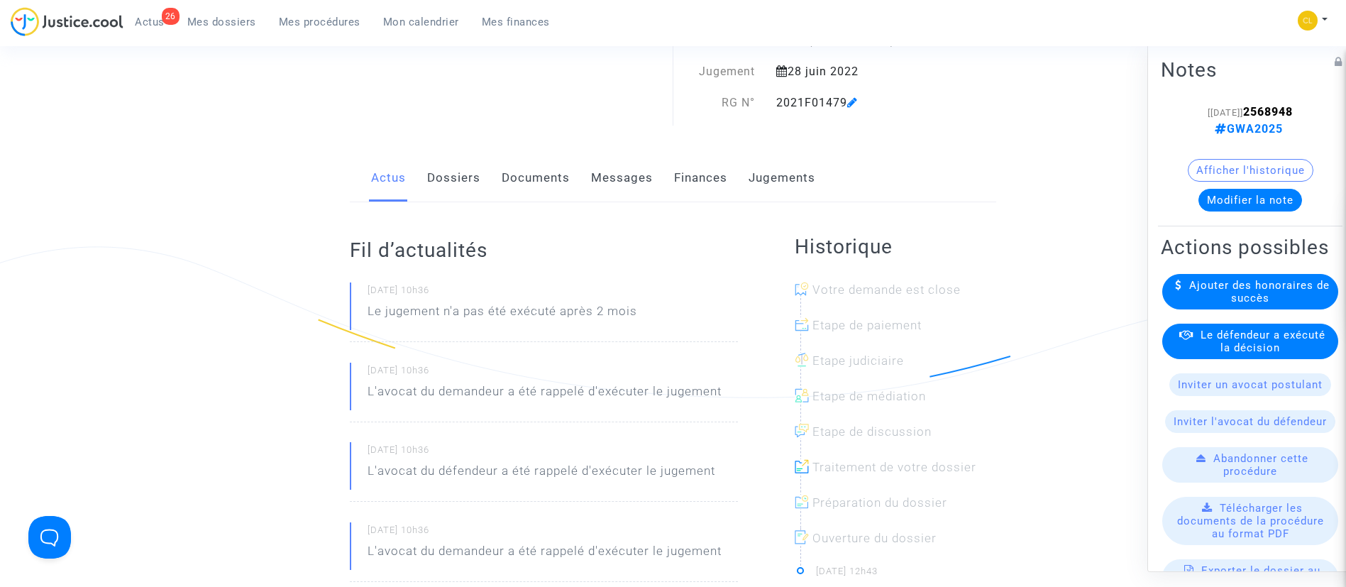
click at [452, 171] on link "Dossiers" at bounding box center [453, 178] width 53 height 47
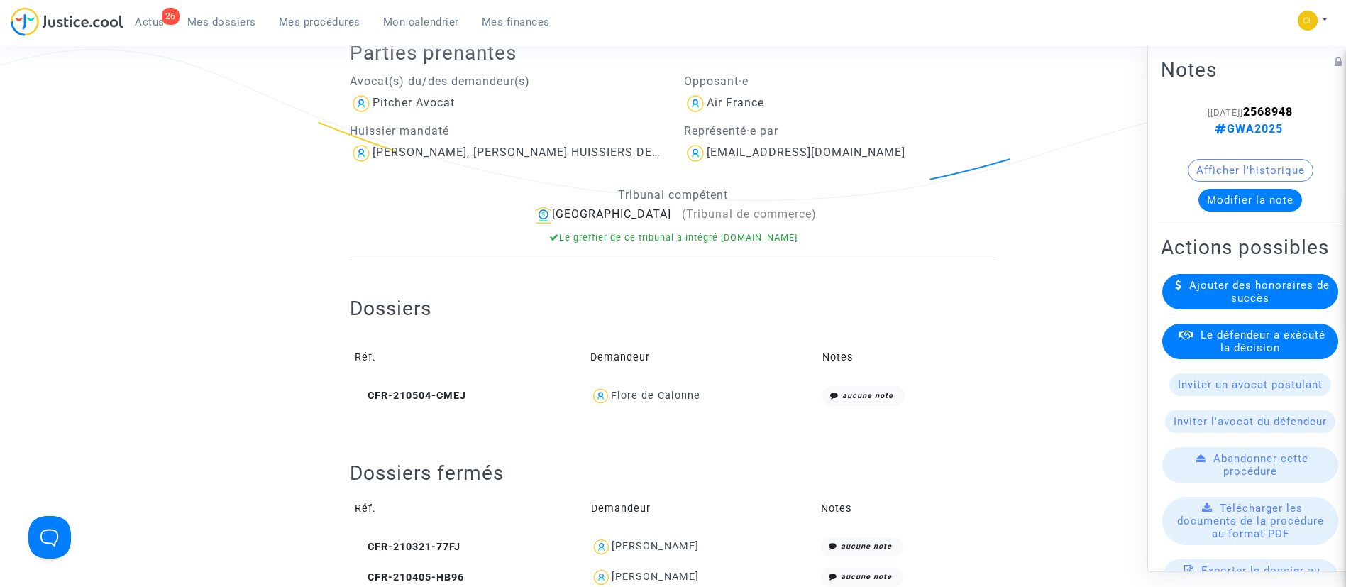
scroll to position [370, 0]
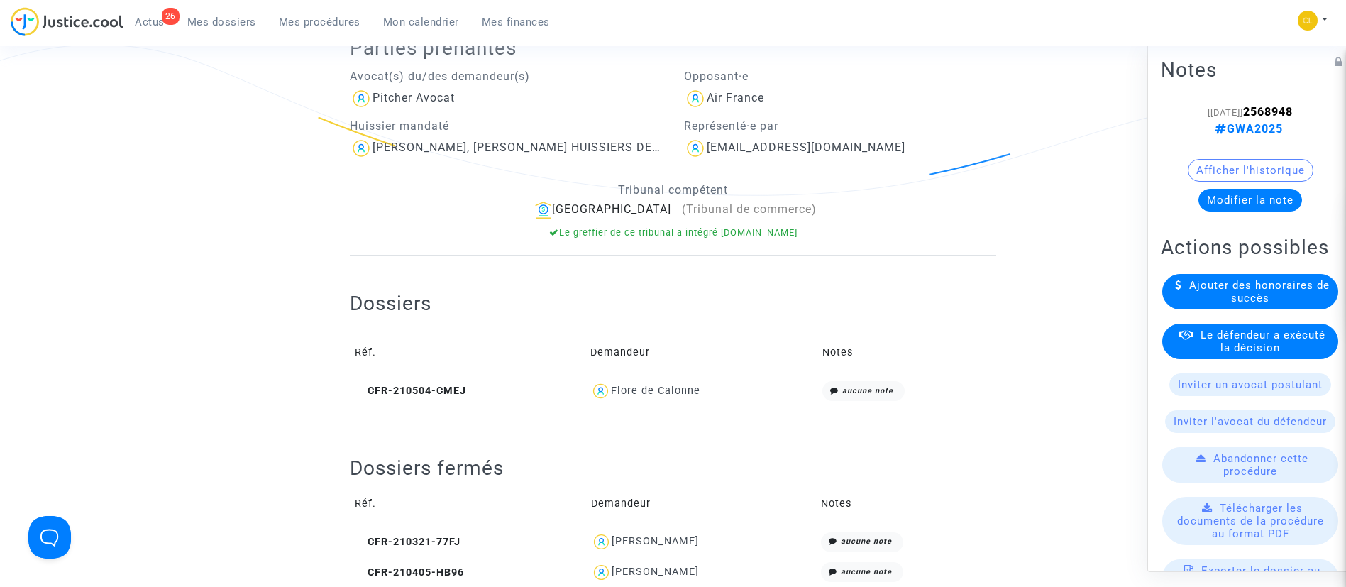
click at [1265, 353] on span "Le défendeur a exécuté la décision" at bounding box center [1263, 341] width 125 height 26
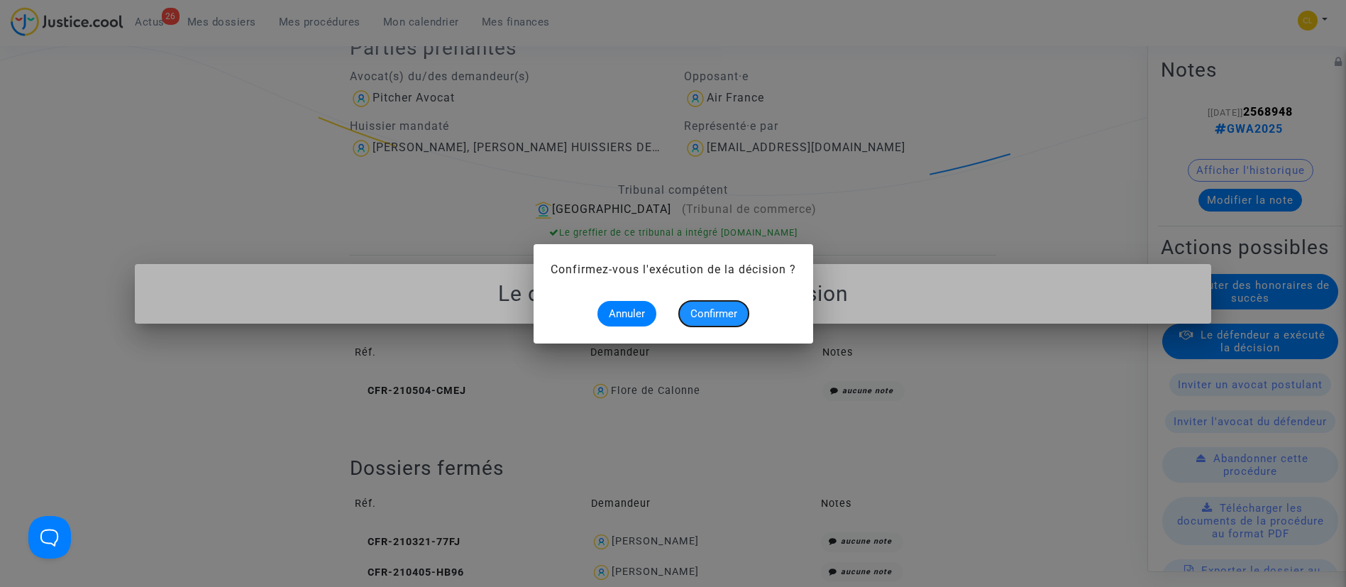
click at [702, 312] on span "Confirmer" at bounding box center [713, 313] width 47 height 13
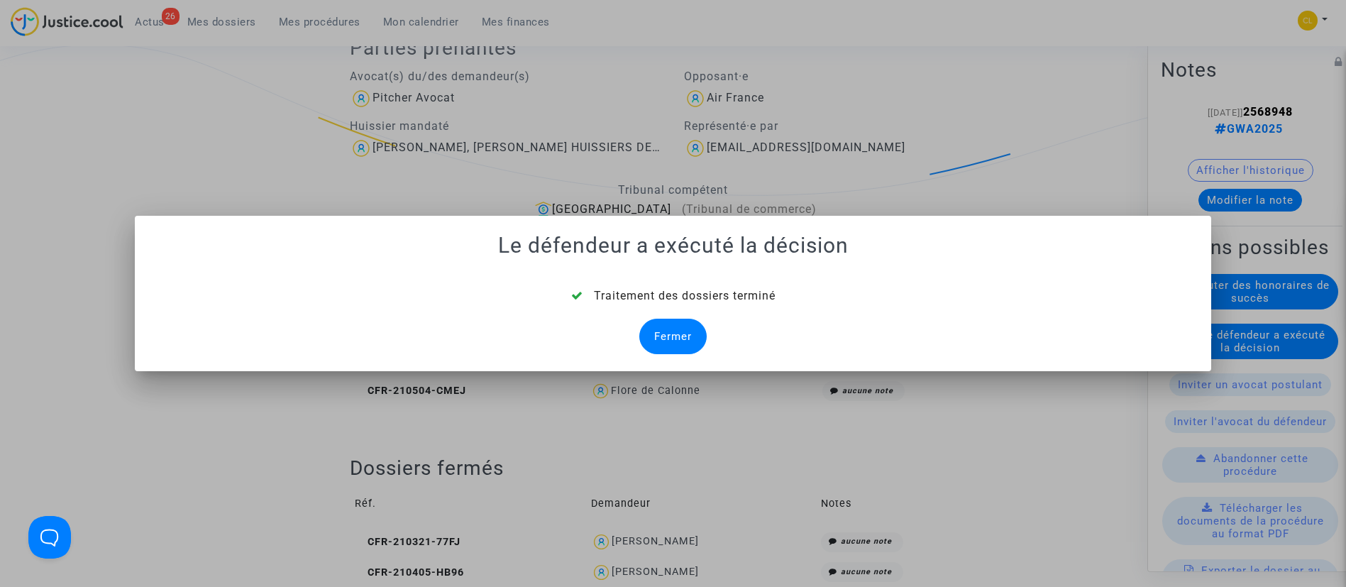
click at [673, 336] on div "Fermer" at bounding box center [672, 336] width 67 height 35
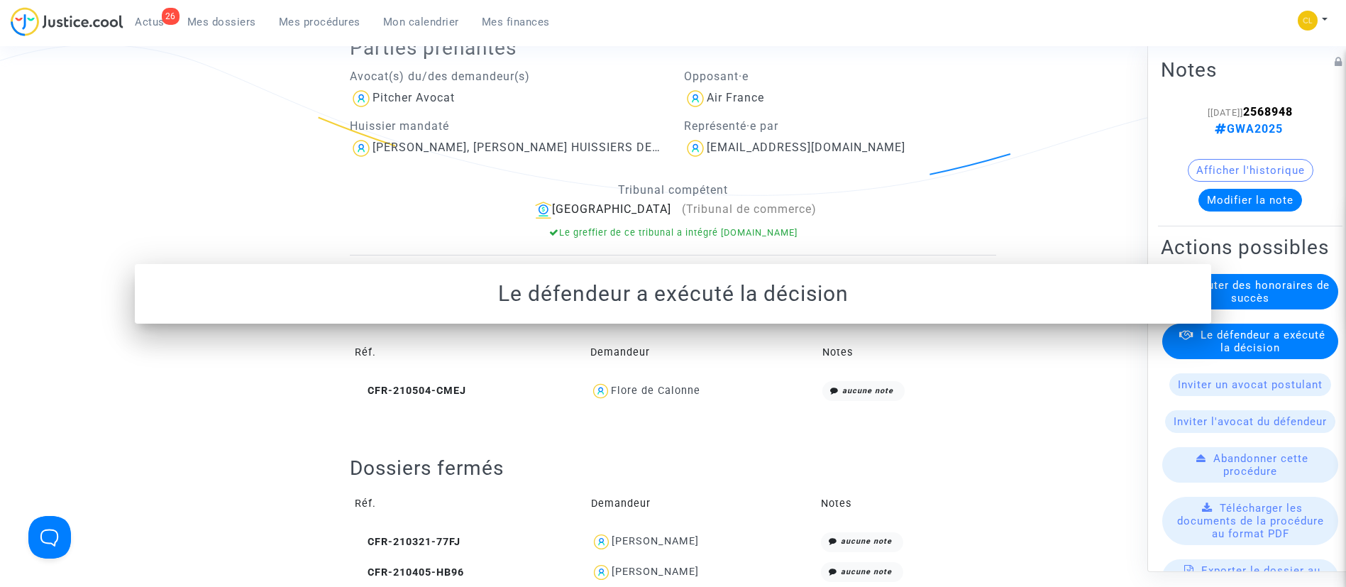
scroll to position [370, 0]
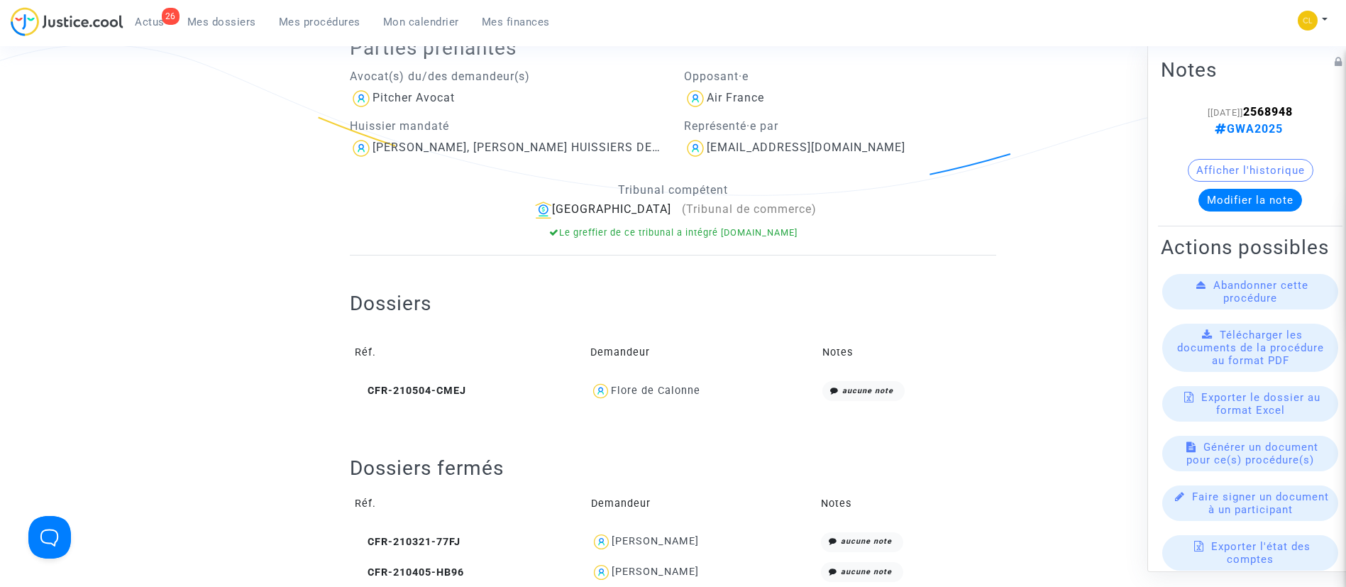
click at [228, 21] on span "Mes dossiers" at bounding box center [221, 22] width 69 height 13
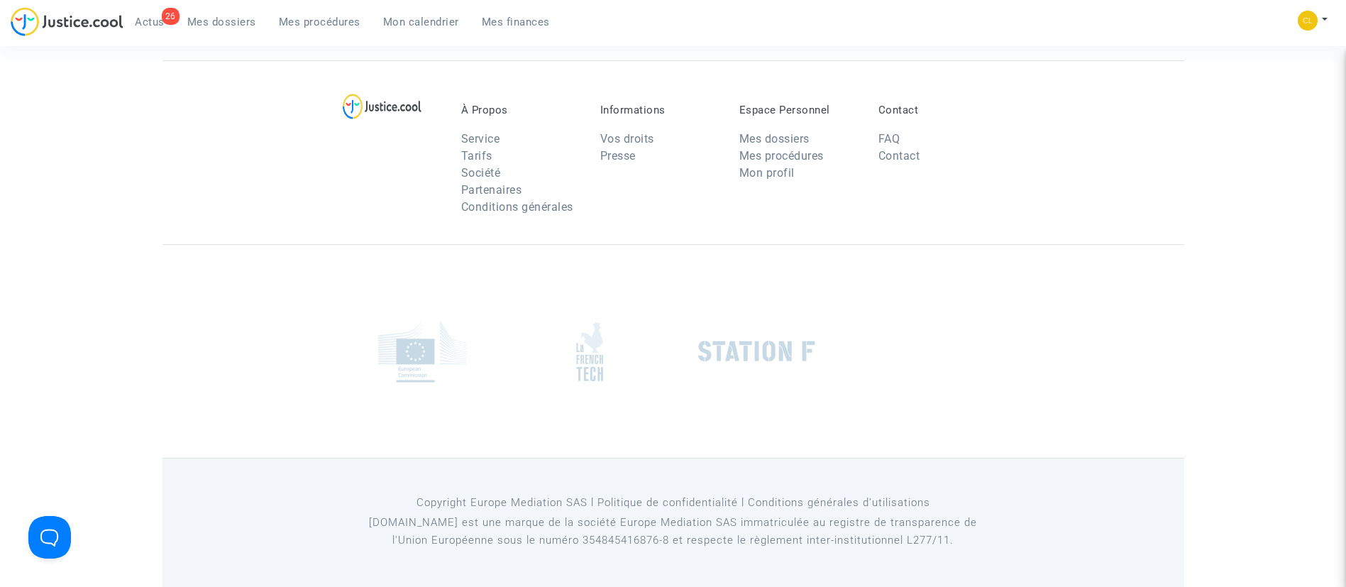
scroll to position [108, 0]
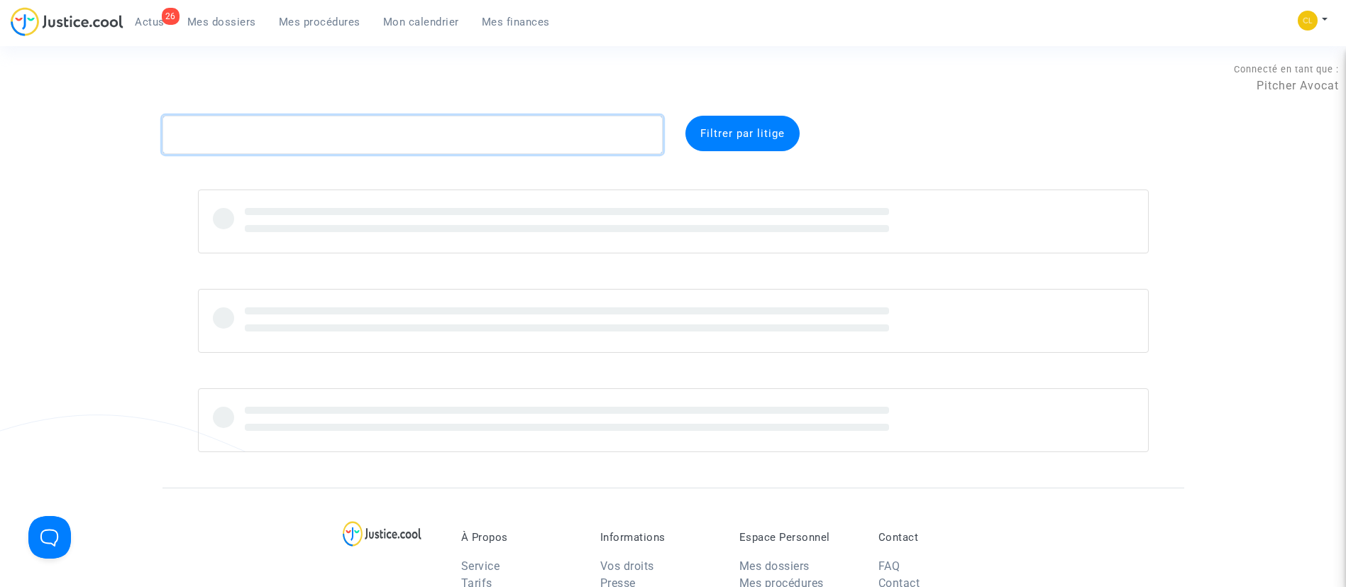
click at [345, 129] on textarea at bounding box center [413, 135] width 500 height 38
paste textarea "PEB8"
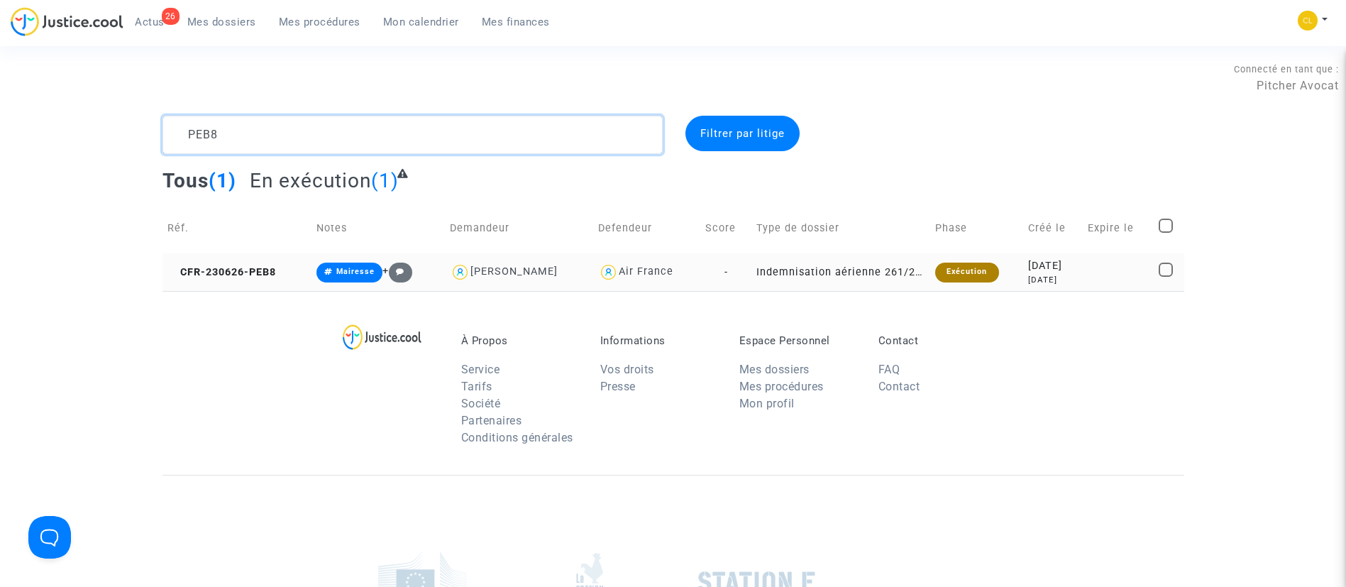
type textarea "PEB8"
click at [1049, 280] on div "[DATE]" at bounding box center [1053, 280] width 50 height 12
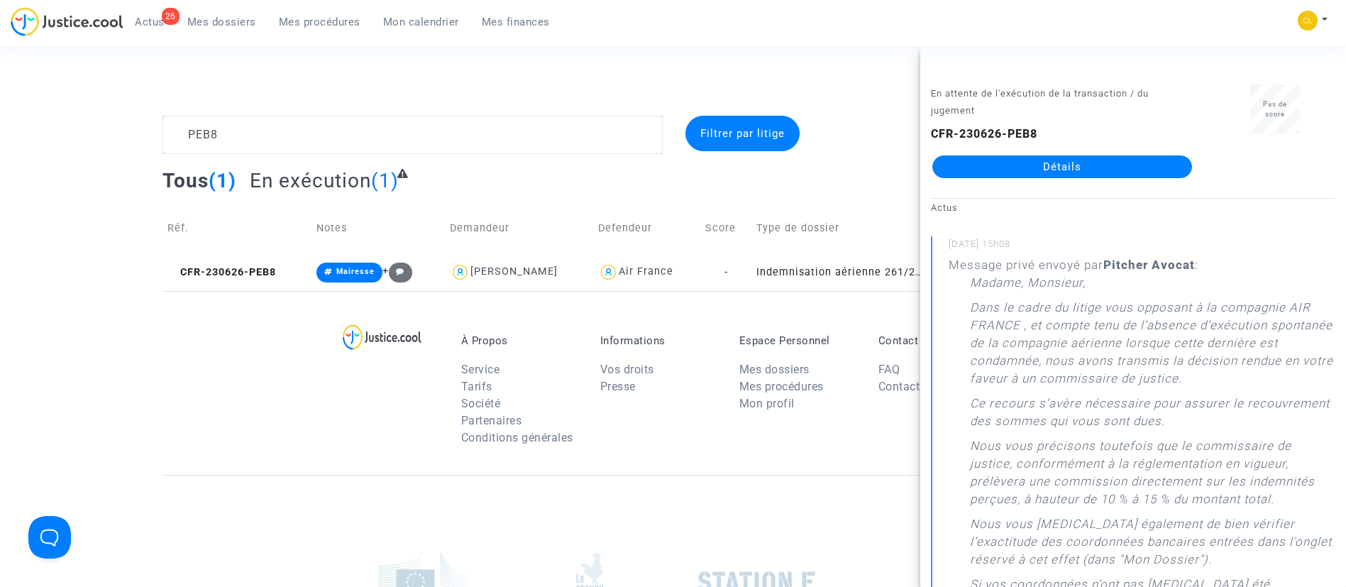
click at [1001, 164] on link "Détails" at bounding box center [1062, 166] width 260 height 23
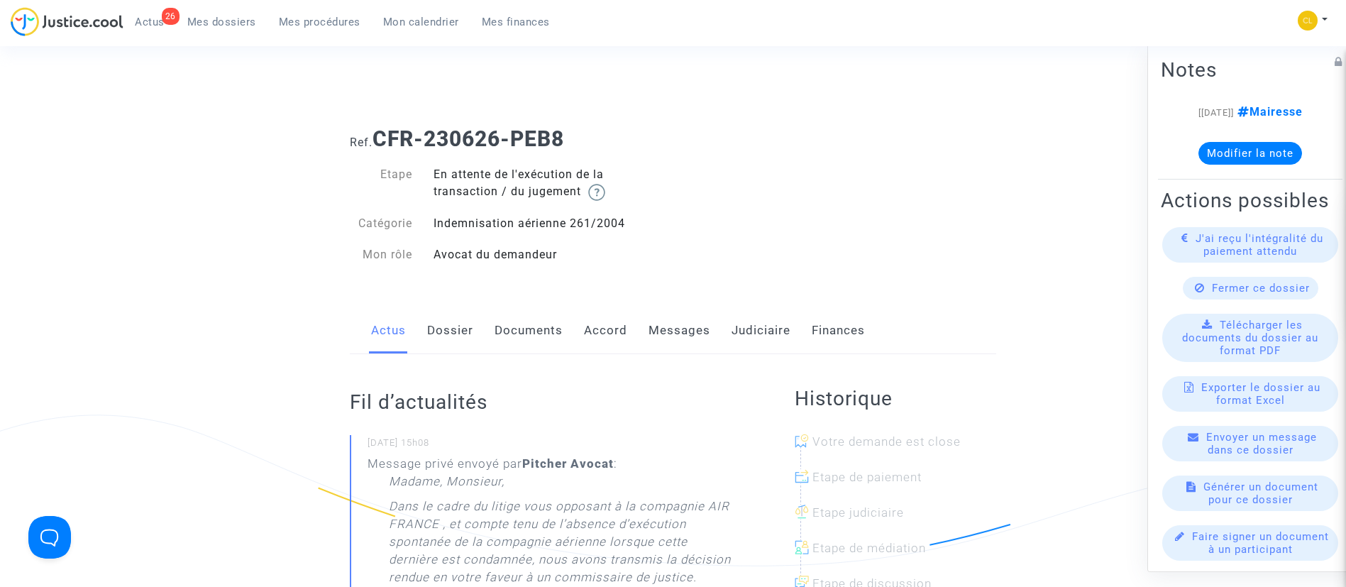
click at [754, 335] on link "Judiciaire" at bounding box center [761, 330] width 59 height 47
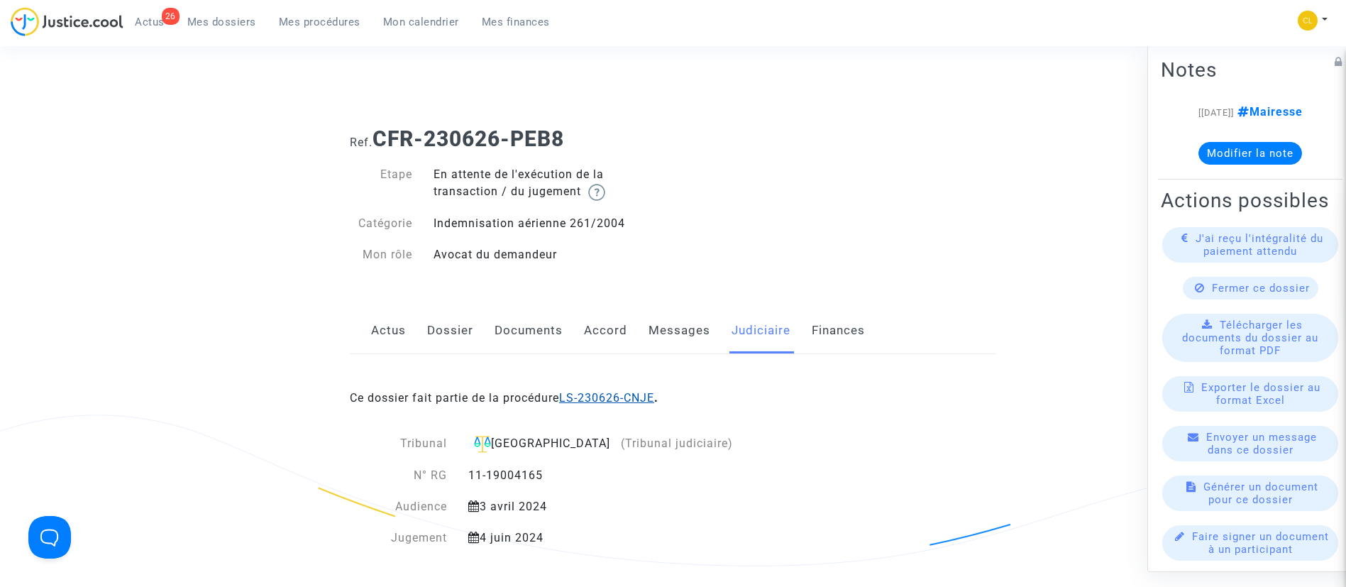
click at [624, 395] on link "LS-230626-CNJE" at bounding box center [606, 397] width 95 height 13
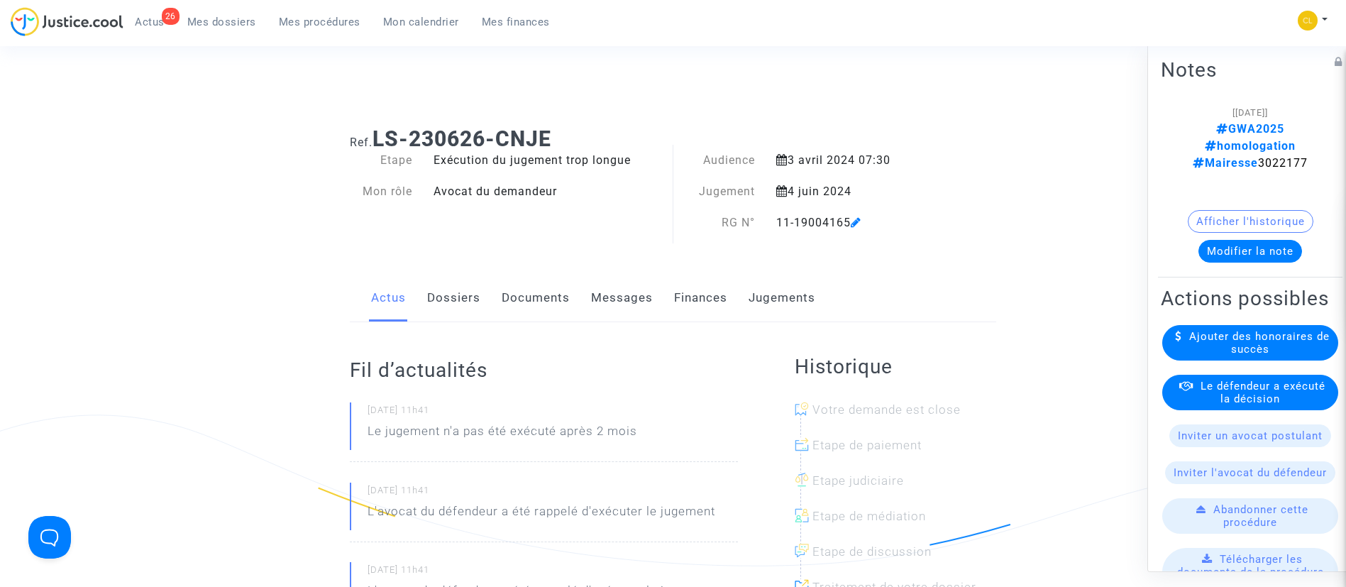
click at [451, 299] on link "Dossiers" at bounding box center [453, 298] width 53 height 47
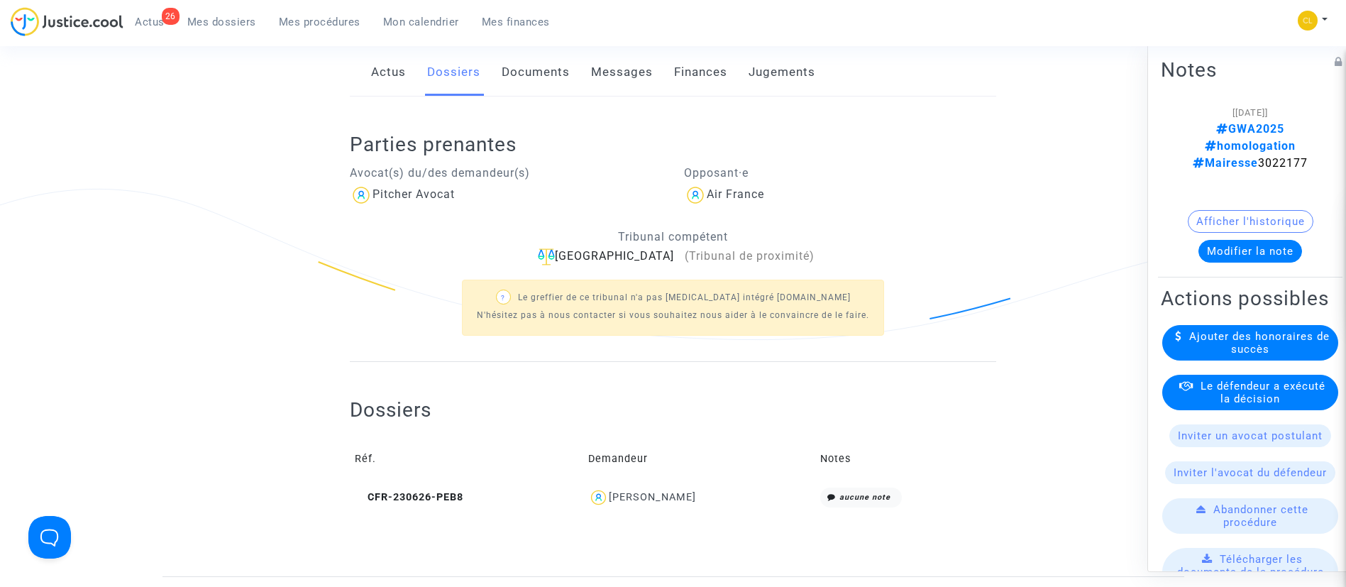
scroll to position [187, 0]
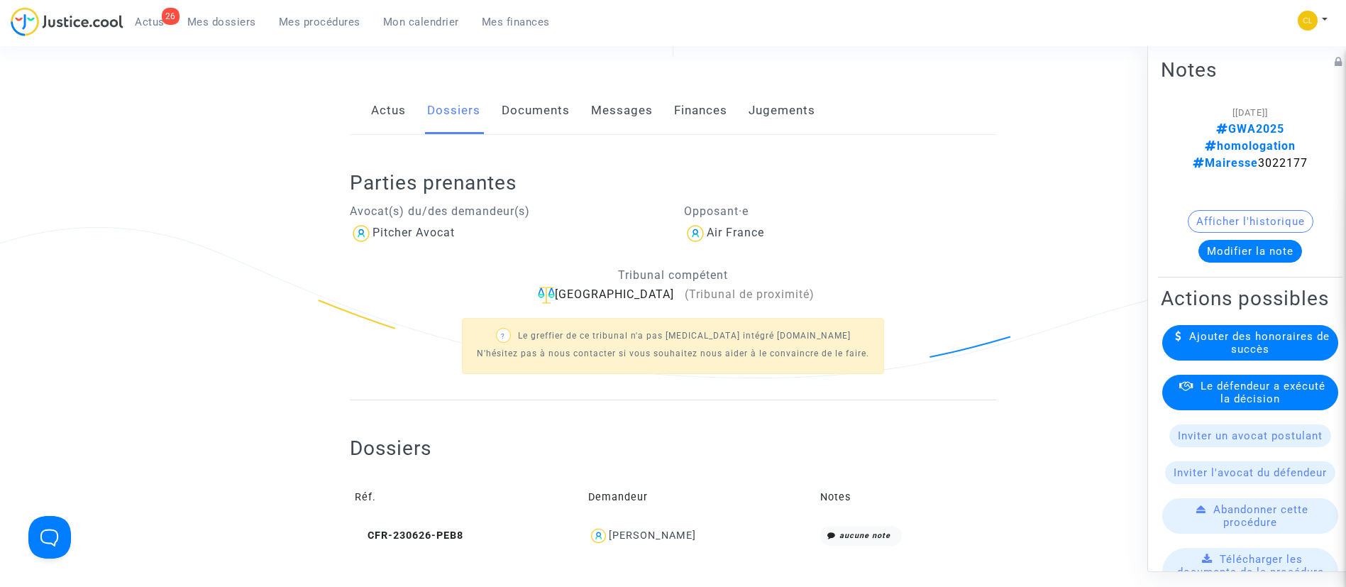
click at [776, 111] on link "Jugements" at bounding box center [782, 110] width 67 height 47
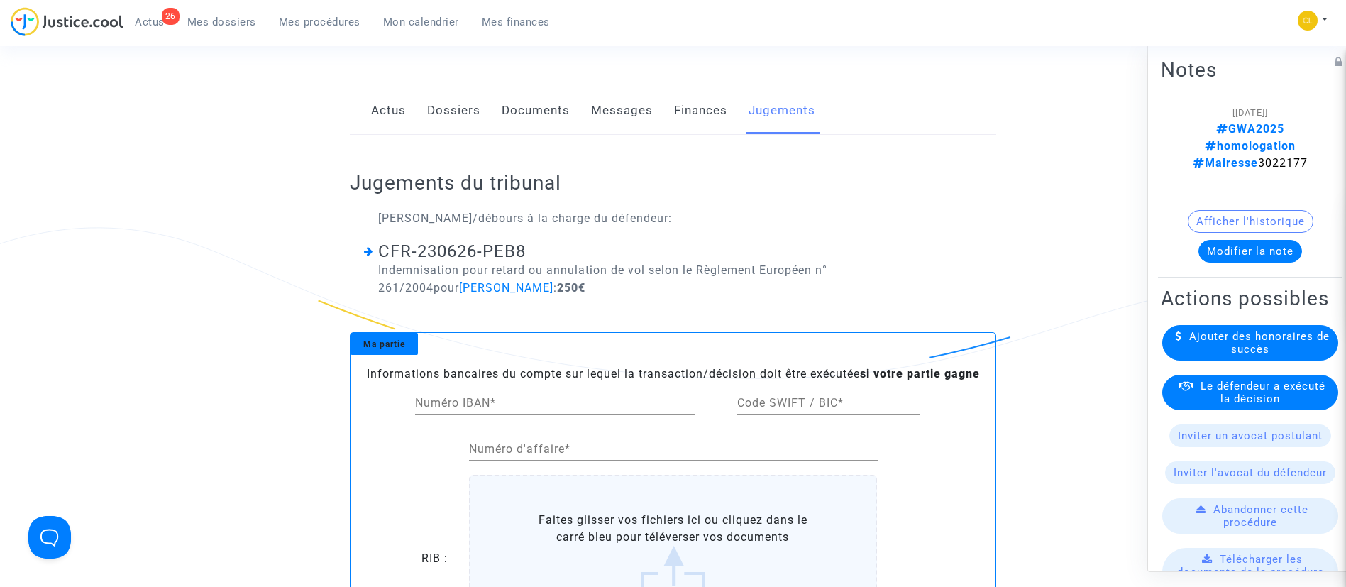
click at [1232, 400] on span "Le défendeur a exécuté la décision" at bounding box center [1263, 392] width 125 height 26
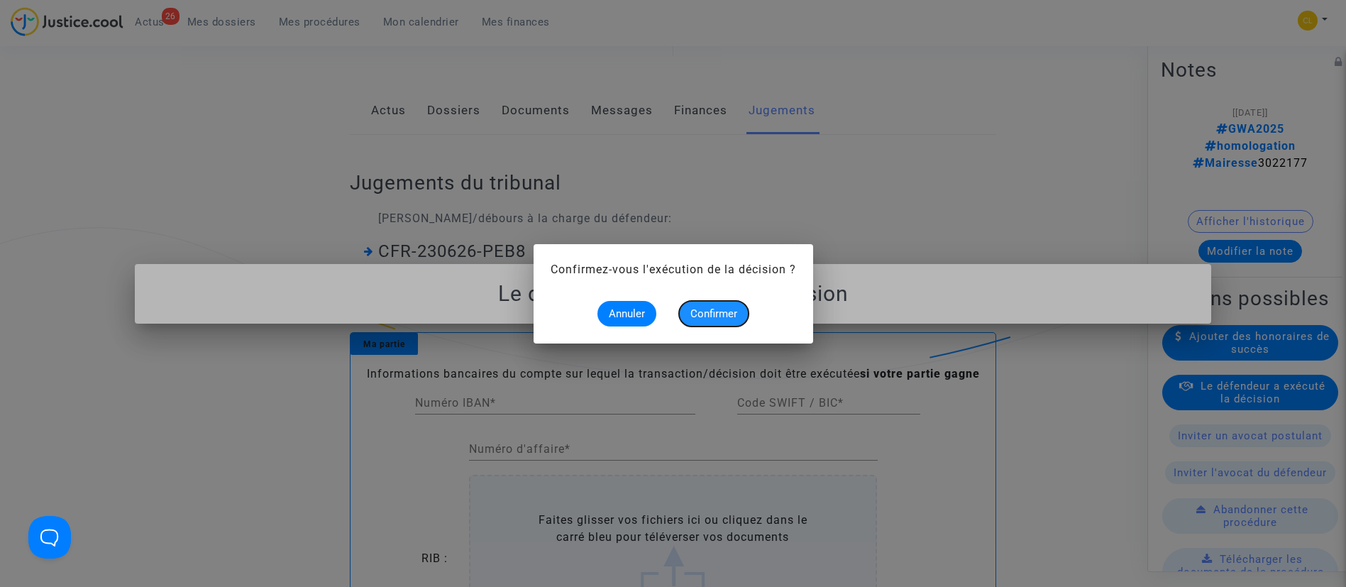
click at [720, 314] on span "Confirmer" at bounding box center [713, 313] width 47 height 13
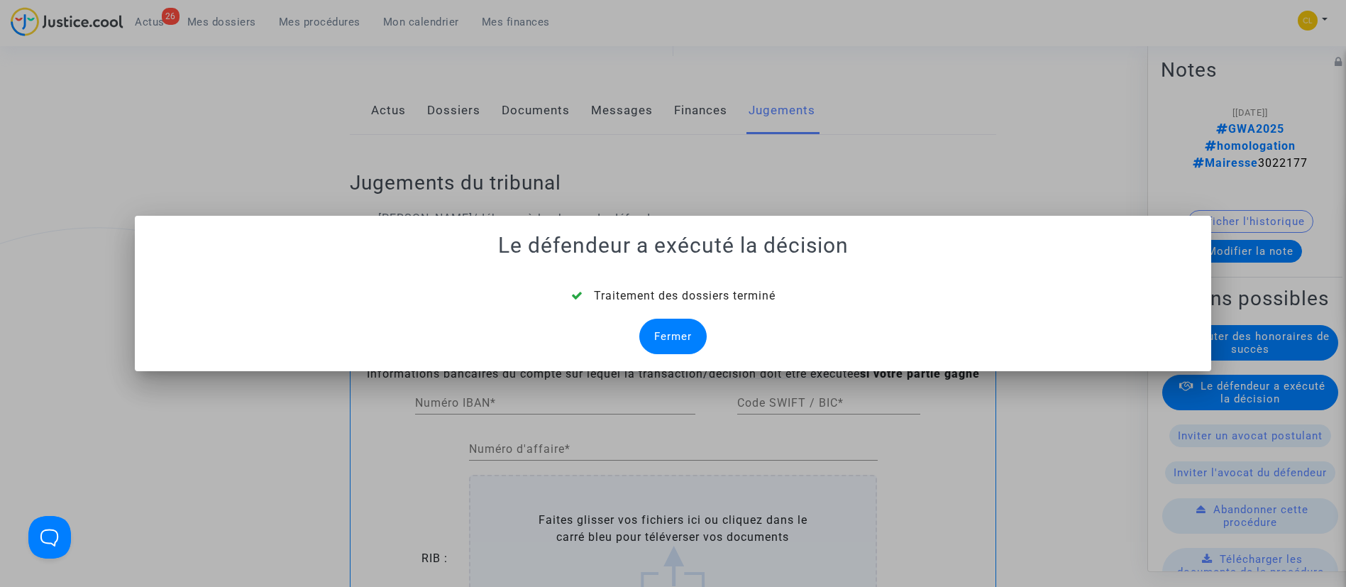
click at [653, 326] on div "Fermer" at bounding box center [672, 336] width 67 height 35
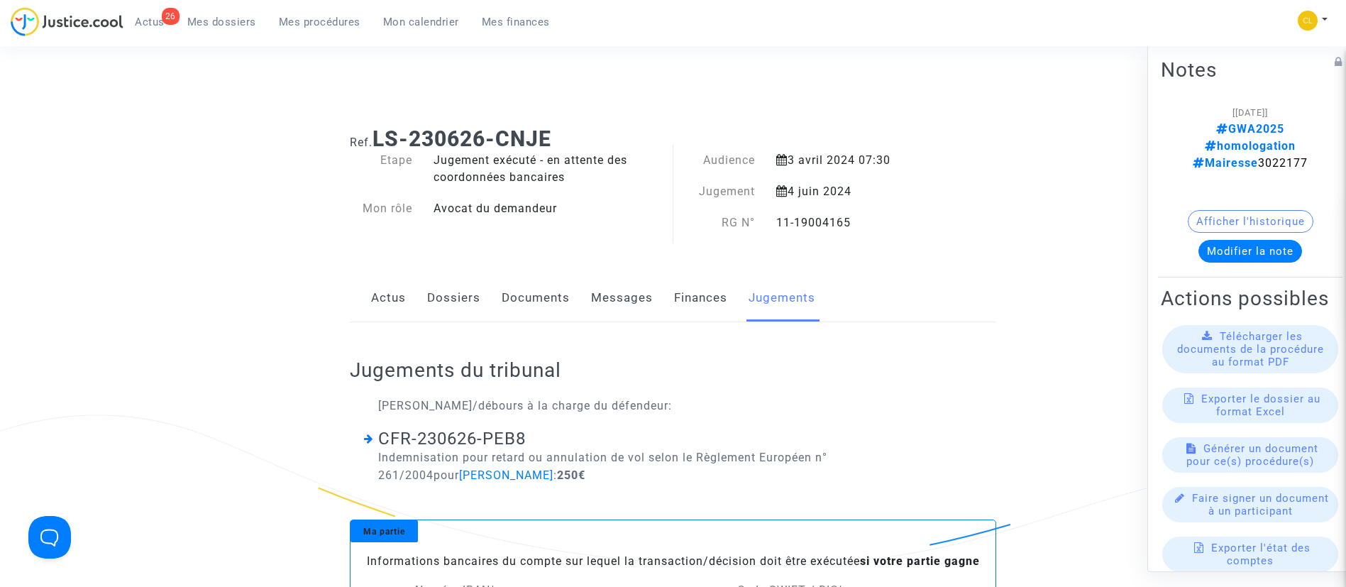
click at [324, 26] on span "Mes procédures" at bounding box center [320, 22] width 82 height 13
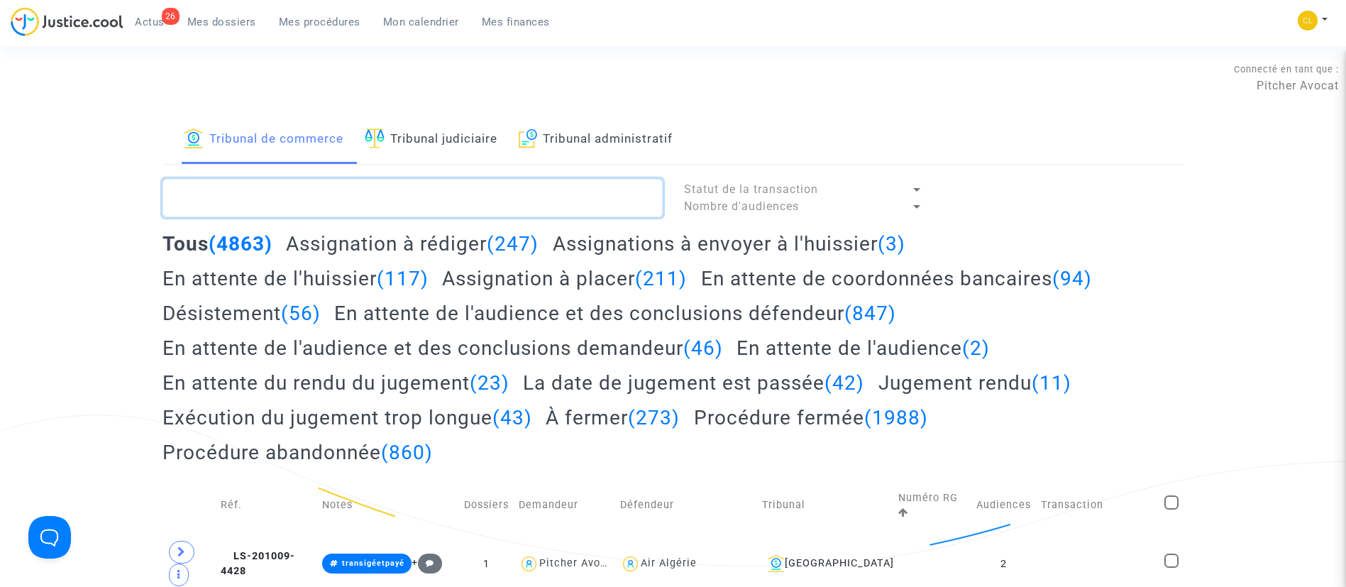
drag, startPoint x: 312, startPoint y: 194, endPoint x: 224, endPoint y: 25, distance: 191.1
click at [224, 25] on span "Mes dossiers" at bounding box center [221, 22] width 69 height 13
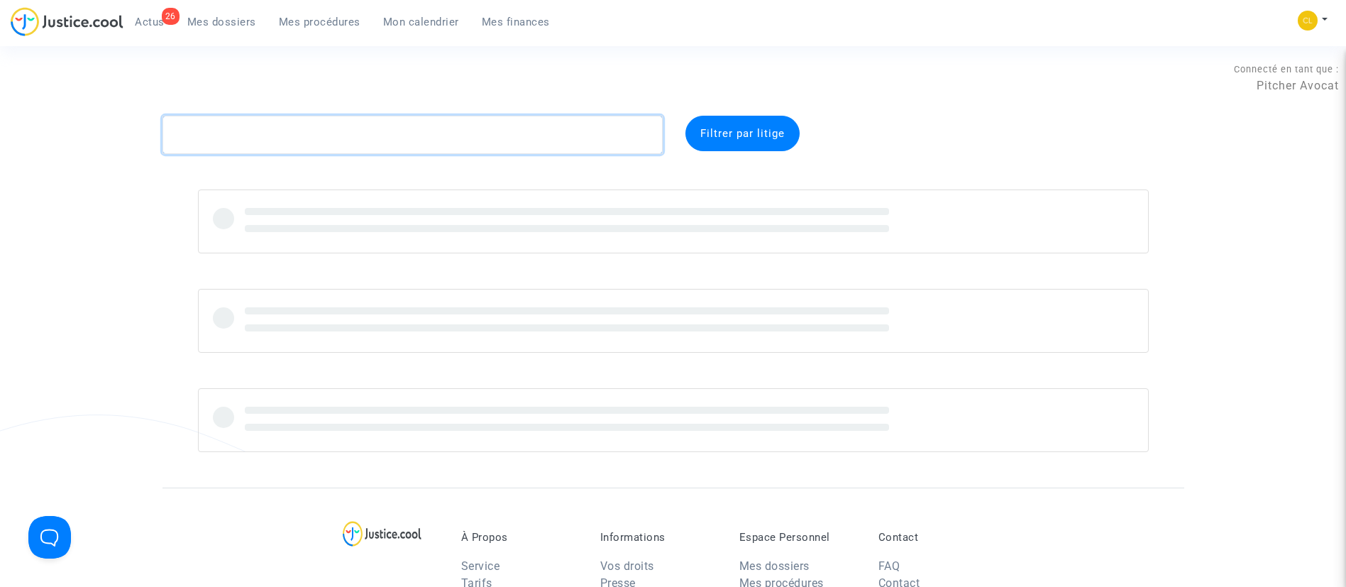
click at [216, 134] on textarea at bounding box center [413, 135] width 500 height 38
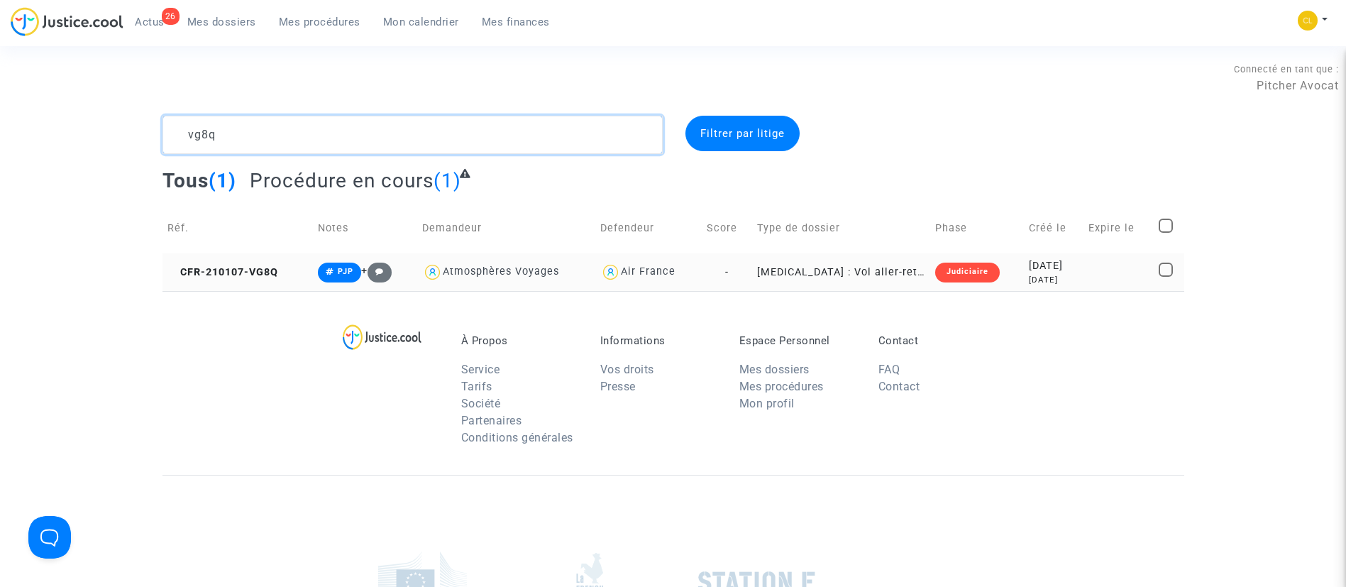
type textarea "vg8q"
click at [1076, 272] on div "2021-01-07" at bounding box center [1054, 266] width 50 height 16
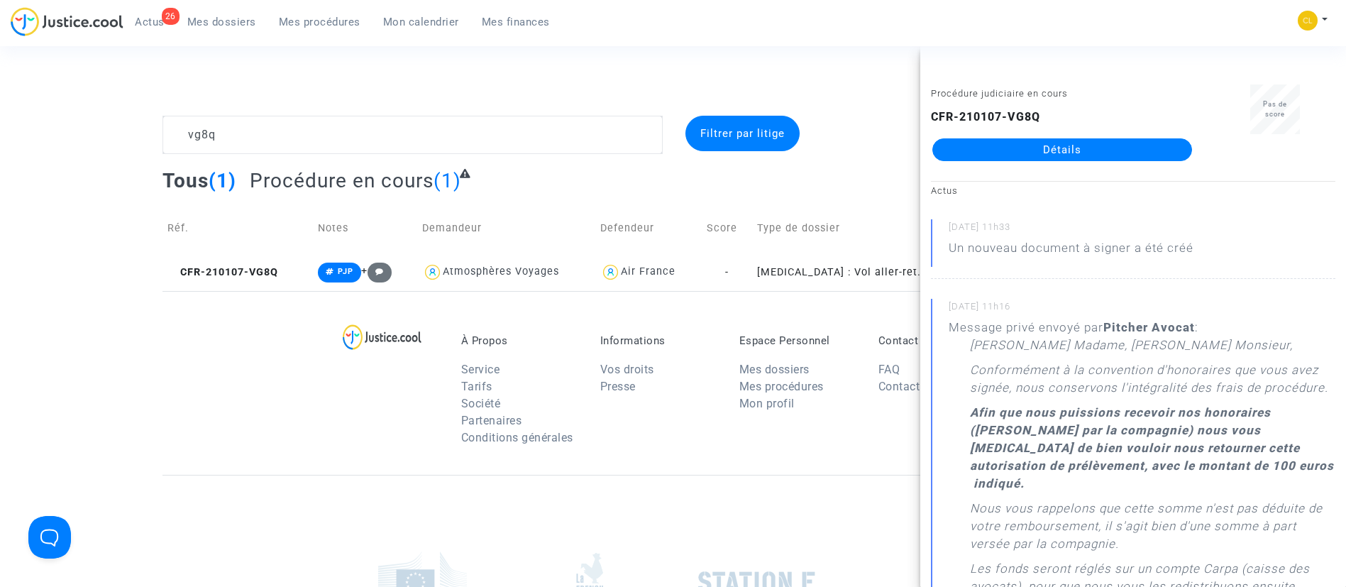
click at [1018, 150] on link "Détails" at bounding box center [1062, 149] width 260 height 23
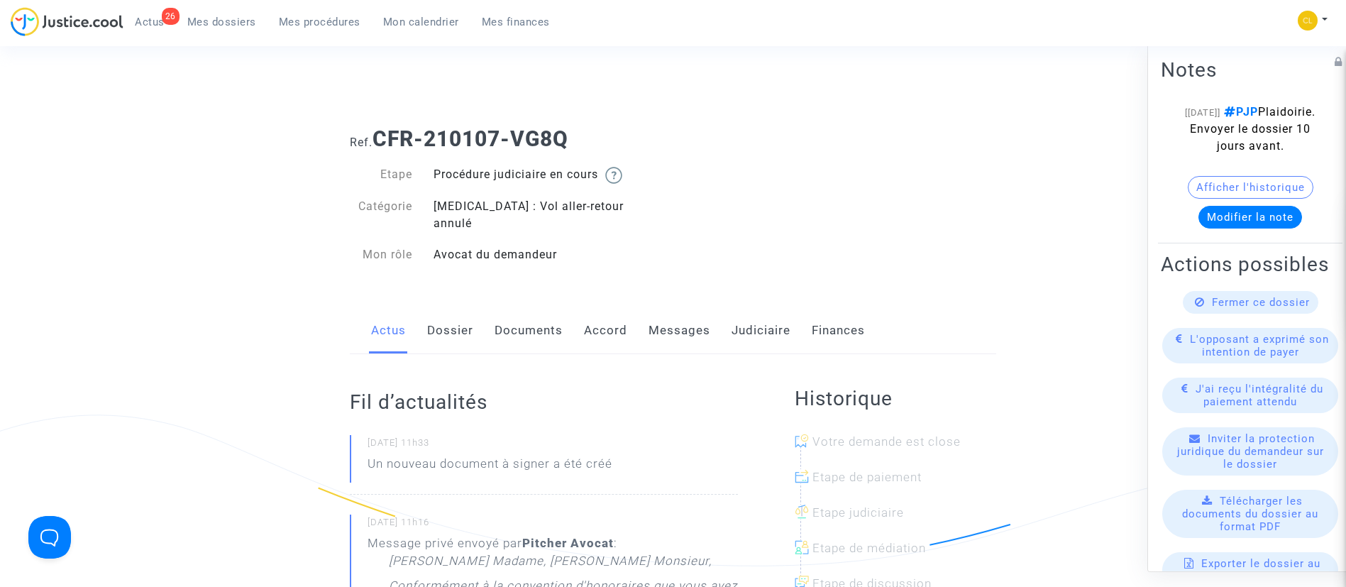
click at [747, 323] on link "Judiciaire" at bounding box center [761, 330] width 59 height 47
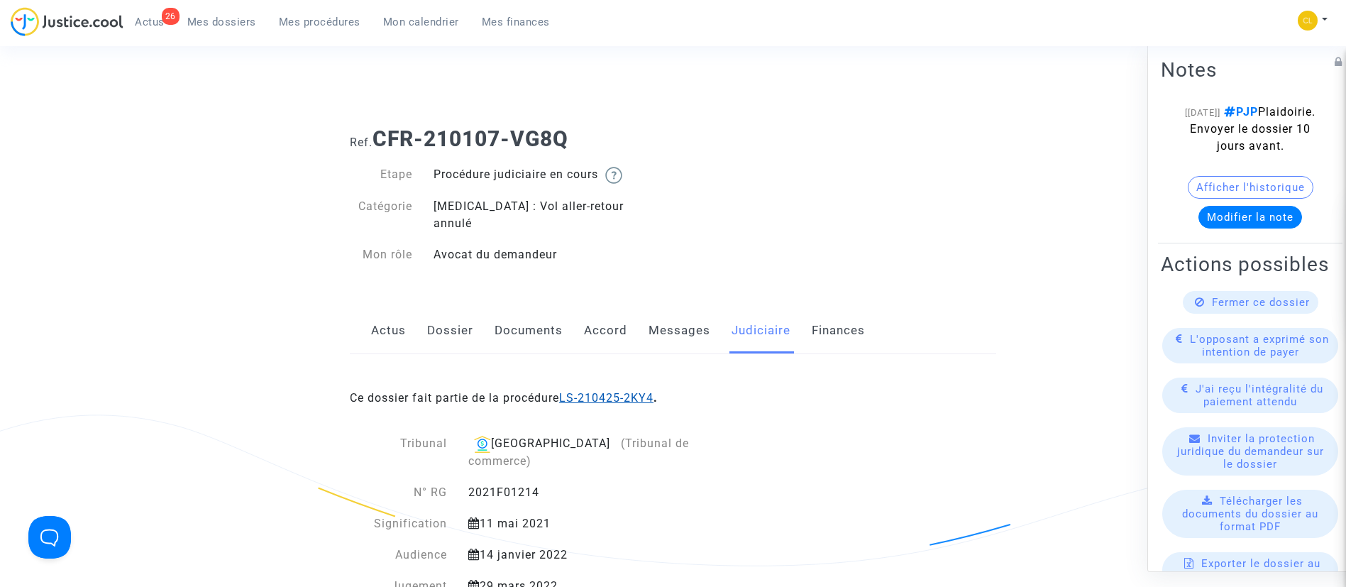
click at [602, 391] on link "LS-210425-2KY4" at bounding box center [606, 397] width 94 height 13
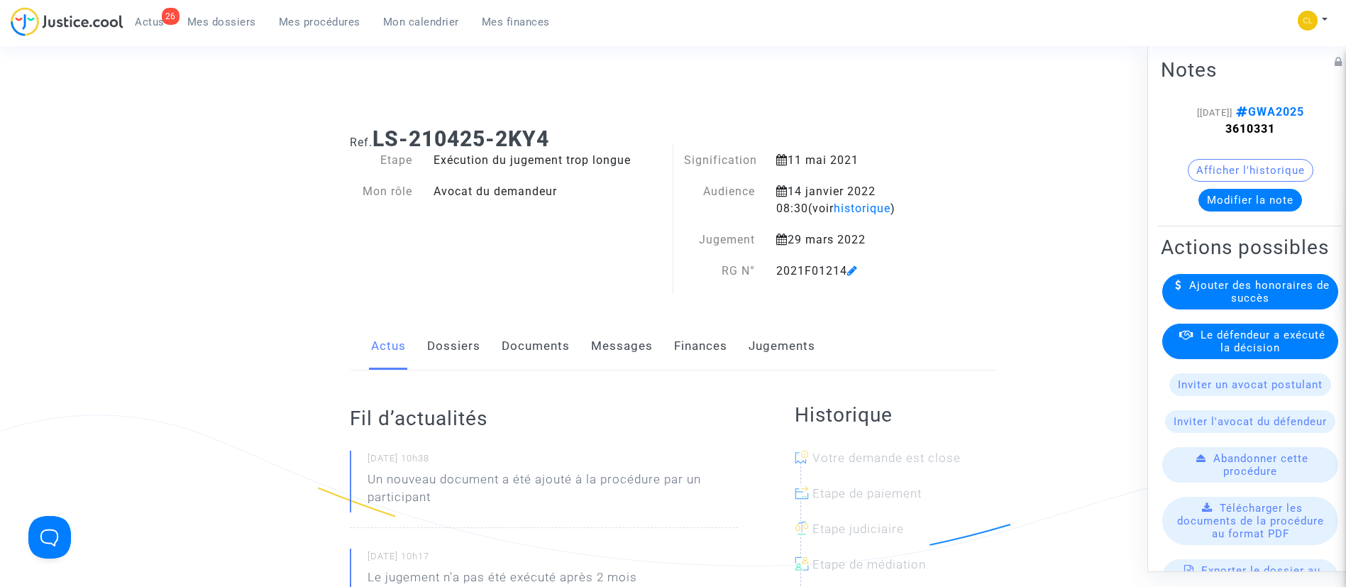
click at [778, 342] on link "Jugements" at bounding box center [782, 346] width 67 height 47
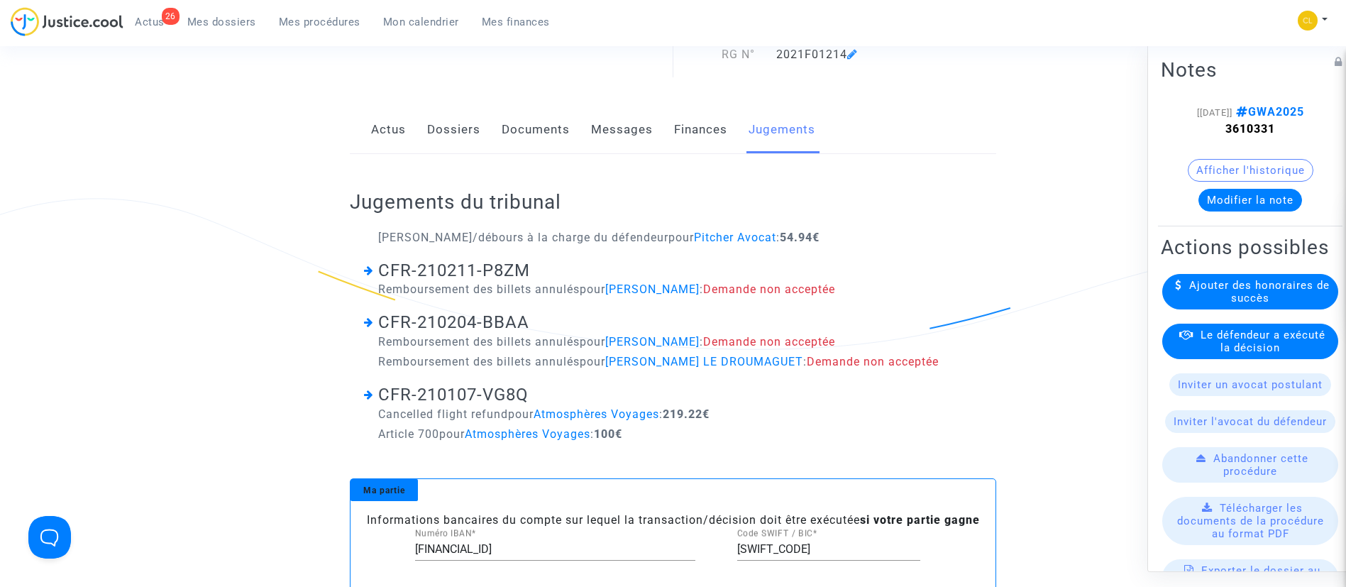
scroll to position [217, 0]
click at [1277, 353] on span "Le défendeur a exécuté la décision" at bounding box center [1263, 341] width 125 height 26
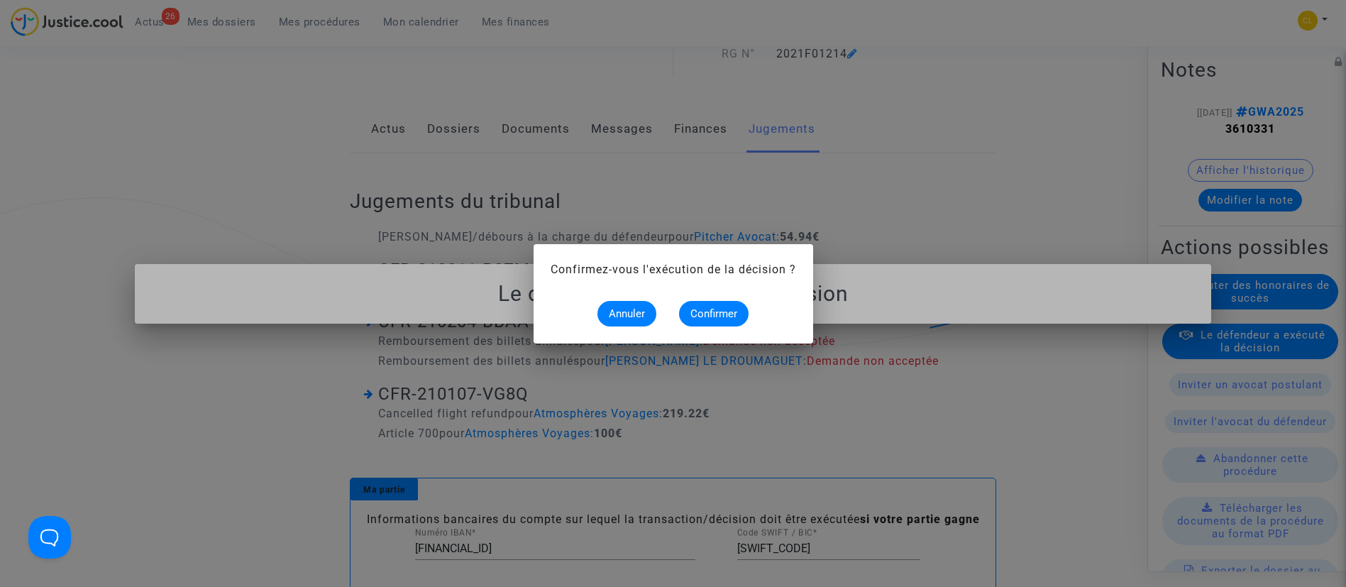
scroll to position [0, 0]
click at [708, 309] on span "Confirmer" at bounding box center [713, 313] width 47 height 13
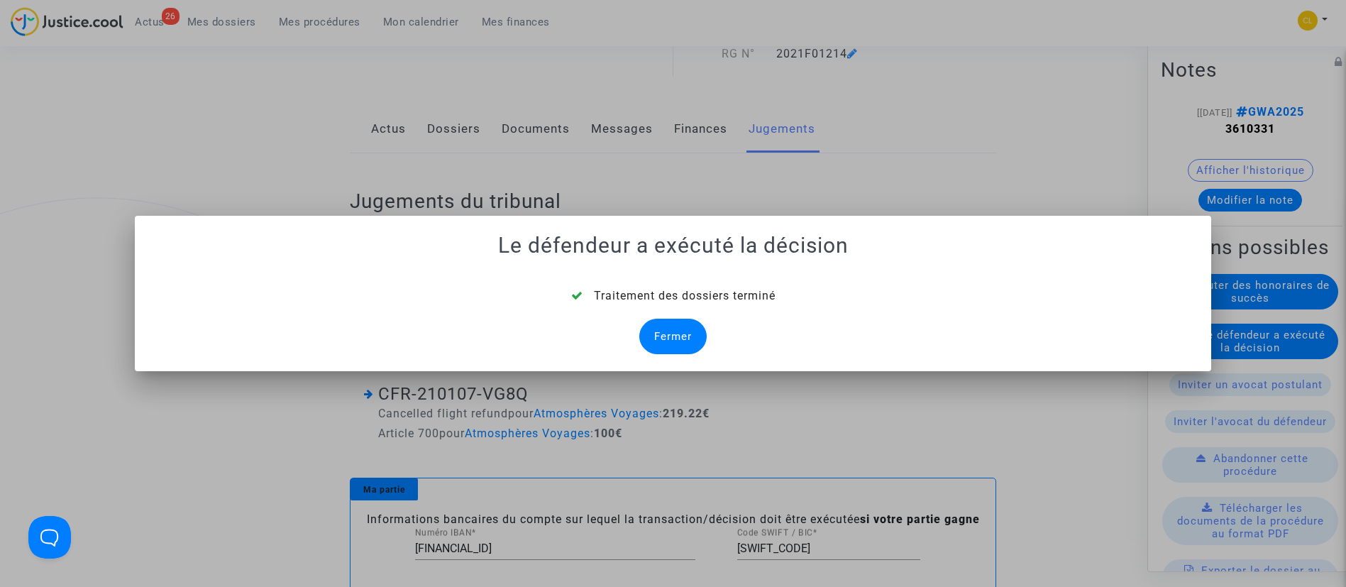
click at [668, 326] on div "Fermer" at bounding box center [672, 336] width 67 height 35
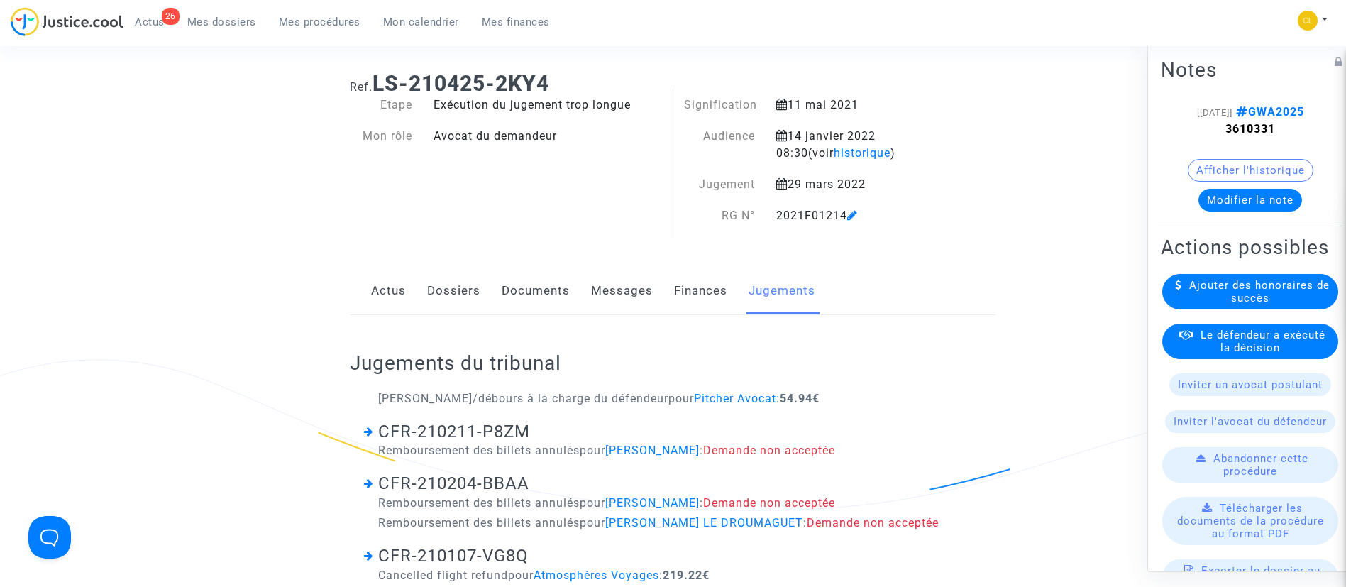
scroll to position [217, 0]
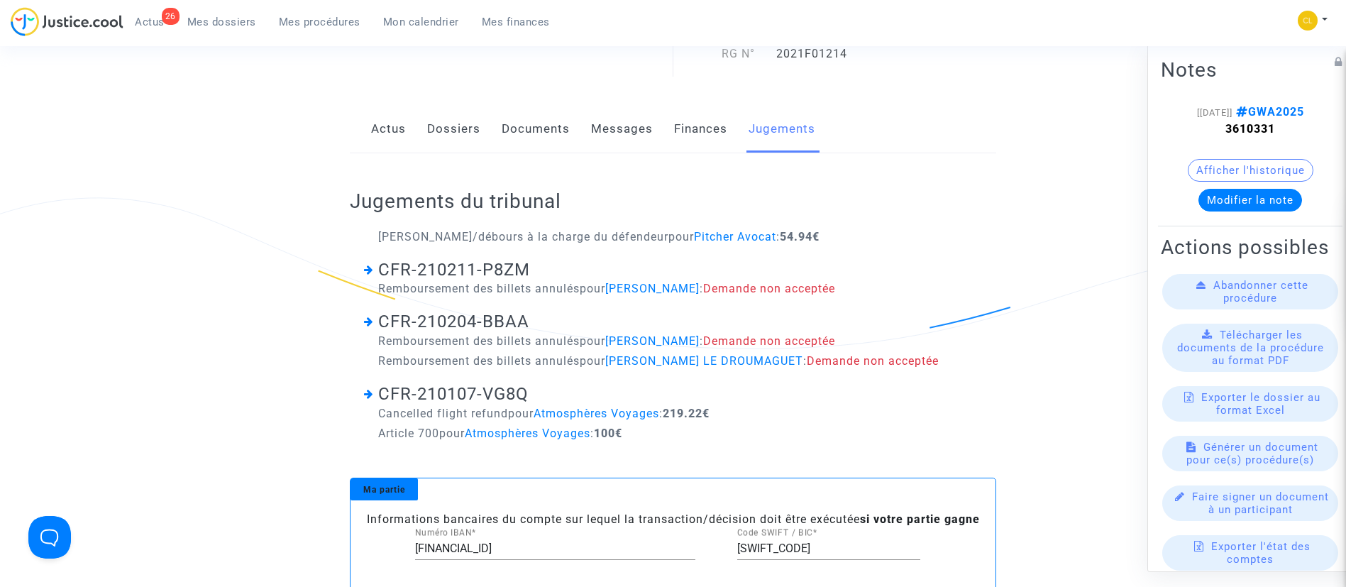
click at [233, 21] on span "Mes dossiers" at bounding box center [221, 22] width 69 height 13
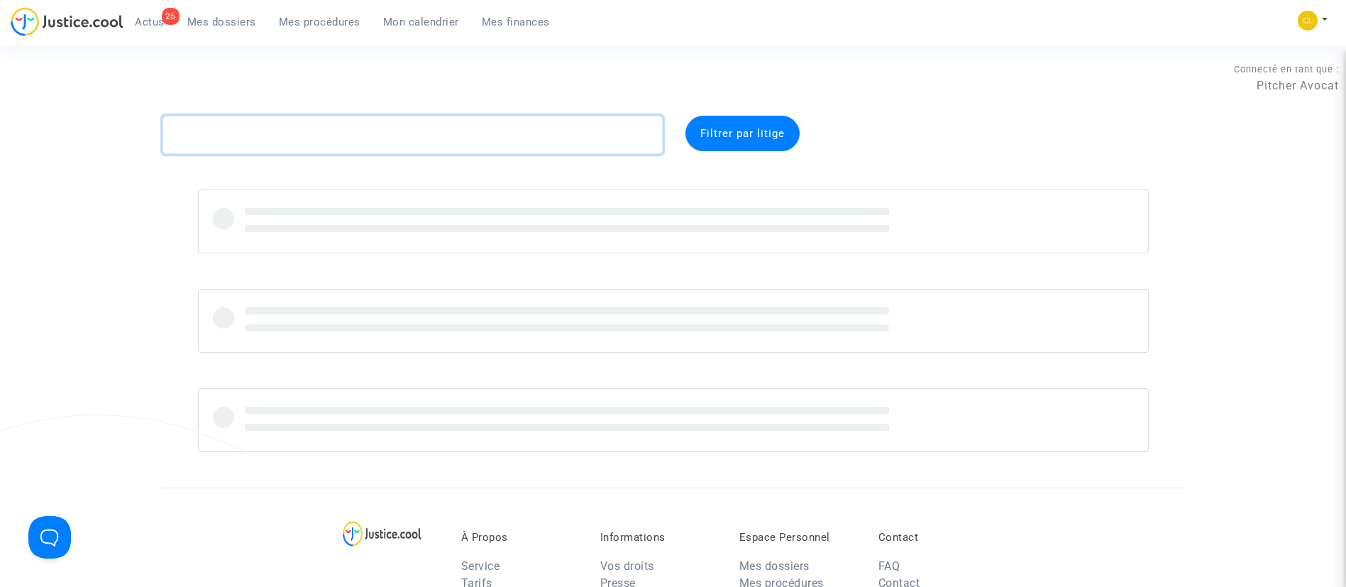
click at [324, 122] on textarea at bounding box center [413, 135] width 500 height 38
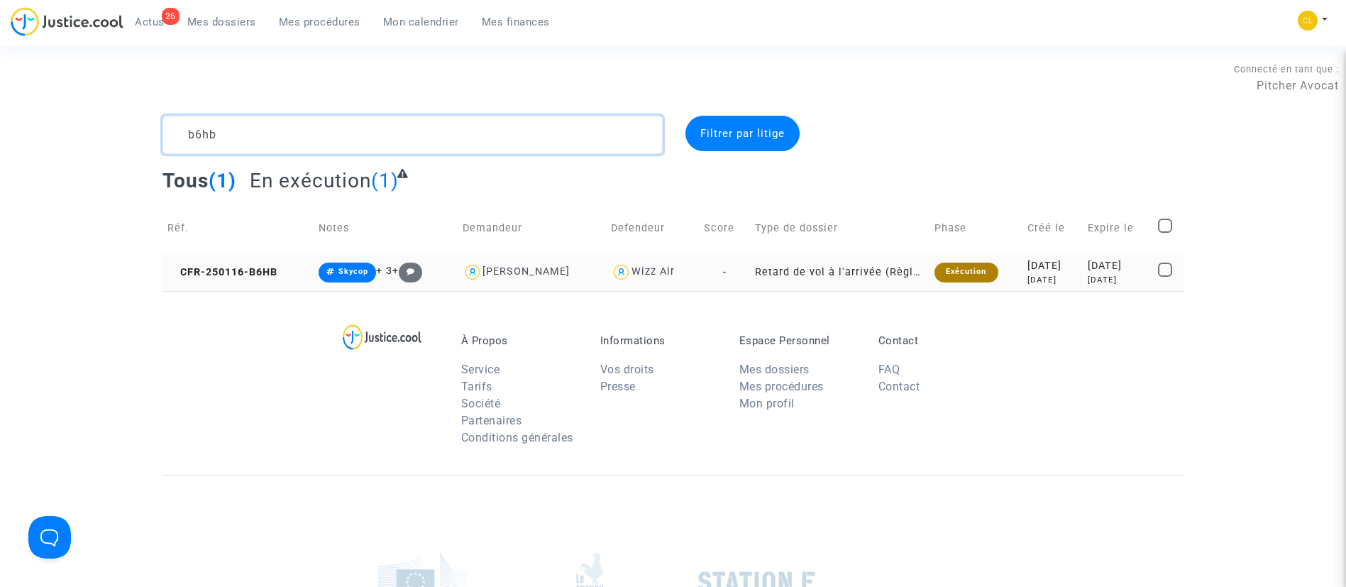
type textarea "b6hb"
click at [1035, 268] on div "2025-01-16" at bounding box center [1053, 266] width 50 height 16
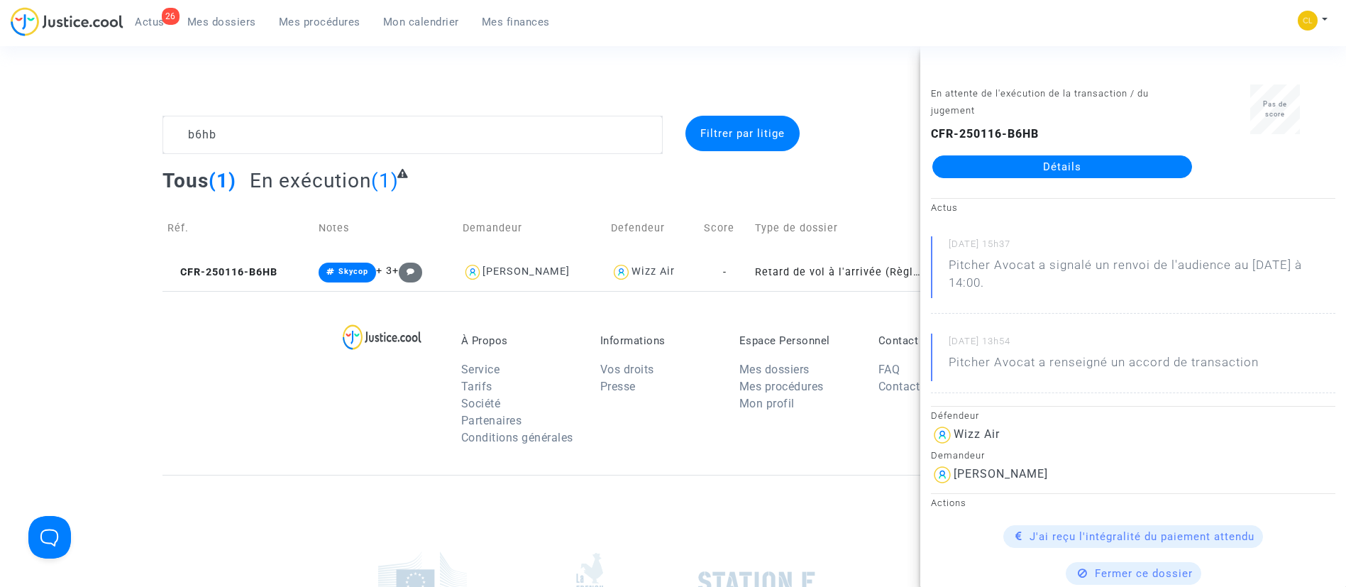
click at [972, 164] on link "Détails" at bounding box center [1062, 166] width 260 height 23
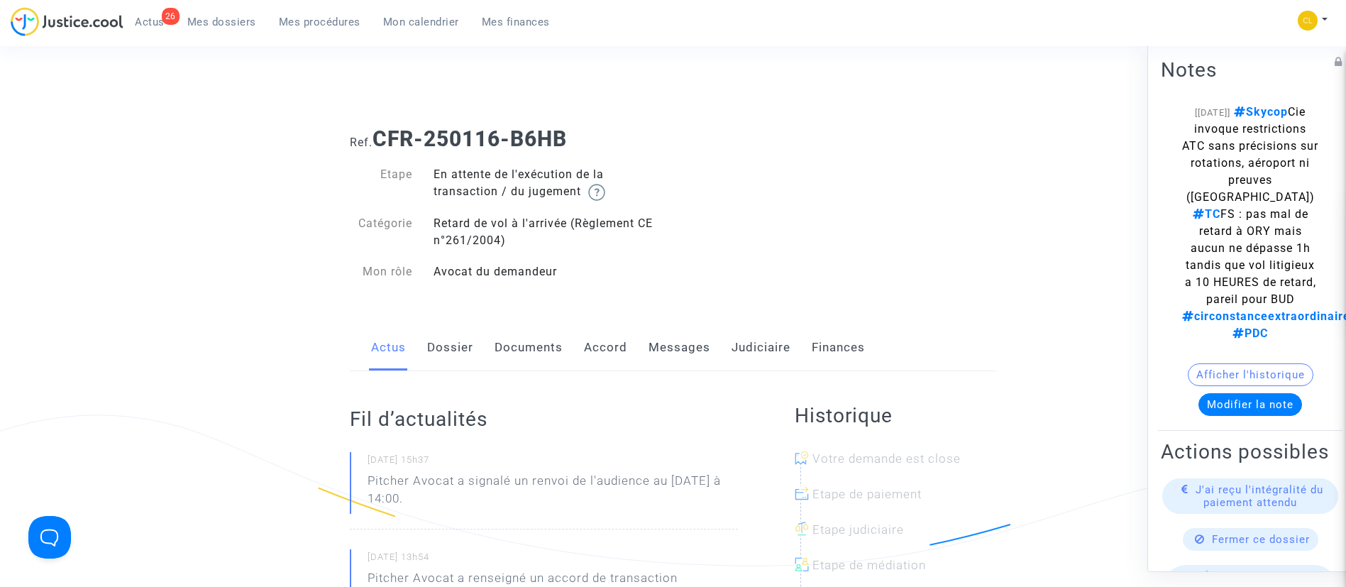
click at [765, 340] on link "Judiciaire" at bounding box center [761, 347] width 59 height 47
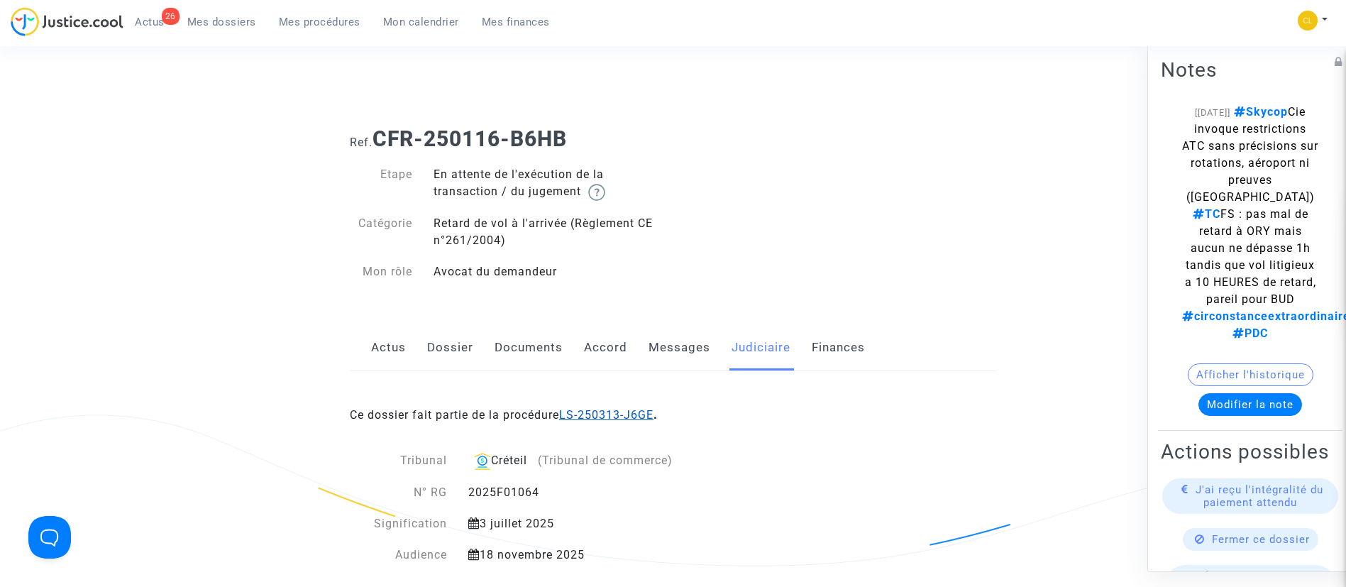
click at [634, 415] on link "LS-250313-J6GE" at bounding box center [606, 414] width 94 height 13
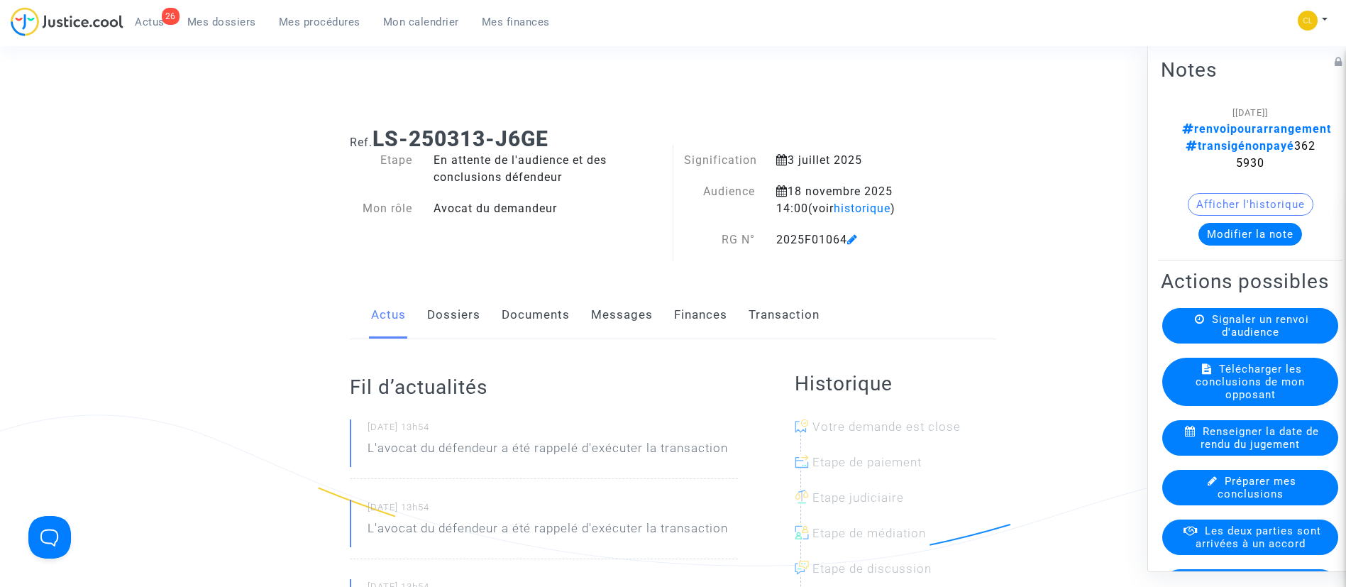
click at [790, 311] on link "Transaction" at bounding box center [784, 315] width 71 height 47
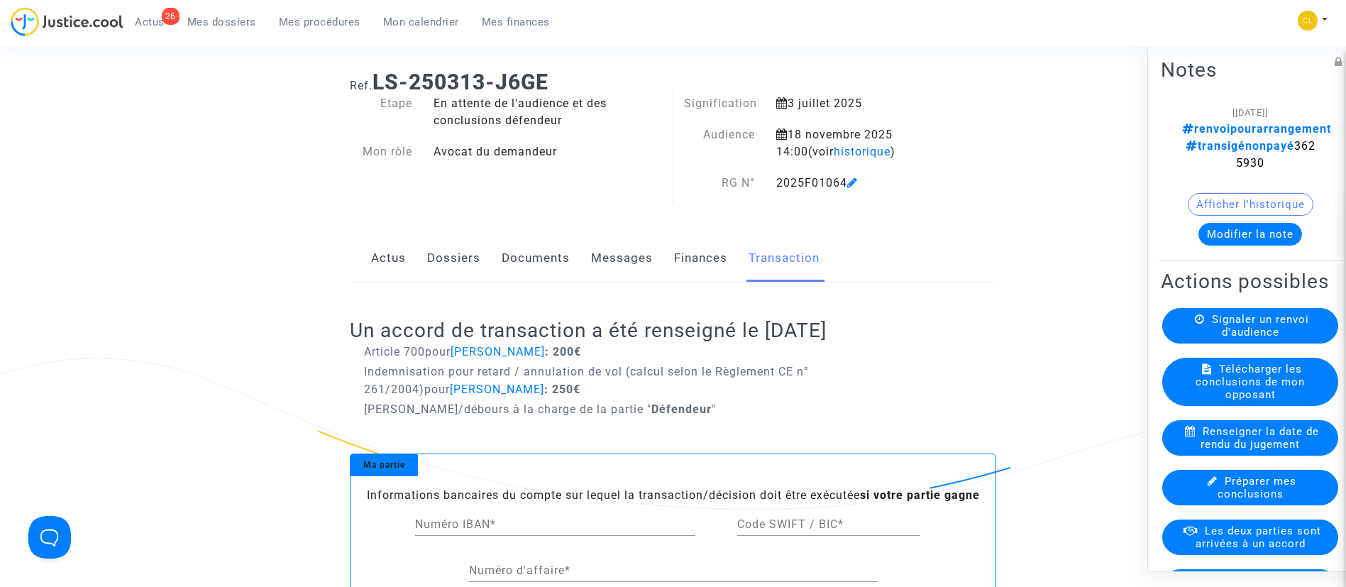
scroll to position [17, 0]
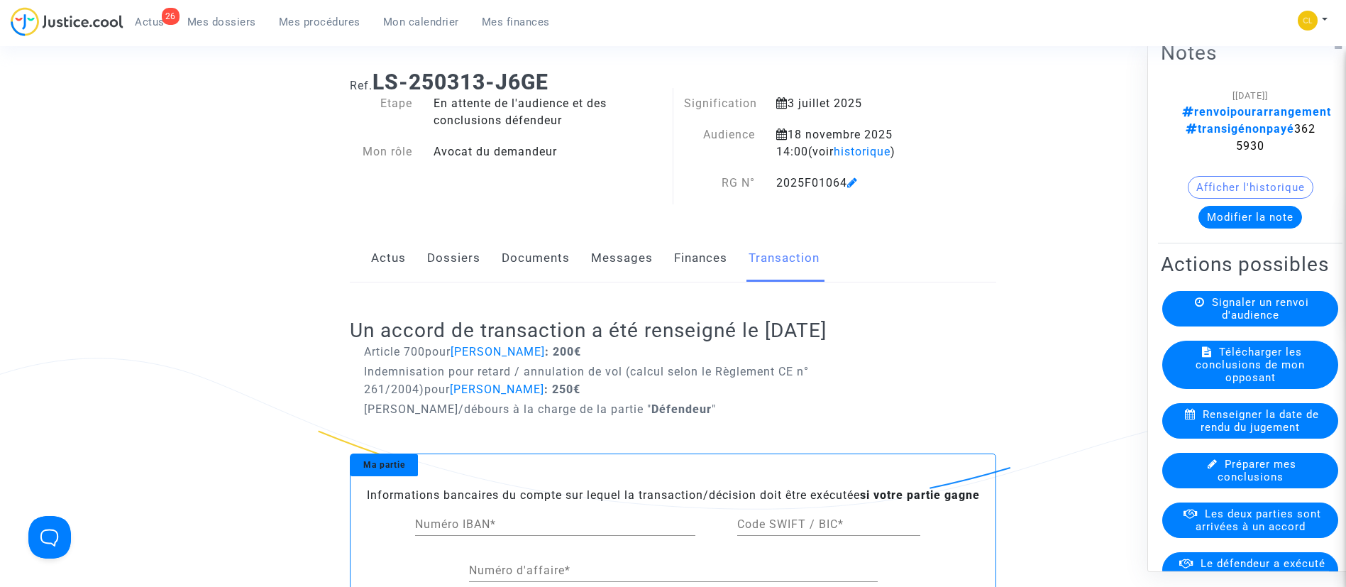
click at [1246, 205] on button "Modifier la note" at bounding box center [1251, 216] width 104 height 23
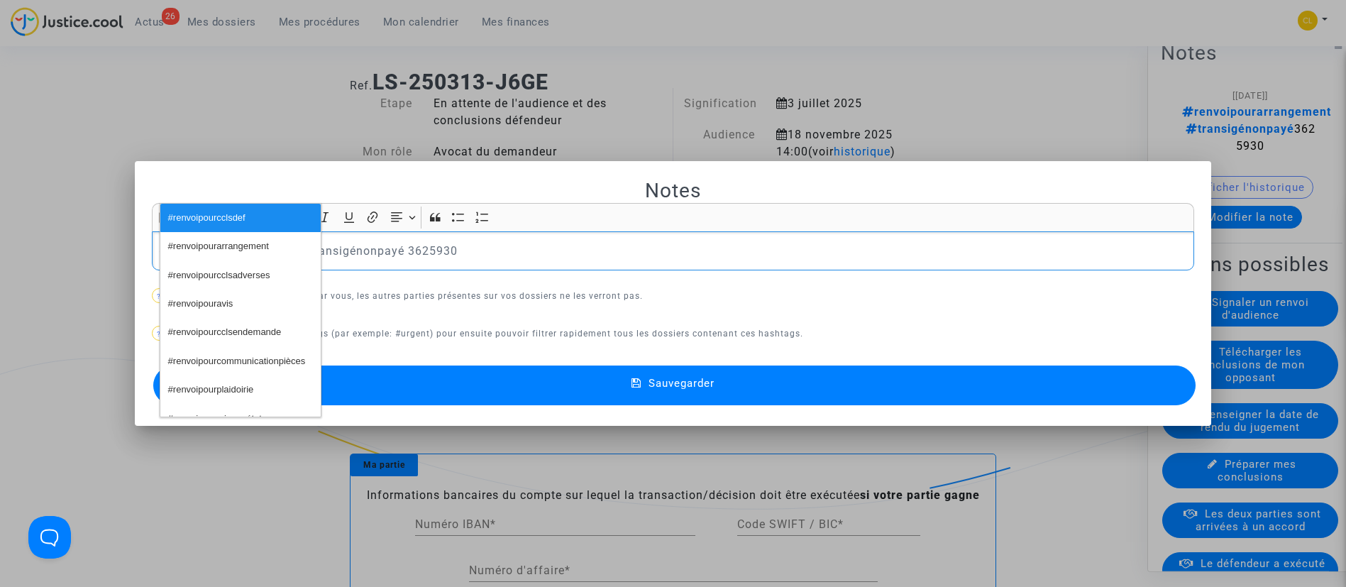
click at [221, 260] on button "#renvoipourarrangement" at bounding box center [240, 246] width 160 height 28
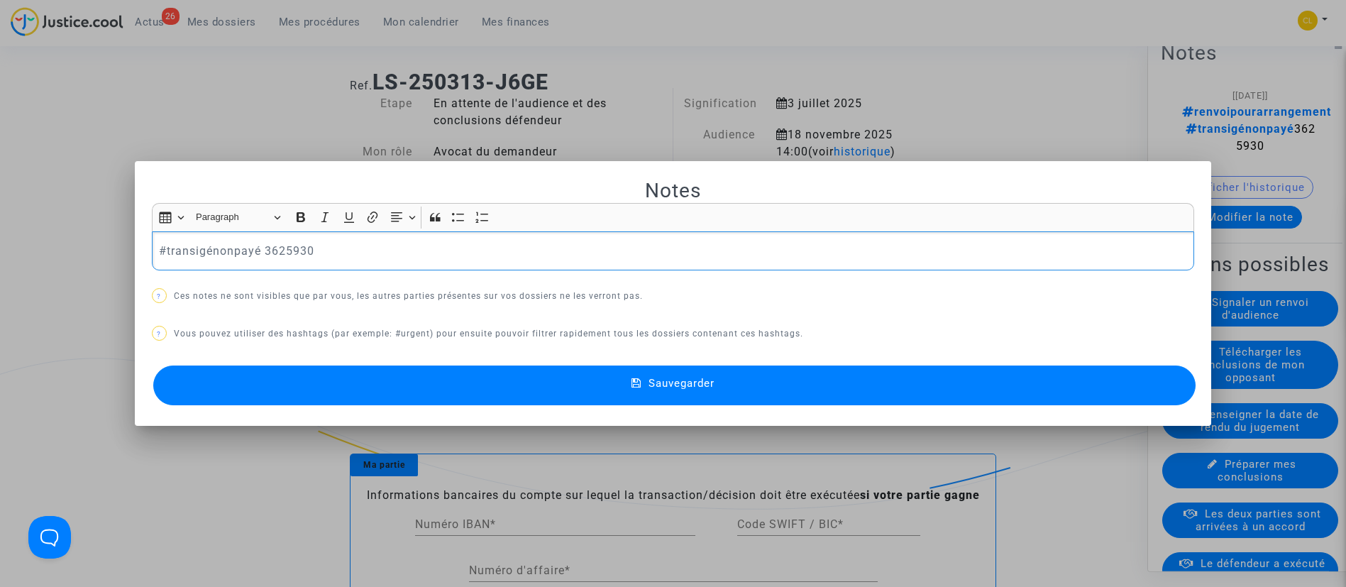
click at [228, 250] on p "#transigénonpayé 3625930" at bounding box center [673, 251] width 1028 height 18
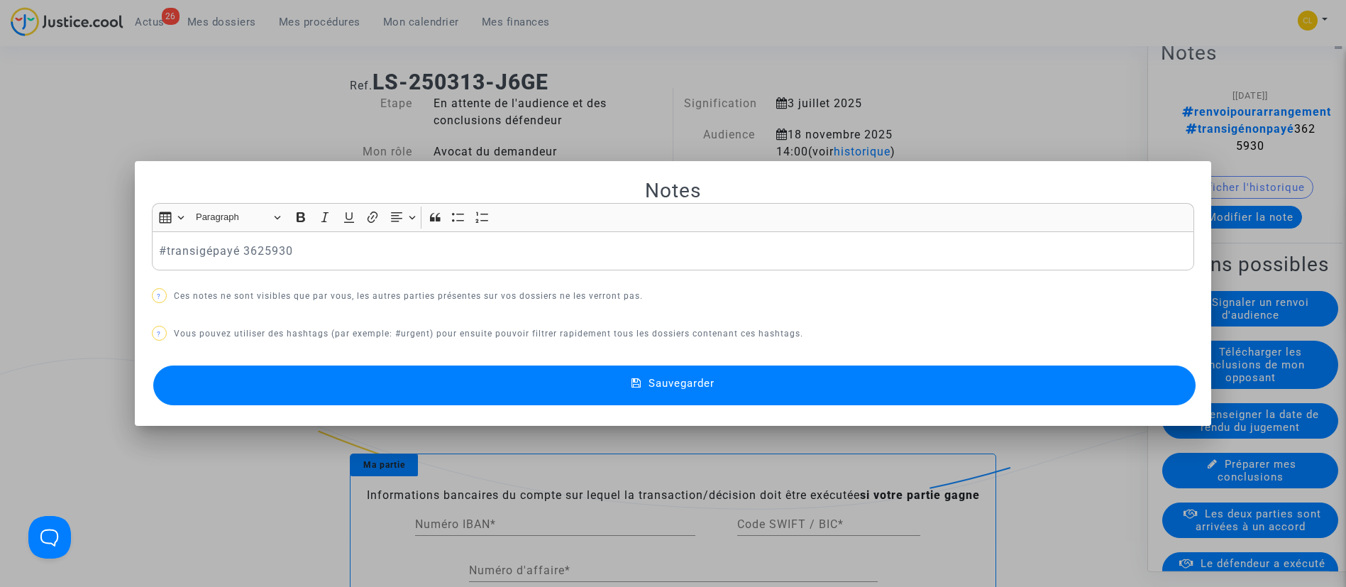
click at [555, 379] on button "Sauvegarder" at bounding box center [674, 385] width 1043 height 40
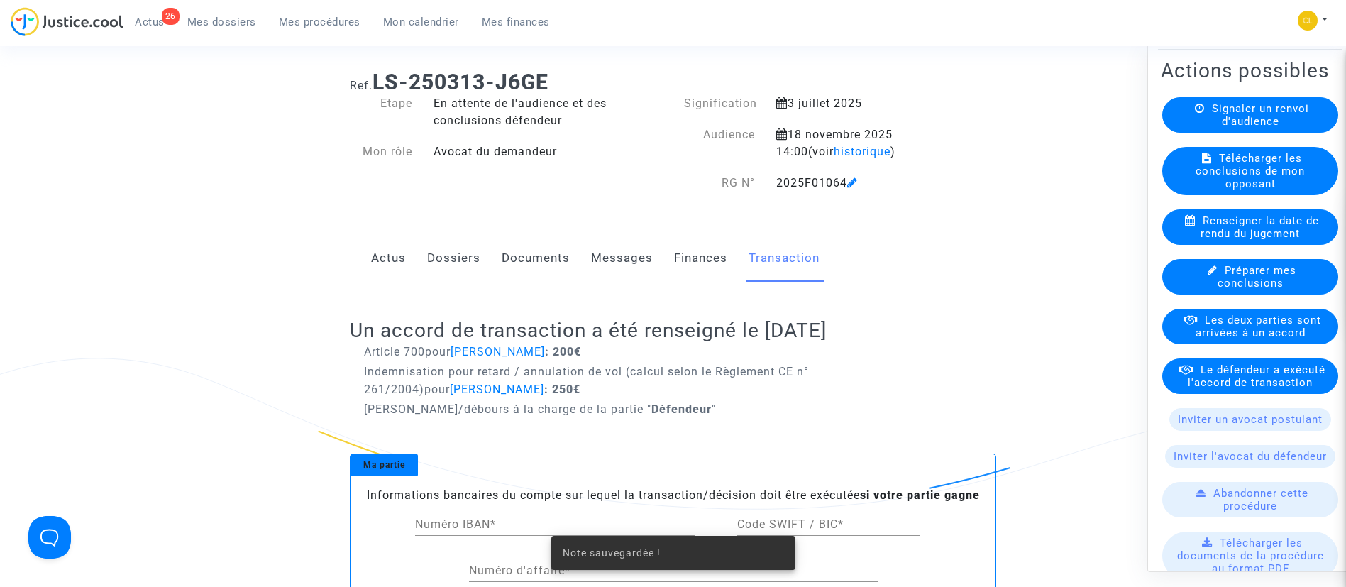
scroll to position [196, 0]
click at [1269, 387] on span "Le défendeur a exécuté l'accord de transaction" at bounding box center [1257, 375] width 138 height 26
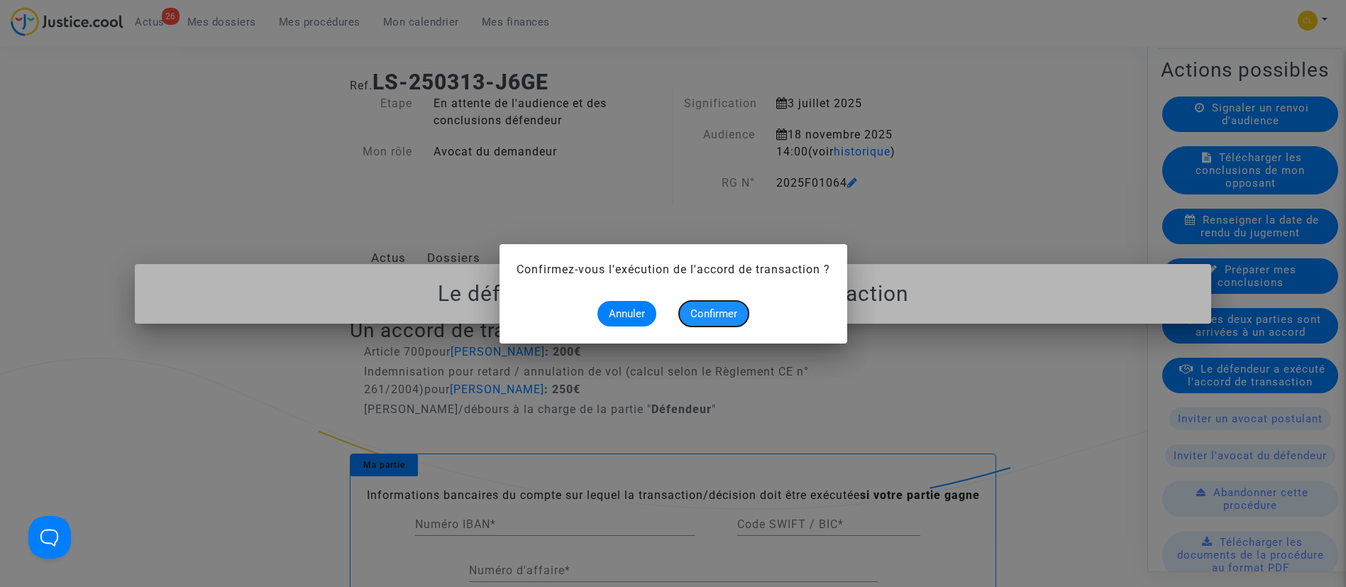
click at [720, 312] on span "Confirmer" at bounding box center [713, 313] width 47 height 13
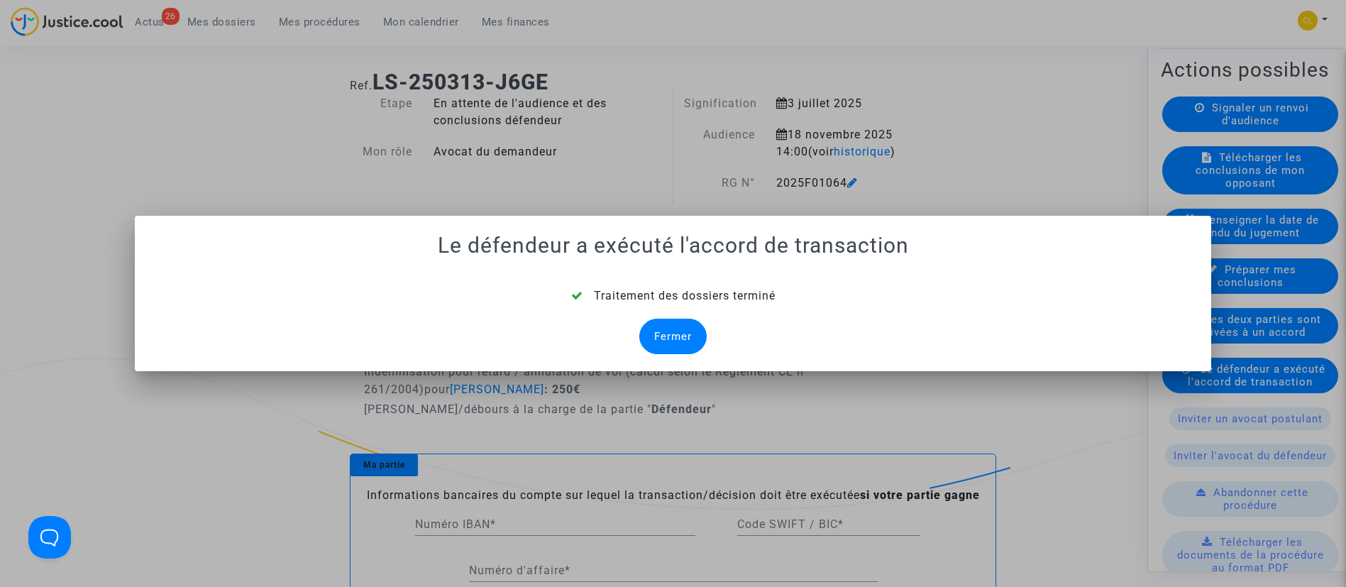
click at [666, 337] on div "Fermer" at bounding box center [672, 336] width 67 height 35
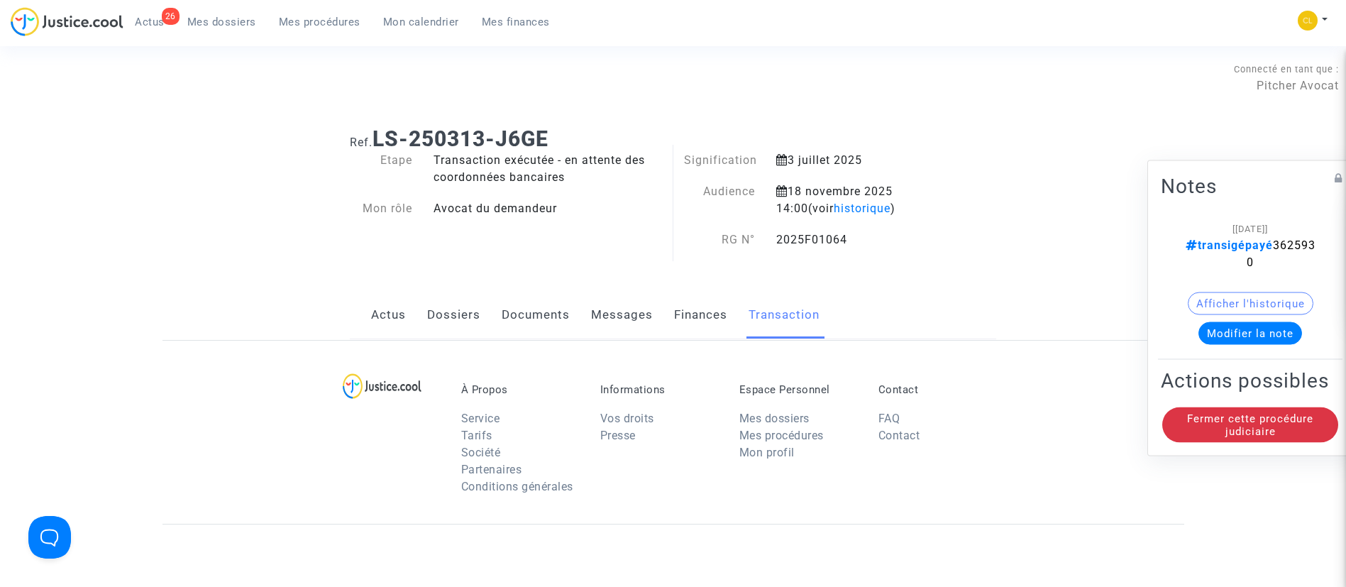
scroll to position [57, 0]
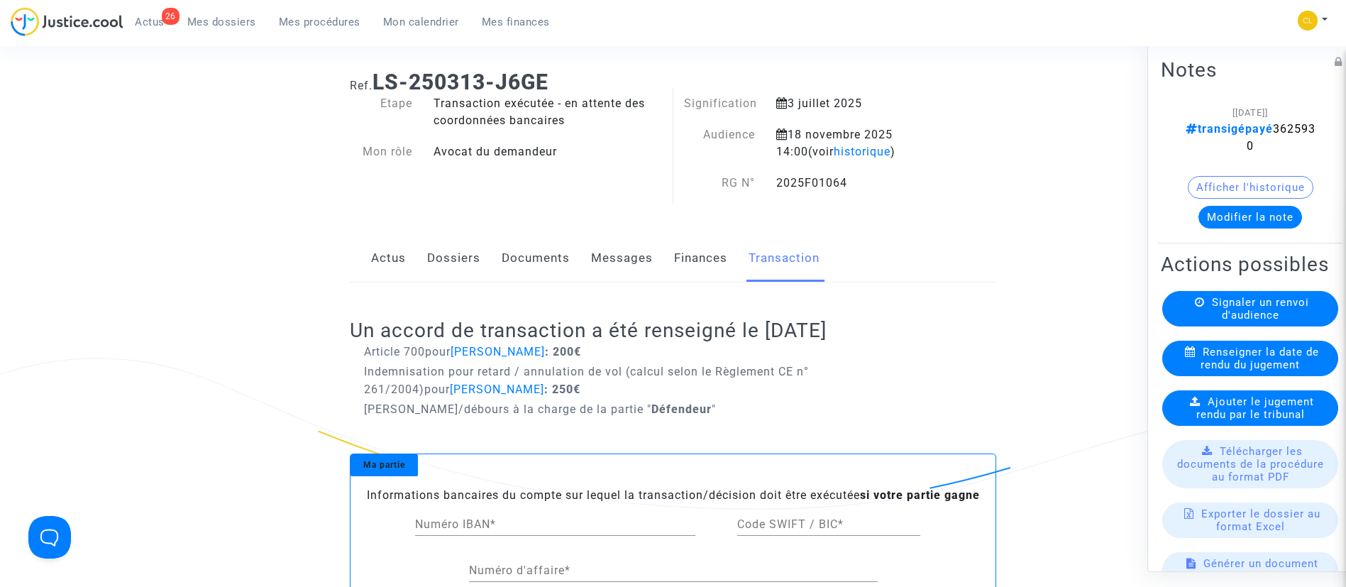
click at [455, 259] on link "Dossiers" at bounding box center [453, 258] width 53 height 47
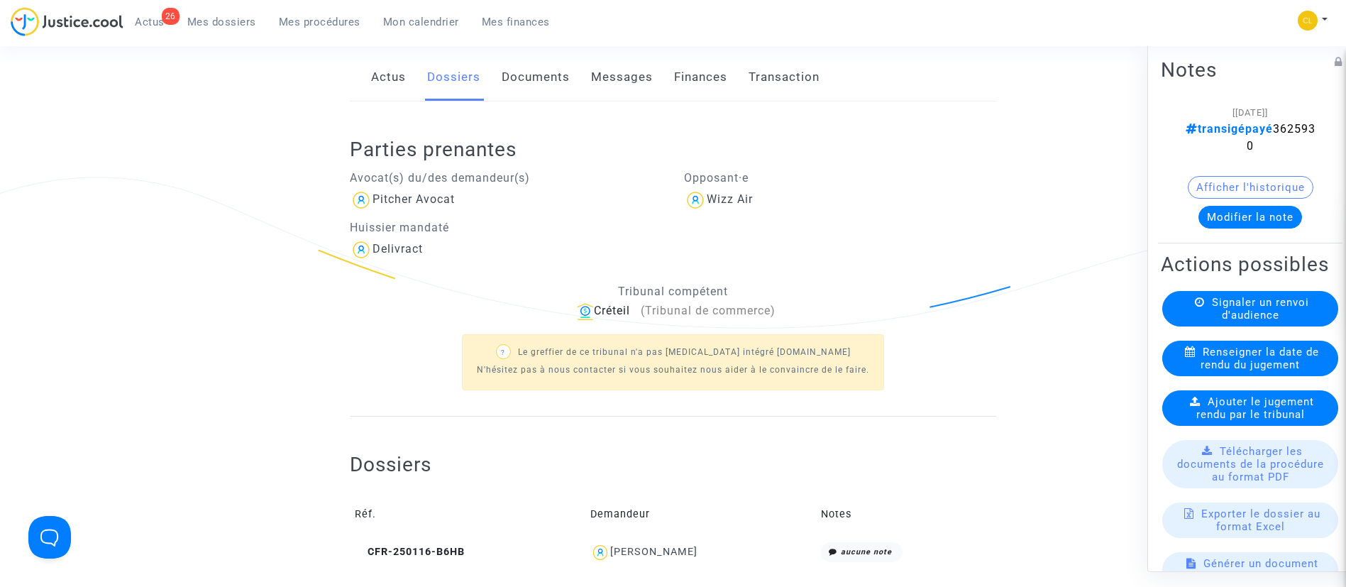
scroll to position [373, 0]
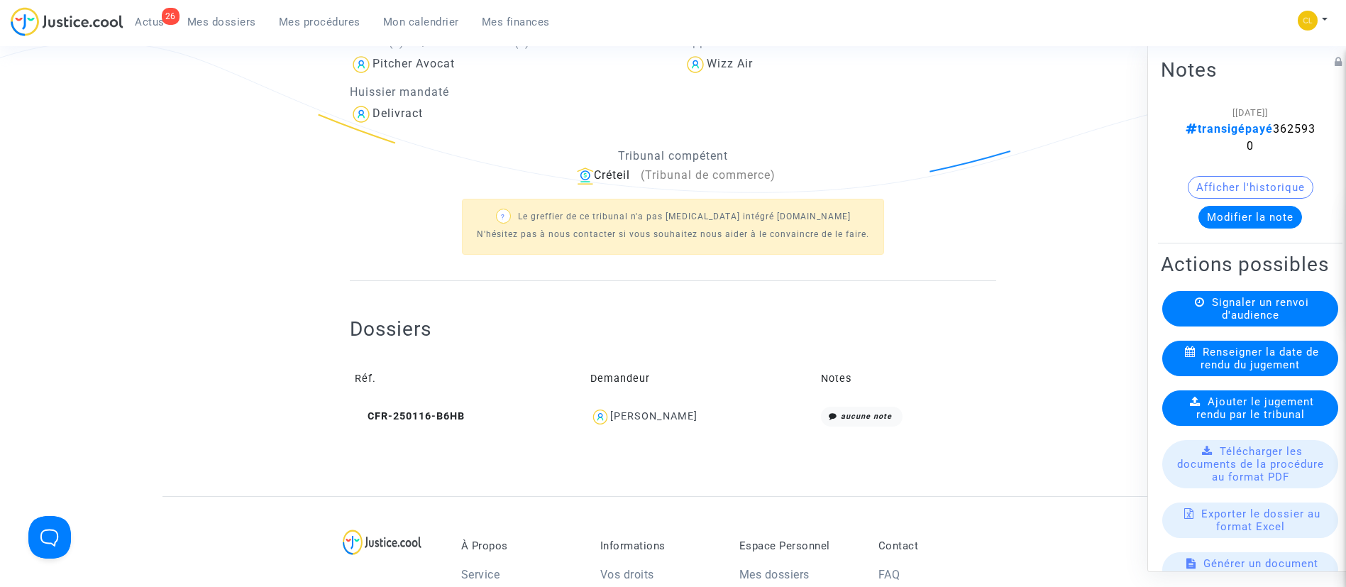
click at [660, 412] on div "Alix Glodkowski" at bounding box center [653, 416] width 87 height 12
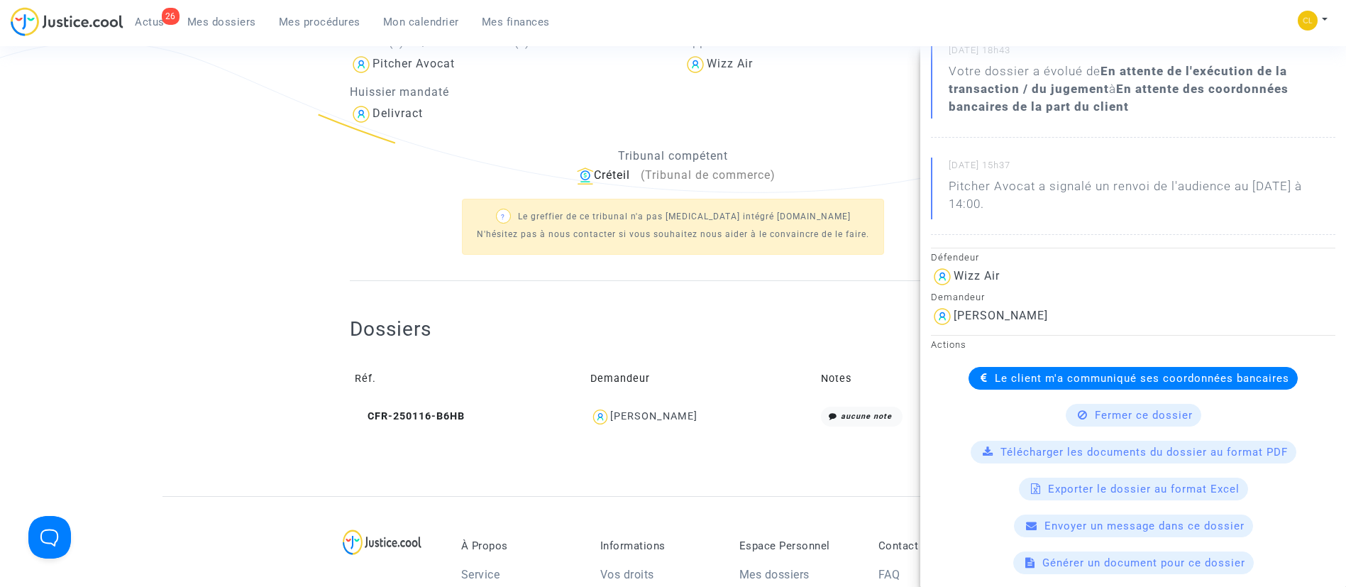
scroll to position [200, 0]
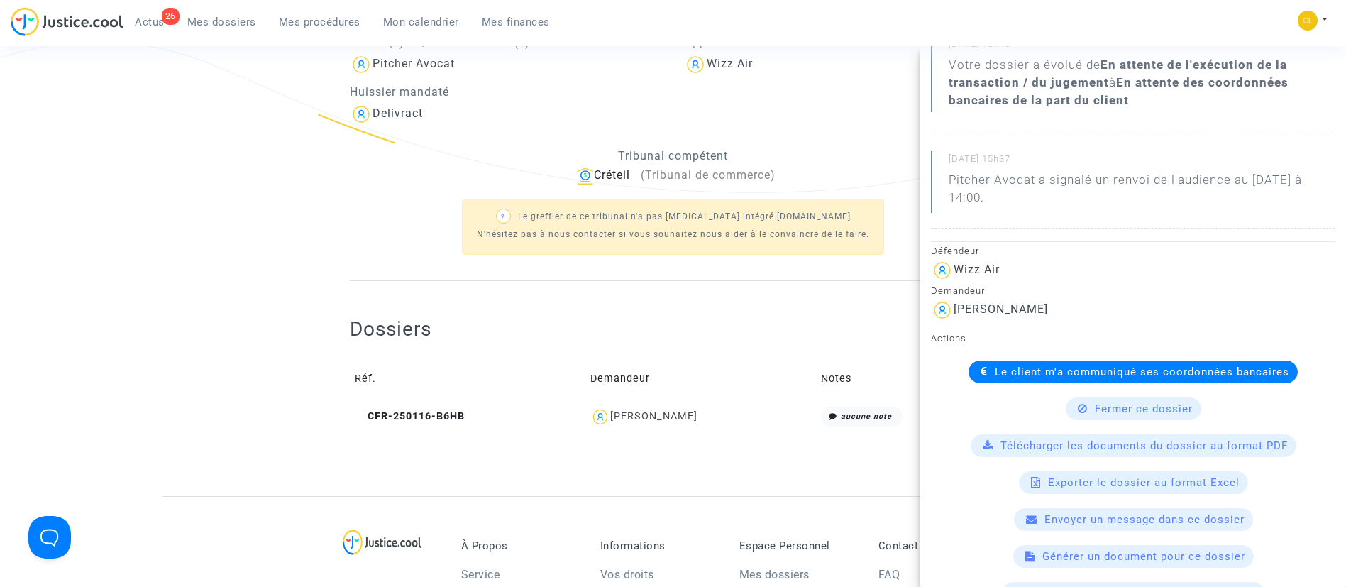
click at [998, 373] on span "Le client m'a communiqué ses coordonnées bancaires" at bounding box center [1142, 371] width 294 height 13
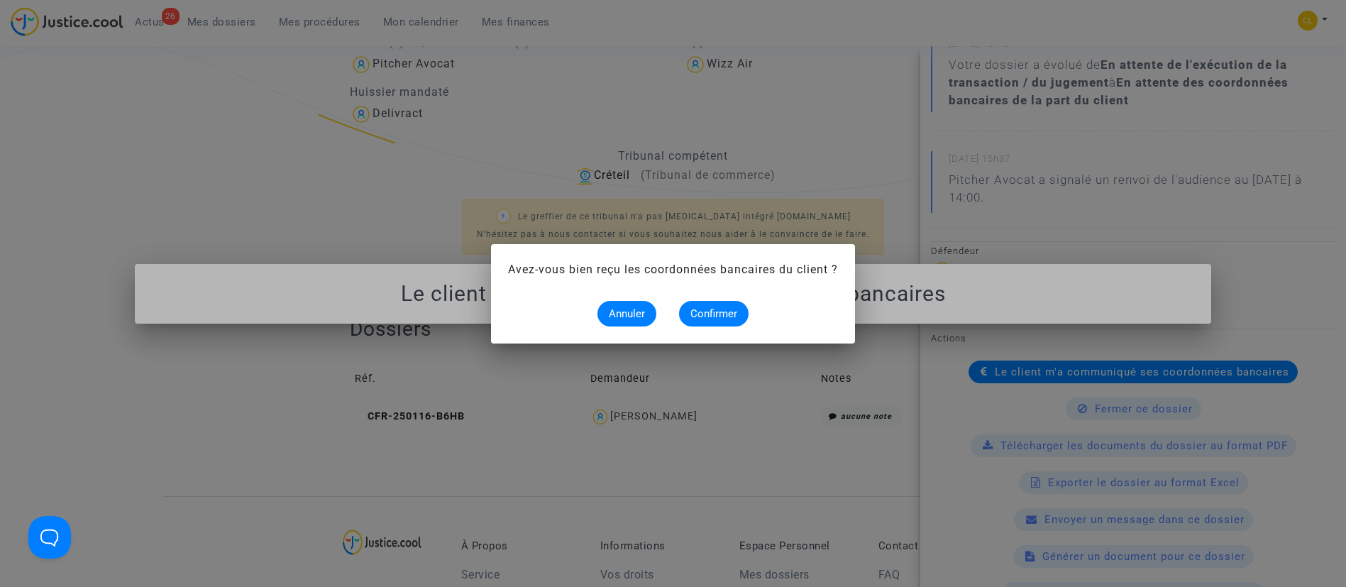
scroll to position [0, 0]
click at [712, 312] on span "Confirmer" at bounding box center [713, 313] width 47 height 13
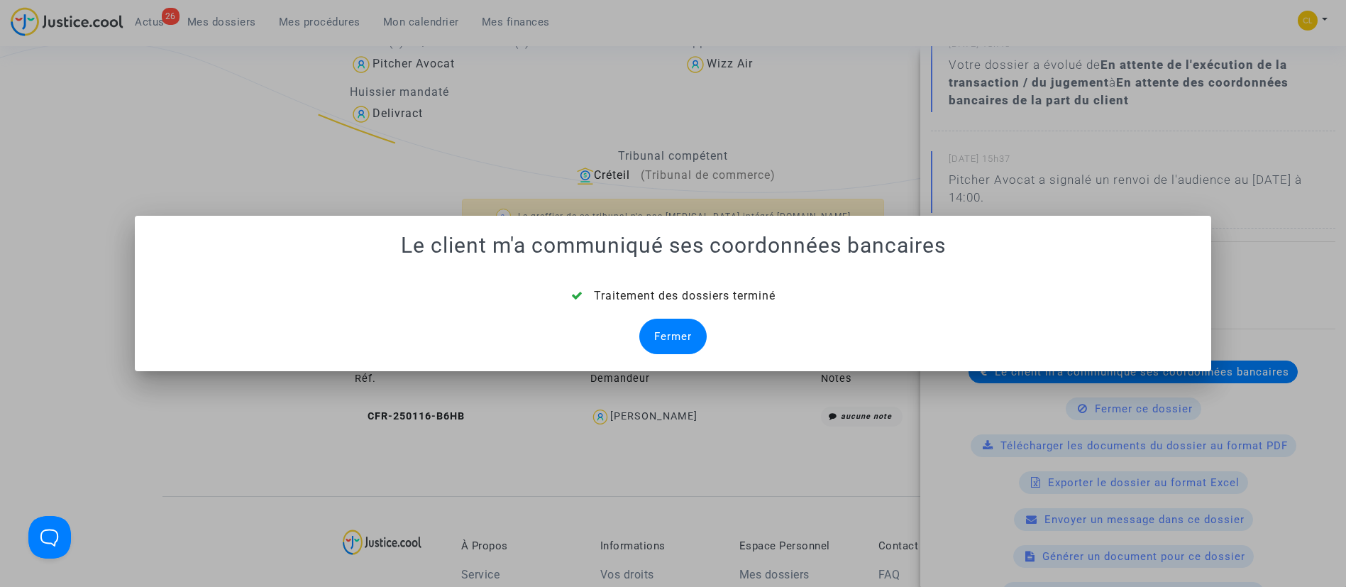
click at [679, 334] on div "Fermer" at bounding box center [672, 336] width 67 height 35
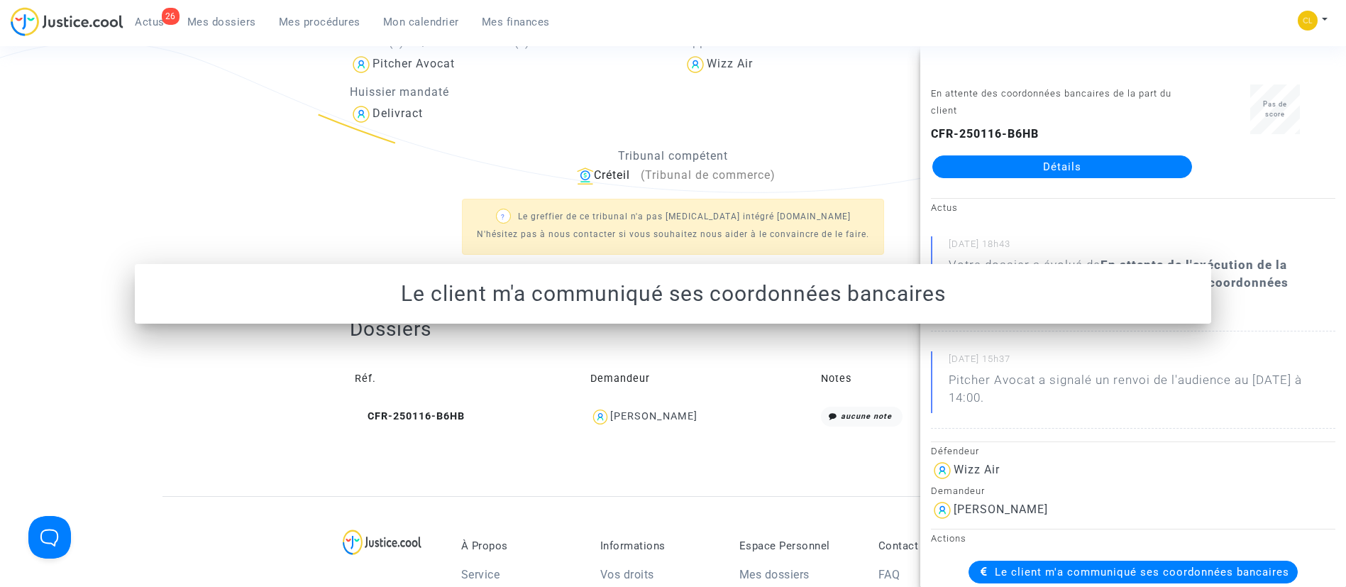
scroll to position [373, 0]
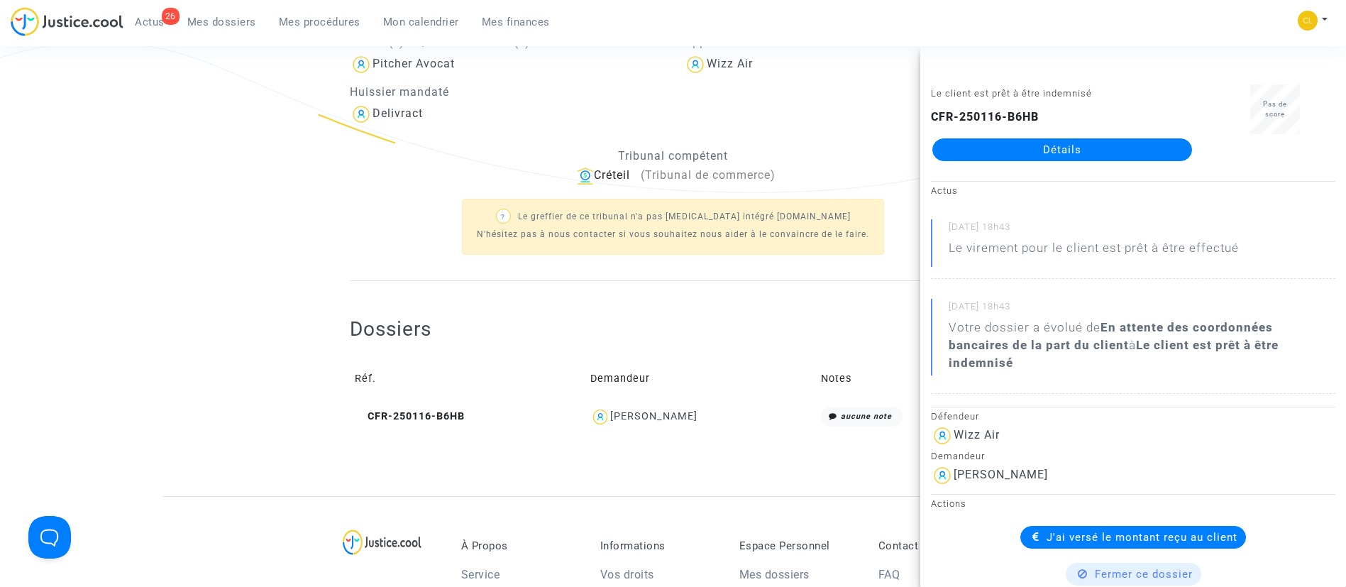
click at [485, 323] on div "Dossiers Réf. Demandeur Notes CFR-250116-B6HB Alix Glodkowski aucune note" at bounding box center [673, 374] width 646 height 116
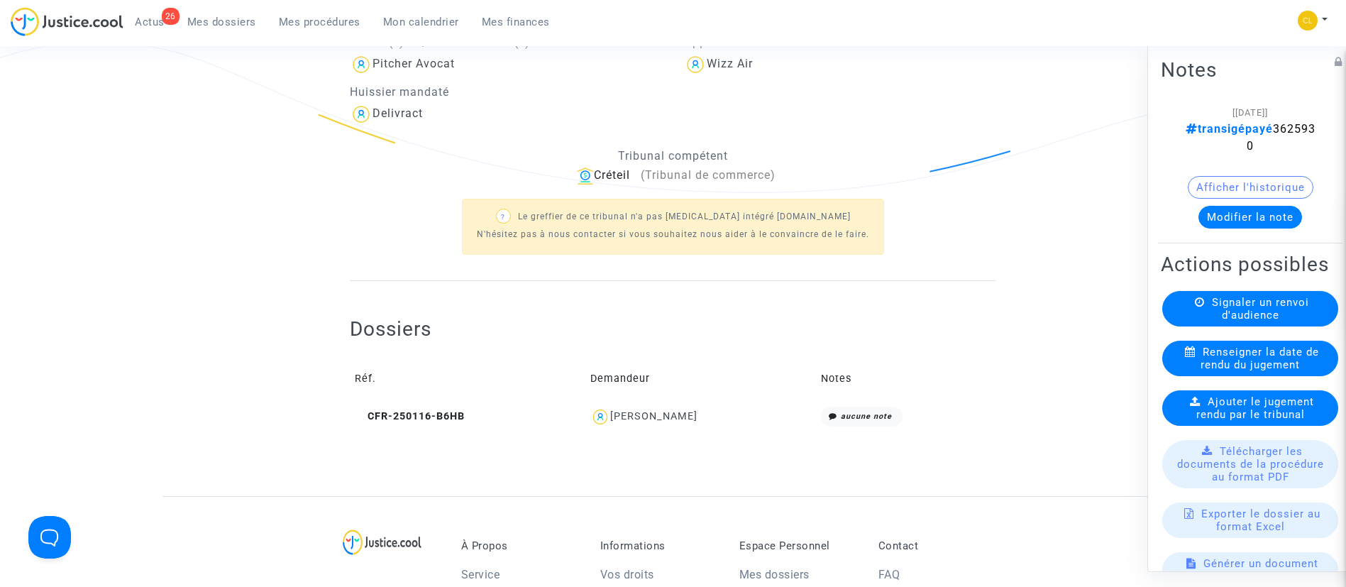
scroll to position [0, 0]
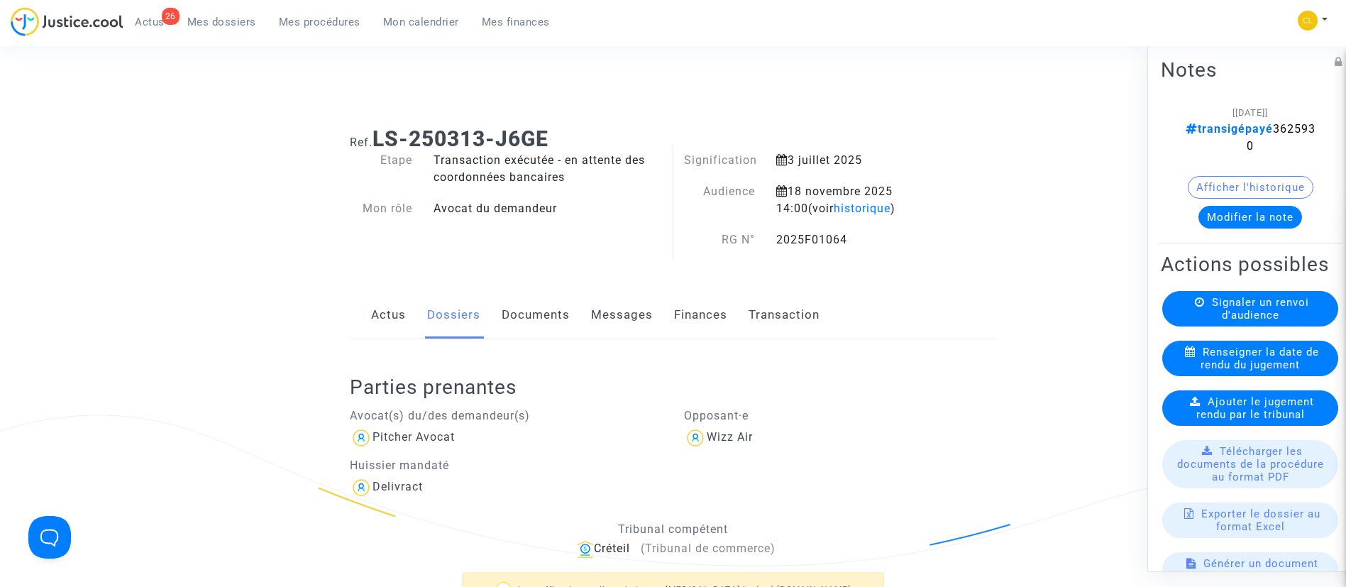
click at [236, 26] on span "Mes dossiers" at bounding box center [221, 22] width 69 height 13
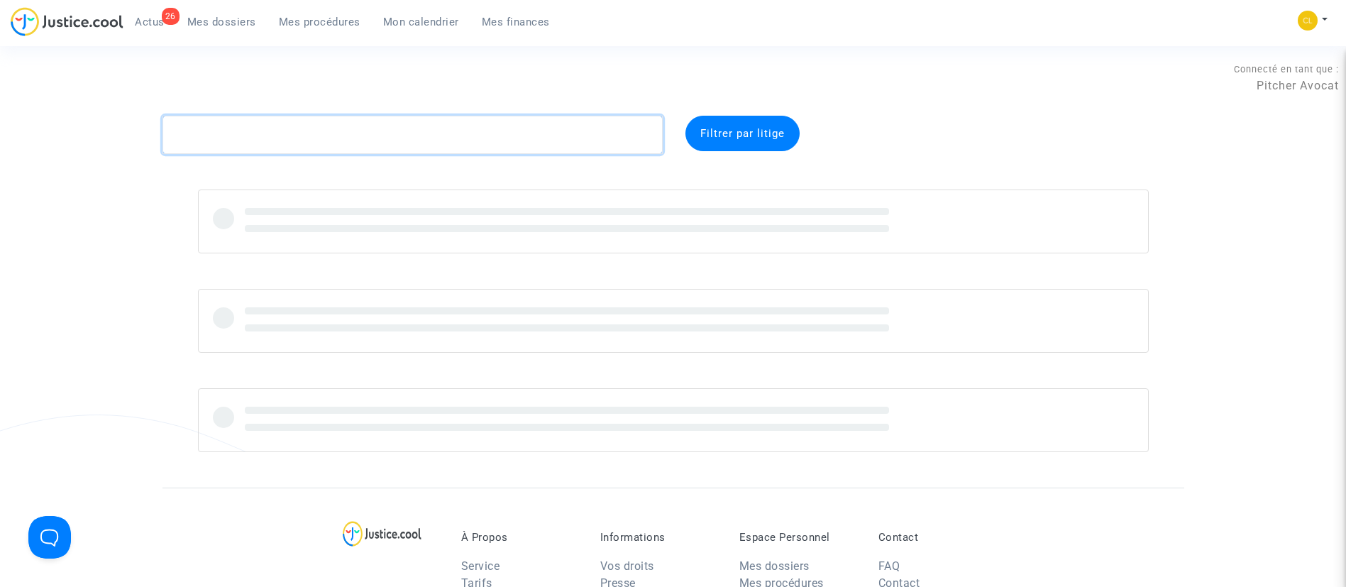
click at [312, 130] on textarea at bounding box center [413, 135] width 500 height 38
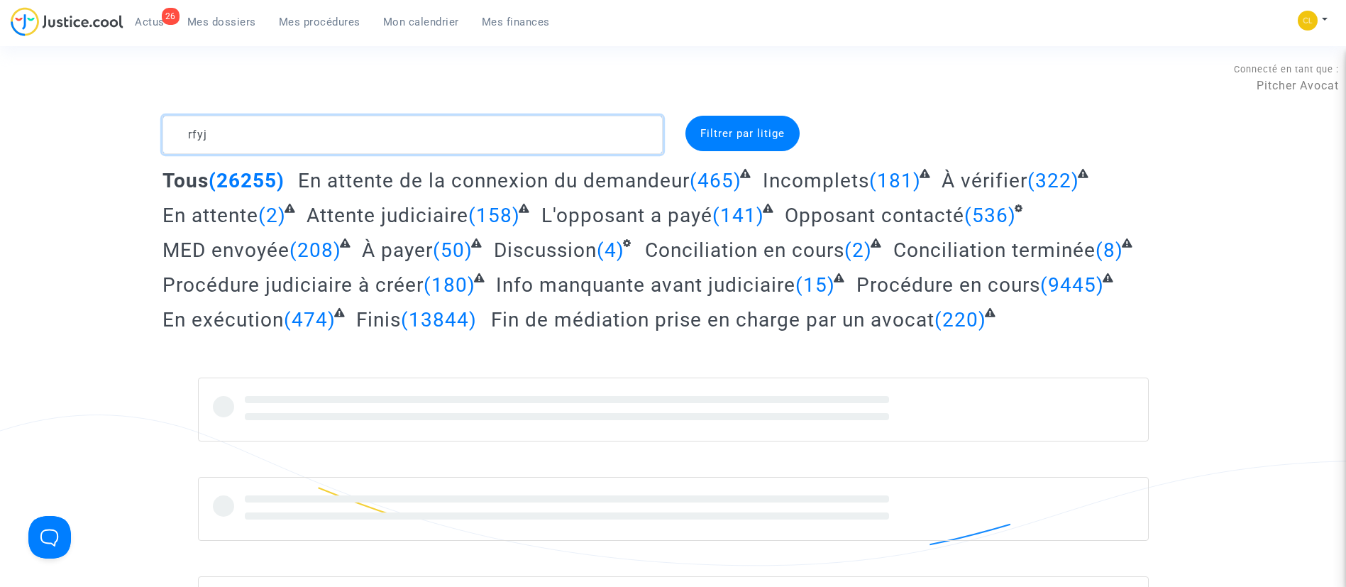
scroll to position [1, 0]
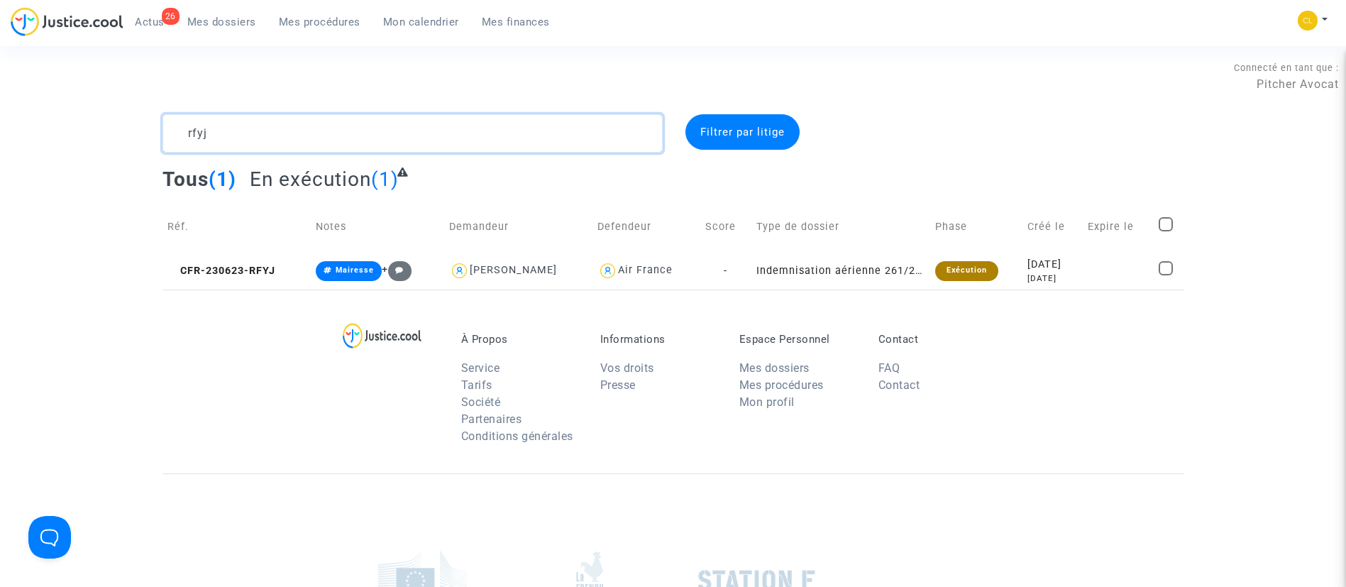
type textarea "rfyj"
click at [1083, 263] on td "2023-06-23 2 years ago" at bounding box center [1053, 271] width 60 height 38
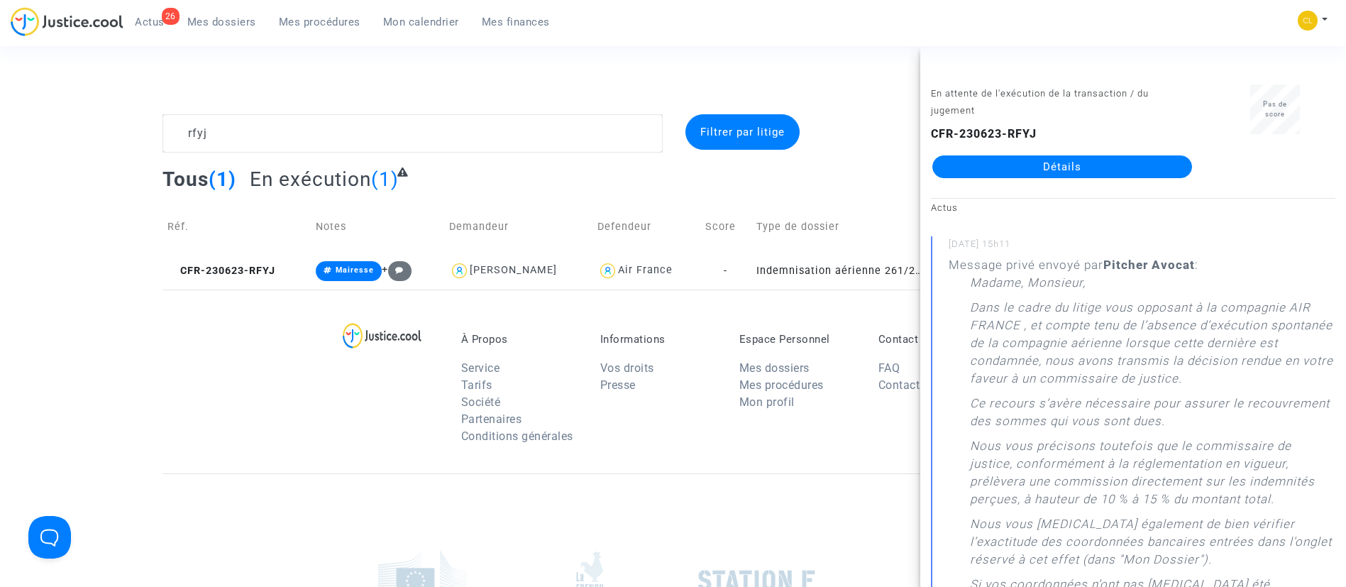
click at [1045, 165] on link "Détails" at bounding box center [1062, 166] width 260 height 23
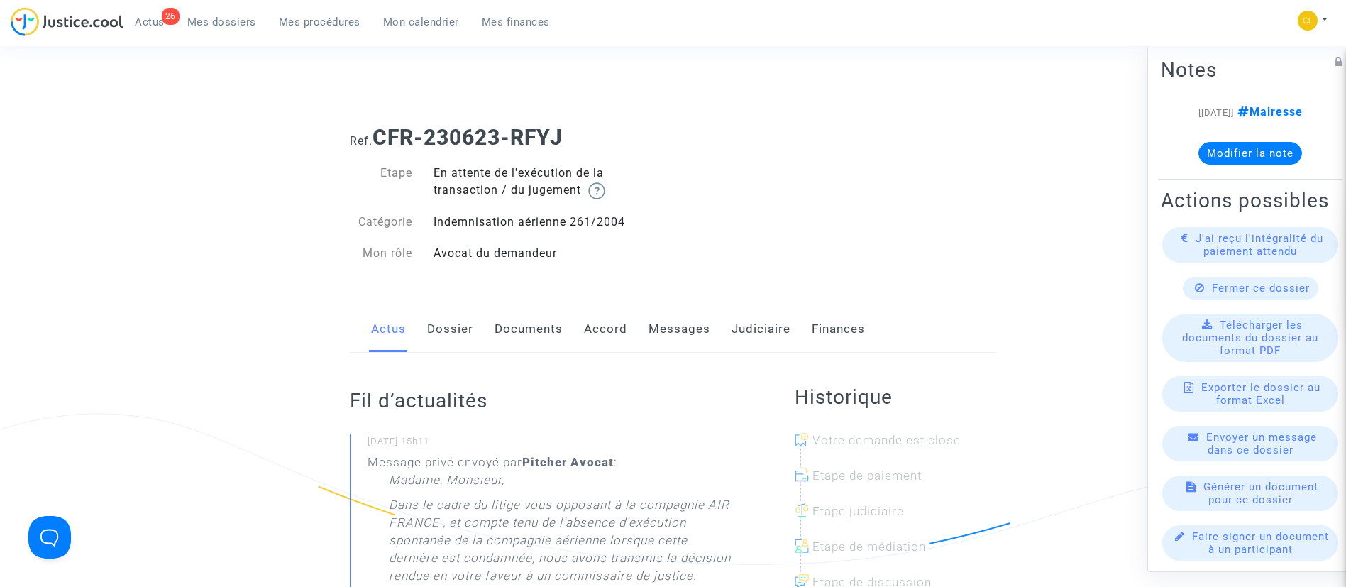
click at [773, 328] on link "Judiciaire" at bounding box center [761, 329] width 59 height 47
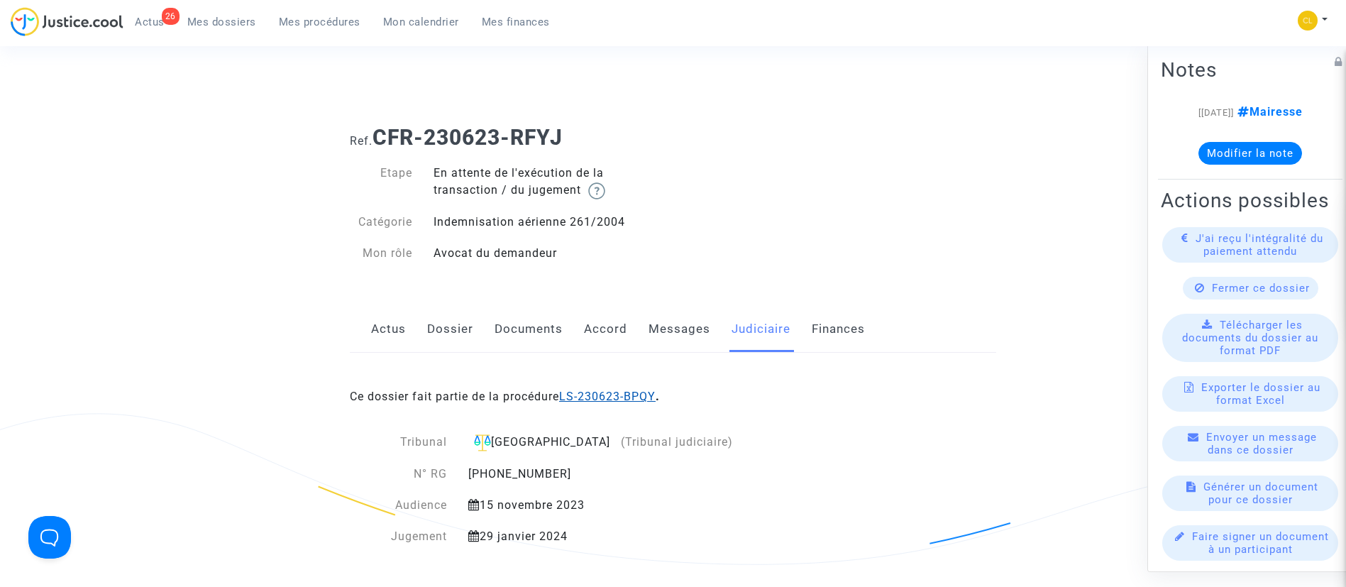
click at [610, 393] on link "LS-230623-BPQY" at bounding box center [607, 396] width 97 height 13
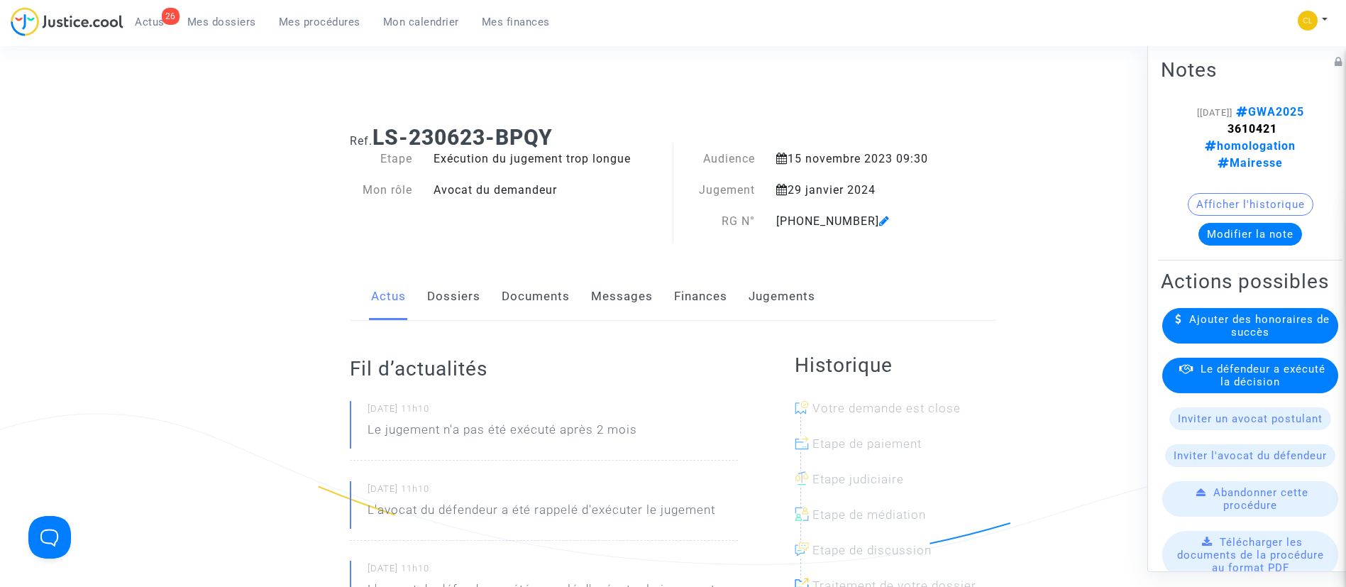
click at [775, 297] on link "Jugements" at bounding box center [782, 296] width 67 height 47
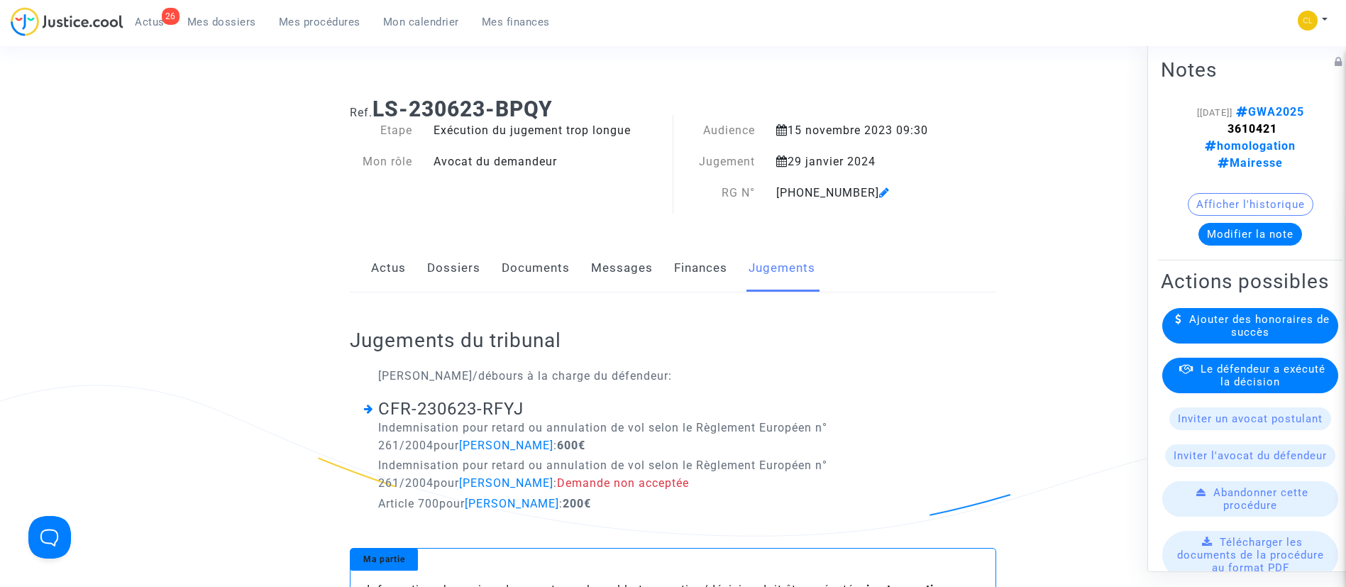
scroll to position [36, 0]
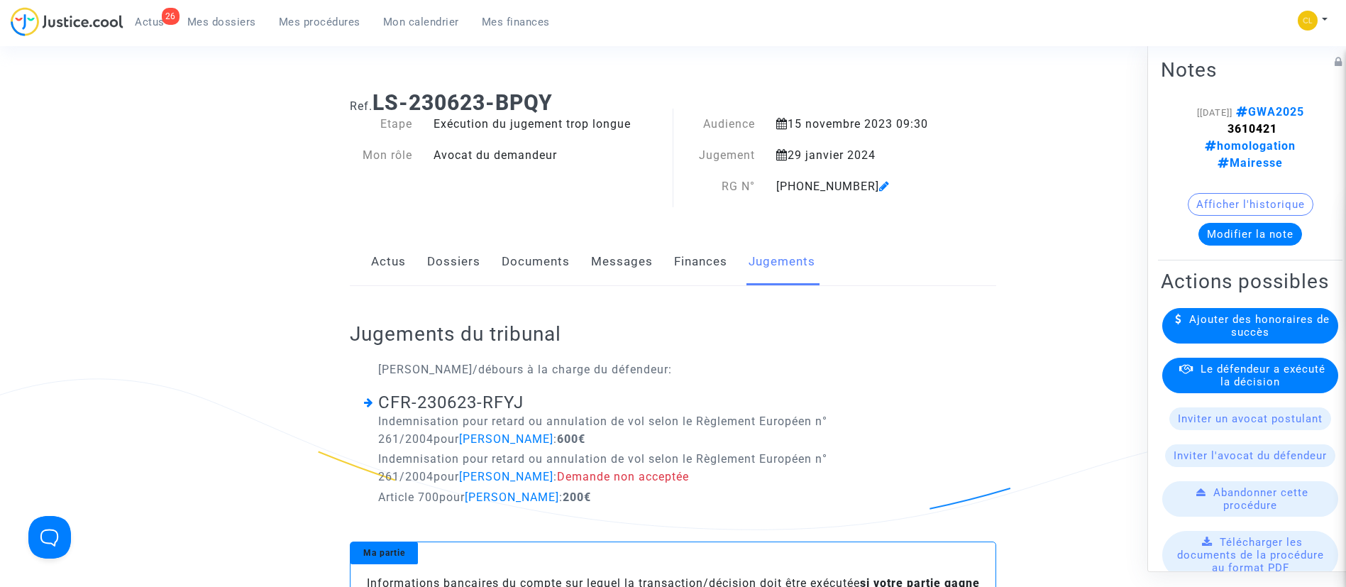
click at [1194, 373] on icon at bounding box center [1186, 368] width 14 height 11
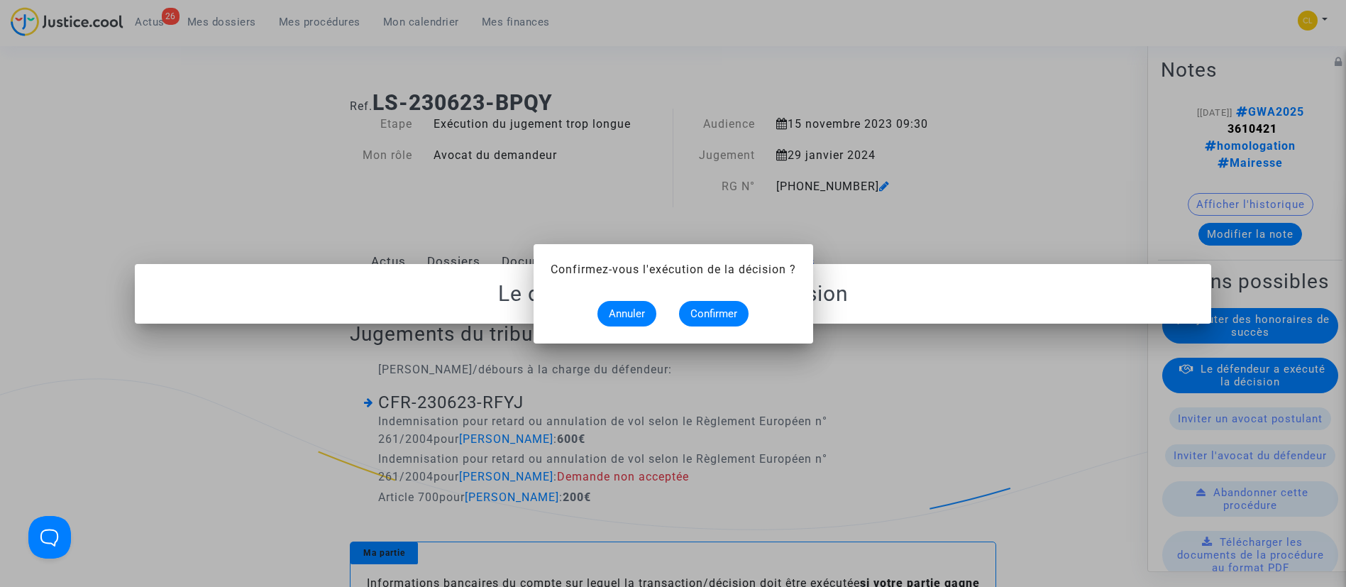
scroll to position [0, 0]
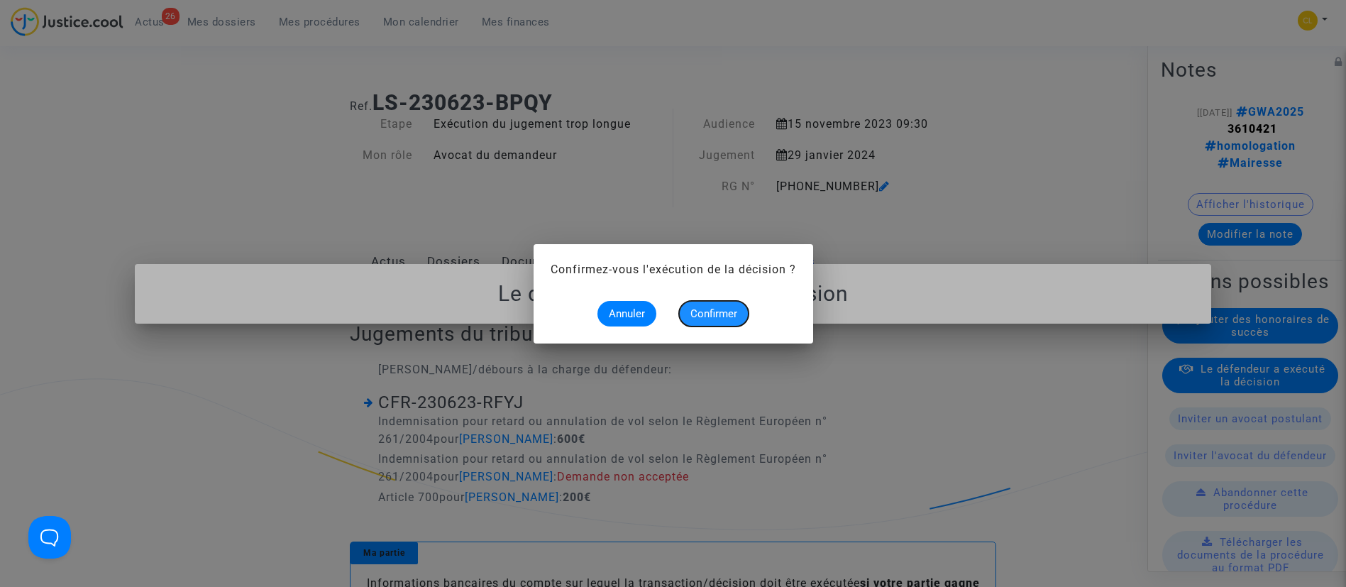
click at [719, 309] on span "Confirmer" at bounding box center [713, 313] width 47 height 13
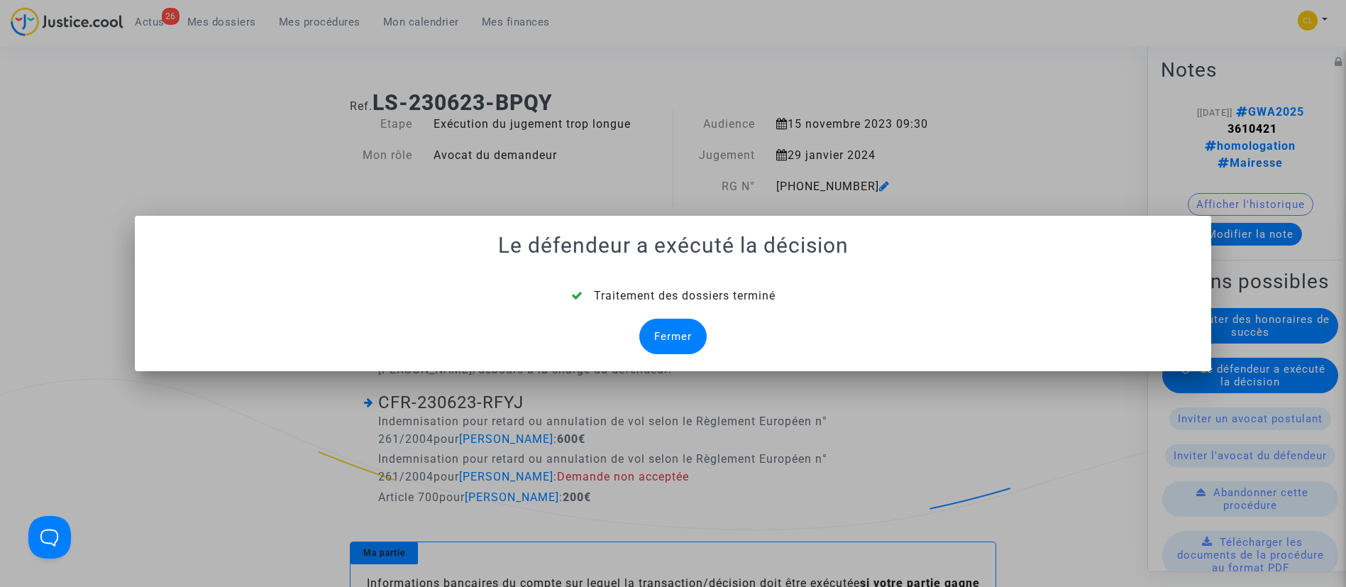
click at [666, 341] on div "Fermer" at bounding box center [672, 336] width 67 height 35
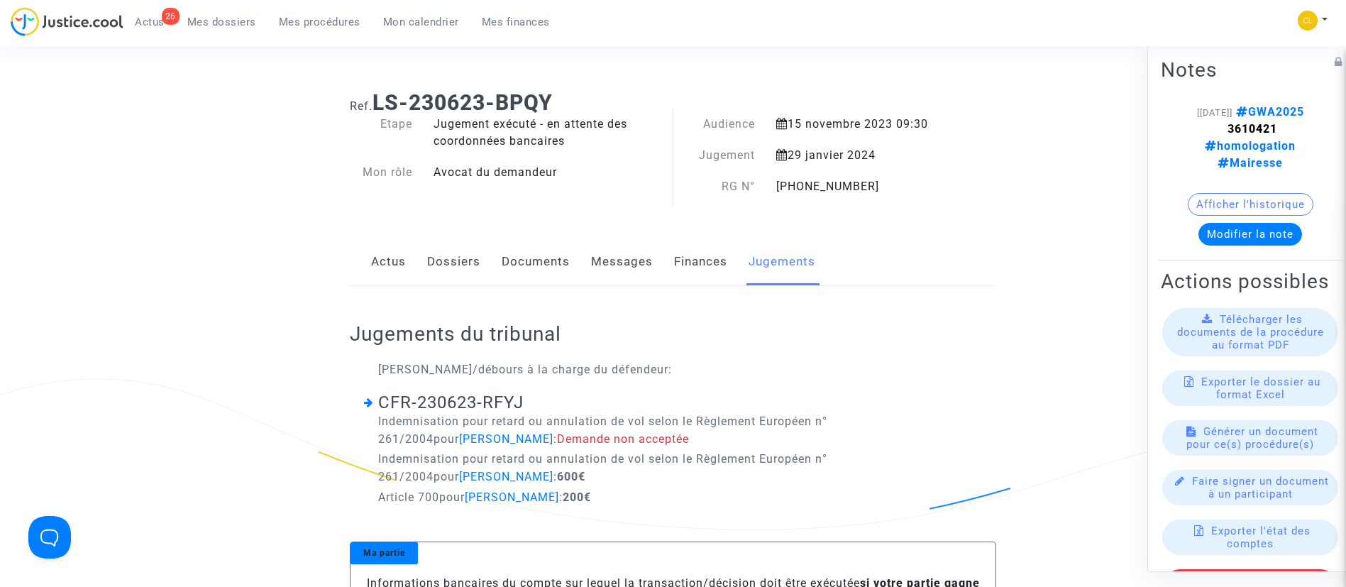
click at [451, 268] on link "Dossiers" at bounding box center [453, 261] width 53 height 47
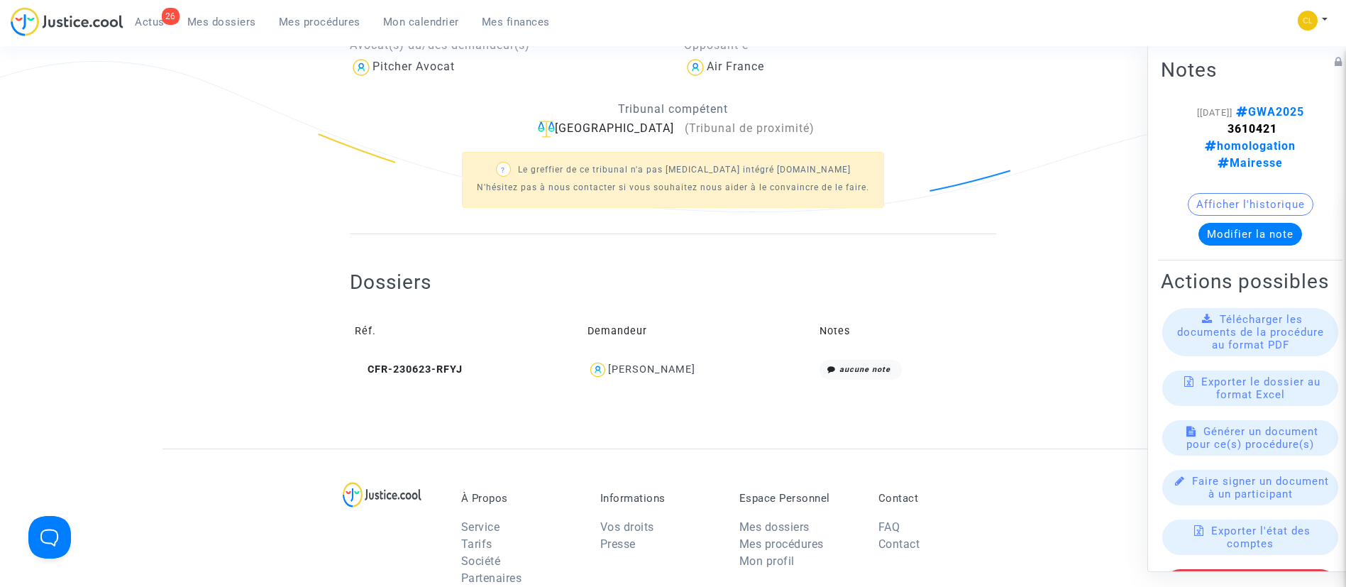
scroll to position [358, 0]
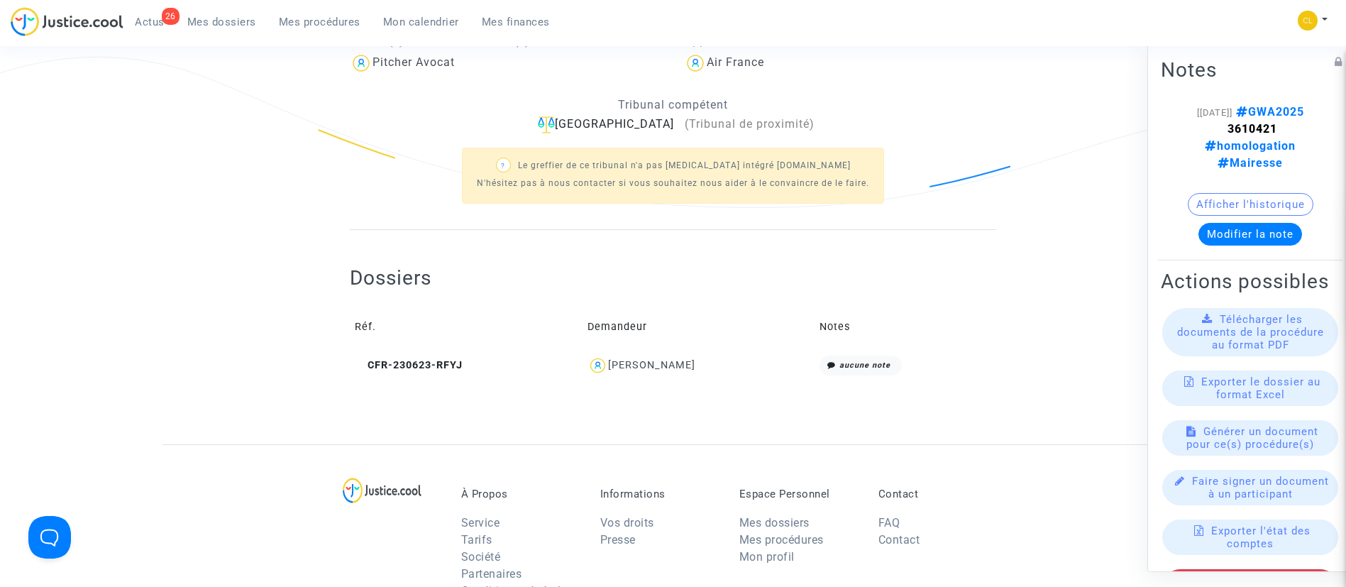
click at [649, 365] on div "Andres DAMM" at bounding box center [651, 365] width 87 height 12
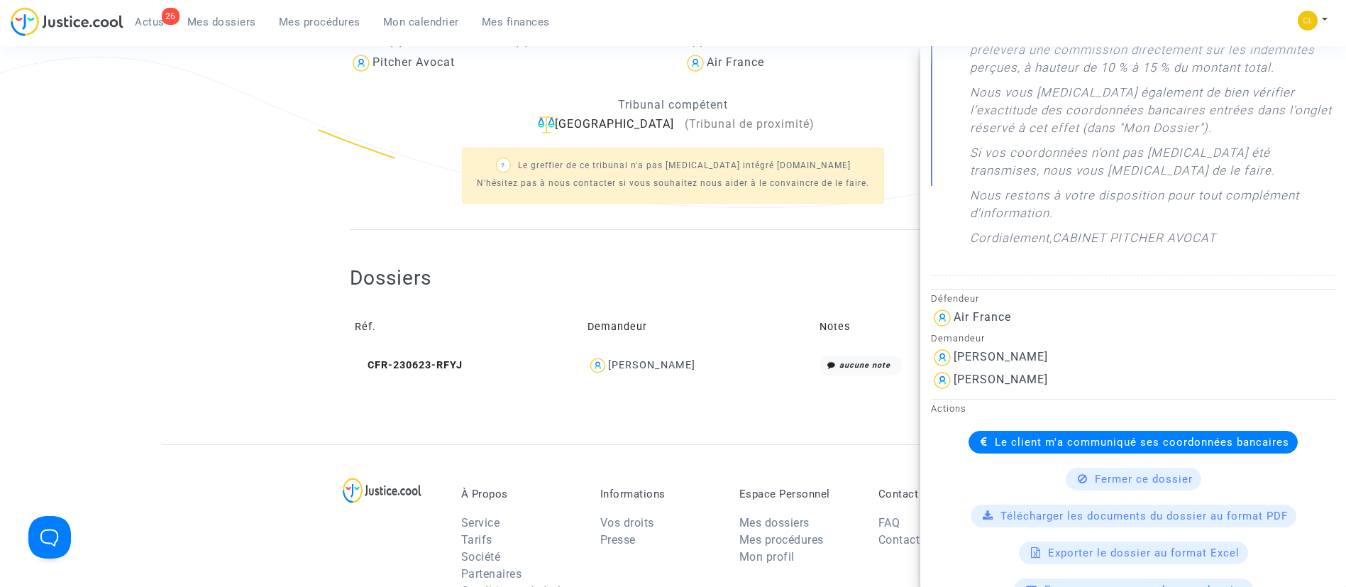
scroll to position [549, 0]
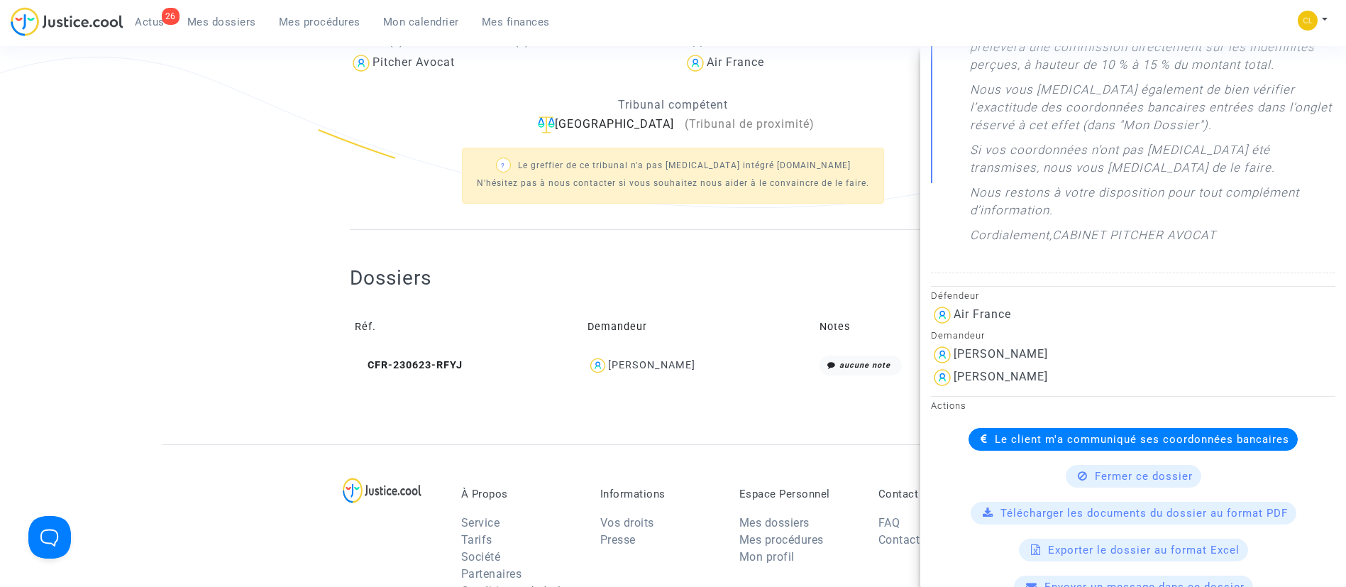
click at [1061, 446] on div "Le client m'a communiqué ses coordonnées bancaires" at bounding box center [1133, 439] width 329 height 23
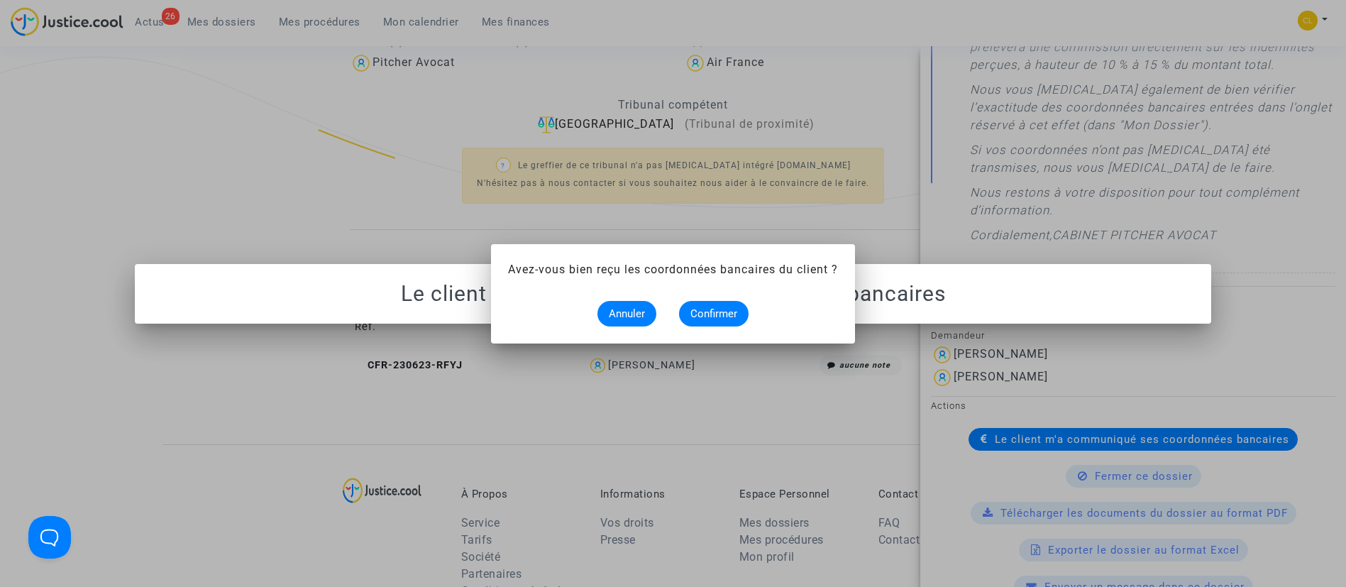
scroll to position [0, 0]
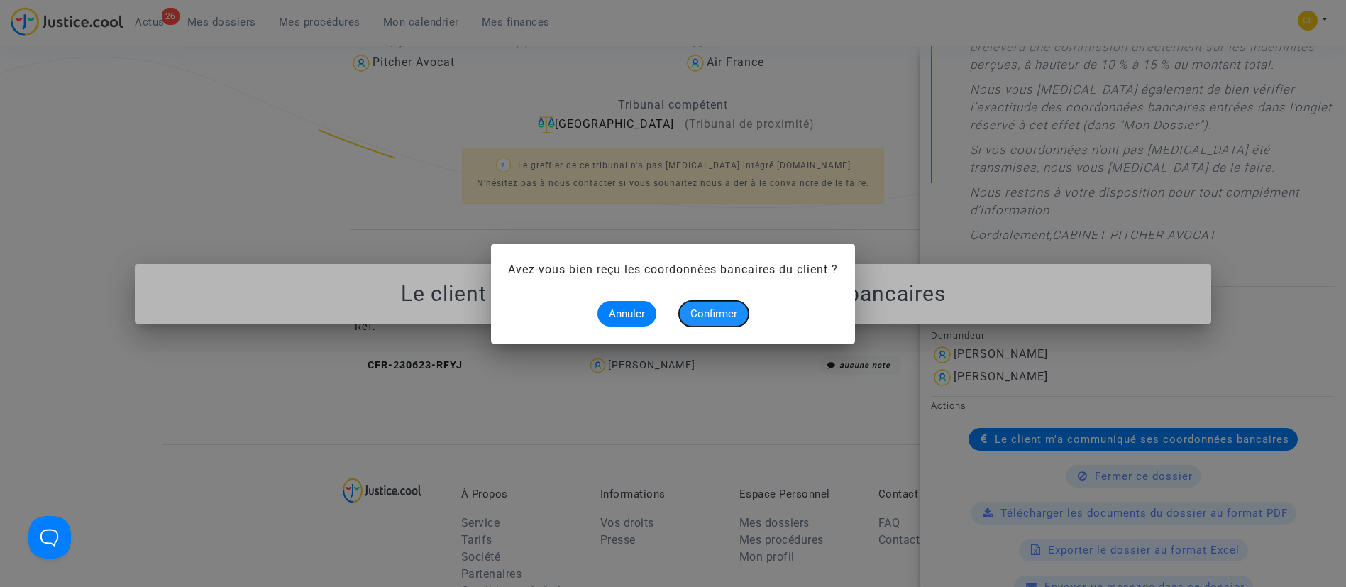
click at [696, 304] on button "Confirmer" at bounding box center [714, 314] width 70 height 26
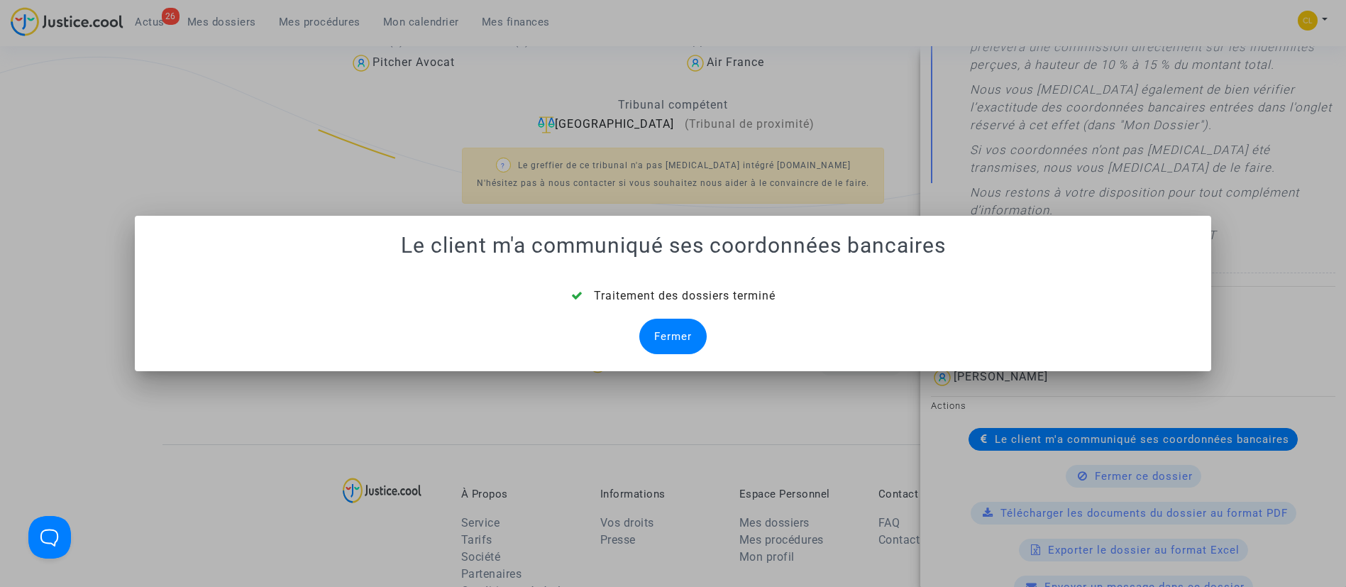
click at [676, 321] on div "Fermer" at bounding box center [672, 336] width 67 height 35
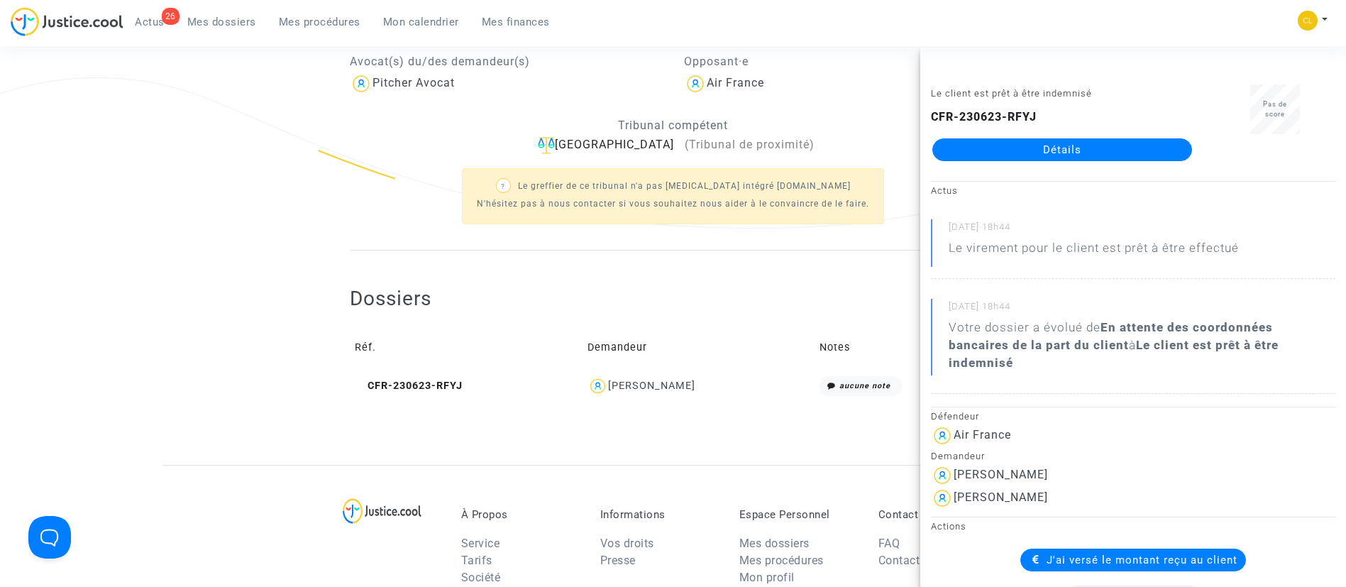
scroll to position [358, 0]
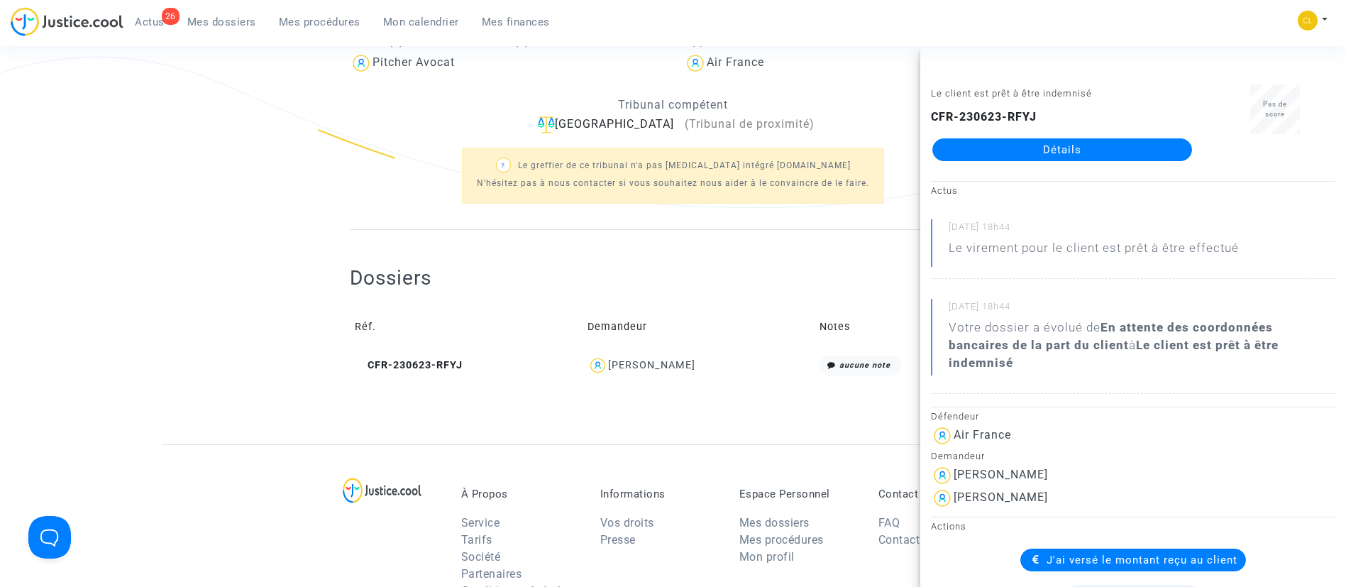
click at [502, 238] on div "Dossiers Réf. Demandeur Notes CFR-230623-RFYJ Andres DAMM aucune note" at bounding box center [673, 312] width 646 height 165
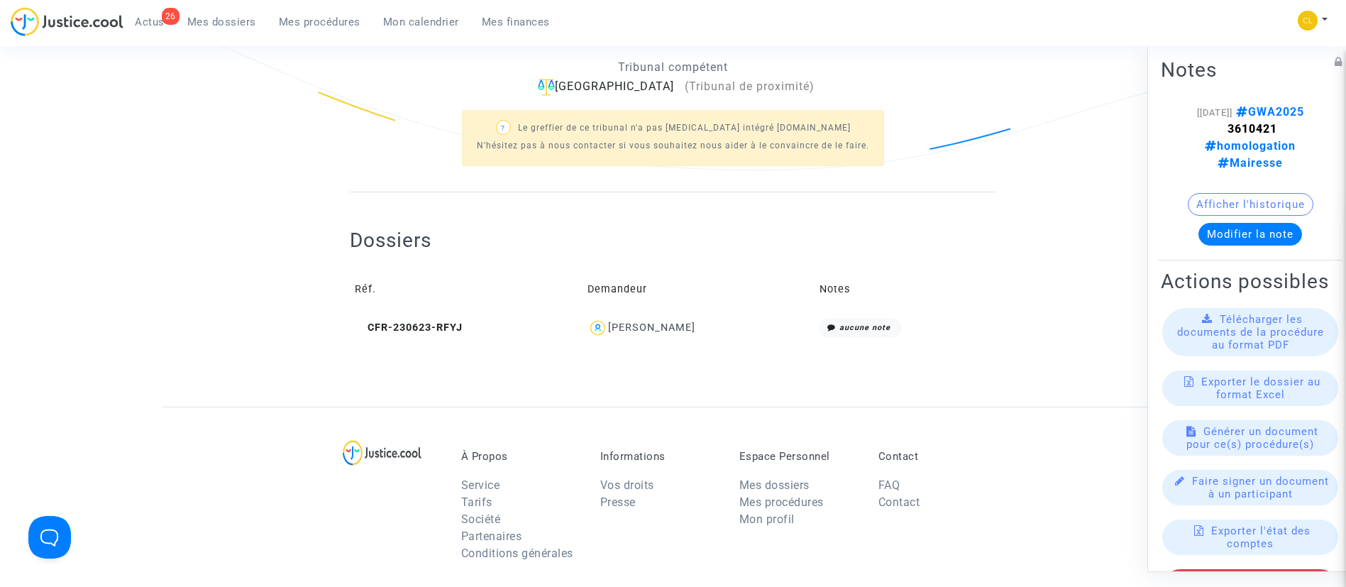
scroll to position [0, 0]
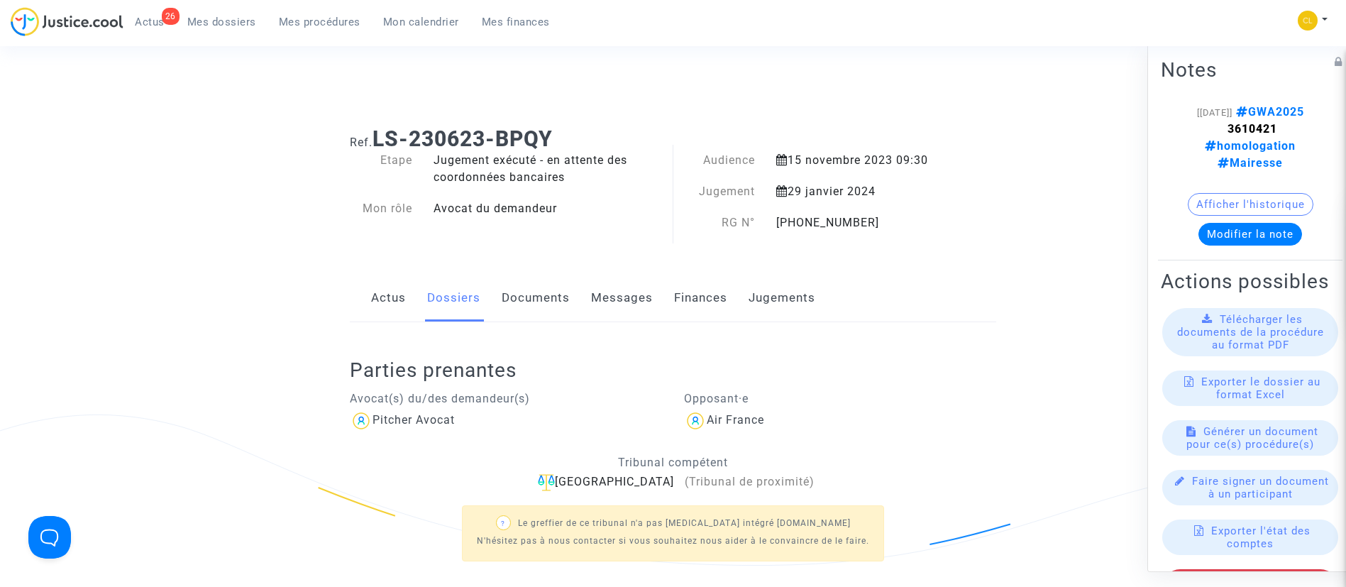
click at [233, 26] on span "Mes dossiers" at bounding box center [221, 22] width 69 height 13
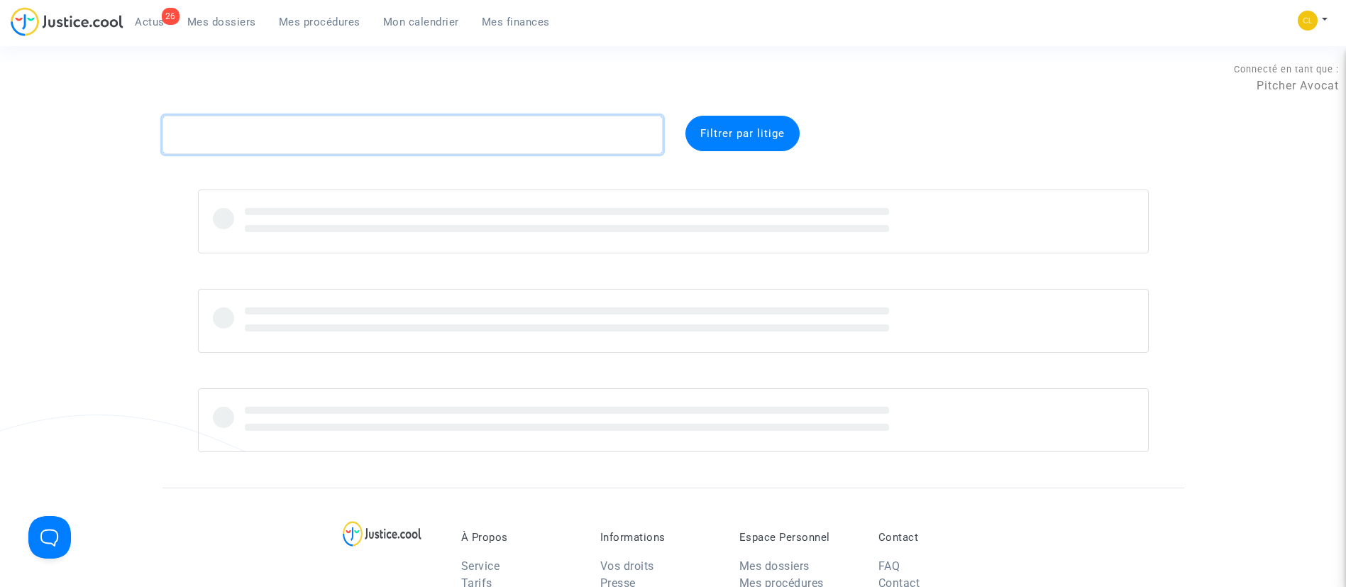
click at [291, 124] on textarea at bounding box center [413, 135] width 500 height 38
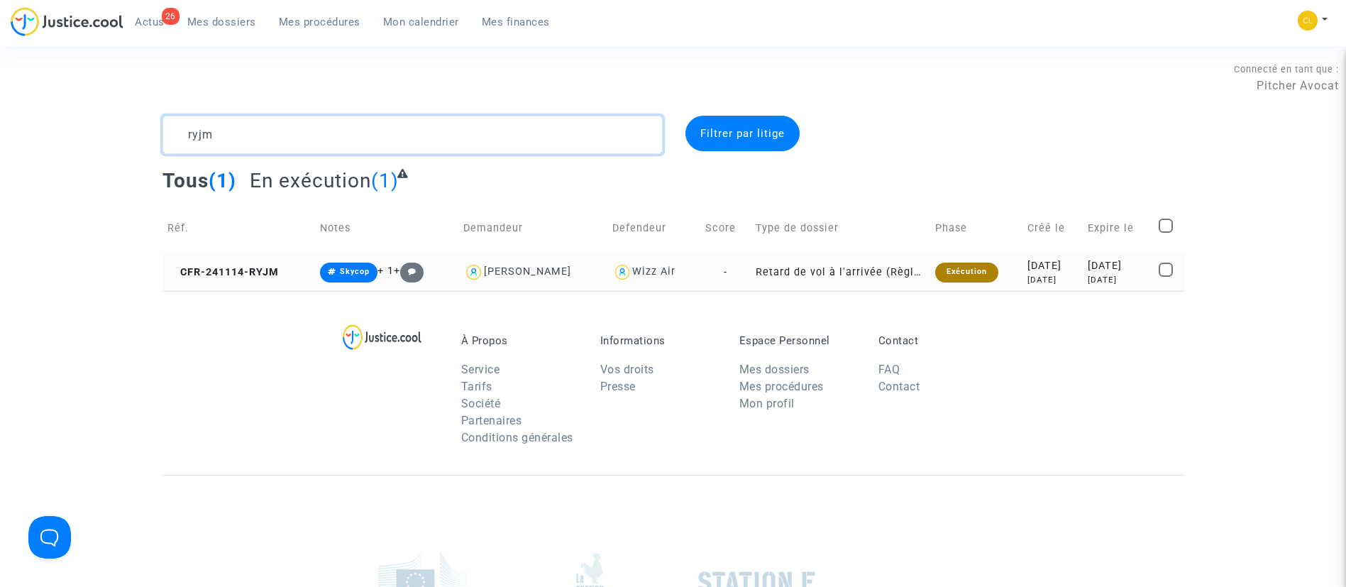
type textarea "ryjm"
click at [1088, 270] on div "2024-11-30" at bounding box center [1118, 266] width 61 height 16
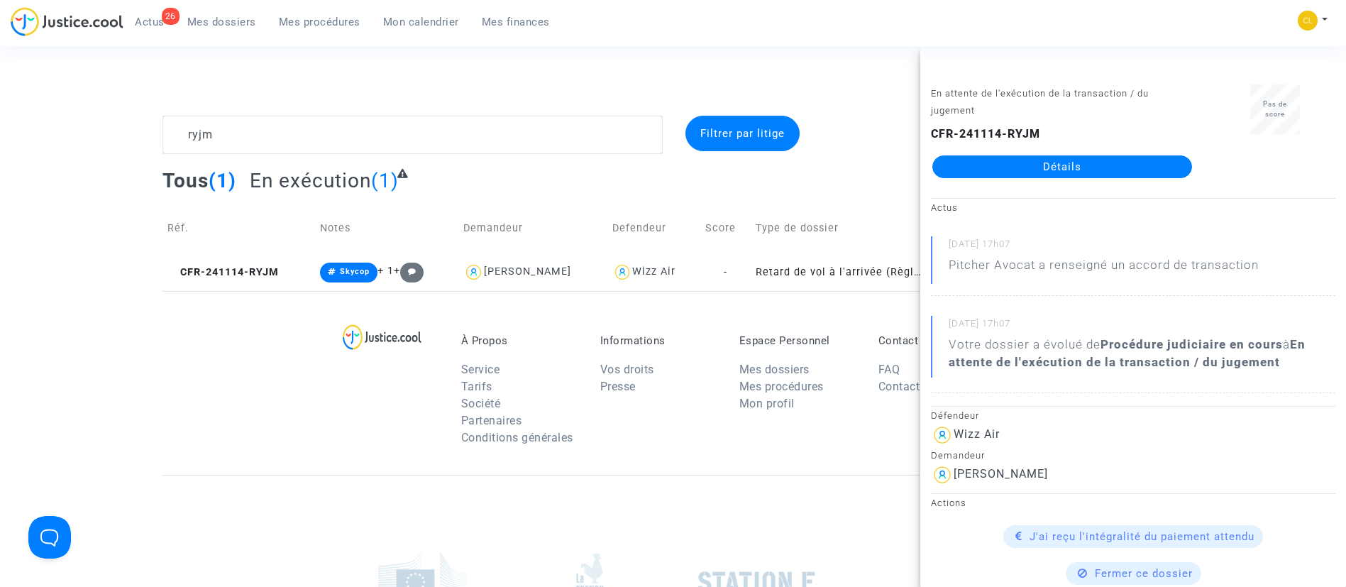
click at [1019, 166] on link "Détails" at bounding box center [1062, 166] width 260 height 23
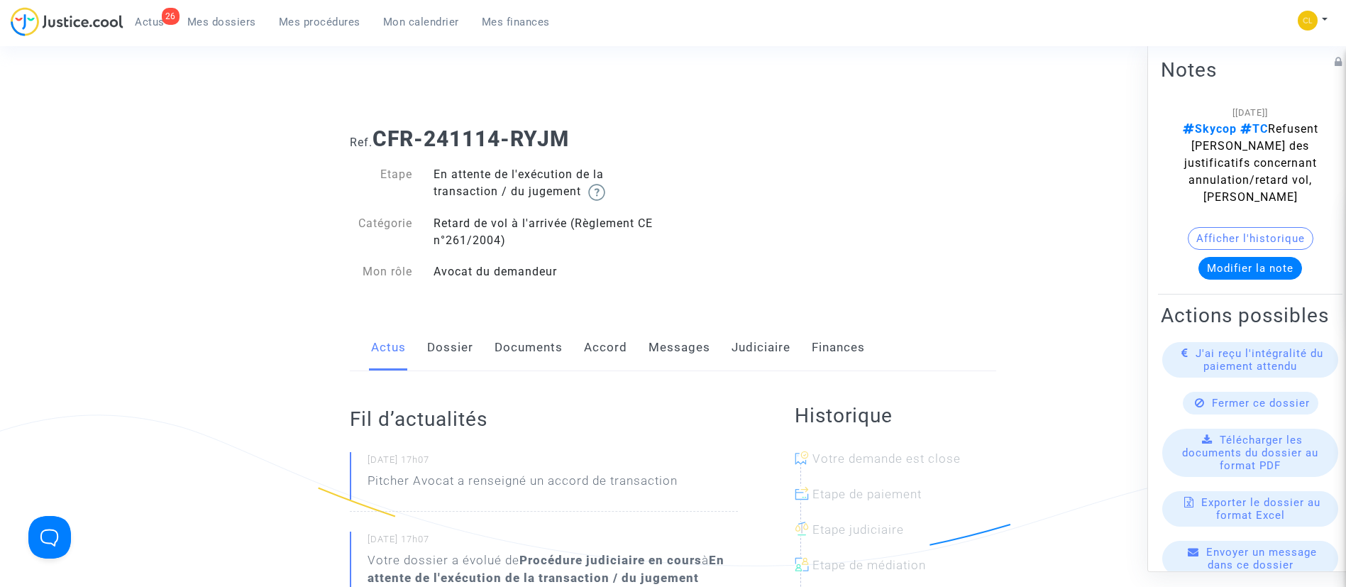
click at [754, 341] on link "Judiciaire" at bounding box center [761, 347] width 59 height 47
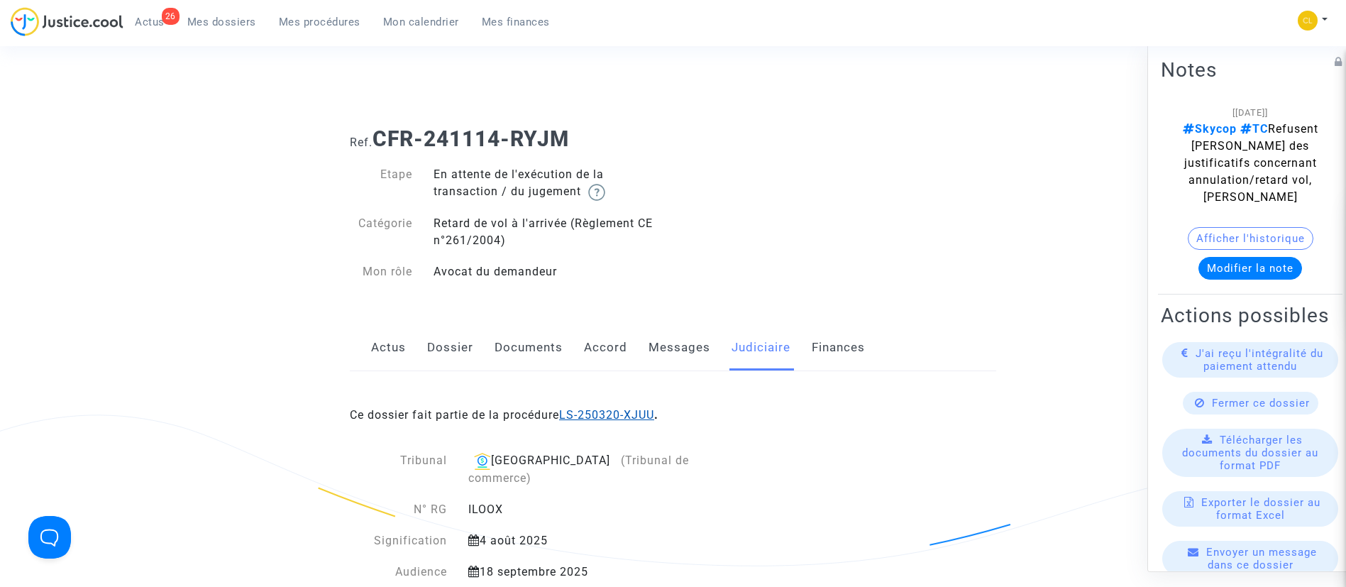
click at [634, 412] on link "LS-250320-XJUU" at bounding box center [606, 414] width 95 height 13
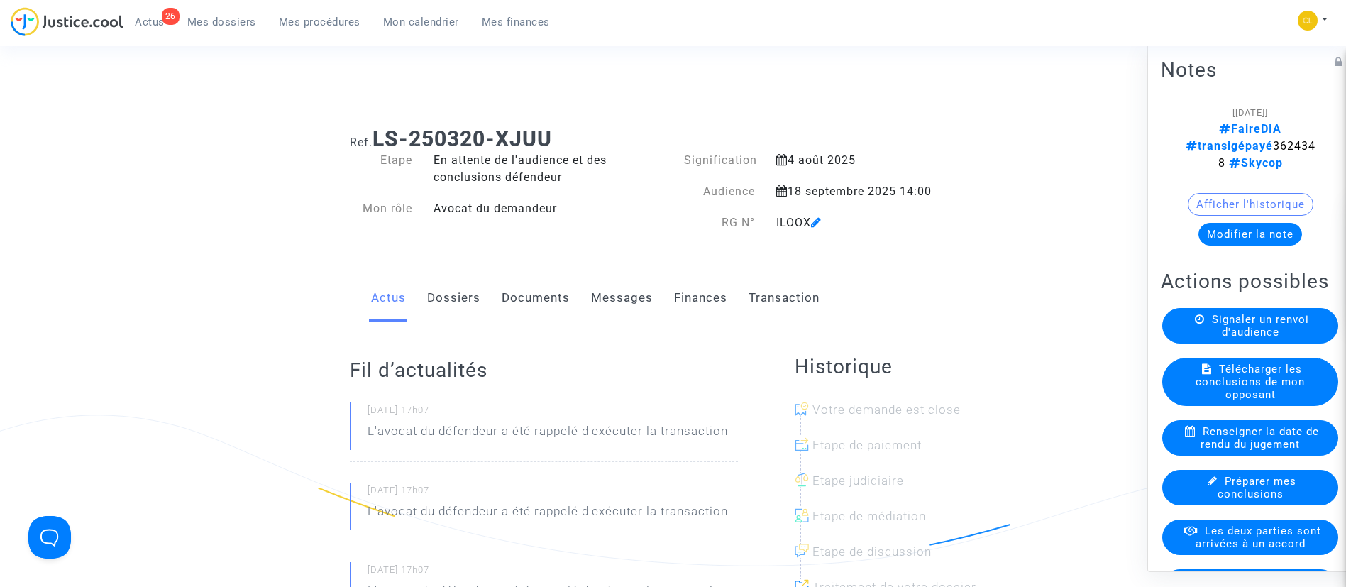
click at [803, 290] on link "Transaction" at bounding box center [784, 298] width 71 height 47
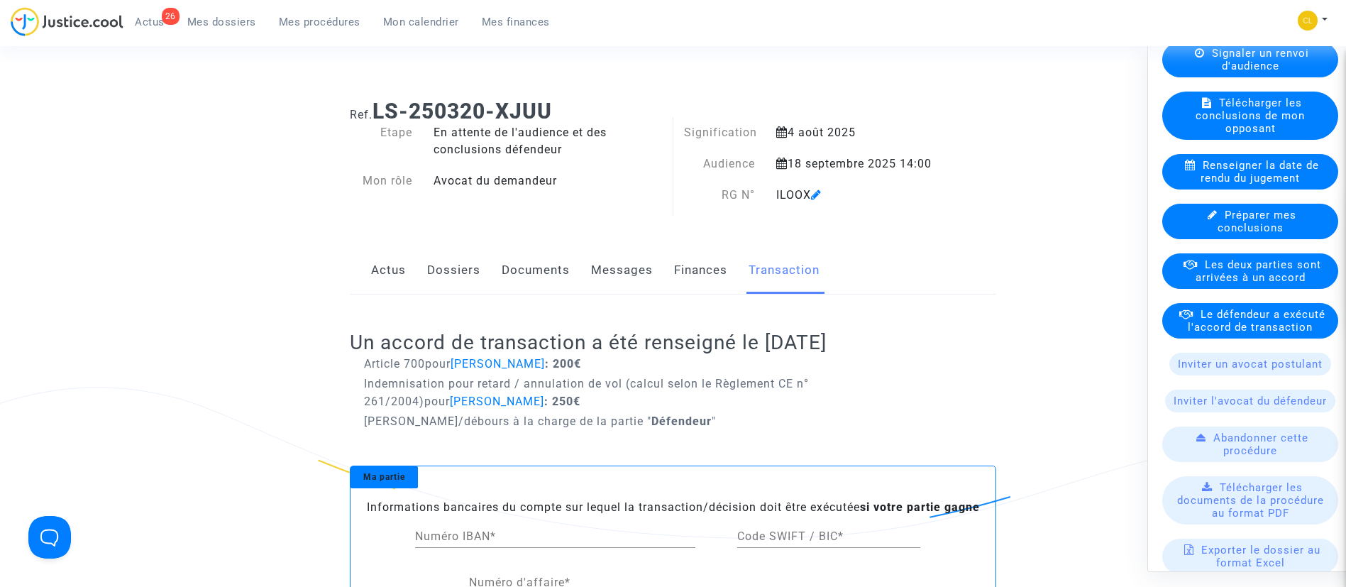
scroll to position [268, 0]
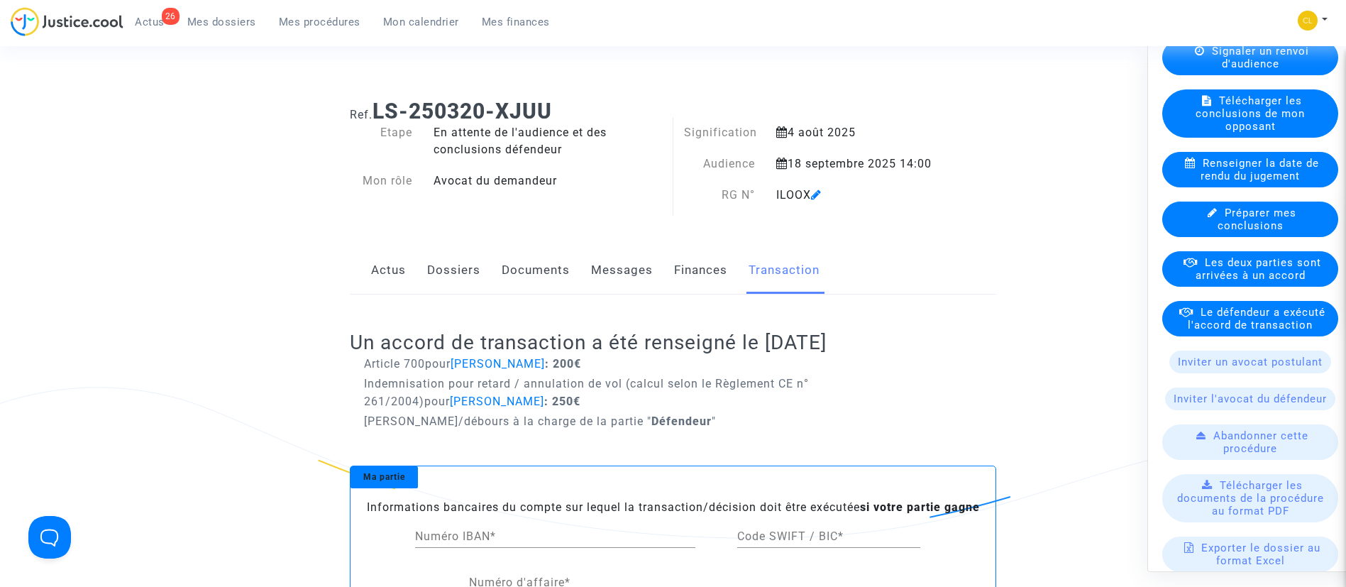
click at [1196, 325] on span "Le défendeur a exécuté l'accord de transaction" at bounding box center [1257, 318] width 138 height 26
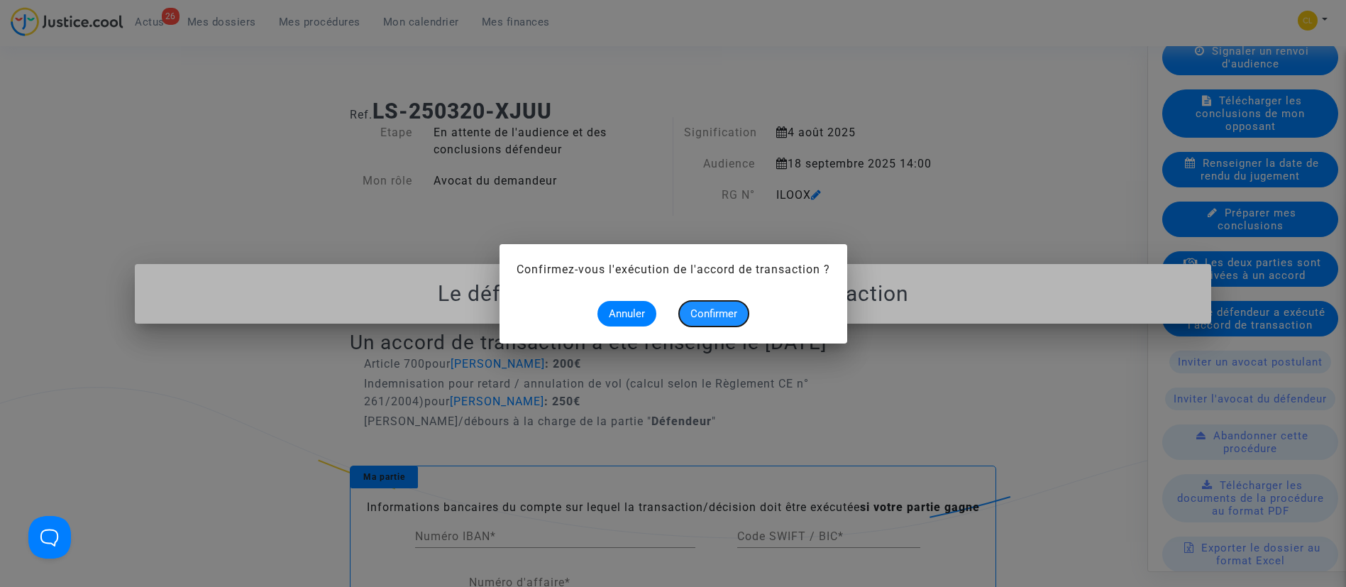
click at [705, 314] on span "Confirmer" at bounding box center [713, 313] width 47 height 13
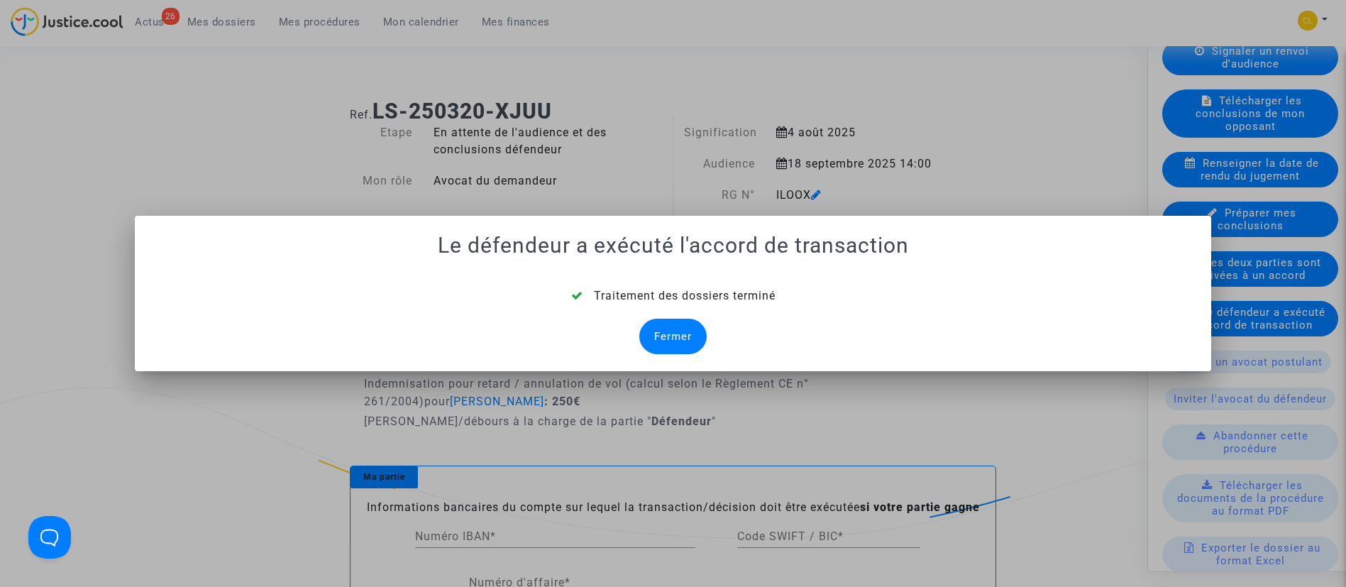
click at [681, 337] on div "Fermer" at bounding box center [672, 336] width 67 height 35
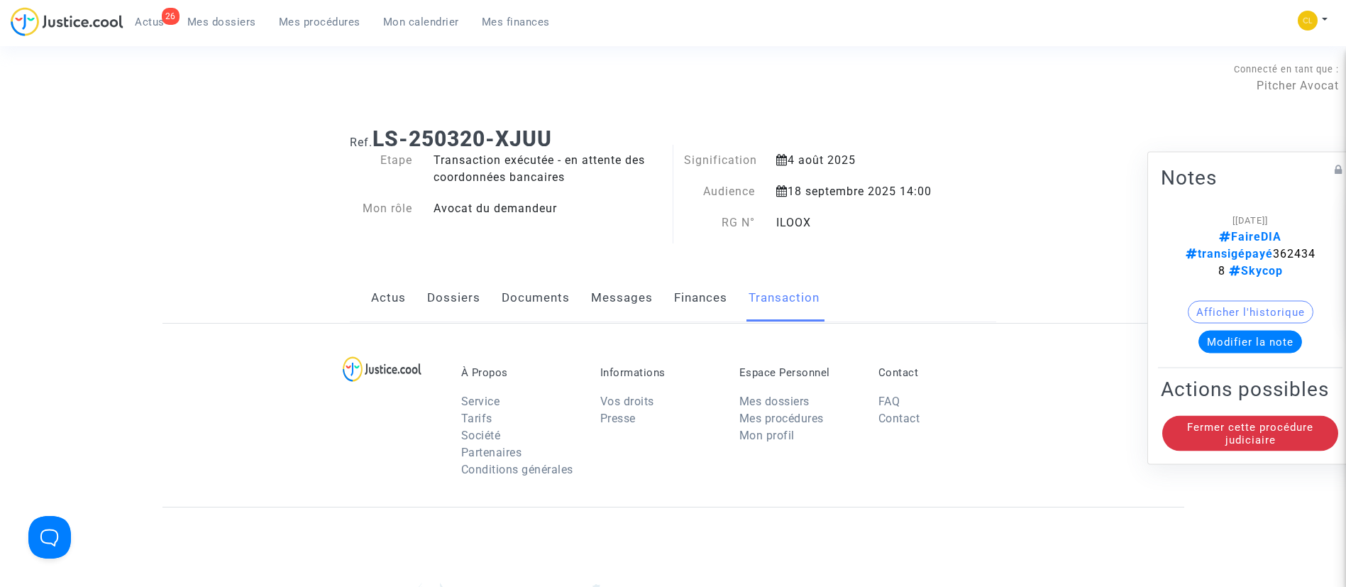
scroll to position [28, 0]
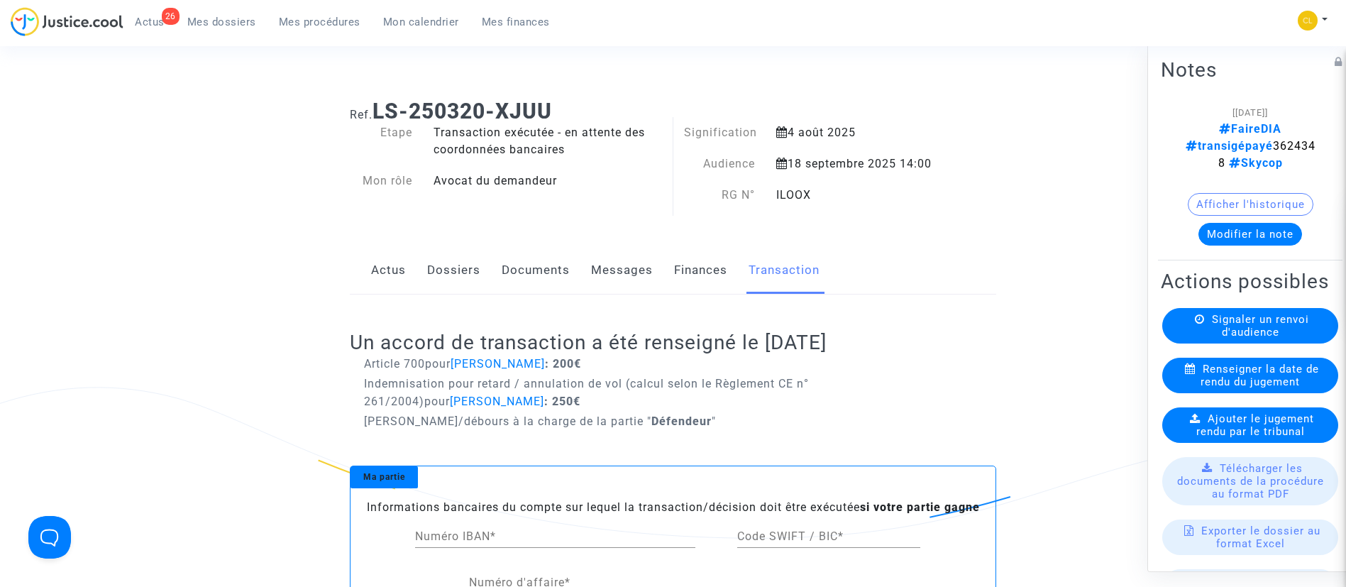
click at [454, 270] on link "Dossiers" at bounding box center [453, 270] width 53 height 47
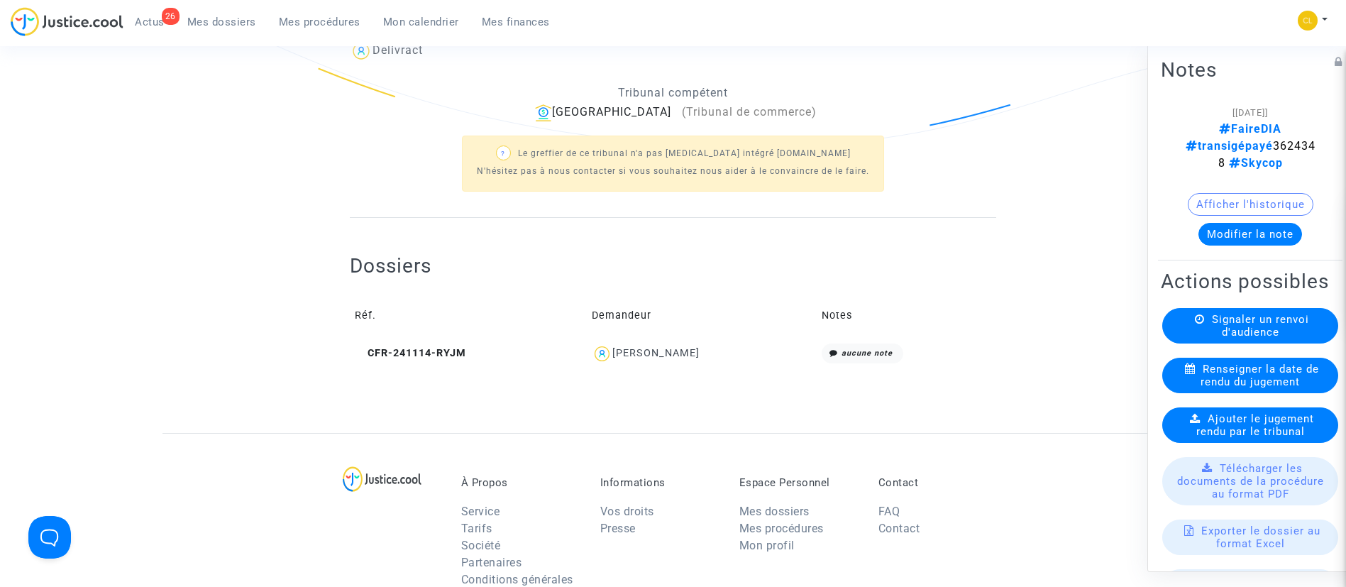
scroll to position [425, 0]
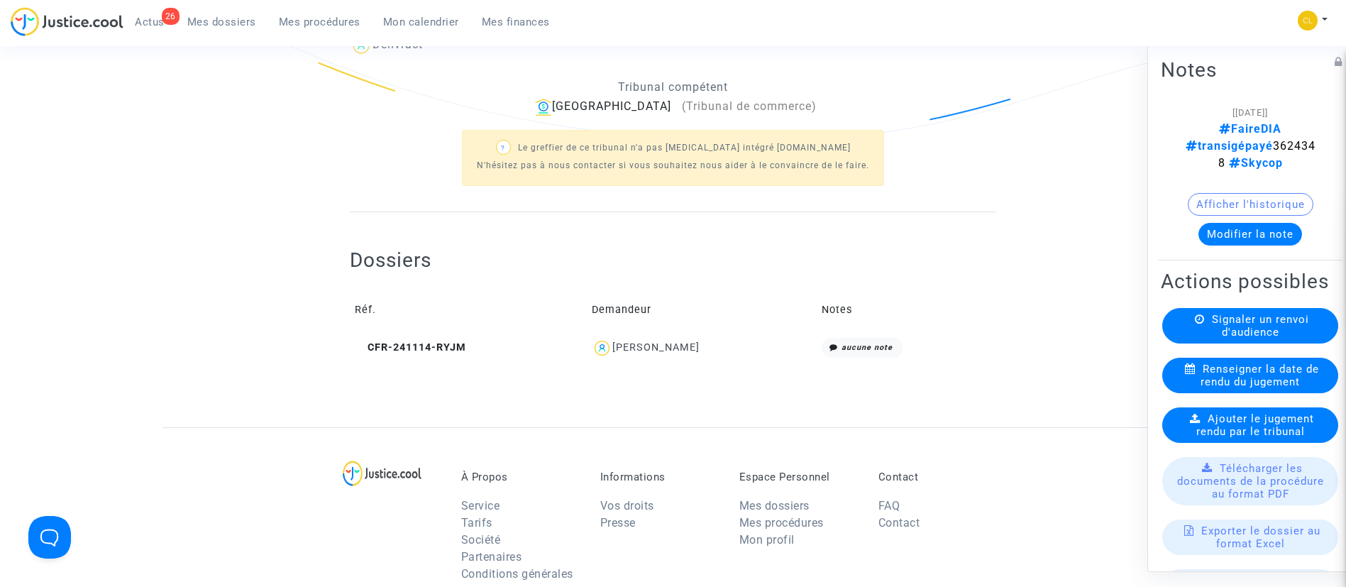
click at [656, 346] on div "Stefan Cerovic" at bounding box center [655, 347] width 87 height 12
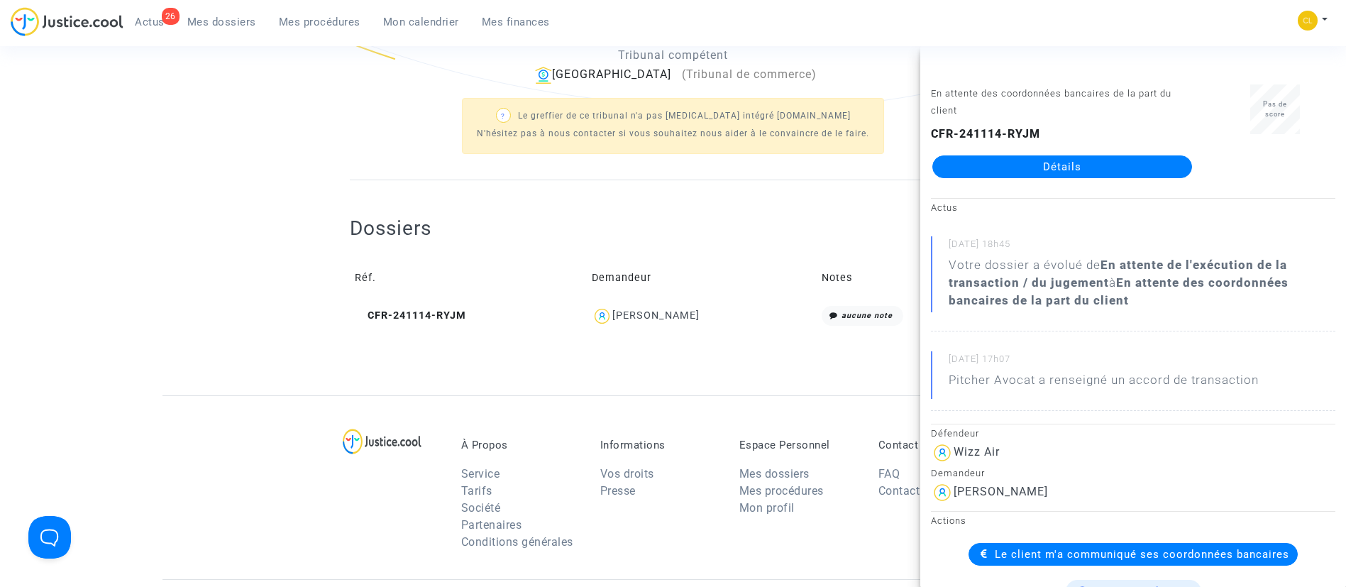
scroll to position [166, 0]
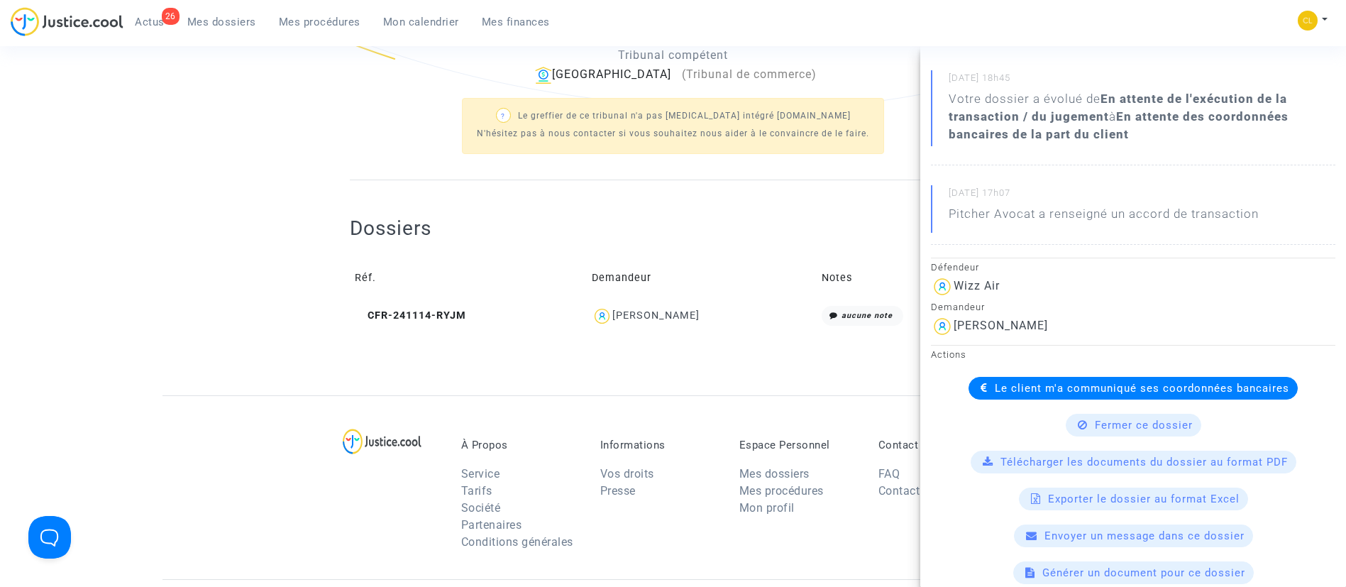
click at [1010, 388] on span "Le client m'a communiqué ses coordonnées bancaires" at bounding box center [1142, 388] width 294 height 13
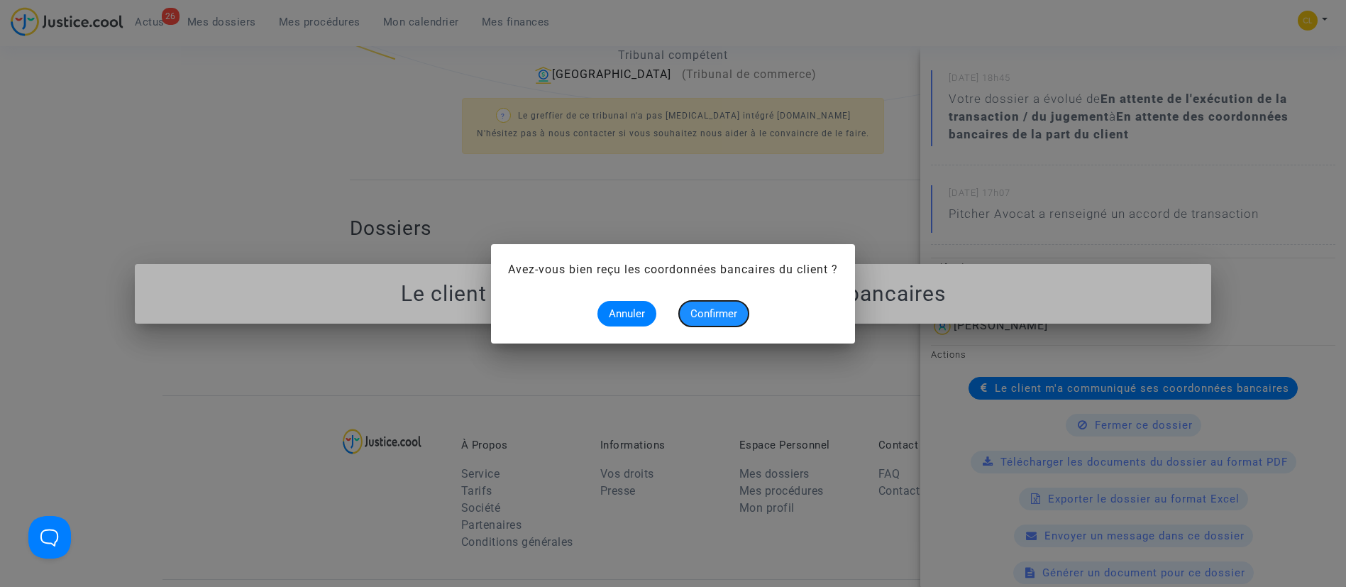
click at [708, 320] on button "Confirmer" at bounding box center [714, 314] width 70 height 26
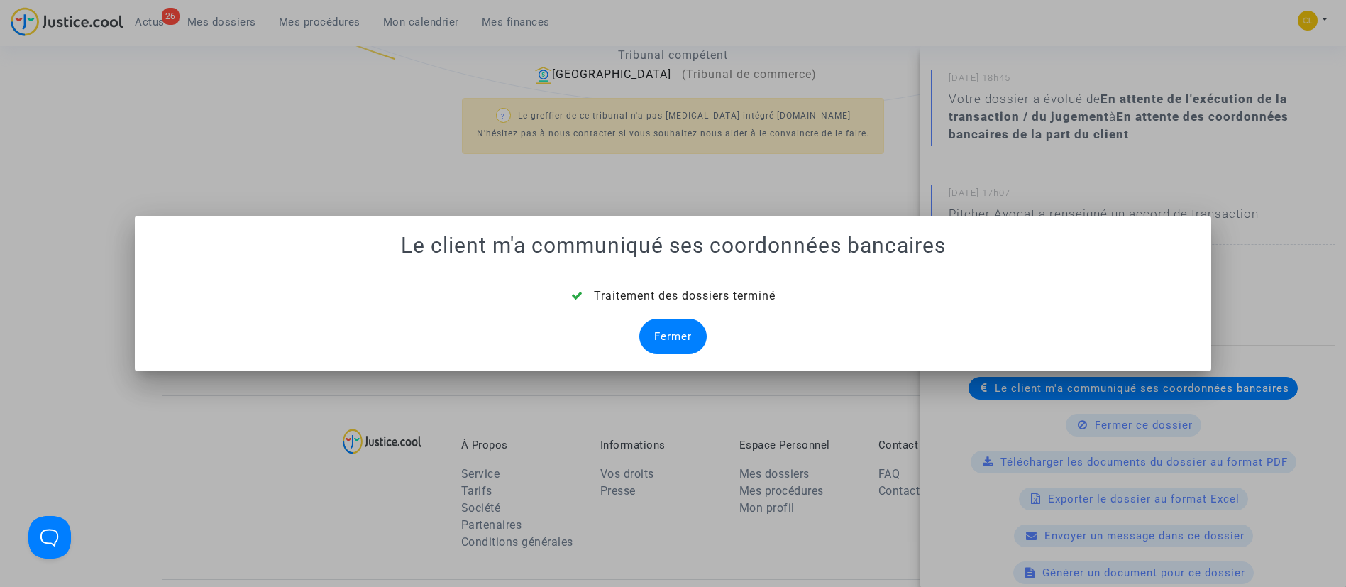
click at [670, 338] on div "Fermer" at bounding box center [672, 336] width 67 height 35
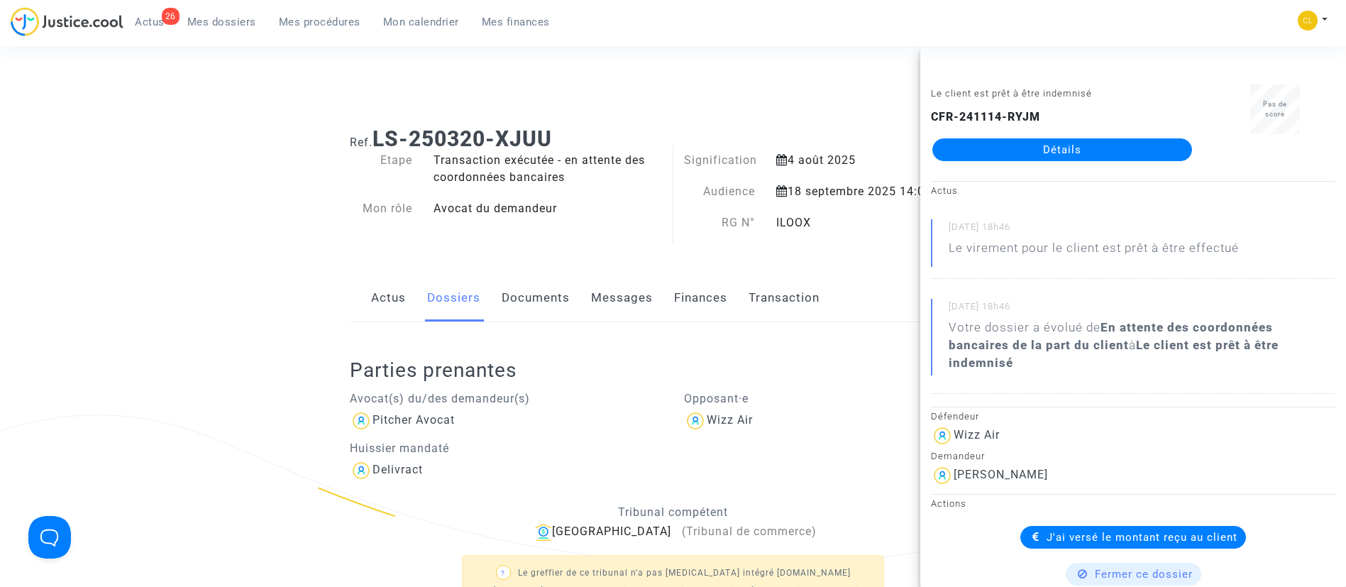
click at [208, 18] on span "Mes dossiers" at bounding box center [221, 22] width 69 height 13
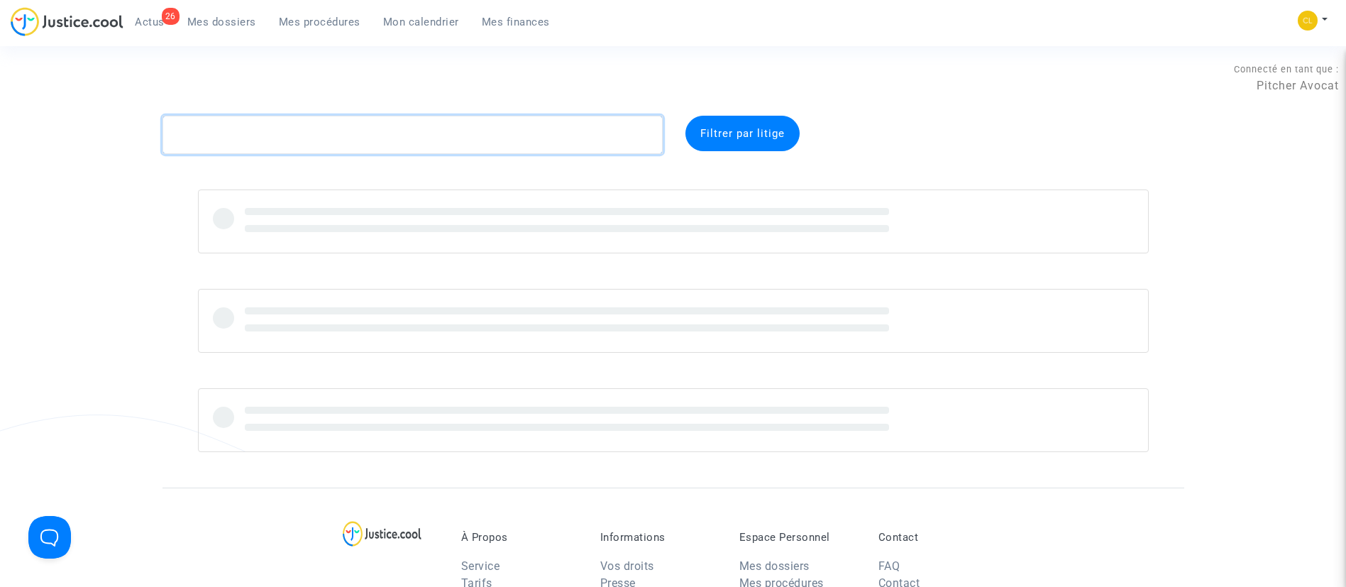
click at [268, 136] on textarea at bounding box center [413, 135] width 500 height 38
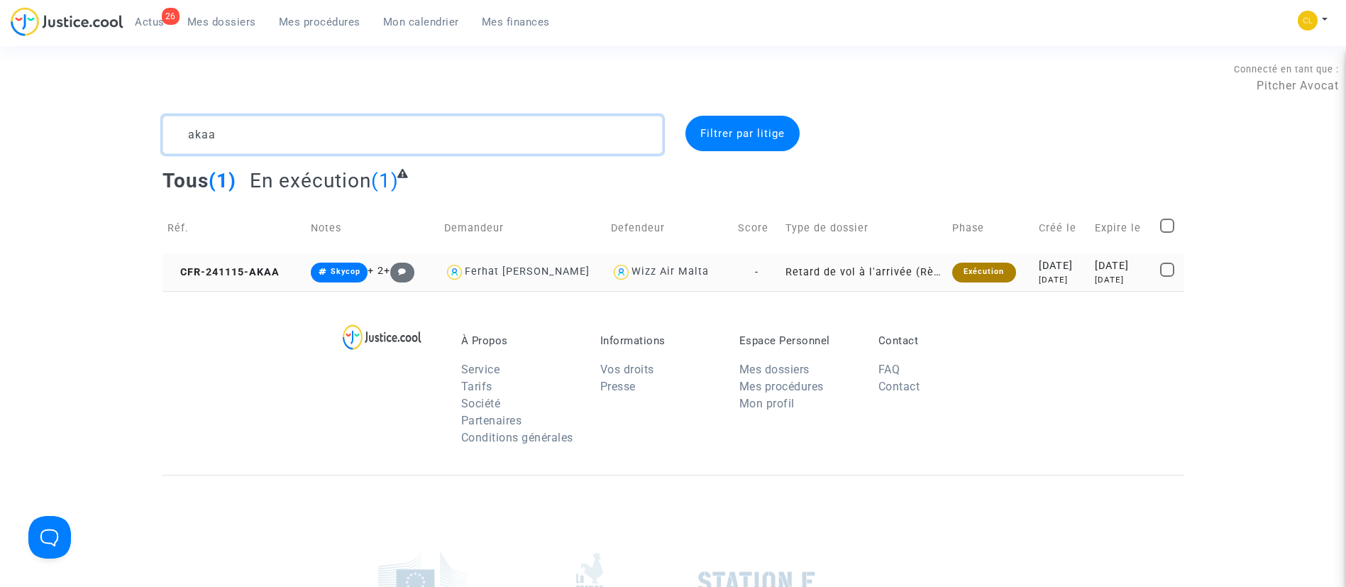
type textarea "akaa"
click at [1090, 281] on td "2024-12-04 10 months ago" at bounding box center [1123, 272] width 66 height 38
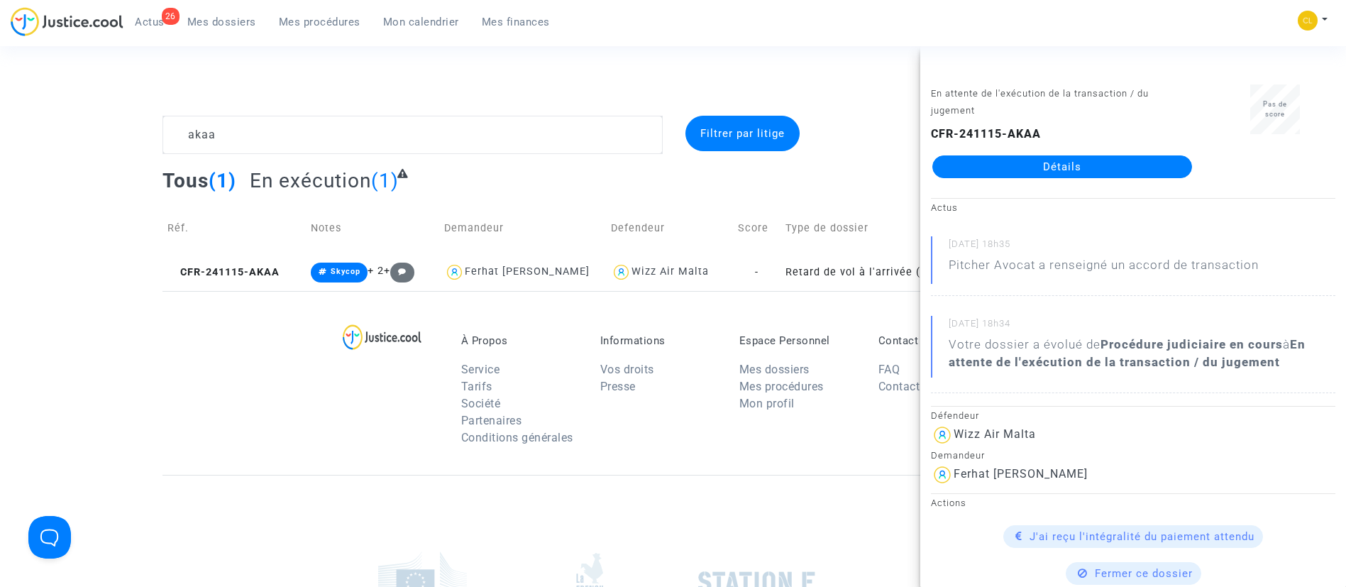
click at [1037, 176] on link "Détails" at bounding box center [1062, 166] width 260 height 23
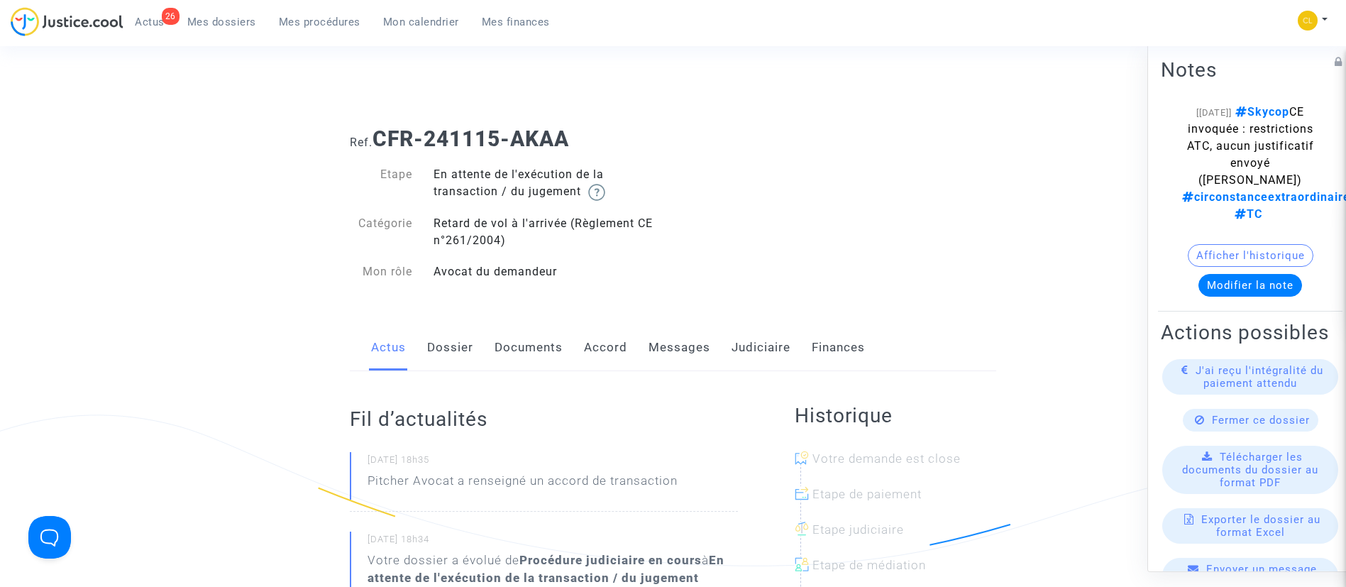
click at [761, 352] on link "Judiciaire" at bounding box center [761, 347] width 59 height 47
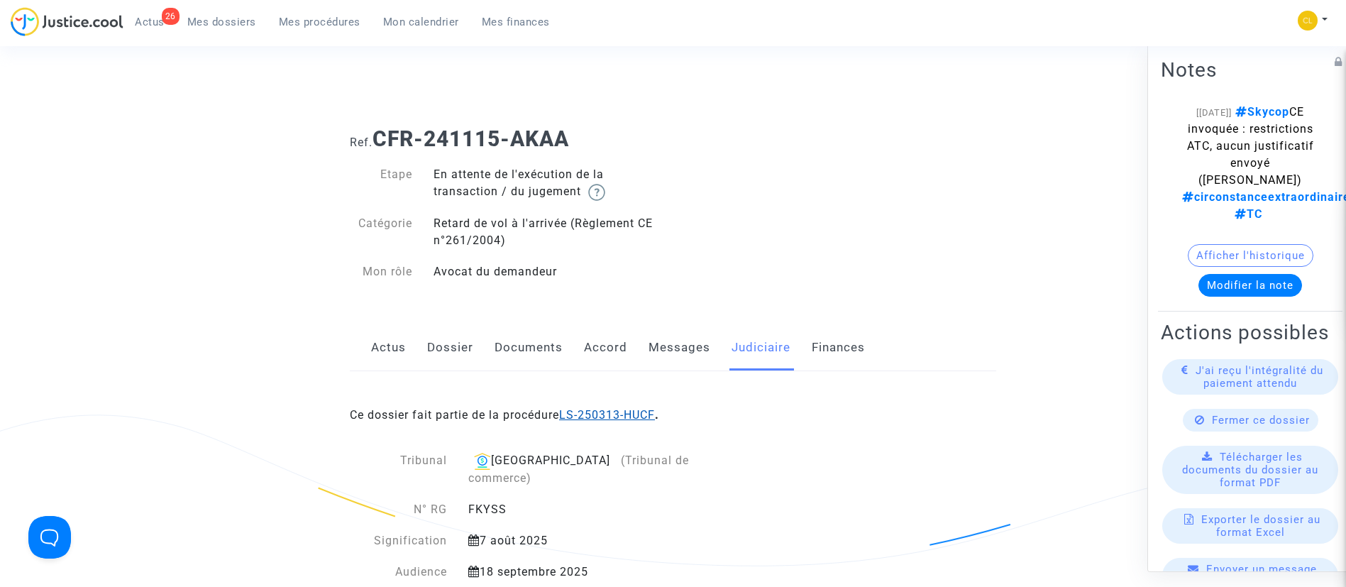
click at [625, 410] on link "LS-250313-HUCF" at bounding box center [607, 414] width 96 height 13
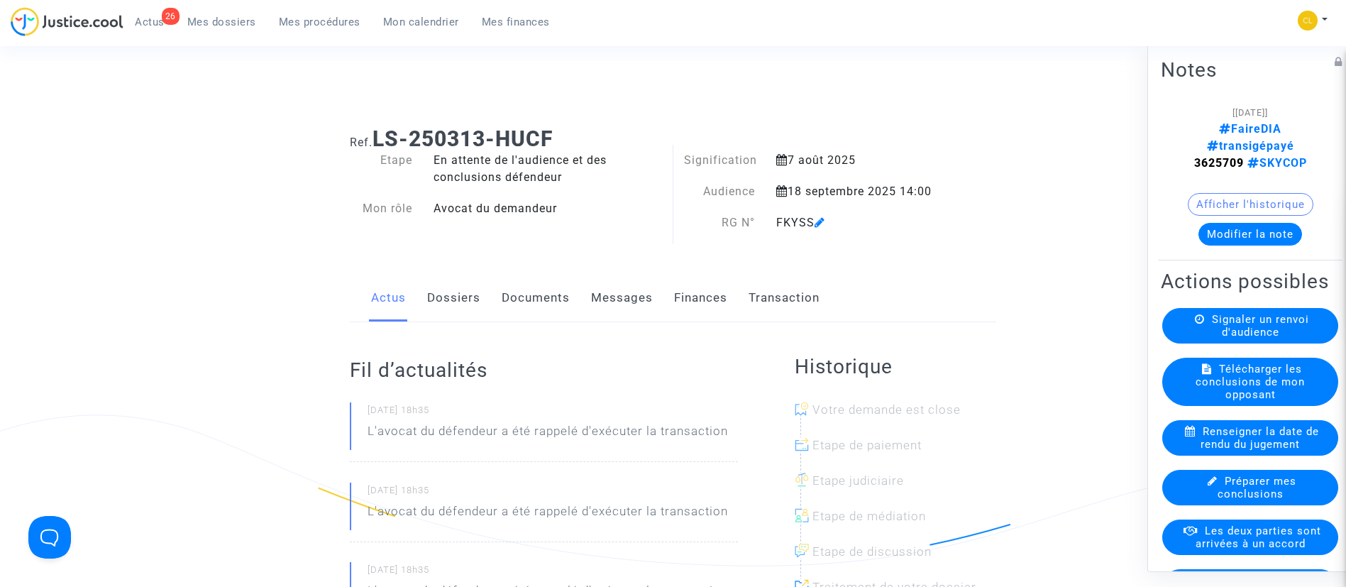
click at [778, 292] on link "Transaction" at bounding box center [784, 298] width 71 height 47
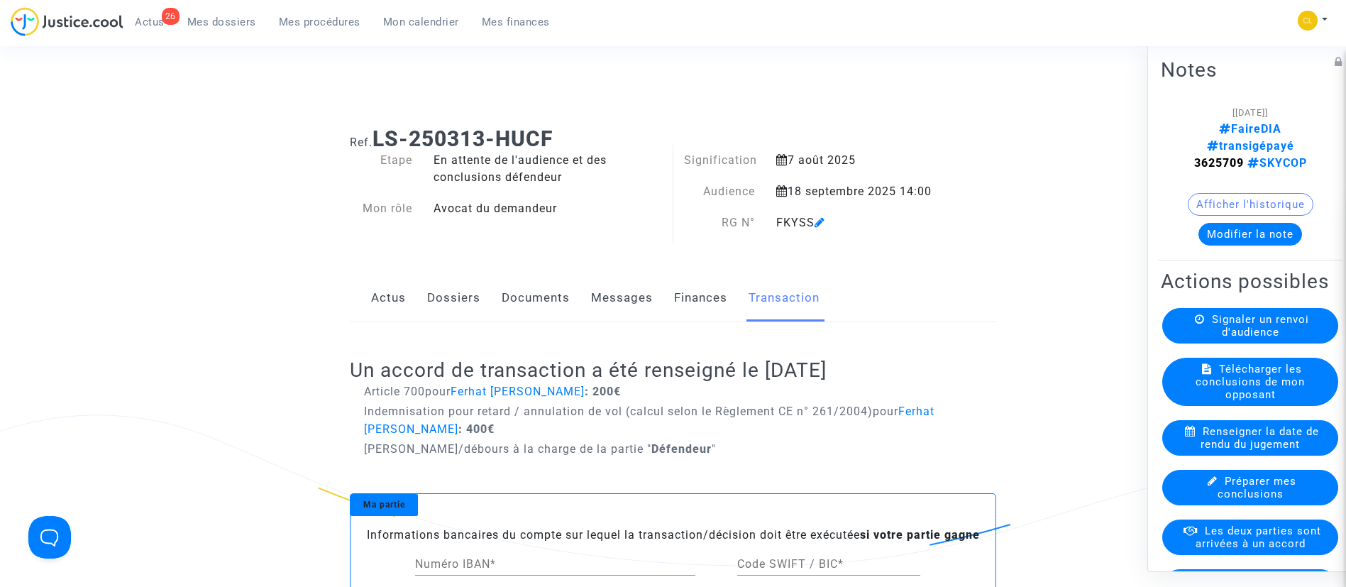
scroll to position [179, 0]
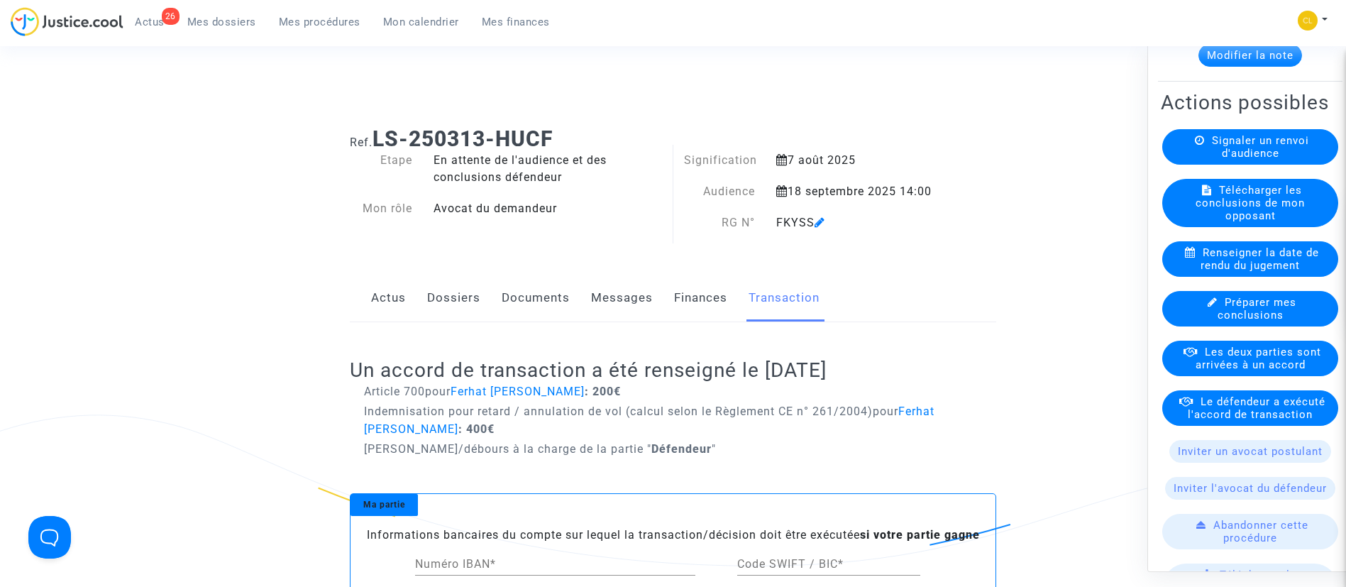
click at [1238, 420] on span "Le défendeur a exécuté l'accord de transaction" at bounding box center [1257, 408] width 138 height 26
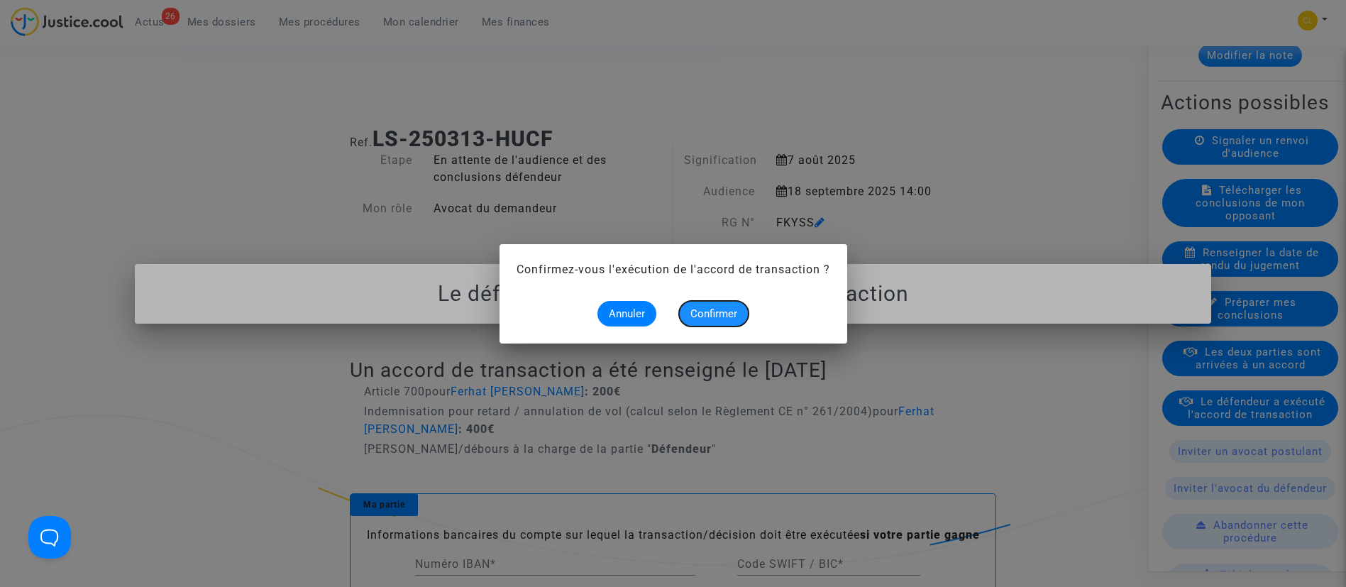
click at [721, 309] on span "Confirmer" at bounding box center [713, 313] width 47 height 13
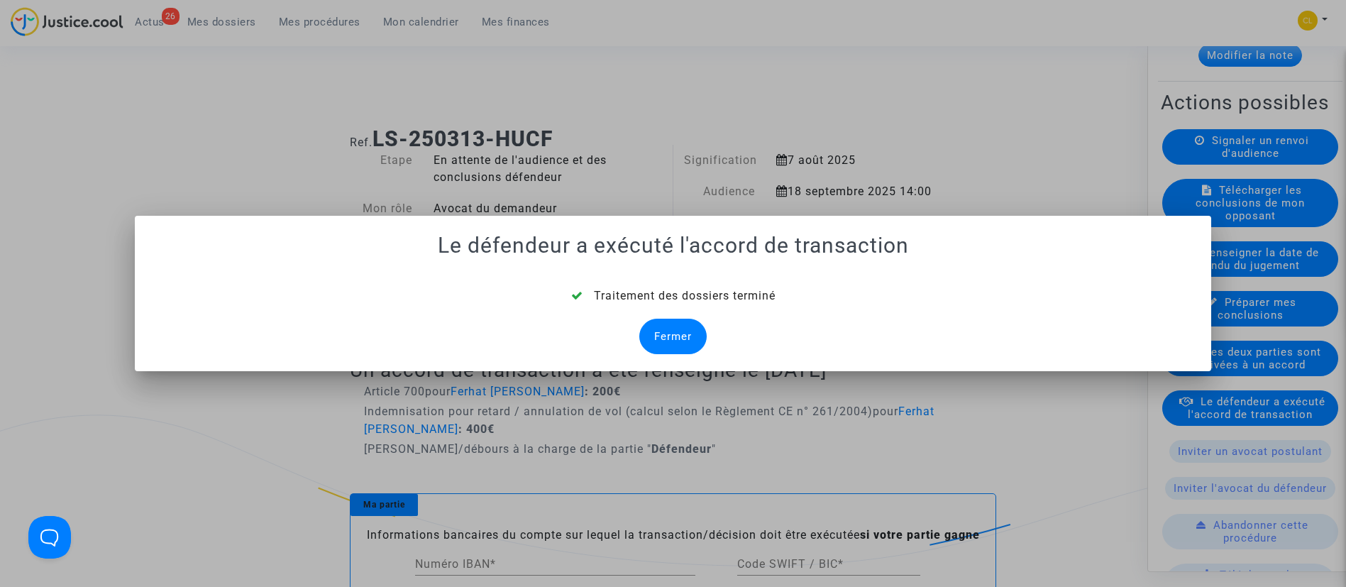
click at [671, 319] on div "Fermer" at bounding box center [672, 336] width 67 height 35
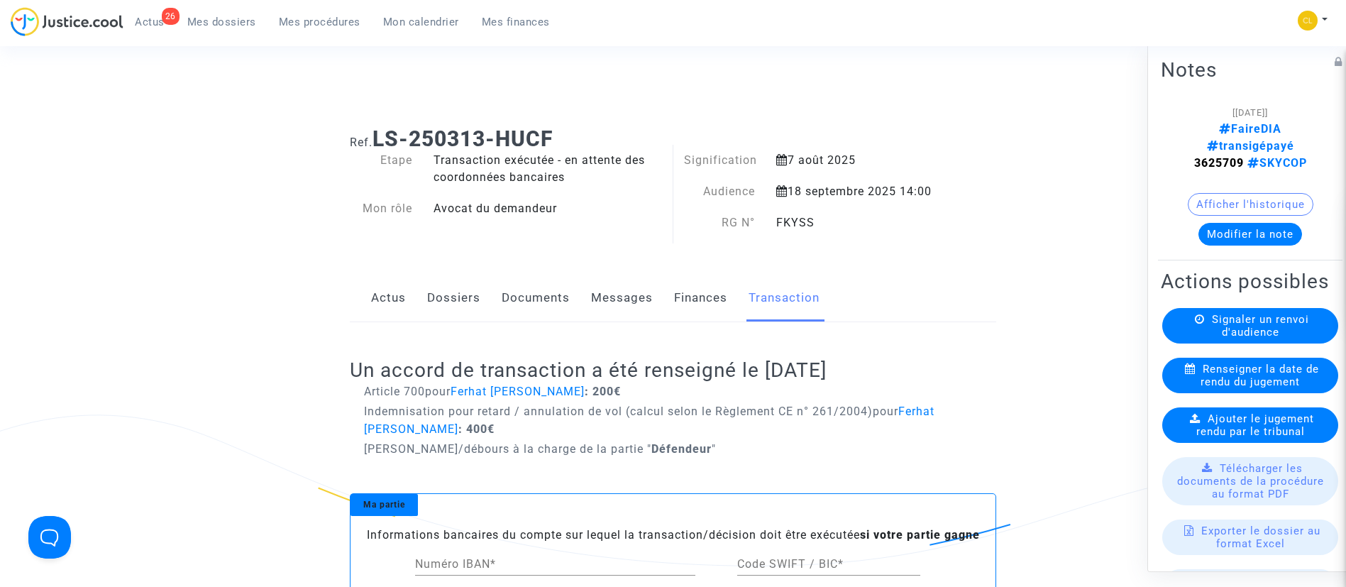
click at [463, 288] on link "Dossiers" at bounding box center [453, 298] width 53 height 47
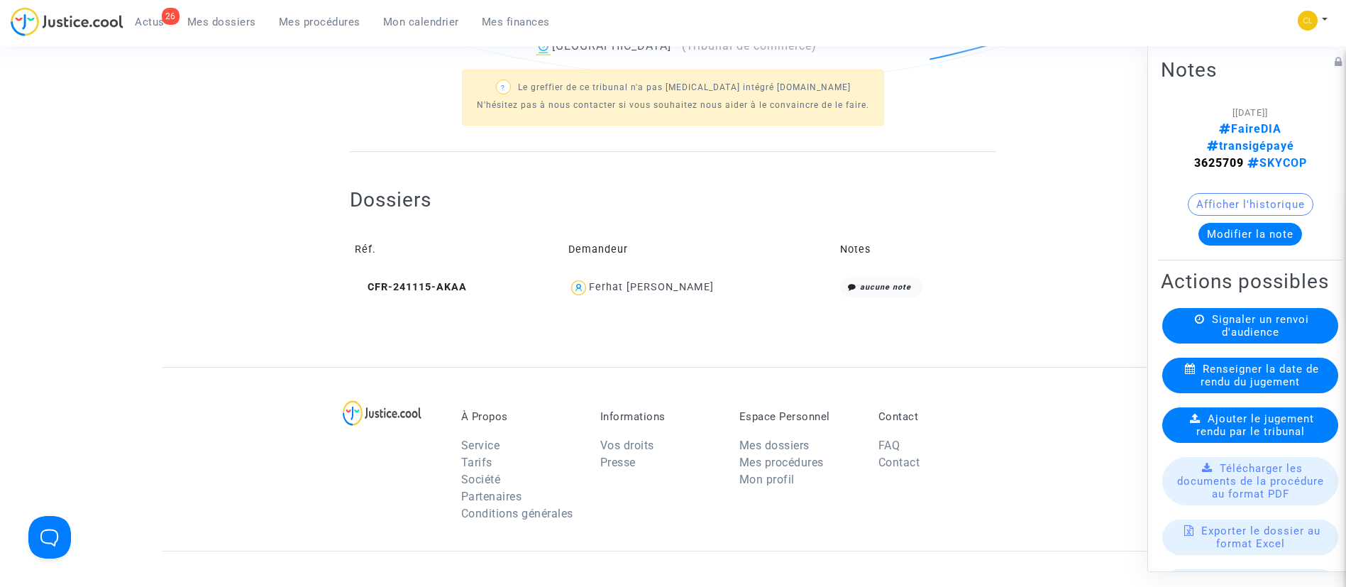
scroll to position [487, 0]
click at [660, 290] on div "Ferhat Kevin Tosun" at bounding box center [651, 286] width 125 height 12
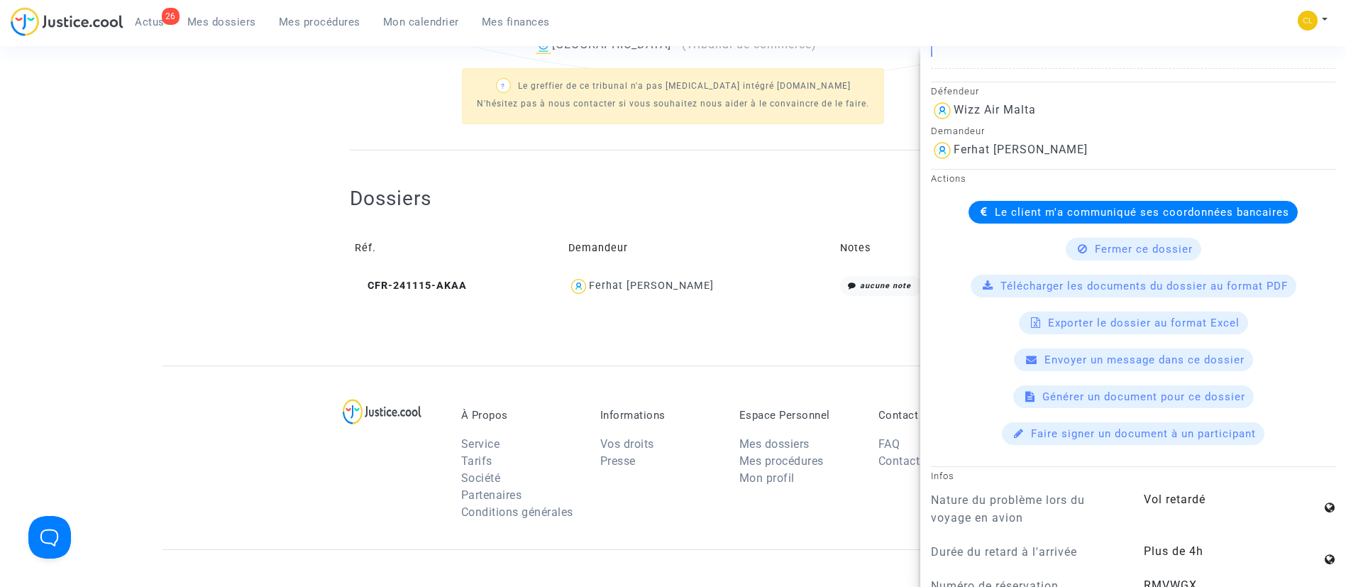
scroll to position [364, 0]
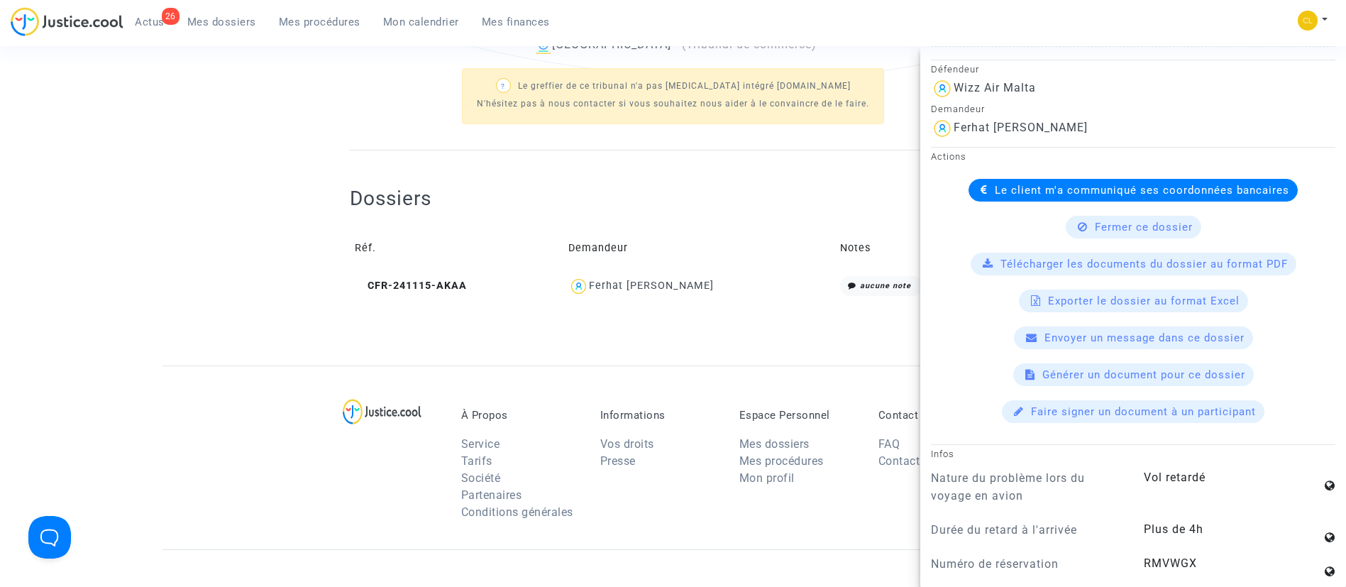
click at [1037, 182] on div "Le client m'a communiqué ses coordonnées bancaires" at bounding box center [1133, 190] width 329 height 23
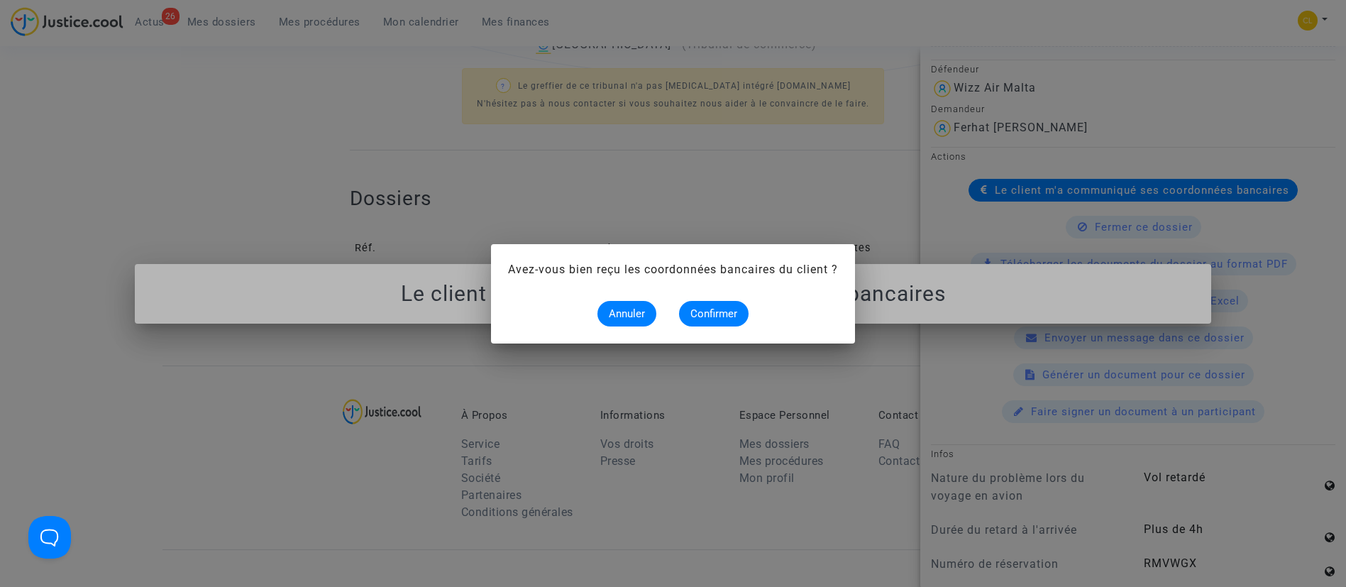
scroll to position [0, 0]
click at [727, 312] on span "Confirmer" at bounding box center [713, 313] width 47 height 13
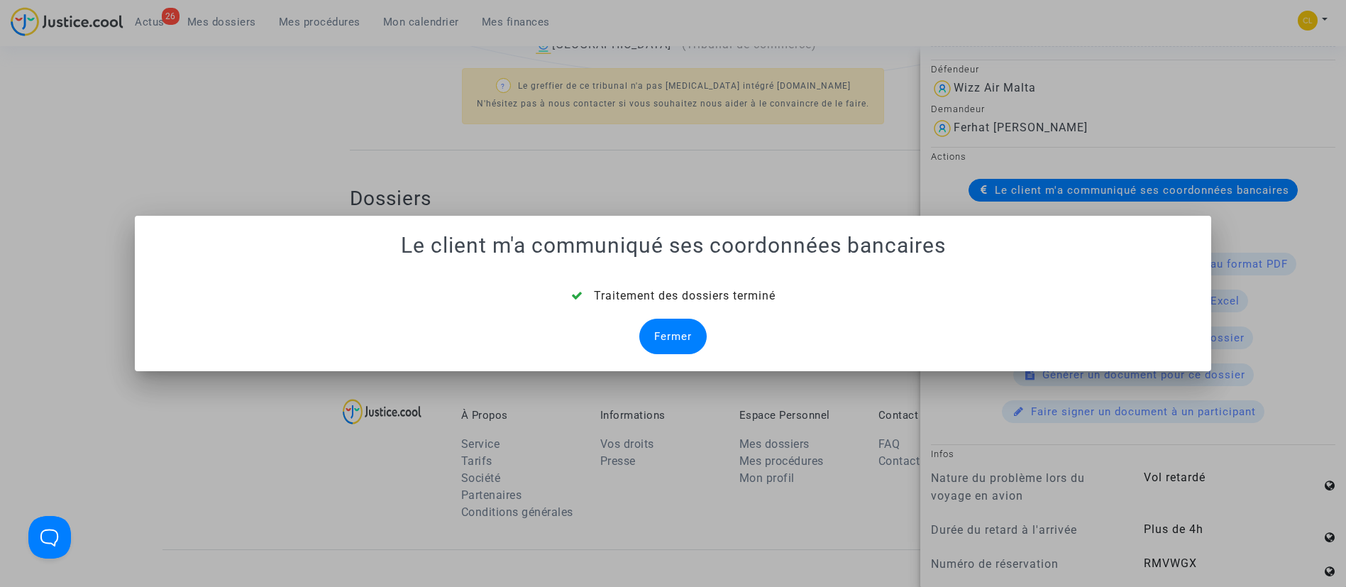
click at [696, 338] on div "Fermer" at bounding box center [672, 336] width 67 height 35
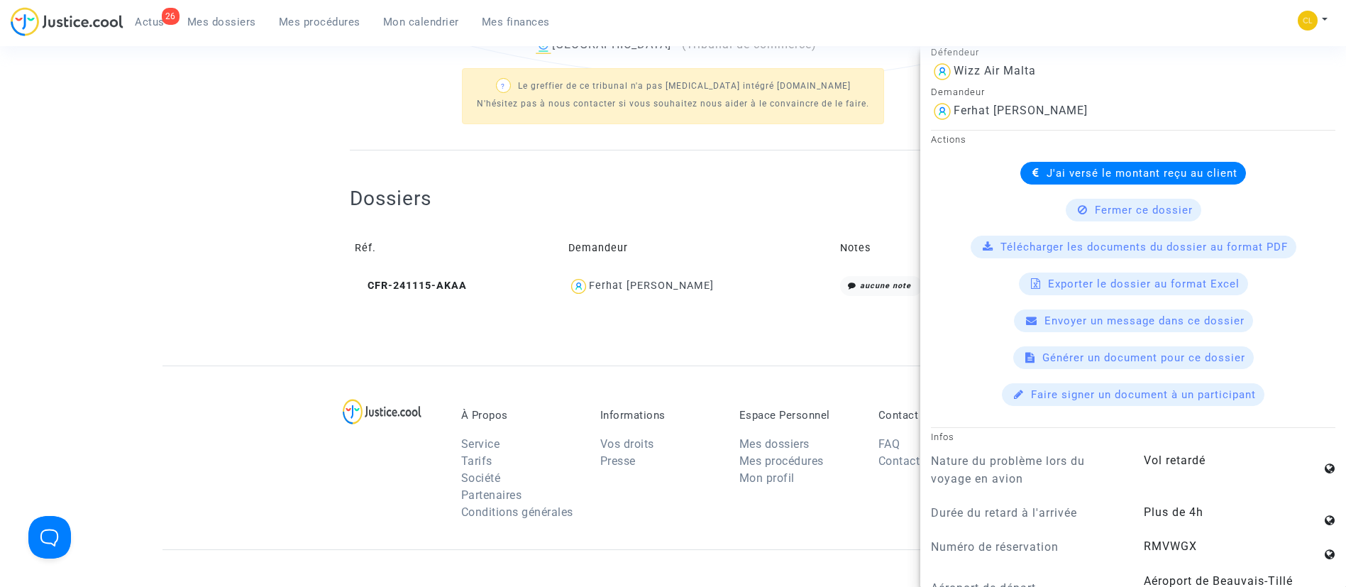
click at [506, 224] on div "Dossiers Réf. Demandeur Notes CFR-241115-AKAA Ferhat Kevin Tosun aucune note" at bounding box center [673, 244] width 646 height 116
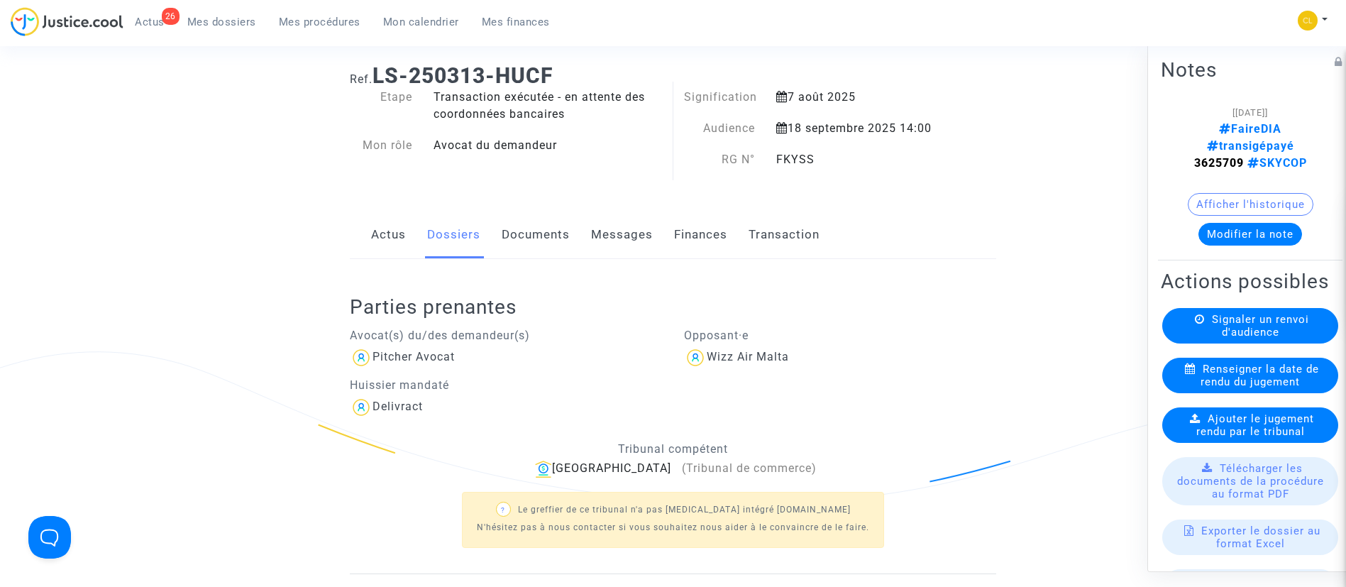
scroll to position [53, 0]
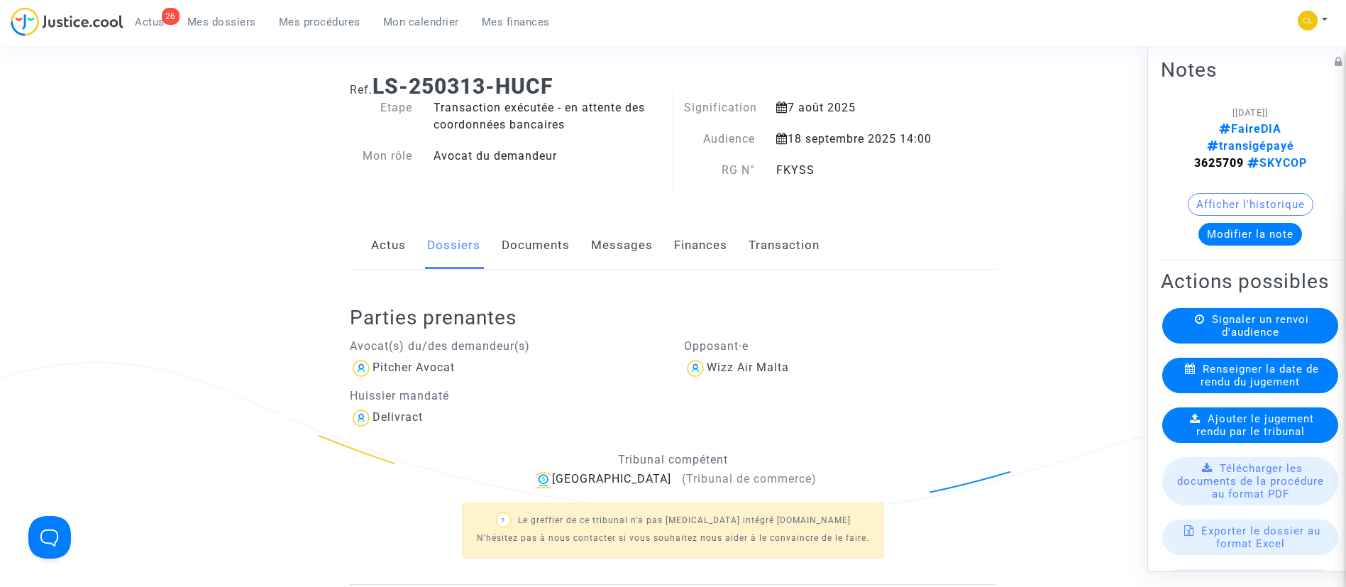
click at [205, 25] on span "Mes dossiers" at bounding box center [221, 22] width 69 height 13
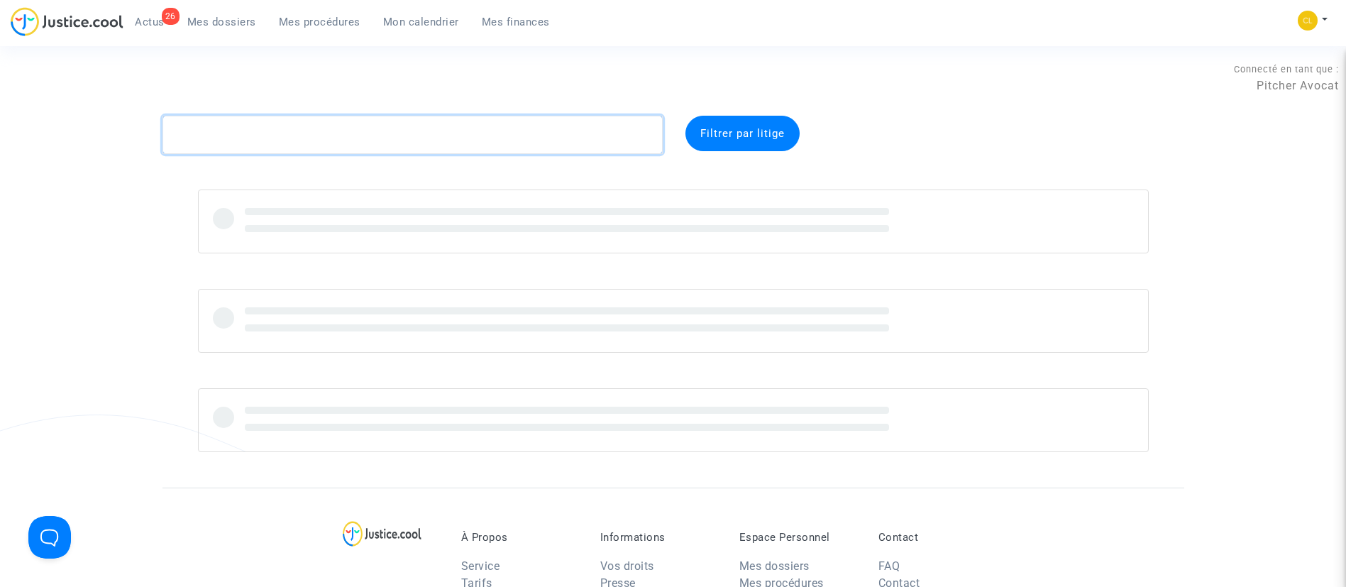
click at [293, 150] on textarea at bounding box center [413, 135] width 500 height 38
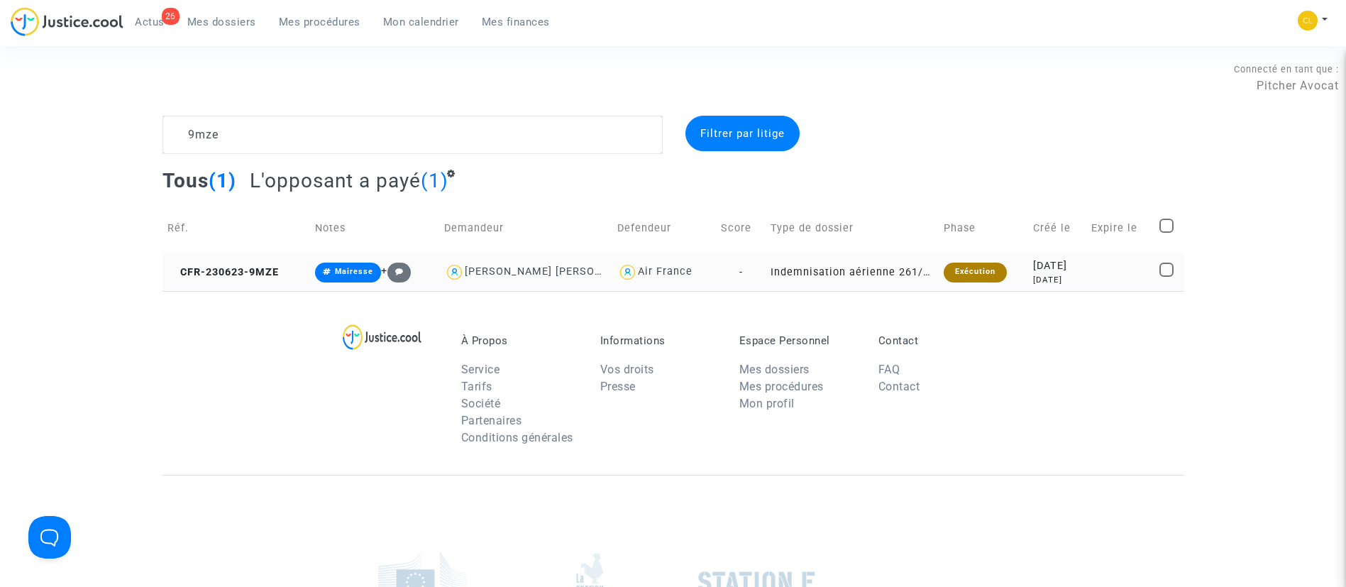
click at [1038, 263] on div "2023-06-23" at bounding box center [1057, 266] width 48 height 16
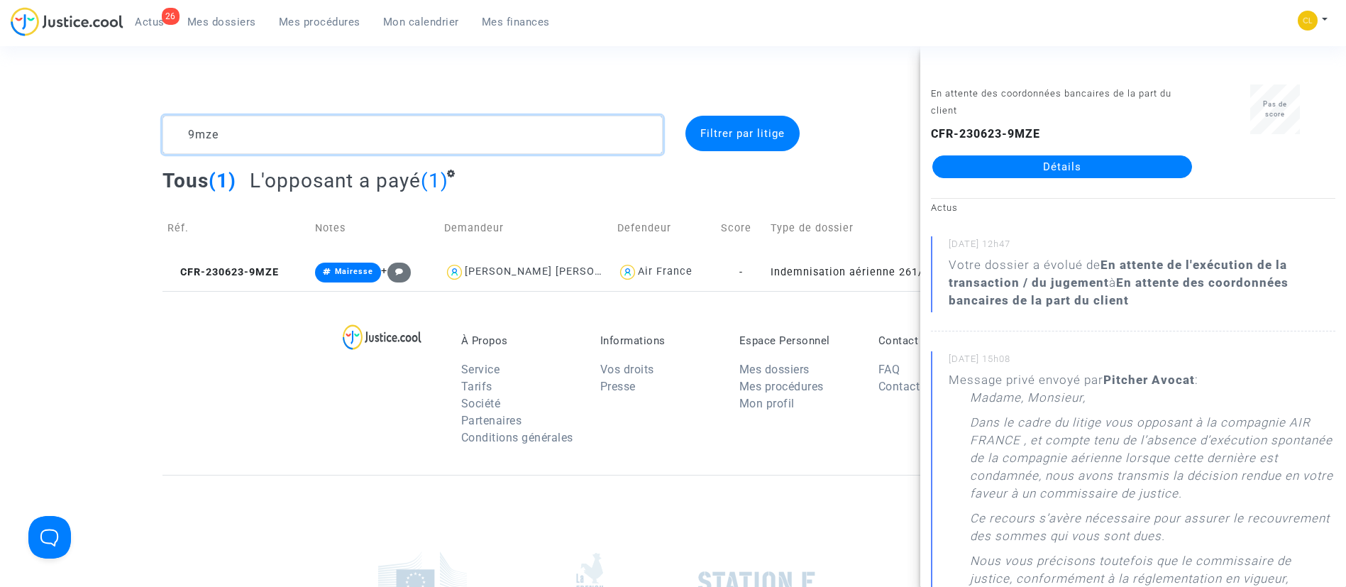
click at [247, 144] on textarea at bounding box center [413, 135] width 500 height 38
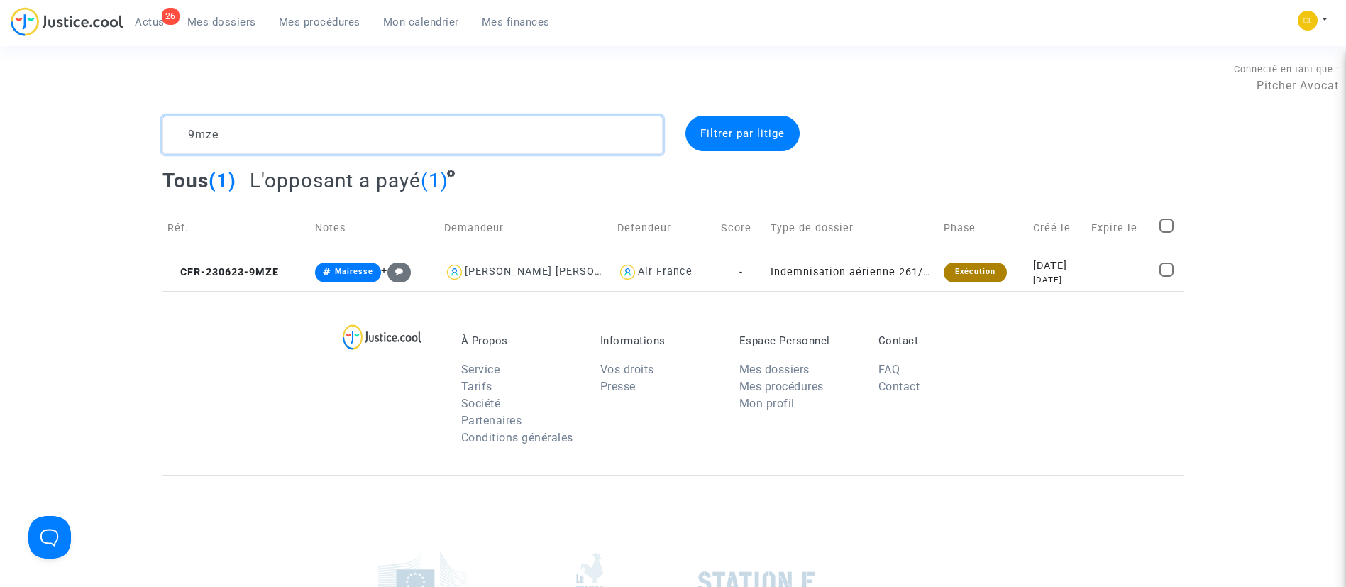
click at [247, 144] on textarea at bounding box center [413, 135] width 500 height 38
type textarea "khg8"
click at [1077, 274] on div "[DATE]" at bounding box center [1053, 280] width 50 height 12
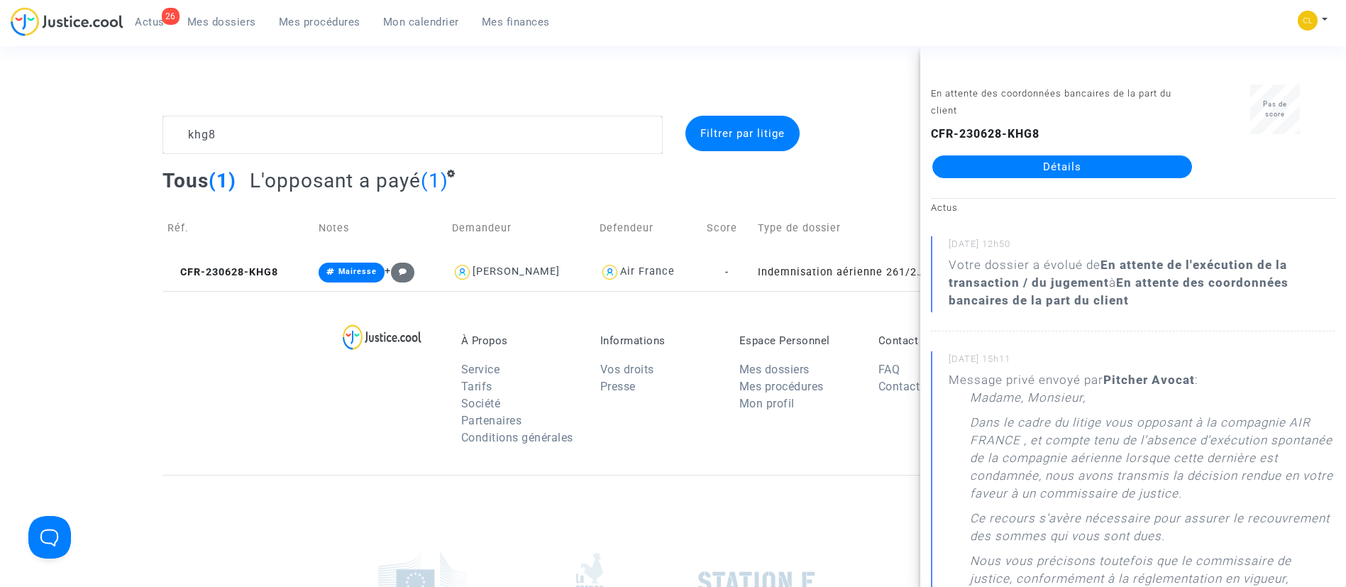
click at [1066, 173] on link "Détails" at bounding box center [1062, 166] width 260 height 23
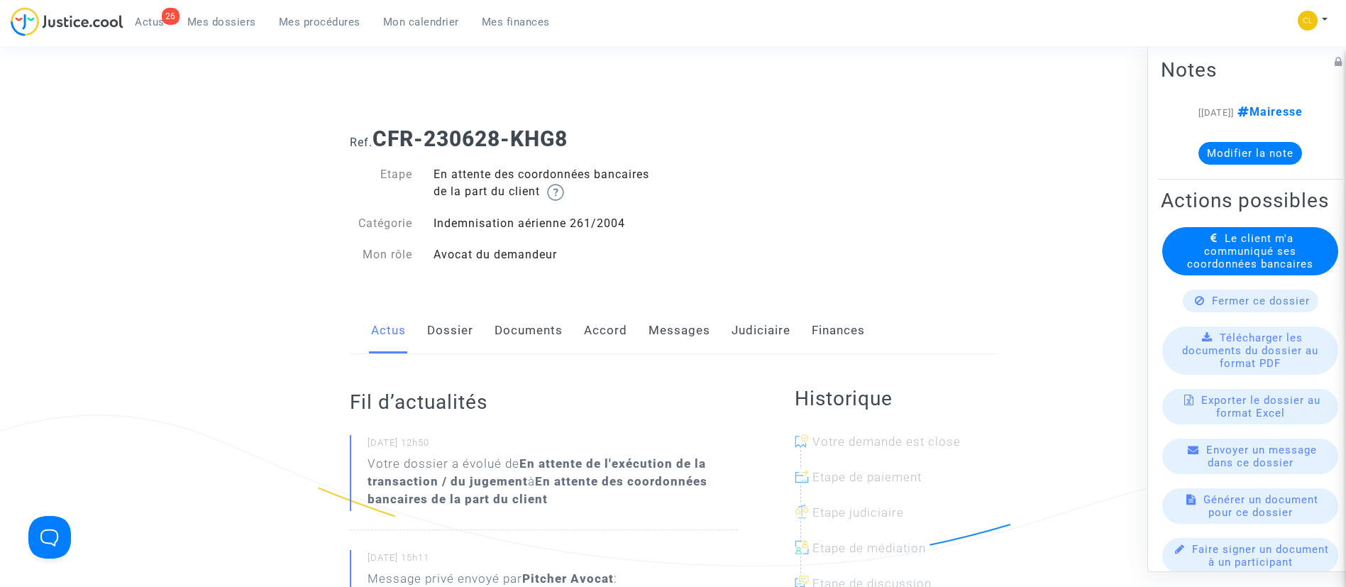
click at [756, 323] on link "Judiciaire" at bounding box center [761, 330] width 59 height 47
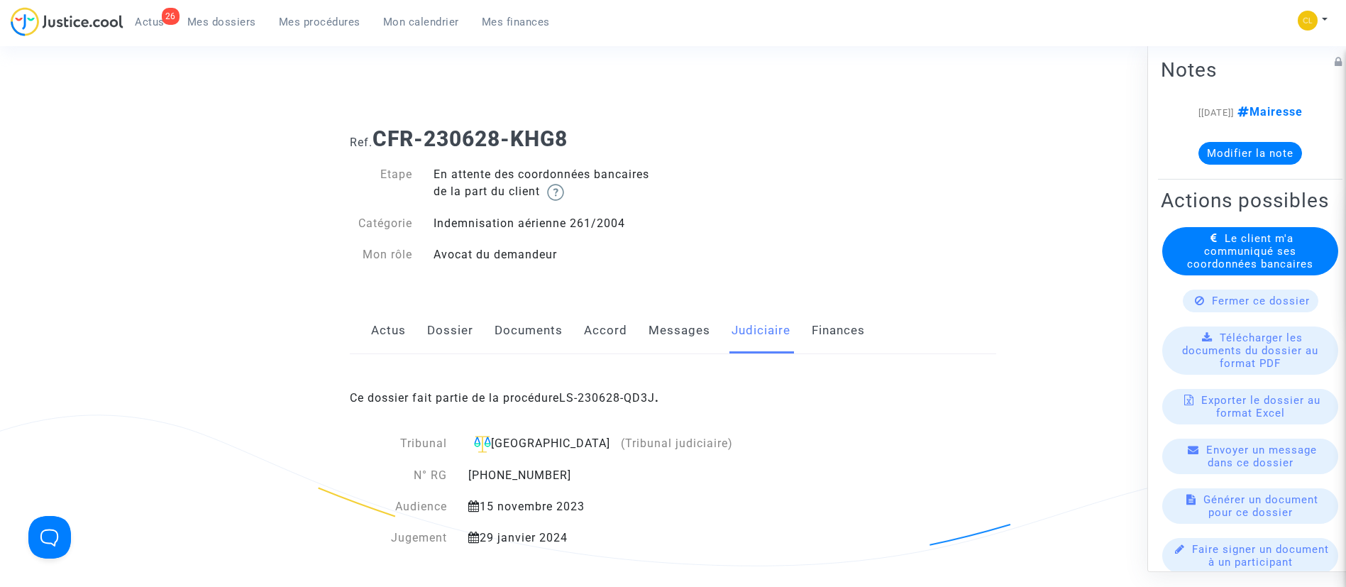
click at [231, 21] on span "Mes dossiers" at bounding box center [221, 22] width 69 height 13
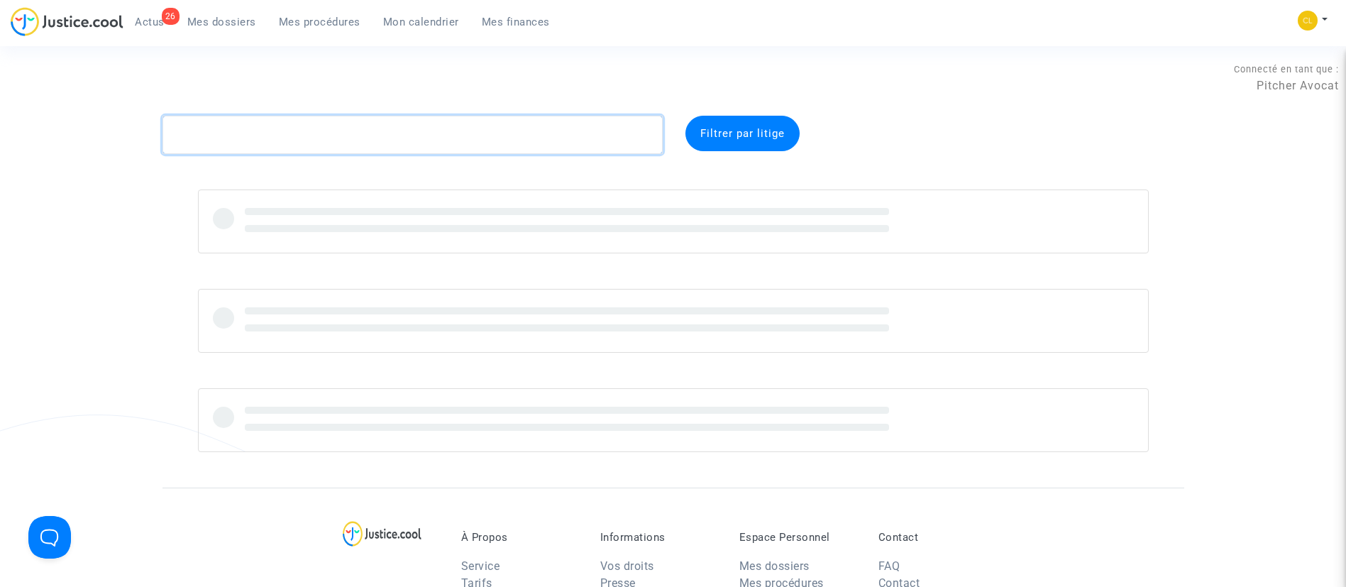
click at [326, 133] on textarea at bounding box center [413, 135] width 500 height 38
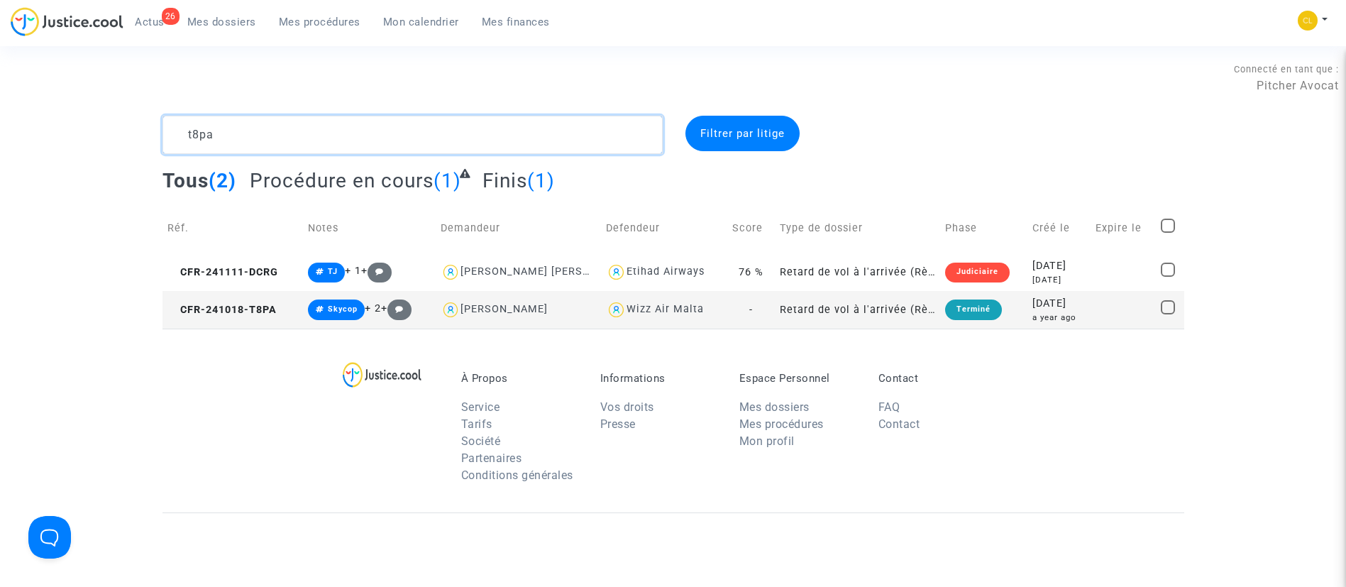
type textarea "t8pa"
click at [1138, 316] on td at bounding box center [1123, 310] width 65 height 38
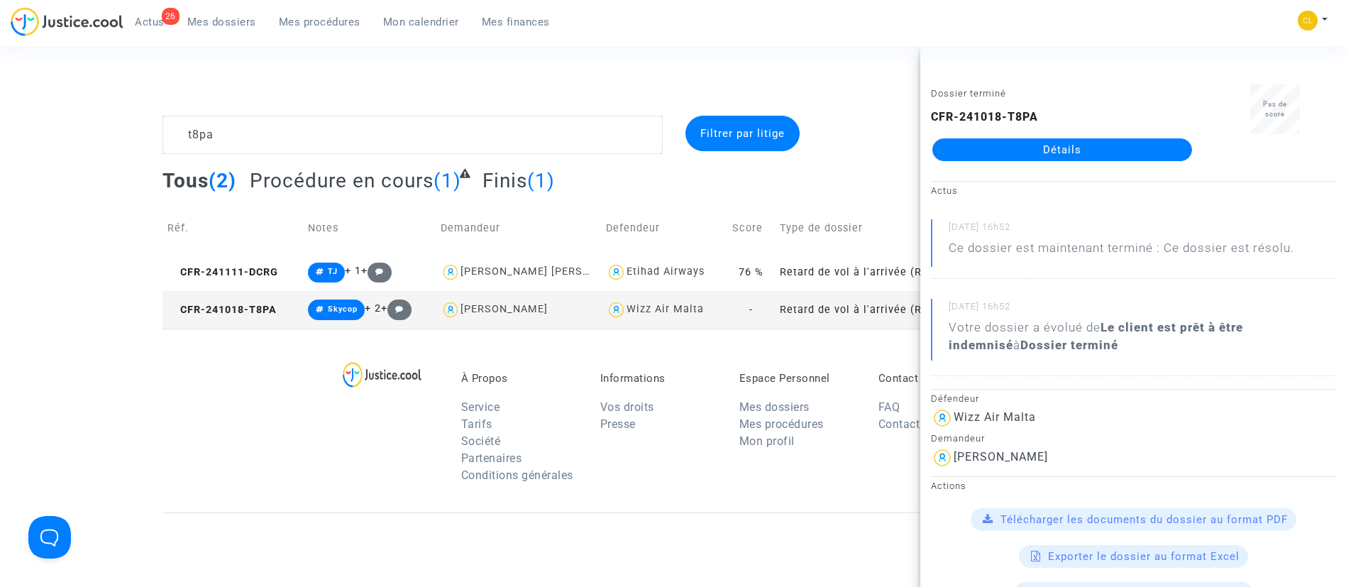
click at [1101, 144] on link "Détails" at bounding box center [1062, 149] width 260 height 23
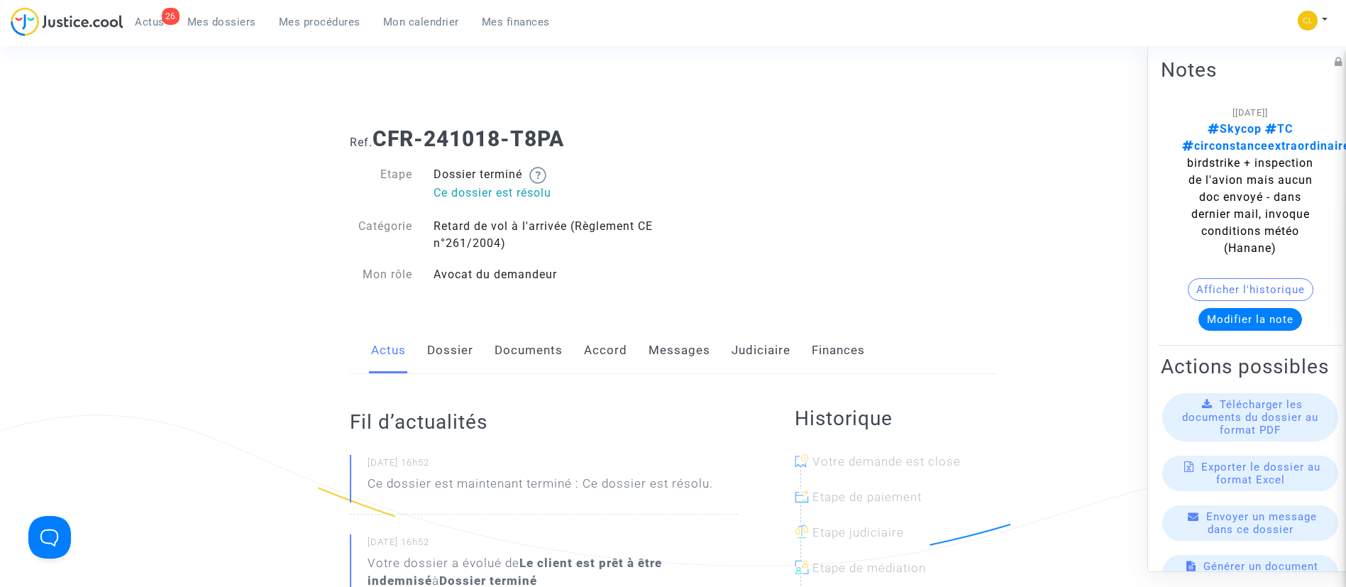
click at [747, 348] on link "Judiciaire" at bounding box center [761, 350] width 59 height 47
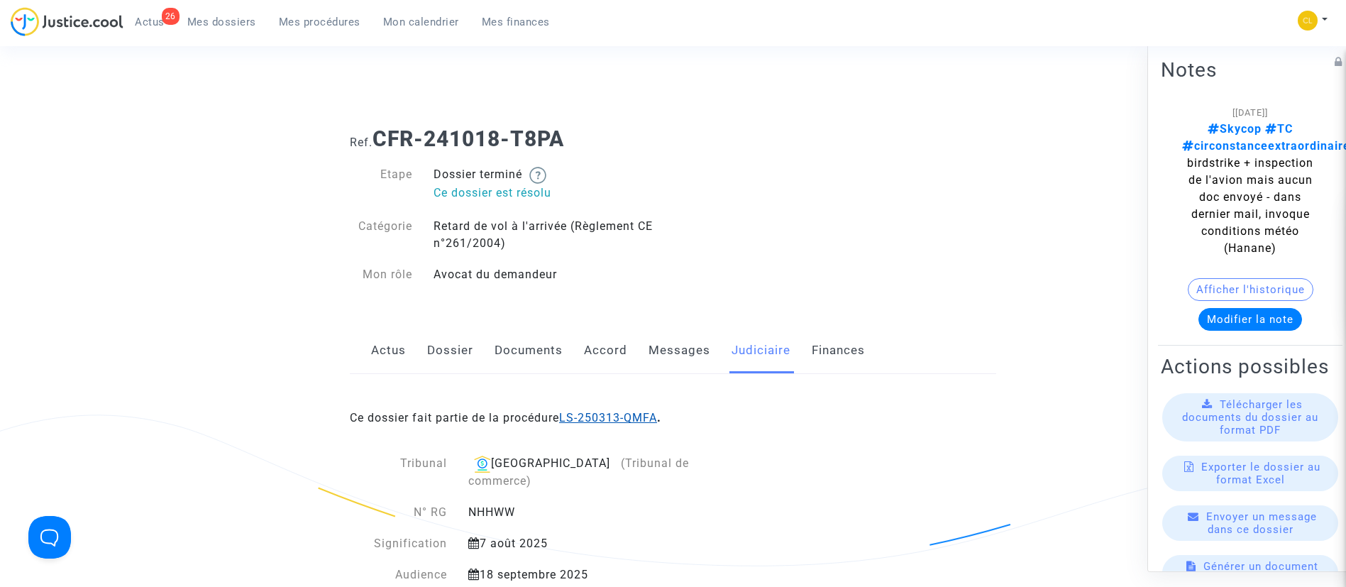
click at [616, 414] on link "LS-250313-QMFA" at bounding box center [608, 417] width 98 height 13
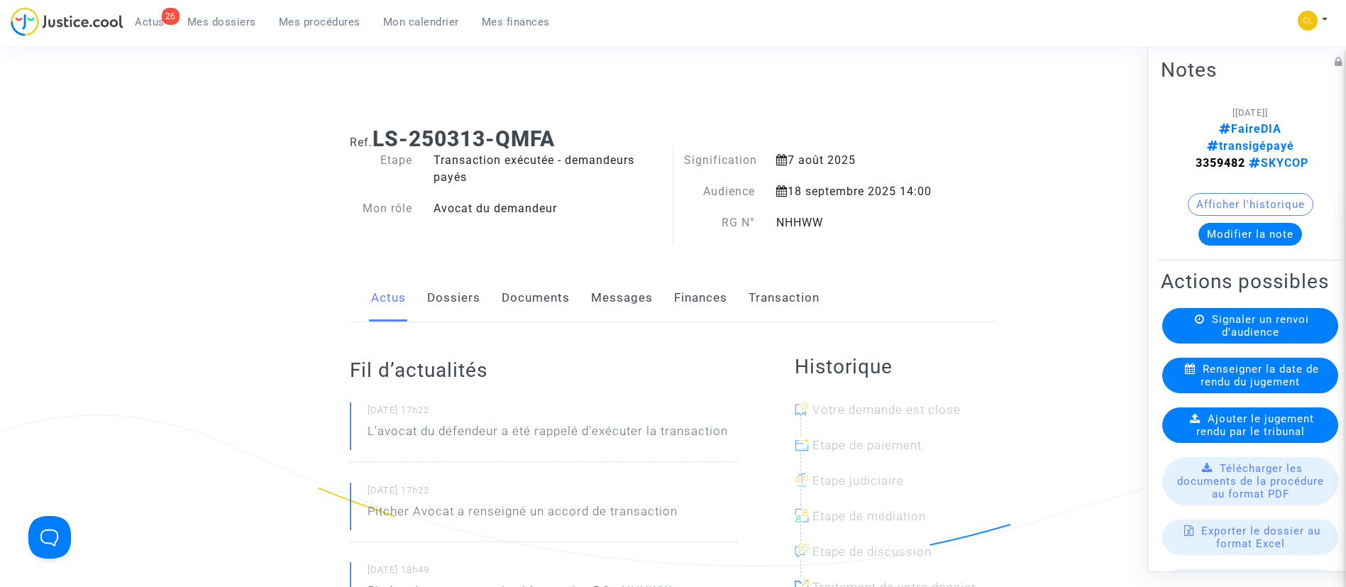
click at [214, 23] on span "Mes dossiers" at bounding box center [221, 22] width 69 height 13
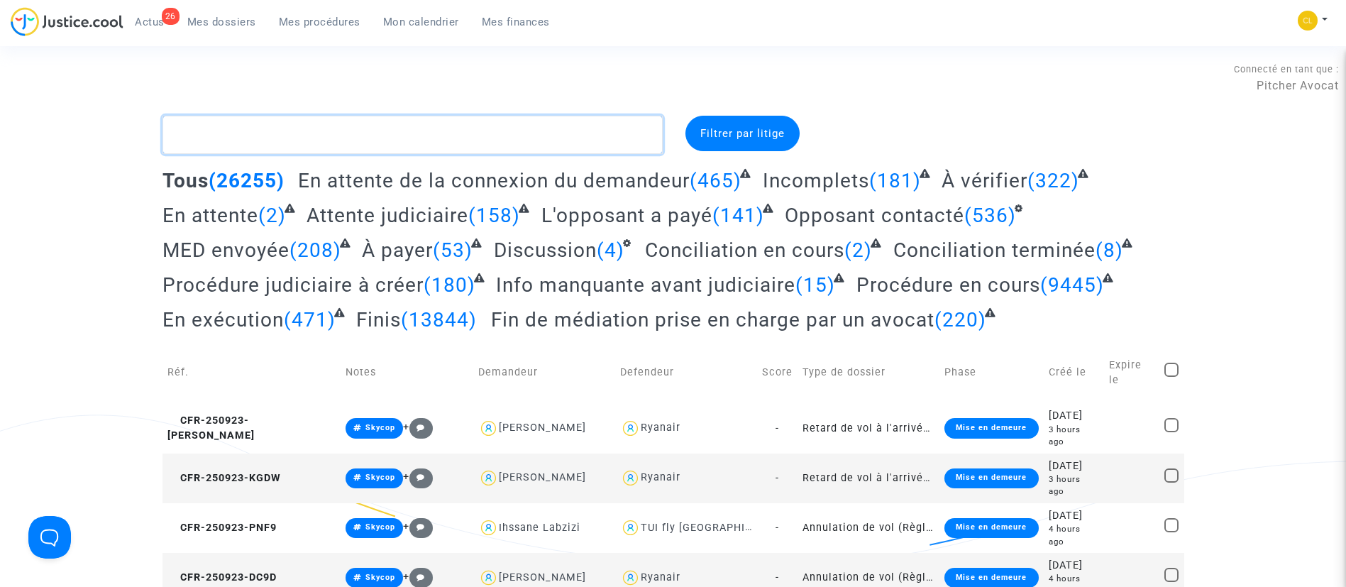
click at [277, 141] on textarea at bounding box center [413, 135] width 500 height 38
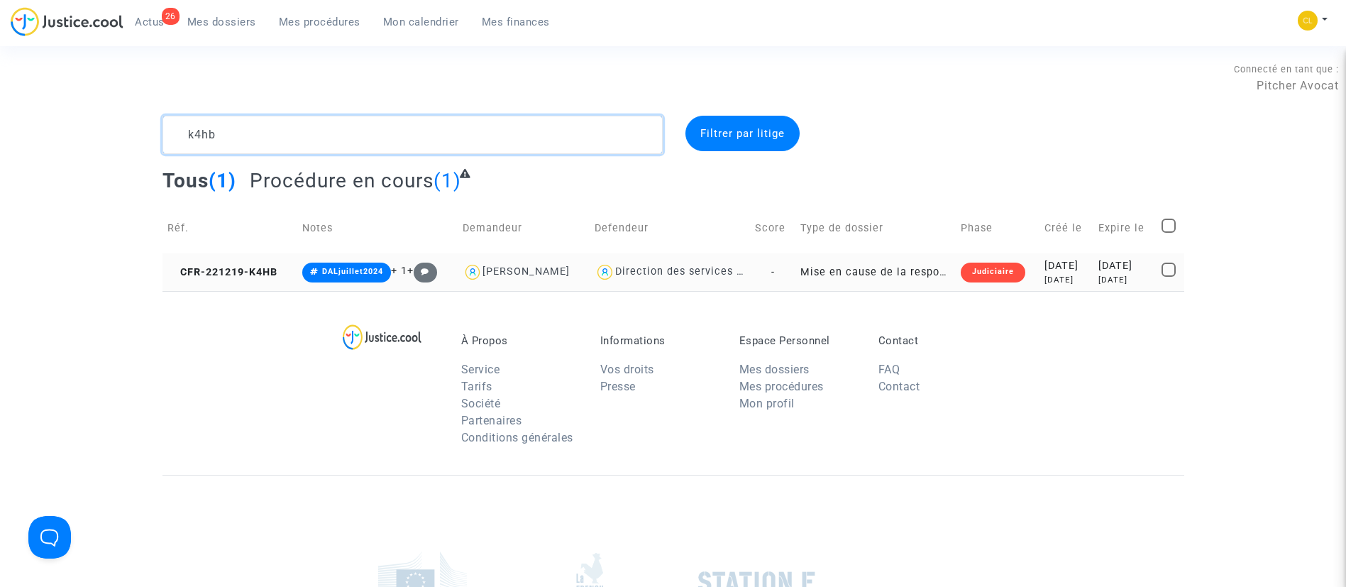
type textarea "k4hb"
click at [1066, 265] on div "2022-12-19" at bounding box center [1067, 266] width 44 height 16
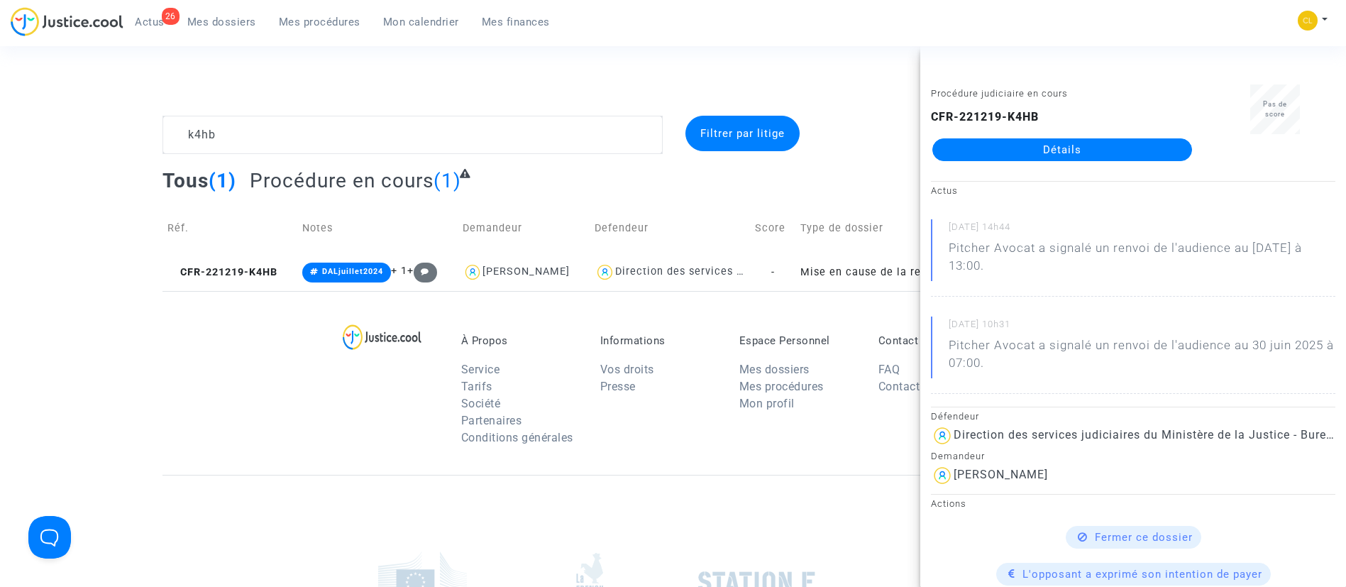
click at [994, 150] on link "Détails" at bounding box center [1062, 149] width 260 height 23
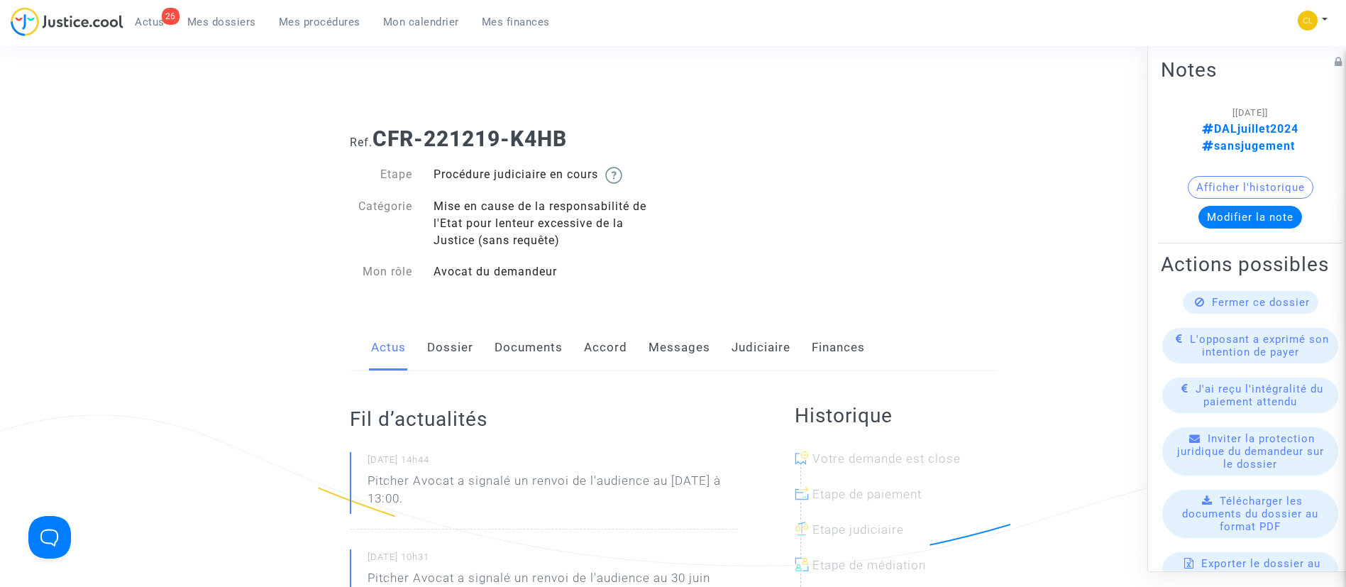
click at [223, 23] on span "Mes dossiers" at bounding box center [221, 22] width 69 height 13
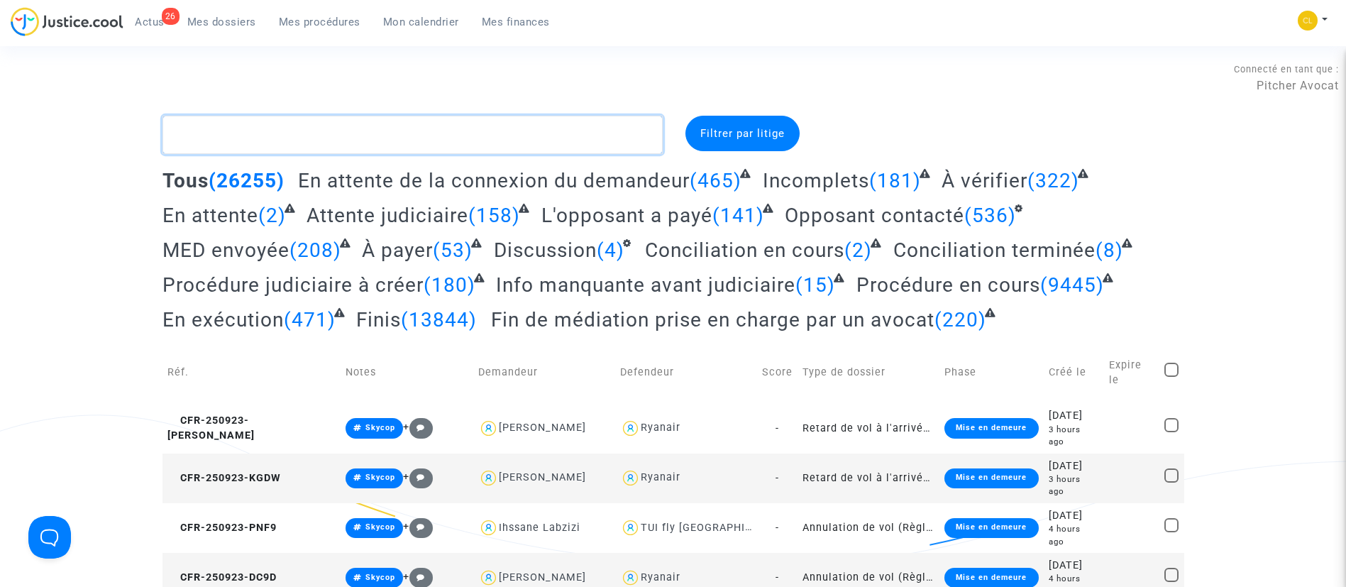
click at [316, 134] on textarea at bounding box center [413, 135] width 500 height 38
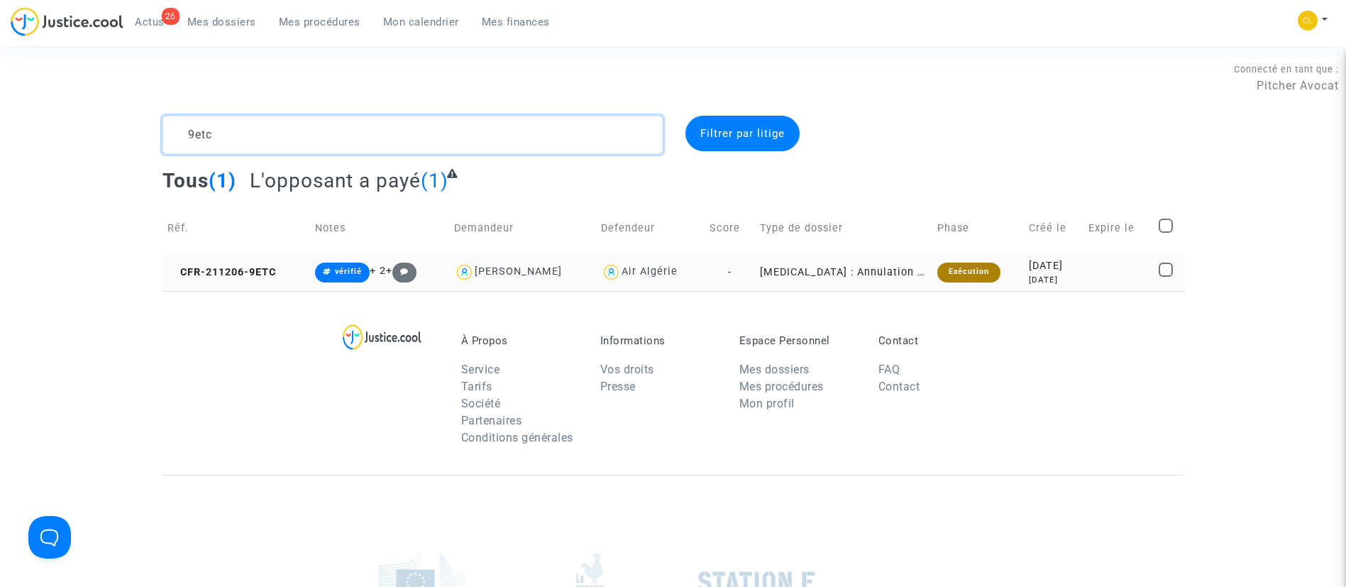
type textarea "9etc"
click at [1101, 275] on td at bounding box center [1119, 272] width 70 height 38
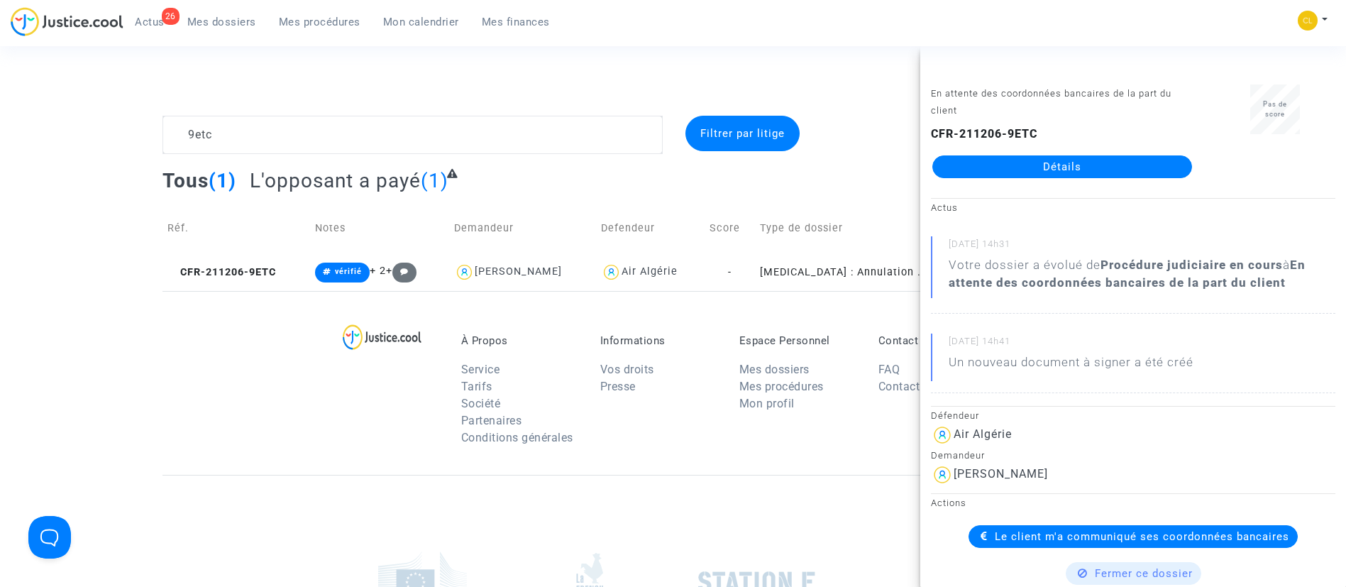
click at [1006, 164] on link "Détails" at bounding box center [1062, 166] width 260 height 23
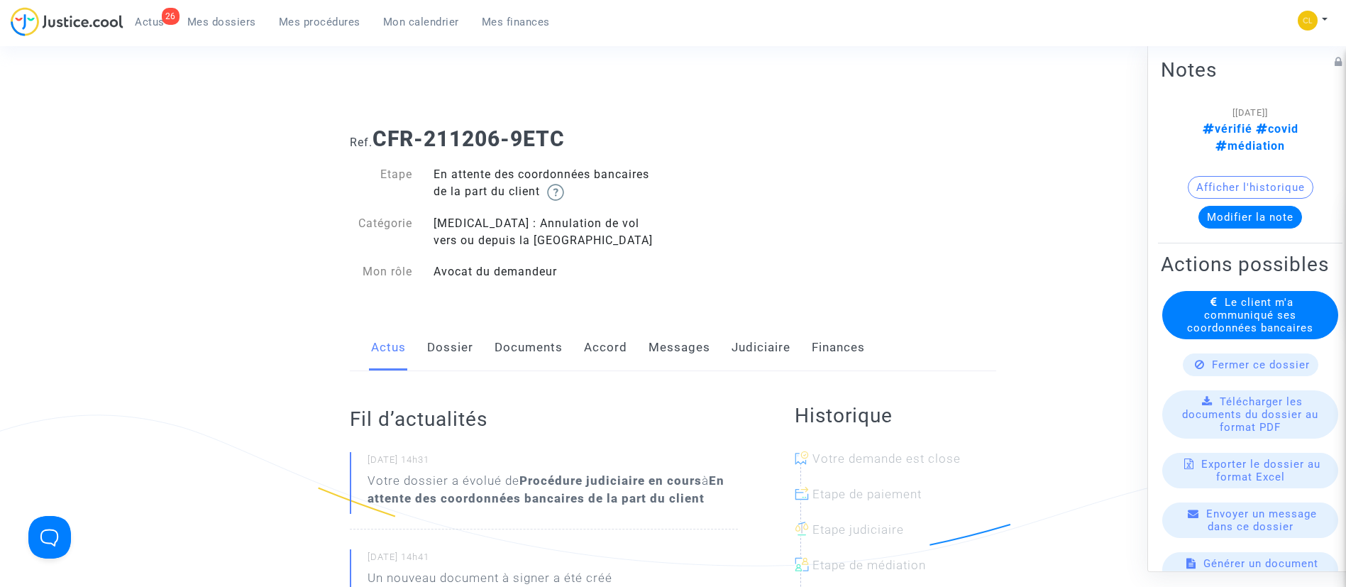
click at [762, 339] on link "Judiciaire" at bounding box center [761, 347] width 59 height 47
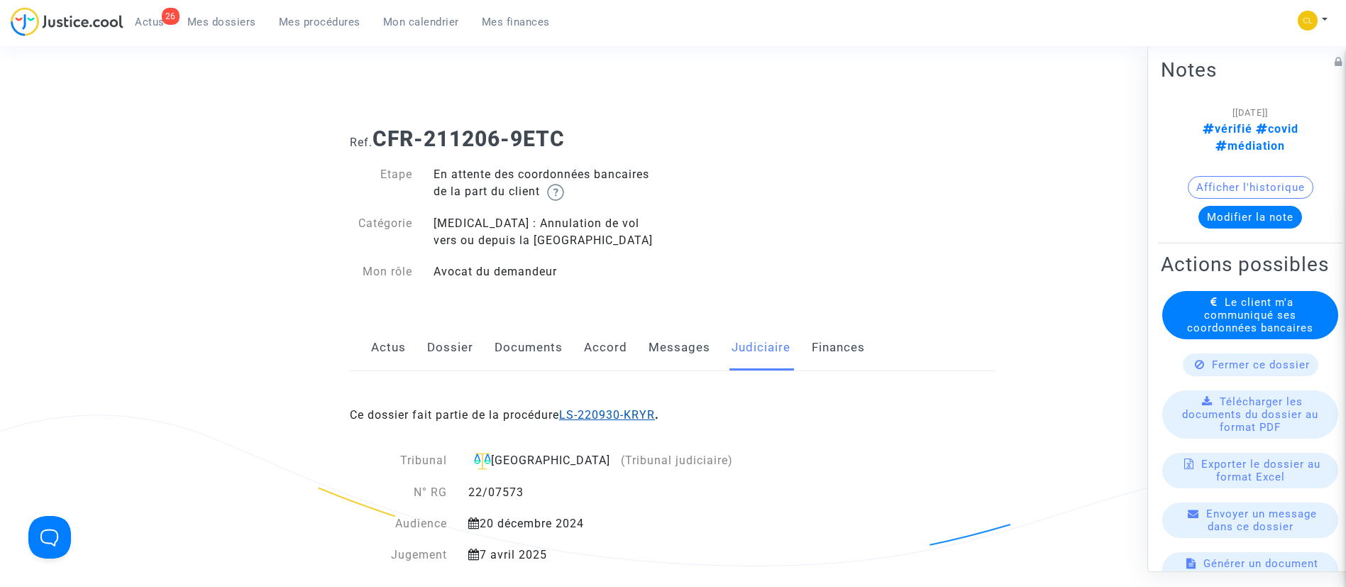
click at [580, 414] on link "LS-220930-KRYR" at bounding box center [607, 414] width 96 height 13
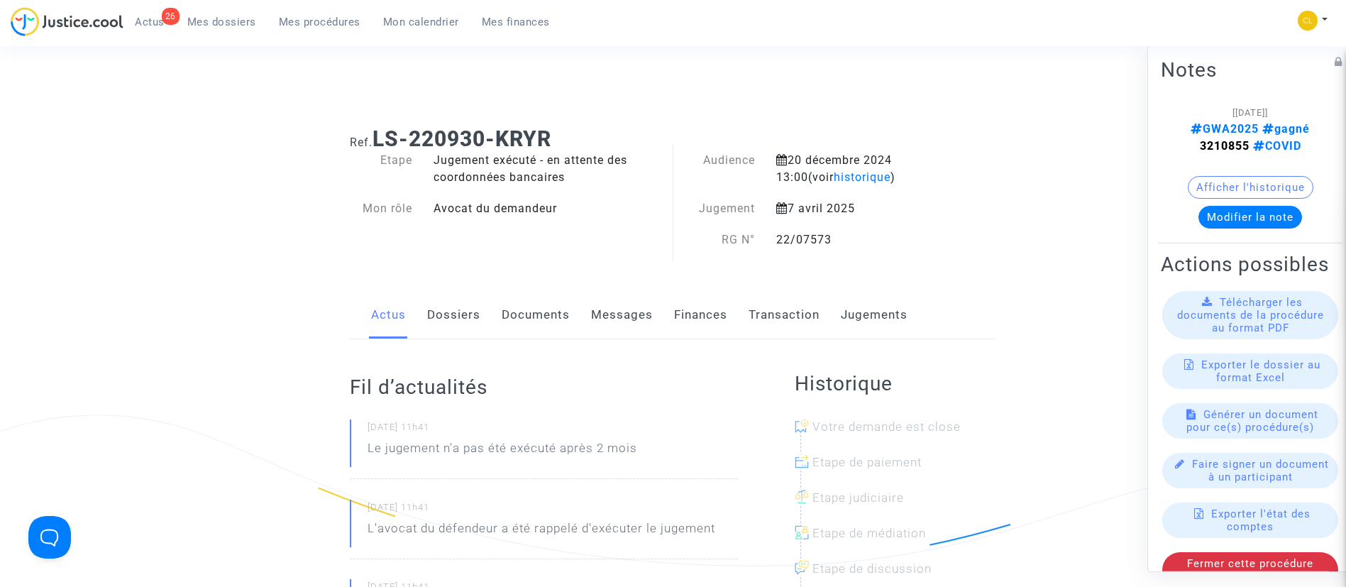
scroll to position [54, 0]
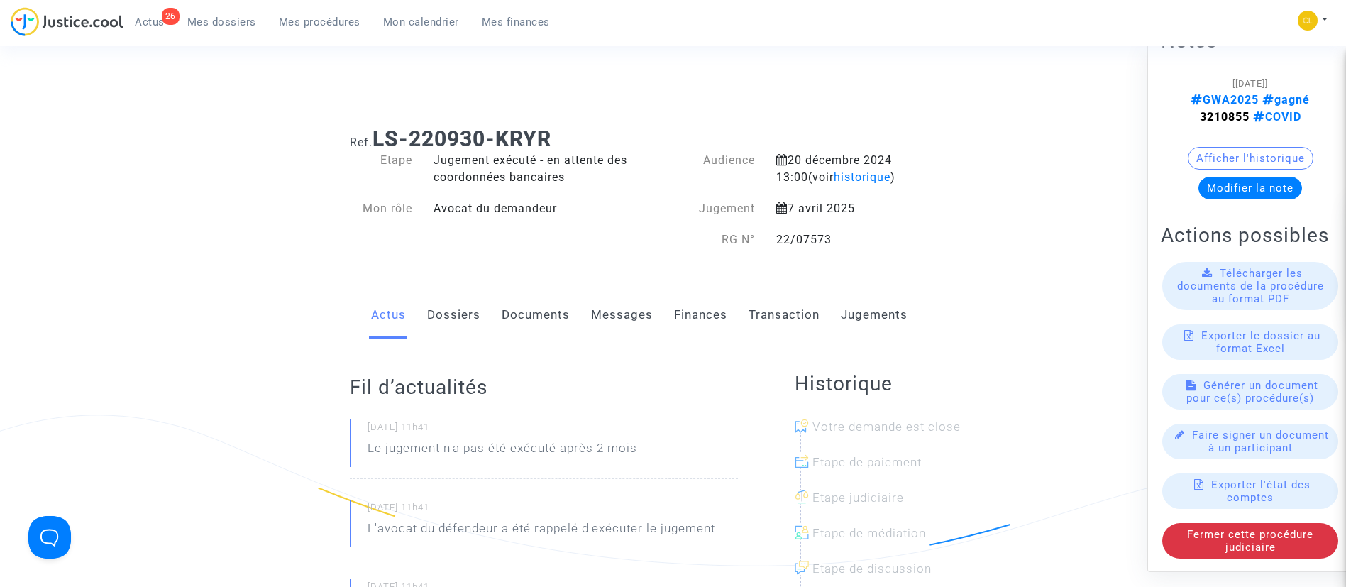
click at [445, 308] on link "Dossiers" at bounding box center [453, 315] width 53 height 47
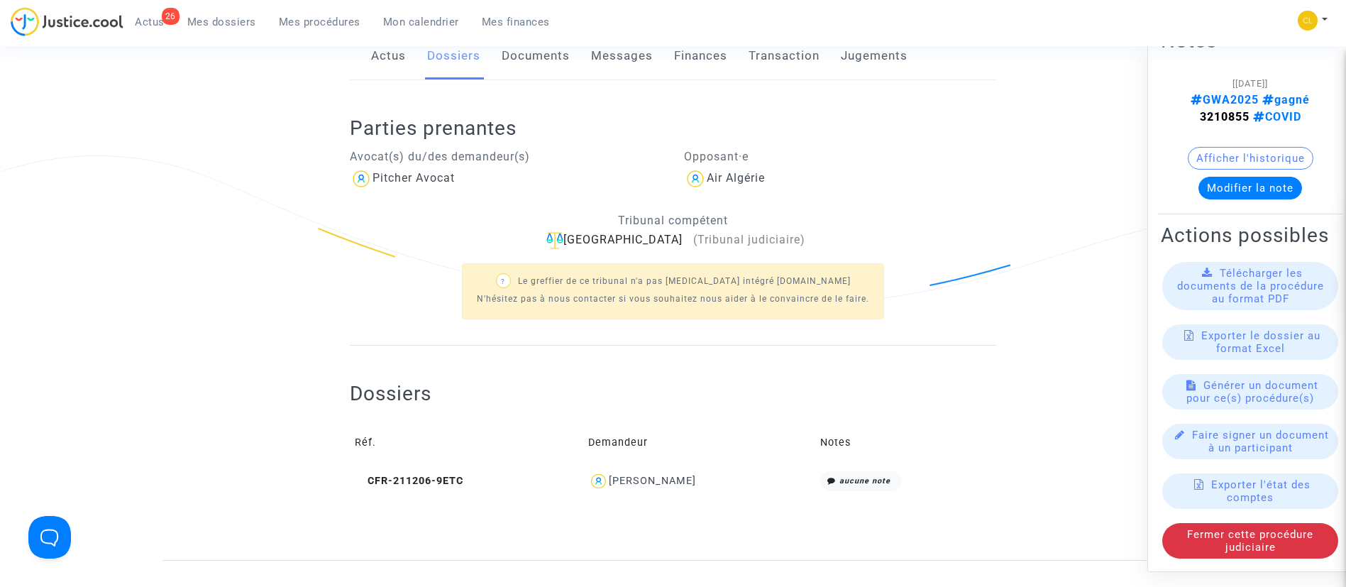
scroll to position [264, 0]
